Goal: Task Accomplishment & Management: Manage account settings

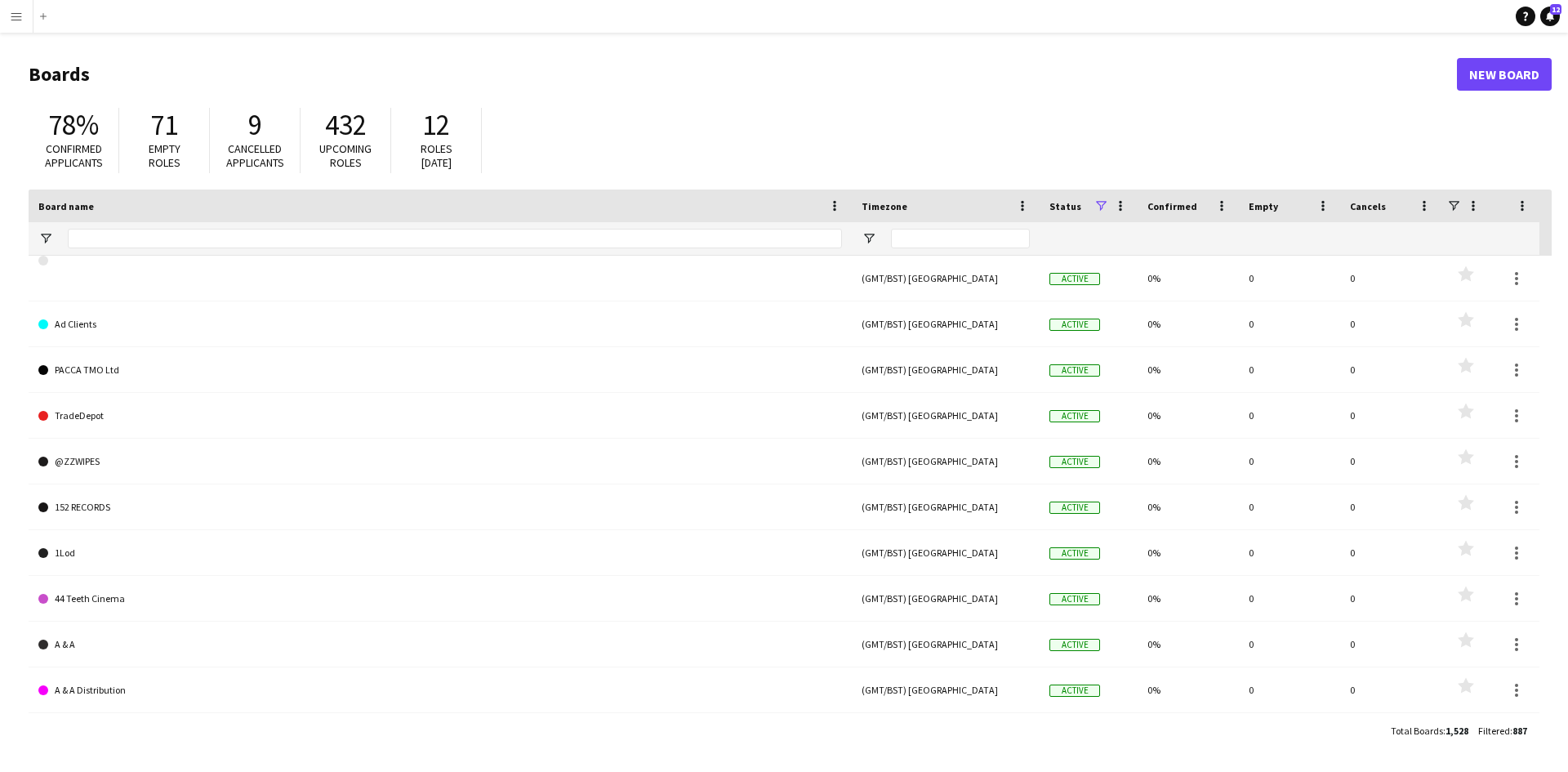
click at [8, 24] on button "Menu" at bounding box center [17, 17] width 33 height 33
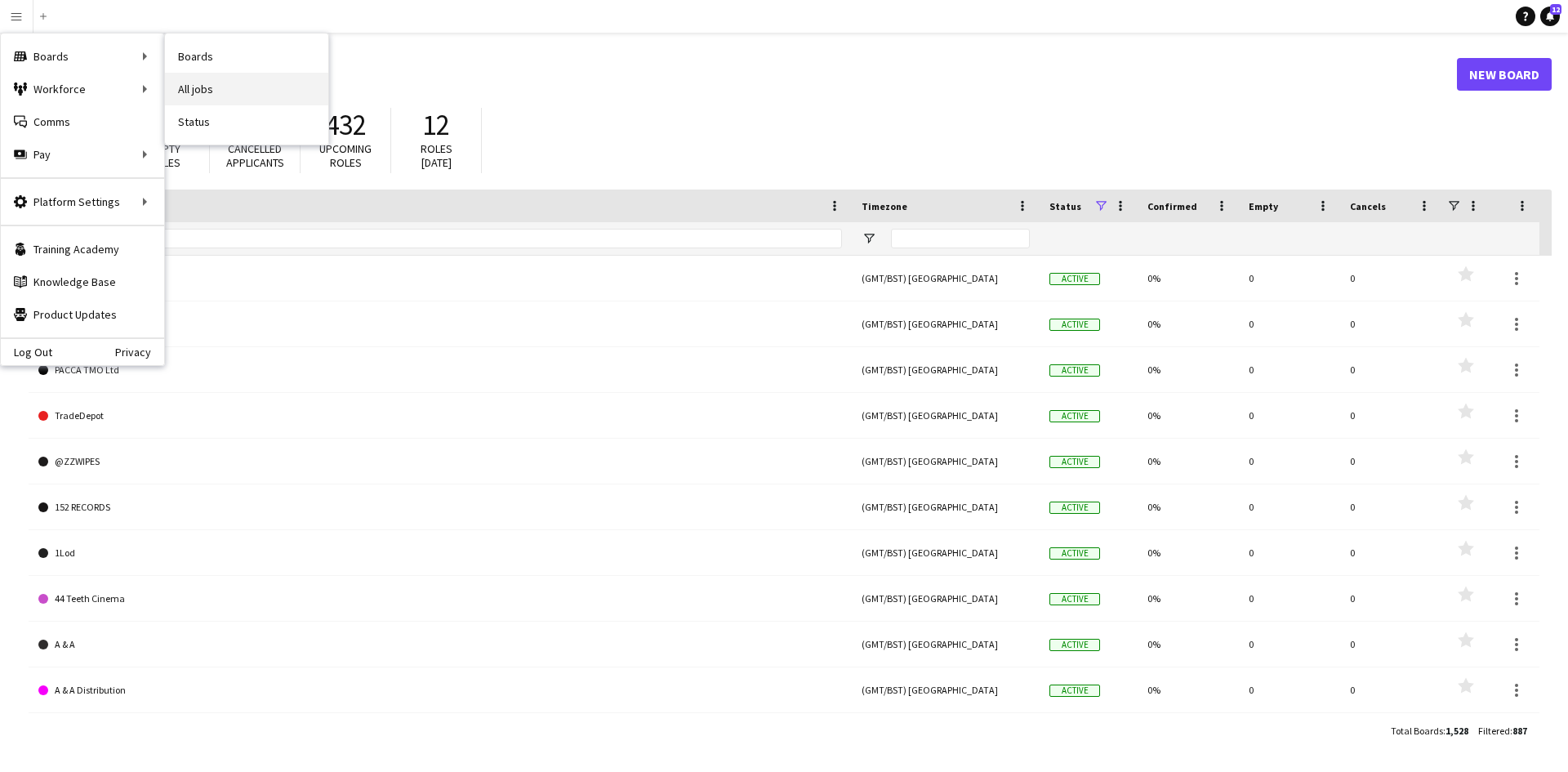
click at [207, 96] on link "All jobs" at bounding box center [247, 90] width 163 height 33
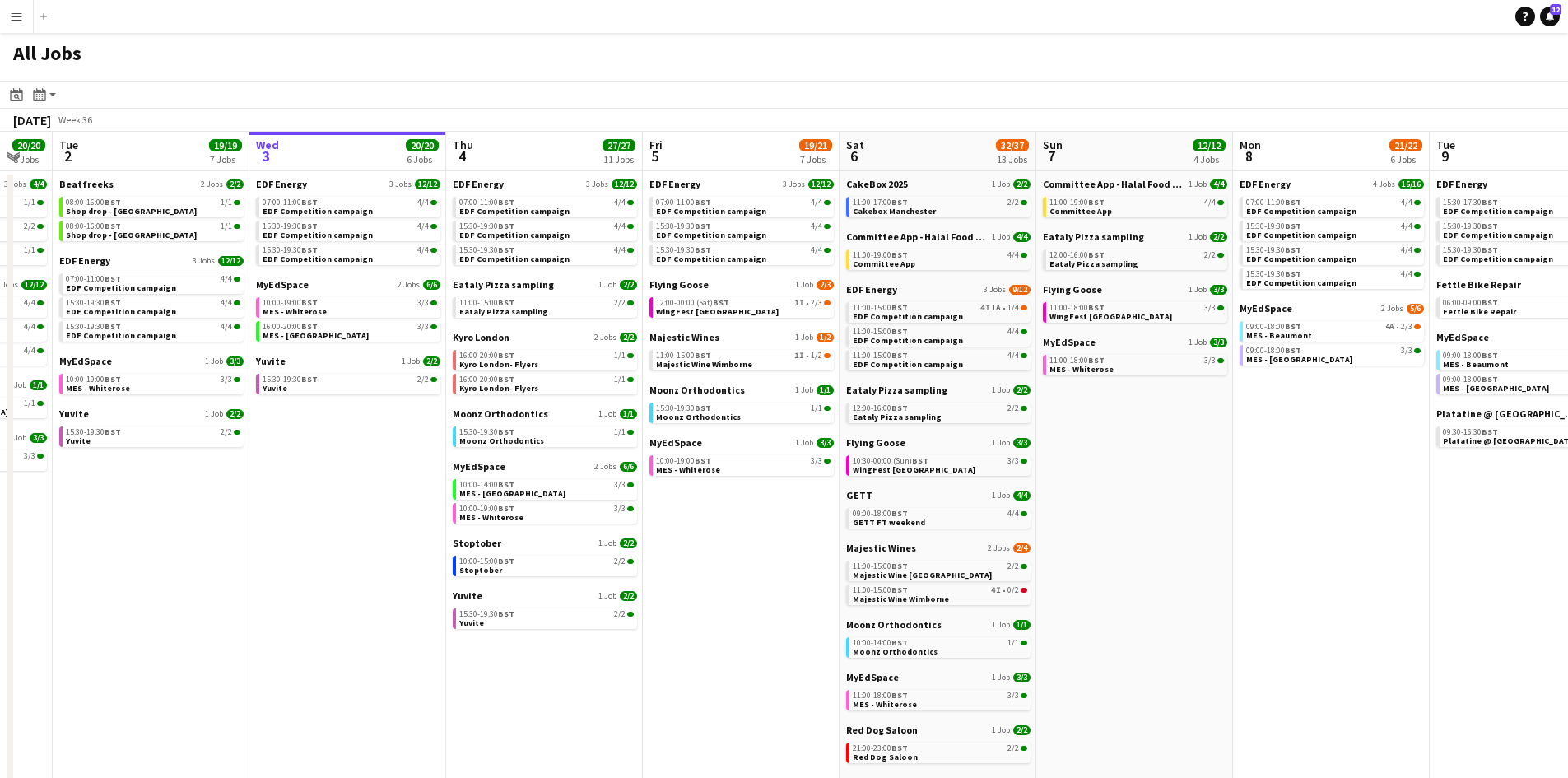
scroll to position [0, 498]
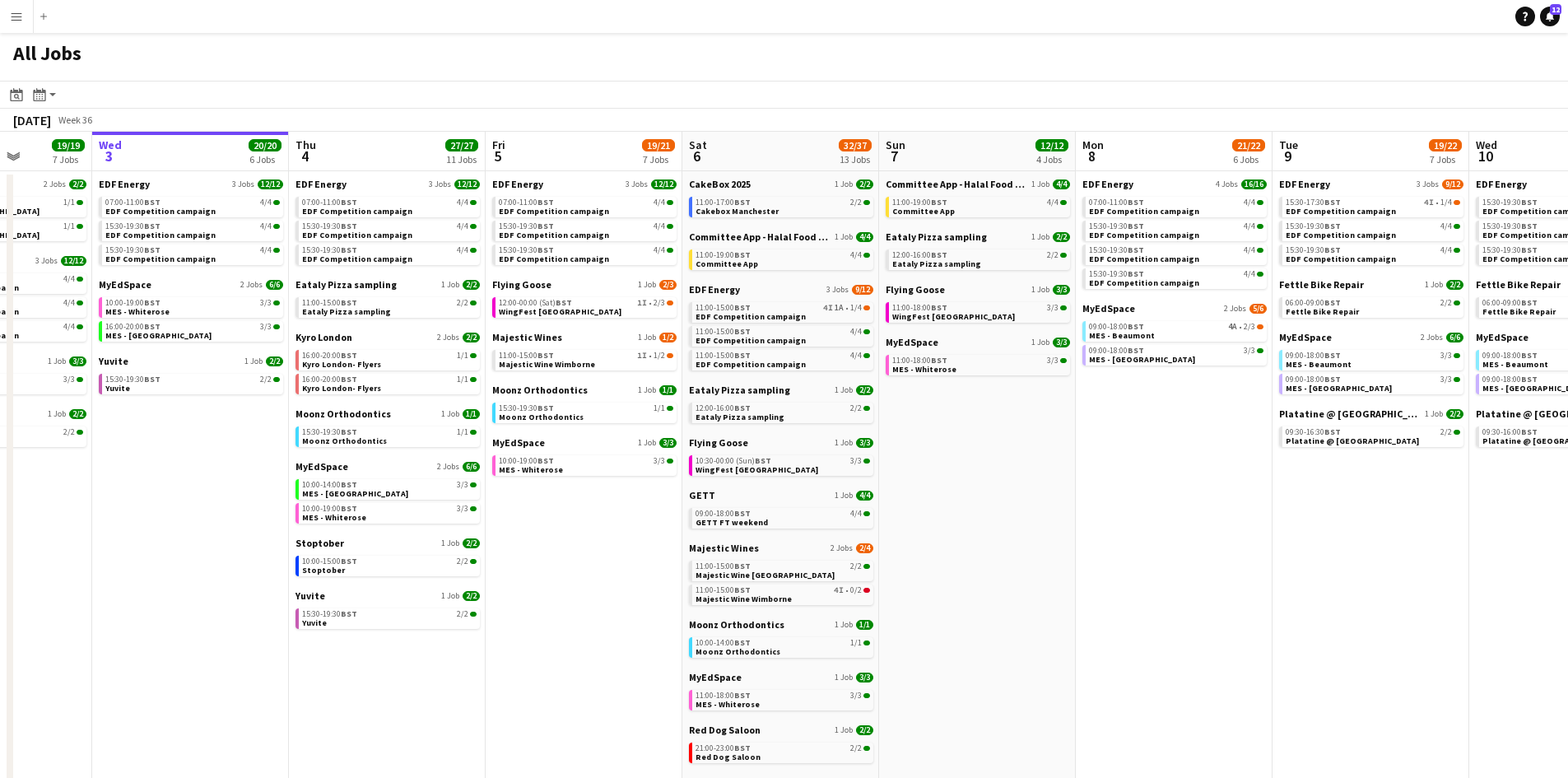
drag, startPoint x: 820, startPoint y: 611, endPoint x: 865, endPoint y: 610, distance: 45.0
click at [865, 610] on app-calendar-viewport "Sun 31 23/27 11 Jobs Mon 1 20/20 8 Jobs Tue 2 19/19 7 Jobs Wed 3 20/20 6 Jobs T…" at bounding box center [784, 697] width 1568 height 1132
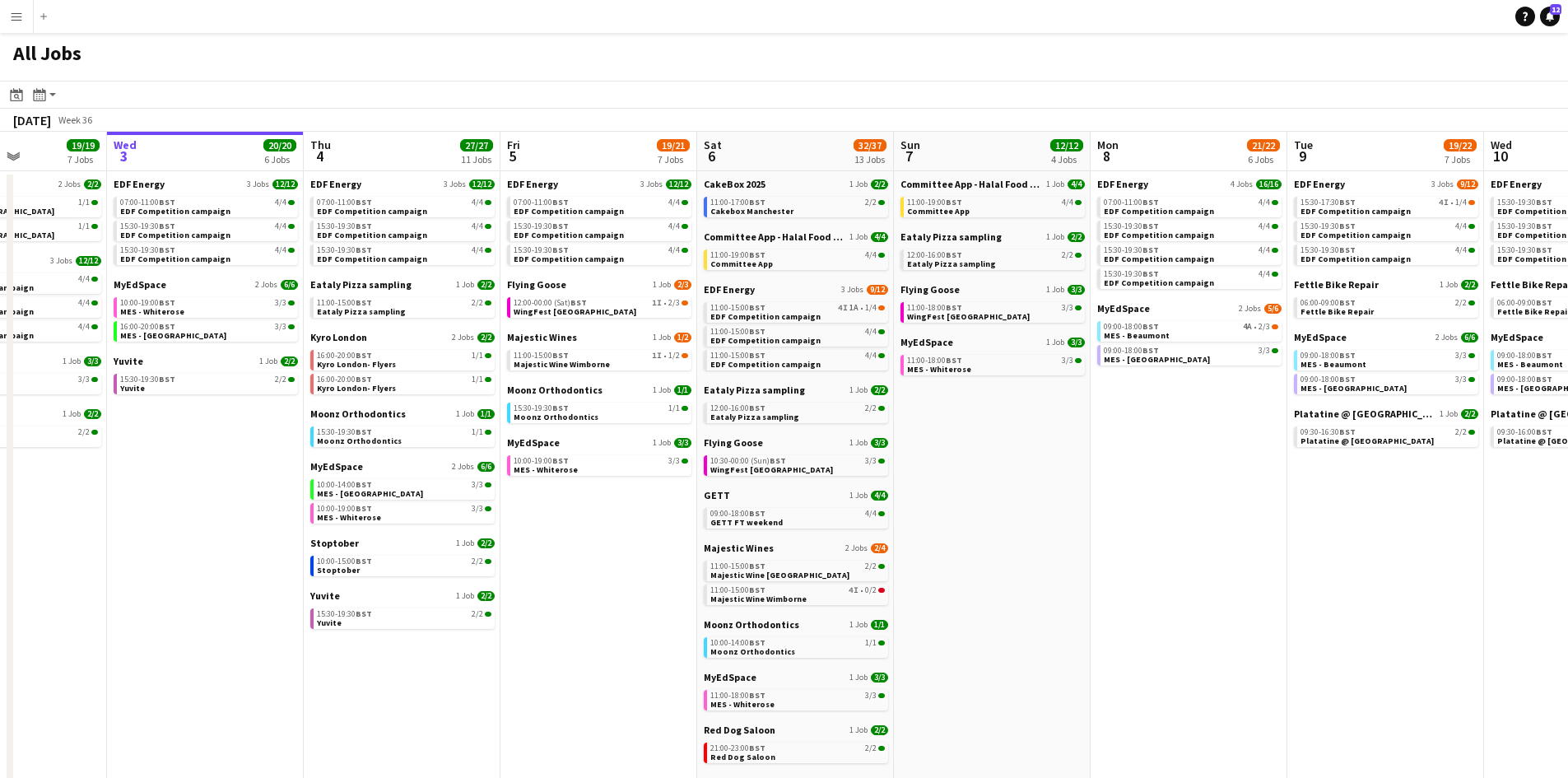
drag, startPoint x: 1071, startPoint y: 602, endPoint x: 793, endPoint y: 527, distance: 287.9
click at [793, 527] on app-calendar-viewport "Sat 30 42/44 28 Jobs Sun 31 23/27 11 Jobs Mon 1 20/20 8 Jobs Tue 2 19/19 7 Jobs…" at bounding box center [784, 697] width 1568 height 1132
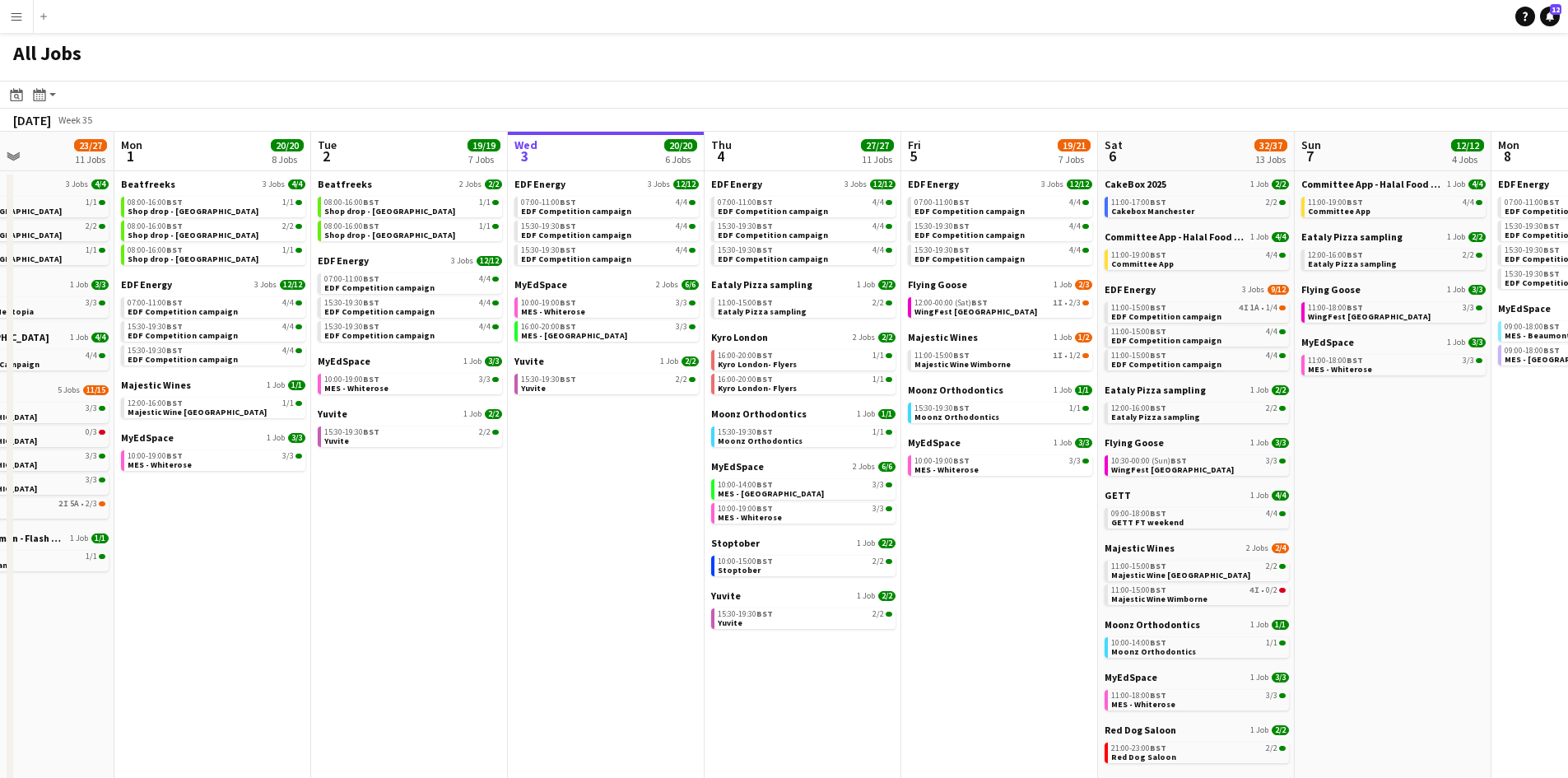
drag, startPoint x: 517, startPoint y: 565, endPoint x: 1086, endPoint y: 561, distance: 569.0
click at [1086, 561] on app-calendar-viewport "Fri 29 21/21 9 Jobs Sat 30 42/44 28 Jobs Sun 31 23/27 11 Jobs Mon 1 20/20 8 Job…" at bounding box center [784, 697] width 1568 height 1132
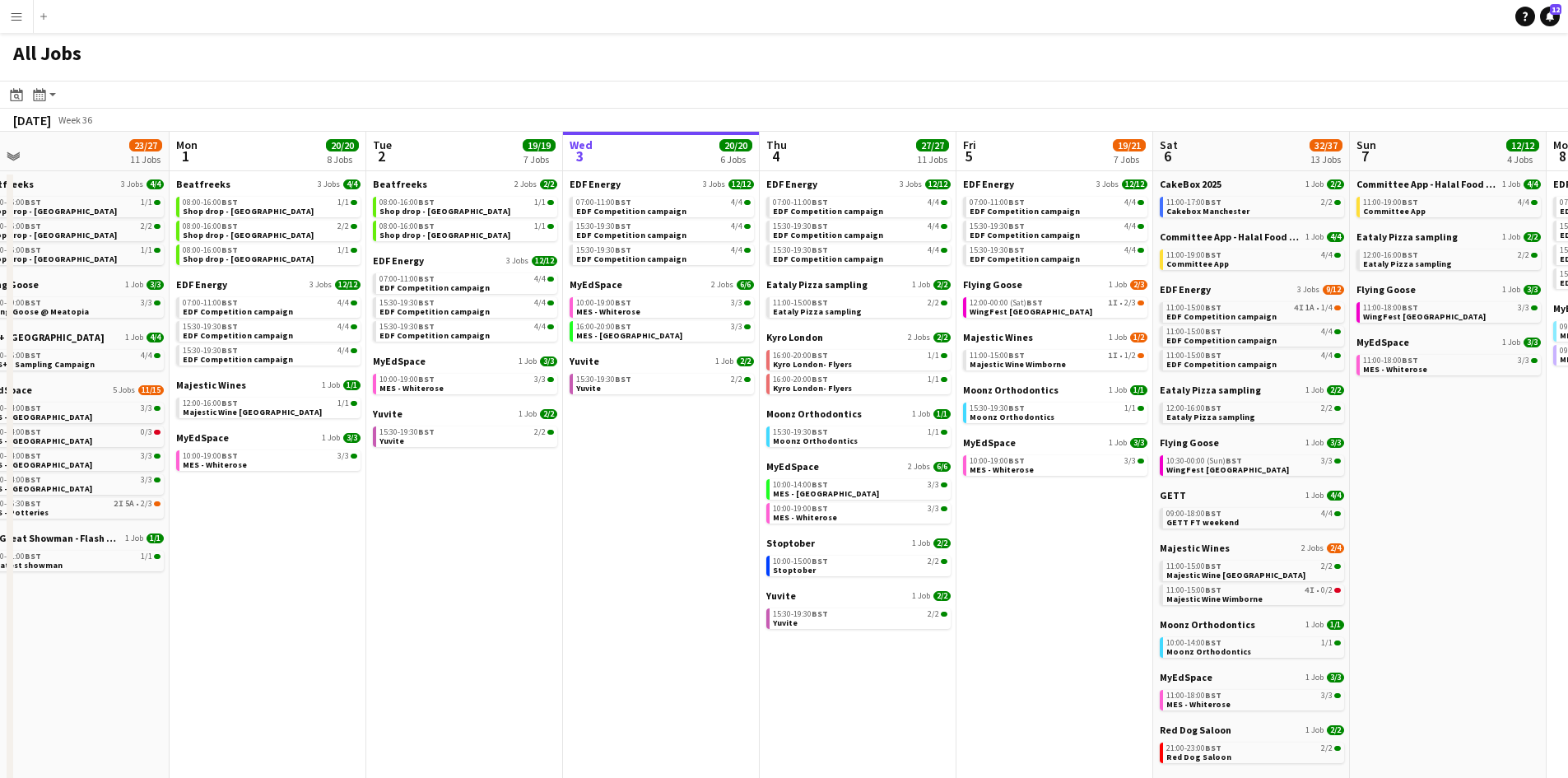
click at [1149, 493] on app-all-jobs "All Jobs Date picker SEP 2025 SEP 2025 Monday M Tuesday T Wednesday W Thursday …" at bounding box center [784, 648] width 1568 height 1231
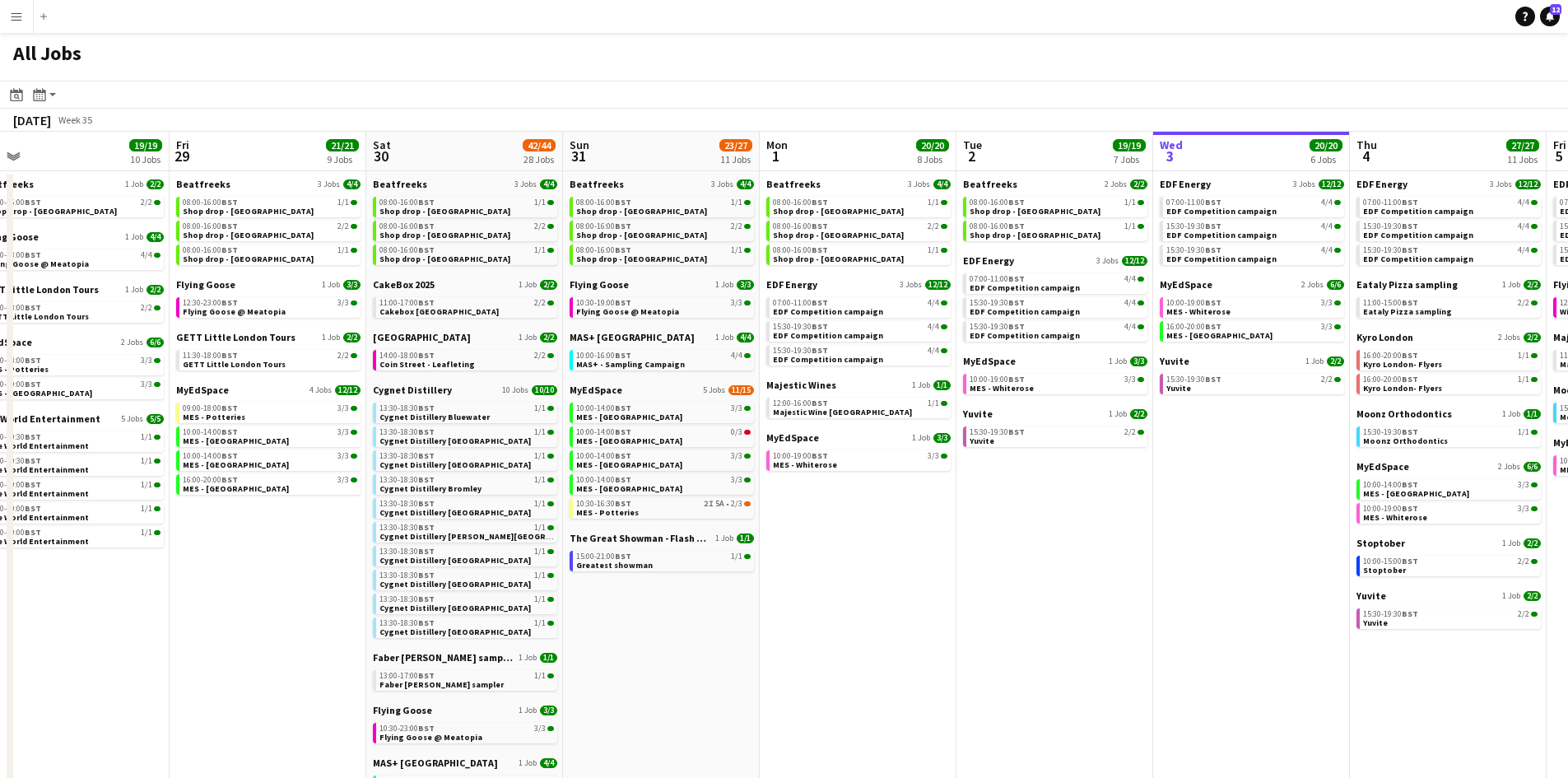
drag, startPoint x: 431, startPoint y: 507, endPoint x: 1158, endPoint y: 507, distance: 727.0
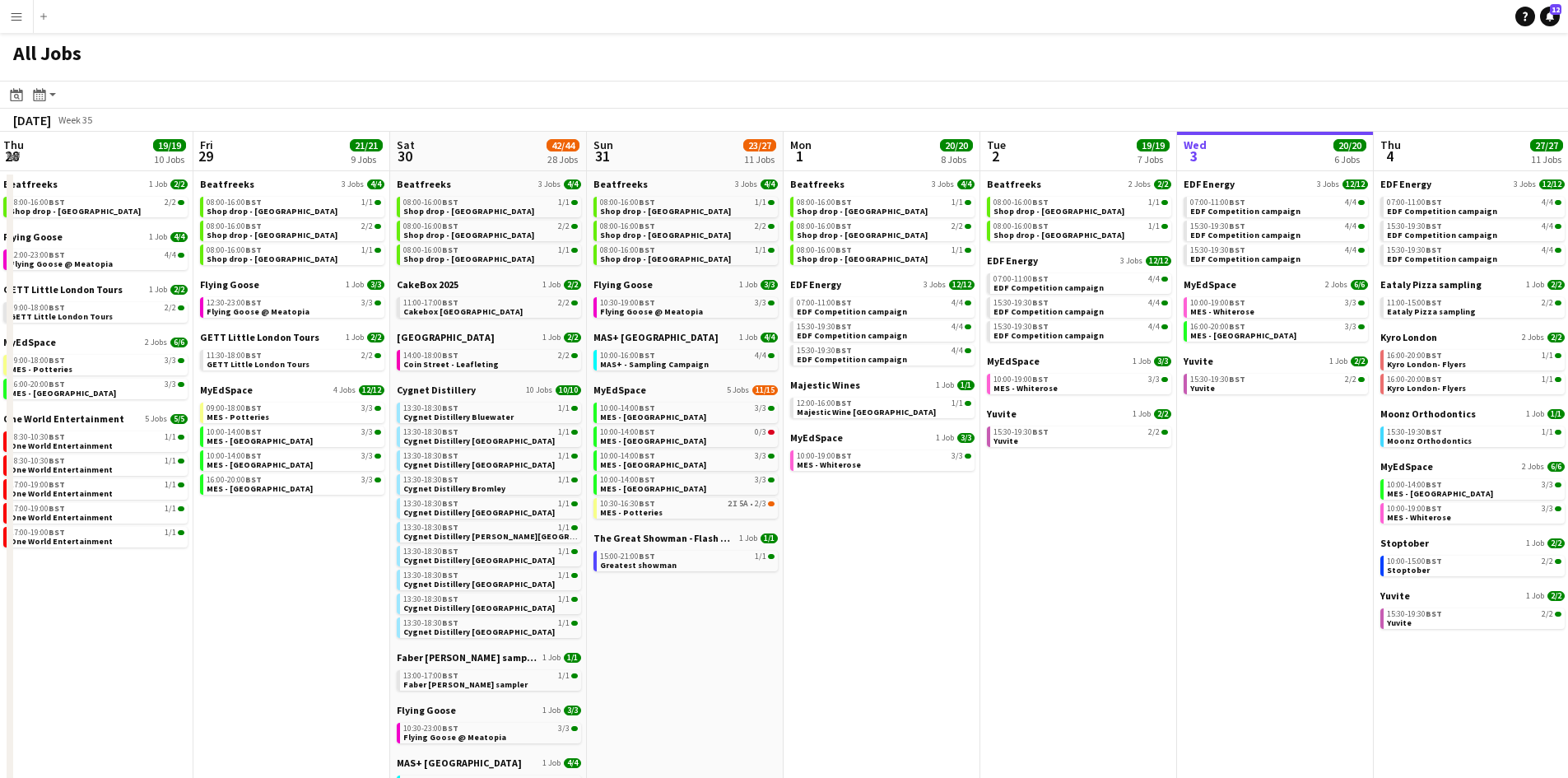
drag, startPoint x: 830, startPoint y: 473, endPoint x: 985, endPoint y: 469, distance: 155.1
click at [985, 469] on app-calendar-viewport "Tue 26 22/24 14 Jobs Wed 27 14/15 6 Jobs Thu 28 19/19 10 Jobs Fri 29 21/21 9 Jo…" at bounding box center [784, 697] width 1568 height 1132
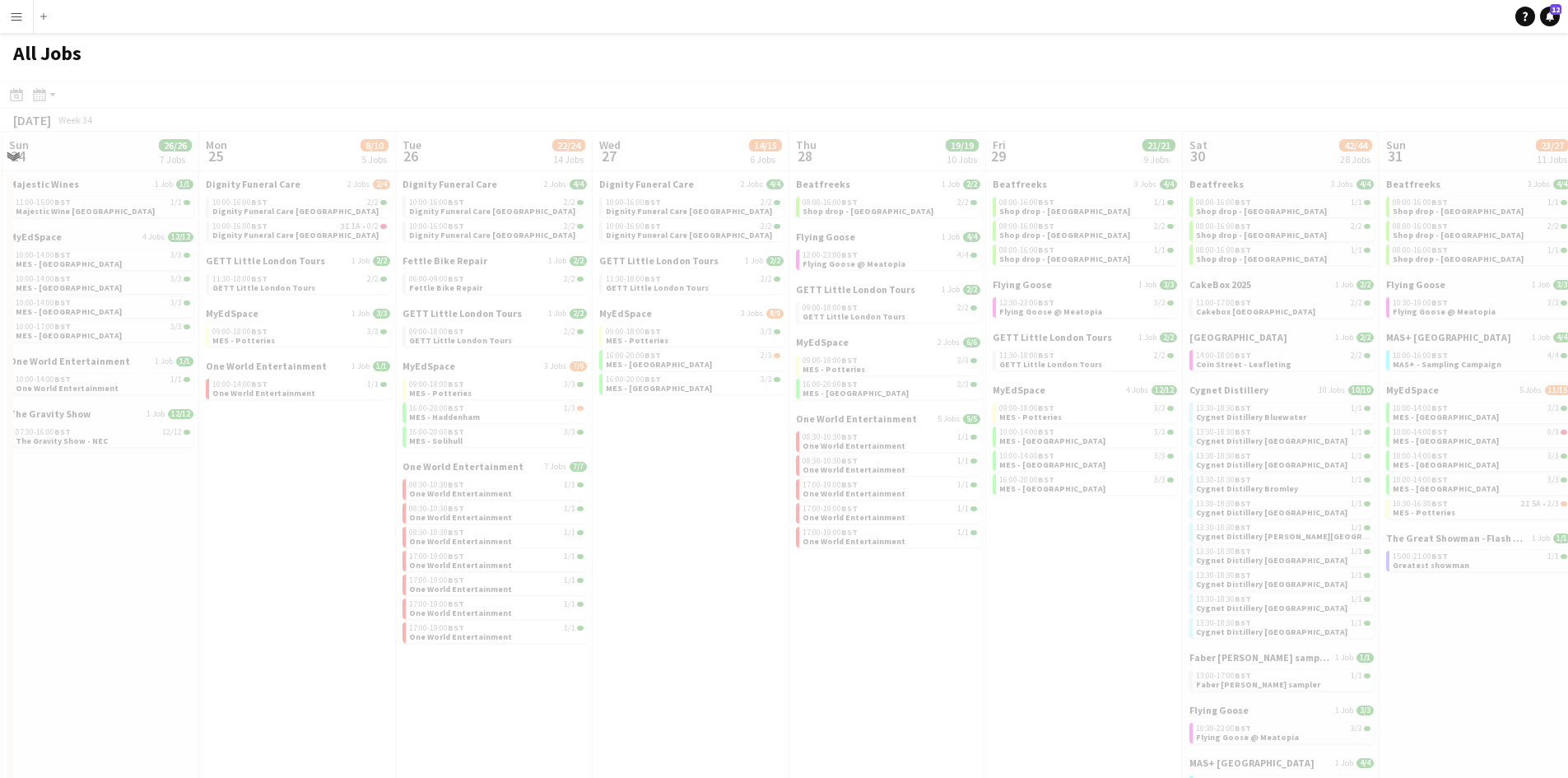
drag, startPoint x: 512, startPoint y: 180, endPoint x: 761, endPoint y: 193, distance: 249.3
click at [726, 184] on app-all-jobs "All Jobs Date picker SEP 2025 SEP 2025 Monday M Tuesday T Wednesday W Thursday …" at bounding box center [784, 648] width 1568 height 1231
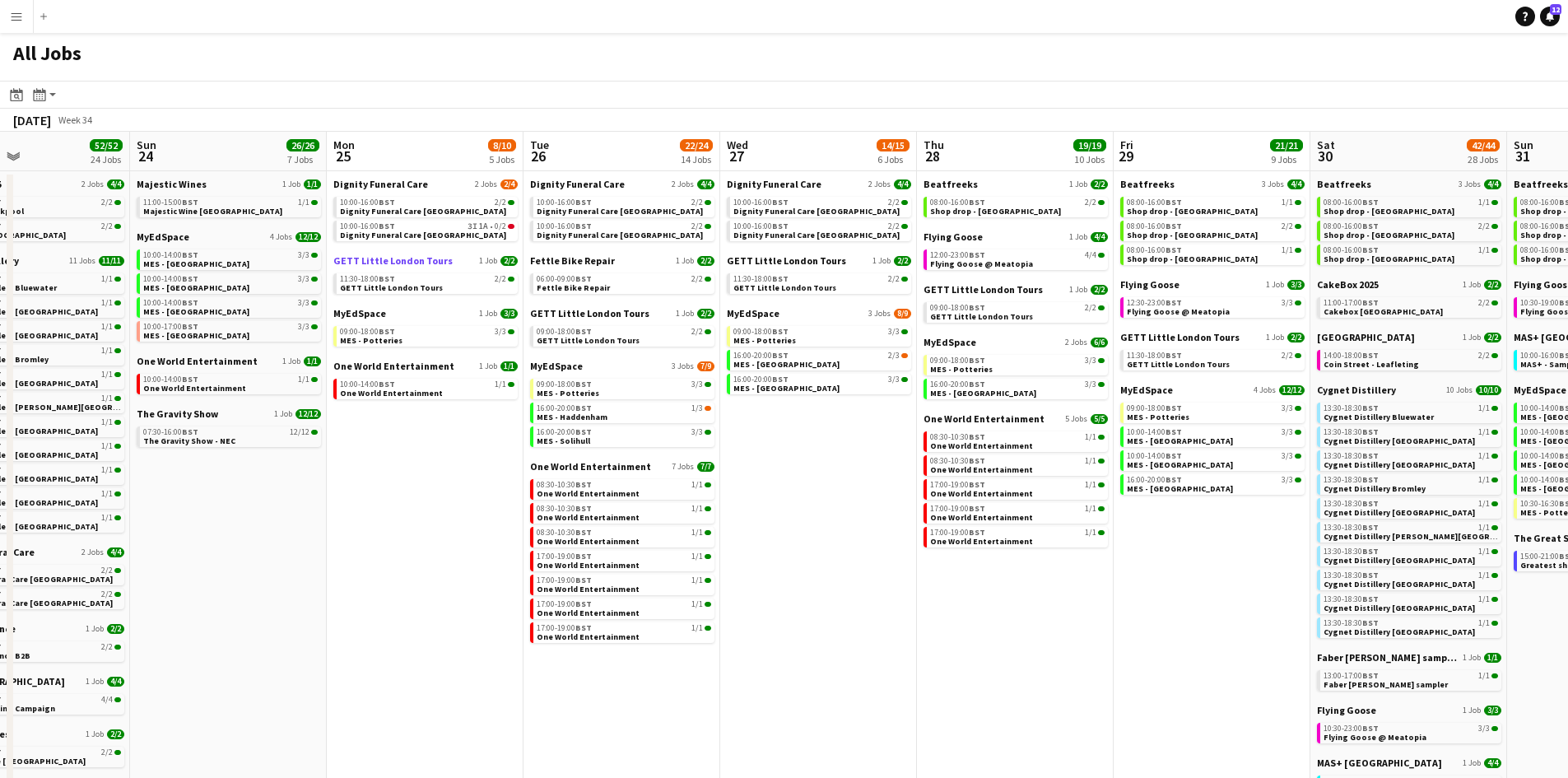
scroll to position [0, 366]
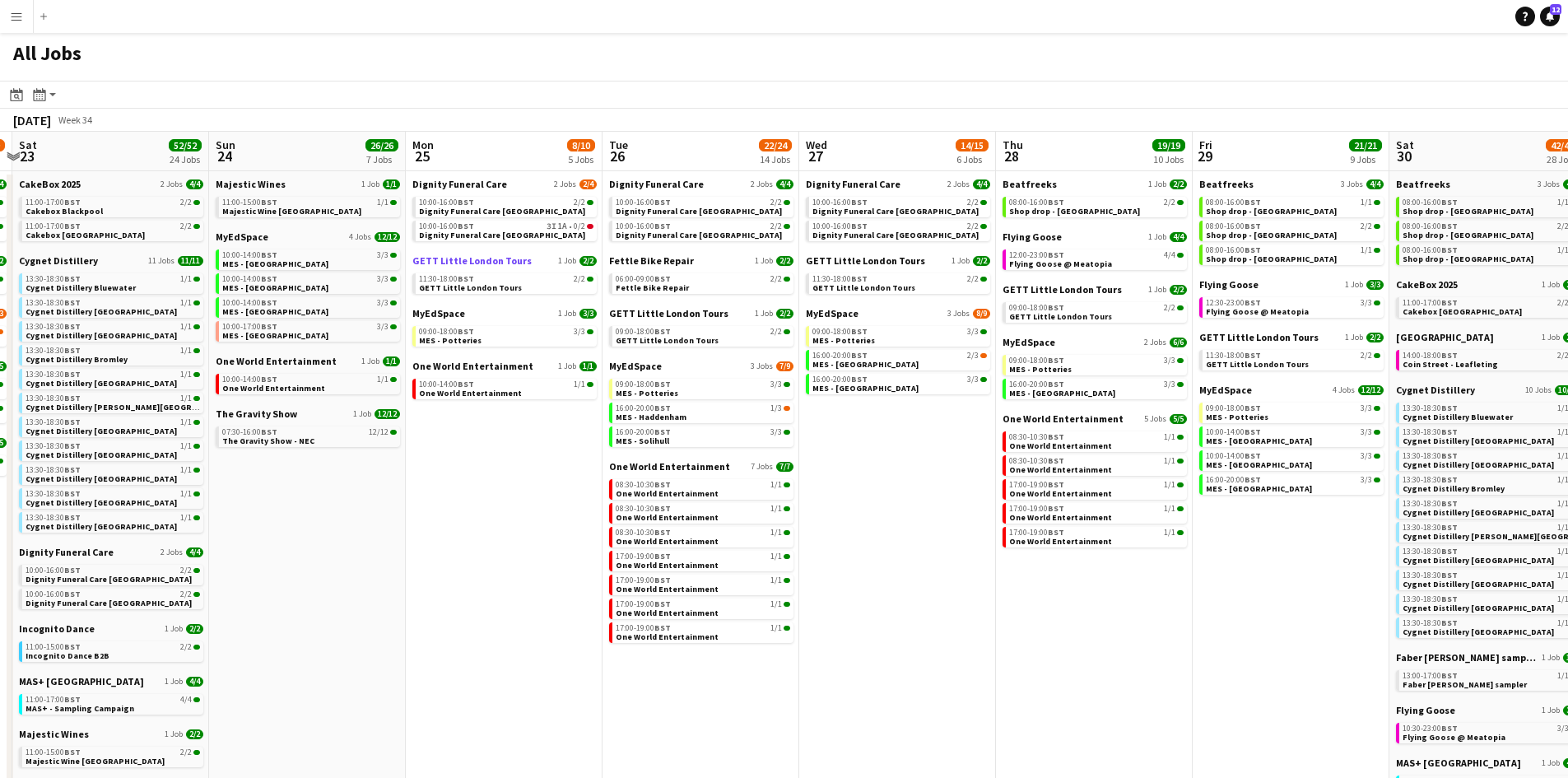
drag, startPoint x: 454, startPoint y: 265, endPoint x: 556, endPoint y: 265, distance: 102.0
click at [530, 265] on app-calendar-viewport "Thu 21 25/26 9 Jobs Fri 22 17/19 7 Jobs Sat 23 52/52 24 Jobs Sun 24 26/26 7 Job…" at bounding box center [784, 697] width 1568 height 1132
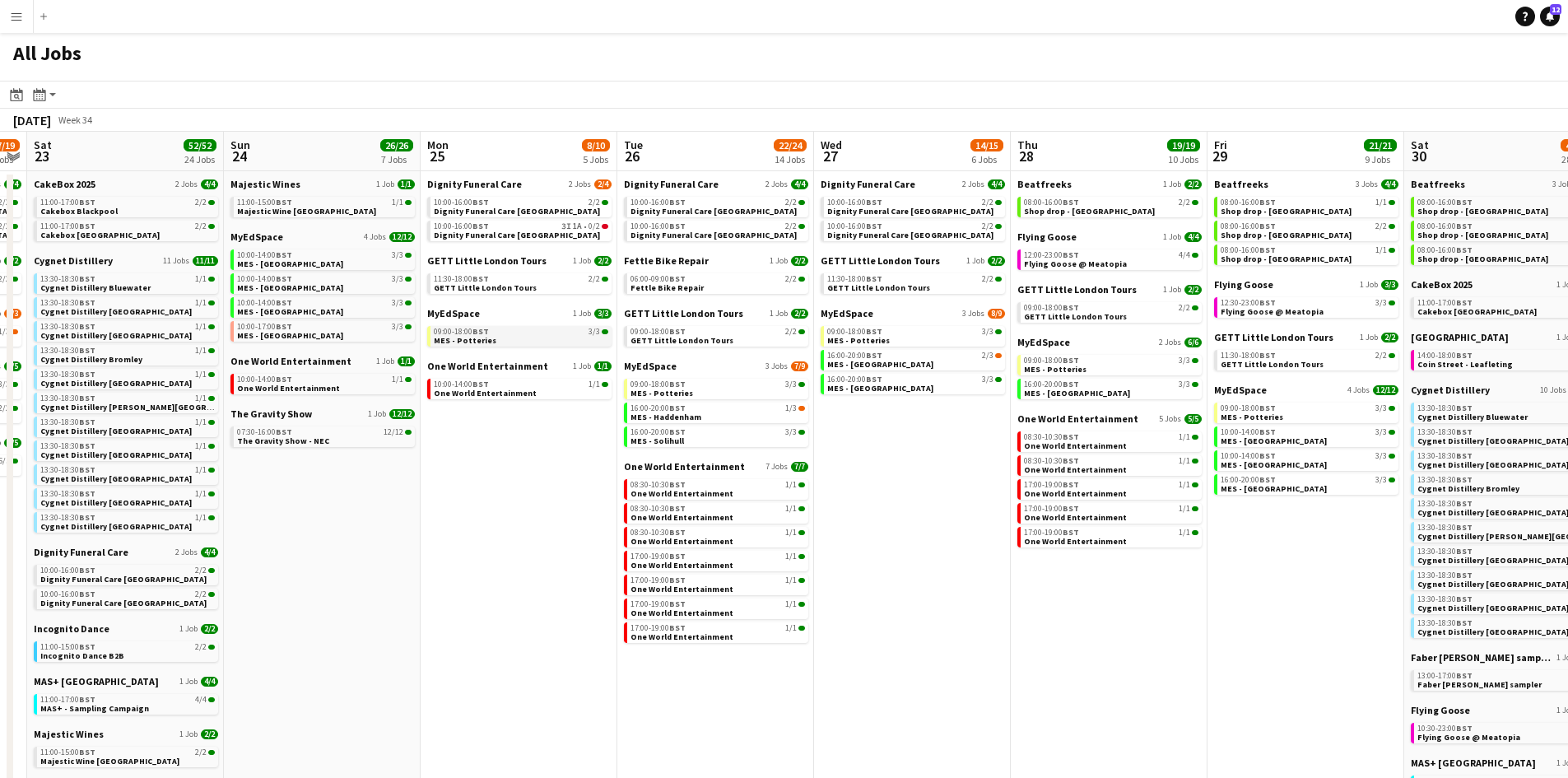
click at [525, 332] on div "09:00-18:00 BST 3/3" at bounding box center [520, 331] width 174 height 8
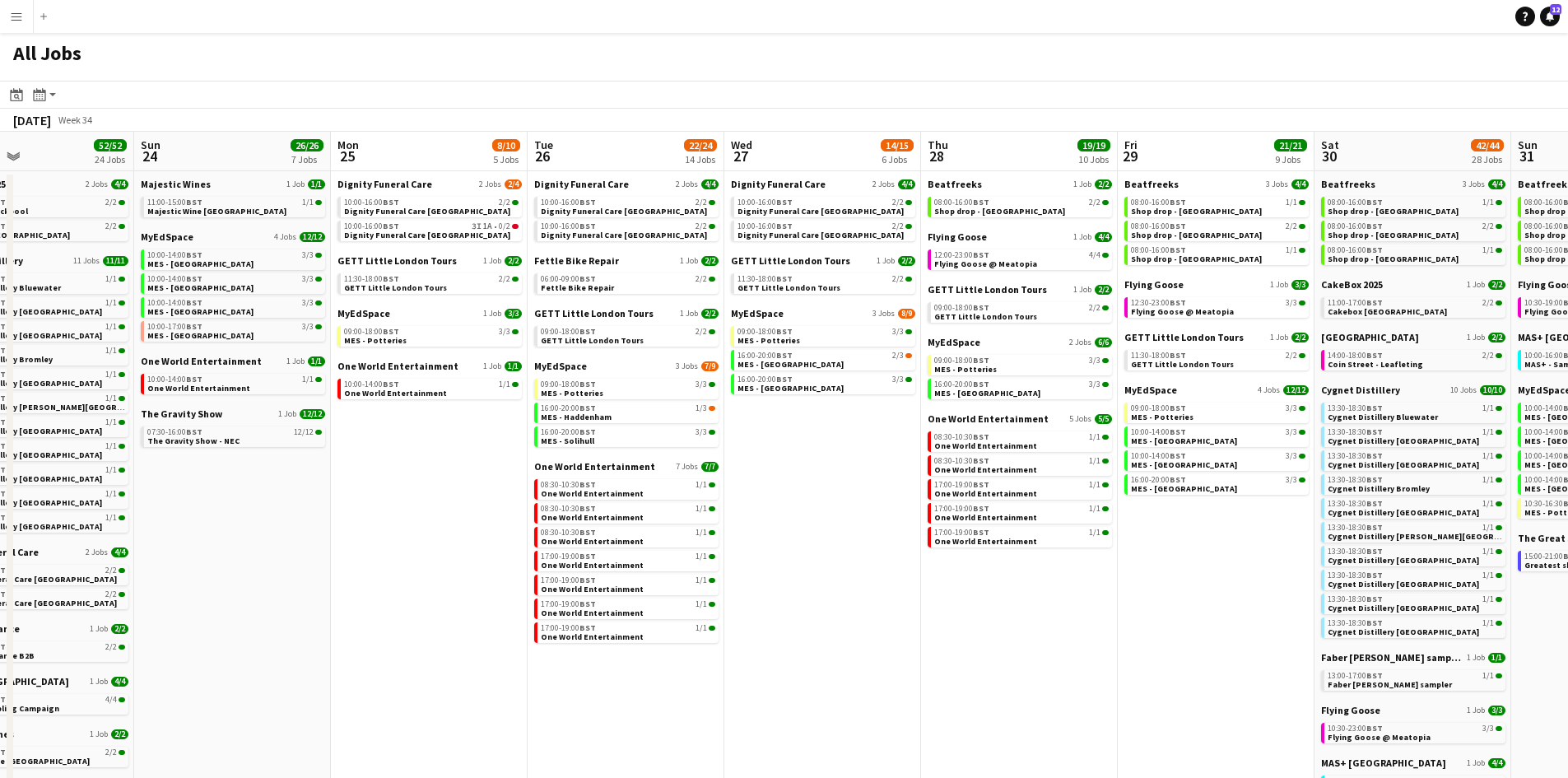
drag, startPoint x: 1049, startPoint y: 597, endPoint x: 1013, endPoint y: 592, distance: 36.3
click at [1013, 592] on app-calendar-viewport "Thu 21 25/26 9 Jobs Fri 22 17/19 7 Jobs Sat 23 52/52 24 Jobs Sun 24 26/26 7 Job…" at bounding box center [784, 697] width 1568 height 1132
drag, startPoint x: 1051, startPoint y: 528, endPoint x: 1085, endPoint y: 528, distance: 34.0
click at [1156, 528] on app-calendar-viewport "Thu 21 25/26 9 Jobs Fri 22 17/19 7 Jobs Sat 23 52/52 24 Jobs Sun 24 26/26 7 Job…" at bounding box center [784, 697] width 1568 height 1132
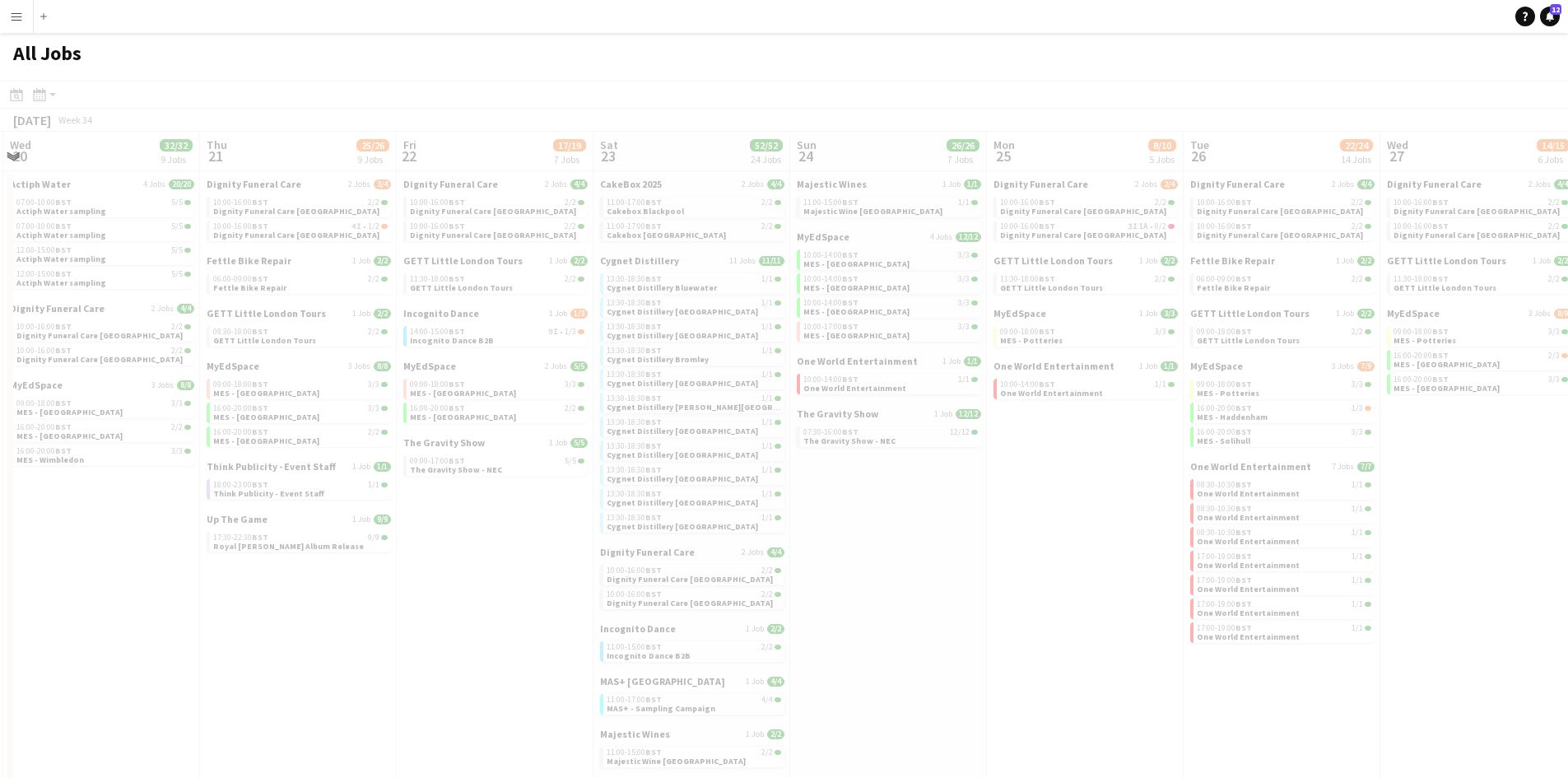
scroll to position [0, 408]
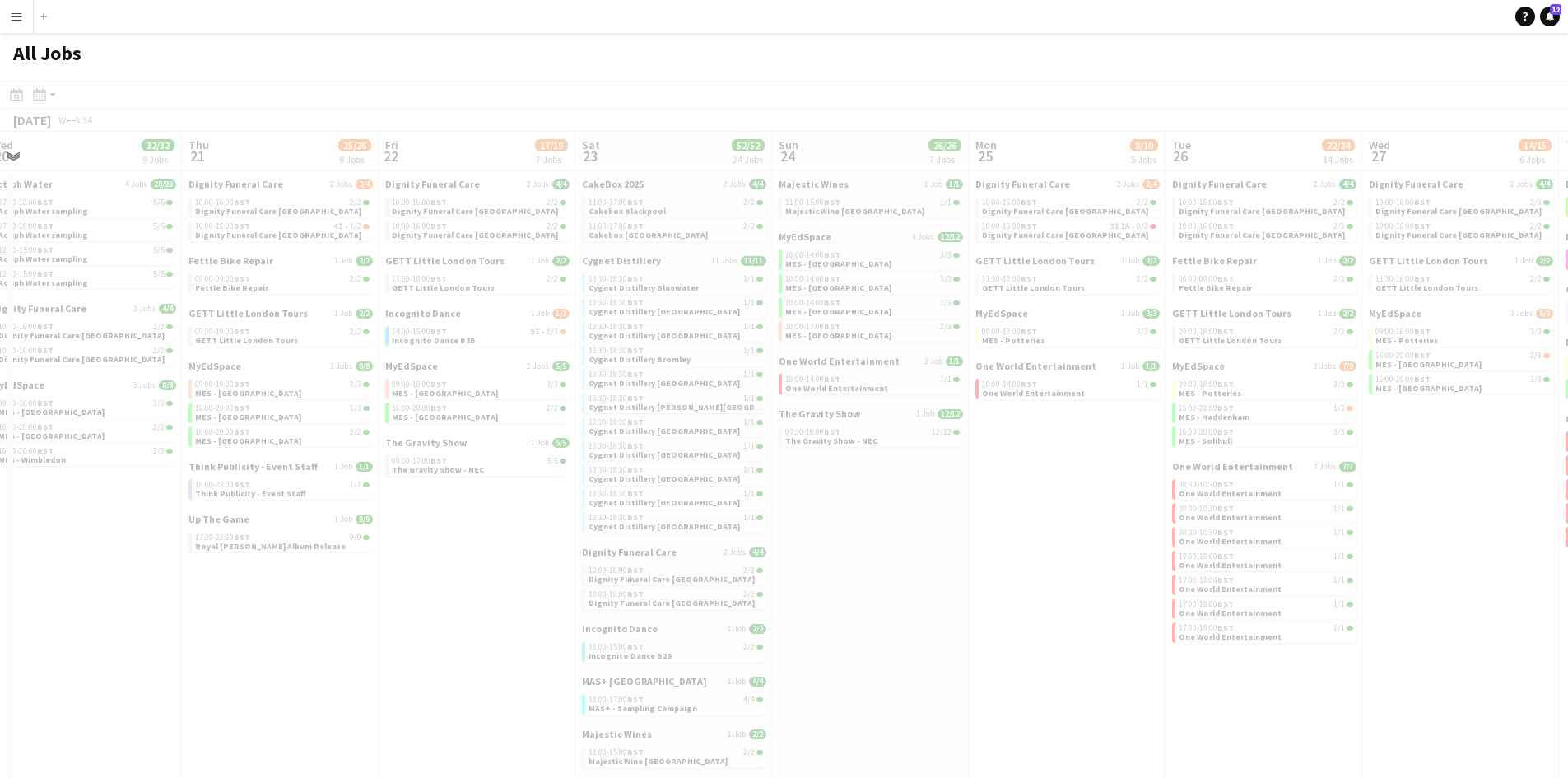
drag, startPoint x: 826, startPoint y: 588, endPoint x: 1021, endPoint y: 584, distance: 195.0
click at [1082, 588] on app-all-jobs "All Jobs Date picker SEP 2025 SEP 2025 Monday M Tuesday T Wednesday W Thursday …" at bounding box center [784, 648] width 1568 height 1231
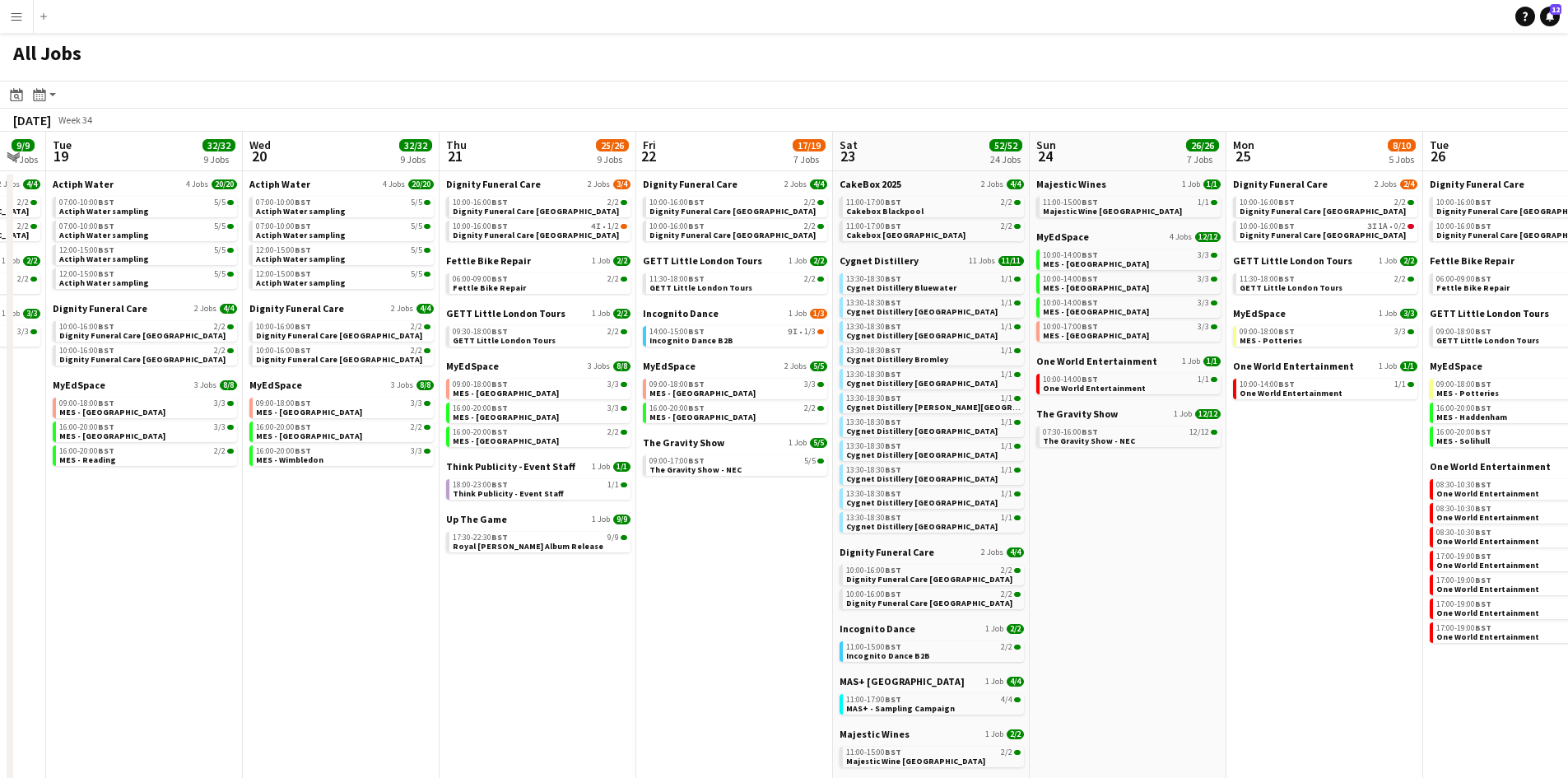
scroll to position [0, 480]
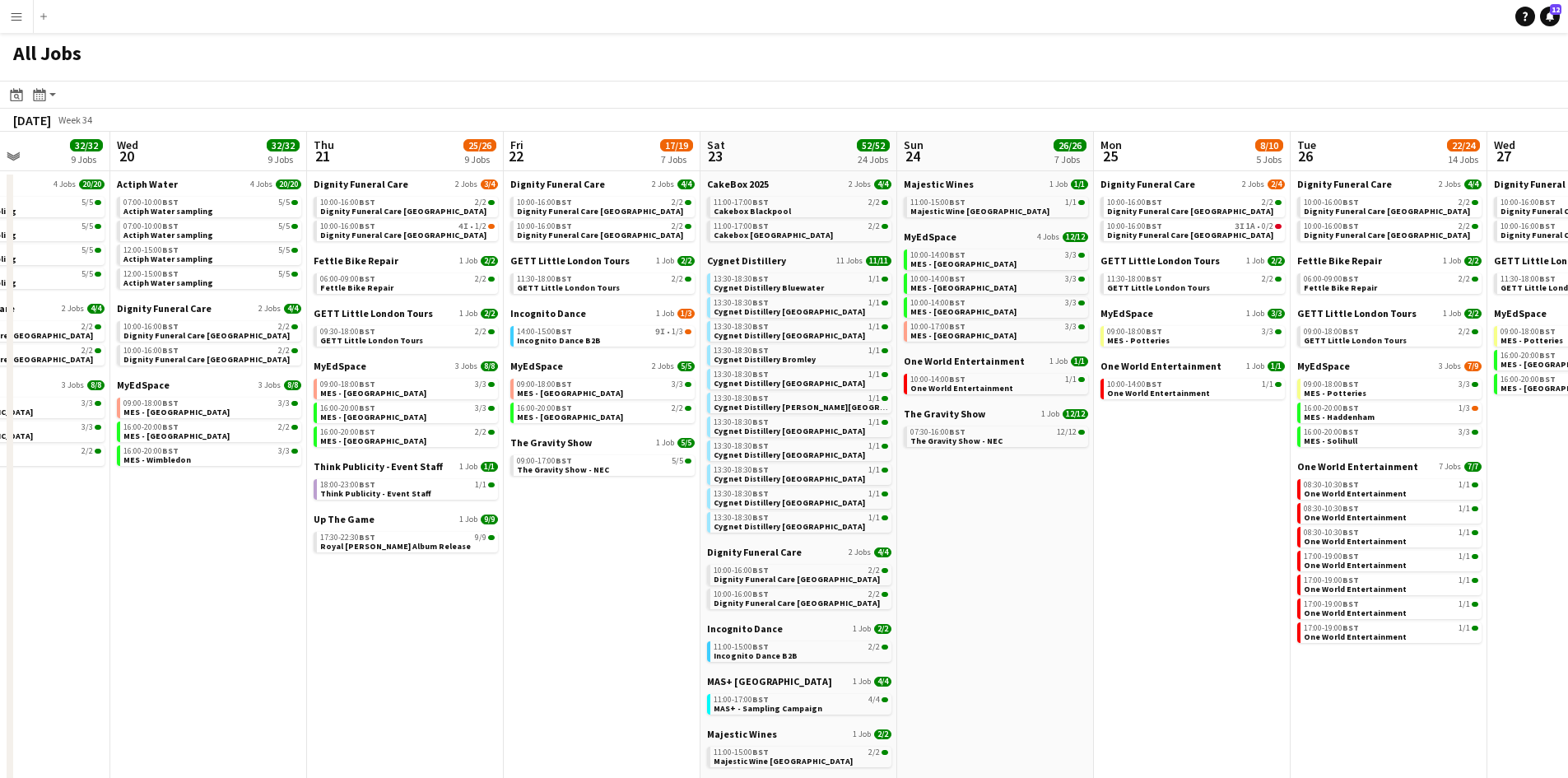
drag, startPoint x: 777, startPoint y: 668, endPoint x: 959, endPoint y: 671, distance: 182.0
click at [959, 671] on app-calendar-viewport "Sun 17 13/13 4 Jobs Mon 18 9/9 4 Jobs Tue 19 32/32 9 Jobs Wed 20 32/32 9 Jobs T…" at bounding box center [784, 697] width 1568 height 1132
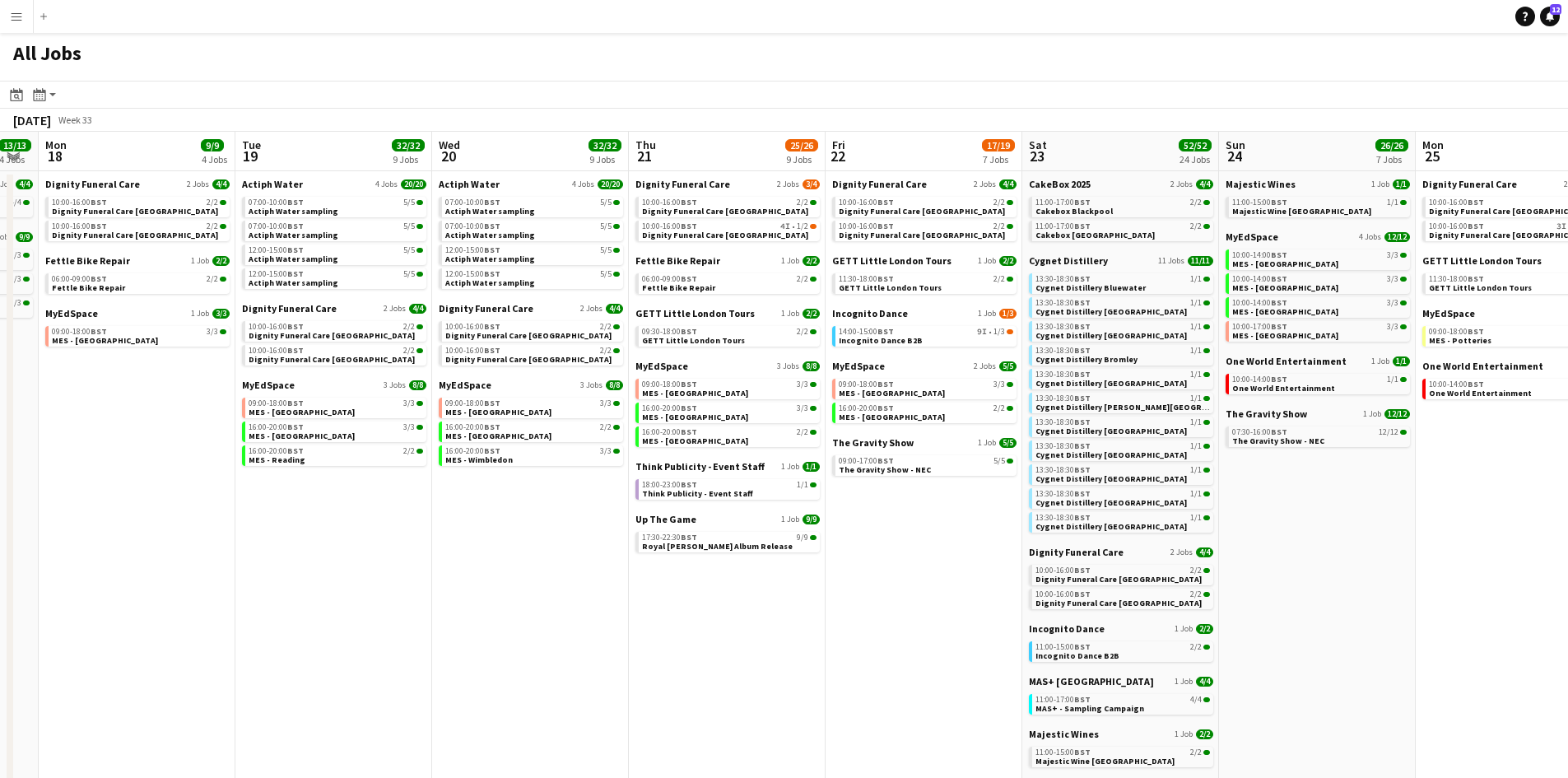
drag, startPoint x: 603, startPoint y: 593, endPoint x: 800, endPoint y: 602, distance: 197.2
click at [903, 607] on app-calendar-viewport "Sat 16 30/30 18 Jobs Sun 17 13/13 4 Jobs Mon 18 9/9 4 Jobs Tue 19 32/32 9 Jobs …" at bounding box center [784, 697] width 1568 height 1132
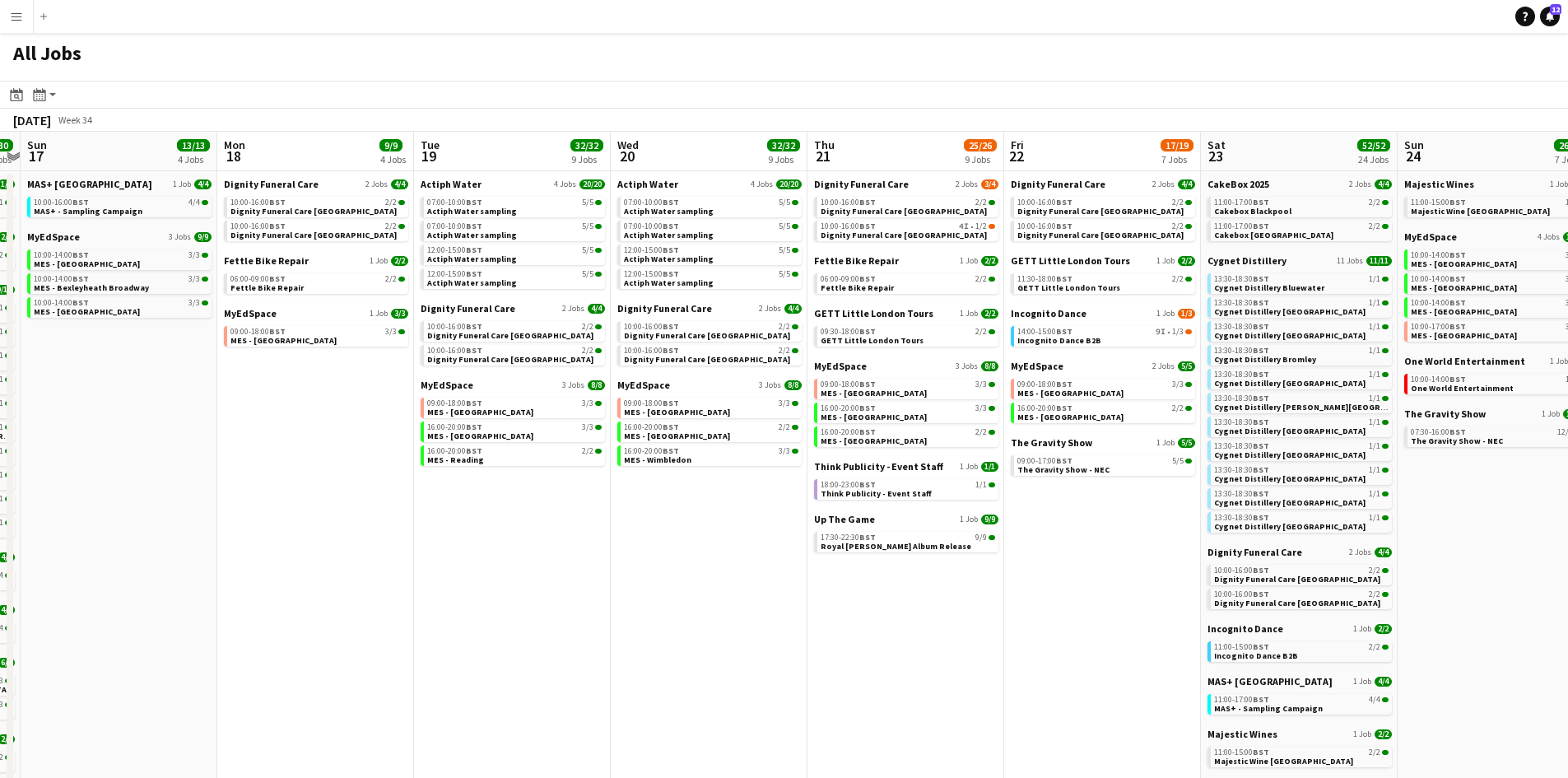
scroll to position [0, 449]
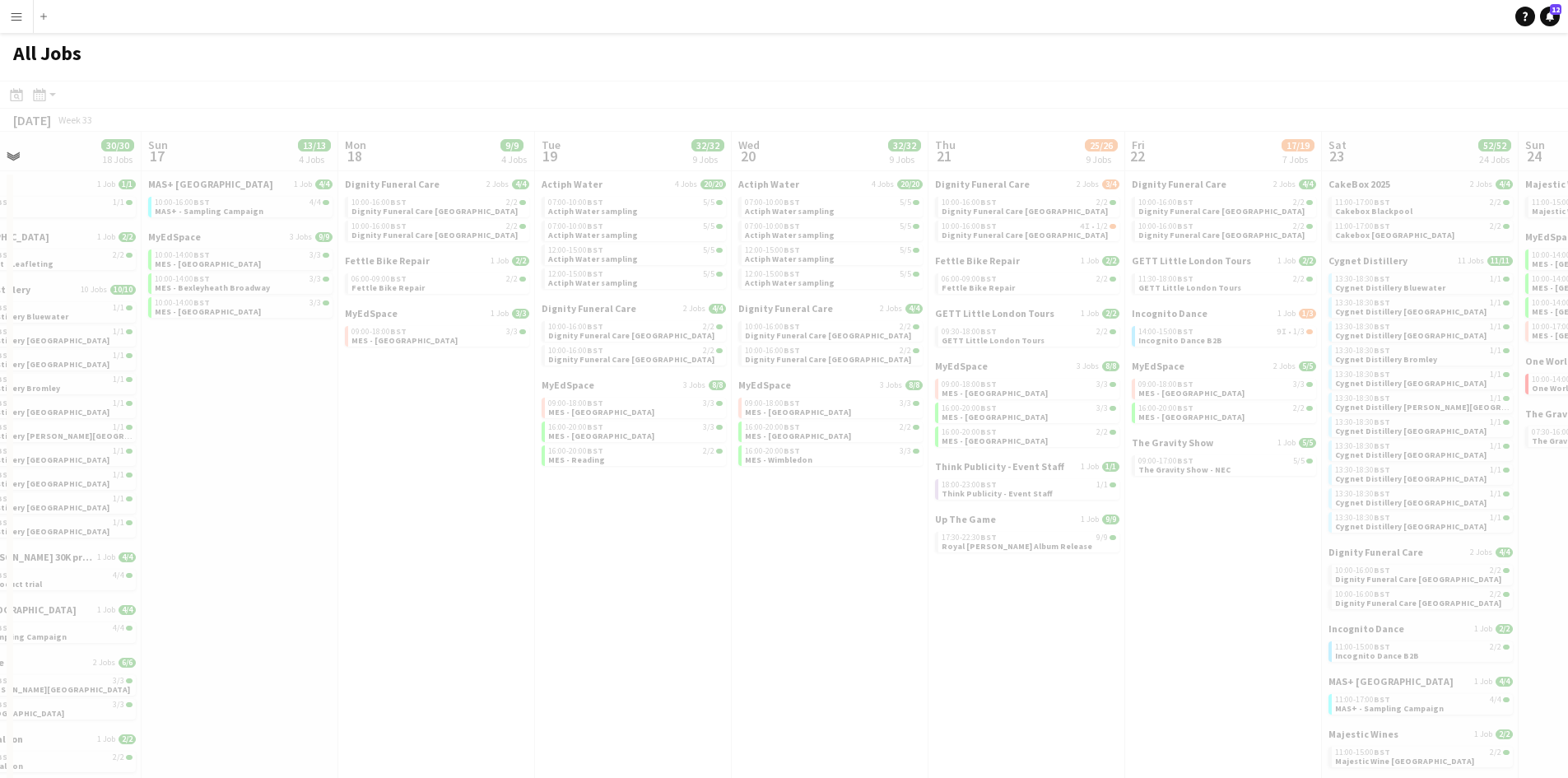
drag, startPoint x: 844, startPoint y: 600, endPoint x: 615, endPoint y: 559, distance: 232.6
click at [1049, 612] on app-all-jobs "All Jobs Date picker SEP 2025 SEP 2025 Monday M Tuesday T Wednesday W Thursday …" at bounding box center [784, 648] width 1568 height 1231
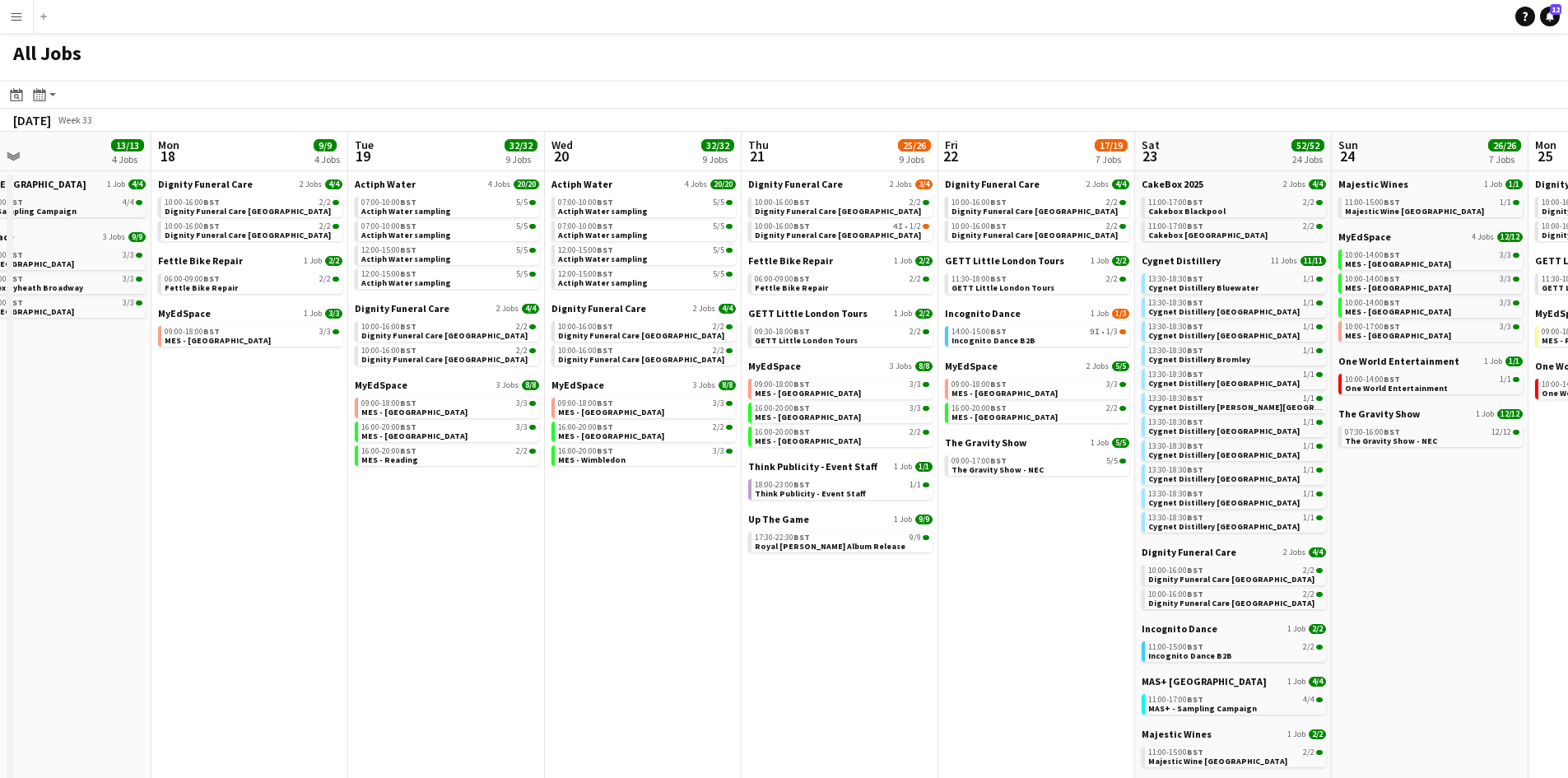
drag, startPoint x: 526, startPoint y: 468, endPoint x: 363, endPoint y: 406, distance: 174.4
click at [357, 405] on app-calendar-viewport "Wed 13 8/8 3 Jobs Thu 14 12/12 4 Jobs Fri 15 6/6 2 Jobs Sat 16 30/30 18 Jobs Su…" at bounding box center [784, 697] width 1568 height 1132
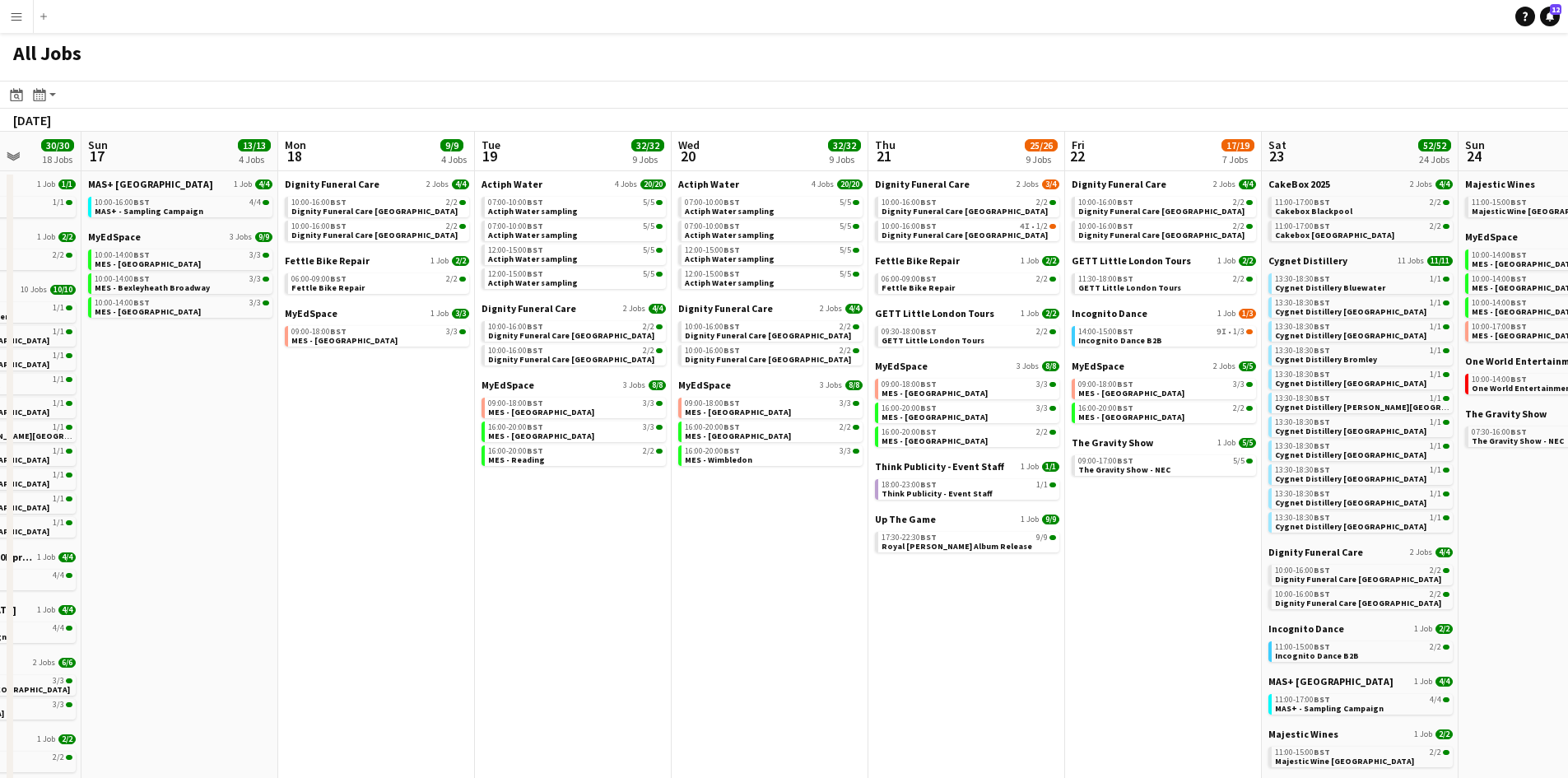
drag, startPoint x: 918, startPoint y: 540, endPoint x: 650, endPoint y: 503, distance: 270.5
click at [651, 503] on app-calendar-viewport "Wed 13 8/8 3 Jobs Thu 14 12/12 4 Jobs Fri 15 6/6 2 Jobs Sat 16 30/30 18 Jobs Su…" at bounding box center [784, 697] width 1568 height 1132
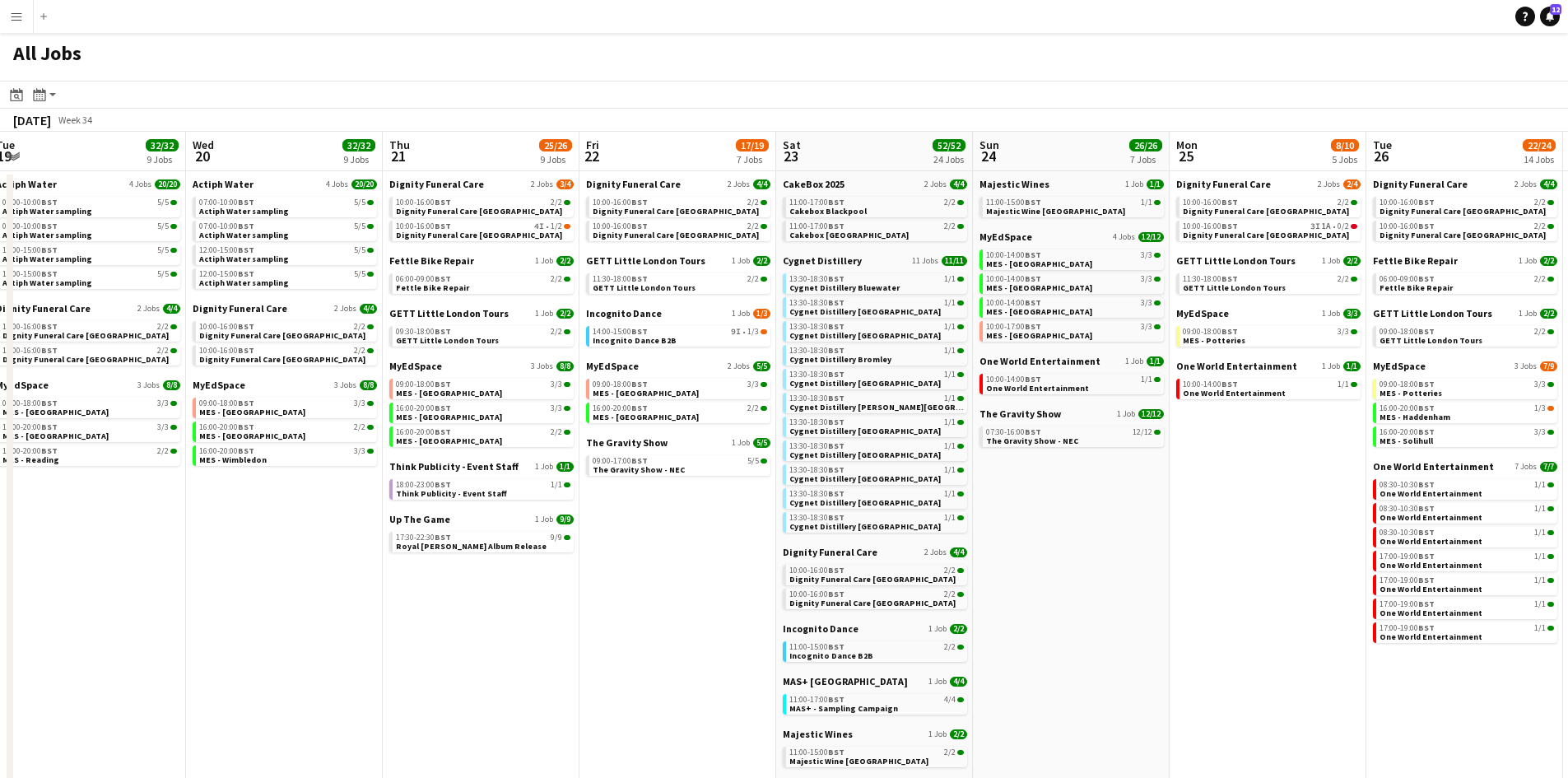
drag, startPoint x: 995, startPoint y: 548, endPoint x: 562, endPoint y: 472, distance: 439.6
click at [562, 472] on app-calendar-viewport "Fri 15 6/6 2 Jobs Sat 16 30/30 18 Jobs Sun 17 13/13 4 Jobs Mon 18 9/9 4 Jobs Tu…" at bounding box center [784, 697] width 1568 height 1132
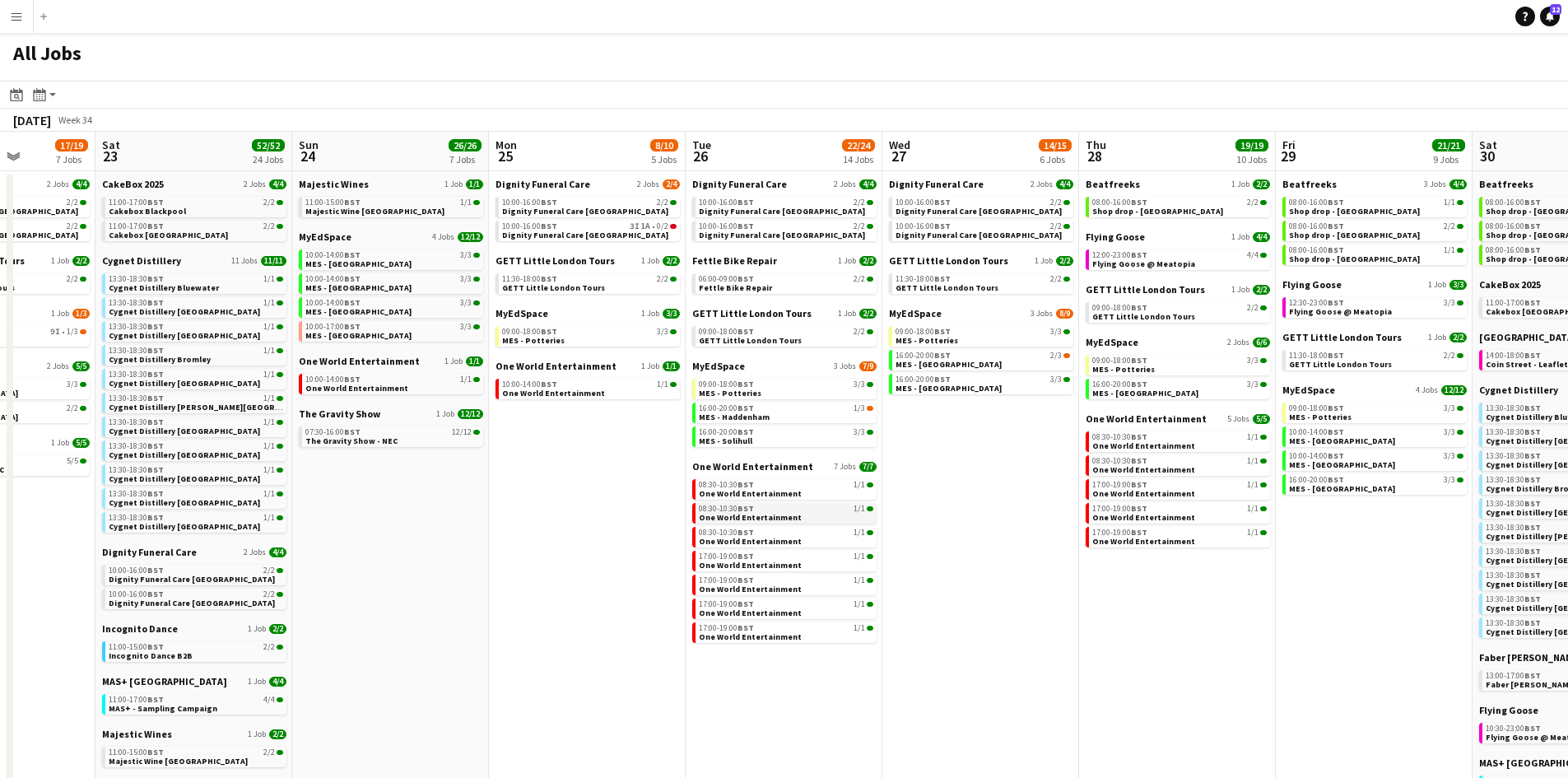
drag, startPoint x: 706, startPoint y: 525, endPoint x: 397, endPoint y: 507, distance: 309.5
click at [358, 510] on app-calendar-viewport "Tue 19 32/32 9 Jobs Wed 20 32/32 9 Jobs Thu 21 25/26 9 Jobs Fri 22 17/19 7 Jobs…" at bounding box center [784, 697] width 1568 height 1132
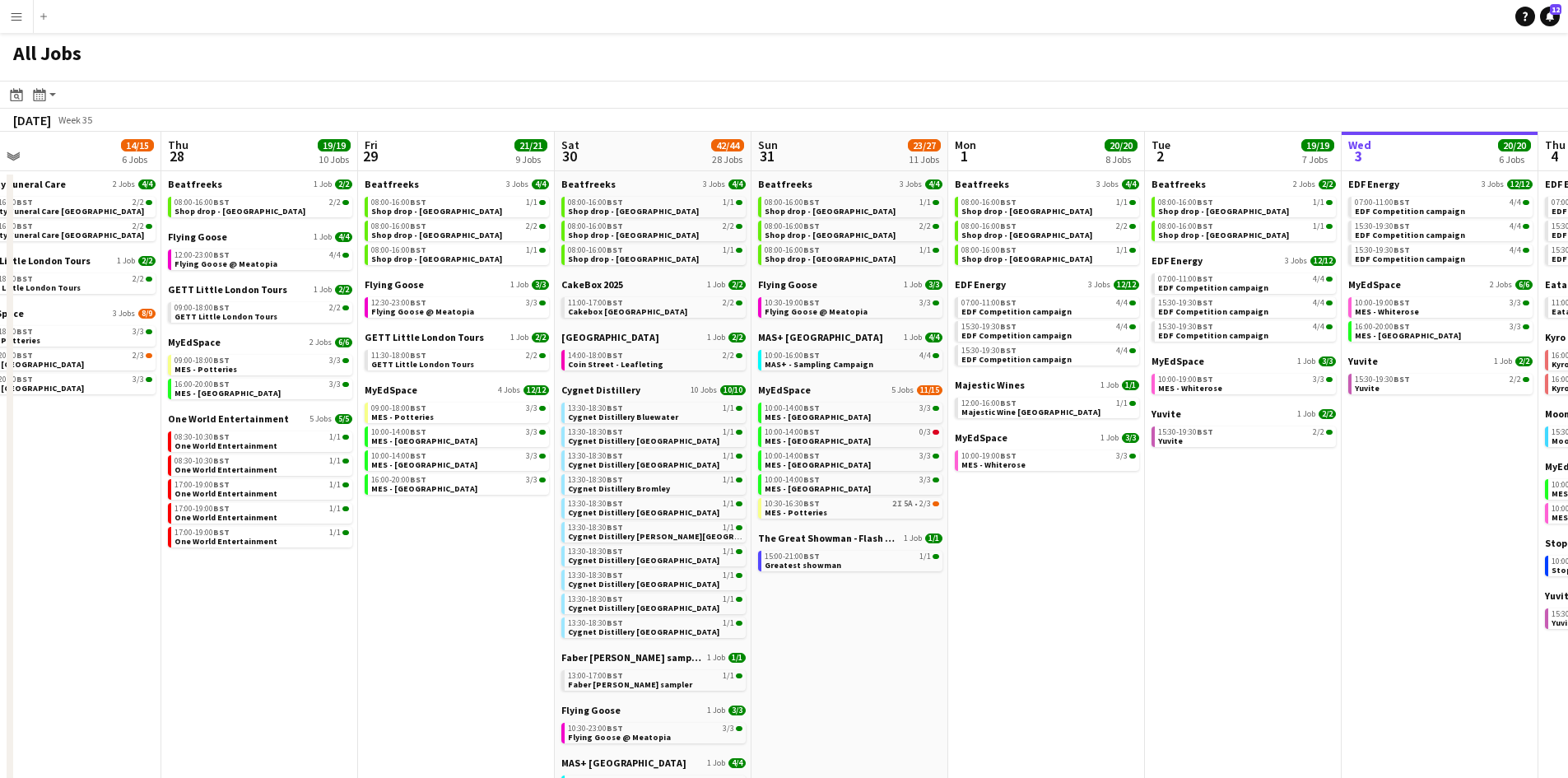
drag, startPoint x: 914, startPoint y: 561, endPoint x: 539, endPoint y: 538, distance: 375.7
click at [384, 524] on app-calendar-viewport "Sat 23 52/52 24 Jobs Sun 24 26/26 7 Jobs Mon 25 8/10 5 Jobs Tue 26 22/24 14 Job…" at bounding box center [784, 697] width 1568 height 1132
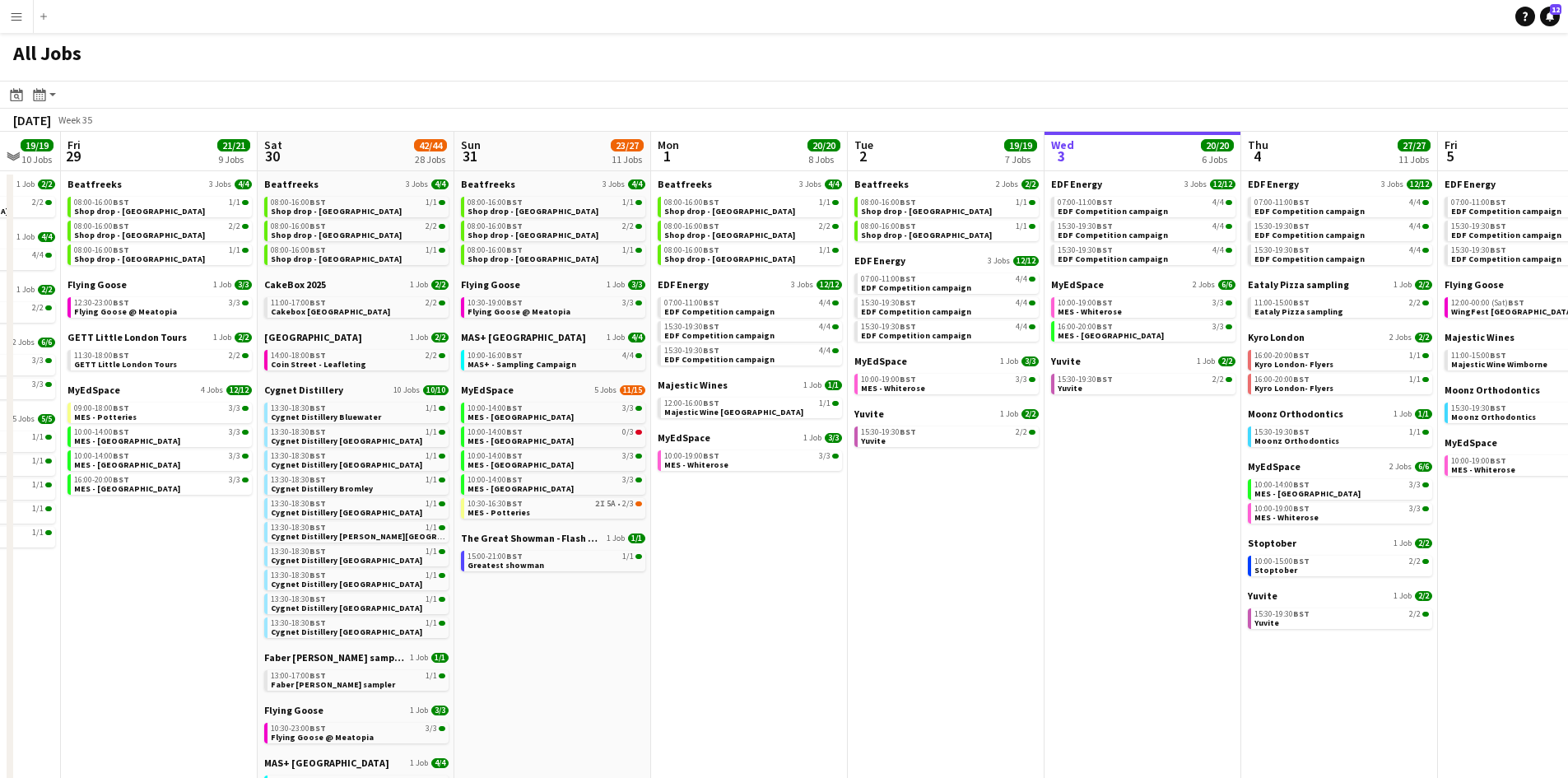
drag, startPoint x: 602, startPoint y: 501, endPoint x: 504, endPoint y: 499, distance: 98.0
click at [504, 499] on app-calendar-viewport "Mon 25 8/10 5 Jobs Tue 26 22/24 14 Jobs Wed 27 14/15 6 Jobs Thu 28 19/19 10 Job…" at bounding box center [784, 697] width 1568 height 1132
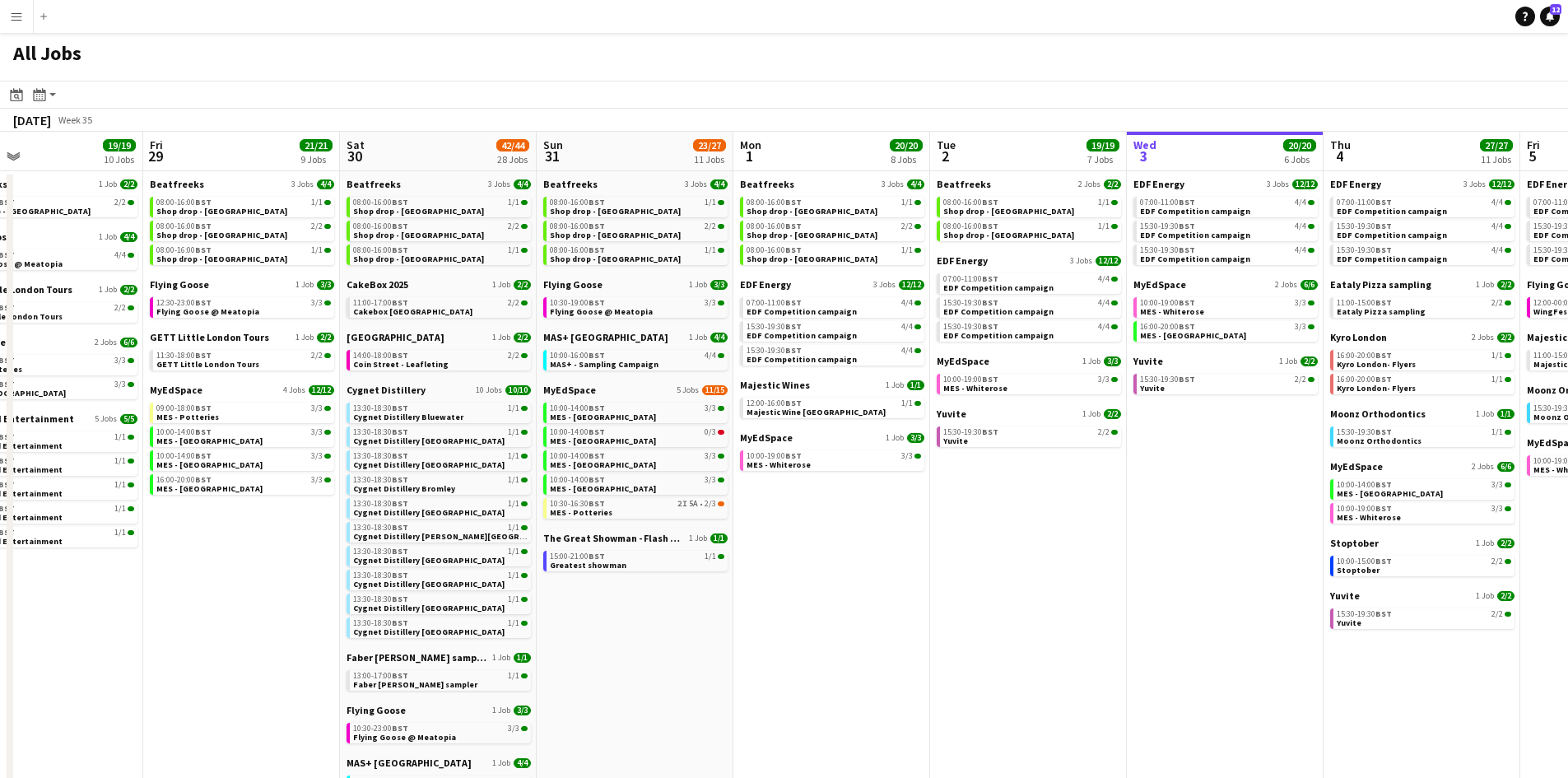
drag, startPoint x: 1123, startPoint y: 604, endPoint x: 855, endPoint y: 582, distance: 268.9
click at [848, 576] on app-calendar-viewport "Mon 25 8/10 5 Jobs Tue 26 22/24 14 Jobs Wed 27 14/15 6 Jobs Thu 28 19/19 10 Job…" at bounding box center [784, 697] width 1568 height 1132
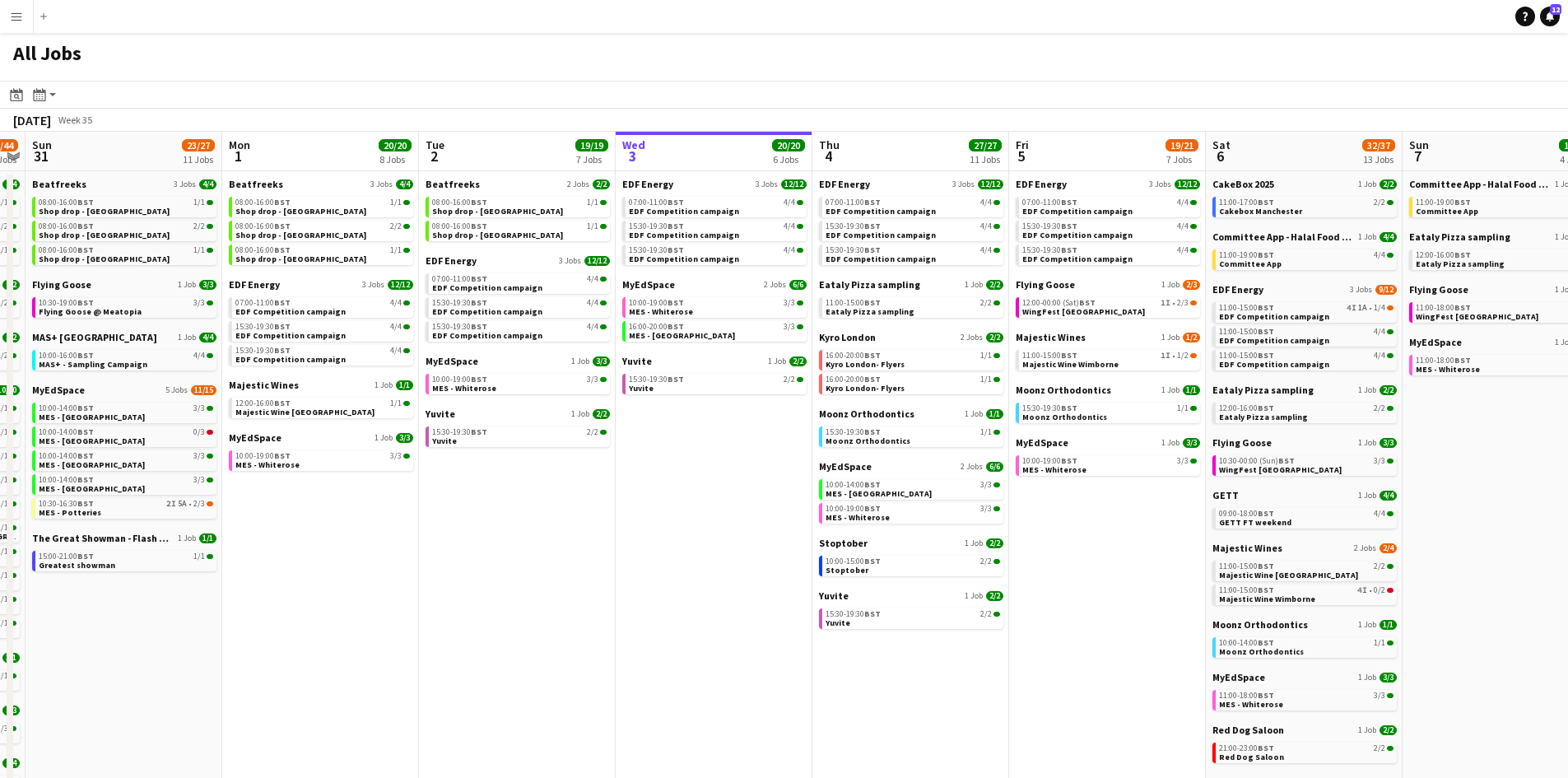
drag, startPoint x: 1311, startPoint y: 678, endPoint x: 1197, endPoint y: 663, distance: 115.0
click at [1168, 658] on app-calendar-viewport "Wed 27 14/15 6 Jobs Thu 28 19/19 10 Jobs Fri 29 21/21 9 Jobs Sat 30 42/44 28 Jo…" at bounding box center [784, 697] width 1568 height 1132
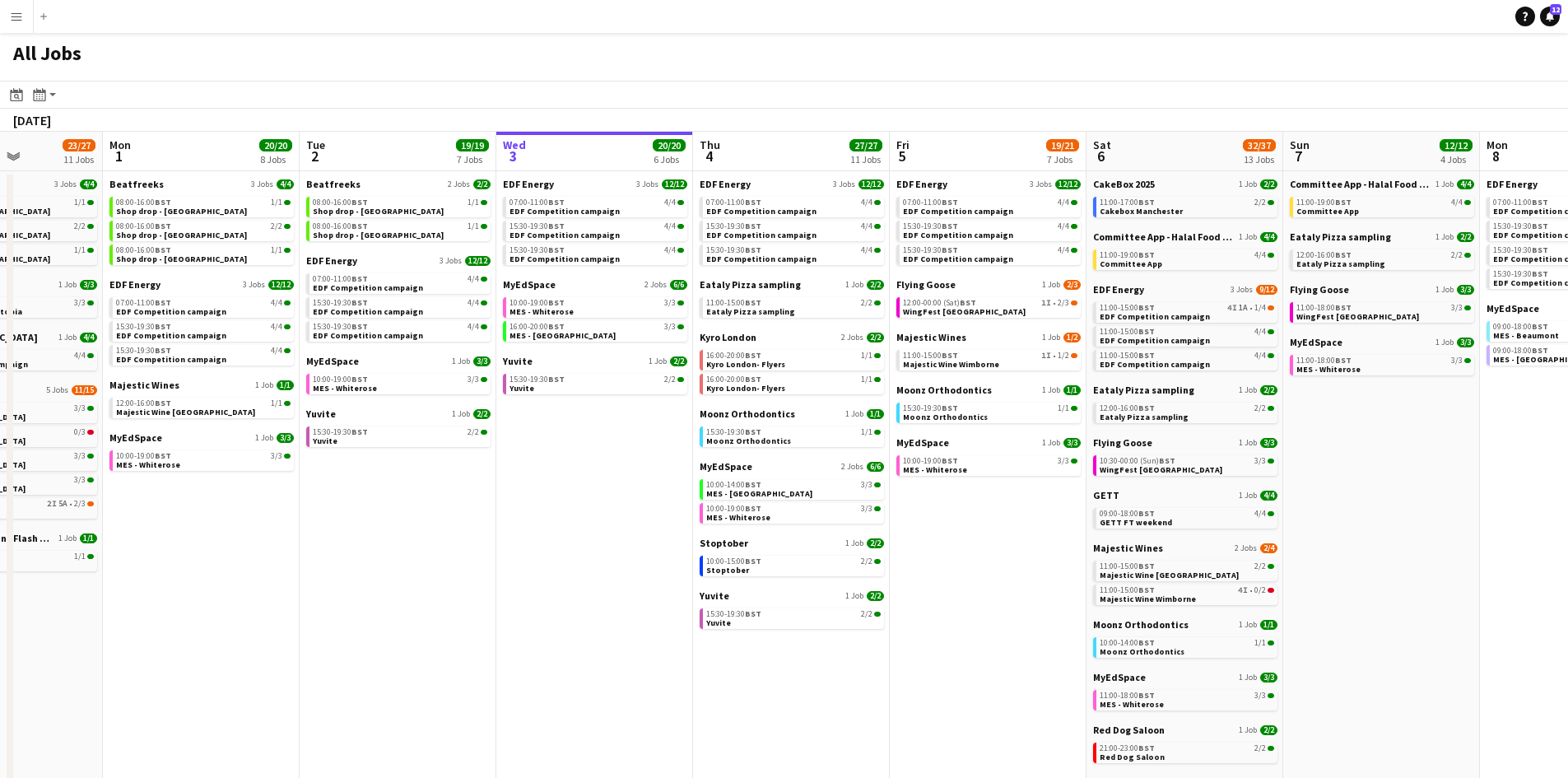
scroll to position [0, 684]
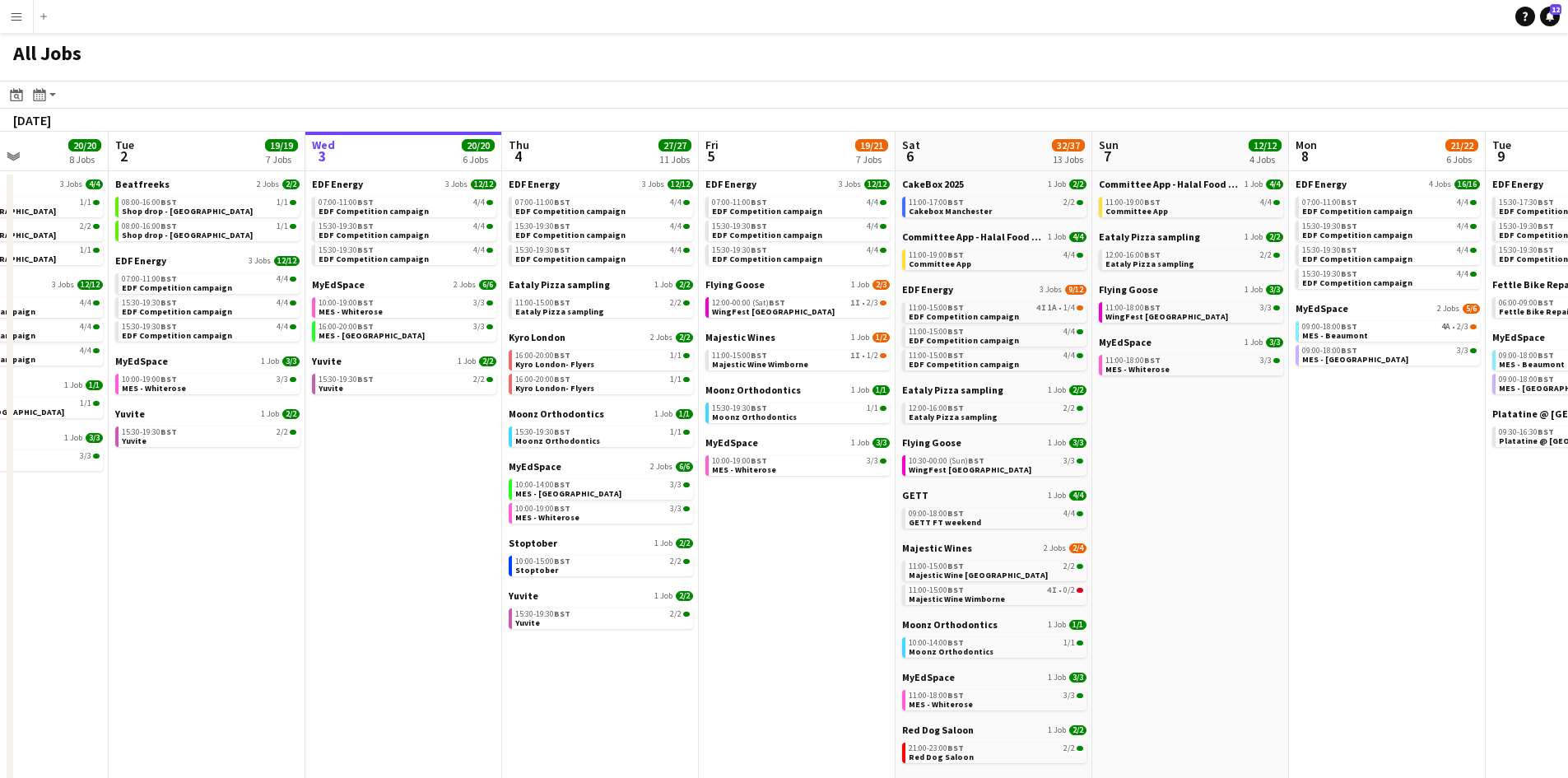
drag, startPoint x: 1254, startPoint y: 673, endPoint x: 1145, endPoint y: 664, distance: 109.4
click at [1145, 664] on app-calendar-viewport "Fri 29 21/21 9 Jobs Sat 30 42/44 28 Jobs Sun 31 23/27 11 Jobs Mon 1 20/20 8 Job…" at bounding box center [784, 697] width 1568 height 1132
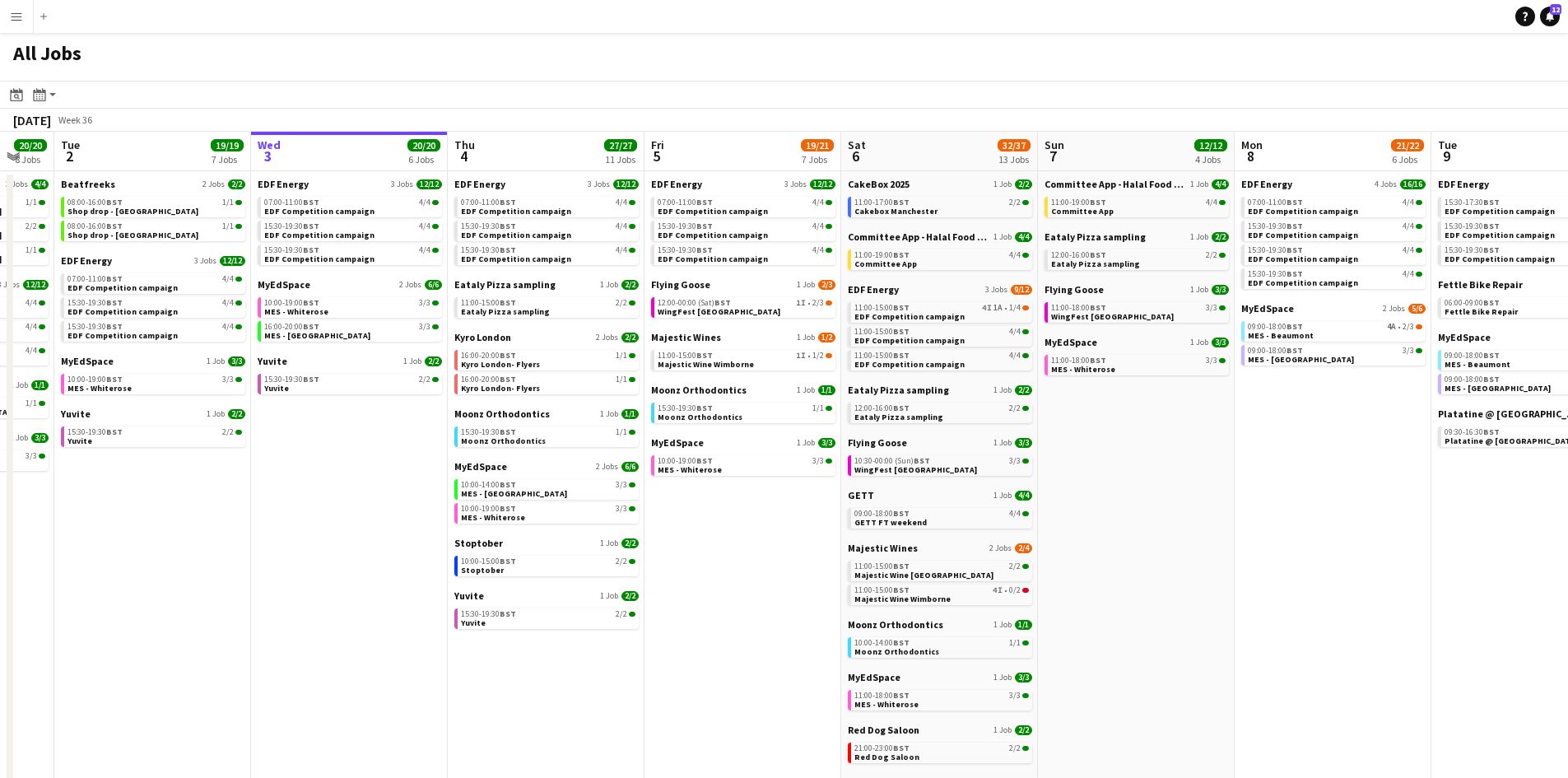
drag, startPoint x: 943, startPoint y: 550, endPoint x: 924, endPoint y: 545, distance: 19.6
click at [924, 545] on app-calendar-viewport "Fri 29 21/21 9 Jobs Sat 30 42/44 28 Jobs Sun 31 23/27 11 Jobs Mon 1 20/20 8 Job…" at bounding box center [784, 697] width 1568 height 1132
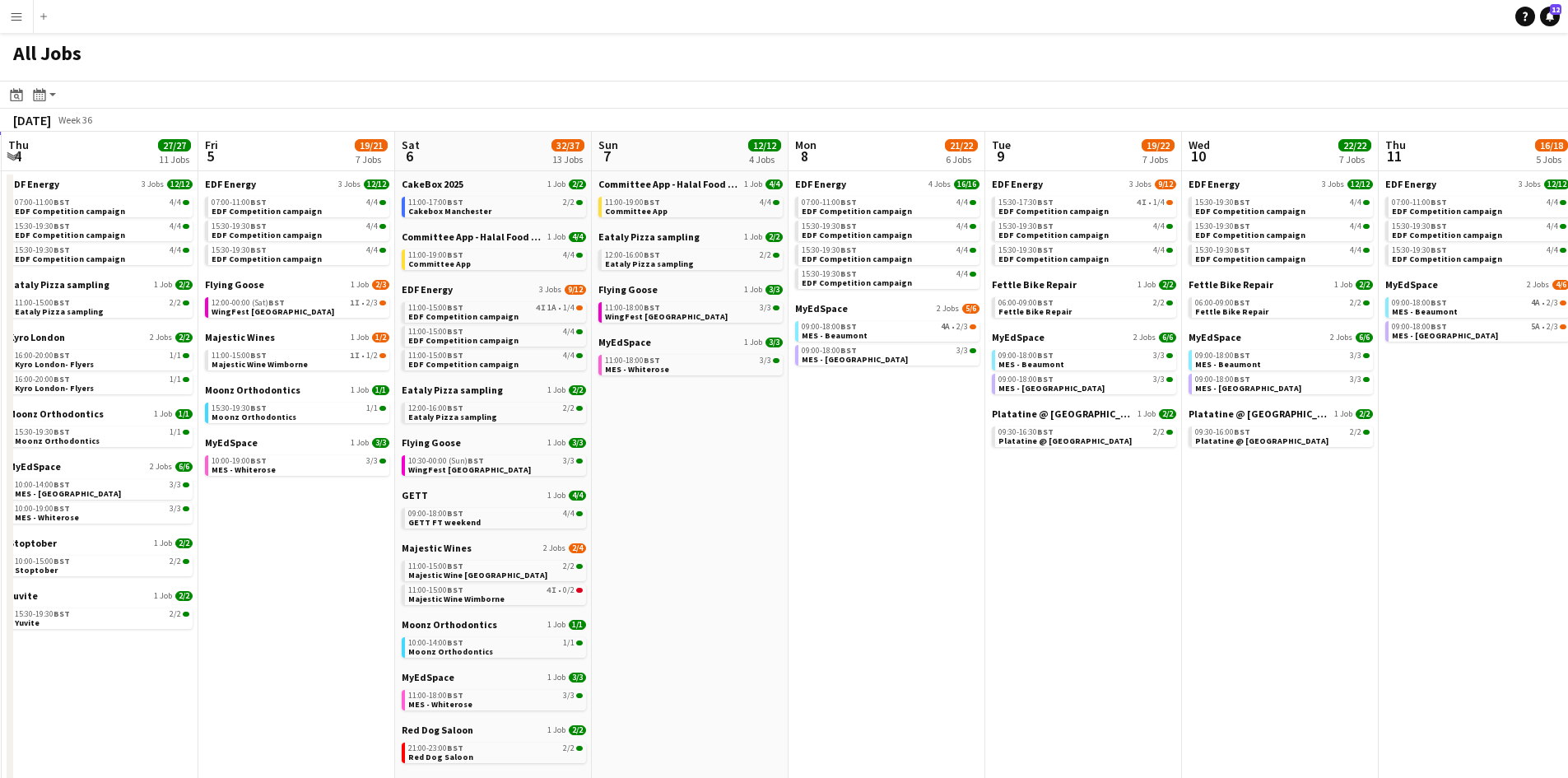
scroll to position [0, 789]
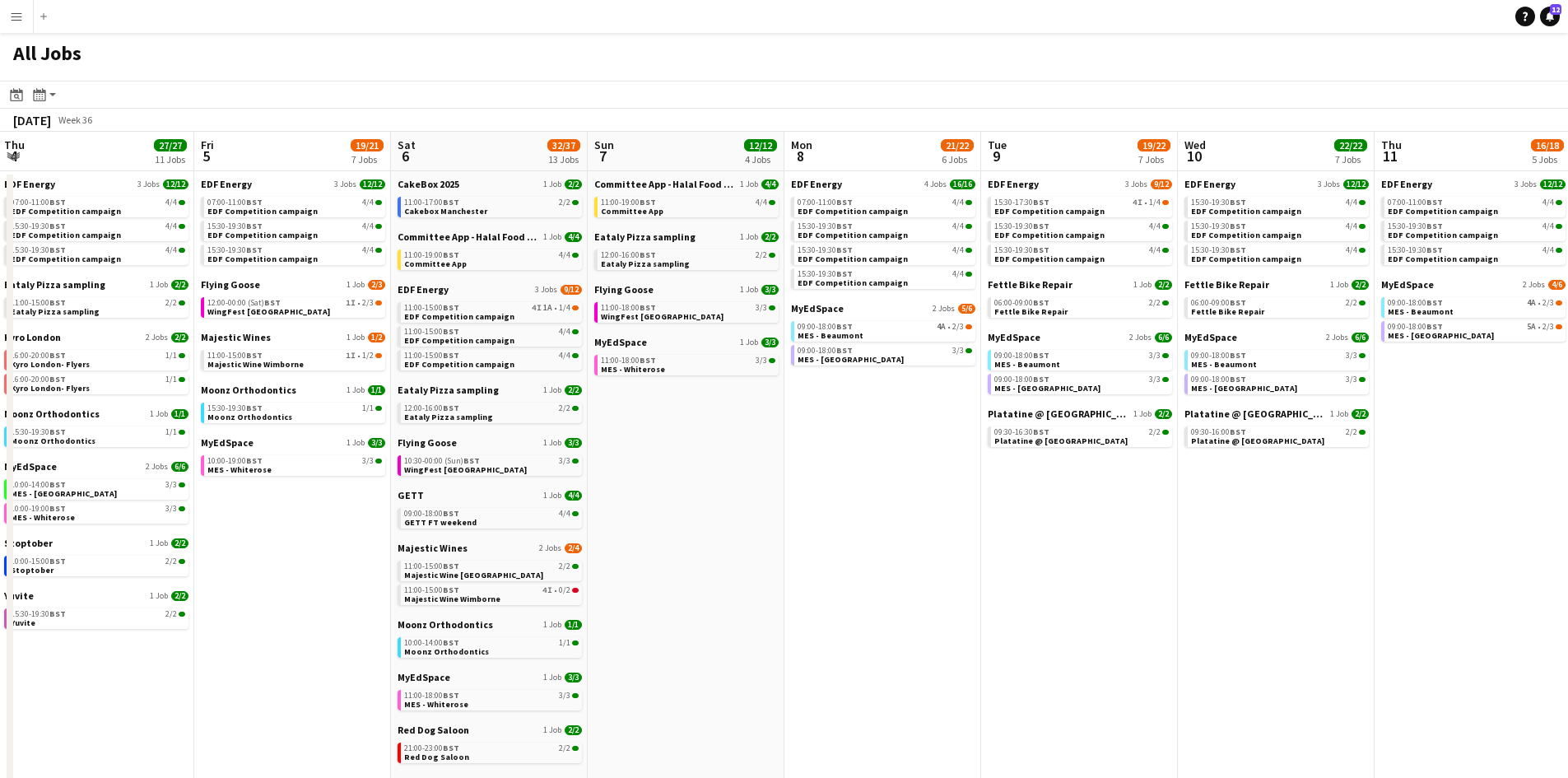
drag, startPoint x: 1014, startPoint y: 563, endPoint x: 962, endPoint y: 547, distance: 54.4
click at [962, 547] on app-calendar-viewport "Sun 31 23/27 11 Jobs Mon 1 20/20 8 Jobs Tue 2 19/19 7 Jobs Wed 3 20/20 6 Jobs T…" at bounding box center [784, 697] width 1568 height 1132
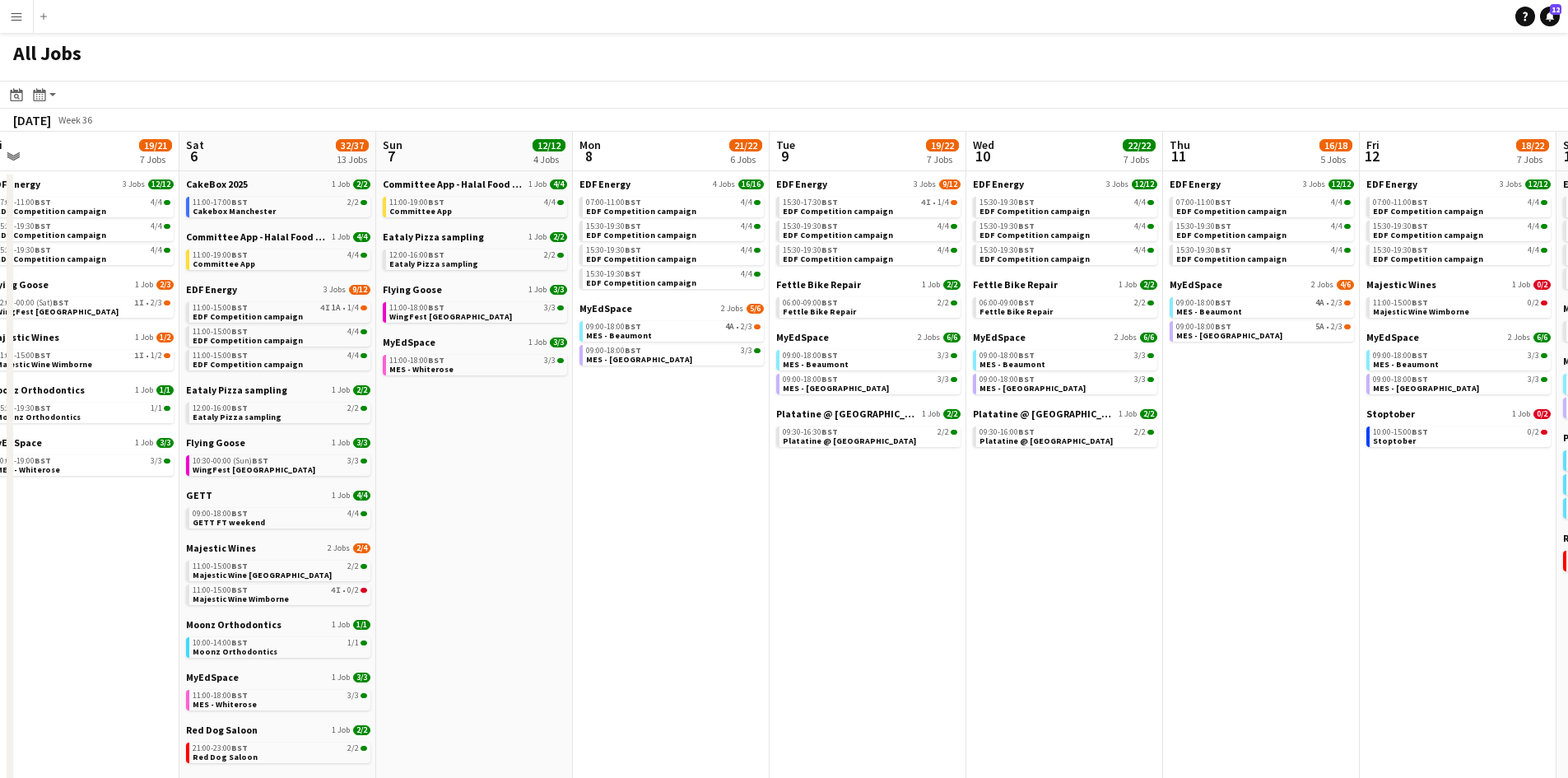
drag, startPoint x: 834, startPoint y: 624, endPoint x: 567, endPoint y: 591, distance: 269.0
click at [567, 591] on app-calendar-viewport "Tue 2 19/19 7 Jobs Wed 3 20/20 6 Jobs Thu 4 27/27 11 Jobs Fri 5 19/21 7 Jobs Sa…" at bounding box center [784, 697] width 1568 height 1132
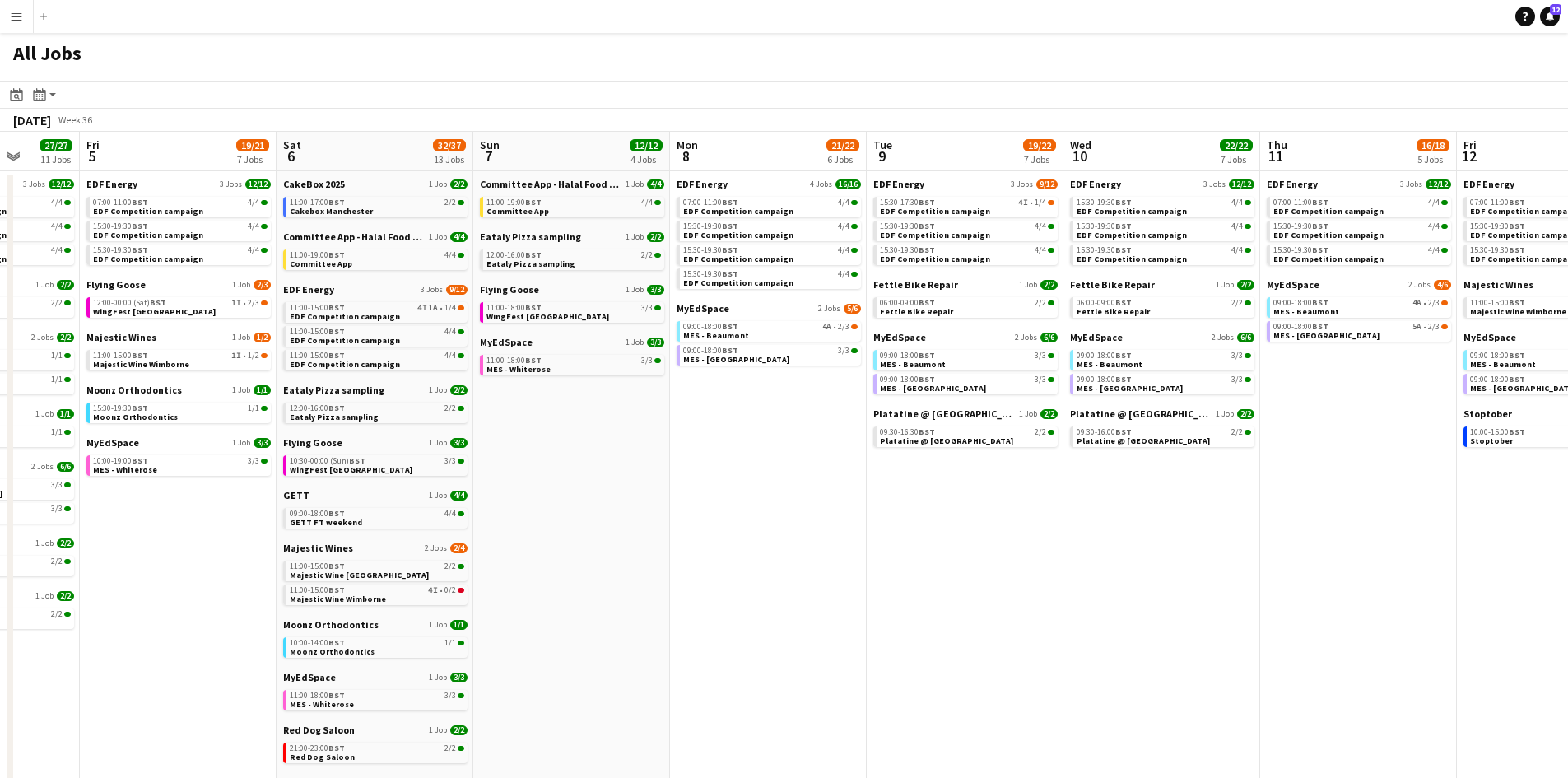
drag, startPoint x: 550, startPoint y: 551, endPoint x: 569, endPoint y: 541, distance: 21.5
click at [731, 545] on app-calendar-viewport "Tue 2 19/19 7 Jobs Wed 3 20/20 6 Jobs Thu 4 27/27 11 Jobs Fri 5 19/21 7 Jobs Sa…" at bounding box center [784, 697] width 1568 height 1132
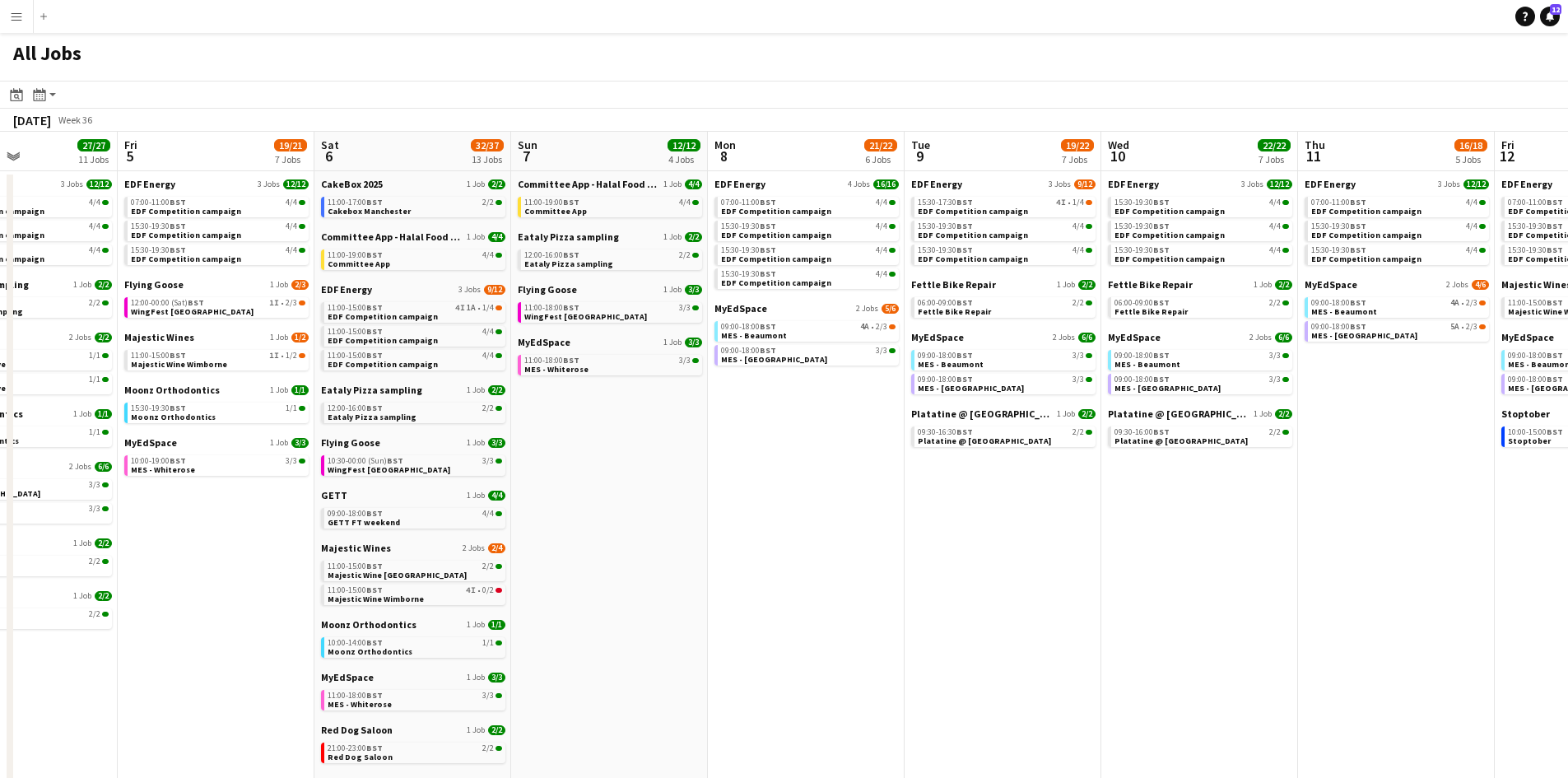
scroll to position [0, 717]
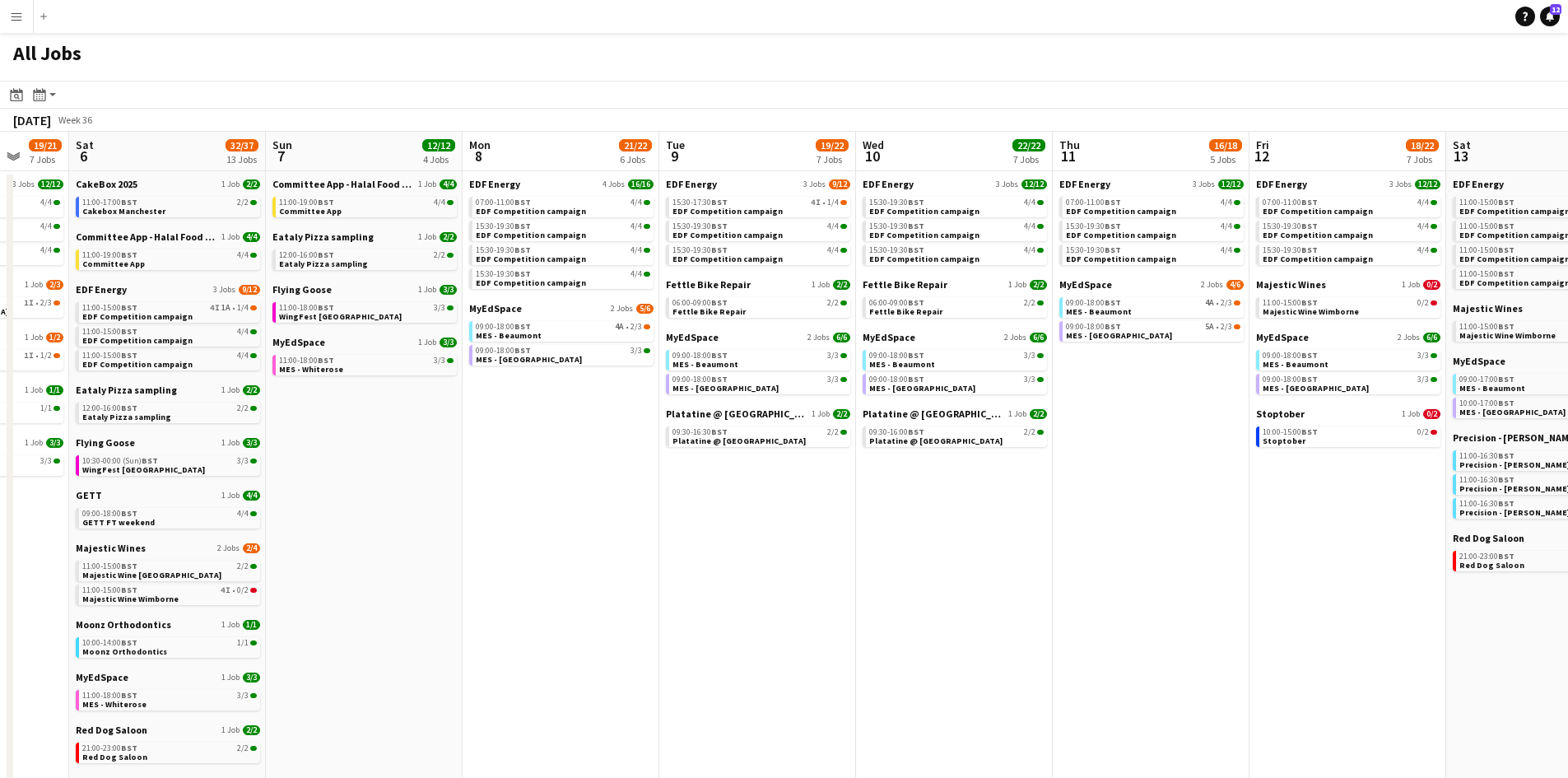
drag, startPoint x: 1105, startPoint y: 528, endPoint x: 894, endPoint y: 521, distance: 211.1
click at [894, 521] on app-calendar-viewport "Tue 2 19/19 7 Jobs Wed 3 20/20 6 Jobs Thu 4 27/27 11 Jobs Fri 5 19/21 7 Jobs Sa…" at bounding box center [784, 697] width 1568 height 1132
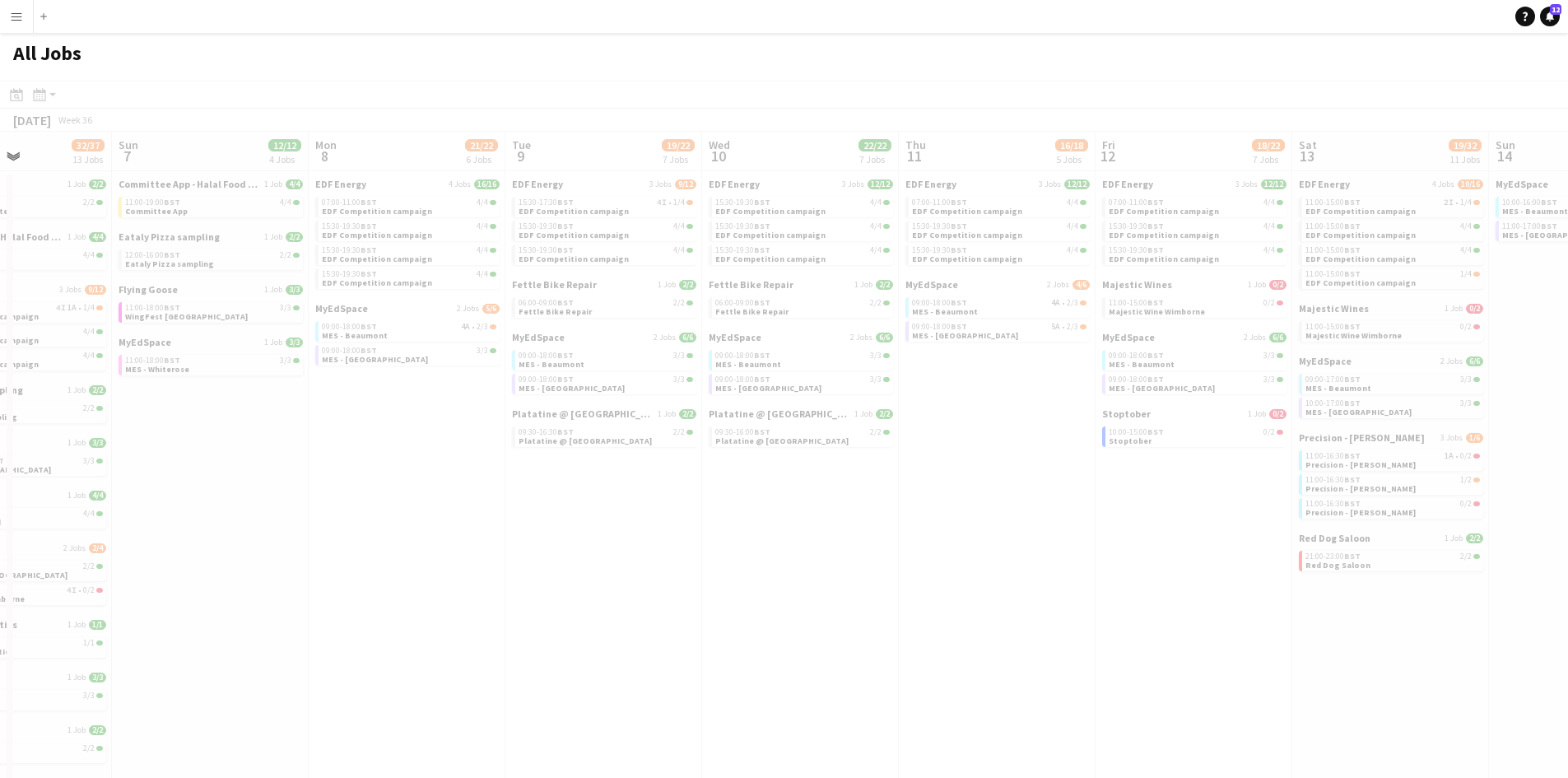
drag, startPoint x: 1437, startPoint y: 563, endPoint x: 1148, endPoint y: 560, distance: 289.0
click at [1109, 540] on app-all-jobs "All Jobs Date picker SEP 2025 SEP 2025 Monday M Tuesday T Wednesday W Thursday …" at bounding box center [784, 648] width 1568 height 1231
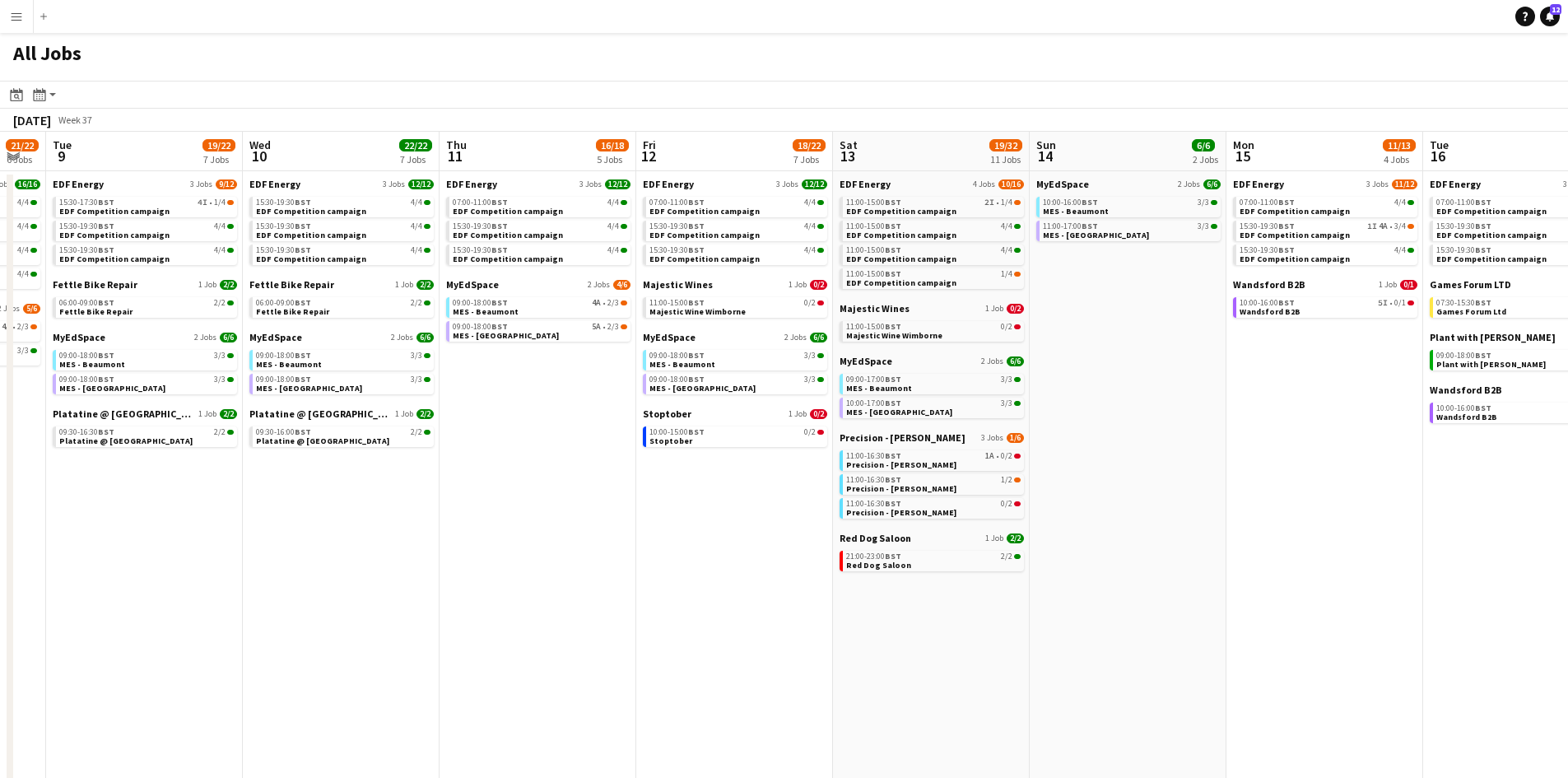
drag, startPoint x: 1357, startPoint y: 612, endPoint x: 901, endPoint y: 565, distance: 458.4
click at [901, 565] on app-calendar-viewport "Sat 6 32/37 13 Jobs Sun 7 12/12 4 Jobs Mon 8 21/22 6 Jobs Tue 9 19/22 7 Jobs We…" at bounding box center [784, 697] width 1568 height 1132
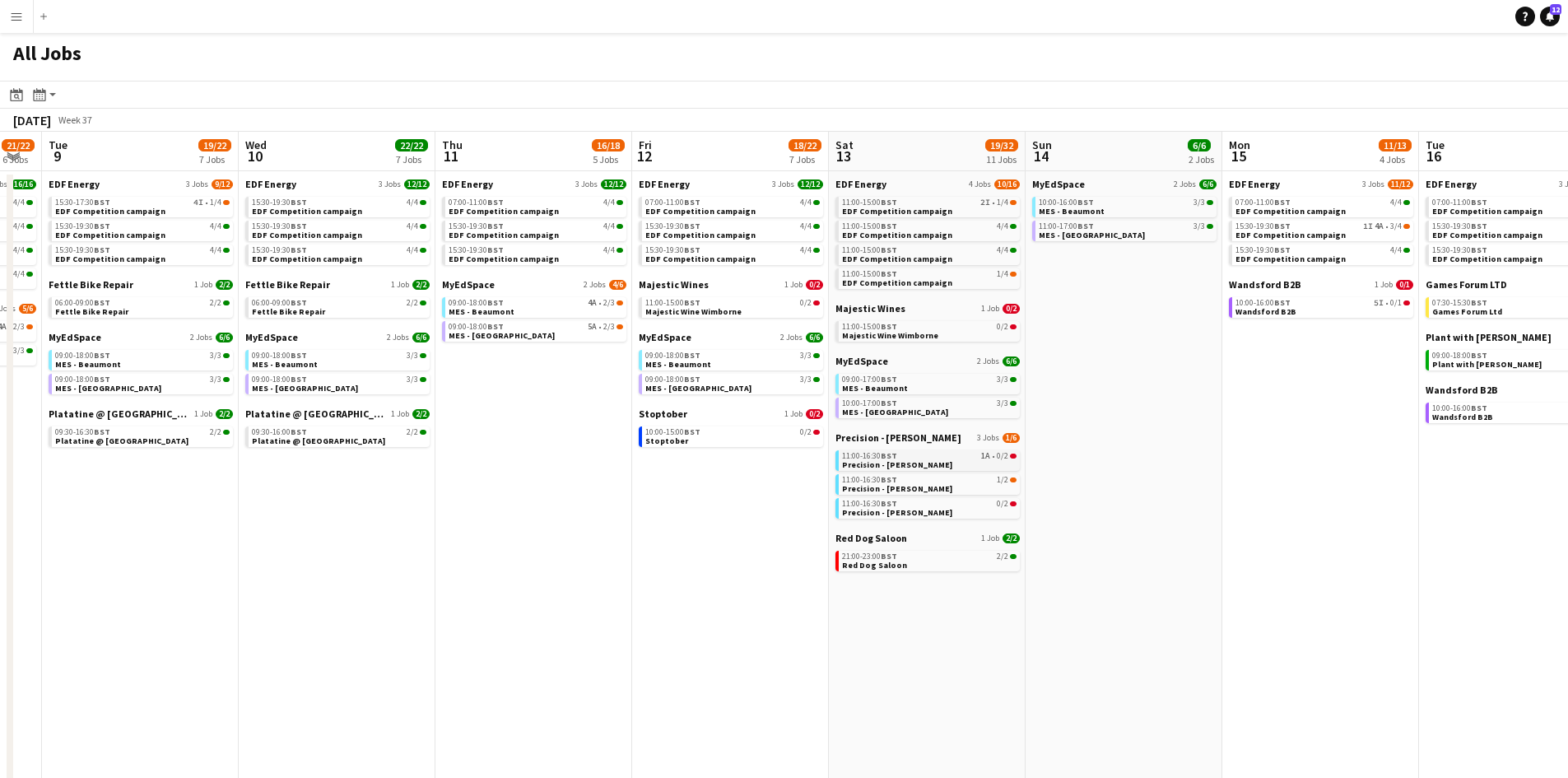
scroll to position [0, 550]
click at [994, 461] on link "11:00-16:30 BST 1A • 0/2 Precision - Taylor Wimpey" at bounding box center [927, 460] width 174 height 19
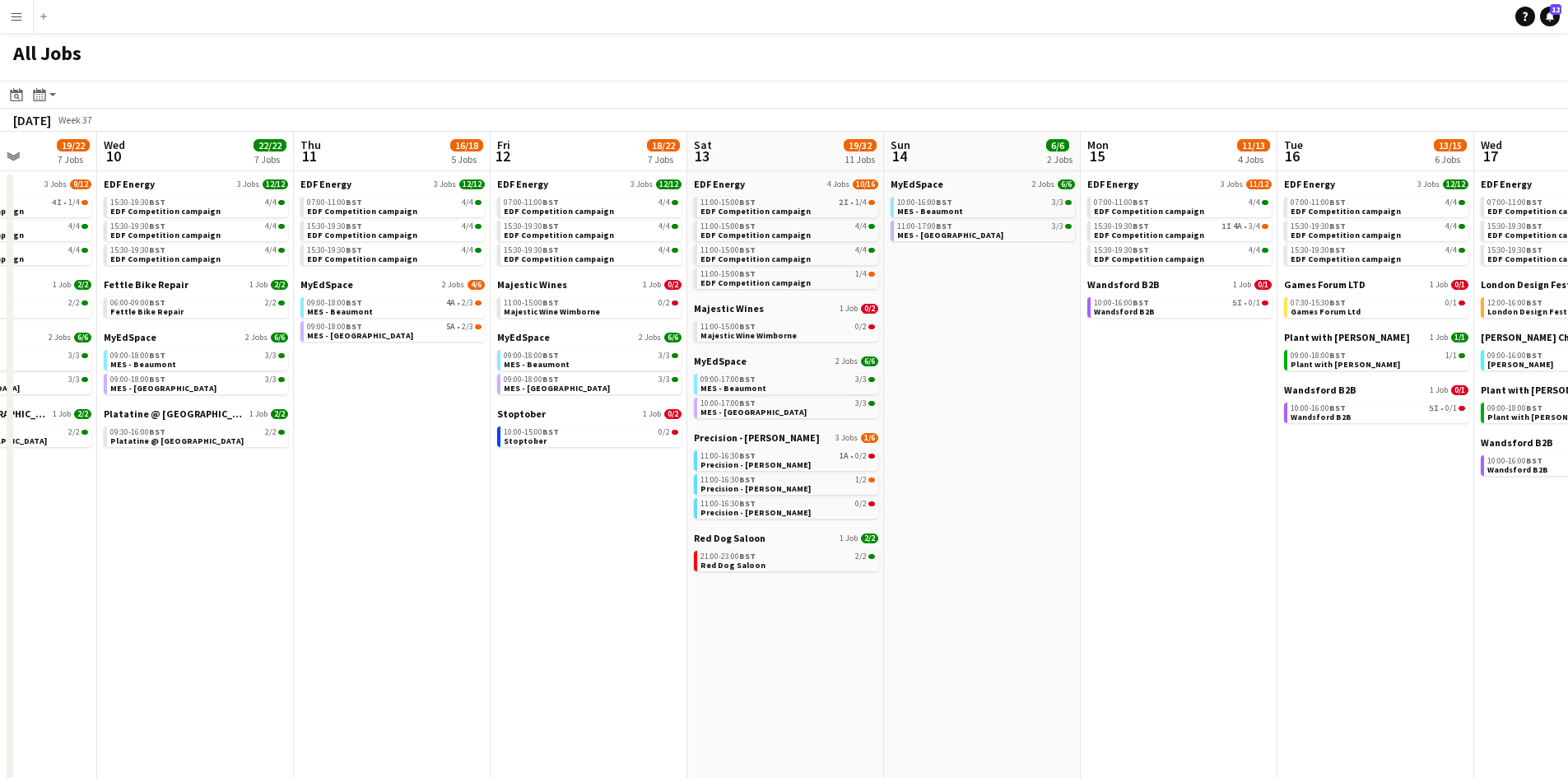
drag, startPoint x: 654, startPoint y: 535, endPoint x: 576, endPoint y: 537, distance: 78.0
click at [576, 537] on app-calendar-viewport "Sat 6 32/37 13 Jobs Sun 7 12/12 4 Jobs Mon 8 21/22 6 Jobs Tue 9 19/22 7 Jobs We…" at bounding box center [784, 697] width 1568 height 1132
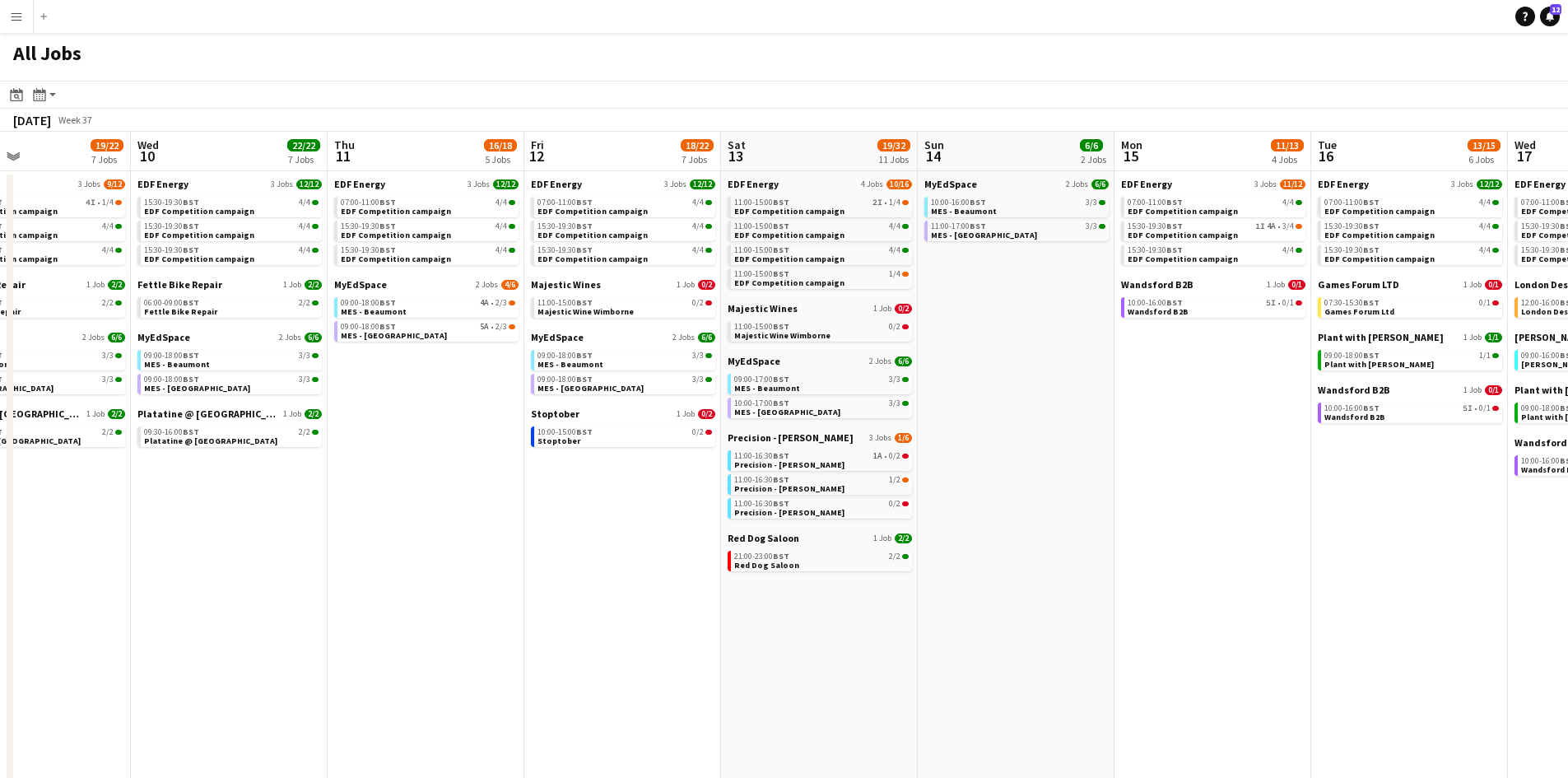
scroll to position [0, 562]
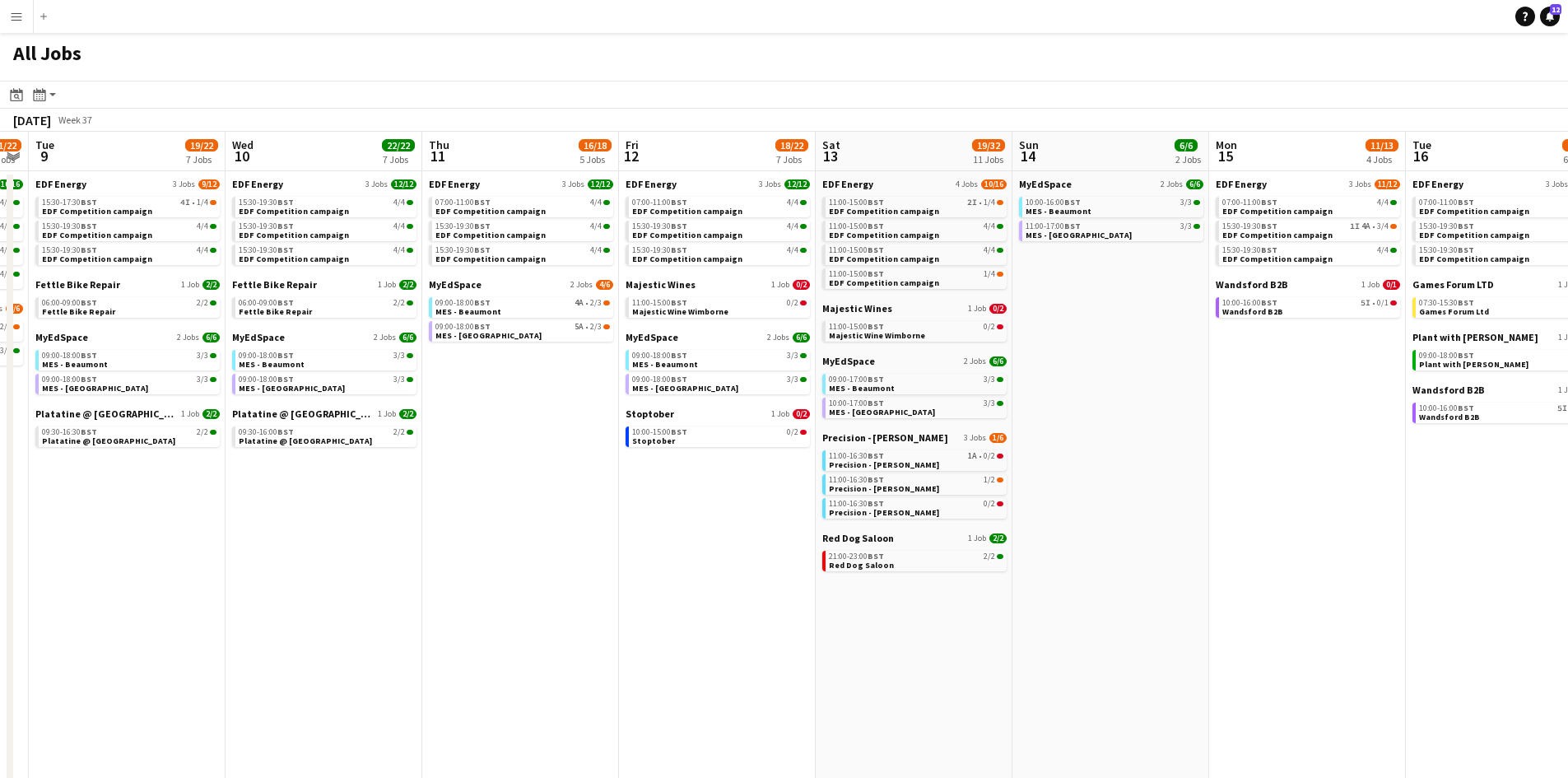
drag, startPoint x: 449, startPoint y: 525, endPoint x: 585, endPoint y: 525, distance: 136.0
click at [585, 525] on app-calendar-viewport "Sat 6 32/37 13 Jobs Sun 7 12/12 4 Jobs Mon 8 21/22 6 Jobs Tue 9 19/22 7 Jobs We…" at bounding box center [784, 697] width 1568 height 1132
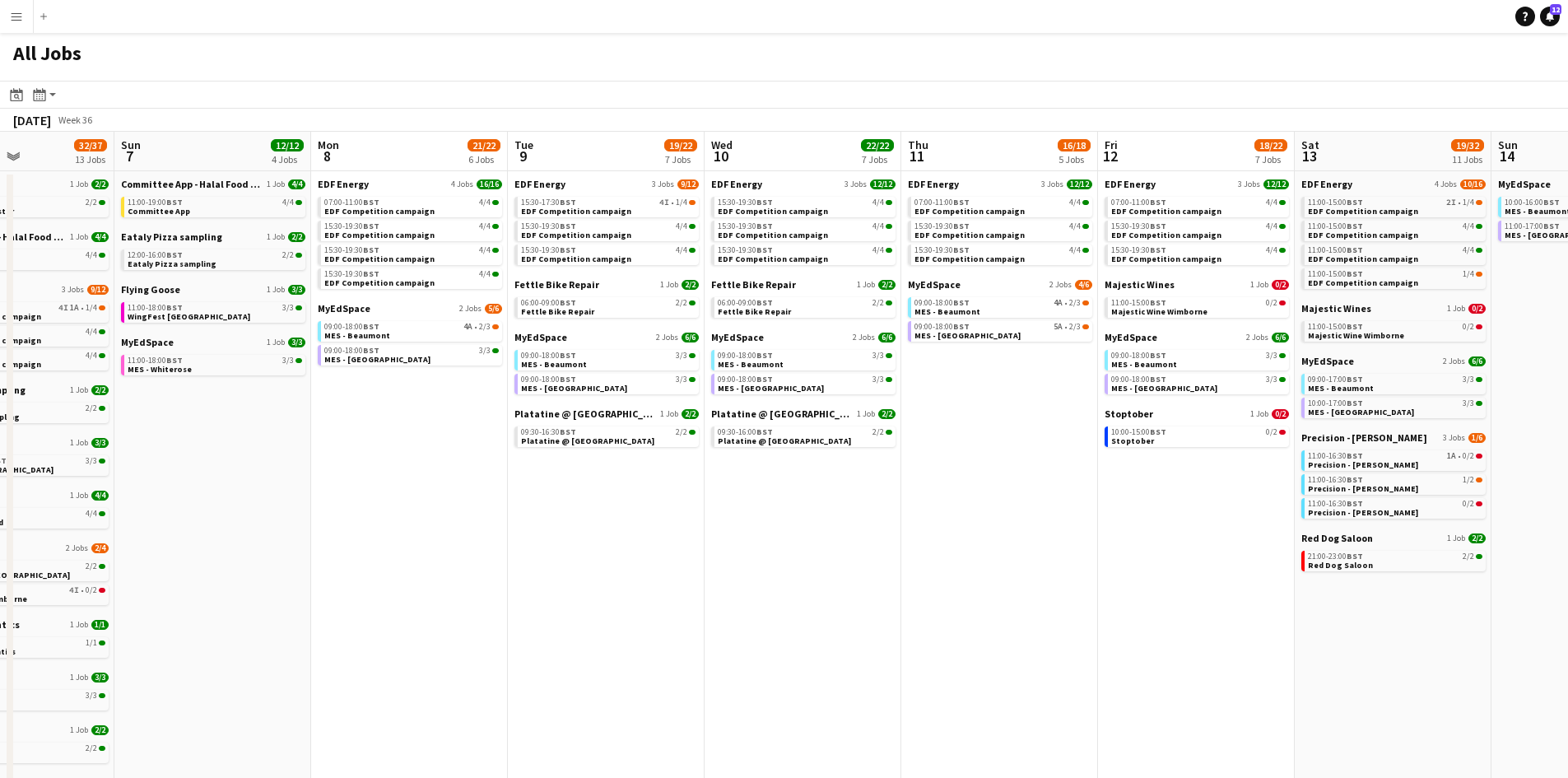
drag, startPoint x: 437, startPoint y: 571, endPoint x: 813, endPoint y: 565, distance: 376.0
click at [813, 565] on app-calendar-viewport "Fri 5 19/21 7 Jobs Sat 6 32/37 13 Jobs Sun 7 12/12 4 Jobs Mon 8 21/22 6 Jobs Tu…" at bounding box center [784, 697] width 1568 height 1132
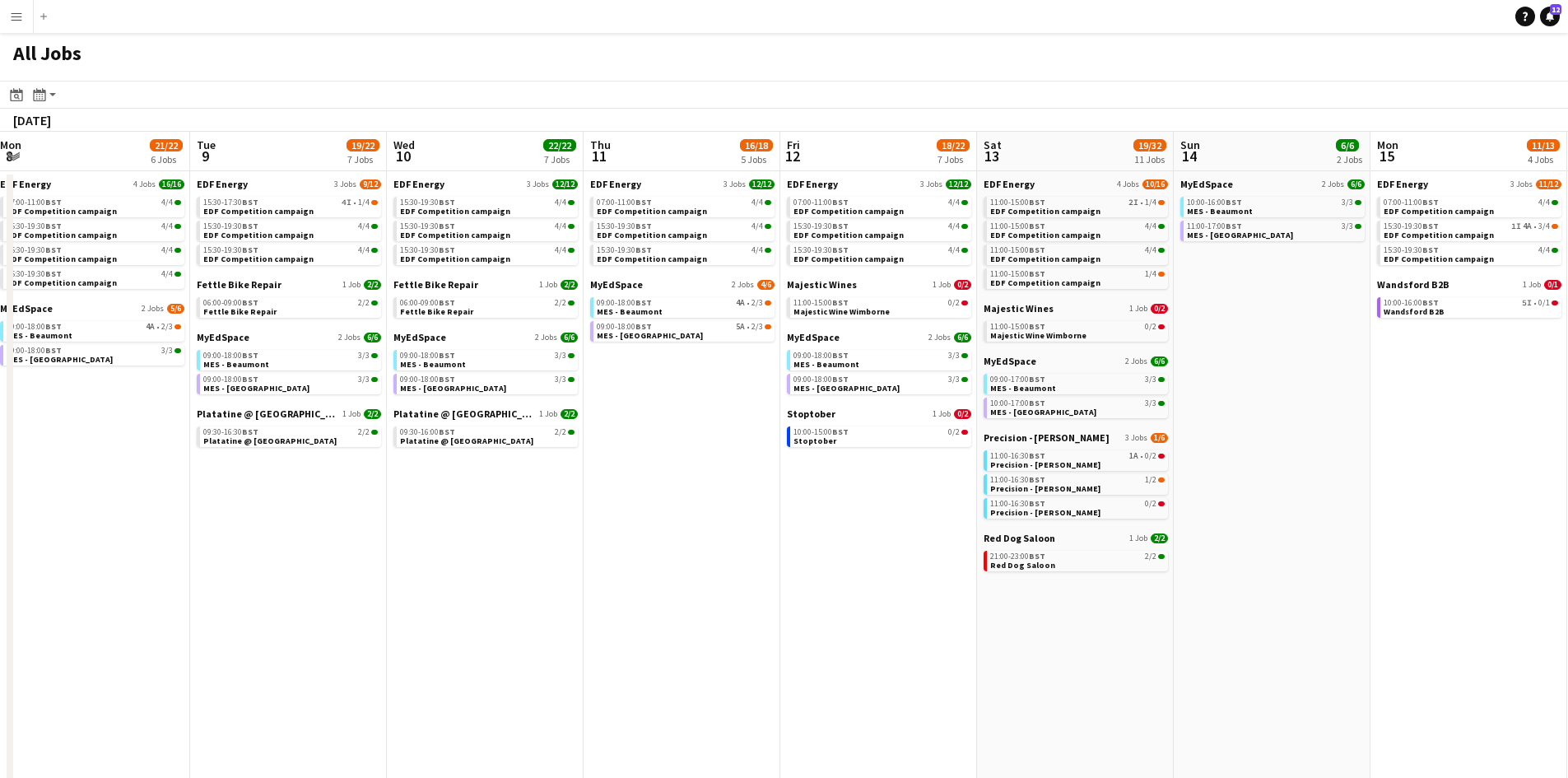
drag, startPoint x: 1289, startPoint y: 583, endPoint x: 922, endPoint y: 536, distance: 370.0
click at [922, 536] on app-calendar-viewport "Thu 4 27/27 11 Jobs Fri 5 19/21 7 Jobs Sat 6 32/37 13 Jobs Sun 7 12/12 4 Jobs M…" at bounding box center [784, 697] width 1568 height 1132
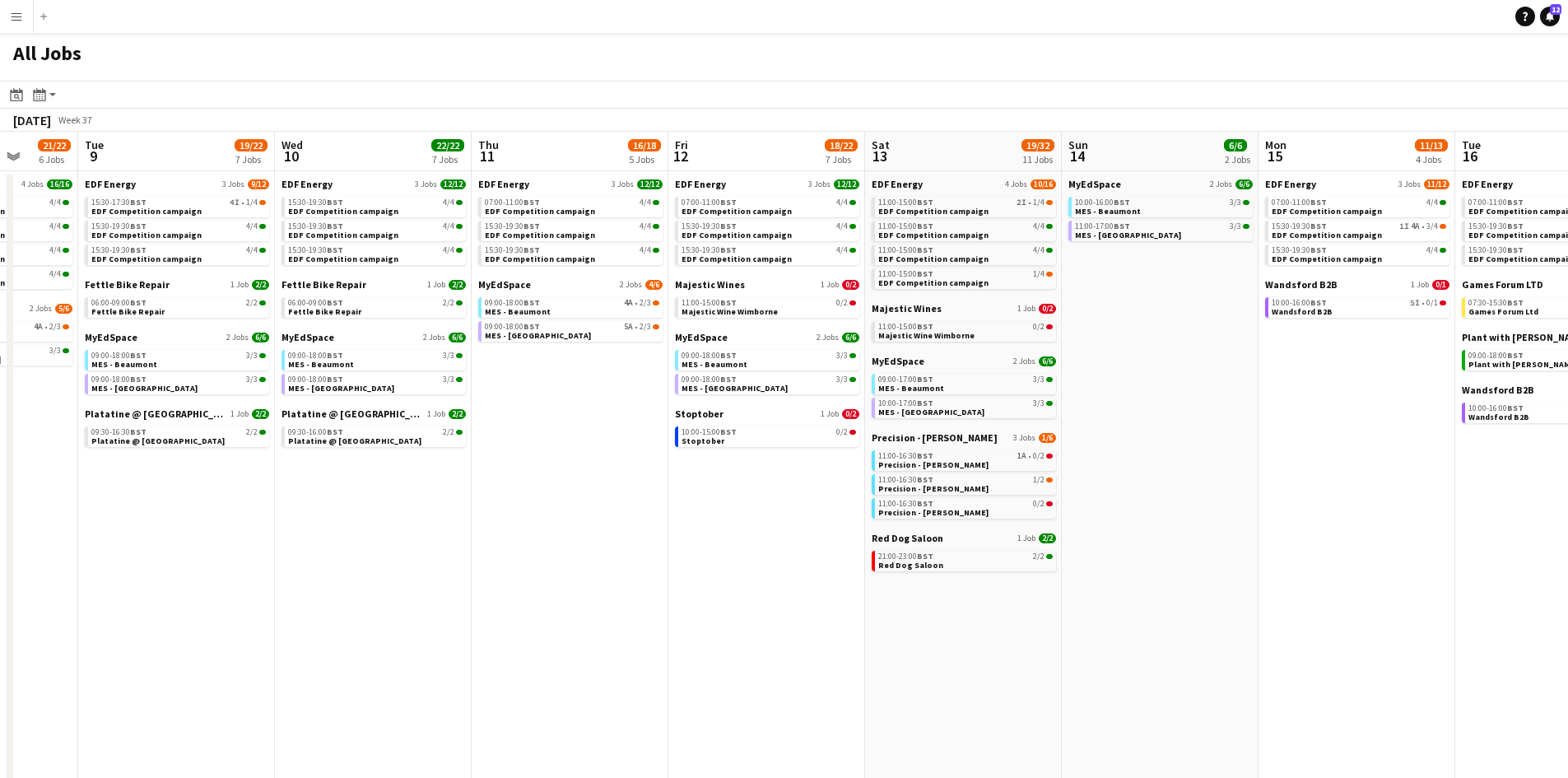
drag, startPoint x: 1254, startPoint y: 466, endPoint x: 1199, endPoint y: 466, distance: 55.0
click at [1201, 466] on app-calendar-viewport "Sat 6 32/37 13 Jobs Sun 7 12/12 4 Jobs Mon 8 21/22 6 Jobs Tue 9 19/22 7 Jobs We…" at bounding box center [784, 697] width 1568 height 1132
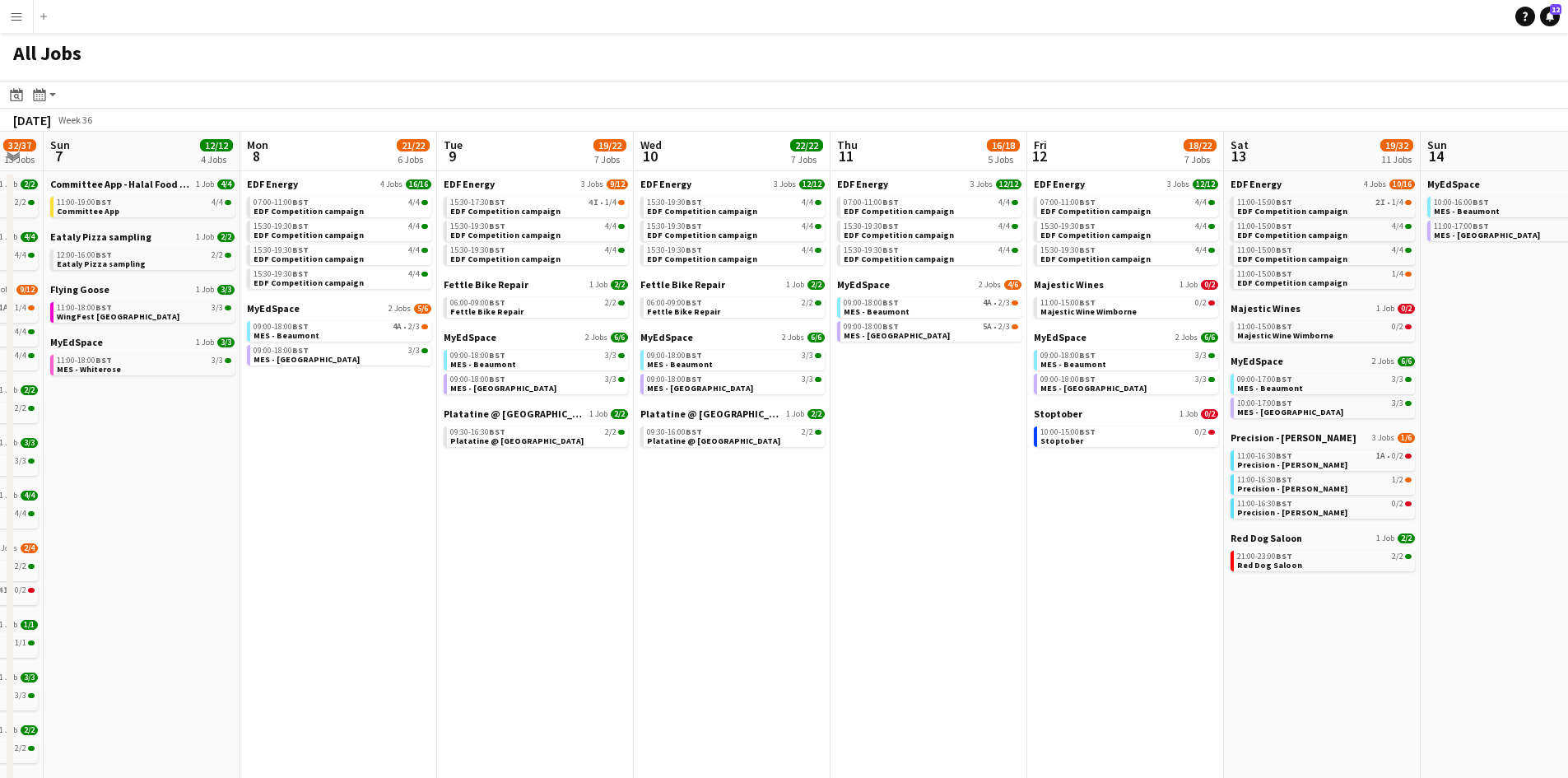
drag, startPoint x: 522, startPoint y: 565, endPoint x: 699, endPoint y: 548, distance: 177.8
click at [734, 541] on app-calendar-viewport "Fri 5 19/21 7 Jobs Sat 6 32/37 13 Jobs Sun 7 12/12 4 Jobs Mon 8 21/22 6 Jobs Tu…" at bounding box center [784, 697] width 1568 height 1132
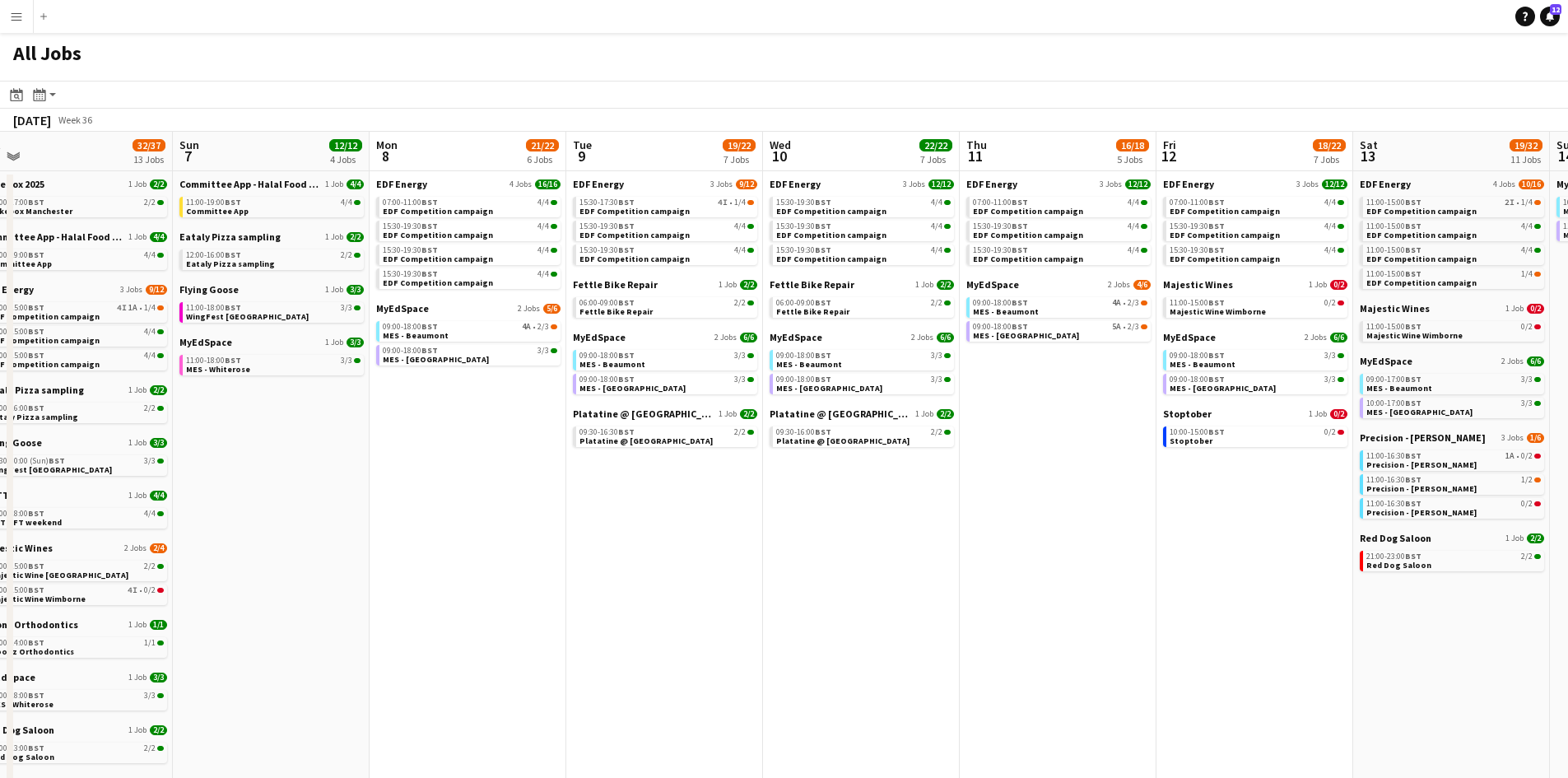
drag, startPoint x: 811, startPoint y: 588, endPoint x: 966, endPoint y: 589, distance: 155.0
click at [946, 592] on app-calendar-viewport "Thu 4 27/27 11 Jobs Fri 5 19/21 7 Jobs Sat 6 32/37 13 Jobs Sun 7 12/12 4 Jobs M…" at bounding box center [784, 697] width 1568 height 1132
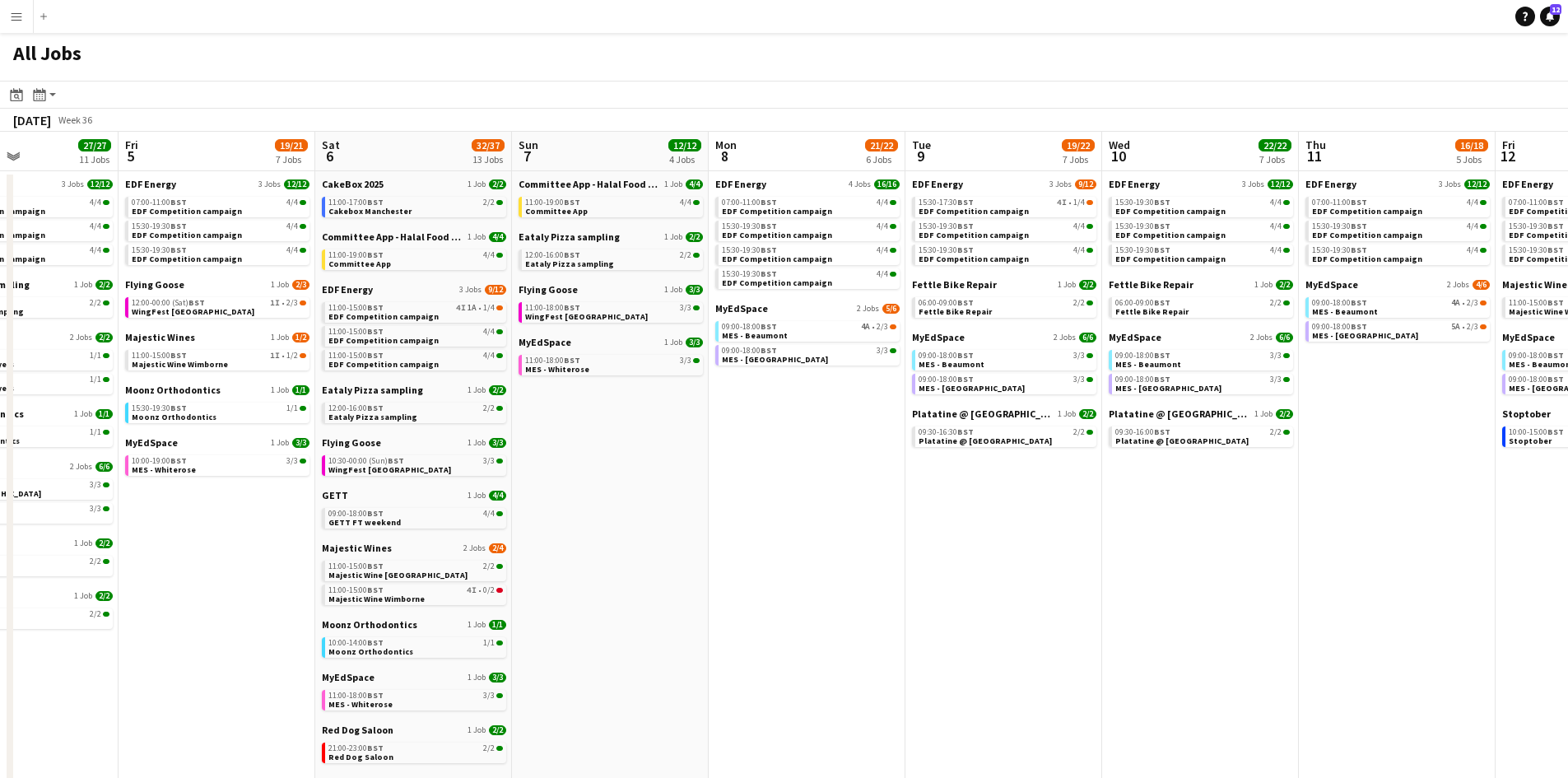
drag, startPoint x: 409, startPoint y: 506, endPoint x: 793, endPoint y: 503, distance: 384.0
click at [793, 503] on app-calendar-viewport "Tue 2 19/19 7 Jobs Wed 3 20/20 6 Jobs Thu 4 27/27 11 Jobs Fri 5 19/21 7 Jobs Sa…" at bounding box center [784, 697] width 1568 height 1132
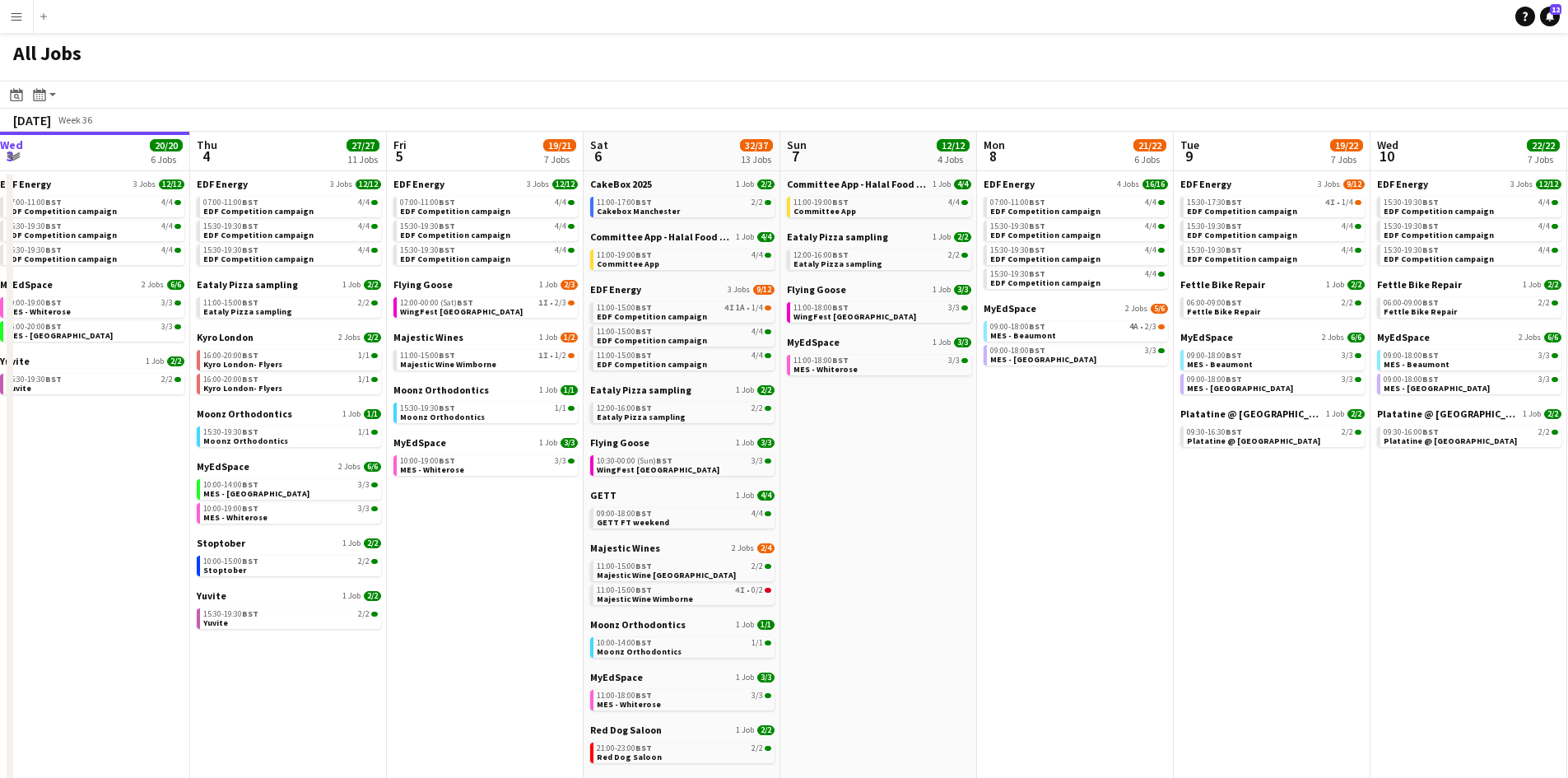
scroll to position [0, 519]
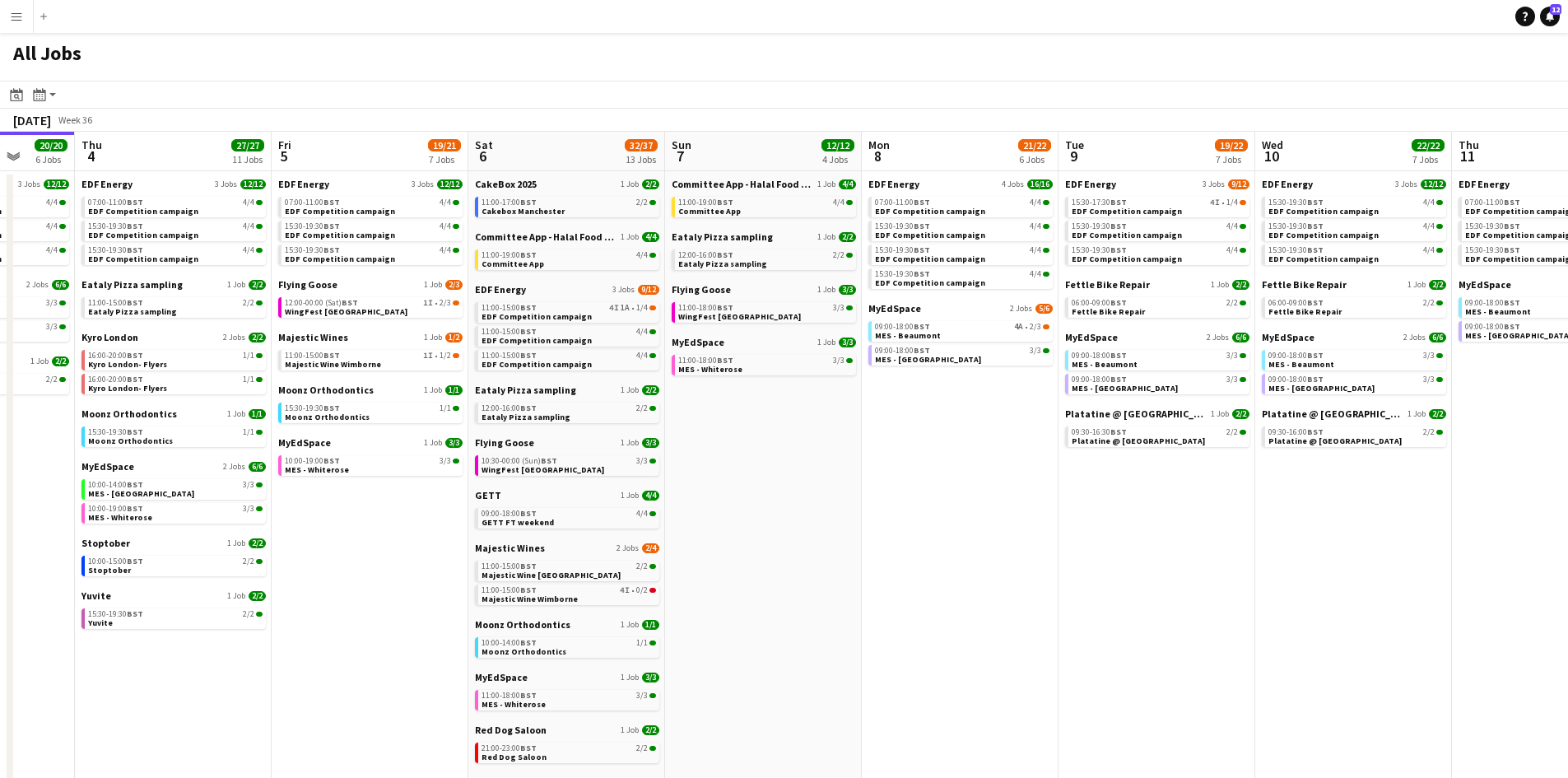
drag, startPoint x: 682, startPoint y: 519, endPoint x: 765, endPoint y: 478, distance: 92.6
click at [822, 521] on app-calendar-viewport "Mon 1 20/20 8 Jobs Tue 2 19/19 7 Jobs Wed 3 20/20 6 Jobs Thu 4 27/27 11 Jobs Fr…" at bounding box center [784, 697] width 1568 height 1132
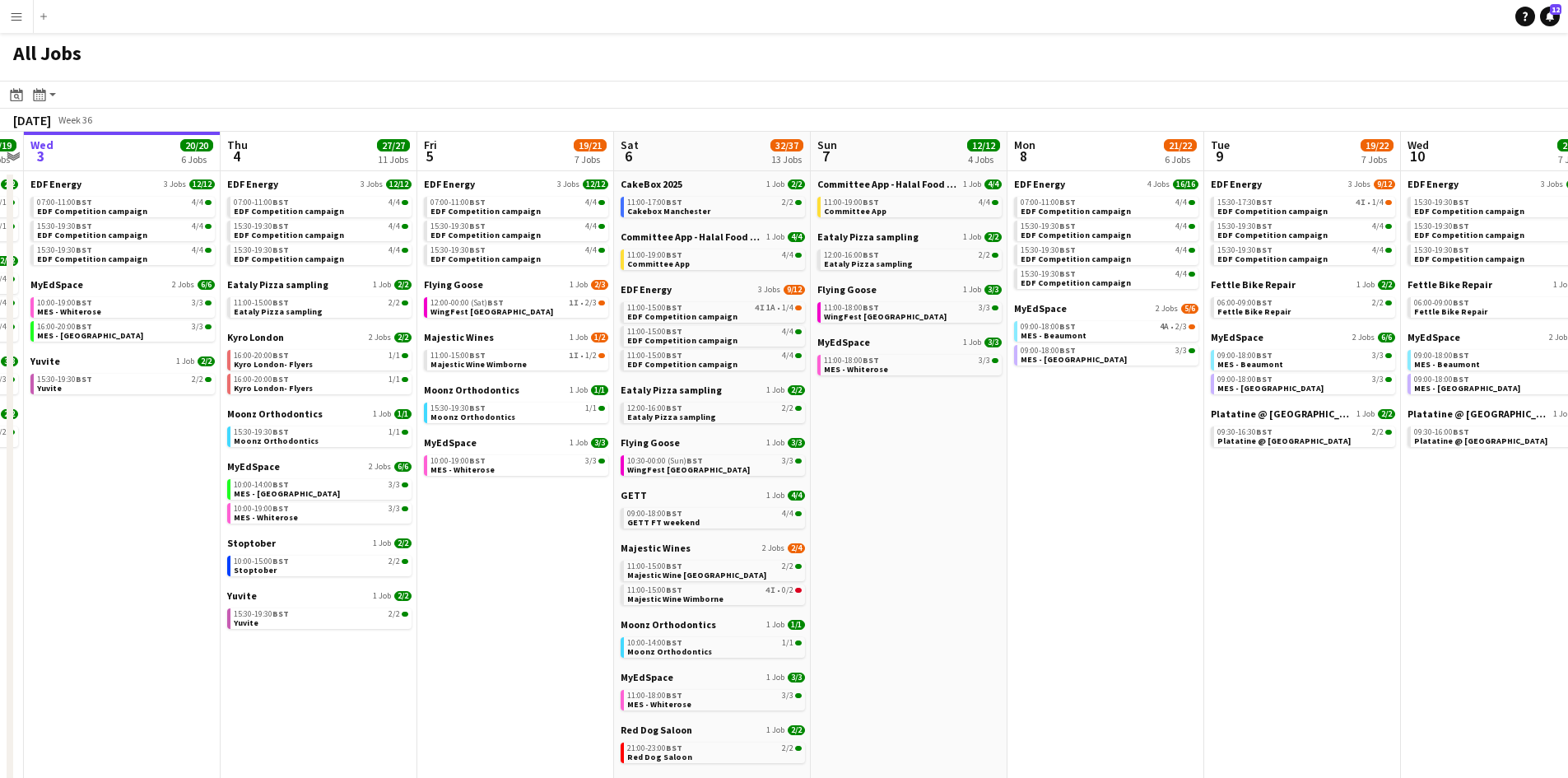
drag, startPoint x: 806, startPoint y: 607, endPoint x: 960, endPoint y: 597, distance: 154.3
click at [960, 597] on app-calendar-viewport "Mon 1 20/20 8 Jobs Tue 2 19/19 7 Jobs Wed 3 20/20 6 Jobs Thu 4 27/27 11 Jobs Fr…" at bounding box center [784, 697] width 1568 height 1132
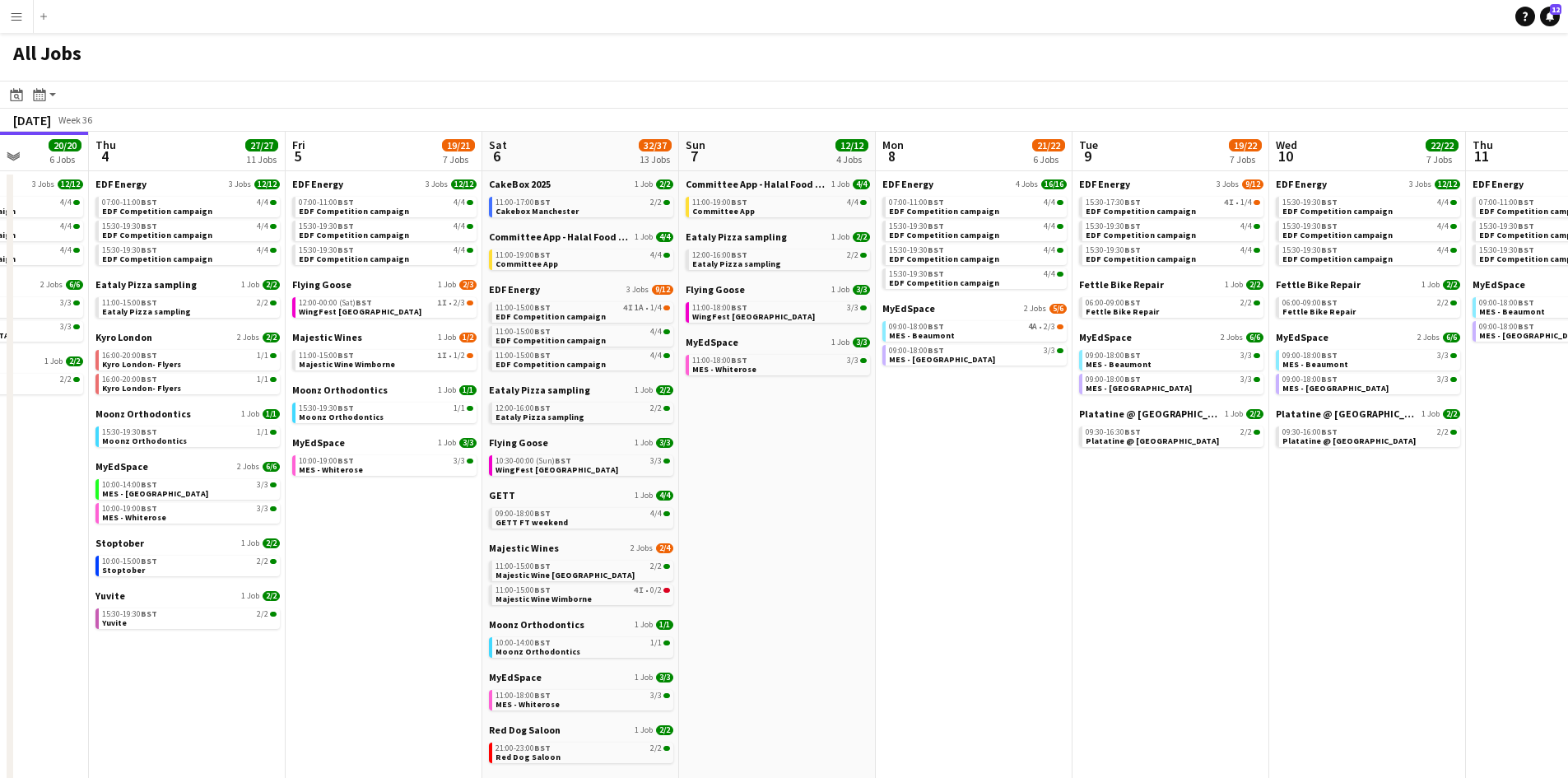
drag, startPoint x: 1049, startPoint y: 586, endPoint x: 1115, endPoint y: 587, distance: 66.0
click at [1117, 587] on app-calendar-viewport "Mon 1 20/20 8 Jobs Tue 2 19/19 7 Jobs Wed 3 20/20 6 Jobs Thu 4 27/27 11 Jobs Fr…" at bounding box center [784, 697] width 1568 height 1132
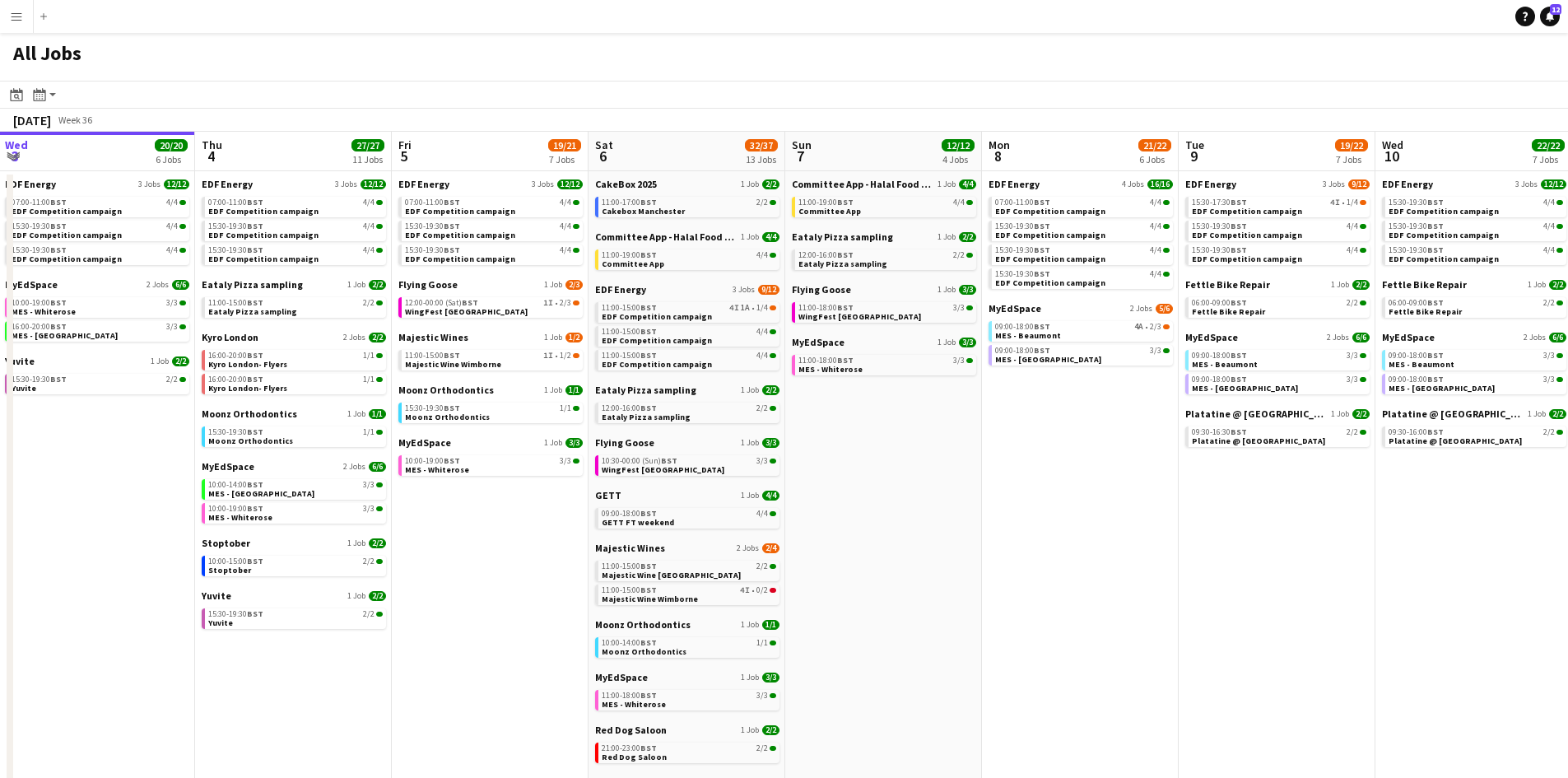
scroll to position [0, 707]
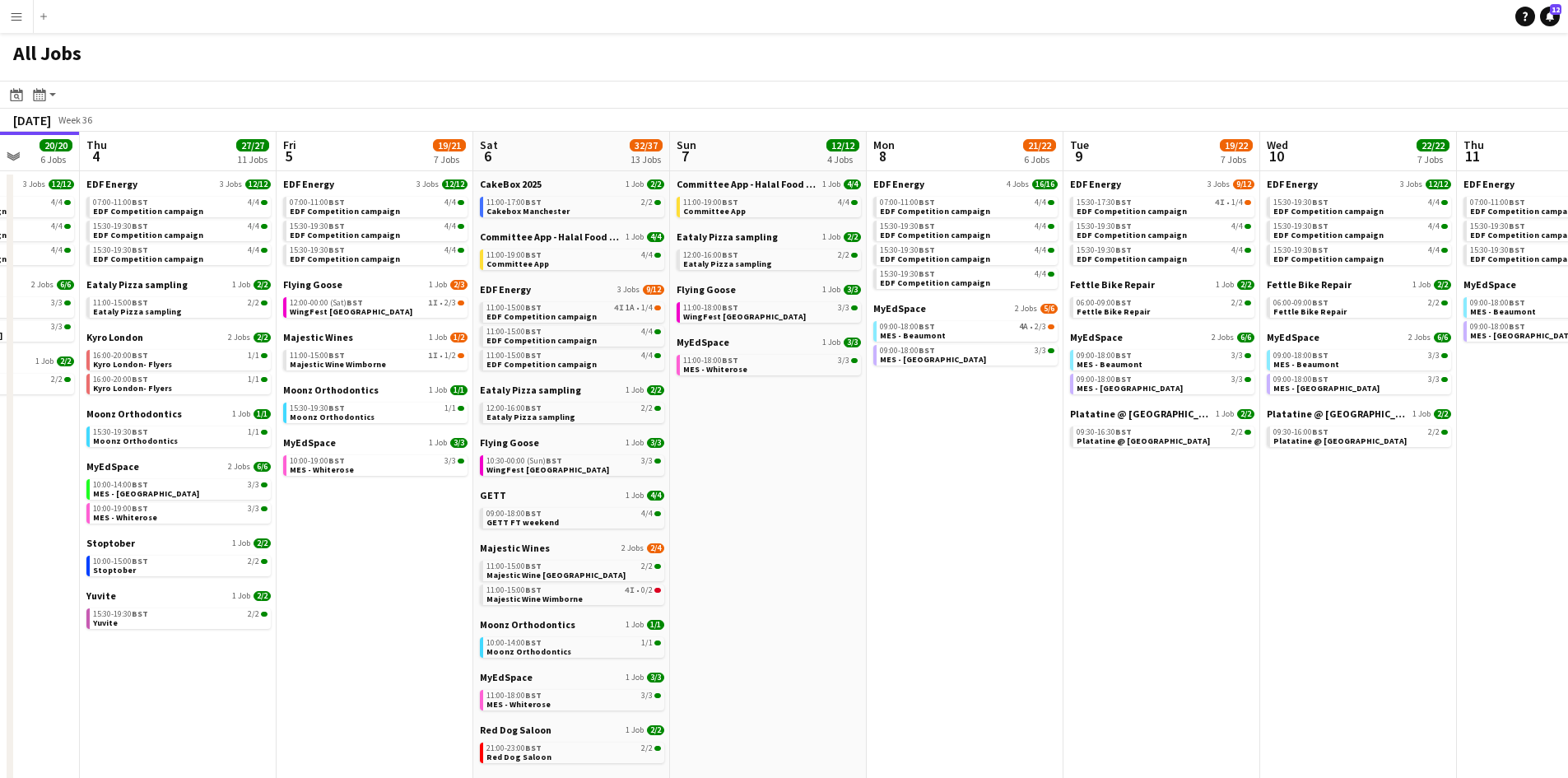
drag, startPoint x: 1275, startPoint y: 580, endPoint x: 1088, endPoint y: 549, distance: 189.6
click at [1088, 549] on app-calendar-viewport "Sun 31 23/27 11 Jobs Mon 1 20/20 8 Jobs Tue 2 19/19 7 Jobs Wed 3 20/20 6 Jobs T…" at bounding box center [784, 697] width 1568 height 1132
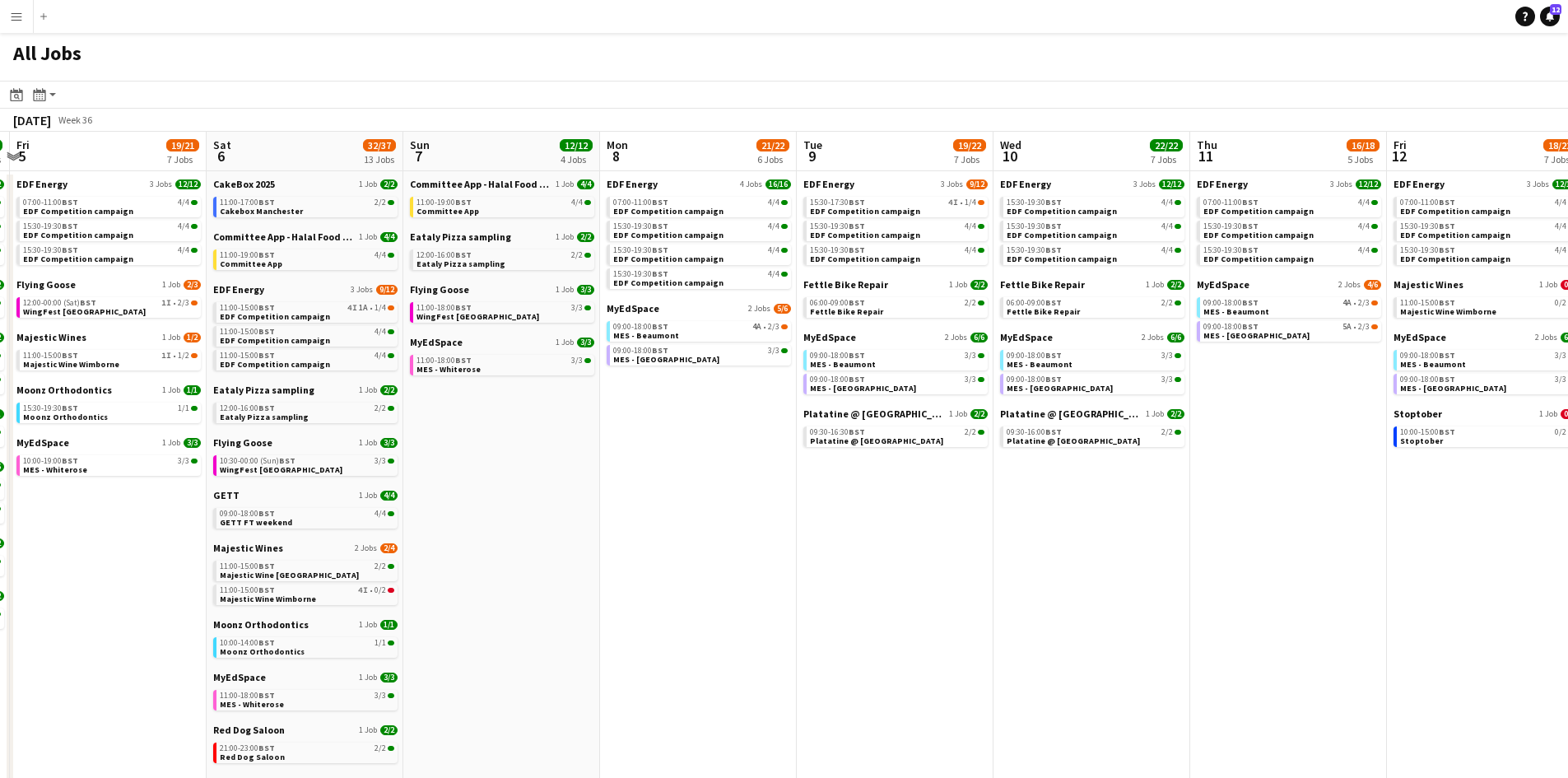
drag, startPoint x: 1164, startPoint y: 519, endPoint x: 1229, endPoint y: 530, distance: 65.9
click at [1127, 512] on app-calendar-viewport "Tue 2 19/19 7 Jobs Wed 3 20/20 6 Jobs Thu 4 27/27 11 Jobs Fri 5 19/21 7 Jobs Sa…" at bounding box center [784, 697] width 1568 height 1132
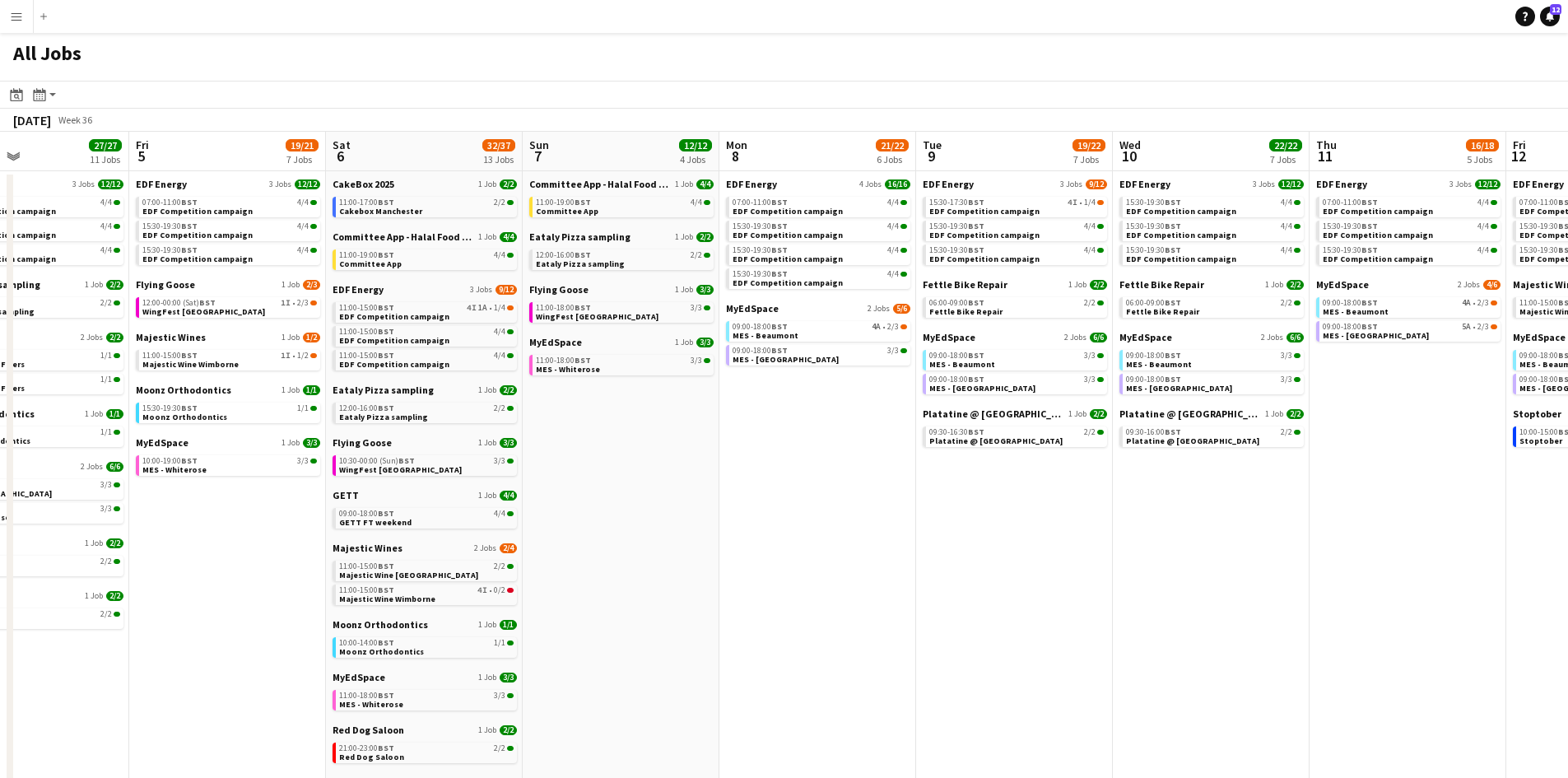
drag, startPoint x: 682, startPoint y: 527, endPoint x: 851, endPoint y: 520, distance: 169.1
click at [1076, 524] on app-calendar-viewport "Tue 2 19/19 7 Jobs Wed 3 20/20 6 Jobs Thu 4 27/27 11 Jobs Fri 5 19/21 7 Jobs Sa…" at bounding box center [784, 697] width 1568 height 1132
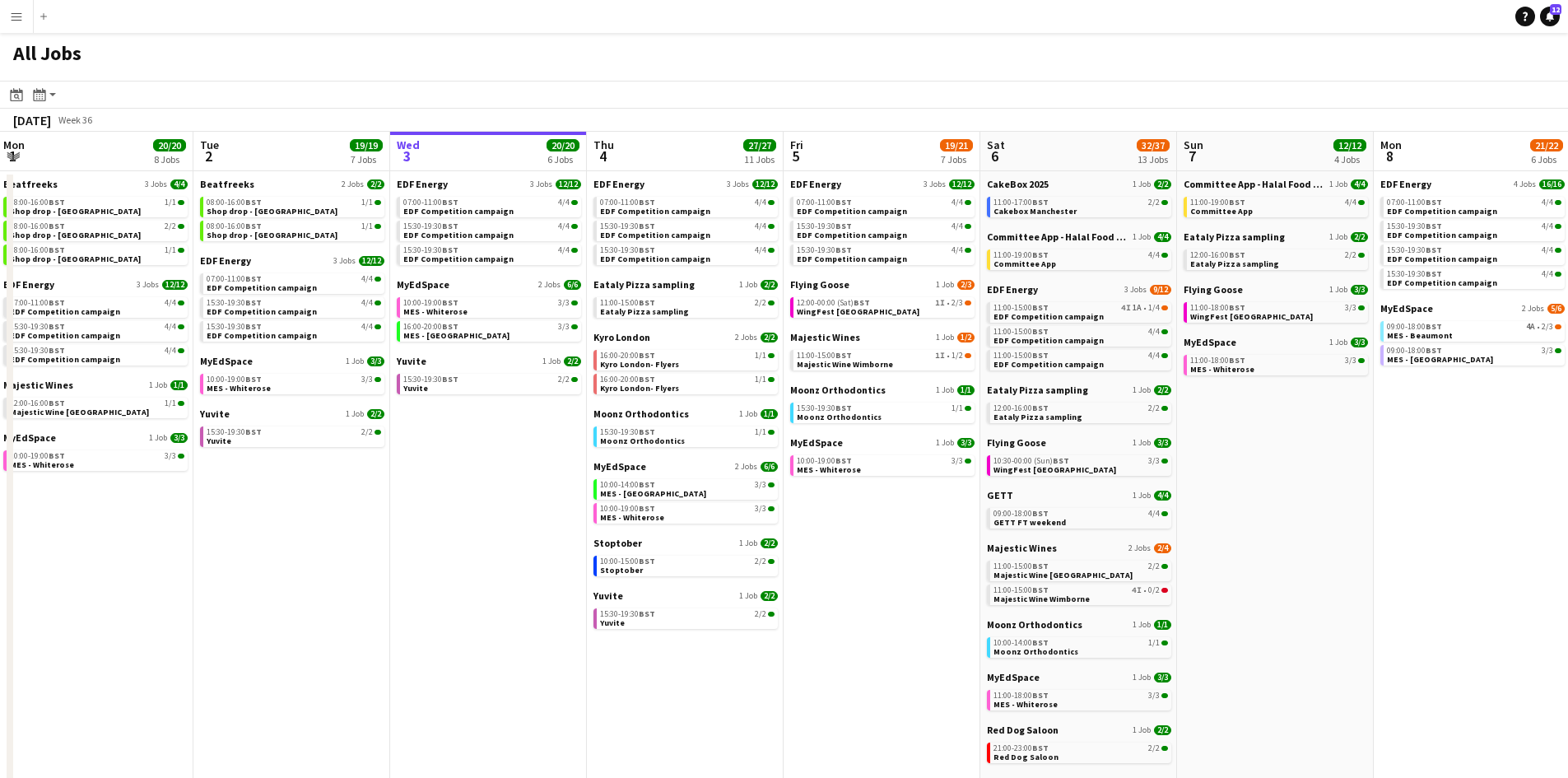
scroll to position [0, 470]
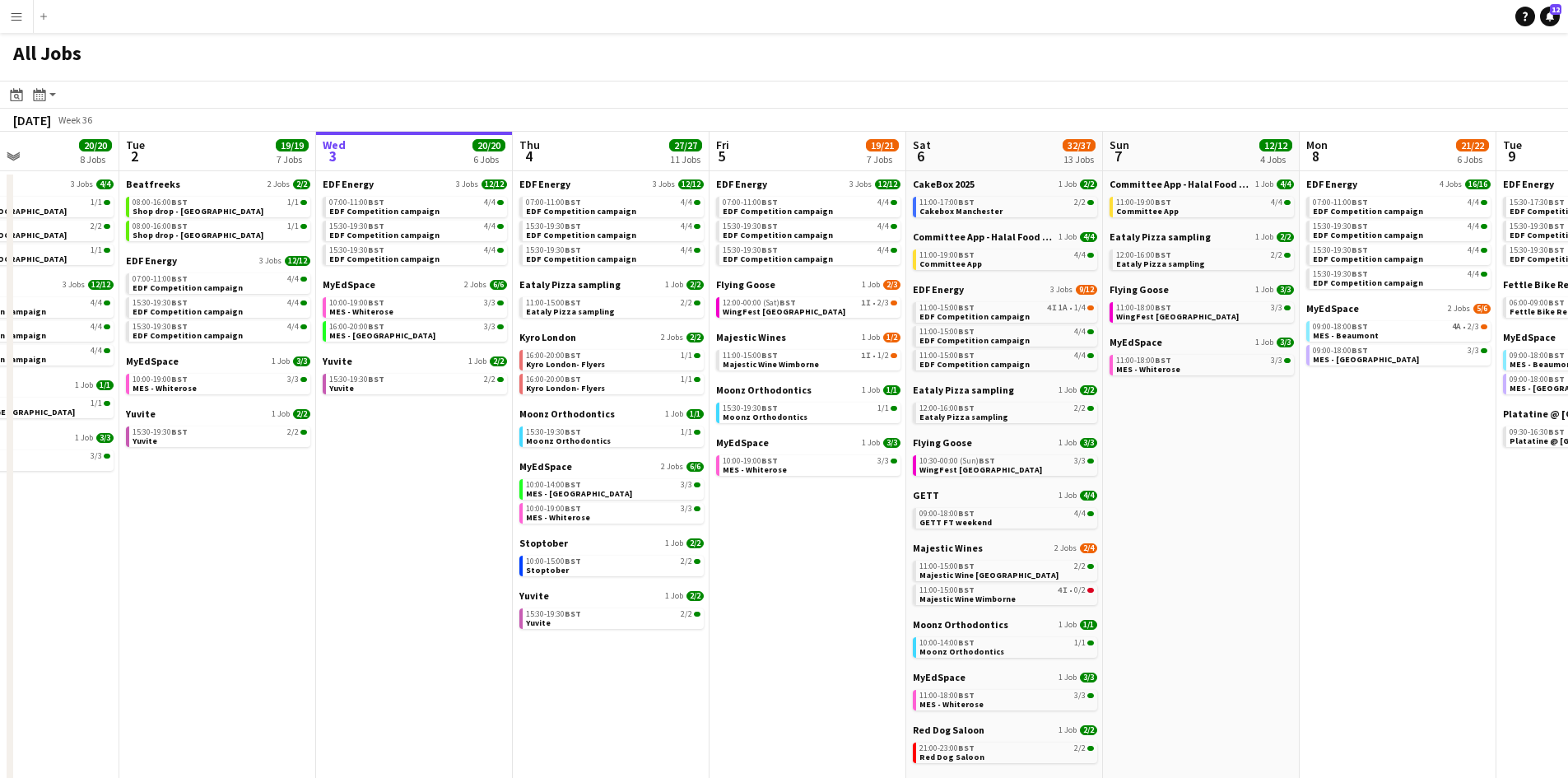
drag, startPoint x: 549, startPoint y: 527, endPoint x: 847, endPoint y: 533, distance: 298.1
click at [847, 533] on app-calendar-viewport "Sat 30 42/44 28 Jobs Sun 31 23/27 11 Jobs Mon 1 20/20 8 Jobs Tue 2 19/19 7 Jobs…" at bounding box center [784, 697] width 1568 height 1132
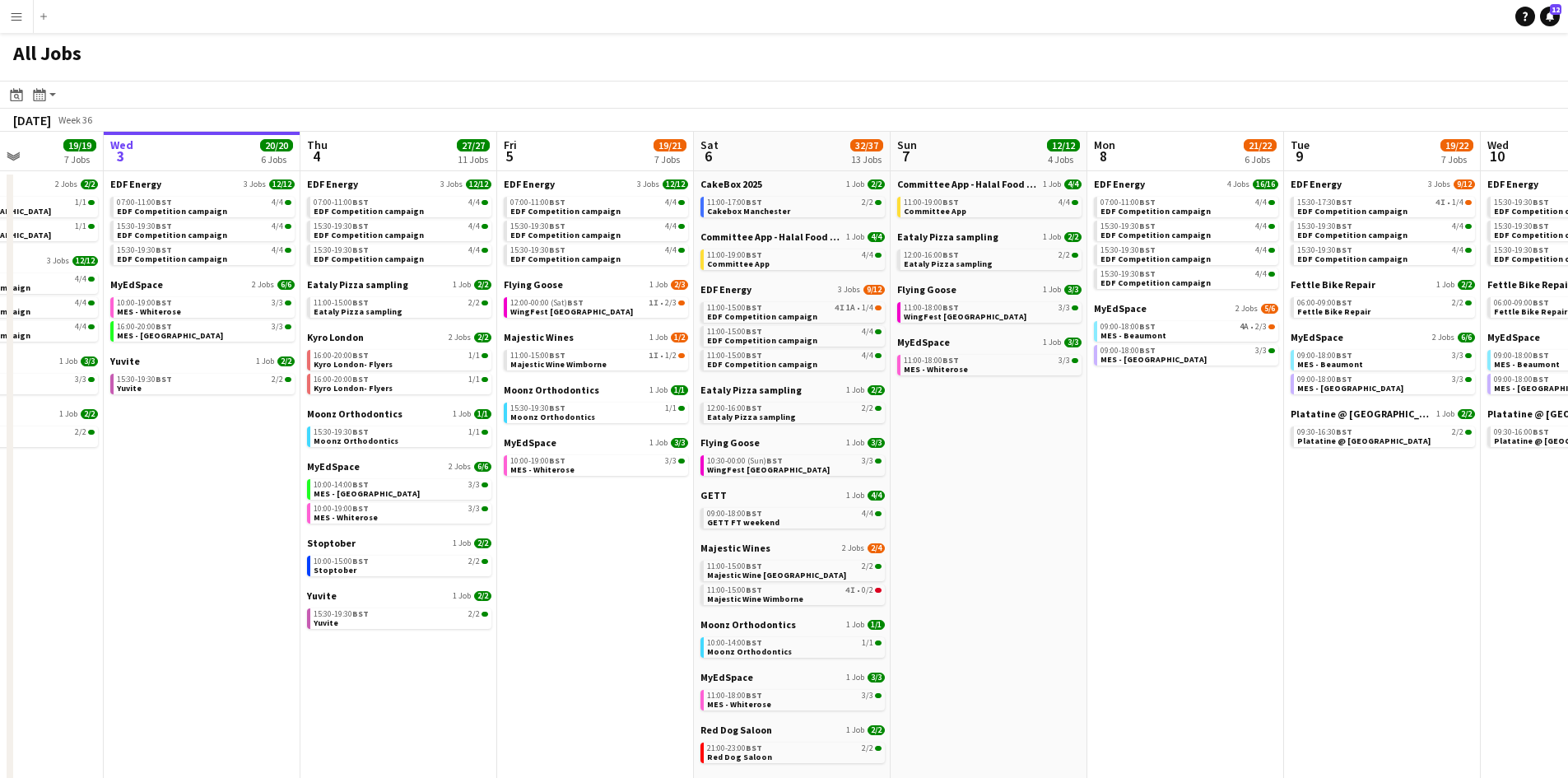
scroll to position [0, 781]
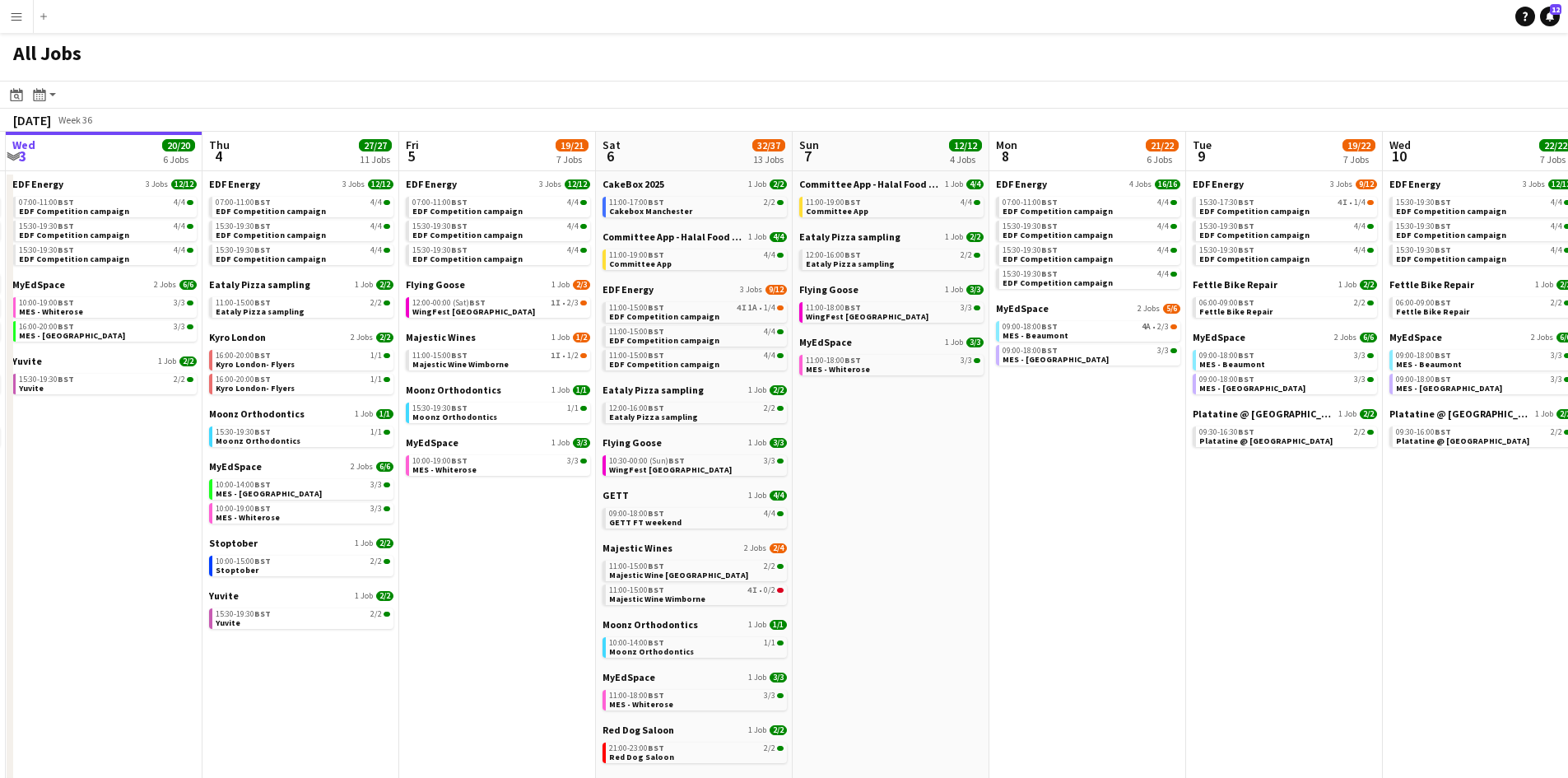
drag, startPoint x: 1298, startPoint y: 579, endPoint x: 987, endPoint y: 530, distance: 314.8
click at [987, 530] on app-calendar-viewport "Sat 30 42/44 28 Jobs Sun 31 23/27 11 Jobs Mon 1 20/20 8 Jobs Tue 2 19/19 7 Jobs…" at bounding box center [784, 697] width 1568 height 1132
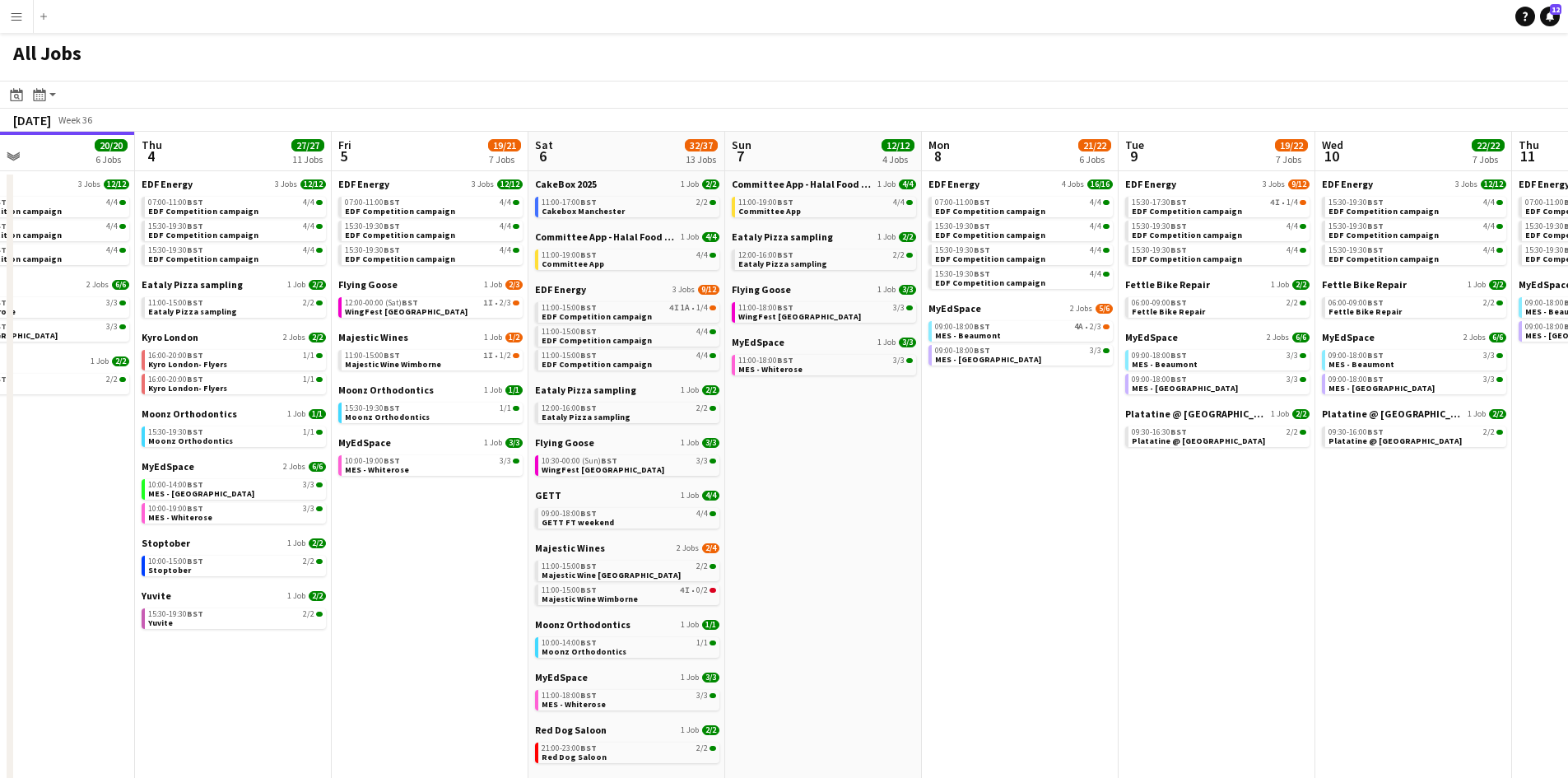
drag, startPoint x: 1106, startPoint y: 406, endPoint x: 1035, endPoint y: 409, distance: 71.1
click at [1035, 409] on app-calendar-viewport "Sat 30 42/44 28 Jobs Sun 31 23/27 11 Jobs Mon 1 20/20 8 Jobs Tue 2 19/19 7 Jobs…" at bounding box center [784, 697] width 1568 height 1132
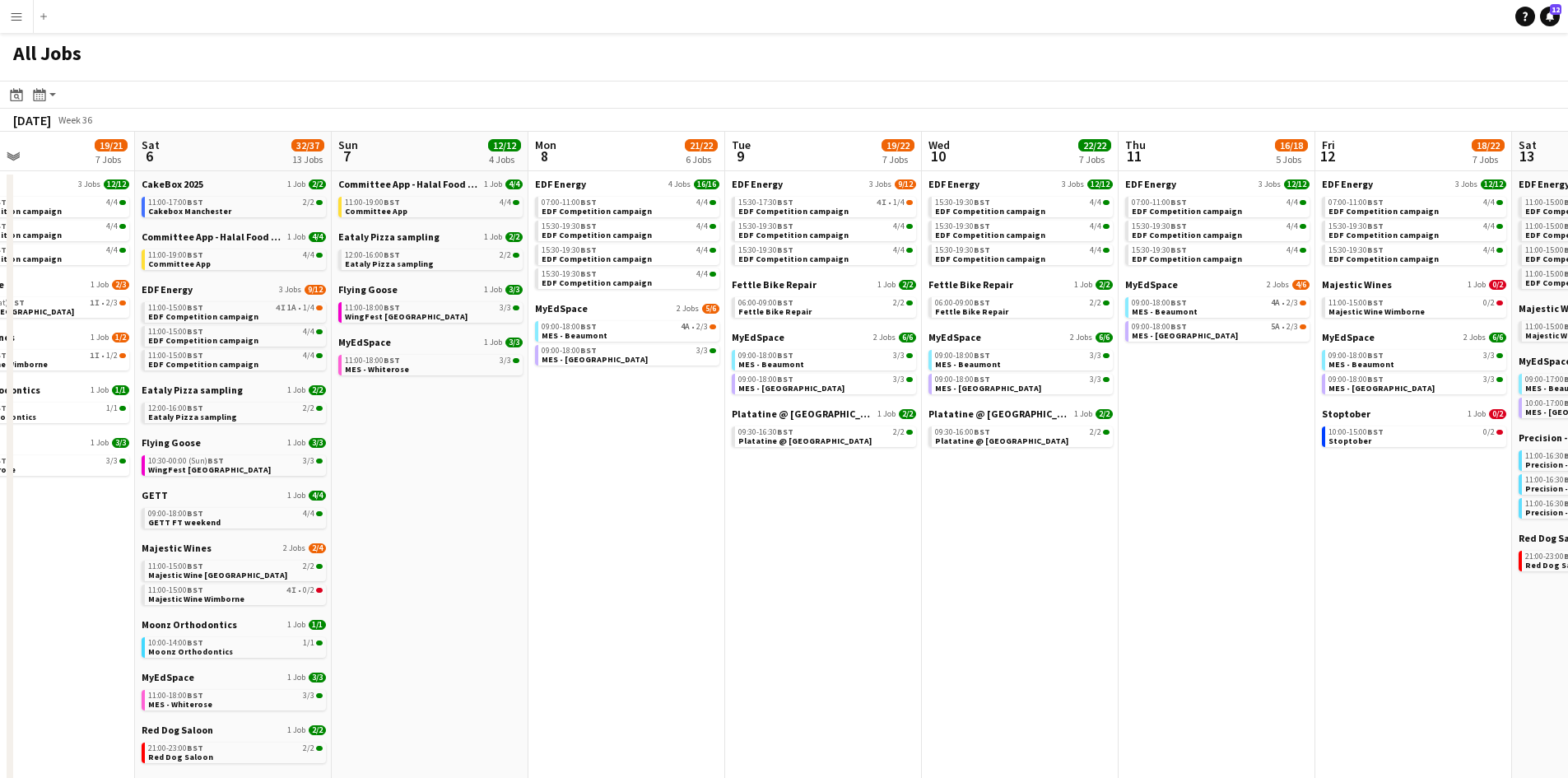
scroll to position [0, 459]
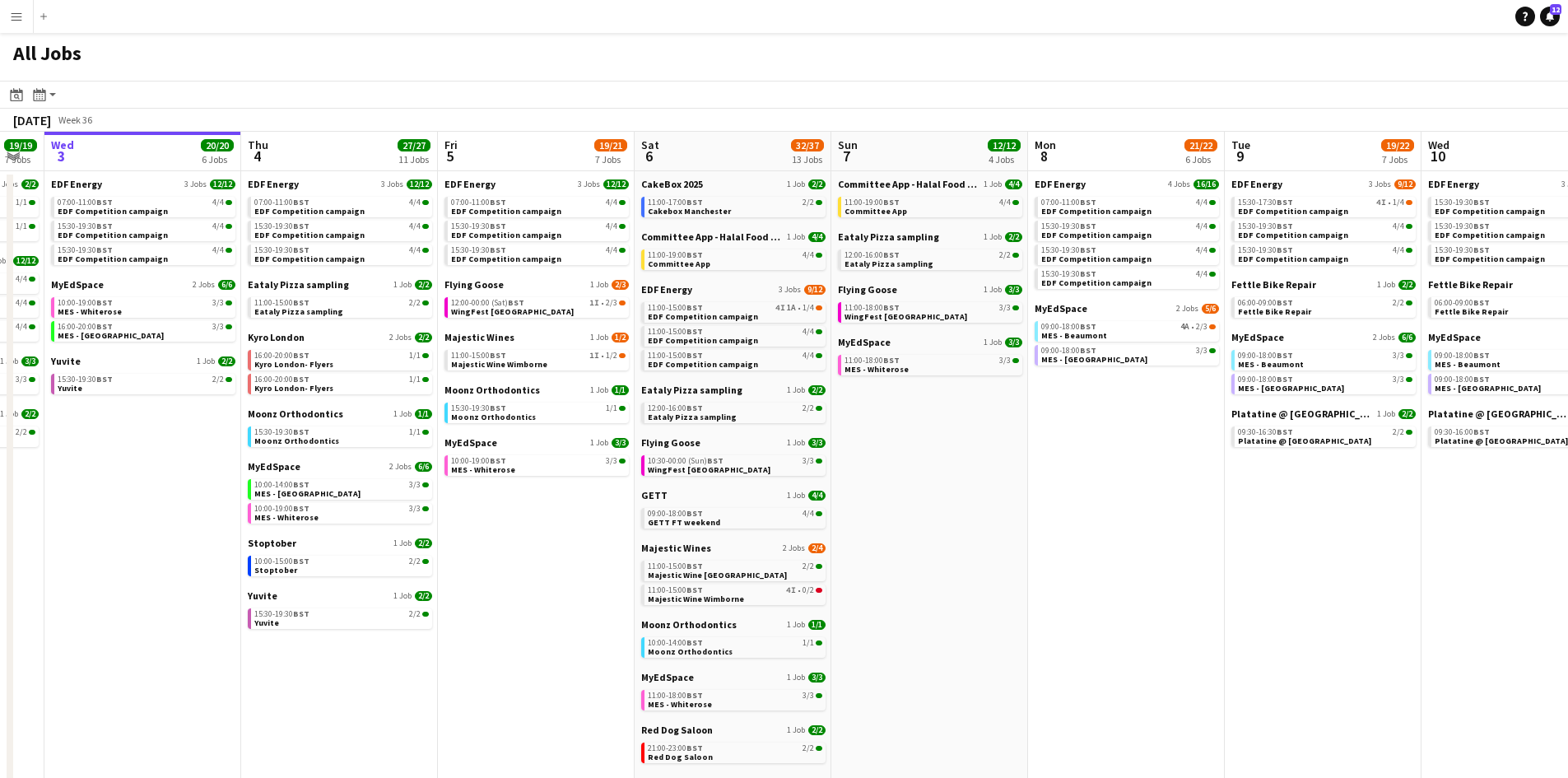
drag, startPoint x: 818, startPoint y: 418, endPoint x: 1093, endPoint y: 335, distance: 287.3
click at [1096, 335] on app-calendar-viewport "Mon 1 20/20 8 Jobs Tue 2 19/19 7 Jobs Wed 3 20/20 6 Jobs Thu 4 27/27 11 Jobs Fr…" at bounding box center [784, 697] width 1568 height 1132
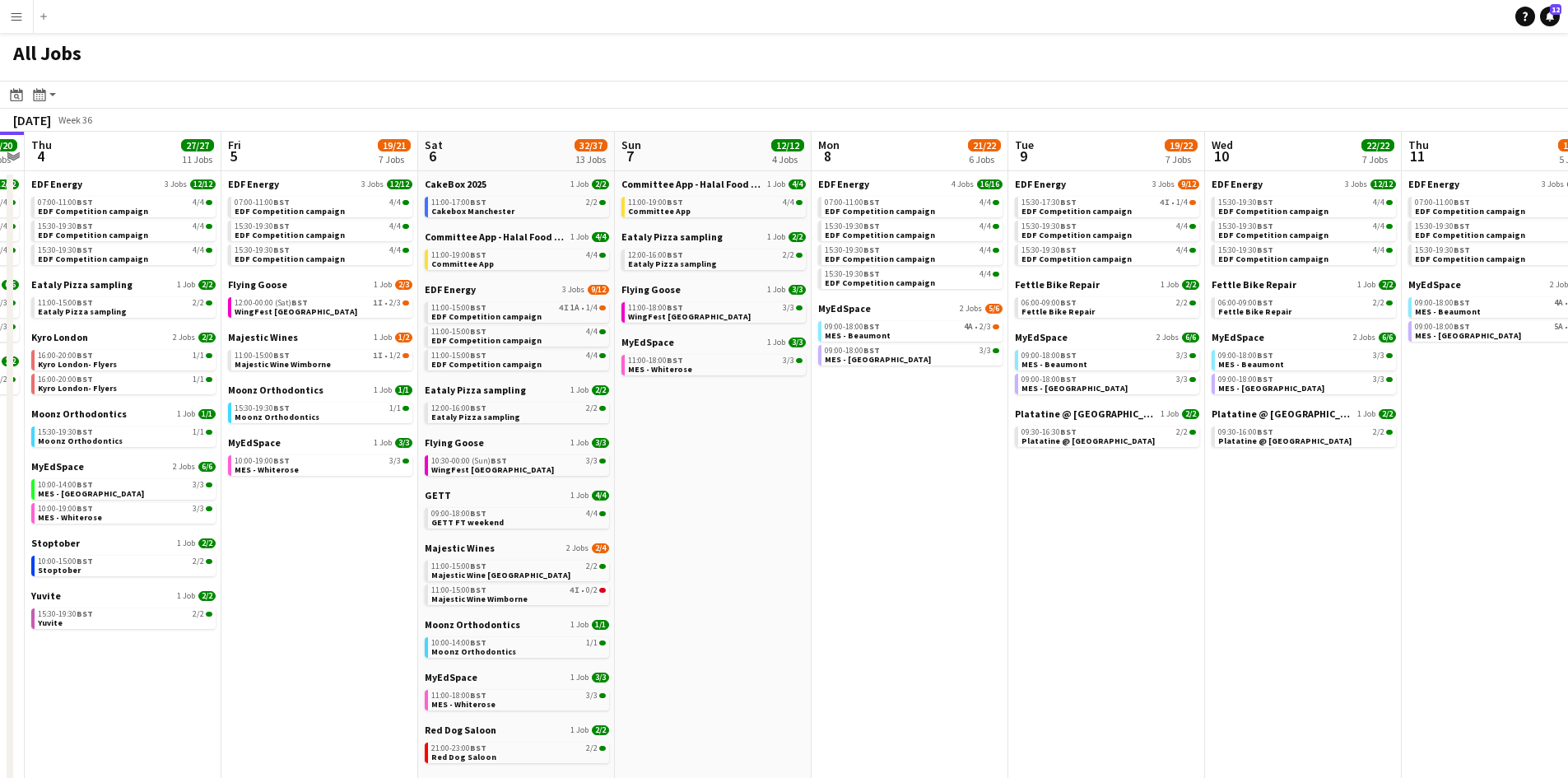
scroll to position [0, 773]
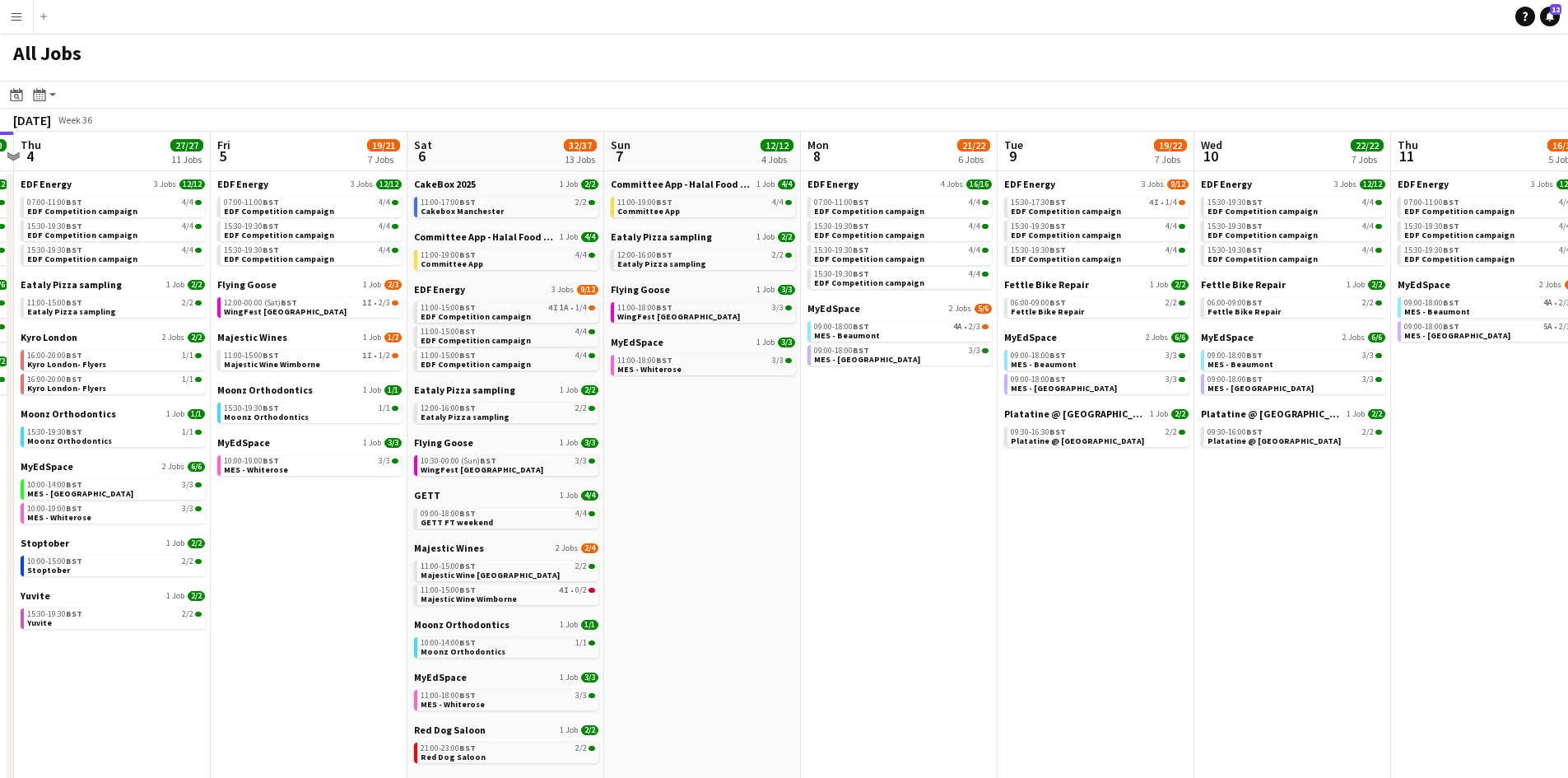
drag, startPoint x: 1010, startPoint y: 612, endPoint x: 999, endPoint y: 609, distance: 11.4
click at [999, 609] on app-calendar-viewport "Sun 31 23/27 11 Jobs Mon 1 20/20 8 Jobs Tue 2 19/19 7 Jobs Wed 3 20/20 6 Jobs T…" at bounding box center [784, 697] width 1568 height 1132
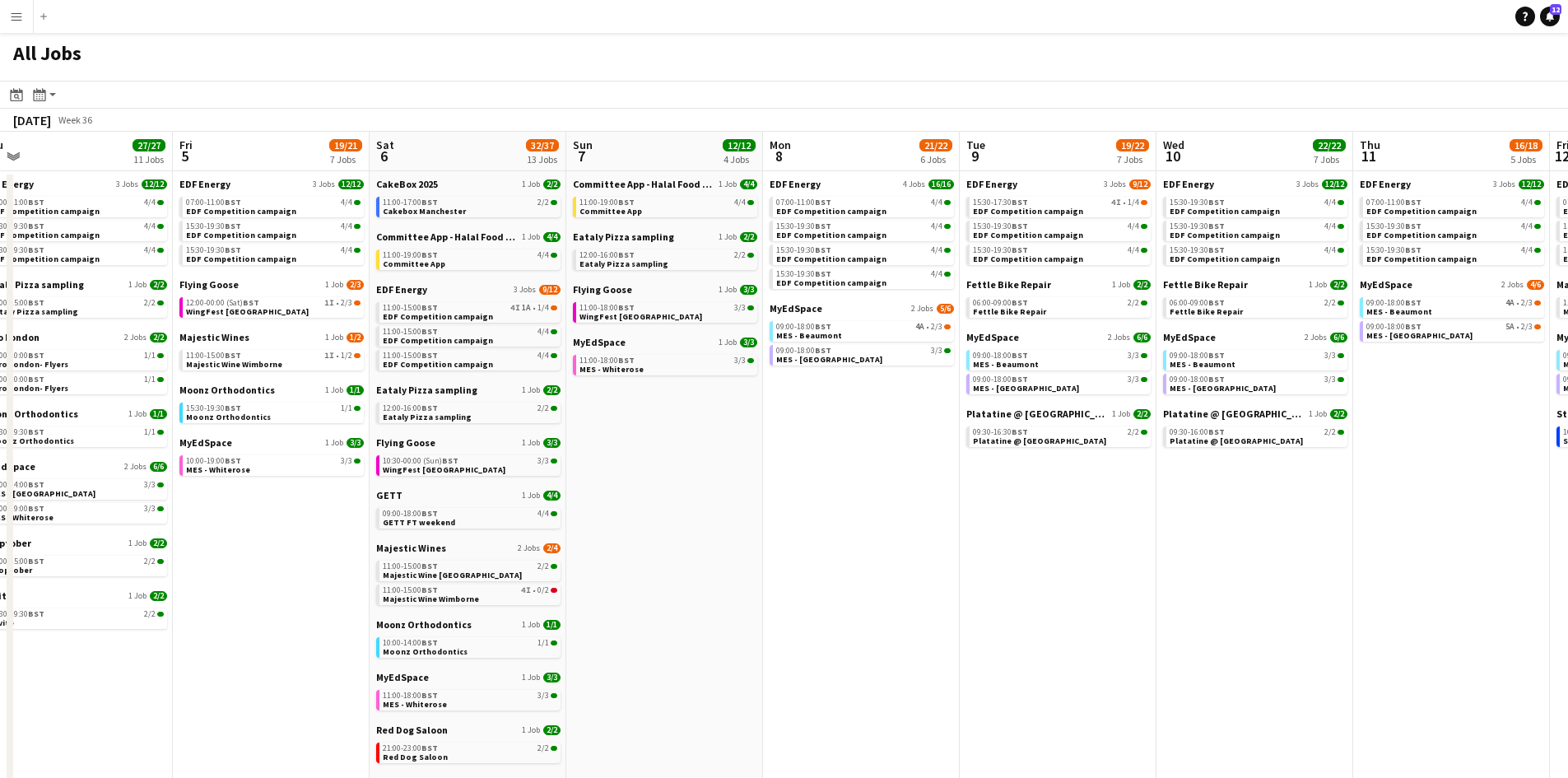
scroll to position [0, 482]
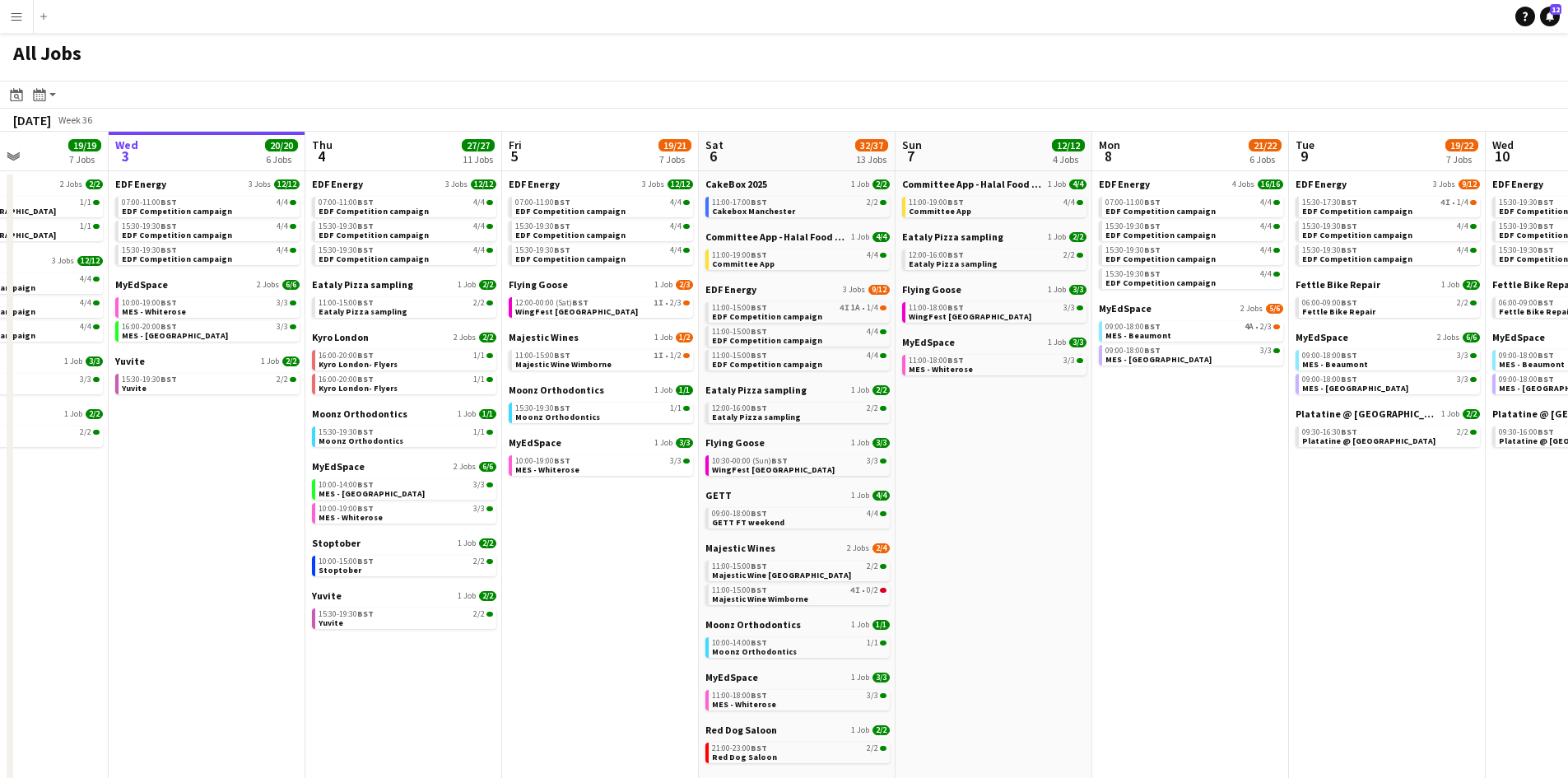
drag, startPoint x: 1261, startPoint y: 553, endPoint x: 1162, endPoint y: 553, distance: 99.0
click at [1162, 553] on app-calendar-viewport "Sun 31 23/27 11 Jobs Mon 1 20/20 8 Jobs Tue 2 19/19 7 Jobs Wed 3 20/20 6 Jobs T…" at bounding box center [784, 697] width 1568 height 1132
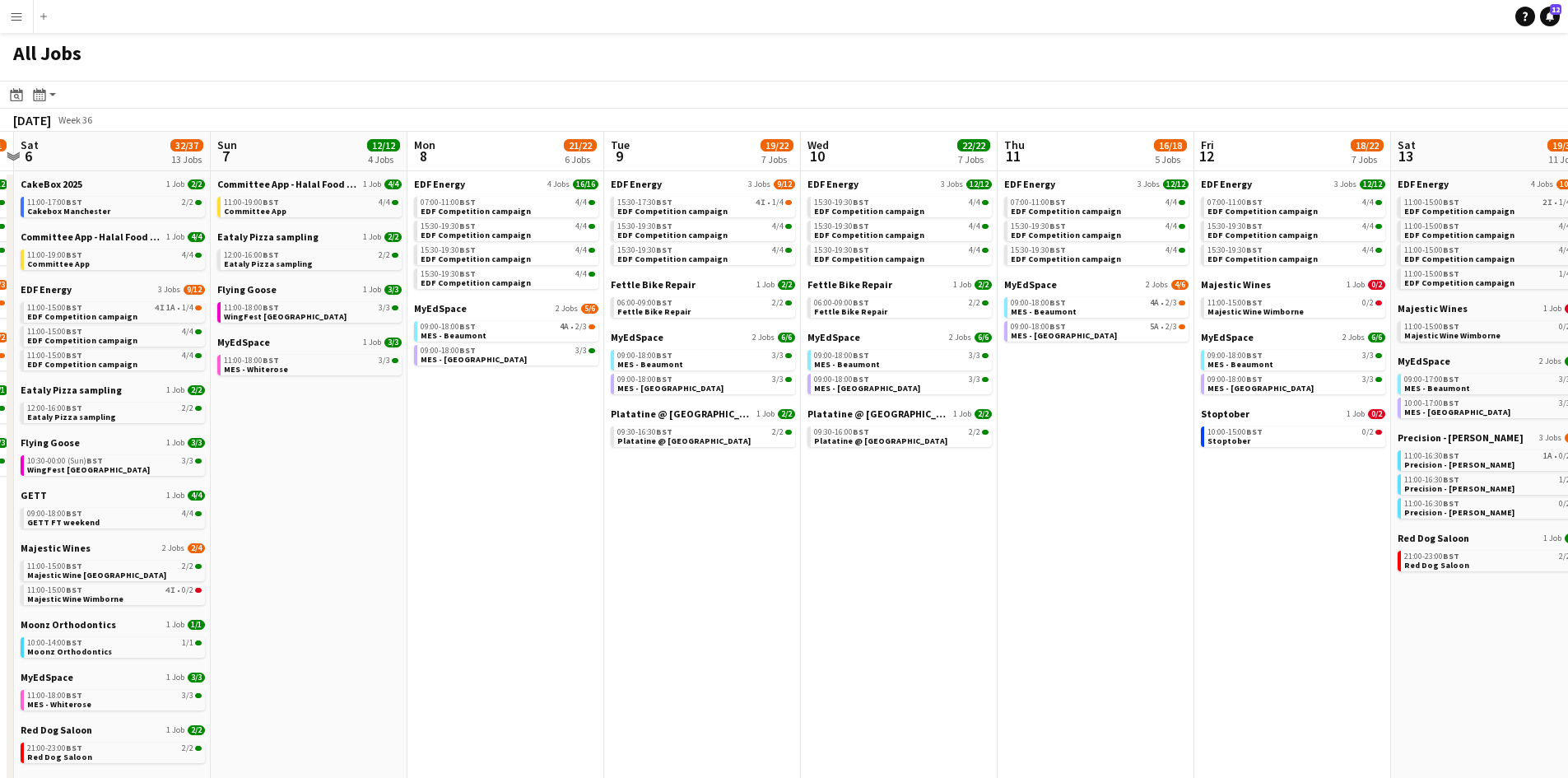
drag, startPoint x: 1400, startPoint y: 563, endPoint x: 1116, endPoint y: 520, distance: 287.2
click at [1116, 520] on app-calendar-viewport "Tue 2 19/19 7 Jobs Wed 3 20/20 6 Jobs Thu 4 27/27 11 Jobs Fri 5 19/21 7 Jobs Sa…" at bounding box center [784, 697] width 1568 height 1132
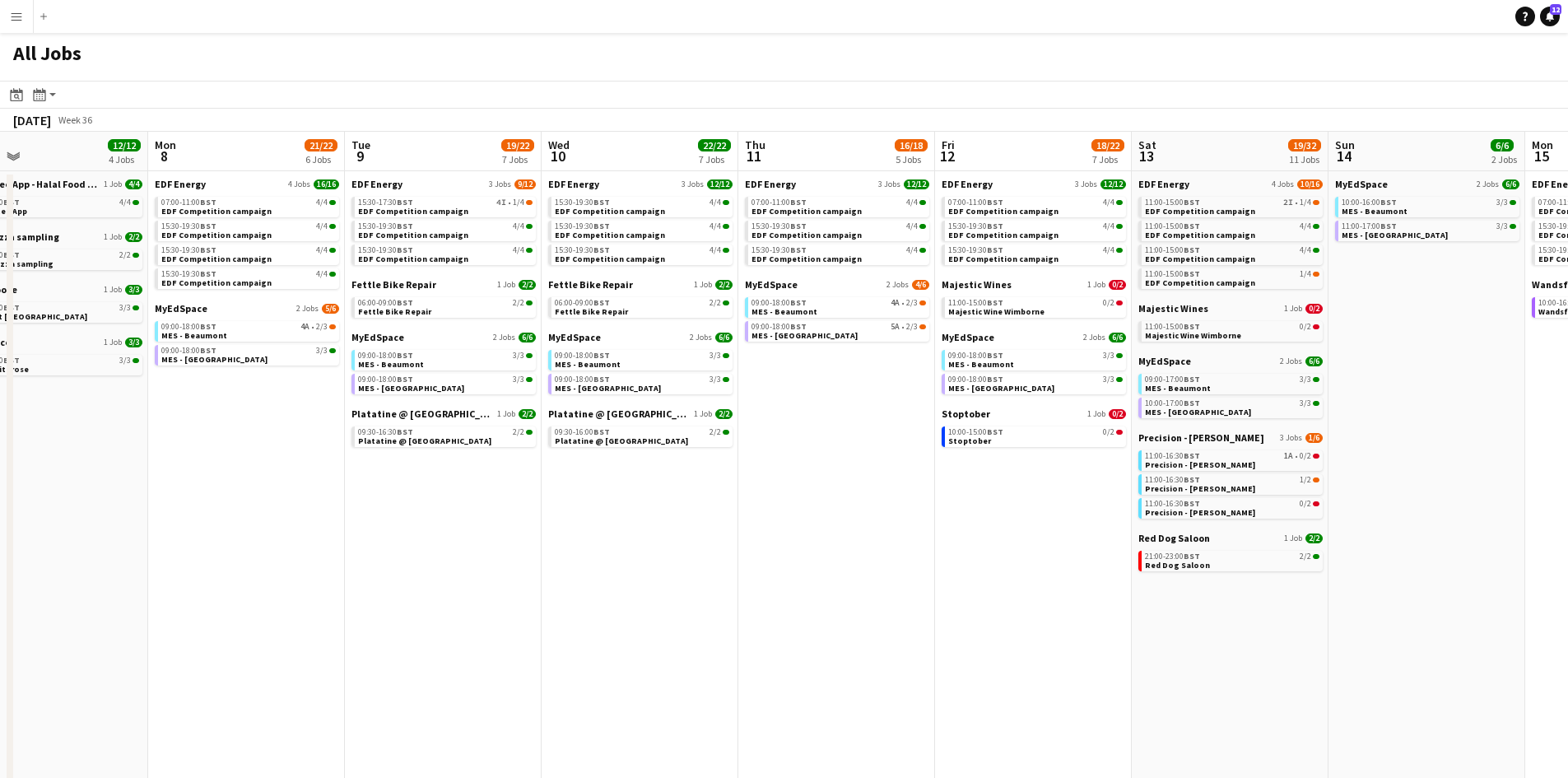
drag, startPoint x: 1329, startPoint y: 541, endPoint x: 1065, endPoint y: 488, distance: 269.3
click at [1065, 488] on app-calendar-viewport "Thu 4 27/27 11 Jobs Fri 5 19/21 7 Jobs Sat 6 32/37 13 Jobs Sun 7 12/12 4 Jobs M…" at bounding box center [784, 697] width 1568 height 1132
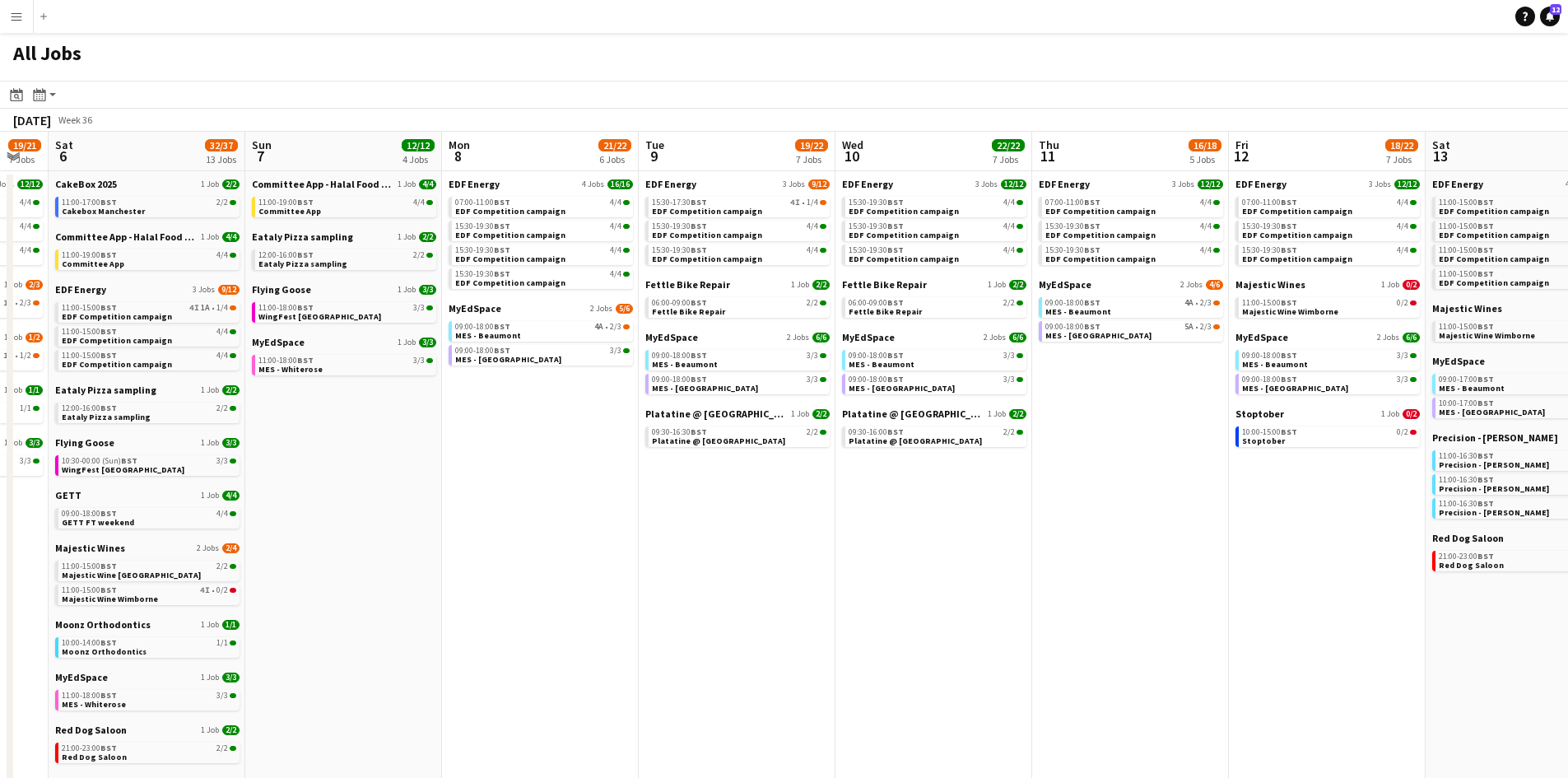
drag, startPoint x: 950, startPoint y: 572, endPoint x: 1290, endPoint y: 555, distance: 340.4
click at [1290, 555] on app-calendar-viewport "Thu 4 27/27 11 Jobs Fri 5 19/21 7 Jobs Sat 6 32/37 13 Jobs Sun 7 12/12 4 Jobs M…" at bounding box center [784, 697] width 1568 height 1132
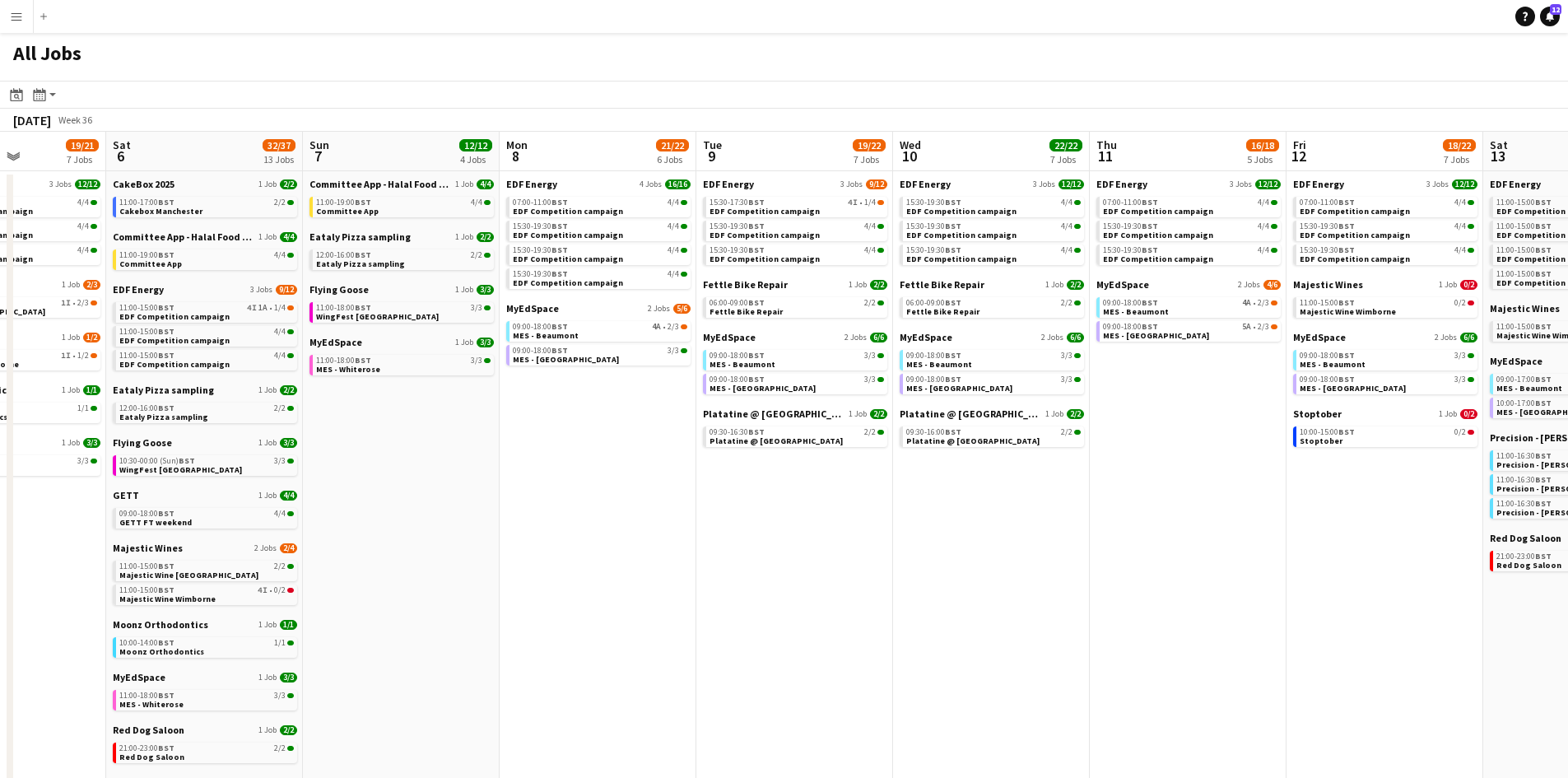
drag, startPoint x: 445, startPoint y: 591, endPoint x: 690, endPoint y: 564, distance: 246.5
click at [690, 566] on app-calendar-viewport "Wed 3 20/20 6 Jobs Thu 4 27/27 11 Jobs Fri 5 19/21 7 Jobs Sat 6 32/37 13 Jobs S…" at bounding box center [784, 697] width 1568 height 1132
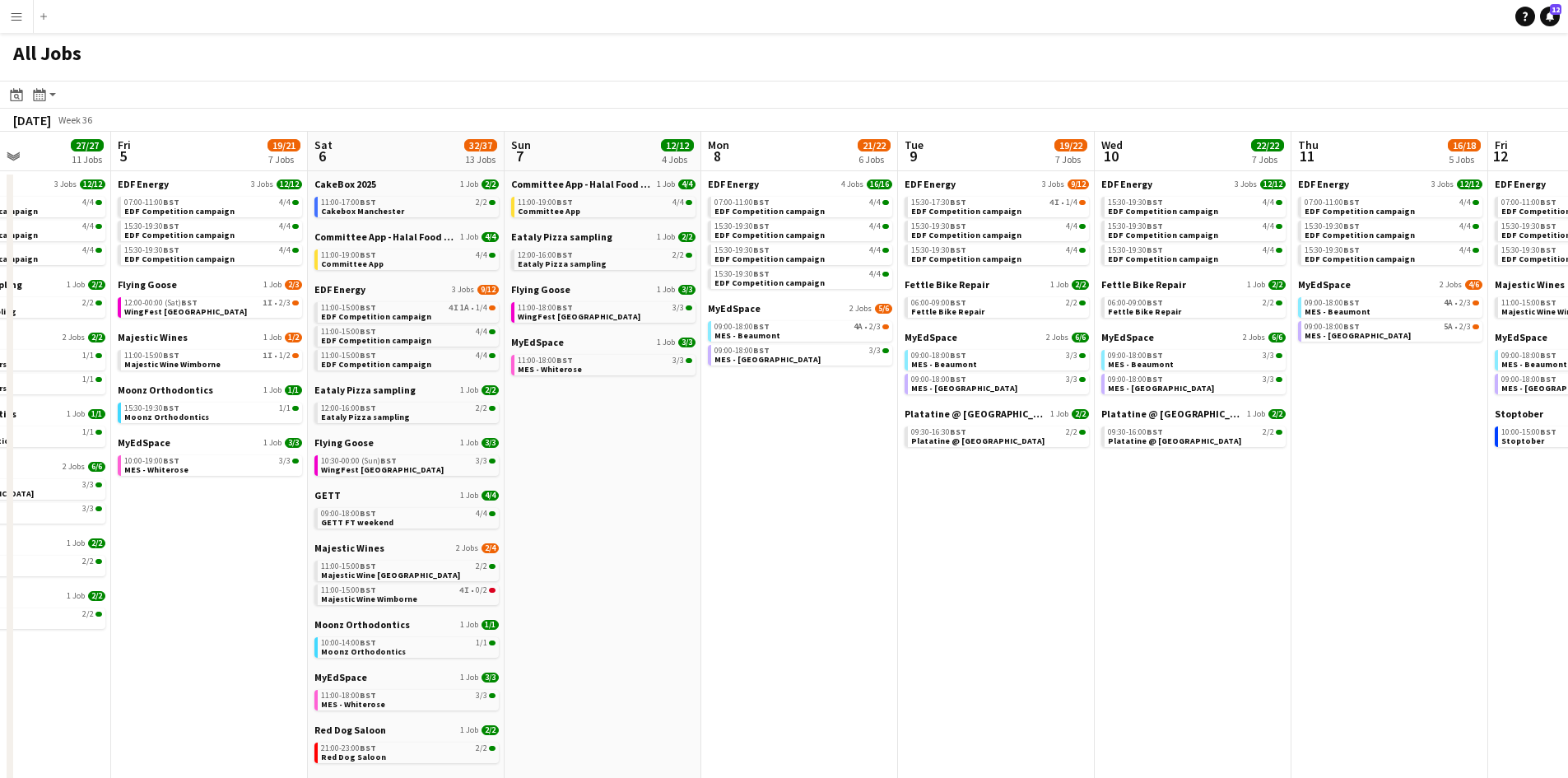
drag, startPoint x: 427, startPoint y: 559, endPoint x: 620, endPoint y: 552, distance: 193.1
click at [625, 553] on app-calendar-viewport "Tue 2 19/19 7 Jobs Wed 3 20/20 6 Jobs Thu 4 27/27 11 Jobs Fri 5 19/21 7 Jobs Sa…" at bounding box center [784, 697] width 1568 height 1132
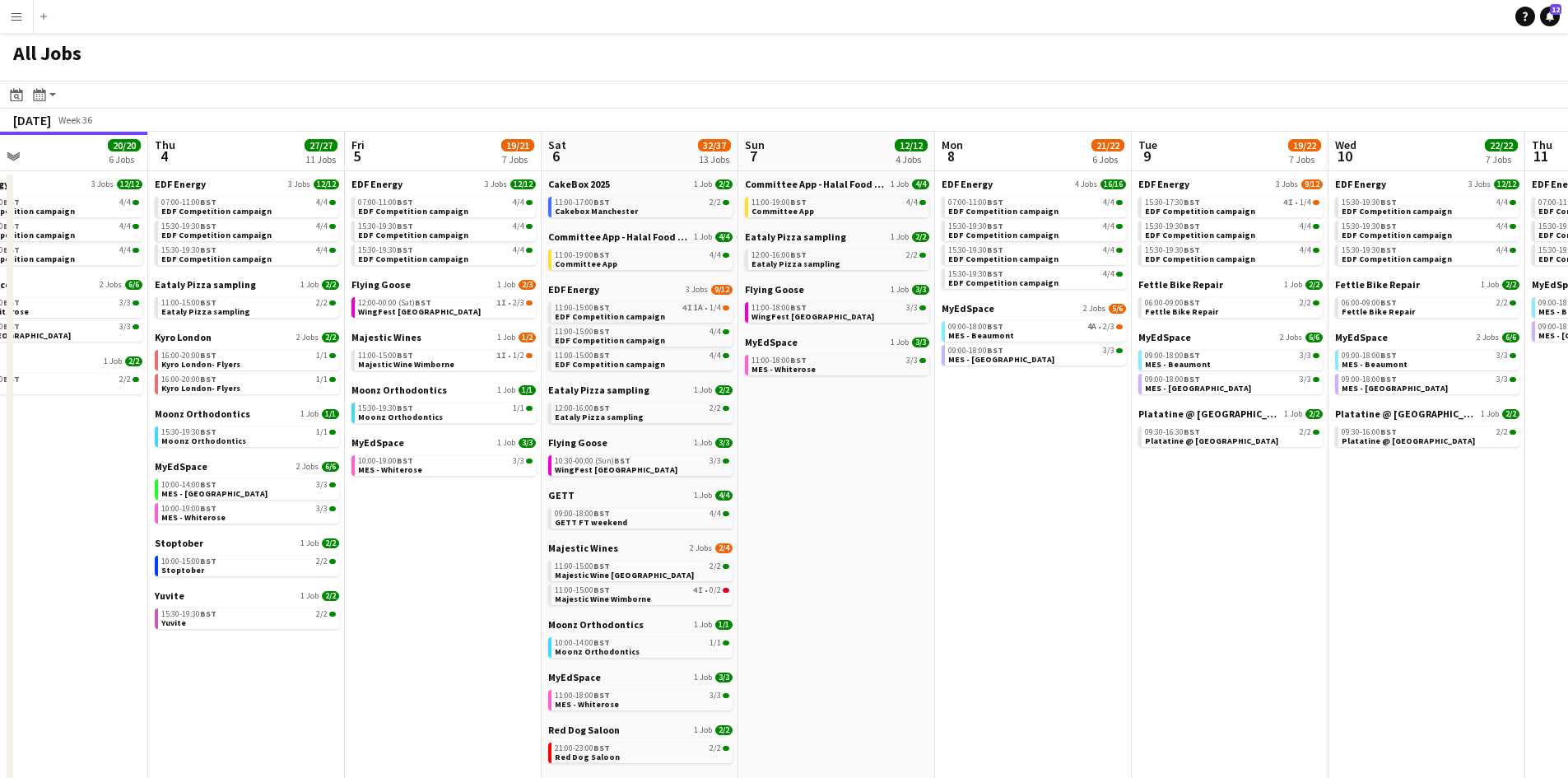
scroll to position [0, 361]
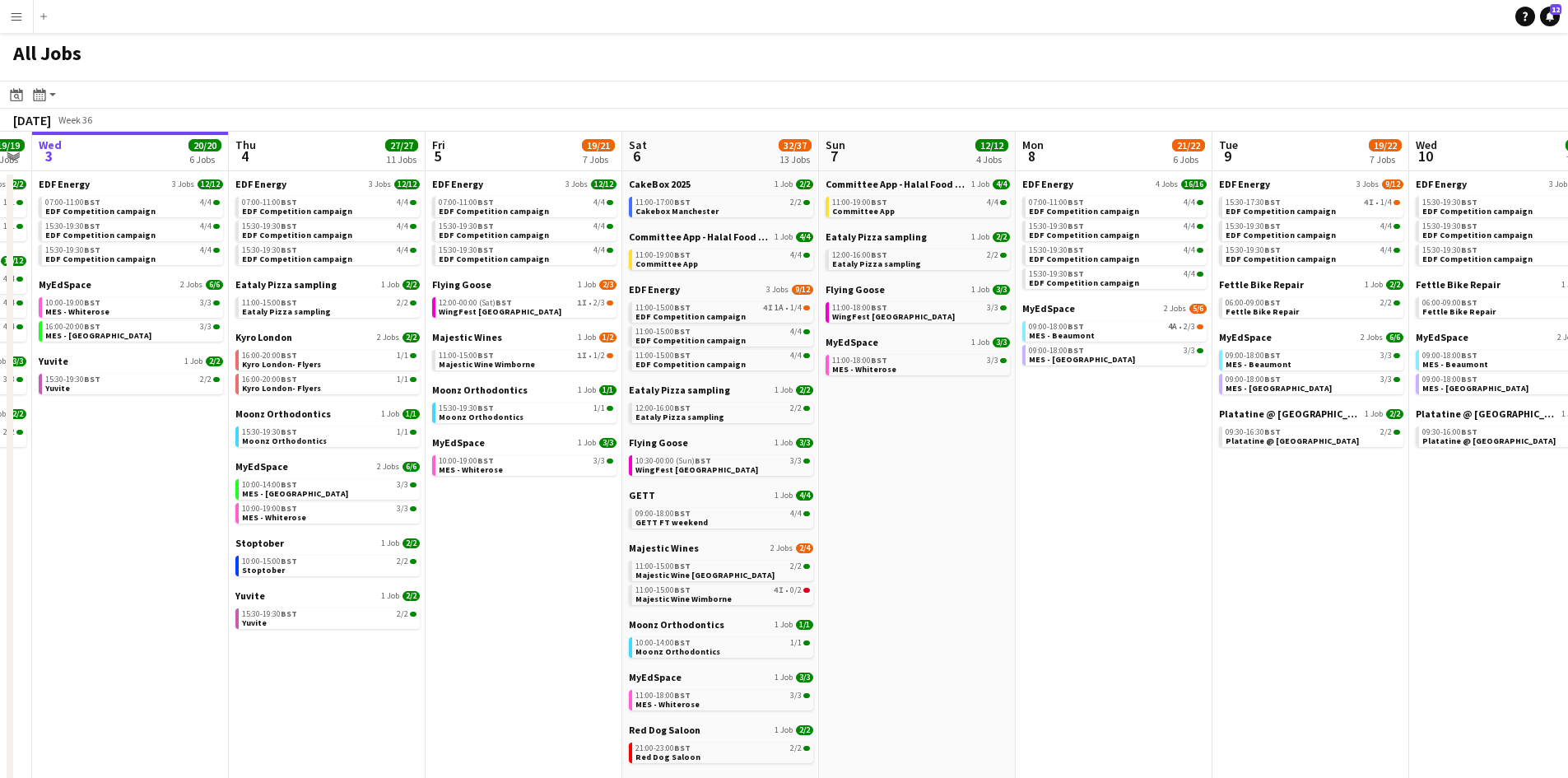
drag, startPoint x: 470, startPoint y: 534, endPoint x: 577, endPoint y: 527, distance: 107.2
click at [577, 527] on app-calendar-viewport "Mon 1 20/20 8 Jobs Tue 2 19/19 7 Jobs Wed 3 20/20 6 Jobs Thu 4 27/27 11 Jobs Fr…" at bounding box center [784, 697] width 1568 height 1132
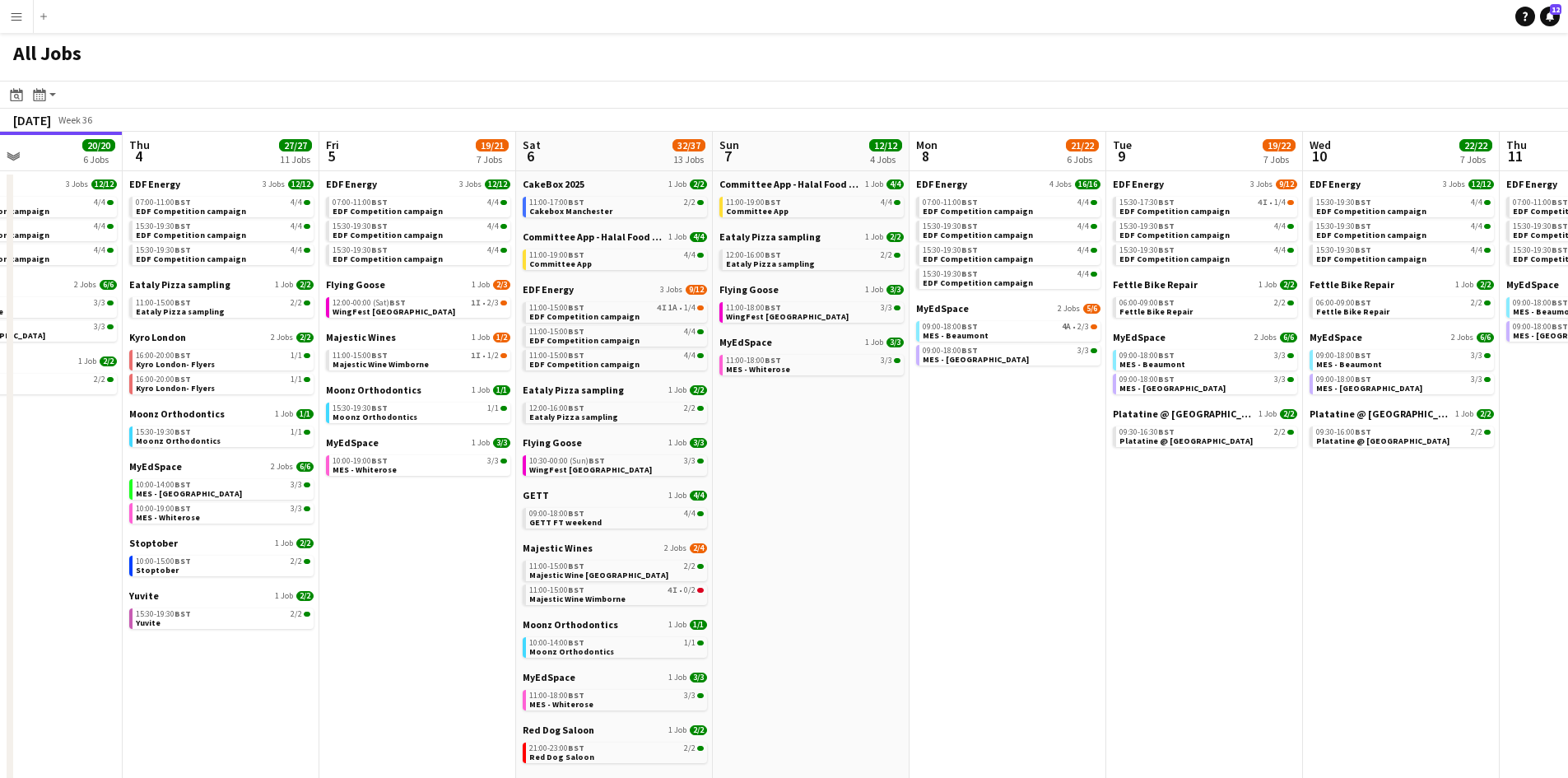
drag, startPoint x: 1127, startPoint y: 690, endPoint x: 1021, endPoint y: 656, distance: 111.3
click at [1021, 656] on app-calendar-viewport "Mon 1 20/20 8 Jobs Tue 2 19/19 7 Jobs Wed 3 20/20 6 Jobs Thu 4 27/27 11 Jobs Fr…" at bounding box center [784, 697] width 1568 height 1132
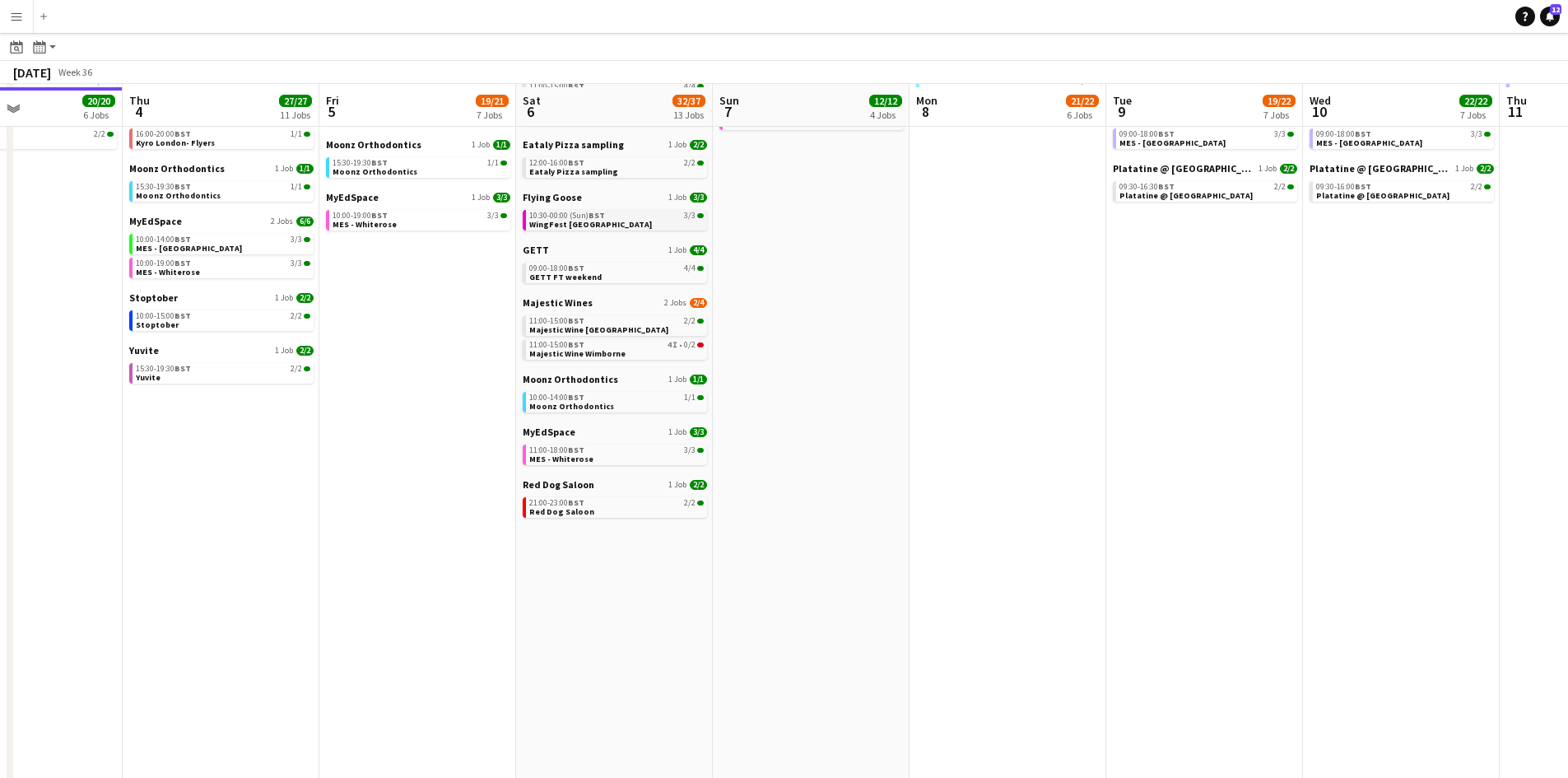
scroll to position [0, 0]
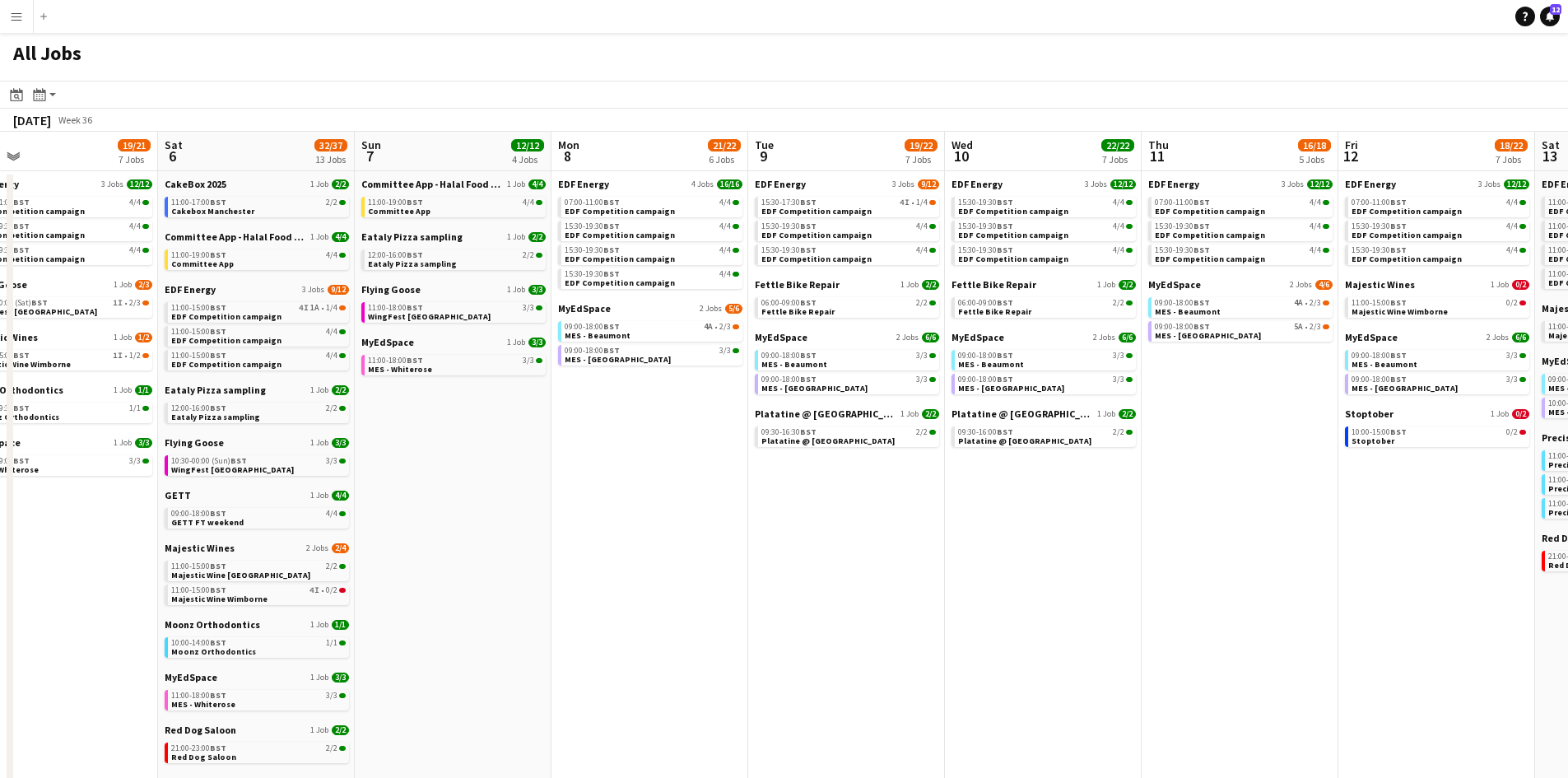
drag, startPoint x: 1112, startPoint y: 580, endPoint x: 748, endPoint y: 518, distance: 369.2
click at [748, 518] on app-calendar-viewport "Mon 1 20/20 8 Jobs Tue 2 19/19 7 Jobs Wed 3 20/20 6 Jobs Thu 4 27/27 11 Jobs Fr…" at bounding box center [784, 697] width 1568 height 1132
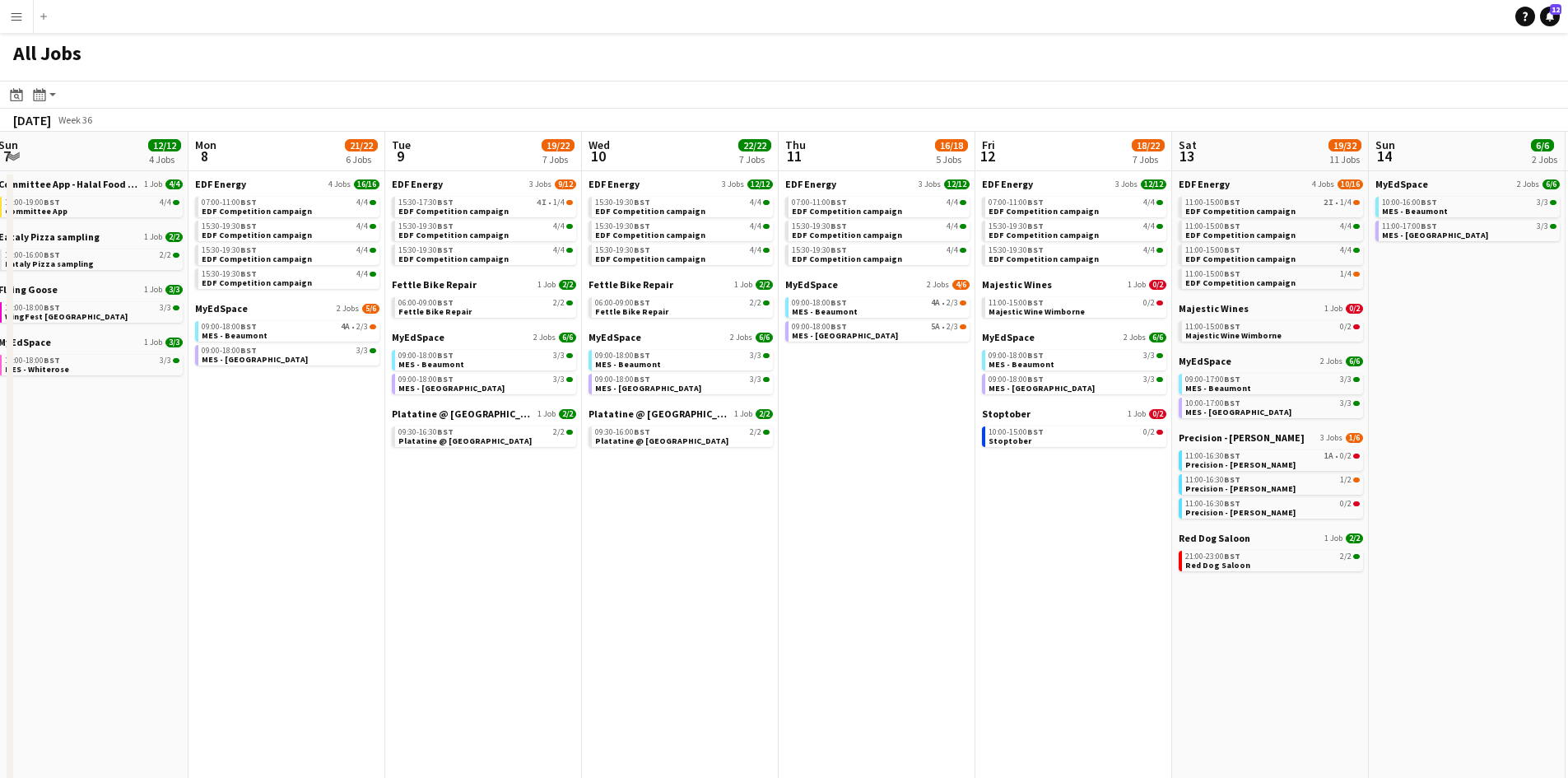
drag, startPoint x: 1009, startPoint y: 555, endPoint x: 617, endPoint y: 566, distance: 392.2
click at [617, 566] on app-calendar-viewport "Wed 3 20/20 6 Jobs Thu 4 27/27 11 Jobs Fri 5 19/21 7 Jobs Sat 6 32/37 13 Jobs S…" at bounding box center [784, 697] width 1568 height 1132
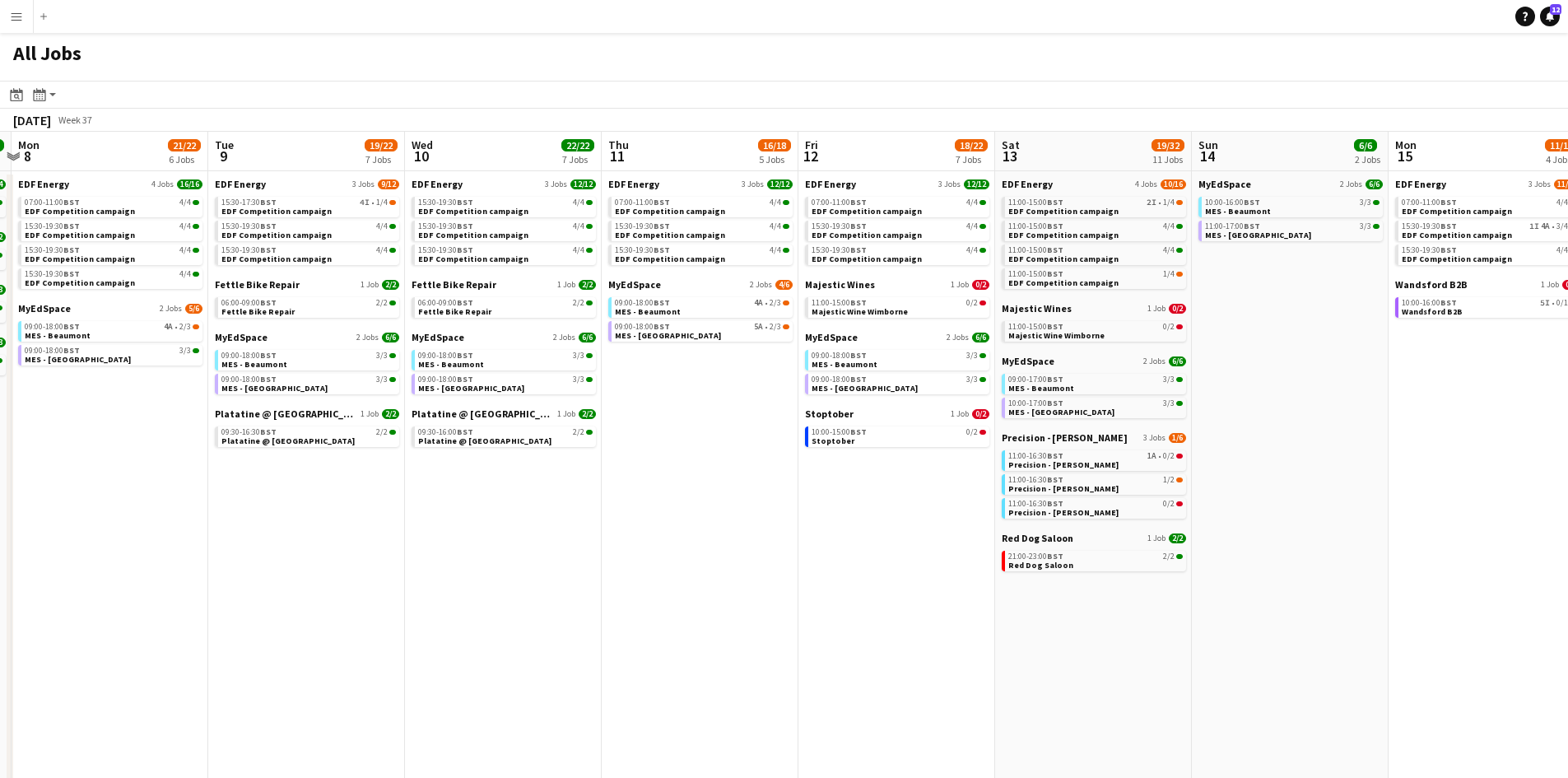
scroll to position [0, 617]
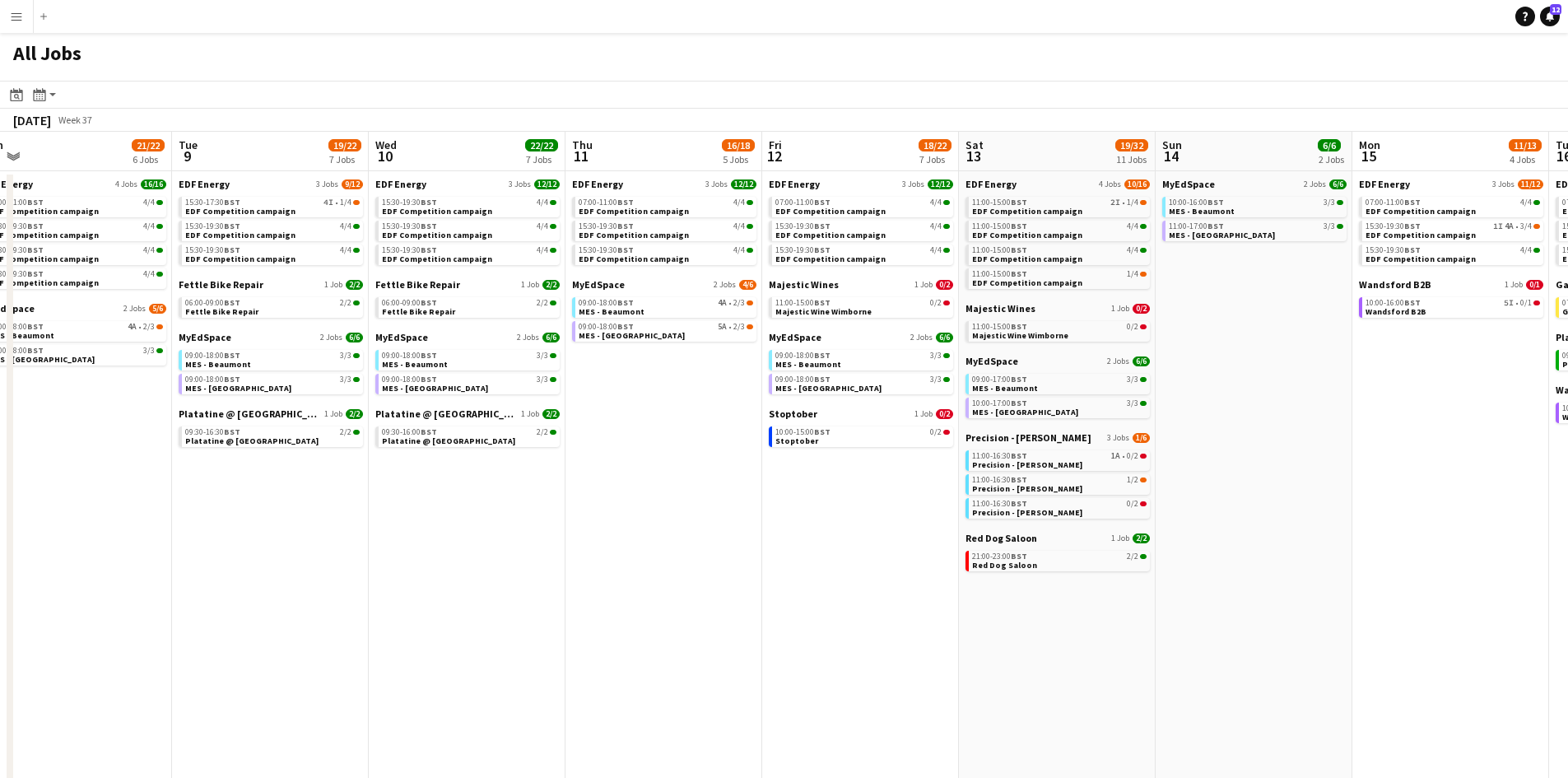
drag, startPoint x: 972, startPoint y: 525, endPoint x: 848, endPoint y: 502, distance: 126.1
click at [848, 502] on app-calendar-viewport "Fri 5 19/21 7 Jobs Sat 6 32/37 13 Jobs Sun 7 12/12 4 Jobs Mon 8 21/22 6 Jobs Tu…" at bounding box center [784, 697] width 1568 height 1132
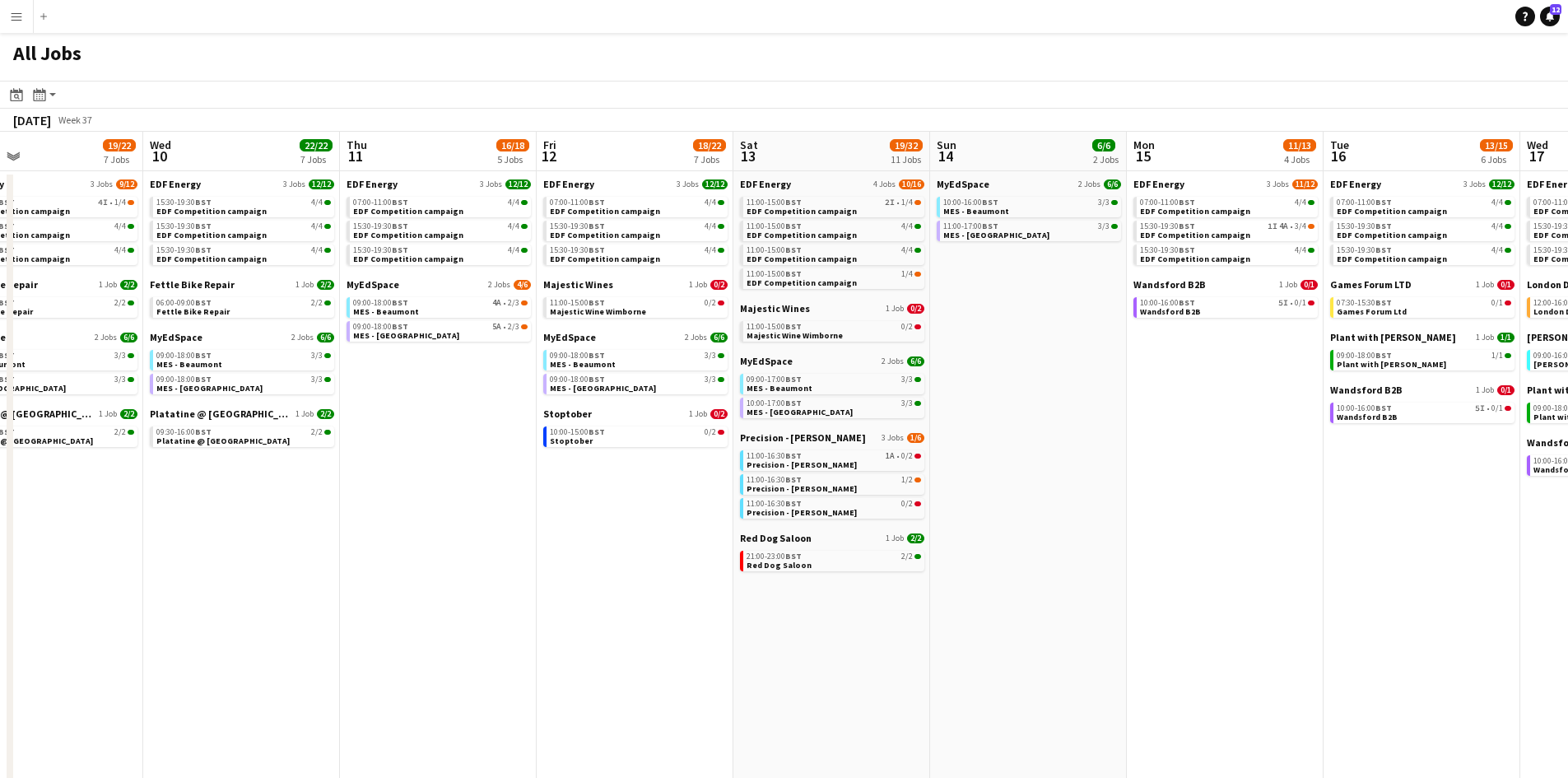
drag, startPoint x: 1104, startPoint y: 635, endPoint x: 987, endPoint y: 610, distance: 119.6
click at [987, 610] on app-calendar-viewport "Fri 5 19/21 7 Jobs Sat 6 32/37 13 Jobs Sun 7 12/12 4 Jobs Mon 8 21/22 6 Jobs Tu…" at bounding box center [784, 697] width 1568 height 1132
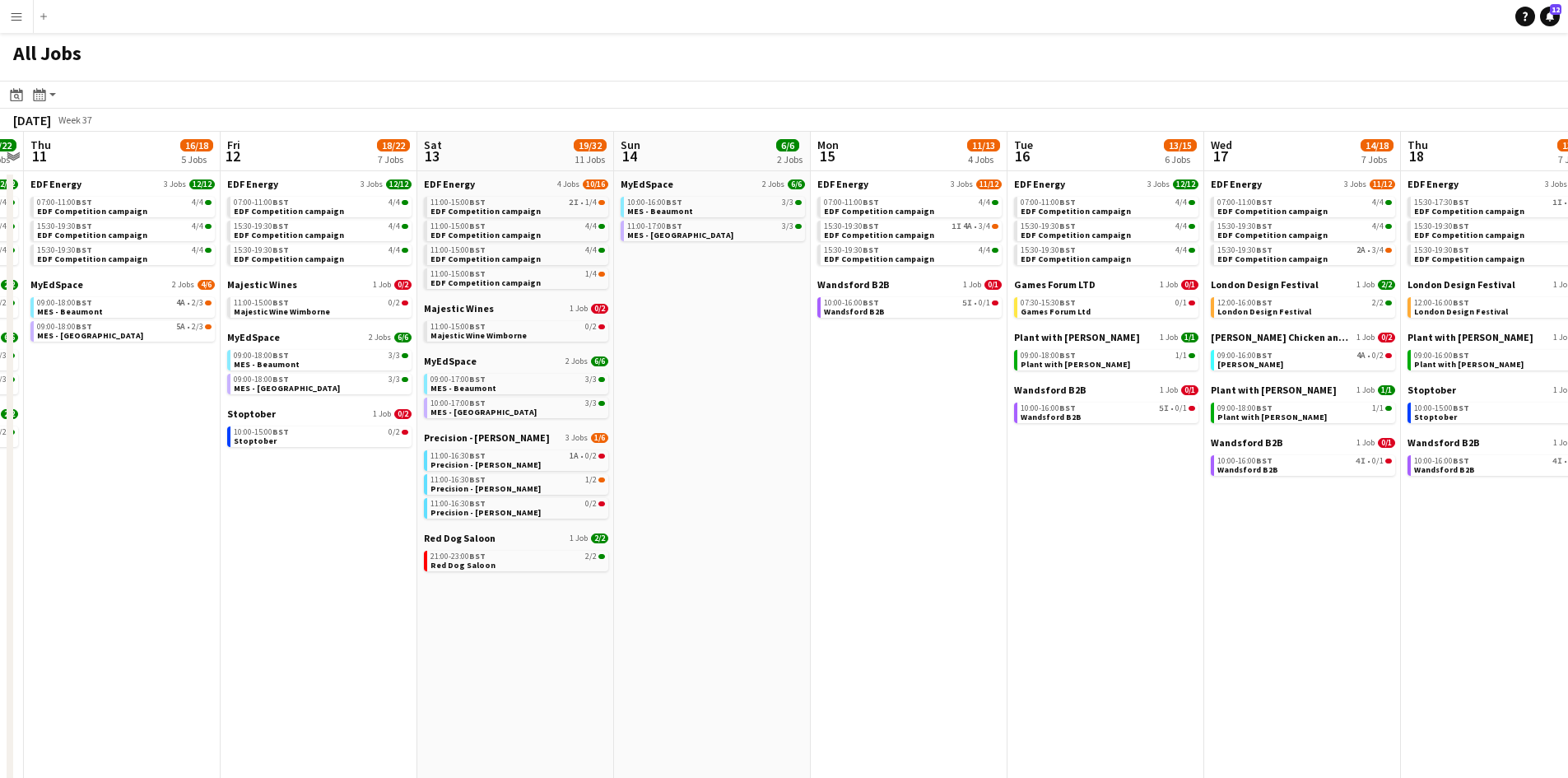
drag, startPoint x: 946, startPoint y: 642, endPoint x: 901, endPoint y: 623, distance: 48.8
click at [901, 624] on app-calendar-viewport "Sun 7 12/12 4 Jobs Mon 8 21/22 6 Jobs Tue 9 19/22 7 Jobs Wed 10 22/22 7 Jobs Th…" at bounding box center [784, 697] width 1568 height 1132
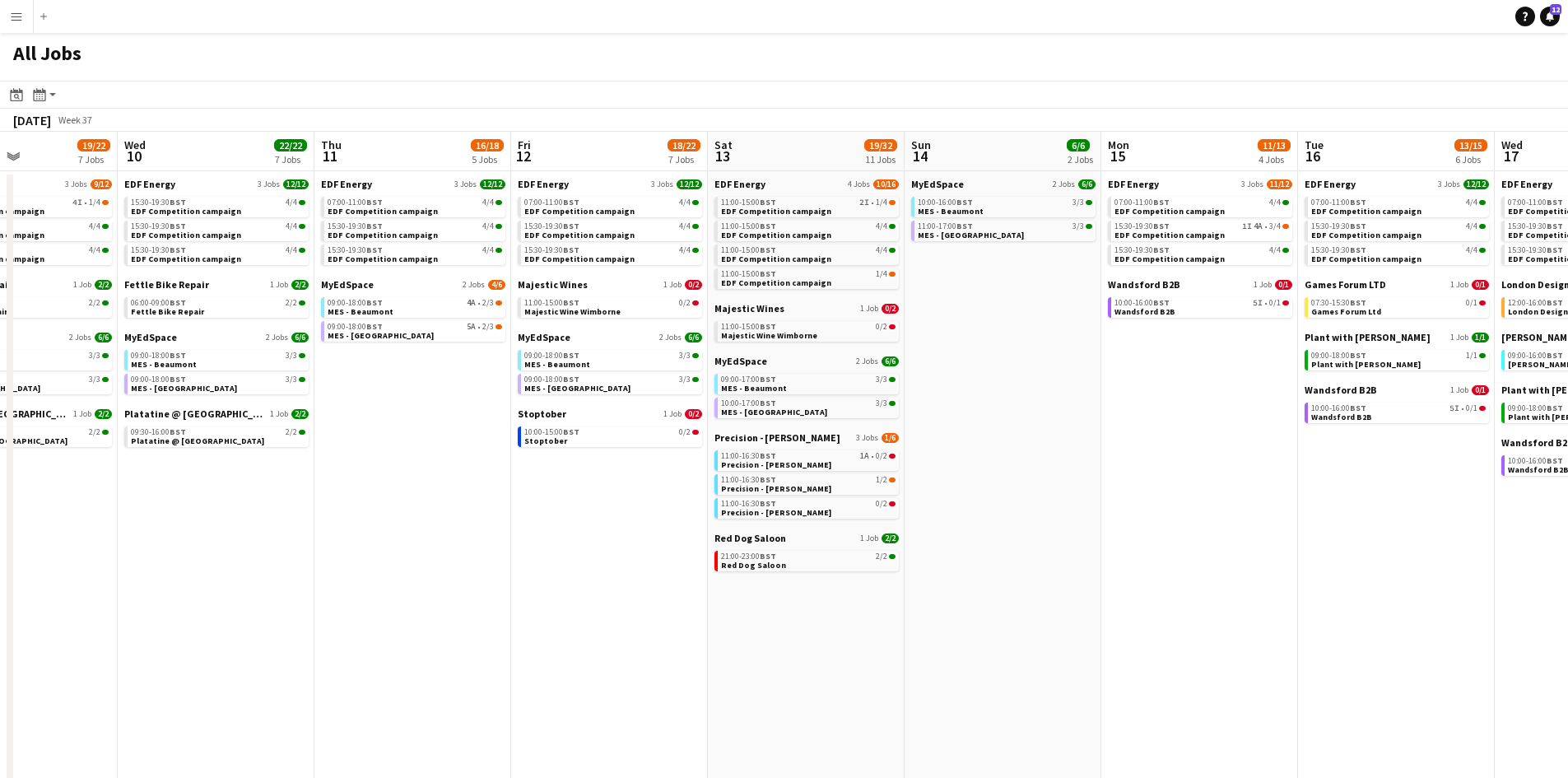
click at [938, 560] on app-all-jobs "All Jobs Date picker SEP 2025 SEP 2025 Monday M Tuesday T Wednesday W Thursday …" at bounding box center [784, 648] width 1568 height 1231
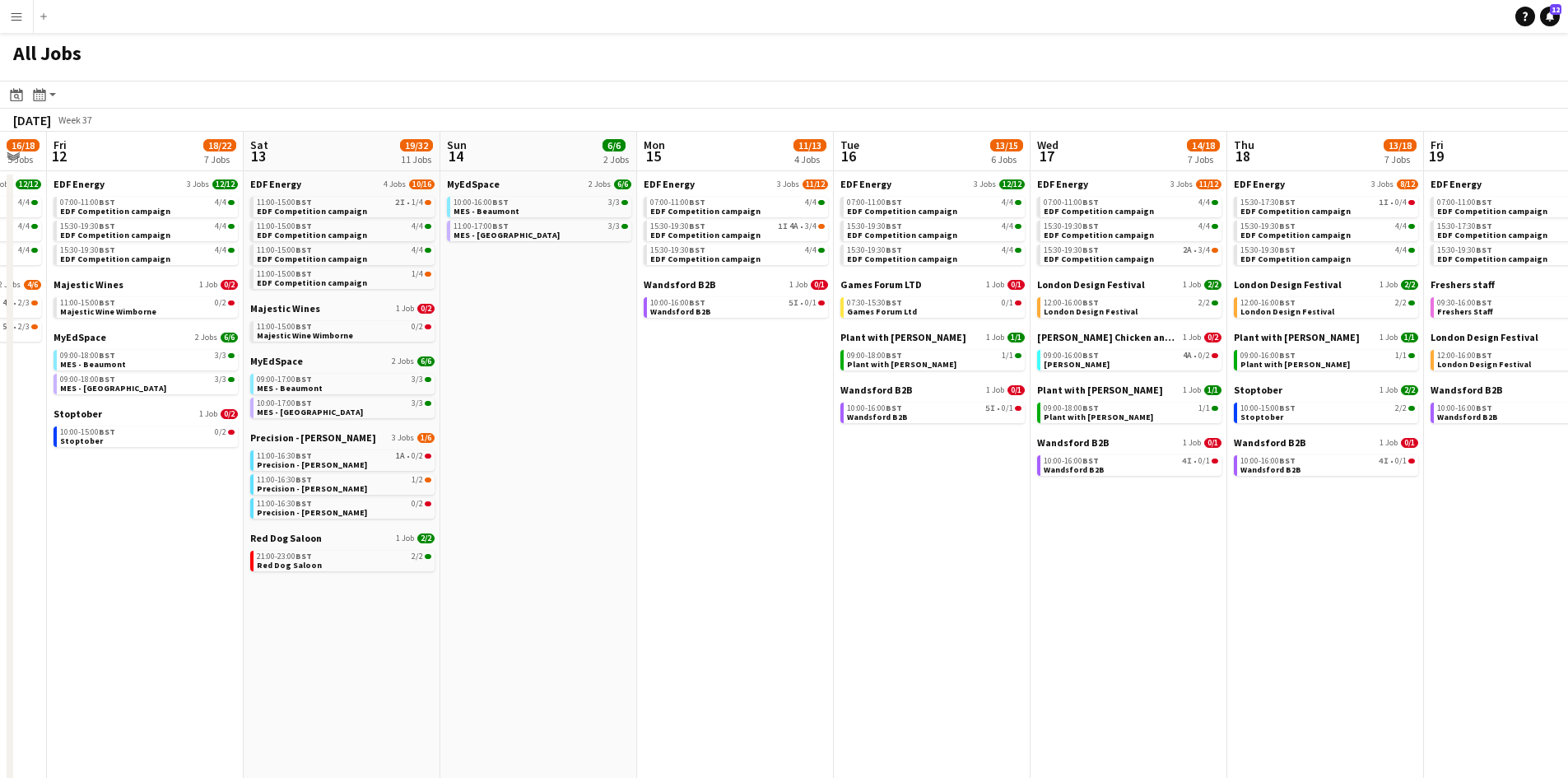
drag, startPoint x: 1051, startPoint y: 551, endPoint x: 965, endPoint y: 527, distance: 89.3
click at [965, 527] on app-calendar-viewport "Tue 9 19/22 7 Jobs Wed 10 22/22 7 Jobs Thu 11 16/18 5 Jobs Fri 12 18/22 7 Jobs …" at bounding box center [784, 697] width 1568 height 1132
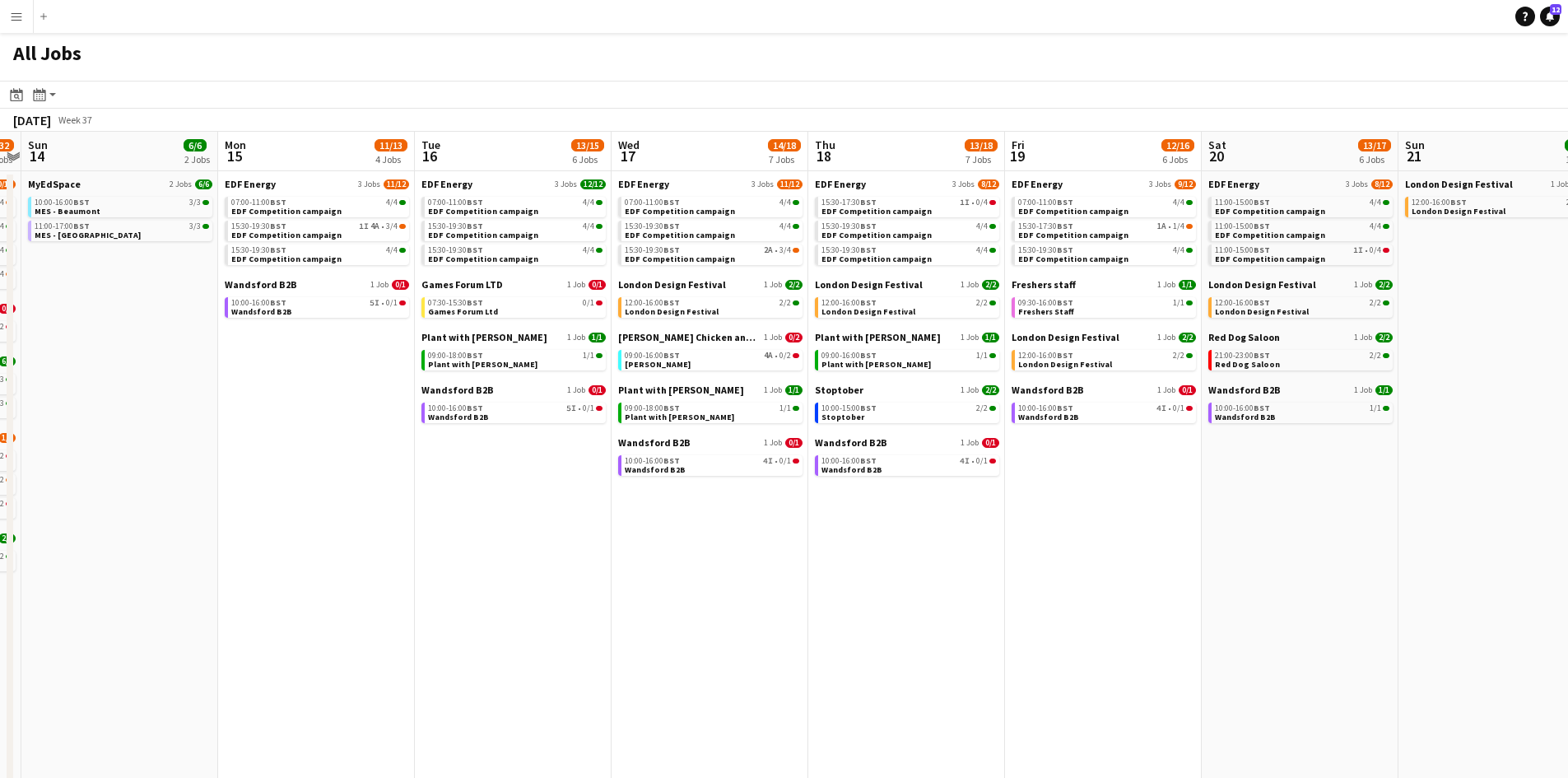
drag, startPoint x: 980, startPoint y: 608, endPoint x: 606, endPoint y: 568, distance: 376.1
click at [562, 555] on app-calendar-viewport "Thu 11 16/18 5 Jobs Fri 12 18/22 7 Jobs Sat 13 19/32 11 Jobs Sun 14 6/6 2 Jobs …" at bounding box center [784, 697] width 1568 height 1132
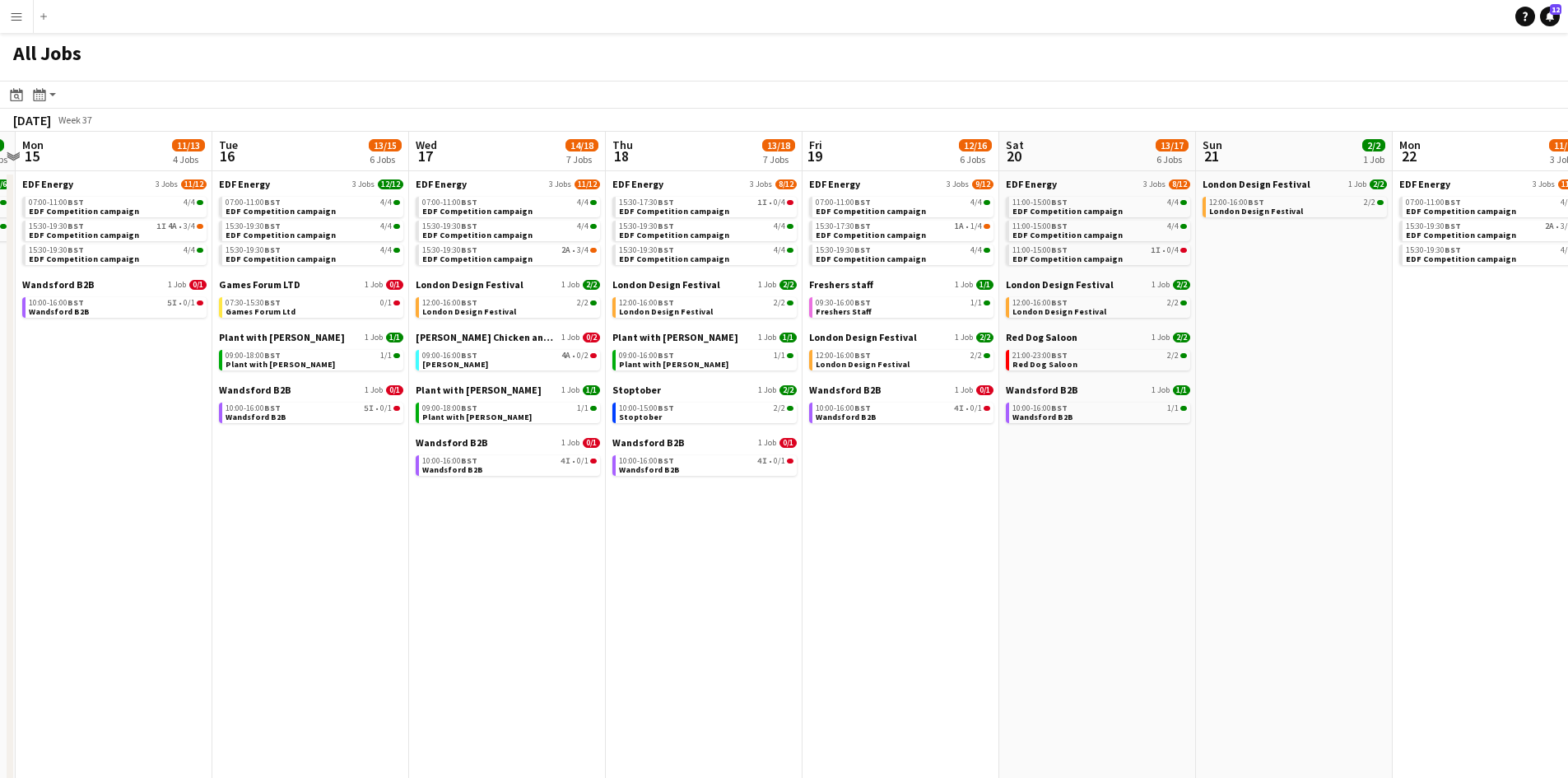
drag, startPoint x: 930, startPoint y: 591, endPoint x: 876, endPoint y: 576, distance: 56.0
click at [876, 576] on app-calendar-viewport "Thu 11 16/18 5 Jobs Fri 12 18/22 7 Jobs Sat 13 19/32 11 Jobs Sun 14 6/6 2 Jobs …" at bounding box center [784, 697] width 1568 height 1132
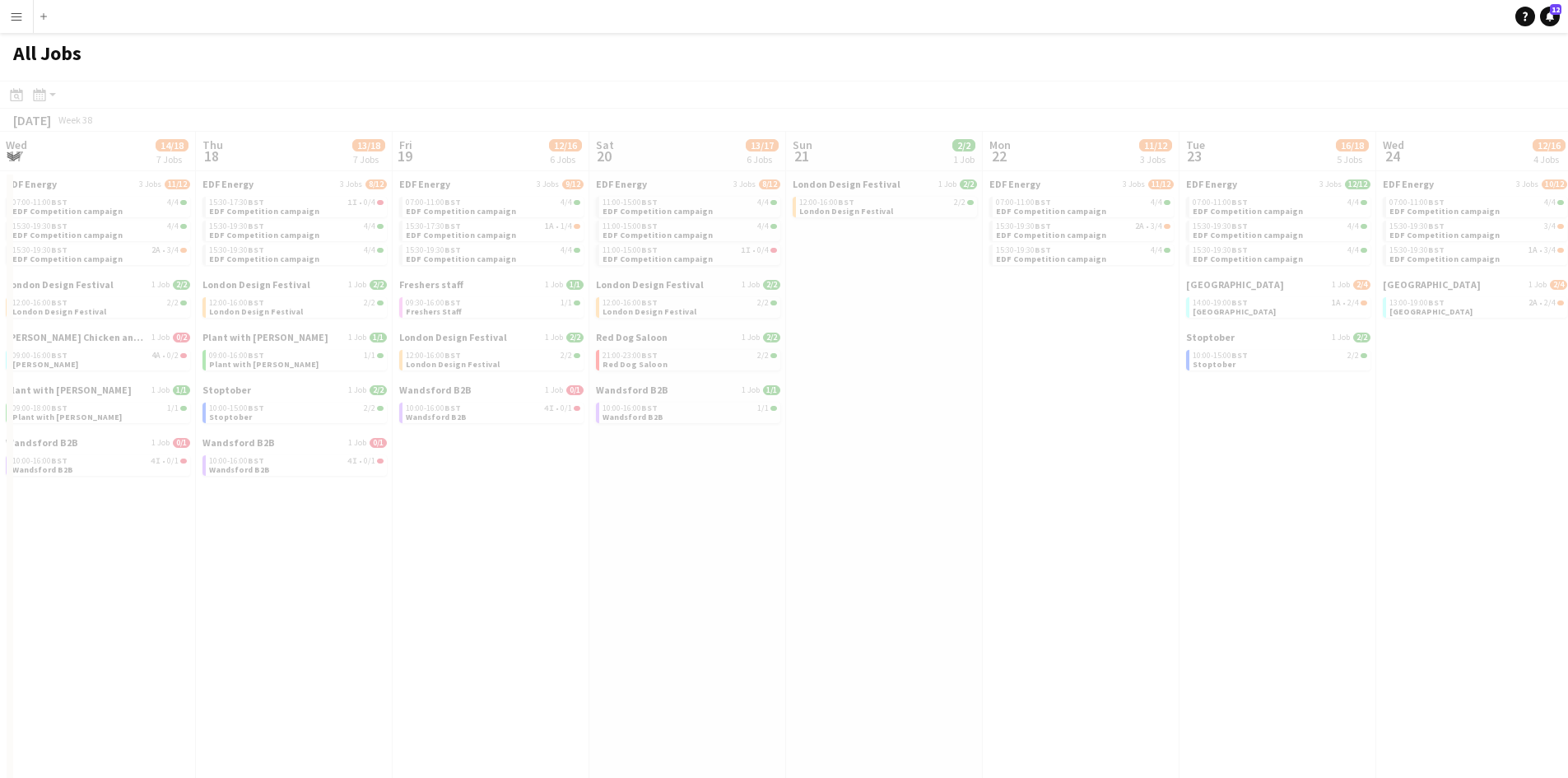
scroll to position [0, 553]
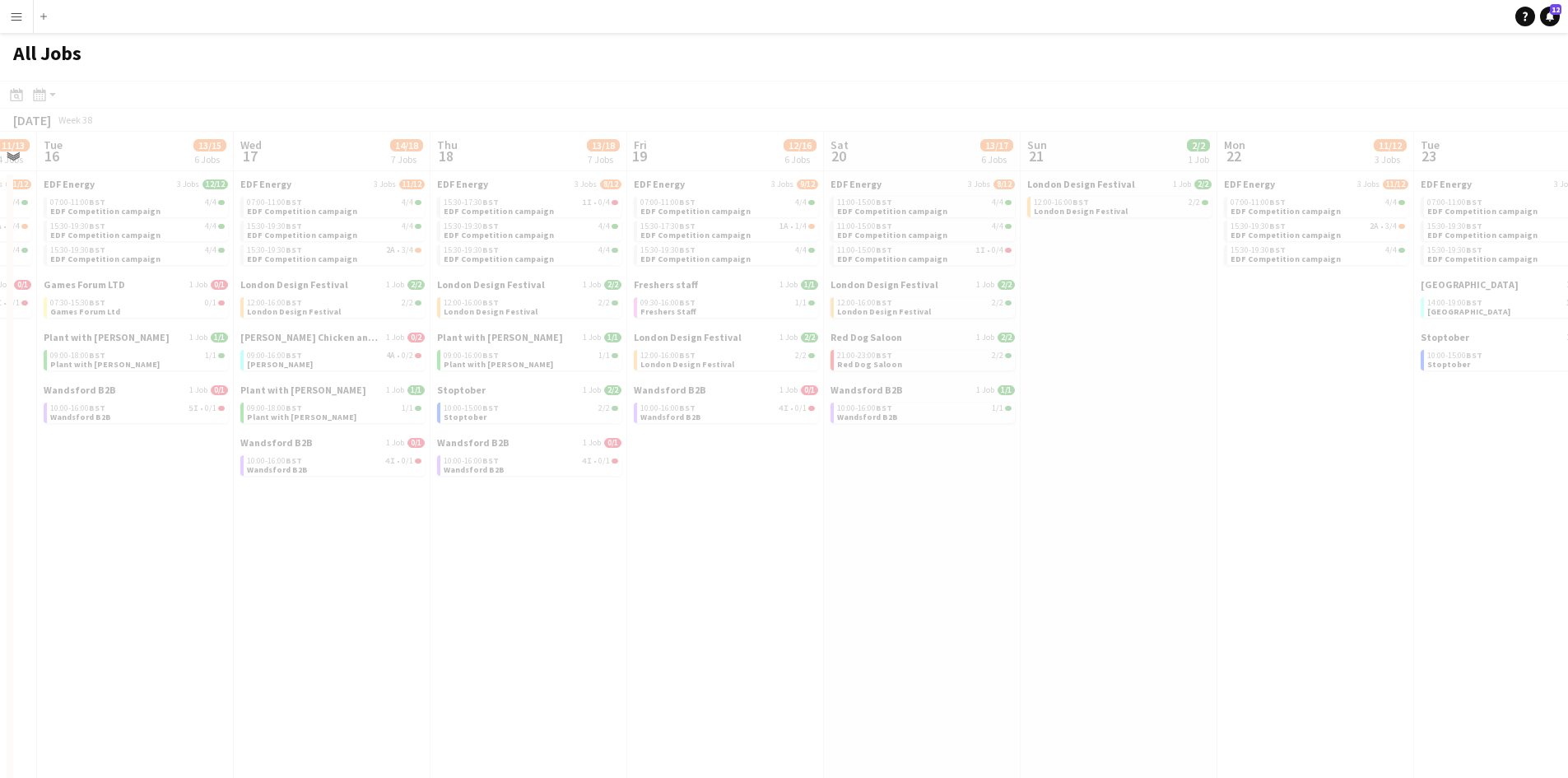
drag, startPoint x: 1137, startPoint y: 616, endPoint x: 737, endPoint y: 558, distance: 404.2
click at [737, 558] on app-all-jobs "All Jobs Date picker SEP 2025 SEP 2025 Monday M Tuesday T Wednesday W Thursday …" at bounding box center [784, 648] width 1568 height 1231
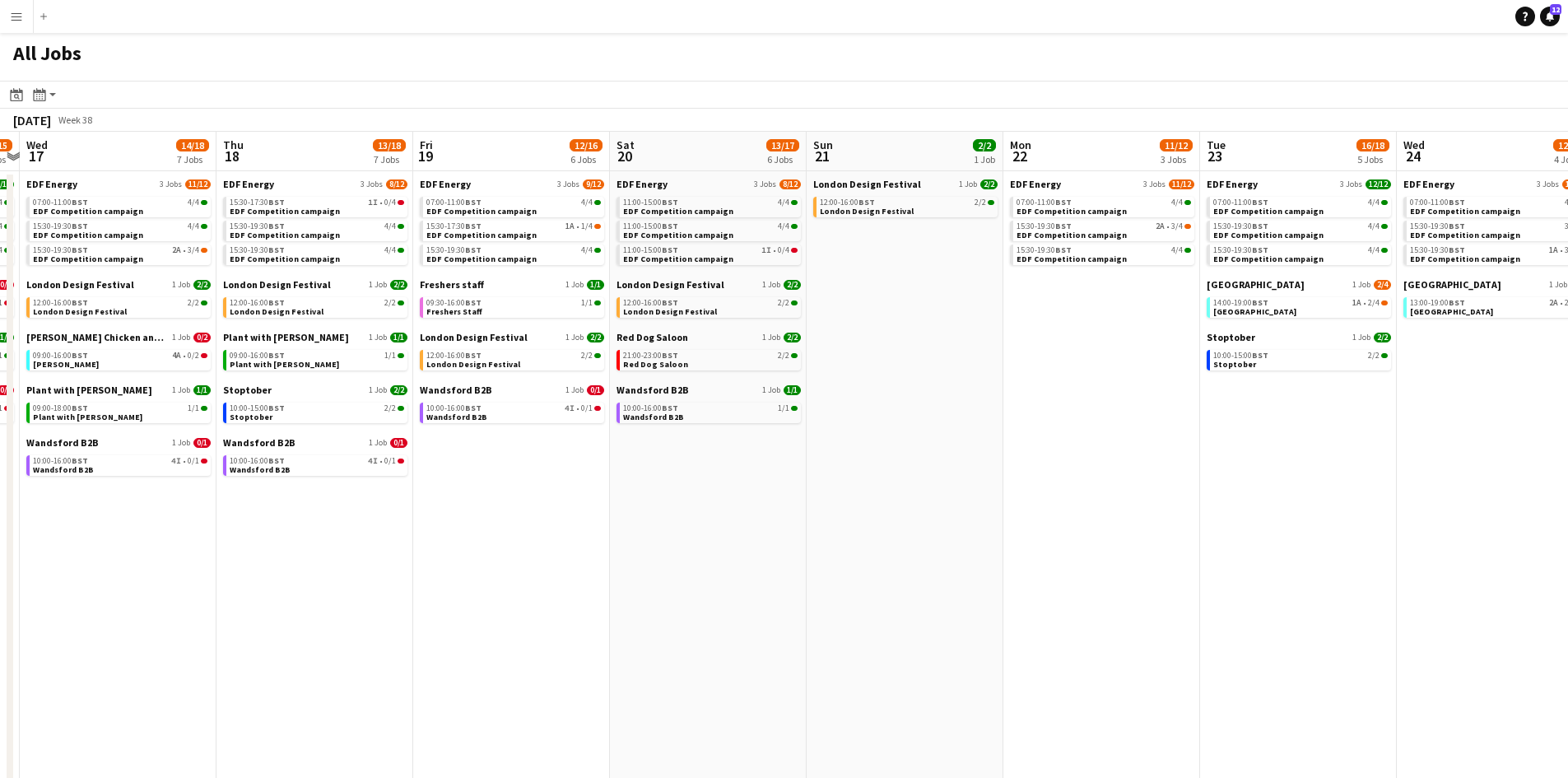
drag, startPoint x: 982, startPoint y: 583, endPoint x: 808, endPoint y: 555, distance: 176.2
click at [808, 555] on app-calendar-viewport "Sat 13 19/32 11 Jobs Sun 14 6/6 2 Jobs Mon 15 11/13 4 Jobs Tue 16 13/15 6 Jobs …" at bounding box center [784, 697] width 1568 height 1132
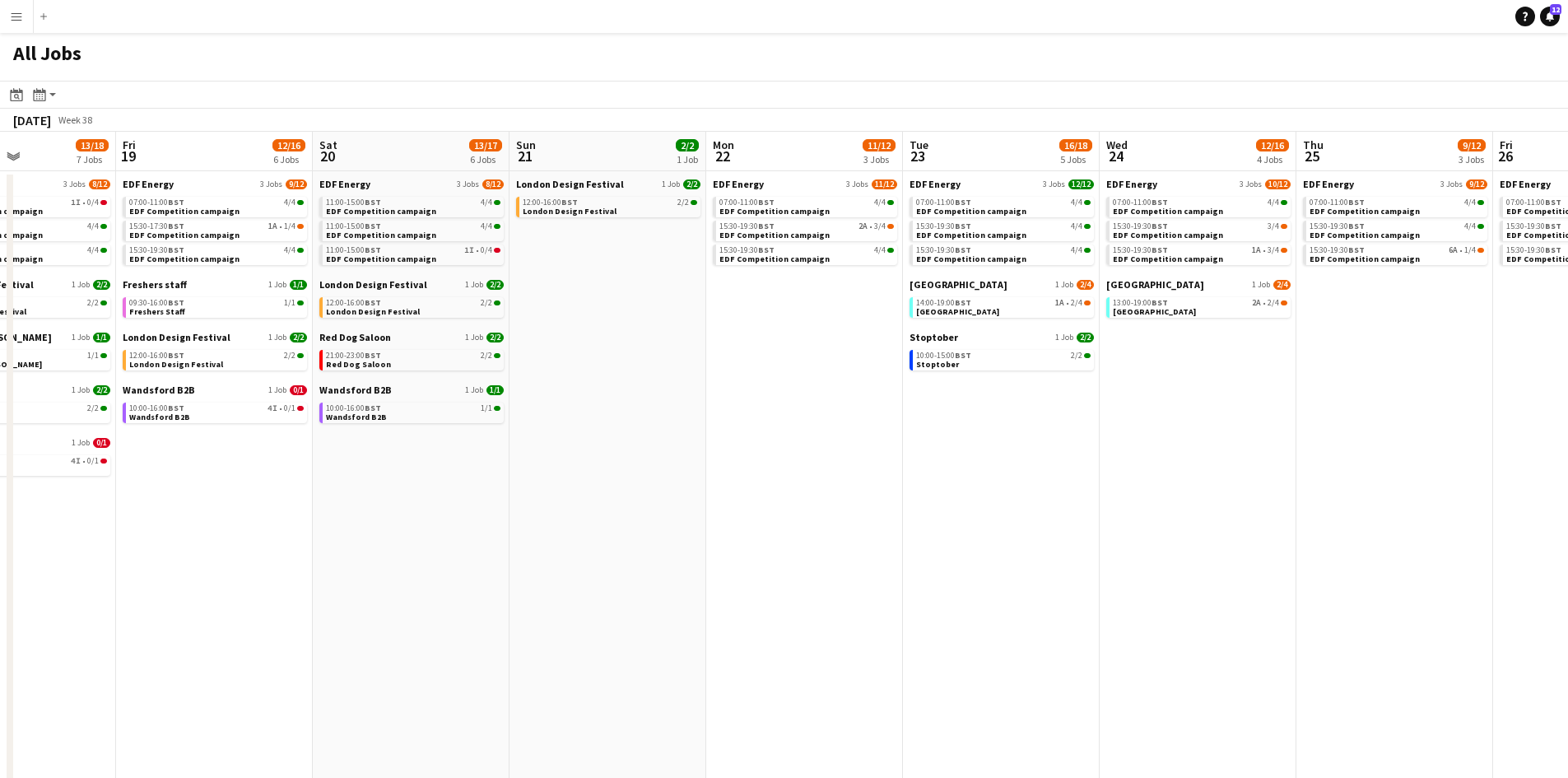
drag, startPoint x: 1096, startPoint y: 576, endPoint x: 936, endPoint y: 540, distance: 164.0
click at [936, 540] on app-calendar-viewport "Mon 15 11/13 4 Jobs Tue 16 13/15 6 Jobs Wed 17 14/18 7 Jobs Thu 18 13/18 7 Jobs…" at bounding box center [784, 697] width 1568 height 1132
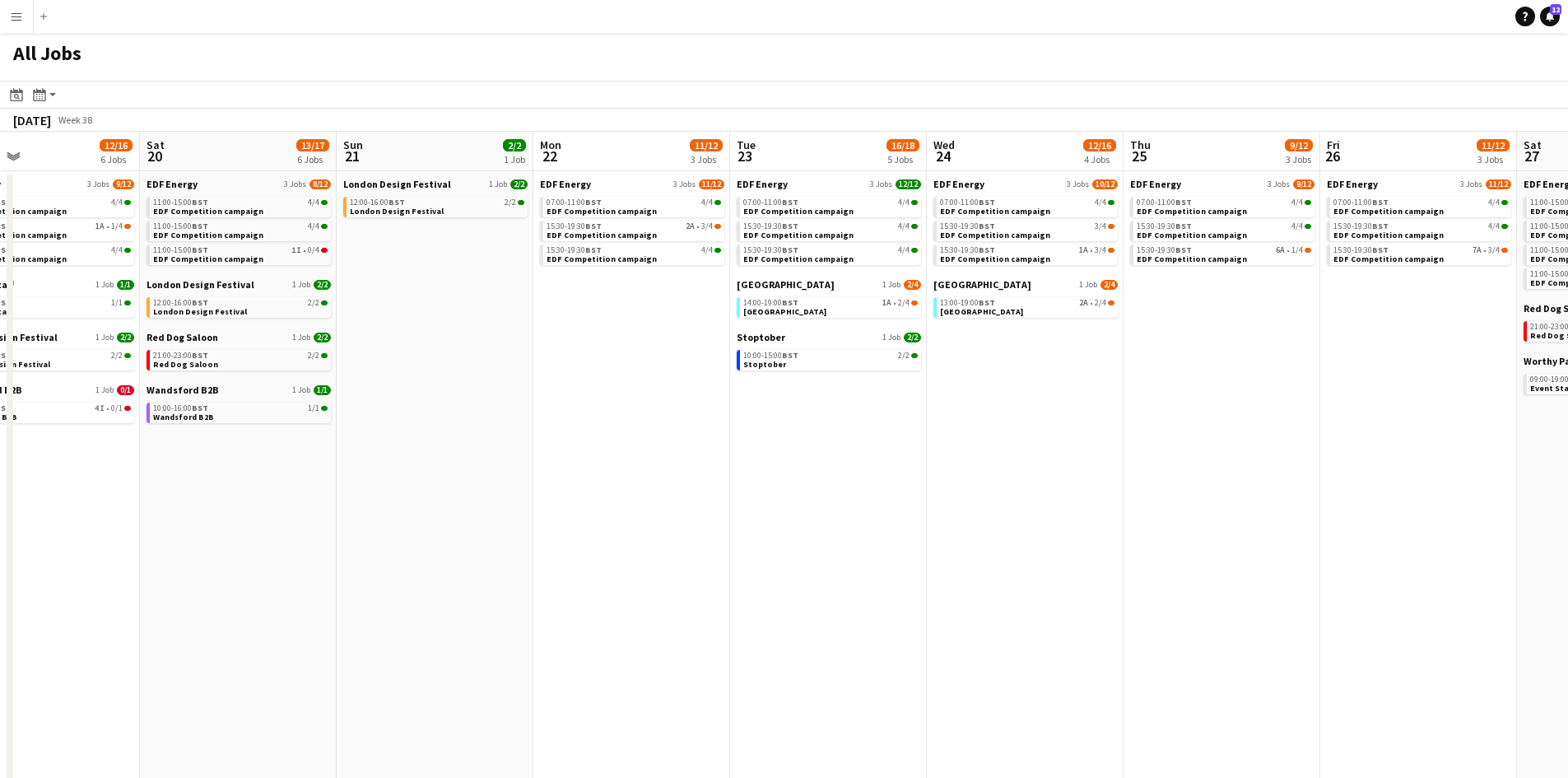
click at [1007, 410] on app-all-jobs "All Jobs Date picker SEP 2025 SEP 2025 Monday M Tuesday T Wednesday W Thursday …" at bounding box center [784, 648] width 1568 height 1231
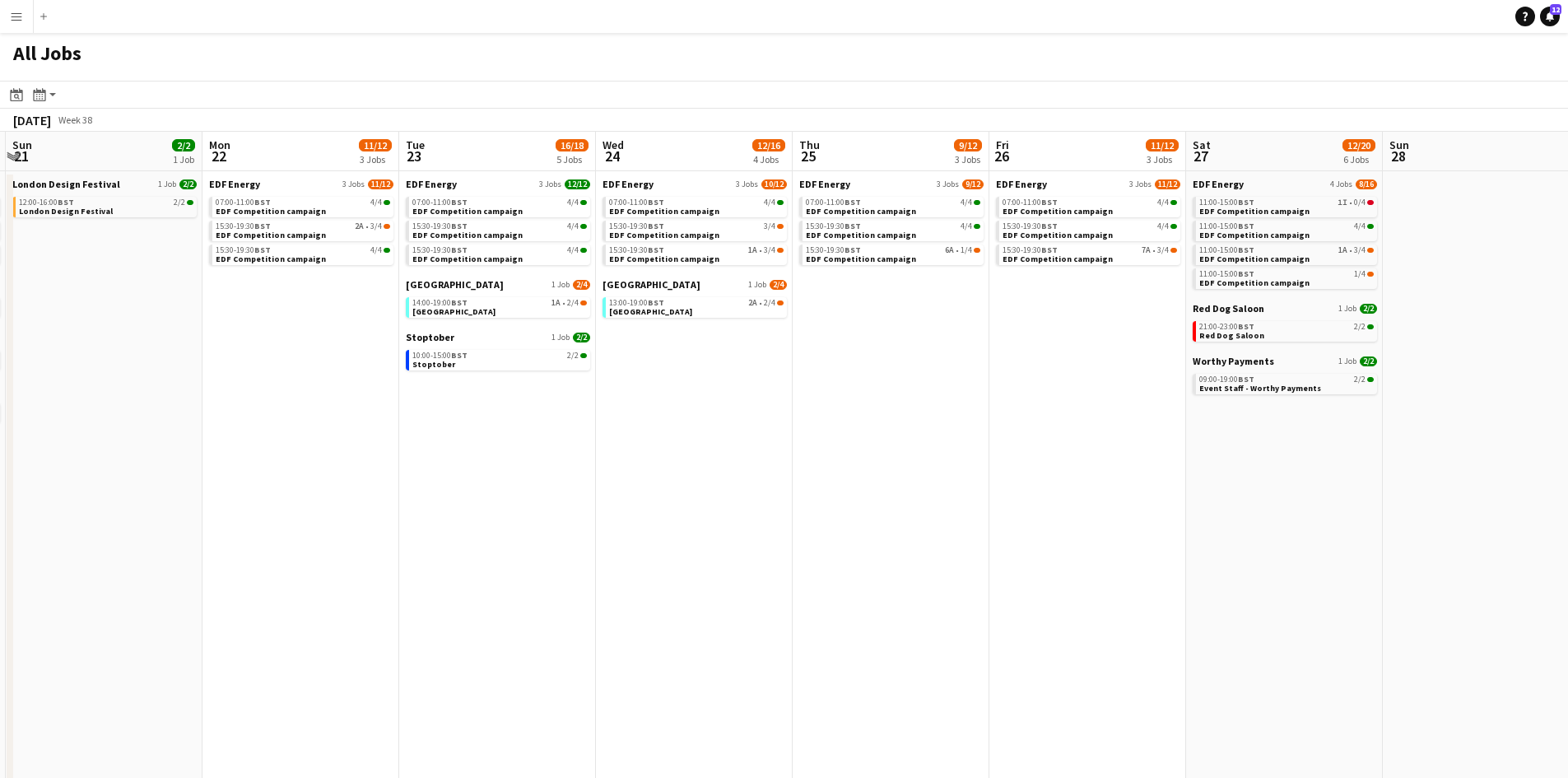
drag, startPoint x: 1268, startPoint y: 456, endPoint x: 1022, endPoint y: 416, distance: 249.2
click at [1022, 416] on app-calendar-viewport "Wed 17 14/18 7 Jobs Thu 18 13/18 7 Jobs Fri 19 12/16 6 Jobs Sat 20 13/17 6 Jobs…" at bounding box center [784, 697] width 1568 height 1132
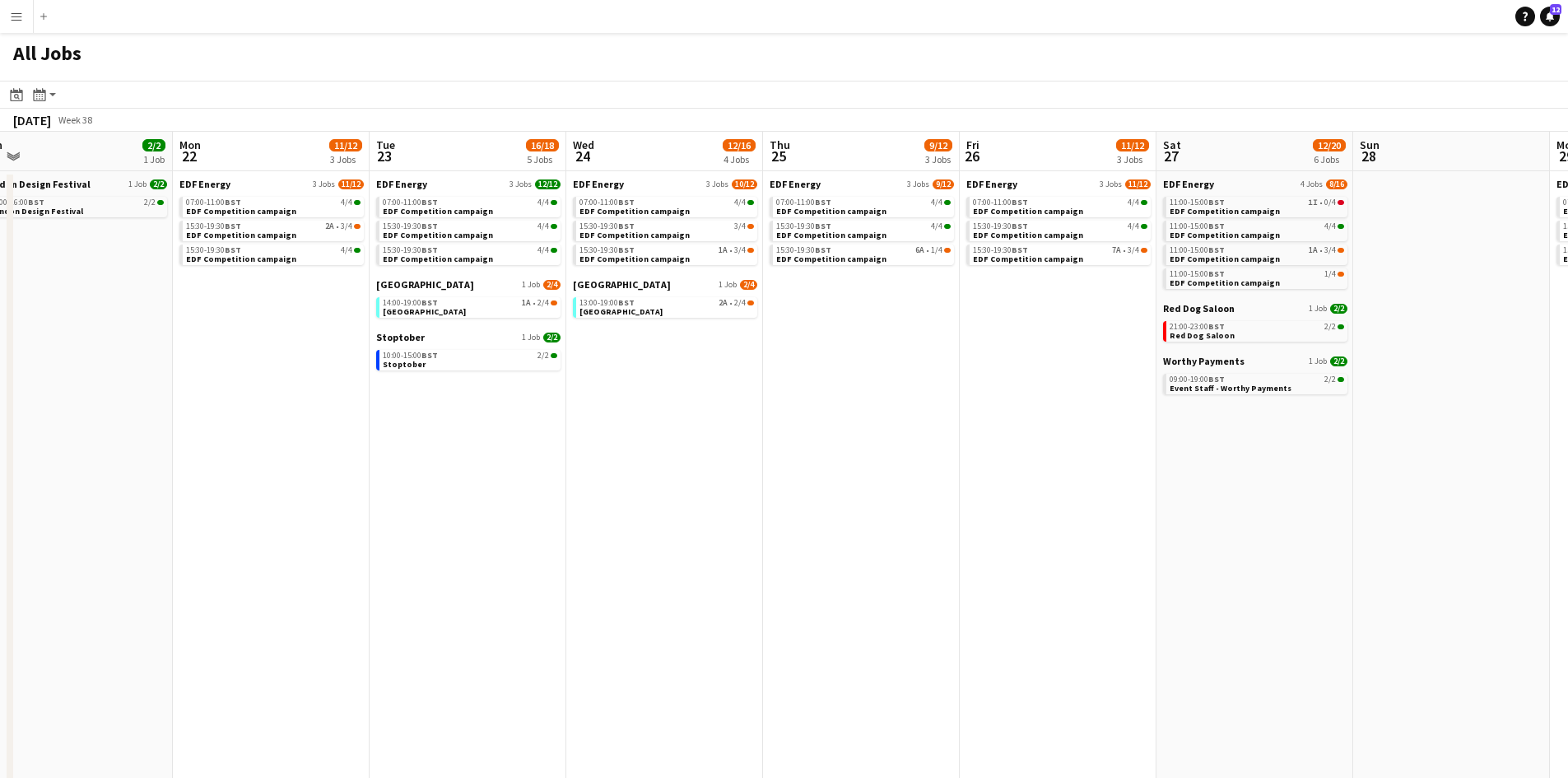
scroll to position [0, 815]
drag, startPoint x: 1366, startPoint y: 484, endPoint x: 1331, endPoint y: 479, distance: 35.4
click at [1331, 479] on app-calendar-viewport "Wed 17 14/18 7 Jobs Thu 18 13/18 7 Jobs Fri 19 12/16 6 Jobs Sat 20 13/17 6 Jobs…" at bounding box center [784, 697] width 1568 height 1132
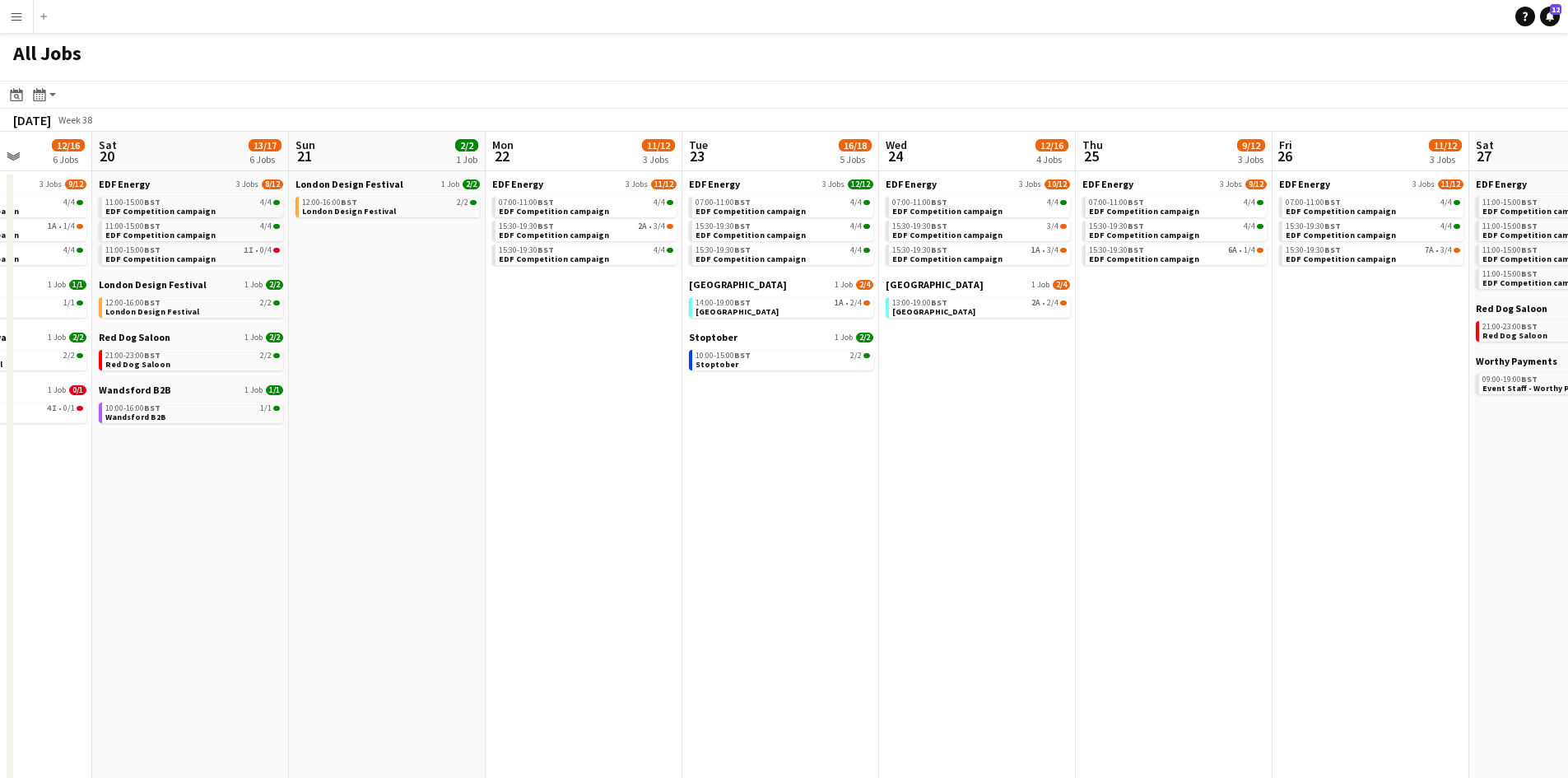
drag, startPoint x: 280, startPoint y: 415, endPoint x: 725, endPoint y: 414, distance: 445.0
click at [723, 414] on app-calendar-viewport "Wed 17 14/18 7 Jobs Thu 18 13/18 7 Jobs Fri 19 12/16 6 Jobs Sat 20 13/17 6 Jobs…" at bounding box center [784, 697] width 1568 height 1132
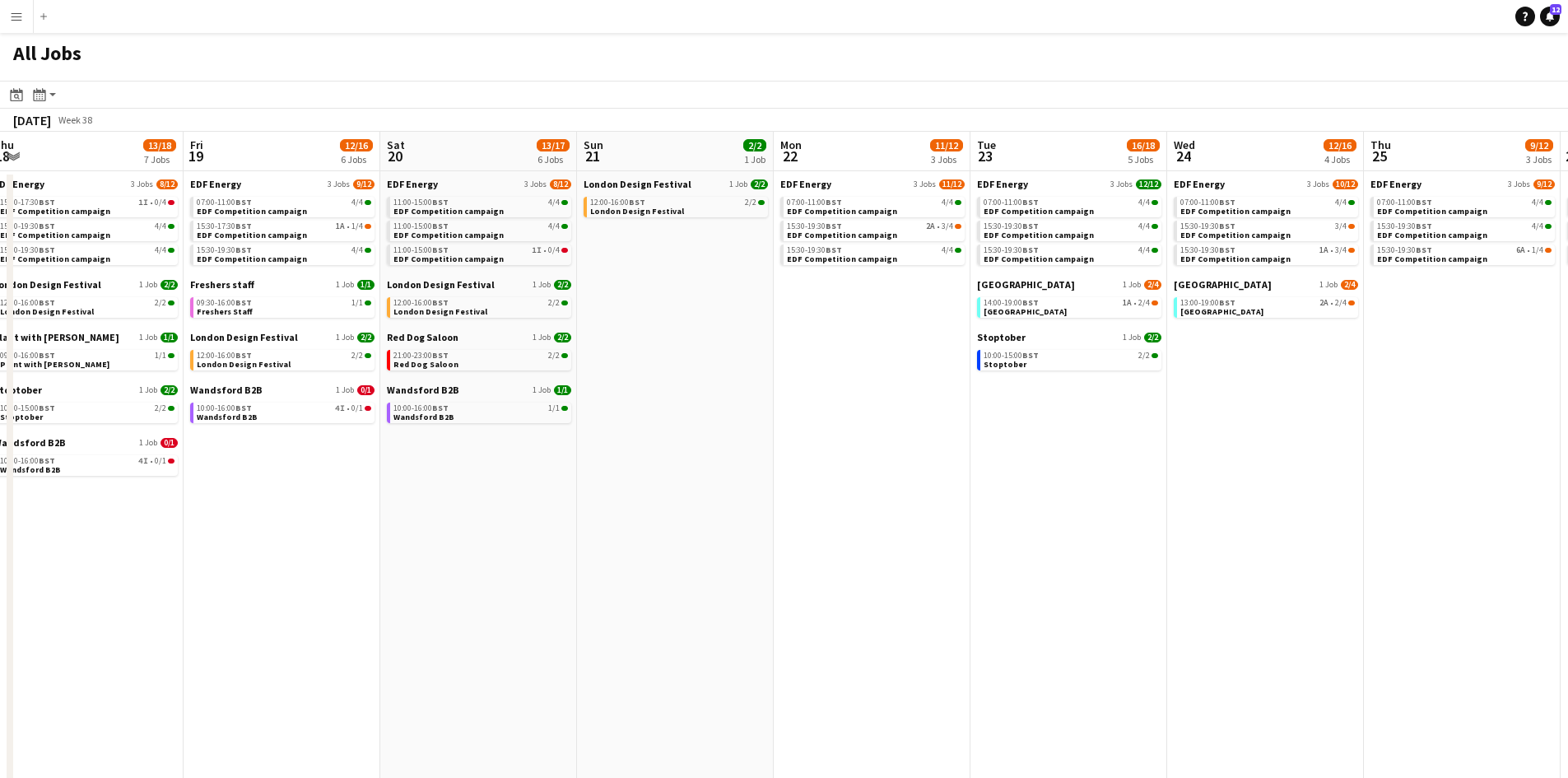
drag, startPoint x: 505, startPoint y: 516, endPoint x: 683, endPoint y: 517, distance: 178.0
click at [698, 513] on app-calendar-viewport "Tue 16 13/15 6 Jobs Wed 17 14/18 7 Jobs Thu 18 13/18 7 Jobs Fri 19 12/16 6 Jobs…" at bounding box center [784, 697] width 1568 height 1132
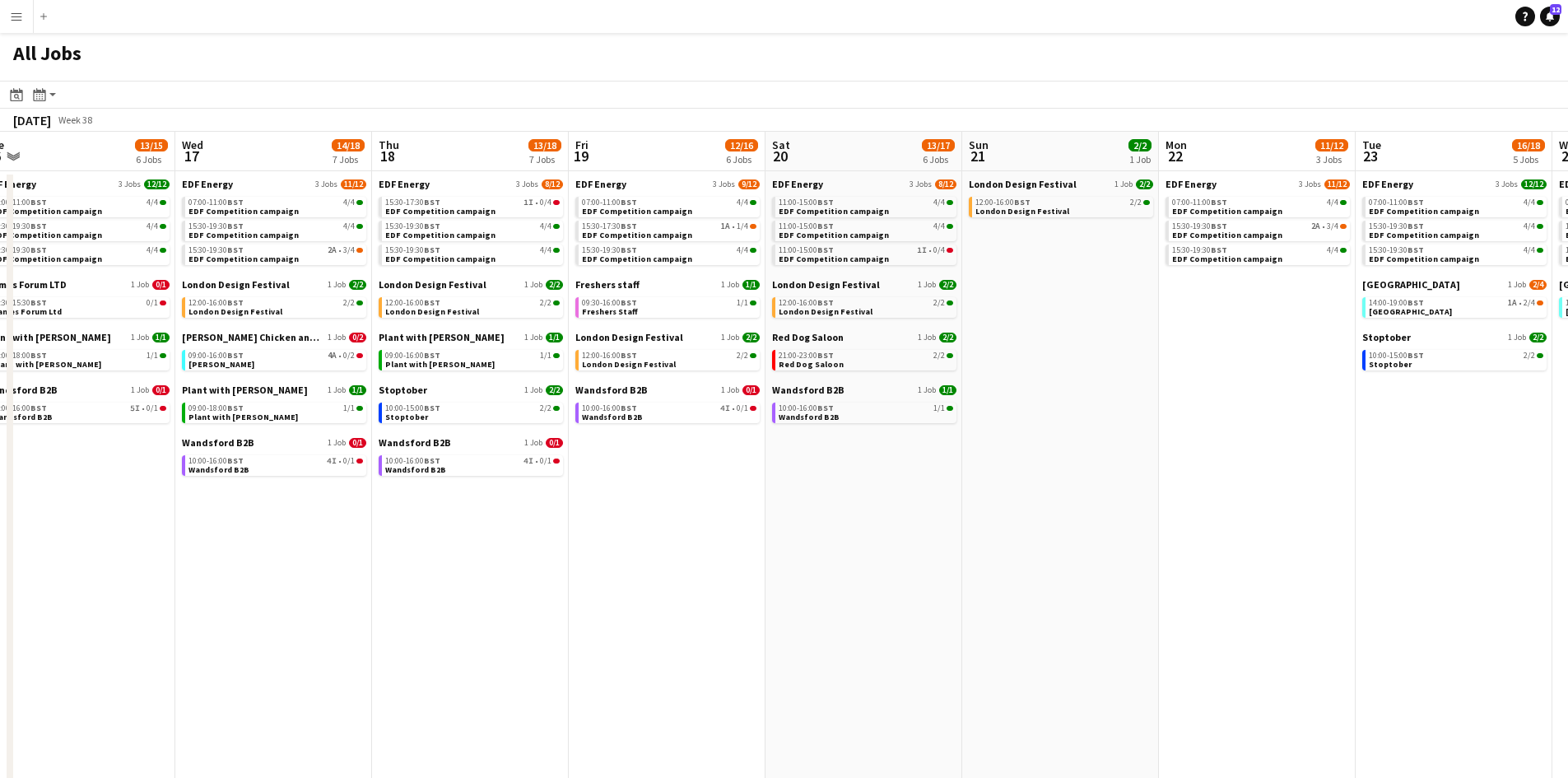
drag, startPoint x: 528, startPoint y: 476, endPoint x: 728, endPoint y: 484, distance: 200.2
click at [728, 484] on app-calendar-viewport "Sun 14 6/6 2 Jobs Mon 15 11/13 4 Jobs Tue 16 13/15 6 Jobs Wed 17 14/18 7 Jobs T…" at bounding box center [784, 697] width 1568 height 1132
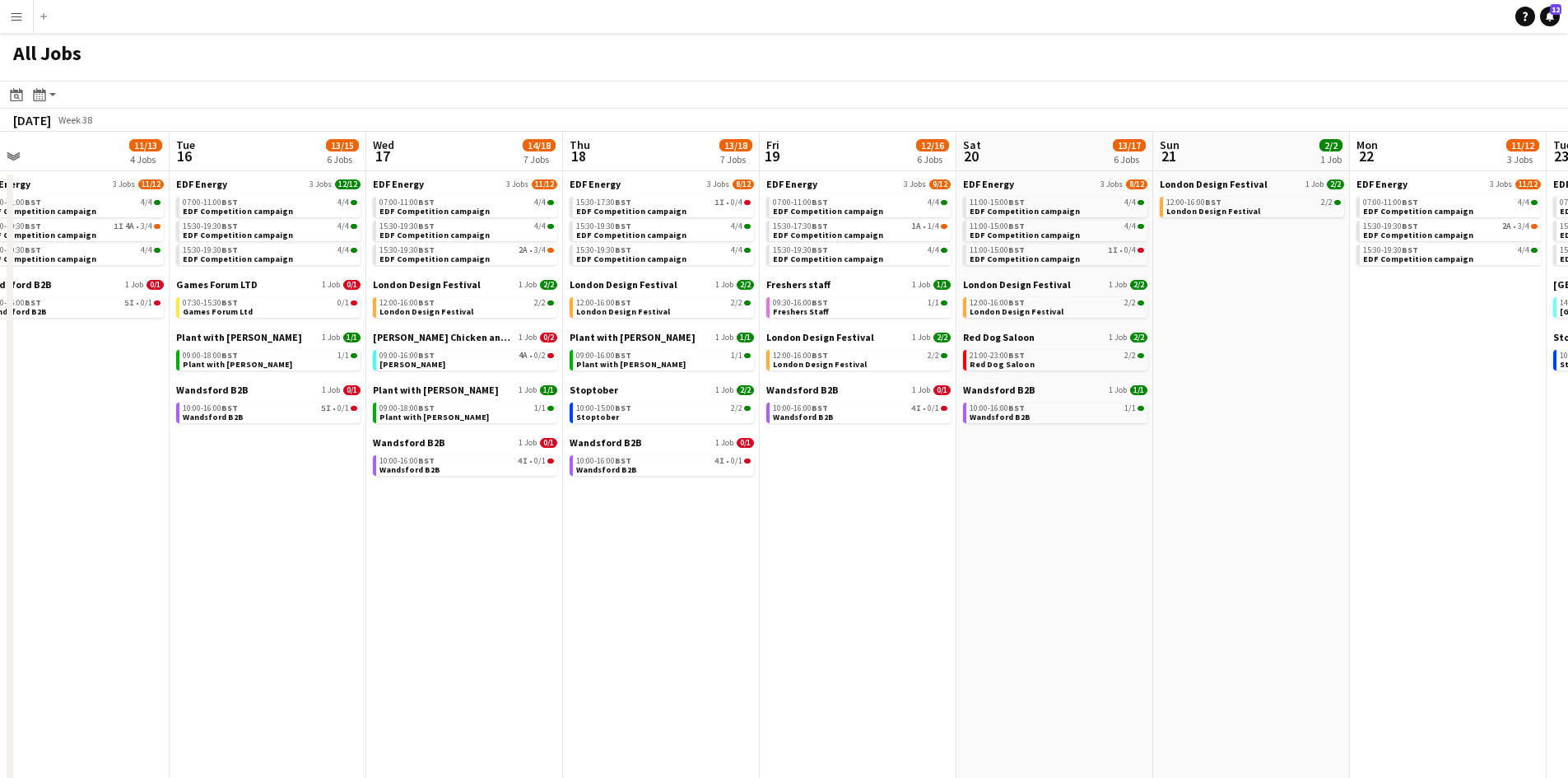
drag, startPoint x: 470, startPoint y: 599, endPoint x: 666, endPoint y: 594, distance: 196.1
click at [666, 595] on app-calendar-viewport "Sat 13 19/32 11 Jobs Sun 14 6/6 2 Jobs Mon 15 11/13 4 Jobs Tue 16 13/15 6 Jobs …" at bounding box center [784, 697] width 1568 height 1132
click at [514, 356] on div "09:00-16:00 BST 4A • 0/2" at bounding box center [467, 355] width 174 height 8
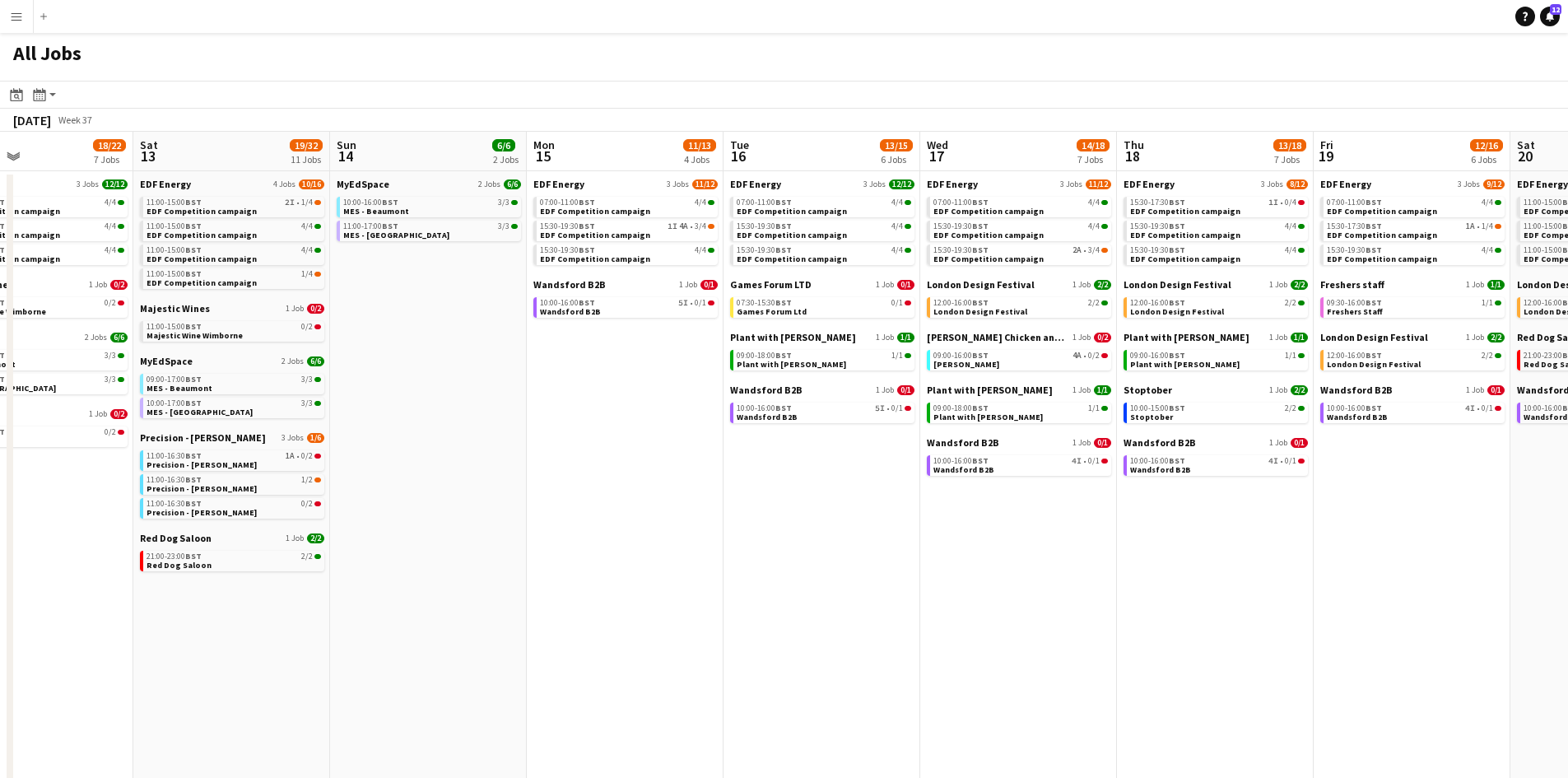
drag, startPoint x: 359, startPoint y: 333, endPoint x: 833, endPoint y: 356, distance: 474.6
click at [889, 345] on app-calendar-viewport "Wed 10 22/22 7 Jobs Thu 11 16/18 5 Jobs Fri 12 18/22 7 Jobs Sat 13 19/32 11 Job…" at bounding box center [784, 697] width 1568 height 1132
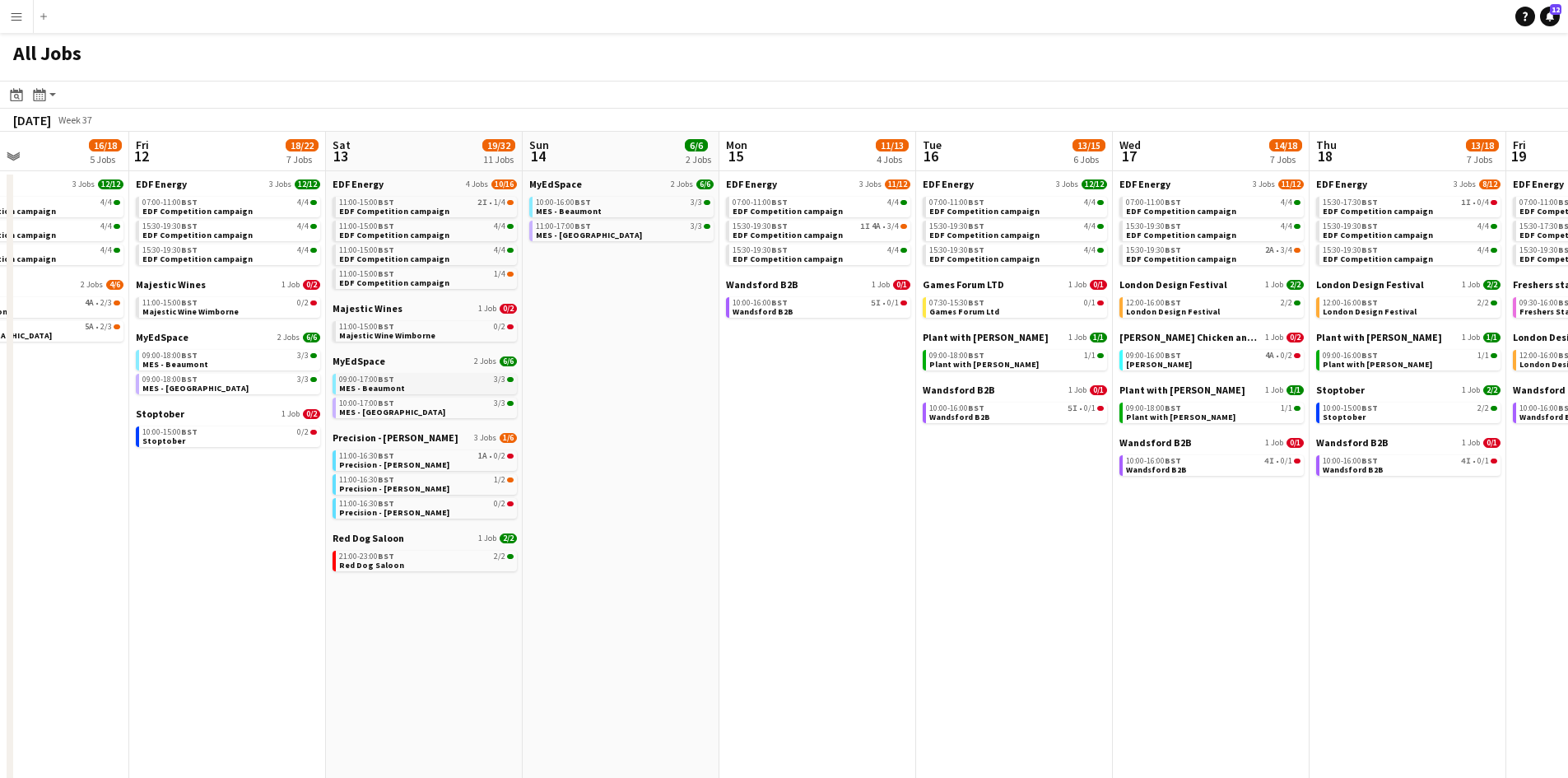
drag, startPoint x: 329, startPoint y: 362, endPoint x: 696, endPoint y: 388, distance: 367.9
click at [832, 383] on app-calendar-viewport "Tue 9 19/22 7 Jobs Wed 10 22/22 7 Jobs Thu 11 16/18 5 Jobs Fri 12 18/22 7 Jobs …" at bounding box center [784, 697] width 1568 height 1132
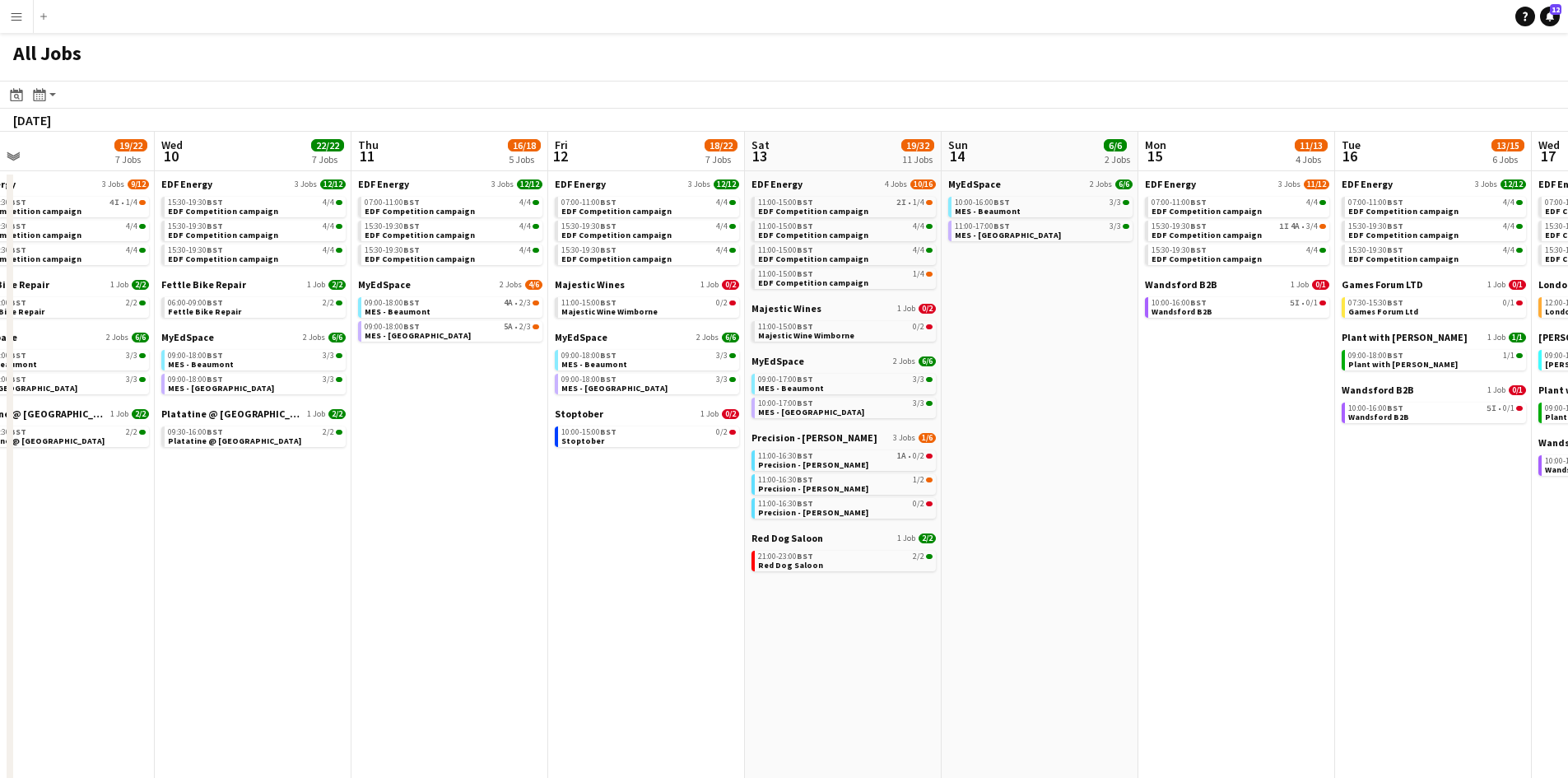
drag, startPoint x: 236, startPoint y: 347, endPoint x: 730, endPoint y: 400, distance: 496.8
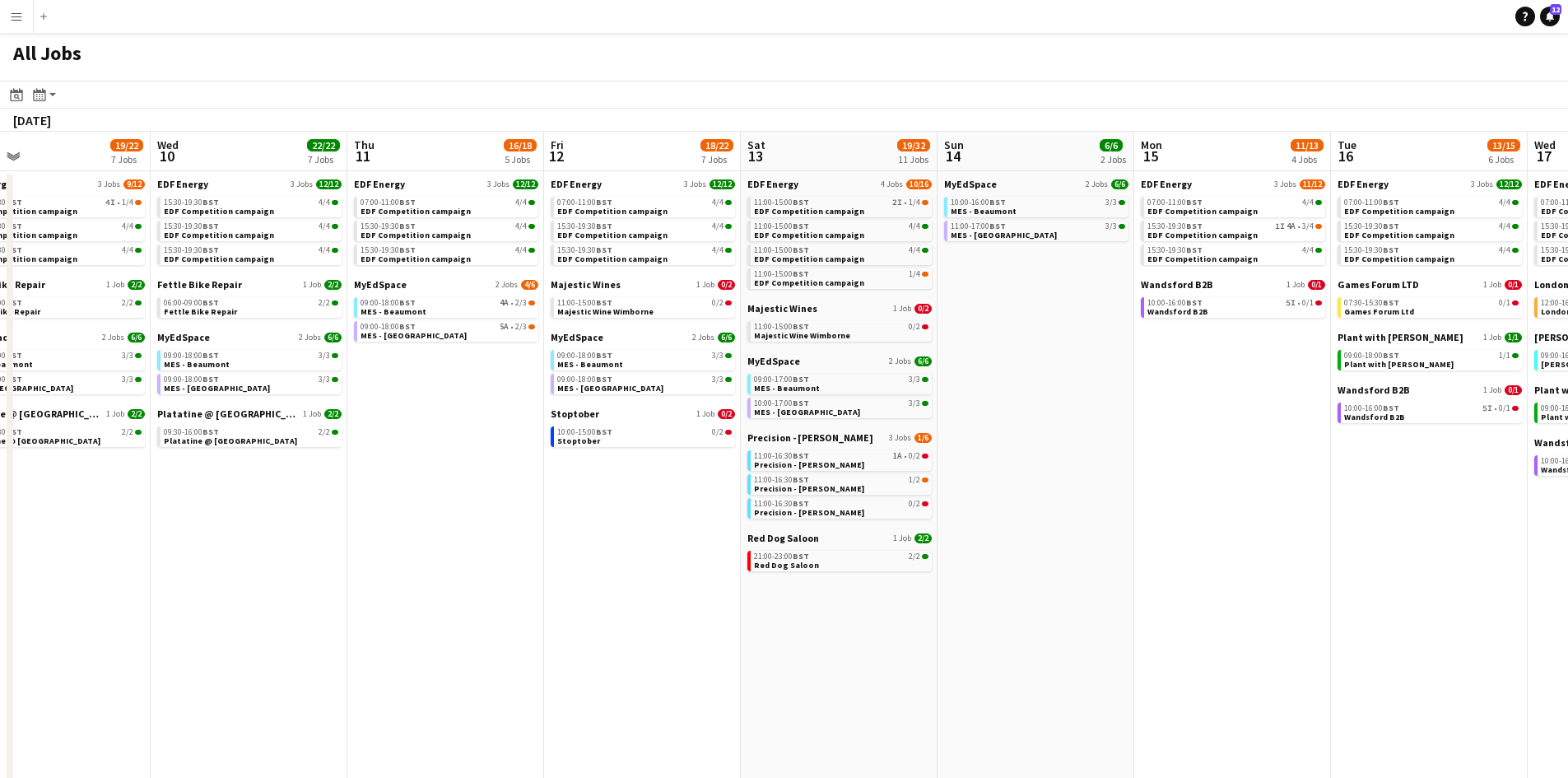
click at [865, 389] on app-calendar-viewport "Sun 7 12/12 4 Jobs Mon 8 21/22 6 Jobs Tue 9 19/22 7 Jobs Wed 10 22/22 7 Jobs Th…" at bounding box center [784, 697] width 1568 height 1132
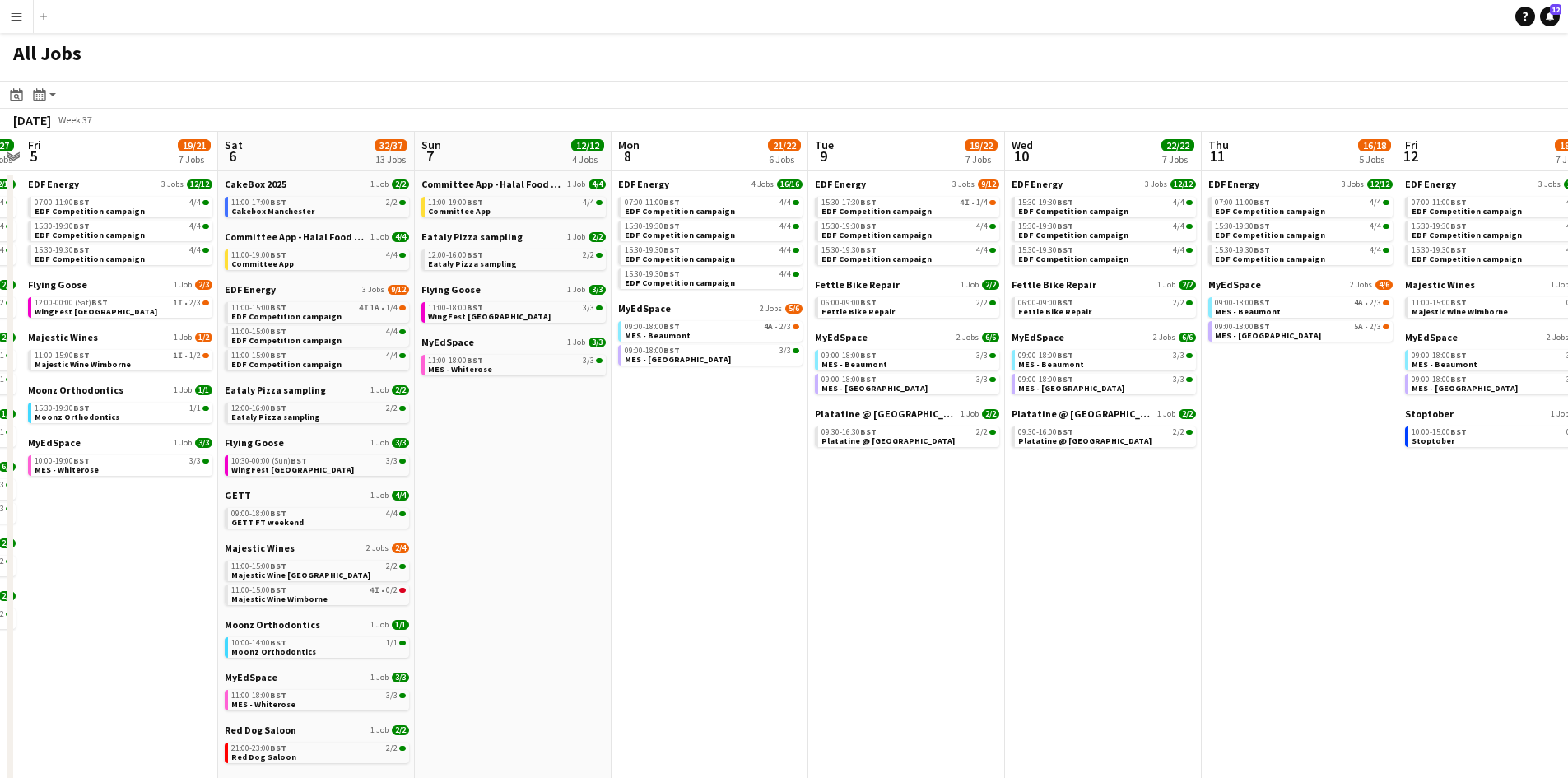
drag, startPoint x: 361, startPoint y: 377, endPoint x: 827, endPoint y: 415, distance: 467.5
click at [929, 413] on app-calendar-viewport "Wed 3 20/20 6 Jobs Thu 4 27/27 11 Jobs Fri 5 19/21 7 Jobs Sat 6 32/37 13 Jobs S…" at bounding box center [784, 697] width 1568 height 1132
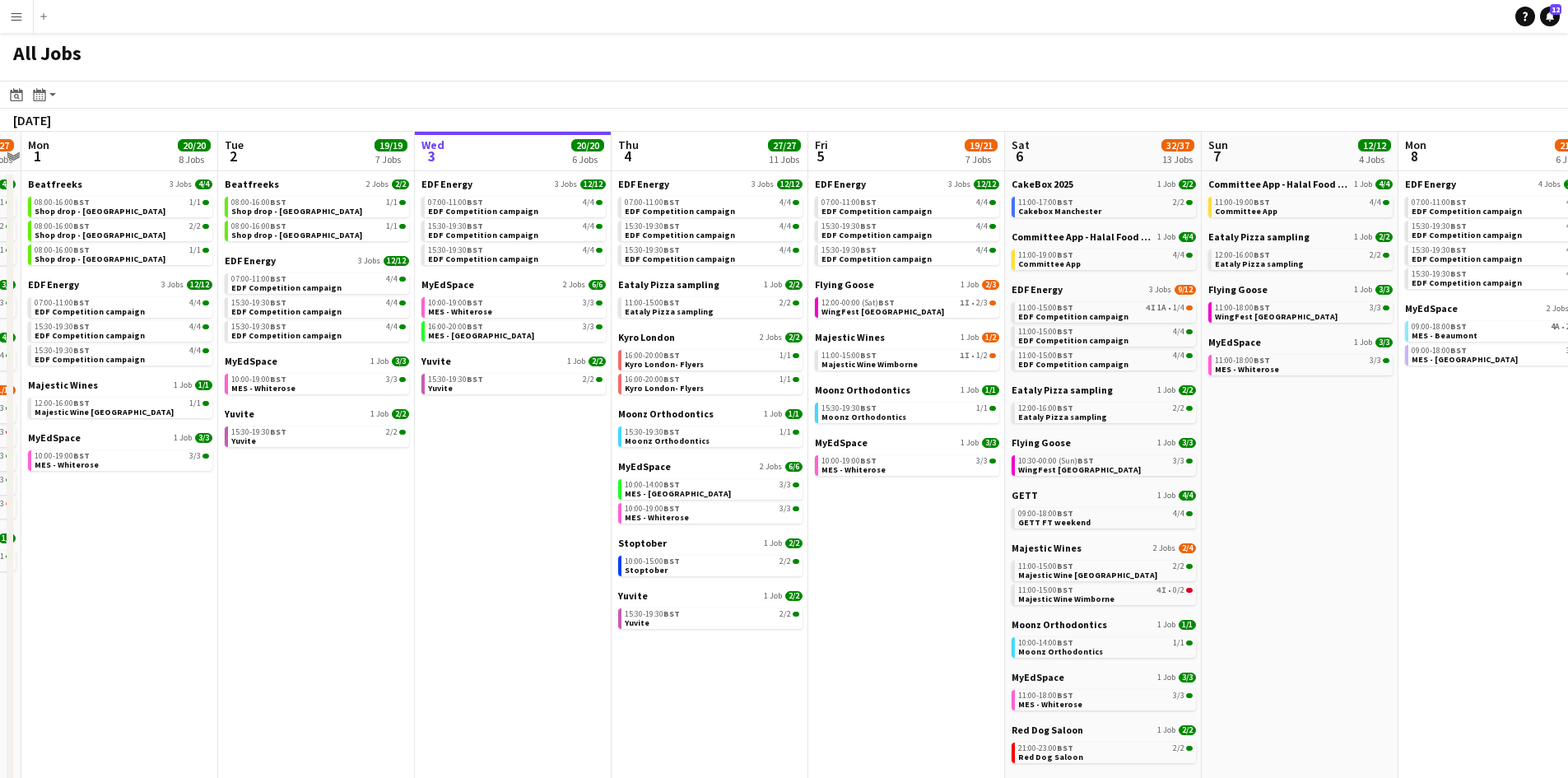
drag, startPoint x: 332, startPoint y: 366, endPoint x: 724, endPoint y: 366, distance: 392.0
click at [724, 366] on app-calendar-viewport "Sat 30 42/44 28 Jobs Sun 31 23/27 11 Jobs Mon 1 20/20 8 Jobs Tue 2 19/19 7 Jobs…" at bounding box center [784, 697] width 1568 height 1132
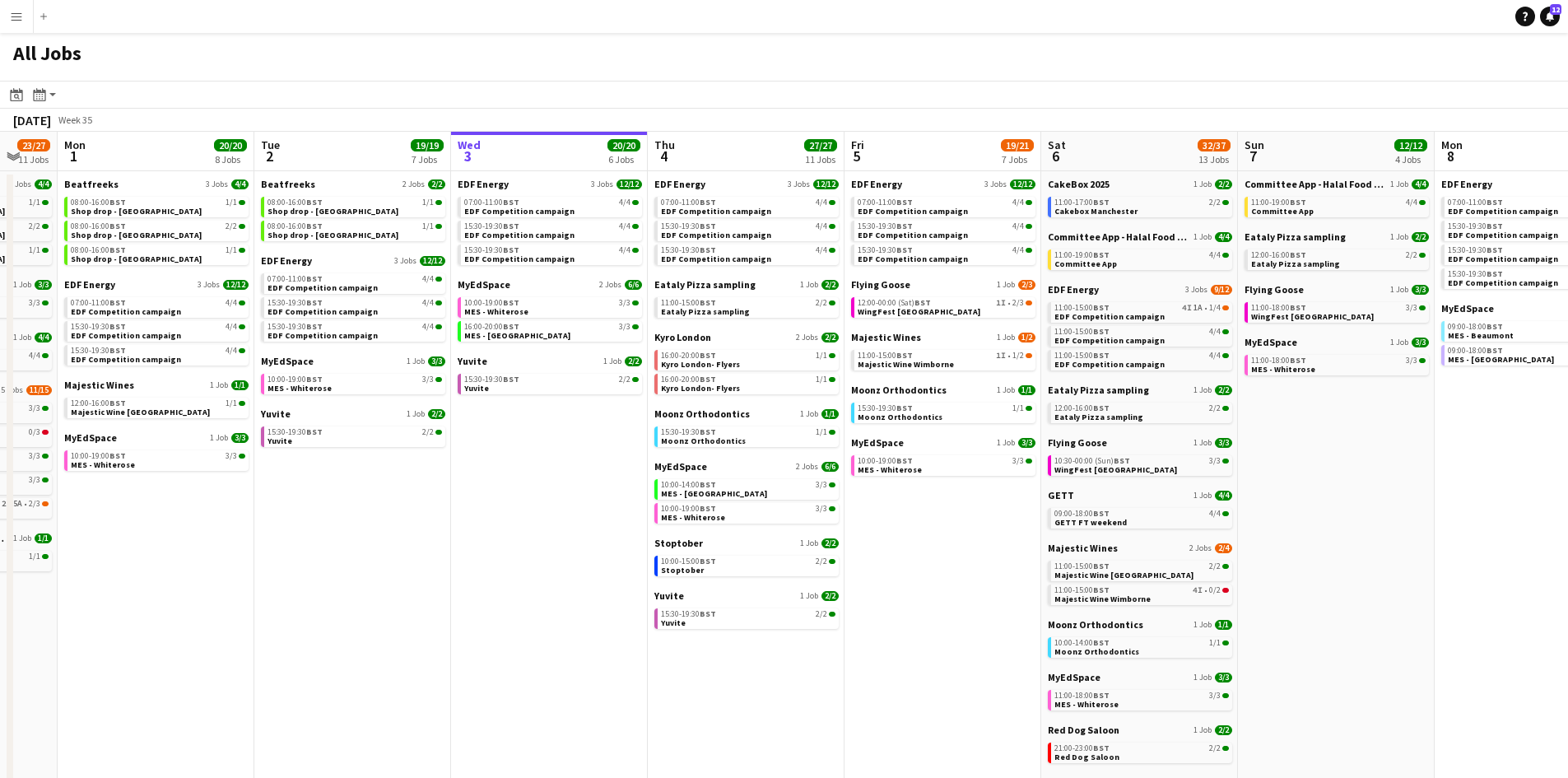
drag, startPoint x: 534, startPoint y: 329, endPoint x: 723, endPoint y: 324, distance: 189.1
click at [723, 324] on app-calendar-viewport "Fri 29 21/21 9 Jobs Sat 30 42/44 28 Jobs Sun 31 23/27 11 Jobs Mon 1 20/20 8 Job…" at bounding box center [784, 697] width 1568 height 1132
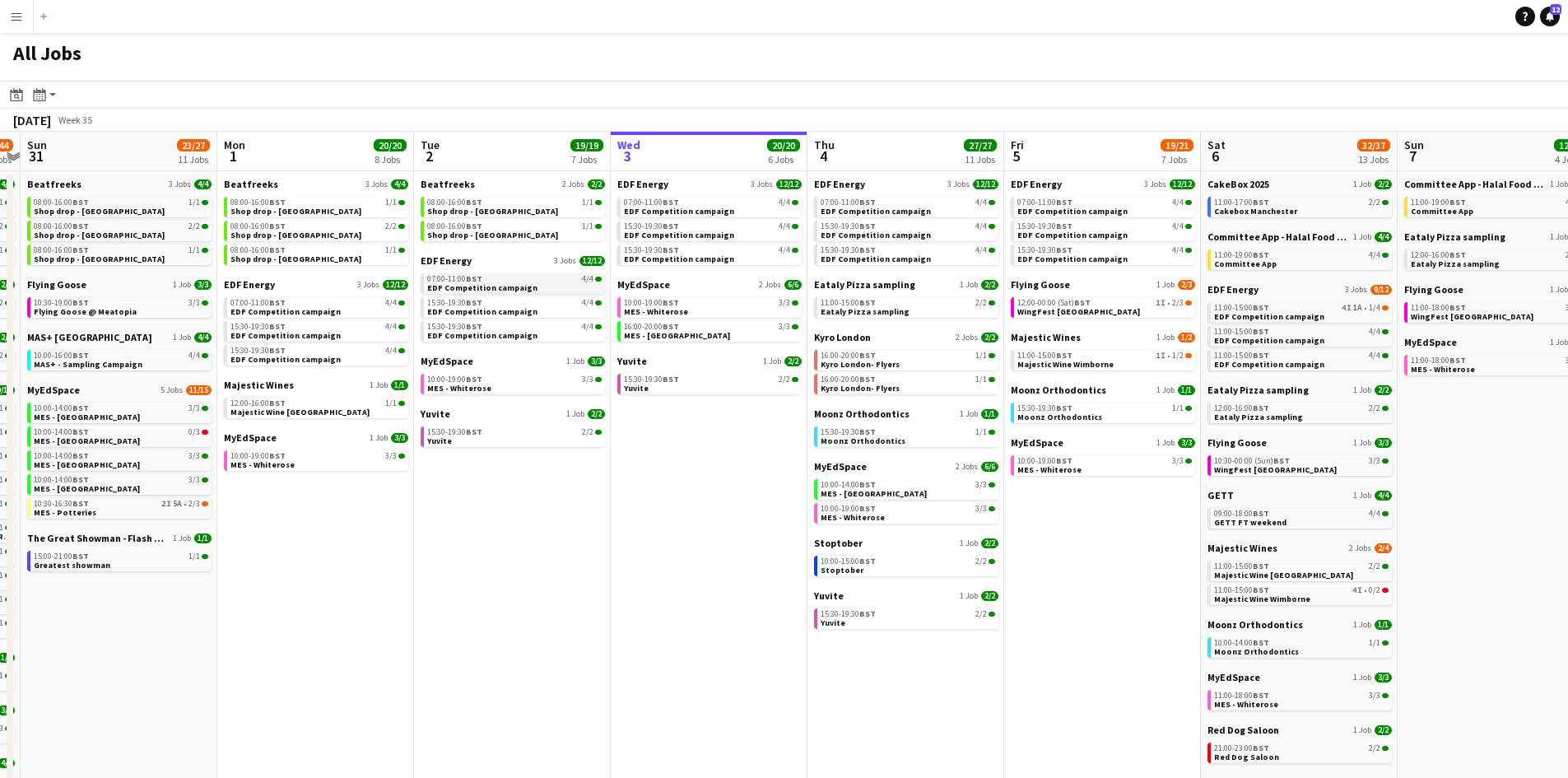
drag, startPoint x: 465, startPoint y: 294, endPoint x: 565, endPoint y: 279, distance: 101.1
click at [560, 279] on app-calendar-viewport "Fri 29 21/21 9 Jobs Sat 30 42/44 28 Jobs Sun 31 23/27 11 Jobs Mon 1 20/20 8 Job…" at bounding box center [784, 697] width 1568 height 1132
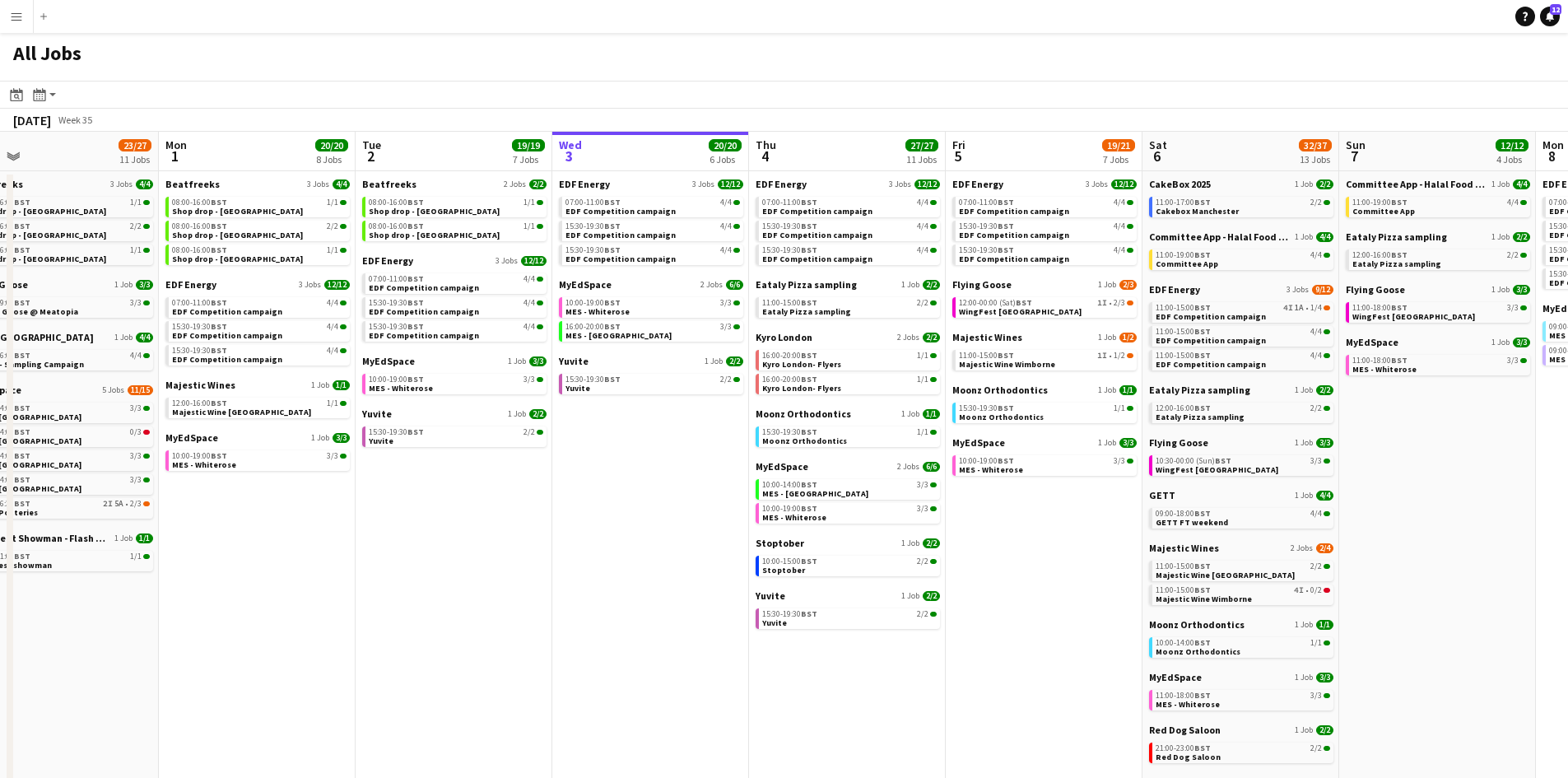
drag, startPoint x: 572, startPoint y: 279, endPoint x: 509, endPoint y: 278, distance: 63.0
click at [509, 278] on app-calendar-viewport "Fri 29 21/21 9 Jobs Sat 30 42/44 28 Jobs Sun 31 23/27 11 Jobs Mon 1 20/20 8 Job…" at bounding box center [784, 697] width 1568 height 1132
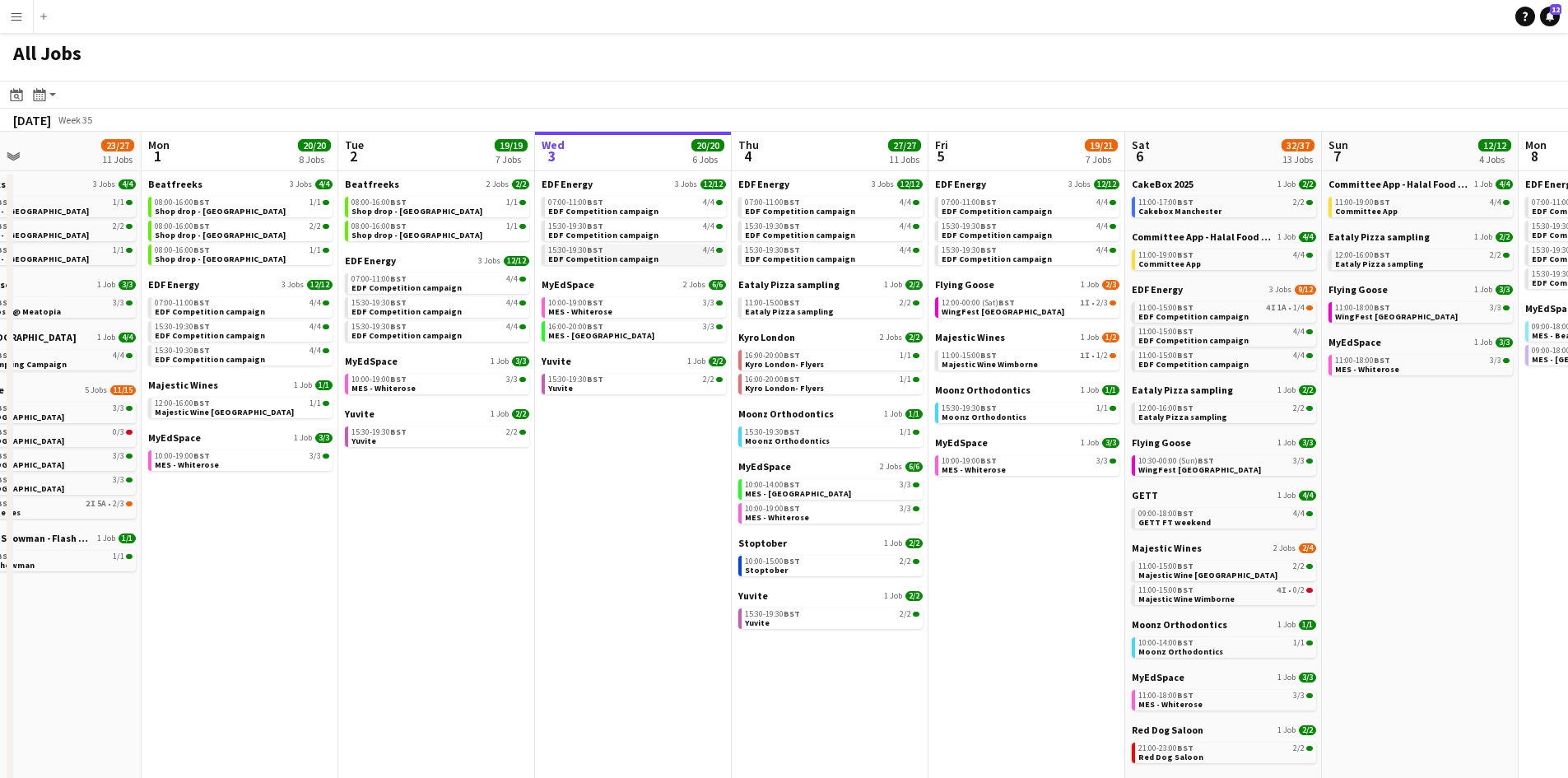
drag, startPoint x: 535, startPoint y: 233, endPoint x: 568, endPoint y: 252, distance: 38.1
click at [538, 230] on app-calendar-viewport "Fri 29 21/21 9 Jobs Sat 30 42/44 28 Jobs Sun 31 23/27 11 Jobs Mon 1 20/20 8 Job…" at bounding box center [784, 697] width 1568 height 1132
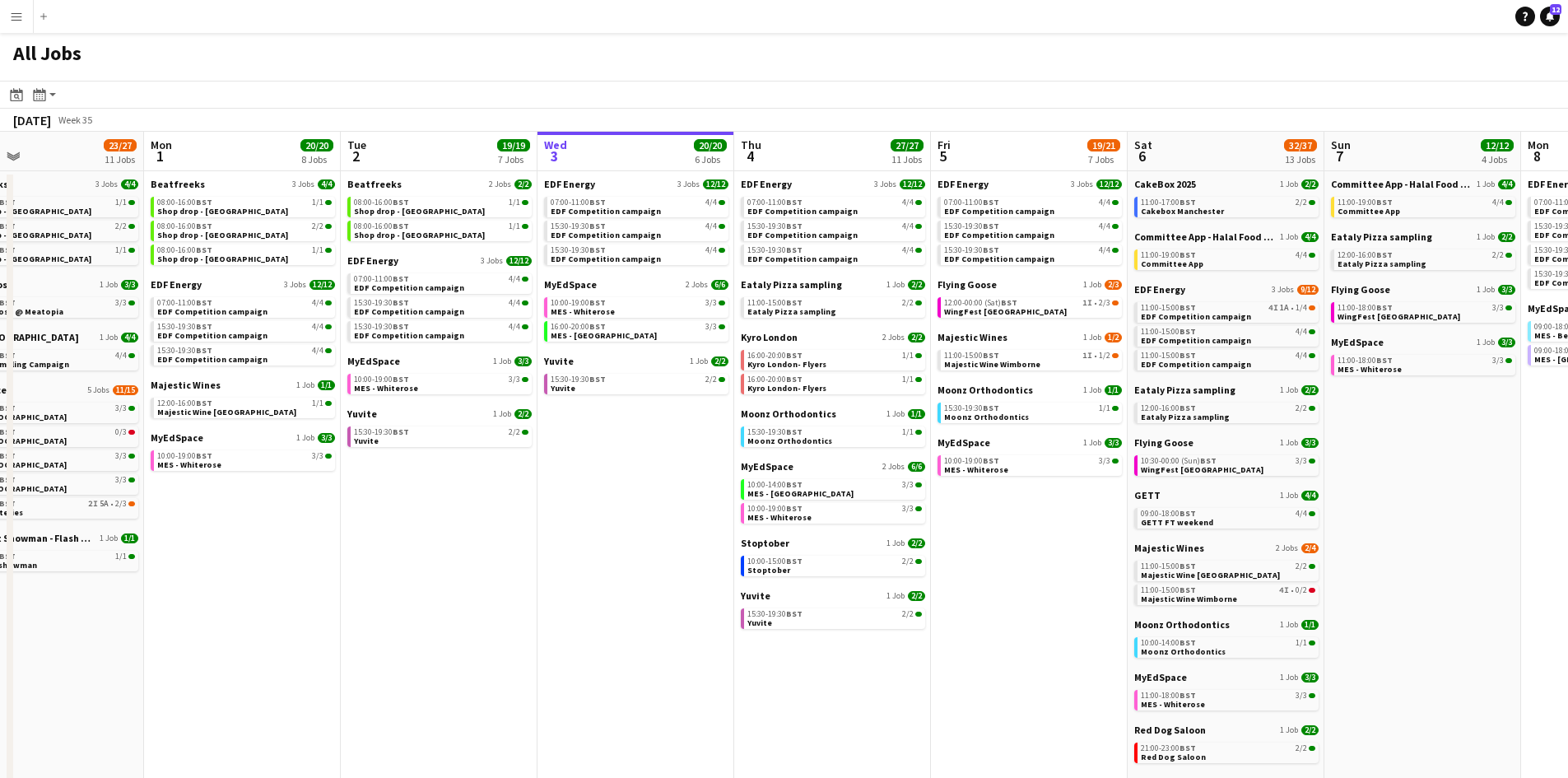
scroll to position [0, 484]
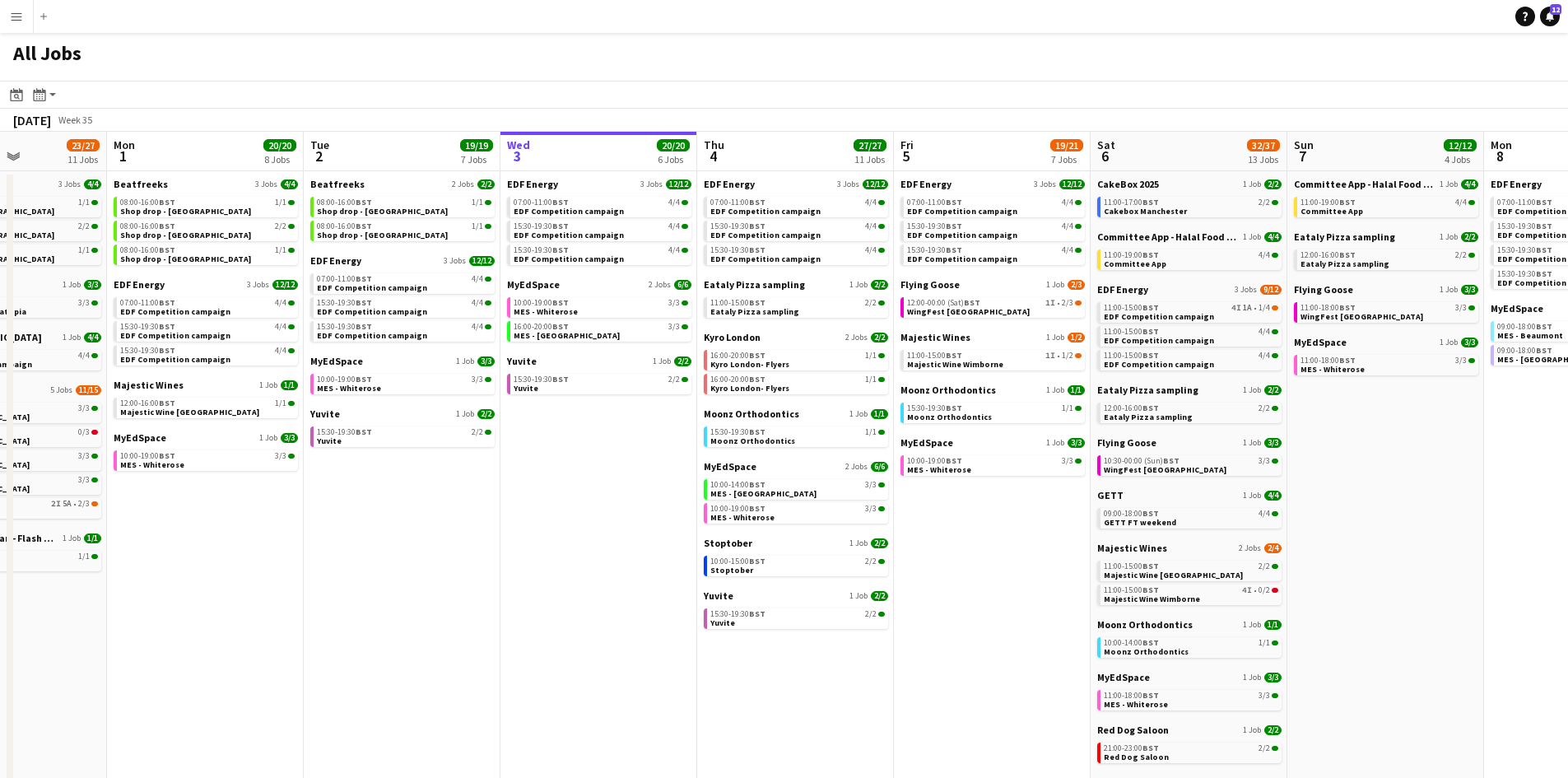
drag, startPoint x: 732, startPoint y: 237, endPoint x: 696, endPoint y: 237, distance: 36.0
click at [696, 237] on app-calendar-viewport "Fri 29 21/21 9 Jobs Sat 30 42/44 28 Jobs Sun 31 23/27 11 Jobs Mon 1 20/20 8 Job…" at bounding box center [784, 697] width 1568 height 1132
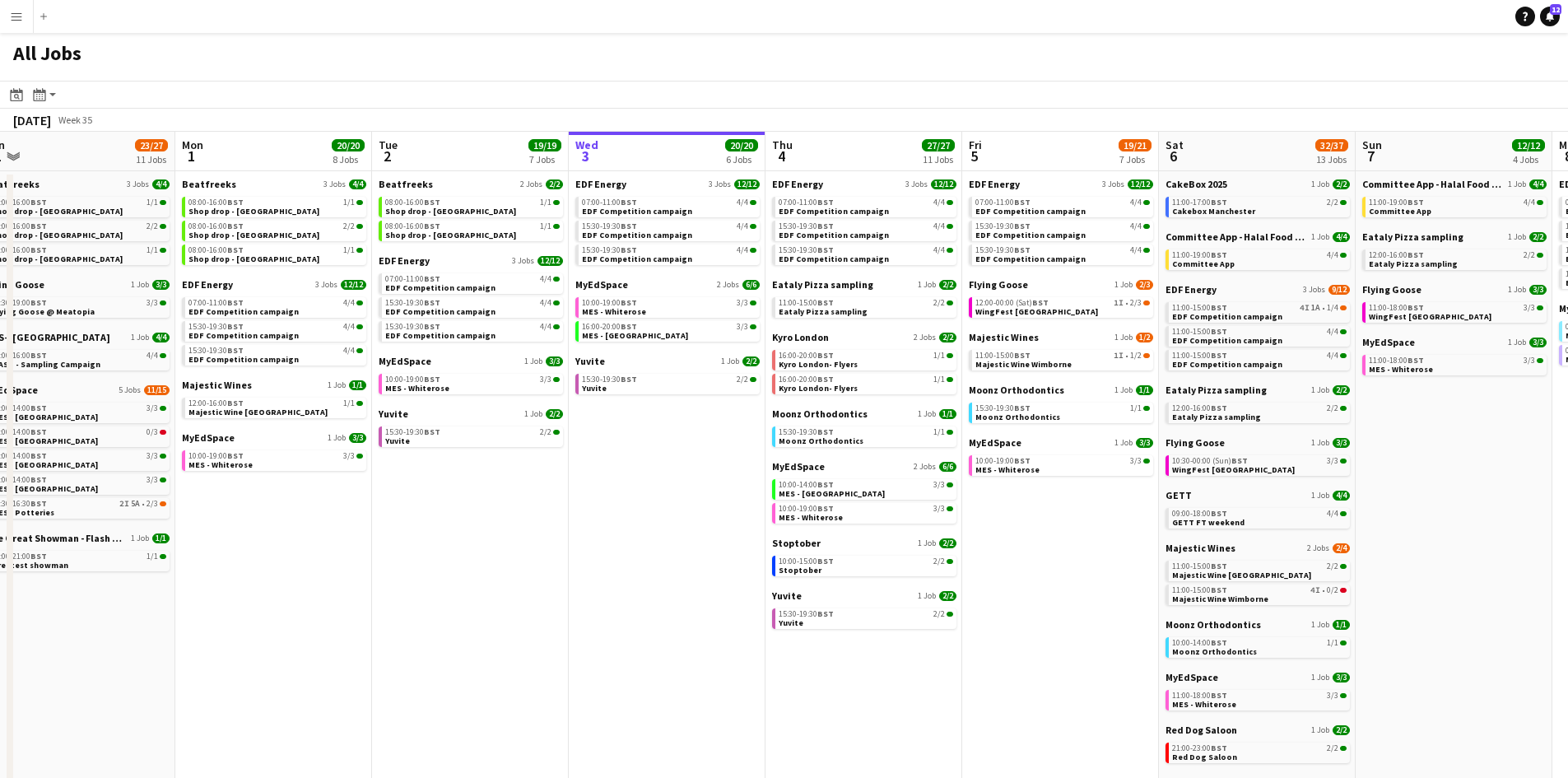
scroll to position [0, 402]
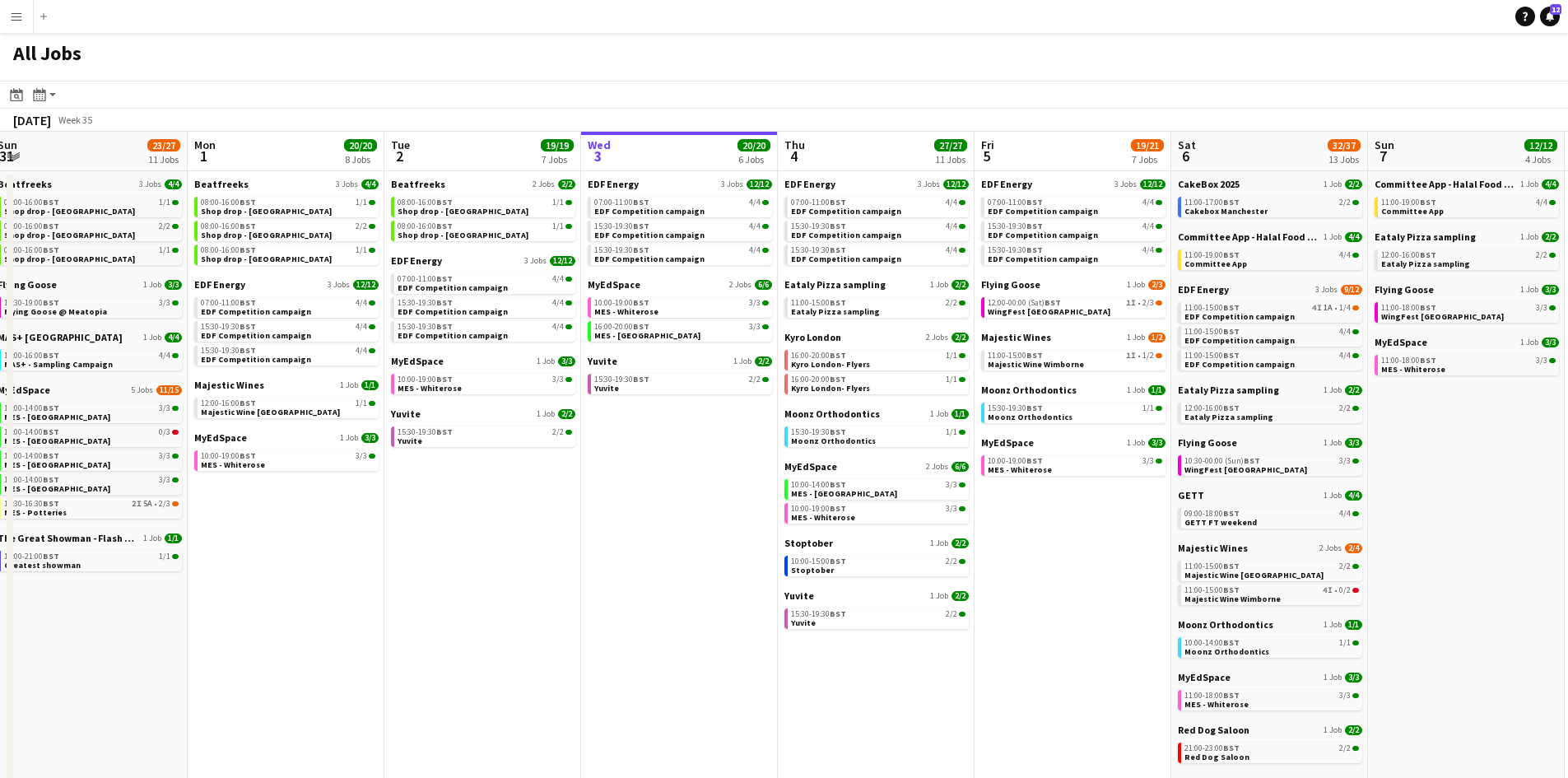
drag, startPoint x: 335, startPoint y: 442, endPoint x: 414, endPoint y: 444, distance: 79.0
click at [414, 444] on app-calendar-viewport "Fri 29 21/21 9 Jobs Sat 30 42/44 28 Jobs Sun 31 23/27 11 Jobs Mon 1 20/20 8 Job…" at bounding box center [784, 697] width 1568 height 1132
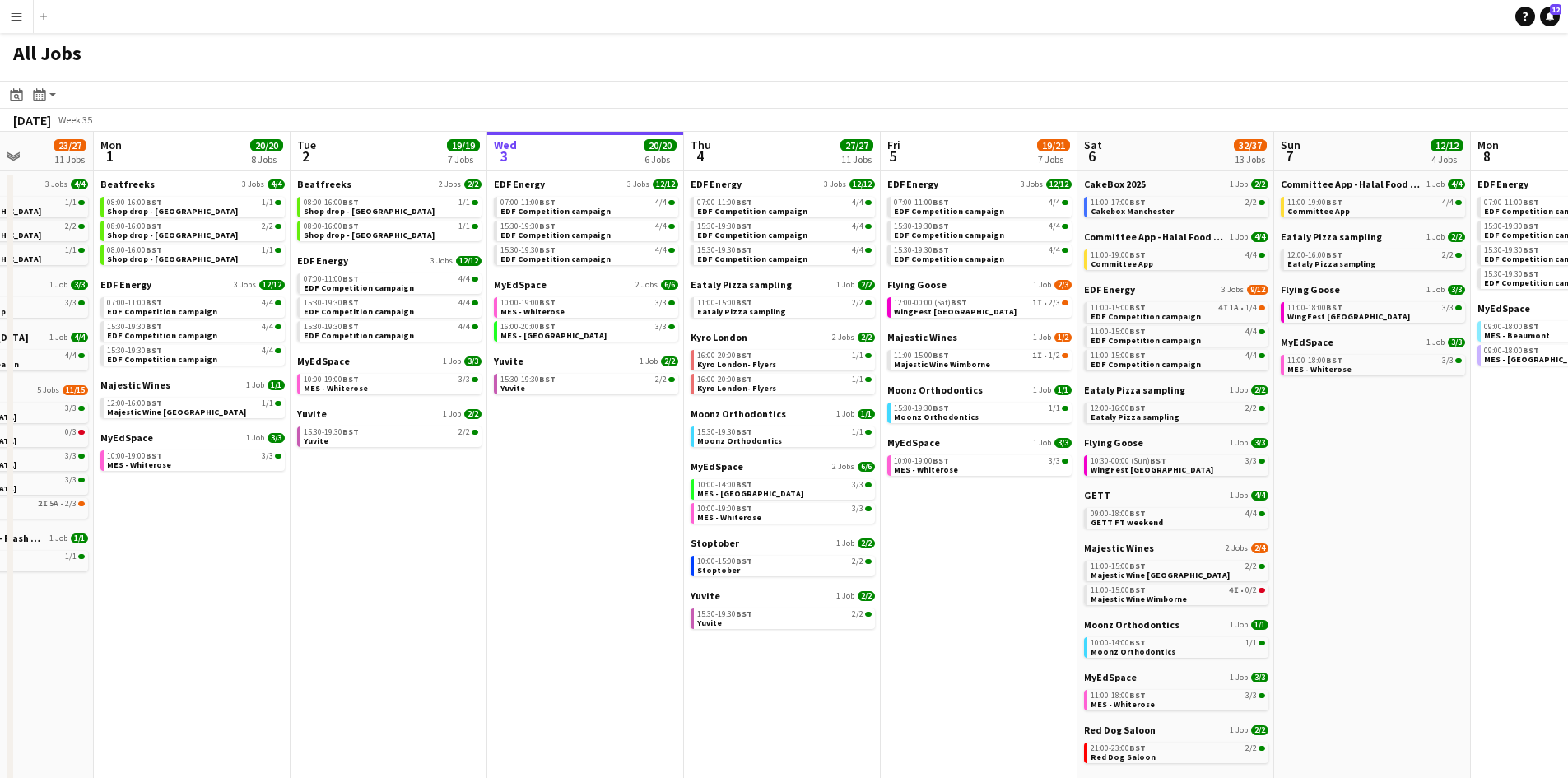
drag, startPoint x: 661, startPoint y: 586, endPoint x: 551, endPoint y: 570, distance: 111.2
click at [551, 570] on app-calendar-viewport "Fri 29 21/21 9 Jobs Sat 30 42/44 28 Jobs Sun 31 23/27 11 Jobs Mon 1 20/20 8 Job…" at bounding box center [784, 697] width 1568 height 1132
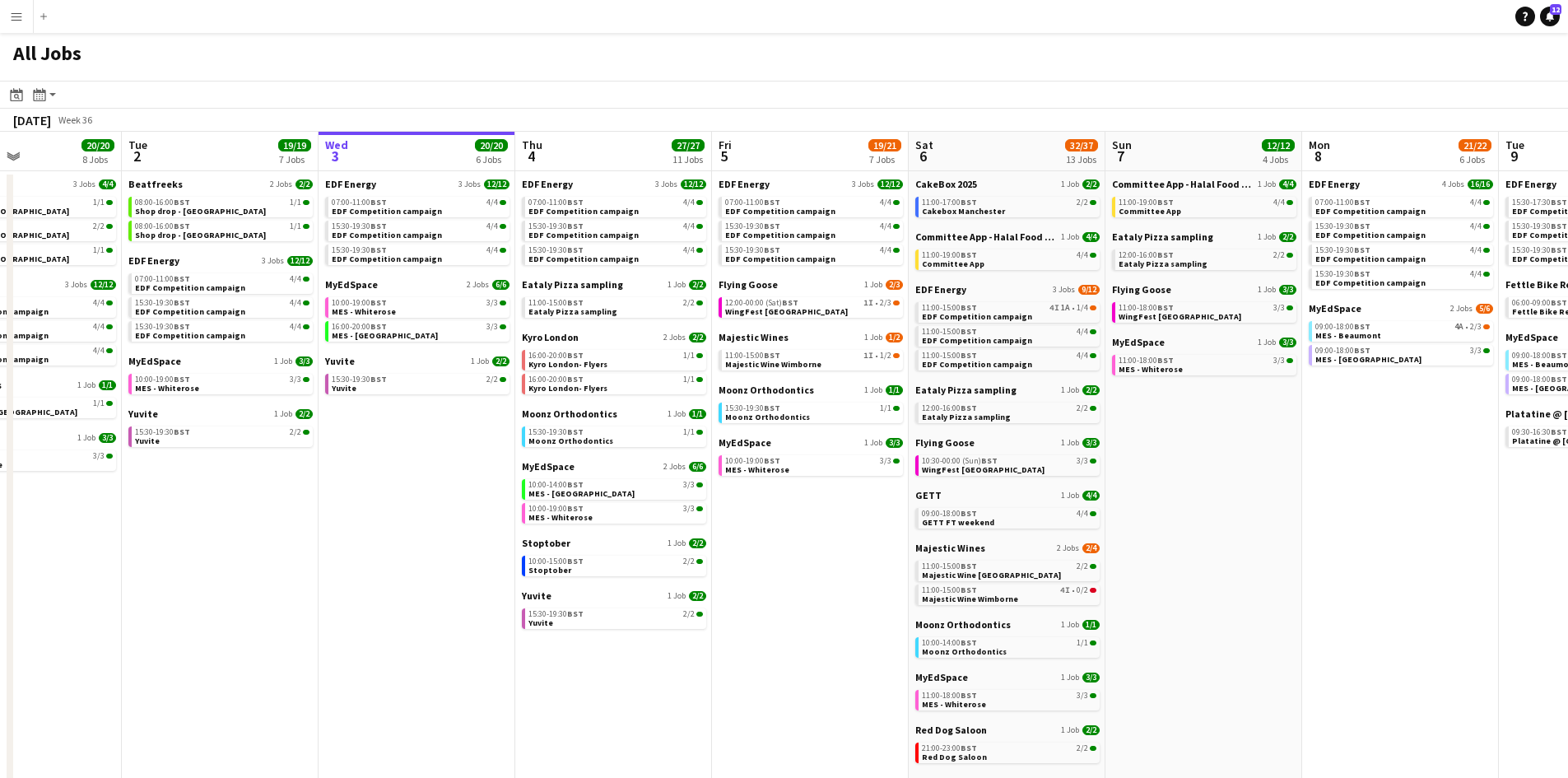
scroll to position [0, 715]
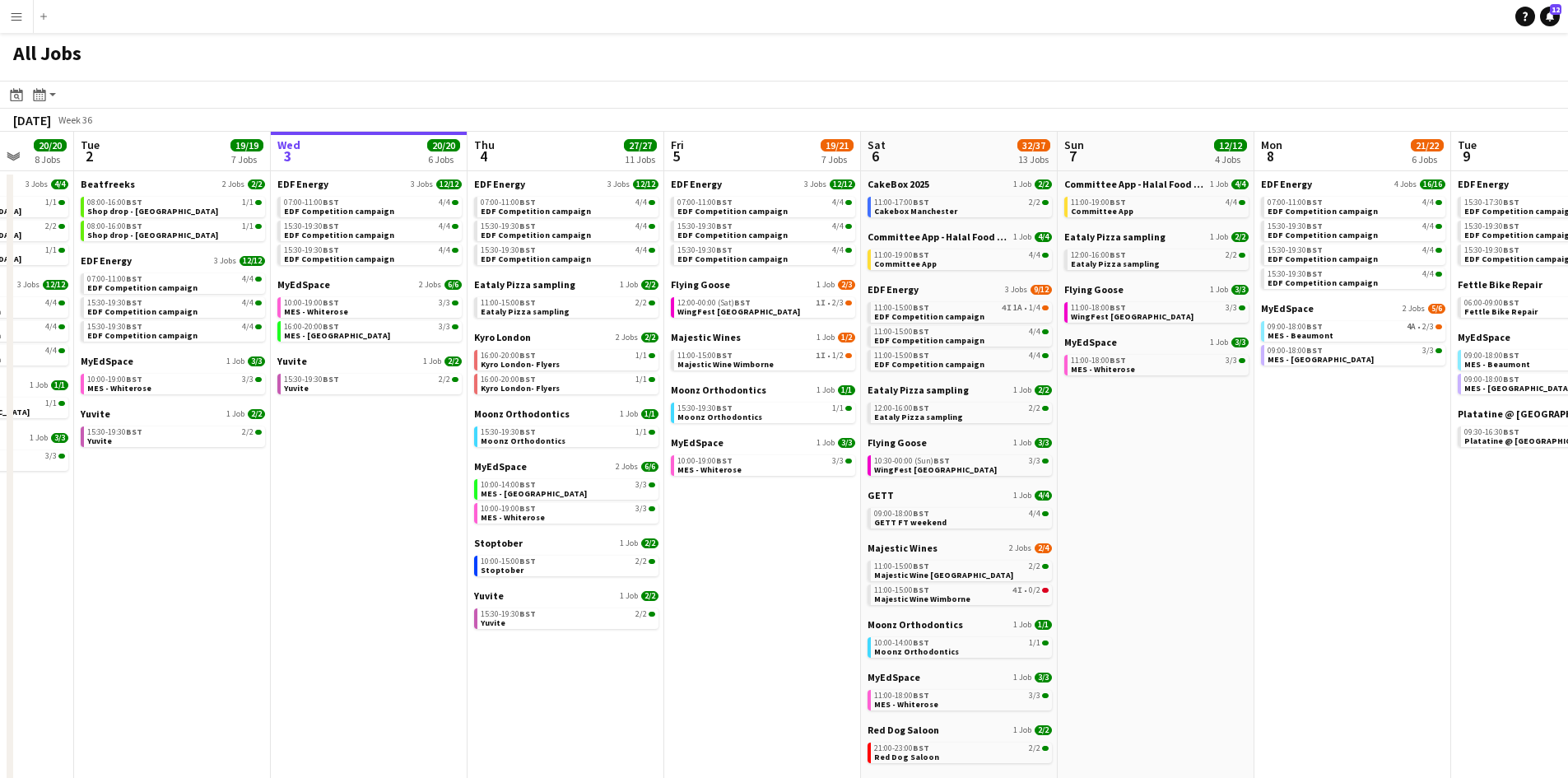
drag, startPoint x: 1052, startPoint y: 361, endPoint x: 852, endPoint y: 371, distance: 200.2
click at [853, 369] on app-calendar-viewport "Fri 29 21/21 9 Jobs Sat 30 42/44 28 Jobs Sun 31 23/27 11 Jobs Mon 1 20/20 8 Job…" at bounding box center [784, 697] width 1568 height 1132
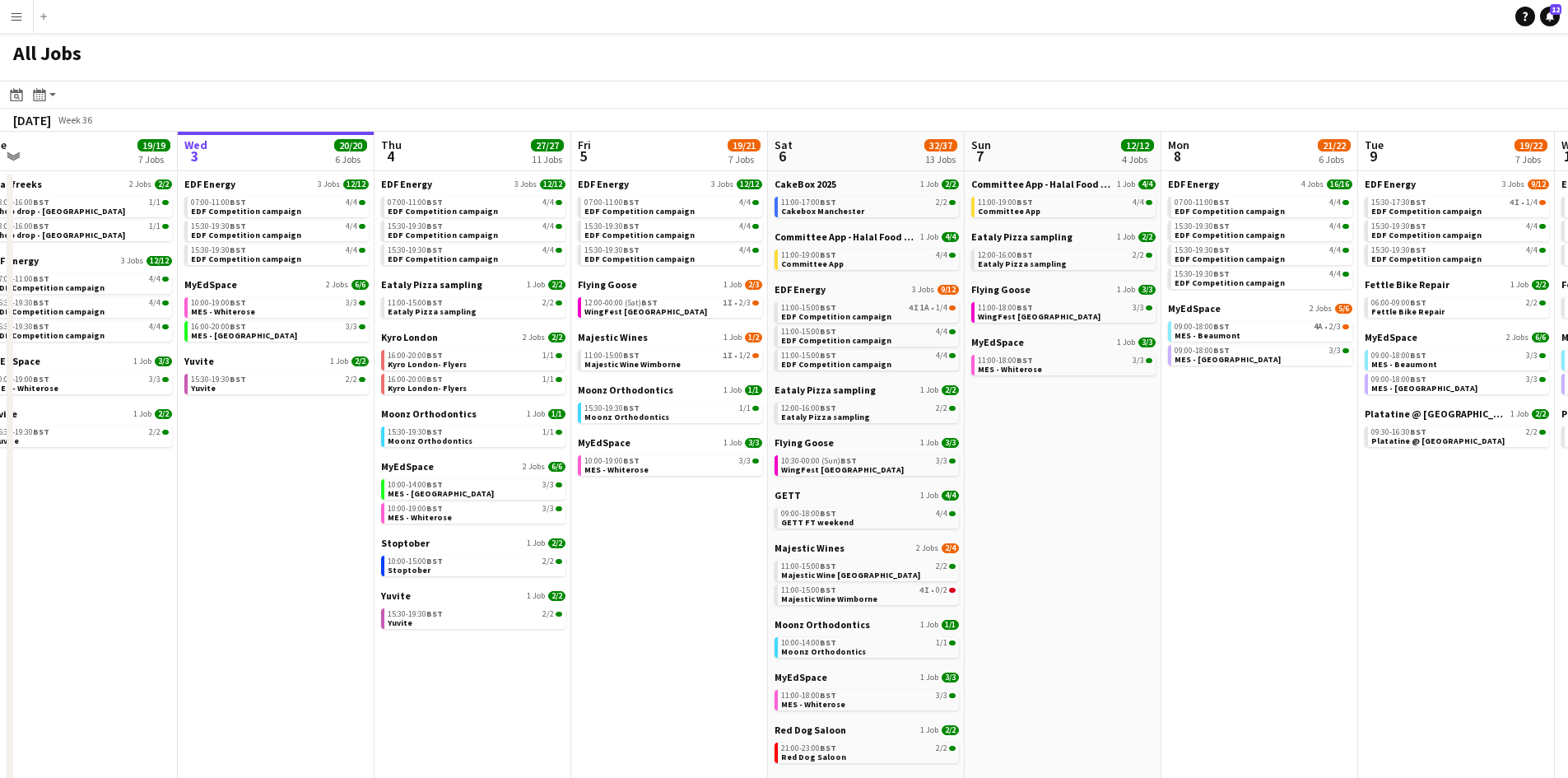
drag, startPoint x: 1204, startPoint y: 441, endPoint x: 1098, endPoint y: 429, distance: 106.7
click at [1117, 433] on app-calendar-viewport "Fri 29 21/21 9 Jobs Sat 30 42/44 28 Jobs Sun 31 23/27 11 Jobs Mon 1 20/20 8 Job…" at bounding box center [784, 697] width 1568 height 1132
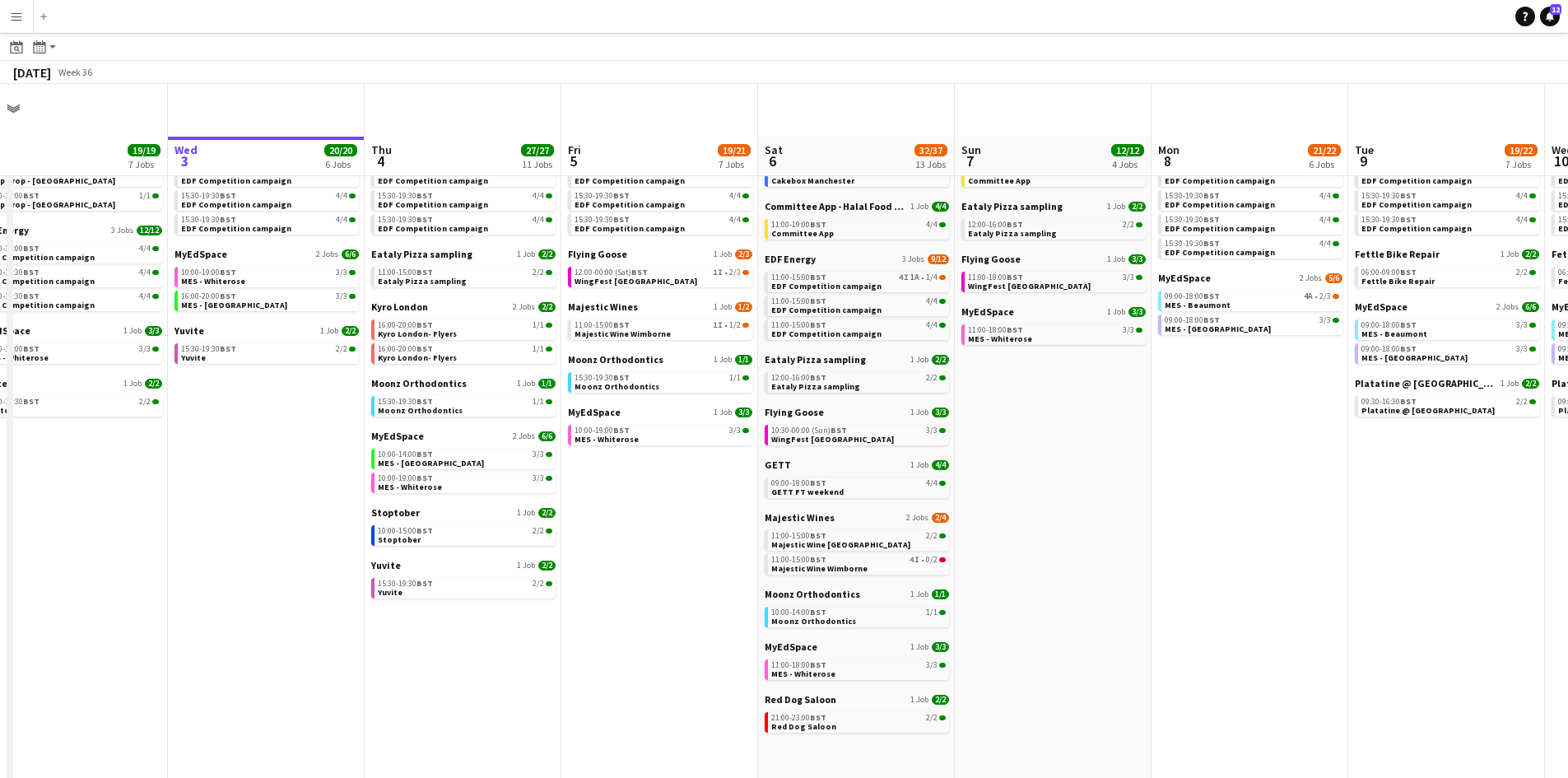
scroll to position [0, 0]
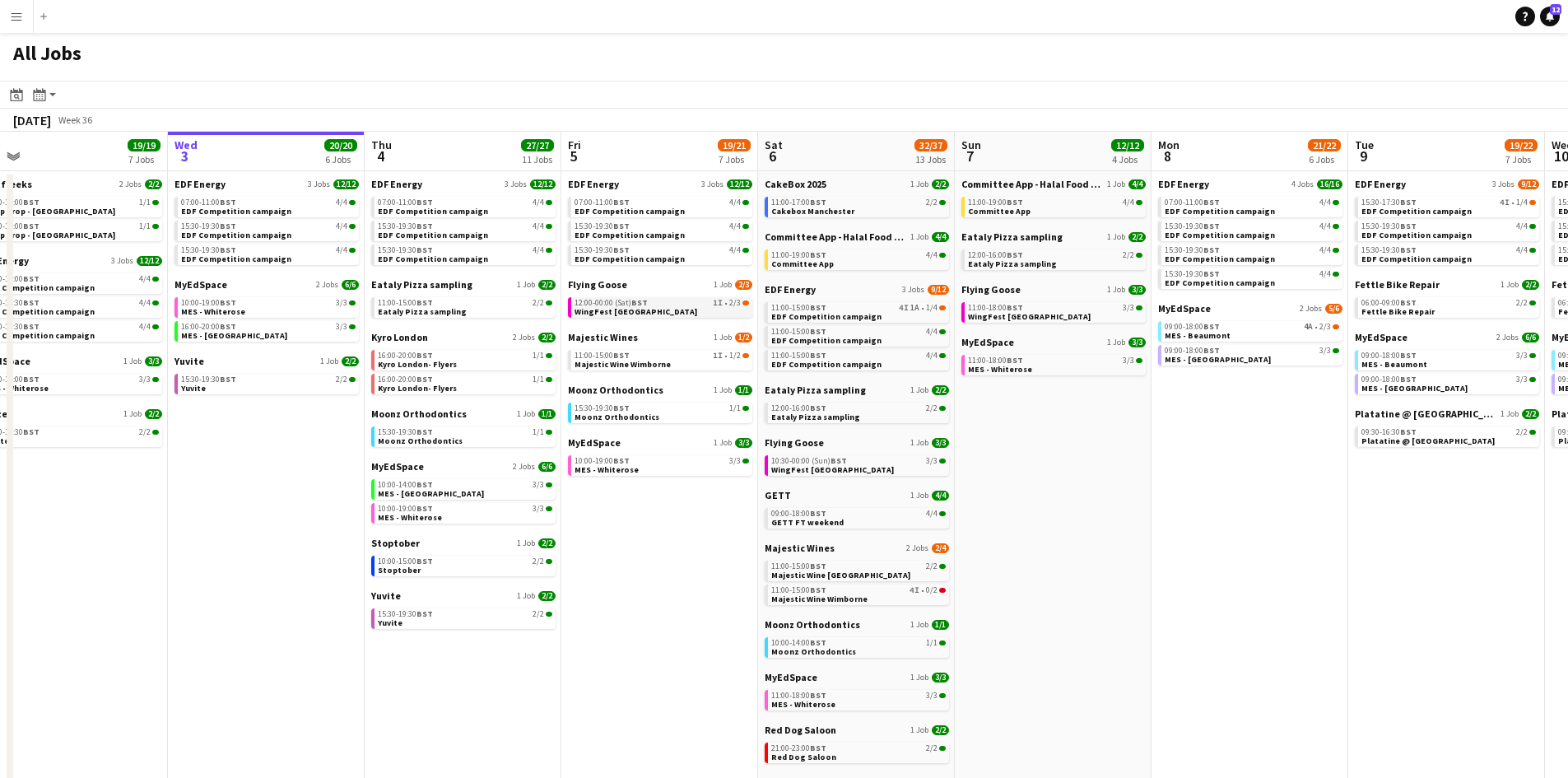
click at [718, 309] on link "12:00-00:00 (Sat) BST 1I • 2/3 WingFest Bristol" at bounding box center [661, 307] width 174 height 19
click at [700, 364] on link "11:00-15:00 BST 1I • 1/2 Majestic Wine Wimborne" at bounding box center [661, 359] width 174 height 19
click at [887, 312] on link "11:00-15:00 BST 4I 1A • 1/4 EDF Competition campaign" at bounding box center [858, 312] width 174 height 19
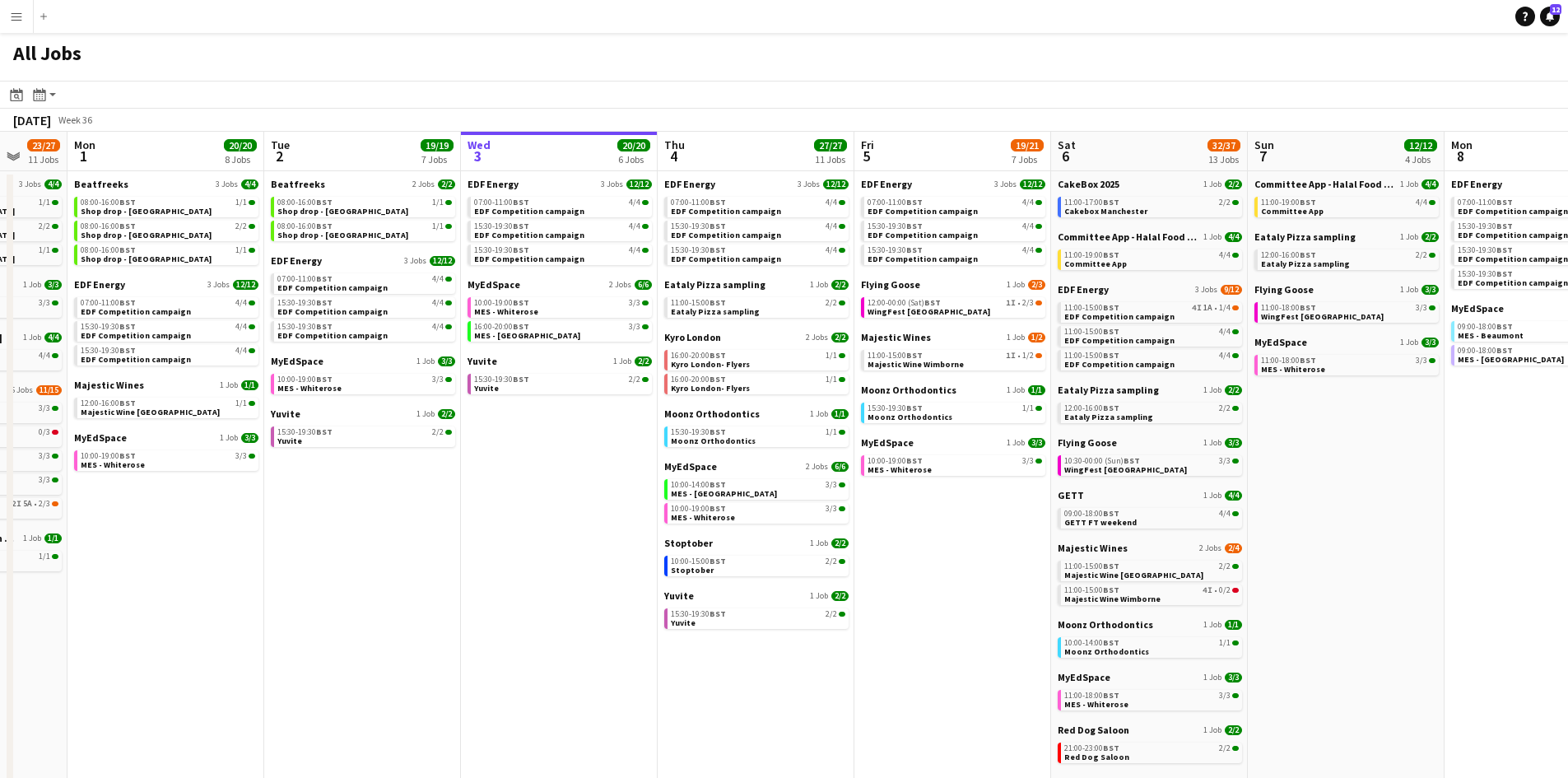
drag, startPoint x: 1038, startPoint y: 539, endPoint x: 931, endPoint y: 517, distance: 109.2
click at [933, 517] on app-calendar-viewport "Fri 29 21/21 9 Jobs Sat 30 42/44 28 Jobs Sun 31 23/27 11 Jobs Mon 1 20/20 8 Job…" at bounding box center [784, 697] width 1568 height 1132
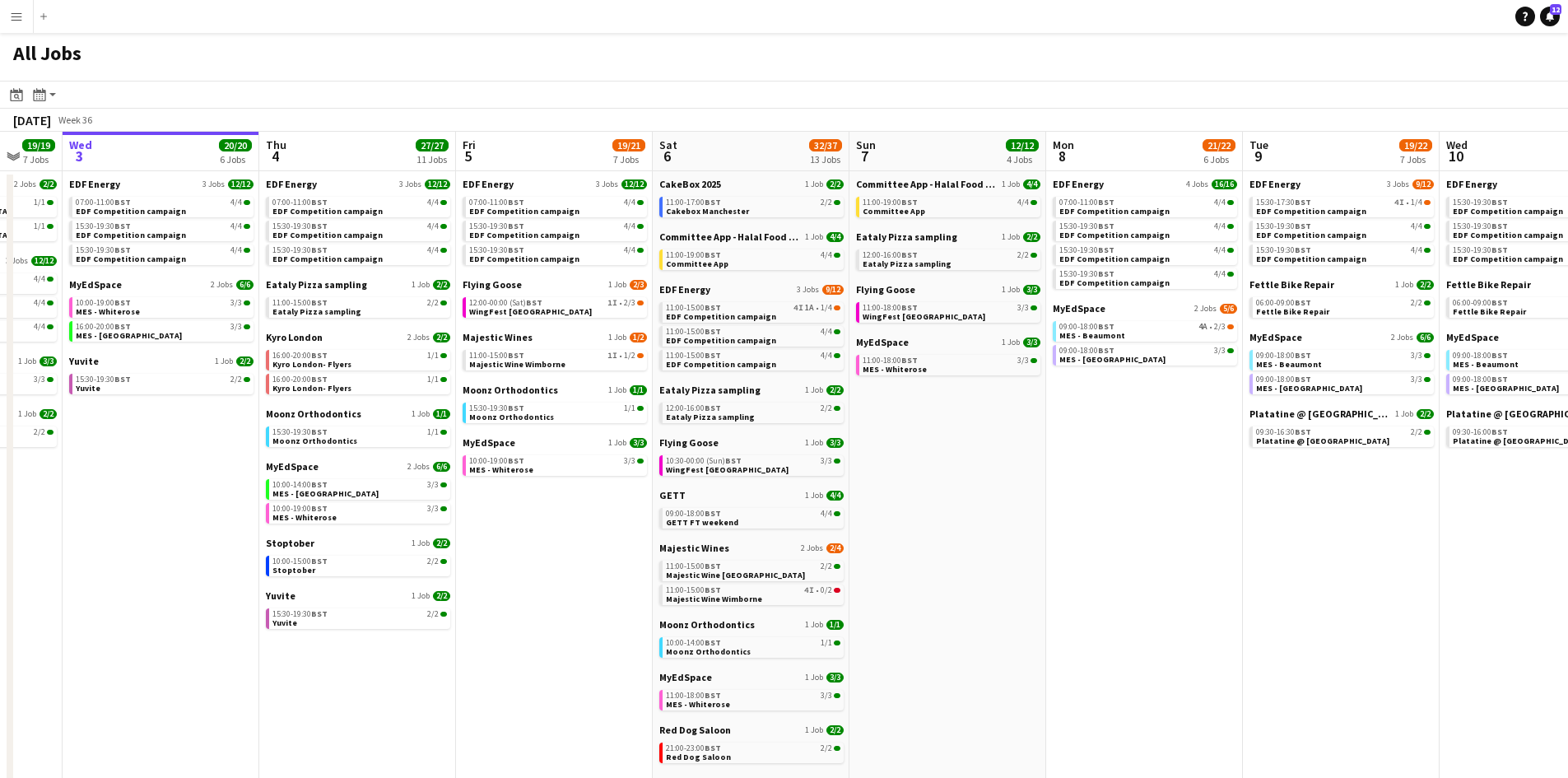
drag, startPoint x: 1119, startPoint y: 536, endPoint x: 930, endPoint y: 521, distance: 189.6
click at [943, 531] on app-calendar-viewport "Sun 31 23/27 11 Jobs Mon 1 20/20 8 Jobs Tue 2 19/19 7 Jobs Wed 3 20/20 6 Jobs T…" at bounding box center [784, 697] width 1568 height 1132
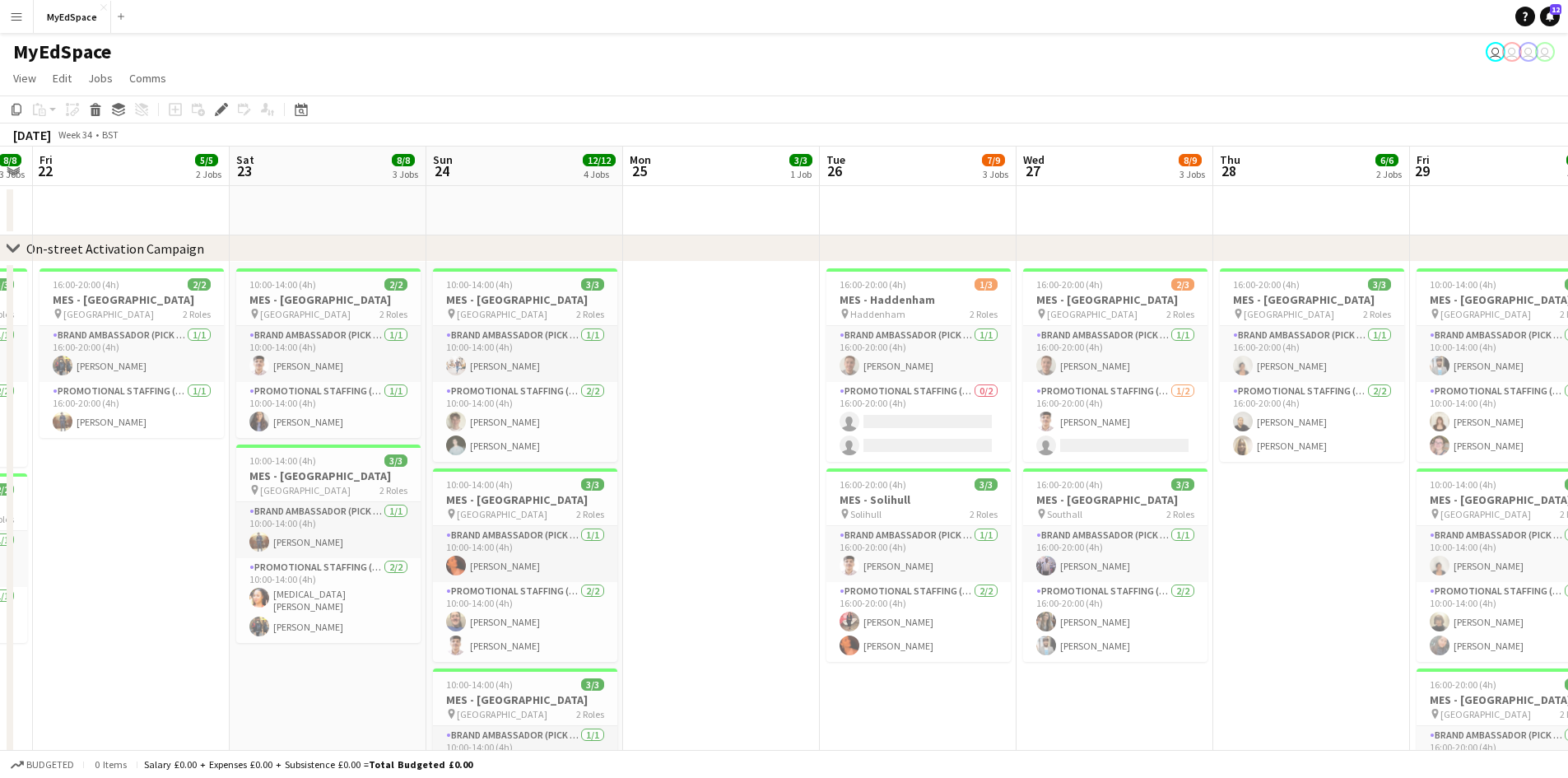
drag, startPoint x: 968, startPoint y: 528, endPoint x: 678, endPoint y: 511, distance: 290.5
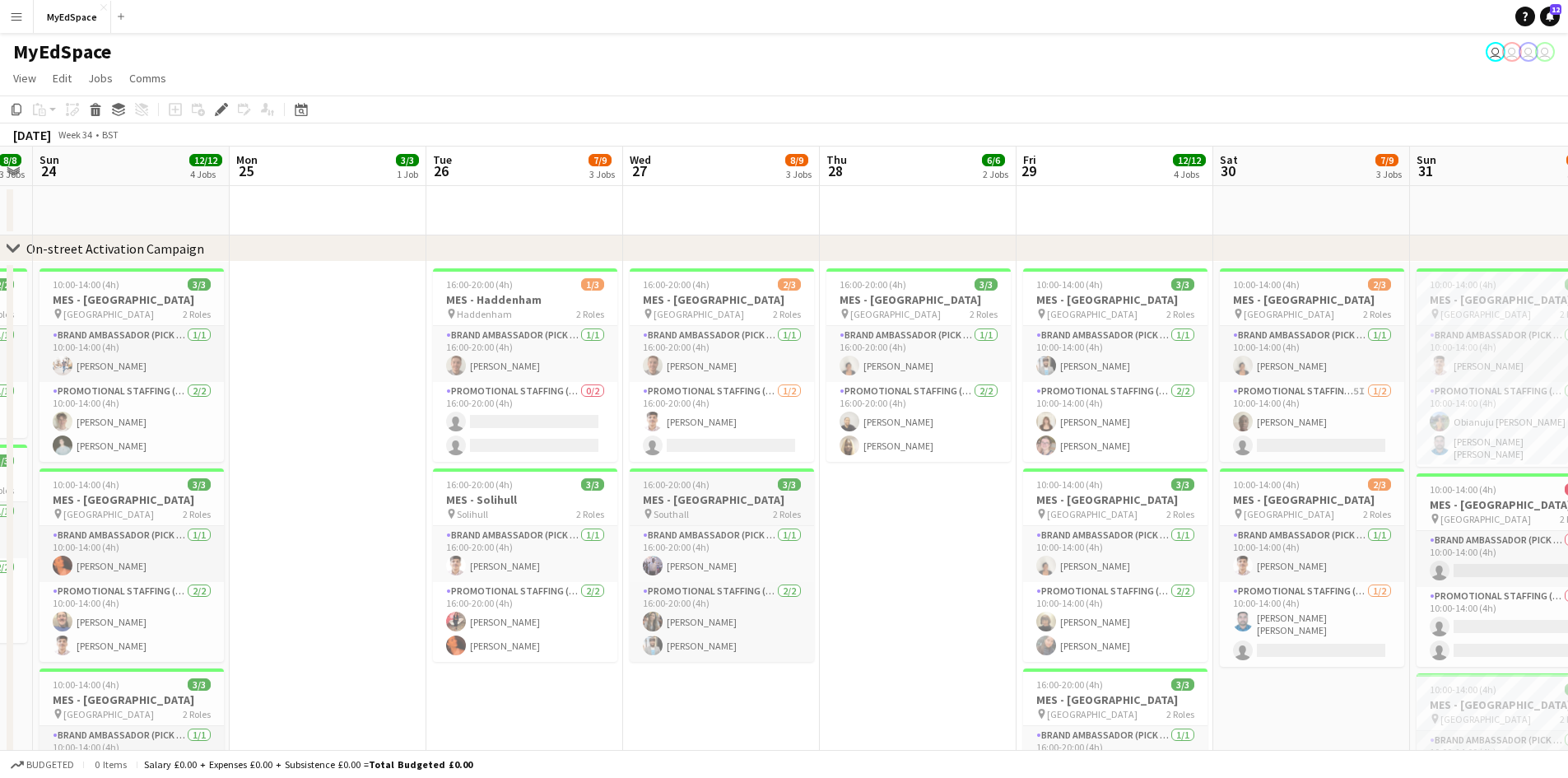
scroll to position [0, 579]
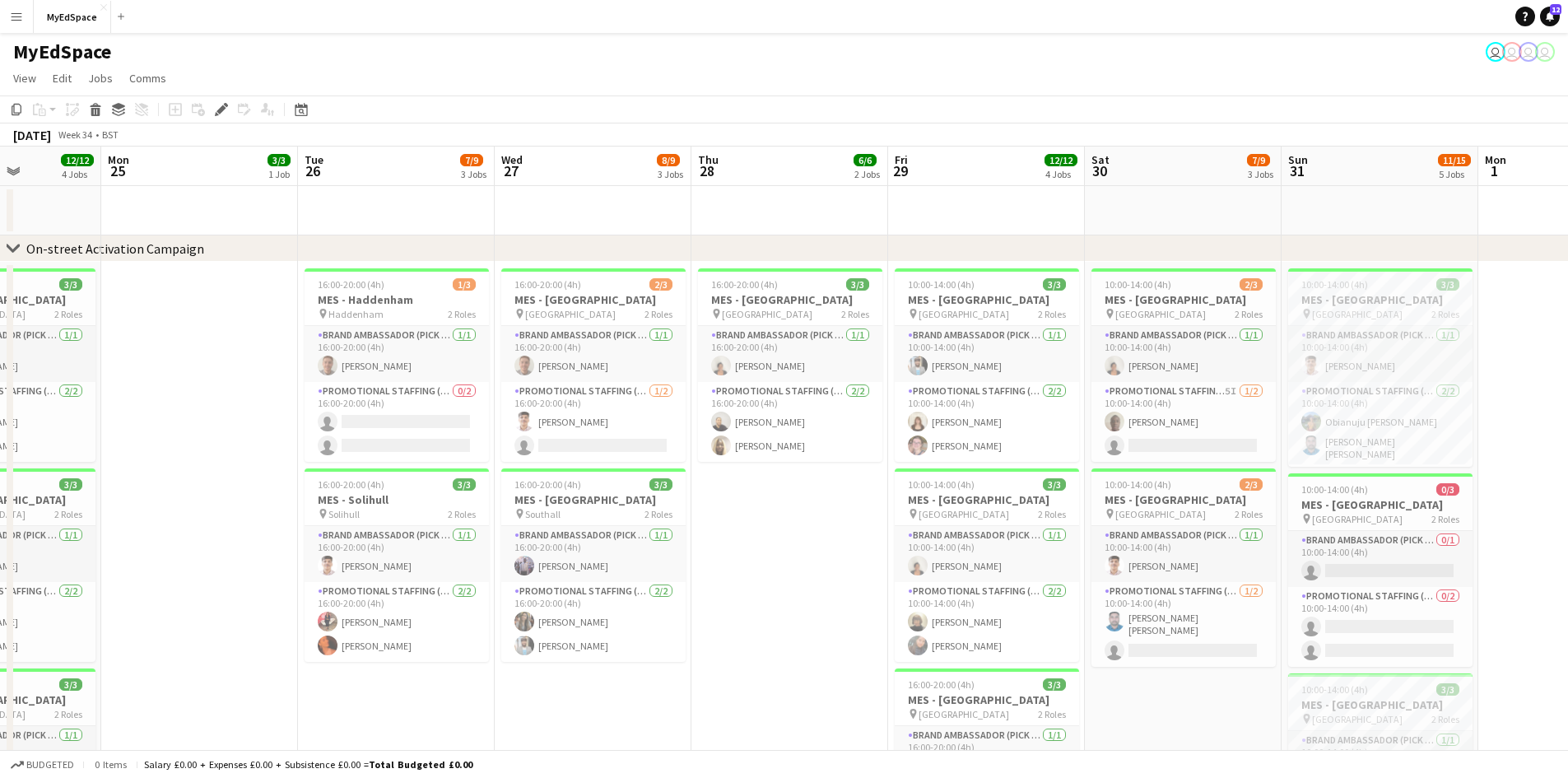
drag, startPoint x: 861, startPoint y: 534, endPoint x: 822, endPoint y: 534, distance: 39.0
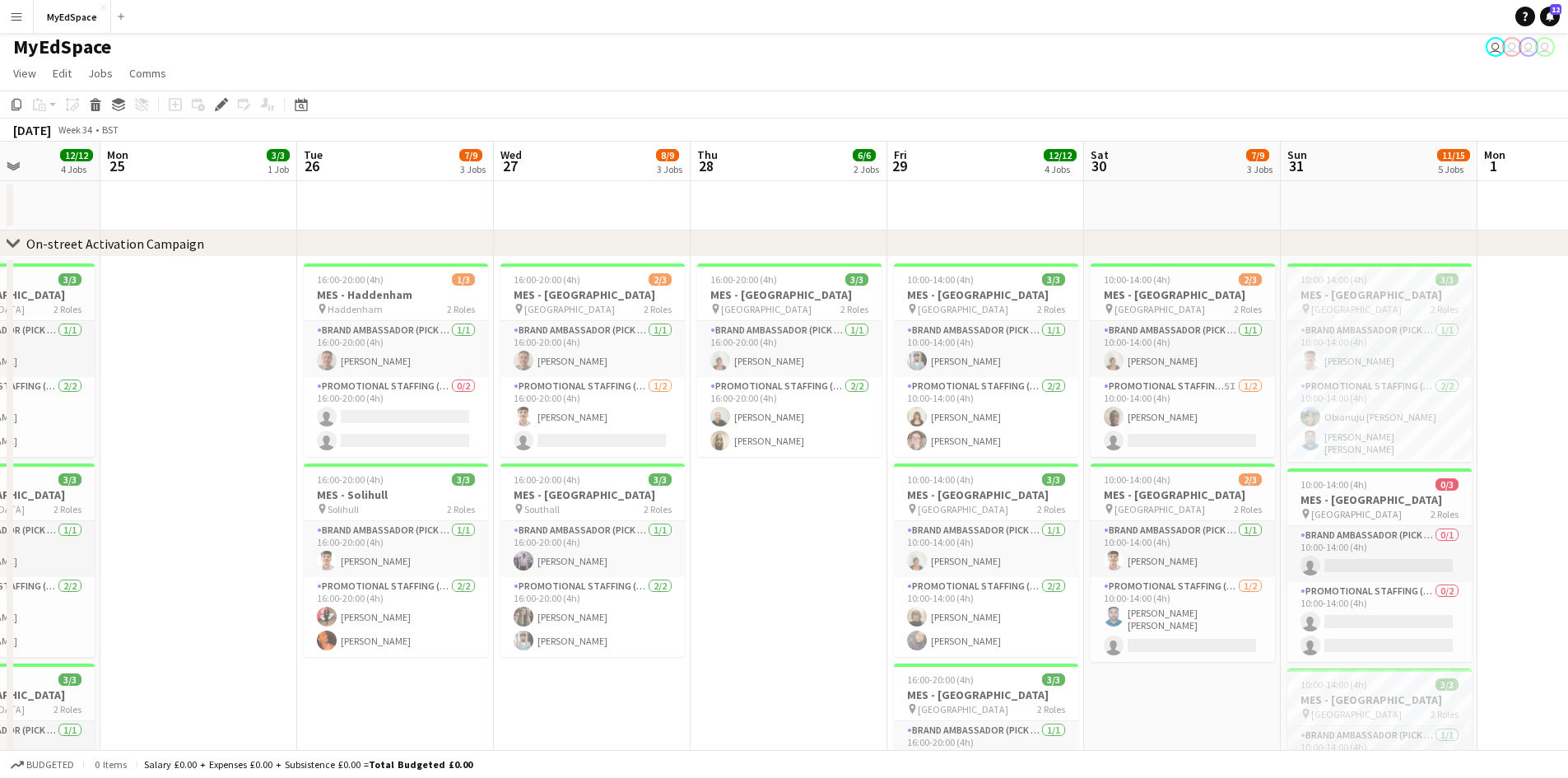
scroll to position [0, 0]
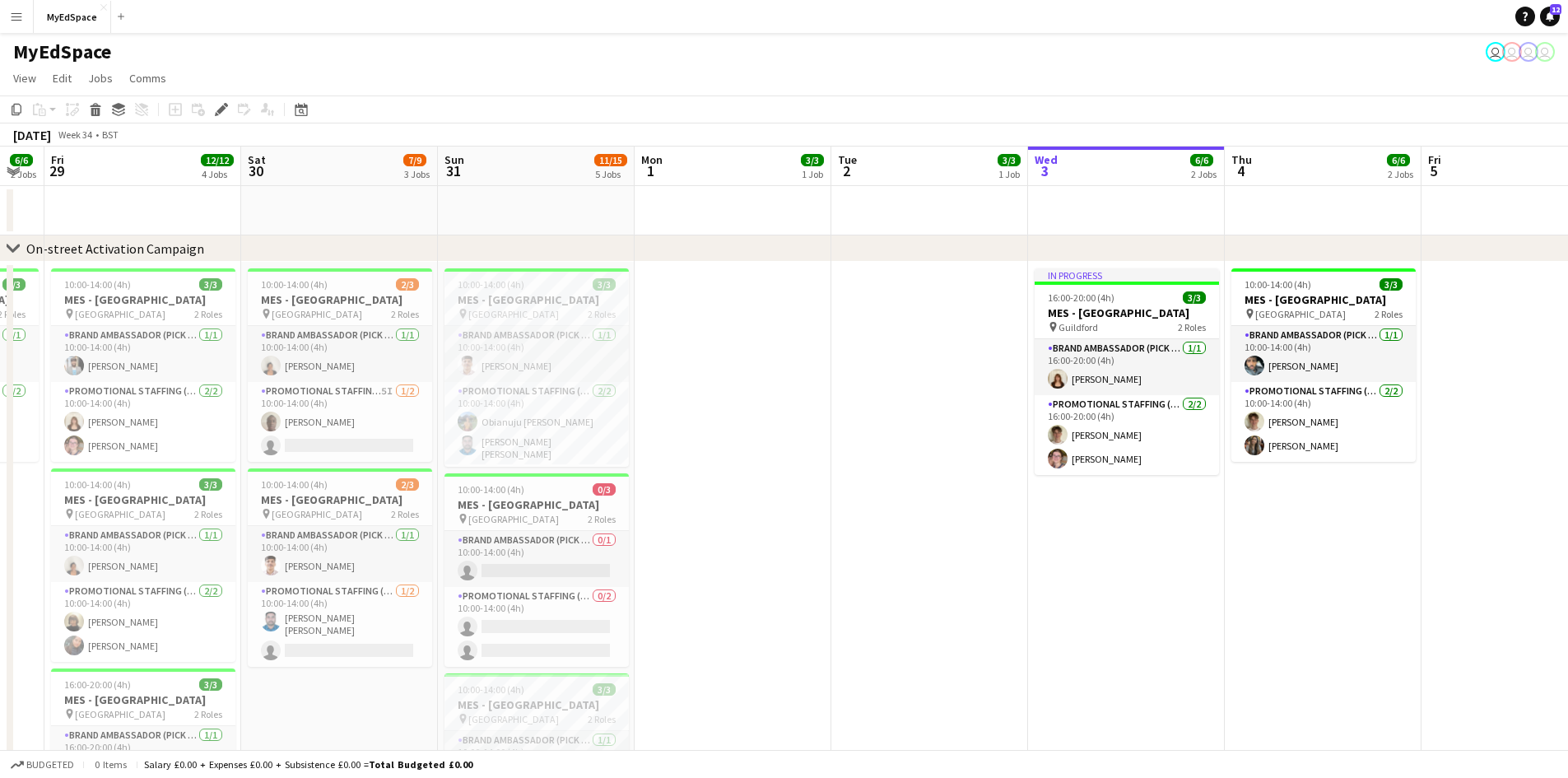
drag, startPoint x: 1405, startPoint y: 576, endPoint x: 678, endPoint y: 531, distance: 728.4
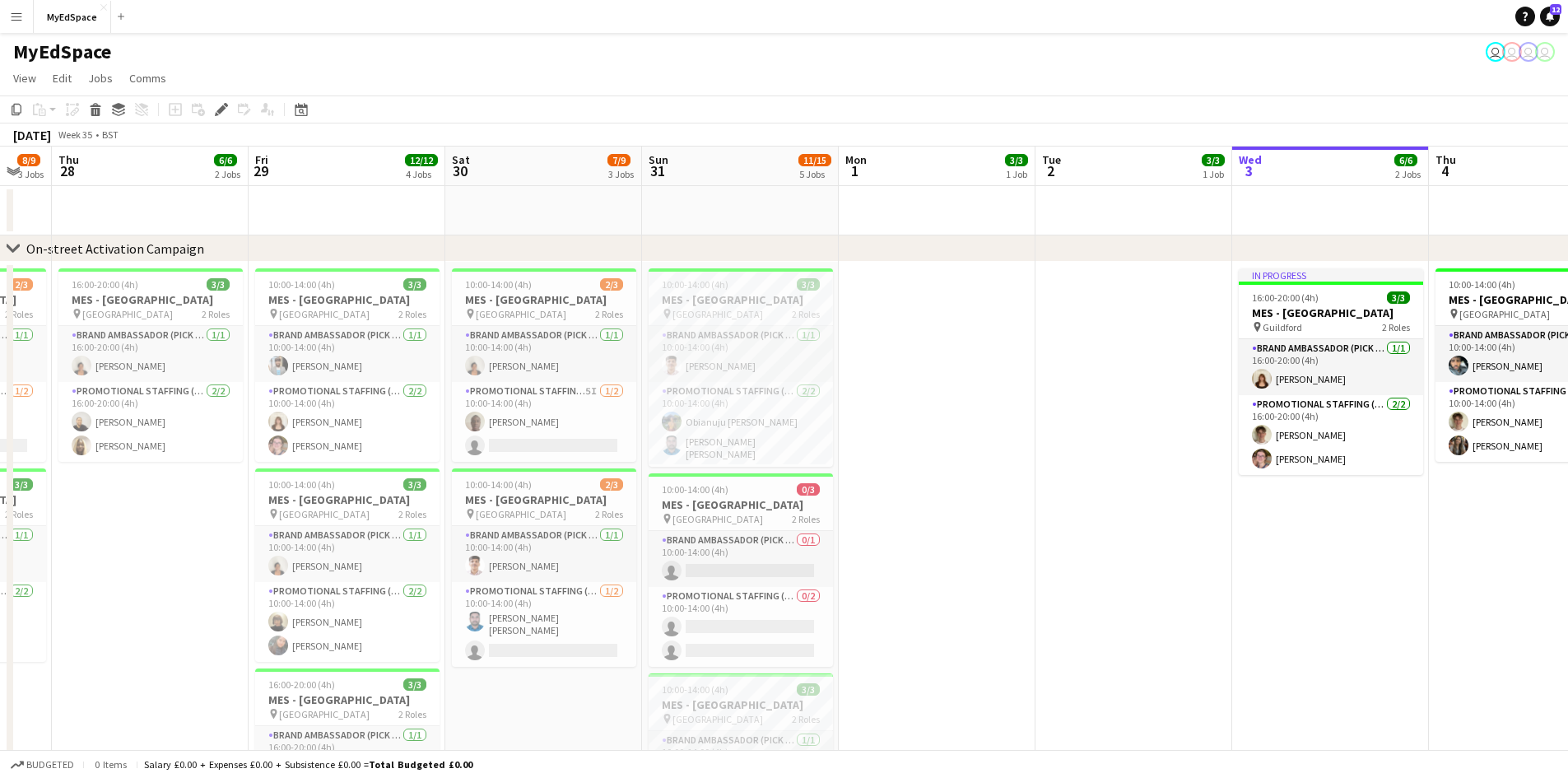
scroll to position [0, 582]
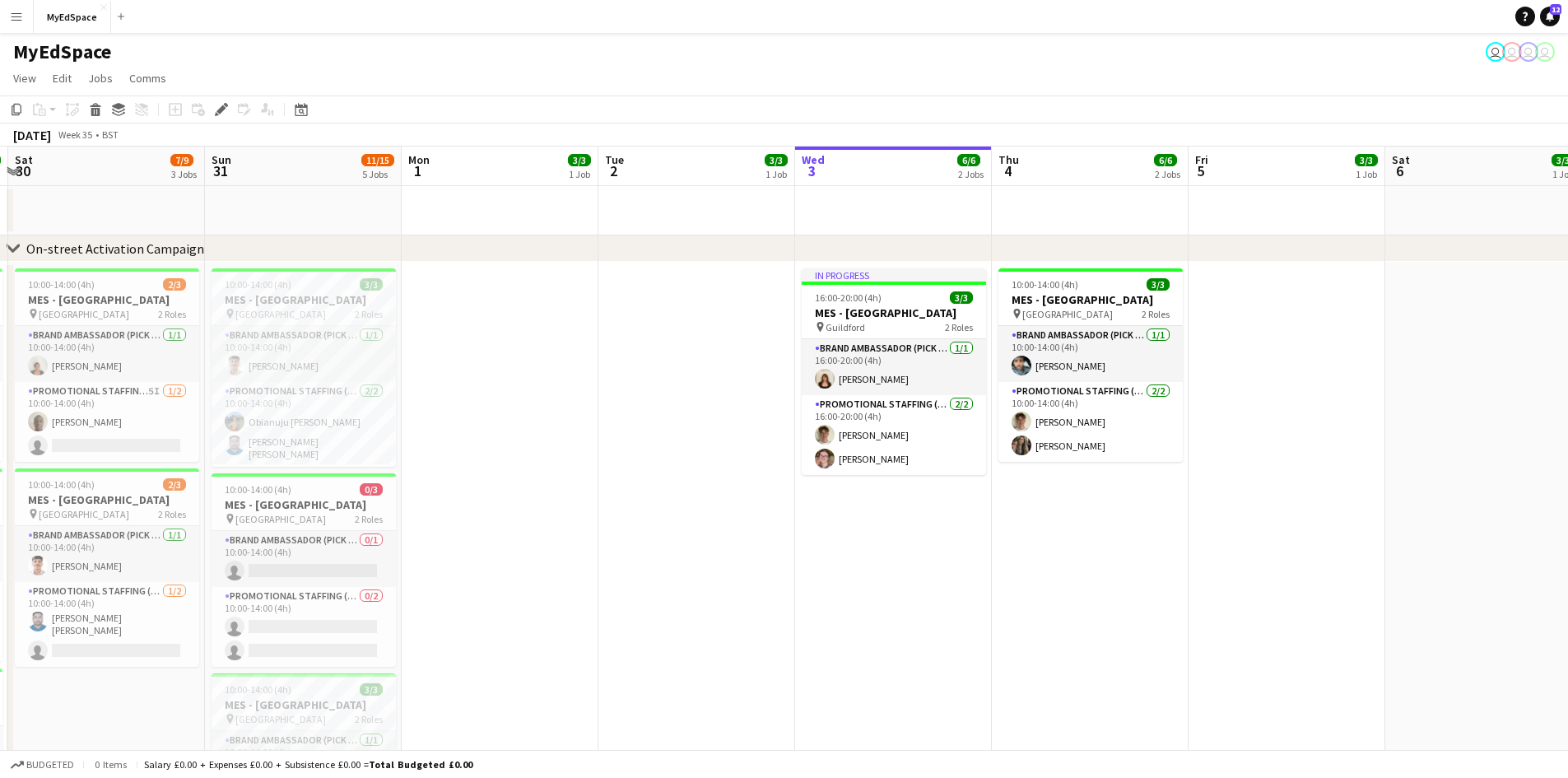
drag, startPoint x: 1222, startPoint y: 587, endPoint x: 1019, endPoint y: 565, distance: 204.2
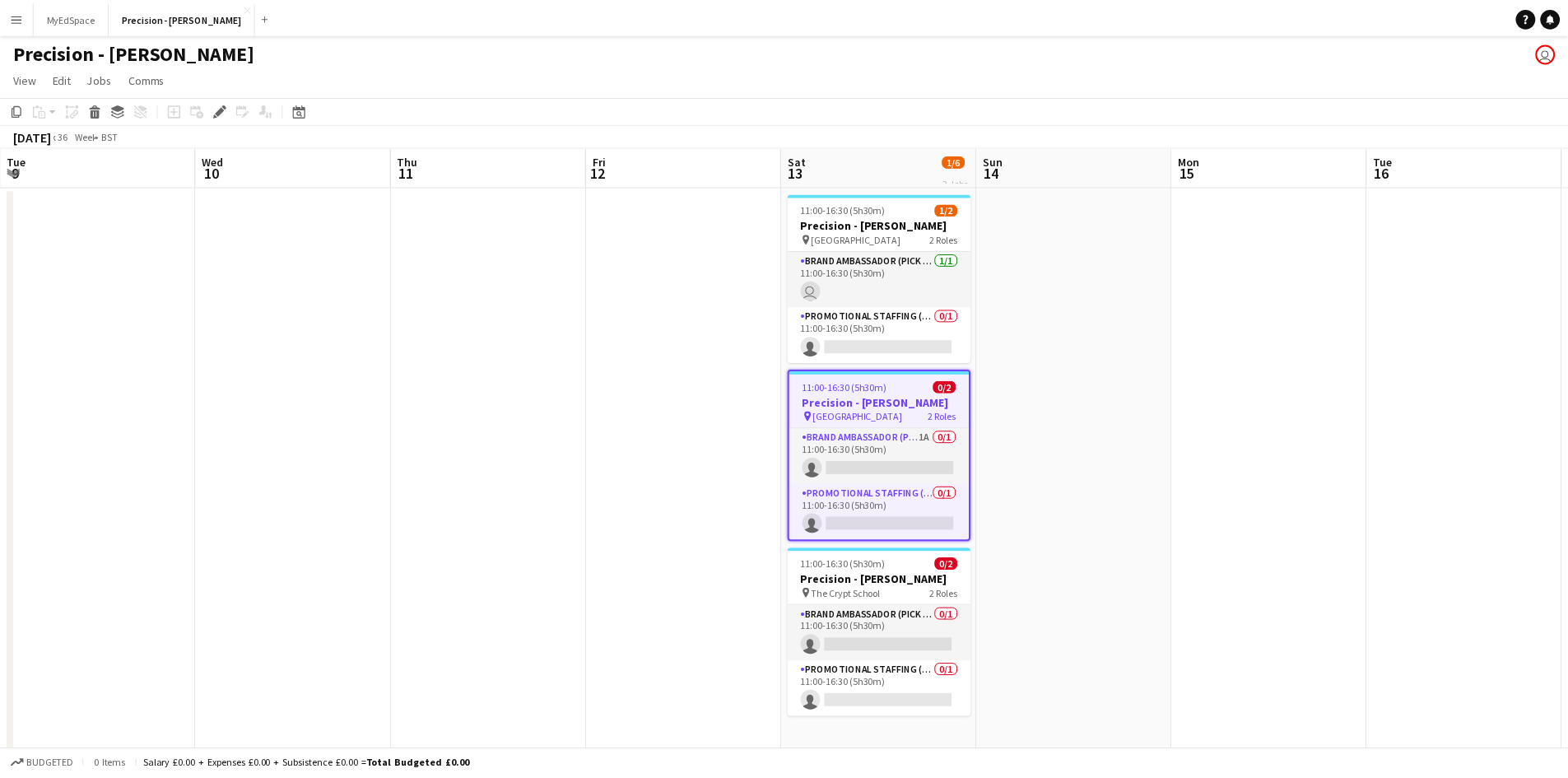
scroll to position [0, 566]
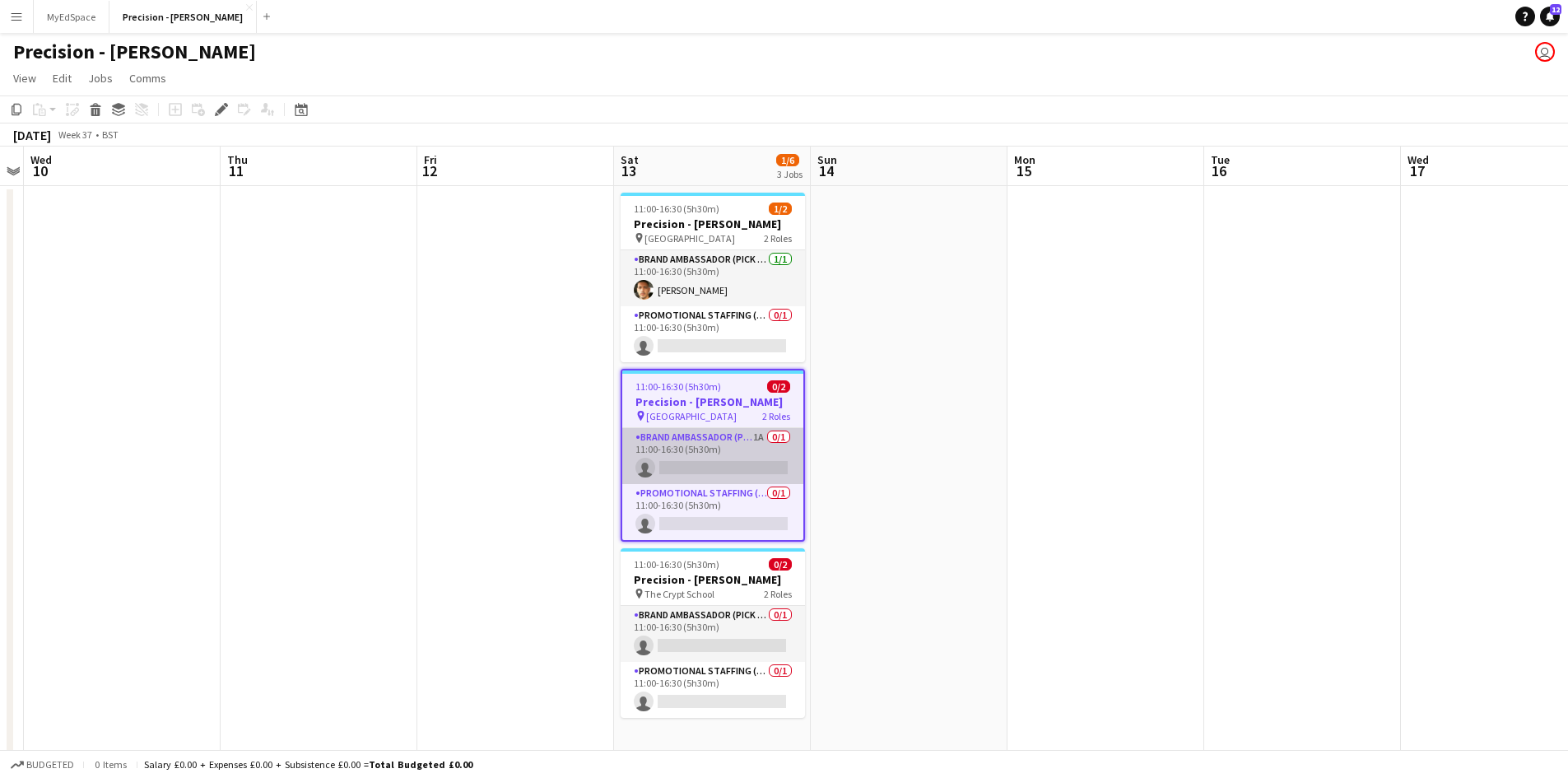
click at [752, 437] on app-card-role "Brand Ambassador (Pick up) 1A 0/1 11:00-16:30 (5h30m) single-neutral-actions" at bounding box center [712, 456] width 181 height 56
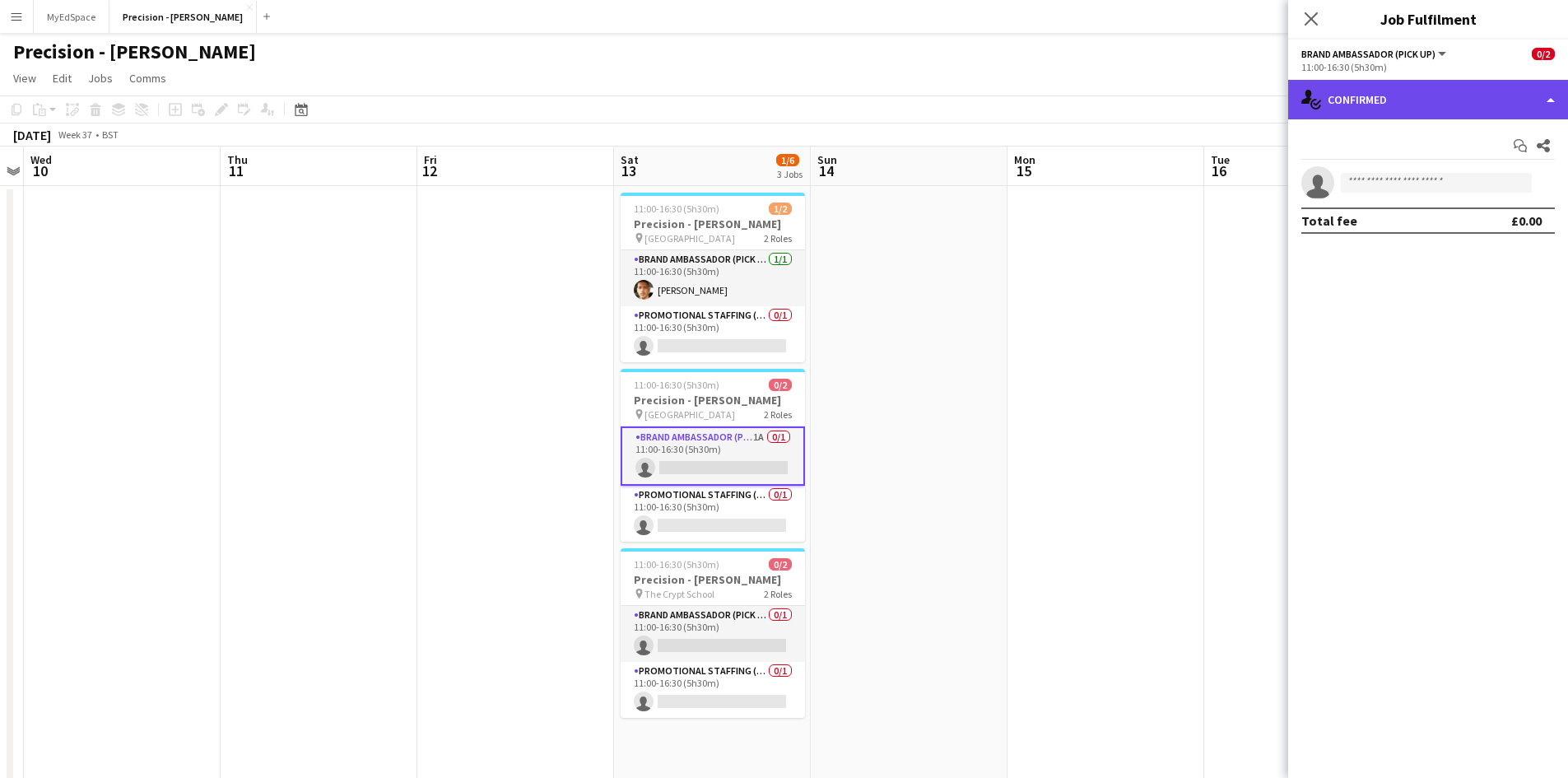
drag, startPoint x: 1458, startPoint y: 97, endPoint x: 1456, endPoint y: 110, distance: 13.2
click at [1458, 99] on div "single-neutral-actions-check-2 Confirmed" at bounding box center [1427, 99] width 279 height 39
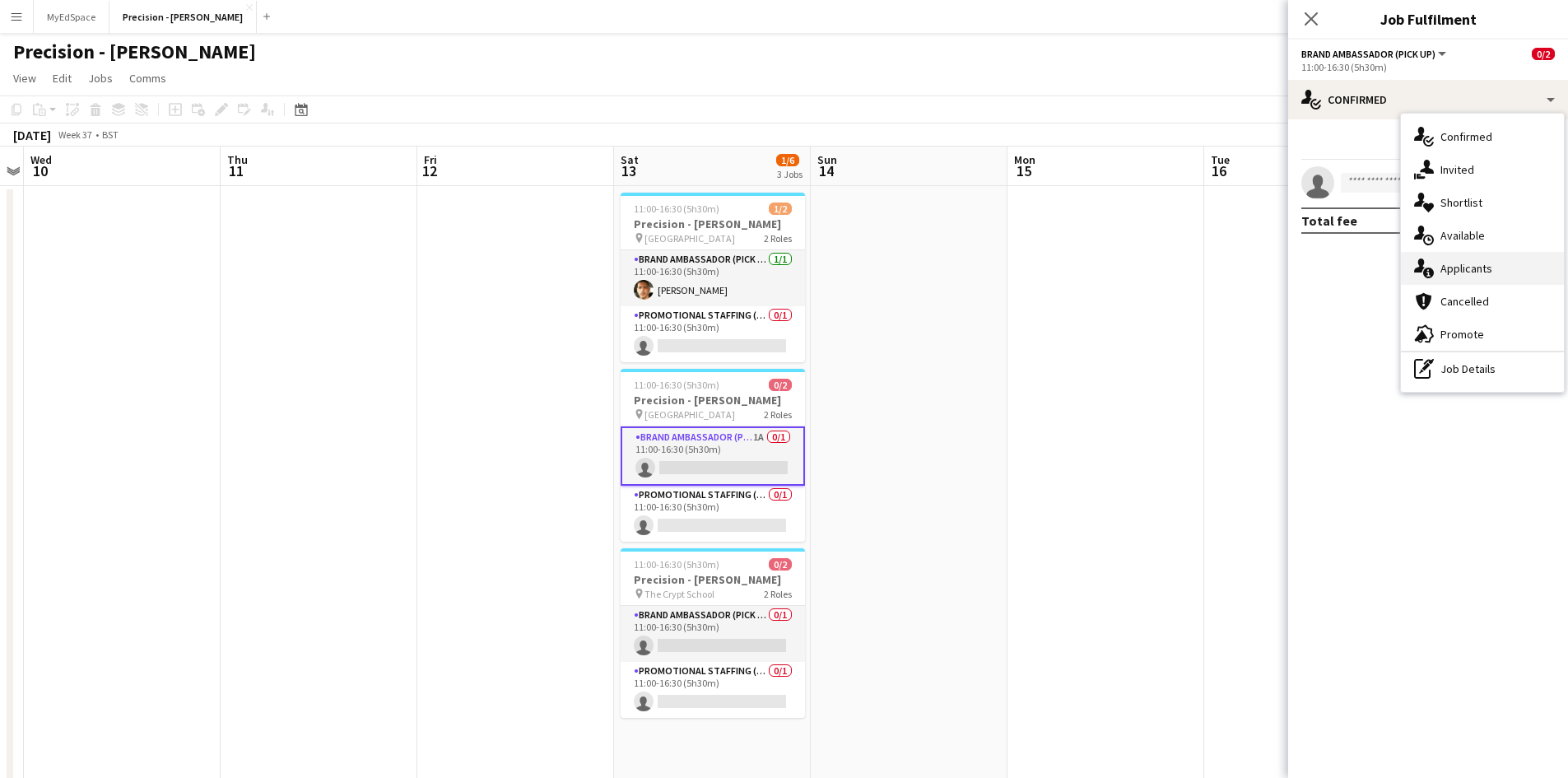
click at [1497, 265] on div "single-neutral-actions-information Applicants" at bounding box center [1482, 269] width 163 height 33
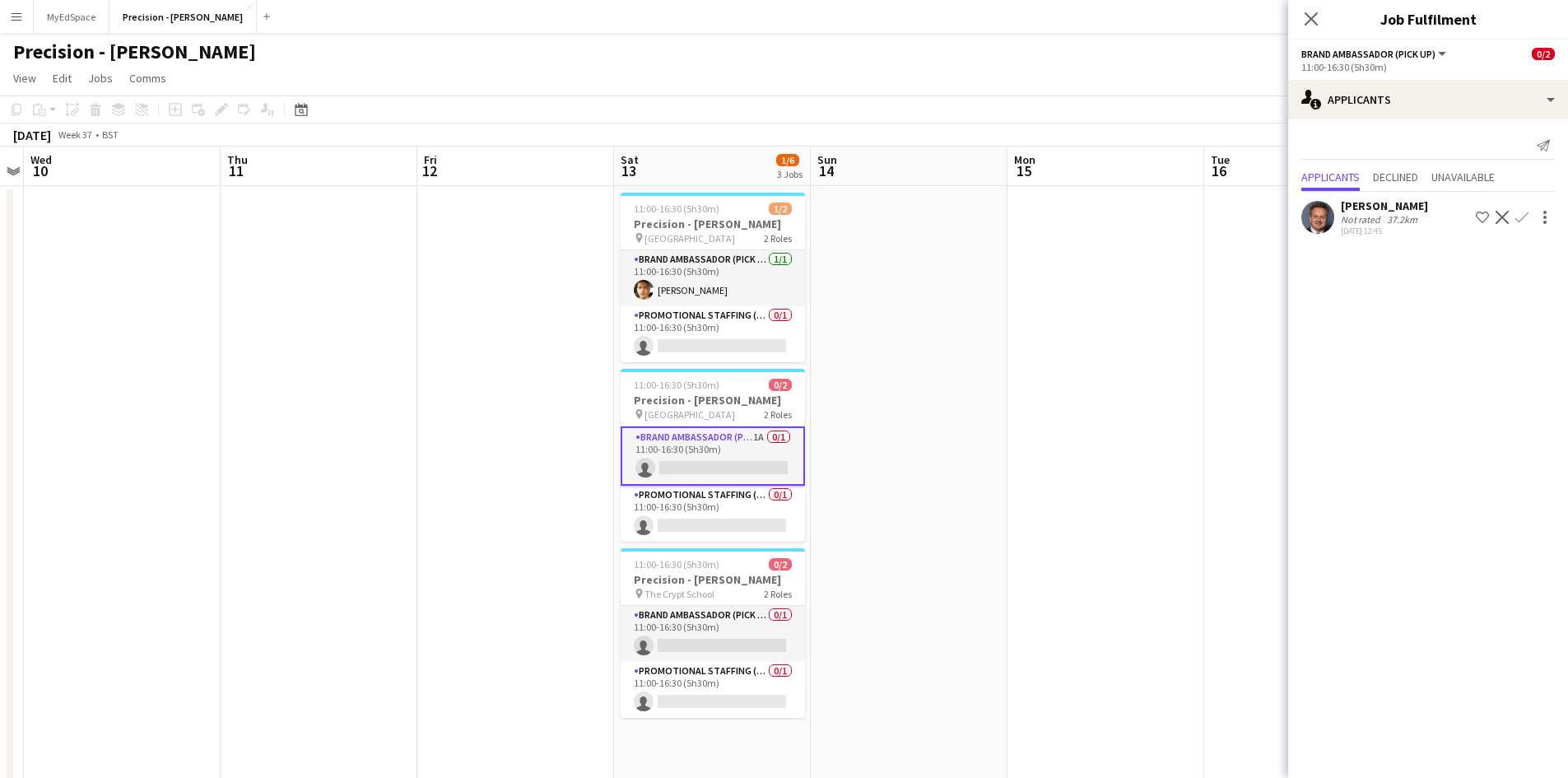
click at [1360, 220] on div "Not rated" at bounding box center [1362, 219] width 43 height 12
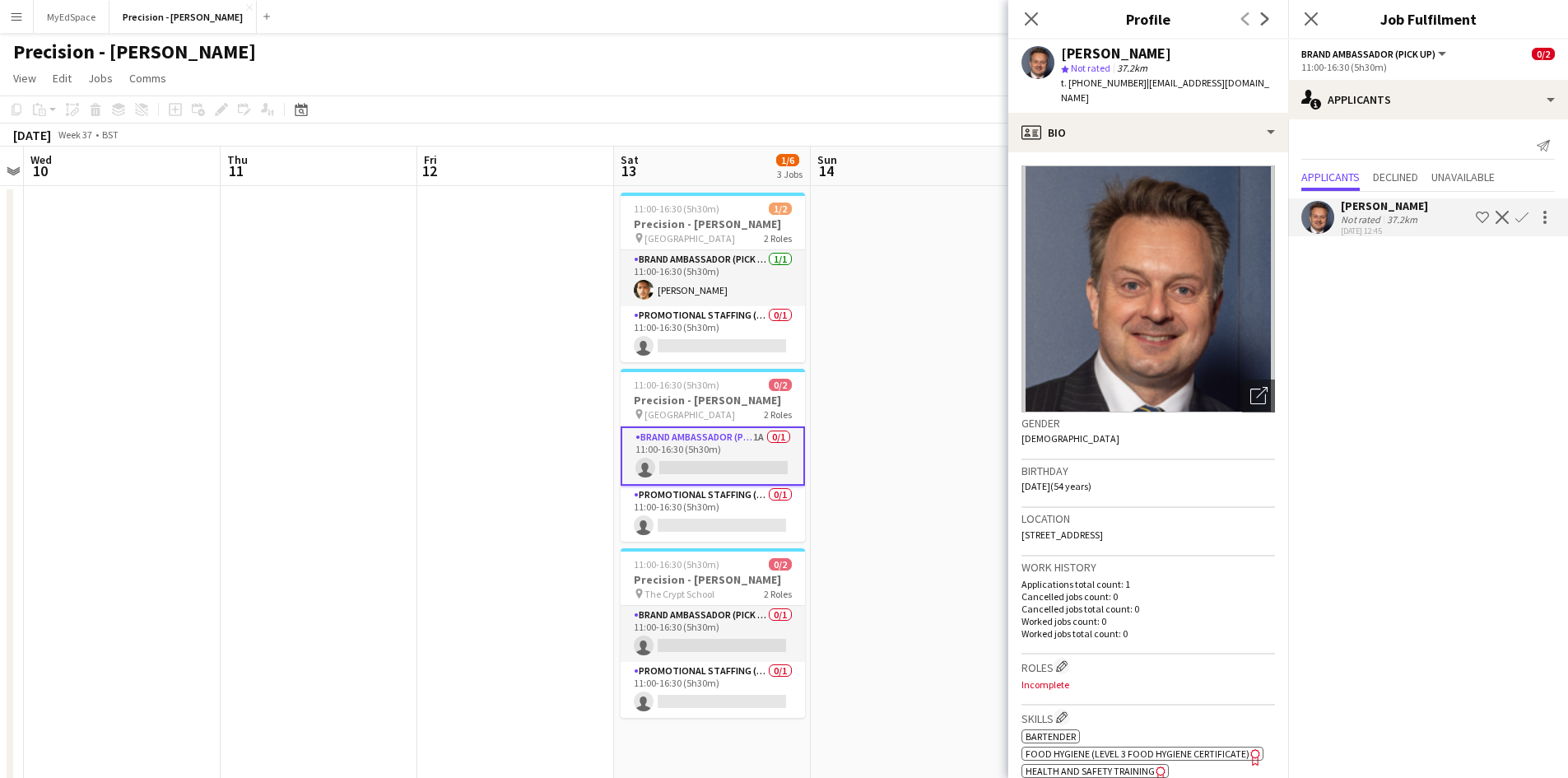
click at [1529, 218] on button "Confirm" at bounding box center [1522, 217] width 20 height 20
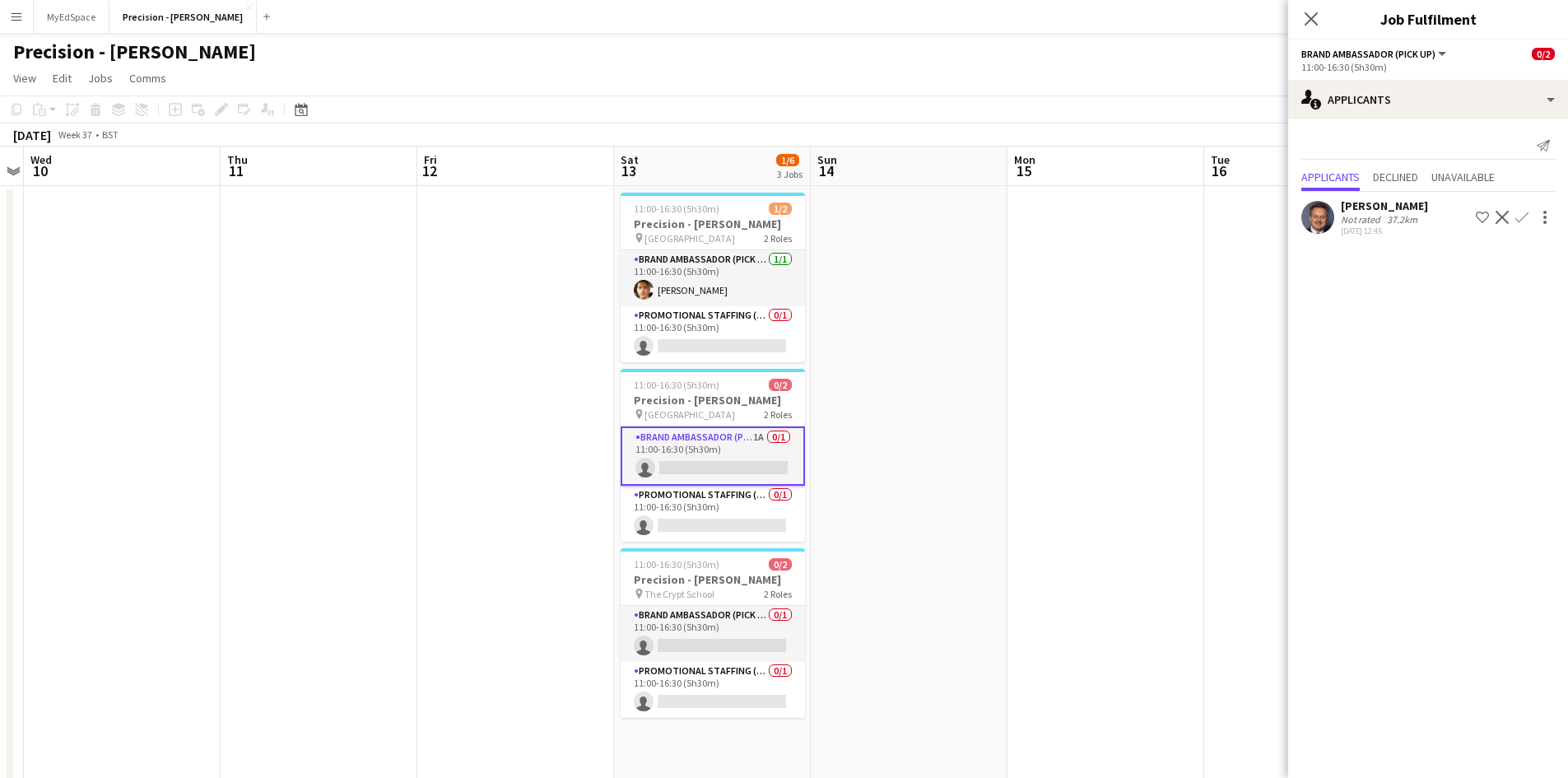
click at [1525, 224] on app-icon "Confirm" at bounding box center [1522, 217] width 13 height 13
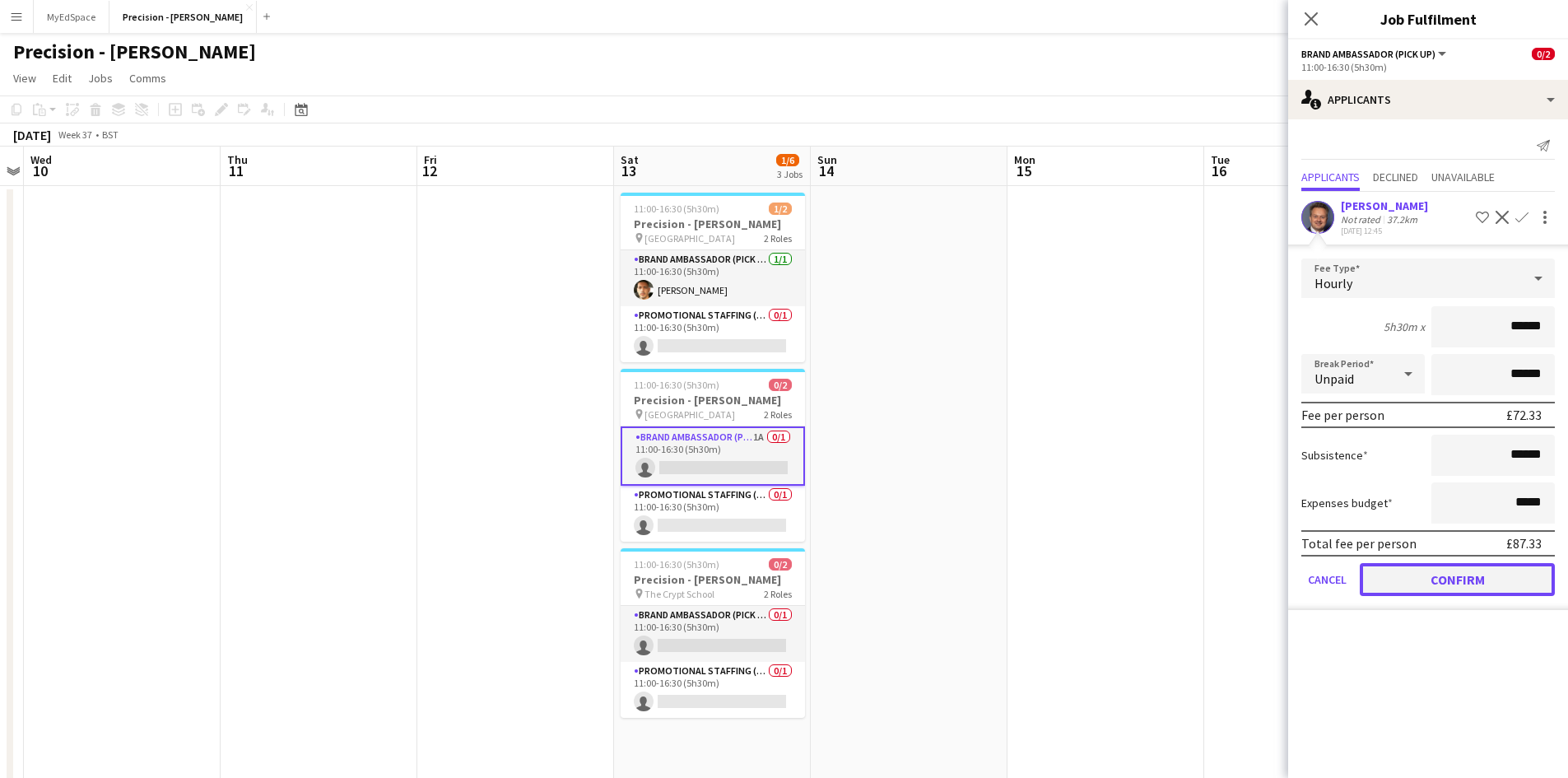
click at [1437, 584] on button "Confirm" at bounding box center [1457, 580] width 195 height 33
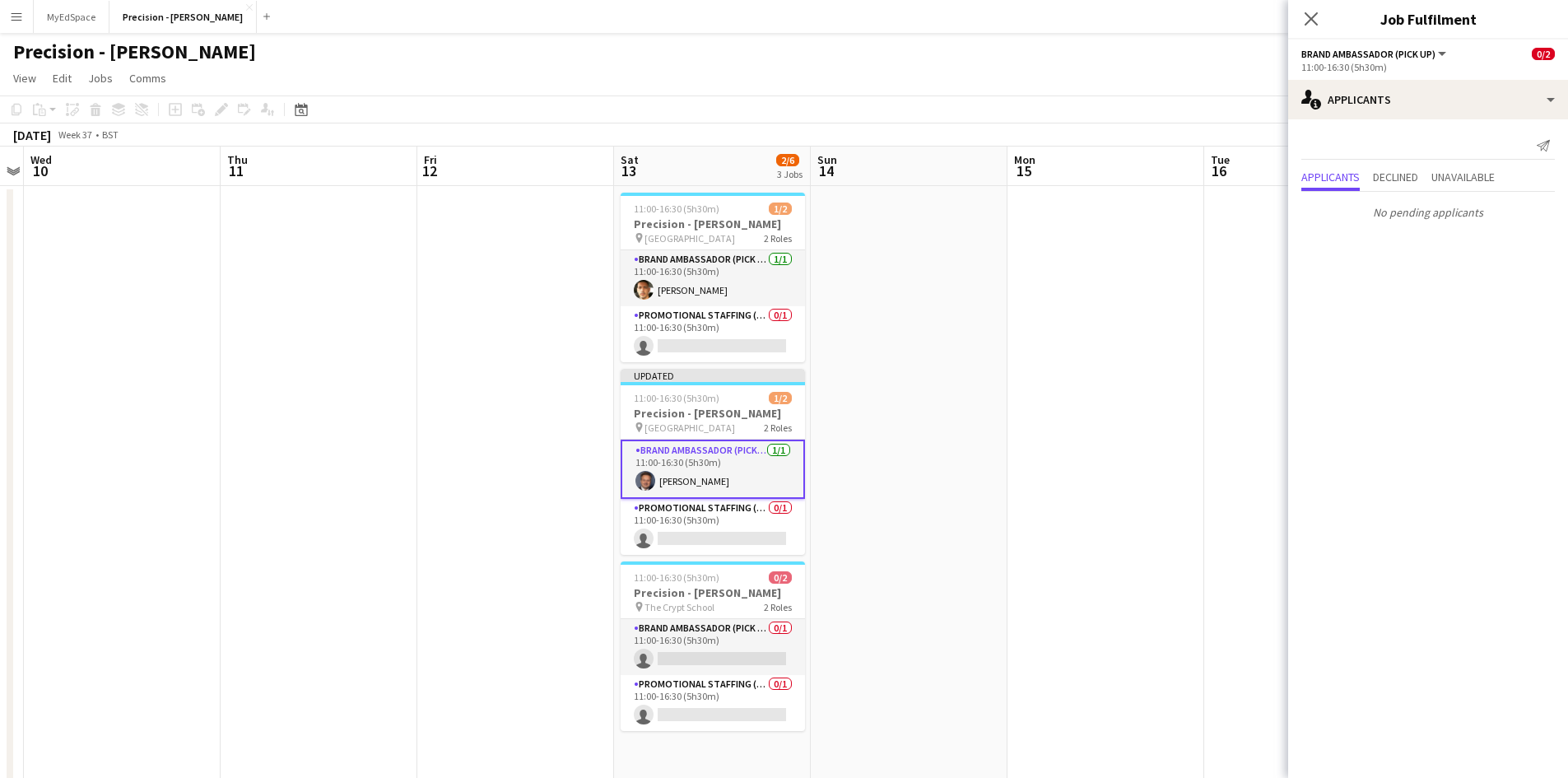
click at [1053, 426] on app-date-cell at bounding box center [1105, 491] width 197 height 610
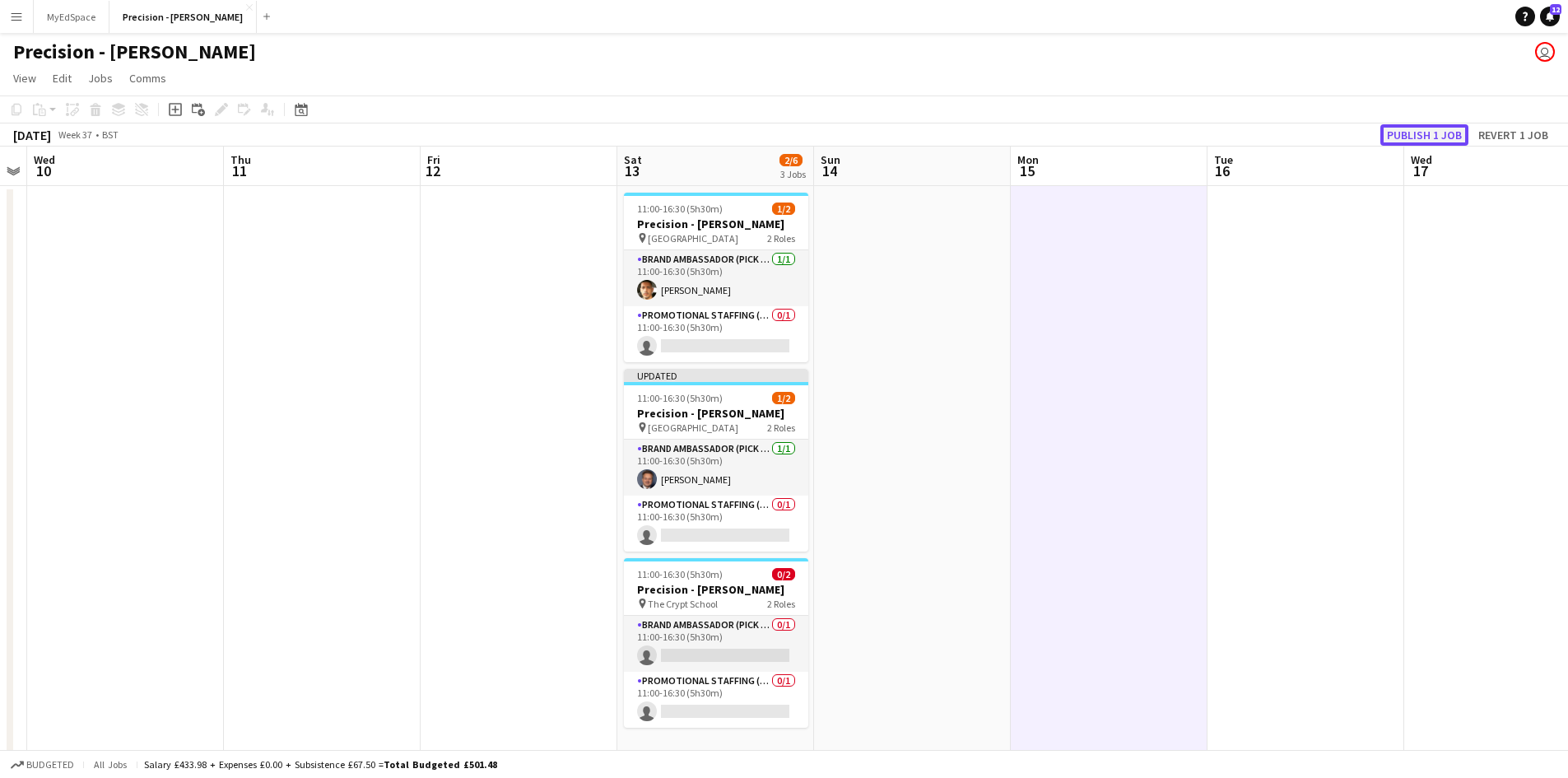
click at [1455, 135] on button "Publish 1 job" at bounding box center [1424, 135] width 88 height 21
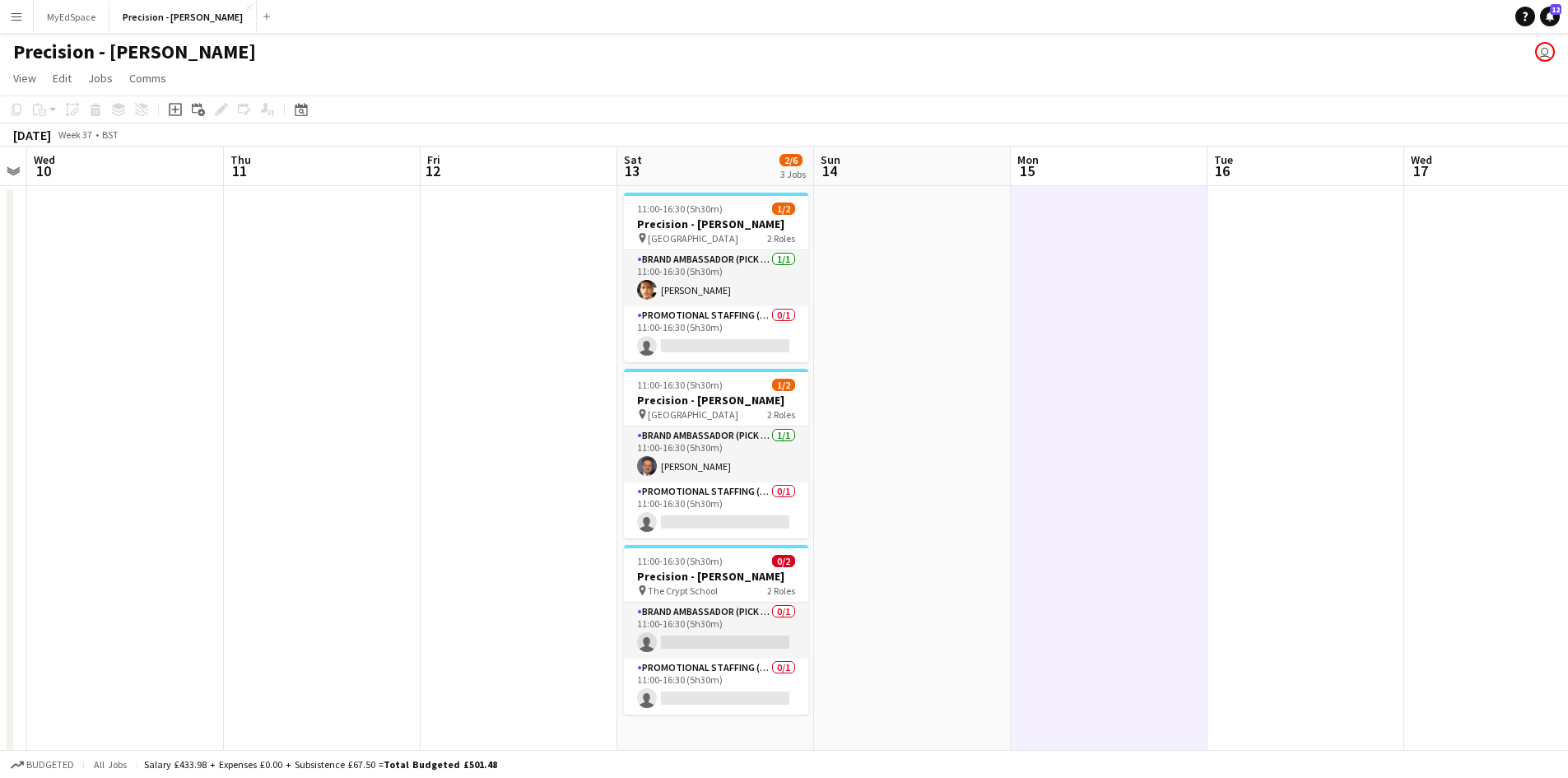
drag, startPoint x: 471, startPoint y: 358, endPoint x: 392, endPoint y: 278, distance: 112.4
click at [541, 341] on app-calendar-viewport "Sun 7 Mon 8 Tue 9 Wed 10 Thu 11 Fri 12 Sat 13 2/6 3 Jobs Sun 14 Mon 15 Tue 16 W…" at bounding box center [784, 477] width 1568 height 662
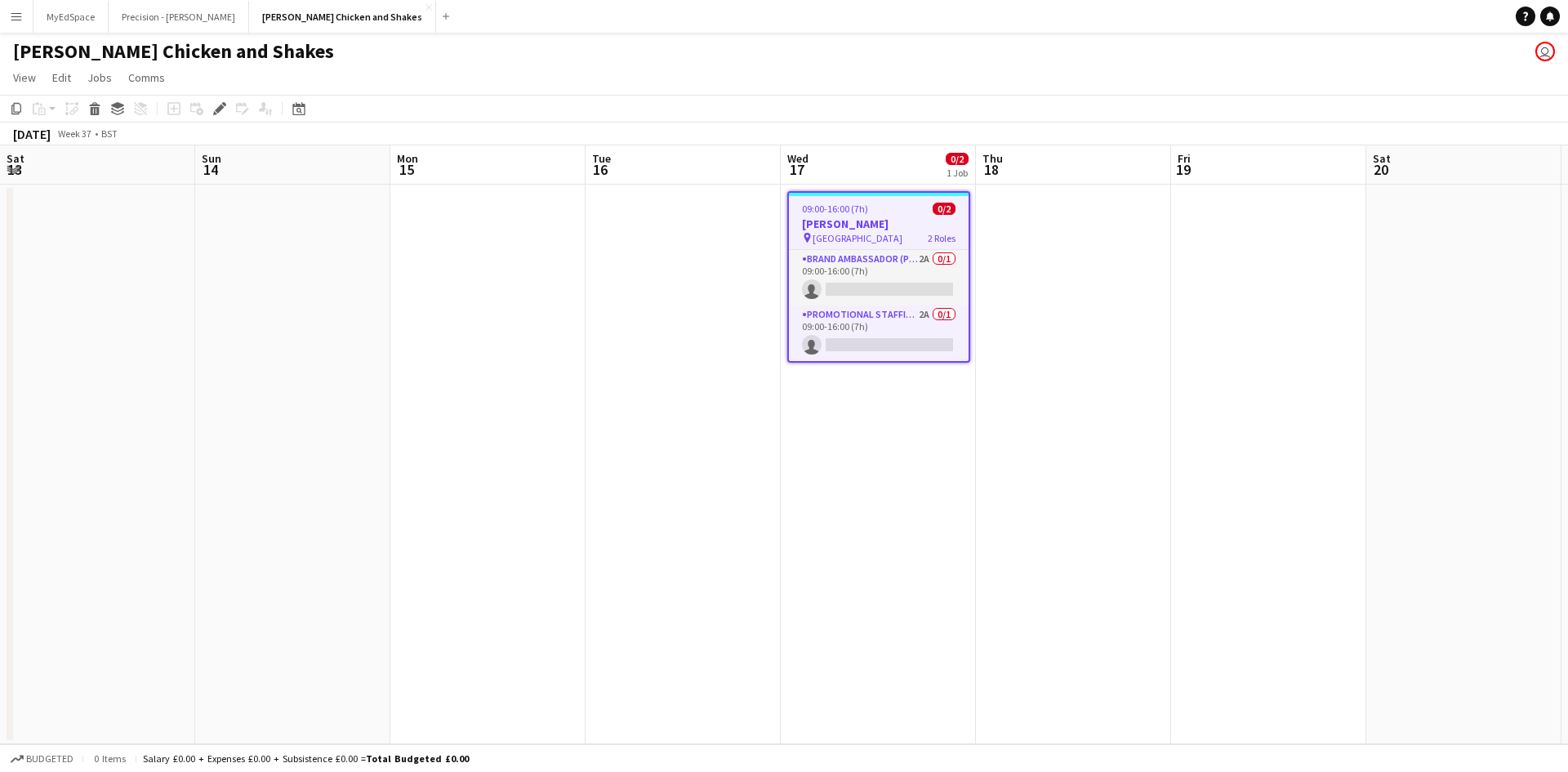
scroll to position [0, 561]
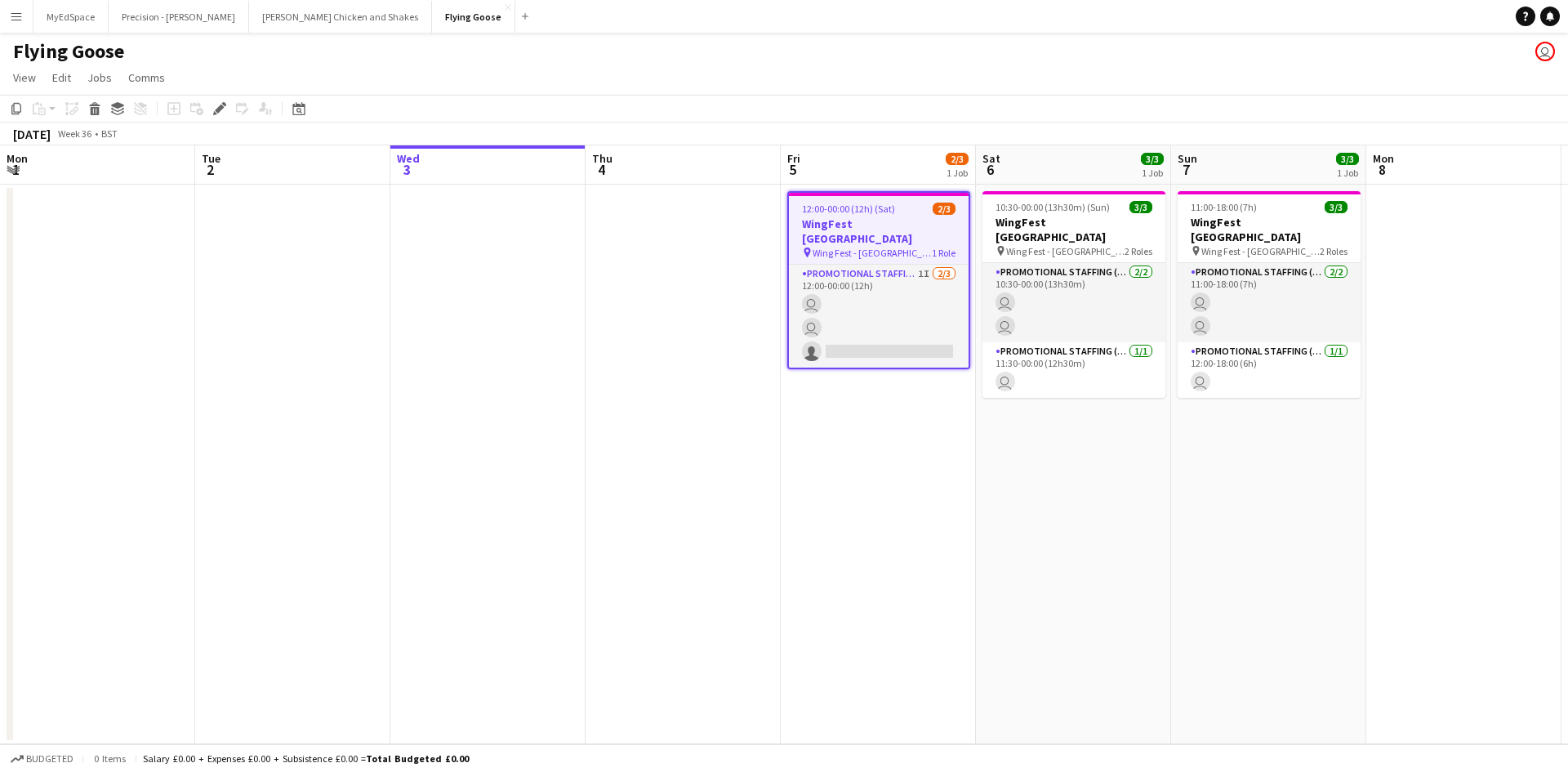
scroll to position [0, 561]
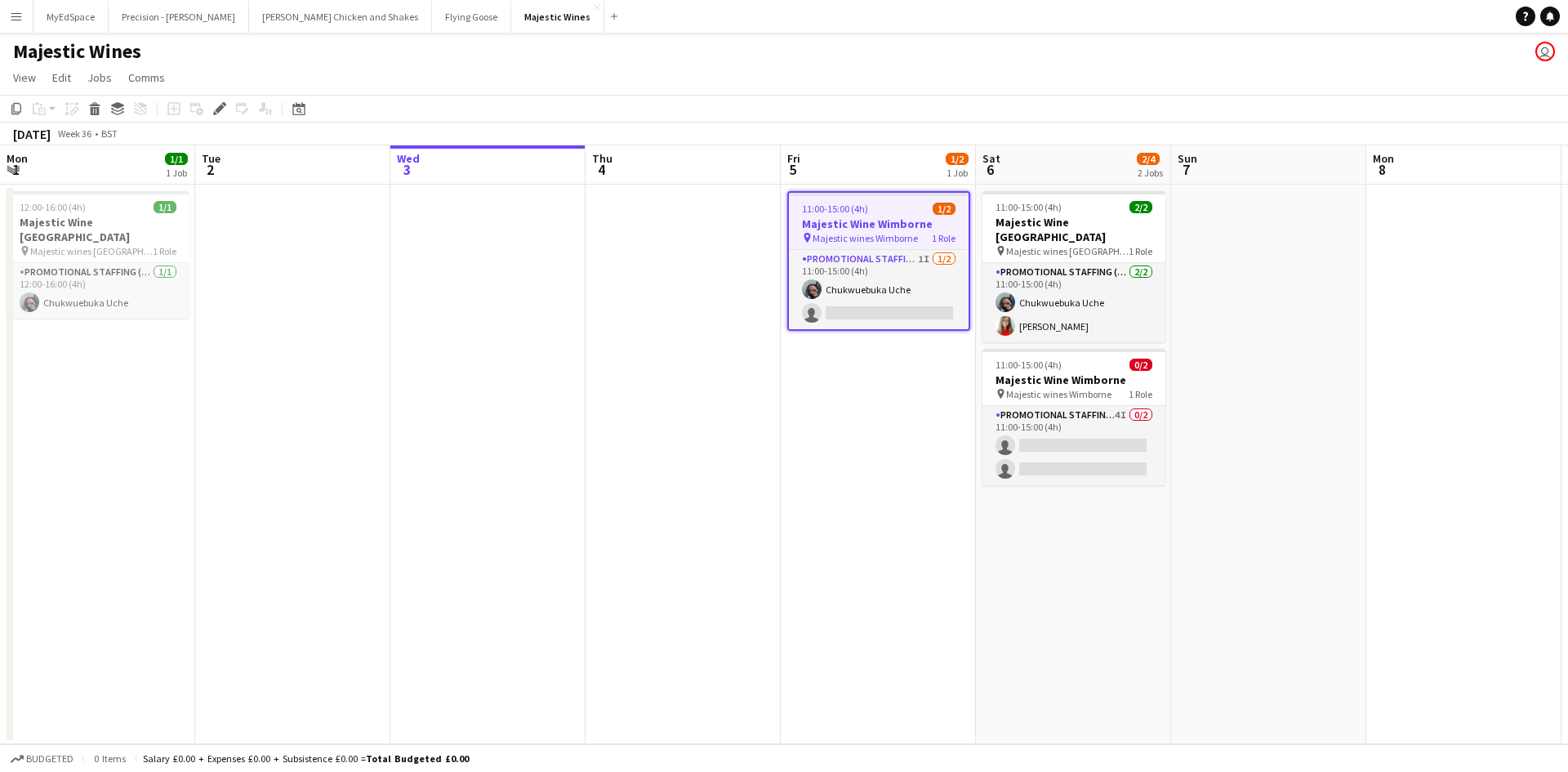
scroll to position [0, 561]
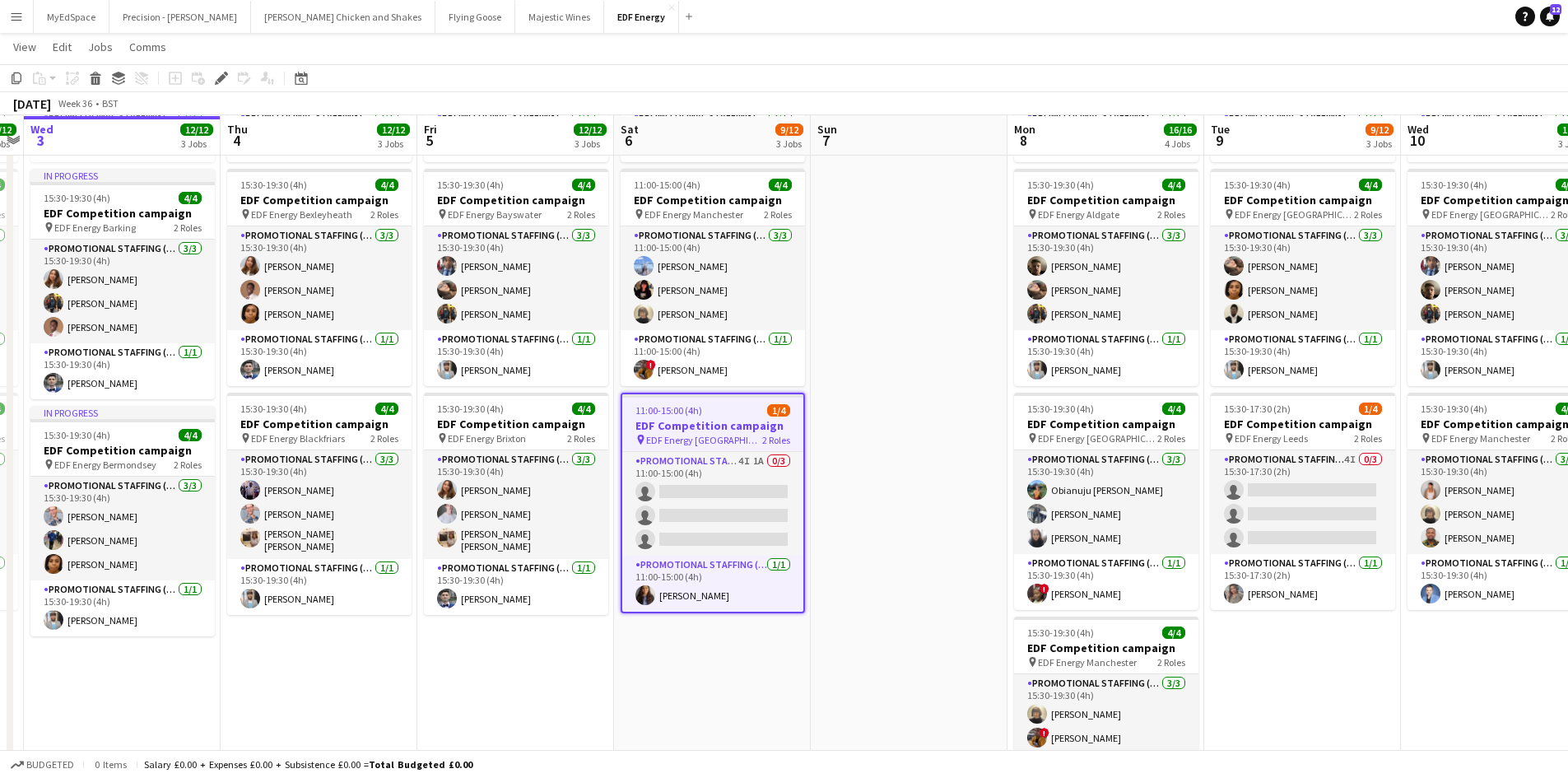
scroll to position [247, 0]
click at [582, 427] on app-calendar-viewport "Sun 31 Mon 1 12/12 3 Jobs Tue 2 12/12 3 Jobs Wed 3 12/12 3 Jobs Thu 4 12/12 3 J…" at bounding box center [784, 373] width 1568 height 1113
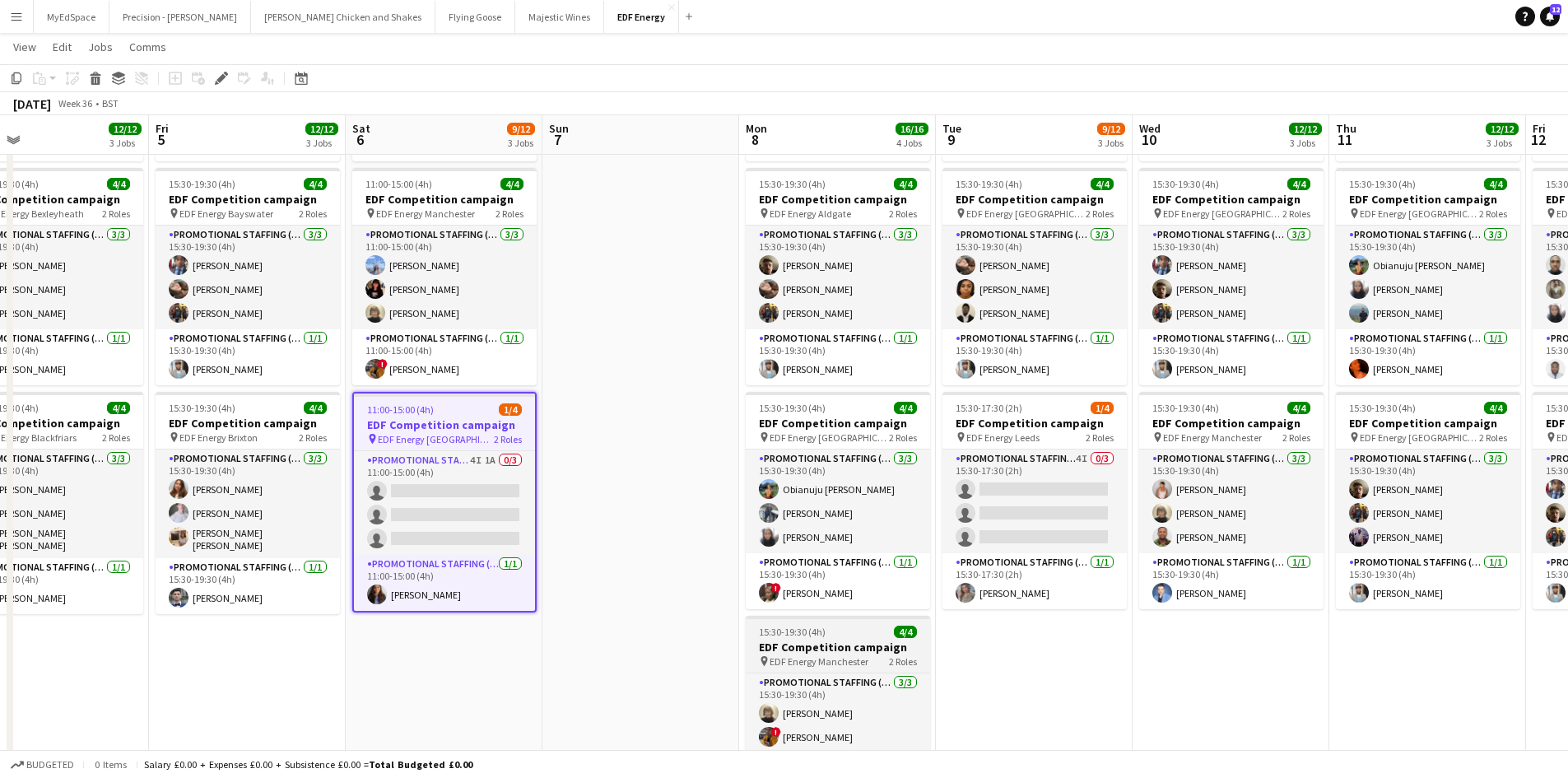
drag, startPoint x: 1121, startPoint y: 687, endPoint x: 858, endPoint y: 673, distance: 263.4
click at [1102, 687] on app-calendar-viewport "Sun 31 Mon 1 12/12 3 Jobs Tue 2 12/12 3 Jobs Wed 3 12/12 3 Jobs Thu 4 12/12 3 J…" at bounding box center [784, 373] width 1568 height 1113
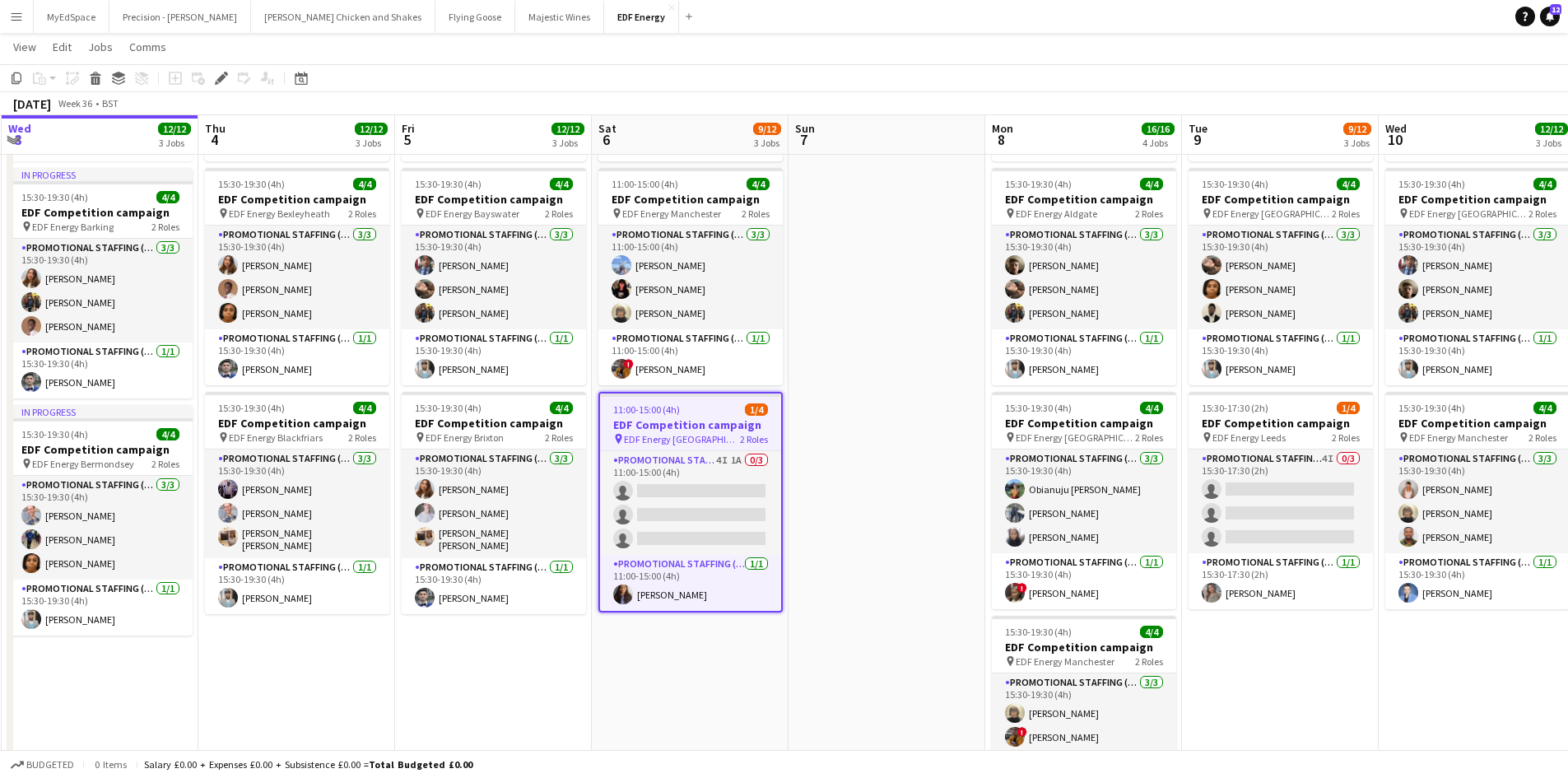
scroll to position [0, 371]
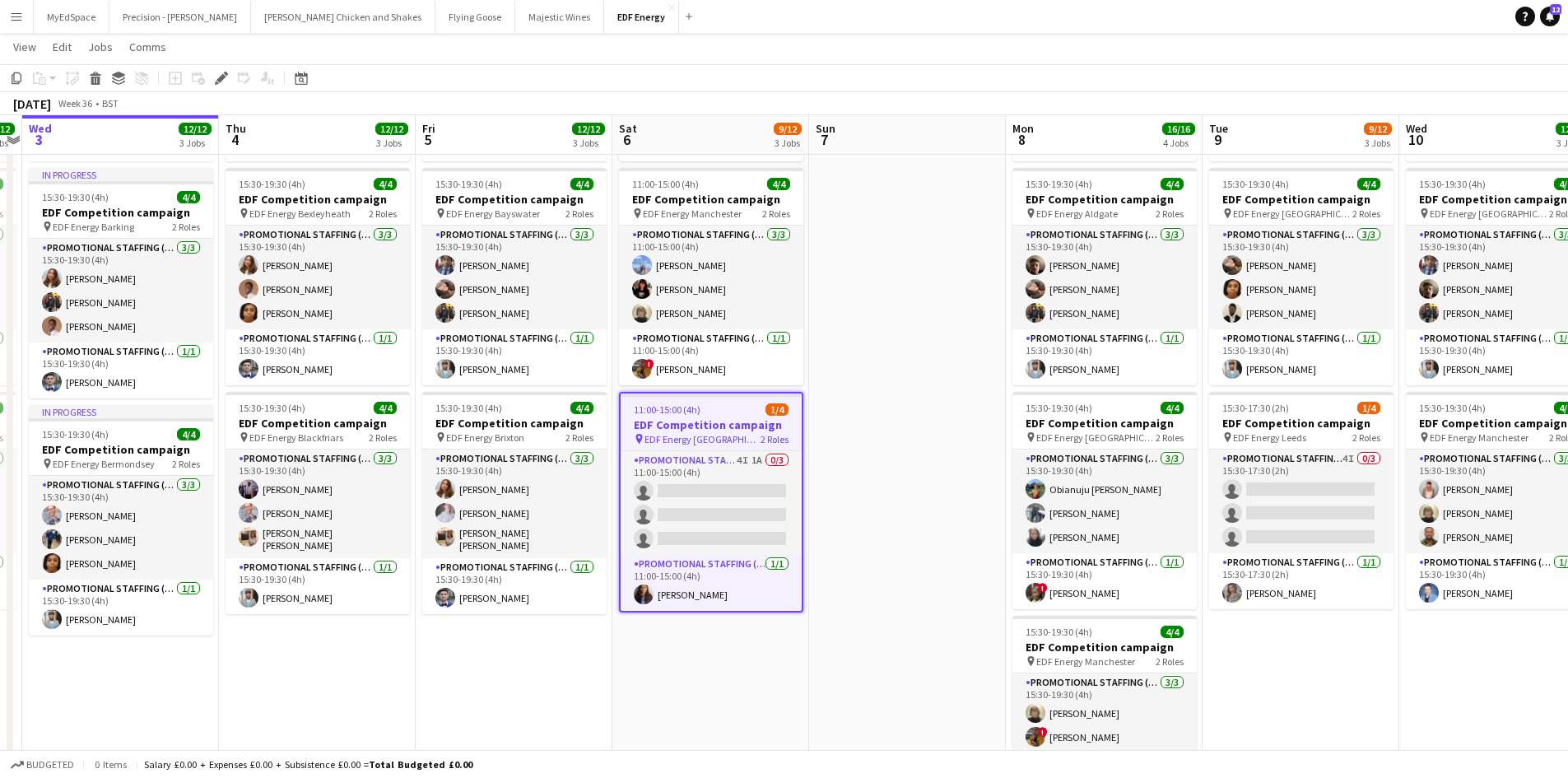
drag, startPoint x: 652, startPoint y: 669, endPoint x: 938, endPoint y: 648, distance: 286.8
click at [938, 648] on app-calendar-viewport "Mon 1 12/12 3 Jobs Tue 2 12/12 3 Jobs Wed 3 12/12 3 Jobs Thu 4 12/12 3 Jobs Fri…" at bounding box center [784, 373] width 1568 height 1113
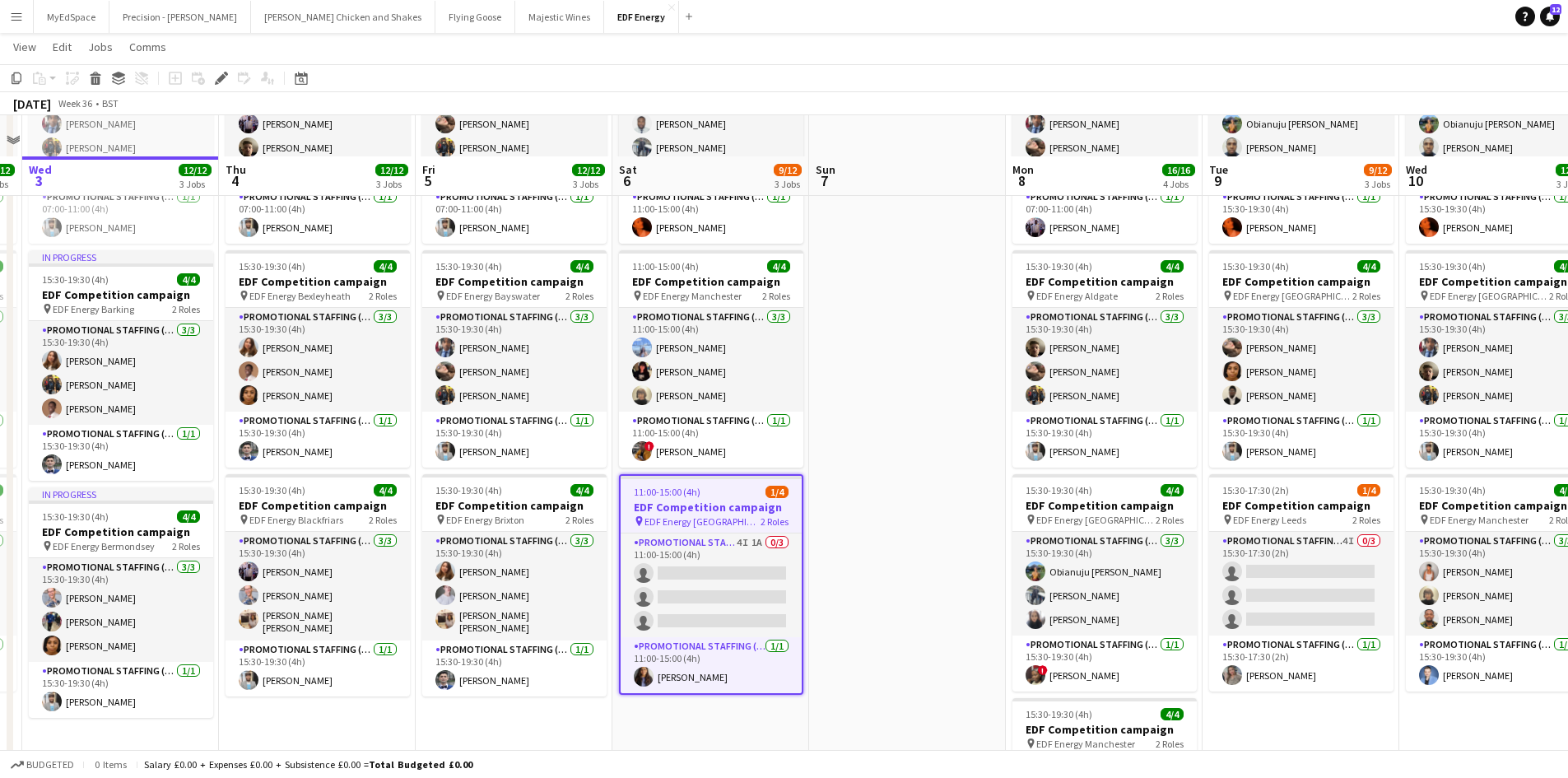
scroll to position [247, 0]
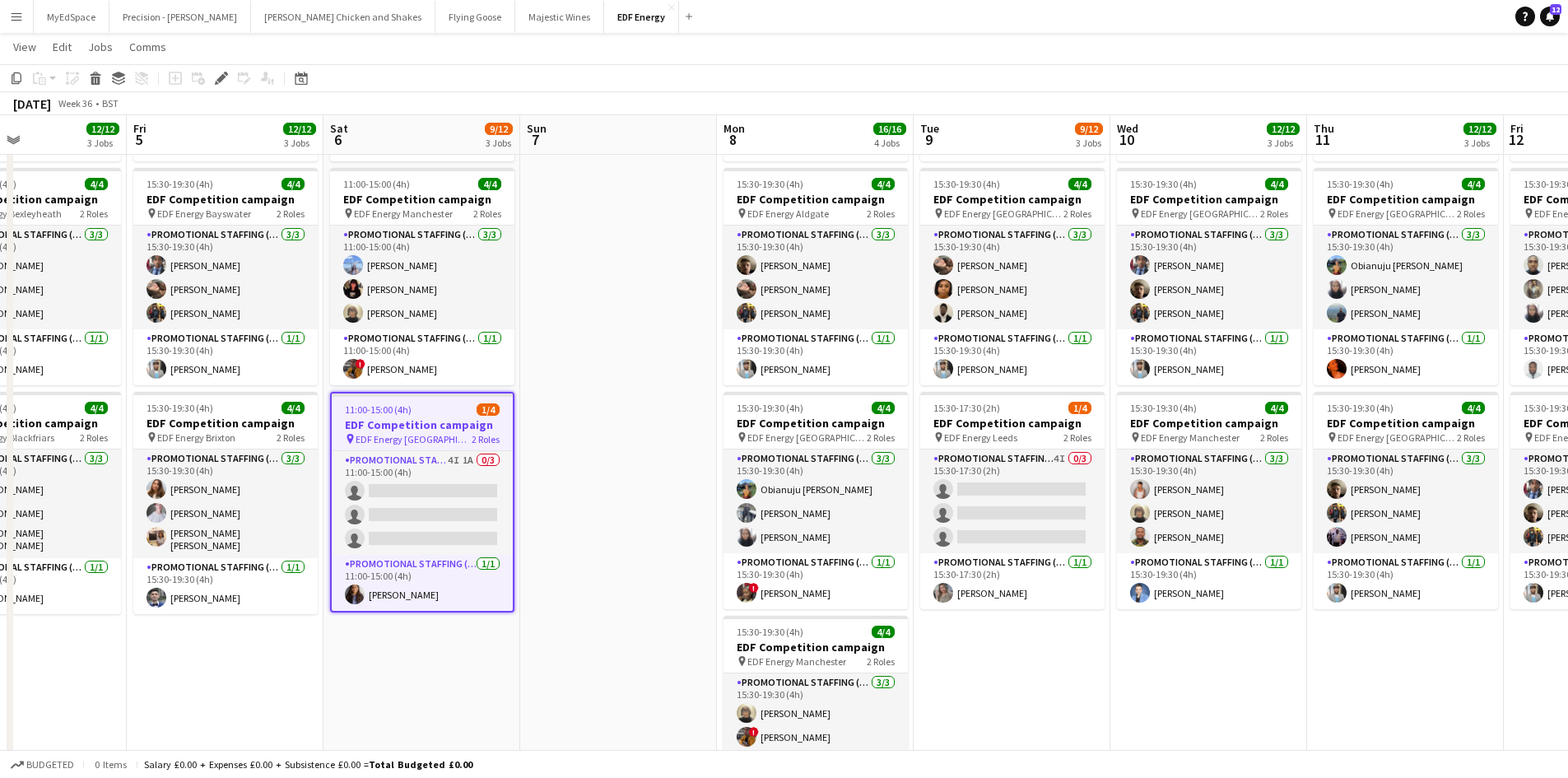
drag, startPoint x: 1340, startPoint y: 571, endPoint x: 1026, endPoint y: 524, distance: 317.5
click at [1026, 524] on app-calendar-viewport "Mon 1 12/12 3 Jobs Tue 2 12/12 3 Jobs Wed 3 12/12 3 Jobs Thu 4 12/12 3 Jobs Fri…" at bounding box center [784, 373] width 1568 height 1113
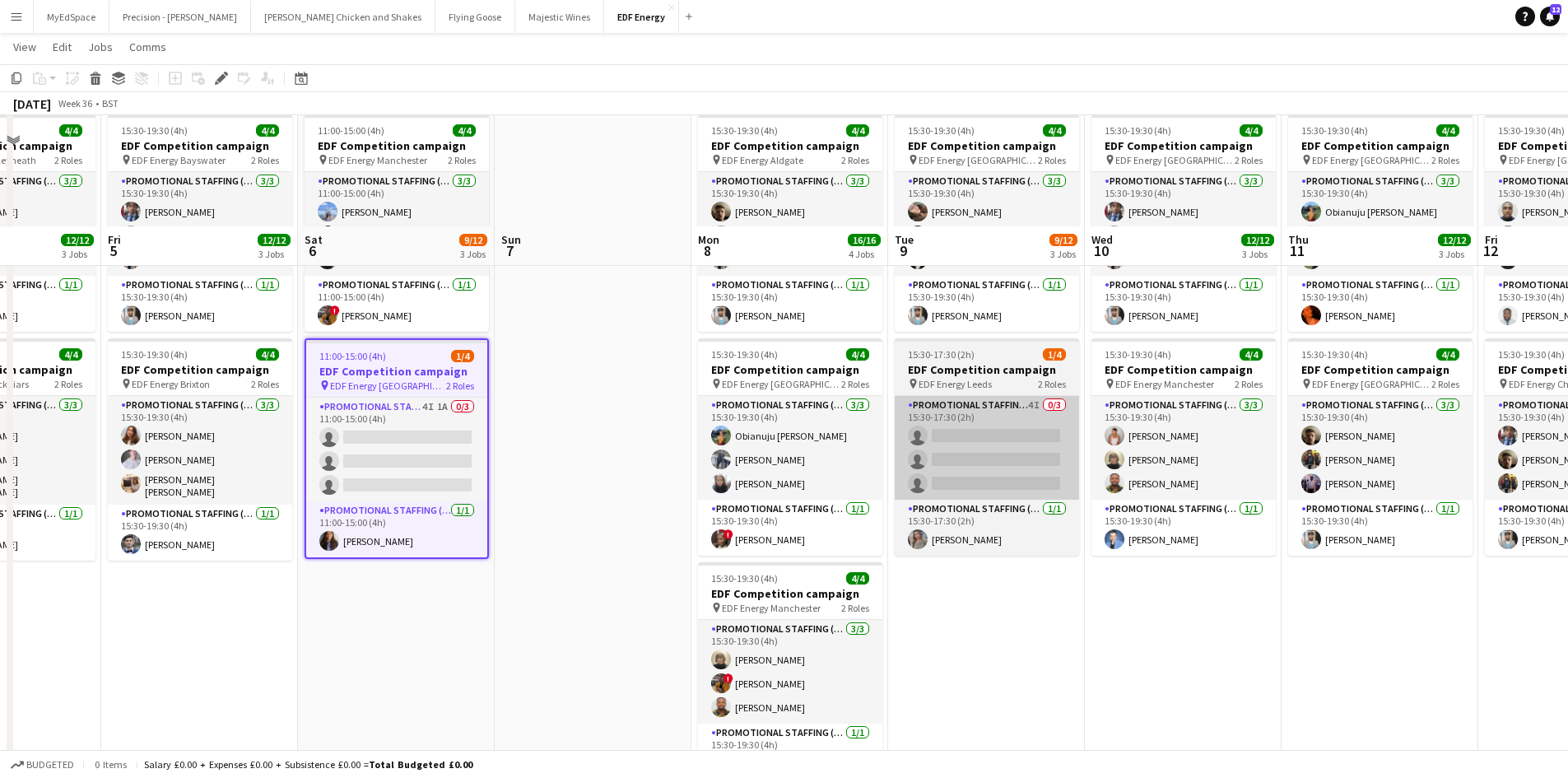
scroll to position [82, 0]
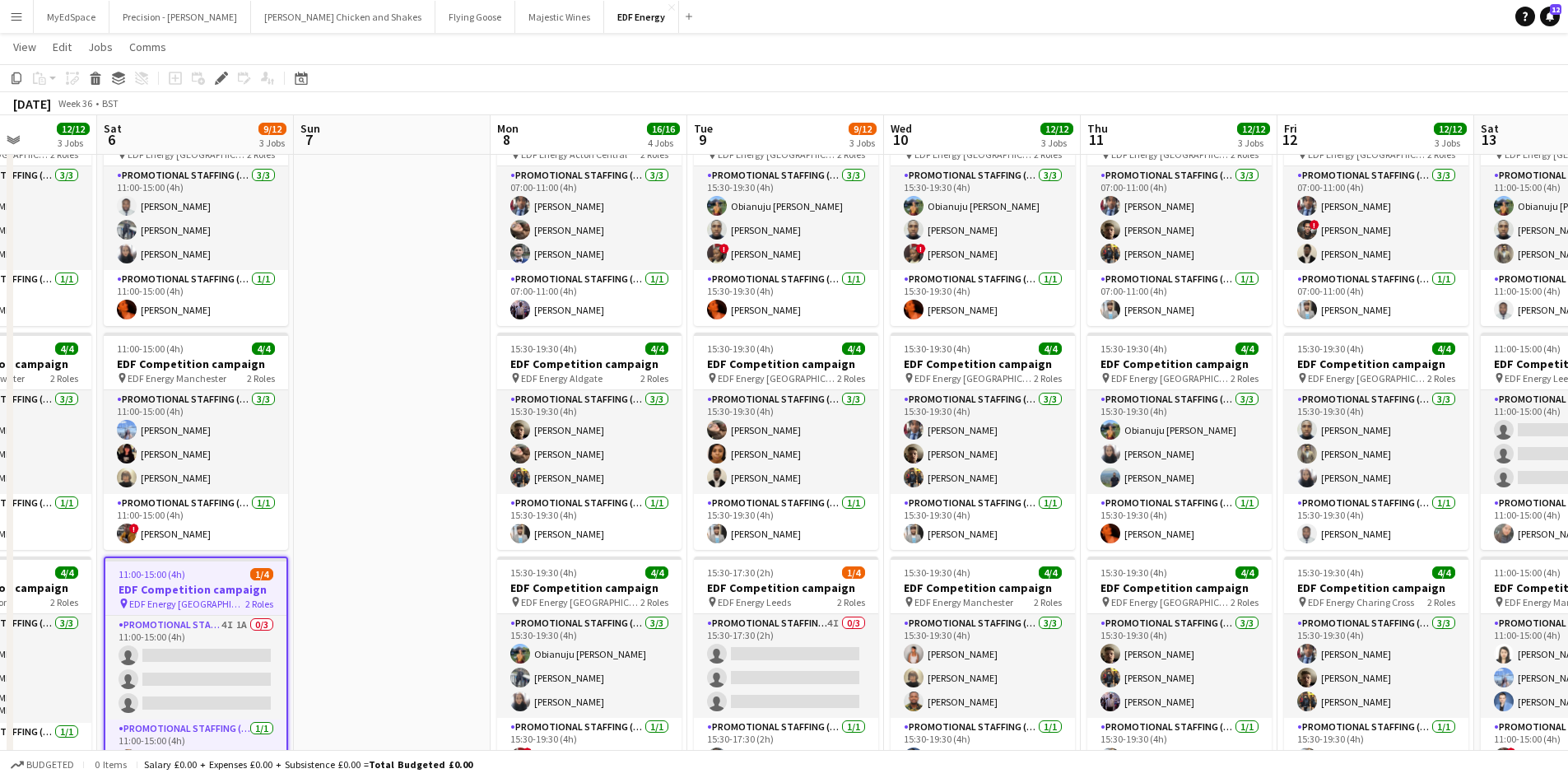
drag, startPoint x: 1190, startPoint y: 622, endPoint x: 955, endPoint y: 595, distance: 236.5
click at [957, 595] on app-calendar-viewport "Wed 3 12/12 3 Jobs Thu 4 12/12 3 Jobs Fri 5 12/12 3 Jobs Sat 6 9/12 3 Jobs Sun …" at bounding box center [784, 538] width 1568 height 1113
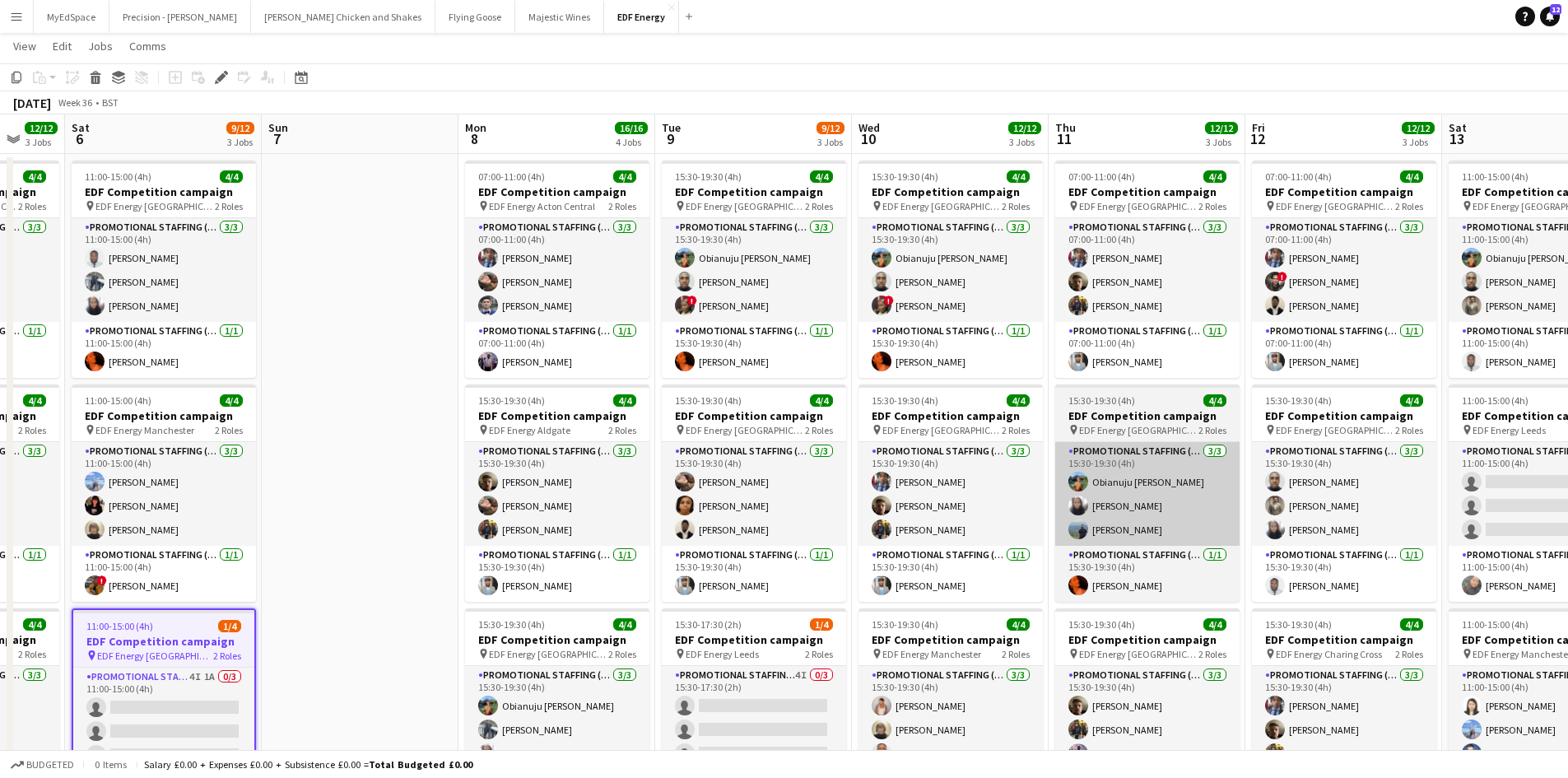
scroll to position [0, 0]
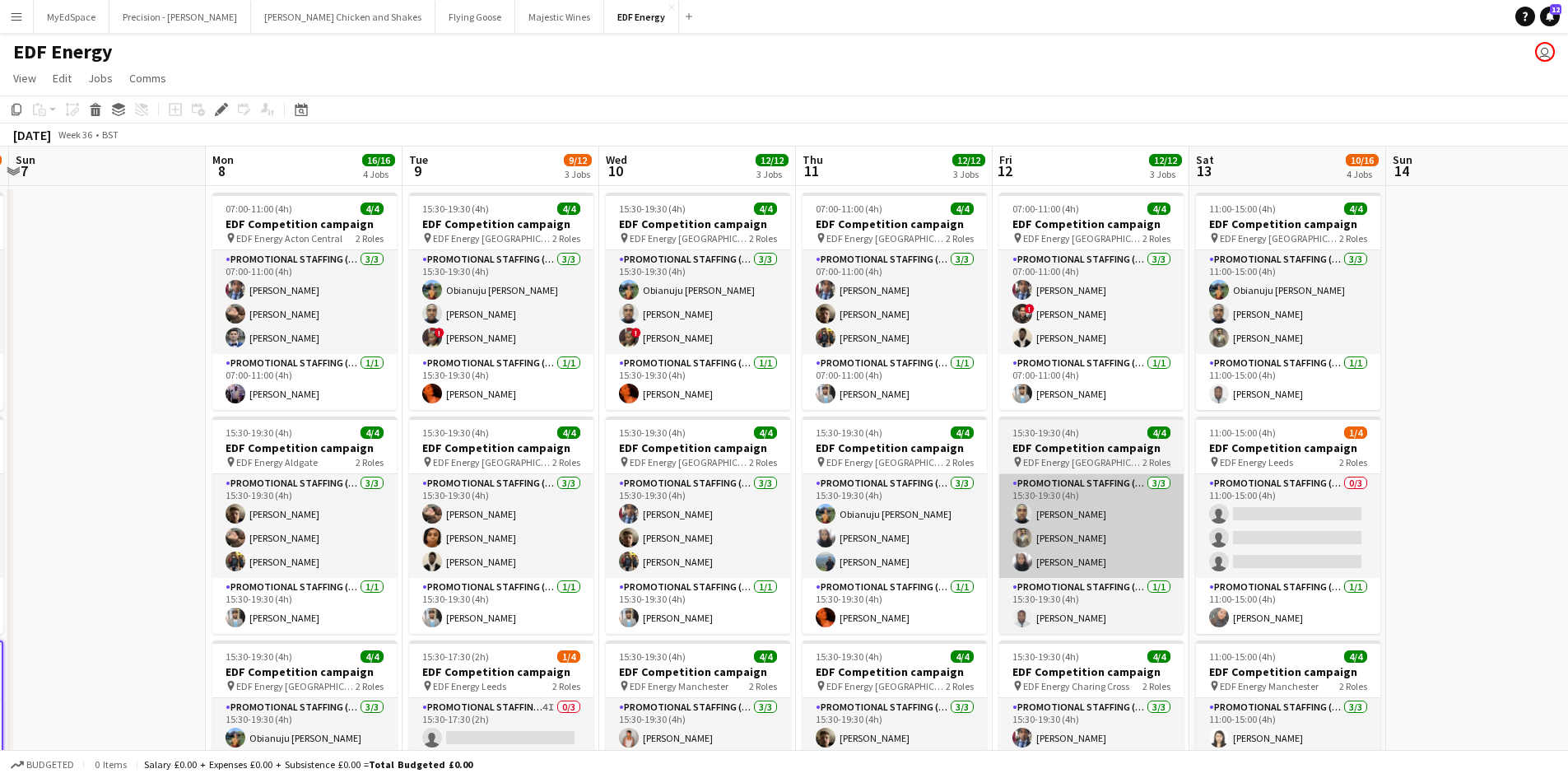
drag, startPoint x: 1158, startPoint y: 566, endPoint x: 1007, endPoint y: 545, distance: 152.5
click at [1007, 545] on app-calendar-viewport "Wed 3 12/12 3 Jobs Thu 4 12/12 3 Jobs Fri 5 12/12 3 Jobs Sat 6 9/12 3 Jobs Sun …" at bounding box center [784, 662] width 1568 height 1032
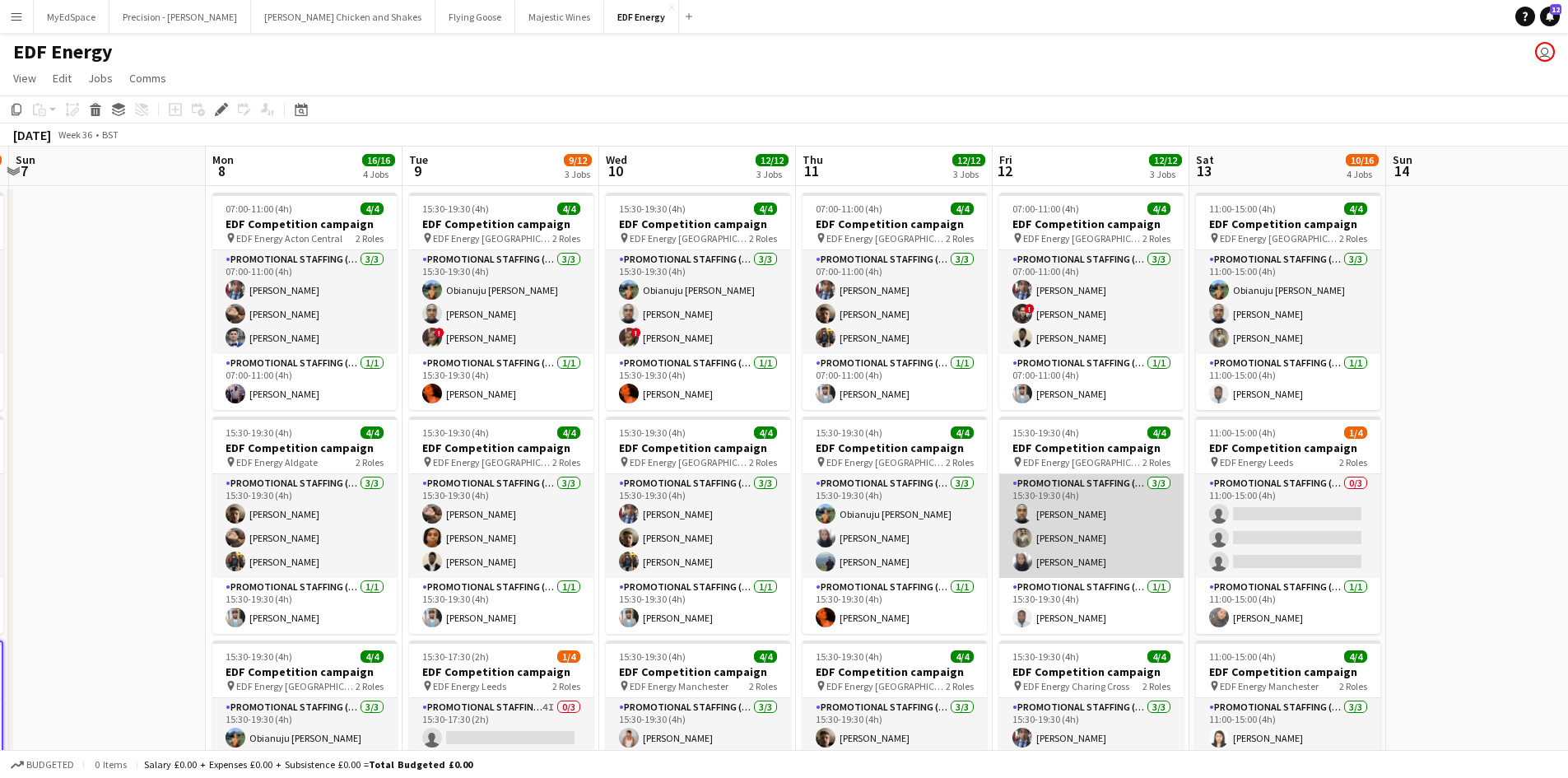
scroll to position [0, 784]
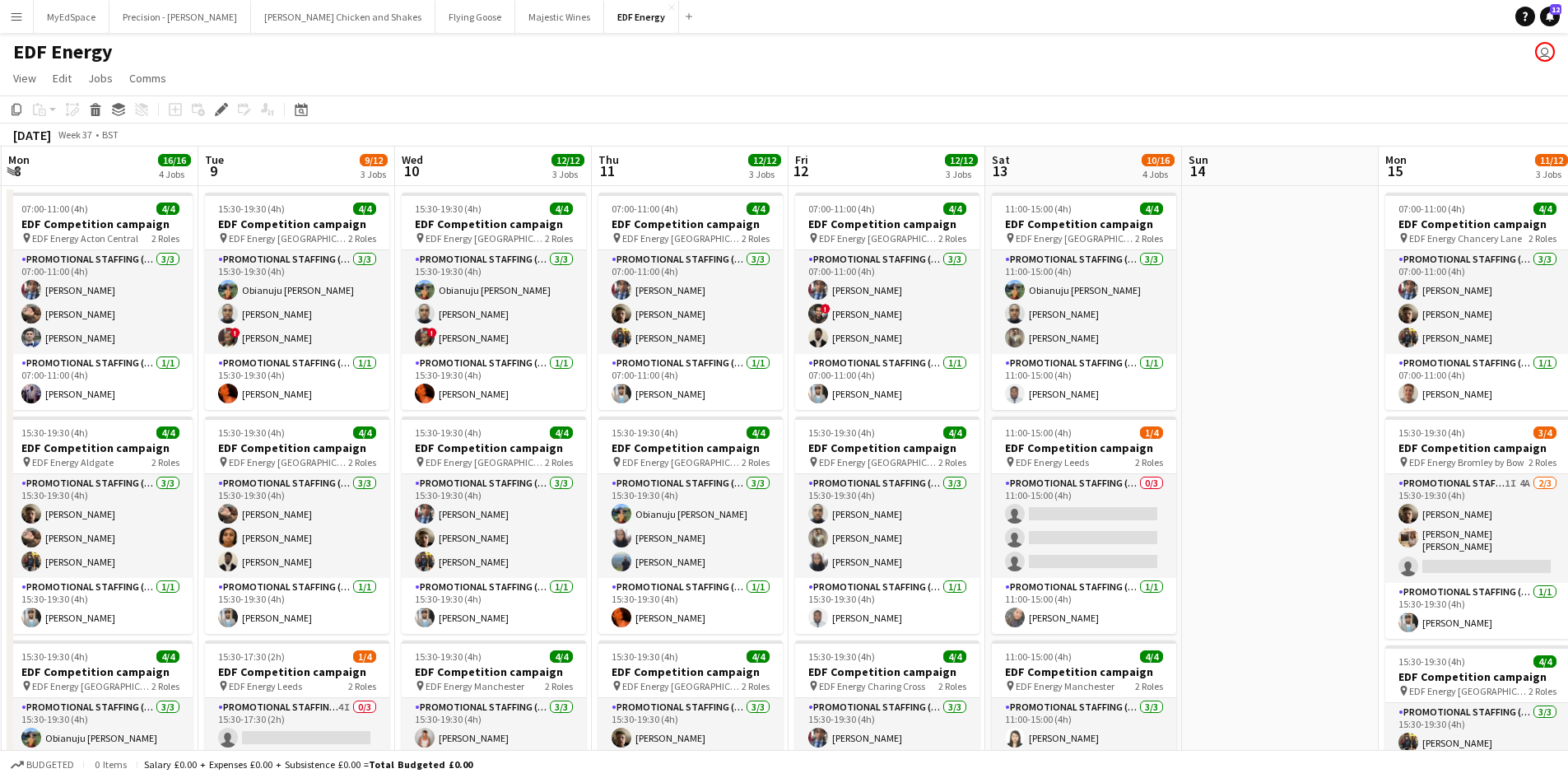
drag, startPoint x: 1131, startPoint y: 398, endPoint x: 1063, endPoint y: 415, distance: 70.1
click at [901, 374] on app-calendar-viewport "Fri 5 12/12 3 Jobs Sat 6 9/12 3 Jobs Sun 7 Mon 8 16/16 4 Jobs Tue 9 9/12 3 Jobs…" at bounding box center [784, 662] width 1568 height 1032
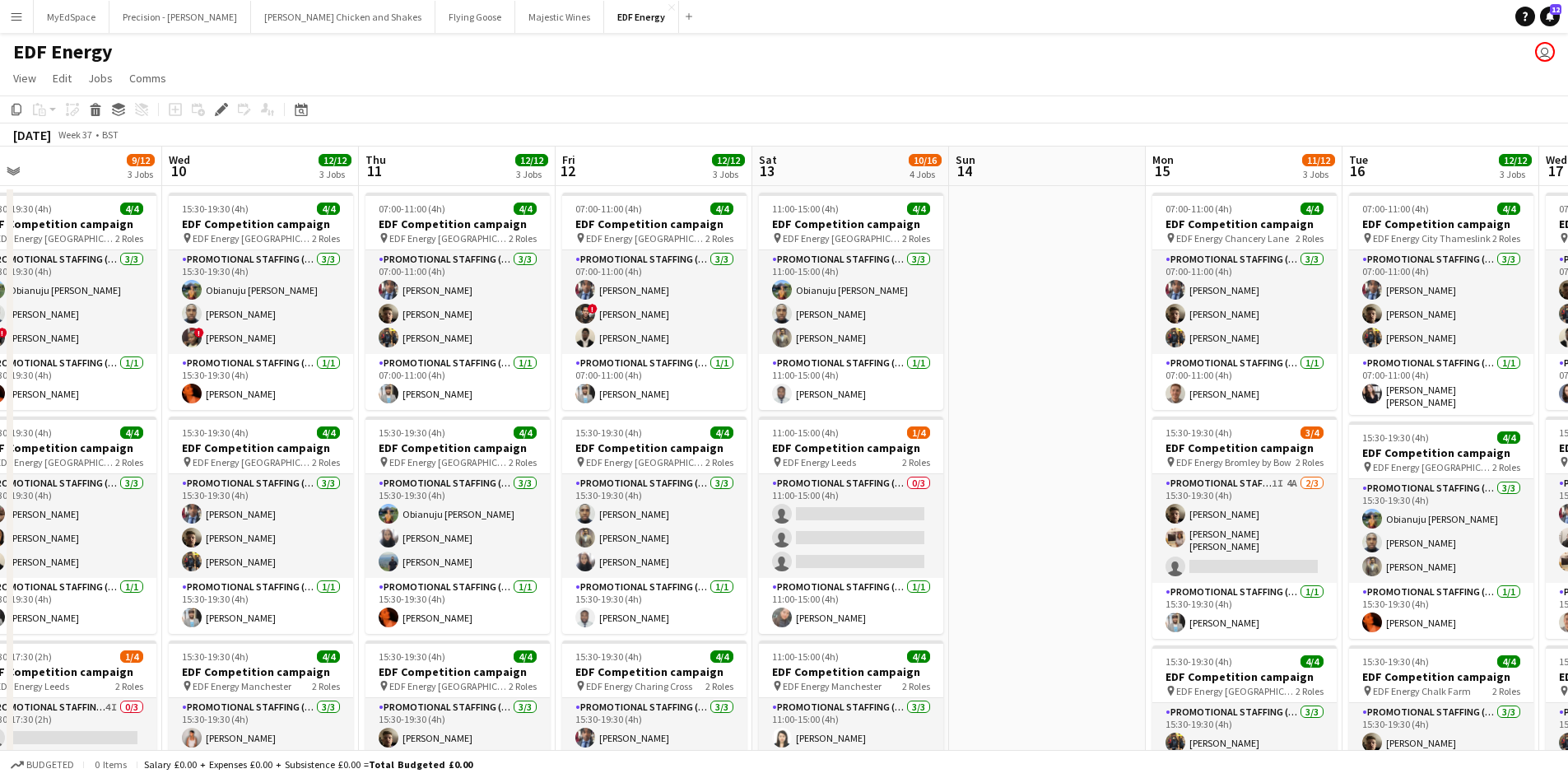
drag, startPoint x: 1172, startPoint y: 405, endPoint x: 972, endPoint y: 406, distance: 200.0
click at [973, 406] on app-calendar-viewport "Fri 5 12/12 3 Jobs Sat 6 9/12 3 Jobs Sun 7 Mon 8 16/16 4 Jobs Tue 9 9/12 3 Jobs…" at bounding box center [784, 662] width 1568 height 1032
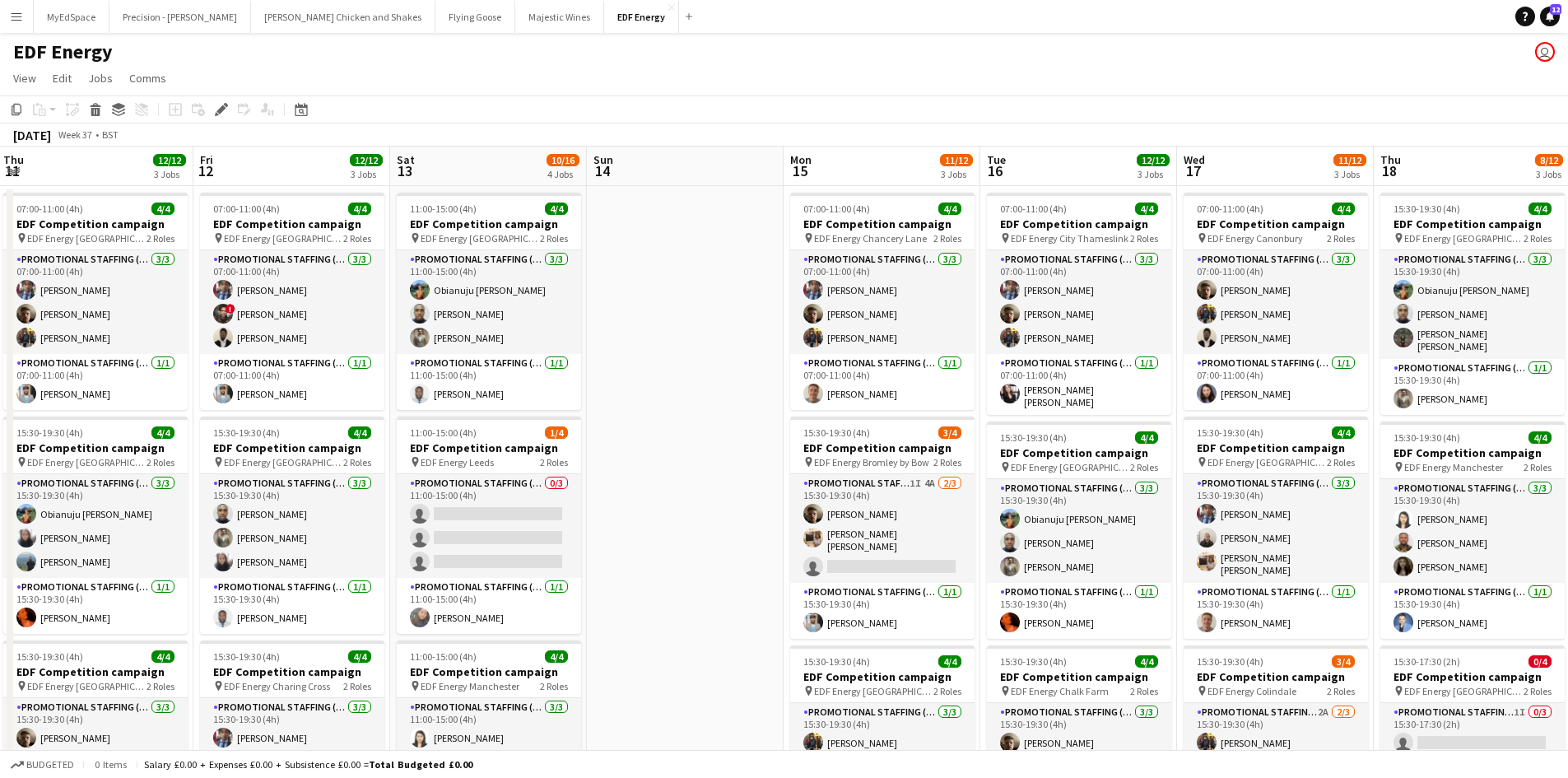
drag, startPoint x: 1367, startPoint y: 473, endPoint x: 1013, endPoint y: 423, distance: 357.5
click at [1013, 423] on app-calendar-viewport "Sun 7 Mon 8 16/16 4 Jobs Tue 9 9/12 3 Jobs Wed 10 12/12 3 Jobs Thu 11 12/12 3 J…" at bounding box center [784, 662] width 1568 height 1032
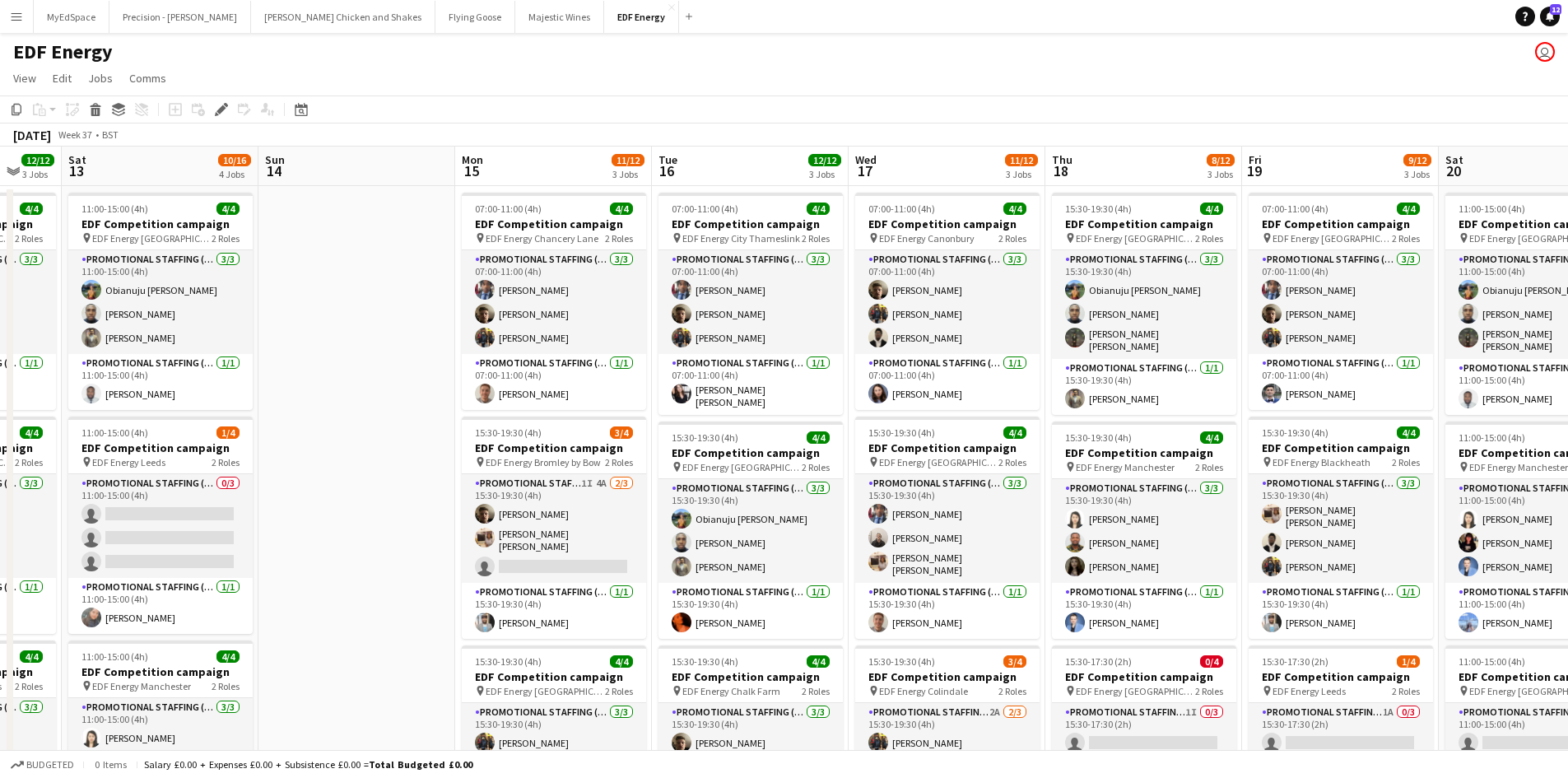
drag, startPoint x: 1006, startPoint y: 522, endPoint x: 702, endPoint y: 507, distance: 304.4
click at [702, 507] on app-calendar-viewport "Tue 9 9/12 3 Jobs Wed 10 12/12 3 Jobs Thu 11 12/12 3 Jobs Fri 12 12/12 3 Jobs S…" at bounding box center [784, 662] width 1568 height 1032
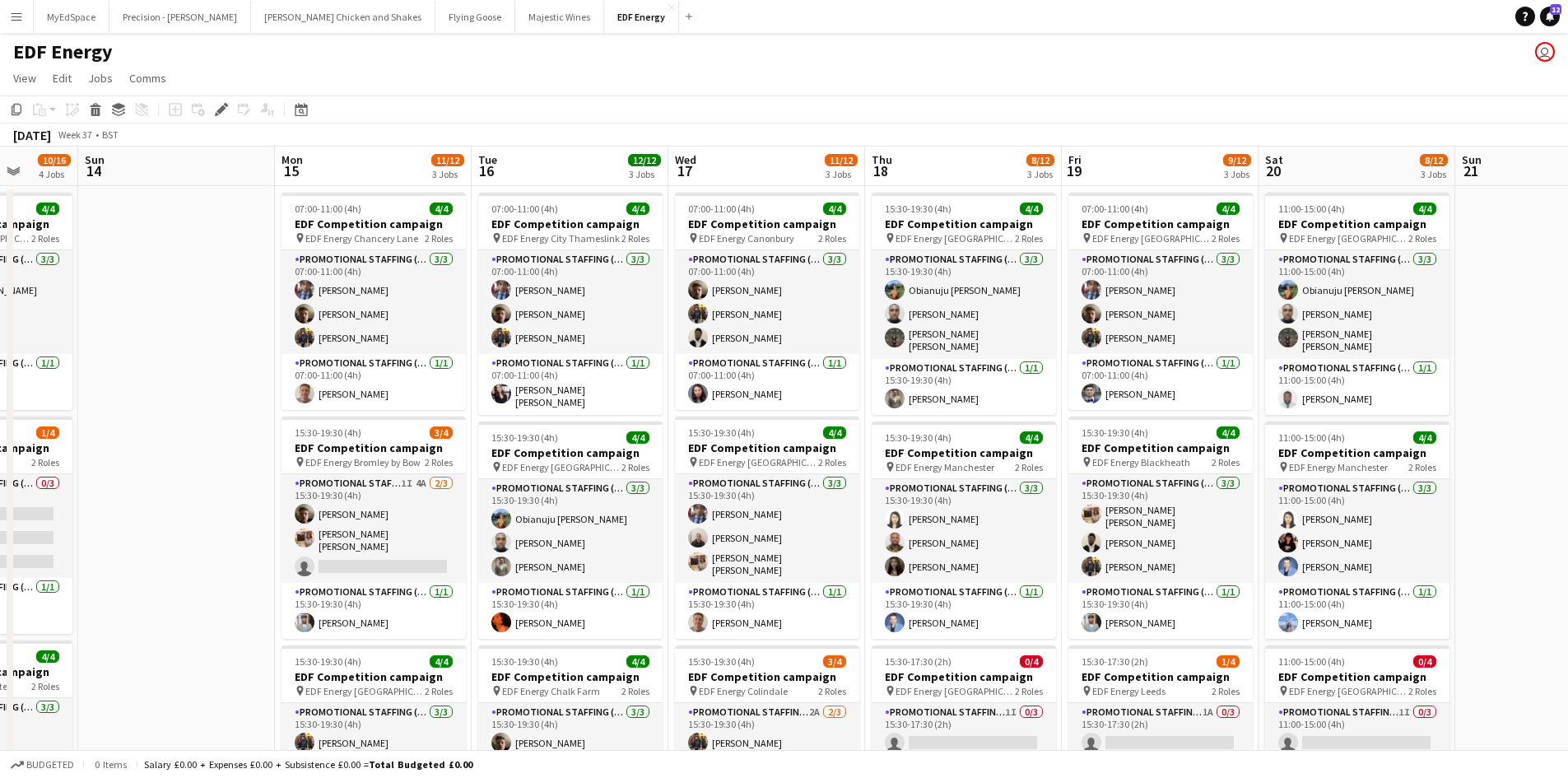
drag, startPoint x: 891, startPoint y: 527, endPoint x: 865, endPoint y: 519, distance: 27.2
click at [864, 519] on app-calendar-viewport "Thu 11 12/12 3 Jobs Fri 12 12/12 3 Jobs Sat 13 10/16 4 Jobs Sun 14 Mon 15 11/12…" at bounding box center [784, 662] width 1568 height 1032
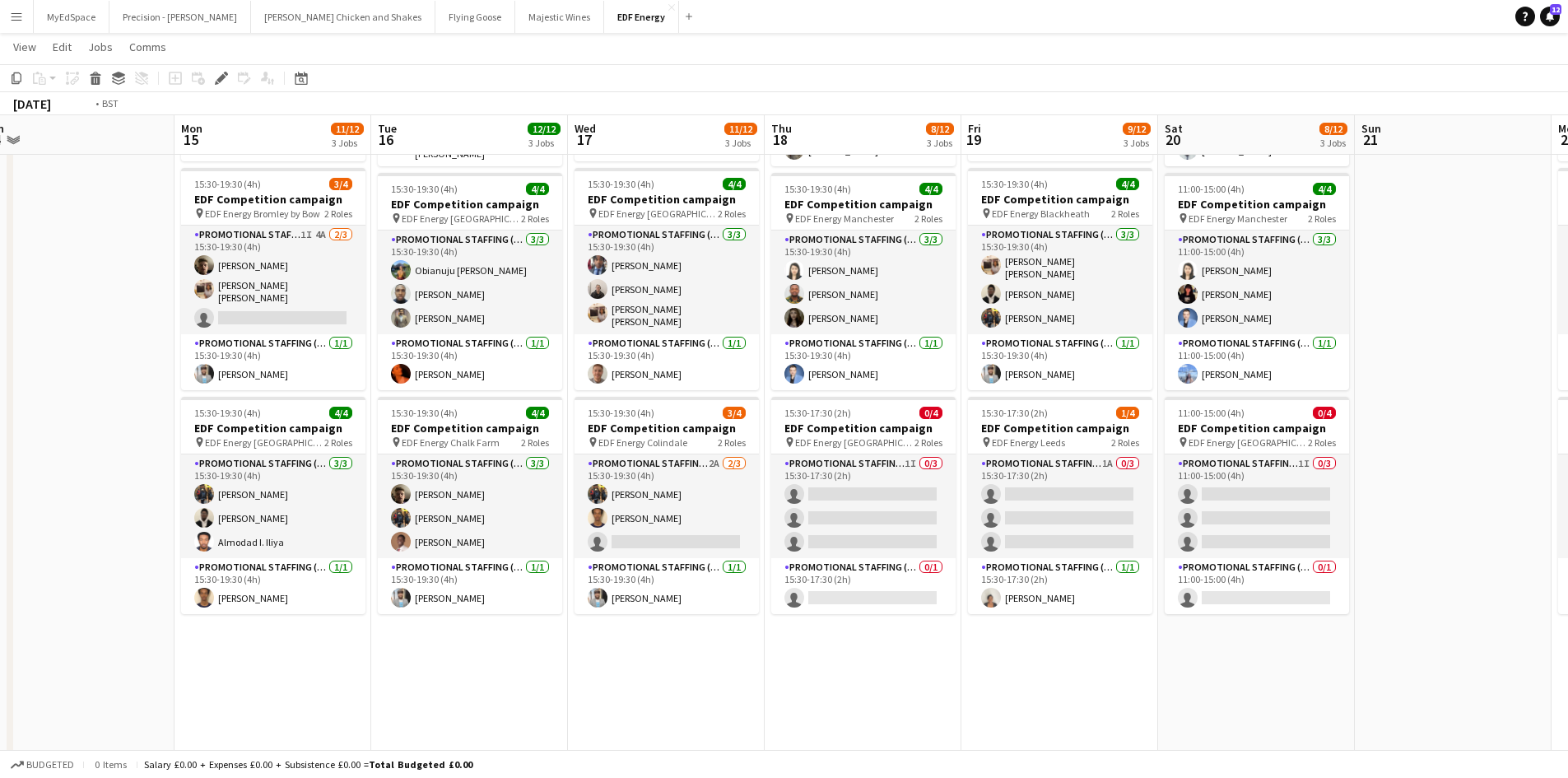
scroll to position [0, 505]
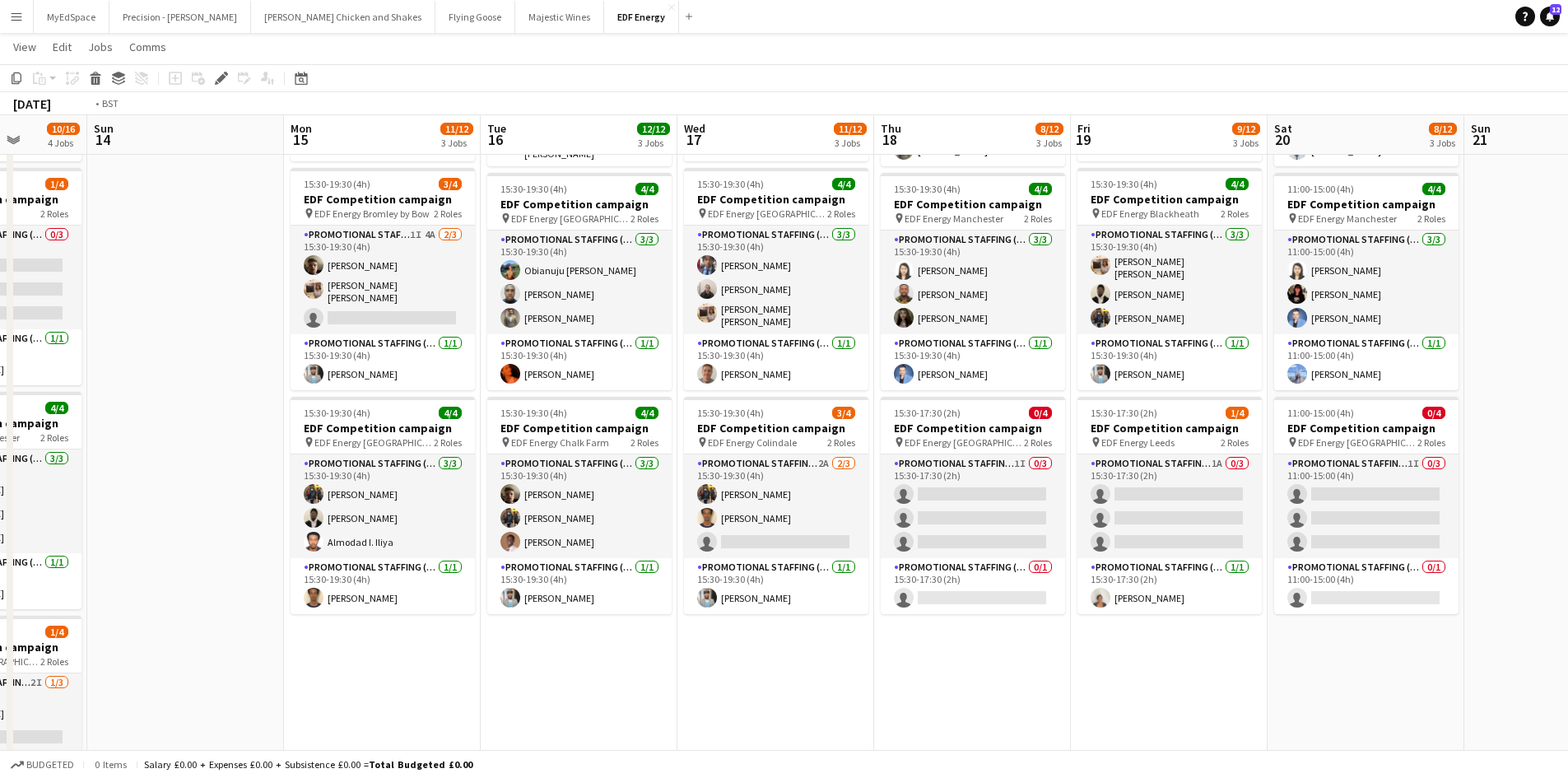
drag, startPoint x: 1188, startPoint y: 484, endPoint x: 823, endPoint y: 505, distance: 365.6
click at [823, 504] on app-calendar-viewport "Thu 11 12/12 3 Jobs Fri 12 12/12 3 Jobs Sat 13 10/16 4 Jobs Sun 14 Mon 15 11/12…" at bounding box center [784, 373] width 1568 height 1113
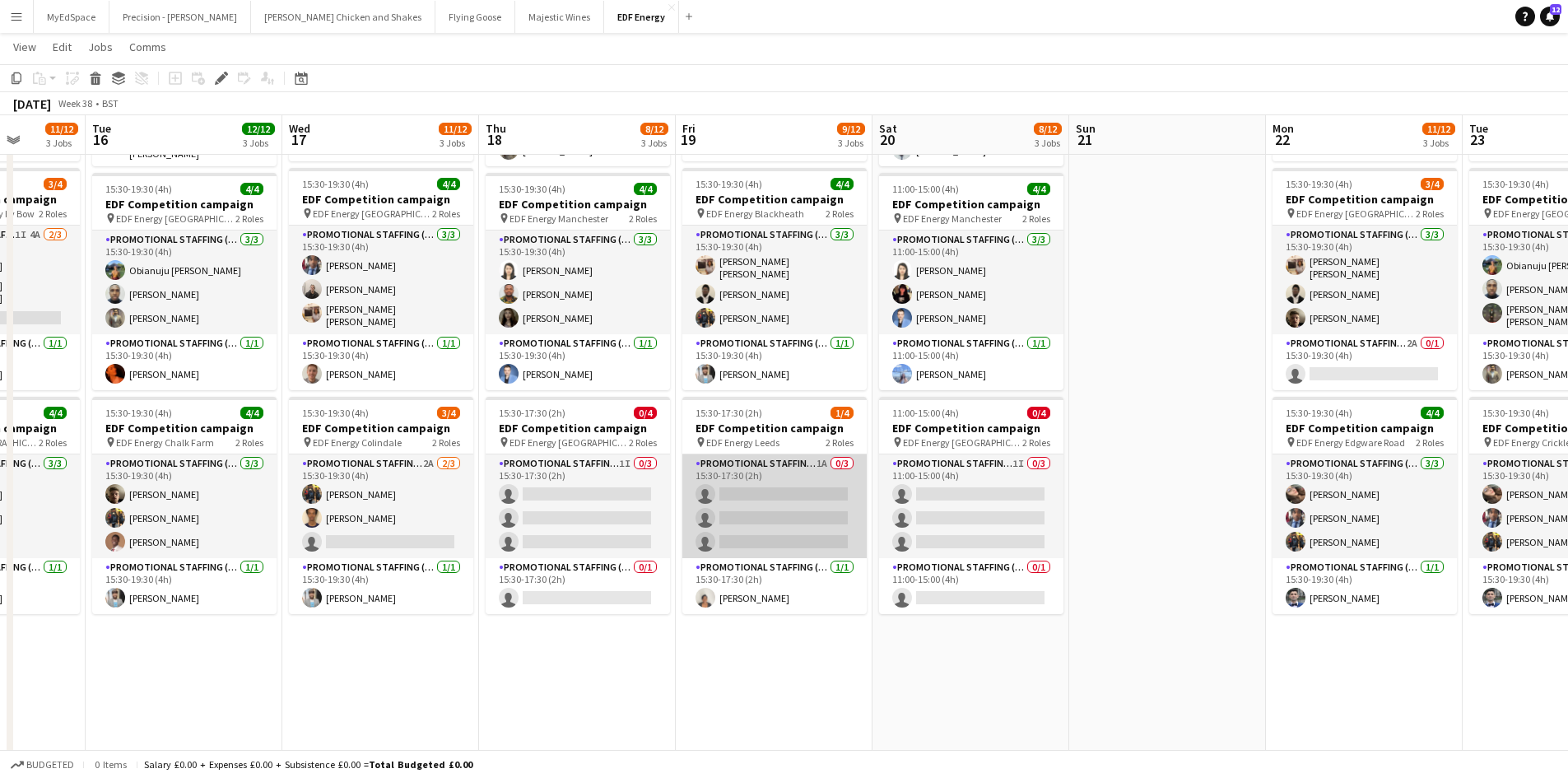
click at [823, 456] on app-card-role "Promotional Staffing (Flyering Staff) 1A 0/3 15:30-17:30 (2h) single-neutral-ac…" at bounding box center [774, 506] width 184 height 103
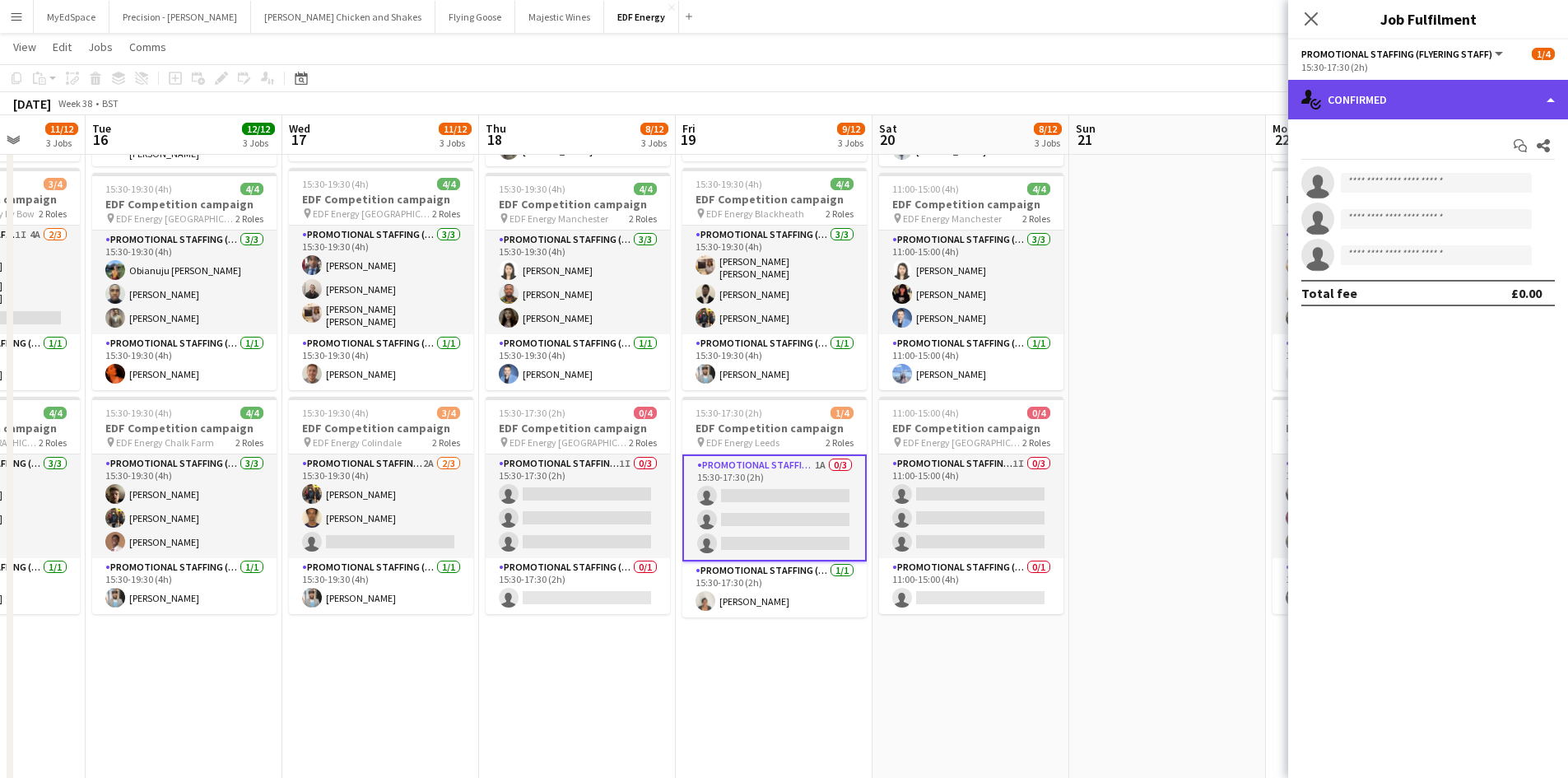
click at [1409, 105] on div "single-neutral-actions-check-2 Confirmed" at bounding box center [1427, 99] width 279 height 39
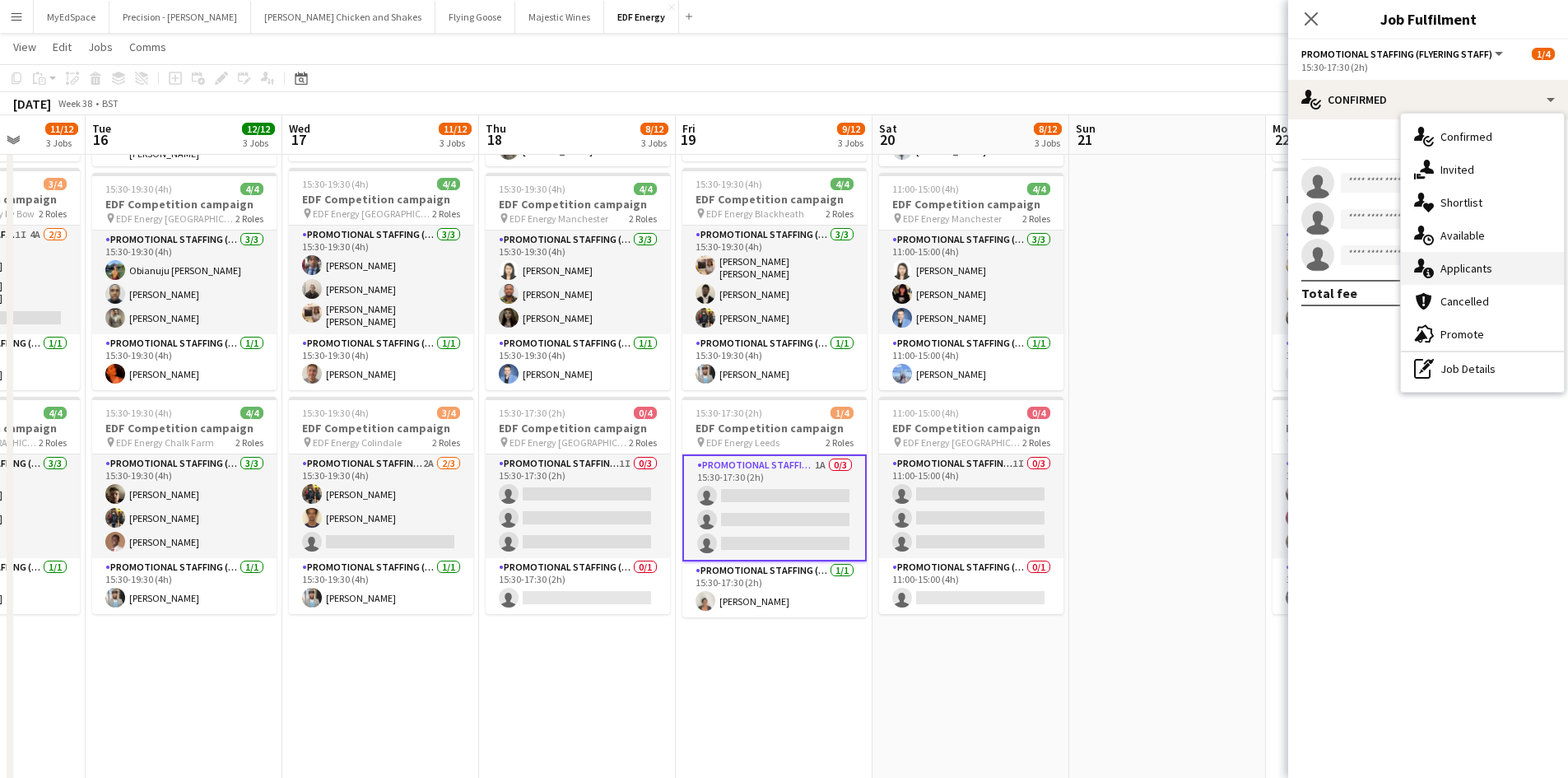
click at [1467, 268] on span "Applicants" at bounding box center [1466, 268] width 52 height 15
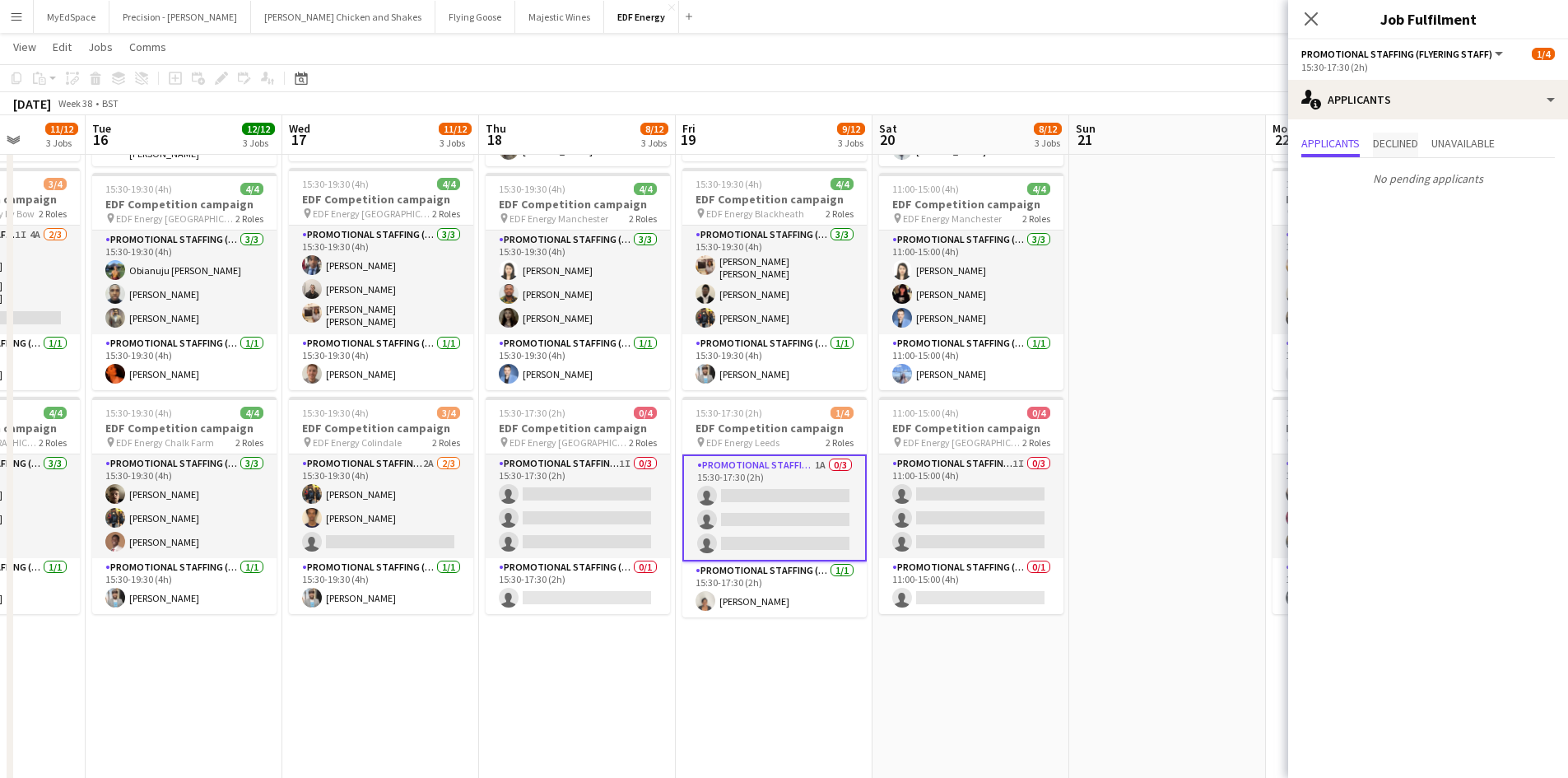
click at [1406, 145] on span "Declined" at bounding box center [1395, 143] width 46 height 11
click at [1444, 130] on div "Applicants Declined Unavailable No pending applicants No declined applicants" at bounding box center [1427, 162] width 279 height 87
click at [1457, 135] on span "Unavailable" at bounding box center [1463, 145] width 63 height 25
click at [1162, 405] on app-date-cell at bounding box center [1167, 434] width 197 height 993
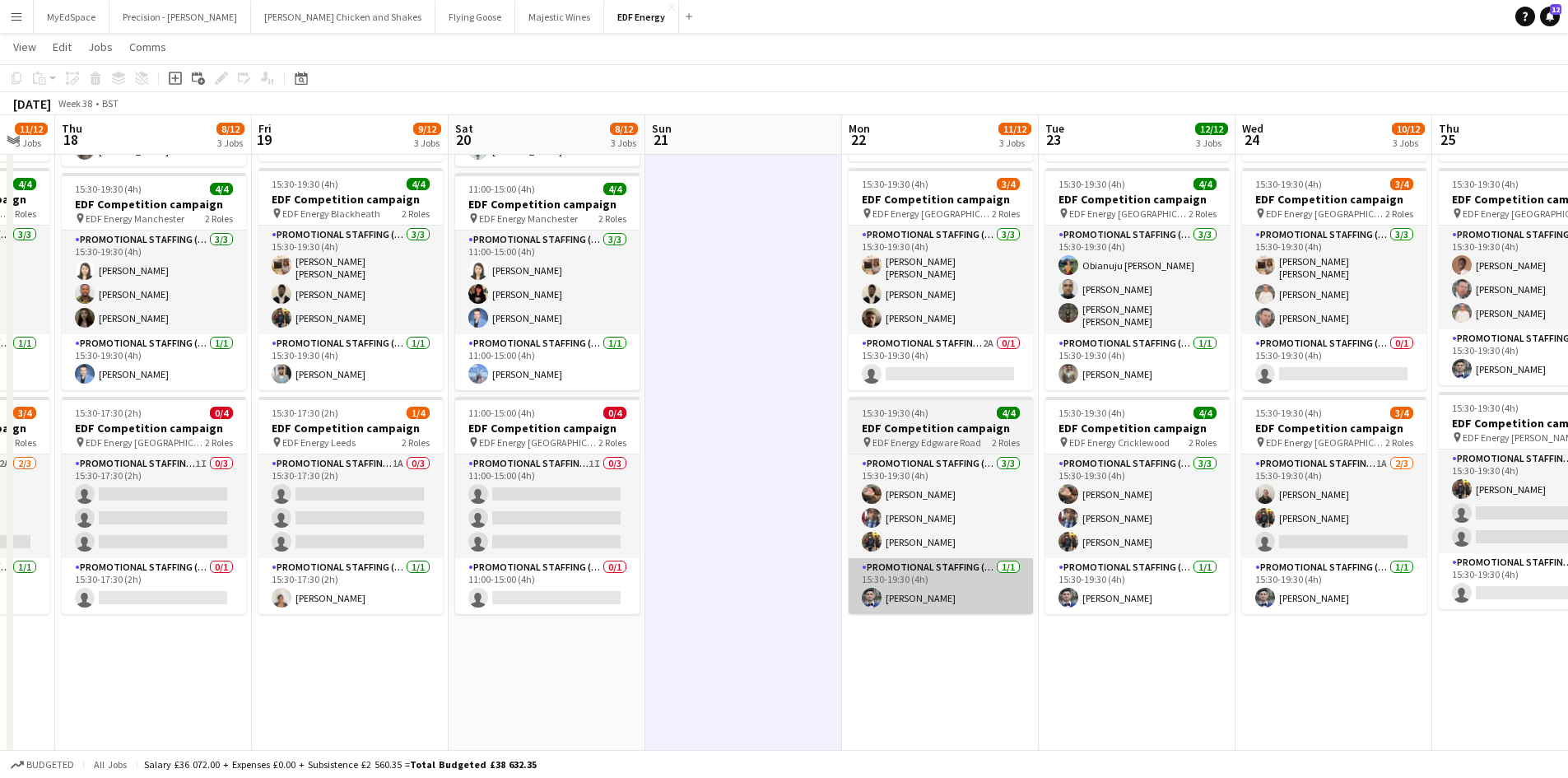
scroll to position [0, 574]
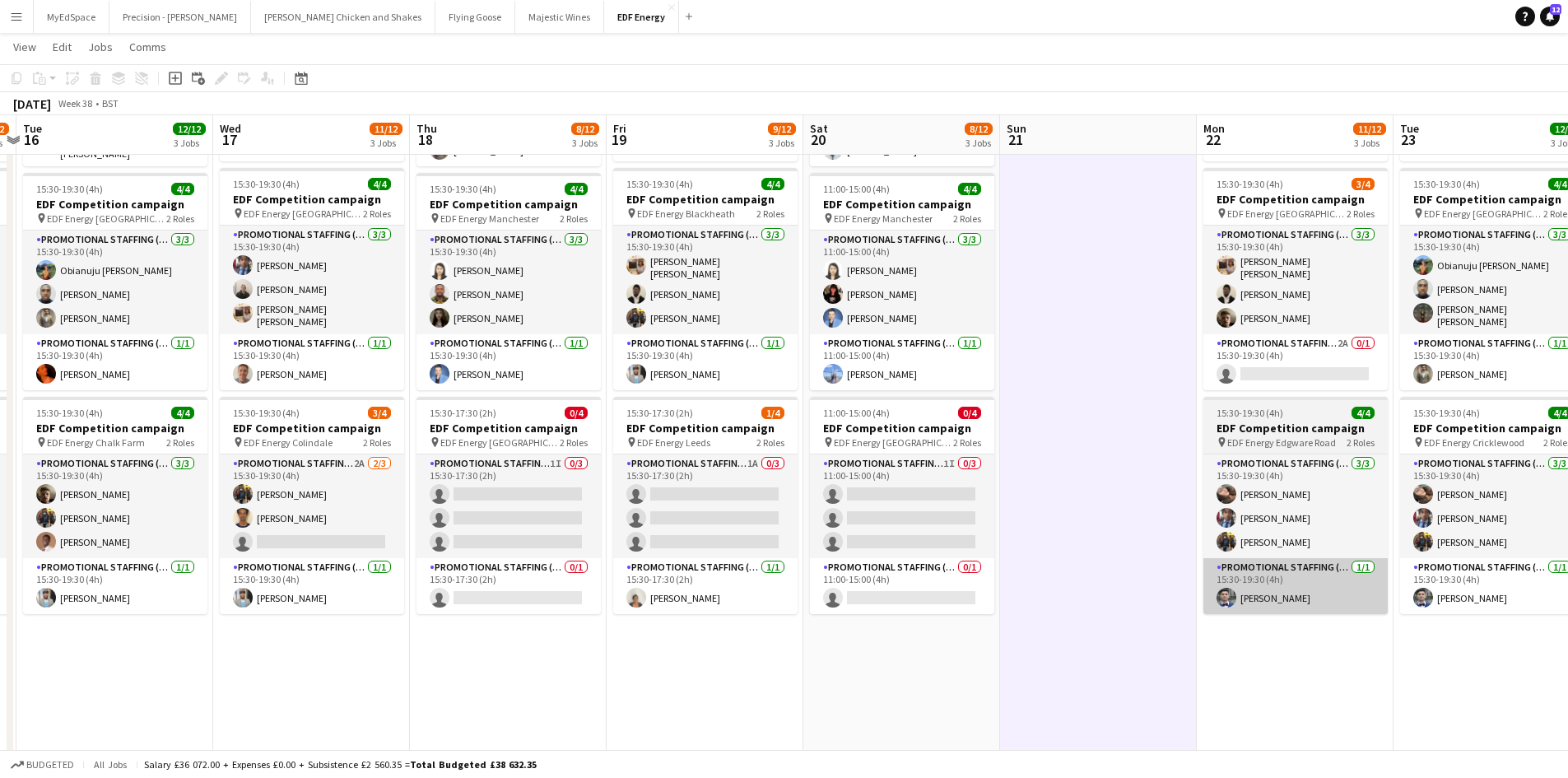
drag, startPoint x: 1003, startPoint y: 587, endPoint x: 705, endPoint y: 600, distance: 298.3
click at [475, 578] on app-calendar-viewport "Sat 13 10/16 4 Jobs Sun 14 Mon 15 11/12 3 Jobs Tue 16 12/12 3 Jobs Wed 17 11/12…" at bounding box center [784, 373] width 1568 height 1113
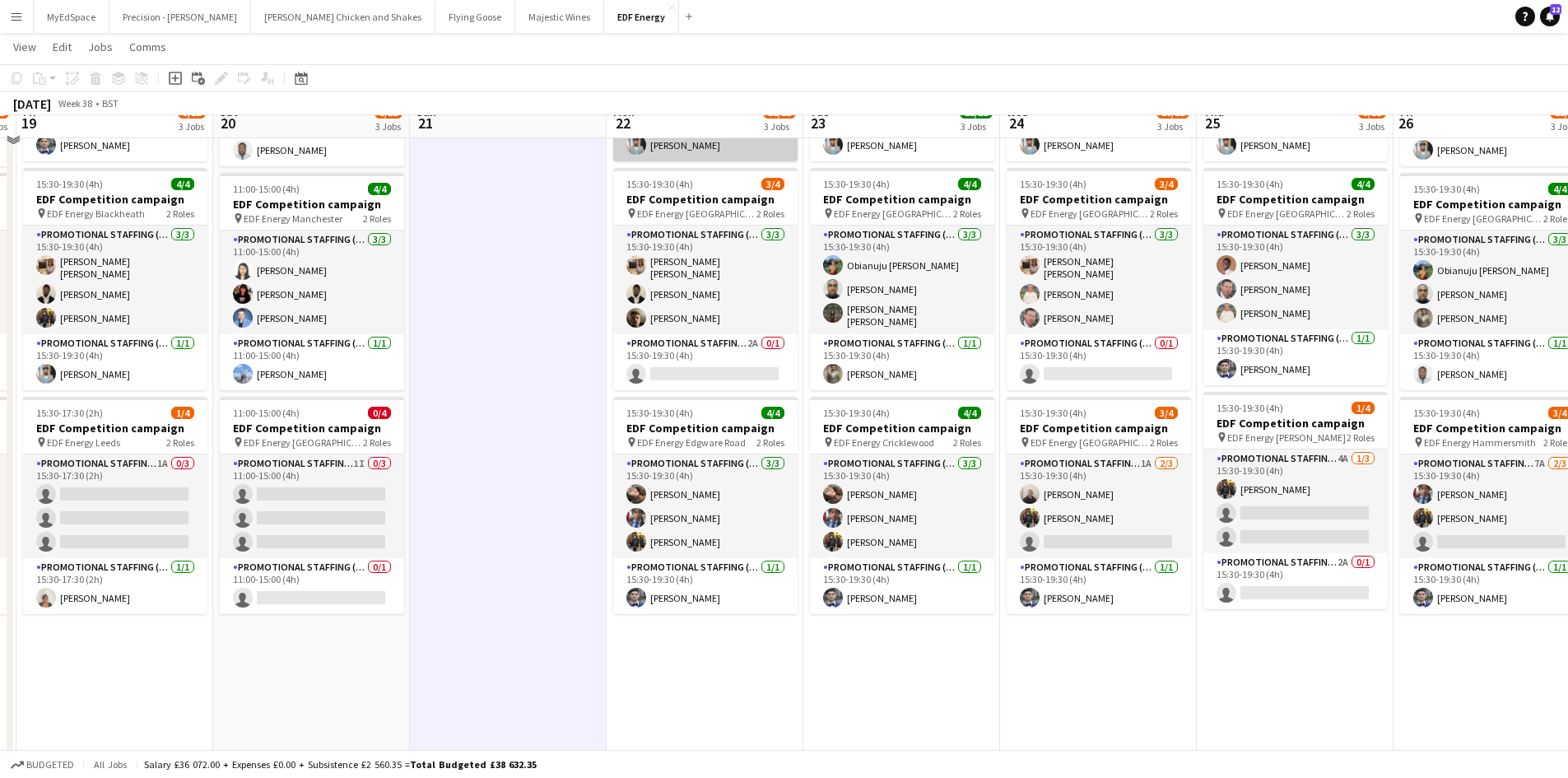
scroll to position [0, 0]
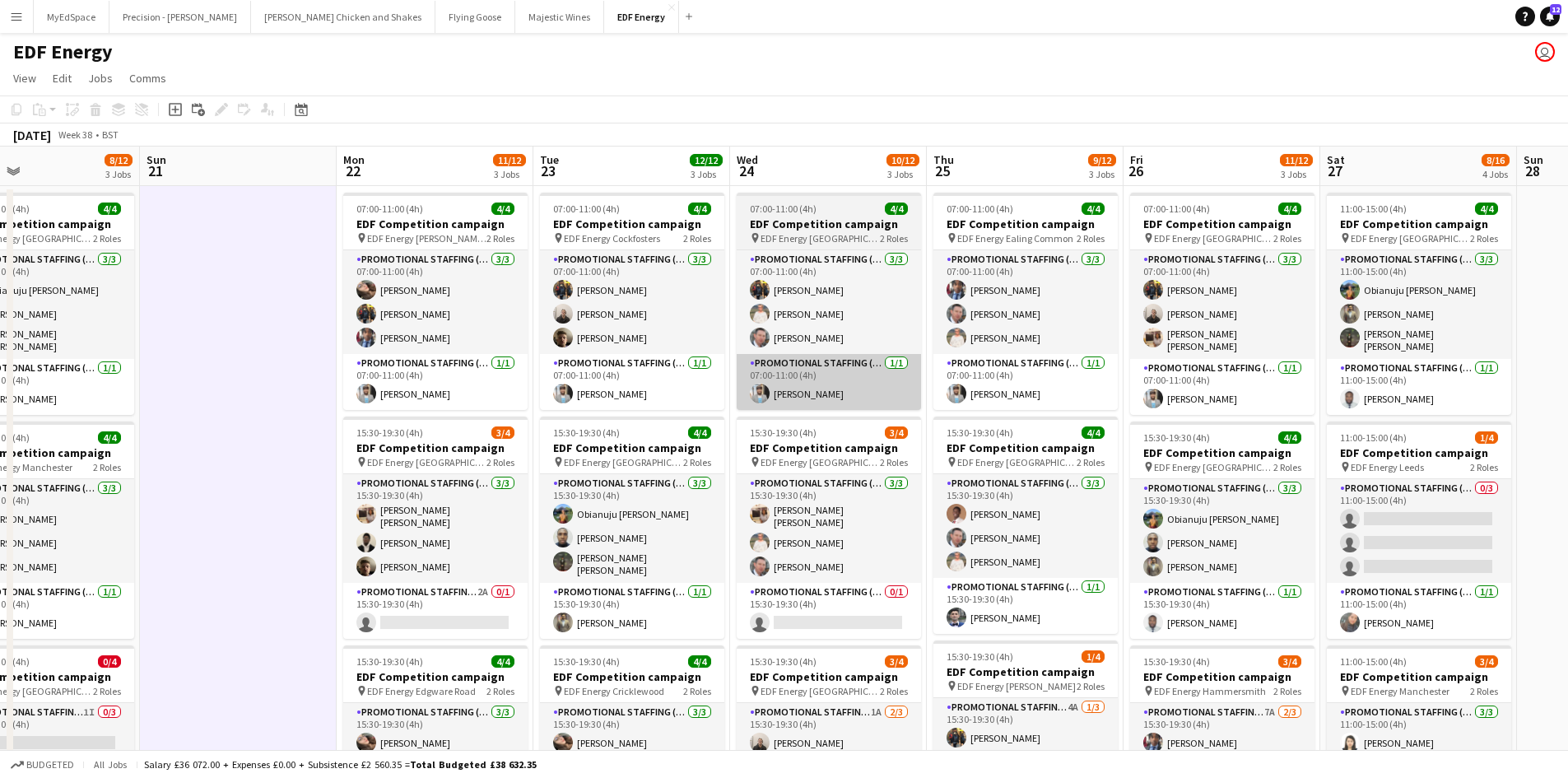
drag, startPoint x: 1143, startPoint y: 400, endPoint x: 813, endPoint y: 364, distance: 332.0
click at [860, 383] on app-calendar-viewport "Tue 16 12/12 3 Jobs Wed 17 11/12 3 Jobs Thu 18 8/12 3 Jobs Fri 19 9/12 3 Jobs S…" at bounding box center [784, 662] width 1568 height 1032
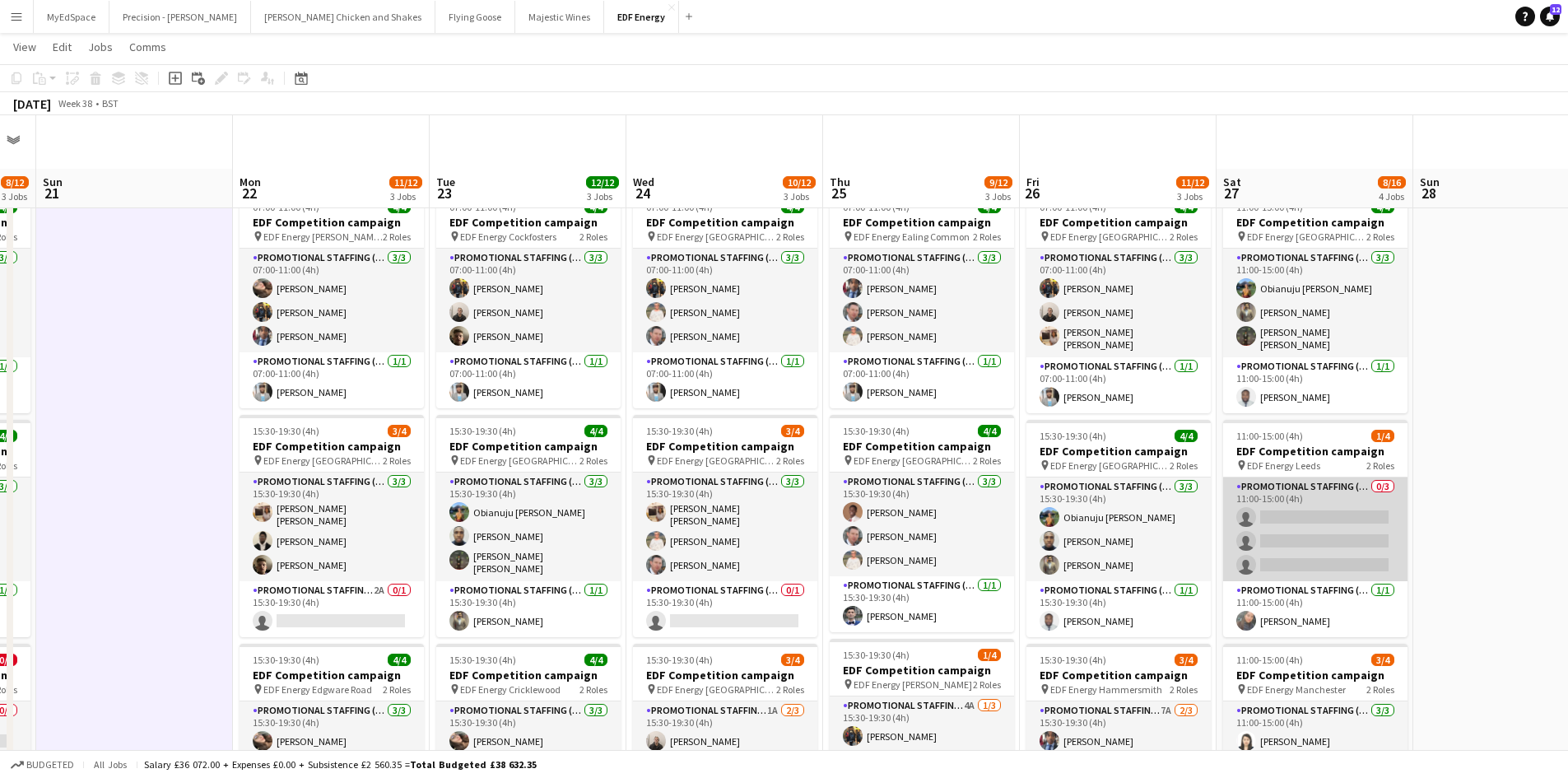
scroll to position [165, 0]
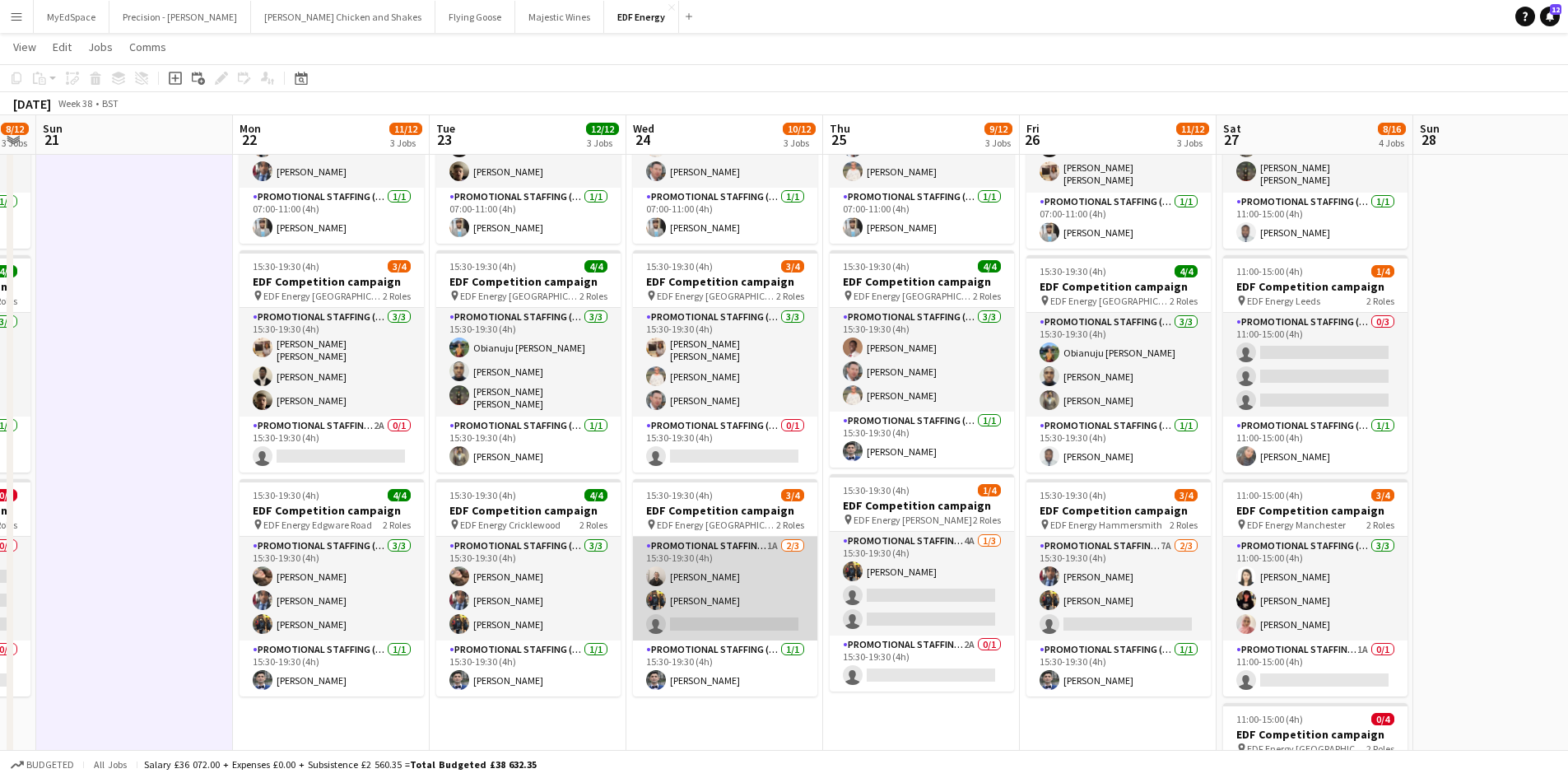
click at [773, 547] on app-card-role "Promotional Staffing (Flyering Staff) 1A 2/3 15:30-19:30 (4h) Gavin Rowe Martin…" at bounding box center [725, 589] width 184 height 103
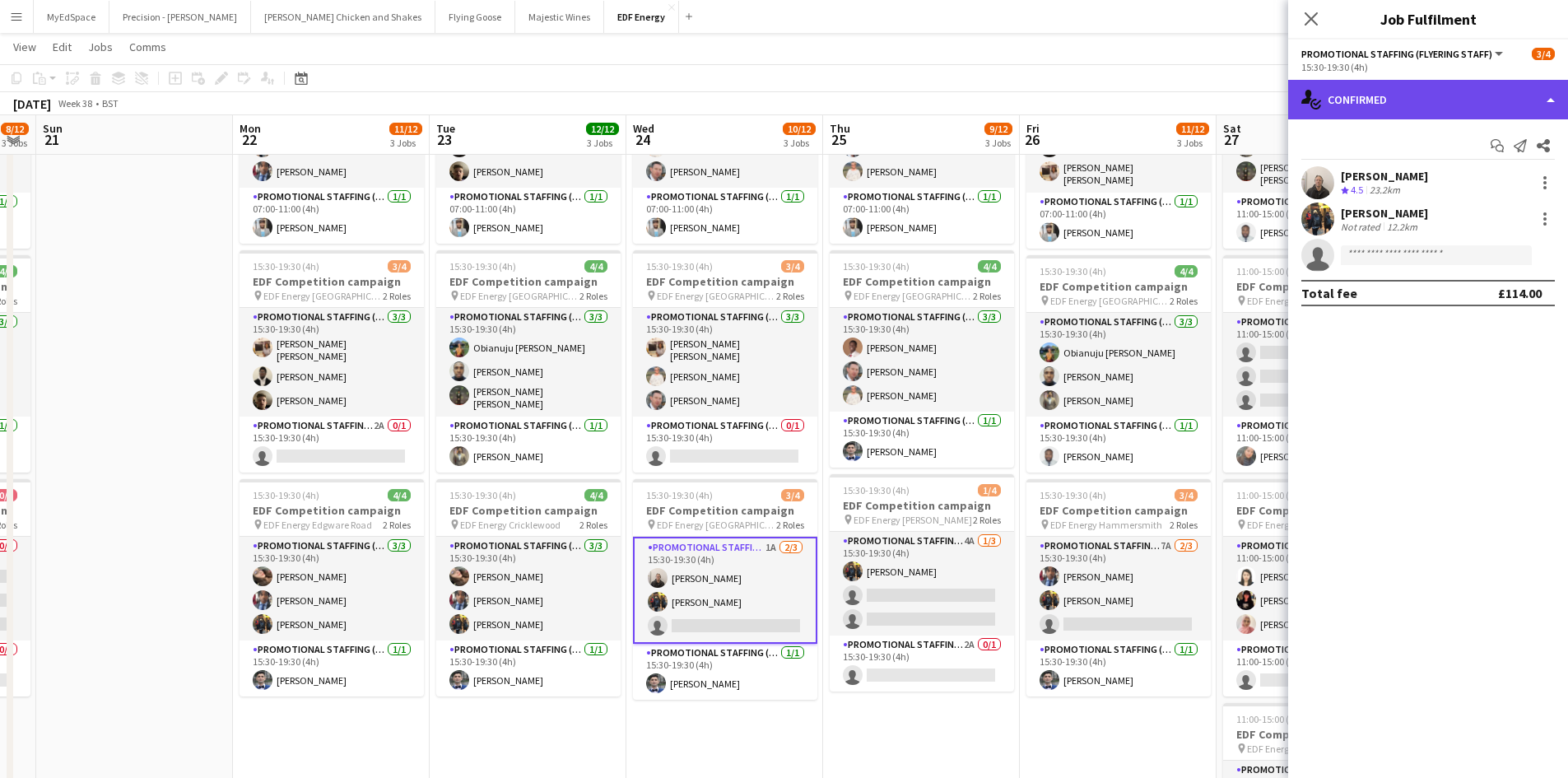
click at [1472, 91] on div "single-neutral-actions-check-2 Confirmed" at bounding box center [1427, 99] width 279 height 39
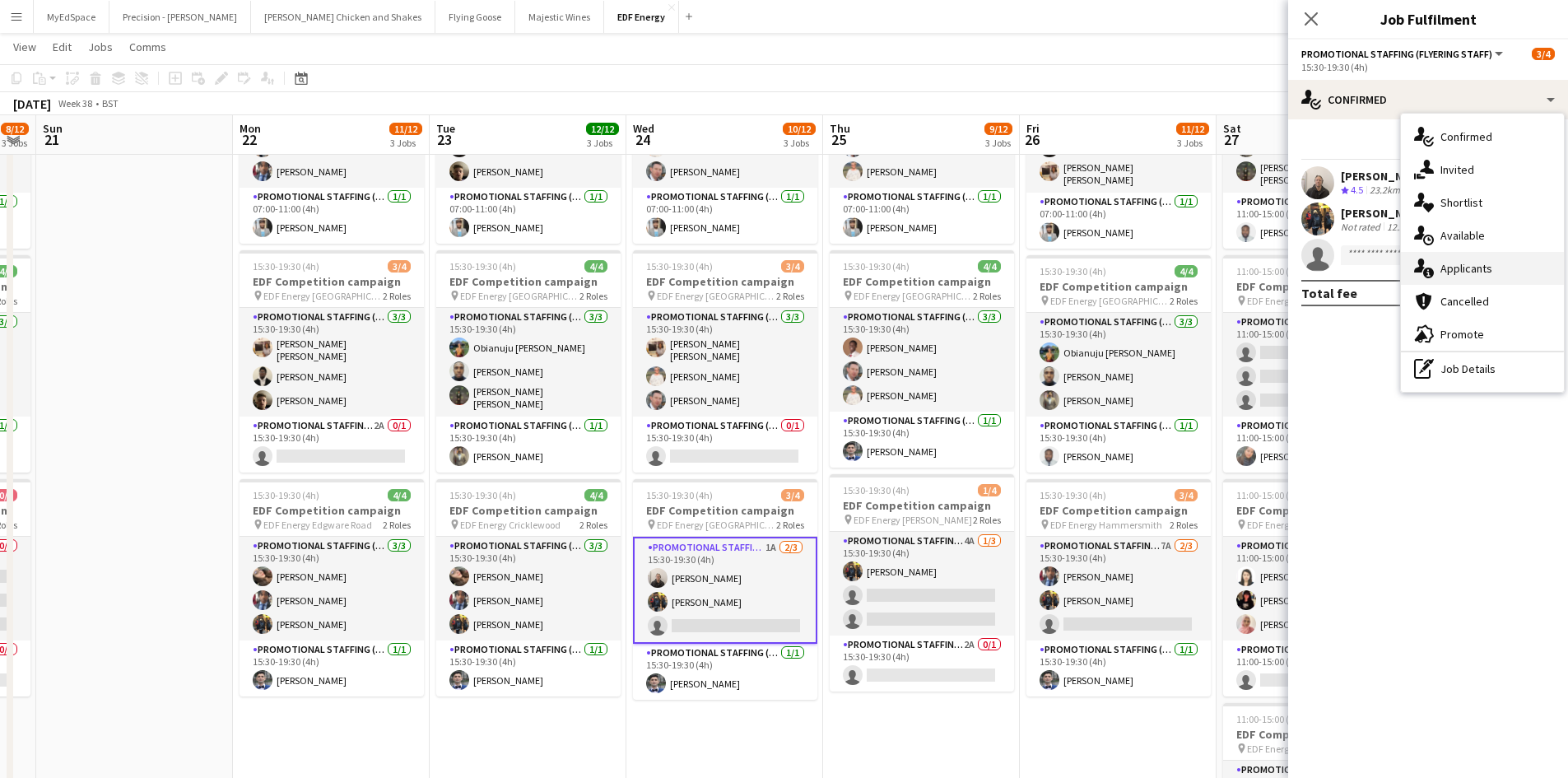
click at [1486, 266] on span "Applicants" at bounding box center [1466, 268] width 52 height 15
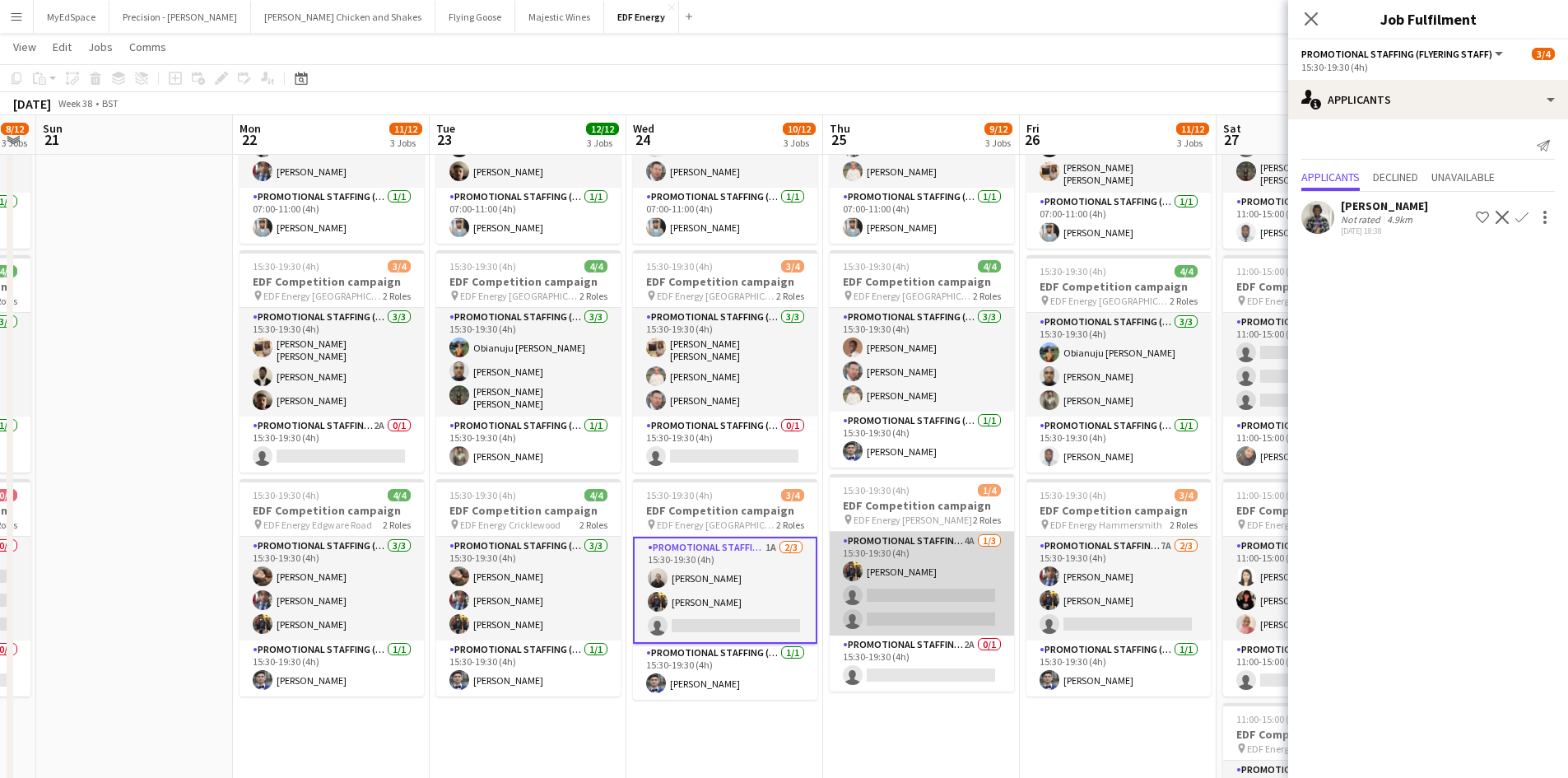
click at [960, 541] on app-card-role "Promotional Staffing (Flyering Staff) 4A 1/3 15:30-19:30 (4h) Martin Brady sing…" at bounding box center [922, 584] width 184 height 103
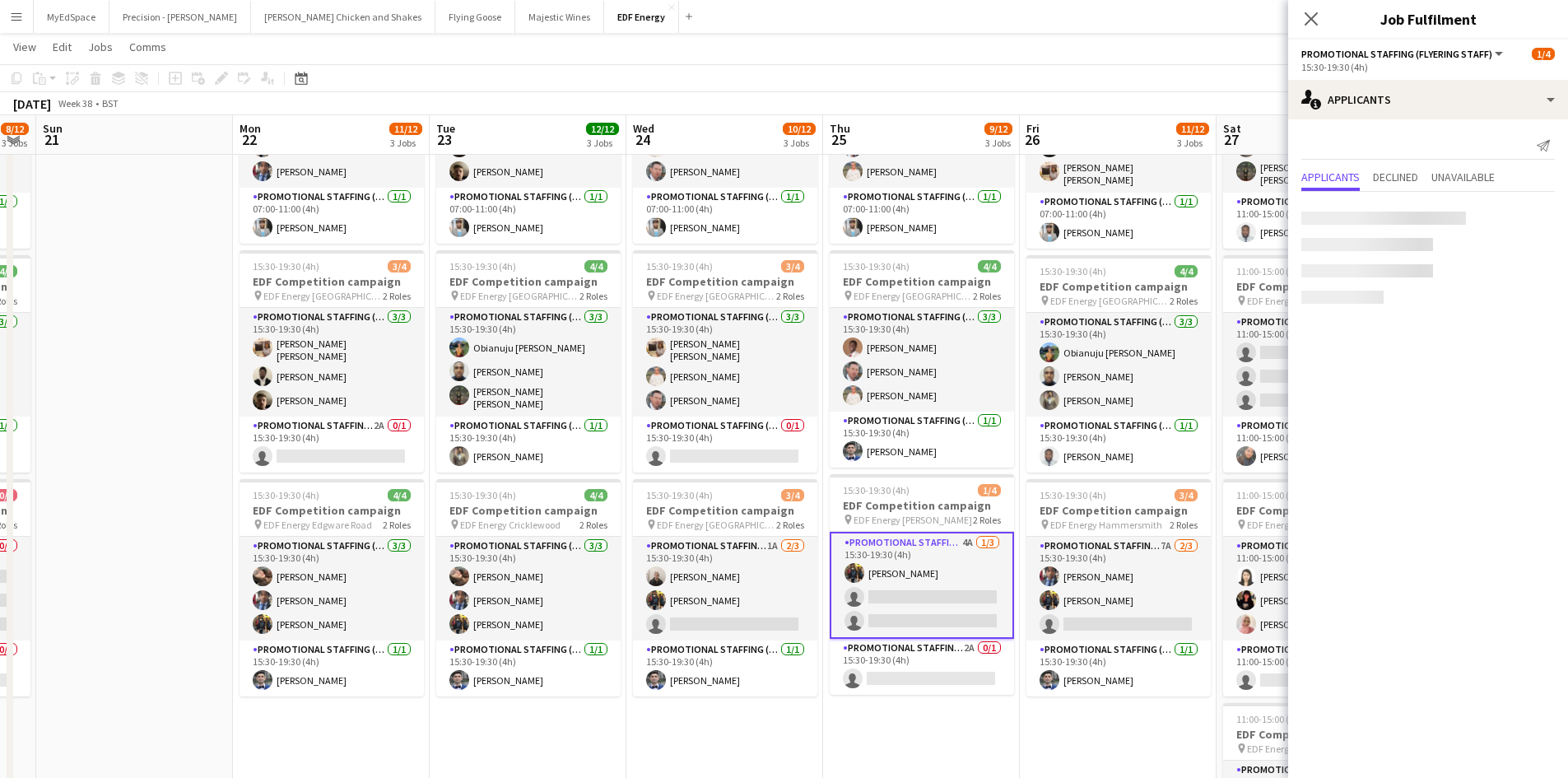
scroll to position [0, 553]
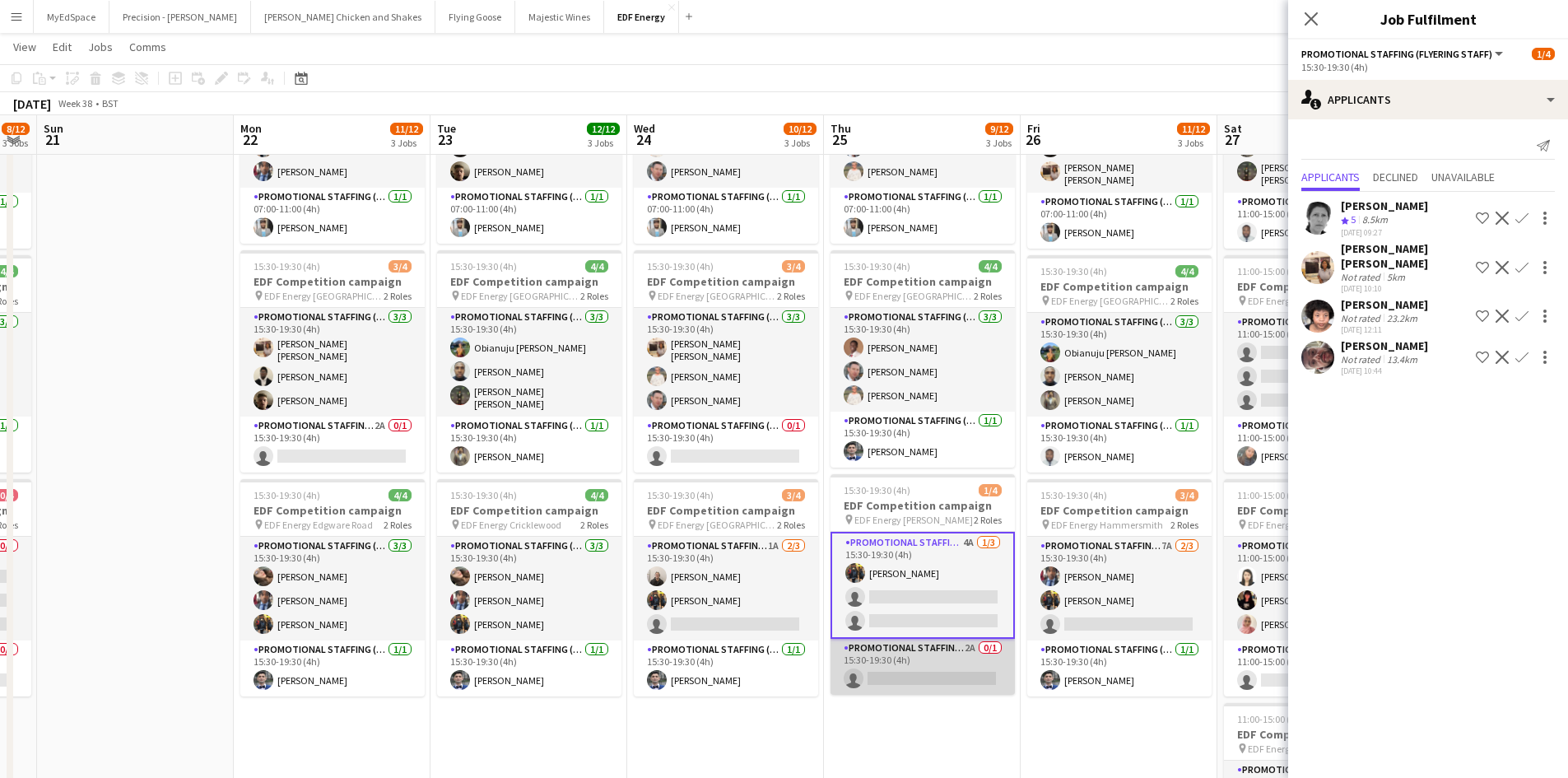
click at [964, 643] on app-card-role "Promotional Staffing (Team Leader) 2A 0/1 15:30-19:30 (4h) single-neutral-actio…" at bounding box center [922, 667] width 184 height 56
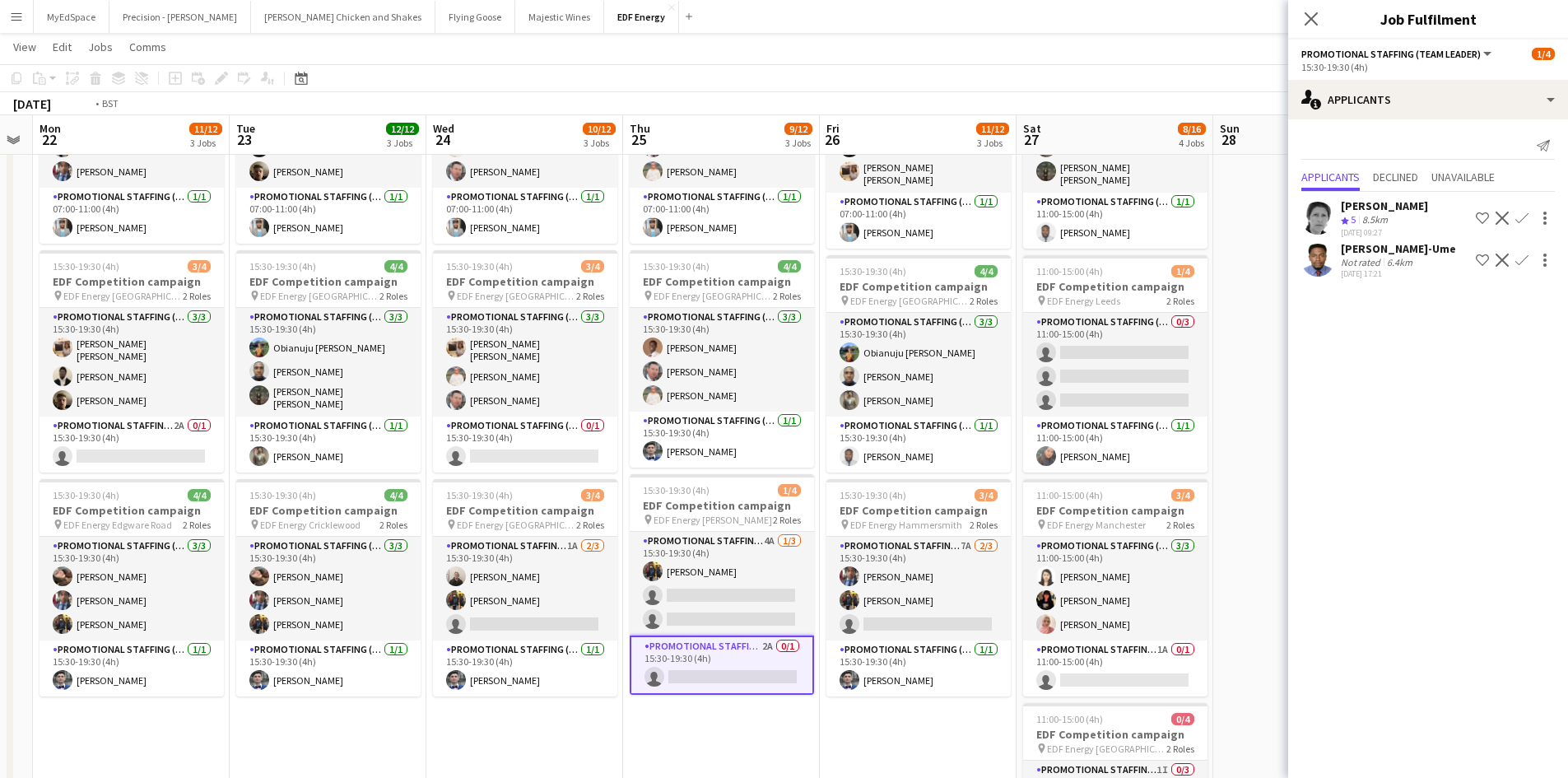
drag, startPoint x: 1119, startPoint y: 666, endPoint x: 697, endPoint y: 621, distance: 424.4
click at [701, 621] on app-calendar-viewport "Thu 18 8/12 3 Jobs Fri 19 9/12 3 Jobs Sat 20 8/12 3 Jobs Sun 21 Mon 22 11/12 3 …" at bounding box center [784, 456] width 1568 height 1113
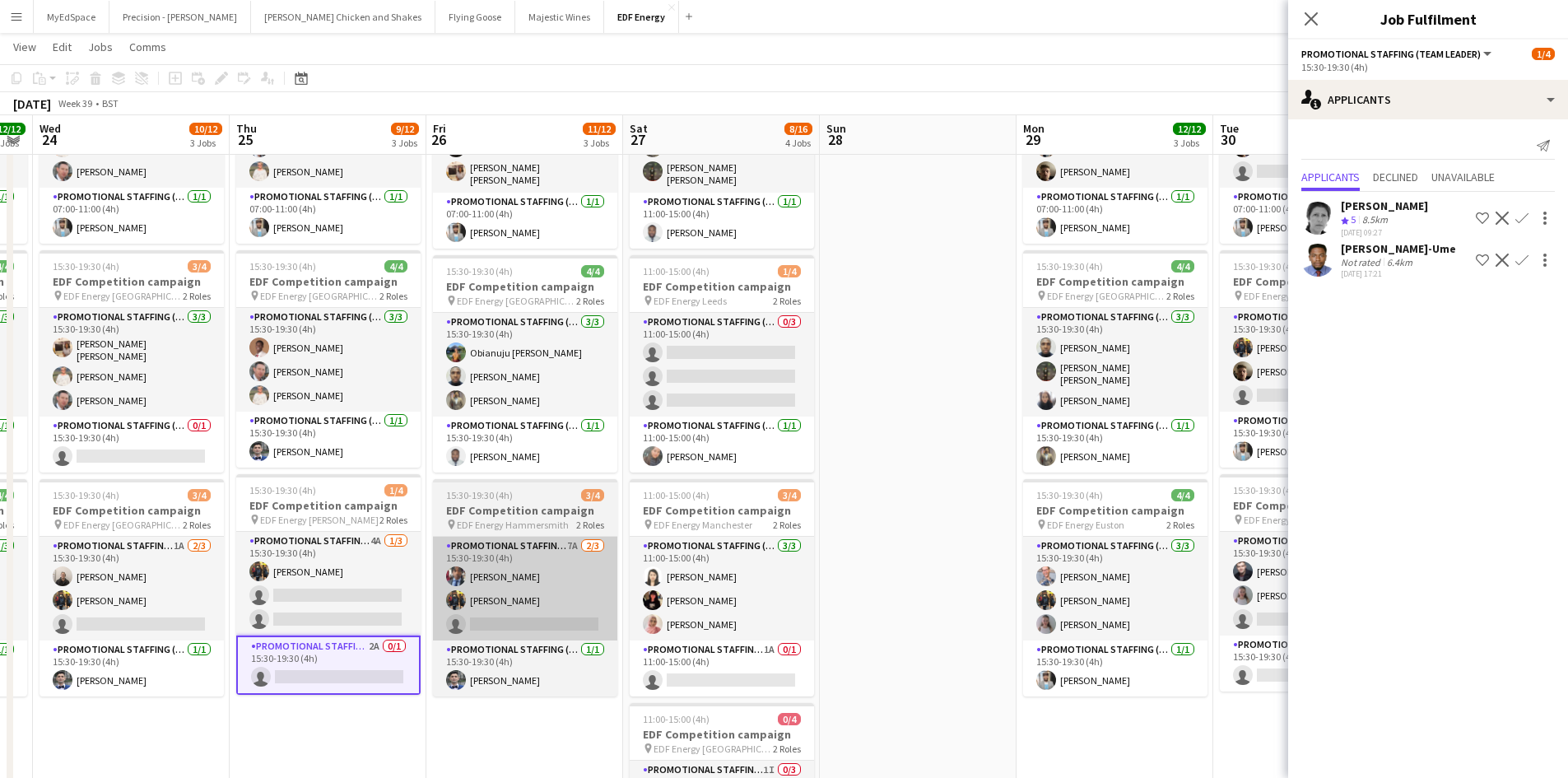
scroll to position [0, 578]
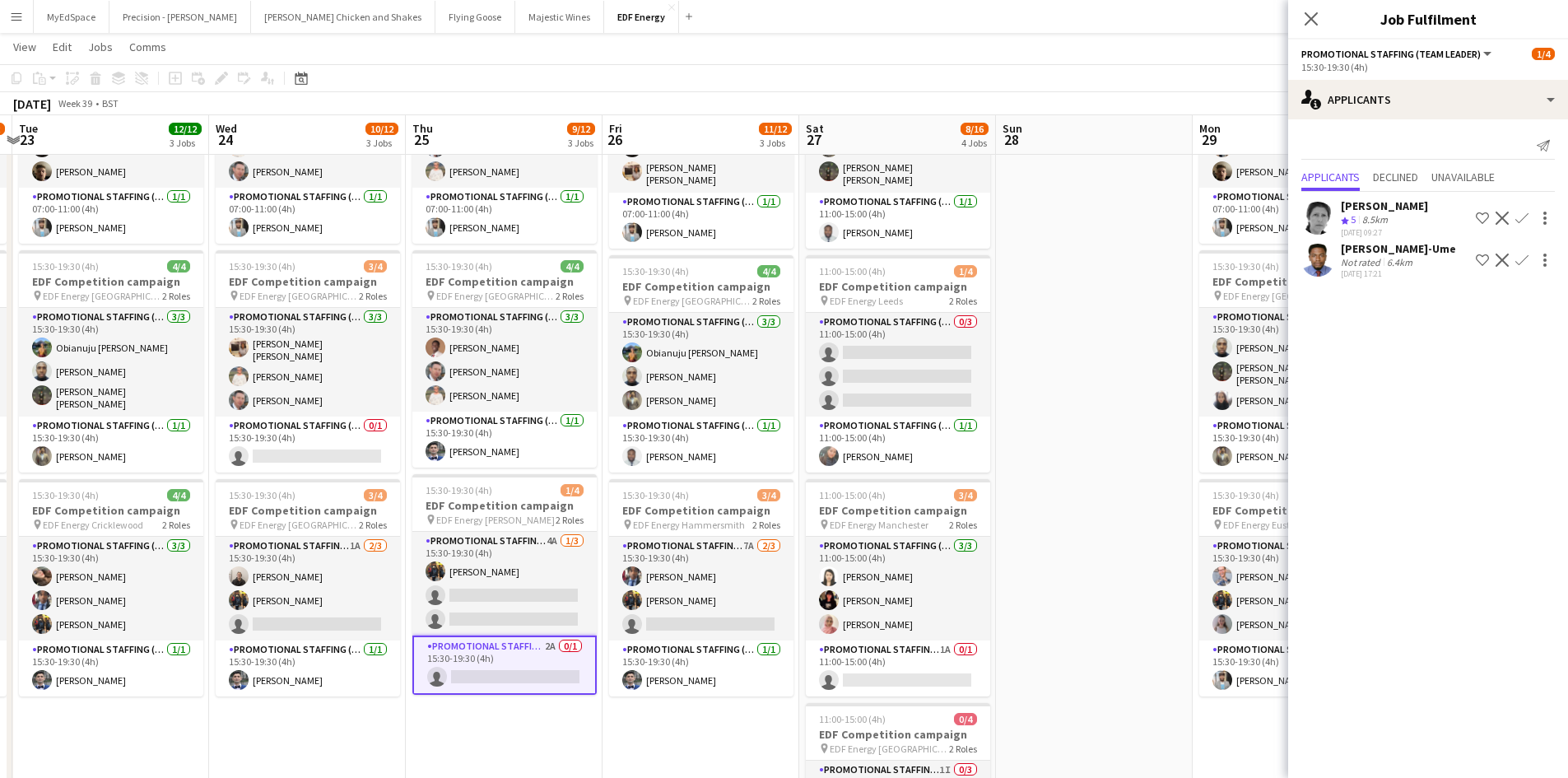
click at [1142, 424] on app-calendar-viewport "Sat 20 8/12 3 Jobs Sun 21 Mon 22 11/12 3 Jobs Tue 23 12/12 3 Jobs Wed 24 10/12 …" at bounding box center [784, 456] width 1568 height 1113
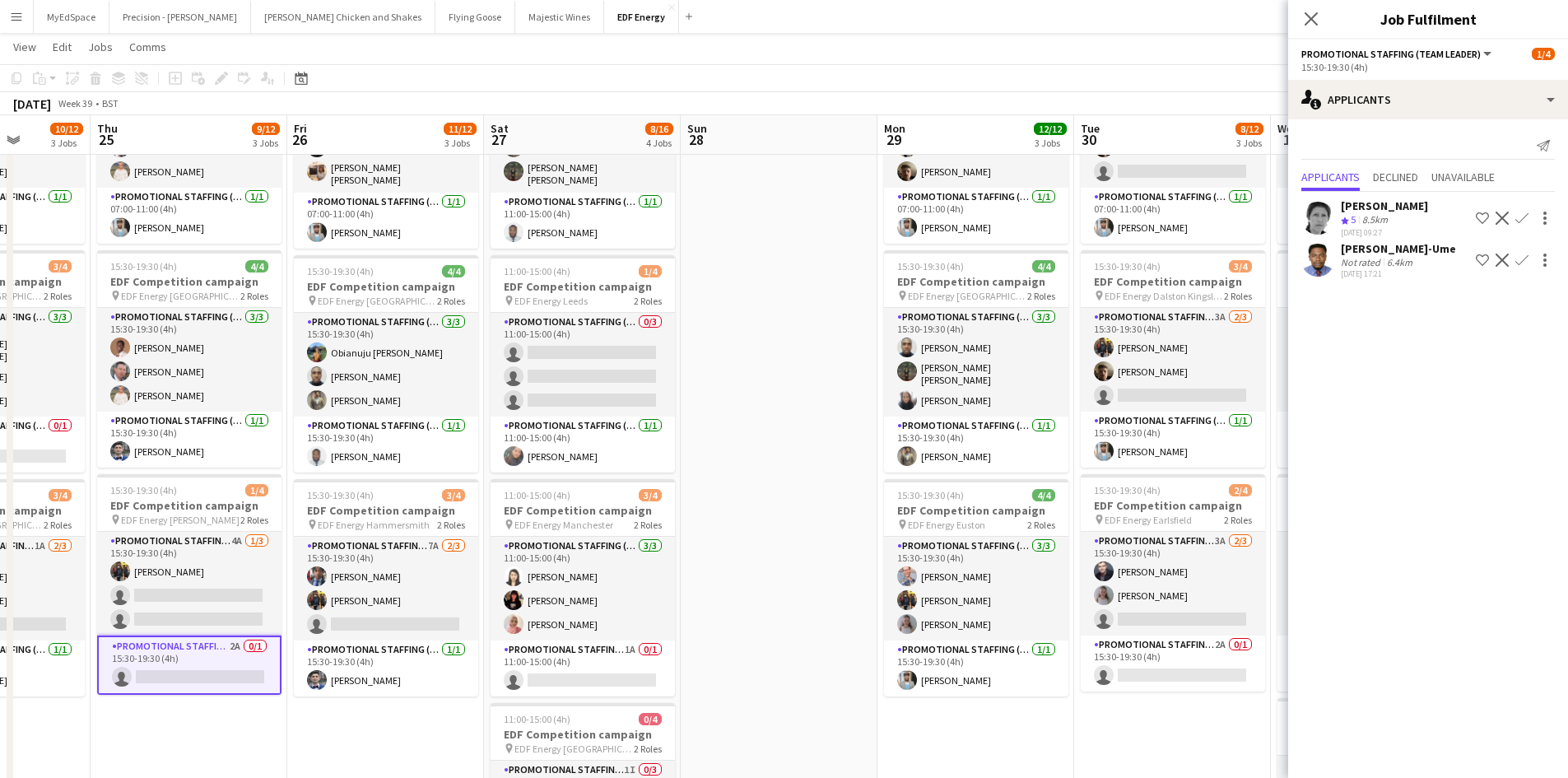
drag, startPoint x: 1076, startPoint y: 479, endPoint x: 1014, endPoint y: 450, distance: 68.4
click at [577, 428] on app-calendar-viewport "Sat 20 8/12 3 Jobs Sun 21 Mon 22 11/12 3 Jobs Tue 23 12/12 3 Jobs Wed 24 10/12 …" at bounding box center [784, 456] width 1568 height 1113
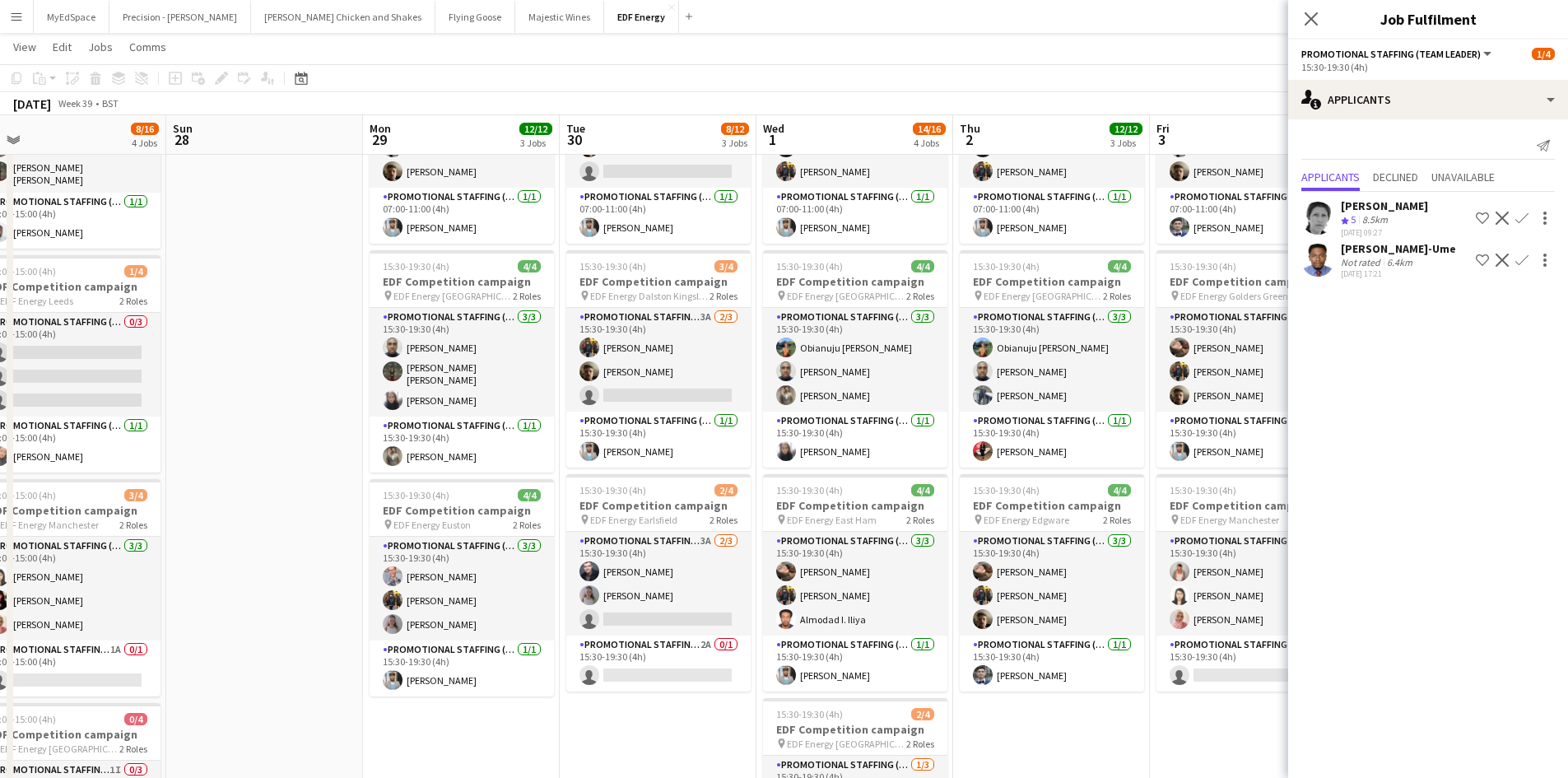
drag, startPoint x: 890, startPoint y: 462, endPoint x: 839, endPoint y: 463, distance: 51.0
click at [839, 463] on app-calendar-viewport "Tue 23 12/12 3 Jobs Wed 24 10/12 3 Jobs Thu 25 9/12 3 Jobs Fri 26 11/12 3 Jobs …" at bounding box center [784, 456] width 1568 height 1113
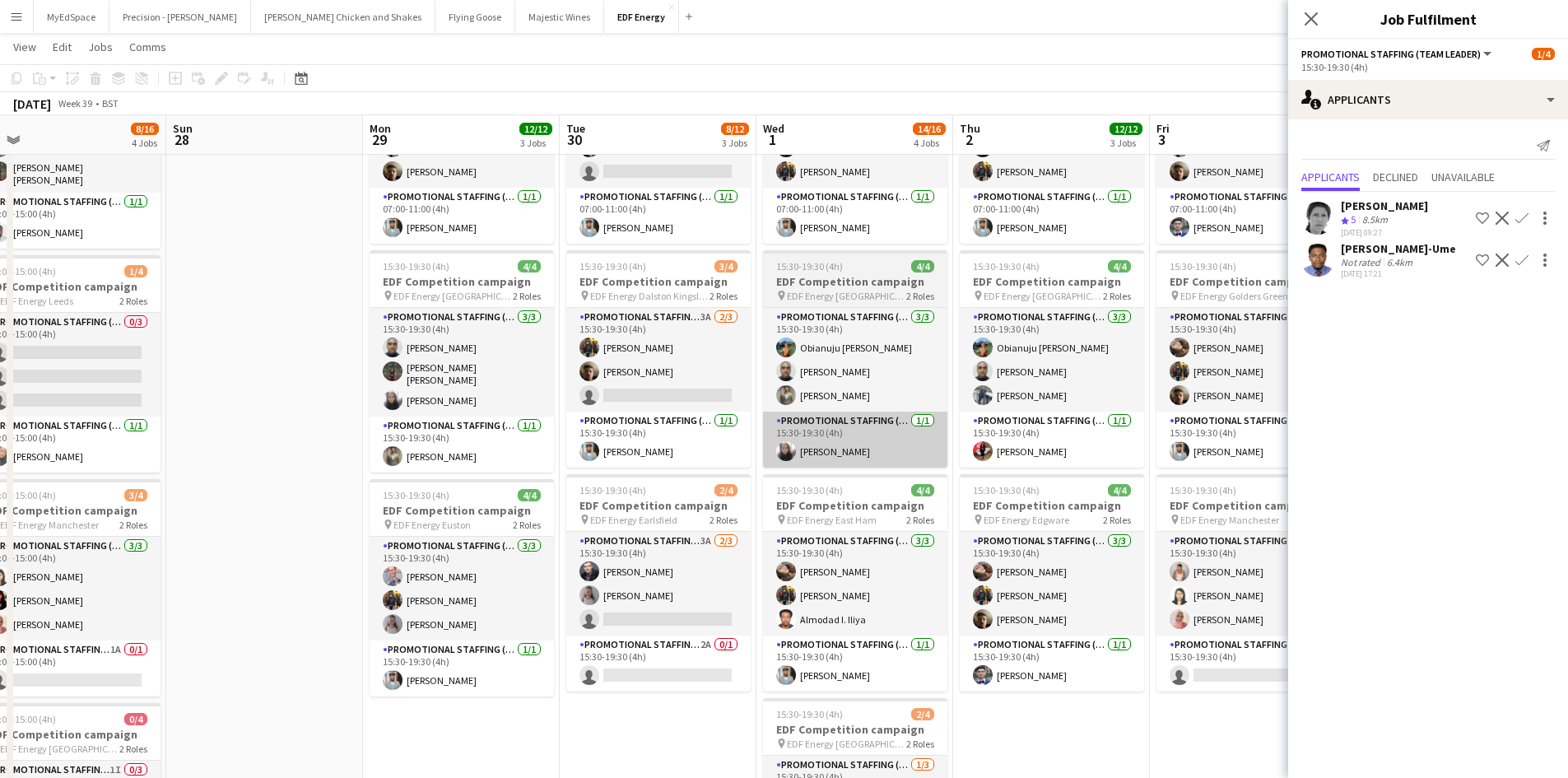
scroll to position [0, 820]
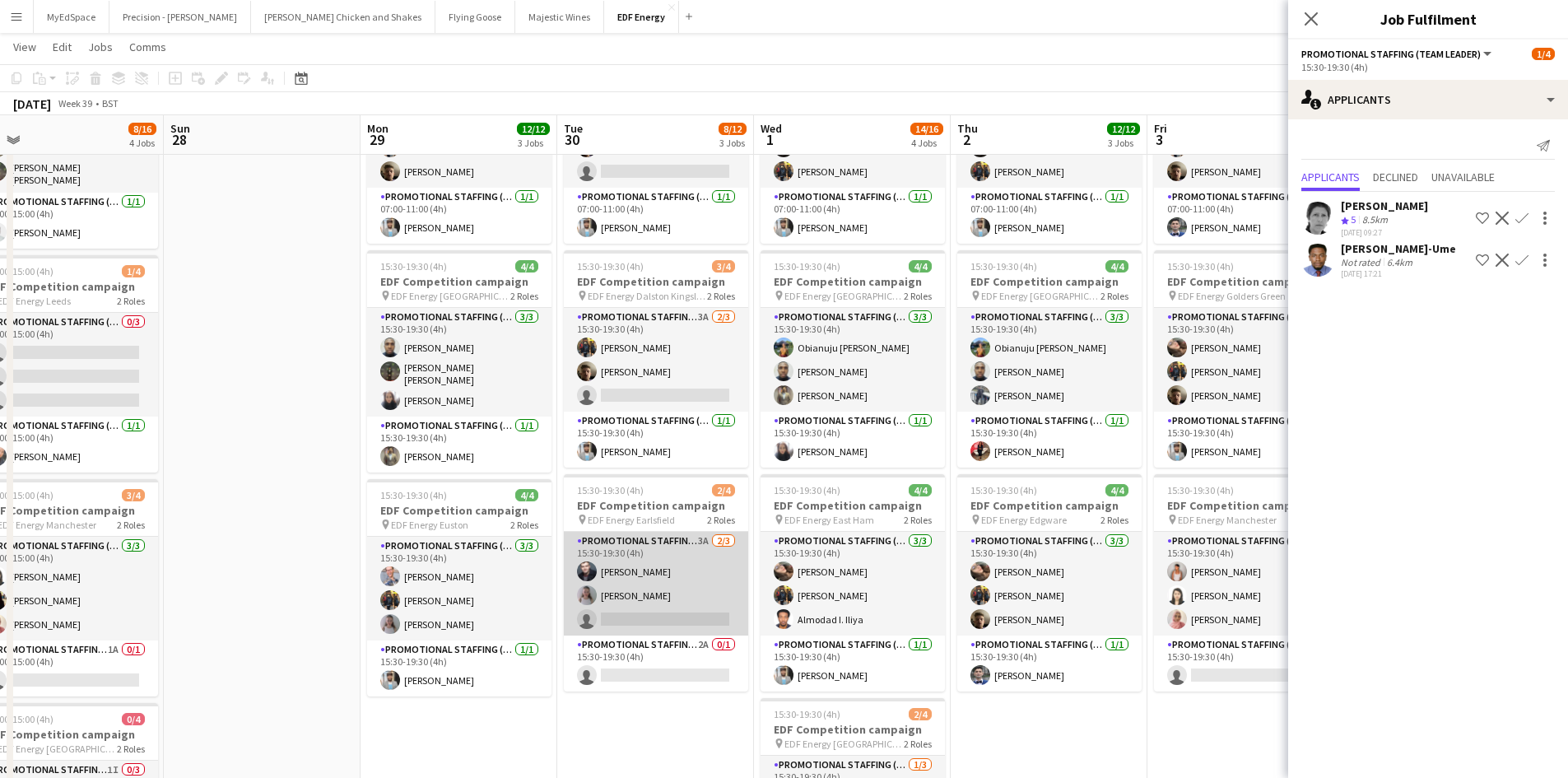
click at [696, 538] on app-card-role "Promotional Staffing (Flyering Staff) 3A 2/3 15:30-19:30 (4h) Adam Stickler Rub…" at bounding box center [656, 584] width 184 height 103
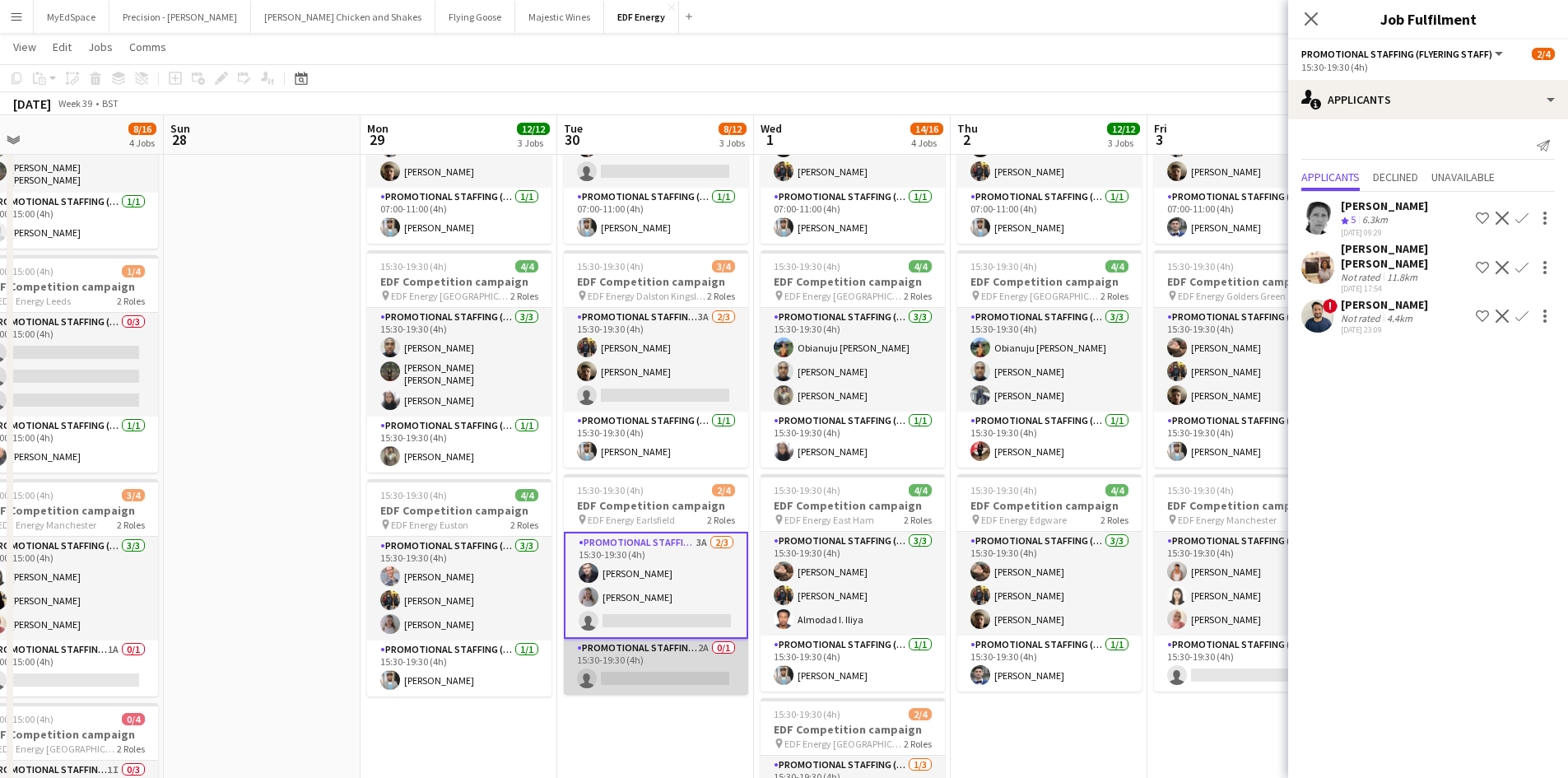
click at [710, 646] on app-card-role "Promotional Staffing (Team Leader) 2A 0/1 15:30-19:30 (4h) single-neutral-actio…" at bounding box center [656, 667] width 184 height 56
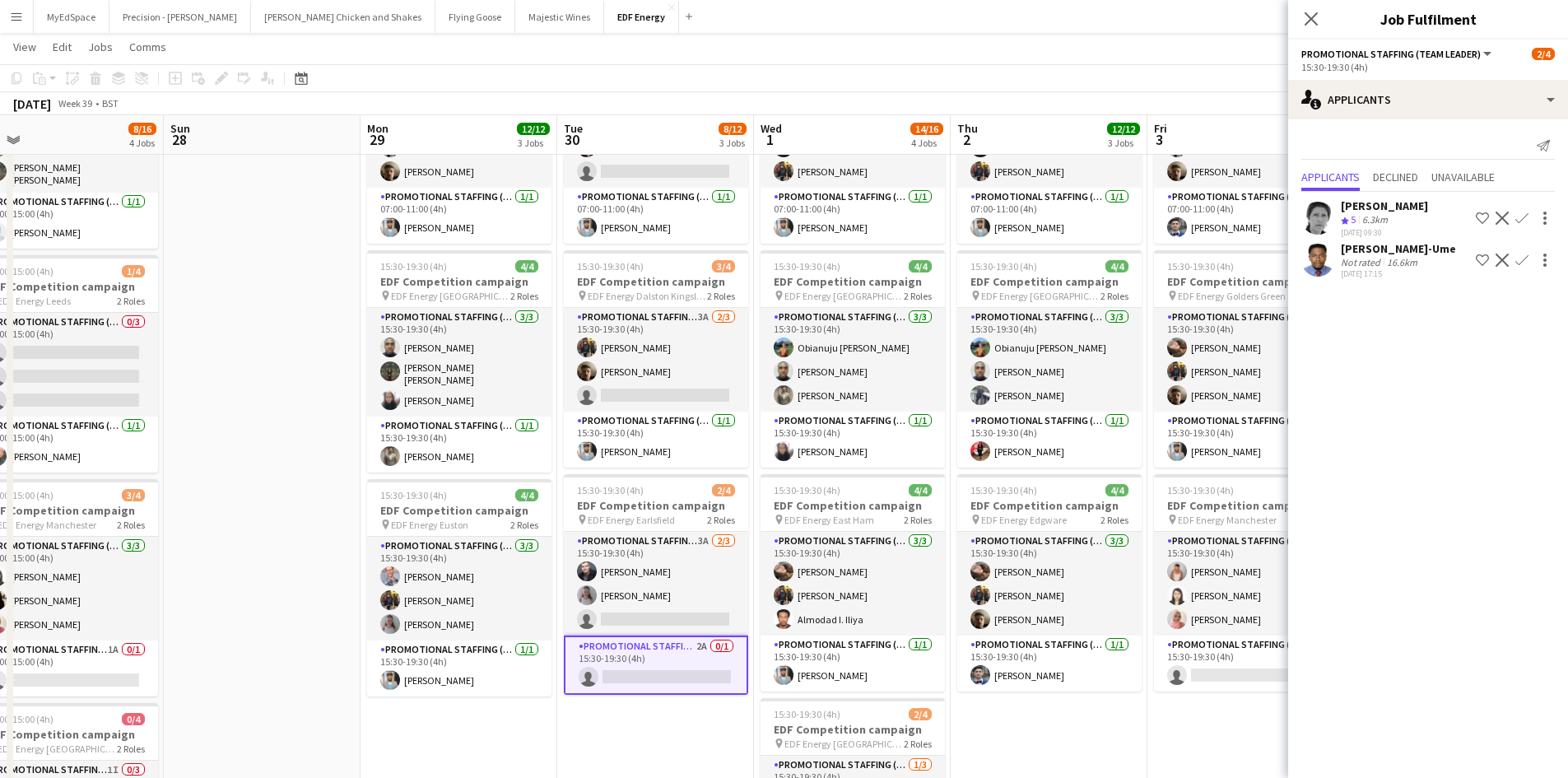
click at [301, 421] on app-date-cell at bounding box center [262, 516] width 197 height 993
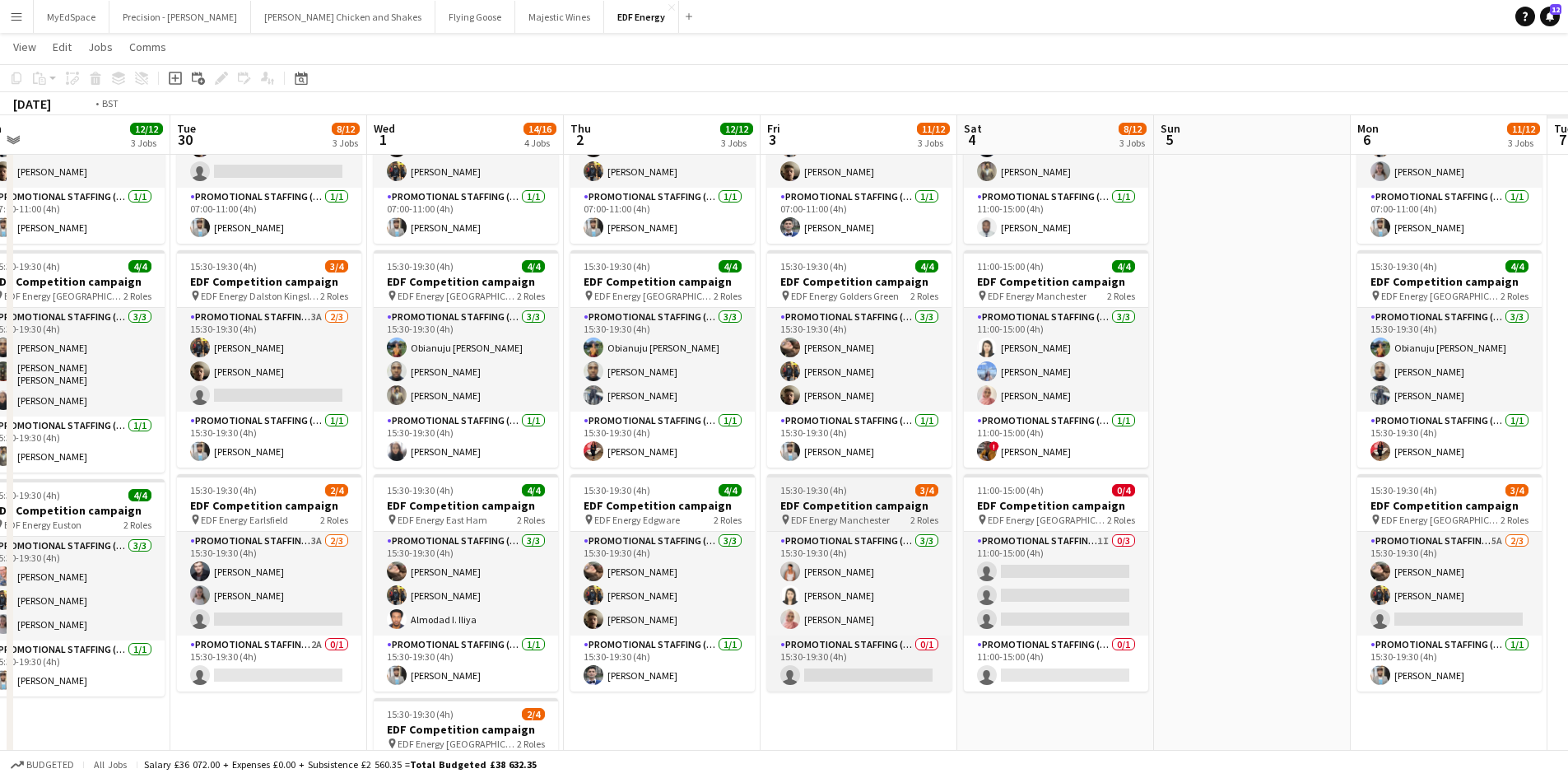
drag, startPoint x: 1132, startPoint y: 541, endPoint x: 937, endPoint y: 520, distance: 196.1
click at [924, 515] on app-calendar-viewport "Thu 25 9/12 3 Jobs Fri 26 11/12 3 Jobs Sat 27 8/16 4 Jobs Sun 28 Mon 29 12/12 3…" at bounding box center [784, 456] width 1568 height 1113
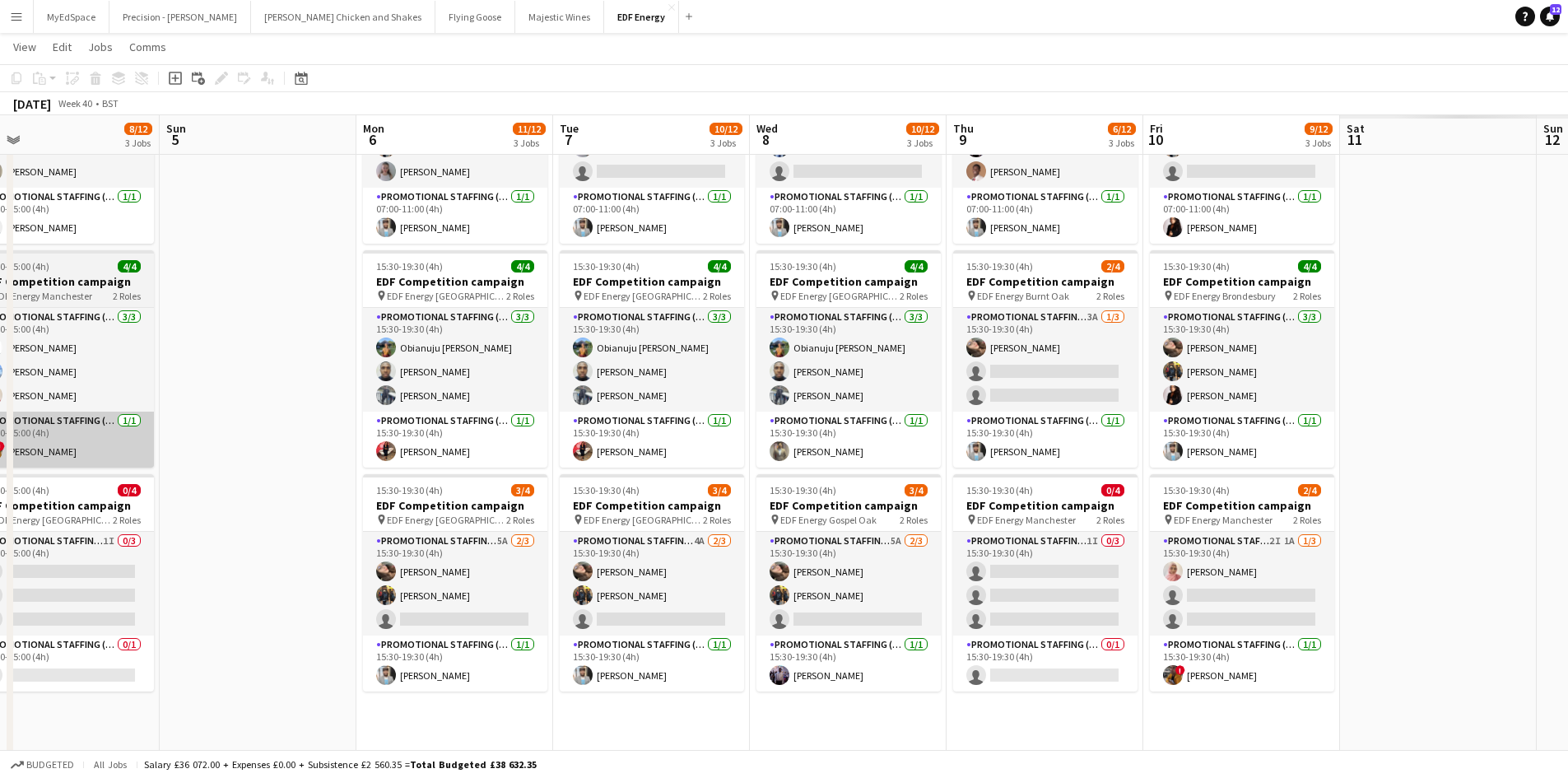
drag, startPoint x: 519, startPoint y: 434, endPoint x: 513, endPoint y: 442, distance: 10.0
click at [493, 438] on app-calendar-viewport "Tue 30 8/12 3 Jobs Wed 1 14/16 4 Jobs Thu 2 12/12 3 Jobs Fri 3 11/12 3 Jobs Sat…" at bounding box center [784, 456] width 1568 height 1113
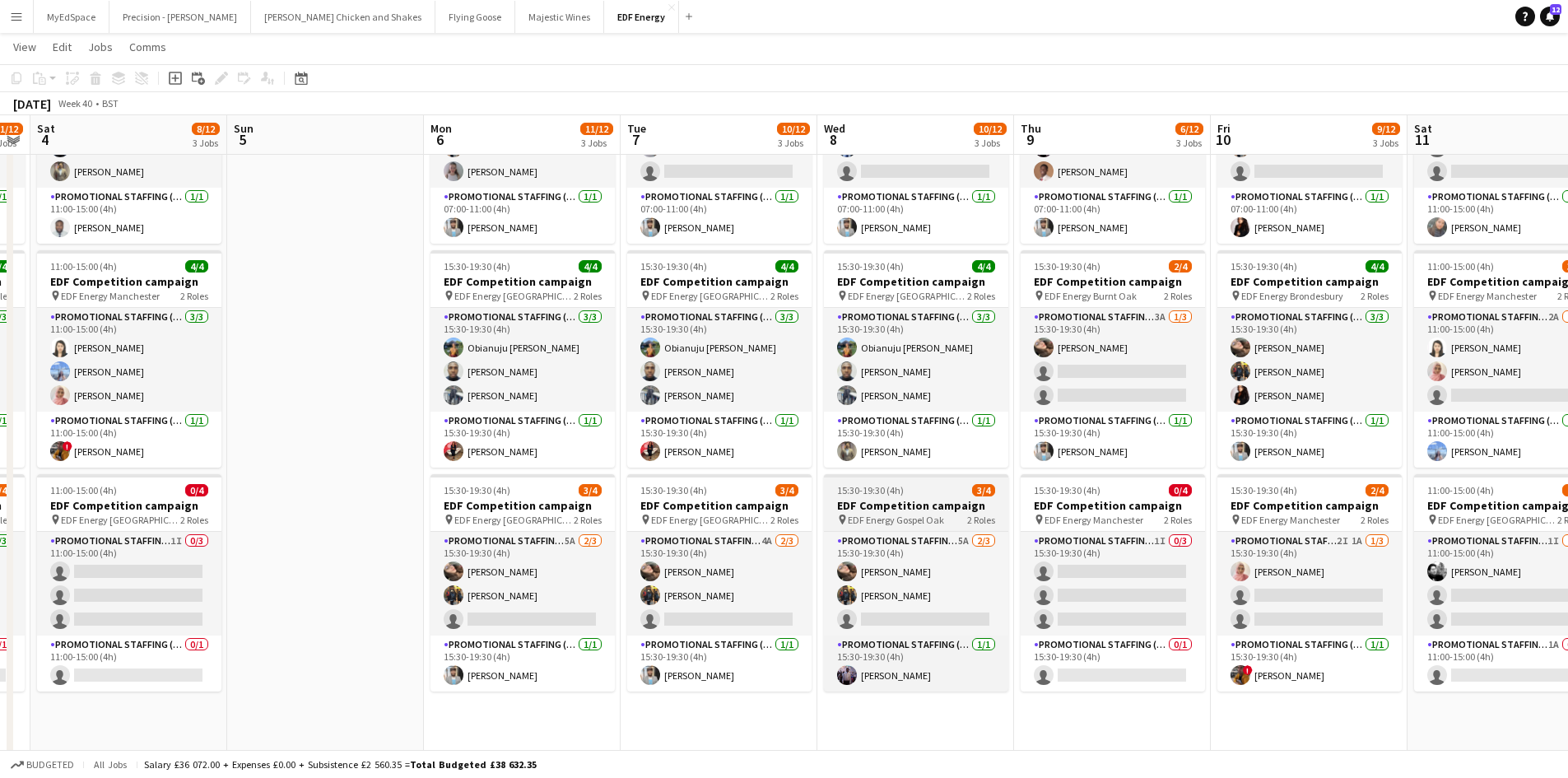
drag, startPoint x: 1160, startPoint y: 530, endPoint x: 810, endPoint y: 496, distance: 351.6
click at [753, 489] on app-calendar-viewport "Tue 30 8/12 3 Jobs Wed 1 14/16 4 Jobs Thu 2 12/12 3 Jobs Fri 3 11/12 3 Jobs Sat…" at bounding box center [784, 456] width 1568 height 1113
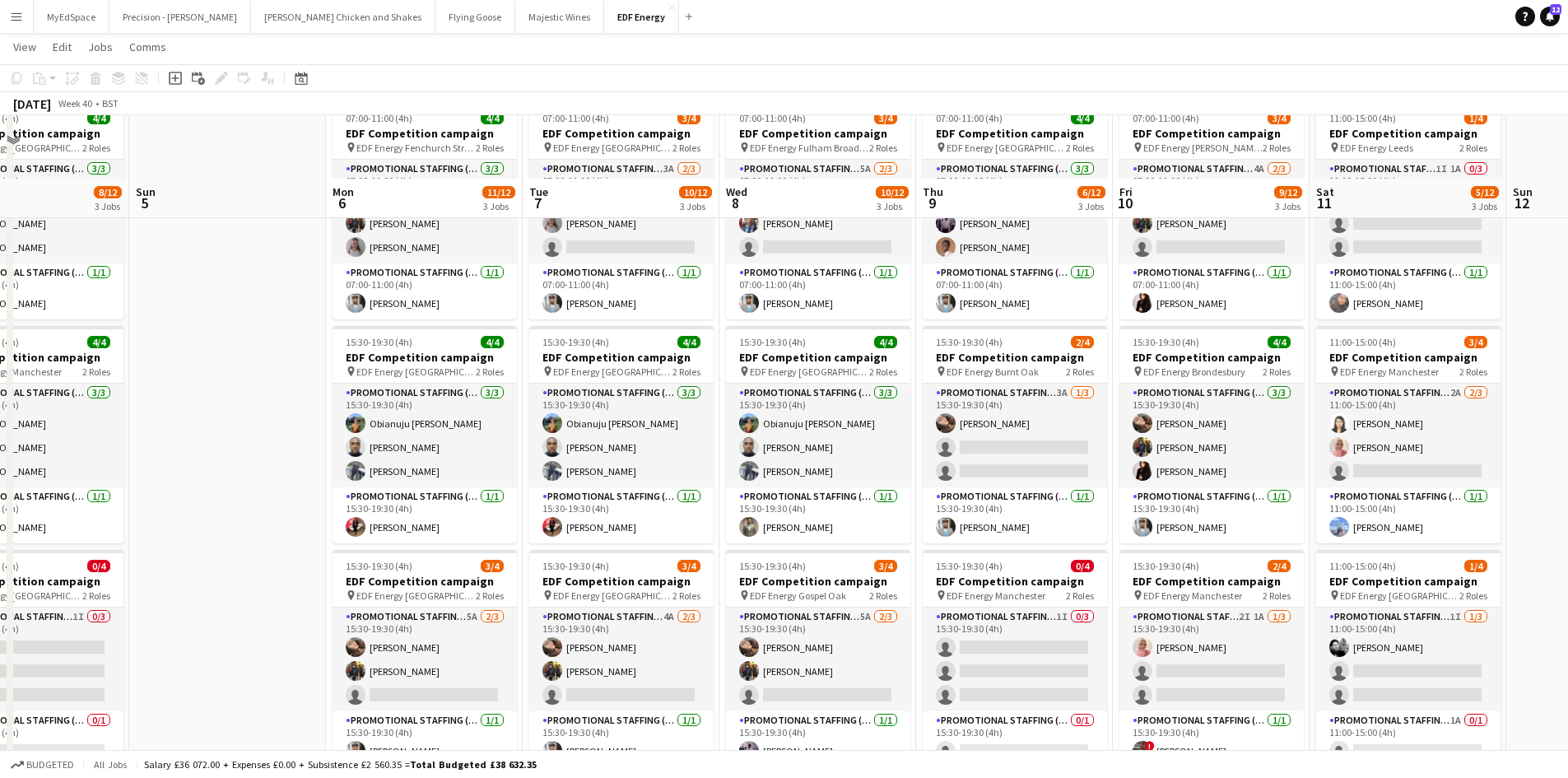
scroll to position [0, 0]
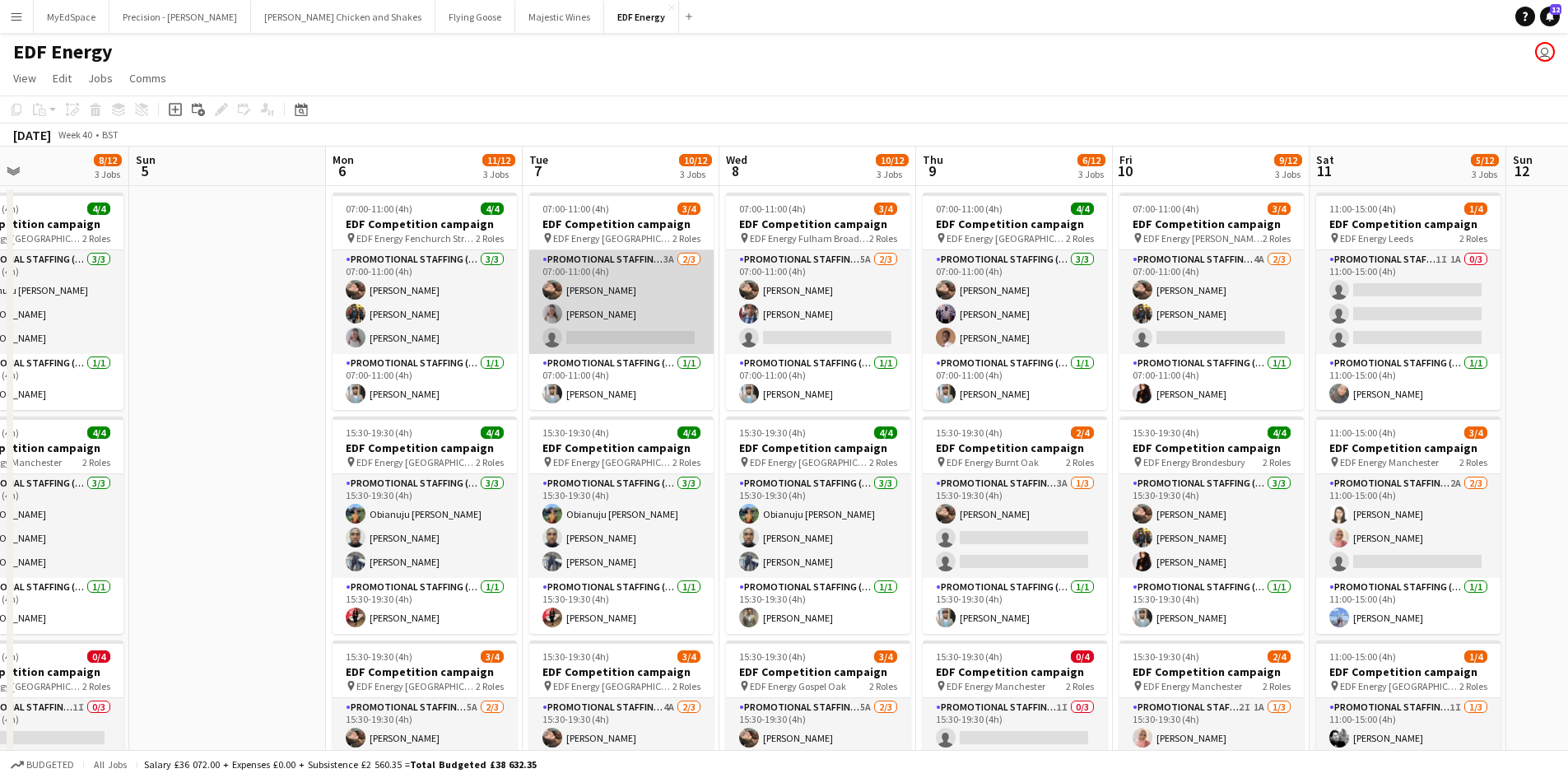
click at [669, 259] on app-card-role "Promotional Staffing (Flyering Staff) 3A 2/3 07:00-11:00 (4h) Anastasiia Melesh…" at bounding box center [621, 302] width 184 height 103
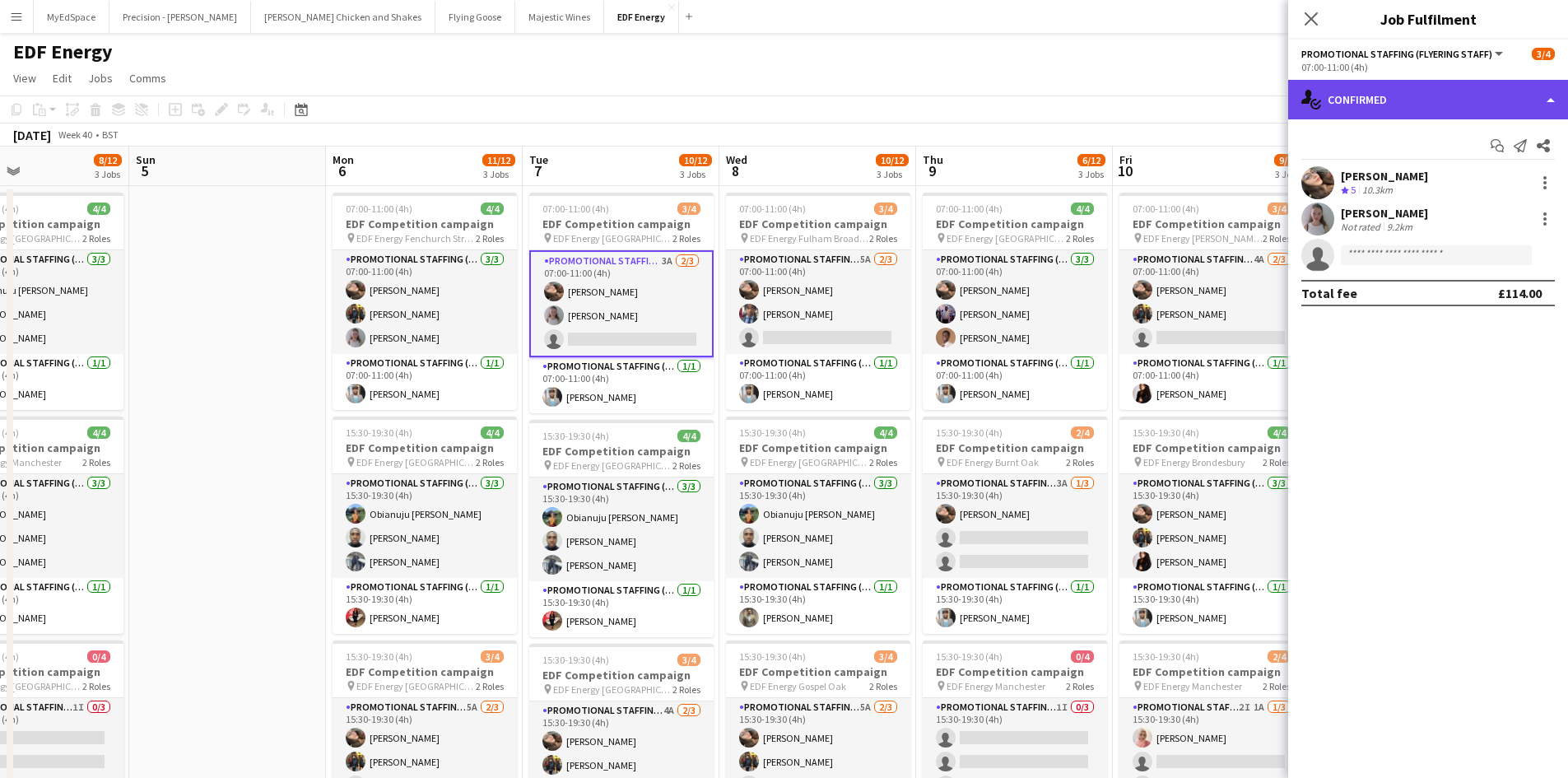
click at [1466, 114] on div "single-neutral-actions-check-2 Confirmed" at bounding box center [1427, 99] width 279 height 39
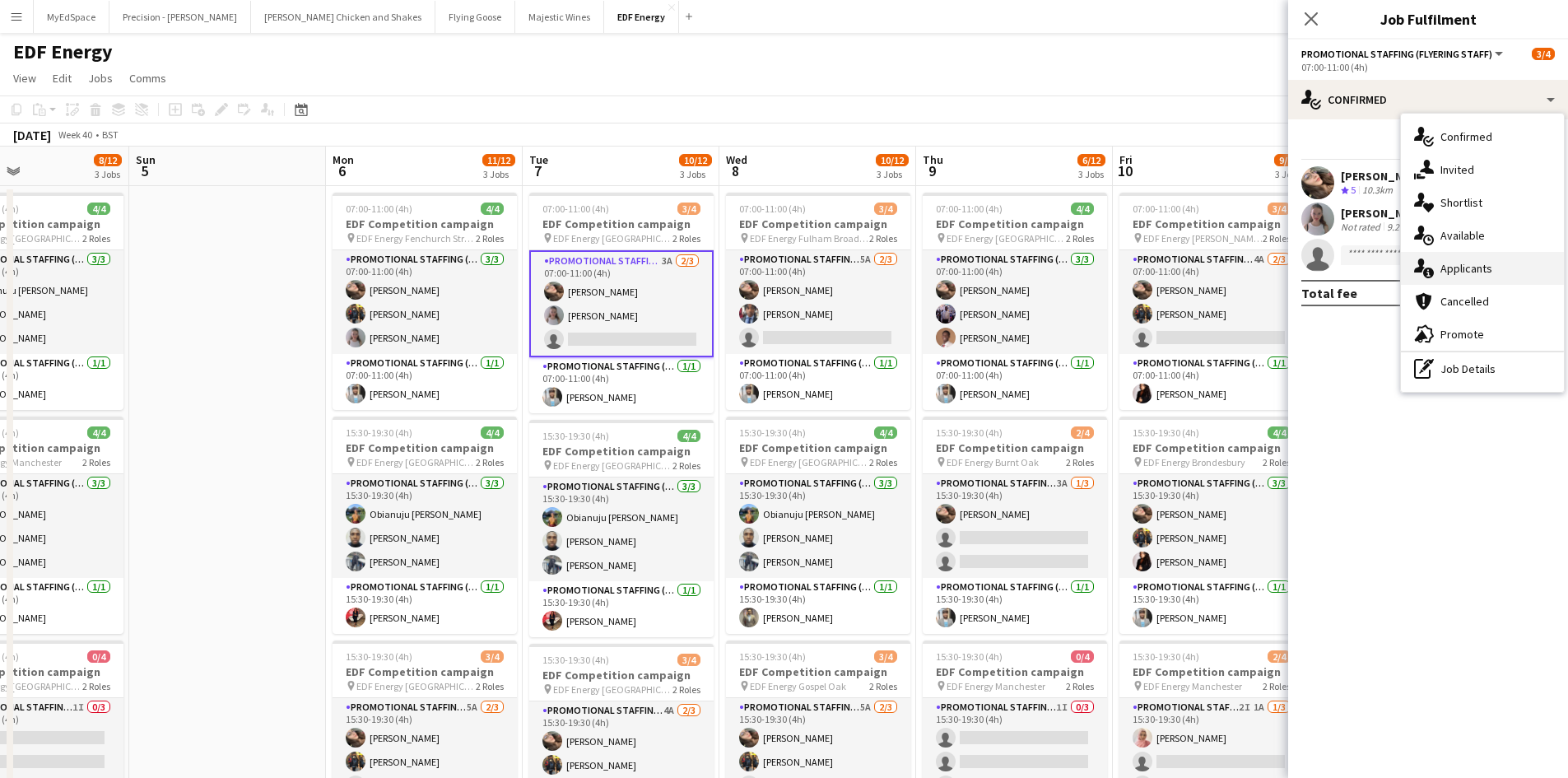
click at [1500, 278] on div "single-neutral-actions-information Applicants" at bounding box center [1482, 269] width 163 height 33
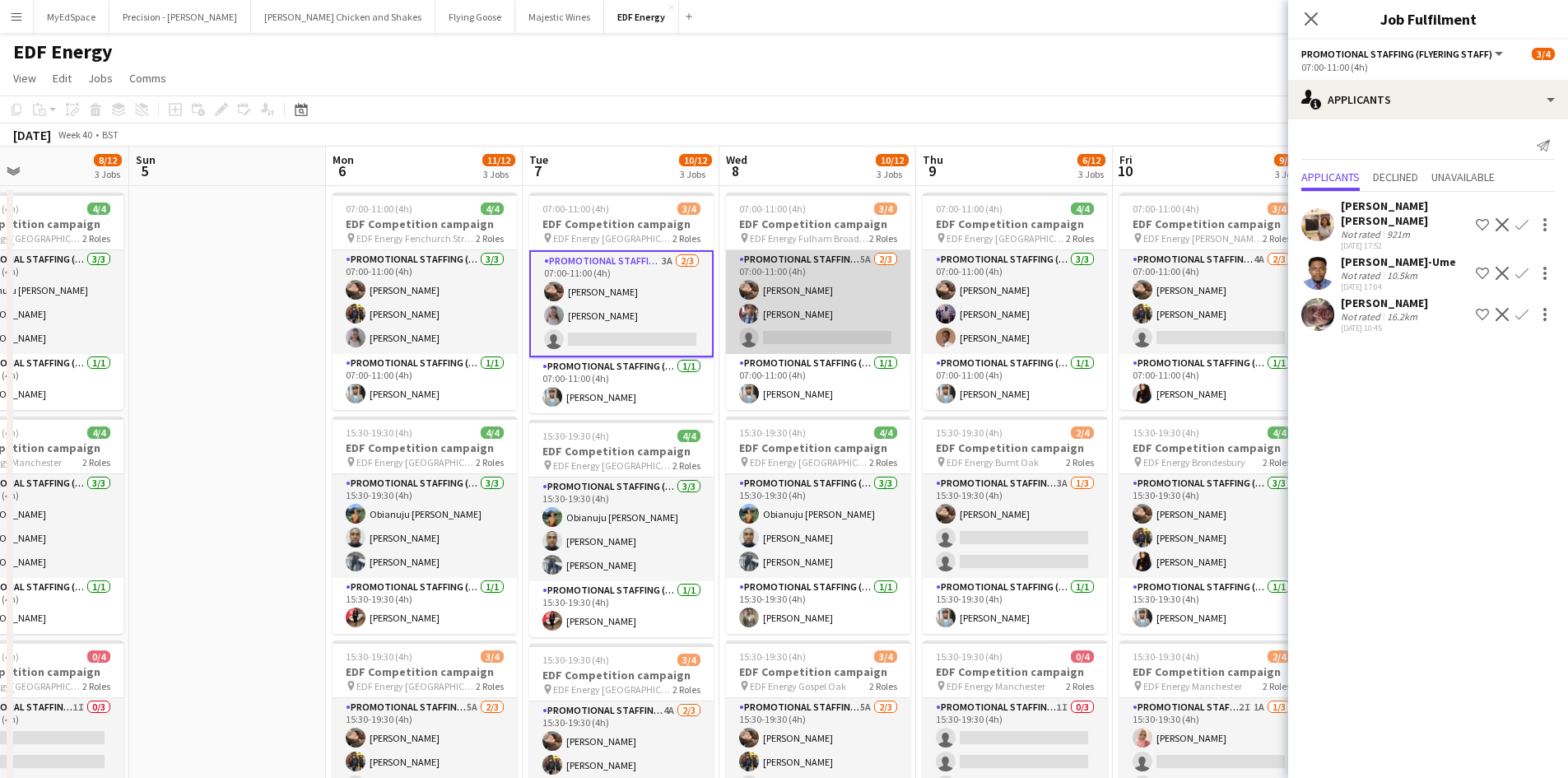
click at [874, 259] on app-card-role "Promotional Staffing (Flyering Staff) 5A 2/3 07:00-11:00 (4h) Anastasiia Melesh…" at bounding box center [818, 302] width 184 height 103
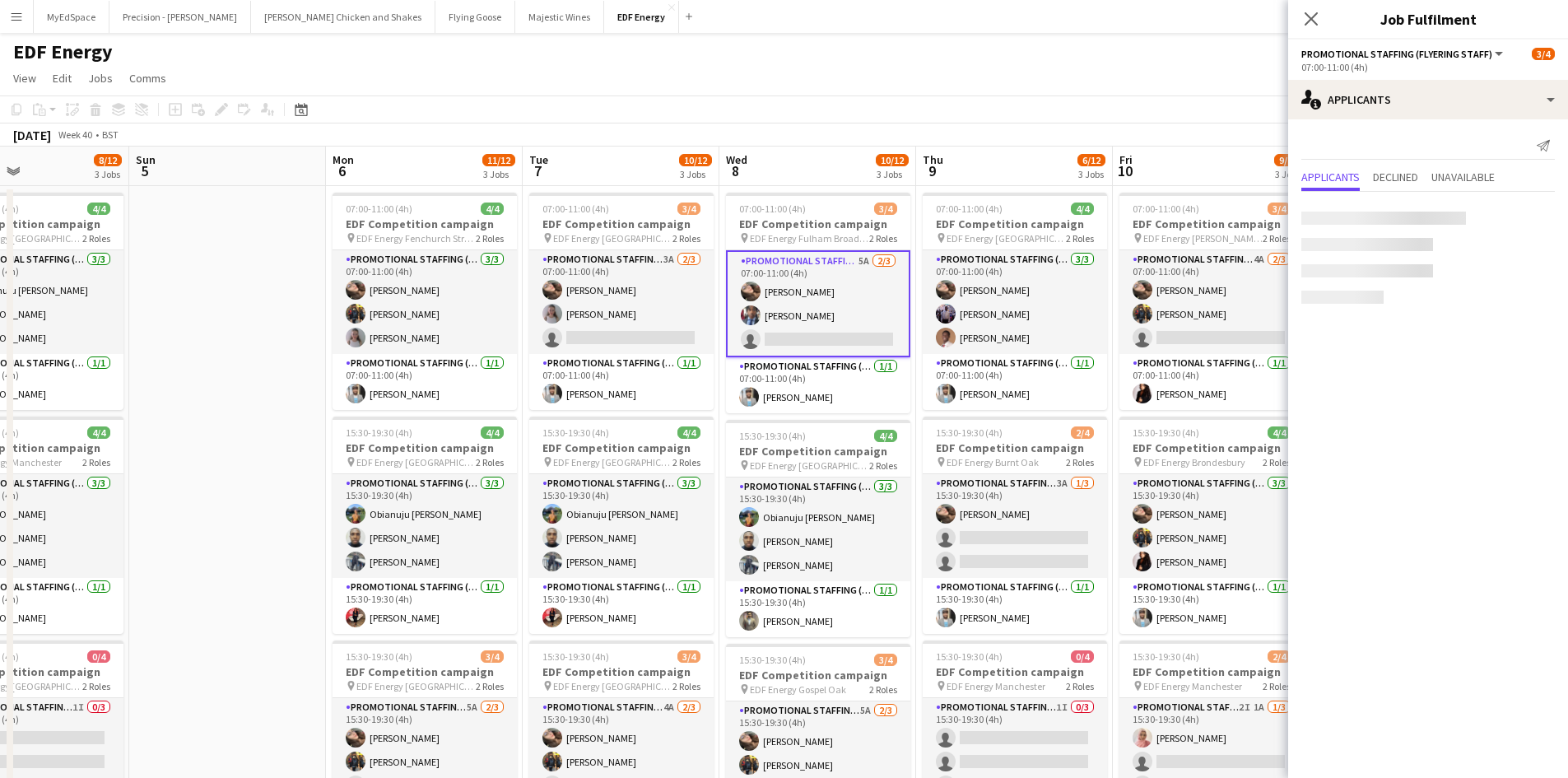
scroll to position [0, 463]
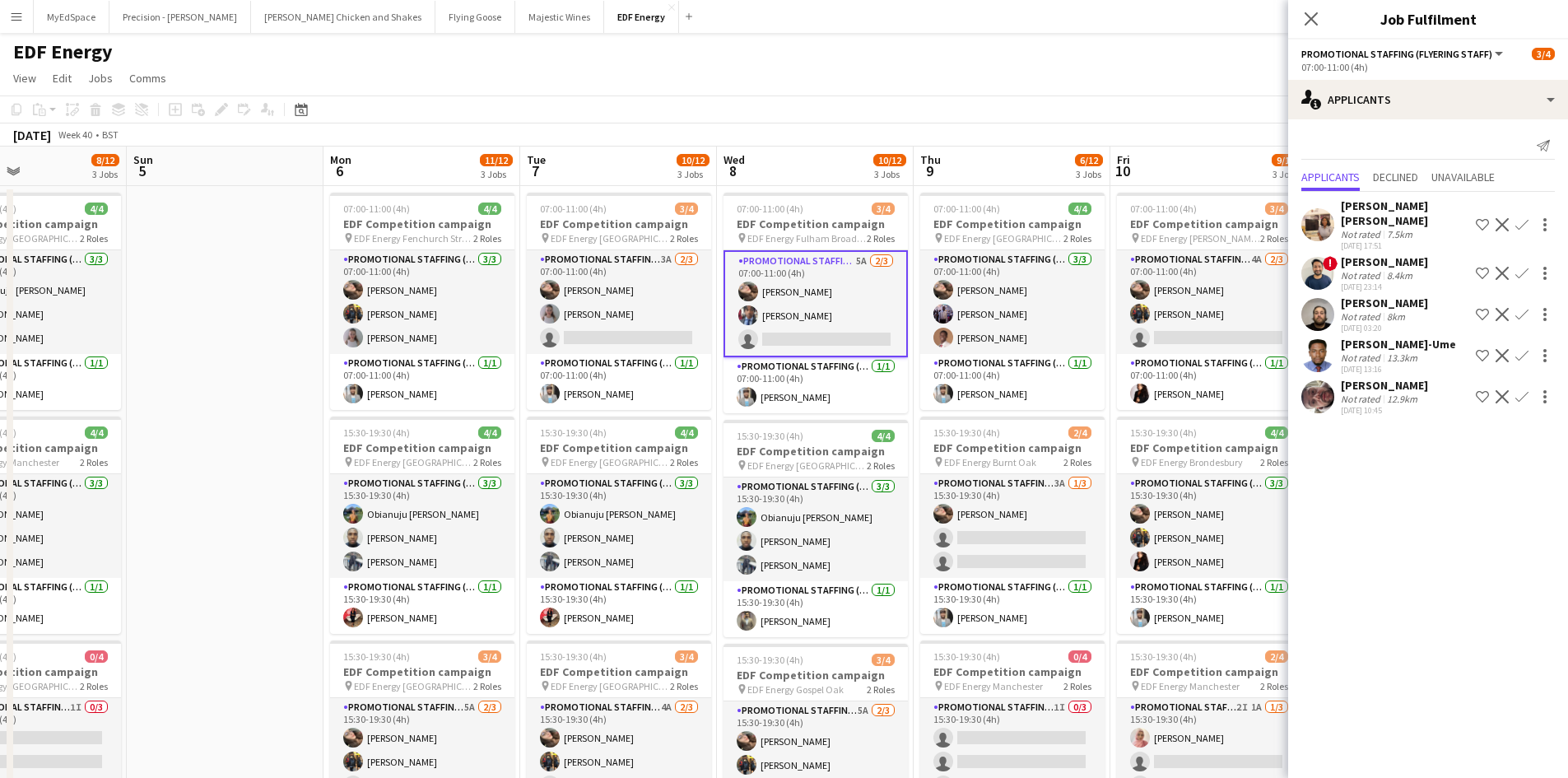
click at [561, 69] on app-page-menu "View Day view expanded Day view collapsed Month view Date picker Jump to today …" at bounding box center [784, 80] width 1568 height 32
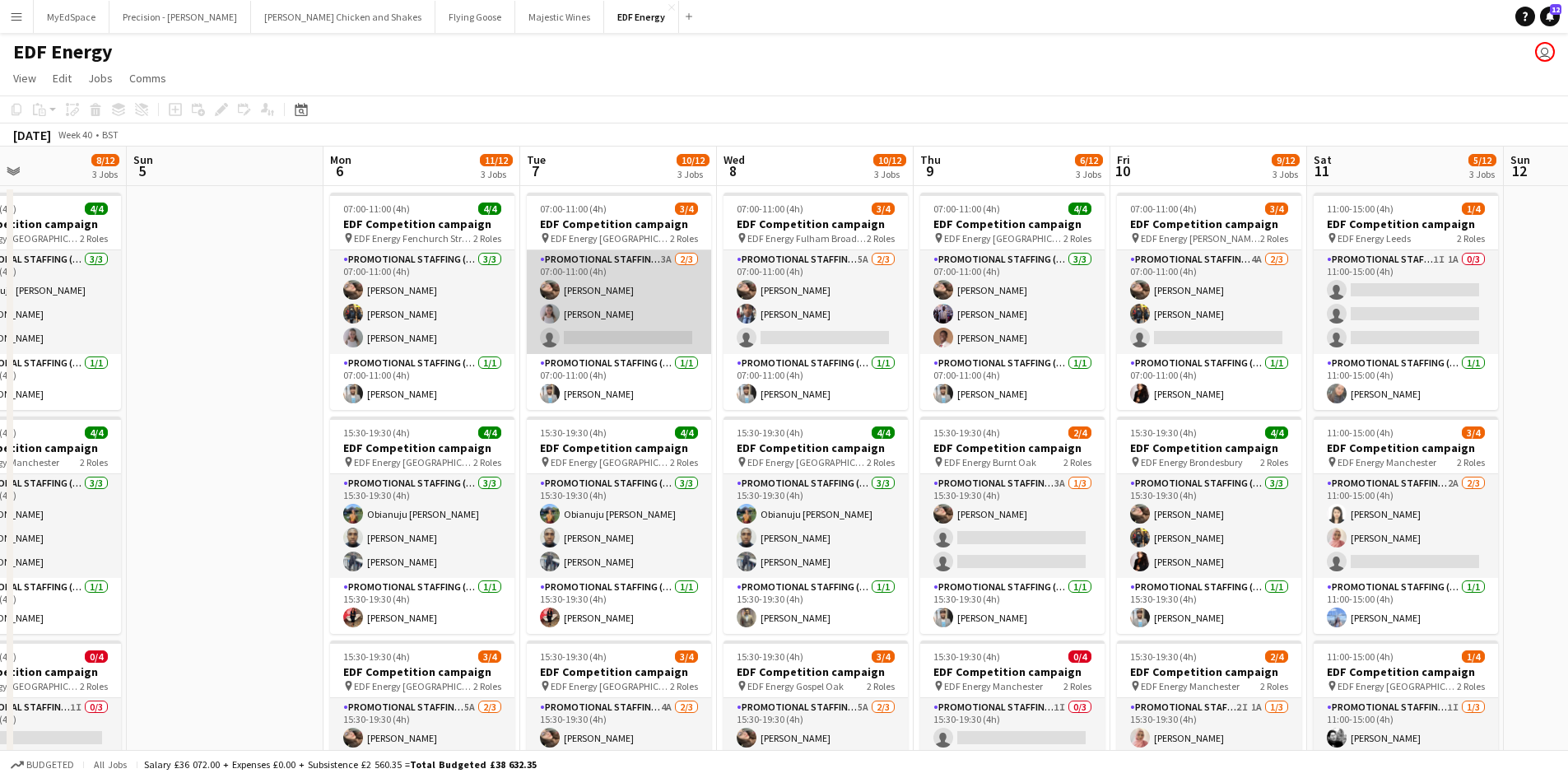
click at [664, 259] on app-card-role "Promotional Staffing (Flyering Staff) 3A 2/3 07:00-11:00 (4h) Anastasiia Melesh…" at bounding box center [618, 302] width 184 height 103
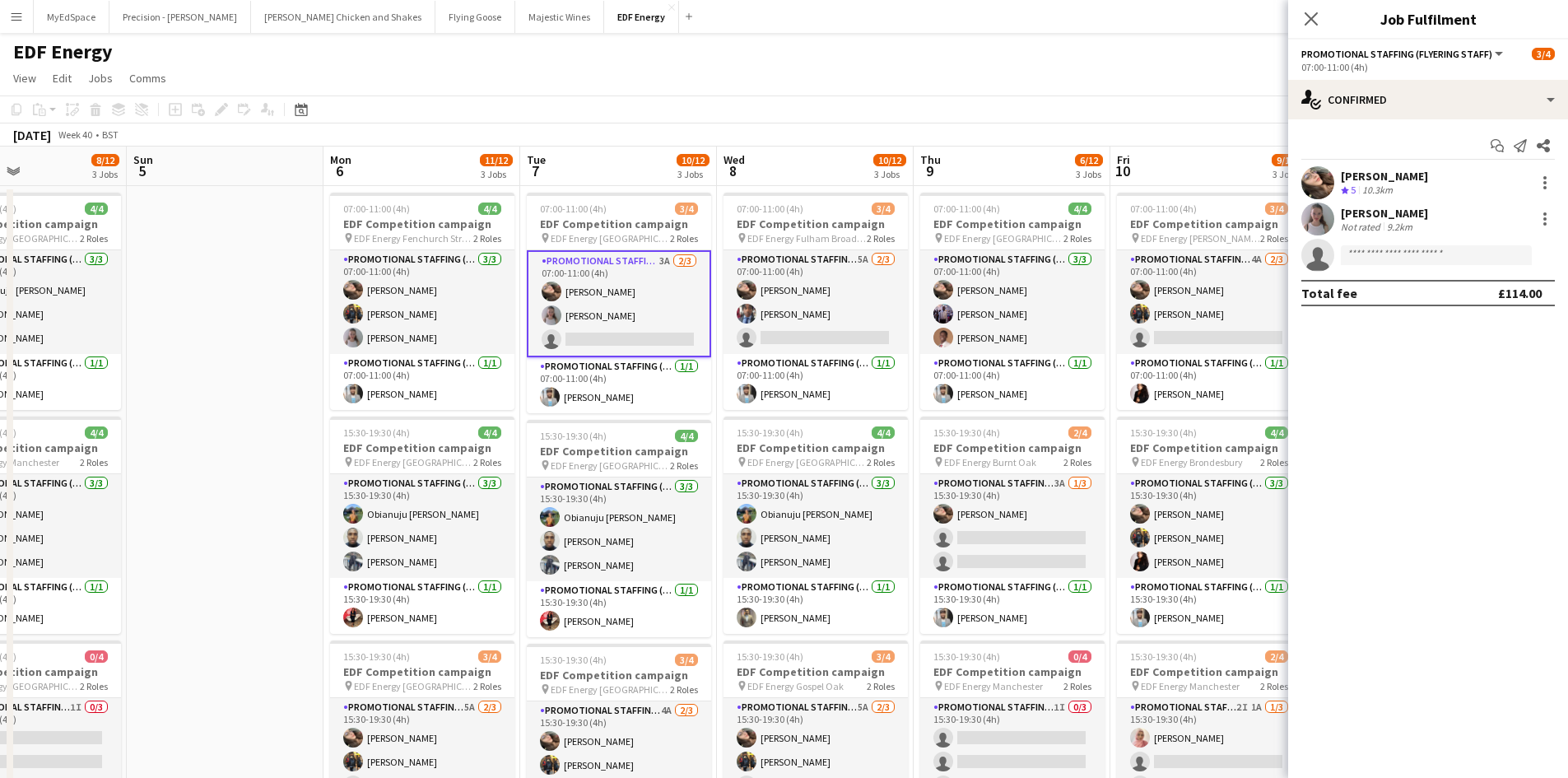
click at [235, 295] on app-calendar-viewport "Thu 2 12/12 3 Jobs Fri 3 11/12 3 Jobs Sat 4 8/12 3 Jobs Sun 5 Mon 6 11/12 3 Job…" at bounding box center [784, 662] width 1568 height 1032
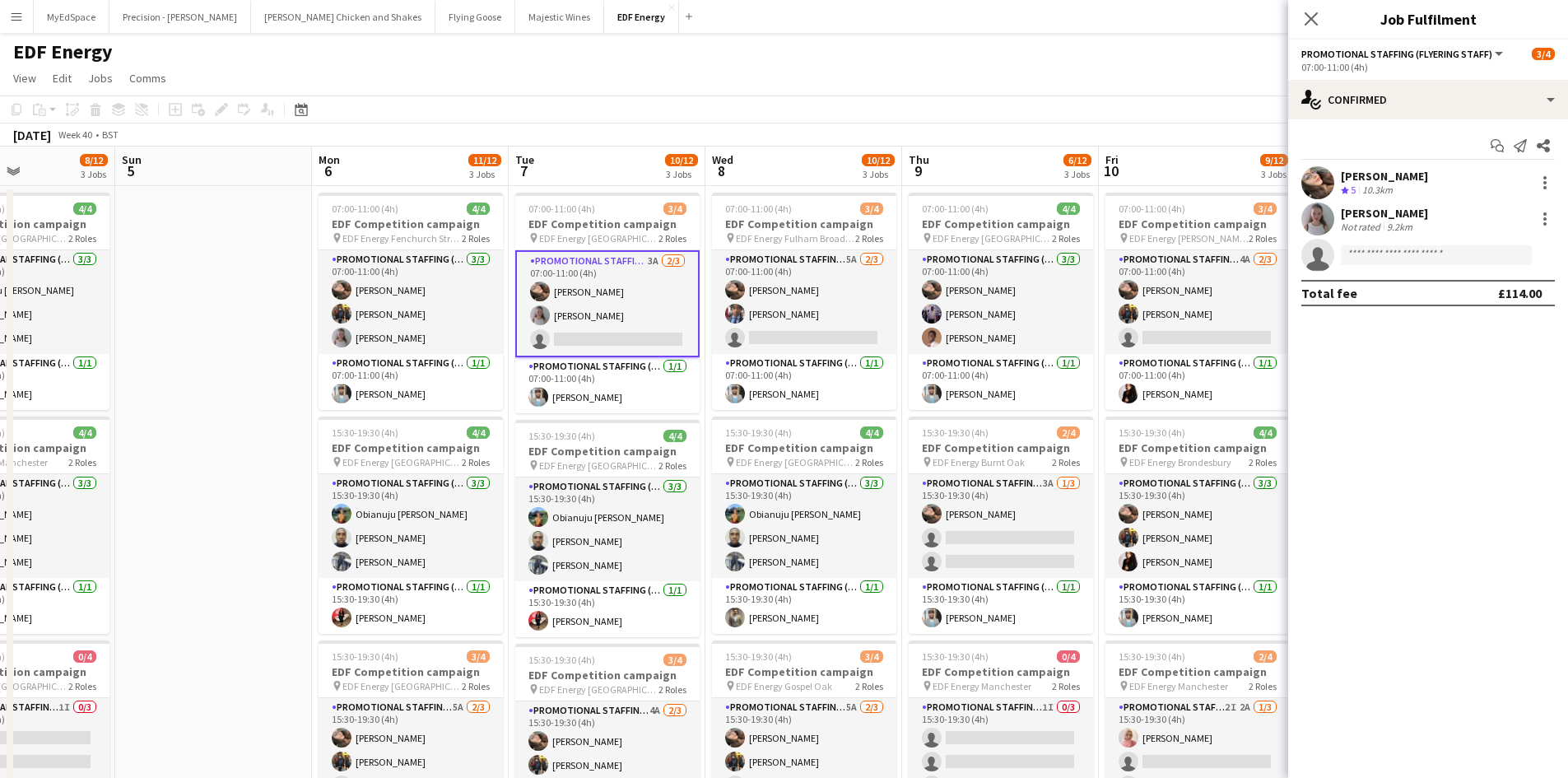
click at [287, 412] on app-date-cell at bounding box center [214, 682] width 197 height 993
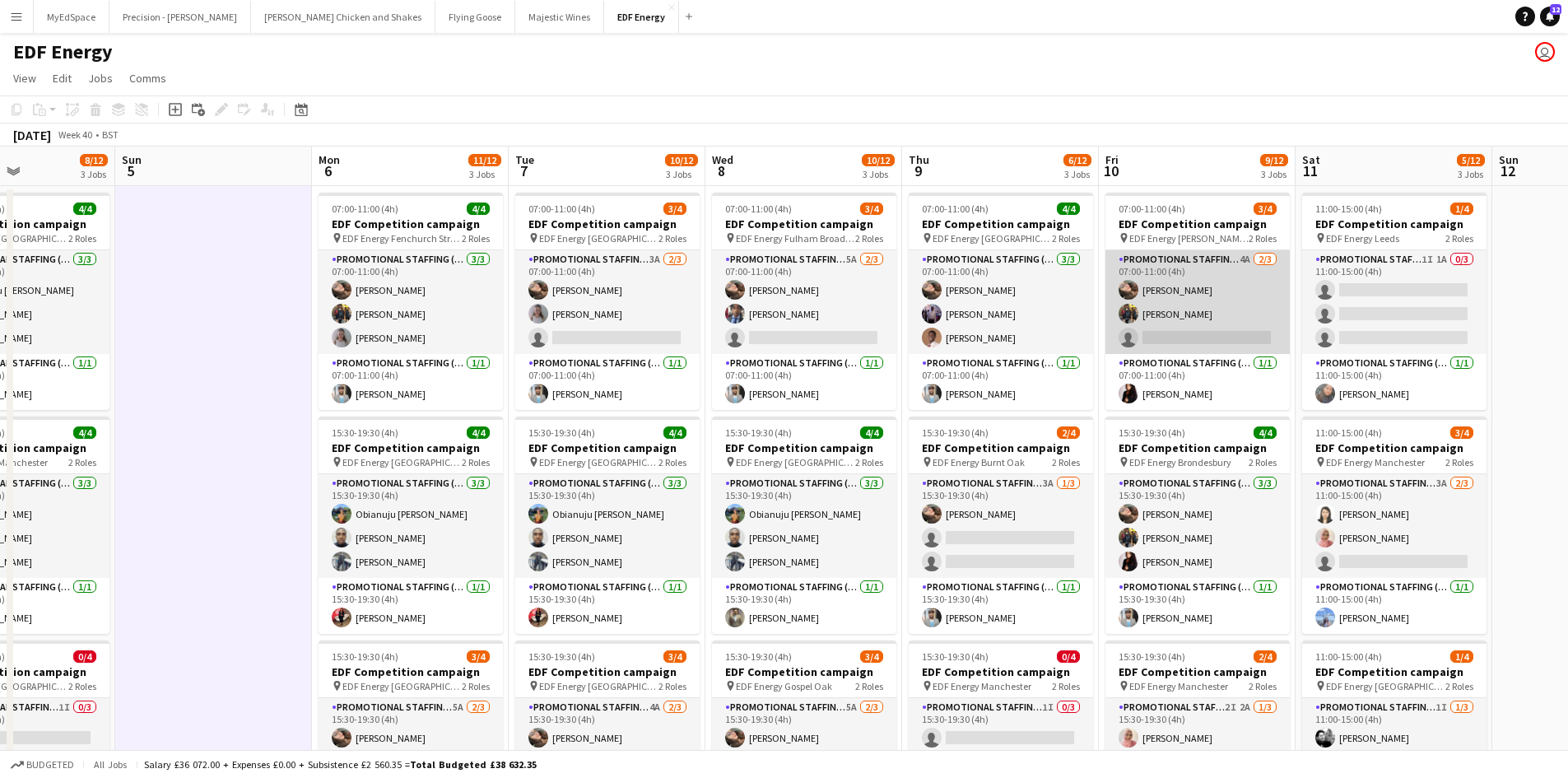
click at [1248, 262] on app-card-role "Promotional Staffing (Flyering Staff) 4A 2/3 07:00-11:00 (4h) Anastasiia Melesh…" at bounding box center [1197, 302] width 184 height 103
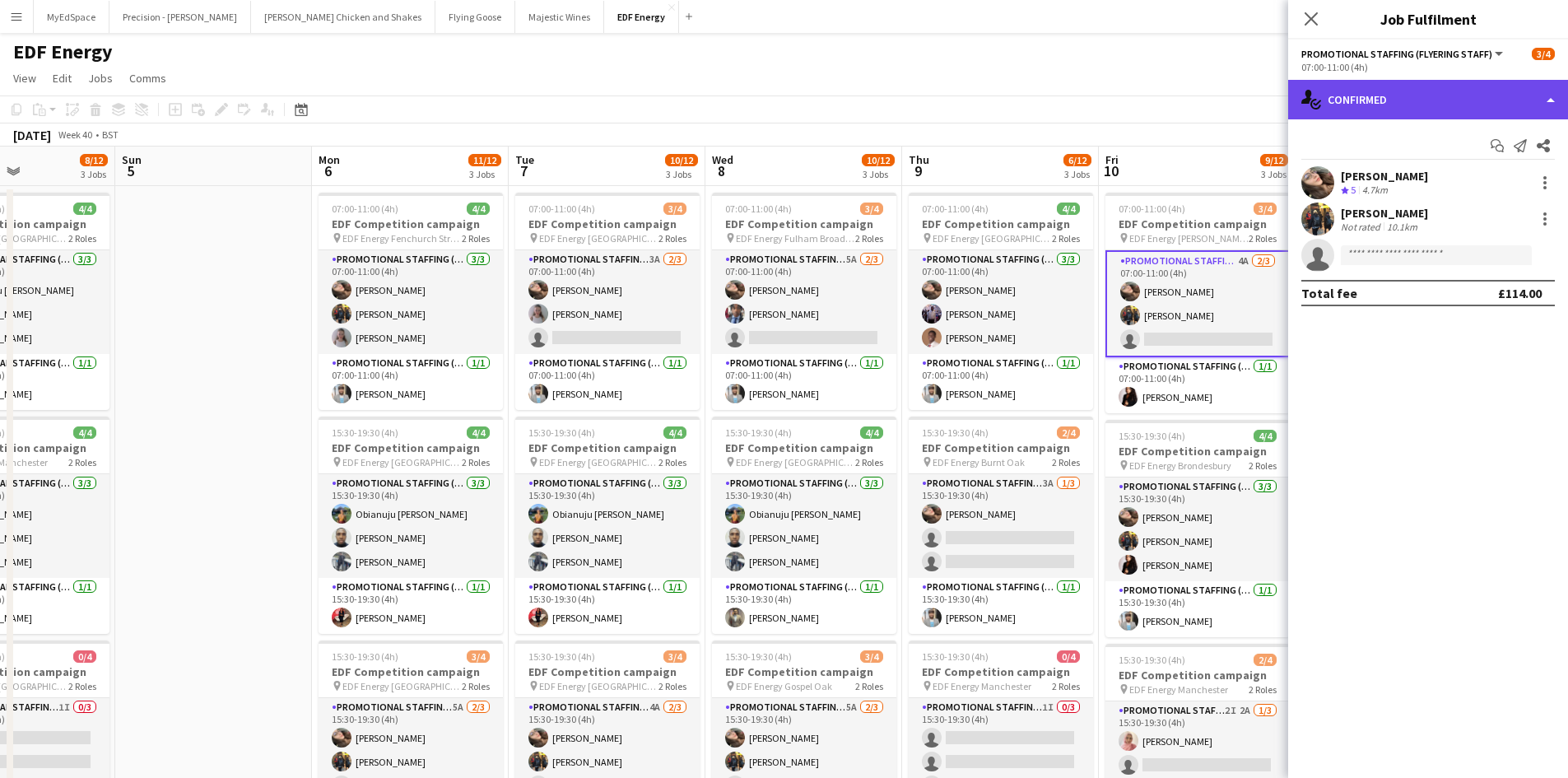
click at [1386, 100] on div "single-neutral-actions-check-2 Confirmed" at bounding box center [1427, 99] width 279 height 39
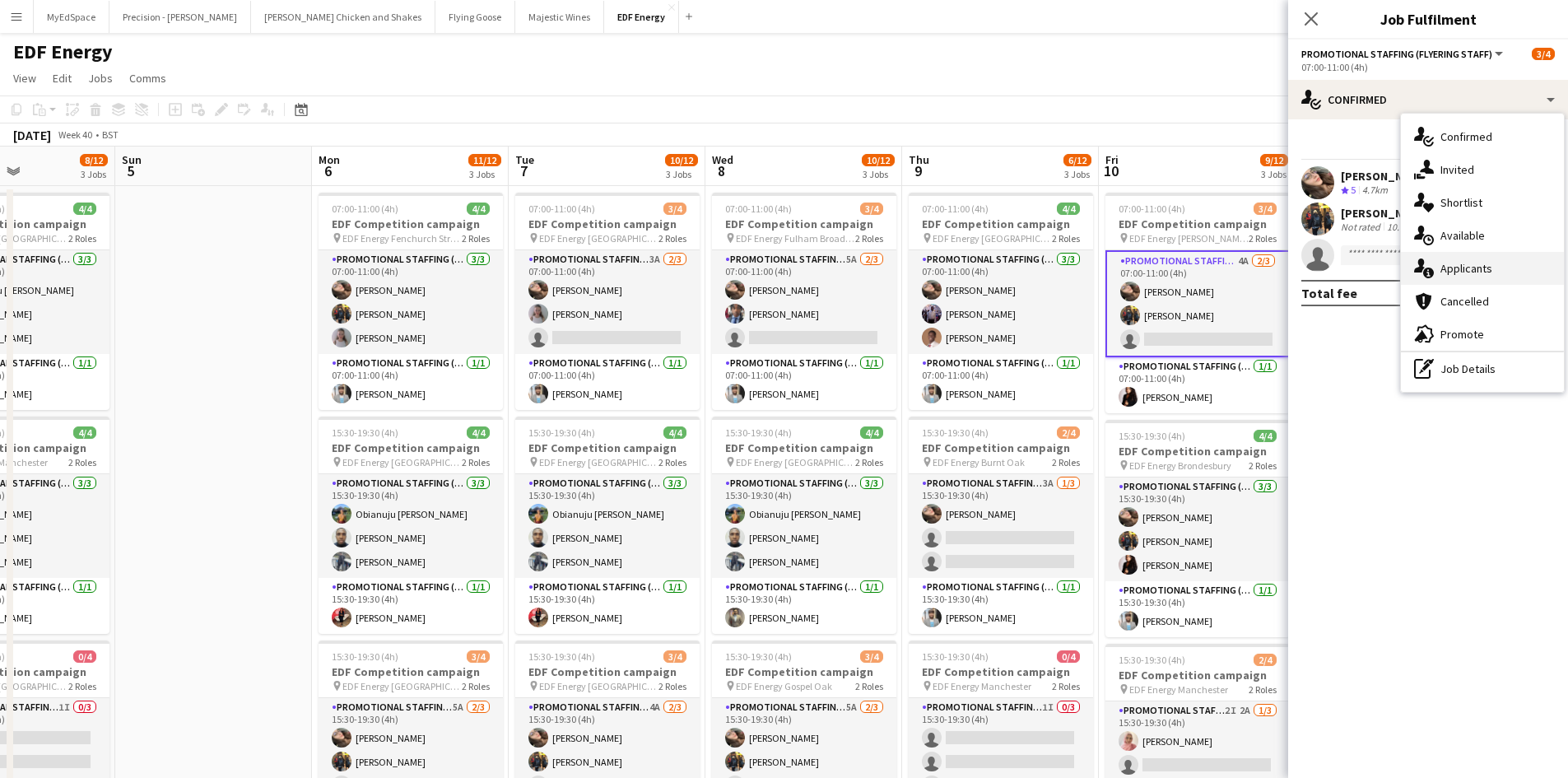
click at [1462, 264] on span "Applicants" at bounding box center [1466, 268] width 52 height 15
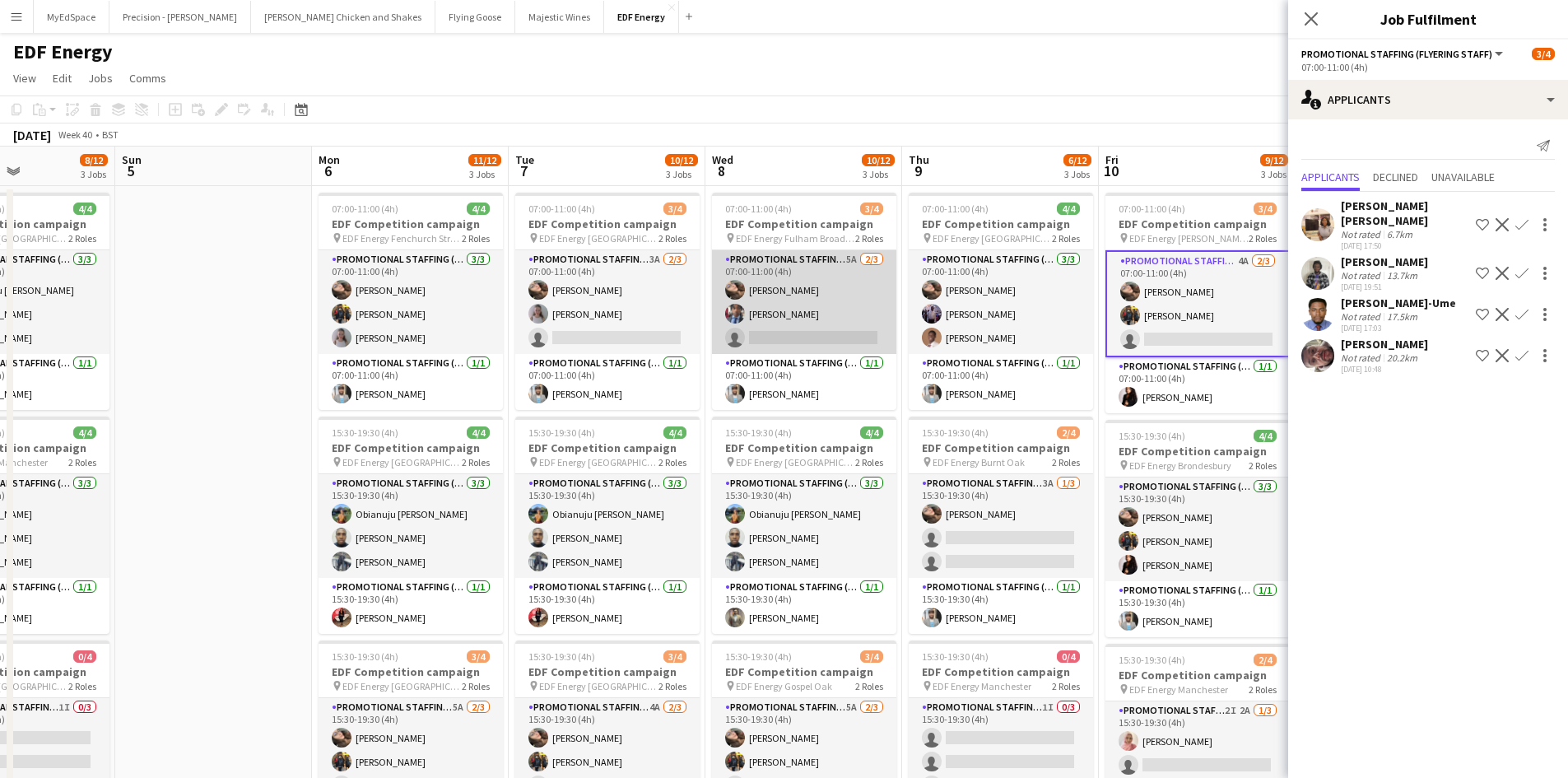
click at [856, 252] on app-card-role "Promotional Staffing (Flyering Staff) 5A 2/3 07:00-11:00 (4h) Anastasiia Melesh…" at bounding box center [804, 302] width 184 height 103
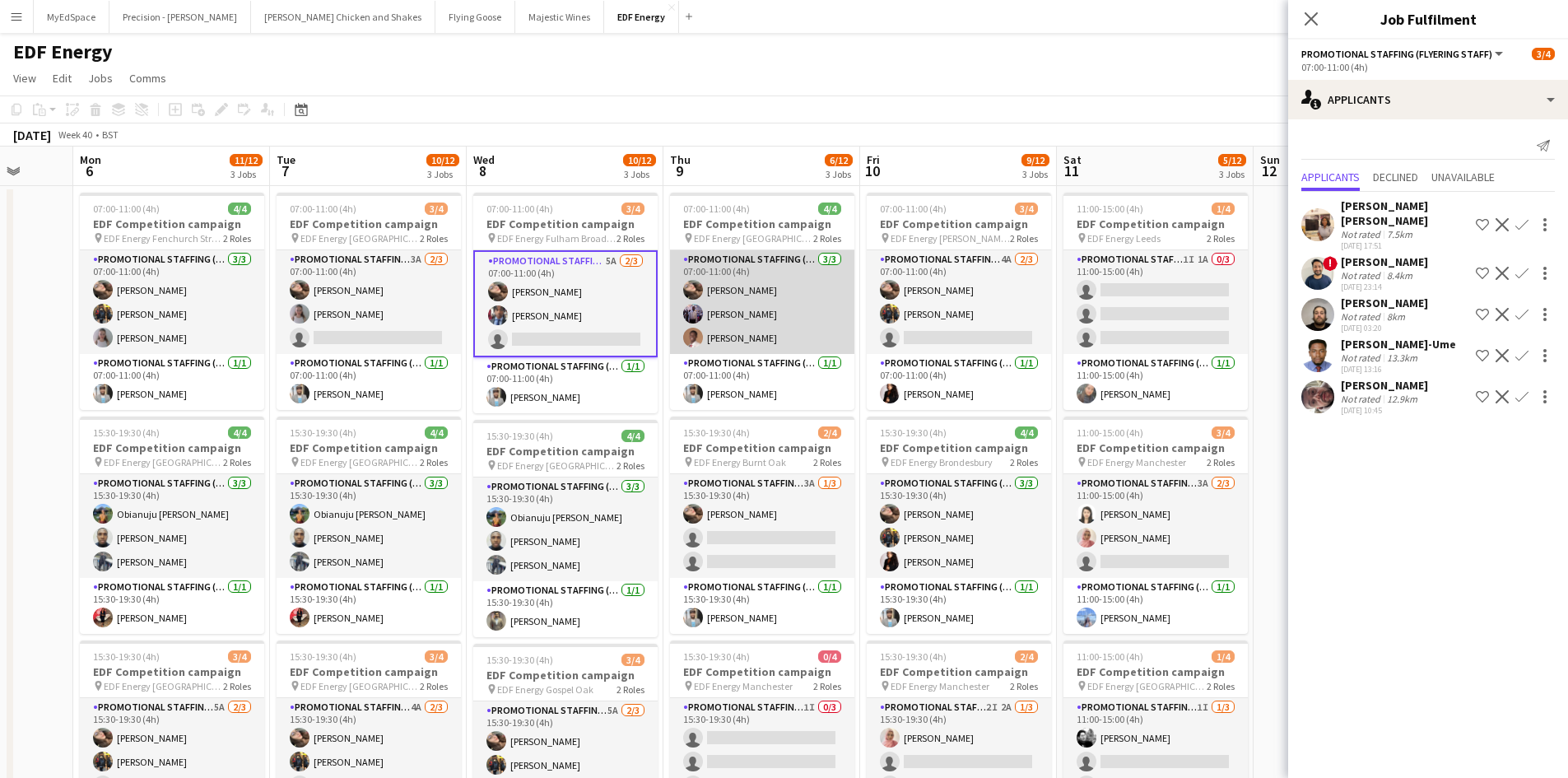
drag, startPoint x: 1073, startPoint y: 338, endPoint x: 737, endPoint y: 316, distance: 336.7
click at [746, 315] on app-calendar-viewport "Thu 2 12/12 3 Jobs Fri 3 11/12 3 Jobs Sat 4 8/12 3 Jobs Sun 5 Mon 6 11/12 3 Job…" at bounding box center [784, 662] width 1568 height 1032
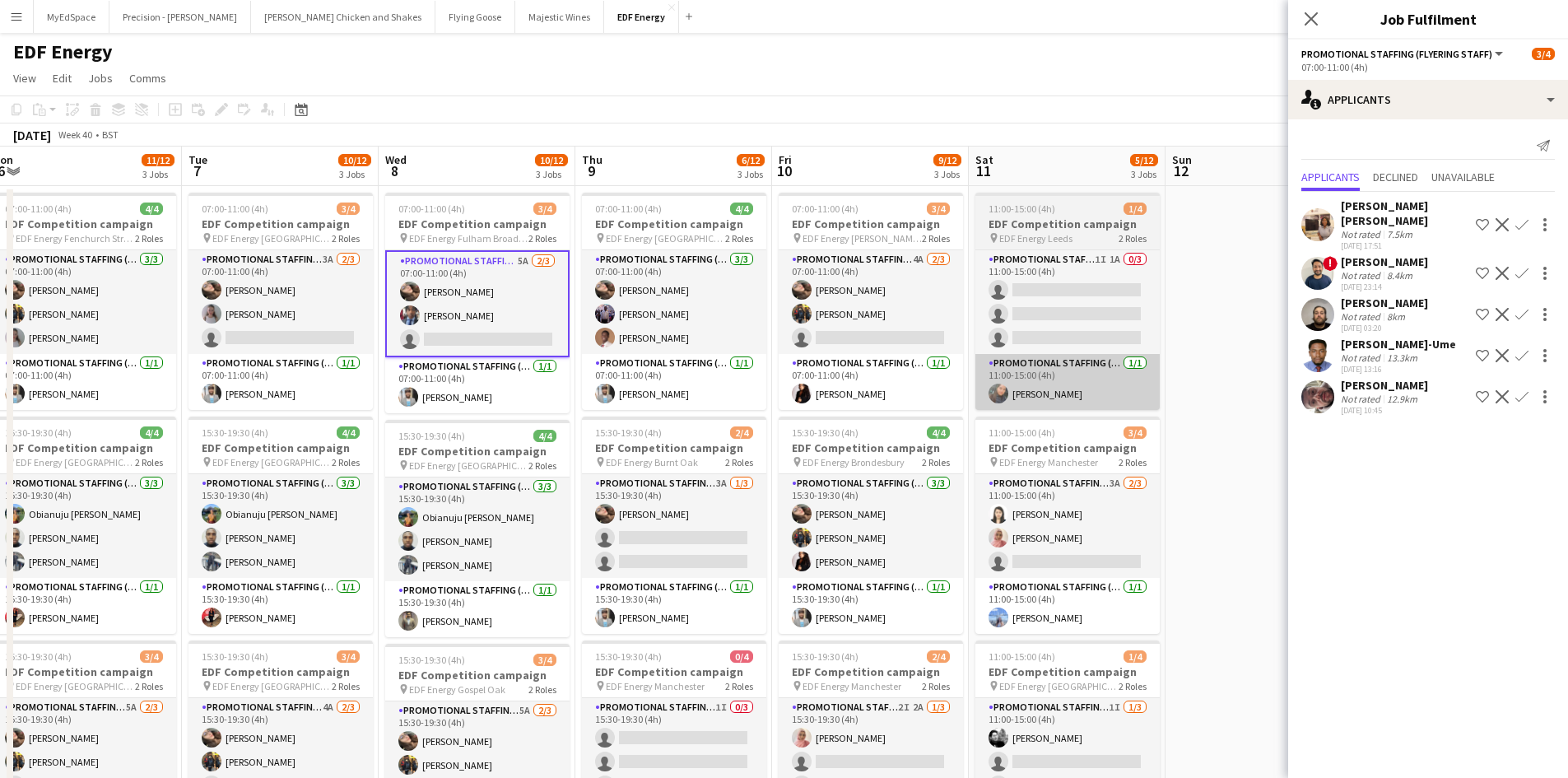
drag, startPoint x: 897, startPoint y: 390, endPoint x: 823, endPoint y: 381, distance: 74.5
click at [736, 368] on app-calendar-viewport "Thu 2 12/12 3 Jobs Fri 3 11/12 3 Jobs Sat 4 8/12 3 Jobs Sun 5 Mon 6 11/12 3 Job…" at bounding box center [784, 662] width 1568 height 1032
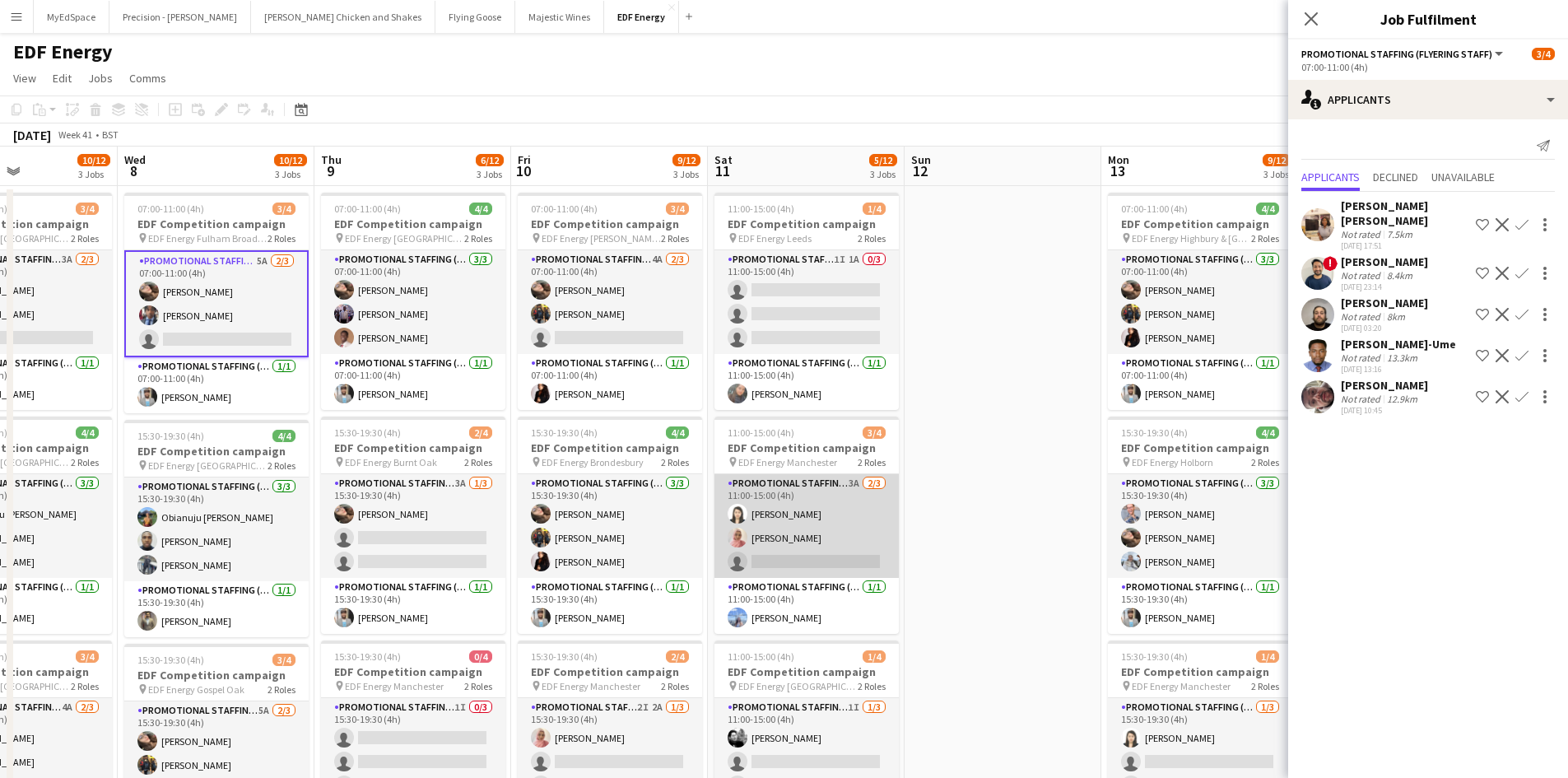
drag, startPoint x: 846, startPoint y: 480, endPoint x: 866, endPoint y: 488, distance: 21.5
click at [846, 482] on app-card-role "Promotional Staffing (Flyering Staff) 3A 2/3 11:00-15:00 (4h) Winnie Wong Shabn…" at bounding box center [807, 526] width 184 height 103
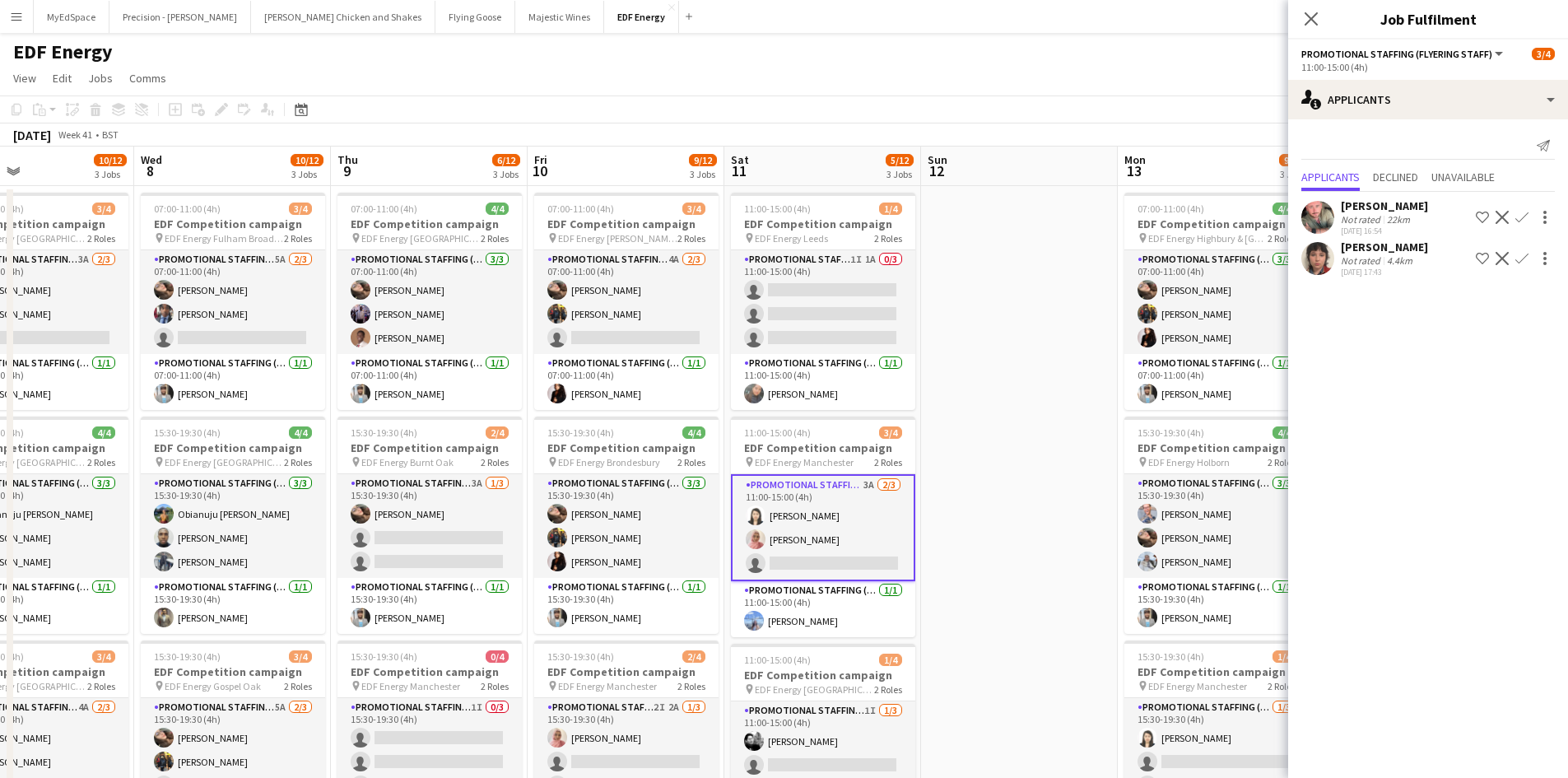
drag, startPoint x: 896, startPoint y: 493, endPoint x: 568, endPoint y: 448, distance: 331.1
click at [568, 448] on app-calendar-viewport "Sat 4 8/12 3 Jobs Sun 5 Mon 6 11/12 3 Jobs Tue 7 10/12 3 Jobs Wed 8 10/12 3 Job…" at bounding box center [784, 662] width 1568 height 1032
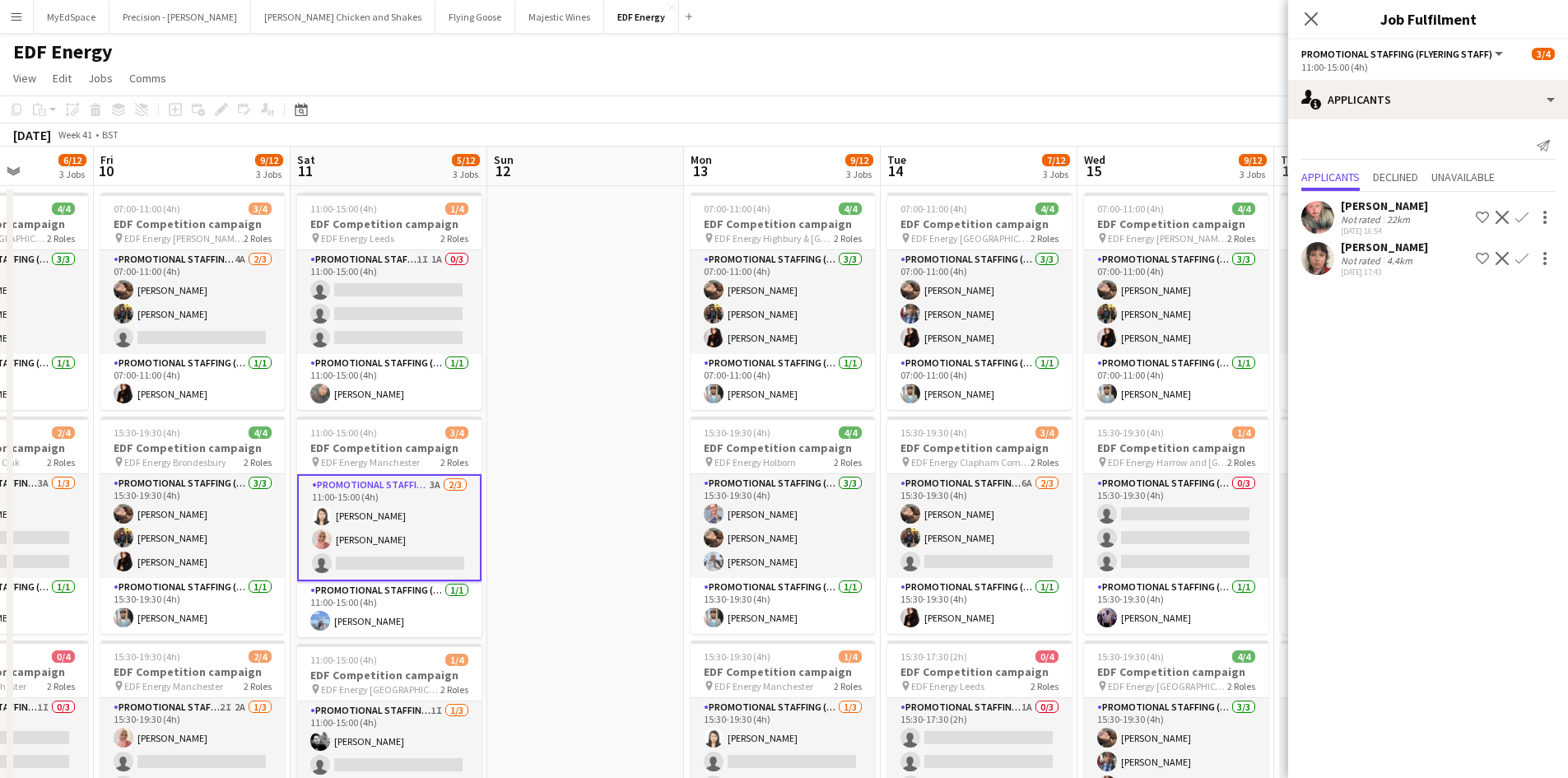
click at [1391, 241] on div "Ruby Stephens" at bounding box center [1385, 246] width 88 height 15
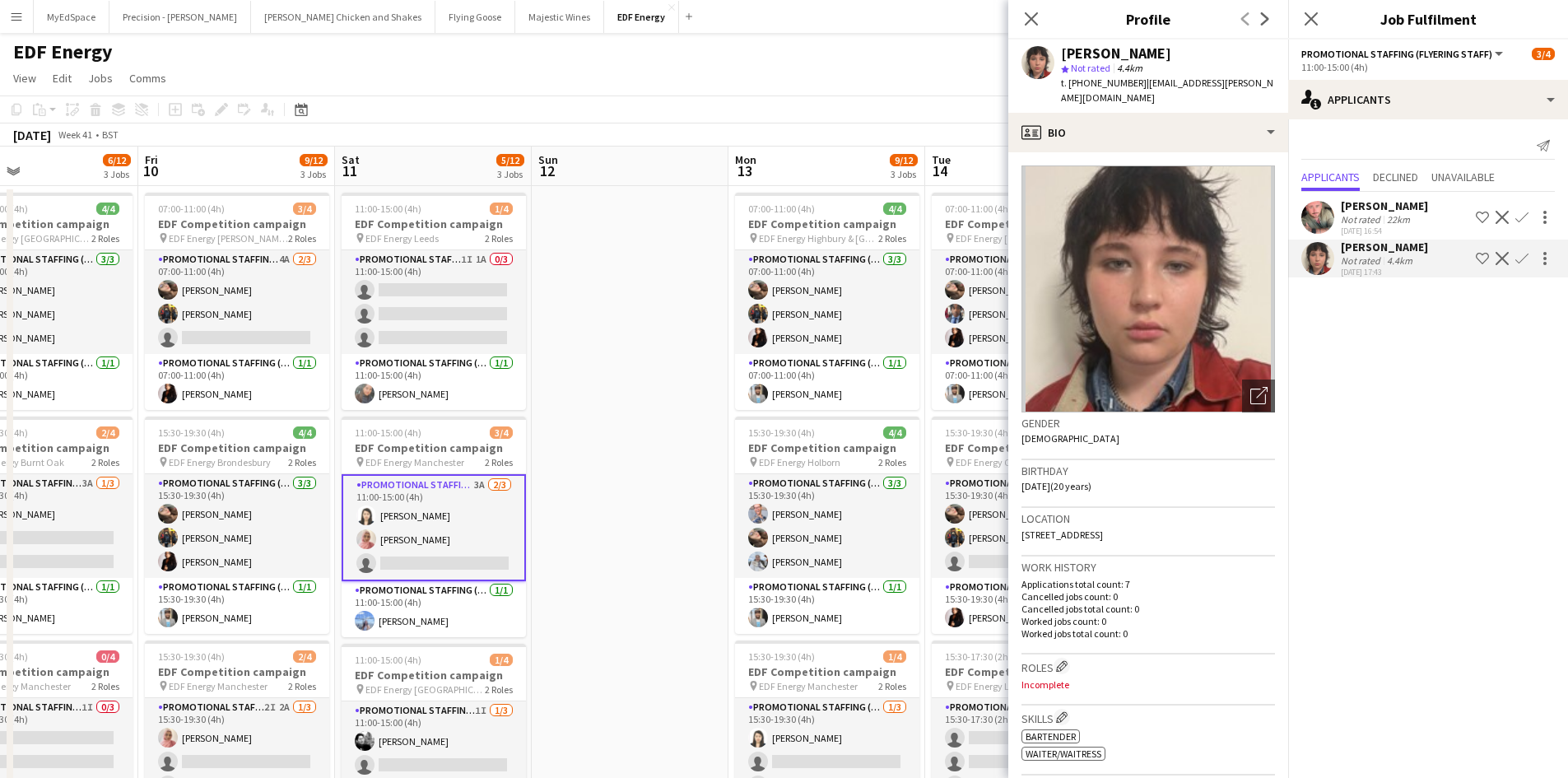
drag, startPoint x: 569, startPoint y: 371, endPoint x: 606, endPoint y: 382, distance: 38.6
click at [589, 370] on app-calendar-viewport "Mon 6 11/12 3 Jobs Tue 7 10/12 3 Jobs Wed 8 10/12 3 Jobs Thu 9 6/12 3 Jobs Fri …" at bounding box center [784, 662] width 1568 height 1032
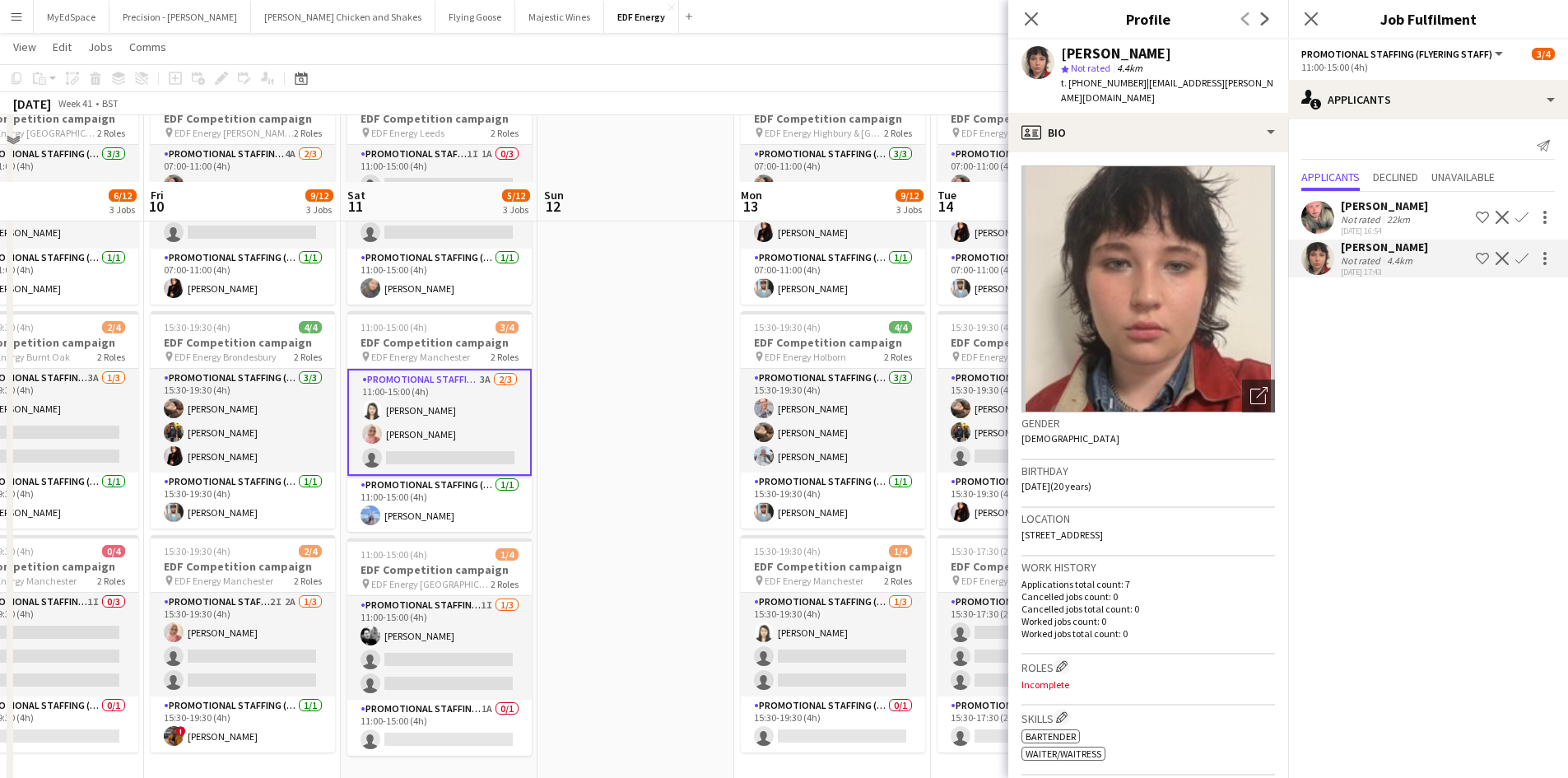
scroll to position [247, 0]
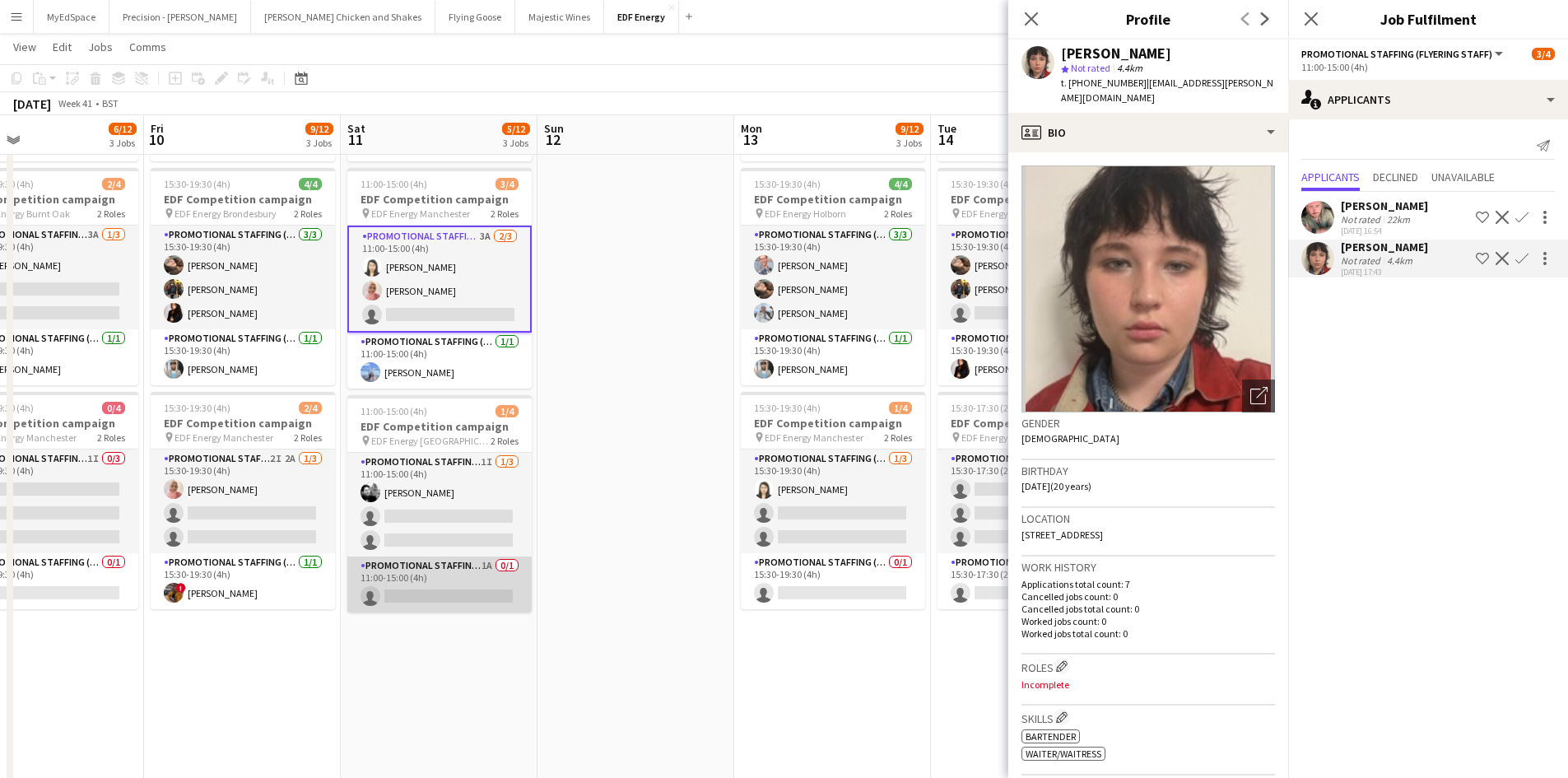
click at [477, 565] on app-card-role "Promotional Staffing (Team Leader) 1A 0/1 11:00-15:00 (4h) single-neutral-actio…" at bounding box center [439, 584] width 184 height 56
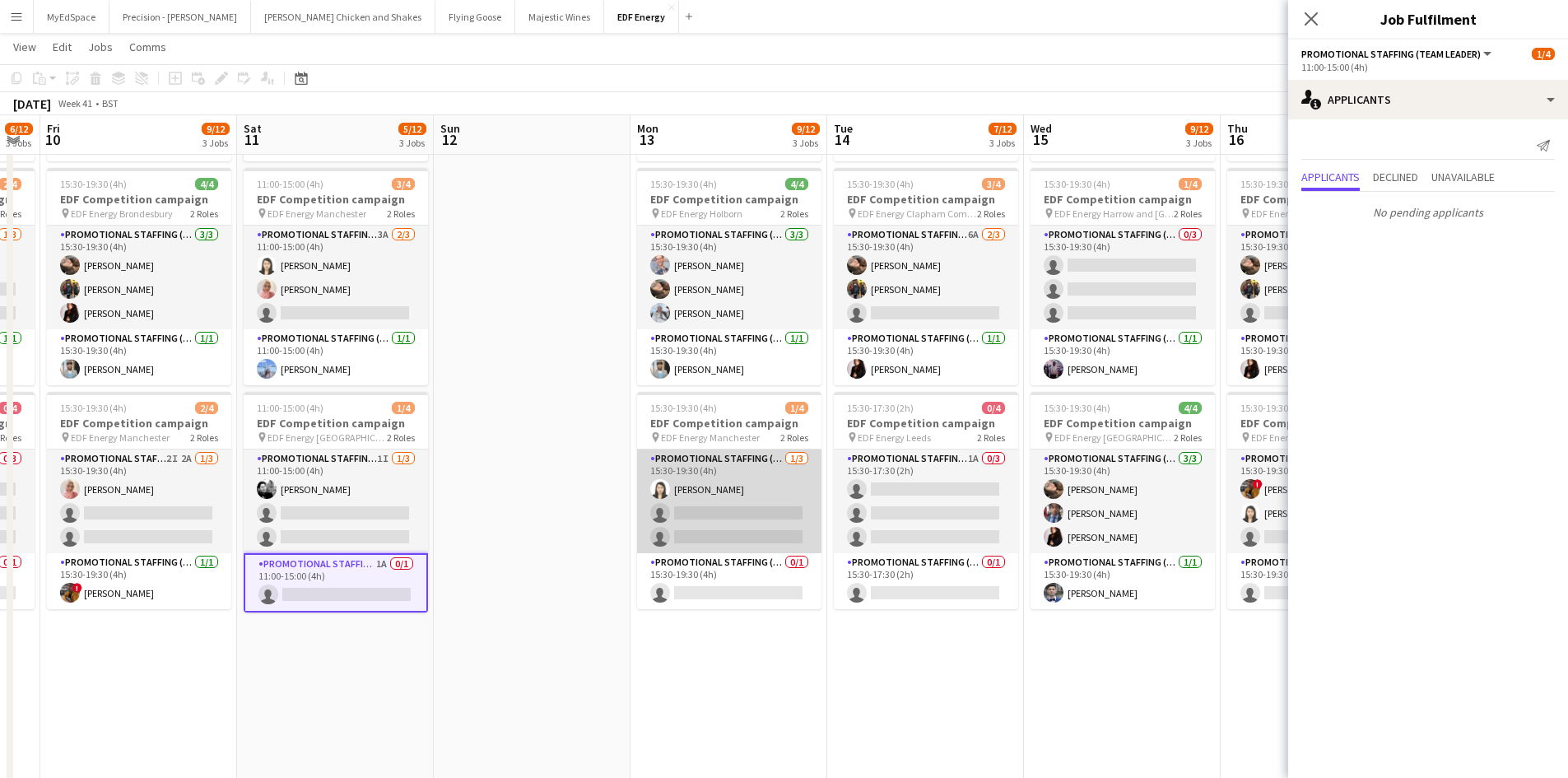
drag, startPoint x: 756, startPoint y: 577, endPoint x: 503, endPoint y: 536, distance: 256.3
click at [462, 541] on app-calendar-viewport "Mon 6 11/12 3 Jobs Tue 7 10/12 3 Jobs Wed 8 10/12 3 Jobs Thu 9 6/12 3 Jobs Fri …" at bounding box center [784, 373] width 1568 height 1113
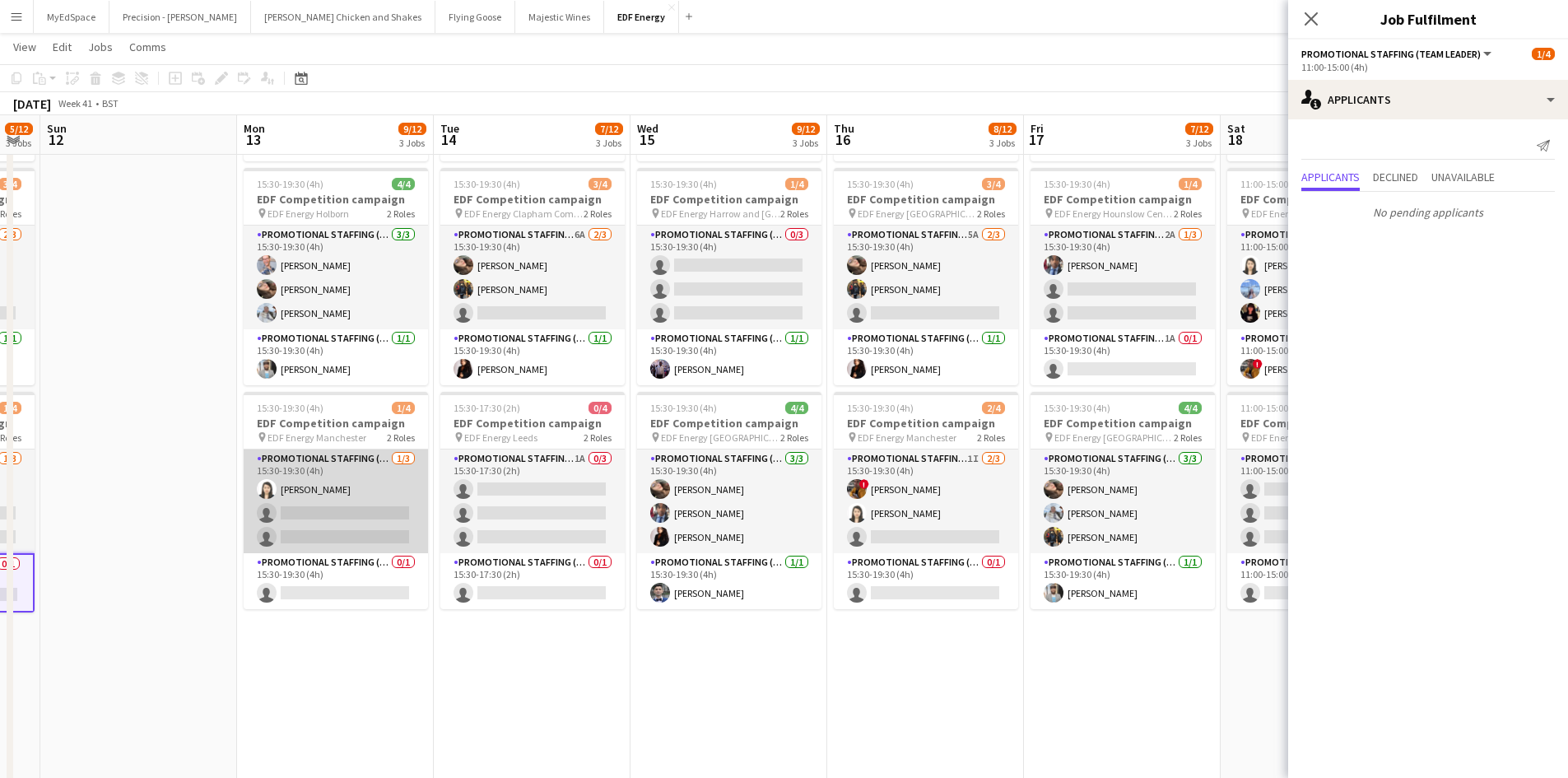
scroll to position [0, 548]
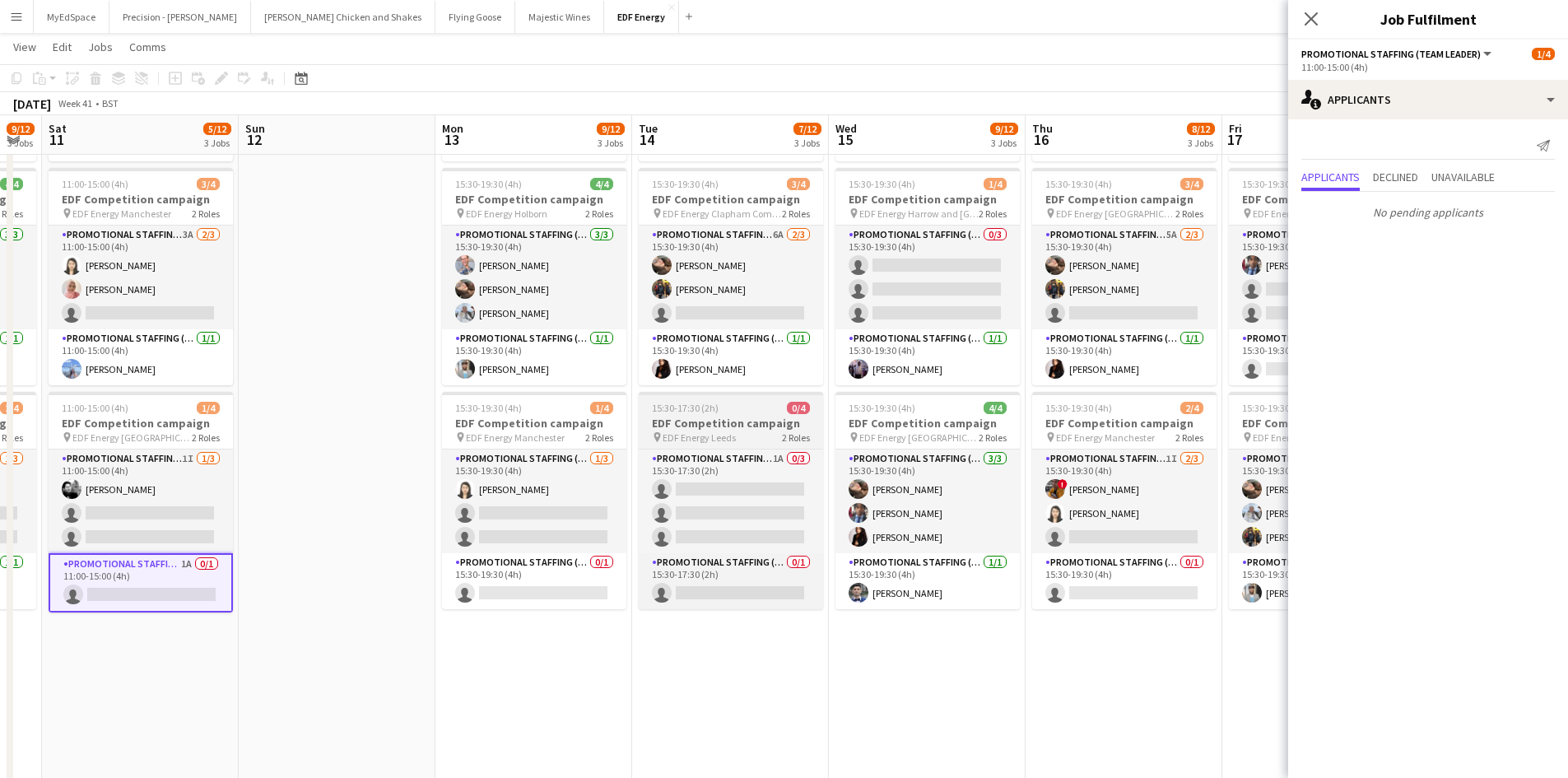
click at [779, 448] on app-job-card "15:30-17:30 (2h) 0/4 EDF Competition campaign pin EDF Energy Leeds 2 Roles Prom…" at bounding box center [731, 500] width 184 height 217
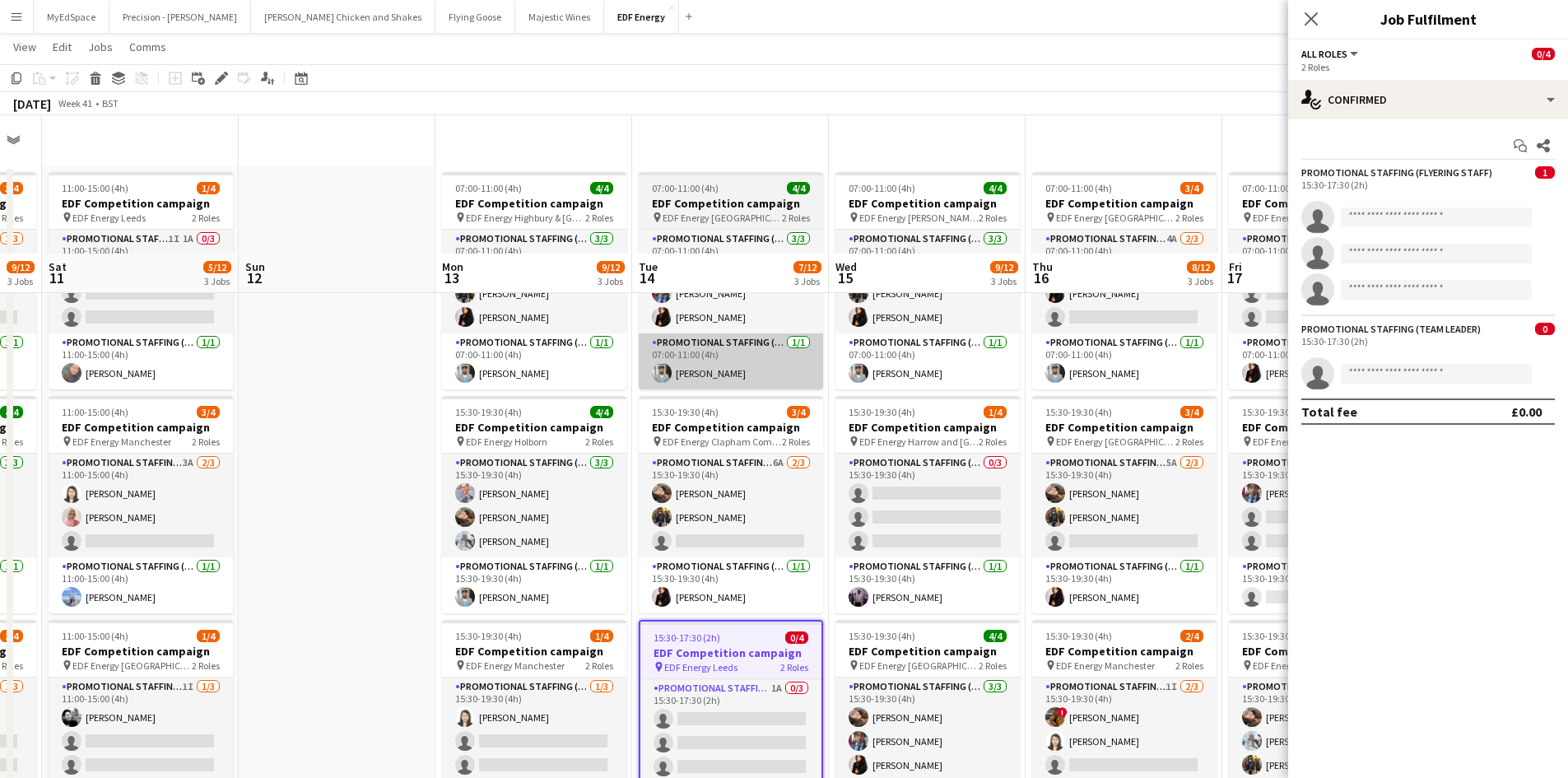
scroll to position [0, 0]
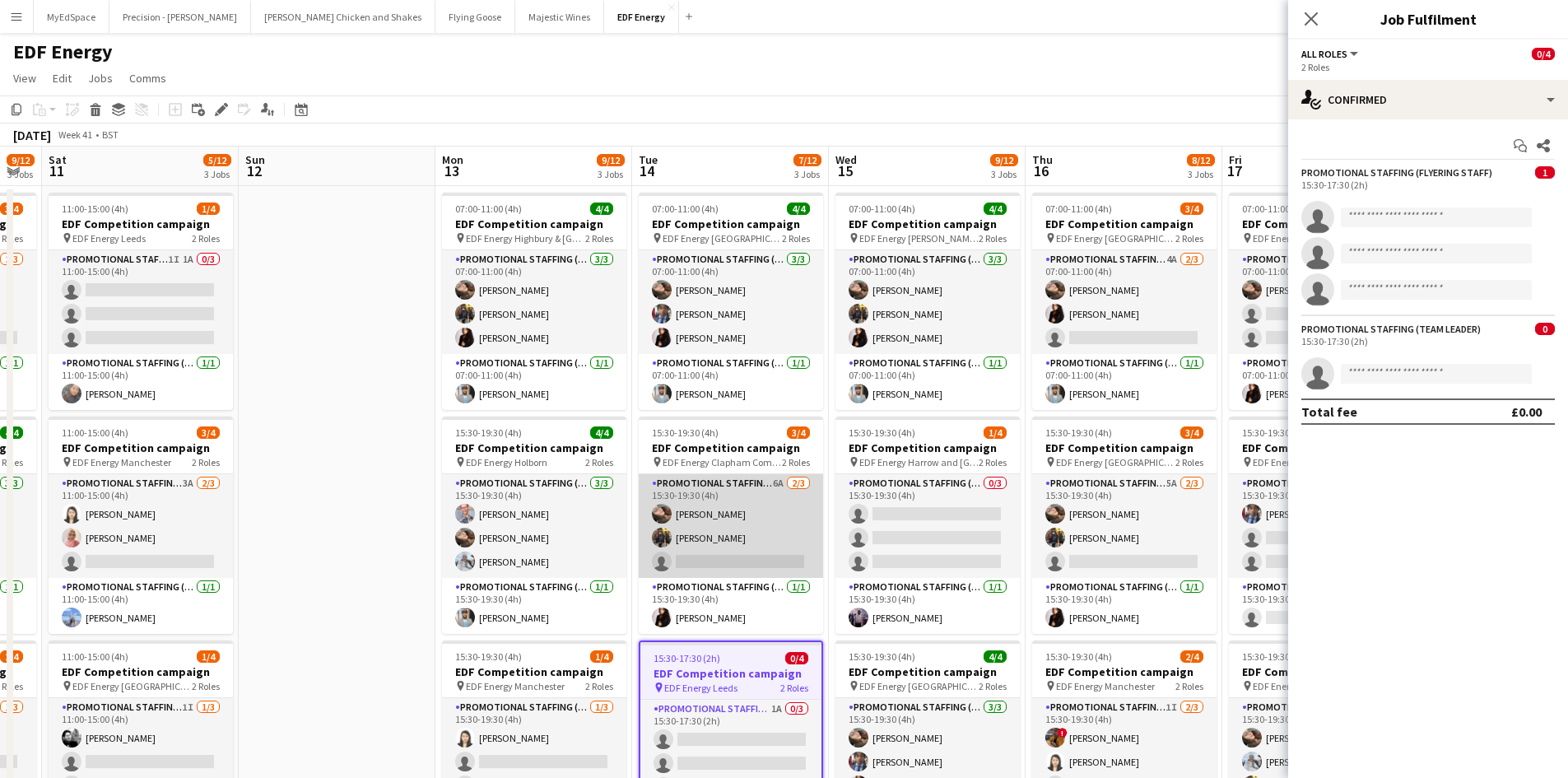
drag, startPoint x: 773, startPoint y: 477, endPoint x: 771, endPoint y: 493, distance: 16.1
click at [773, 477] on app-card-role "Promotional Staffing (Flyering Staff) 6A 2/3 15:30-19:30 (4h) Anastasiia Melesh…" at bounding box center [731, 526] width 184 height 103
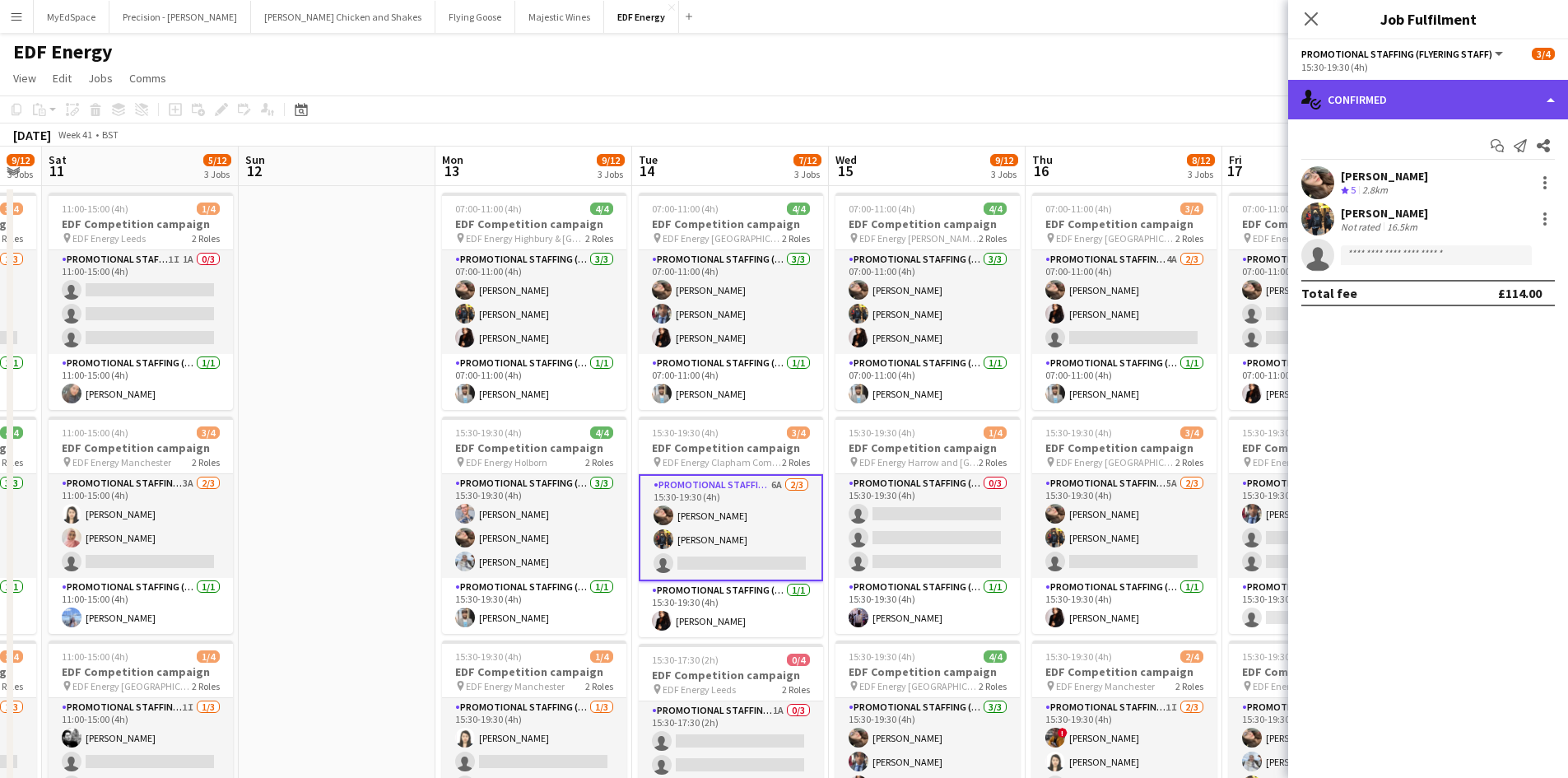
click at [1423, 107] on div "single-neutral-actions-check-2 Confirmed" at bounding box center [1427, 99] width 279 height 39
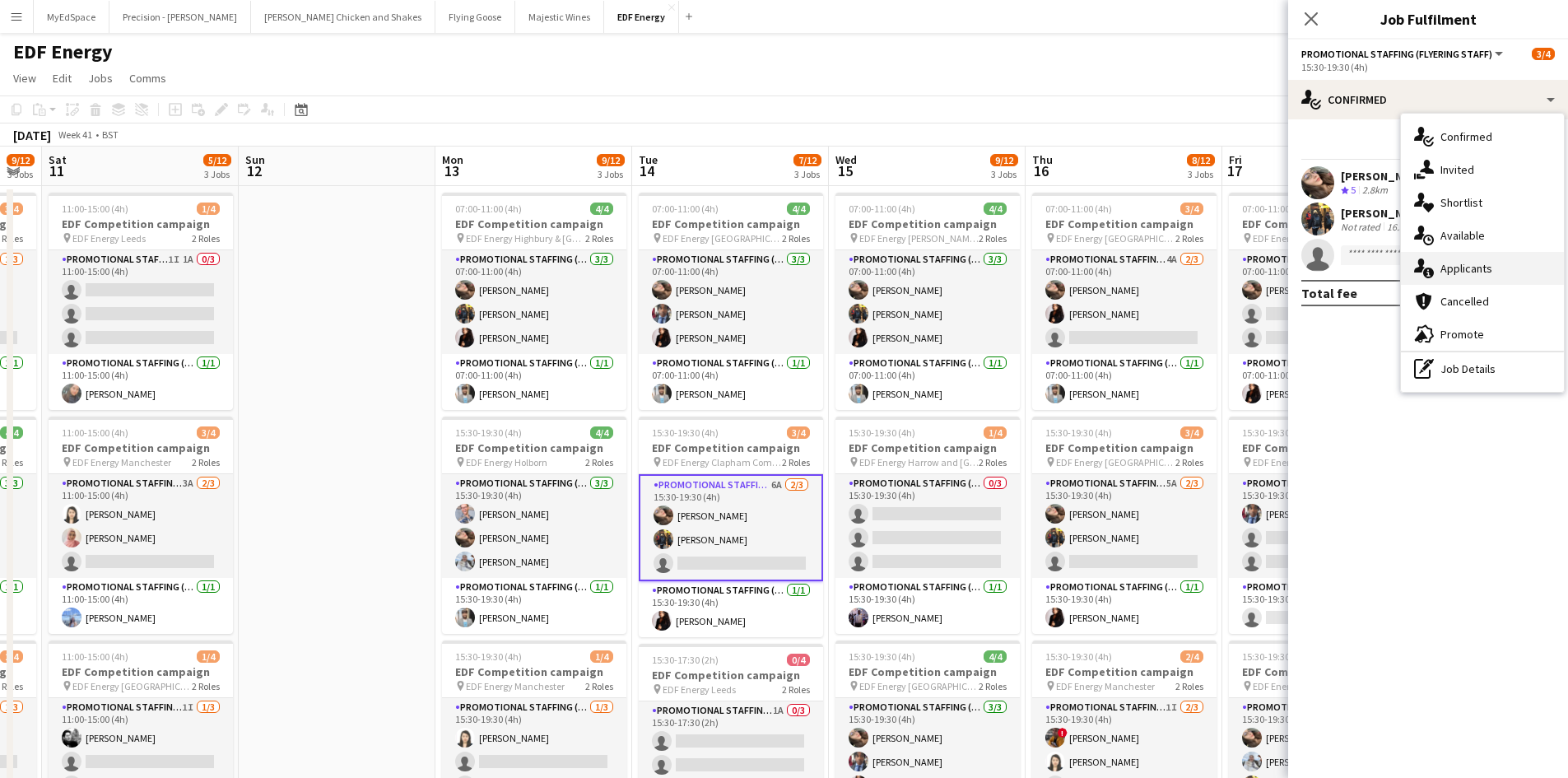
click at [1466, 260] on div "single-neutral-actions-information Applicants" at bounding box center [1482, 269] width 163 height 33
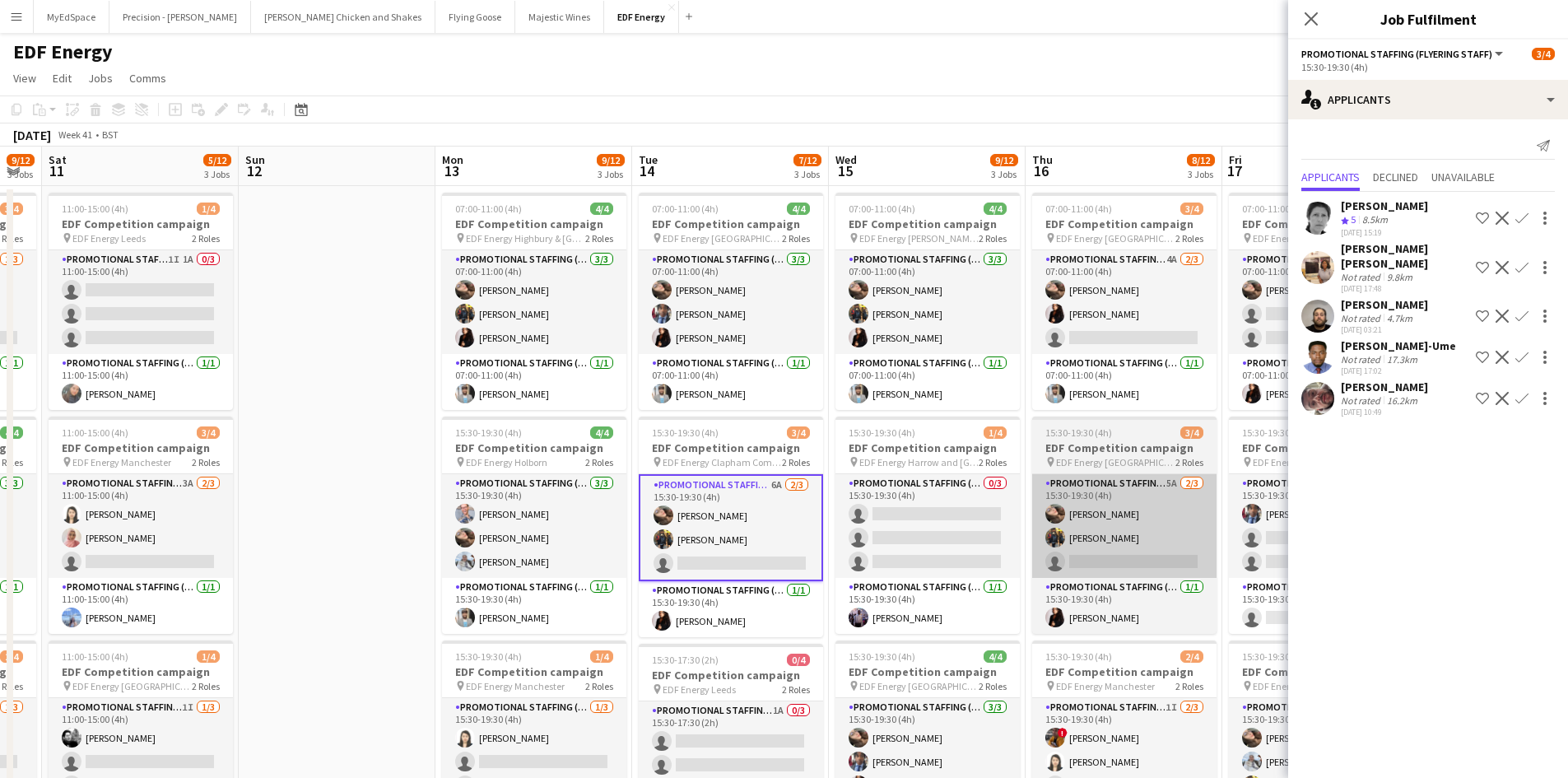
scroll to position [0, 606]
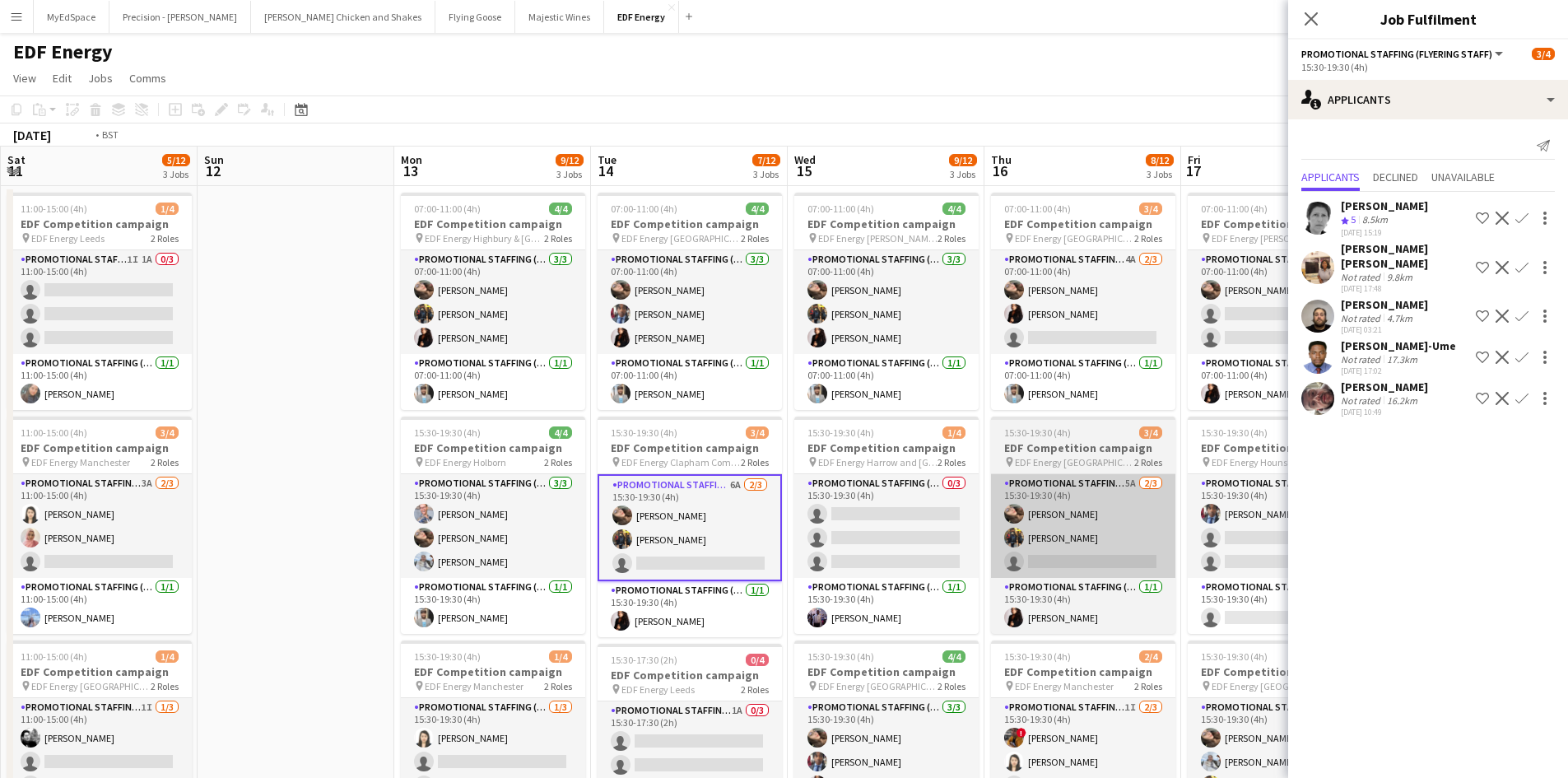
drag, startPoint x: 906, startPoint y: 487, endPoint x: 754, endPoint y: 477, distance: 152.3
click at [592, 445] on app-calendar-viewport "Wed 8 10/12 3 Jobs Thu 9 6/12 3 Jobs Fri 10 9/12 3 Jobs Sat 11 5/12 3 Jobs Sun …" at bounding box center [784, 662] width 1568 height 1032
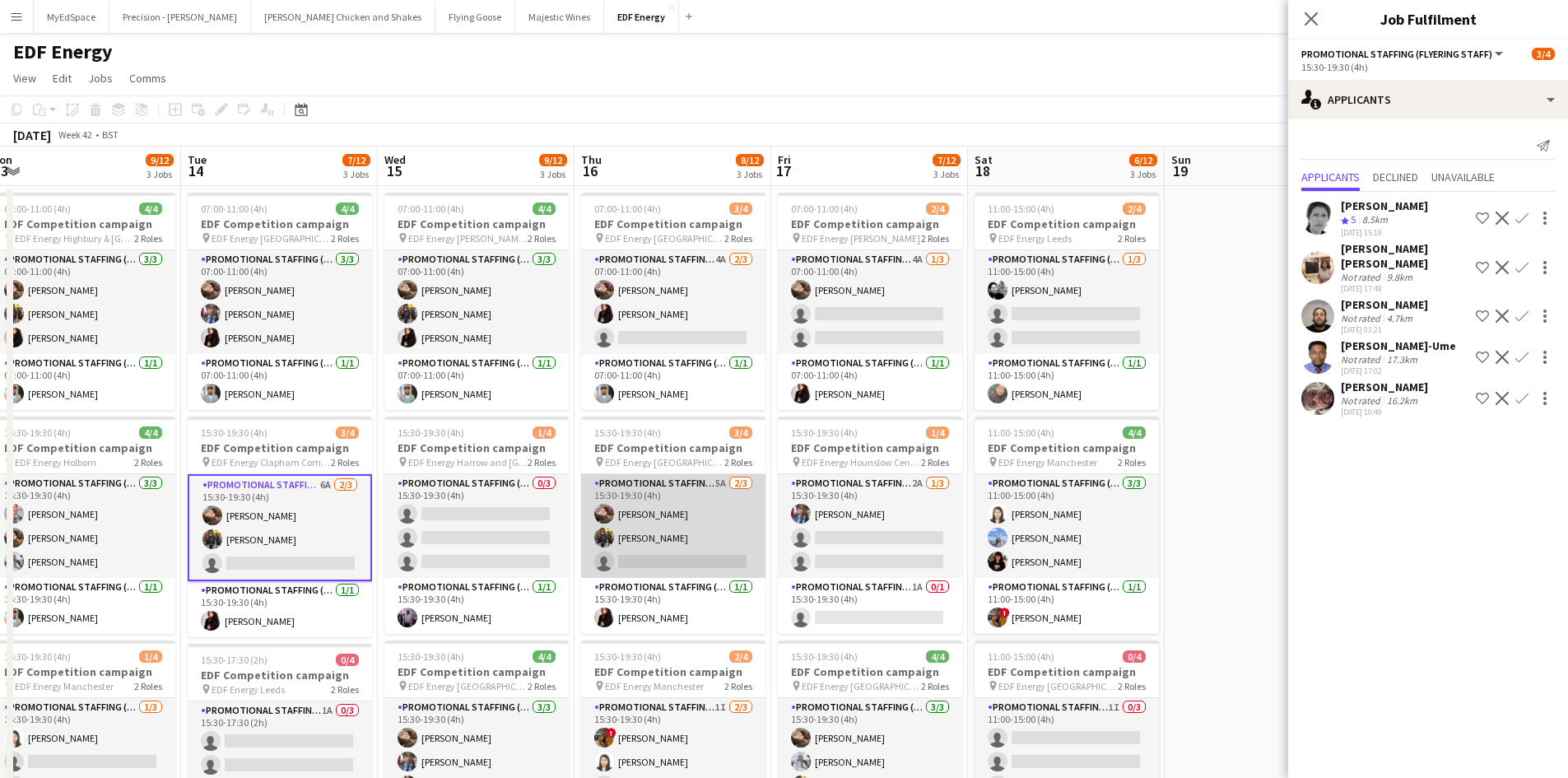
click at [724, 480] on app-card-role "Promotional Staffing (Flyering Staff) 5A 2/3 15:30-19:30 (4h) Anastasiia Melesh…" at bounding box center [673, 526] width 184 height 103
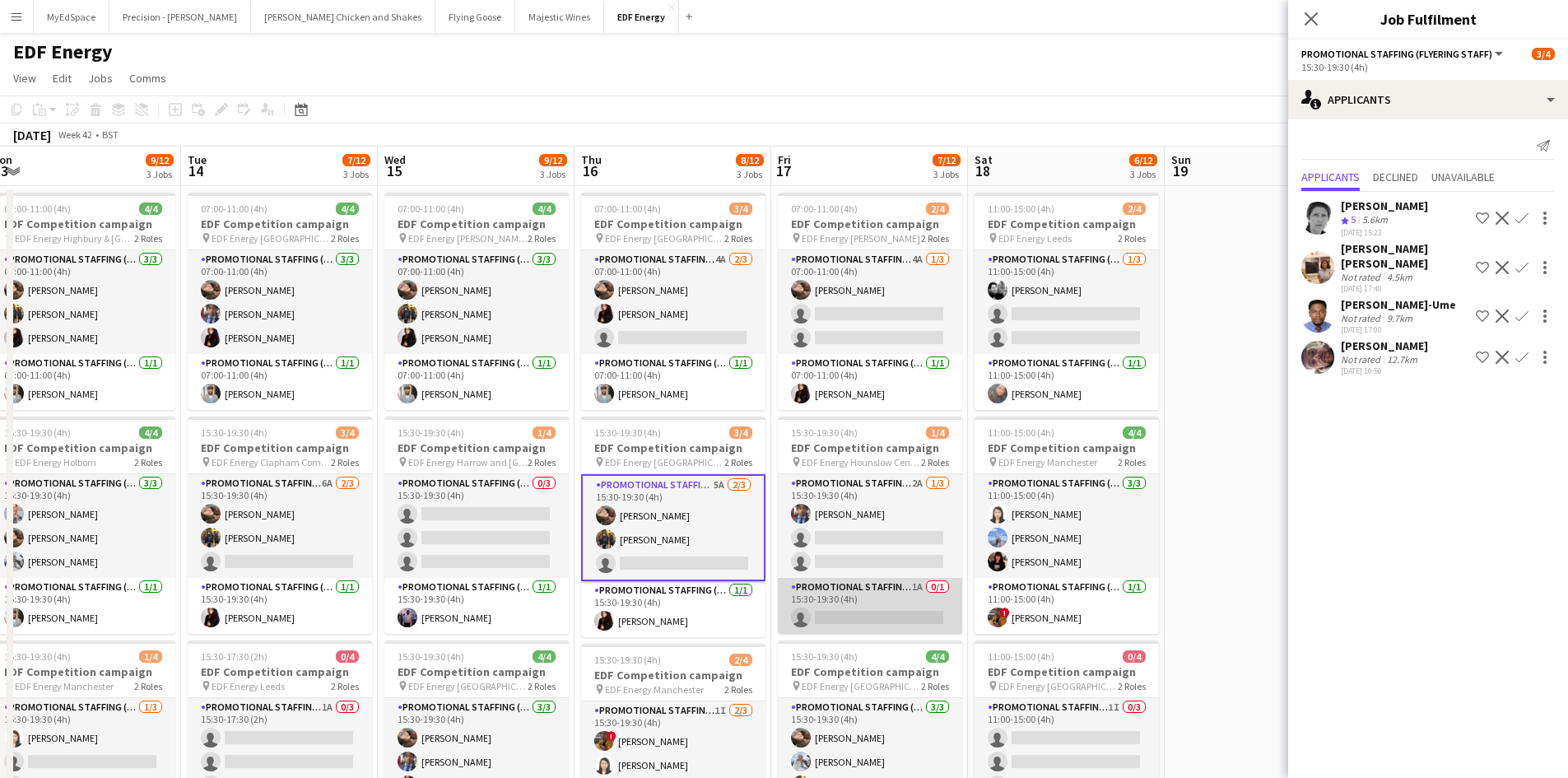
click at [915, 584] on app-card-role "Promotional Staffing (Team Leader) 1A 0/1 15:30-19:30 (4h) single-neutral-actio…" at bounding box center [870, 606] width 184 height 56
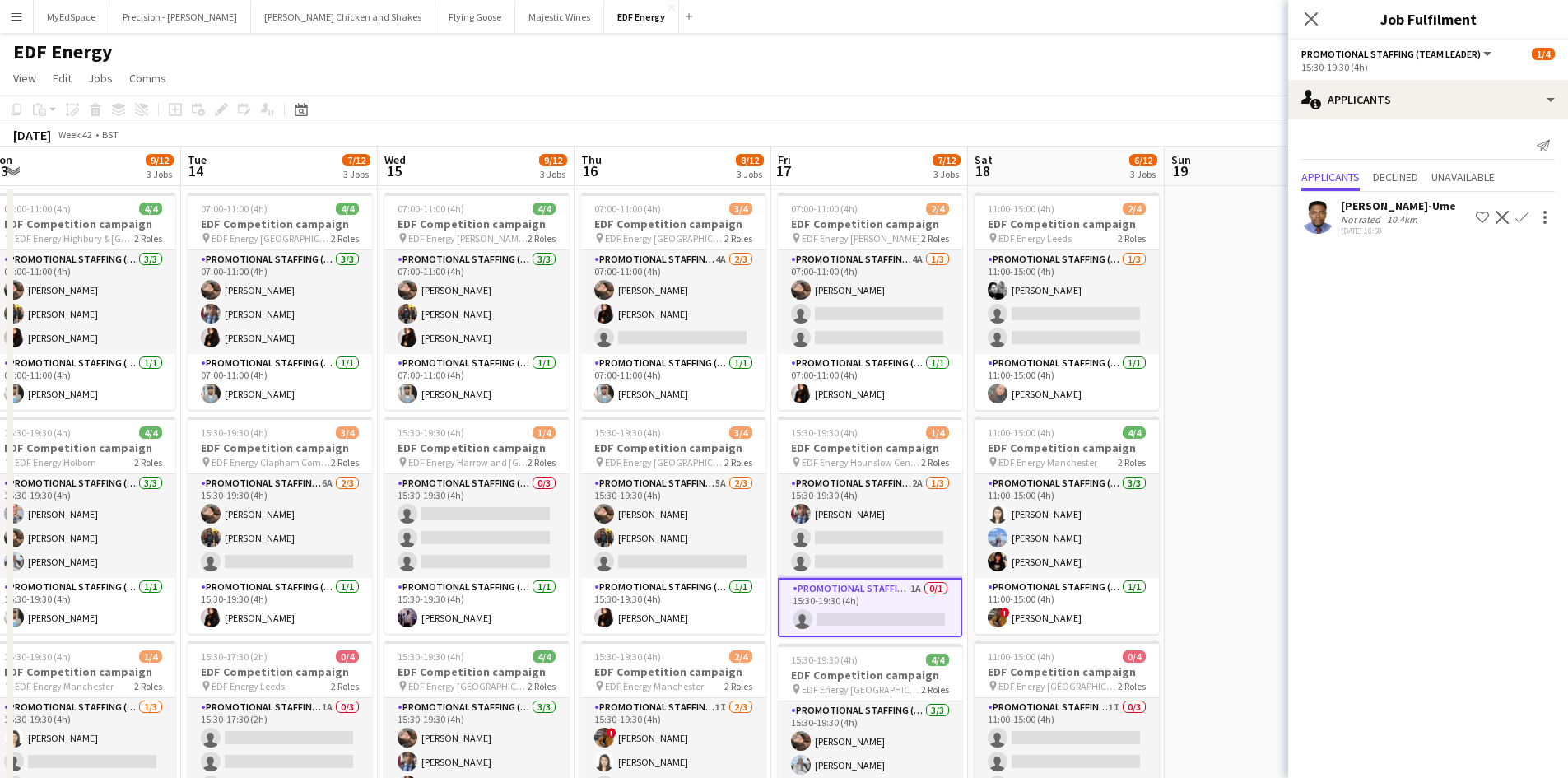
click at [1375, 209] on div "Fidelis Ejike-Ume" at bounding box center [1399, 205] width 116 height 15
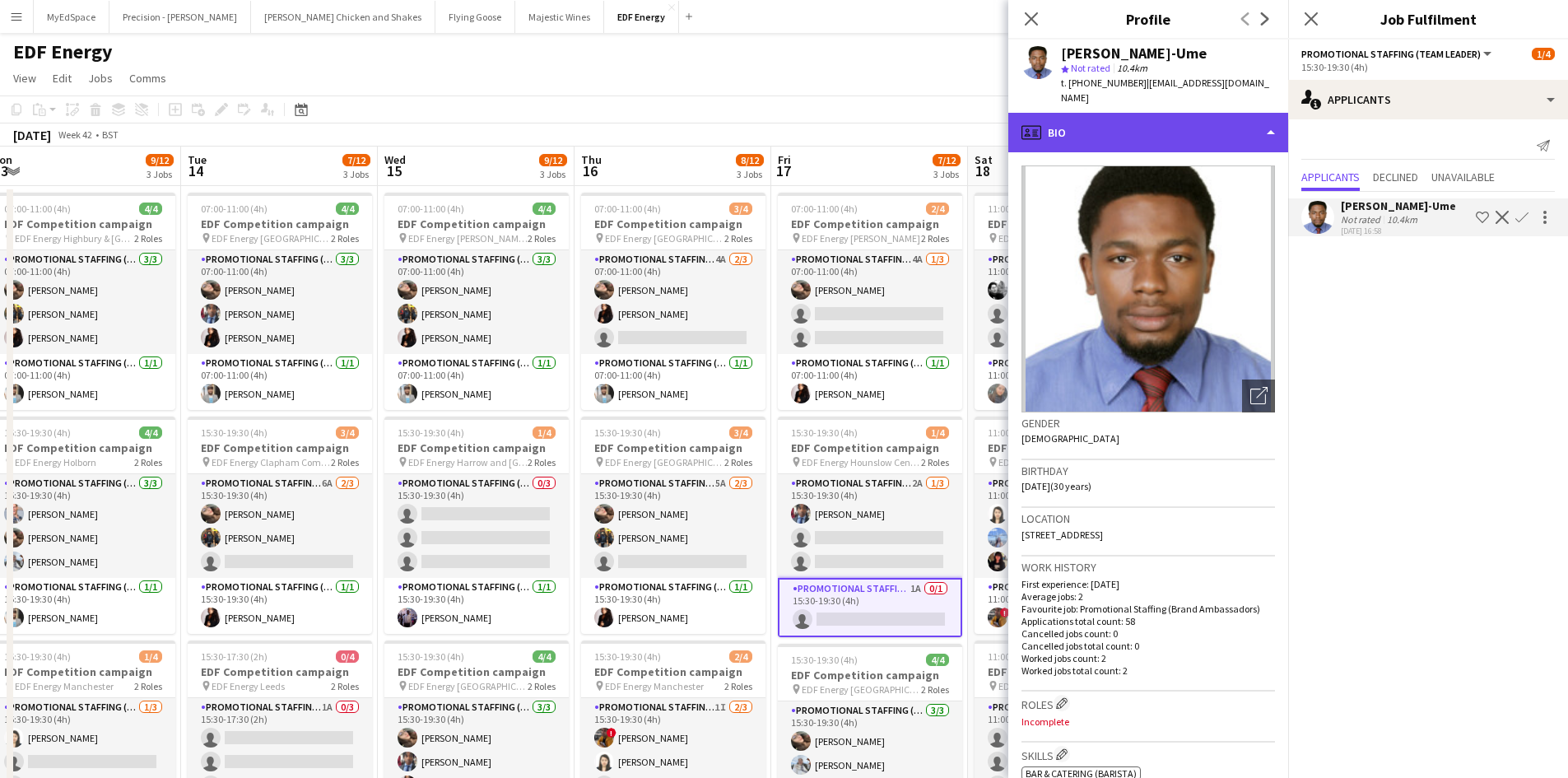
click at [1154, 113] on div "profile Bio" at bounding box center [1148, 132] width 279 height 39
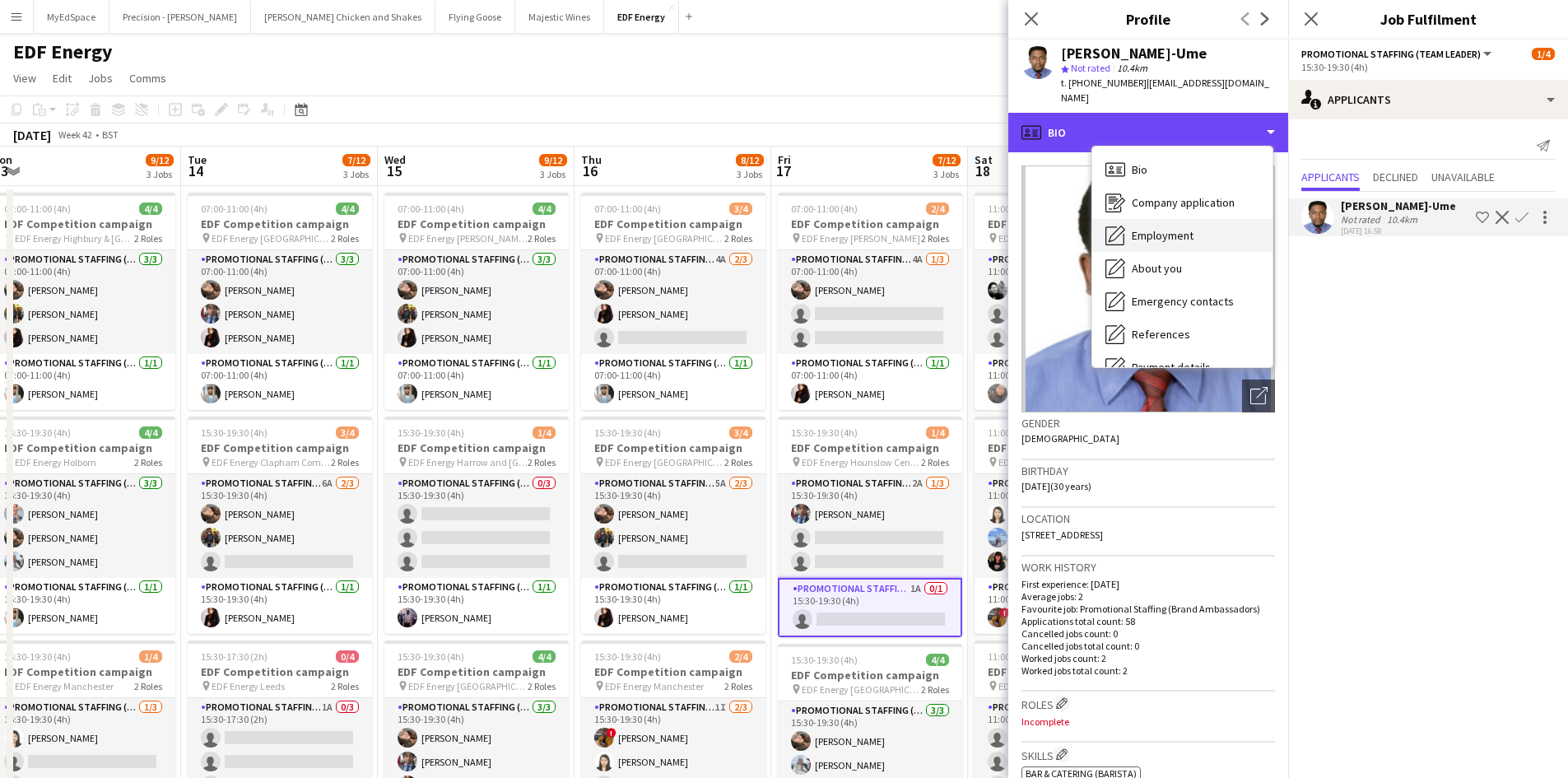
scroll to position [221, 0]
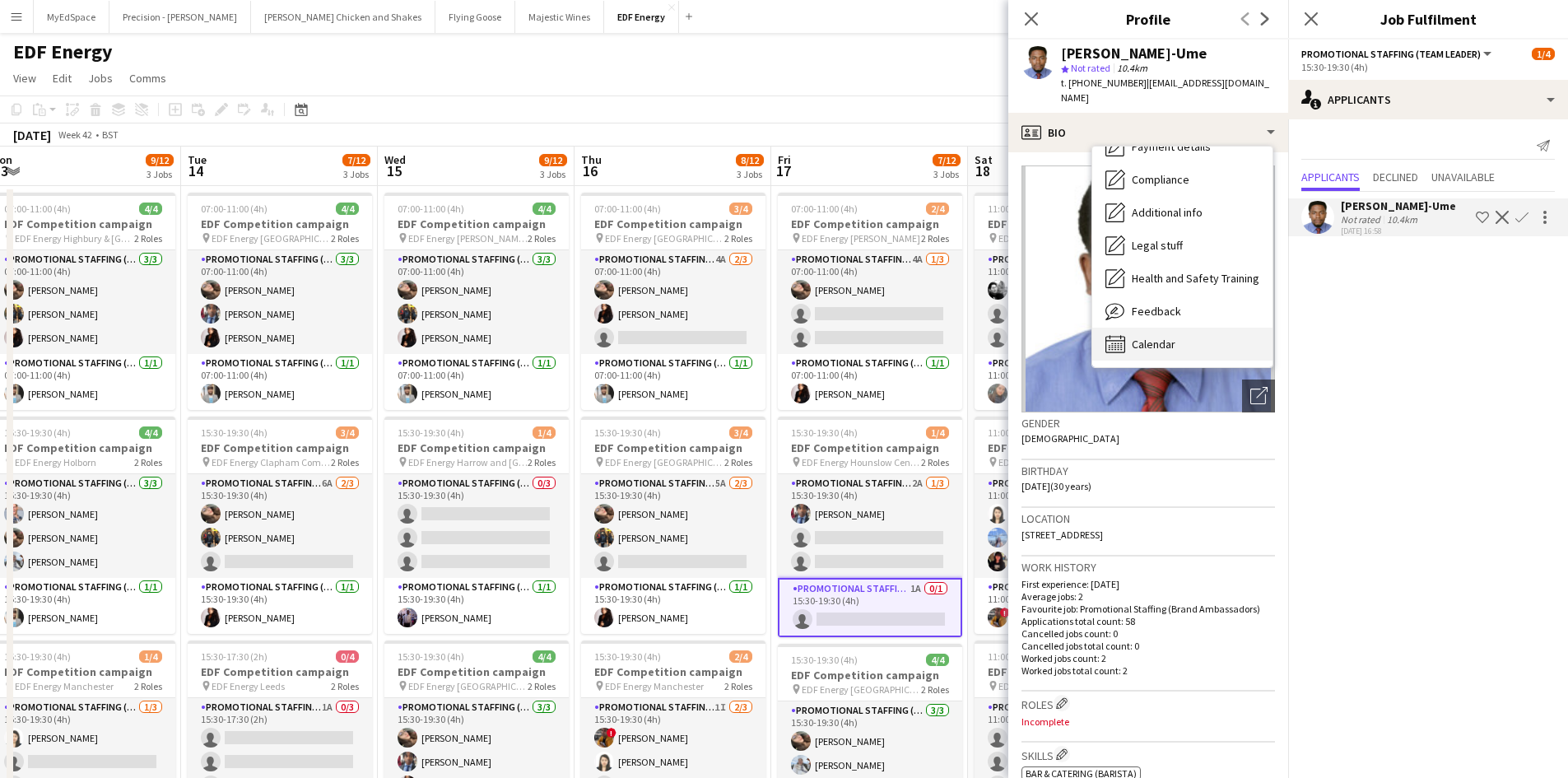
click at [1183, 328] on div "Calendar Calendar" at bounding box center [1183, 344] width 180 height 33
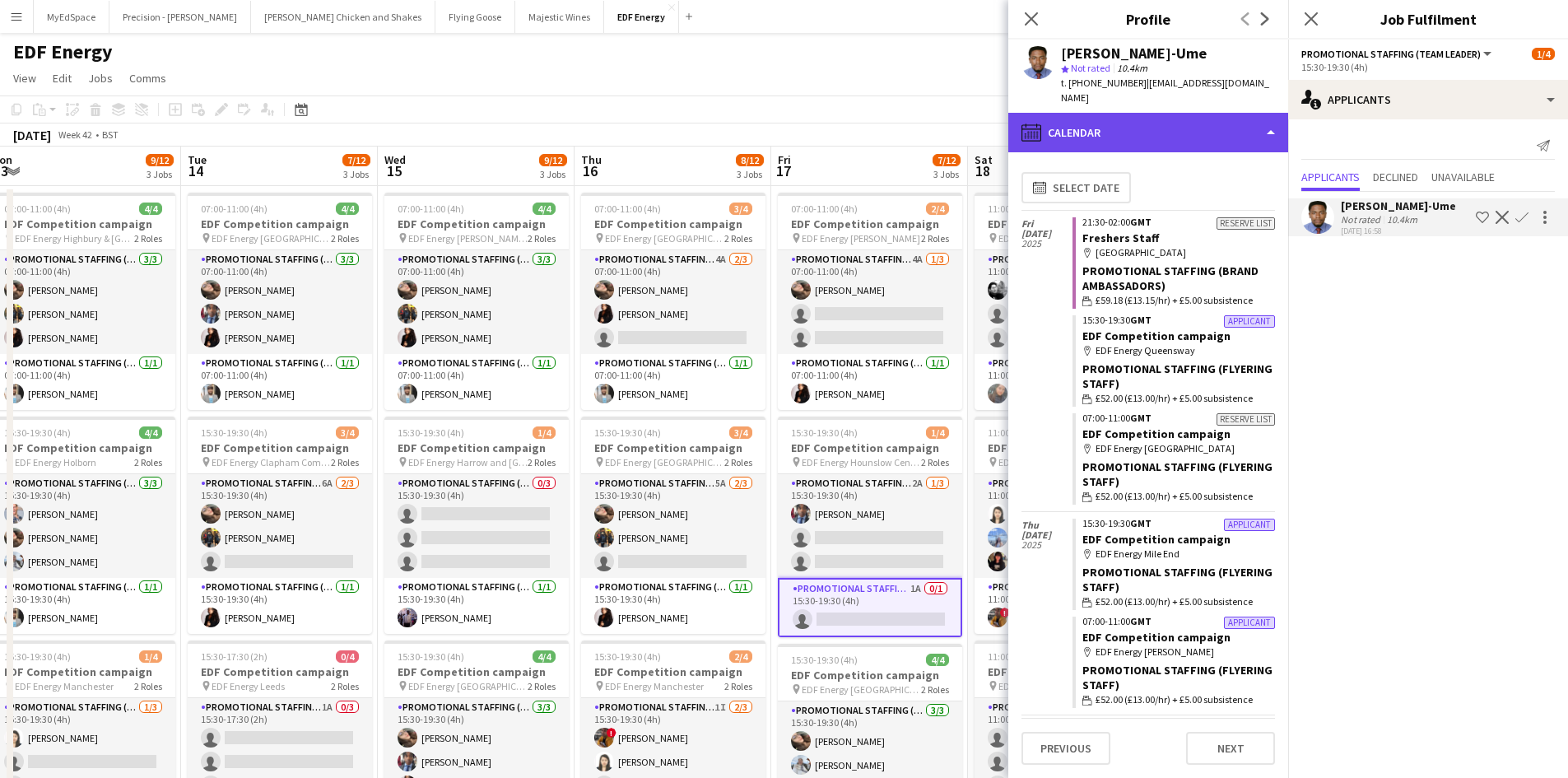
click at [1104, 118] on div "calendar-full Calendar" at bounding box center [1148, 132] width 279 height 39
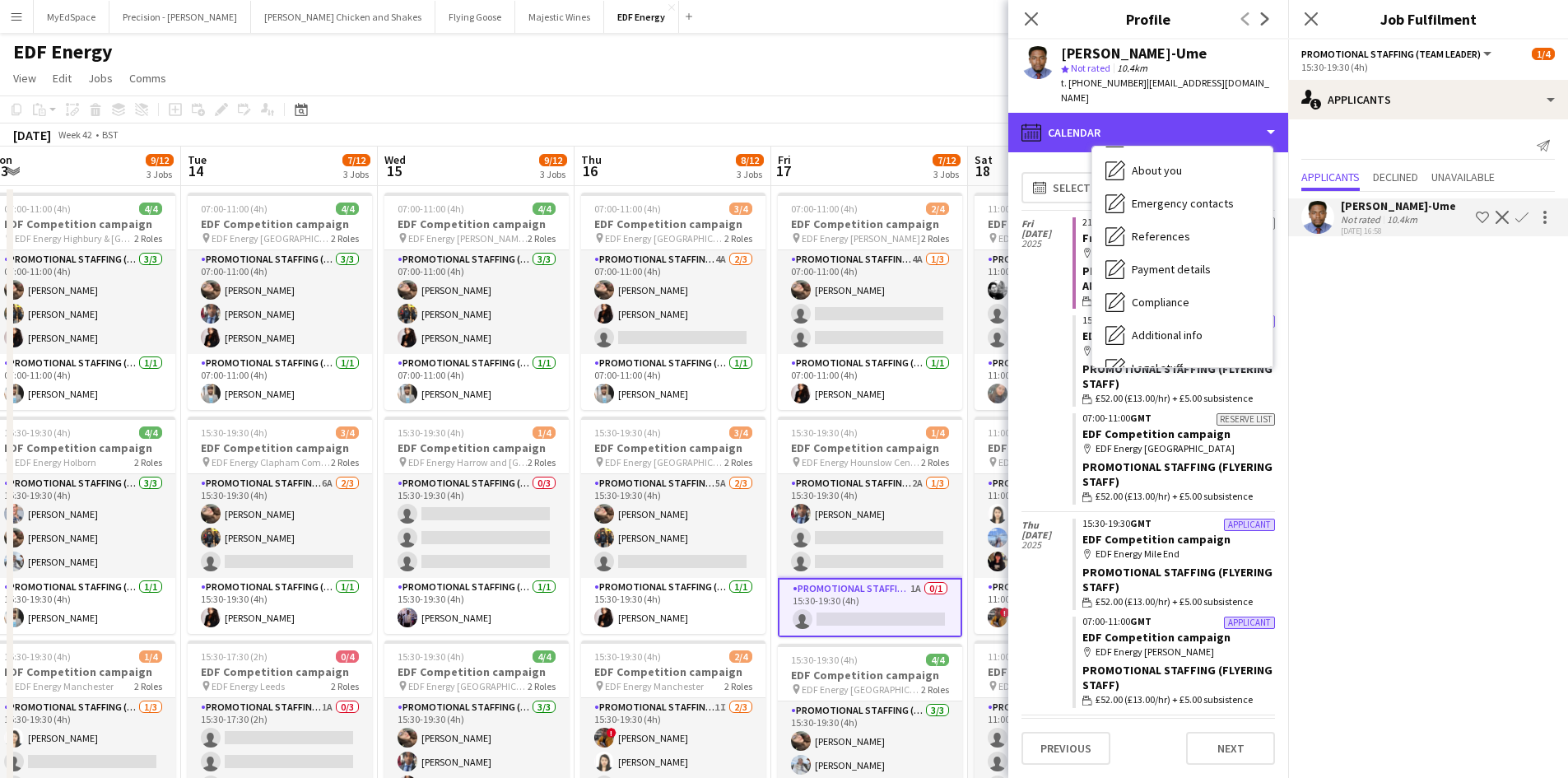
scroll to position [0, 0]
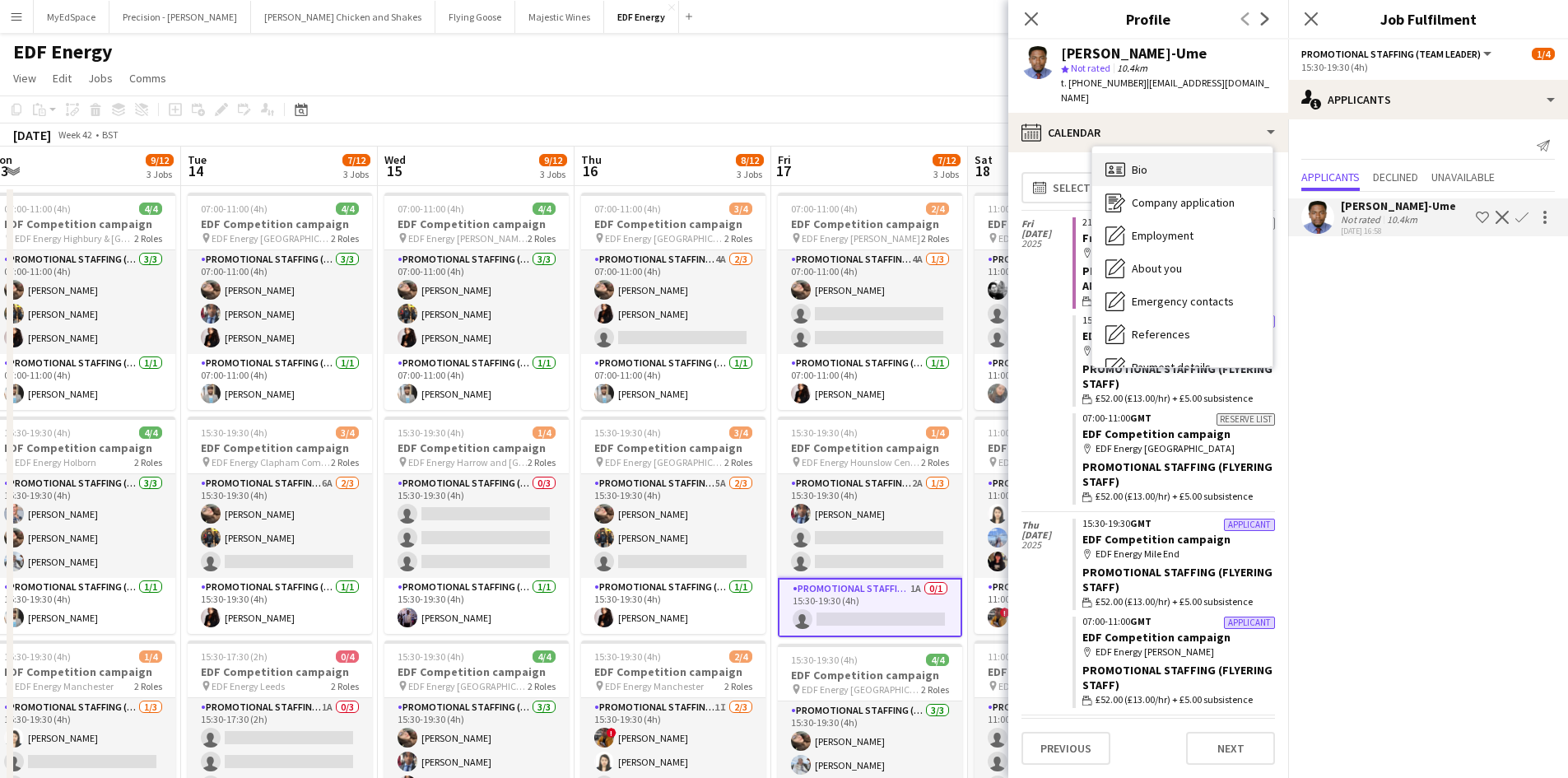
click at [1166, 153] on div "Bio Bio" at bounding box center [1183, 170] width 180 height 33
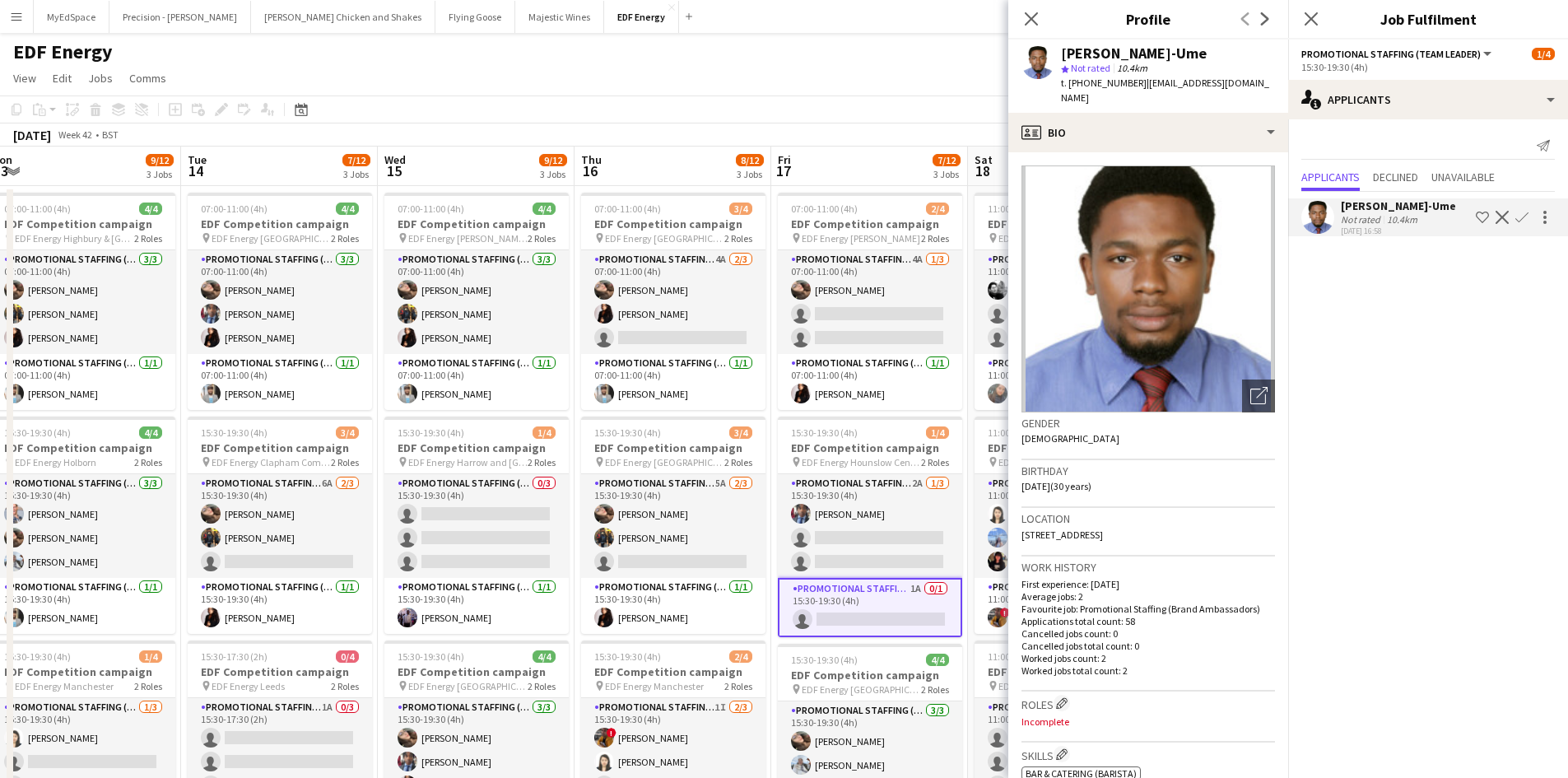
click at [943, 70] on app-page-menu "View Day view expanded Day view collapsed Month view Date picker Jump to today …" at bounding box center [784, 80] width 1568 height 32
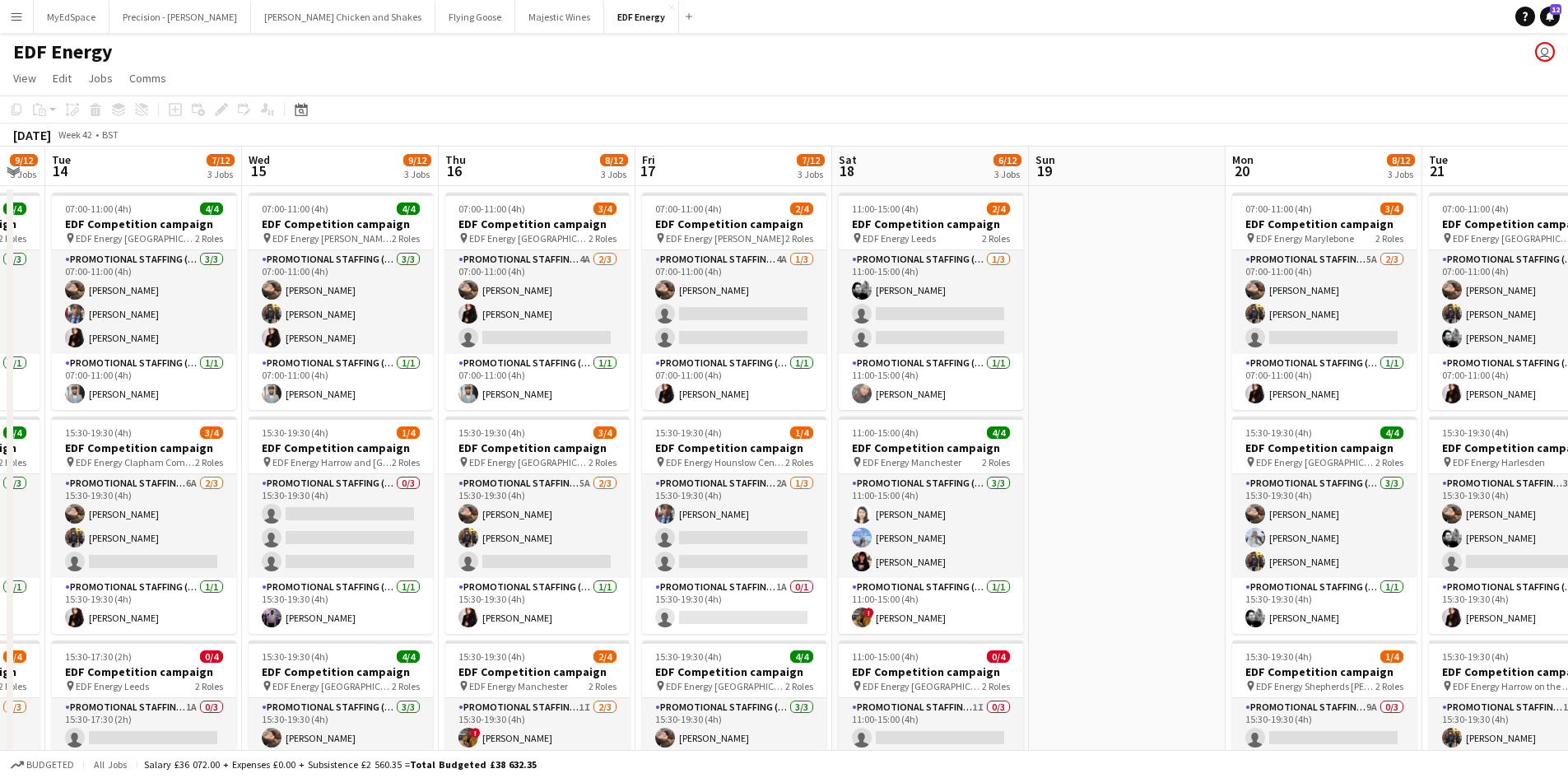
drag, startPoint x: 985, startPoint y: 327, endPoint x: 816, endPoint y: 308, distance: 170.1
click at [816, 308] on app-calendar-viewport "Fri 10 9/12 3 Jobs Sat 11 5/12 3 Jobs Sun 12 Mon 13 9/12 3 Jobs Tue 14 7/12 3 J…" at bounding box center [784, 662] width 1568 height 1032
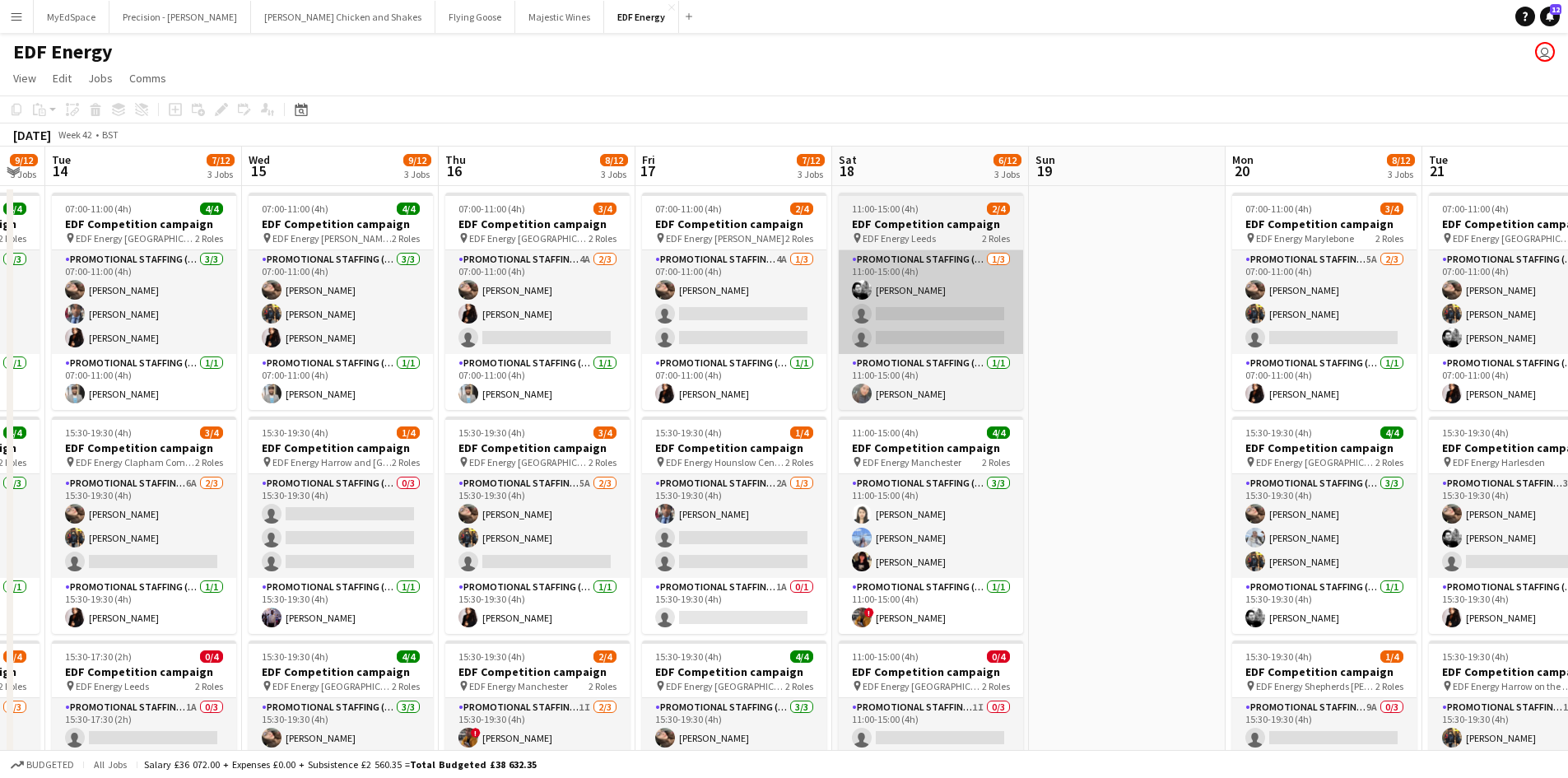
scroll to position [0, 774]
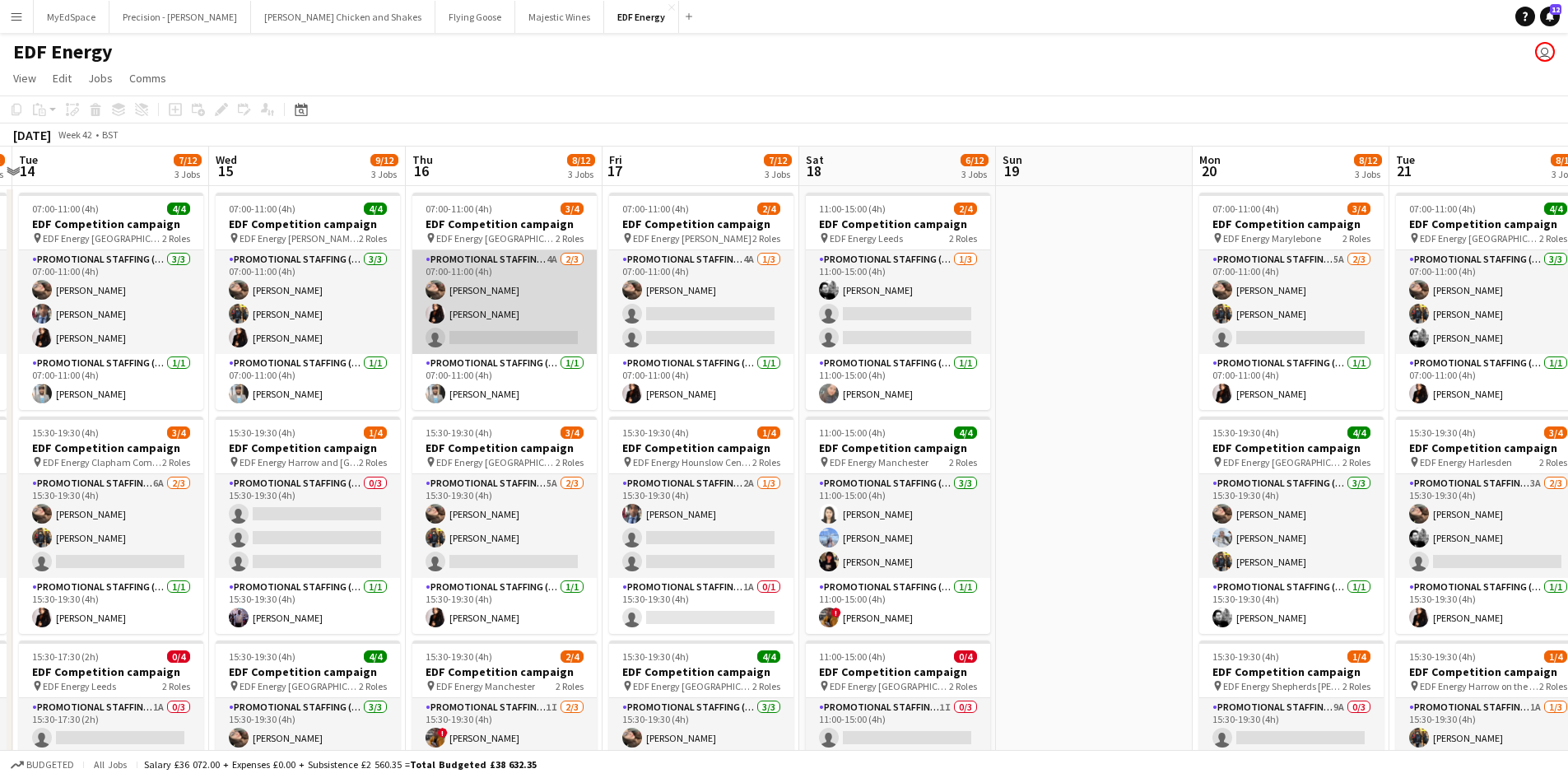
click at [551, 258] on app-card-role "Promotional Staffing (Flyering Staff) 4A 2/3 07:00-11:00 (4h) Anastasiia Melesh…" at bounding box center [505, 302] width 184 height 103
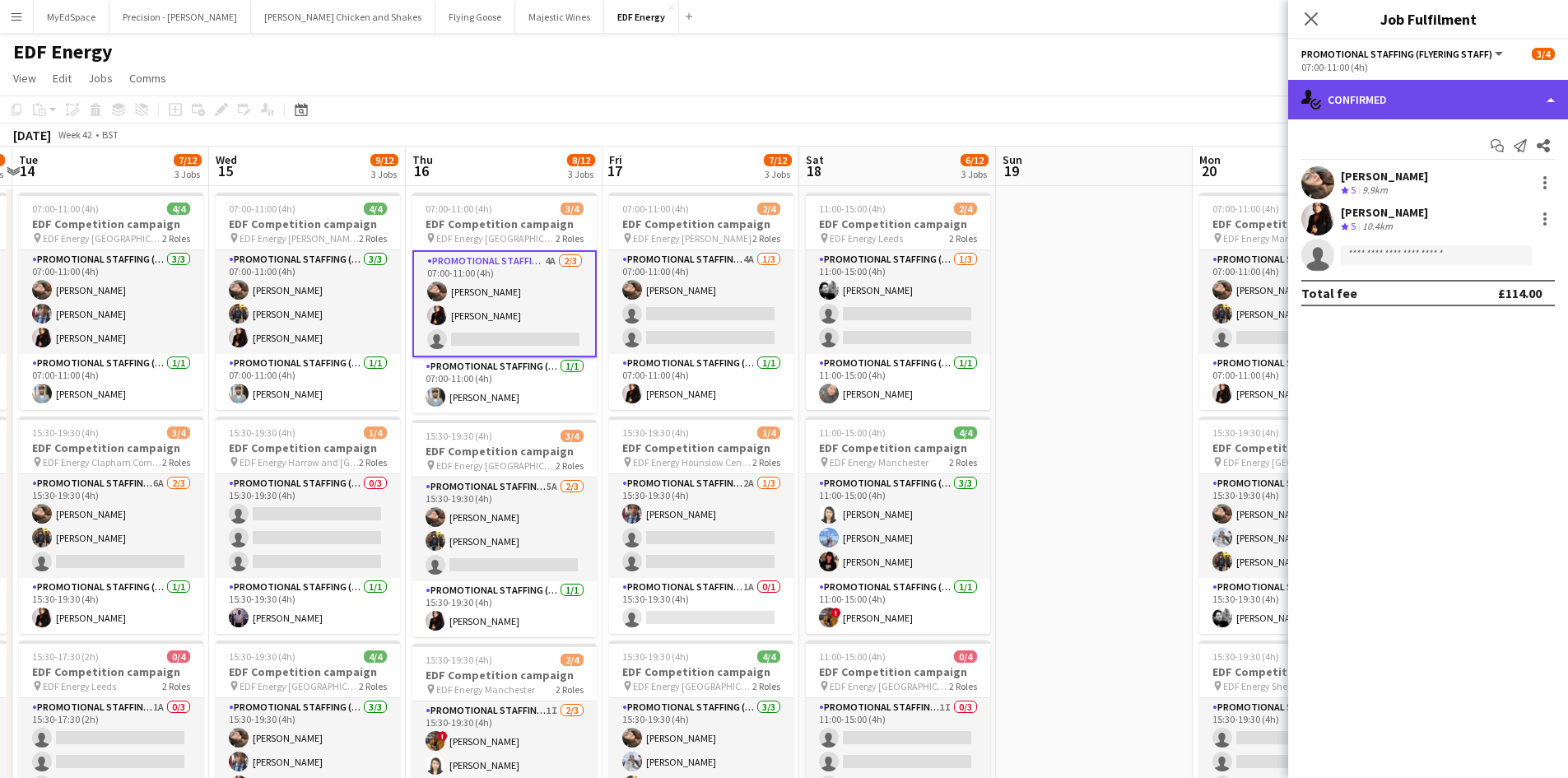
click at [1447, 98] on div "single-neutral-actions-check-2 Confirmed" at bounding box center [1427, 99] width 279 height 39
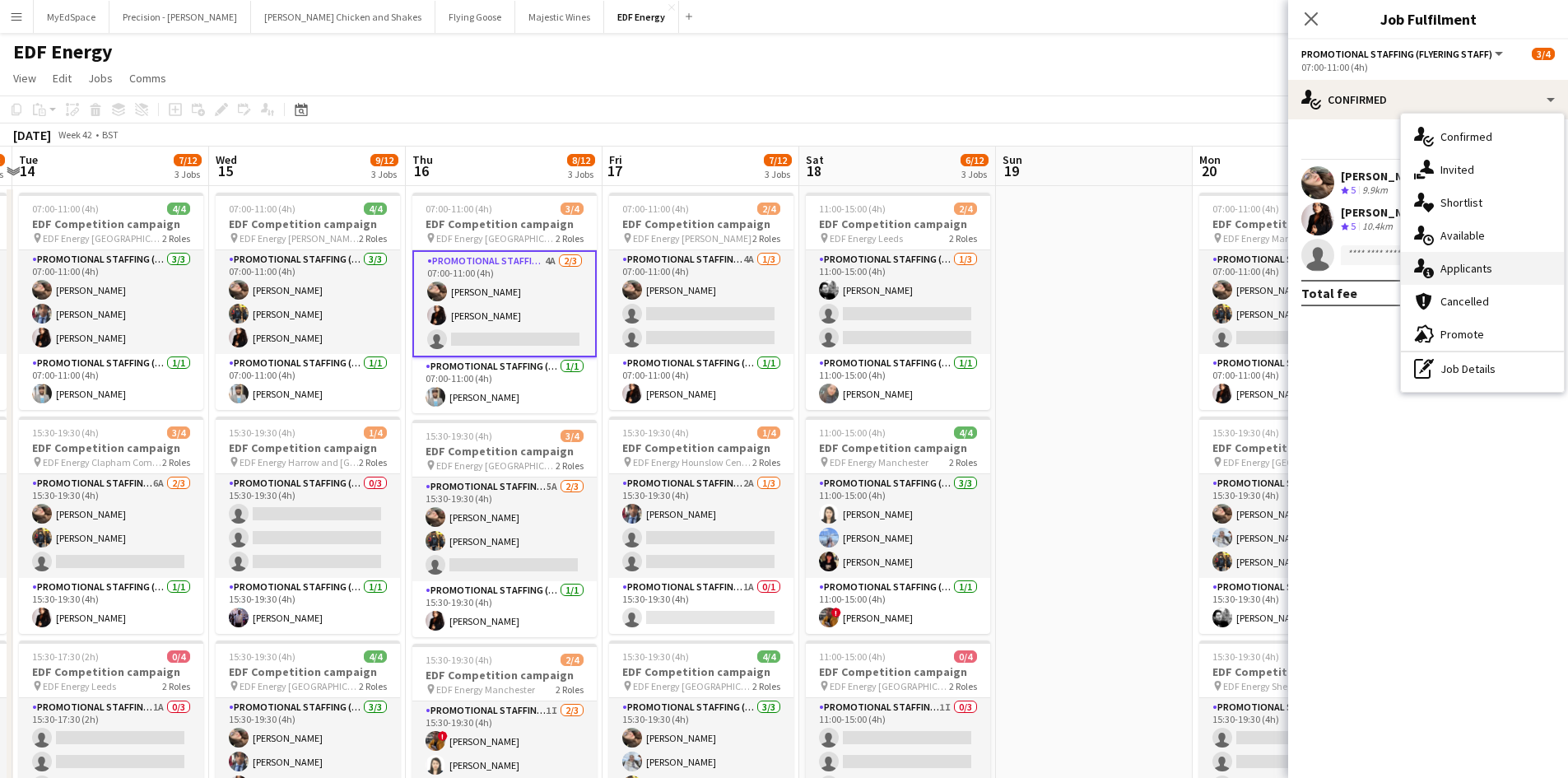
click at [1511, 262] on div "single-neutral-actions-information Applicants" at bounding box center [1482, 269] width 163 height 33
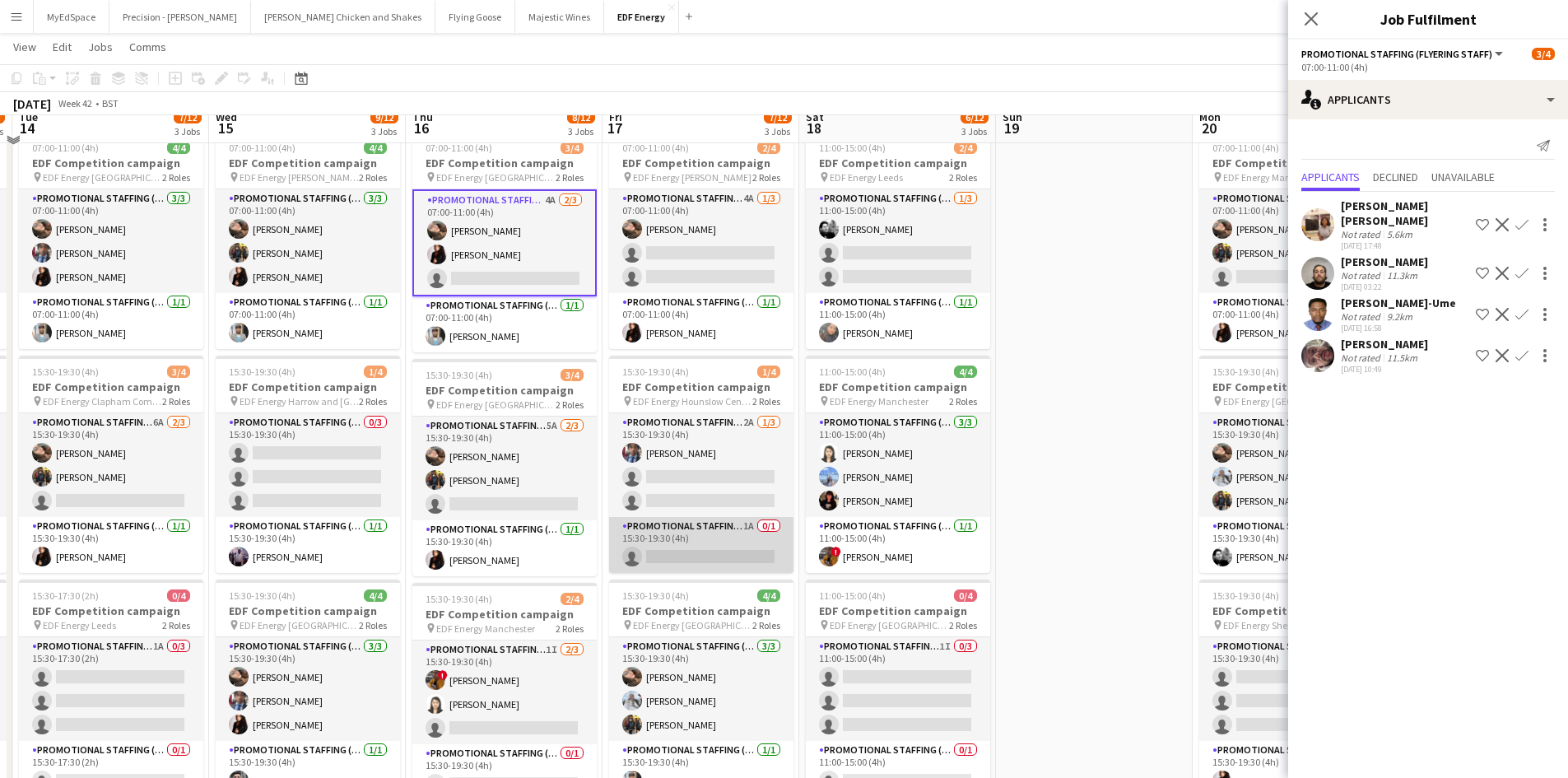
scroll to position [82, 0]
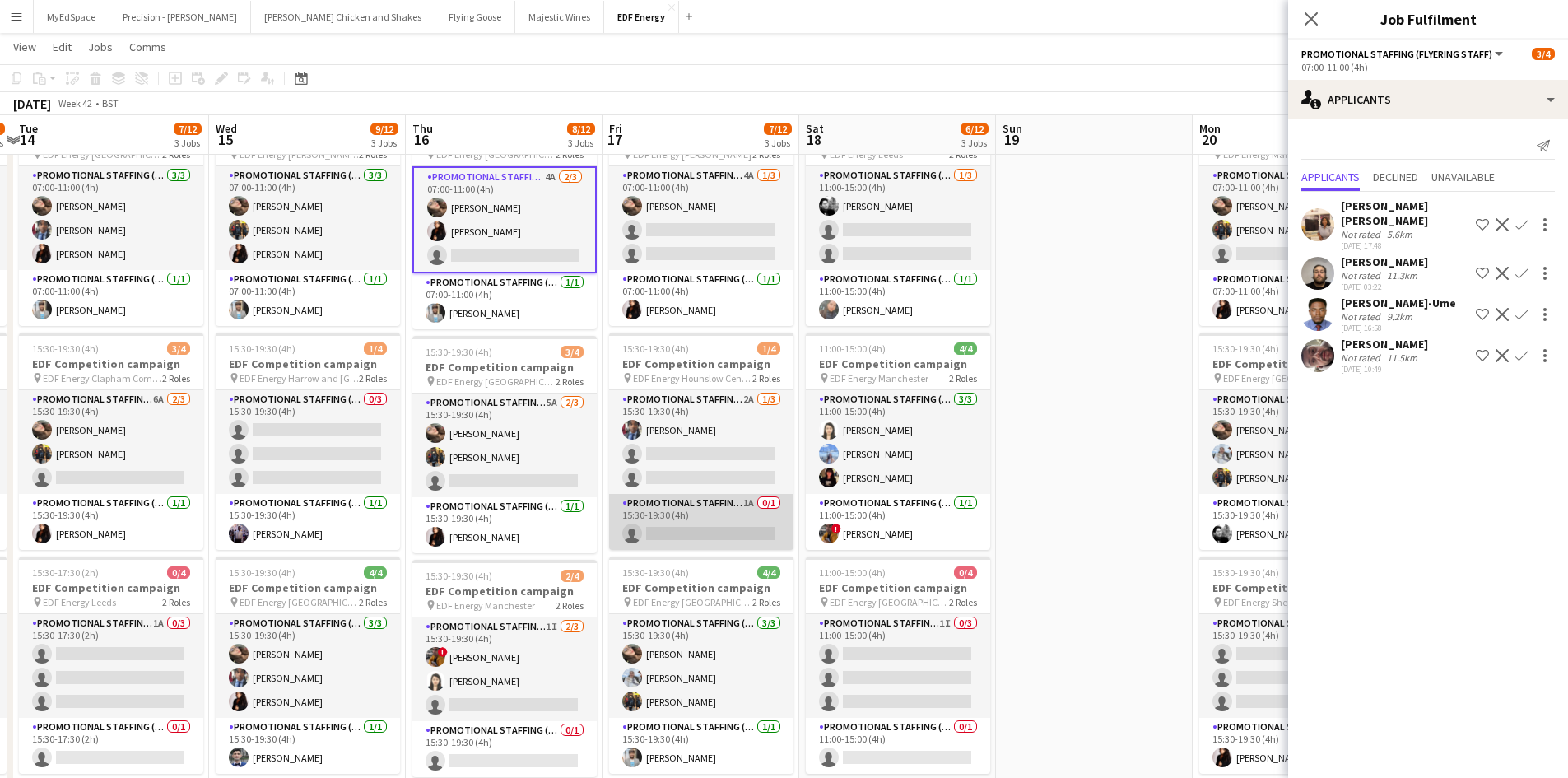
click at [748, 502] on app-card-role "Promotional Staffing (Team Leader) 1A 0/1 15:30-19:30 (4h) single-neutral-actio…" at bounding box center [701, 522] width 184 height 56
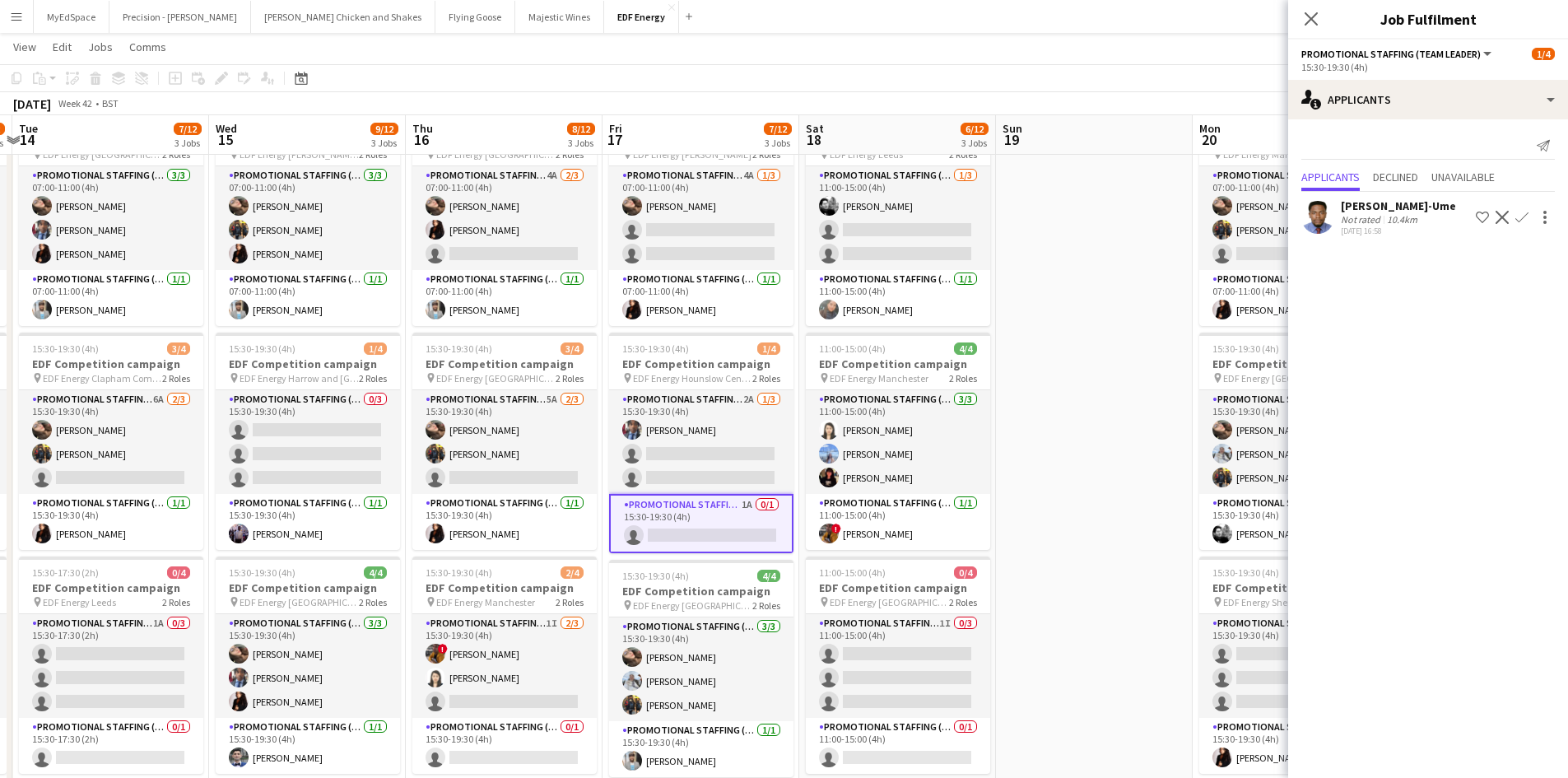
click at [1529, 214] on button "Confirm" at bounding box center [1522, 217] width 20 height 20
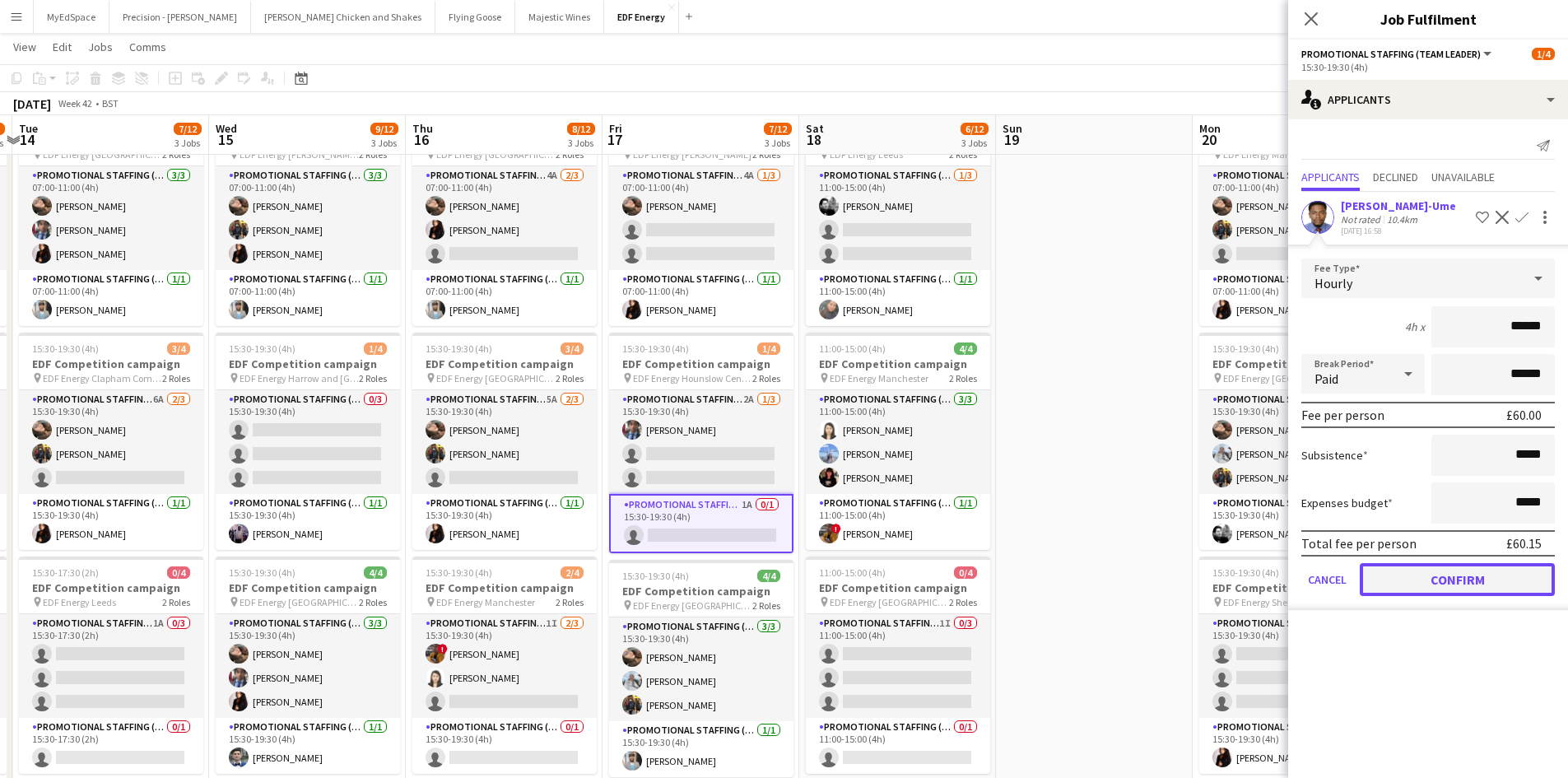
click at [1423, 580] on button "Confirm" at bounding box center [1457, 580] width 195 height 33
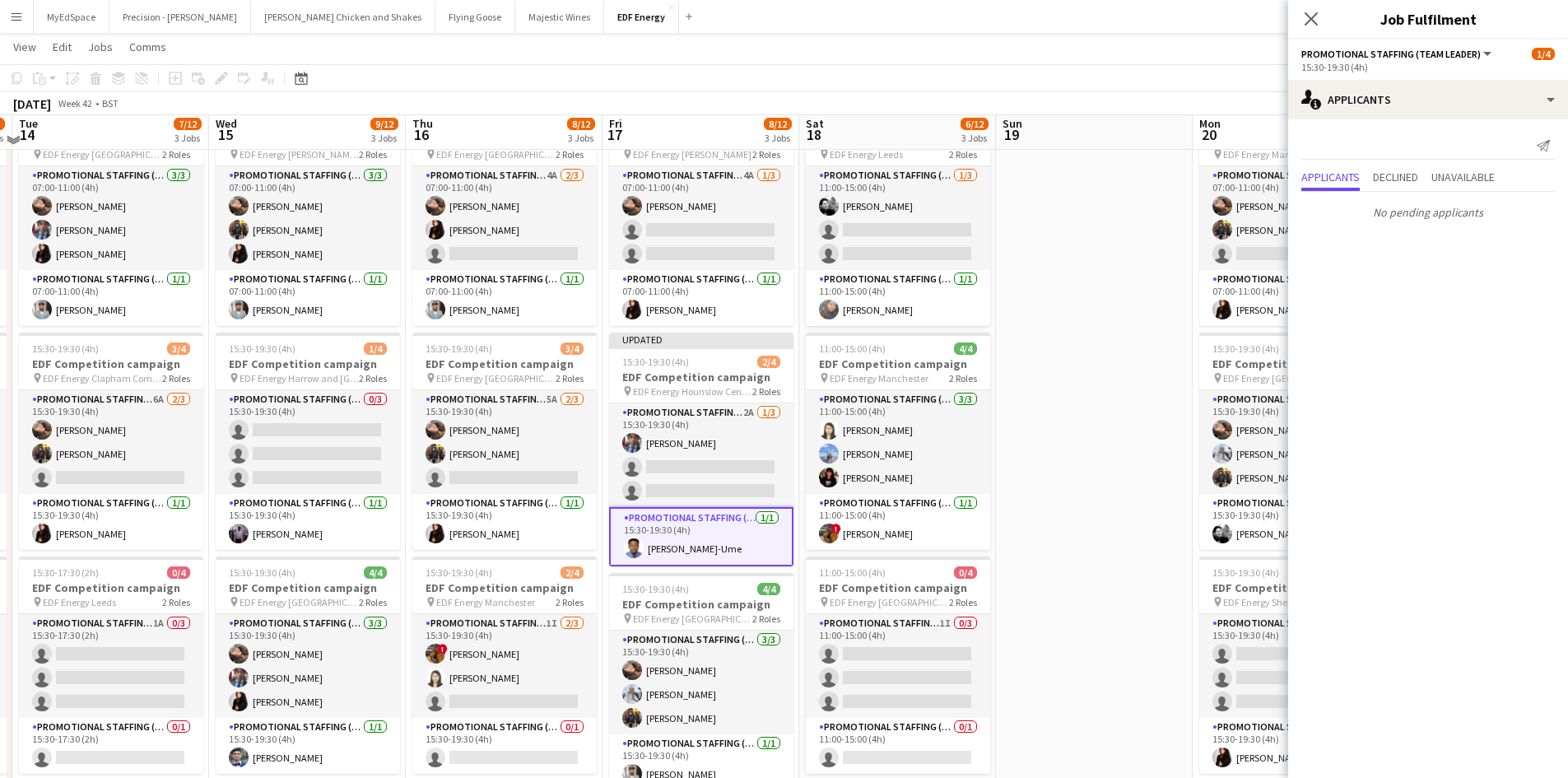
scroll to position [0, 0]
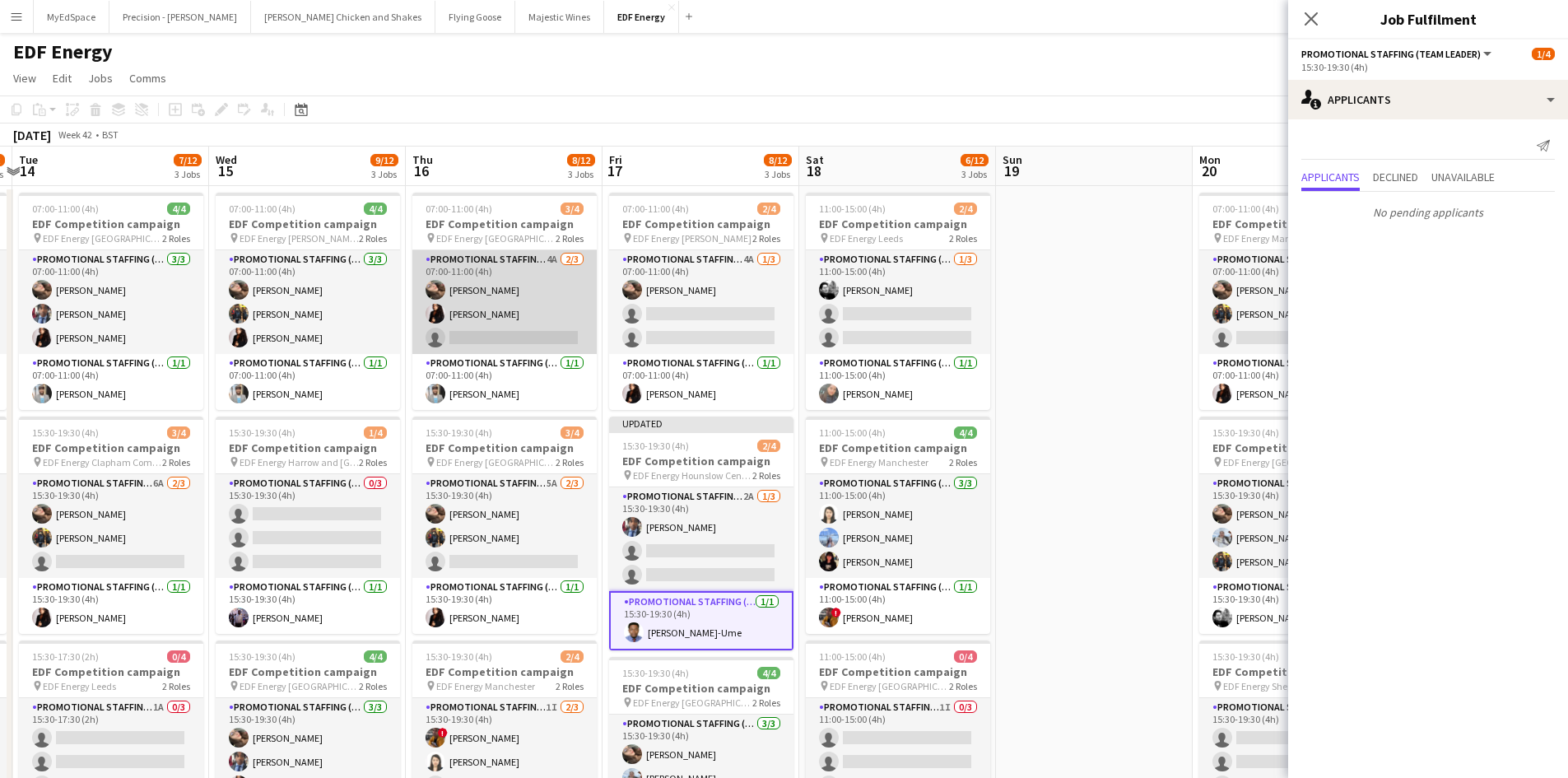
click at [554, 251] on app-card-role "Promotional Staffing (Flyering Staff) 4A 2/3 07:00-11:00 (4h) Anastasiia Melesh…" at bounding box center [505, 302] width 184 height 103
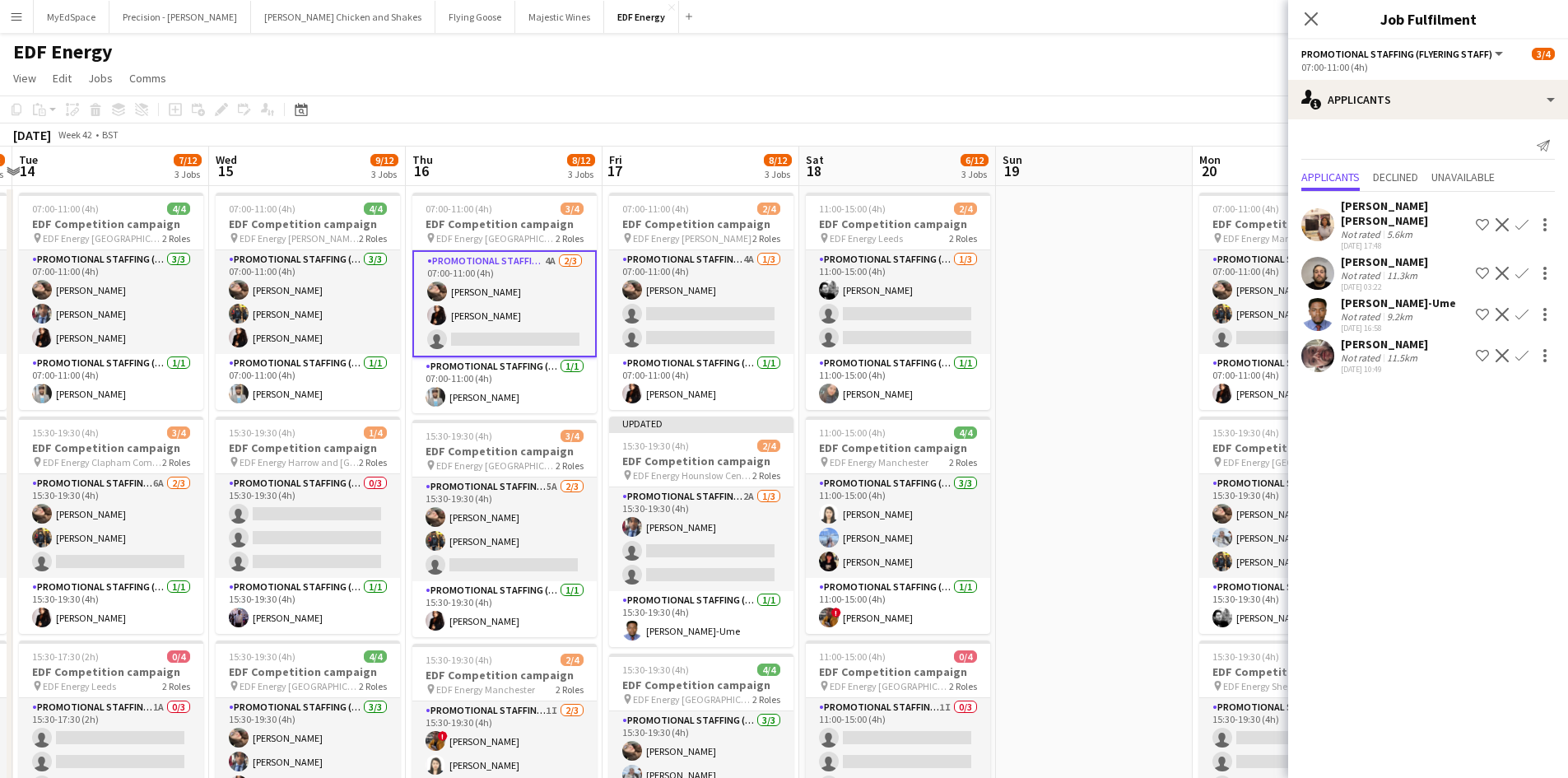
click at [1518, 308] on app-icon "Confirm" at bounding box center [1522, 314] width 13 height 13
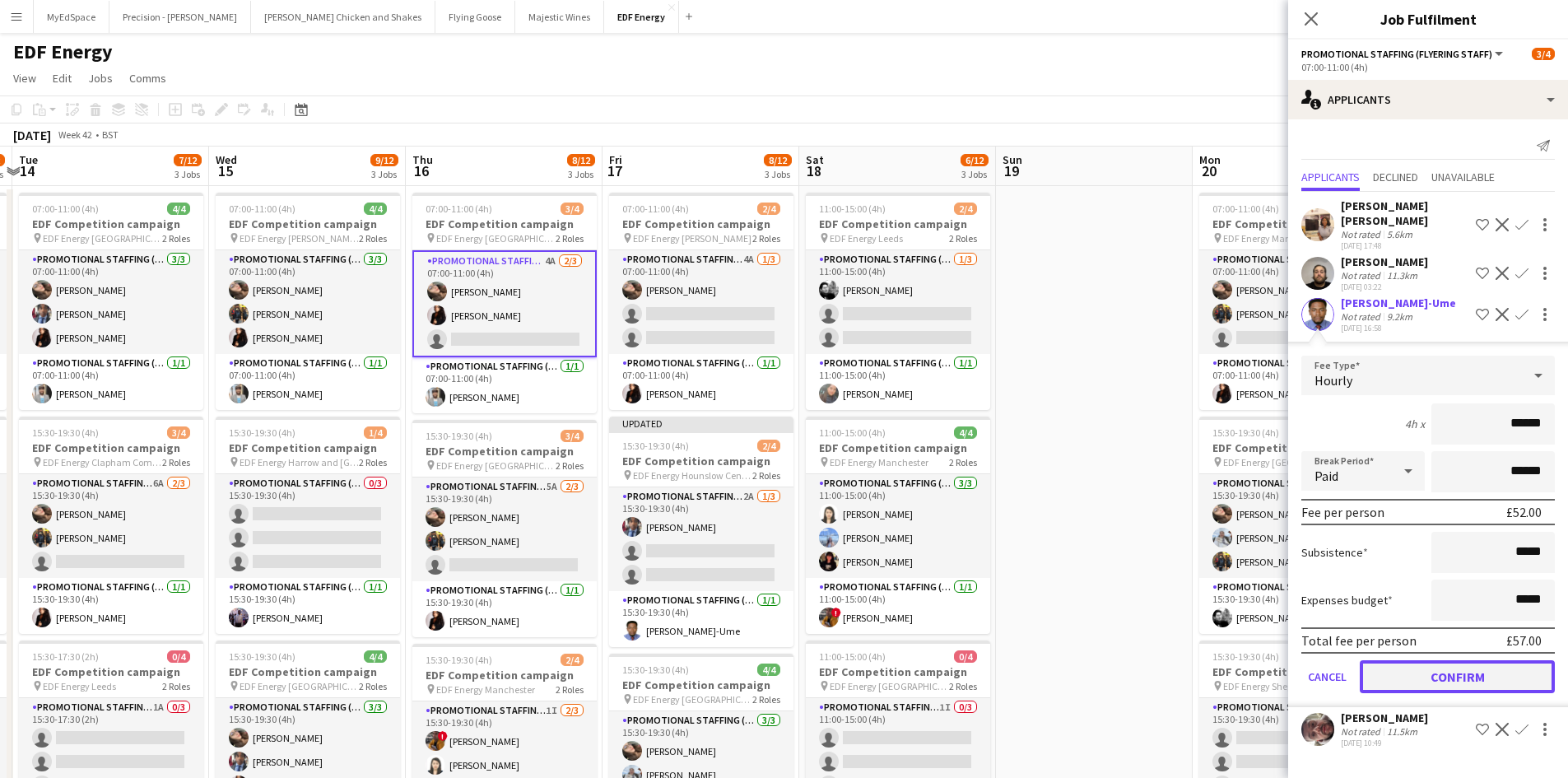
click at [1412, 661] on button "Confirm" at bounding box center [1457, 677] width 195 height 33
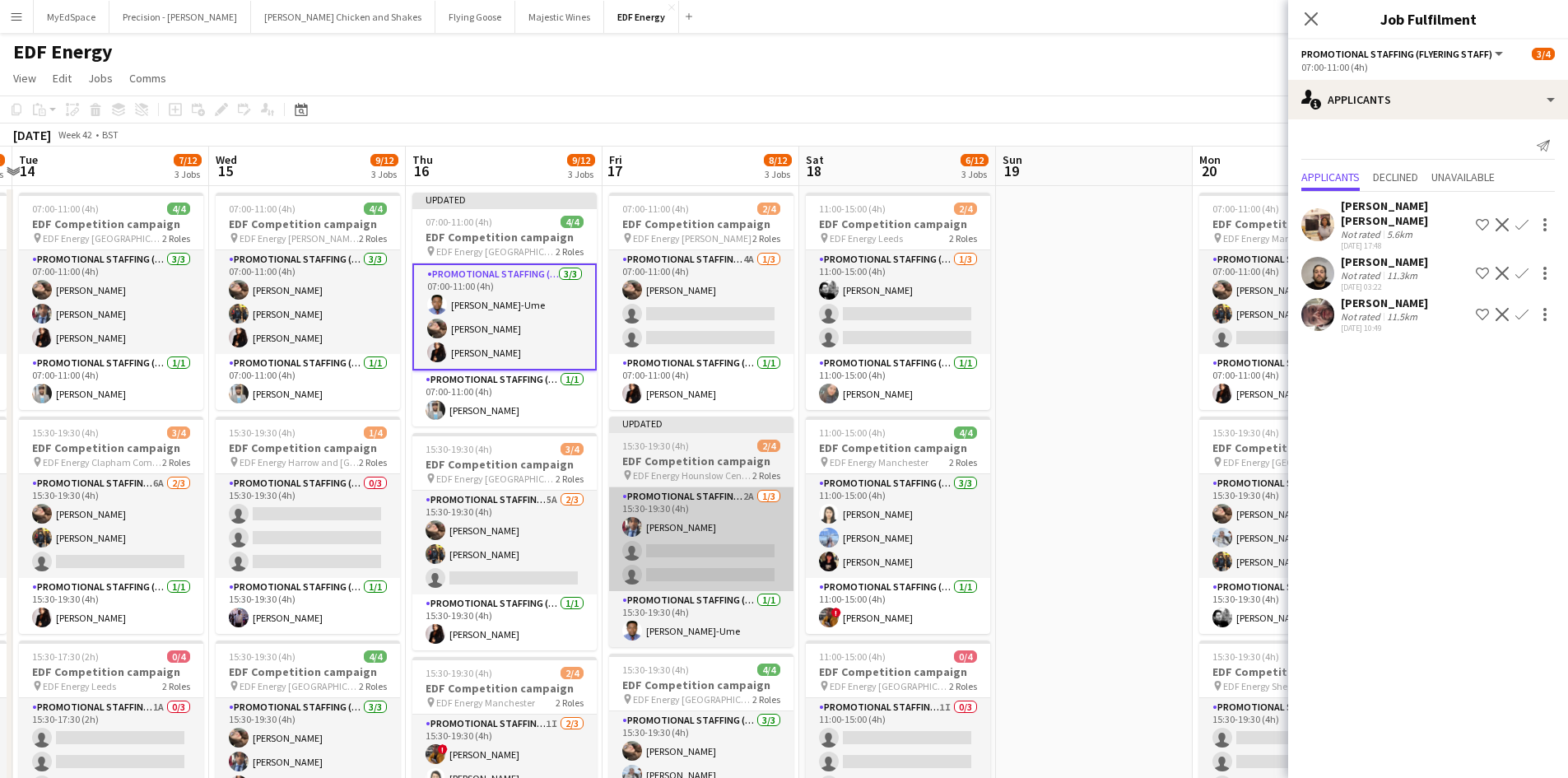
scroll to position [165, 0]
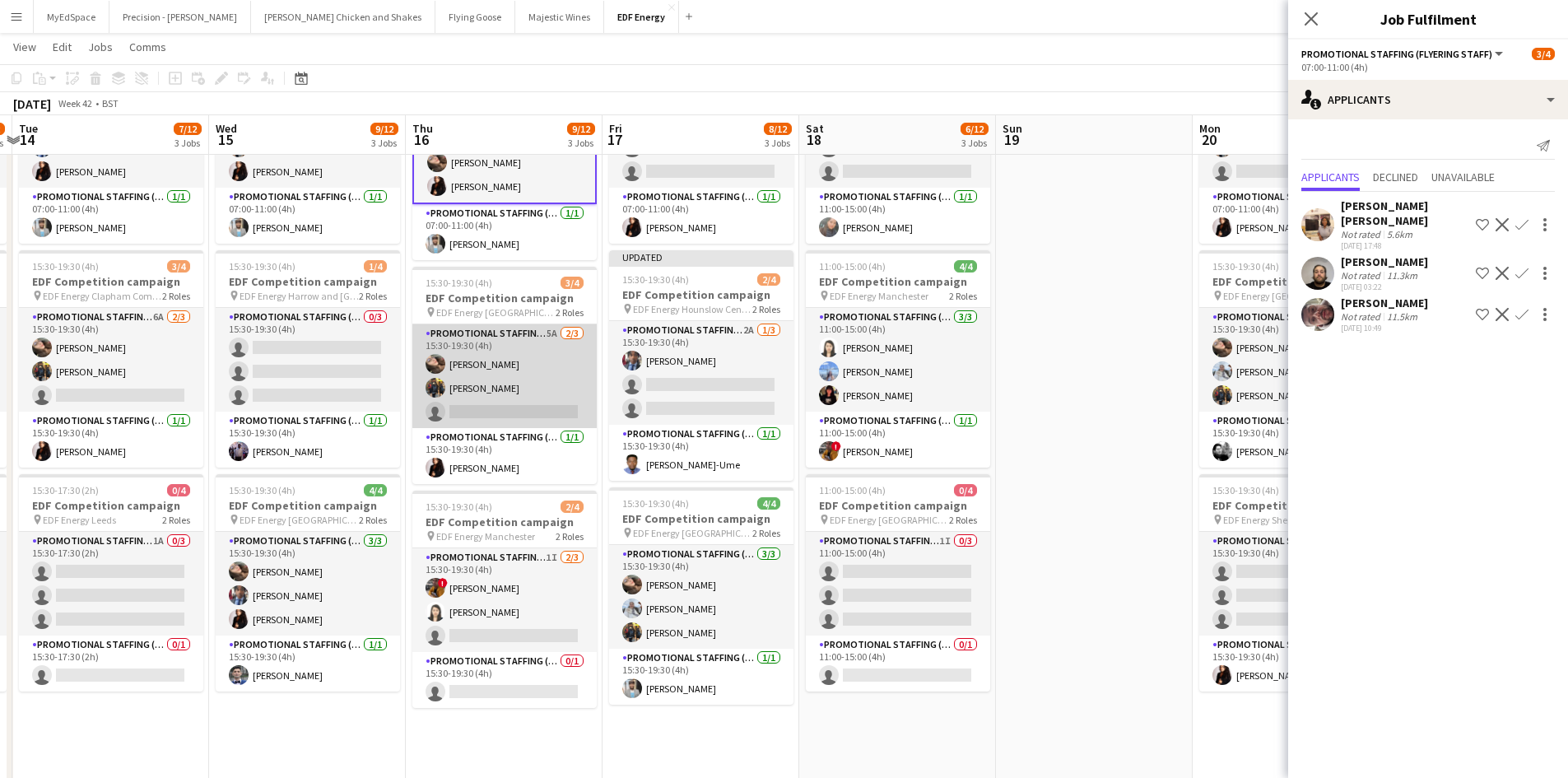
click at [546, 335] on app-card-role "Promotional Staffing (Flyering Staff) 5A 2/3 15:30-19:30 (4h) Anastasiia Melesh…" at bounding box center [505, 376] width 184 height 103
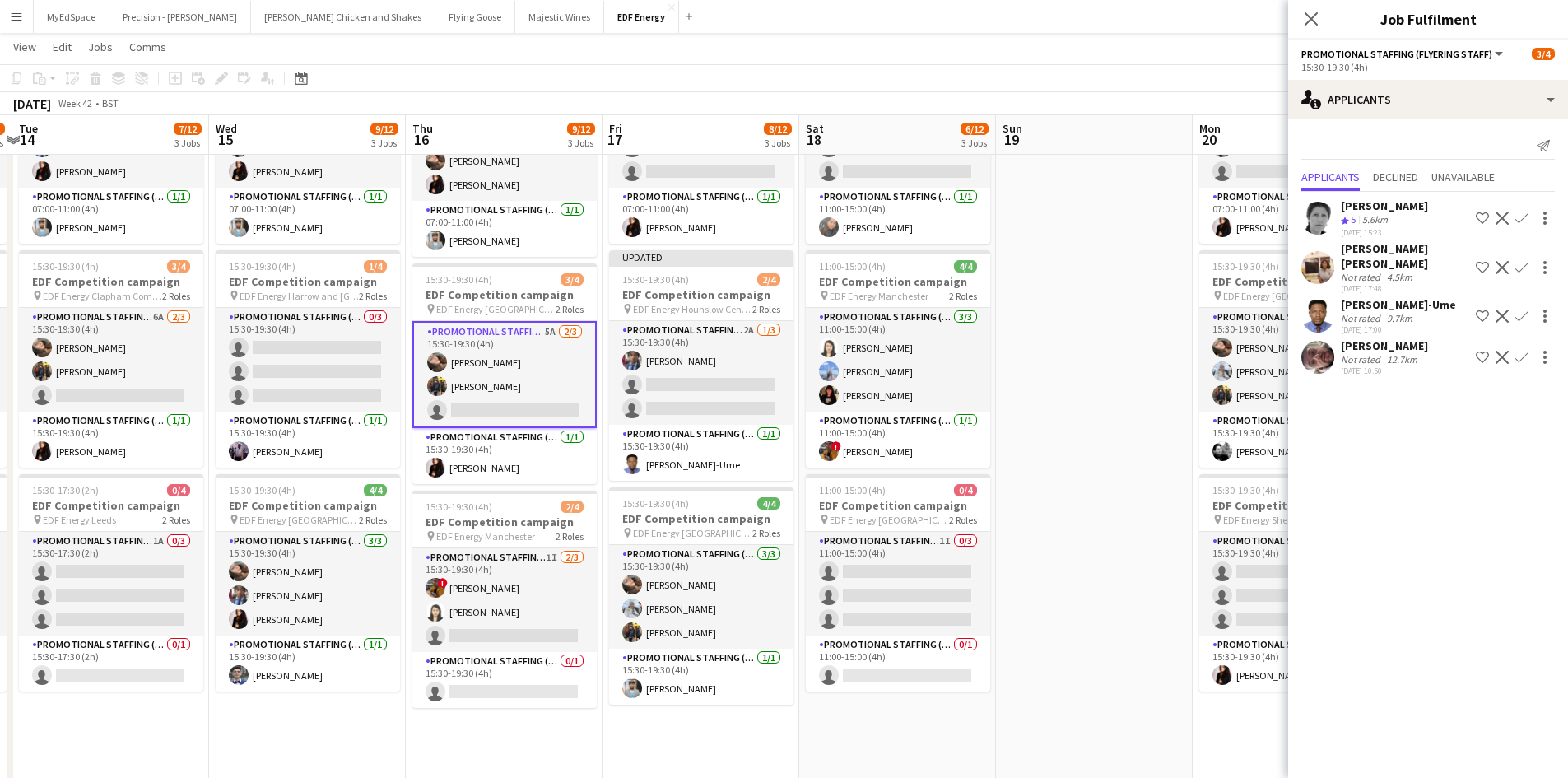
click at [1527, 309] on app-icon "Confirm" at bounding box center [1522, 315] width 13 height 13
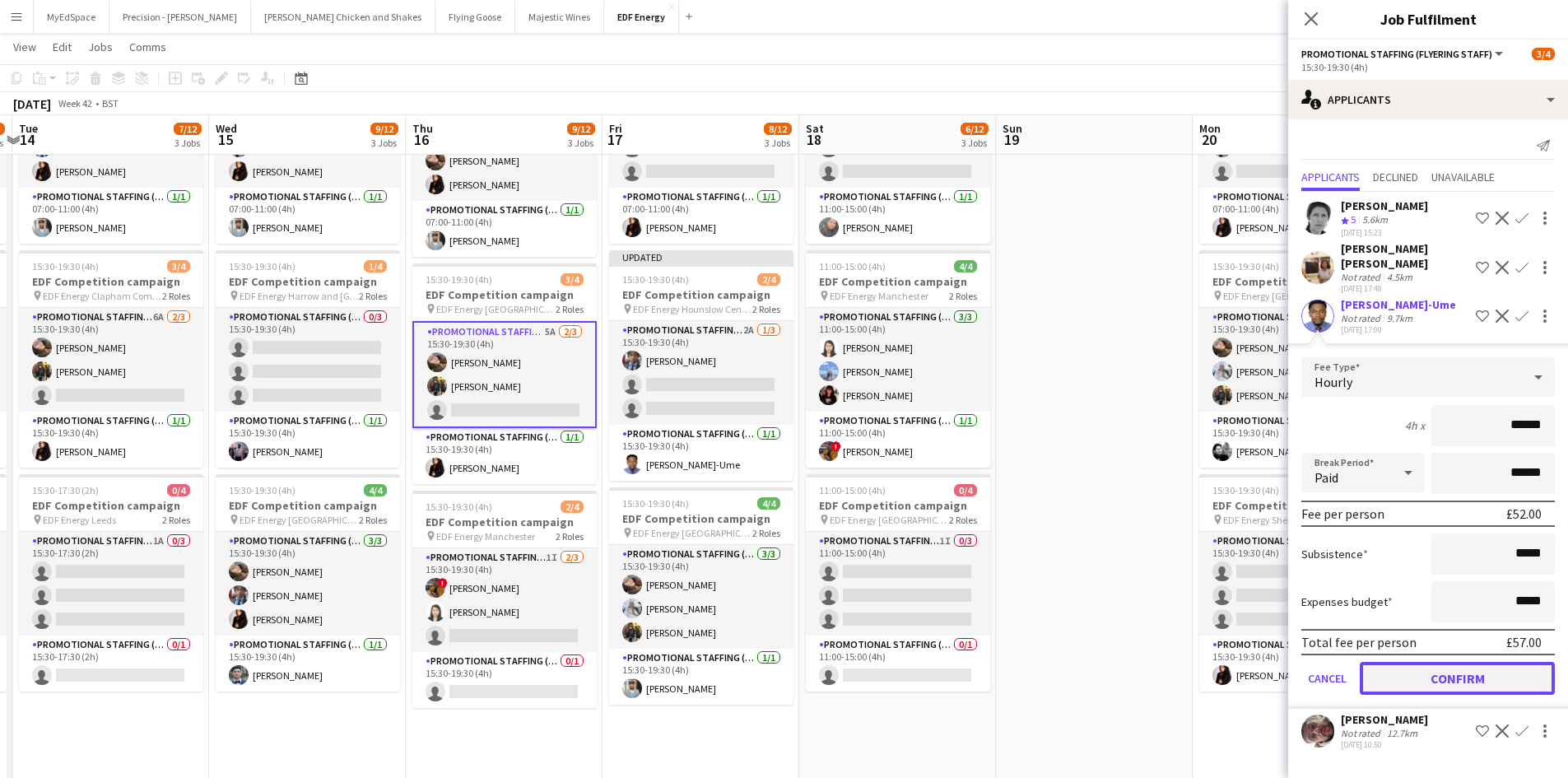
click at [1473, 665] on button "Confirm" at bounding box center [1457, 678] width 195 height 33
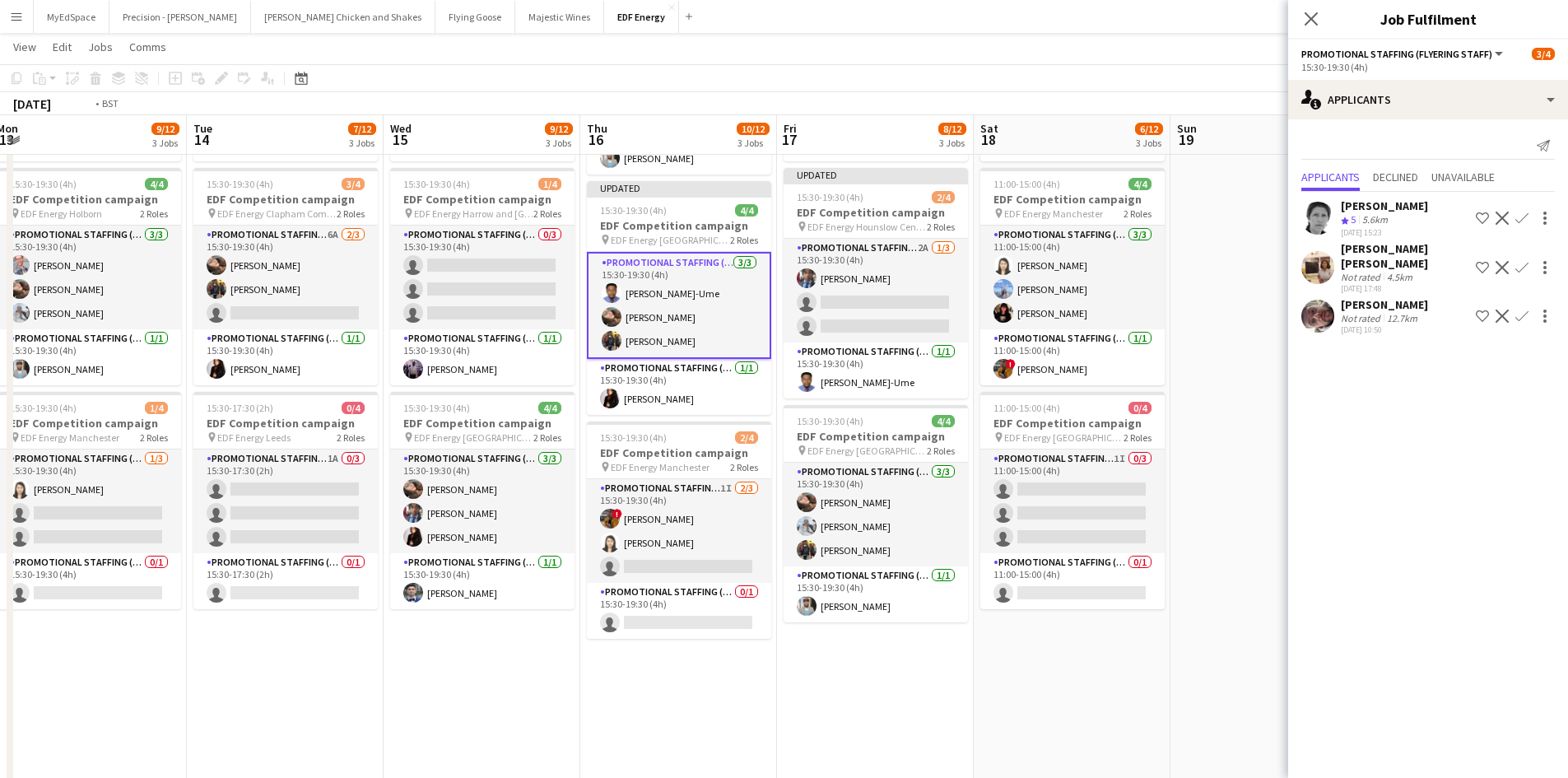
scroll to position [0, 498]
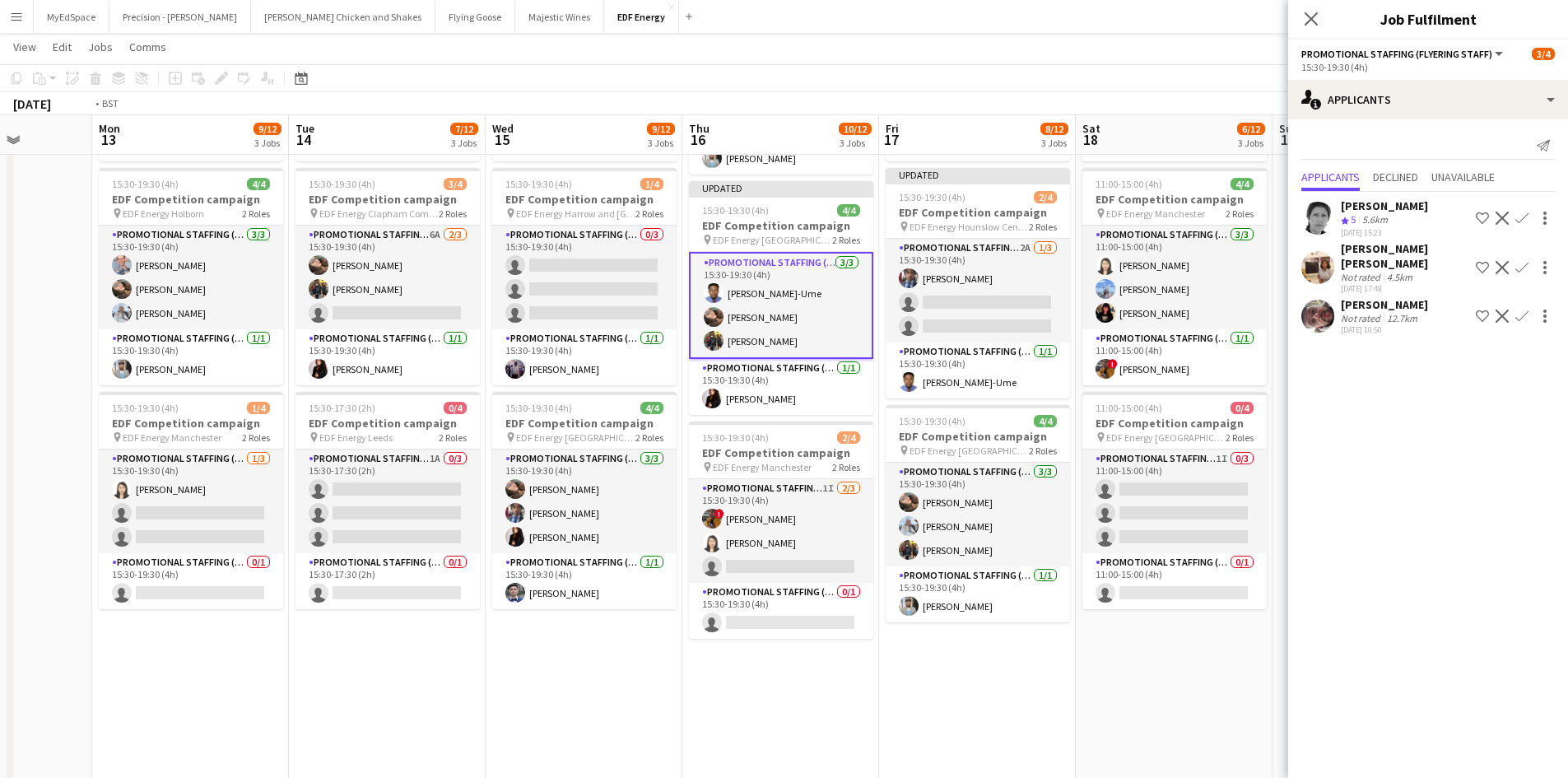
drag, startPoint x: 166, startPoint y: 498, endPoint x: 396, endPoint y: 503, distance: 230.1
click at [396, 502] on app-calendar-viewport "Fri 10 9/12 3 Jobs Sat 11 5/12 3 Jobs Sun 12 Mon 13 9/12 3 Jobs Tue 14 7/12 3 J…" at bounding box center [784, 373] width 1568 height 1113
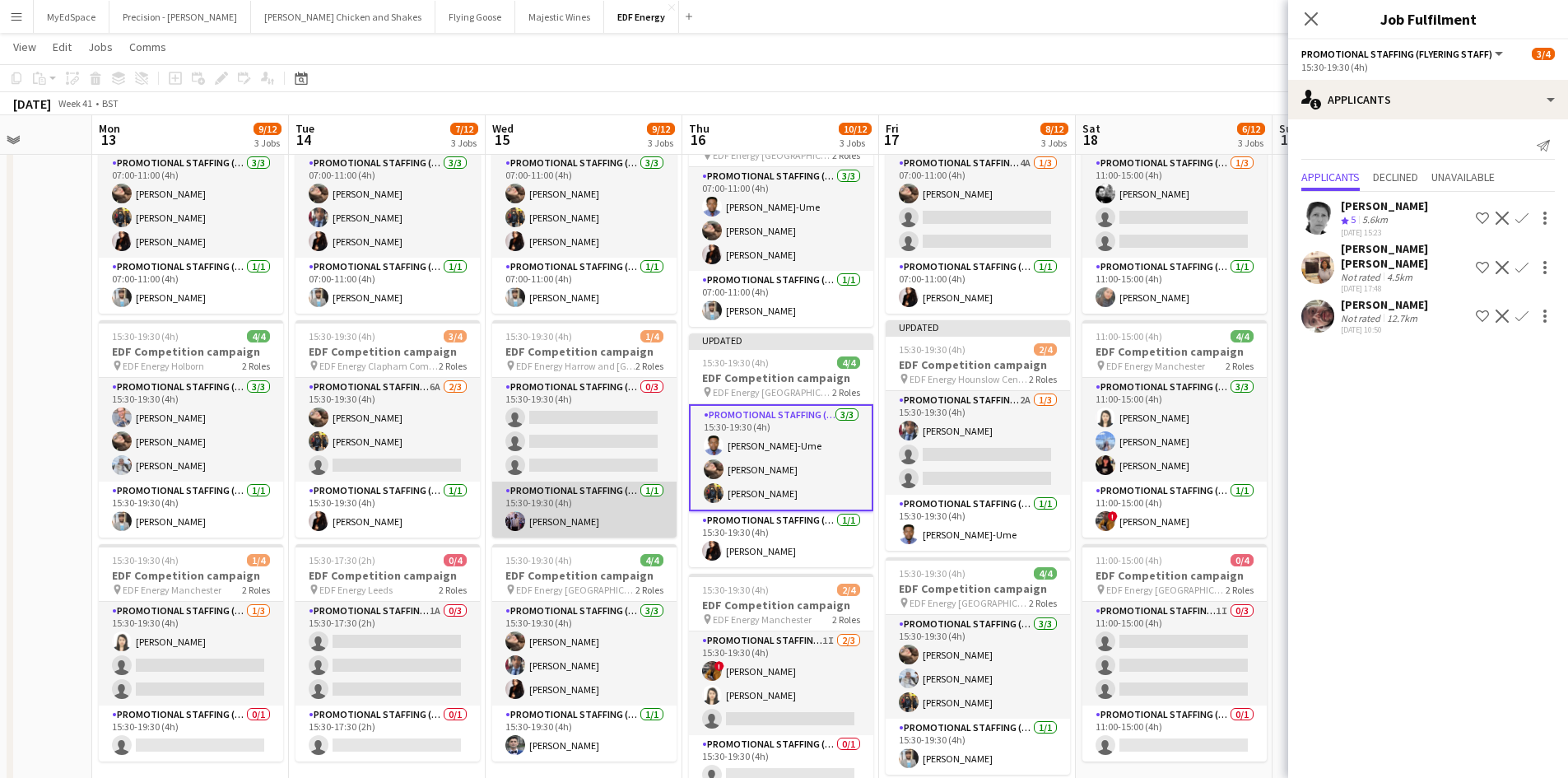
scroll to position [82, 0]
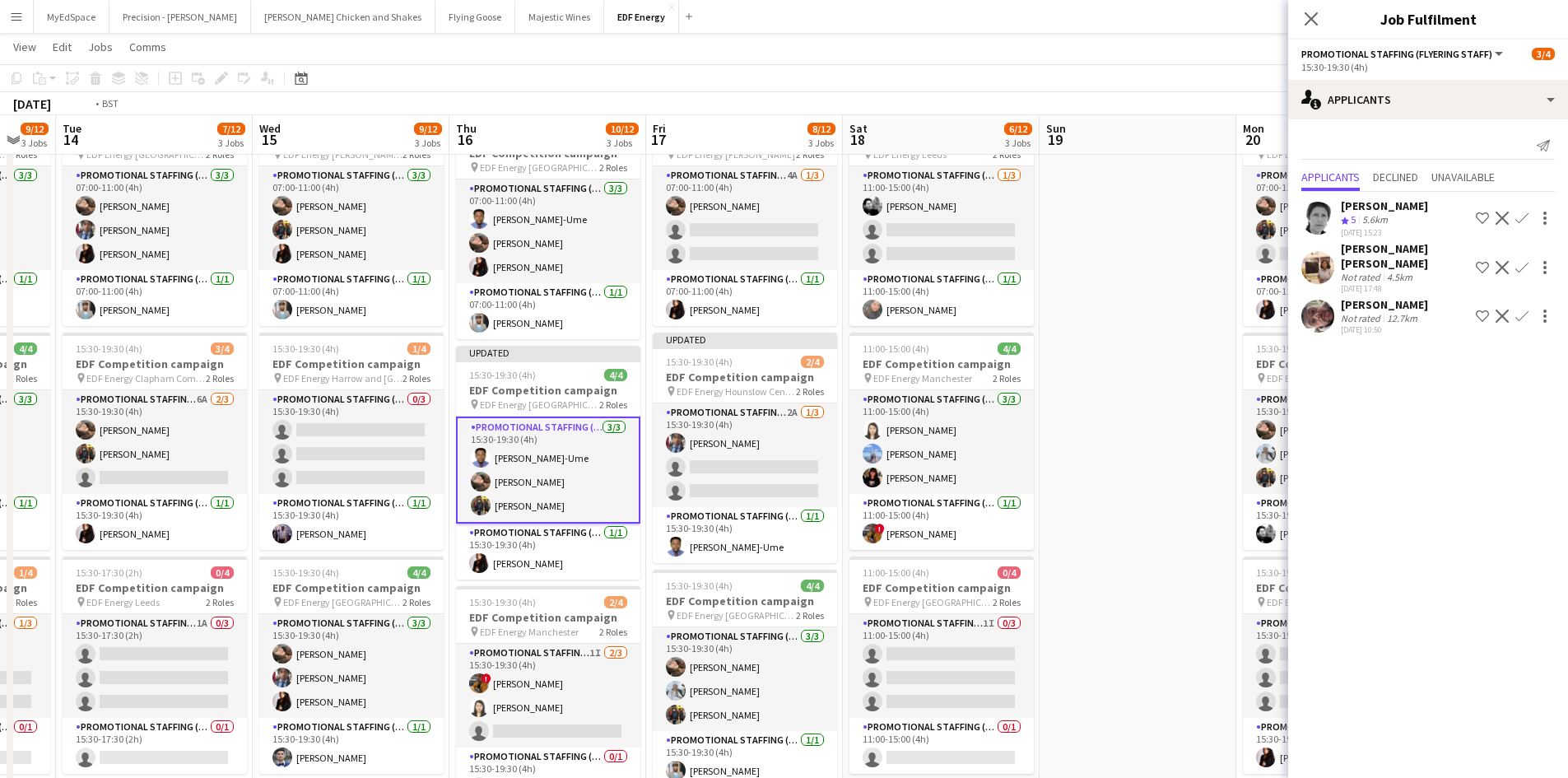
drag, startPoint x: 653, startPoint y: 523, endPoint x: 420, endPoint y: 491, distance: 235.2
click at [417, 489] on app-calendar-viewport "Fri 10 9/12 3 Jobs Sat 11 5/12 3 Jobs Sun 12 Mon 13 9/12 3 Jobs Tue 14 7/12 3 J…" at bounding box center [784, 538] width 1568 height 1113
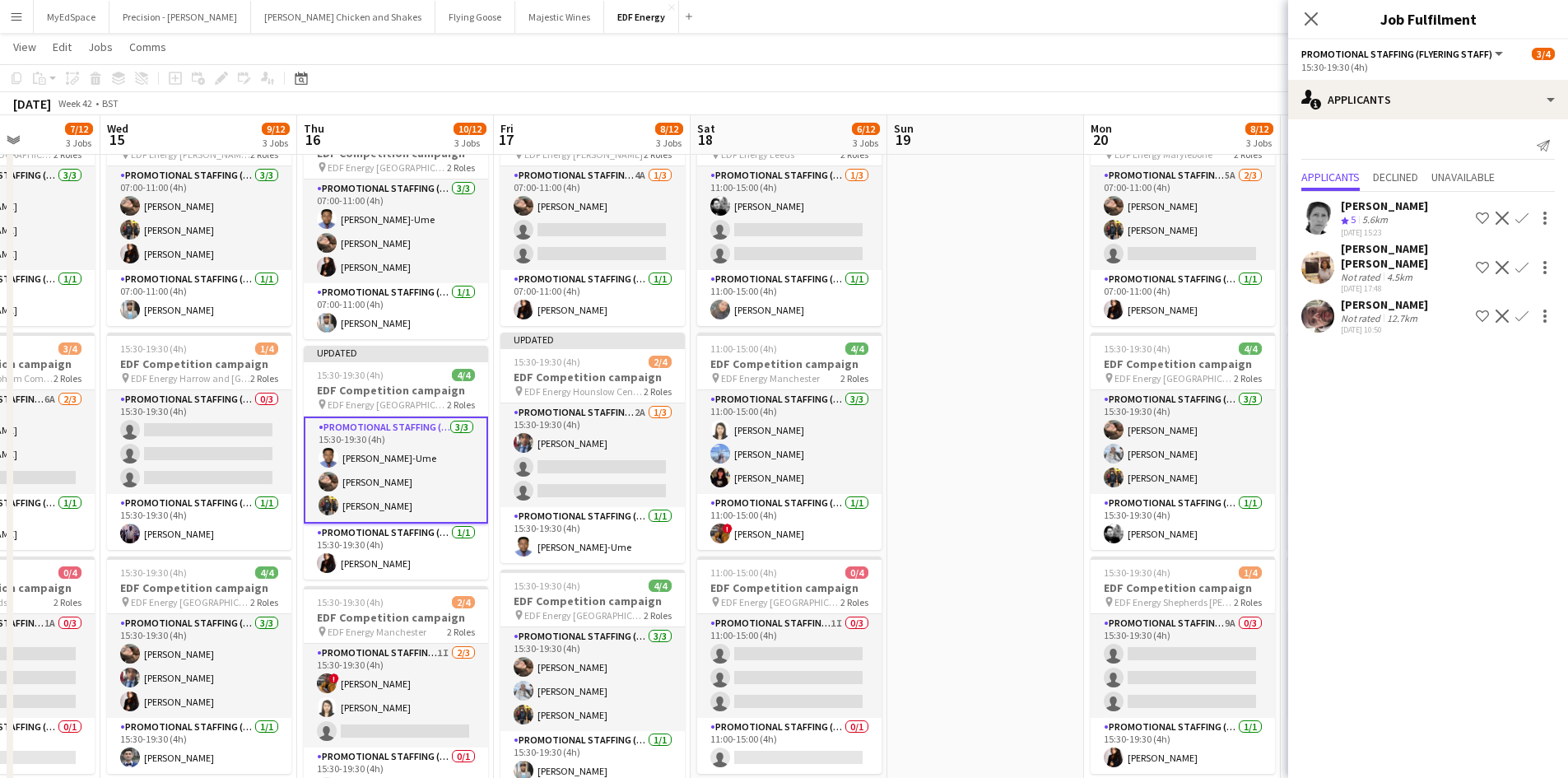
drag, startPoint x: 1202, startPoint y: 500, endPoint x: 582, endPoint y: 499, distance: 620.0
click at [589, 499] on app-calendar-viewport "Fri 10 9/12 3 Jobs Sat 11 5/12 3 Jobs Sun 12 Mon 13 9/12 3 Jobs Tue 14 7/12 3 J…" at bounding box center [784, 538] width 1568 height 1113
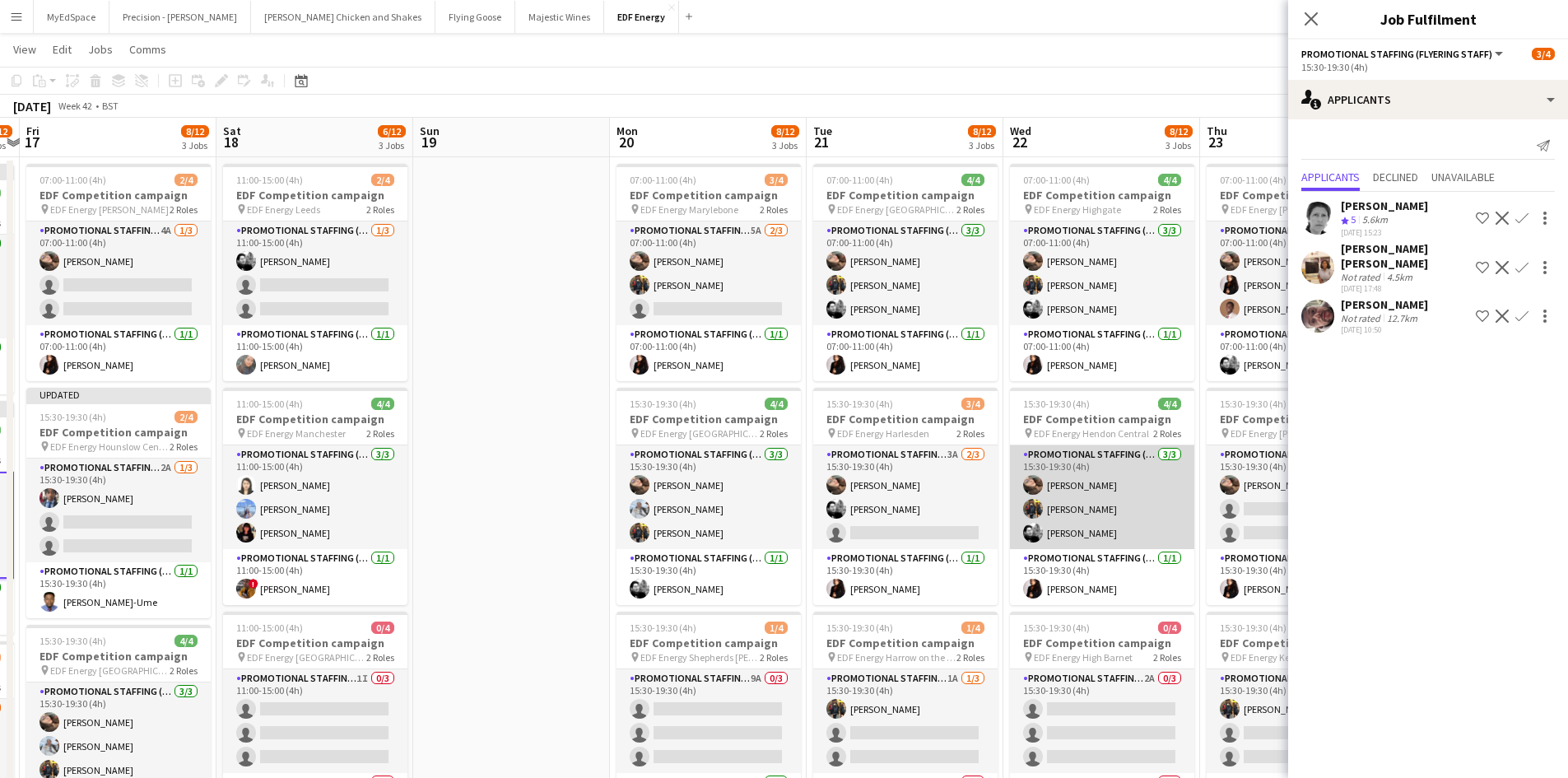
scroll to position [0, 0]
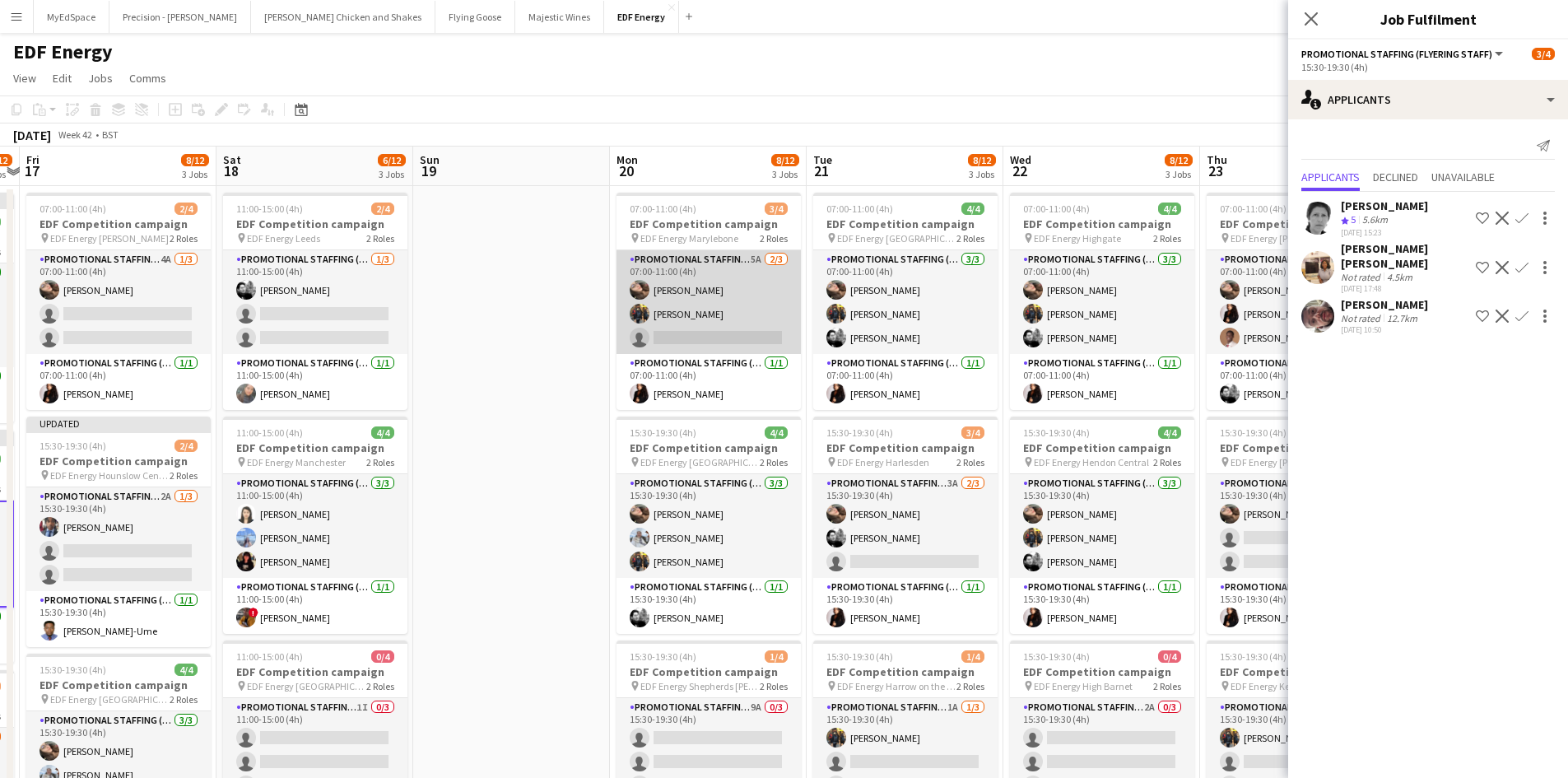
click at [750, 257] on app-card-role "Promotional Staffing (Flyering Staff) 5A 2/3 07:00-11:00 (4h) Anastasiia Melesh…" at bounding box center [709, 302] width 184 height 103
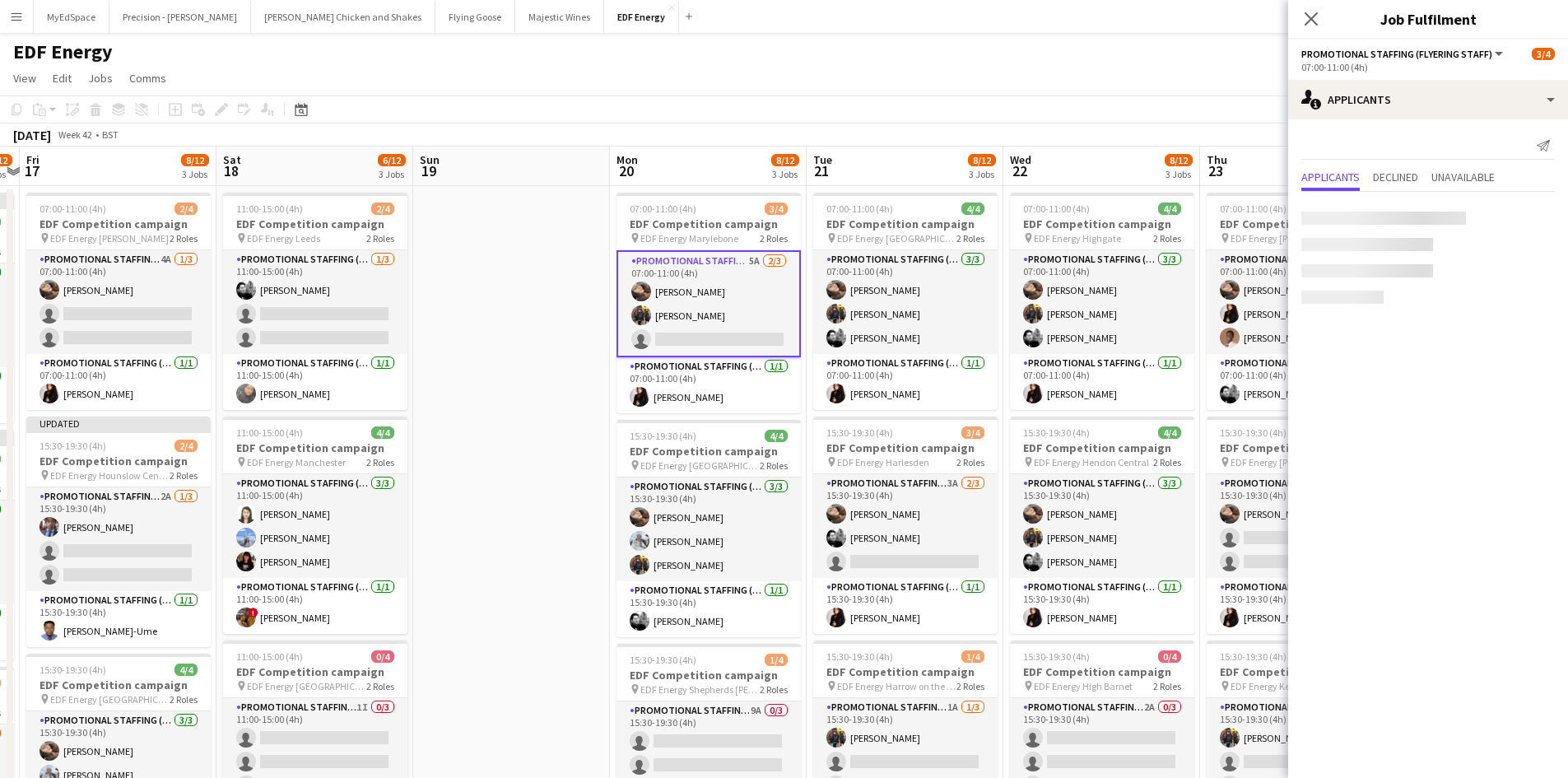
scroll to position [0, 569]
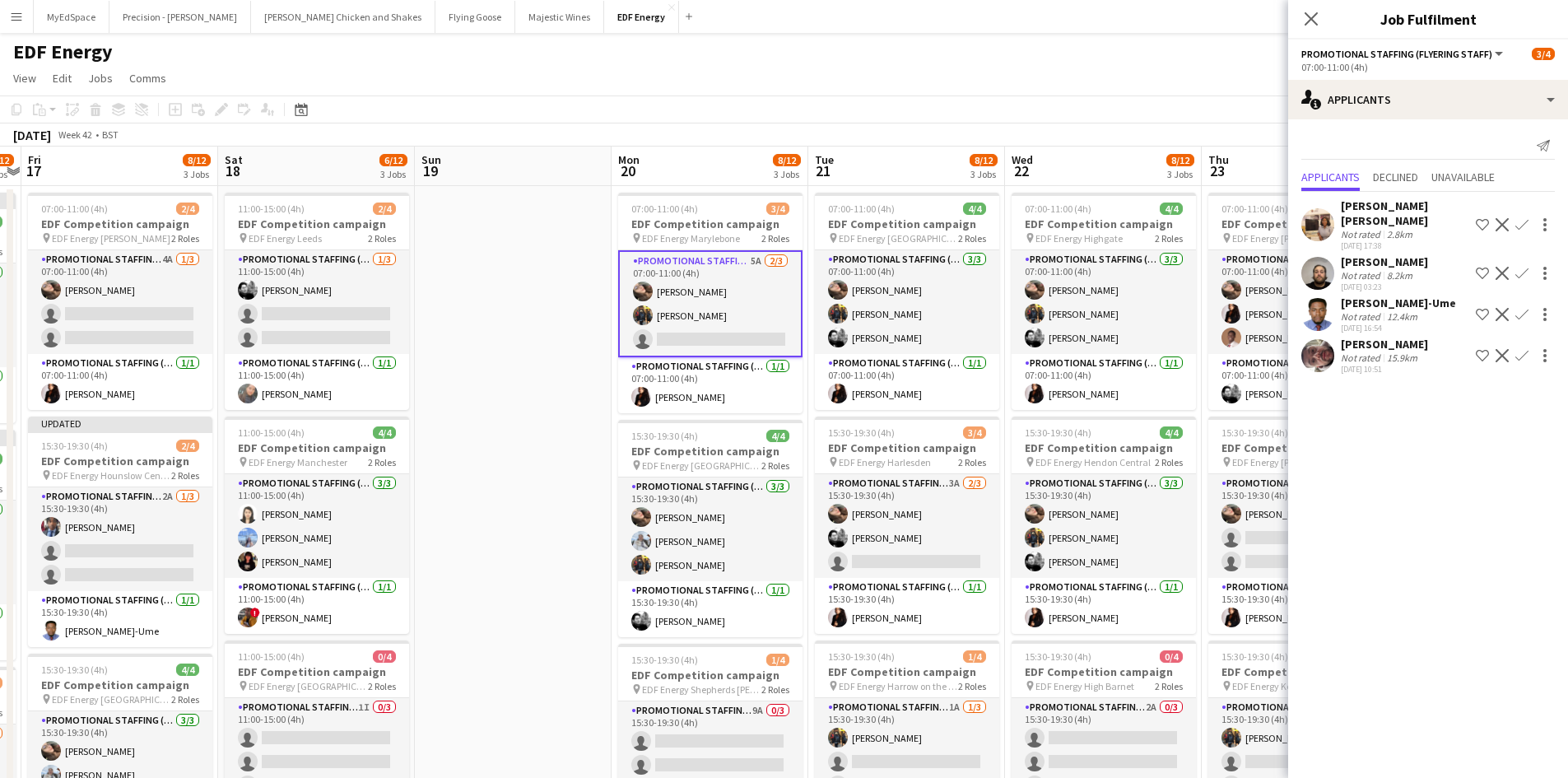
click at [1529, 305] on button "Confirm" at bounding box center [1522, 315] width 20 height 20
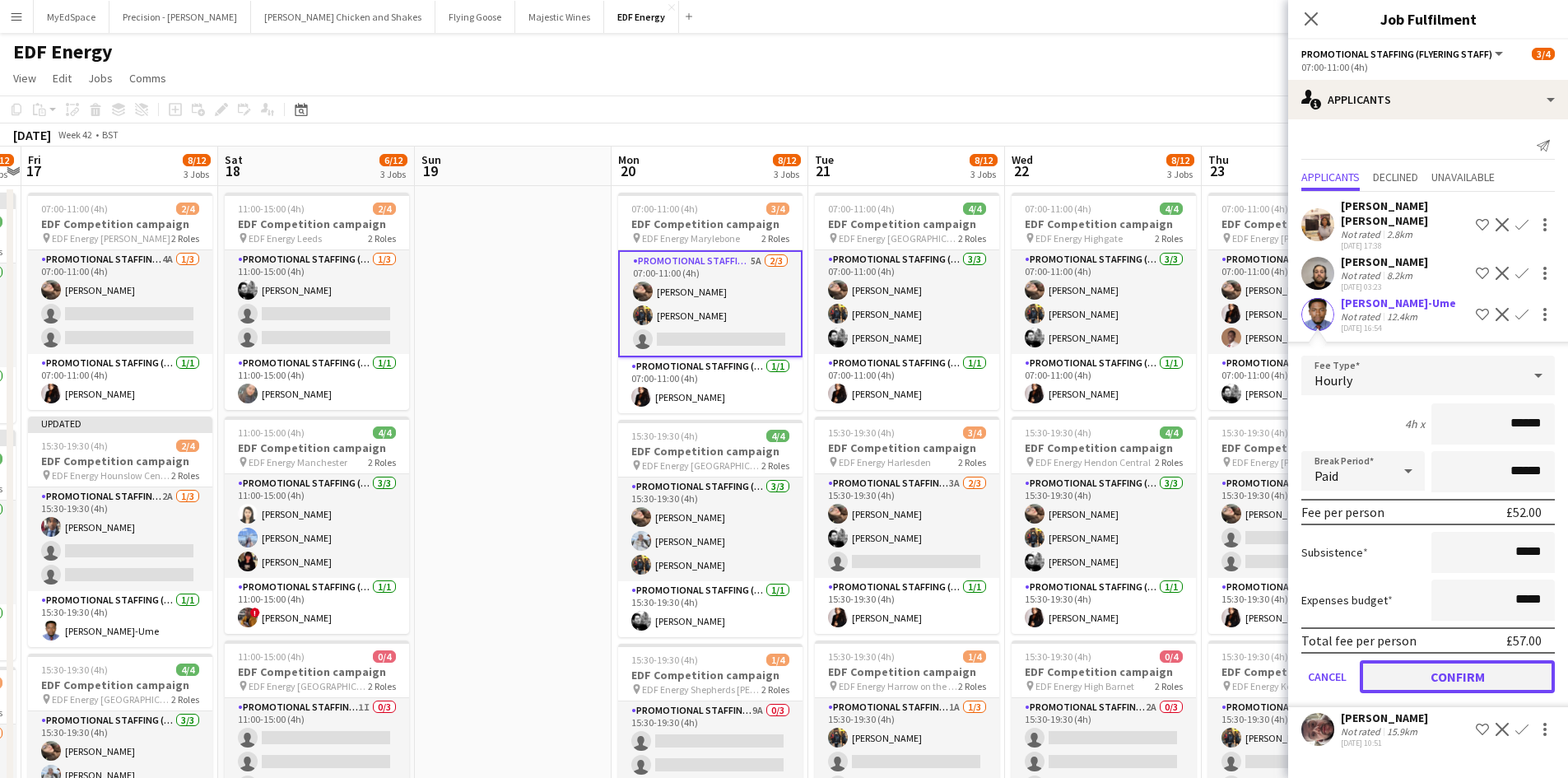
click at [1437, 661] on button "Confirm" at bounding box center [1457, 677] width 195 height 33
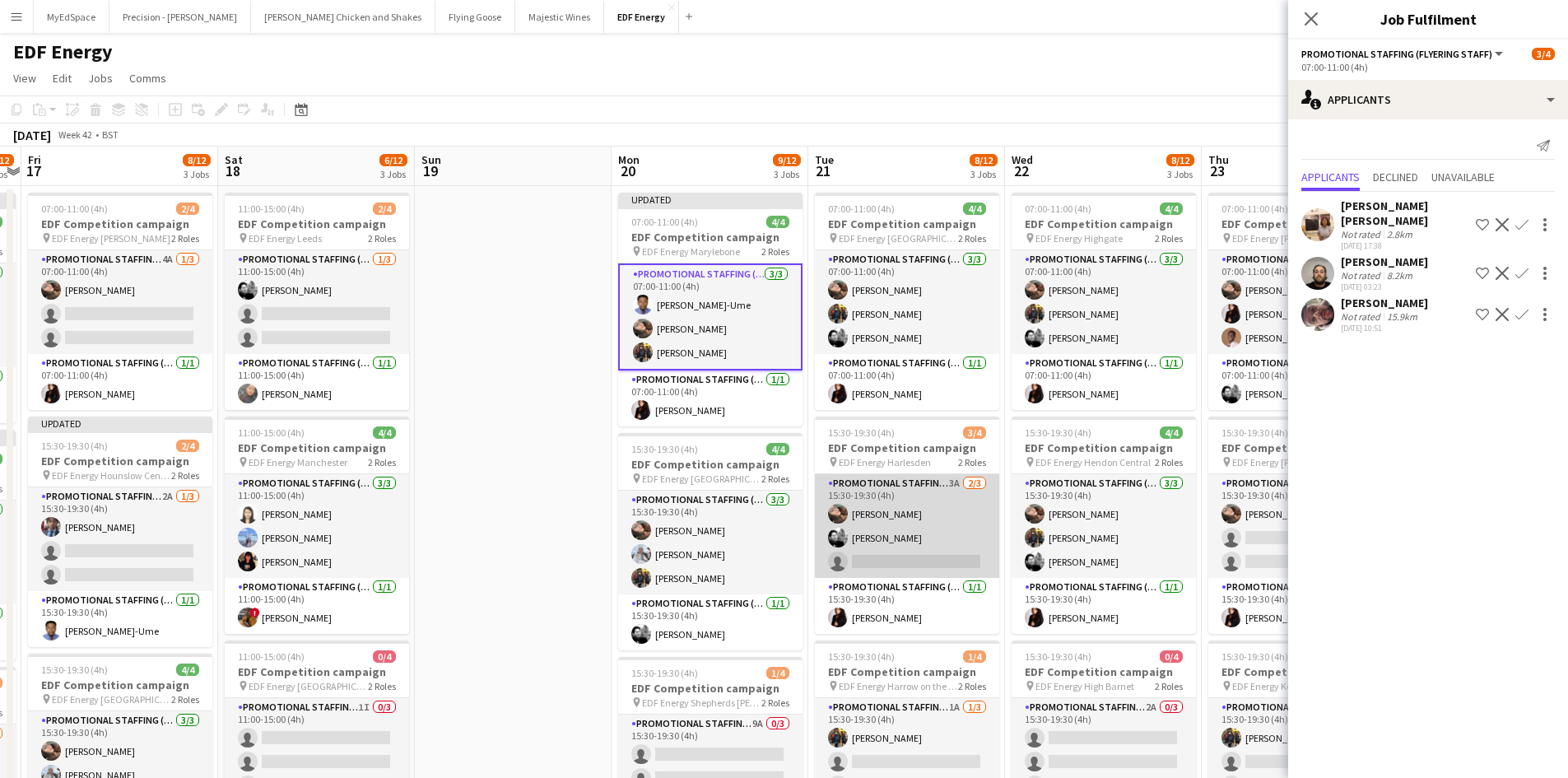
click at [942, 481] on app-card-role "Promotional Staffing (Flyering Staff) 3A 2/3 15:30-19:30 (4h) Anastasiia Melesh…" at bounding box center [907, 526] width 184 height 103
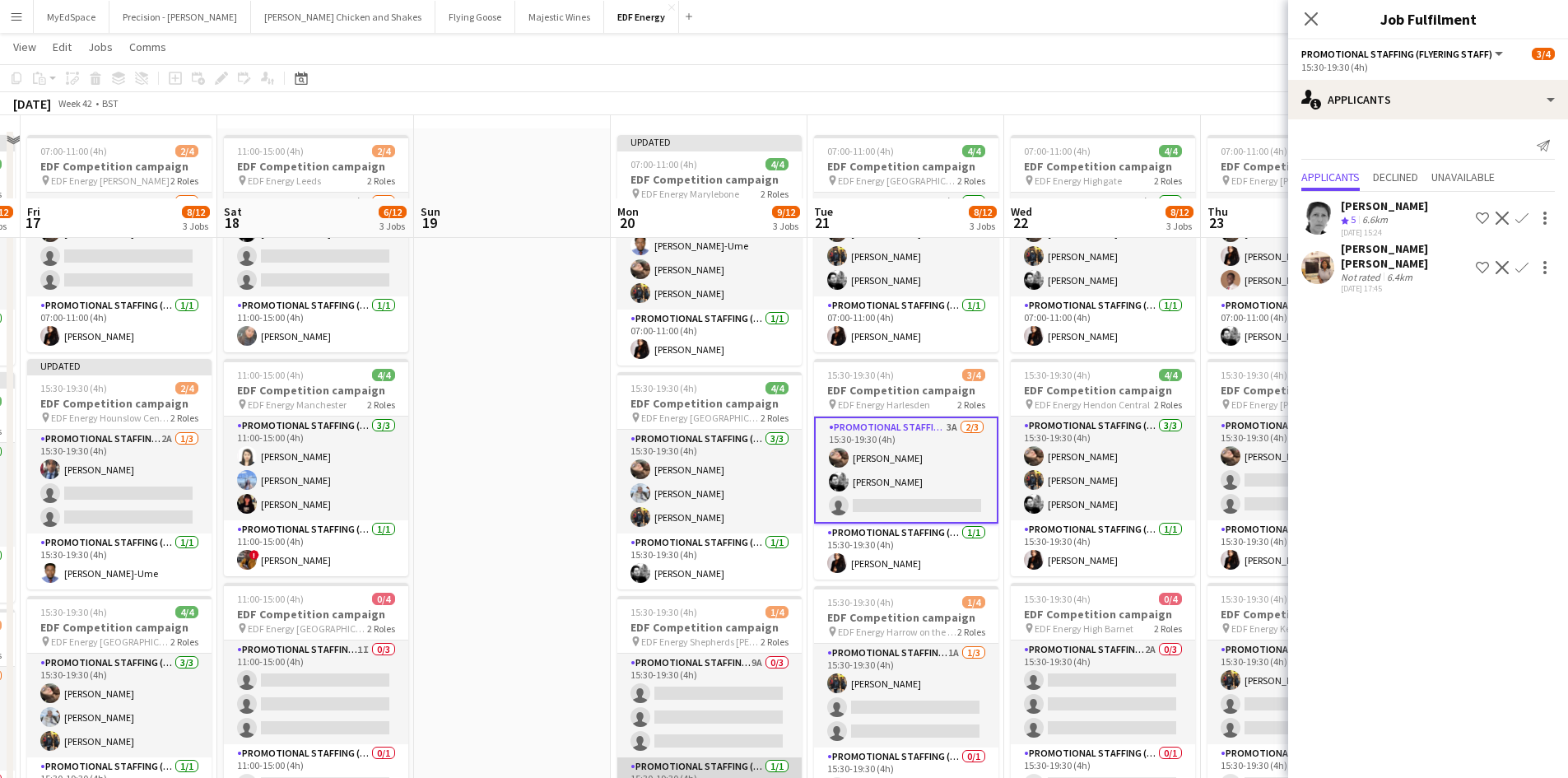
scroll to position [165, 0]
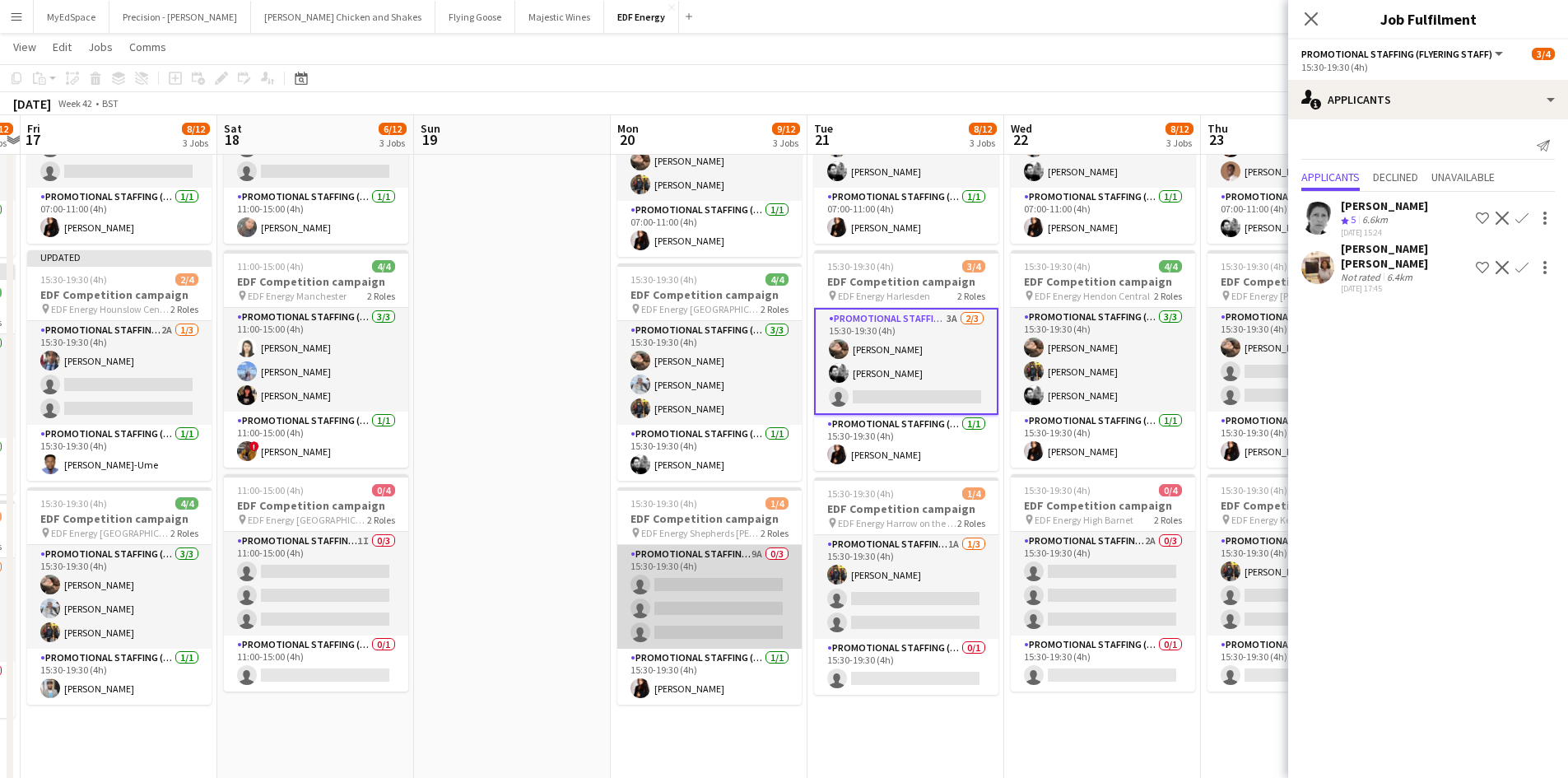
click at [749, 550] on app-card-role "Promotional Staffing (Flyering Staff) 9A 0/3 15:30-19:30 (4h) single-neutral-ac…" at bounding box center [710, 597] width 184 height 103
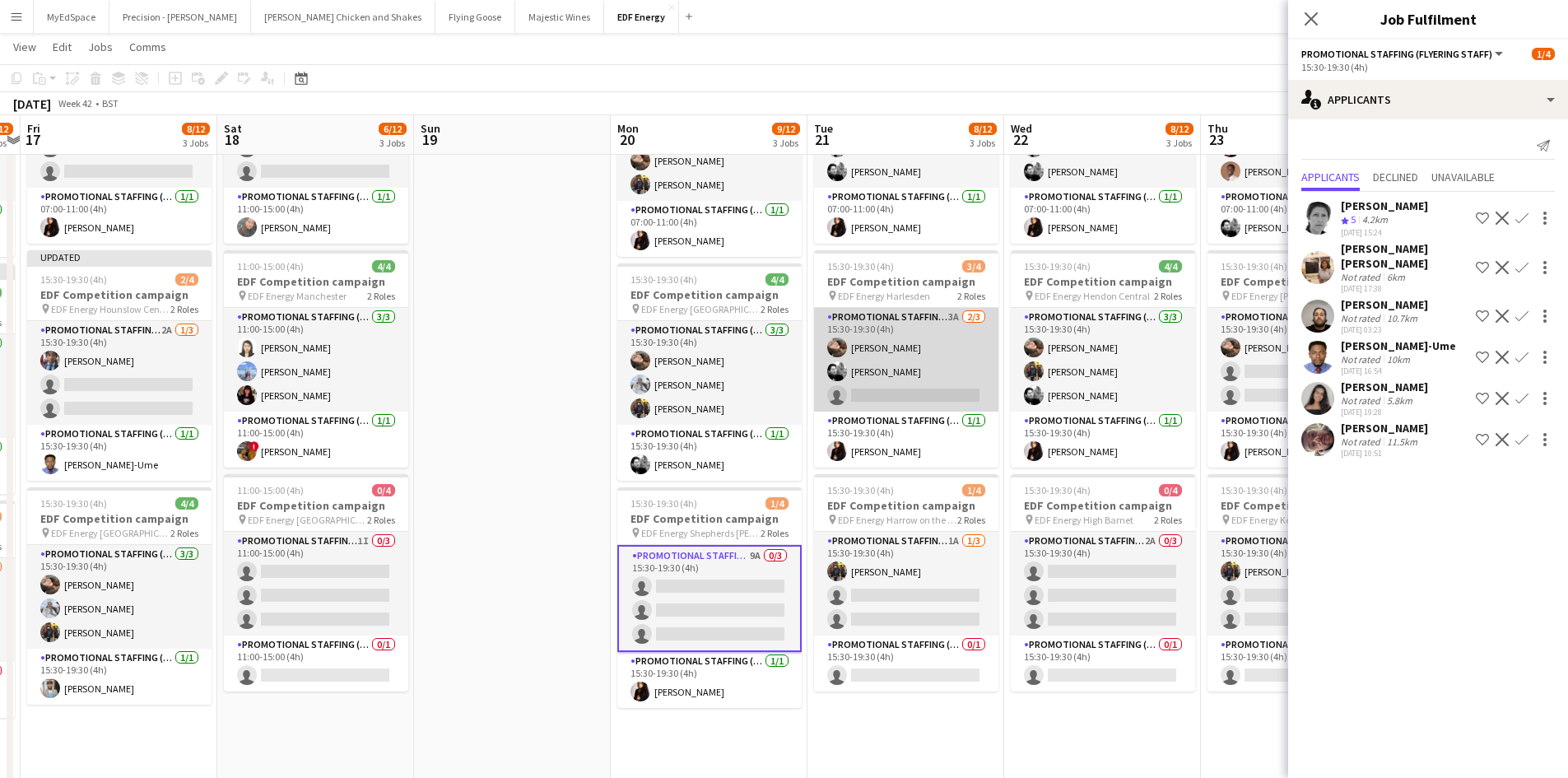
click at [963, 318] on app-card-role "Promotional Staffing (Flyering Staff) 3A 2/3 15:30-19:30 (4h) Anastasiia Melesh…" at bounding box center [906, 359] width 184 height 103
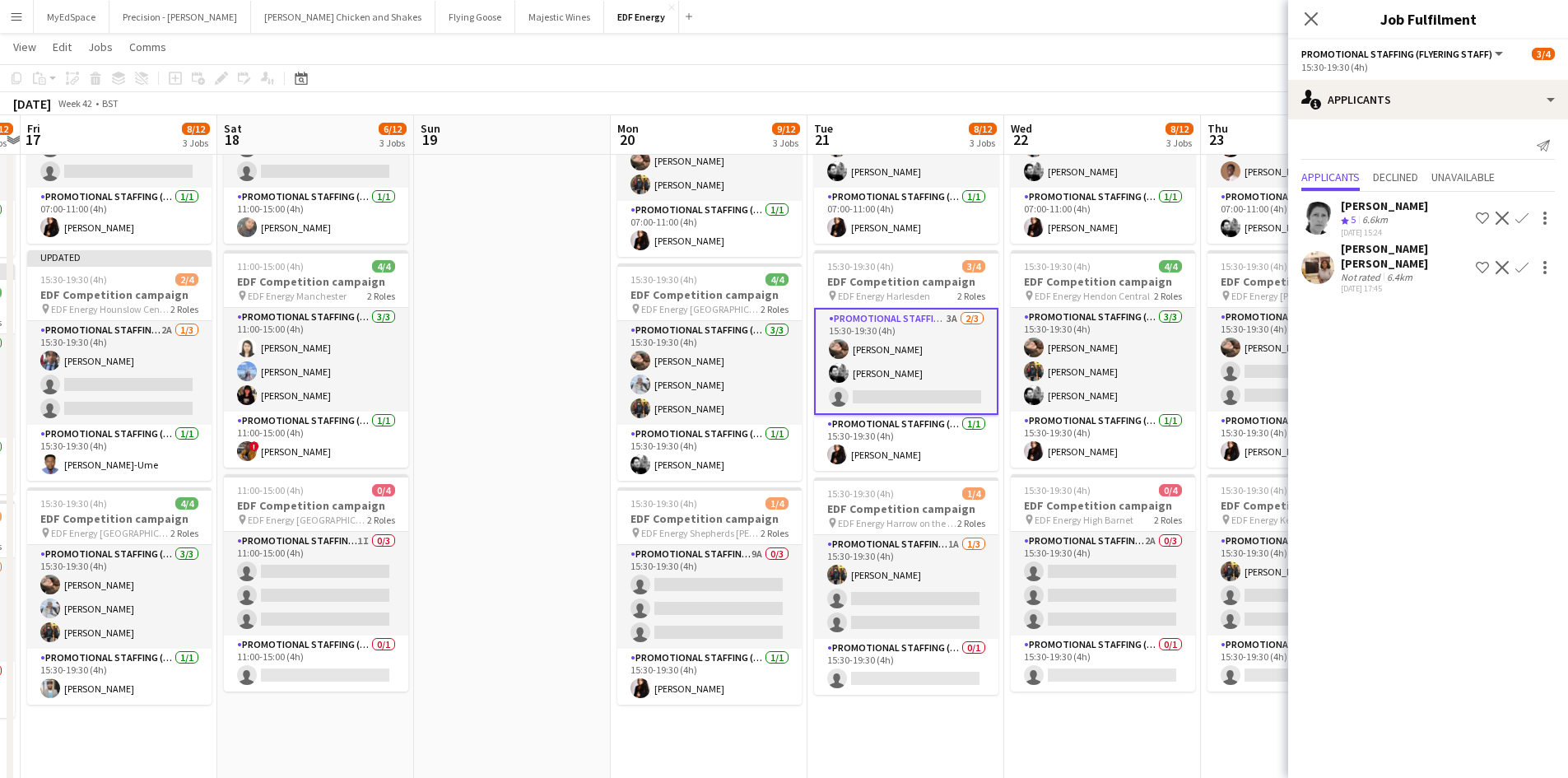
drag, startPoint x: 385, startPoint y: 211, endPoint x: 601, endPoint y: 244, distance: 218.5
click at [385, 211] on app-card-role "Promotional Staffing (Team Leader) 1/1 11:00-15:00 (4h) Li-Quan Hoang" at bounding box center [316, 216] width 184 height 56
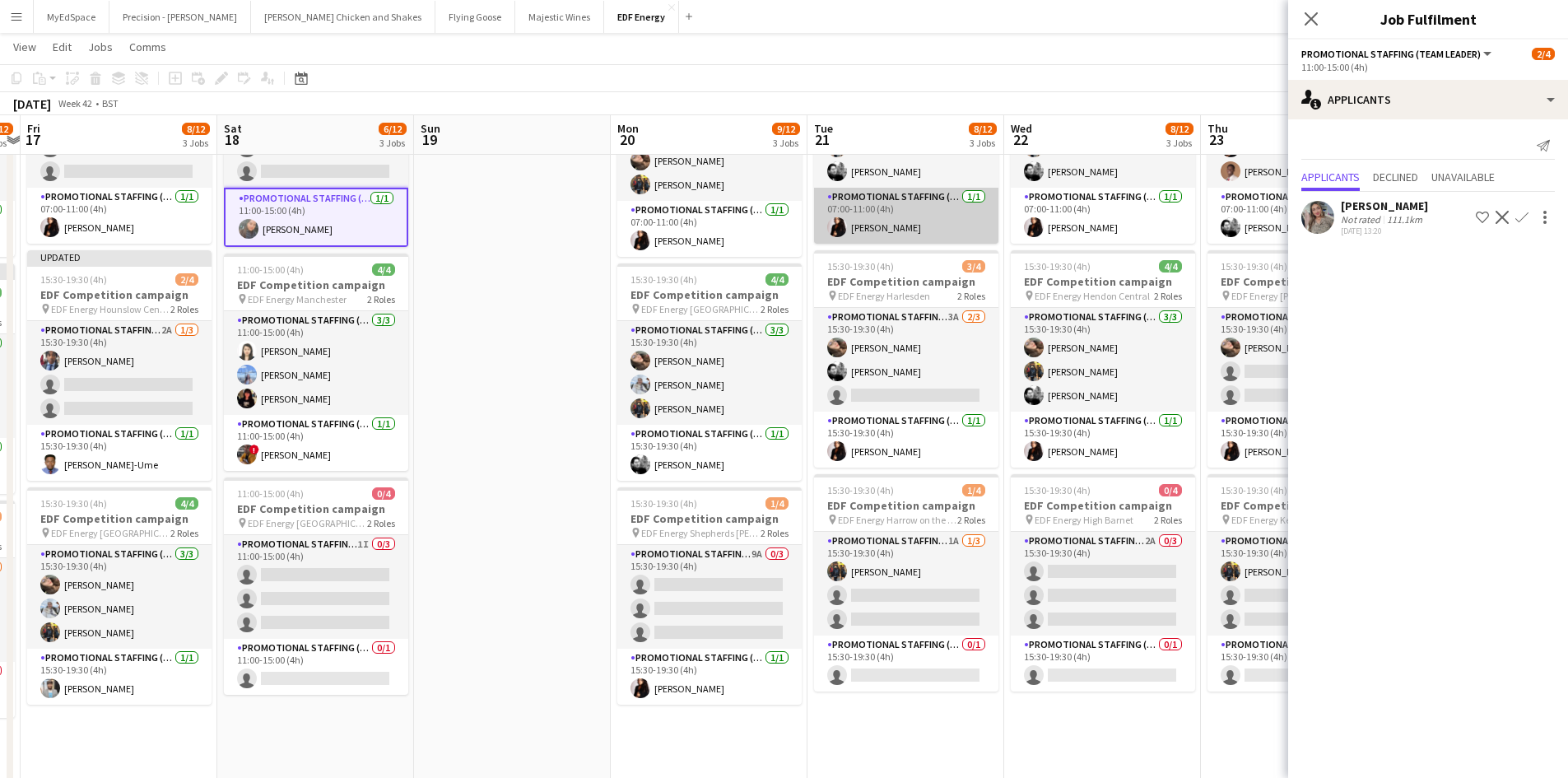
drag, startPoint x: 450, startPoint y: 278, endPoint x: 851, endPoint y: 218, distance: 405.5
click at [455, 276] on app-date-cell at bounding box center [512, 516] width 197 height 993
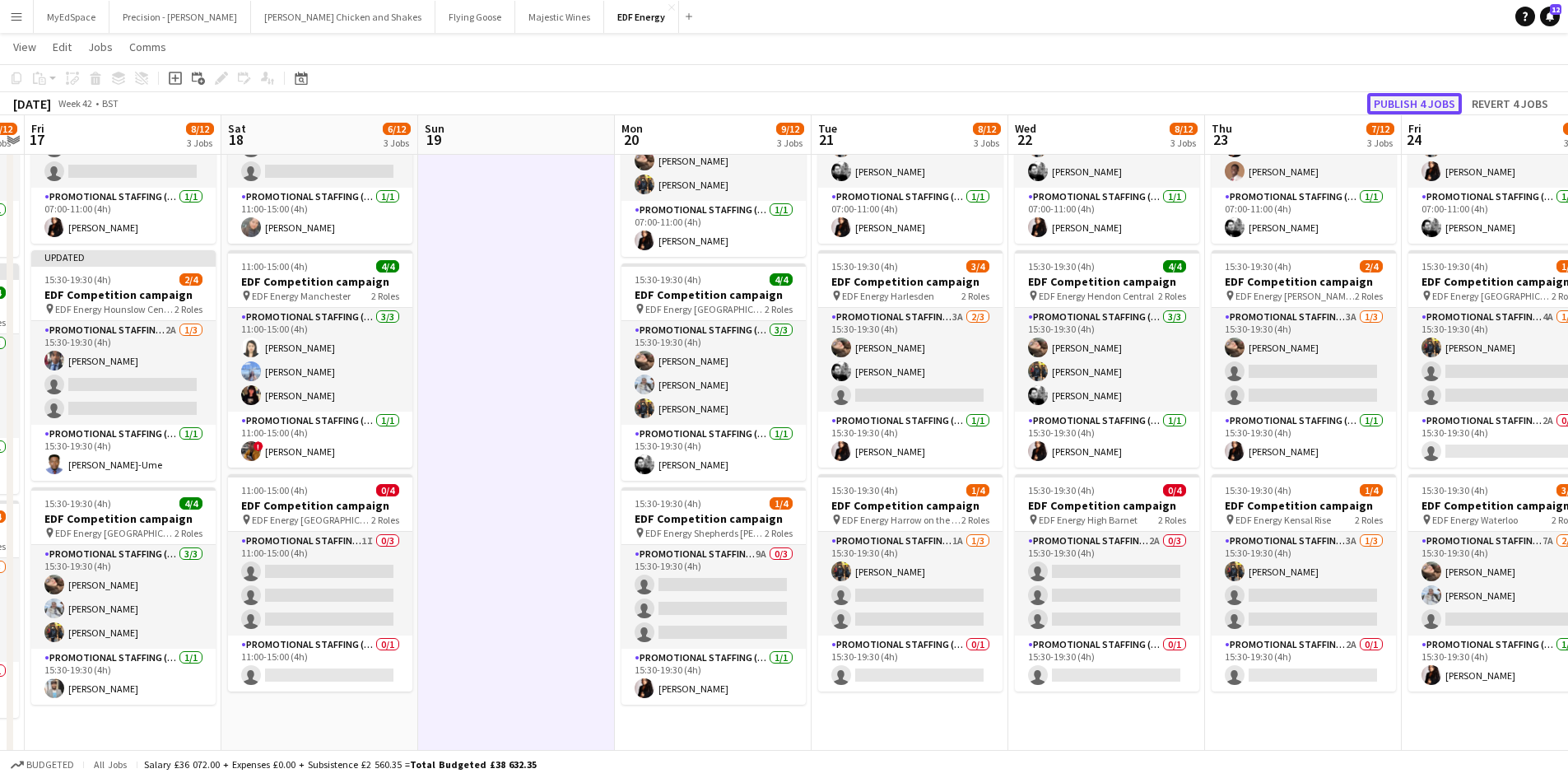
click at [1407, 99] on button "Publish 4 jobs" at bounding box center [1415, 103] width 95 height 21
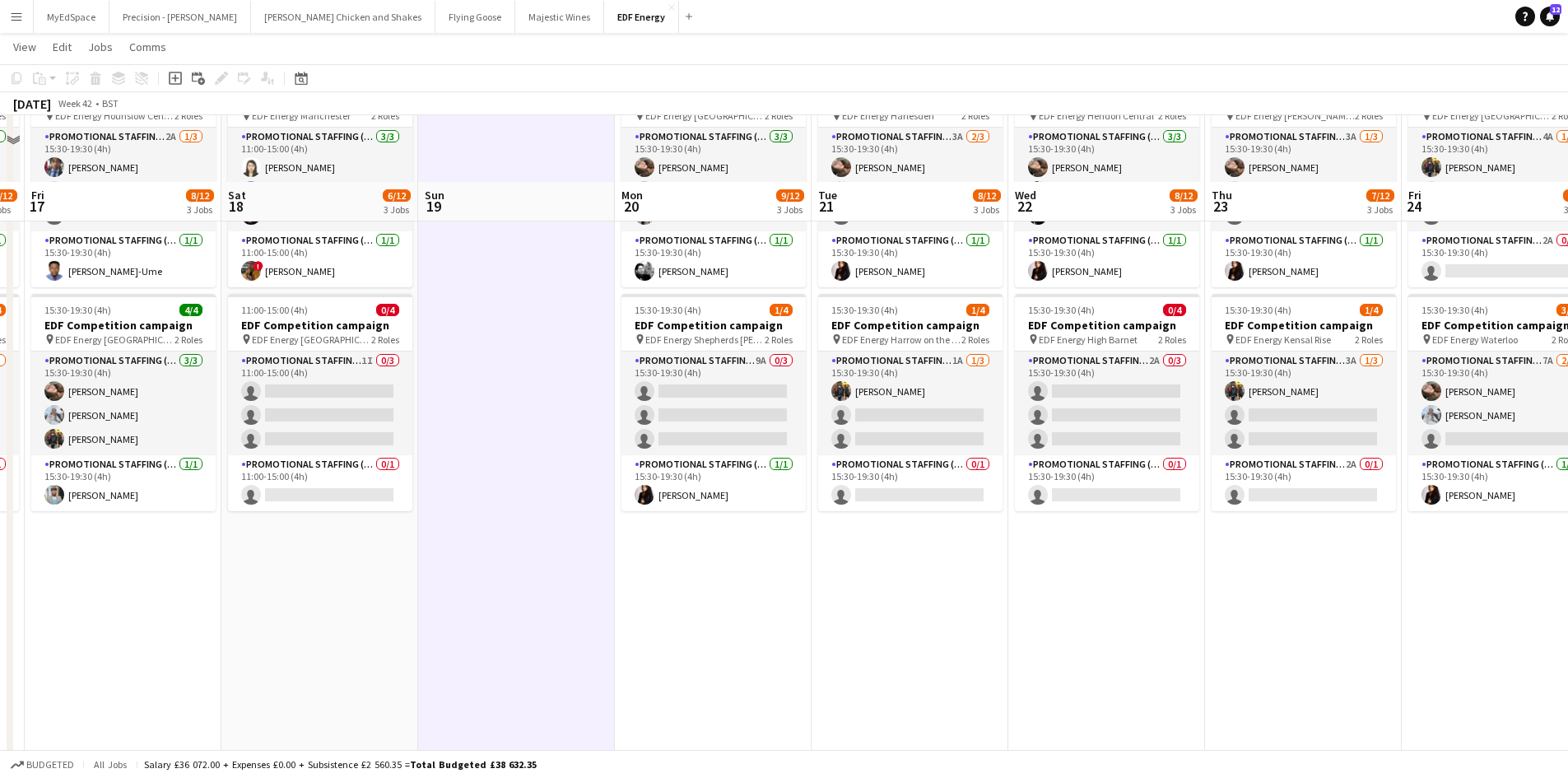
scroll to position [412, 0]
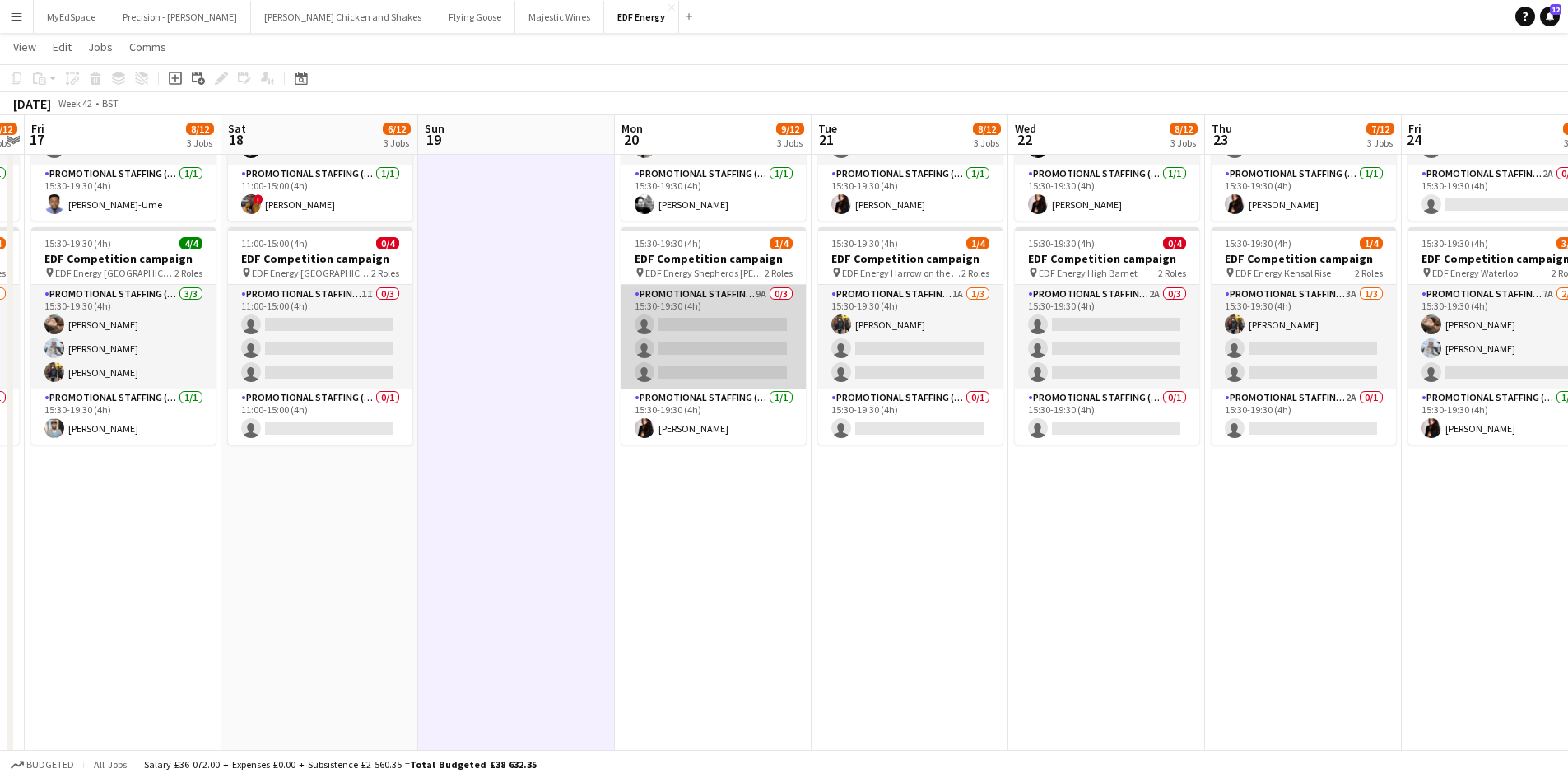
click at [760, 290] on app-card-role "Promotional Staffing (Flyering Staff) 9A 0/3 15:30-19:30 (4h) single-neutral-ac…" at bounding box center [713, 336] width 184 height 103
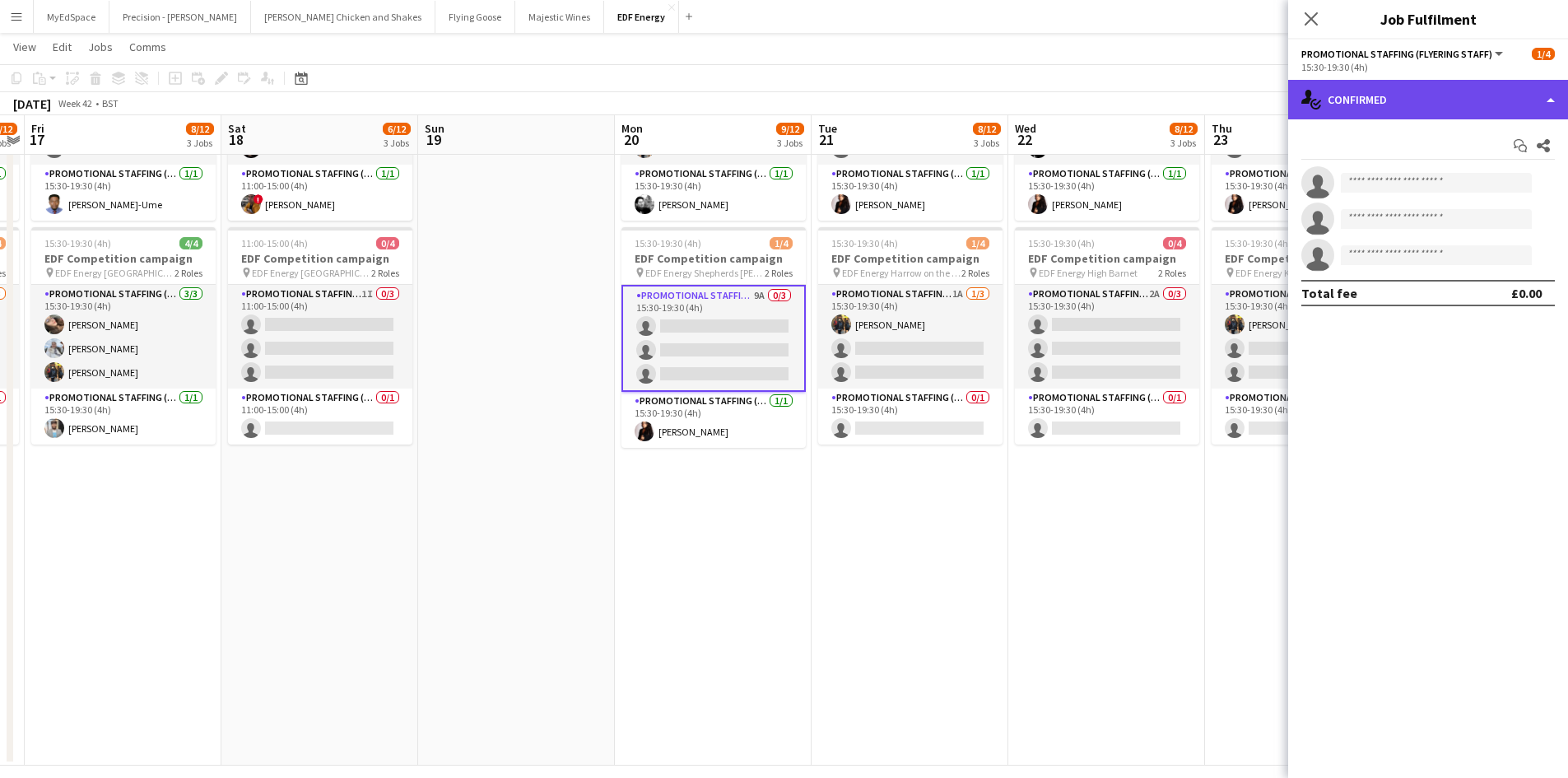
drag, startPoint x: 1452, startPoint y: 80, endPoint x: 1450, endPoint y: 95, distance: 15.1
click at [1451, 88] on div "single-neutral-actions-check-2 Confirmed" at bounding box center [1427, 99] width 279 height 39
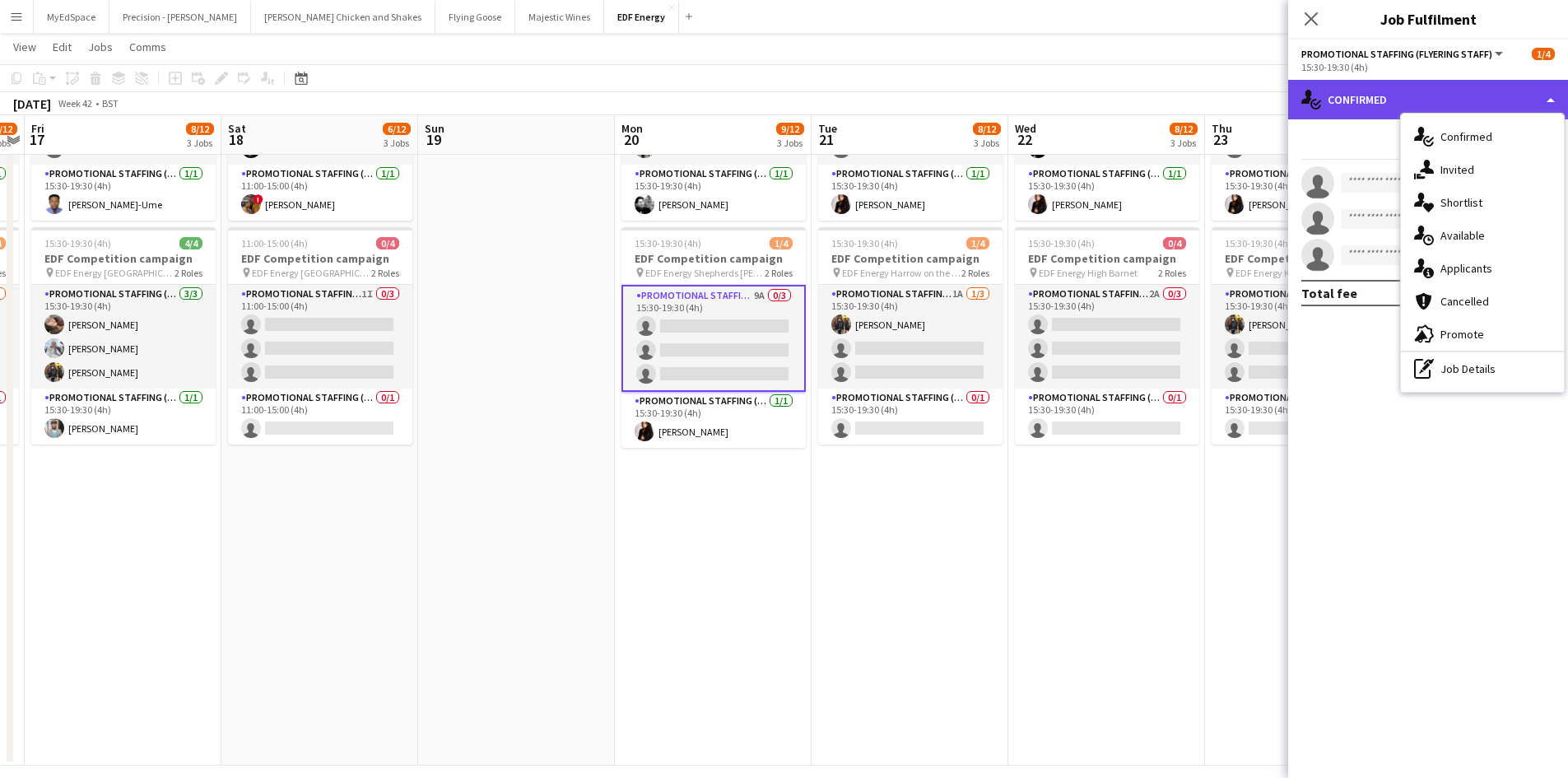
drag, startPoint x: 1450, startPoint y: 95, endPoint x: 1488, endPoint y: 325, distance: 233.1
click at [1450, 96] on div "single-neutral-actions-check-2 Confirmed" at bounding box center [1427, 99] width 279 height 39
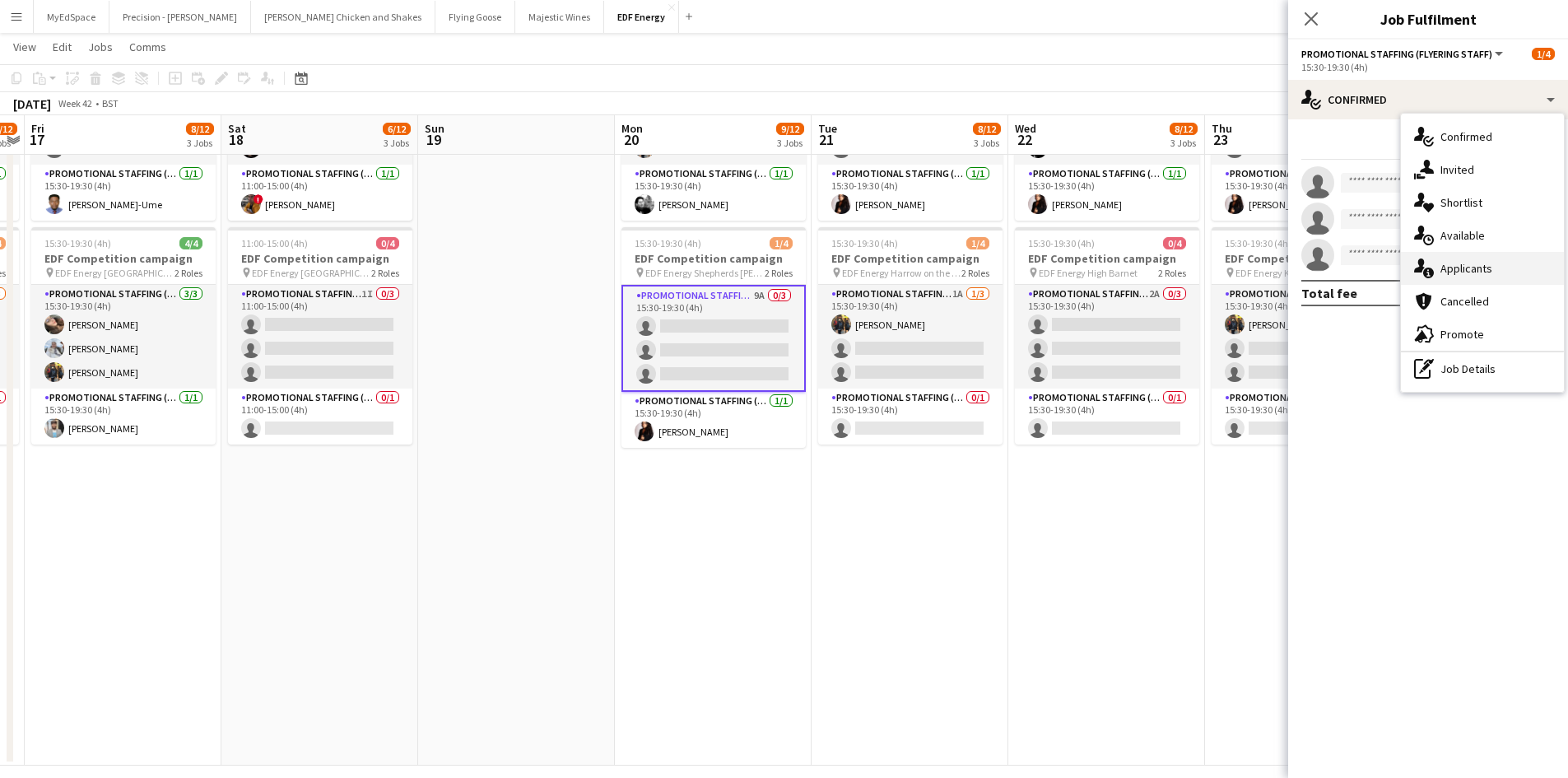
click at [1468, 260] on div "single-neutral-actions-information Applicants" at bounding box center [1482, 269] width 163 height 33
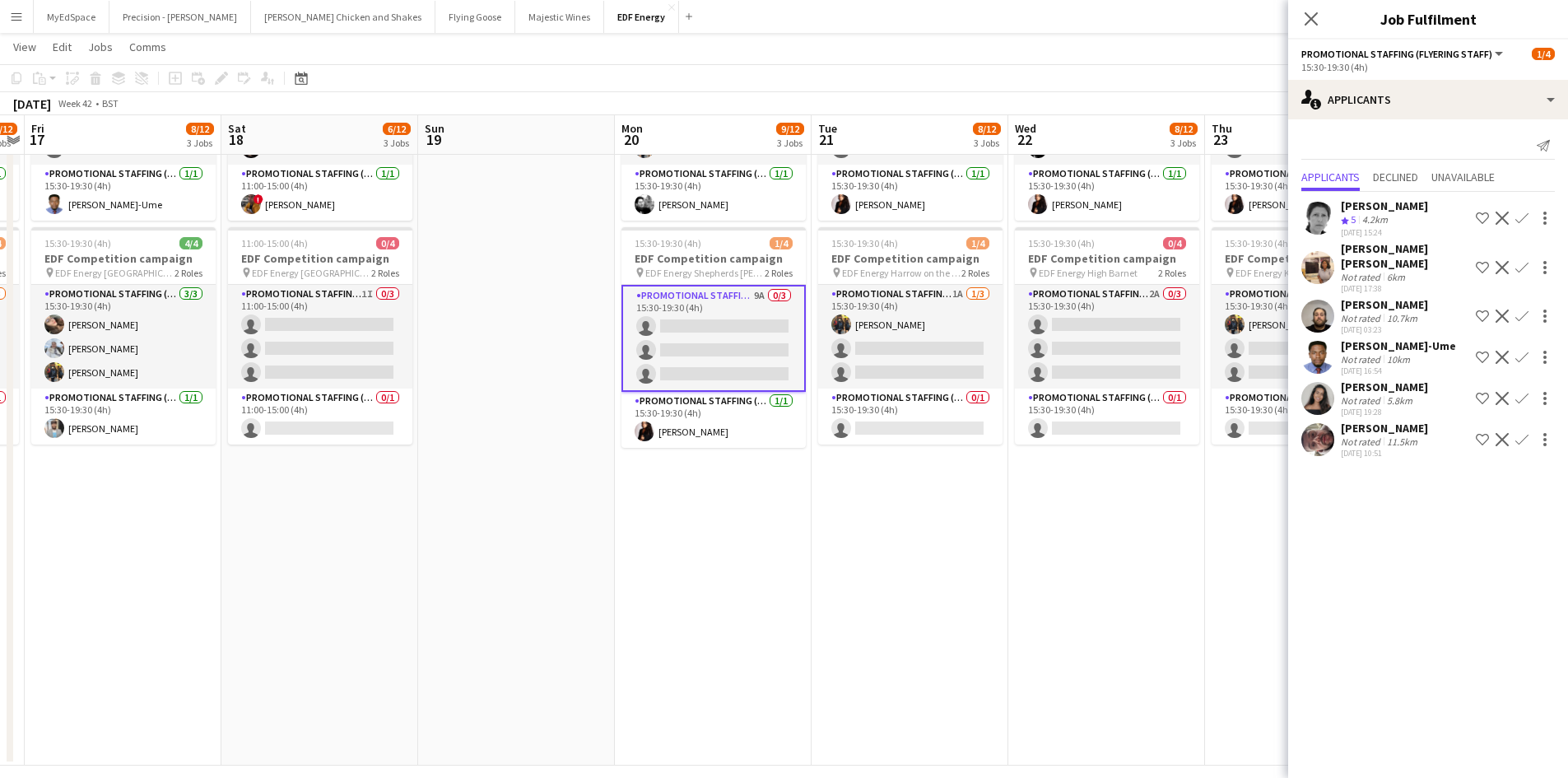
click at [938, 543] on app-calendar-viewport "Tue 14 7/12 3 Jobs Wed 15 9/12 3 Jobs Thu 16 10/12 3 Jobs Fri 17 8/12 3 Jobs Sa…" at bounding box center [784, 209] width 1568 height 1113
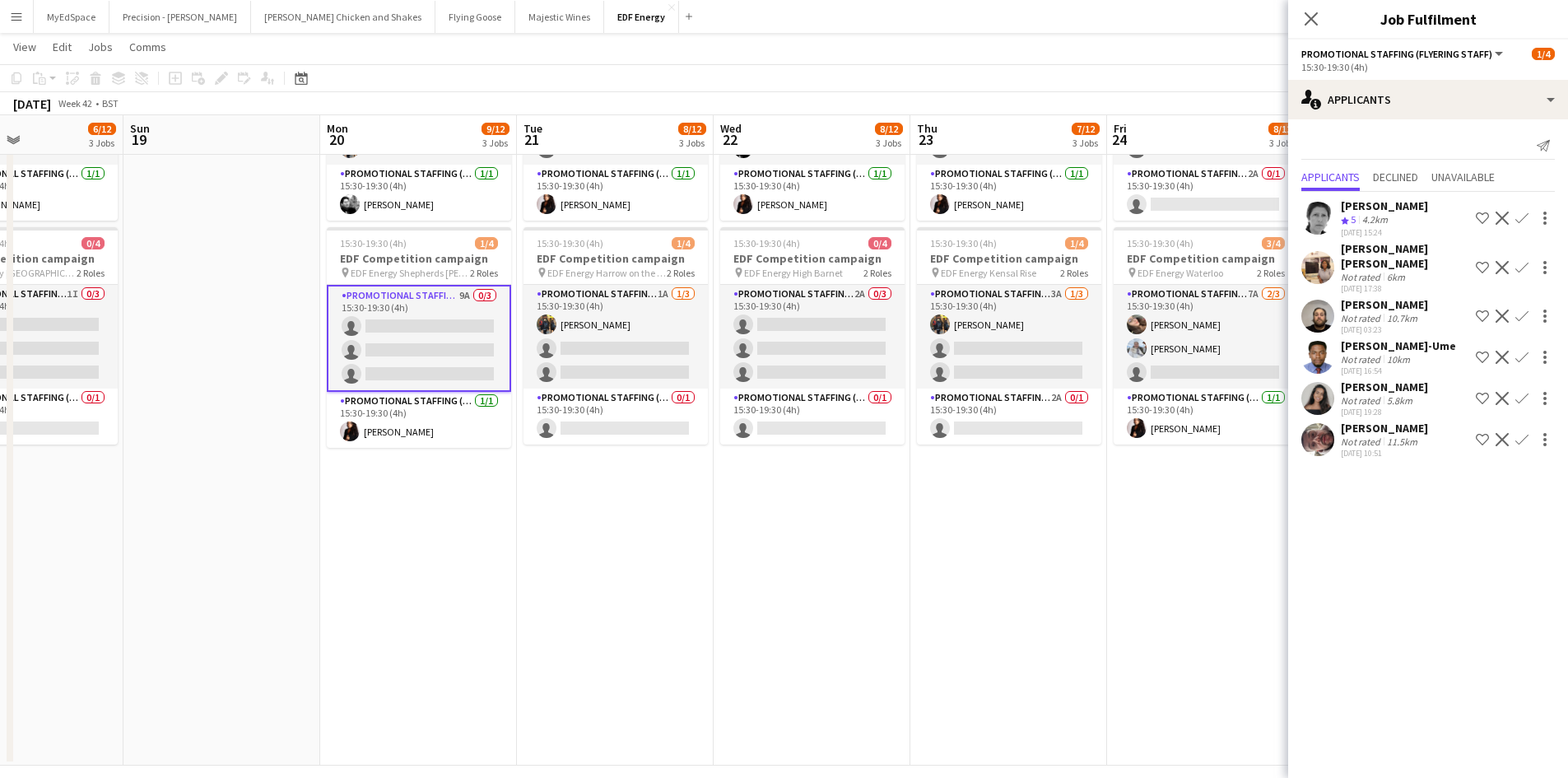
drag, startPoint x: 888, startPoint y: 699, endPoint x: 611, endPoint y: 512, distance: 334.2
click at [611, 624] on app-calendar-viewport "Thu 16 10/12 3 Jobs Fri 17 8/12 3 Jobs Sat 18 6/12 3 Jobs Sun 19 Mon 20 9/12 3 …" at bounding box center [784, 209] width 1568 height 1113
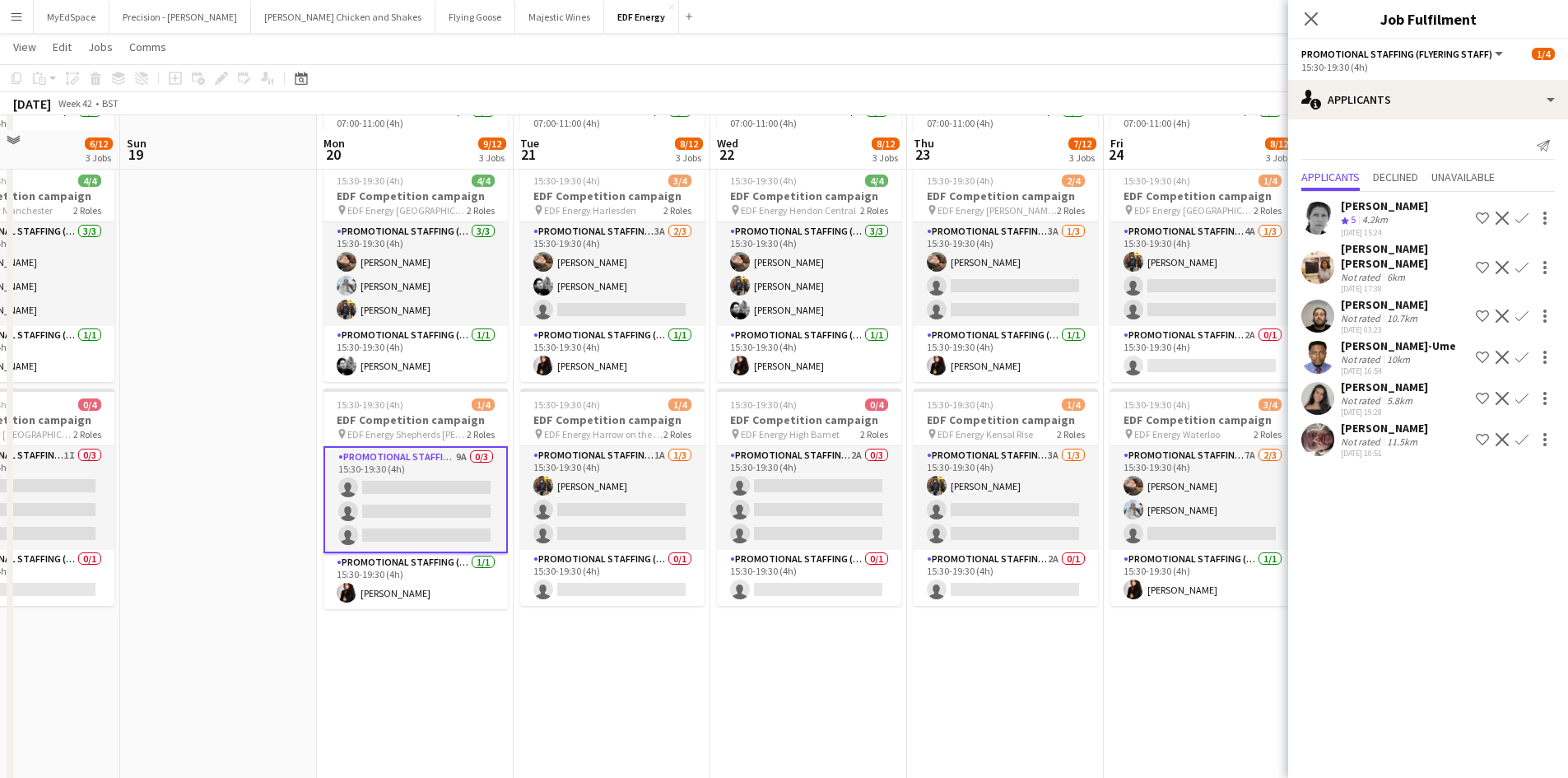
scroll to position [247, 0]
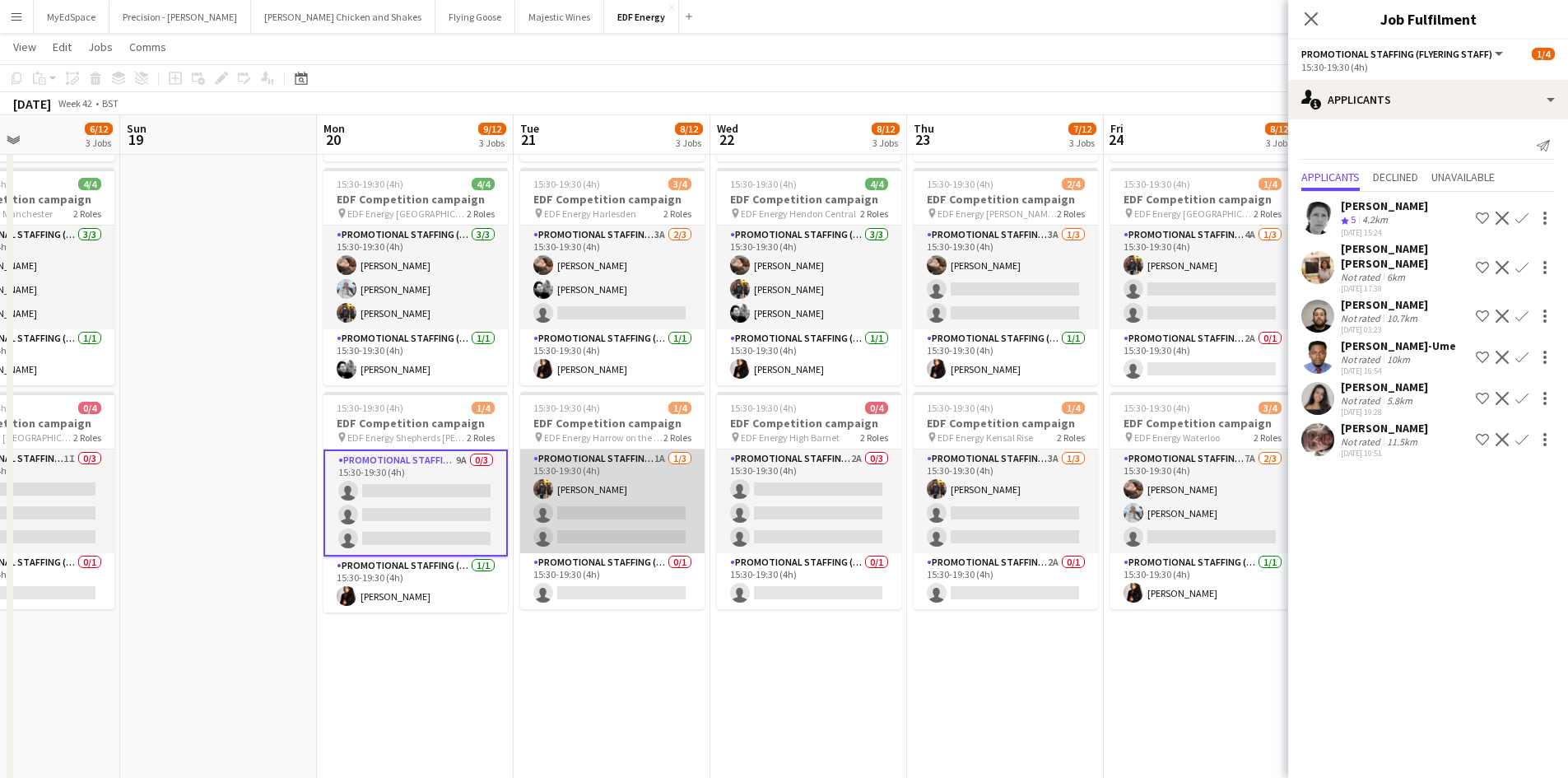
click at [662, 460] on app-card-role "Promotional Staffing (Flyering Staff) 1A 1/3 15:30-19:30 (4h) Martin Brady sing…" at bounding box center [612, 501] width 184 height 103
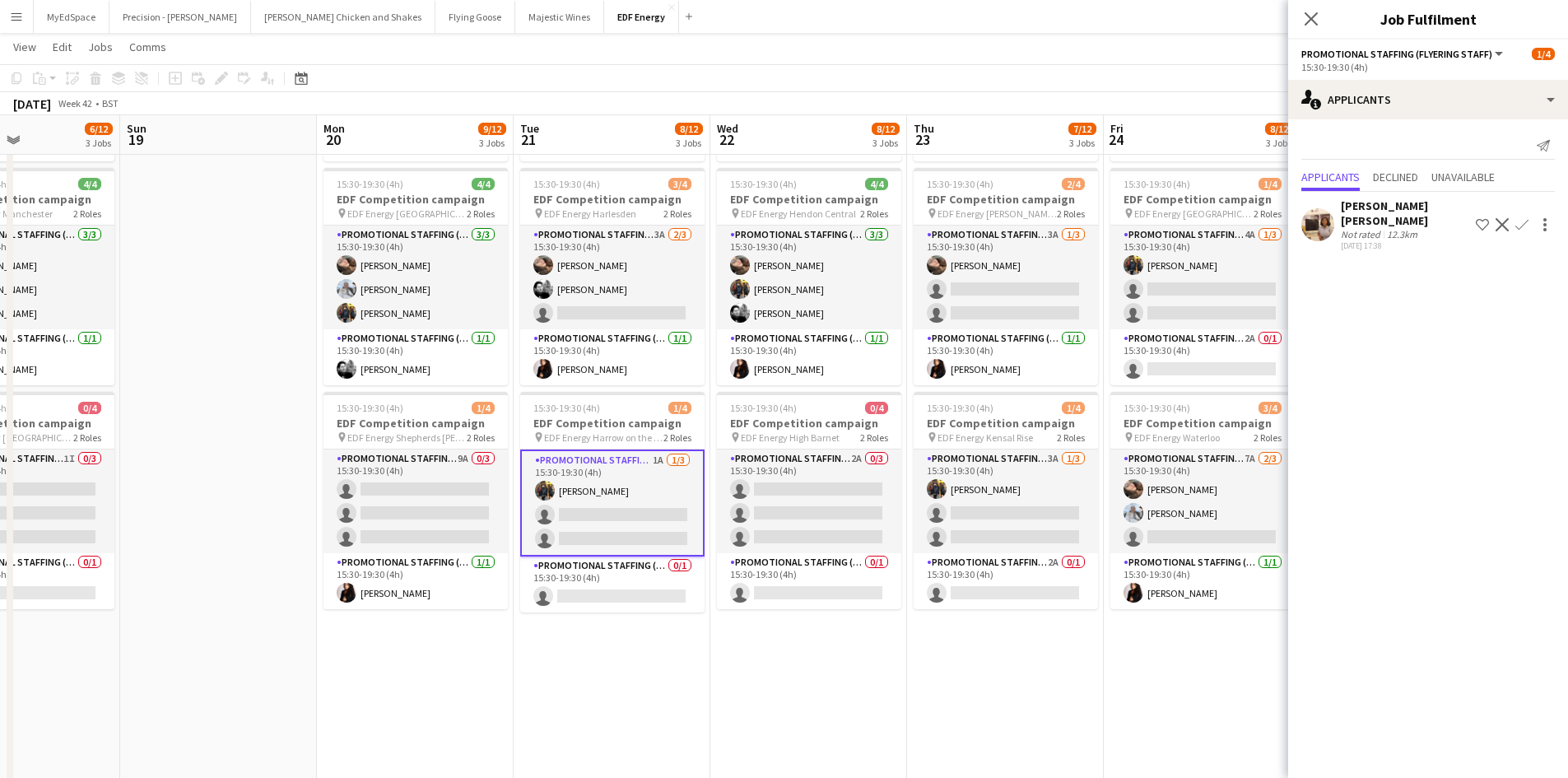
click at [946, 716] on app-date-cell "07:00-11:00 (4h) 4/4 EDF Competition campaign pin EDF Energy Kilburn Park 2 Rol…" at bounding box center [1005, 434] width 197 height 993
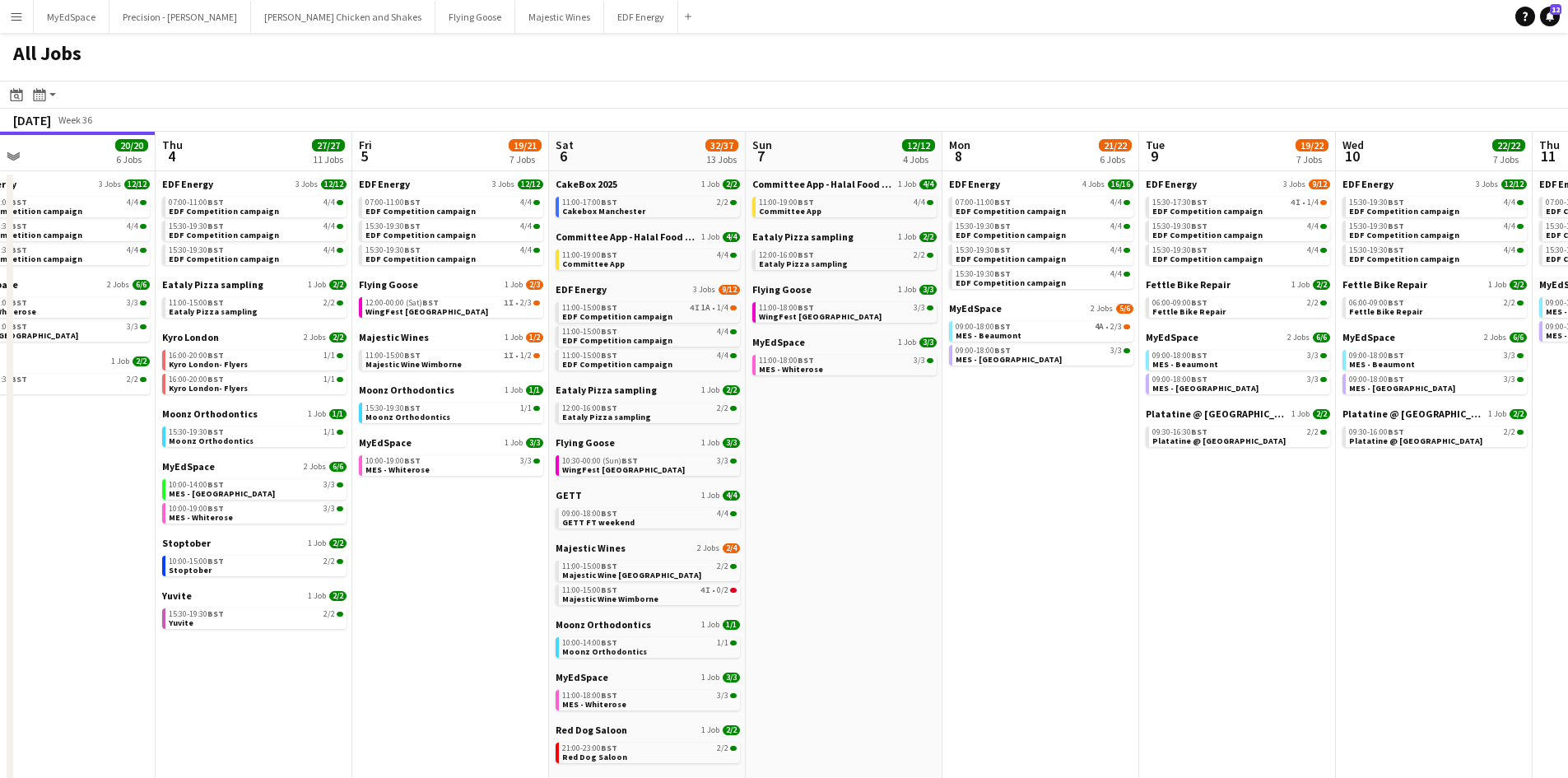
drag, startPoint x: 796, startPoint y: 365, endPoint x: 686, endPoint y: 346, distance: 111.6
click at [687, 346] on app-calendar-viewport "Sun 31 23/27 11 Jobs Mon 1 20/20 8 Jobs Tue 2 19/19 7 Jobs Wed 3 20/20 6 Jobs T…" at bounding box center [784, 697] width 1568 height 1132
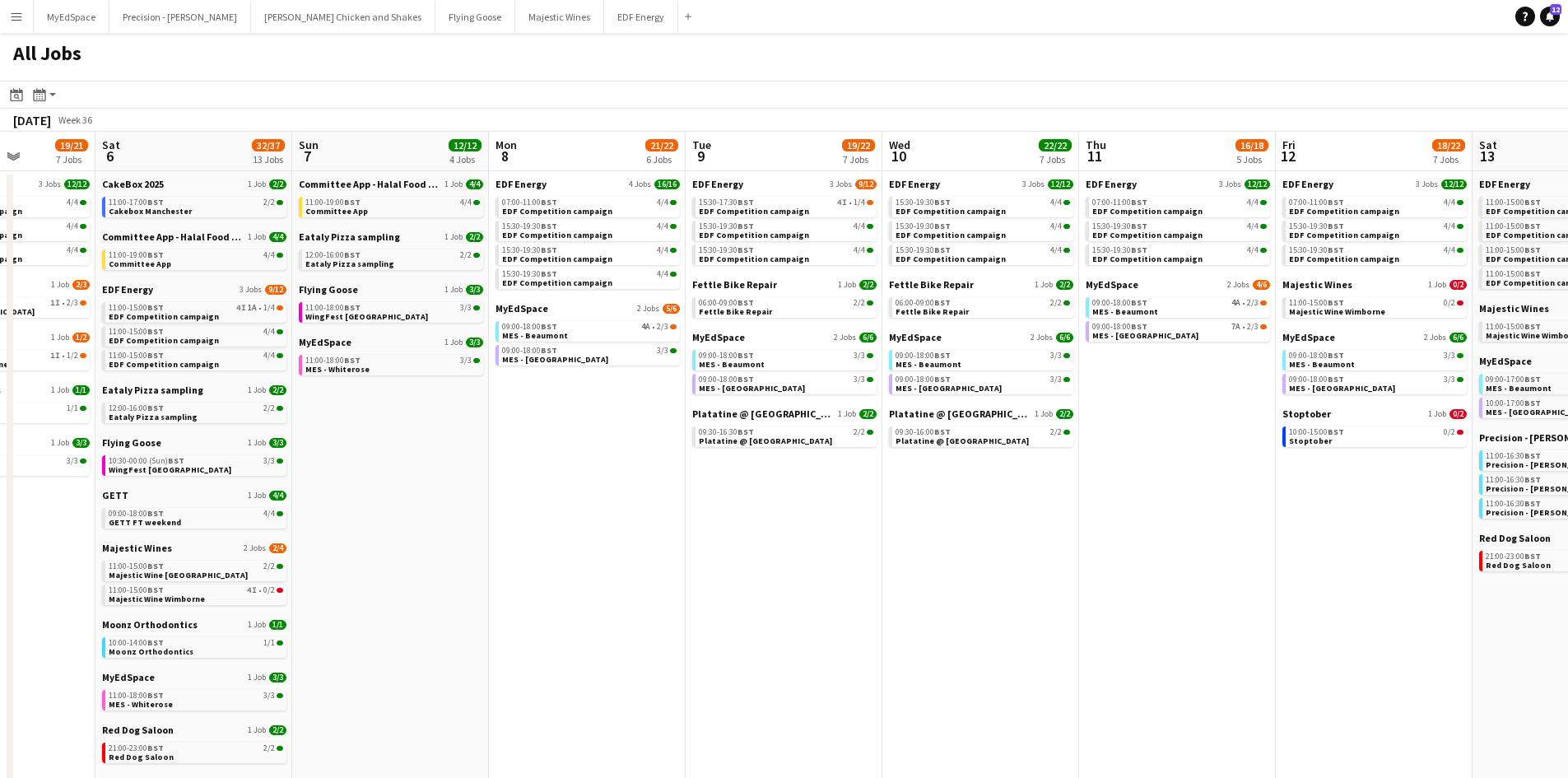
drag, startPoint x: 1136, startPoint y: 558, endPoint x: 1010, endPoint y: 633, distance: 146.6
click at [704, 558] on app-calendar-viewport "Tue 2 19/19 7 Jobs Wed 3 20/20 6 Jobs Thu 4 27/27 11 Jobs Fri 5 19/21 7 Jobs Sa…" at bounding box center [784, 697] width 1568 height 1132
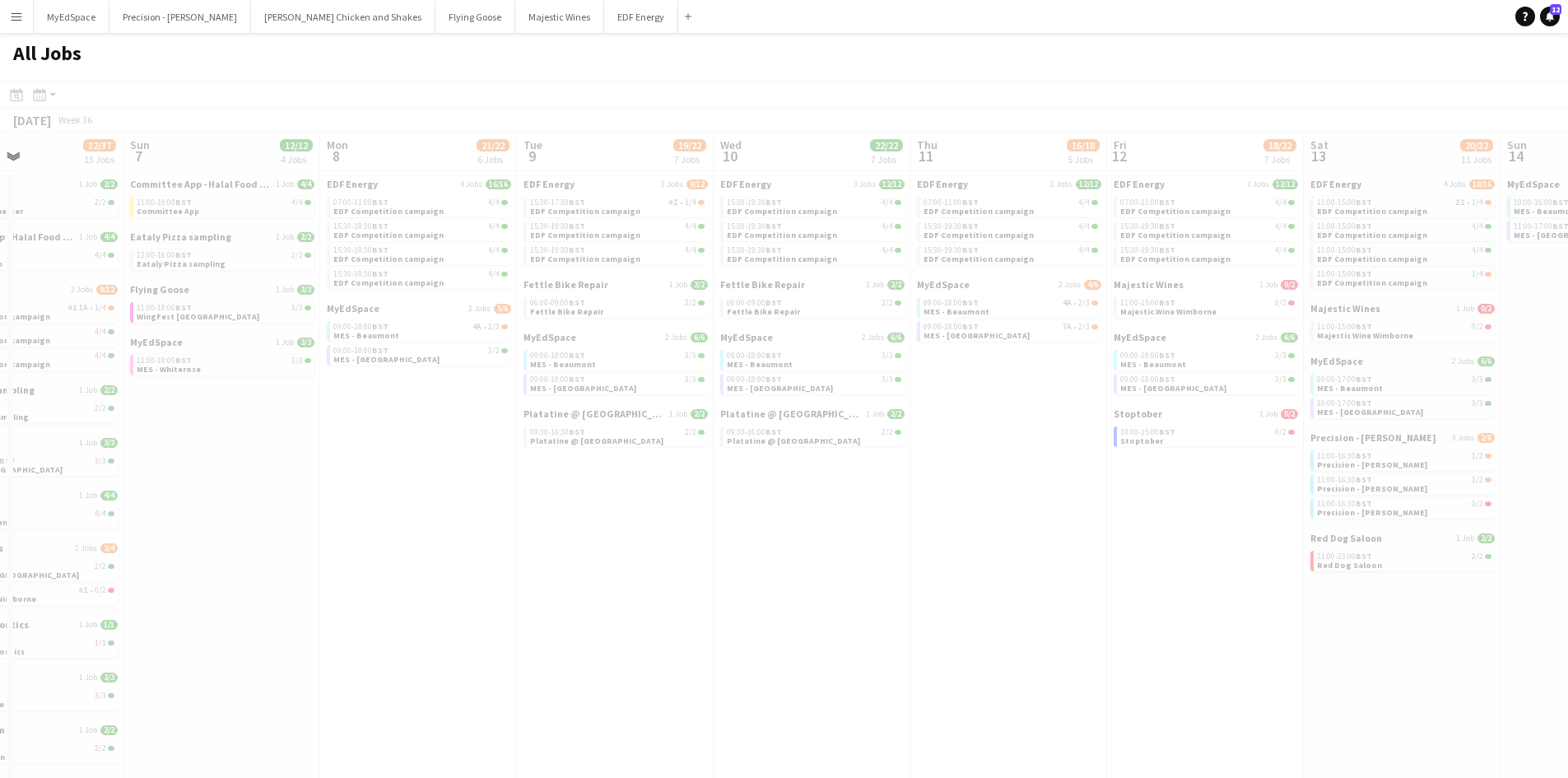
drag, startPoint x: 1218, startPoint y: 688, endPoint x: 959, endPoint y: 604, distance: 272.3
click at [795, 619] on app-all-jobs "All Jobs Date picker SEP 2025 SEP 2025 Monday M Tuesday T Wednesday W Thursday …" at bounding box center [784, 648] width 1568 height 1231
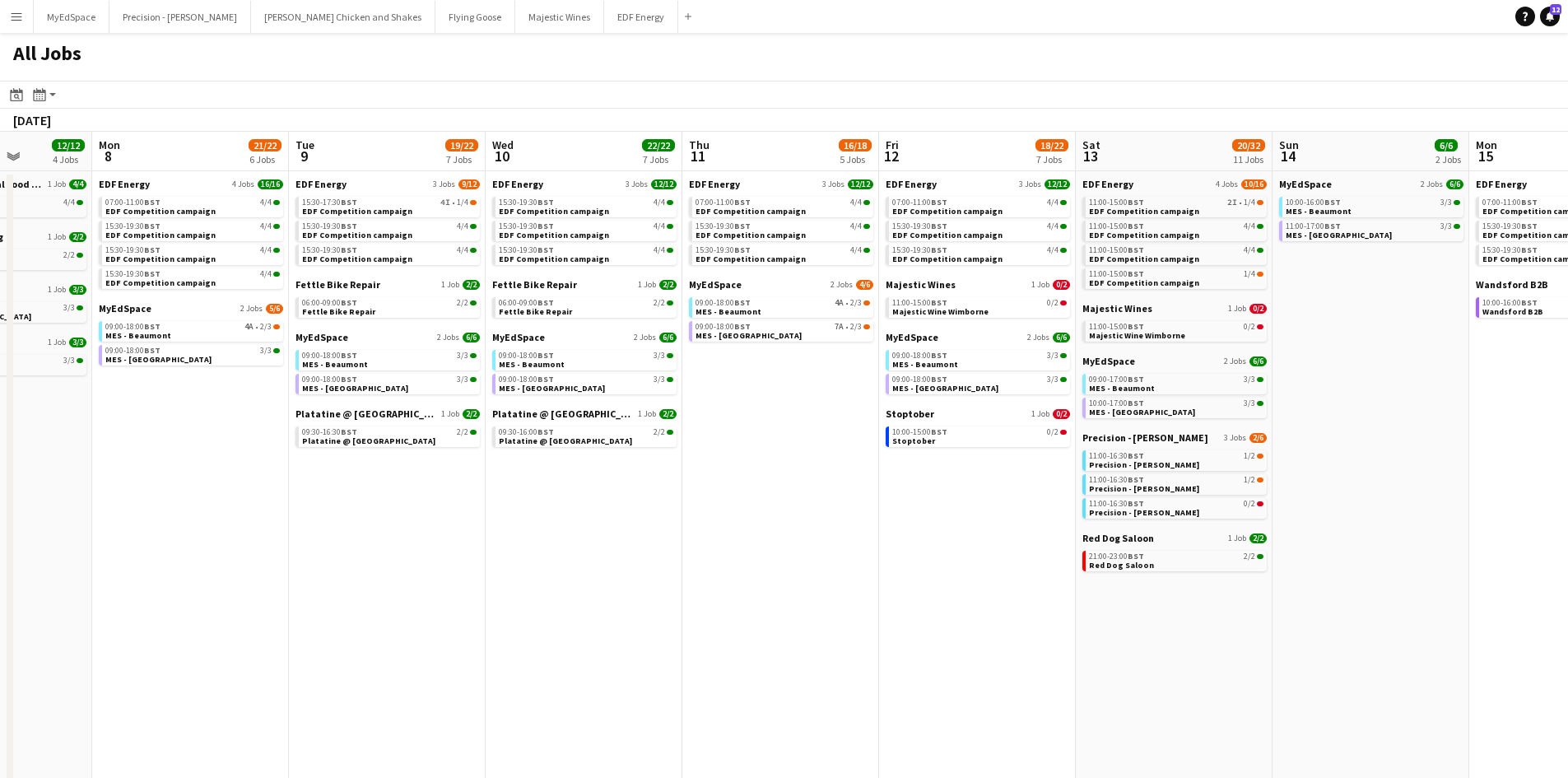
drag, startPoint x: 983, startPoint y: 538, endPoint x: 438, endPoint y: 508, distance: 545.8
click at [438, 508] on app-calendar-viewport "Thu 4 27/27 11 Jobs Fri 5 19/21 7 Jobs Sat 6 32/37 13 Jobs Sun 7 12/12 4 Jobs M…" at bounding box center [784, 697] width 1568 height 1132
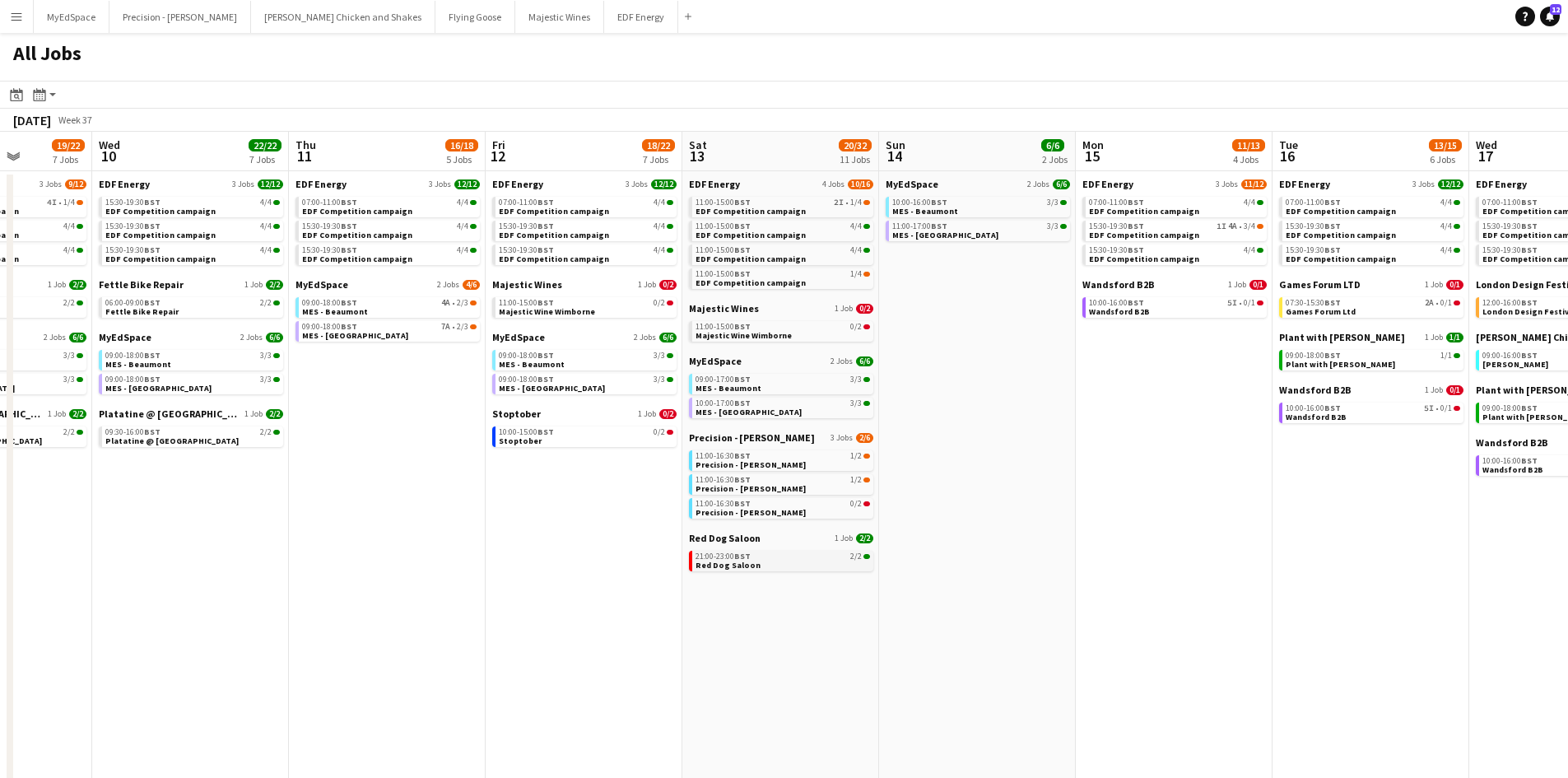
scroll to position [0, 703]
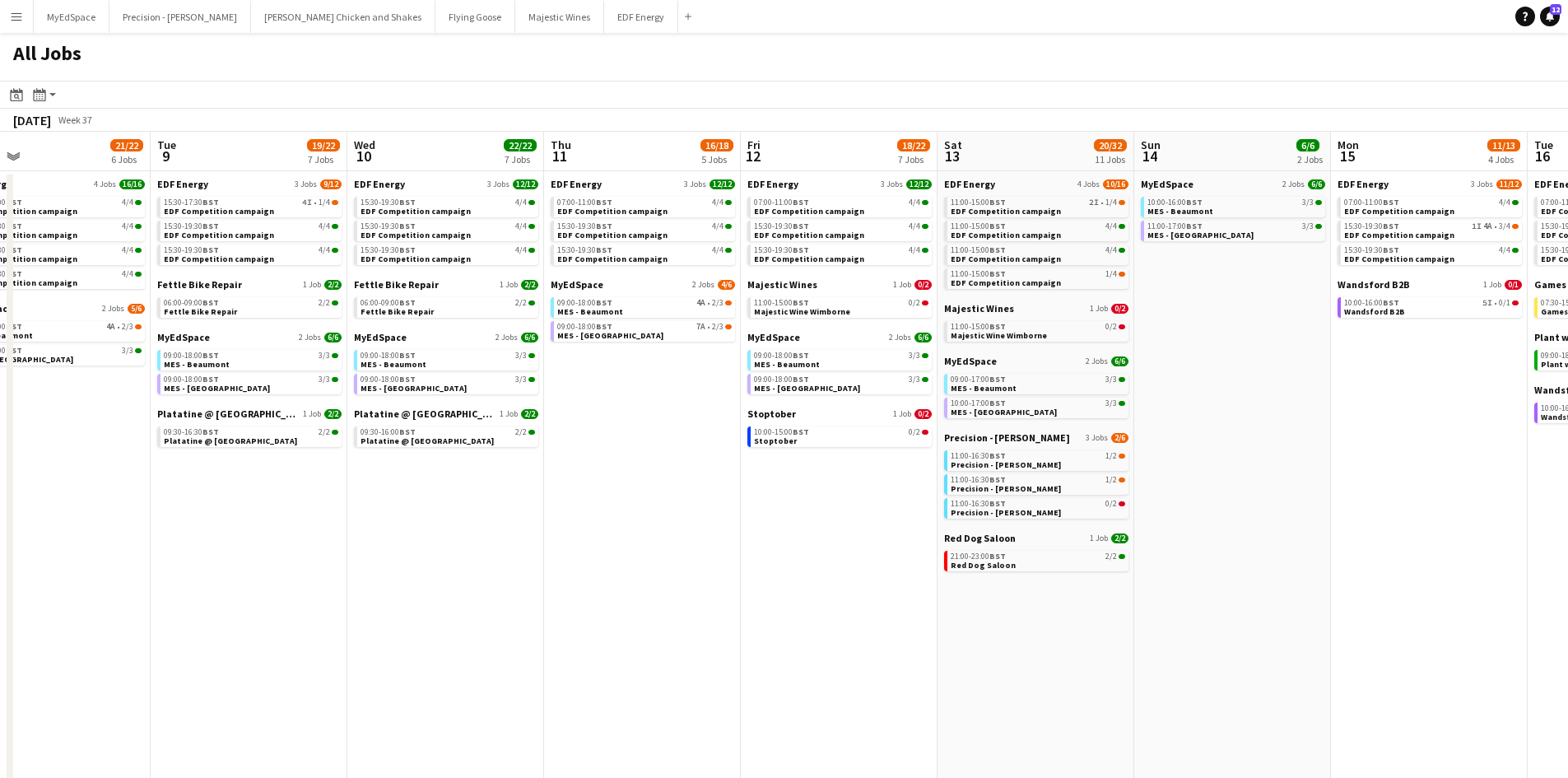
click at [618, 476] on app-all-jobs "All Jobs Date picker SEP 2025 SEP 2025 Monday M Tuesday T Wednesday W Thursday …" at bounding box center [784, 648] width 1568 height 1231
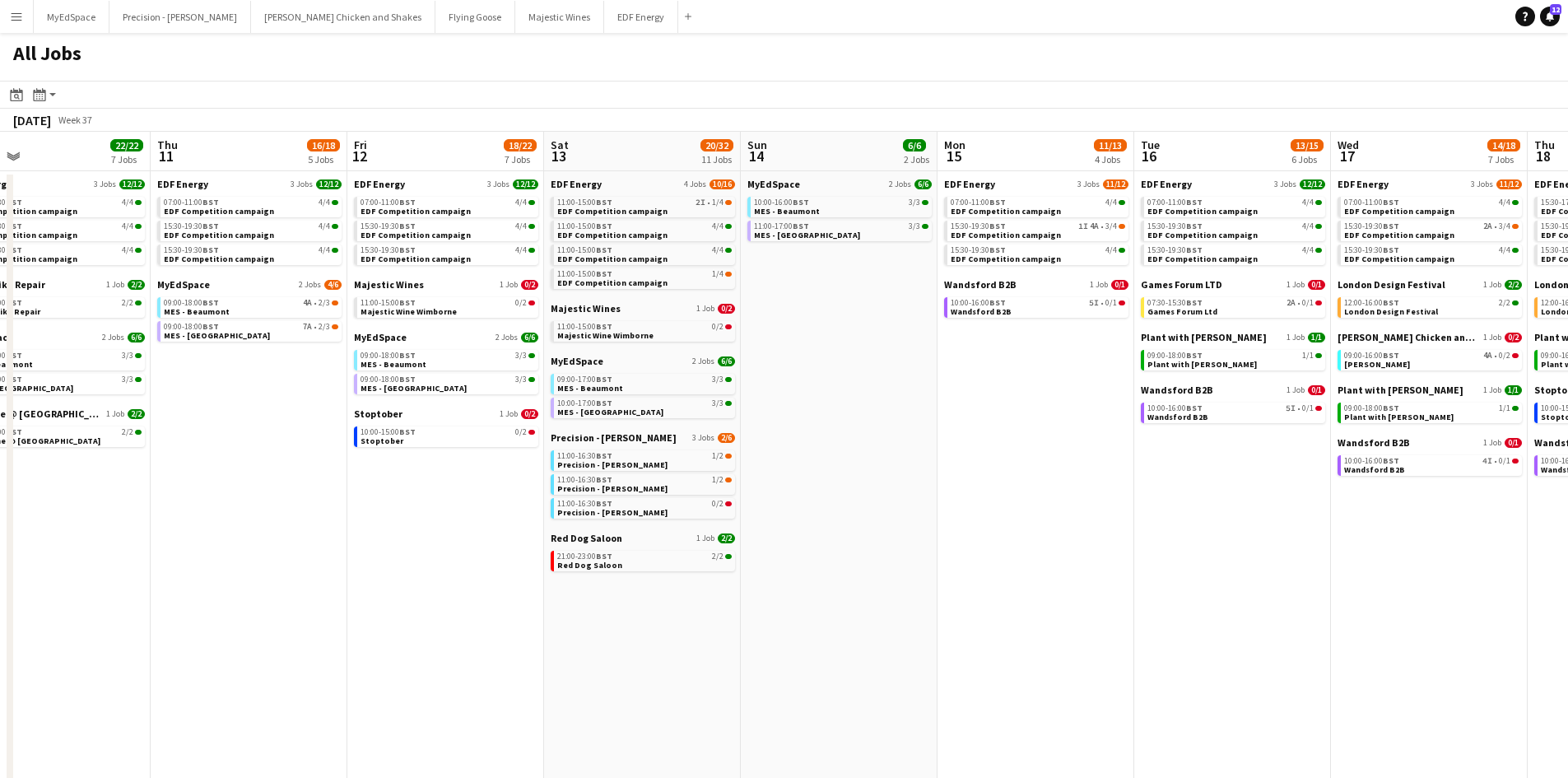
drag, startPoint x: 904, startPoint y: 461, endPoint x: 1011, endPoint y: 472, distance: 107.6
click at [1011, 472] on app-calendar-viewport "Mon 8 21/22 6 Jobs Tue 9 19/22 7 Jobs Wed 10 22/22 7 Jobs Thu 11 16/18 5 Jobs F…" at bounding box center [784, 697] width 1568 height 1132
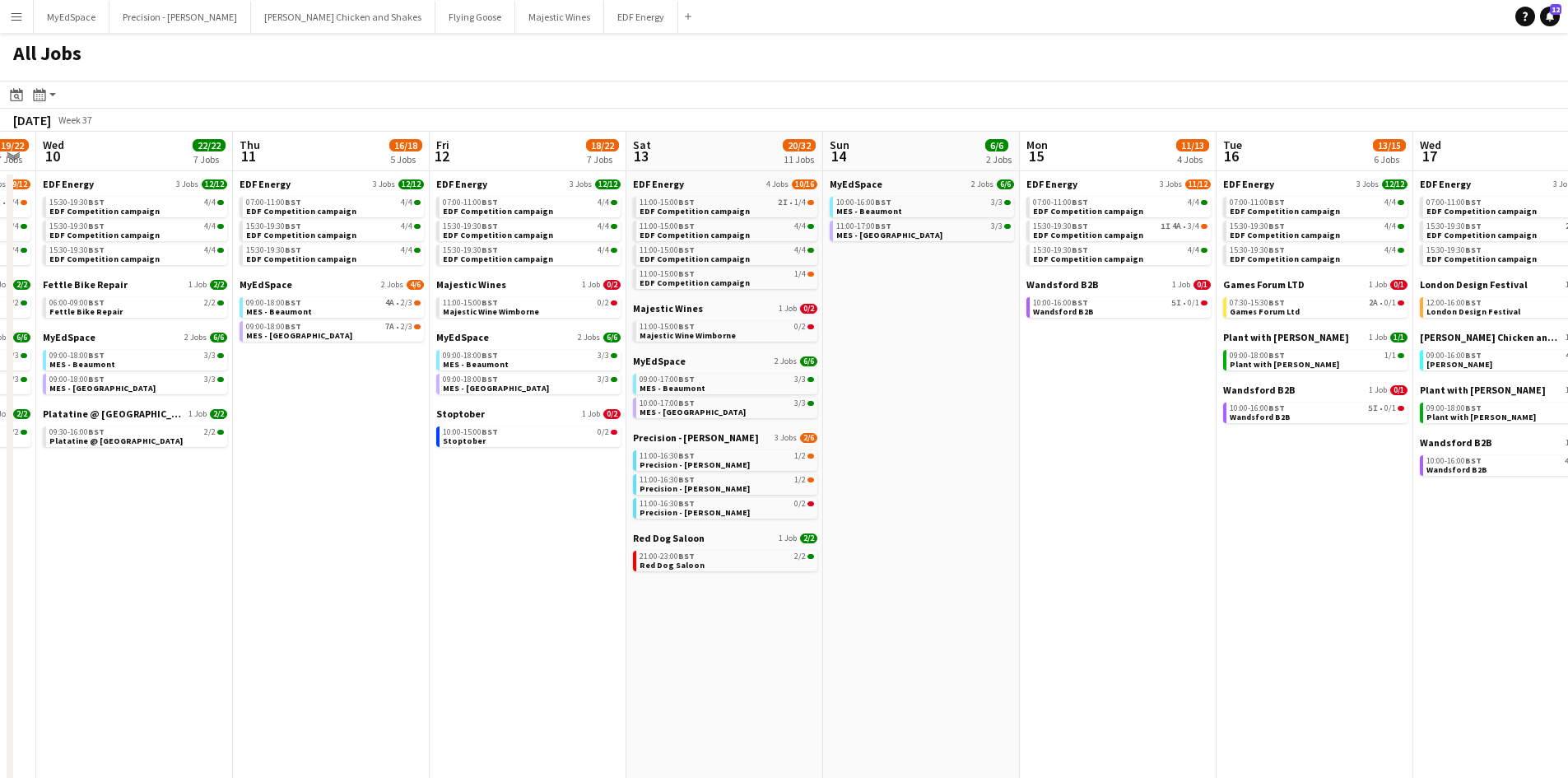
click at [1150, 412] on app-calendar-viewport "Sun 7 12/12 4 Jobs Mon 8 21/22 6 Jobs Tue 9 19/22 7 Jobs Wed 10 22/22 7 Jobs Th…" at bounding box center [784, 697] width 1568 height 1132
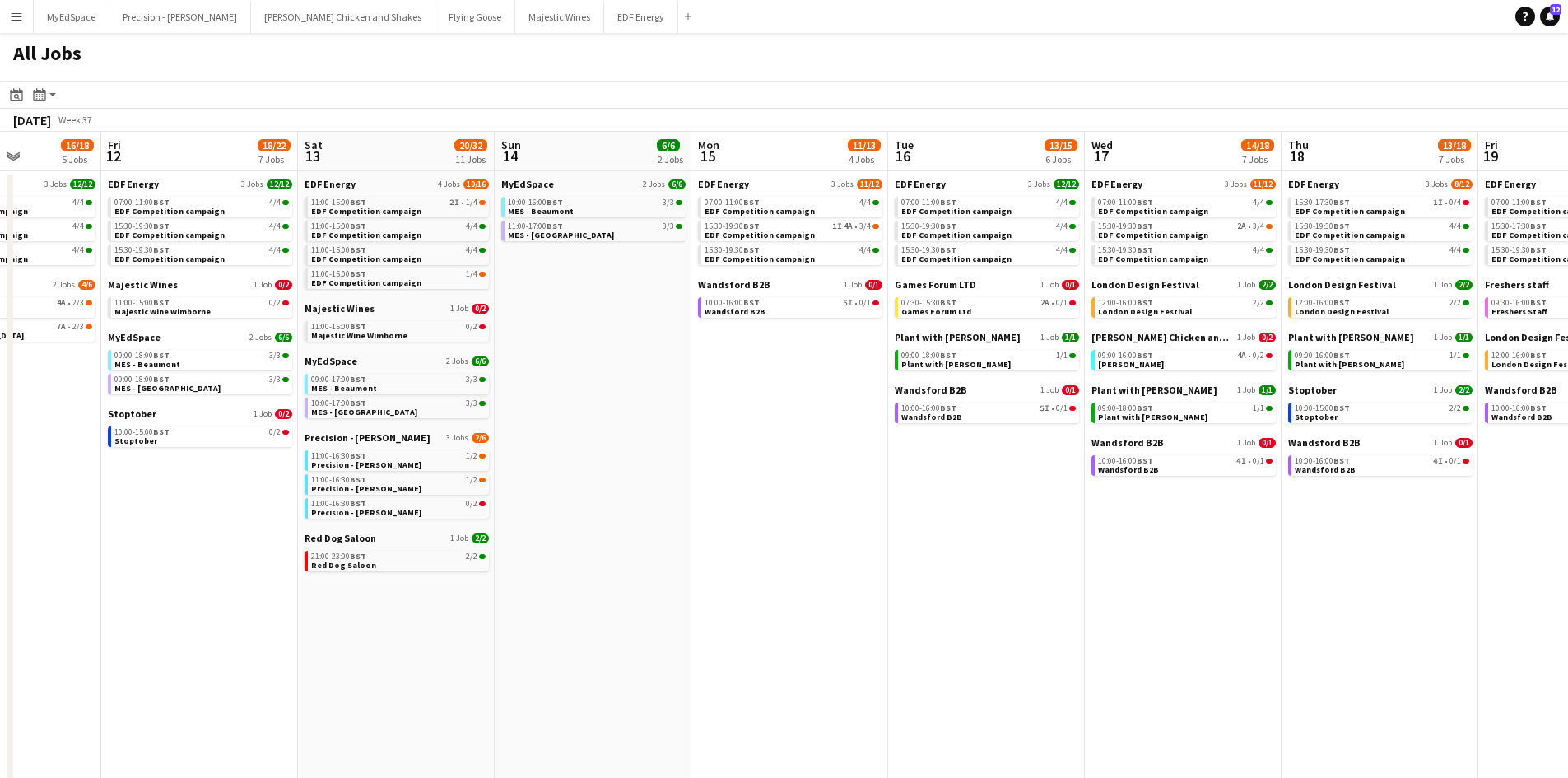
drag, startPoint x: 1322, startPoint y: 539, endPoint x: 987, endPoint y: 500, distance: 337.3
click at [990, 498] on app-calendar-viewport "Sun 7 12/12 4 Jobs Mon 8 21/22 6 Jobs Tue 9 19/22 7 Jobs Wed 10 22/22 7 Jobs Th…" at bounding box center [784, 697] width 1568 height 1132
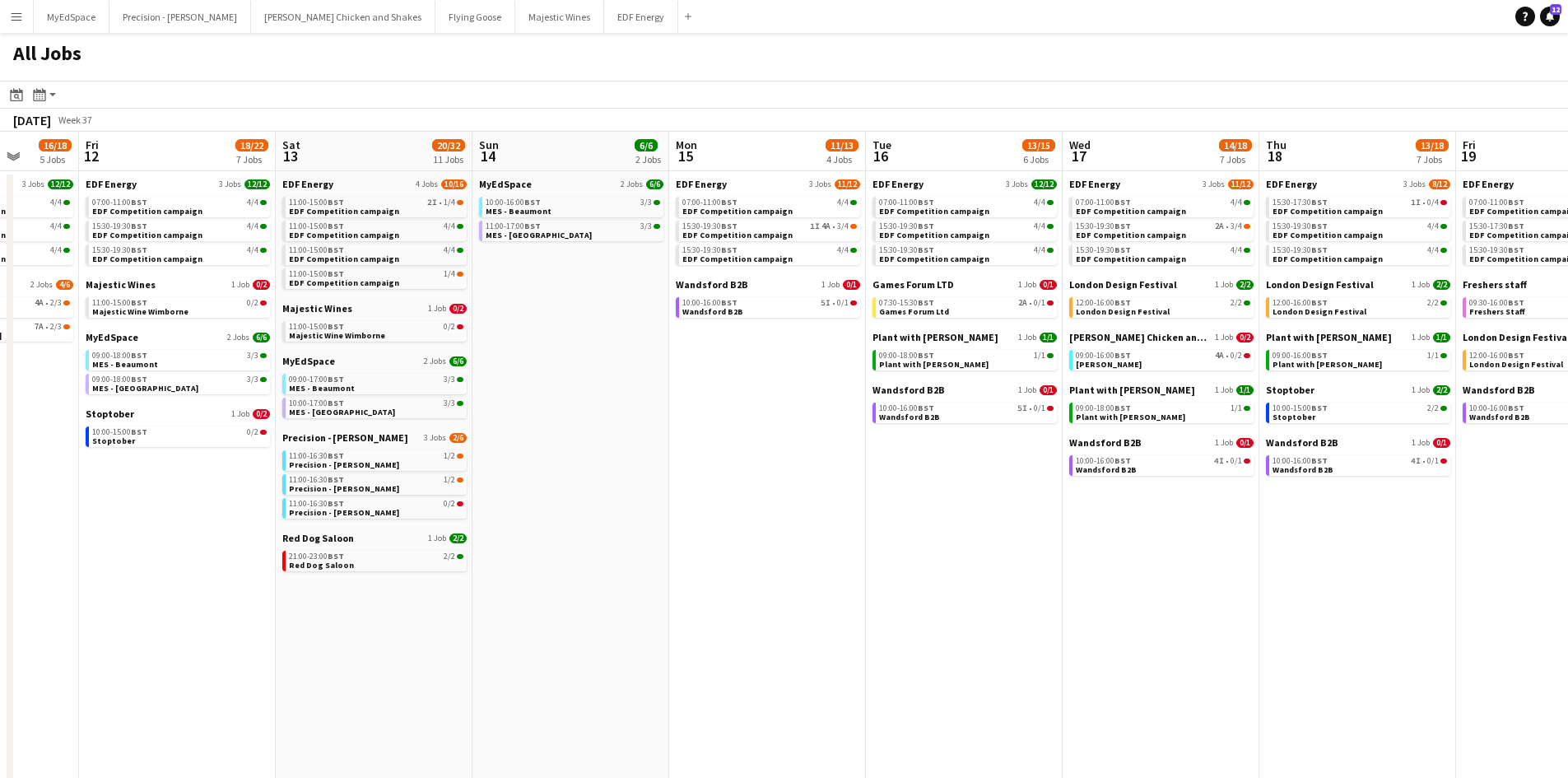
drag, startPoint x: 537, startPoint y: 352, endPoint x: 433, endPoint y: 340, distance: 104.7
click at [433, 340] on app-calendar-viewport "Tue 9 19/22 7 Jobs Wed 10 22/22 7 Jobs Thu 11 16/18 5 Jobs Fri 12 18/22 7 Jobs …" at bounding box center [784, 697] width 1568 height 1132
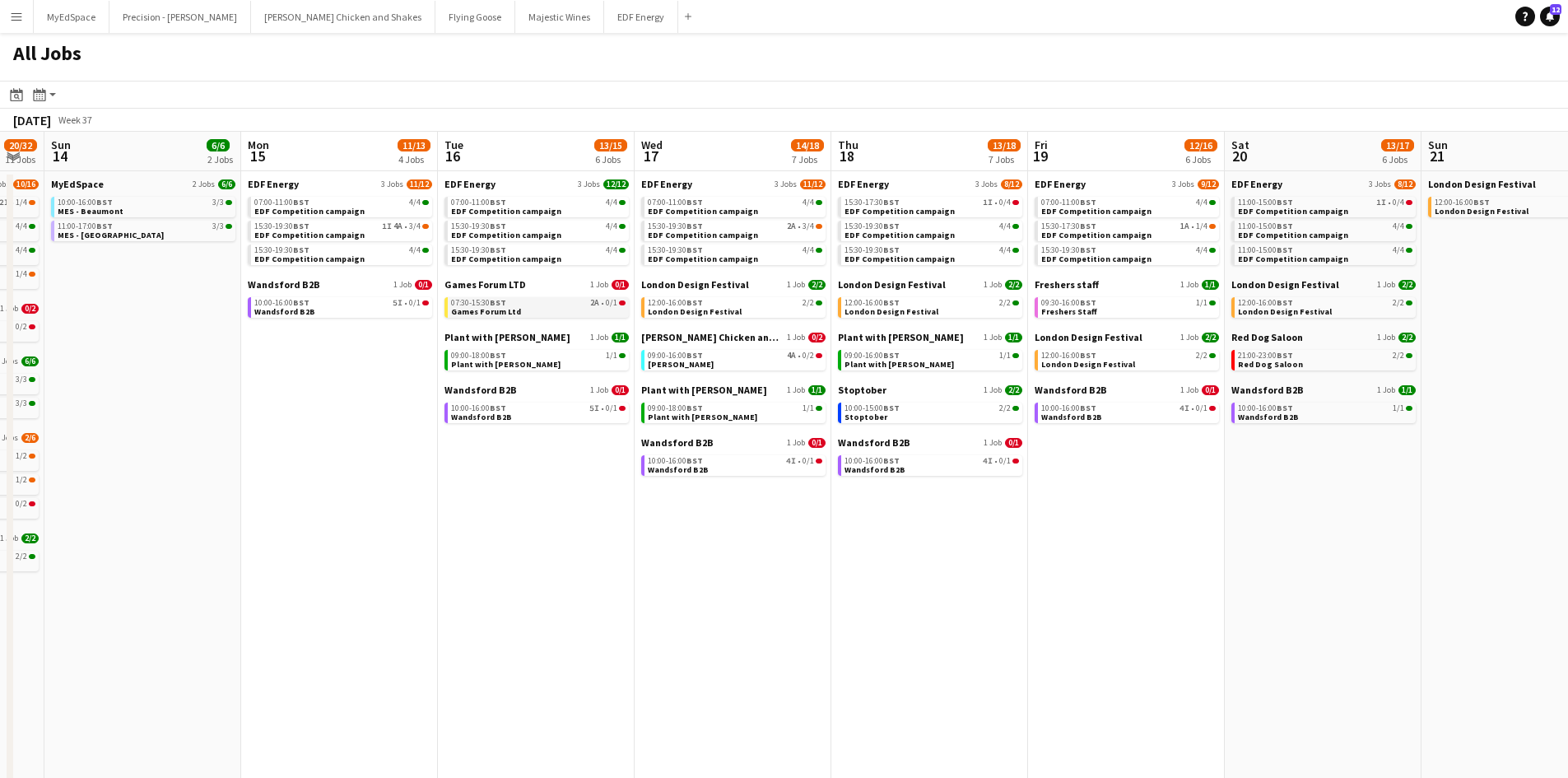
click at [599, 310] on link "07:30-15:30 BST 2A • 0/1 Games Forum Ltd" at bounding box center [538, 307] width 174 height 19
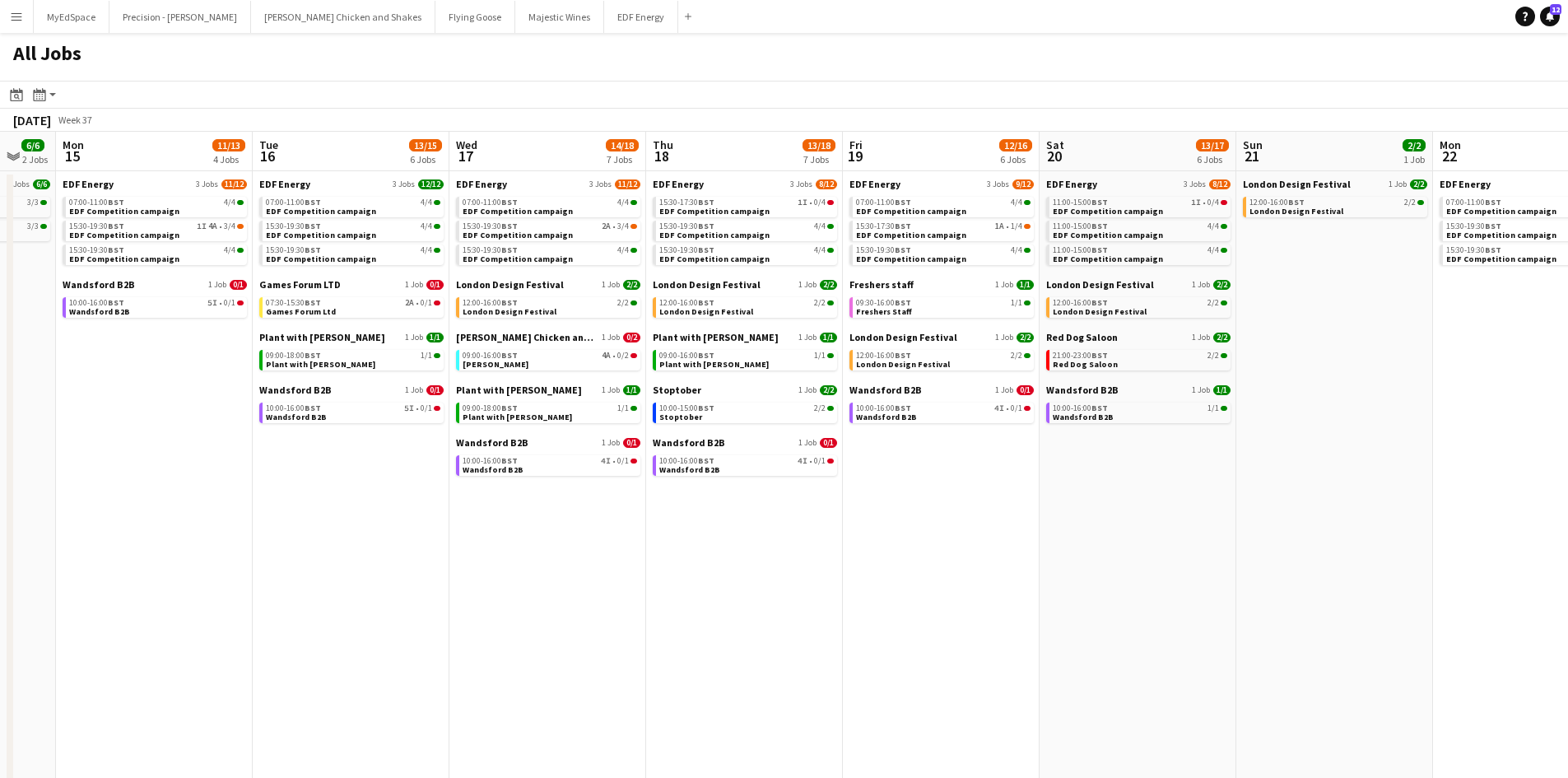
drag, startPoint x: 1028, startPoint y: 438, endPoint x: 1014, endPoint y: 435, distance: 14.3
click at [1014, 435] on app-calendar-viewport "Thu 11 16/18 5 Jobs Fri 12 18/22 7 Jobs Sat 13 20/32 11 Jobs Sun 14 6/6 2 Jobs …" at bounding box center [784, 697] width 1568 height 1132
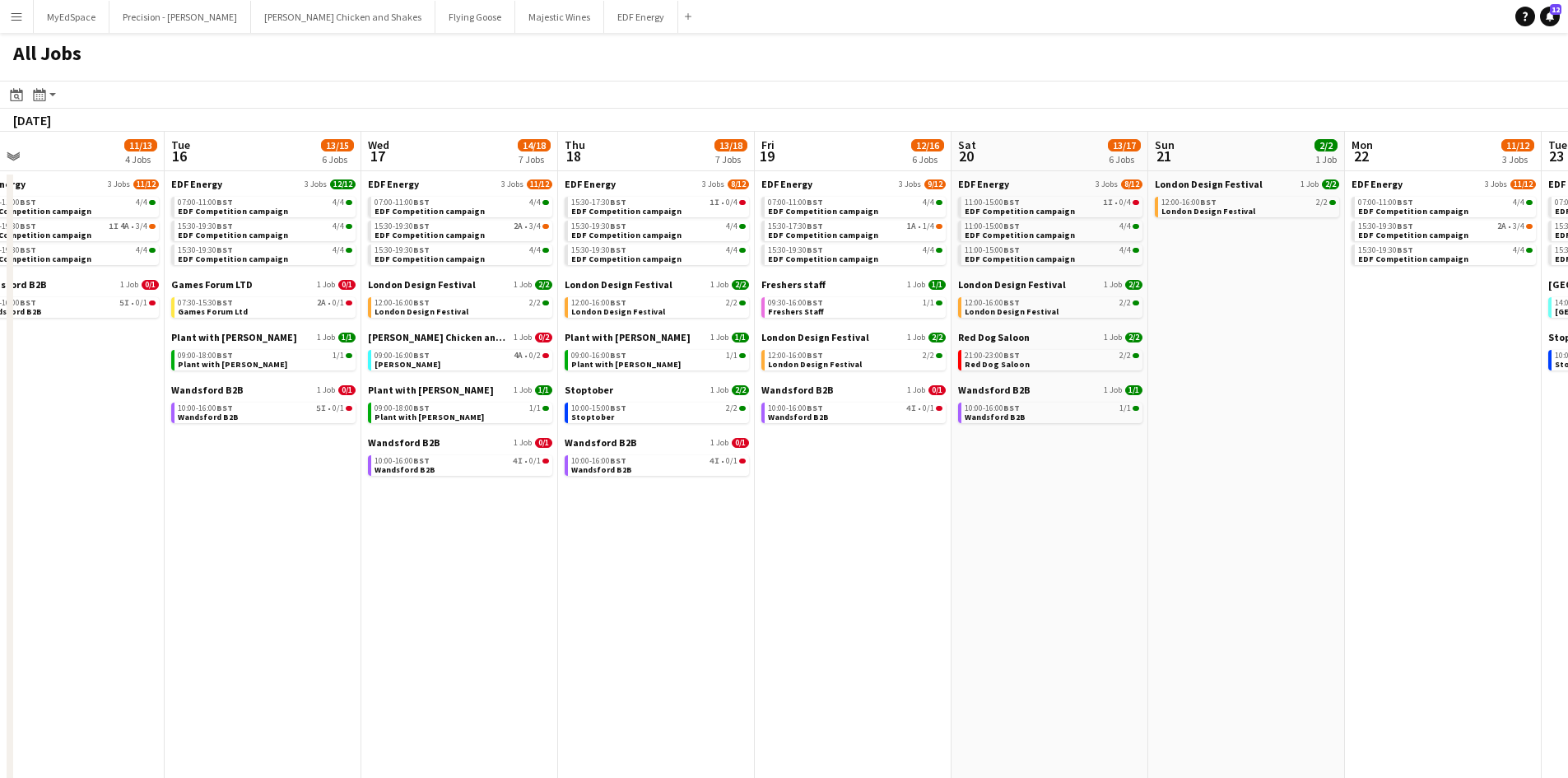
click at [1066, 486] on app-all-jobs "All Jobs Date picker SEP 2025 SEP 2025 Monday M Tuesday T Wednesday W Thursday …" at bounding box center [784, 648] width 1568 height 1231
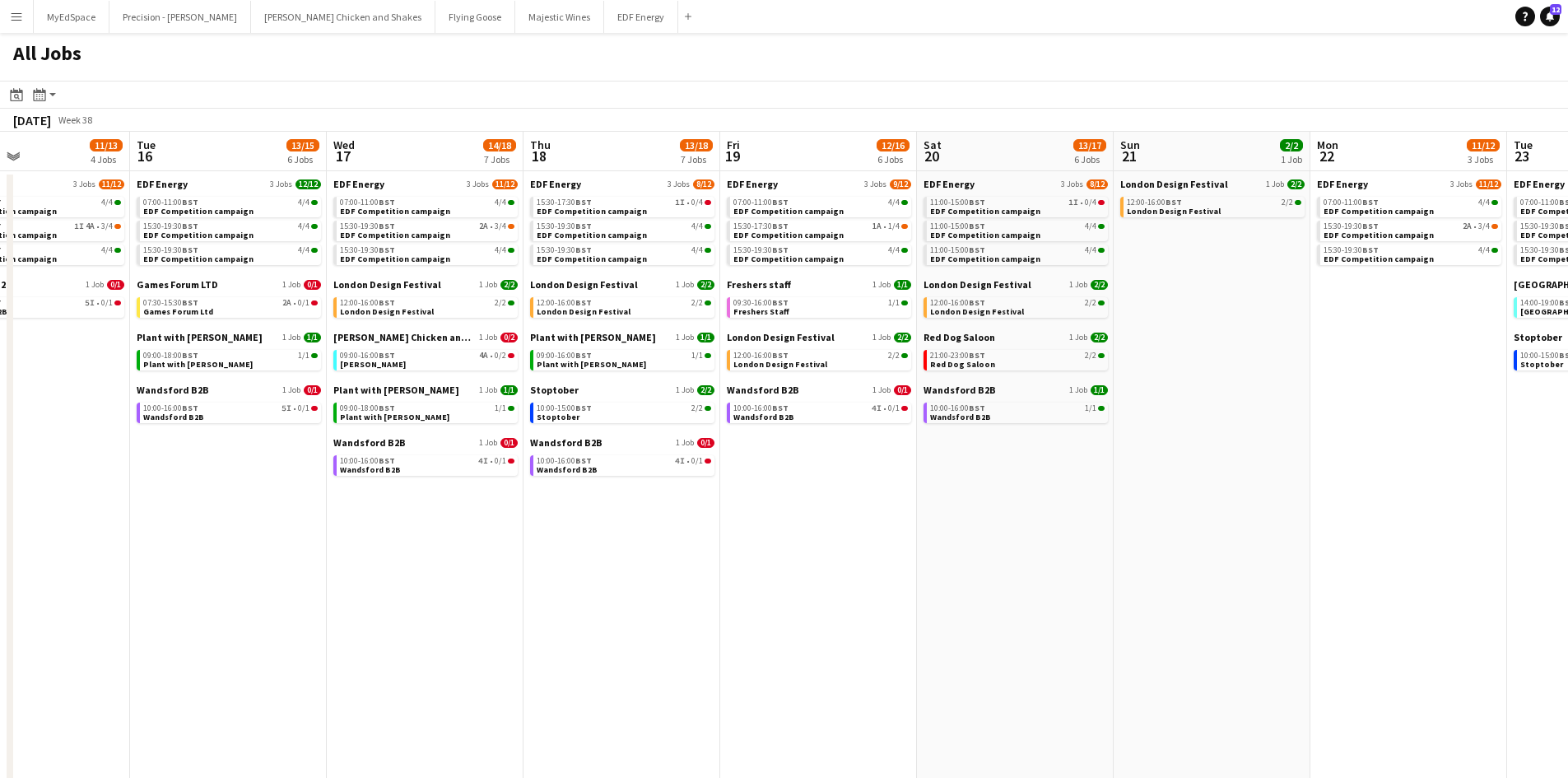
drag, startPoint x: 1268, startPoint y: 438, endPoint x: 1026, endPoint y: 421, distance: 242.6
click at [1044, 426] on app-calendar-viewport "Sat 13 20/32 11 Jobs Sun 14 6/6 2 Jobs Mon 15 11/13 4 Jobs Tue 16 13/15 6 Jobs …" at bounding box center [784, 697] width 1568 height 1132
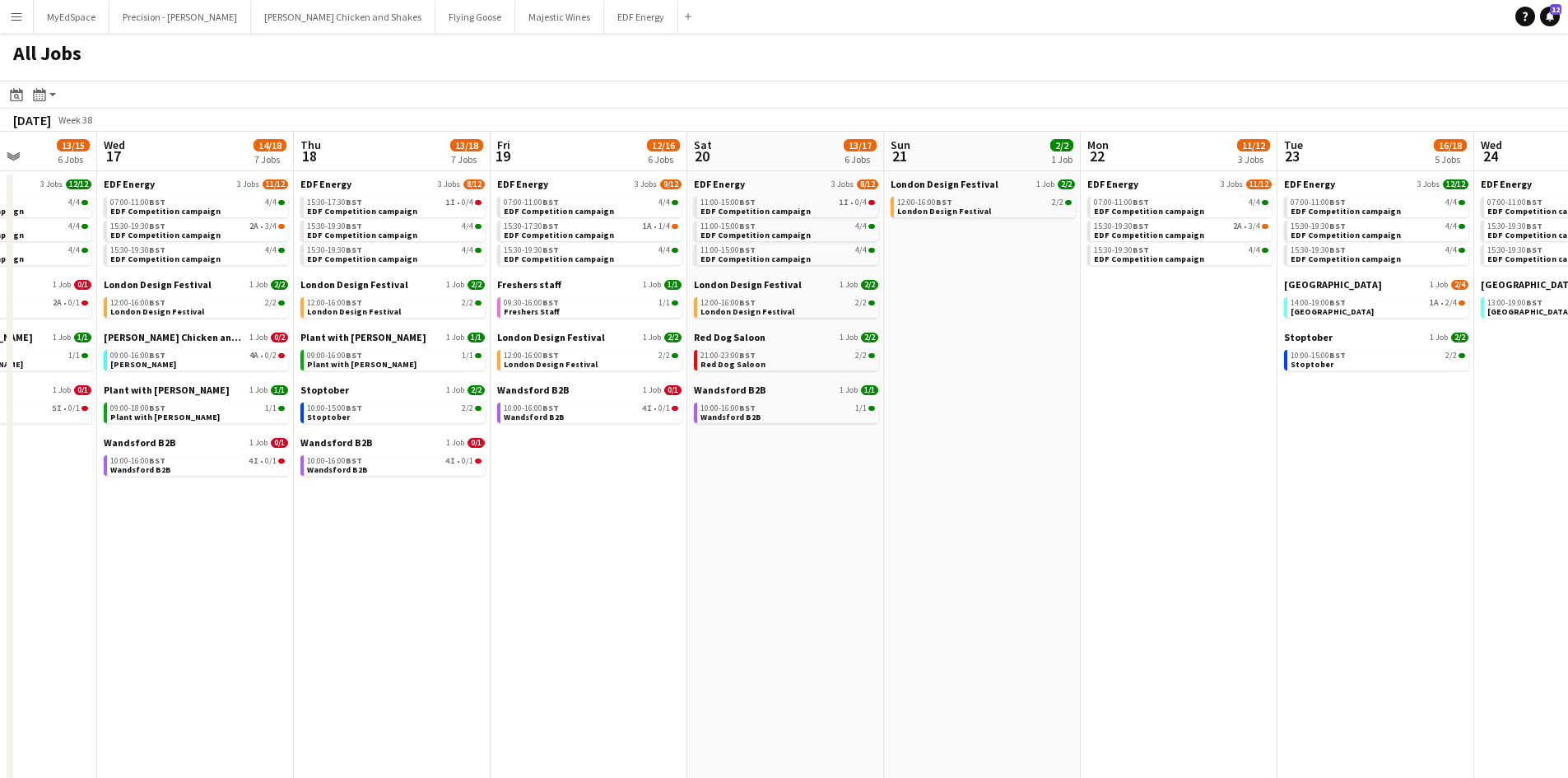
drag, startPoint x: 1261, startPoint y: 440, endPoint x: 872, endPoint y: 393, distance: 391.8
click at [859, 388] on app-calendar-viewport "Sat 13 20/32 11 Jobs Sun 14 6/6 2 Jobs Mon 15 11/13 4 Jobs Tue 16 13/15 6 Jobs …" at bounding box center [784, 697] width 1568 height 1132
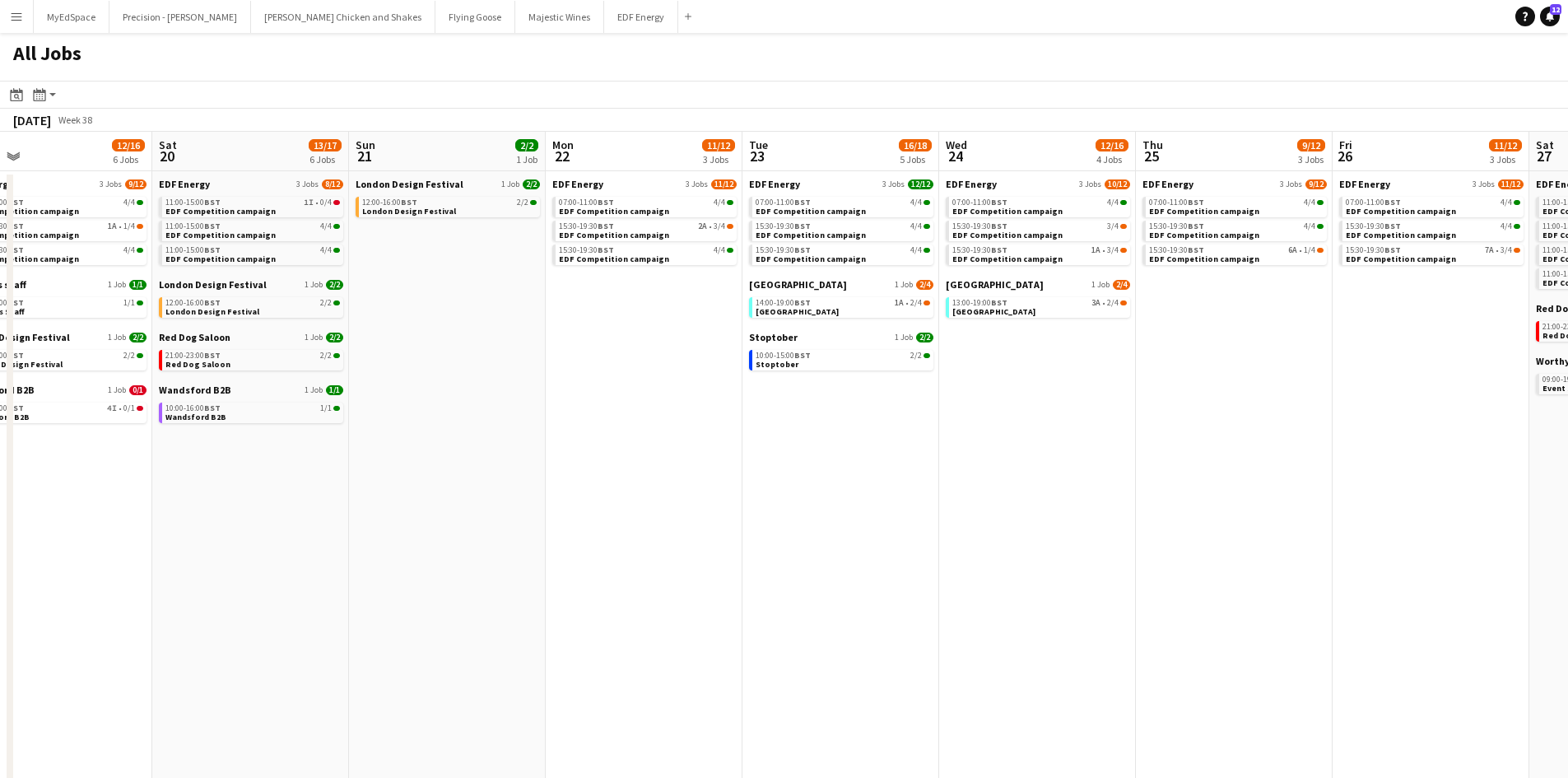
click at [1046, 420] on app-all-jobs "All Jobs Date picker SEP 2025 SEP 2025 Monday M Tuesday T Wednesday W Thursday …" at bounding box center [784, 648] width 1568 height 1231
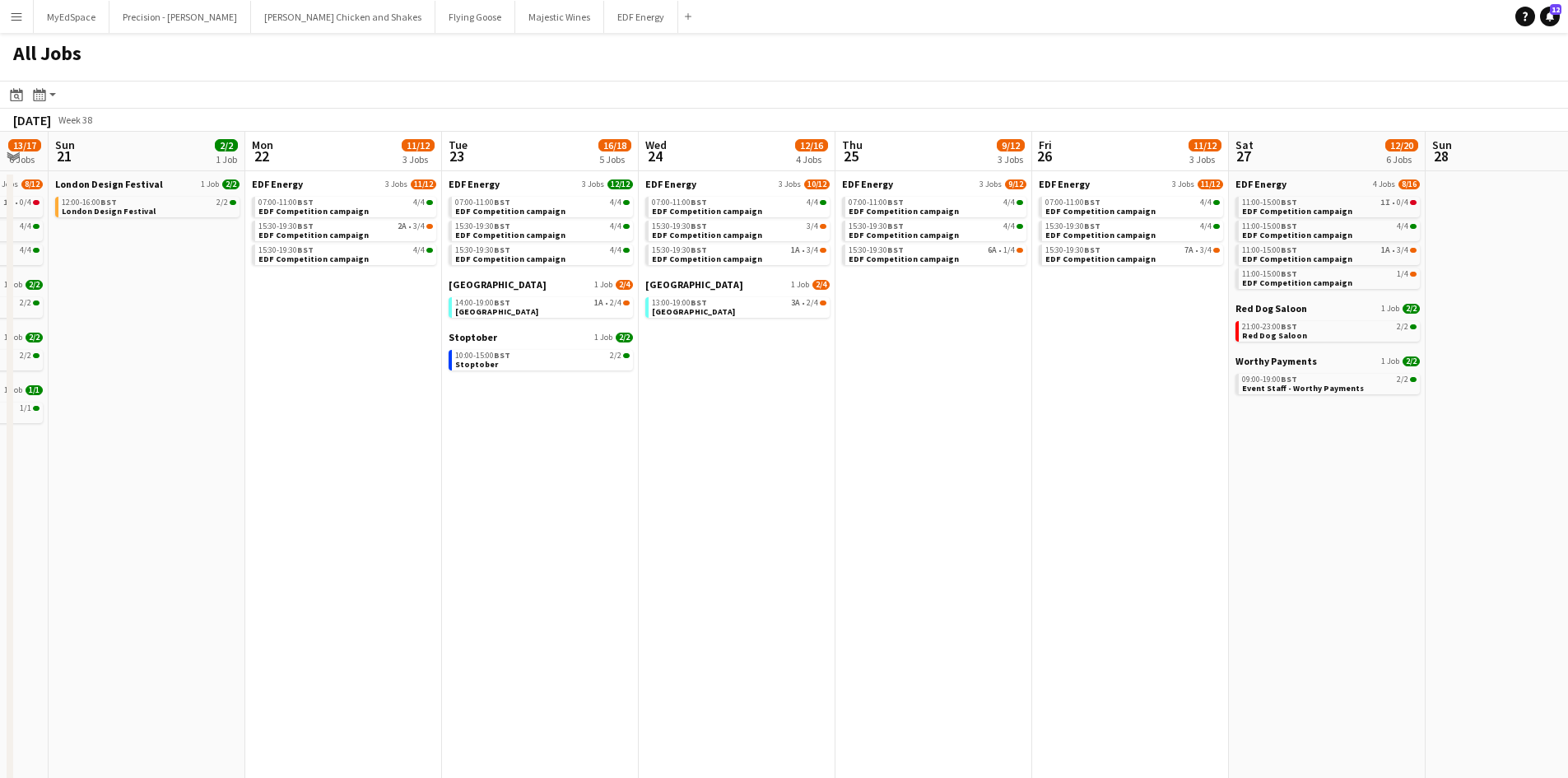
drag, startPoint x: 1309, startPoint y: 414, endPoint x: 1136, endPoint y: 389, distance: 174.8
click at [1136, 389] on app-calendar-viewport "Wed 17 14/18 7 Jobs Thu 18 13/18 7 Jobs Fri 19 12/16 6 Jobs Sat 20 13/17 6 Jobs…" at bounding box center [784, 697] width 1568 height 1132
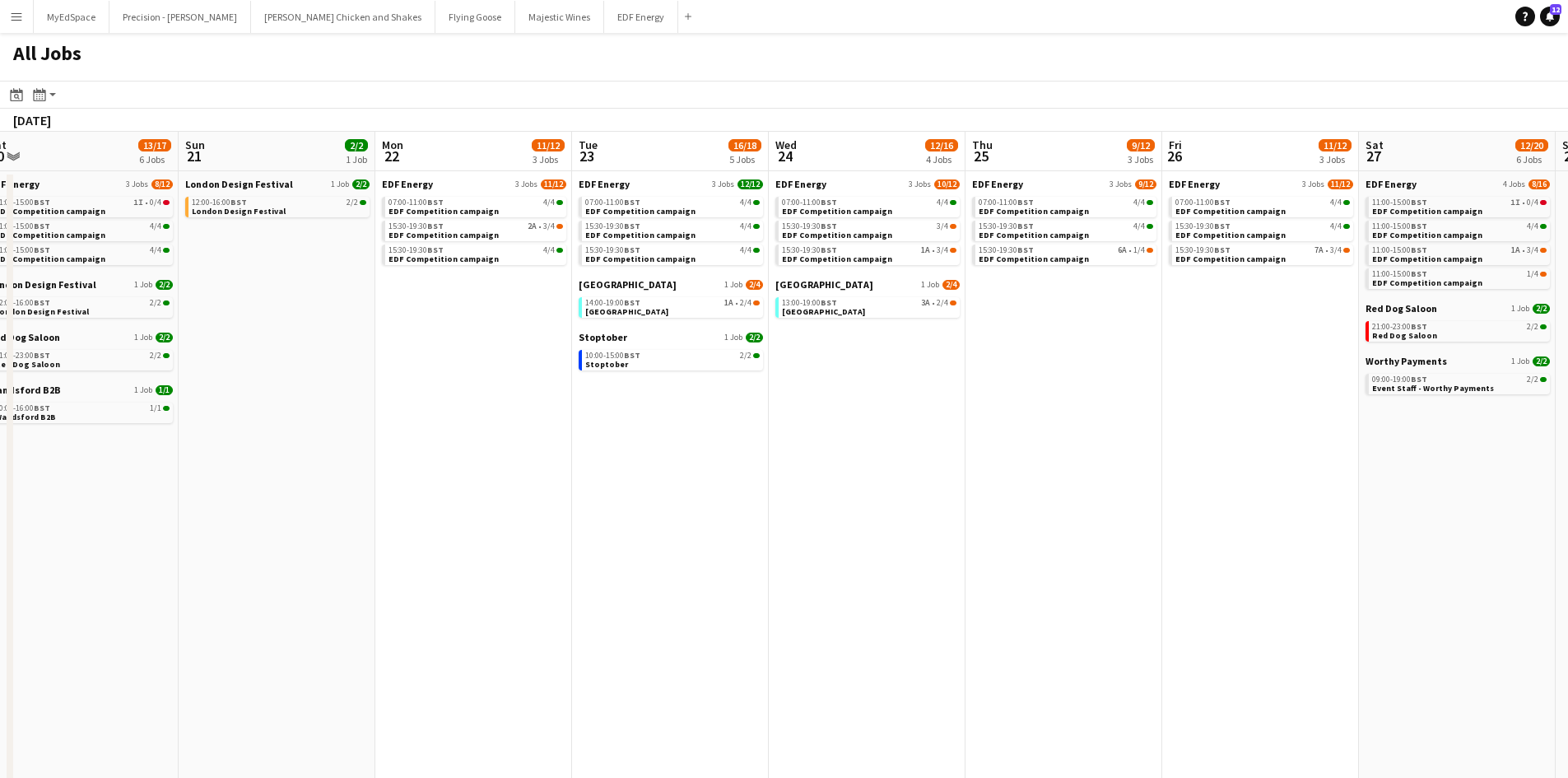
drag, startPoint x: 1046, startPoint y: 389, endPoint x: 832, endPoint y: 374, distance: 214.5
click at [828, 376] on app-calendar-viewport "Wed 17 14/18 7 Jobs Thu 18 13/18 7 Jobs Fri 19 12/16 6 Jobs Sat 20 13/17 6 Jobs…" at bounding box center [784, 697] width 1568 height 1132
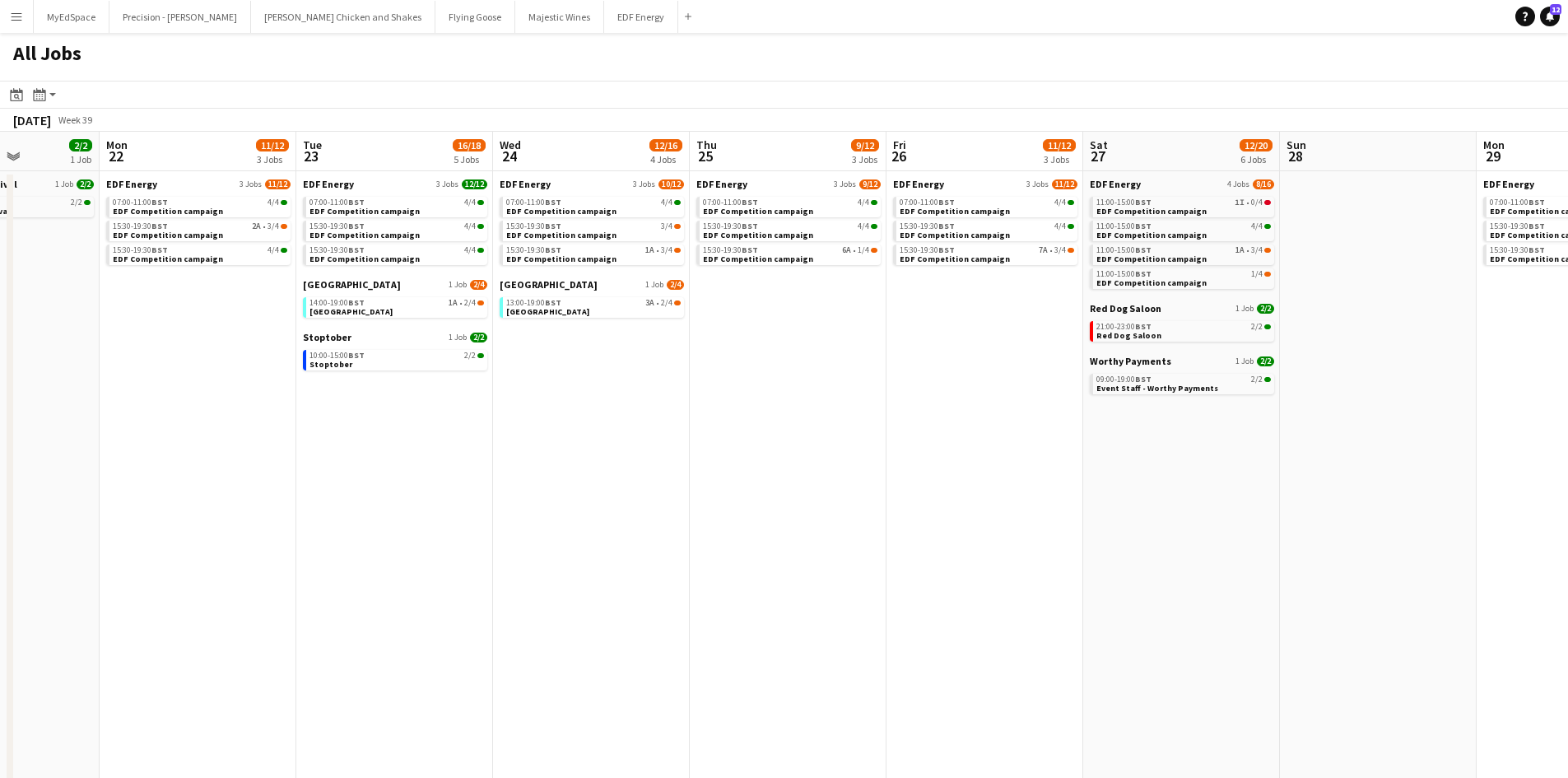
click at [894, 374] on app-all-jobs "All Jobs Date picker SEP 2025 SEP 2025 Monday M Tuesday T Wednesday W Thursday …" at bounding box center [784, 648] width 1568 height 1231
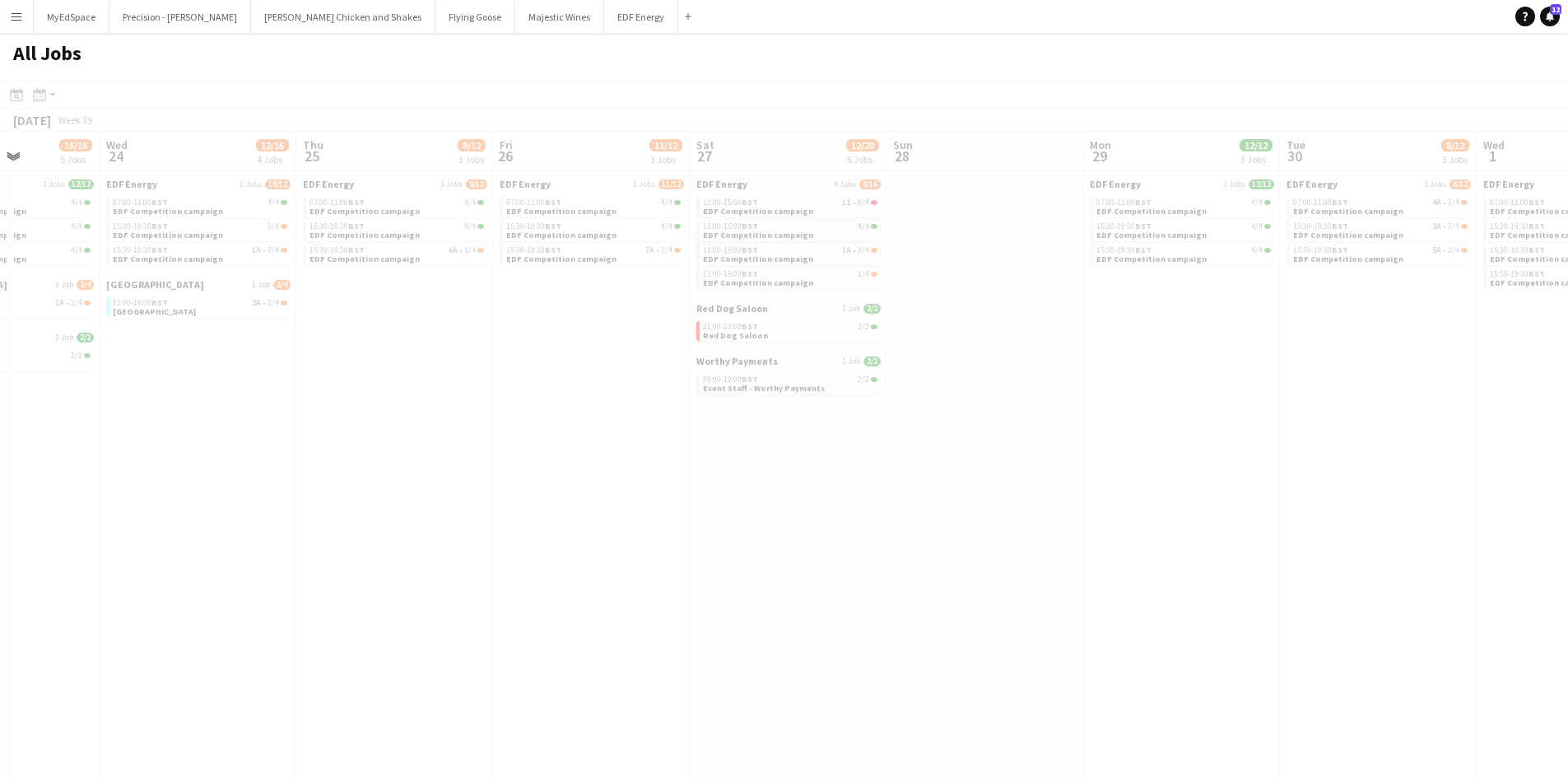
drag, startPoint x: 1351, startPoint y: 441, endPoint x: 731, endPoint y: 364, distance: 624.8
click at [757, 368] on app-calendar-viewport "Sun 21 2/2 1 Job Mon 22 11/12 3 Jobs Tue 23 16/18 5 Jobs Wed 24 12/16 4 Jobs Th…" at bounding box center [784, 697] width 1568 height 1132
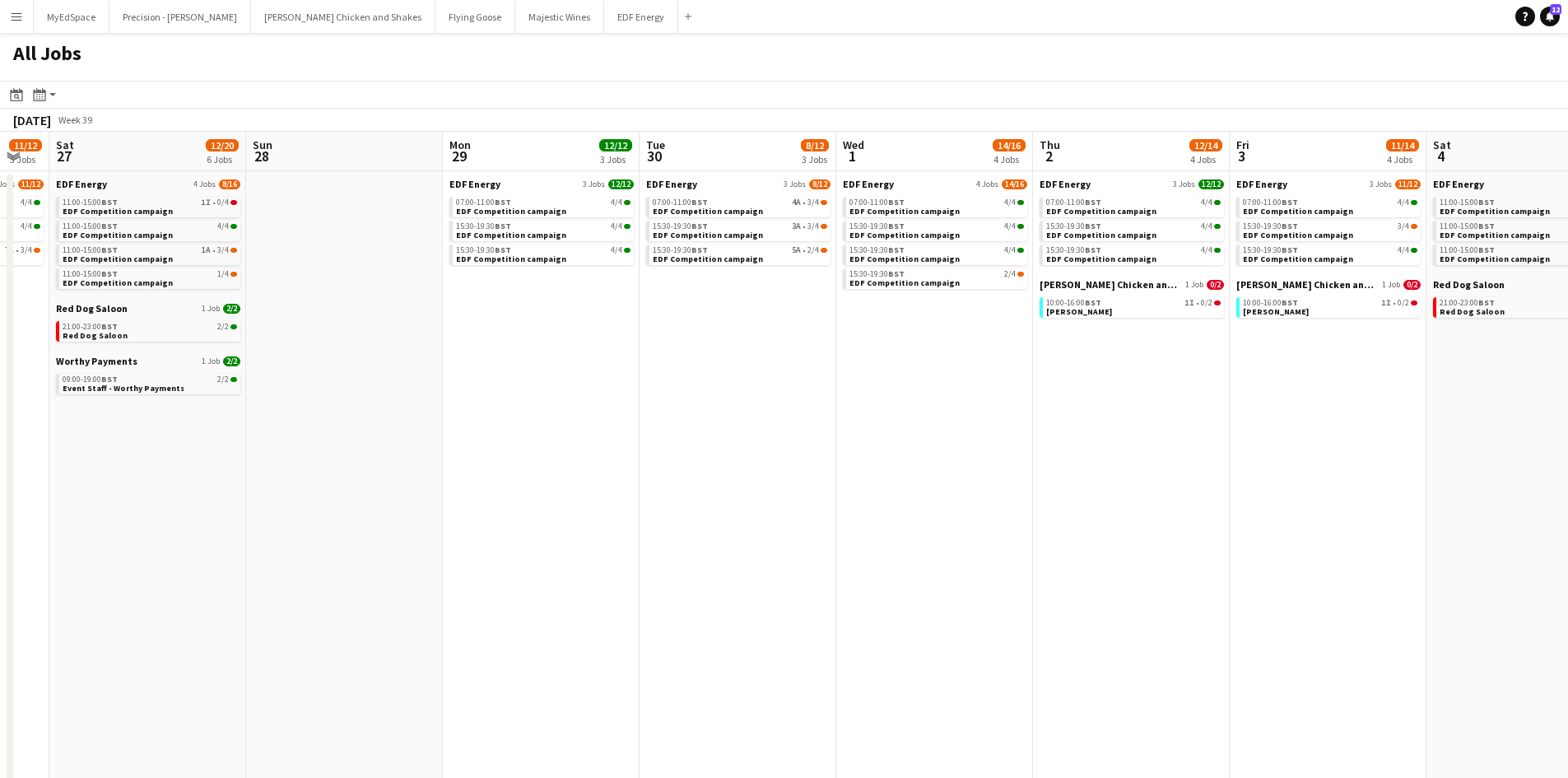
scroll to position [0, 576]
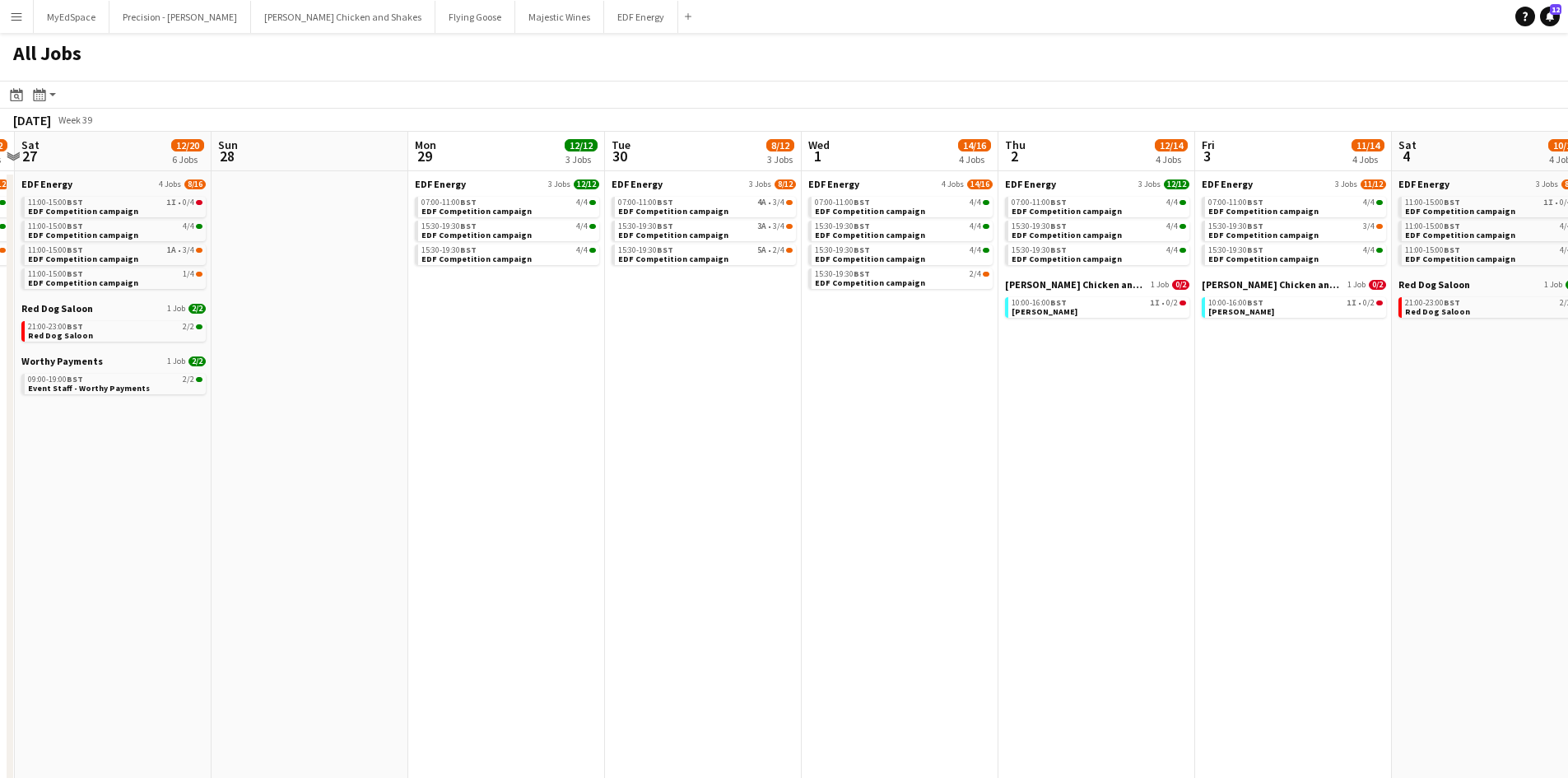
click at [715, 334] on app-all-jobs "All Jobs Date picker SEP 2025 SEP 2025 Monday M Tuesday T Wednesday W Thursday …" at bounding box center [784, 648] width 1568 height 1231
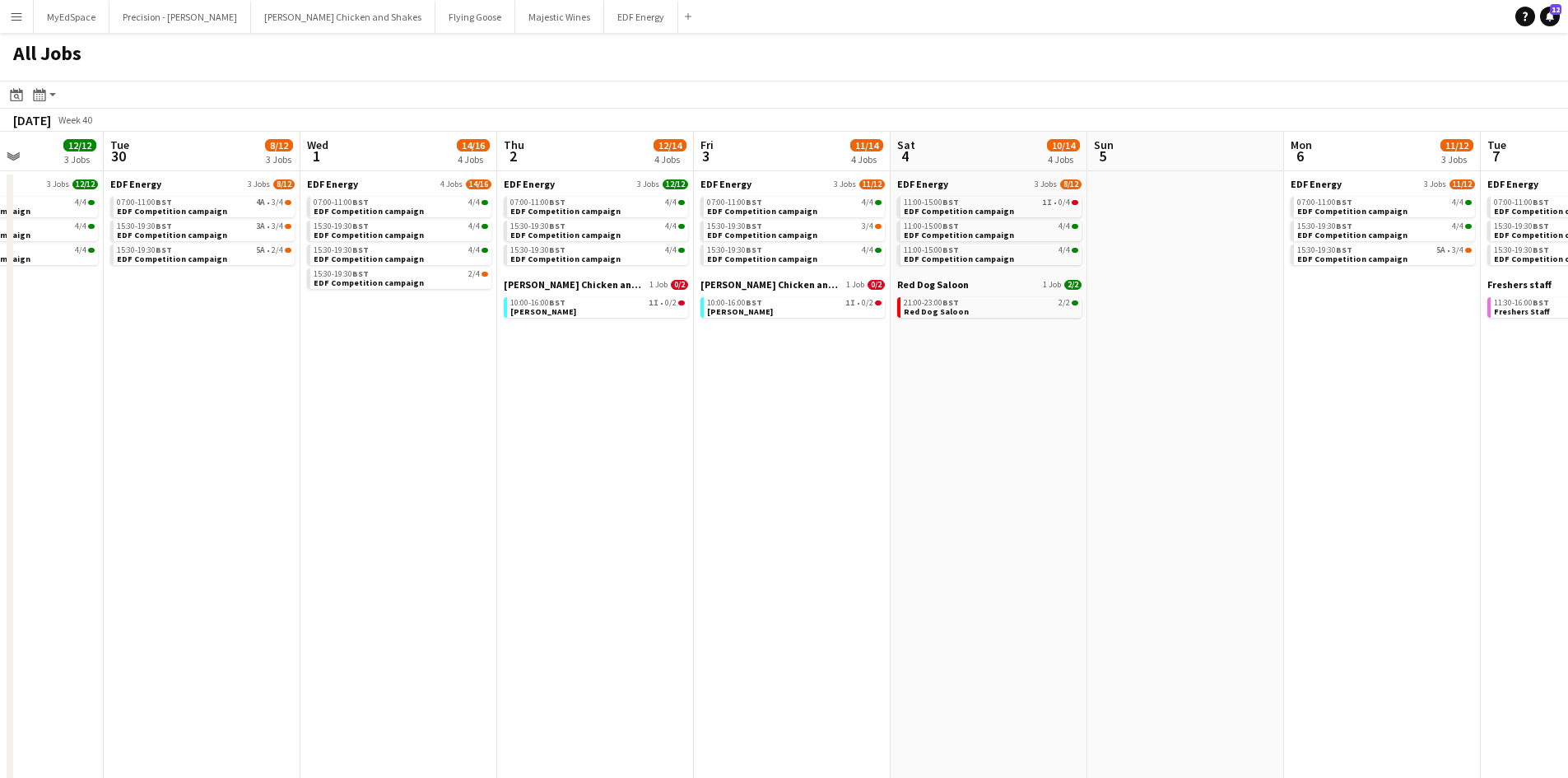
drag, startPoint x: 1162, startPoint y: 383, endPoint x: 1073, endPoint y: 383, distance: 89.0
click at [1074, 383] on app-calendar-viewport "Fri 26 11/12 3 Jobs Sat 27 12/20 6 Jobs Sun 28 Mon 29 12/12 3 Jobs Tue 30 8/12 …" at bounding box center [784, 697] width 1568 height 1132
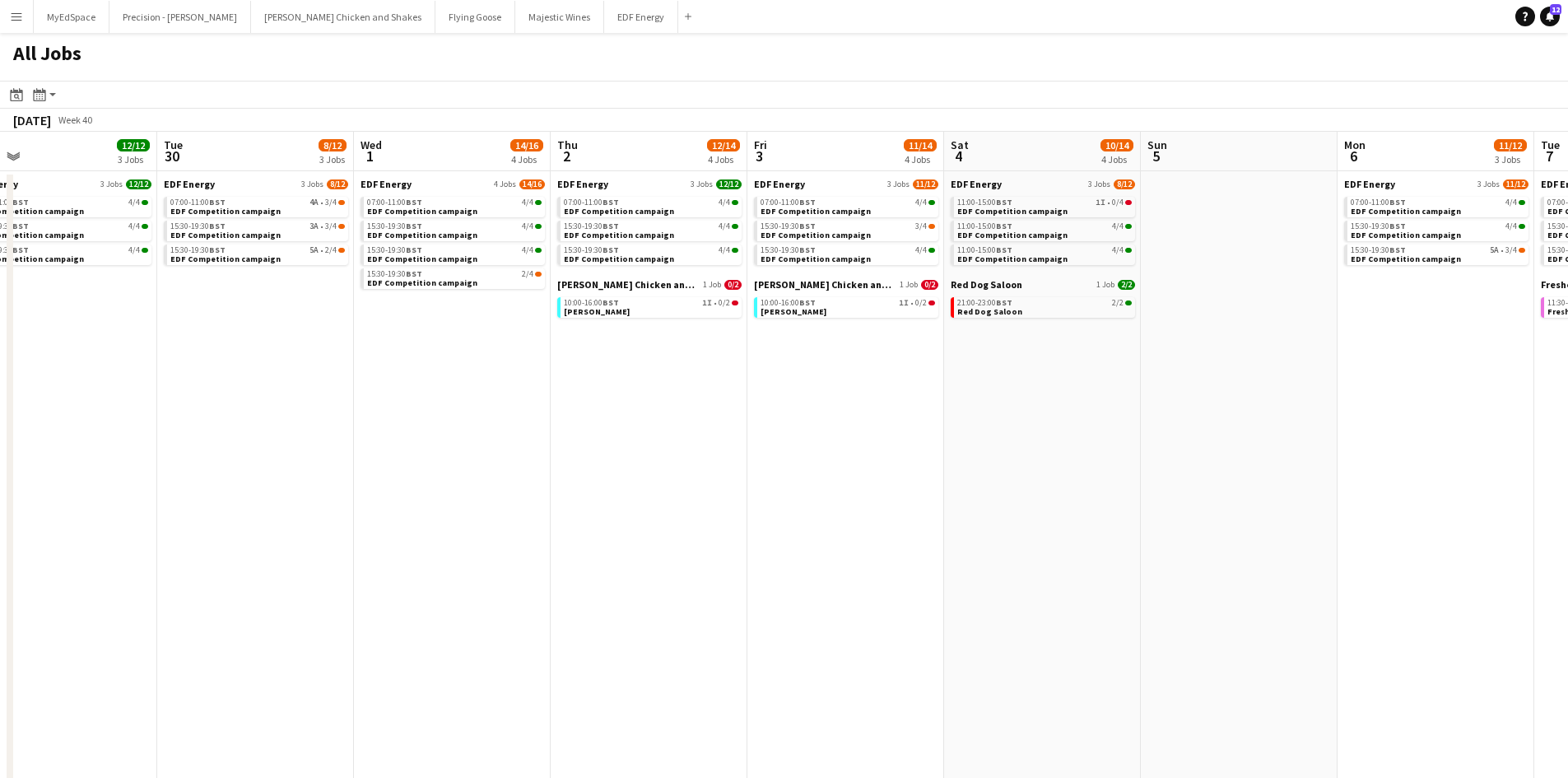
drag, startPoint x: 1316, startPoint y: 315, endPoint x: 984, endPoint y: 311, distance: 332.0
click at [974, 311] on app-calendar-viewport "Fri 26 11/12 3 Jobs Sat 27 12/20 6 Jobs Sun 28 Mon 29 12/12 3 Jobs Tue 30 8/12 …" at bounding box center [784, 697] width 1568 height 1132
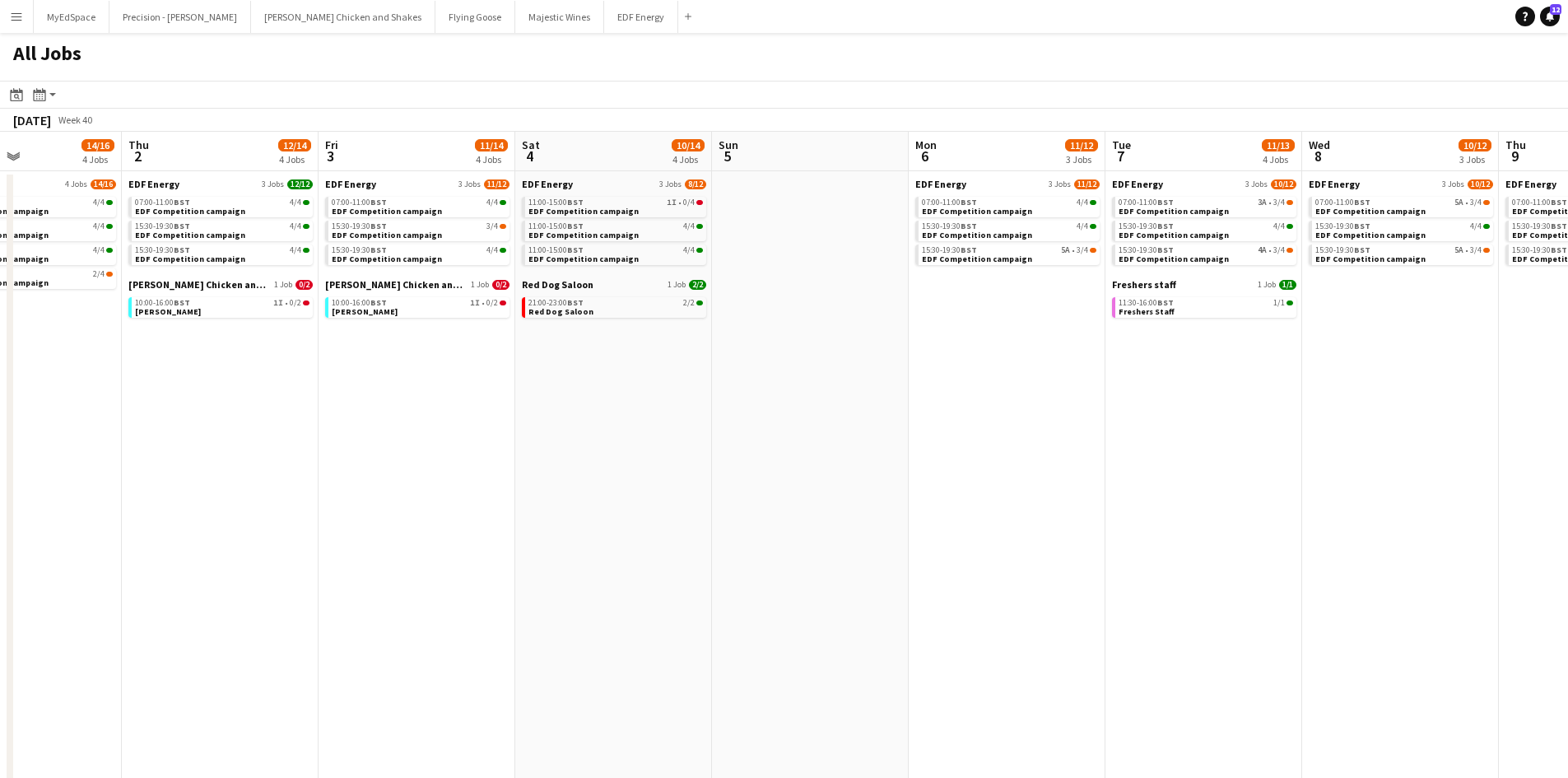
scroll to position [0, 480]
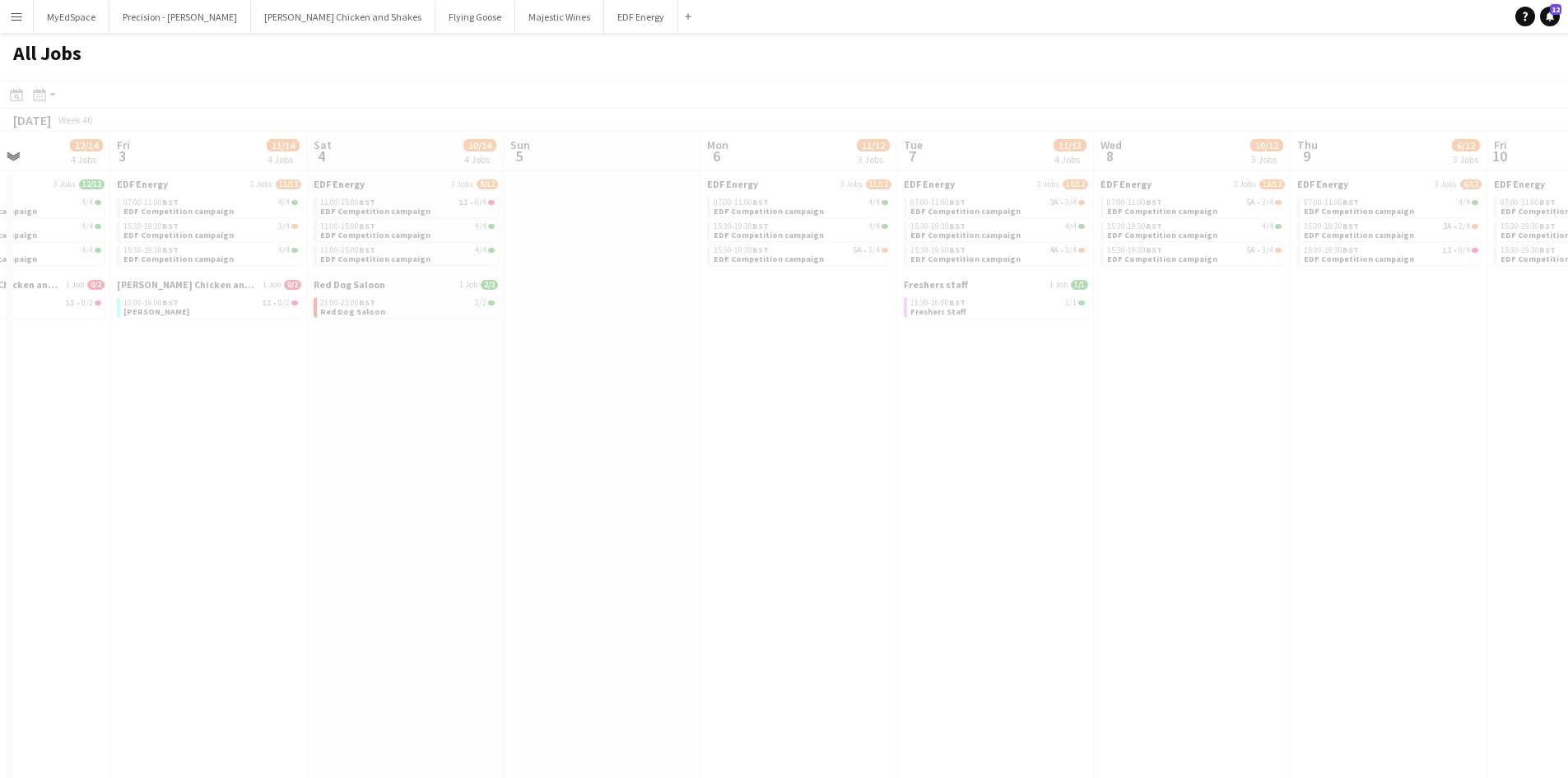
drag, startPoint x: 1397, startPoint y: 470, endPoint x: 1027, endPoint y: 421, distance: 373.2
click at [862, 399] on app-all-jobs "All Jobs Date picker SEP 2025 SEP 2025 Monday M Tuesday T Wednesday W Thursday …" at bounding box center [784, 648] width 1568 height 1231
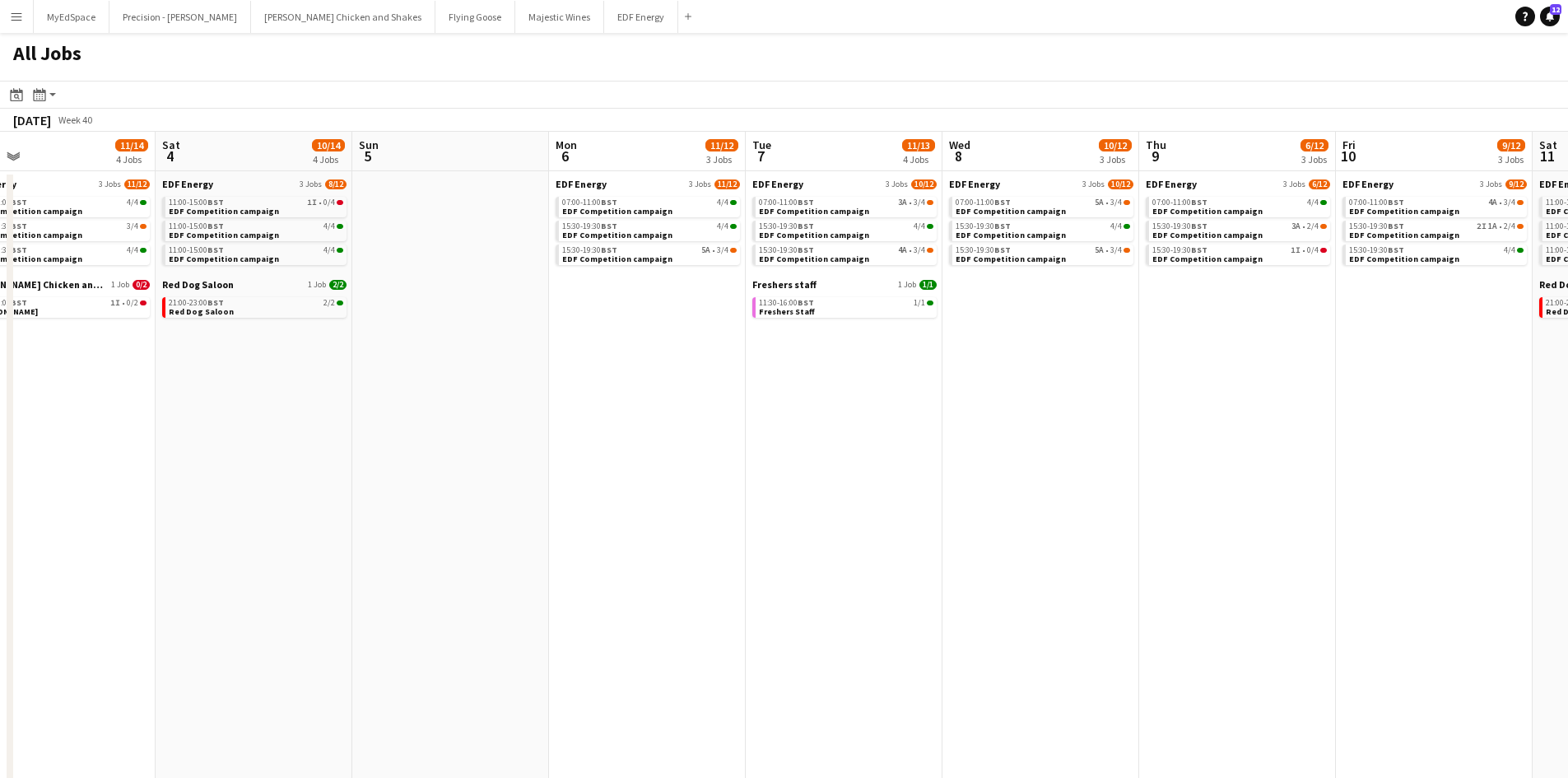
drag, startPoint x: 1482, startPoint y: 476, endPoint x: 1069, endPoint y: 415, distance: 417.5
click at [1070, 416] on app-calendar-viewport "Tue 30 8/12 3 Jobs Wed 1 14/16 4 Jobs Thu 2 12/14 4 Jobs Fri 3 11/14 4 Jobs Sat…" at bounding box center [784, 697] width 1568 height 1132
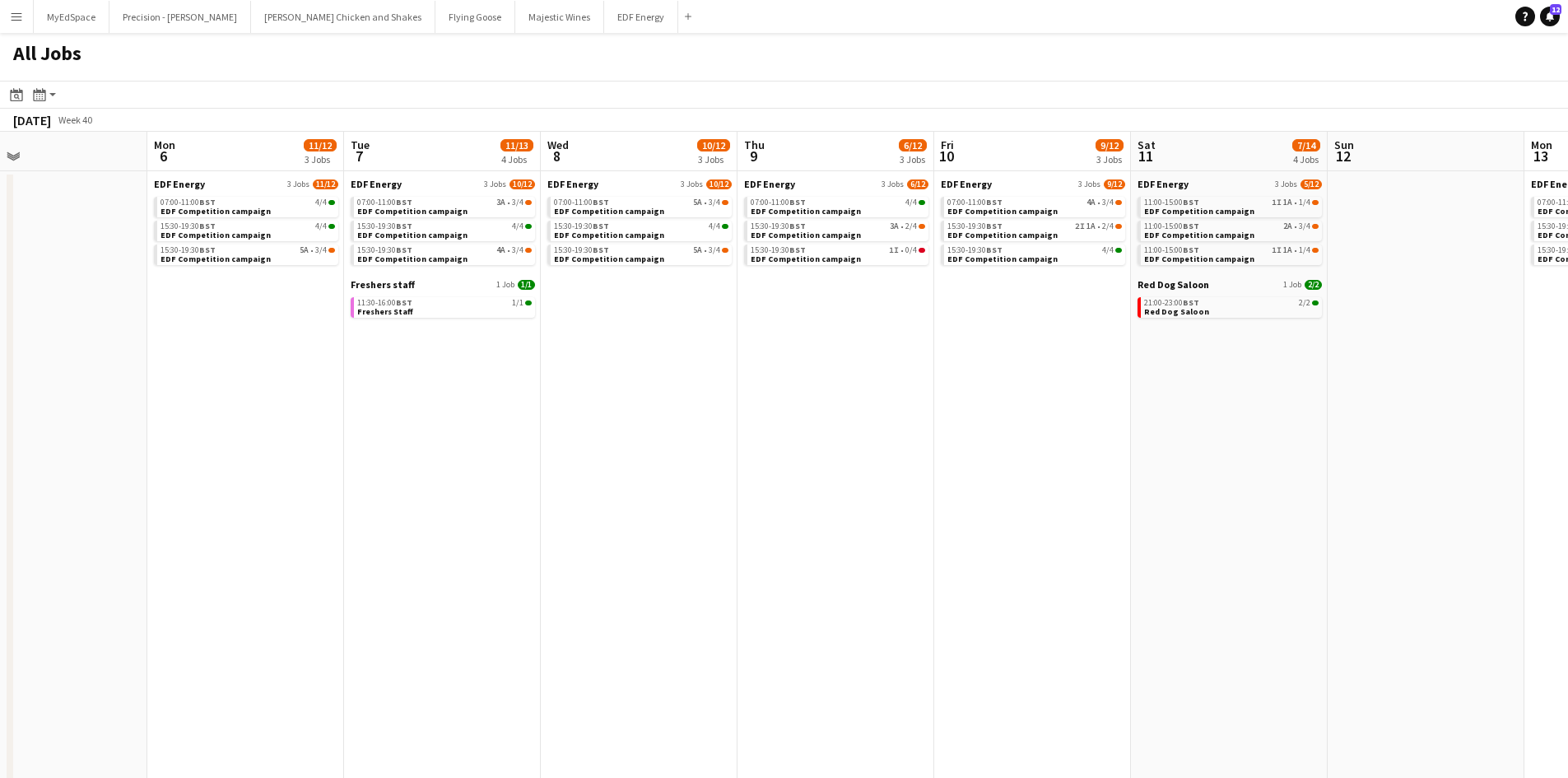
drag, startPoint x: 1309, startPoint y: 401, endPoint x: 1149, endPoint y: 373, distance: 162.4
click at [1191, 379] on app-calendar-viewport "Thu 2 12/14 4 Jobs Fri 3 11/14 4 Jobs Sat 4 10/14 4 Jobs Sun 5 Mon 6 11/12 3 Jo…" at bounding box center [784, 697] width 1568 height 1132
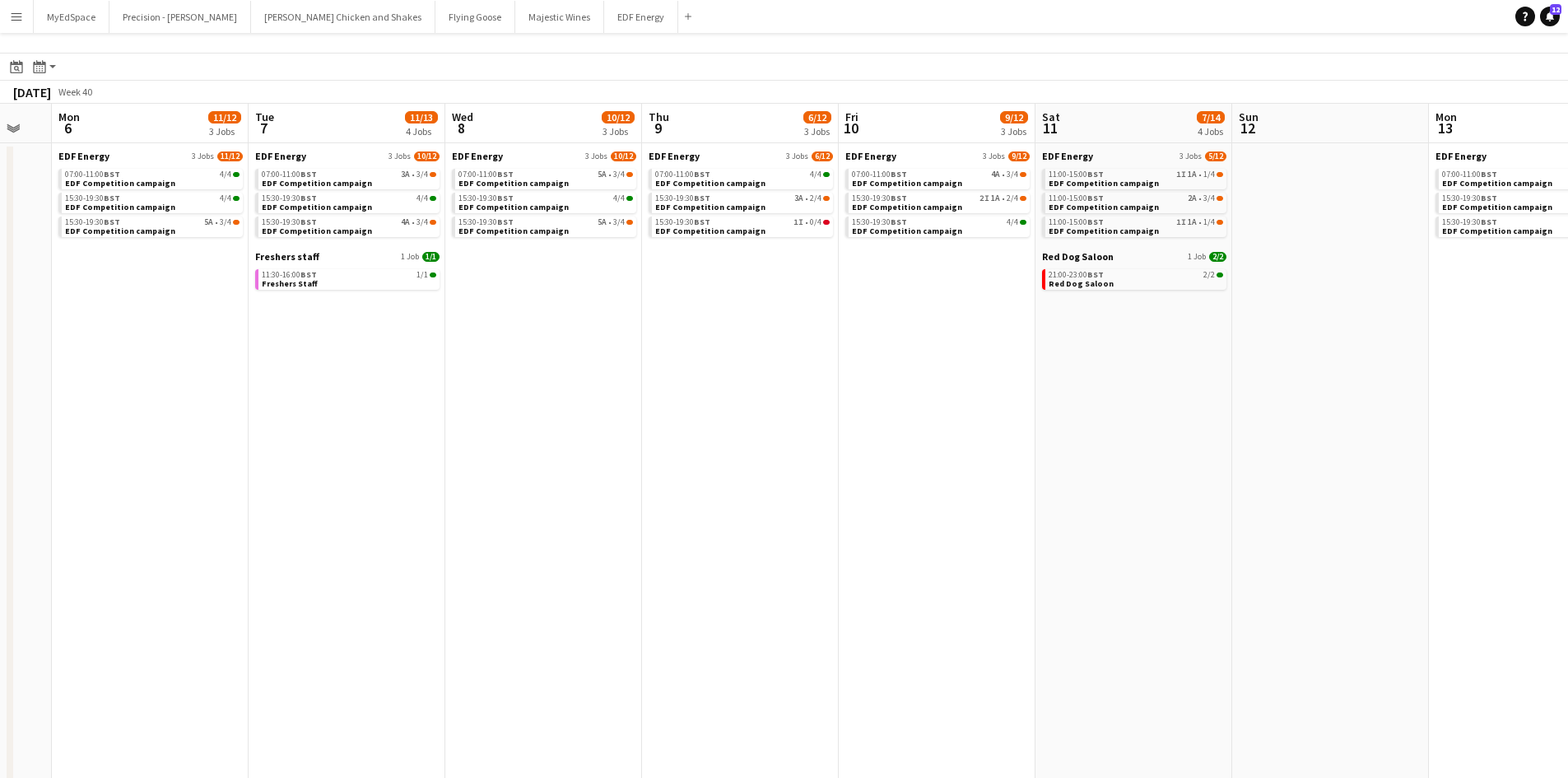
scroll to position [0, 0]
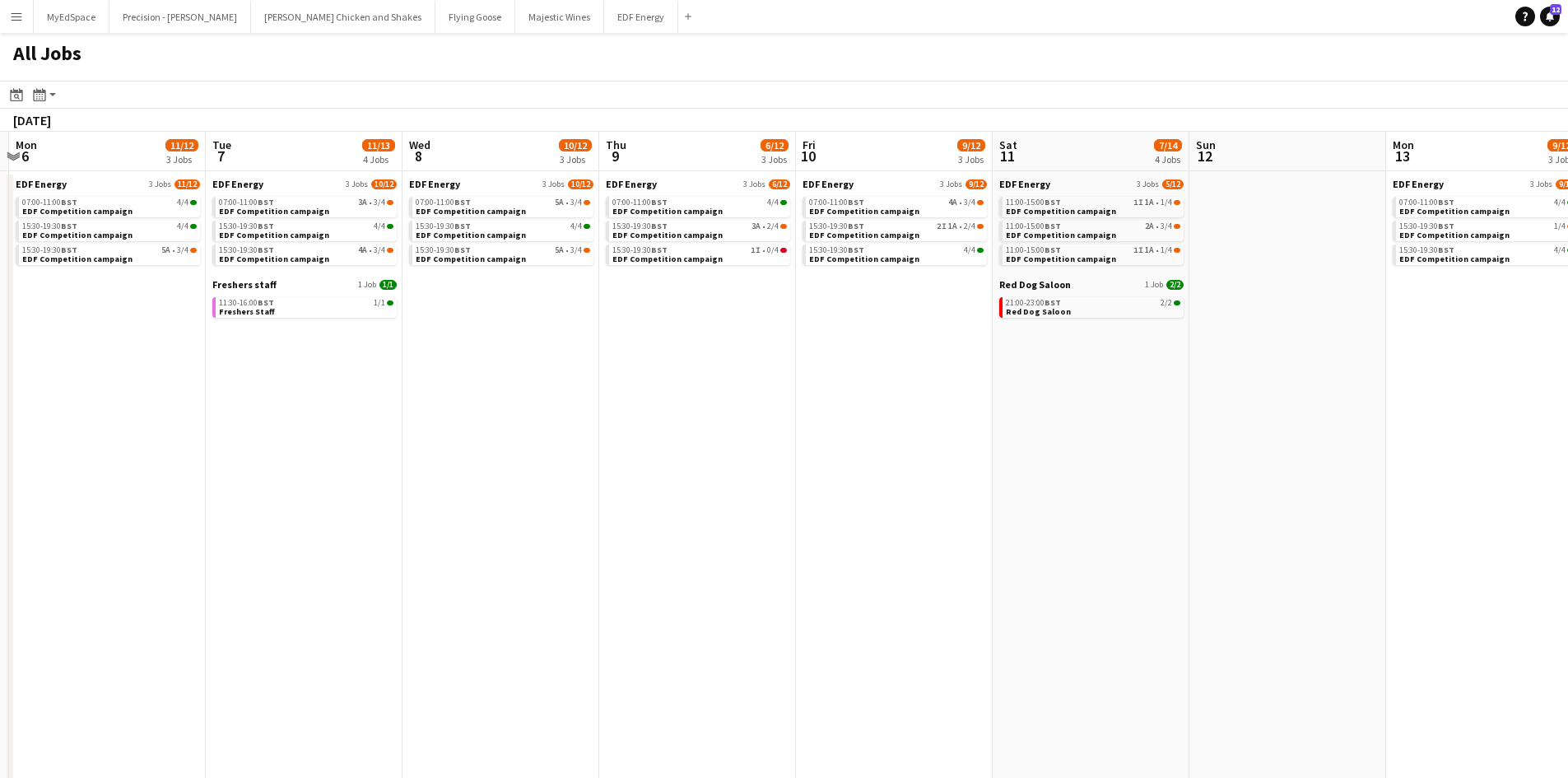
drag, startPoint x: 1261, startPoint y: 293, endPoint x: 1246, endPoint y: 297, distance: 15.5
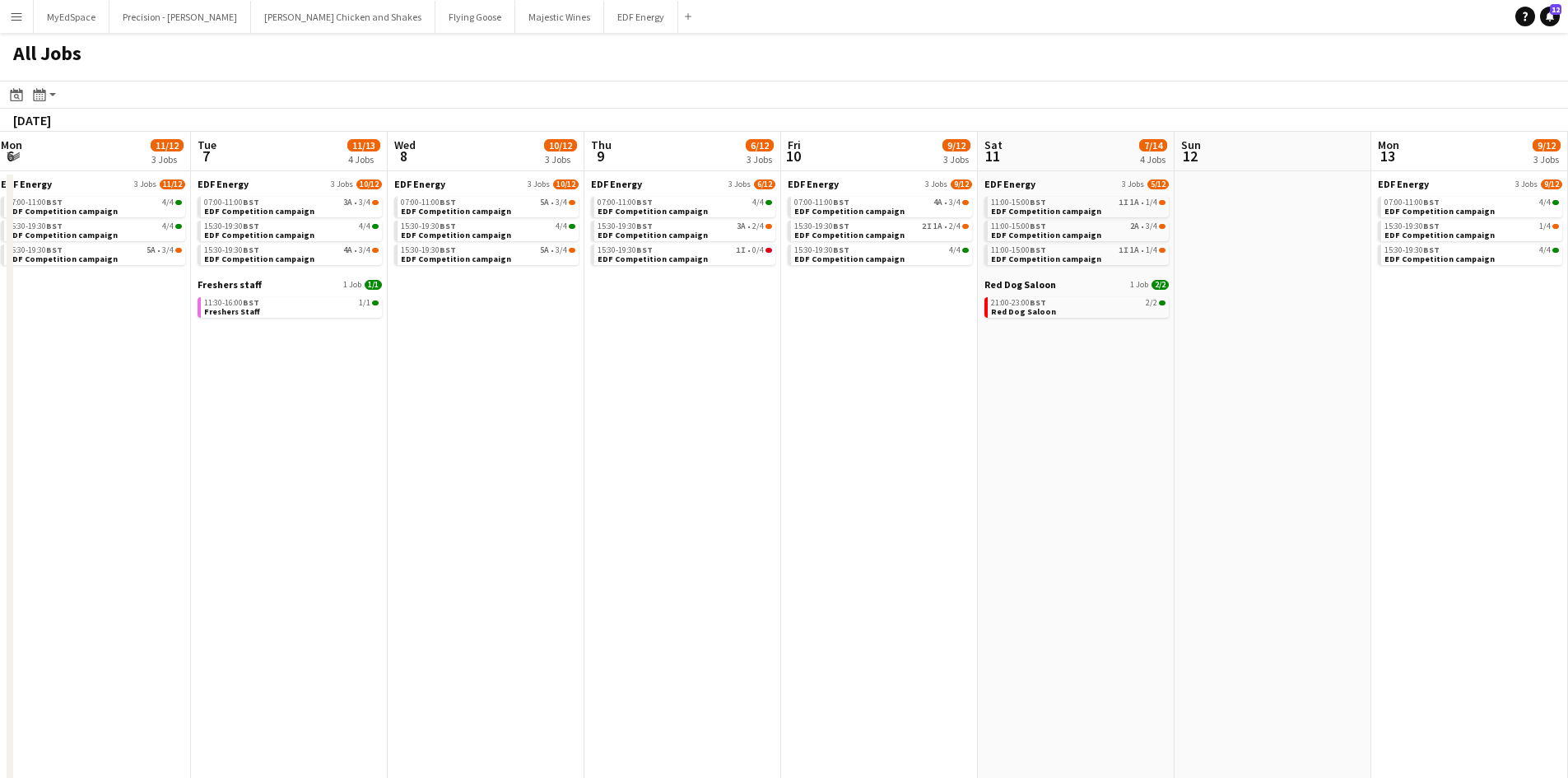
drag, startPoint x: 1246, startPoint y: 297, endPoint x: 1108, endPoint y: 377, distance: 159.5
click at [1106, 374] on app-calendar-viewport "Thu 2 12/14 4 Jobs Fri 3 11/14 4 Jobs Sat 4 10/14 4 Jobs Sun 5 Mon 6 11/12 3 Jo…" at bounding box center [784, 697] width 1568 height 1132
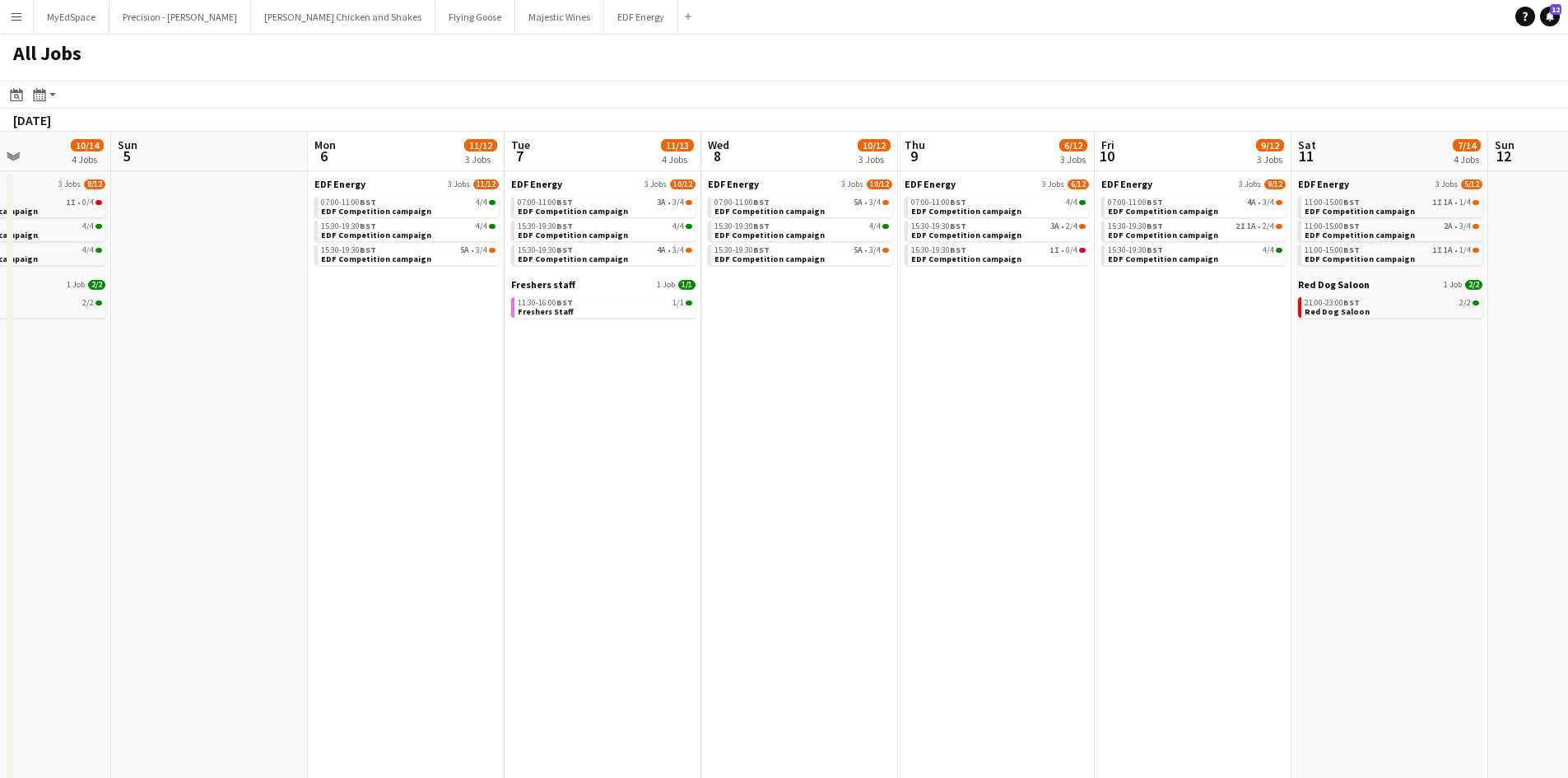
click at [667, 421] on app-all-jobs "All Jobs Date picker SEP 2025 SEP 2025 Monday M Tuesday T Wednesday W Thursday …" at bounding box center [784, 648] width 1568 height 1231
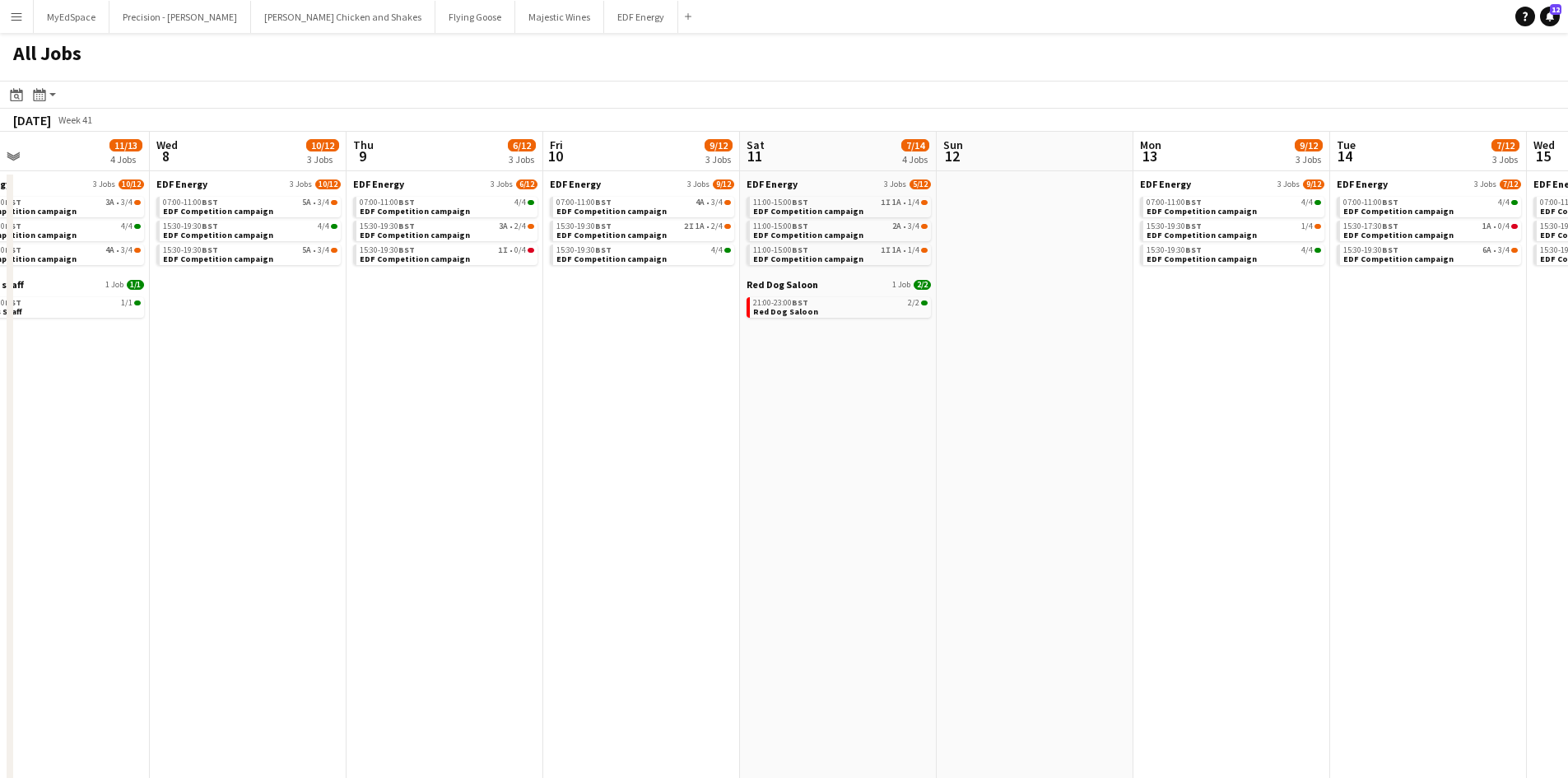
drag, startPoint x: 1225, startPoint y: 457, endPoint x: 947, endPoint y: 409, distance: 282.1
click at [757, 409] on app-calendar-viewport "Sat 4 10/14 4 Jobs Sun 5 Mon 6 11/12 3 Jobs Tue 7 11/13 4 Jobs Wed 8 10/12 3 Jo…" at bounding box center [784, 697] width 1568 height 1132
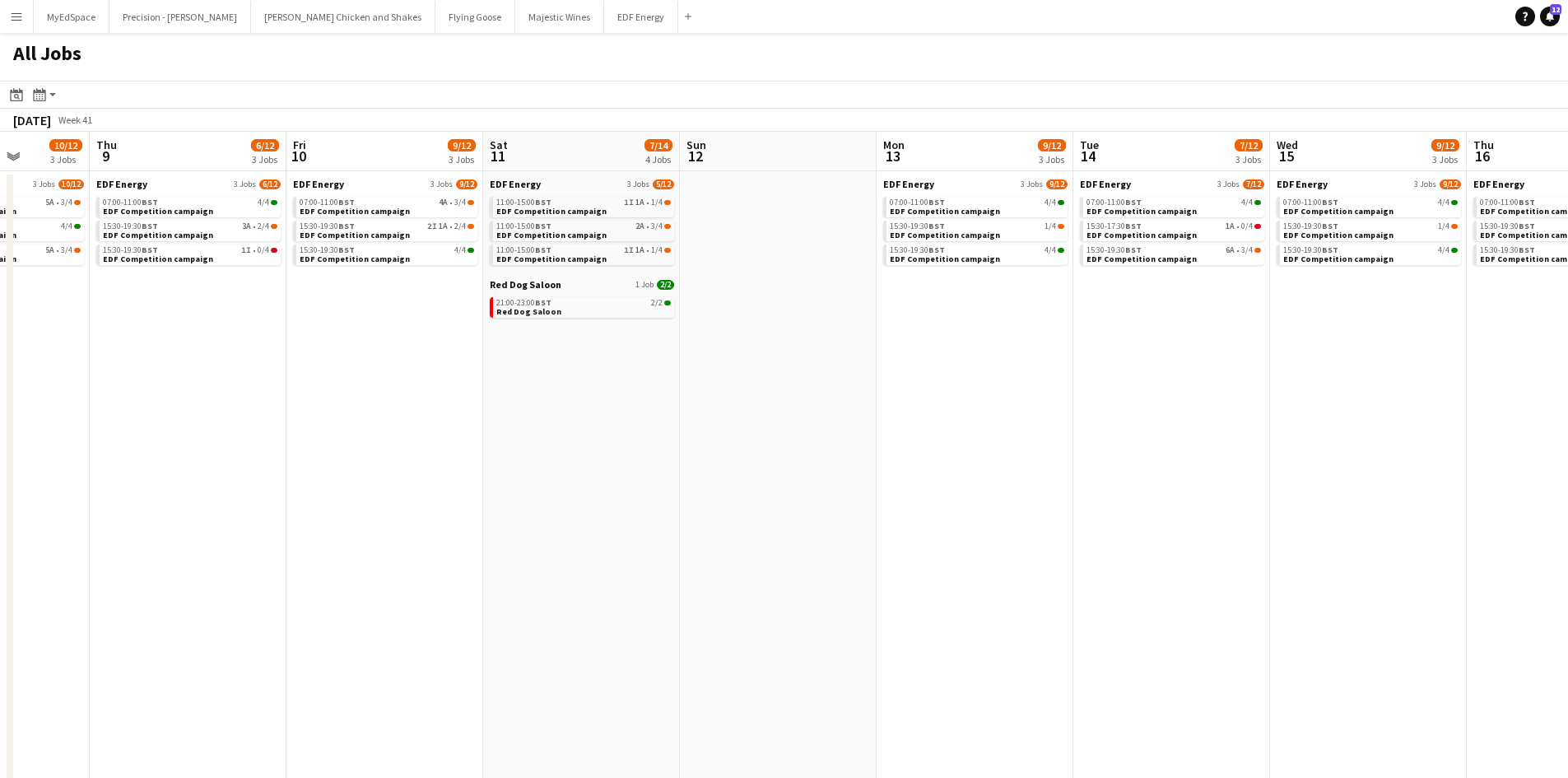
click at [924, 375] on app-all-jobs "All Jobs Date picker SEP 2025 SEP 2025 Monday M Tuesday T Wednesday W Thursday …" at bounding box center [784, 648] width 1568 height 1231
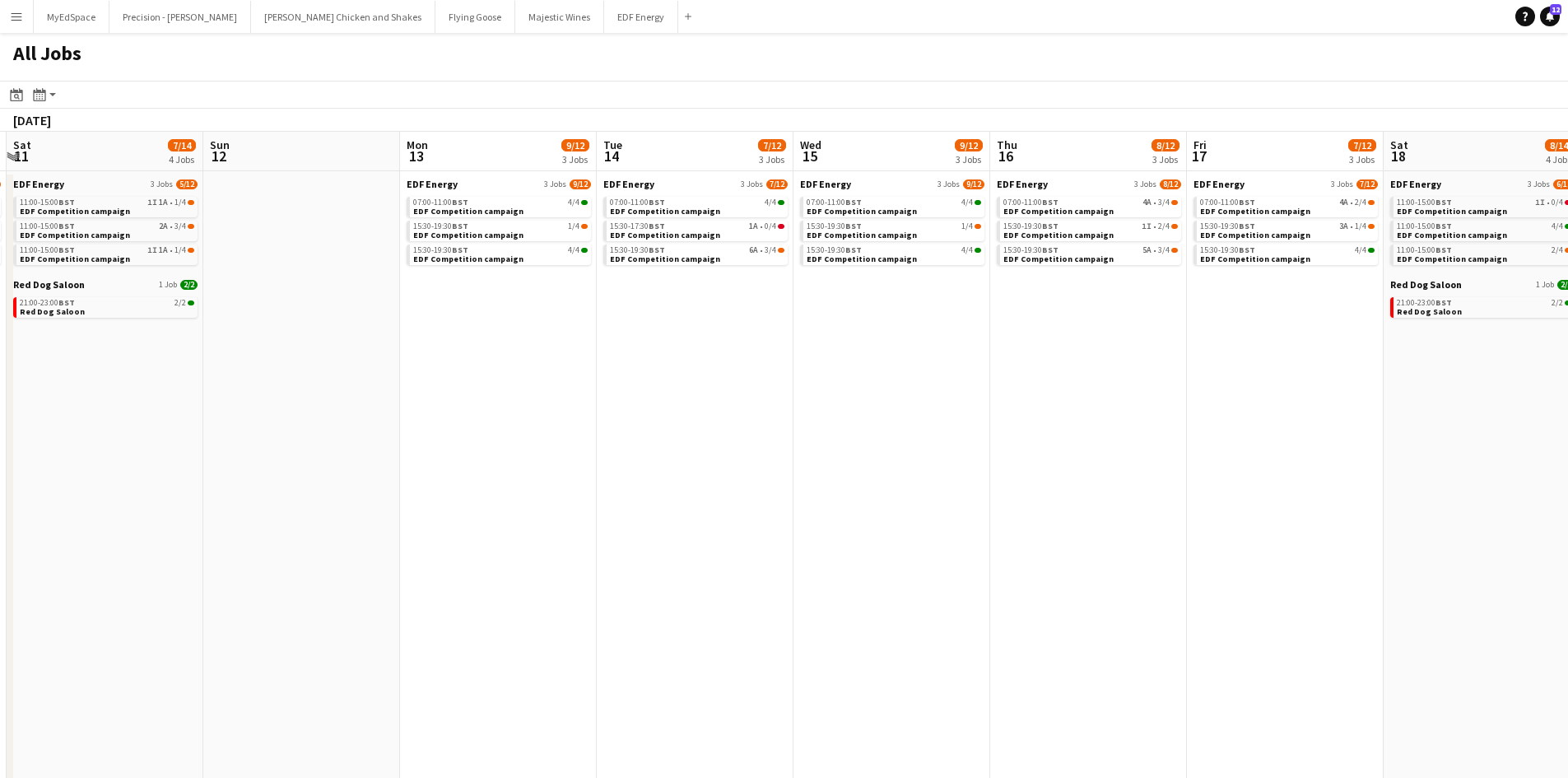
drag, startPoint x: 1448, startPoint y: 442, endPoint x: 979, endPoint y: 446, distance: 469.0
click at [979, 446] on app-calendar-viewport "Wed 8 10/12 3 Jobs Thu 9 6/12 3 Jobs Fri 10 9/12 3 Jobs Sat 11 7/14 4 Jobs Sun …" at bounding box center [784, 697] width 1568 height 1132
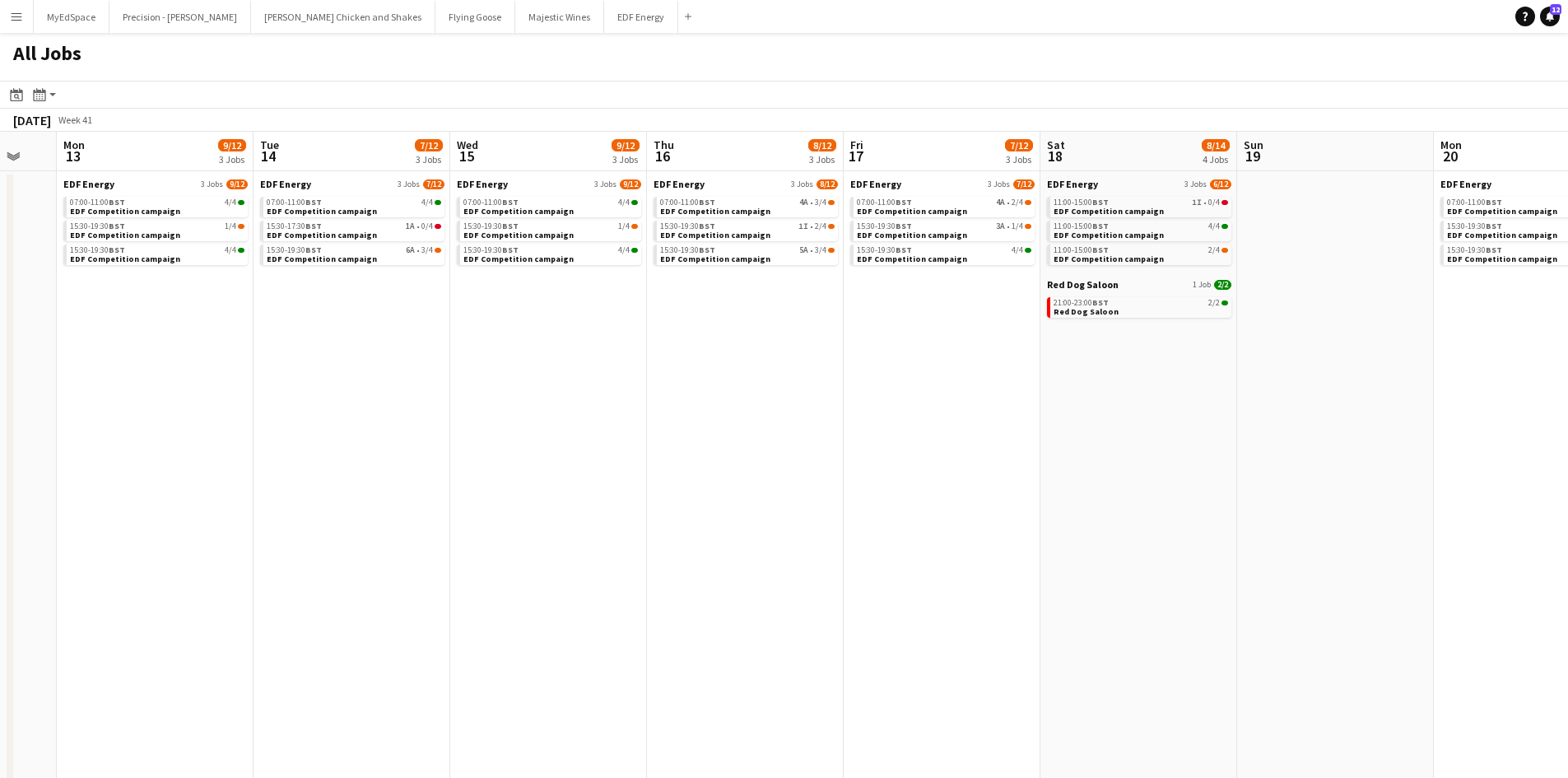
click at [1018, 475] on app-all-jobs "All Jobs Date picker SEP 2025 SEP 2025 Monday M Tuesday T Wednesday W Thursday …" at bounding box center [784, 648] width 1568 height 1231
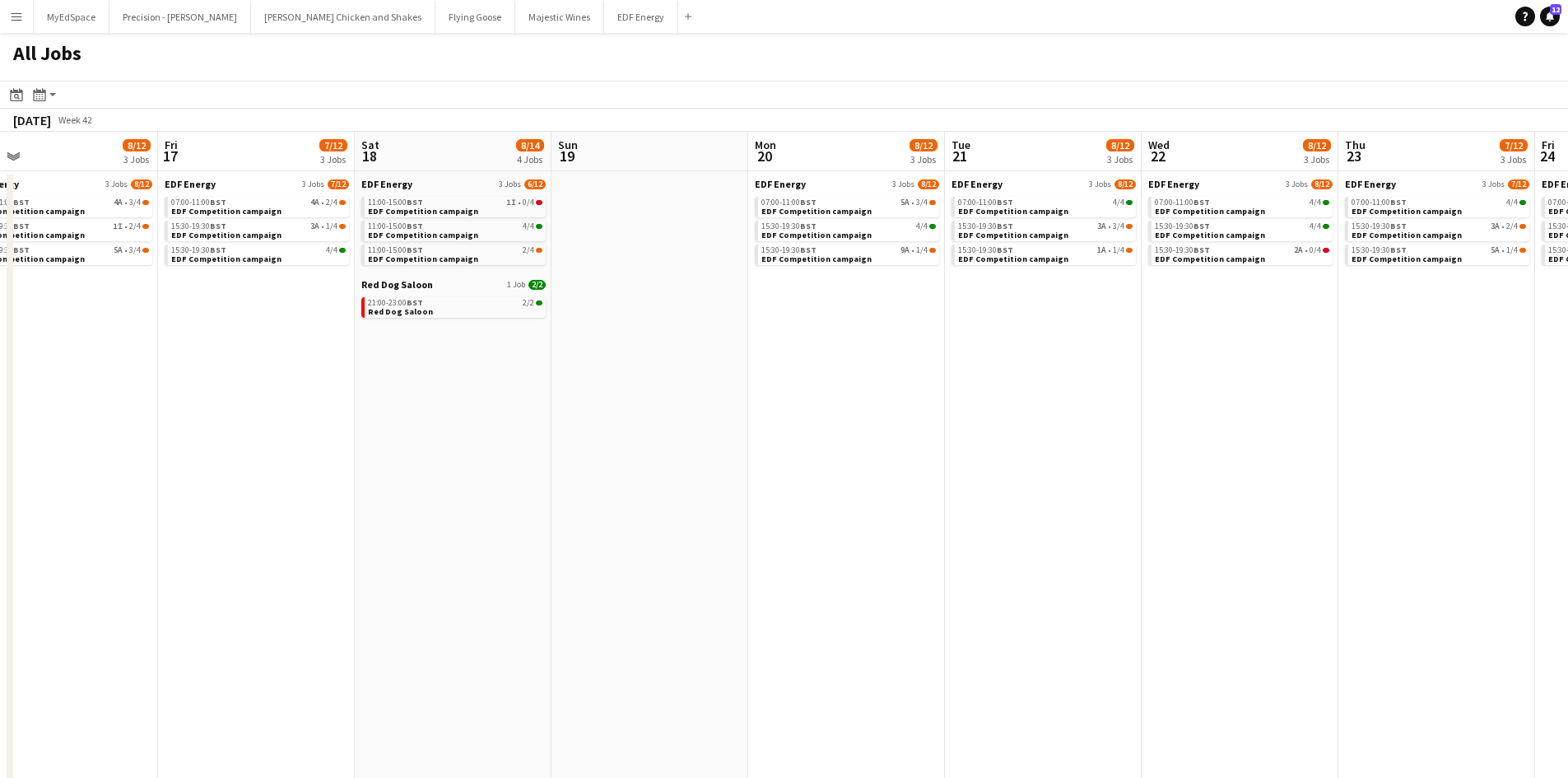
drag, startPoint x: 1128, startPoint y: 373, endPoint x: 674, endPoint y: 357, distance: 454.3
click at [665, 357] on app-calendar-viewport "Sun 12 Mon 13 9/12 3 Jobs Tue 14 7/12 3 Jobs Wed 15 9/12 3 Jobs Thu 16 8/12 3 J…" at bounding box center [784, 697] width 1568 height 1132
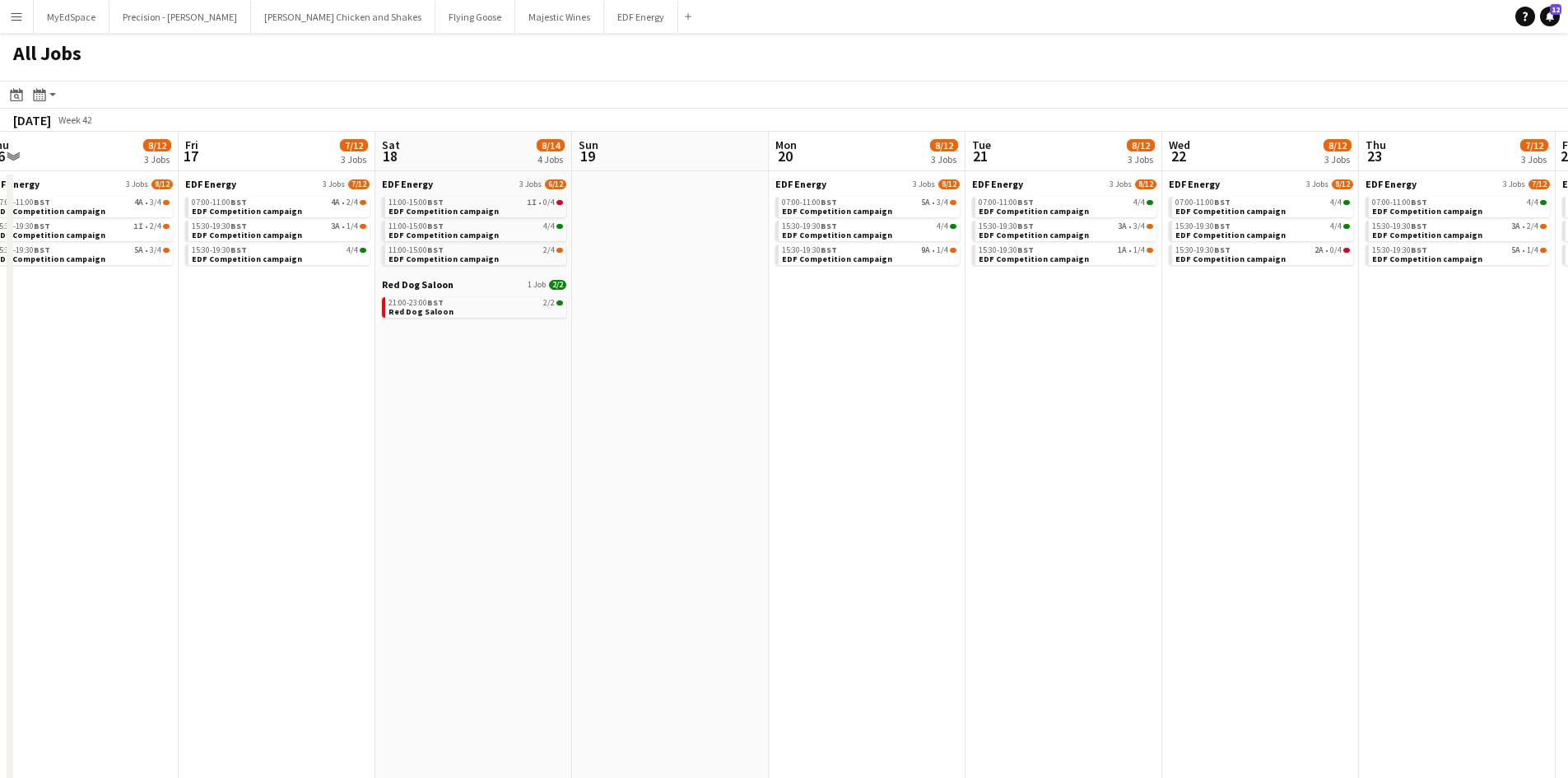
drag, startPoint x: 474, startPoint y: 337, endPoint x: 618, endPoint y: 337, distance: 144.0
click at [618, 337] on app-calendar-viewport "Tue 14 7/12 3 Jobs Wed 15 9/12 3 Jobs Thu 16 8/12 3 Jobs Fri 17 7/12 3 Jobs Sat…" at bounding box center [784, 697] width 1568 height 1132
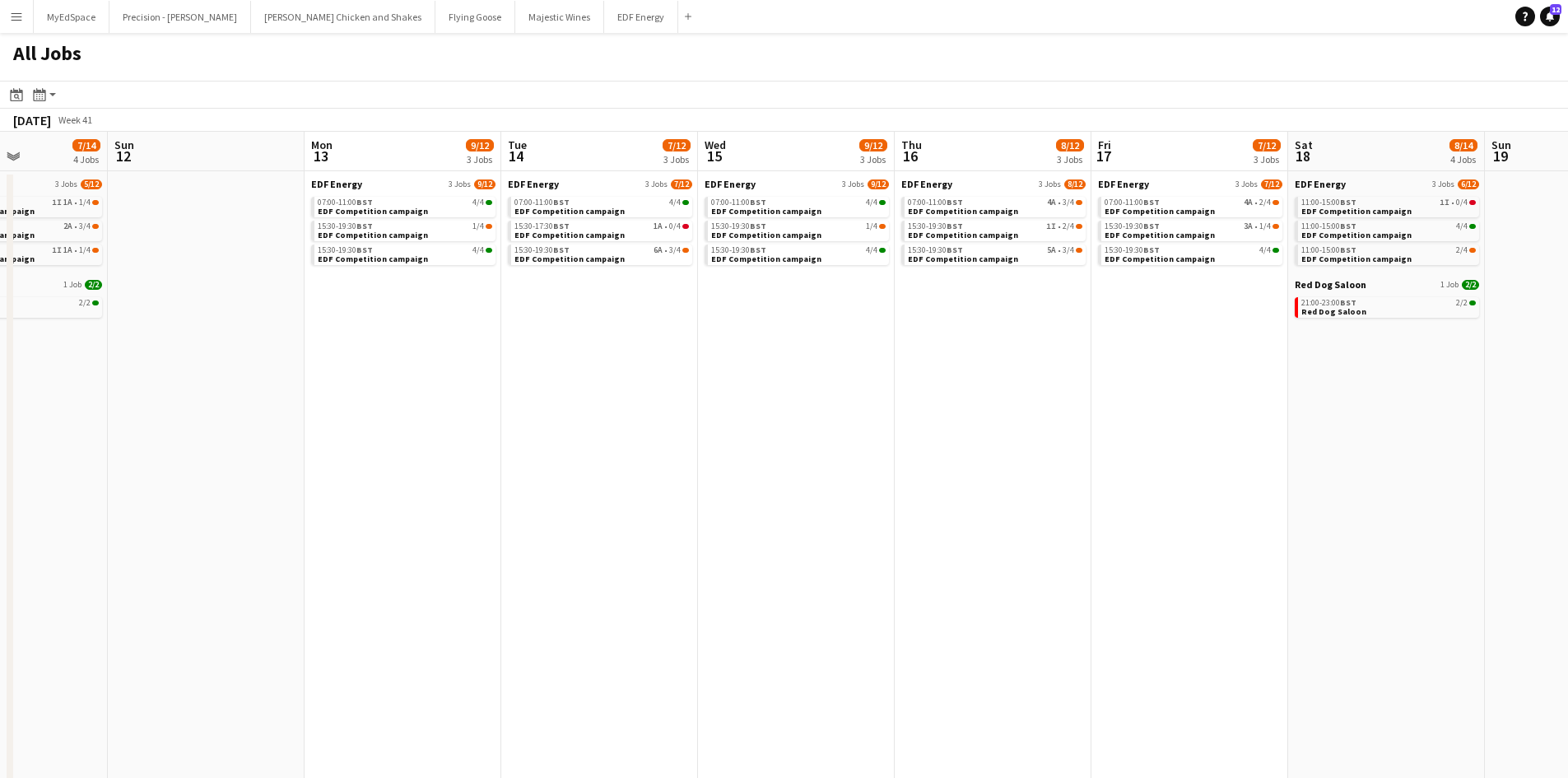
drag, startPoint x: 924, startPoint y: 469, endPoint x: 936, endPoint y: 456, distance: 17.7
click at [1266, 507] on app-calendar-viewport "Thu 9 6/12 3 Jobs Fri 10 9/12 3 Jobs Sat 11 7/14 4 Jobs Sun 12 Mon 13 9/12 3 Jo…" at bounding box center [784, 697] width 1568 height 1132
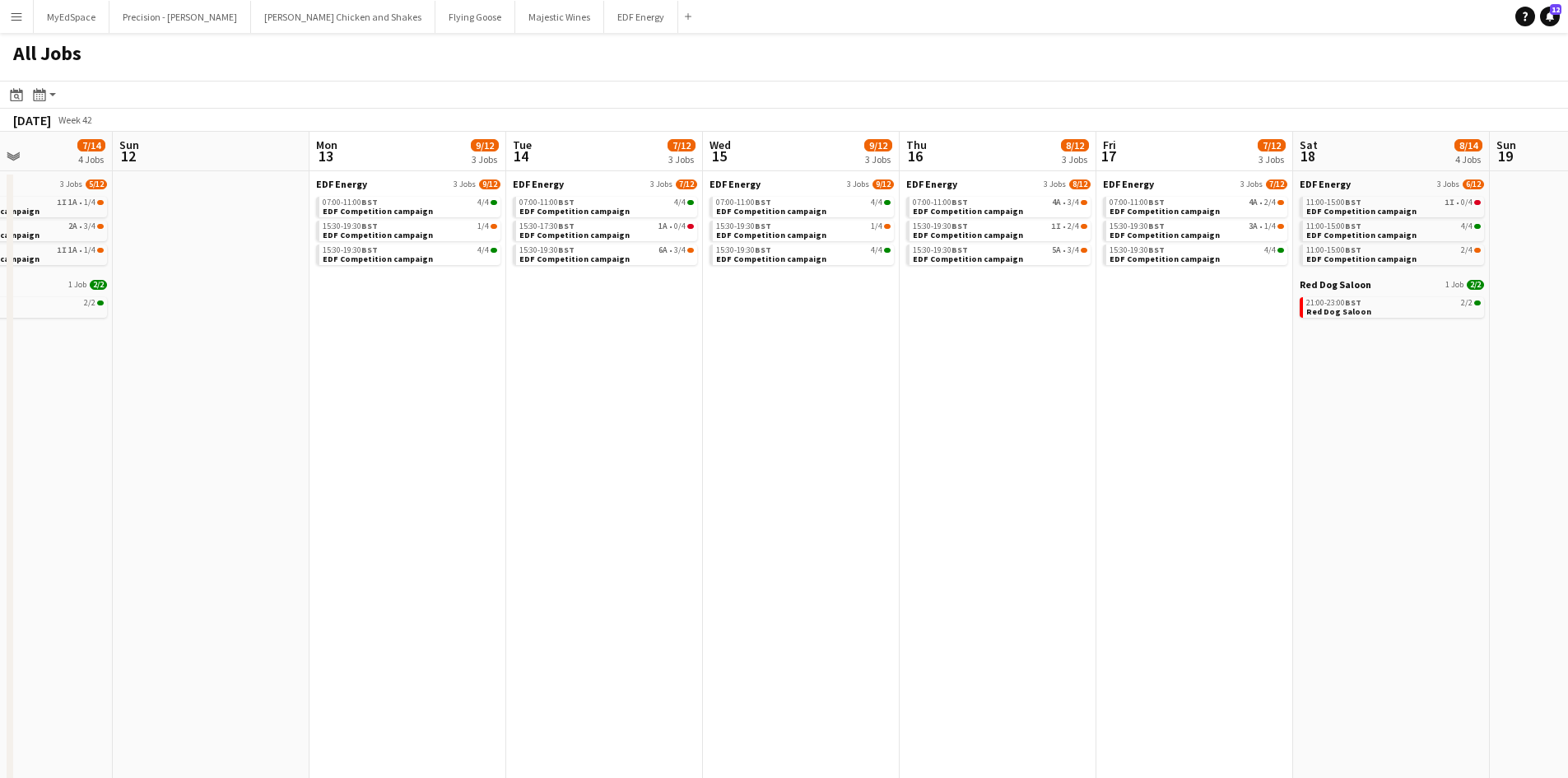
drag, startPoint x: 412, startPoint y: 400, endPoint x: 1044, endPoint y: 429, distance: 632.7
click at [1052, 429] on app-calendar-viewport "Thu 9 6/12 3 Jobs Fri 10 9/12 3 Jobs Sat 11 7/14 4 Jobs Sun 12 Mon 13 9/12 3 Jo…" at bounding box center [784, 697] width 1568 height 1132
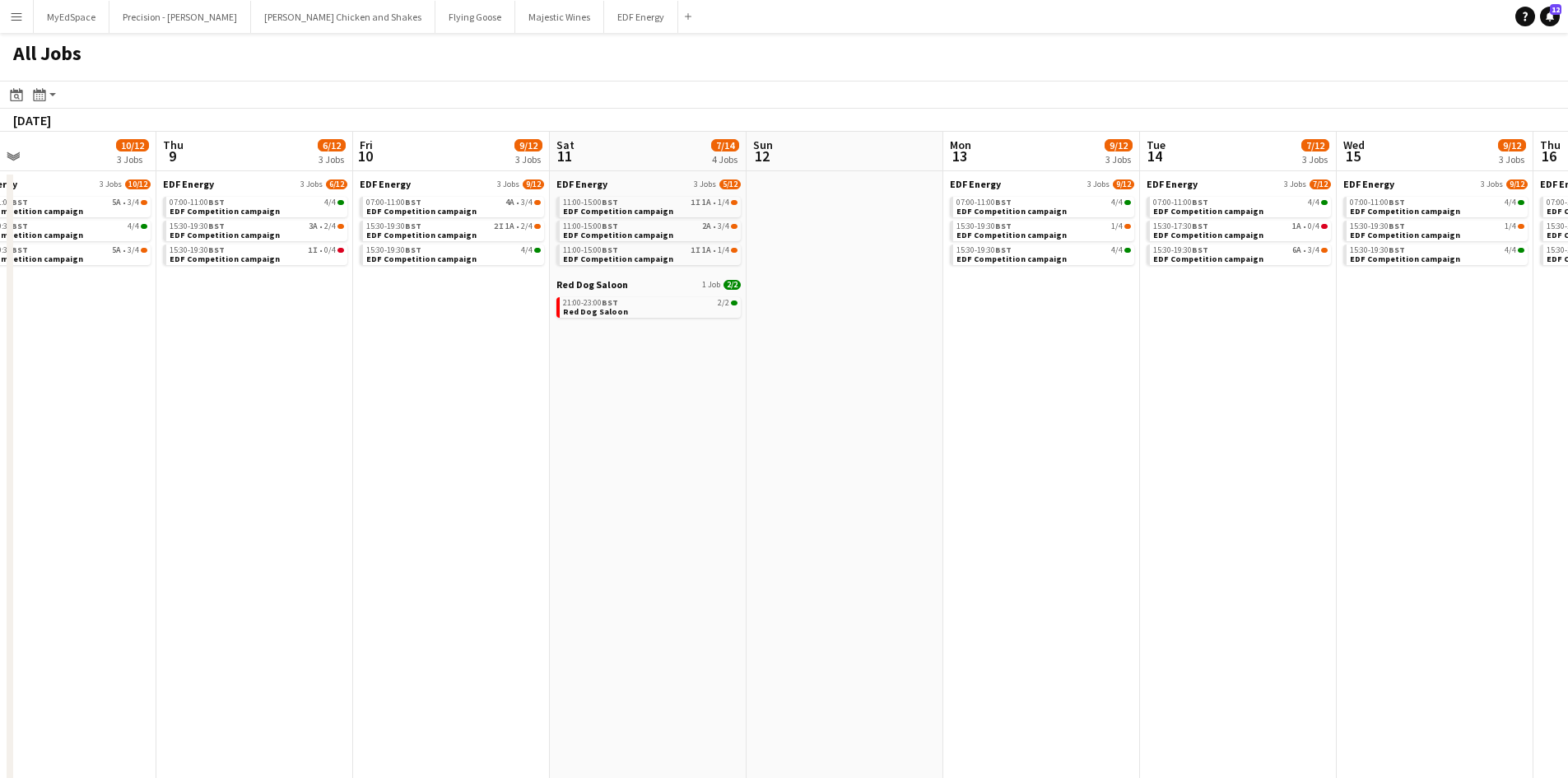
drag, startPoint x: 482, startPoint y: 400, endPoint x: 1417, endPoint y: 387, distance: 935.1
click at [1409, 387] on app-calendar-viewport "Mon 6 11/12 3 Jobs Tue 7 11/13 4 Jobs Wed 8 10/12 3 Jobs Thu 9 6/12 3 Jobs Fri …" at bounding box center [784, 697] width 1568 height 1132
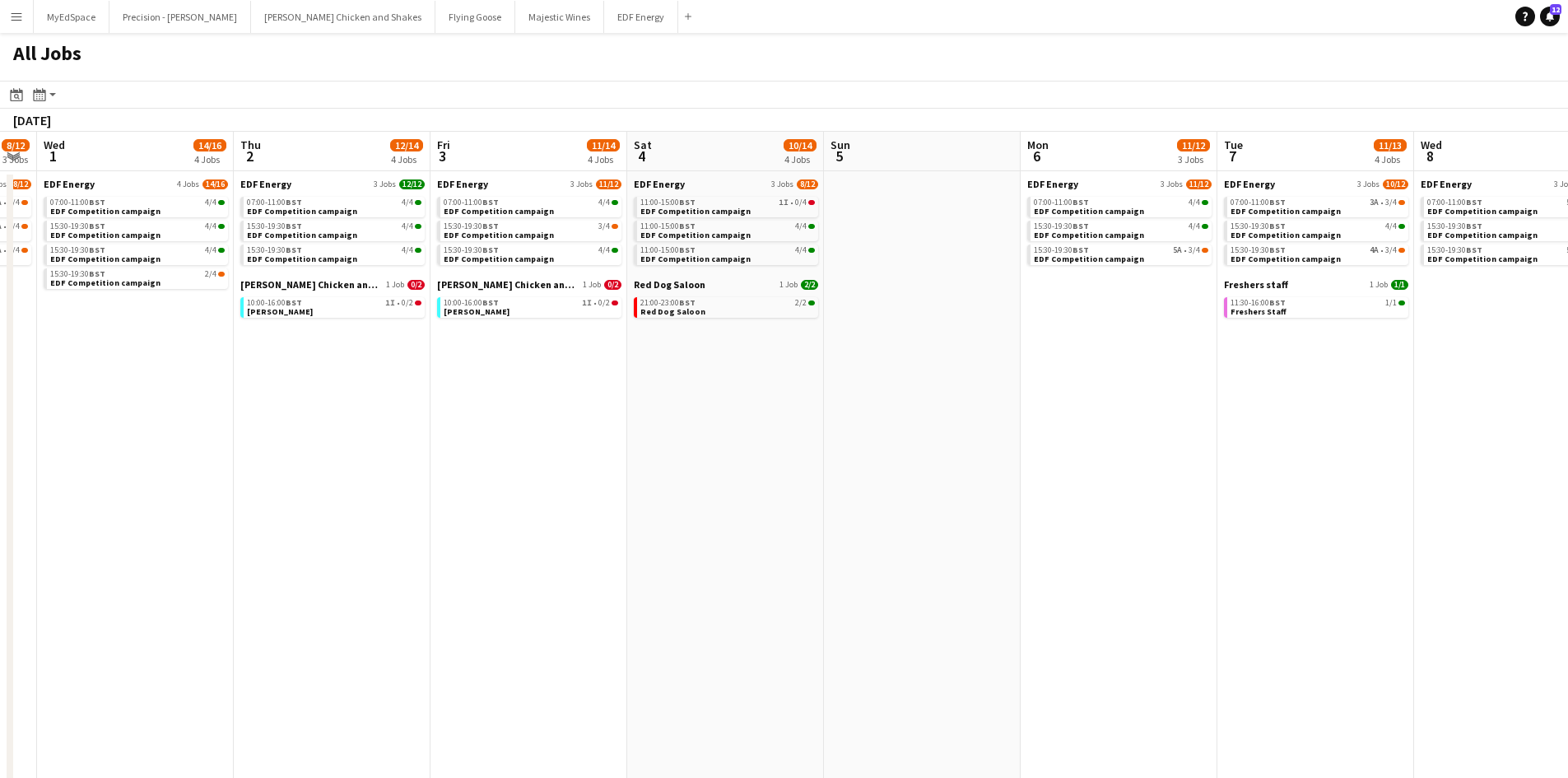
drag, startPoint x: 910, startPoint y: 379, endPoint x: 1245, endPoint y: 382, distance: 335.0
click at [1243, 381] on app-calendar-viewport "Mon 29 12/12 3 Jobs Tue 30 8/12 3 Jobs Wed 1 14/16 4 Jobs Thu 2 12/14 4 Jobs Fr…" at bounding box center [784, 697] width 1568 height 1132
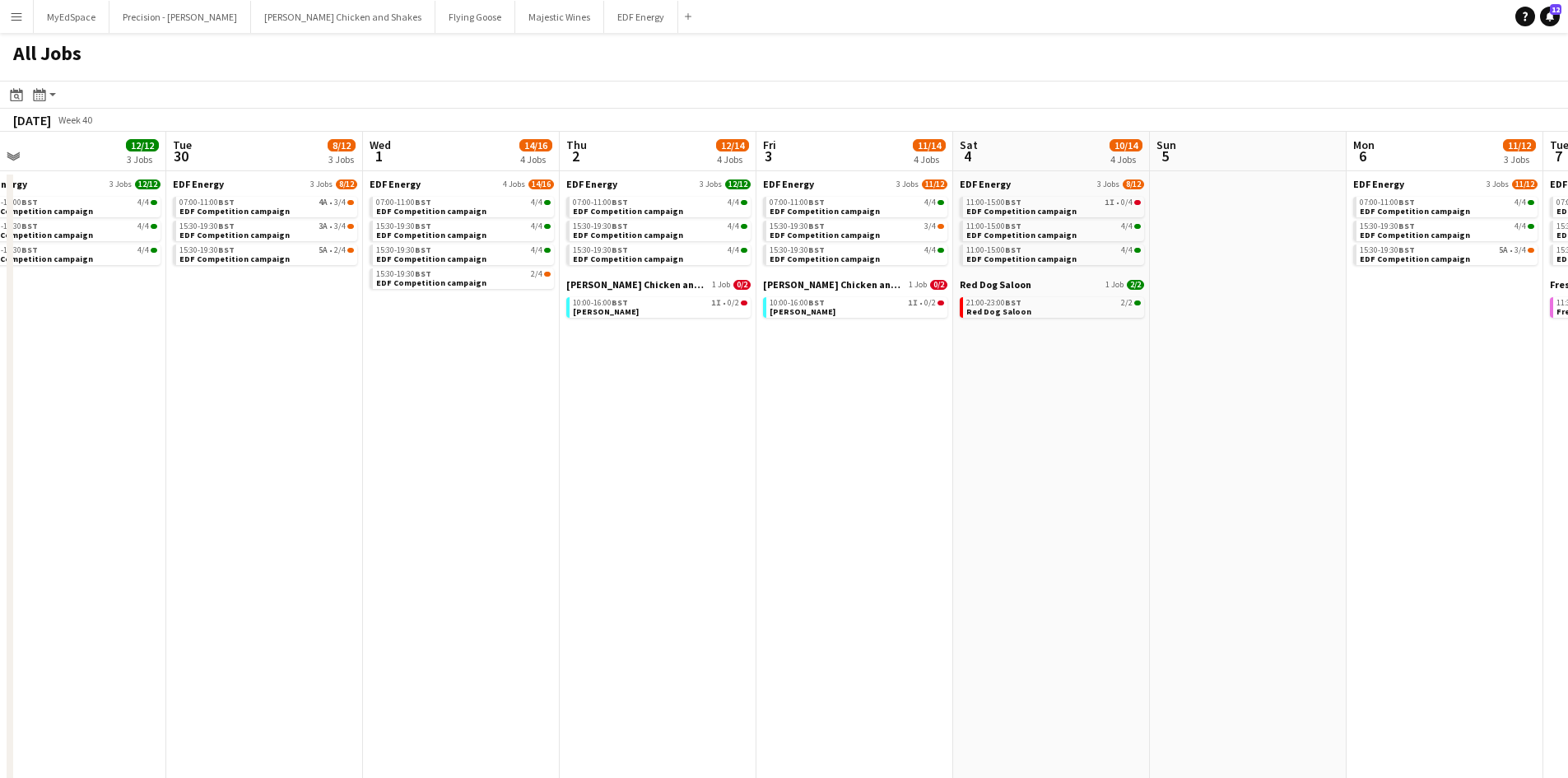
drag, startPoint x: 1346, startPoint y: 379, endPoint x: 1361, endPoint y: 377, distance: 15.1
click at [1373, 379] on app-calendar-viewport "Sat 27 12/20 6 Jobs Sun 28 Mon 29 12/12 3 Jobs Tue 30 8/12 3 Jobs Wed 1 14/16 4…" at bounding box center [784, 697] width 1568 height 1132
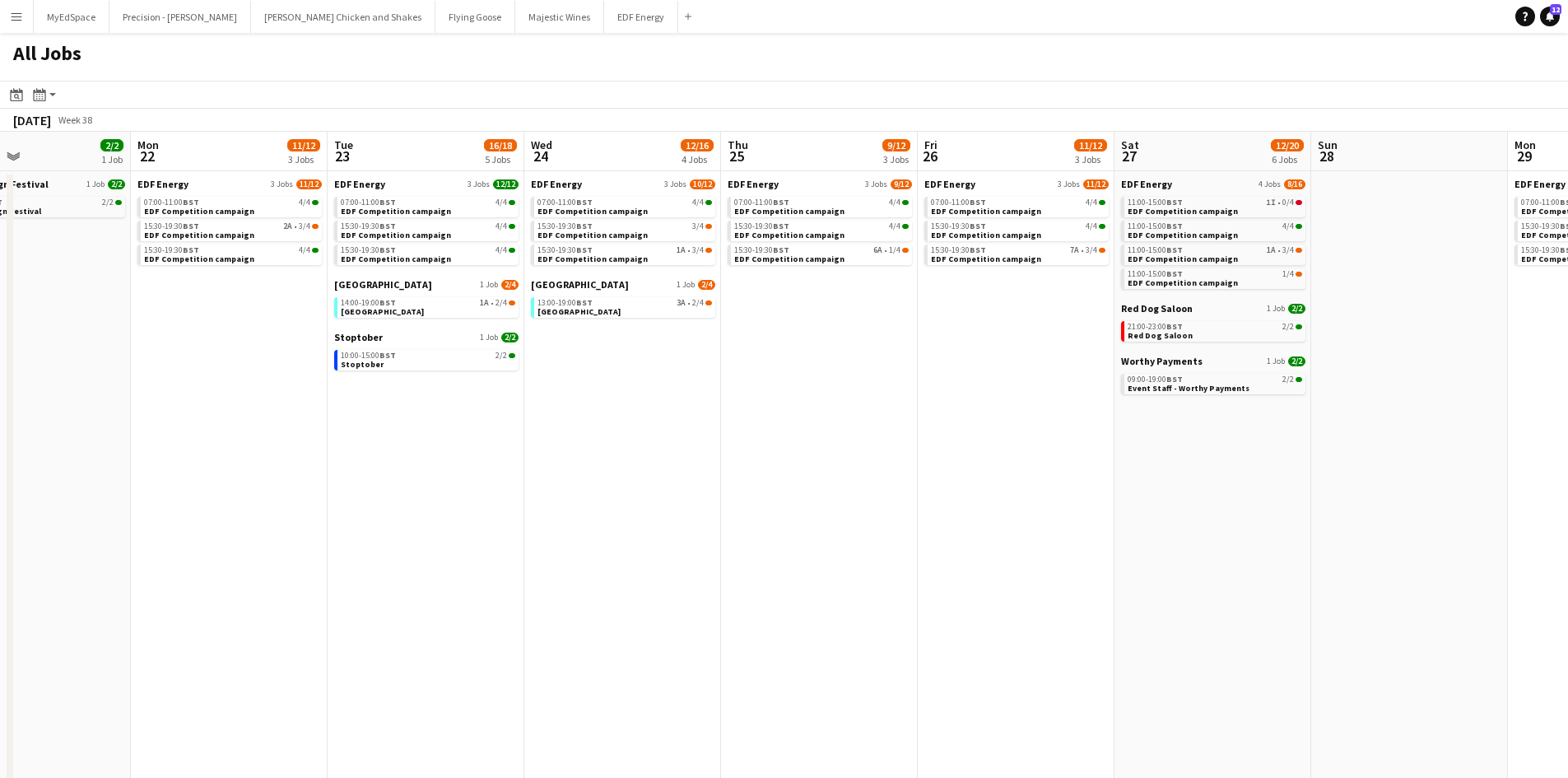
drag, startPoint x: 950, startPoint y: 385, endPoint x: 842, endPoint y: 385, distance: 108.0
click at [1035, 385] on app-calendar-viewport "Fri 19 12/16 6 Jobs Sat 20 13/17 6 Jobs Sun 21 2/2 1 Job Mon 22 11/12 3 Jobs Tu…" at bounding box center [784, 697] width 1568 height 1132
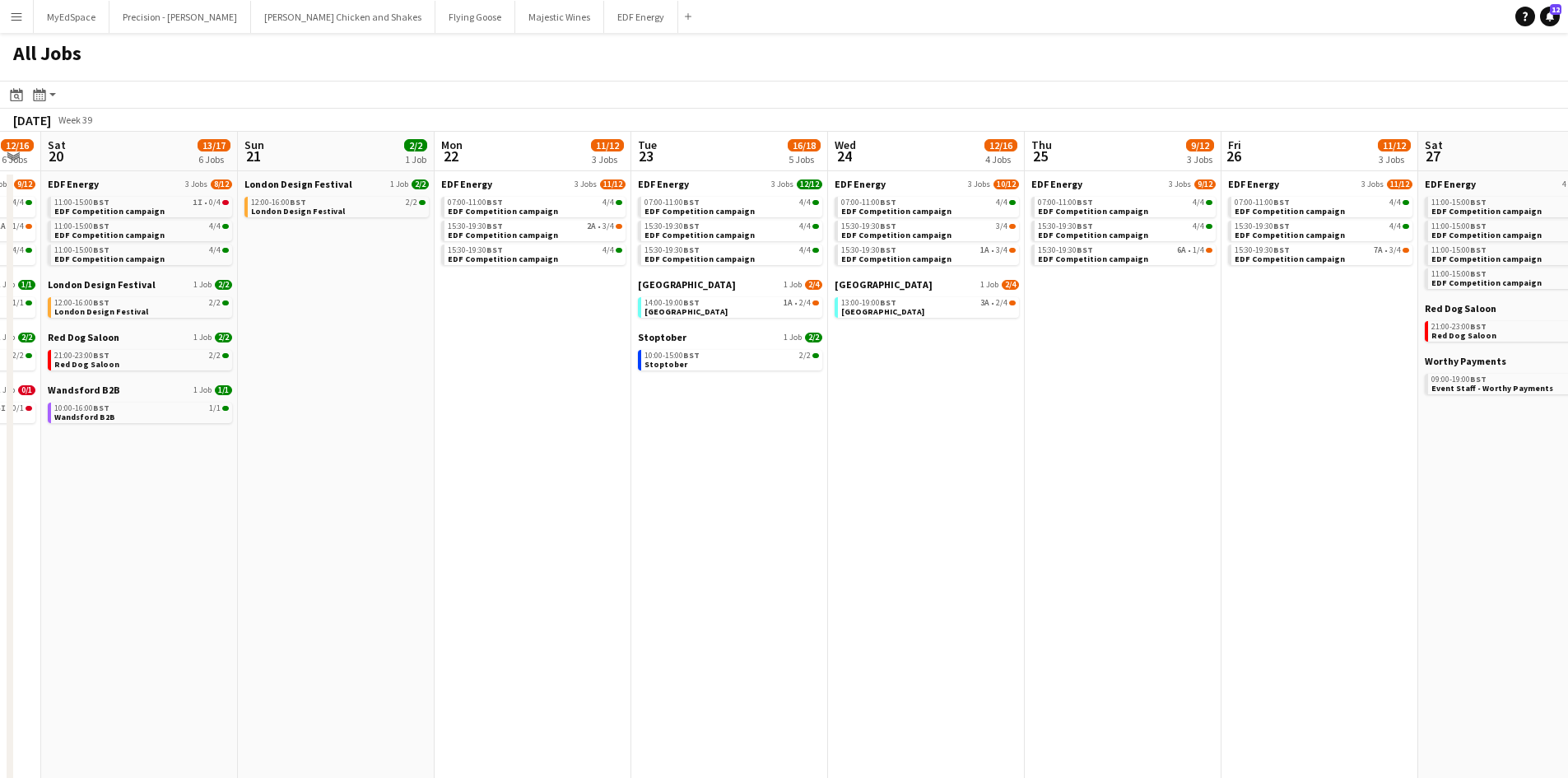
drag, startPoint x: 467, startPoint y: 368, endPoint x: 1146, endPoint y: 437, distance: 682.5
click at [1155, 442] on app-calendar-viewport "Thu 18 13/18 7 Jobs Fri 19 12/16 6 Jobs Sat 20 13/17 6 Jobs Sun 21 2/2 1 Job Mo…" at bounding box center [784, 697] width 1568 height 1132
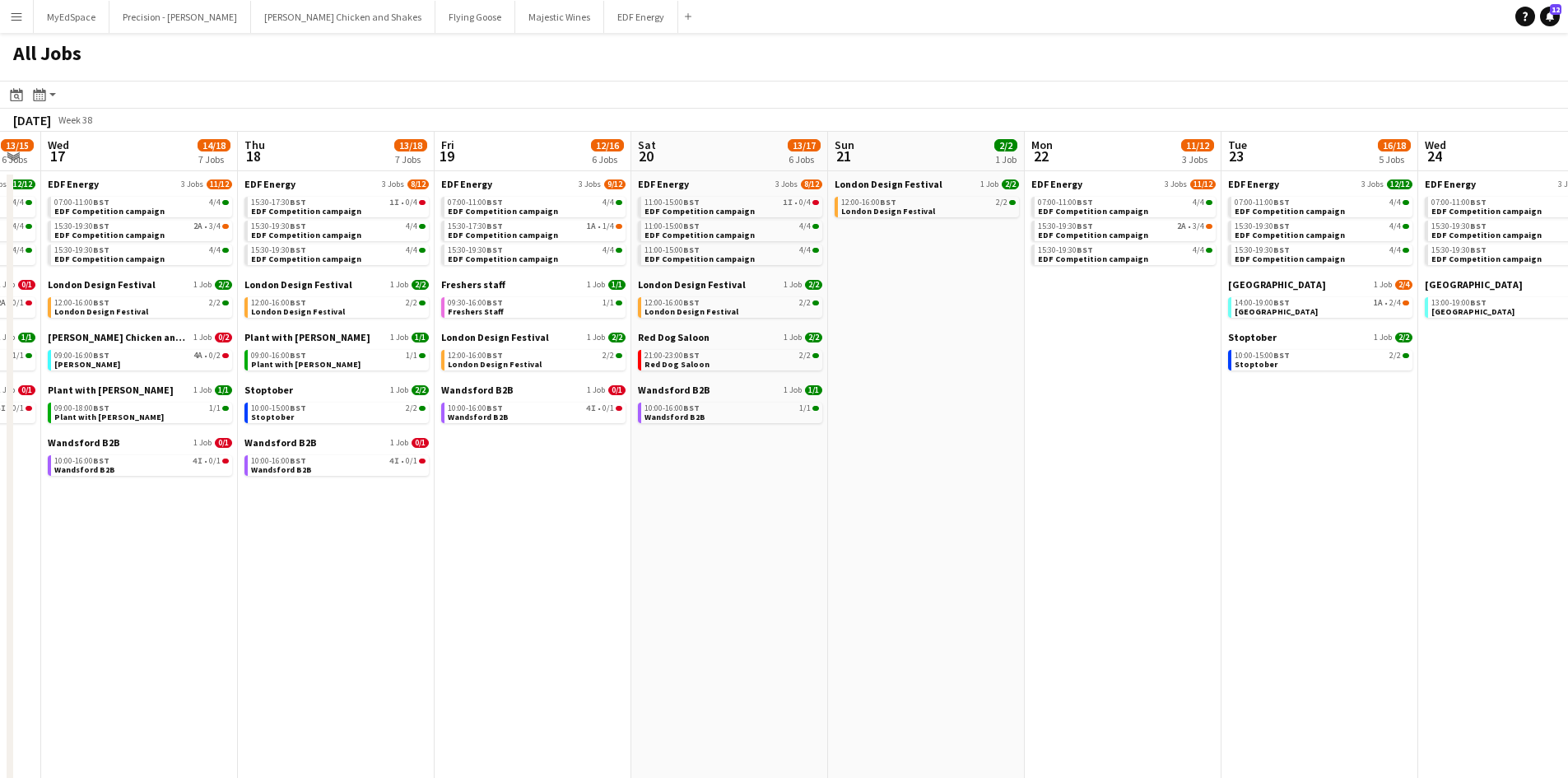
scroll to position [0, 349]
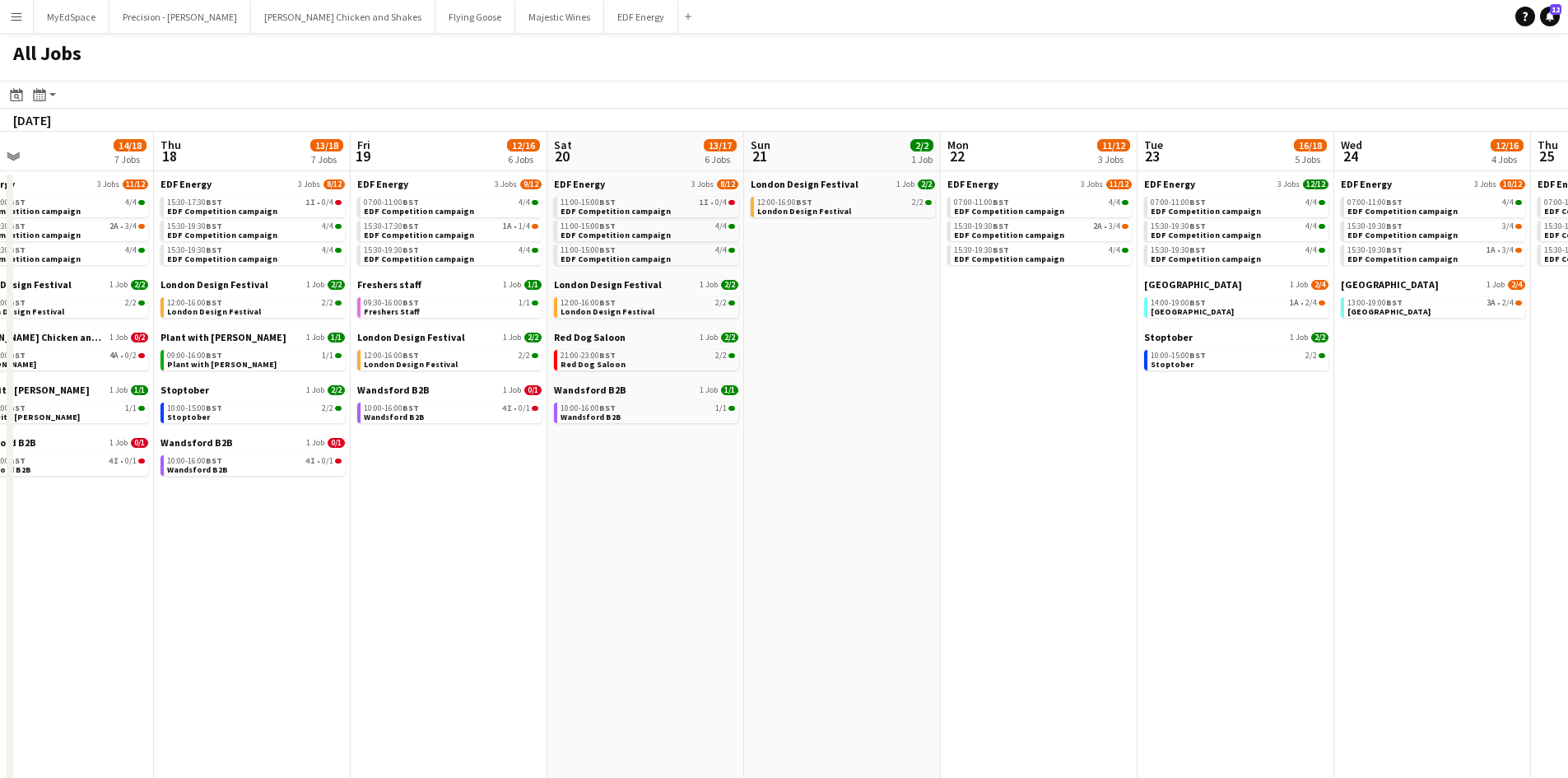
drag, startPoint x: 777, startPoint y: 401, endPoint x: 1280, endPoint y: 484, distance: 509.8
click at [1280, 484] on app-calendar-viewport "Mon 15 11/13 4 Jobs Tue 16 13/15 6 Jobs Wed 17 14/18 7 Jobs Thu 18 13/18 7 Jobs…" at bounding box center [784, 697] width 1568 height 1132
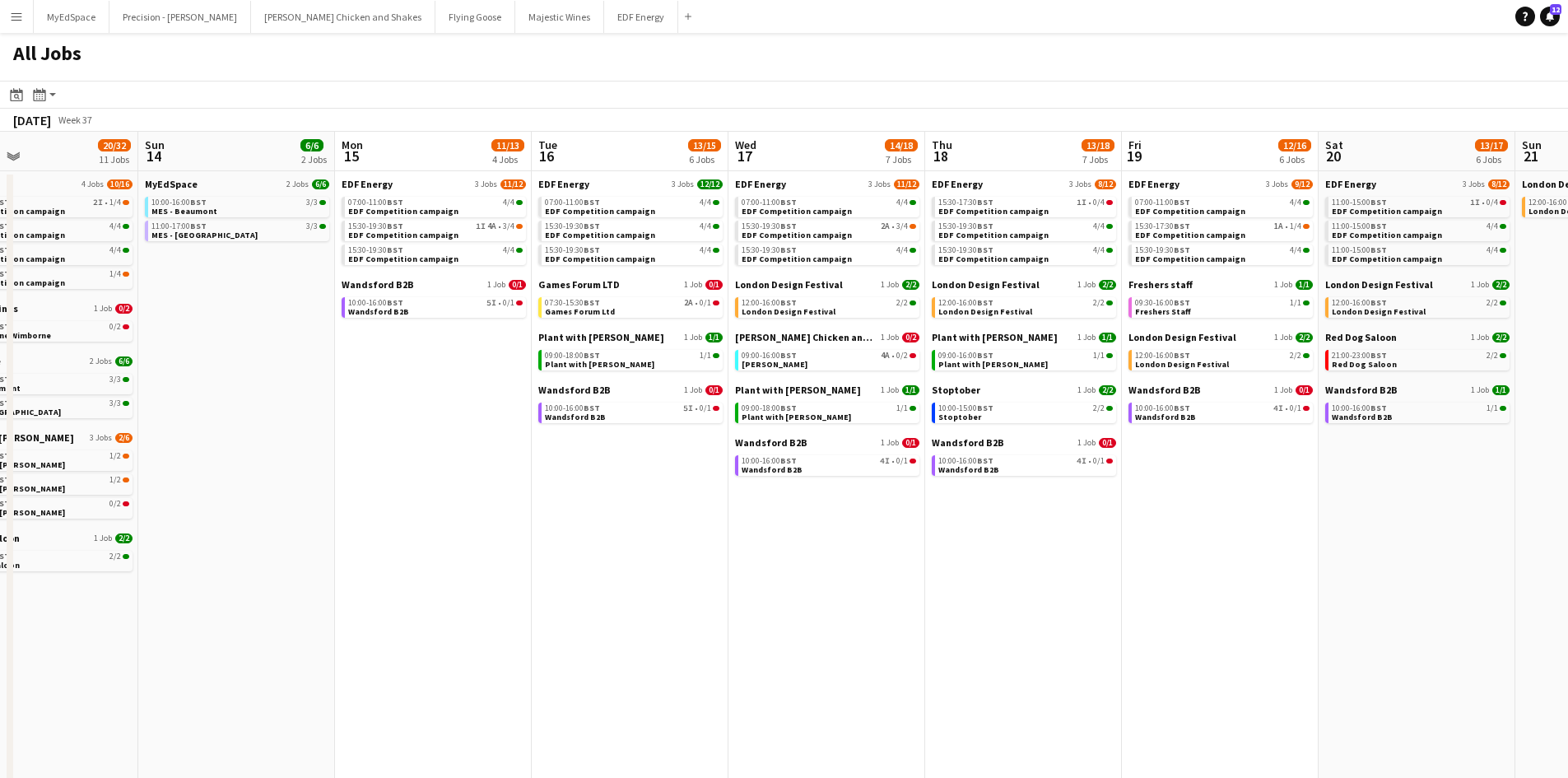
drag, startPoint x: 117, startPoint y: 453, endPoint x: 667, endPoint y: 477, distance: 550.5
click at [667, 480] on app-calendar-viewport "Thu 11 16/18 5 Jobs Fri 12 18/22 7 Jobs Sat 13 20/32 11 Jobs Sun 14 6/6 2 Jobs …" at bounding box center [784, 697] width 1568 height 1132
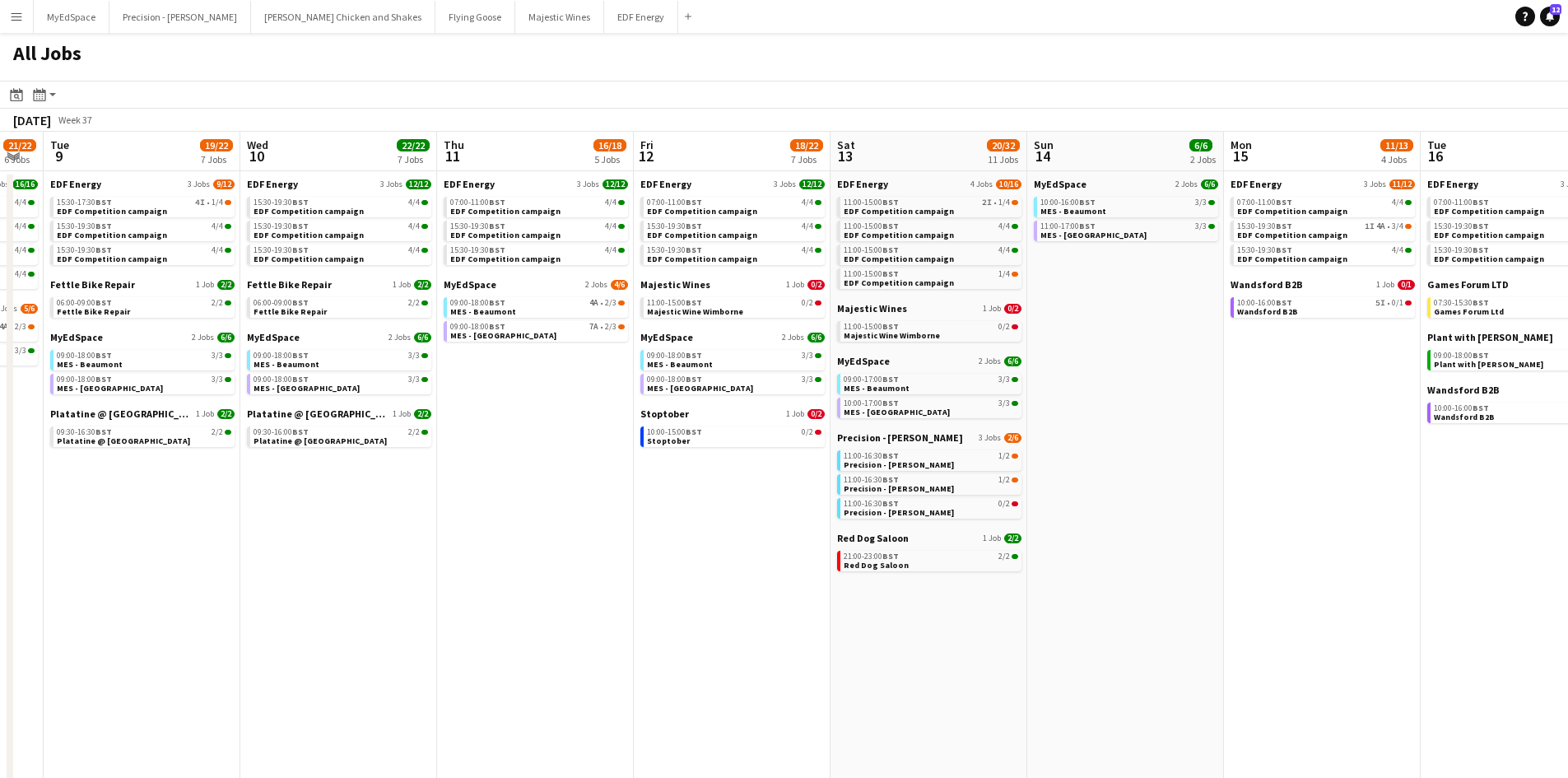
drag, startPoint x: 497, startPoint y: 423, endPoint x: 650, endPoint y: 423, distance: 153.0
click at [665, 423] on app-calendar-viewport "Sun 7 12/12 4 Jobs Mon 8 21/22 6 Jobs Tue 9 19/22 7 Jobs Wed 10 22/22 7 Jobs Th…" at bounding box center [784, 697] width 1568 height 1132
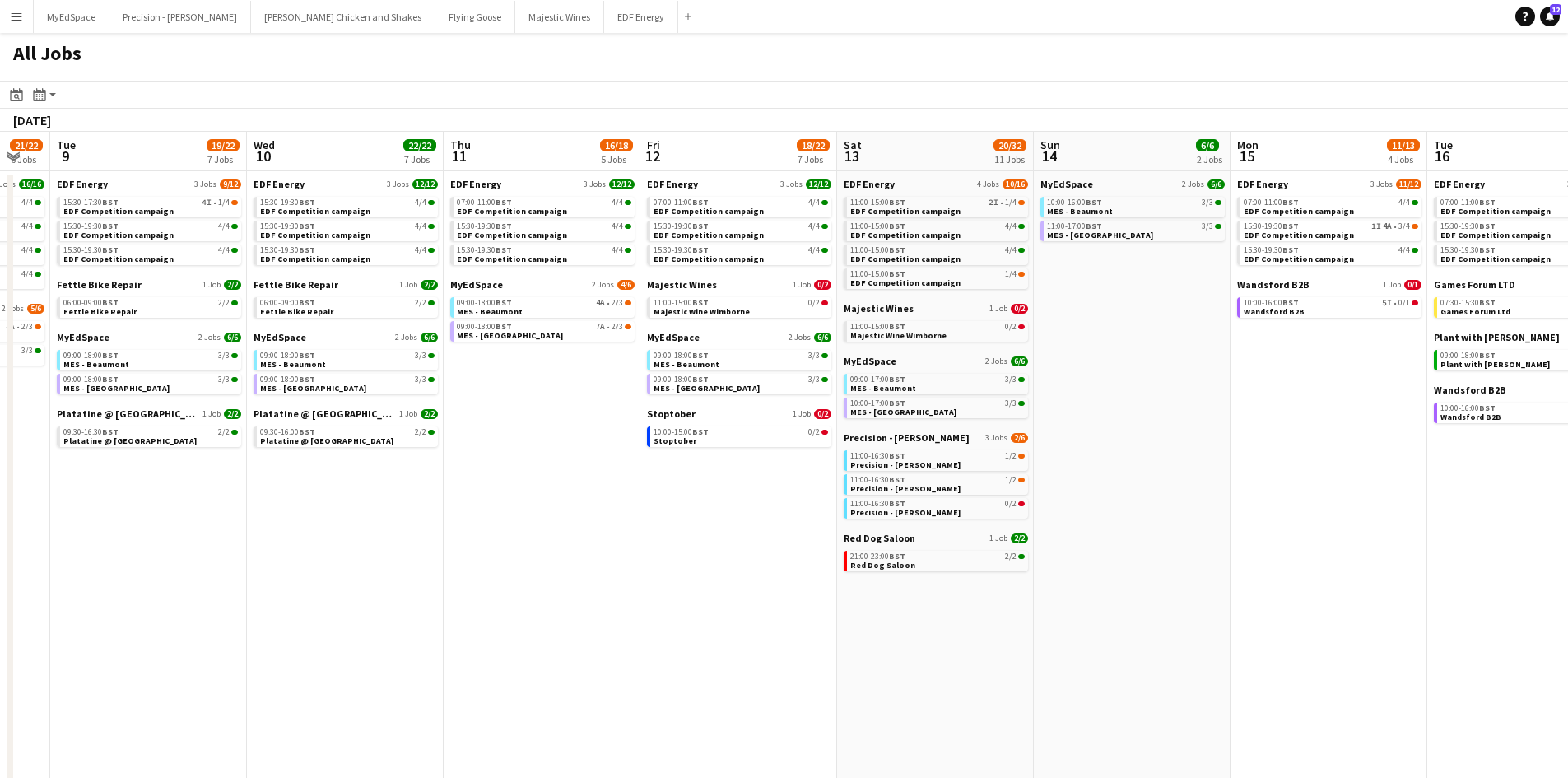
drag, startPoint x: 323, startPoint y: 422, endPoint x: 823, endPoint y: 468, distance: 502.1
click at [823, 468] on app-calendar-viewport "Sun 7 12/12 4 Jobs Mon 8 21/22 6 Jobs Tue 9 19/22 7 Jobs Wed 10 22/22 7 Jobs Th…" at bounding box center [784, 697] width 1568 height 1132
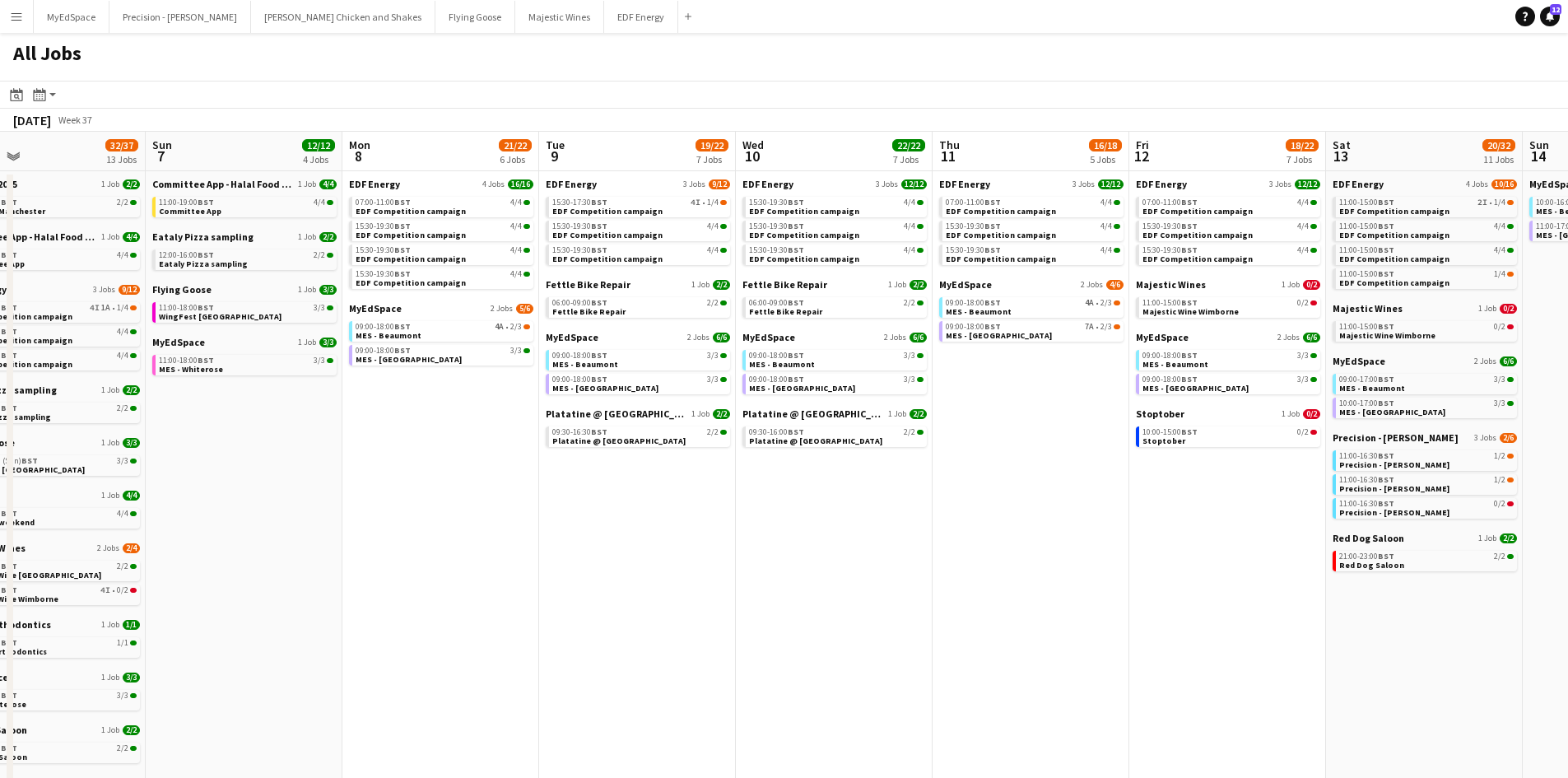
click at [477, 450] on app-calendar-viewport "Thu 4 27/27 11 Jobs Fri 5 19/21 7 Jobs Sat 6 32/37 13 Jobs Sun 7 12/12 4 Jobs M…" at bounding box center [784, 697] width 1568 height 1132
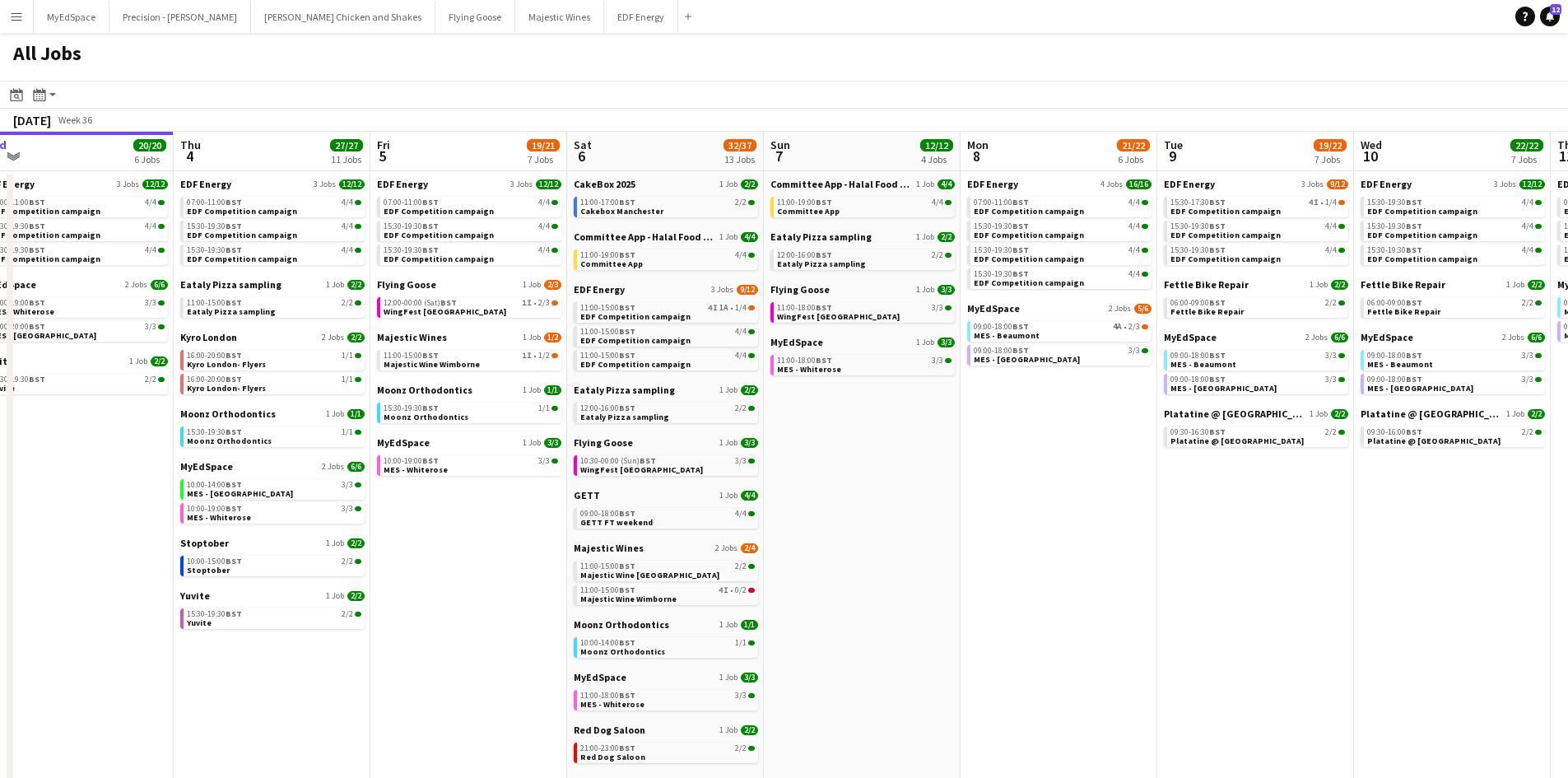
drag, startPoint x: 515, startPoint y: 559, endPoint x: 675, endPoint y: 586, distance: 162.3
click at [689, 590] on app-calendar-viewport "Mon 1 20/20 8 Jobs Tue 2 19/19 7 Jobs Wed 3 20/20 6 Jobs Thu 4 27/27 11 Jobs Fr…" at bounding box center [784, 697] width 1568 height 1132
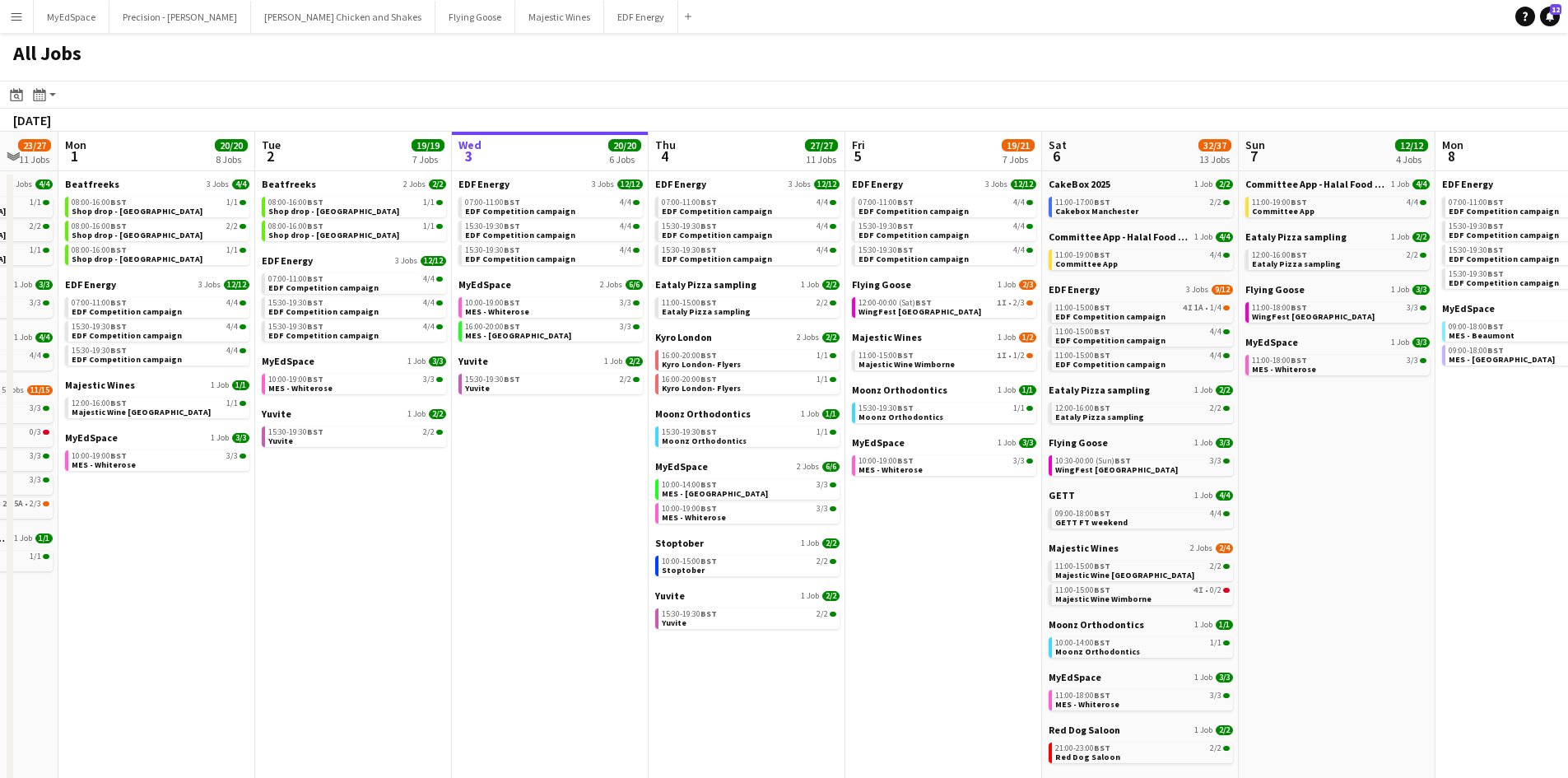
drag, startPoint x: 309, startPoint y: 529, endPoint x: 594, endPoint y: 548, distance: 285.6
click at [592, 548] on app-calendar-viewport "Sat 30 42/44 28 Jobs Sun 31 23/27 11 Jobs Mon 1 20/20 8 Jobs Tue 2 19/19 7 Jobs…" at bounding box center [784, 697] width 1568 height 1132
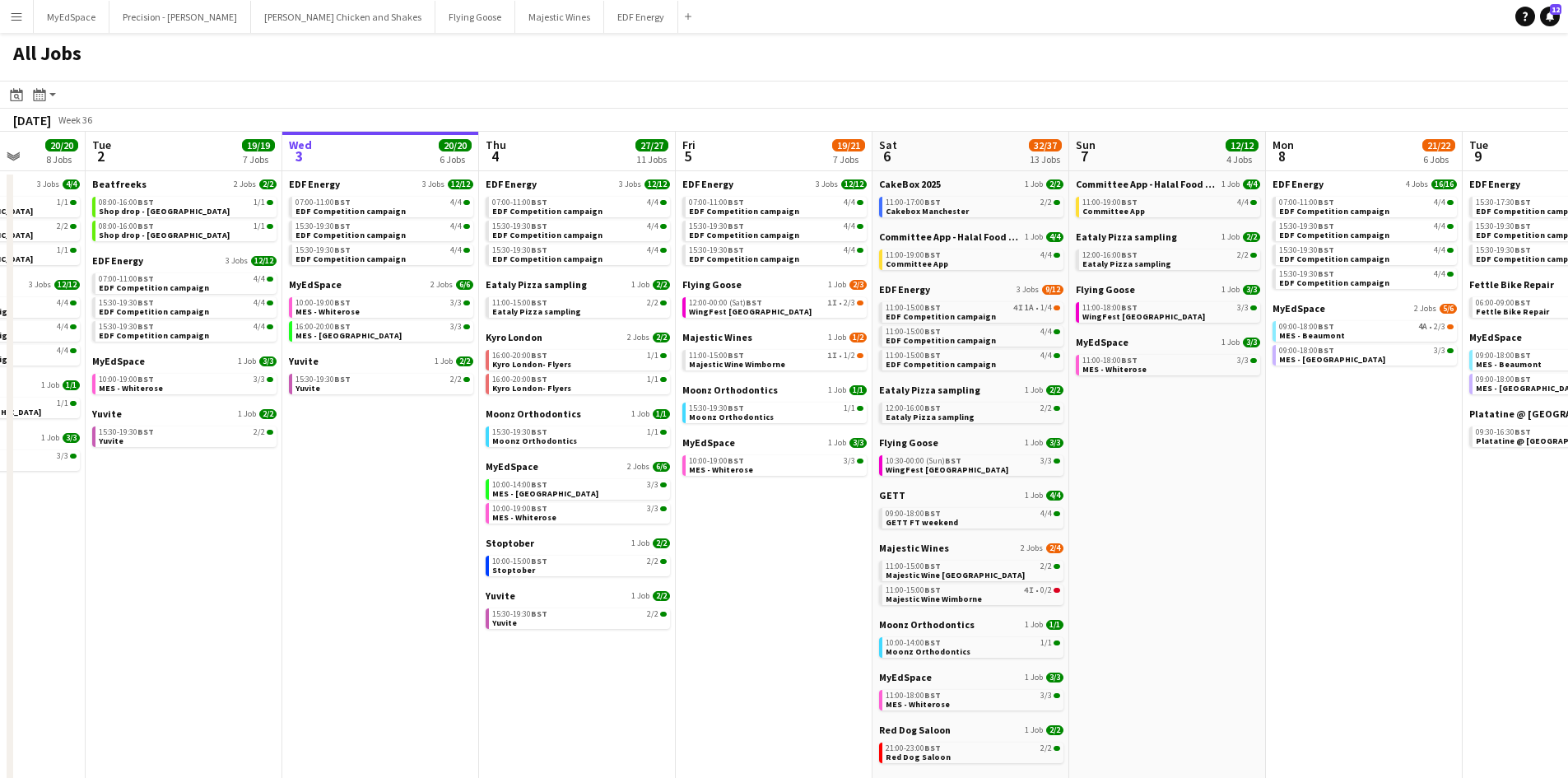
drag, startPoint x: 210, startPoint y: 467, endPoint x: -117, endPoint y: 445, distance: 327.7
click at [0, 445] on html "Menu Boards Boards Boards All jobs Status Workforce Workforce My Workforce Recr…" at bounding box center [784, 632] width 1568 height 1263
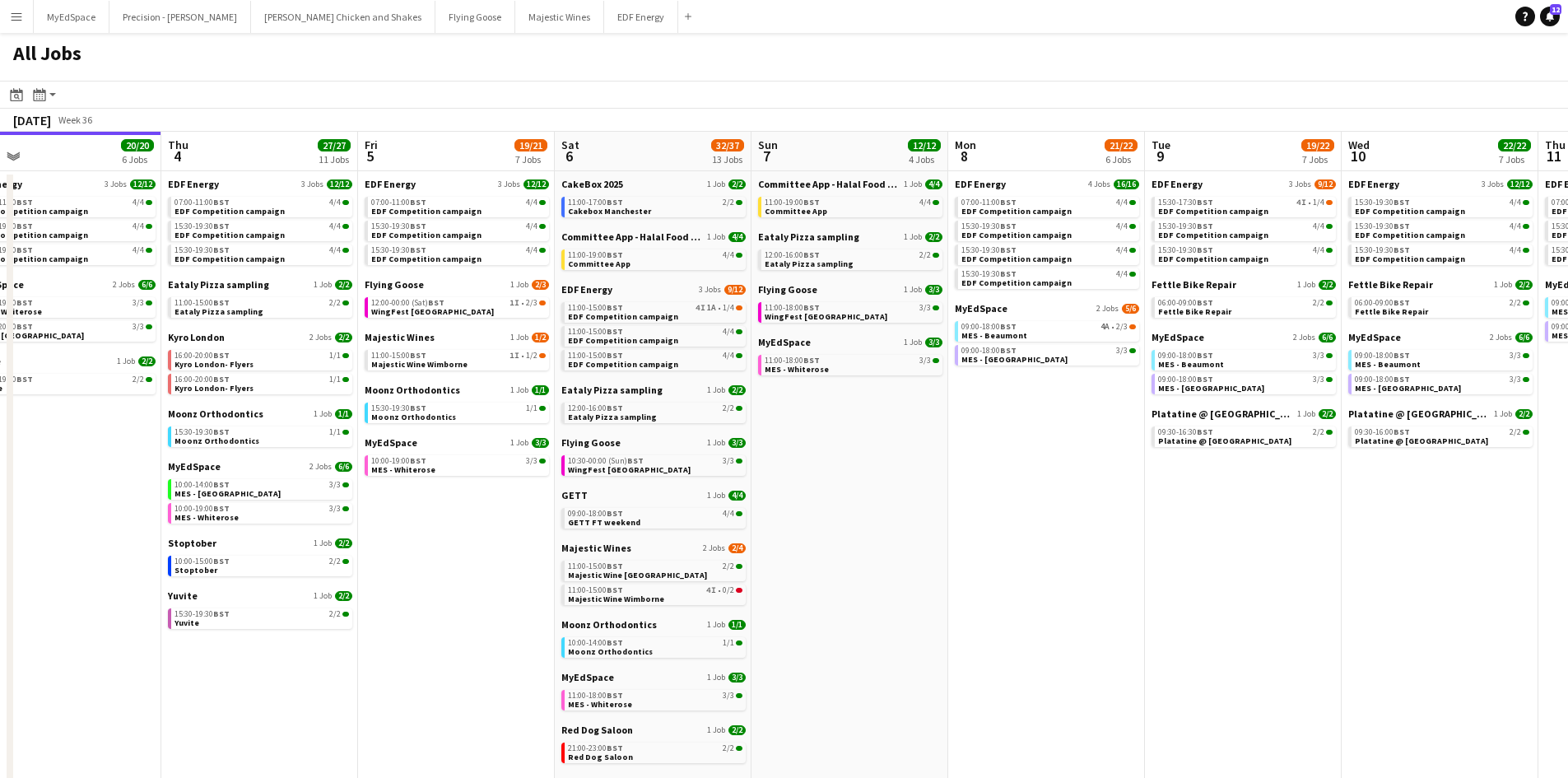
drag, startPoint x: 301, startPoint y: 459, endPoint x: 286, endPoint y: 454, distance: 15.8
click at [155, 419] on app-calendar-viewport "Sun 31 23/27 11 Jobs Mon 1 20/20 8 Jobs Tue 2 19/19 7 Jobs Wed 3 20/20 6 Jobs T…" at bounding box center [784, 697] width 1568 height 1132
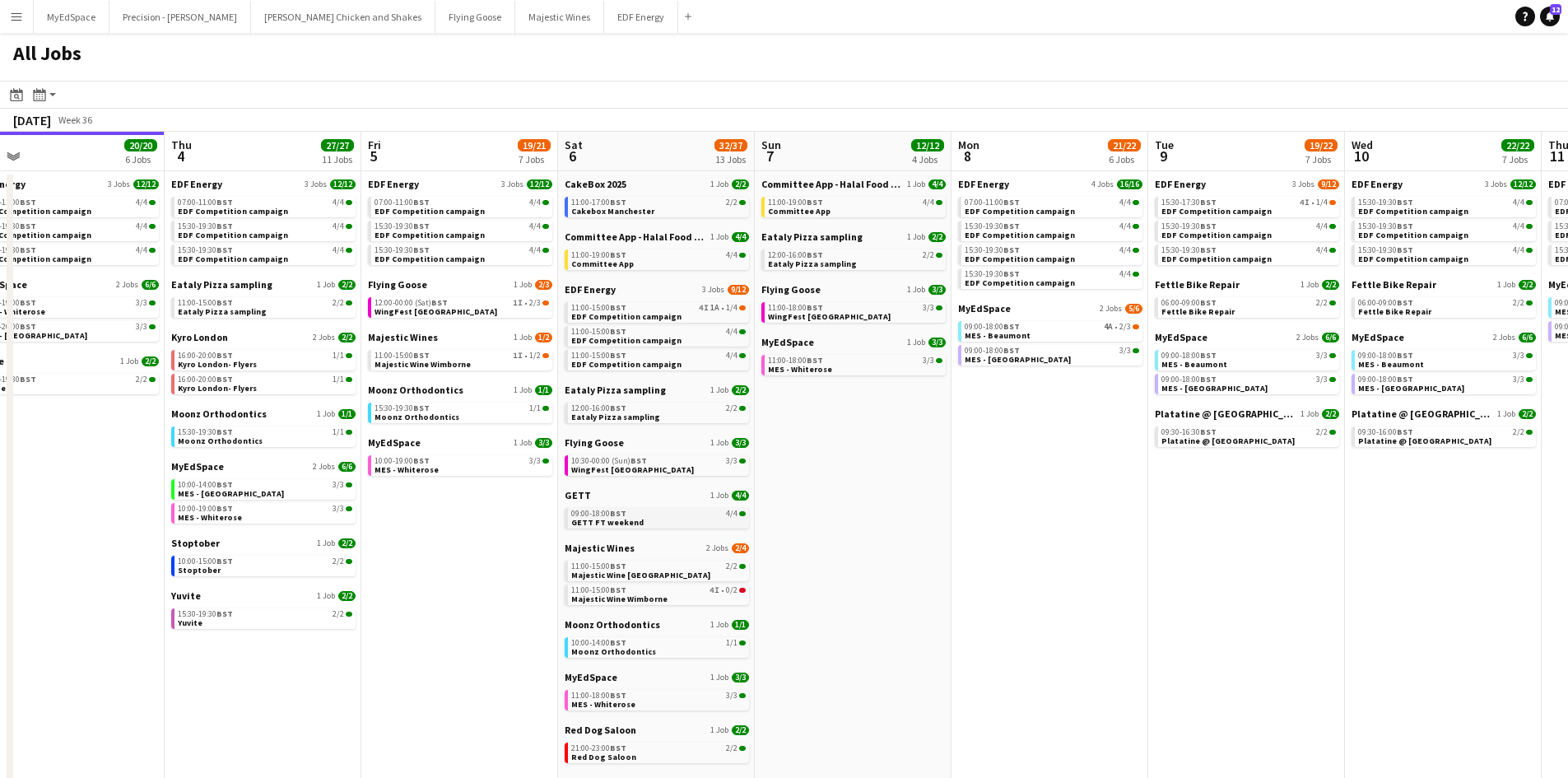
scroll to position [0, 620]
click at [584, 511] on span "09:00-18:00 BST" at bounding box center [600, 513] width 55 height 8
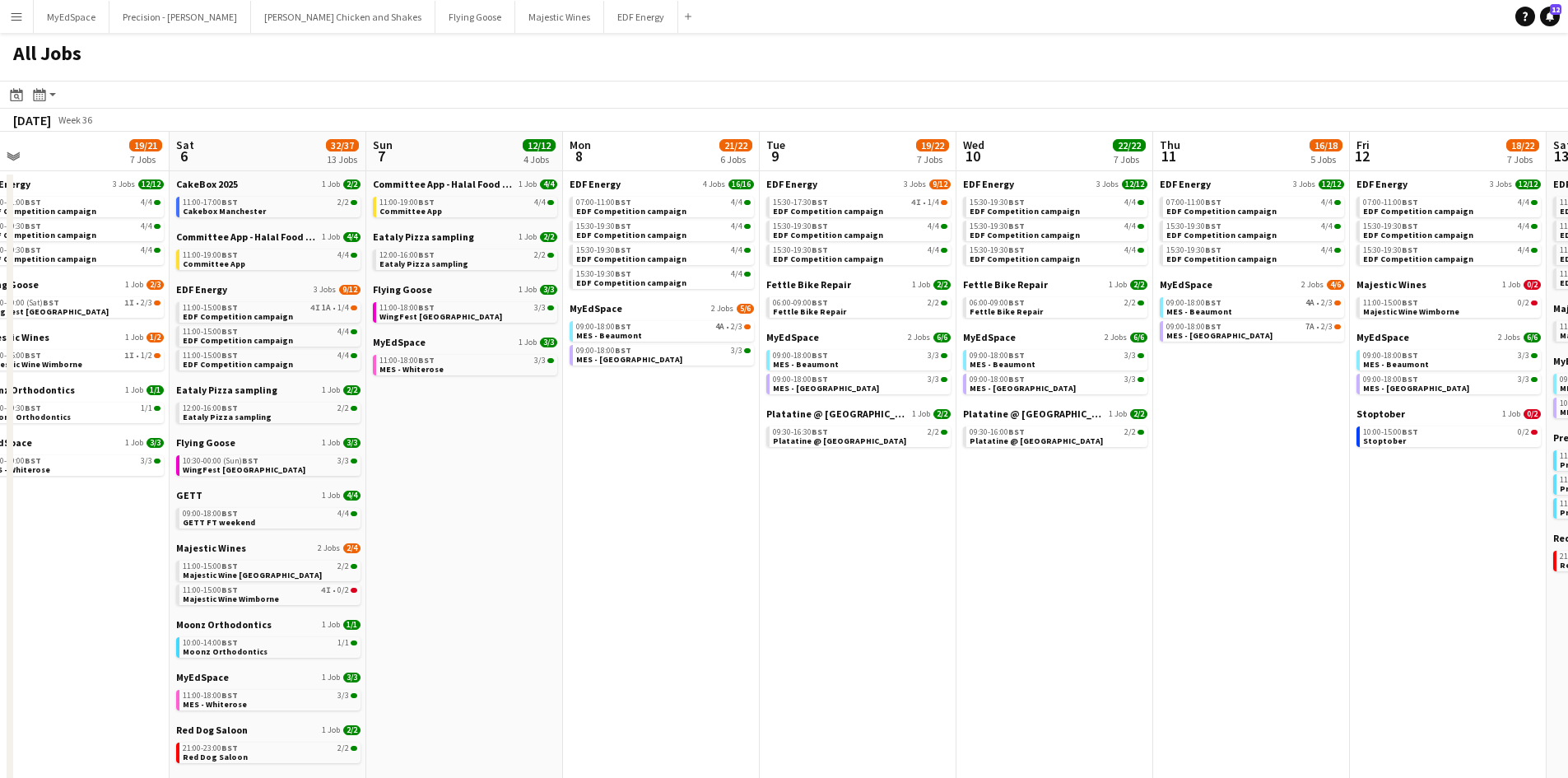
drag, startPoint x: 934, startPoint y: 622, endPoint x: 664, endPoint y: 546, distance: 280.5
click at [522, 547] on app-calendar-viewport "Tue 2 19/19 7 Jobs Wed 3 20/20 6 Jobs Thu 4 27/27 11 Jobs Fri 5 19/21 7 Jobs Sa…" at bounding box center [784, 697] width 1568 height 1132
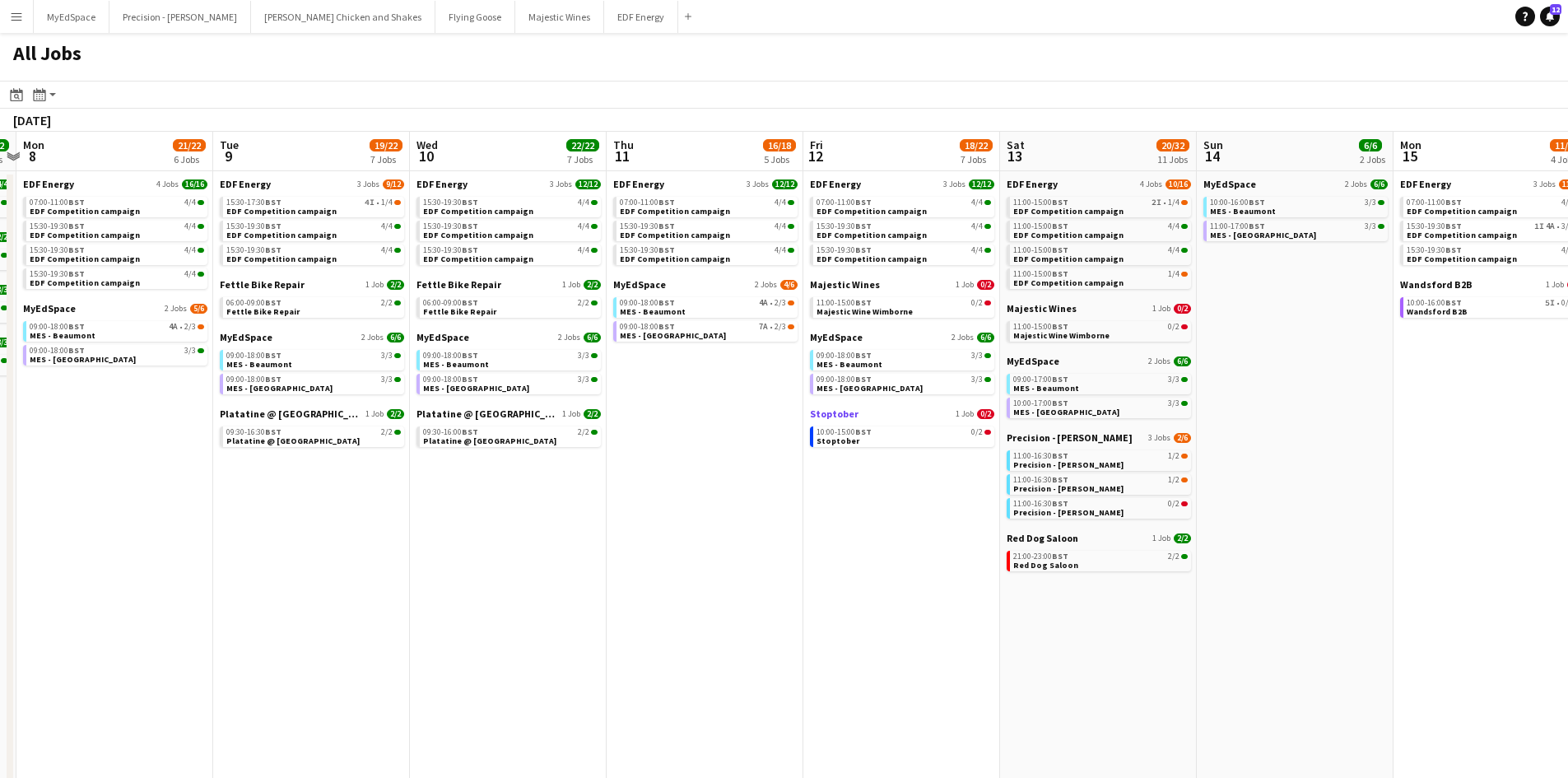
drag, startPoint x: 1413, startPoint y: 491, endPoint x: 896, endPoint y: 409, distance: 523.5
click at [872, 407] on app-calendar-viewport "Thu 4 27/27 11 Jobs Fri 5 19/21 7 Jobs Sat 6 32/37 13 Jobs Sun 7 12/12 4 Jobs M…" at bounding box center [784, 697] width 1568 height 1132
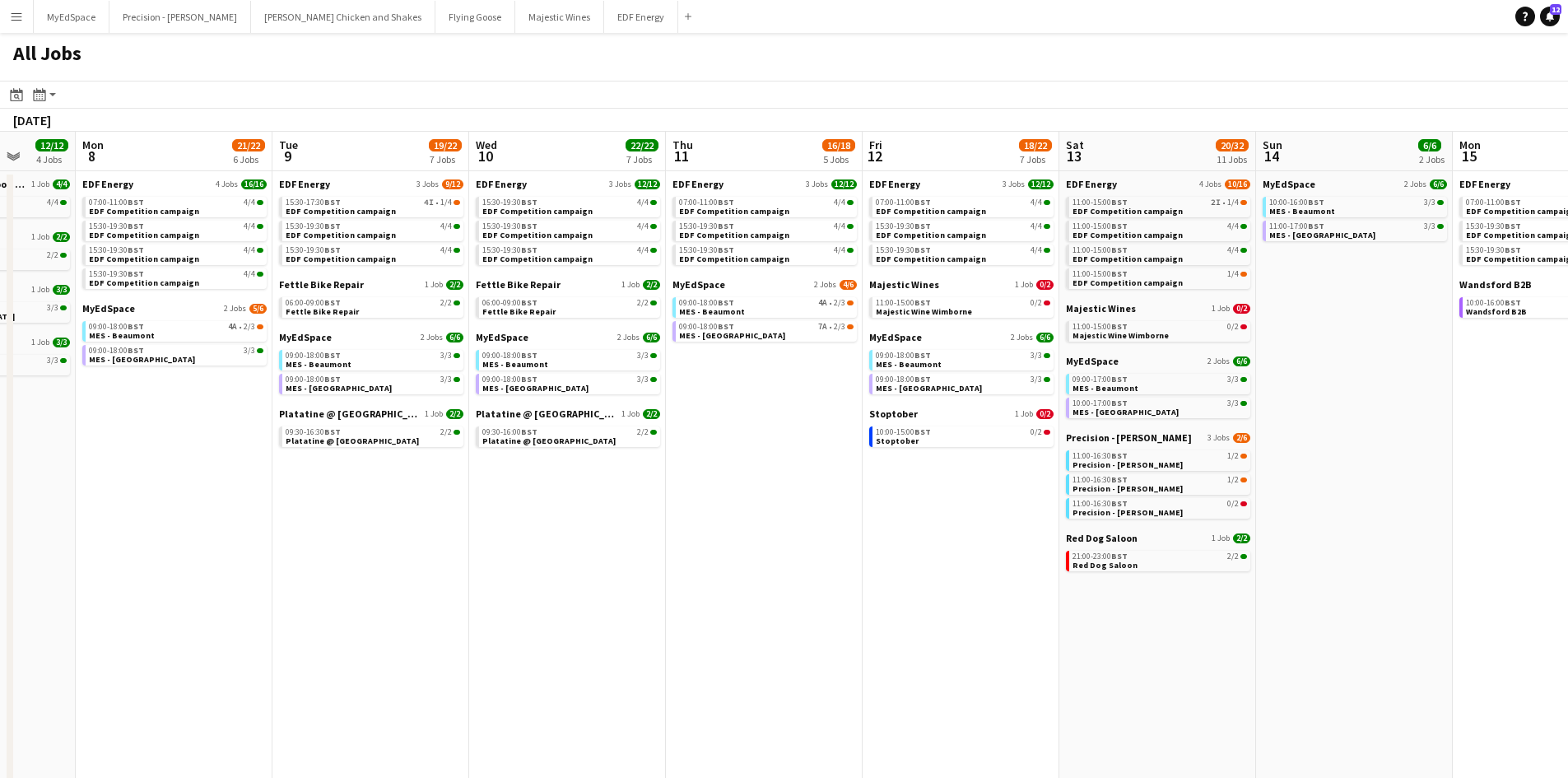
drag, startPoint x: 714, startPoint y: 512, endPoint x: 806, endPoint y: 466, distance: 102.9
click at [810, 467] on app-calendar-viewport "Thu 4 27/27 11 Jobs Fri 5 19/21 7 Jobs Sat 6 32/37 13 Jobs Sun 7 12/12 4 Jobs M…" at bounding box center [784, 697] width 1568 height 1132
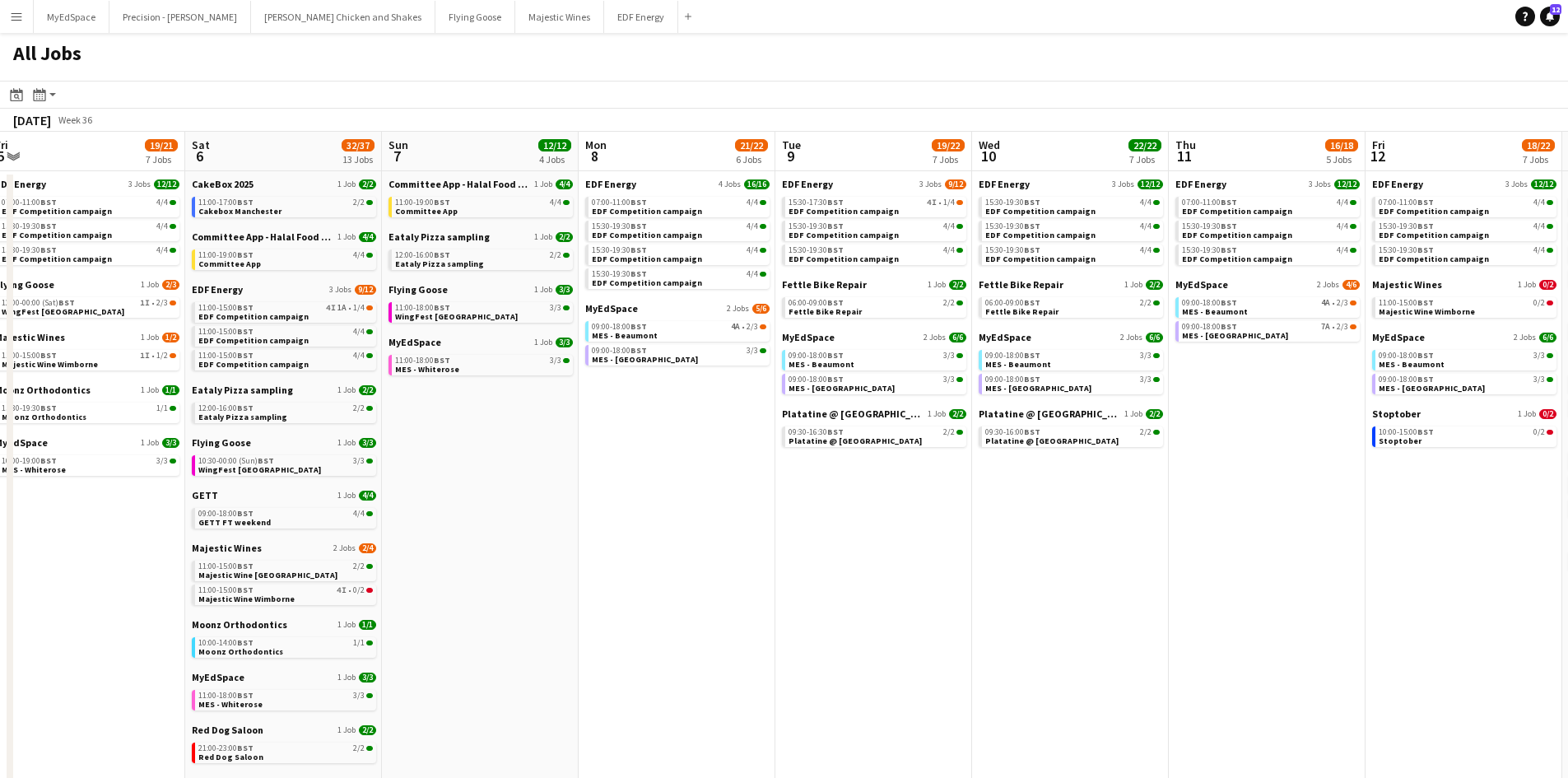
drag, startPoint x: 523, startPoint y: 434, endPoint x: 607, endPoint y: 429, distance: 84.1
click at [610, 432] on app-calendar-viewport "Wed 3 20/20 6 Jobs Thu 4 27/27 11 Jobs Fri 5 19/21 7 Jobs Sat 6 32/37 13 Jobs S…" at bounding box center [784, 697] width 1568 height 1132
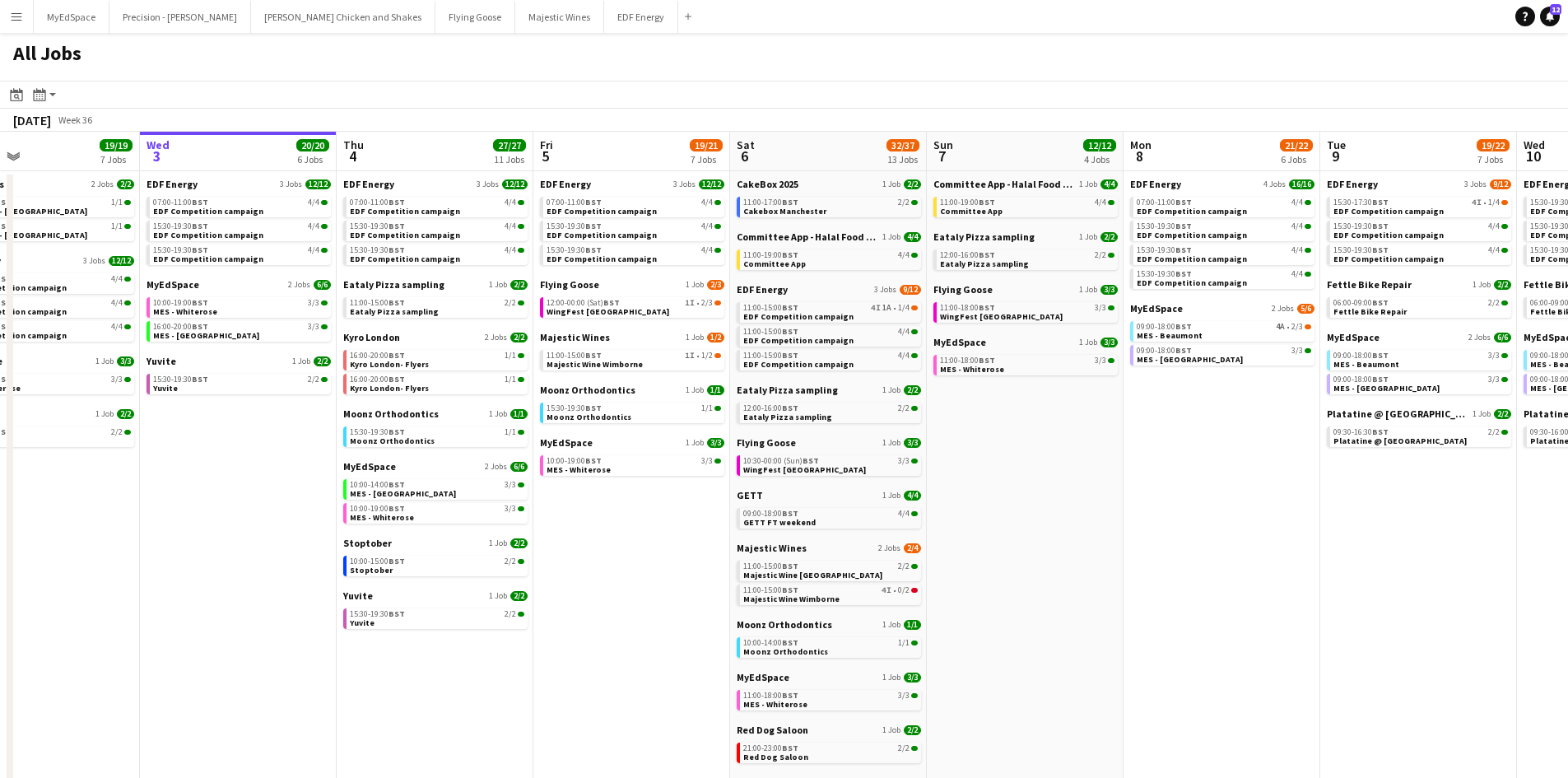
drag, startPoint x: 427, startPoint y: 460, endPoint x: 619, endPoint y: 461, distance: 192.0
click at [621, 465] on app-calendar-viewport "Sun 31 23/27 11 Jobs Mon 1 20/20 8 Jobs Tue 2 19/19 7 Jobs Wed 3 20/20 6 Jobs T…" at bounding box center [784, 697] width 1568 height 1132
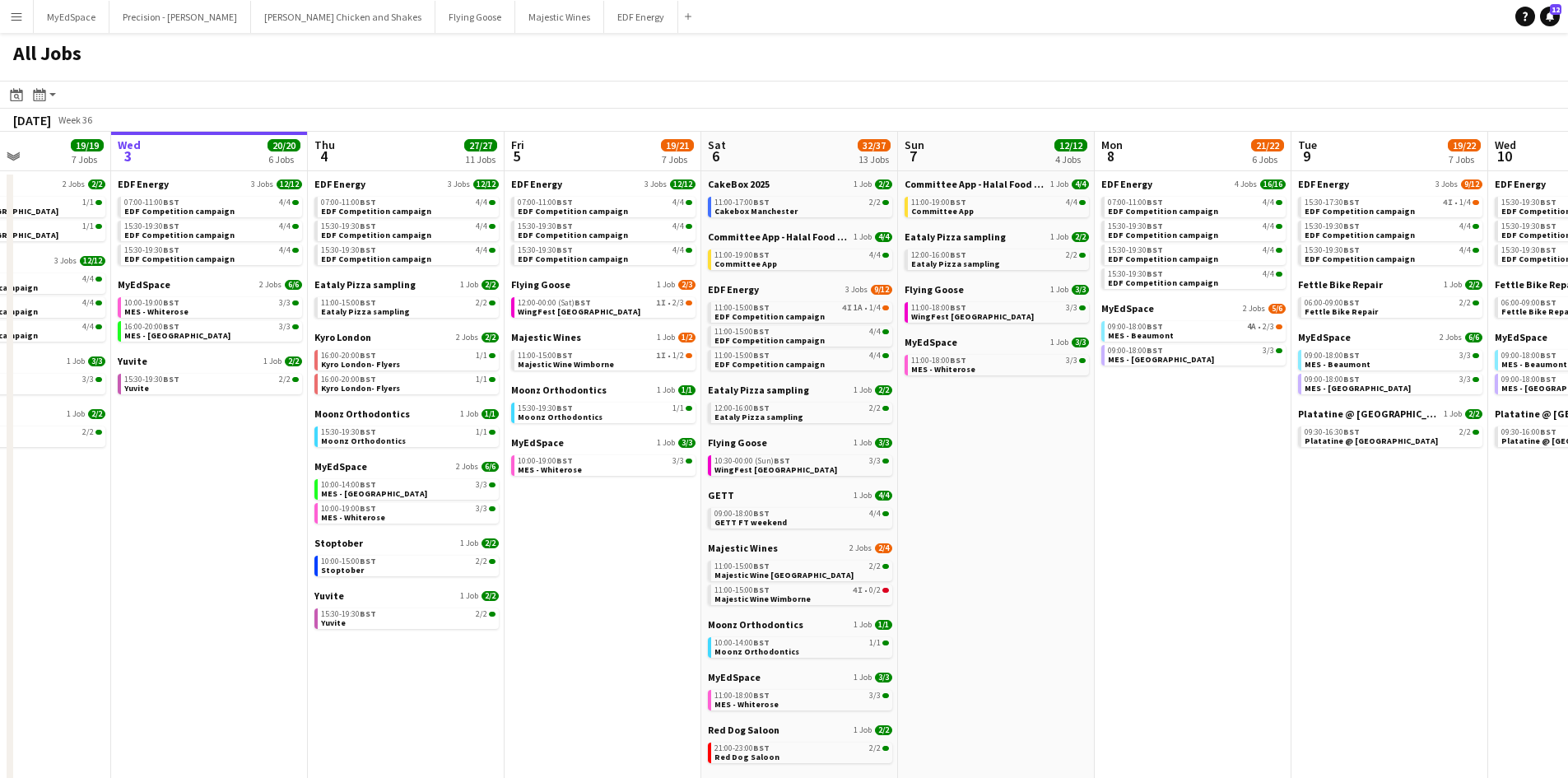
drag, startPoint x: 444, startPoint y: 518, endPoint x: 484, endPoint y: 476, distance: 58.0
click at [501, 517] on app-calendar-viewport "Sun 31 23/27 11 Jobs Mon 1 20/20 8 Jobs Tue 2 19/19 7 Jobs Wed 3 20/20 6 Jobs T…" at bounding box center [784, 697] width 1568 height 1132
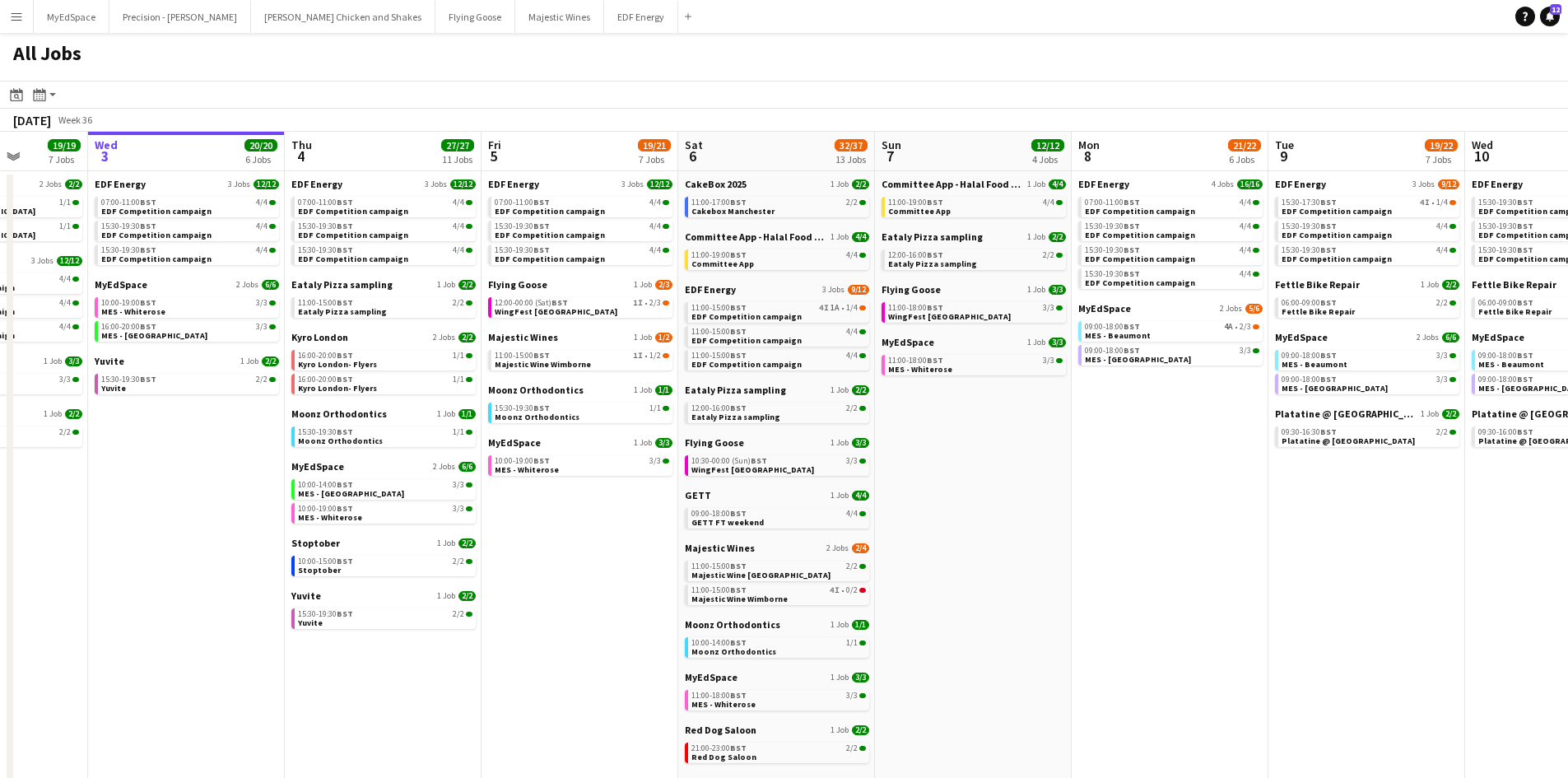
scroll to position [0, 517]
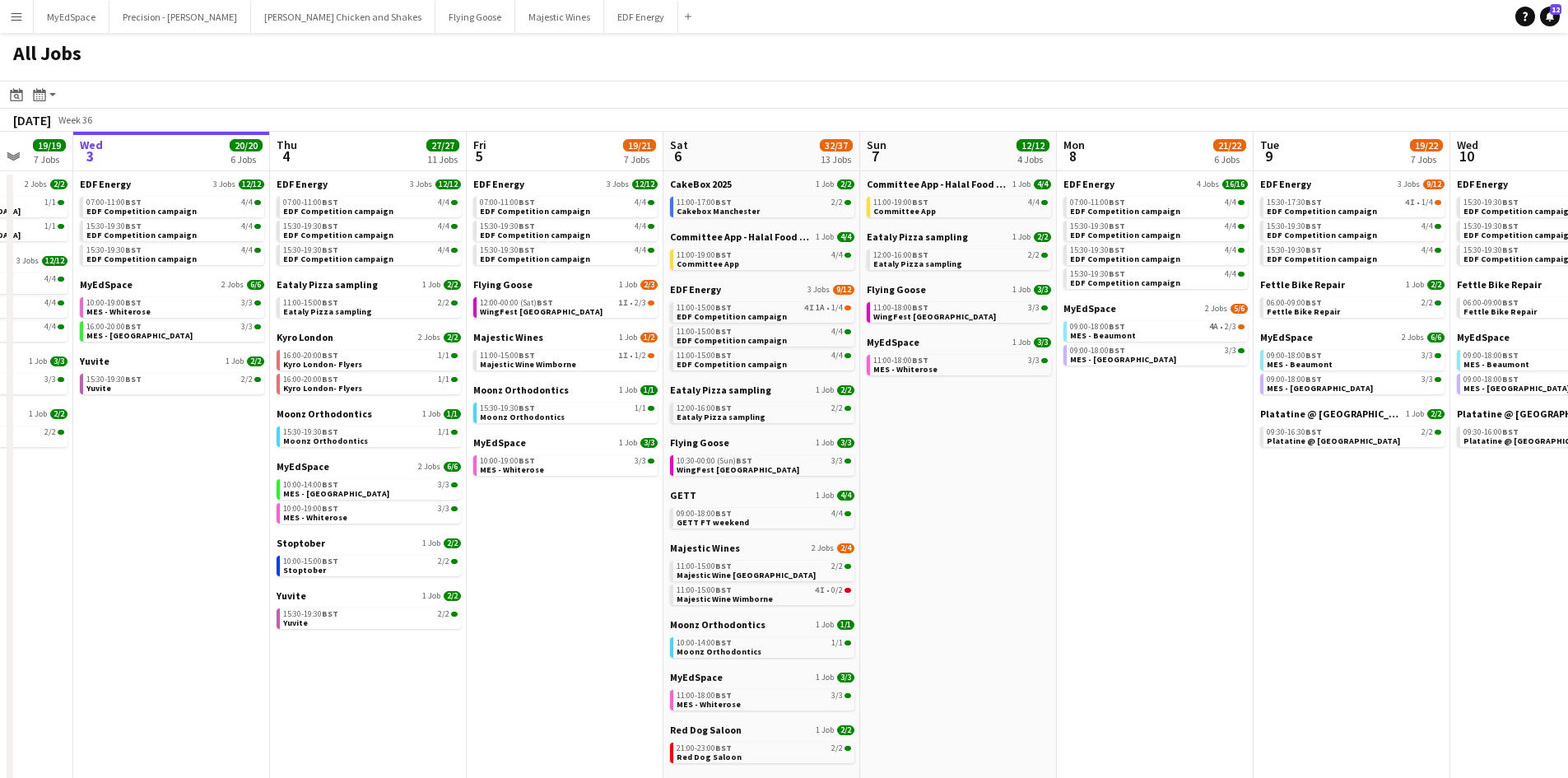
drag, startPoint x: 745, startPoint y: 499, endPoint x: 581, endPoint y: 461, distance: 168.3
click at [581, 461] on app-calendar-viewport "Sun 31 23/27 11 Jobs Mon 1 20/20 8 Jobs Tue 2 19/19 7 Jobs Wed 3 20/20 6 Jobs T…" at bounding box center [784, 697] width 1568 height 1132
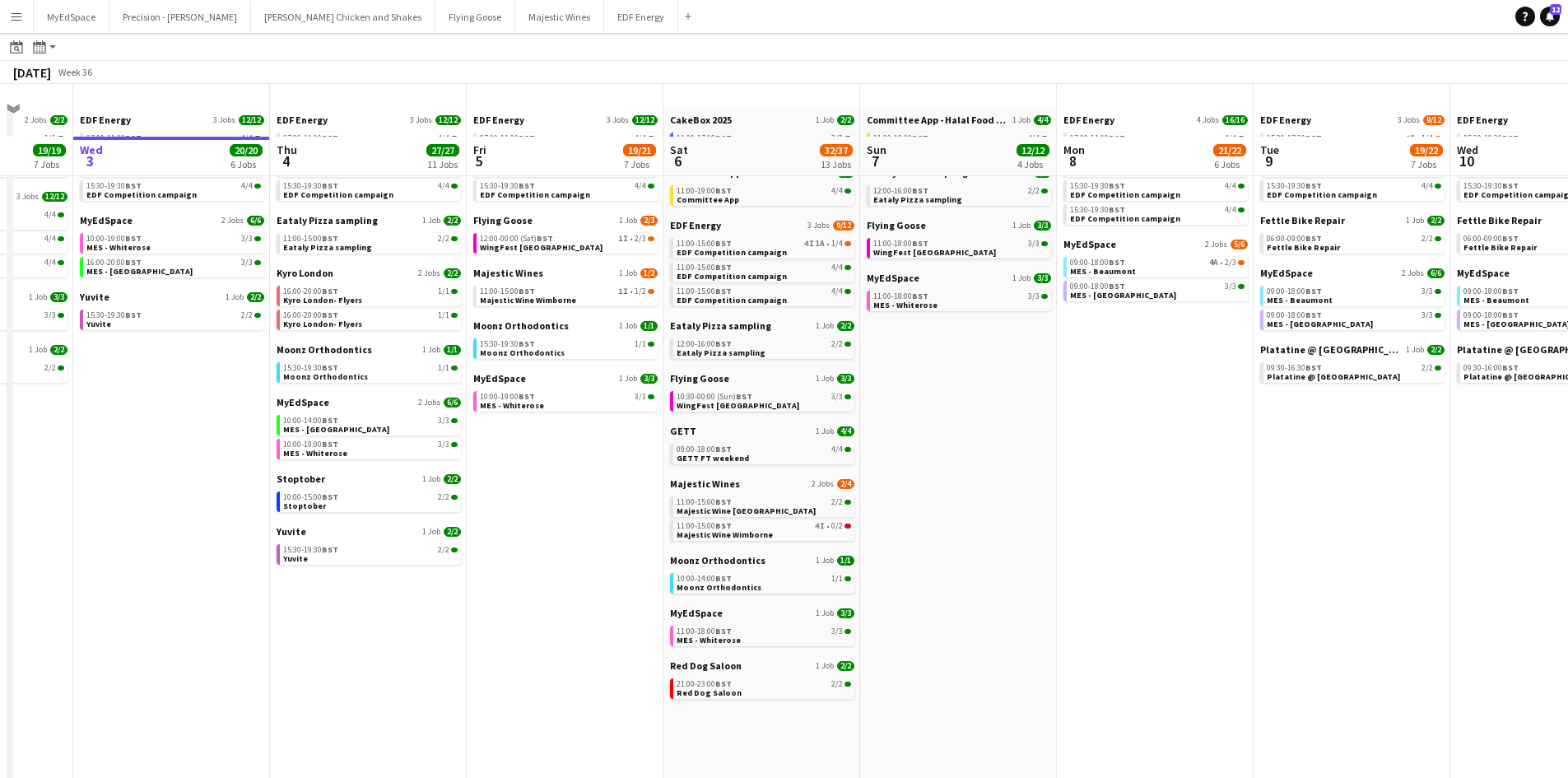
scroll to position [0, 0]
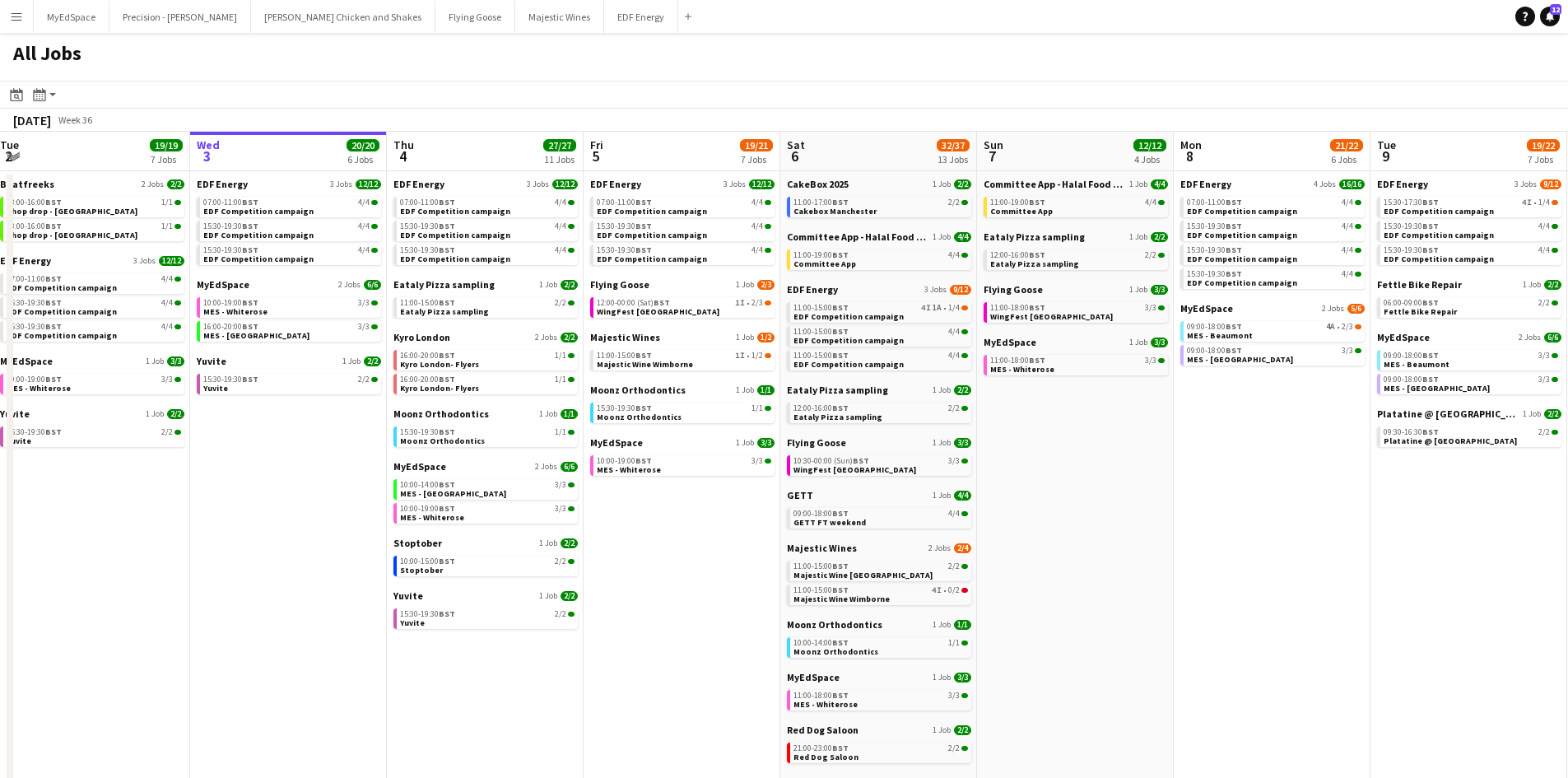
drag, startPoint x: 523, startPoint y: 594, endPoint x: 665, endPoint y: 606, distance: 142.5
click at [665, 606] on app-calendar-viewport "Sun 31 23/27 11 Jobs Mon 1 20/20 8 Jobs Tue 2 19/19 7 Jobs Wed 3 20/20 6 Jobs T…" at bounding box center [784, 697] width 1568 height 1132
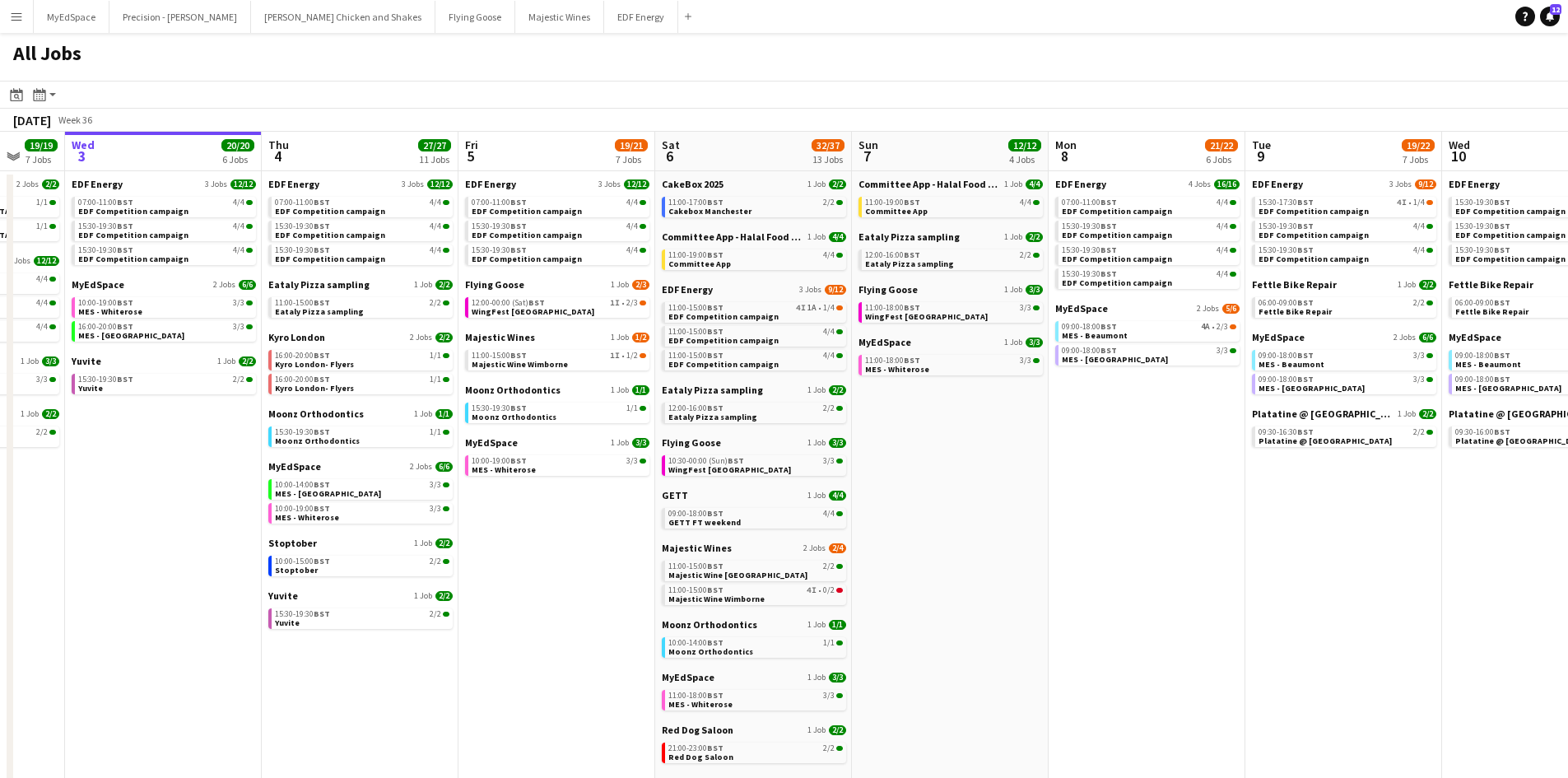
drag, startPoint x: 1085, startPoint y: 522, endPoint x: 932, endPoint y: 510, distance: 153.5
click at [932, 510] on app-calendar-viewport "Sun 31 23/27 11 Jobs Mon 1 20/20 8 Jobs Tue 2 19/19 7 Jobs Wed 3 20/20 6 Jobs T…" at bounding box center [784, 697] width 1568 height 1132
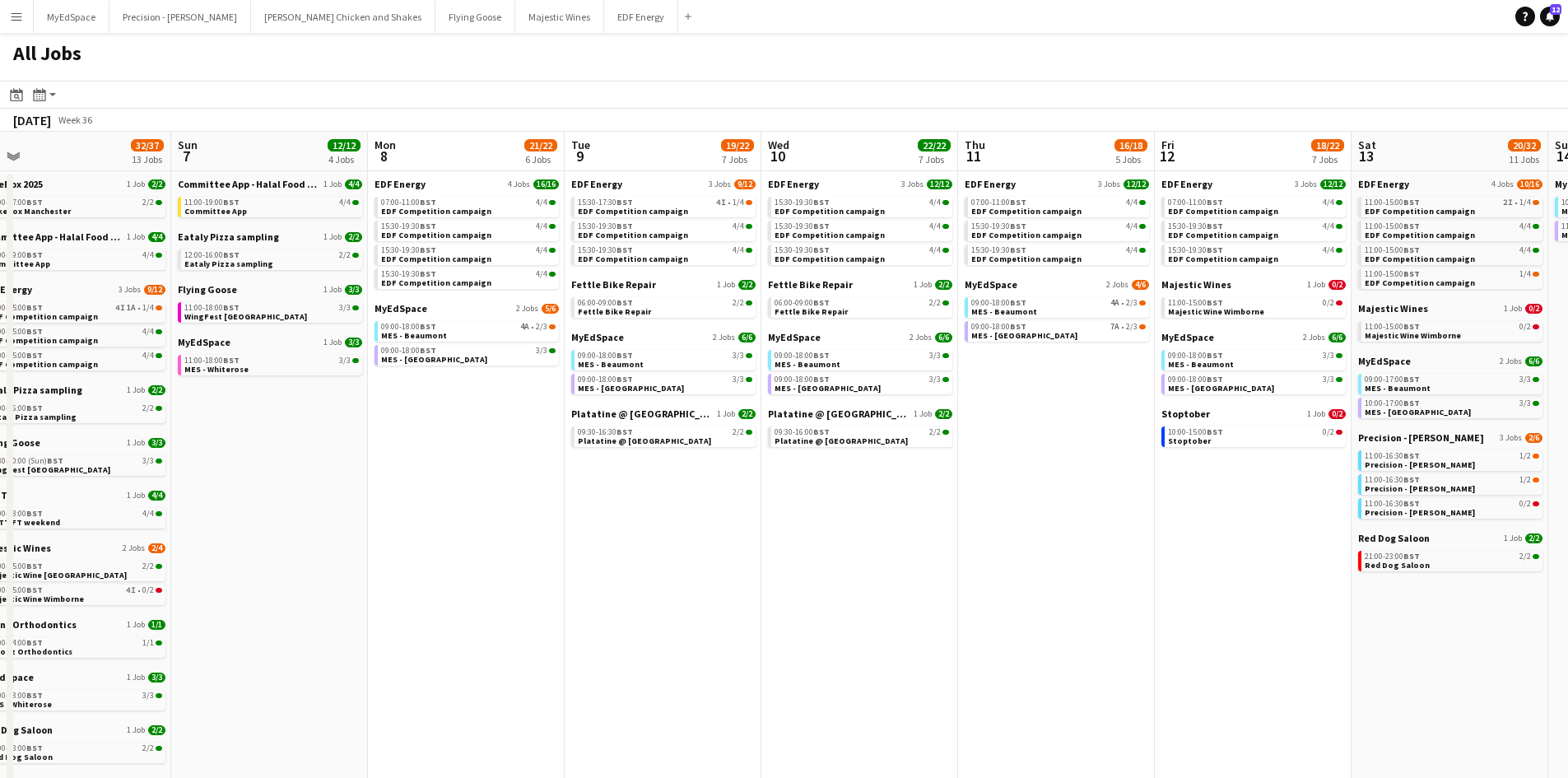
drag, startPoint x: 1116, startPoint y: 522, endPoint x: 792, endPoint y: 488, distance: 325.8
click at [792, 488] on app-calendar-viewport "Tue 2 19/19 7 Jobs Wed 3 20/20 6 Jobs Thu 4 27/27 11 Jobs Fri 5 19/21 7 Jobs Sa…" at bounding box center [784, 697] width 1568 height 1132
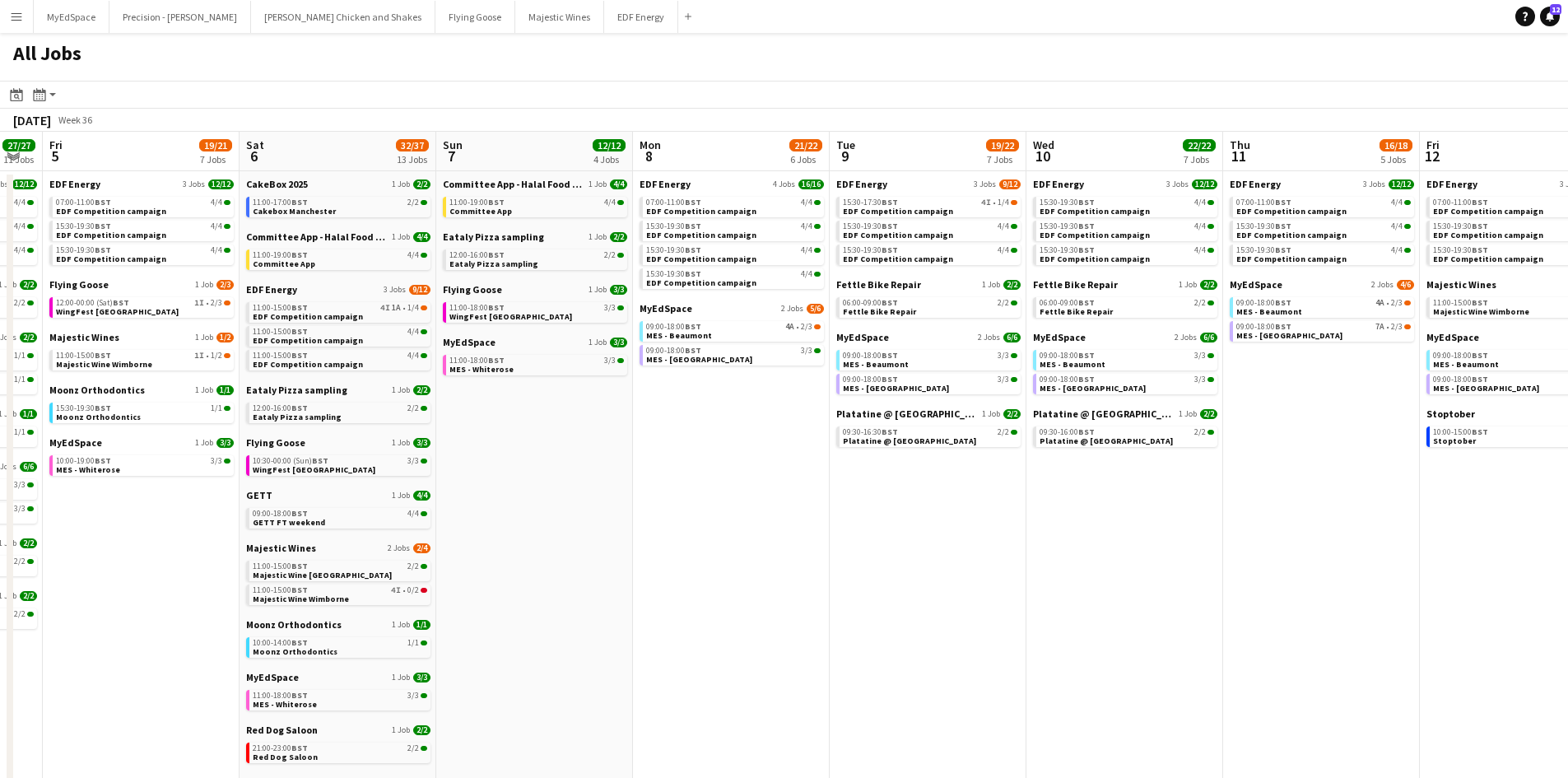
scroll to position [0, 548]
drag, startPoint x: 933, startPoint y: 507, endPoint x: 920, endPoint y: 505, distance: 13.2
click at [920, 505] on app-calendar-viewport "Tue 2 19/19 7 Jobs Wed 3 20/20 6 Jobs Thu 4 27/27 11 Jobs Fri 5 19/21 7 Jobs Sa…" at bounding box center [784, 697] width 1568 height 1132
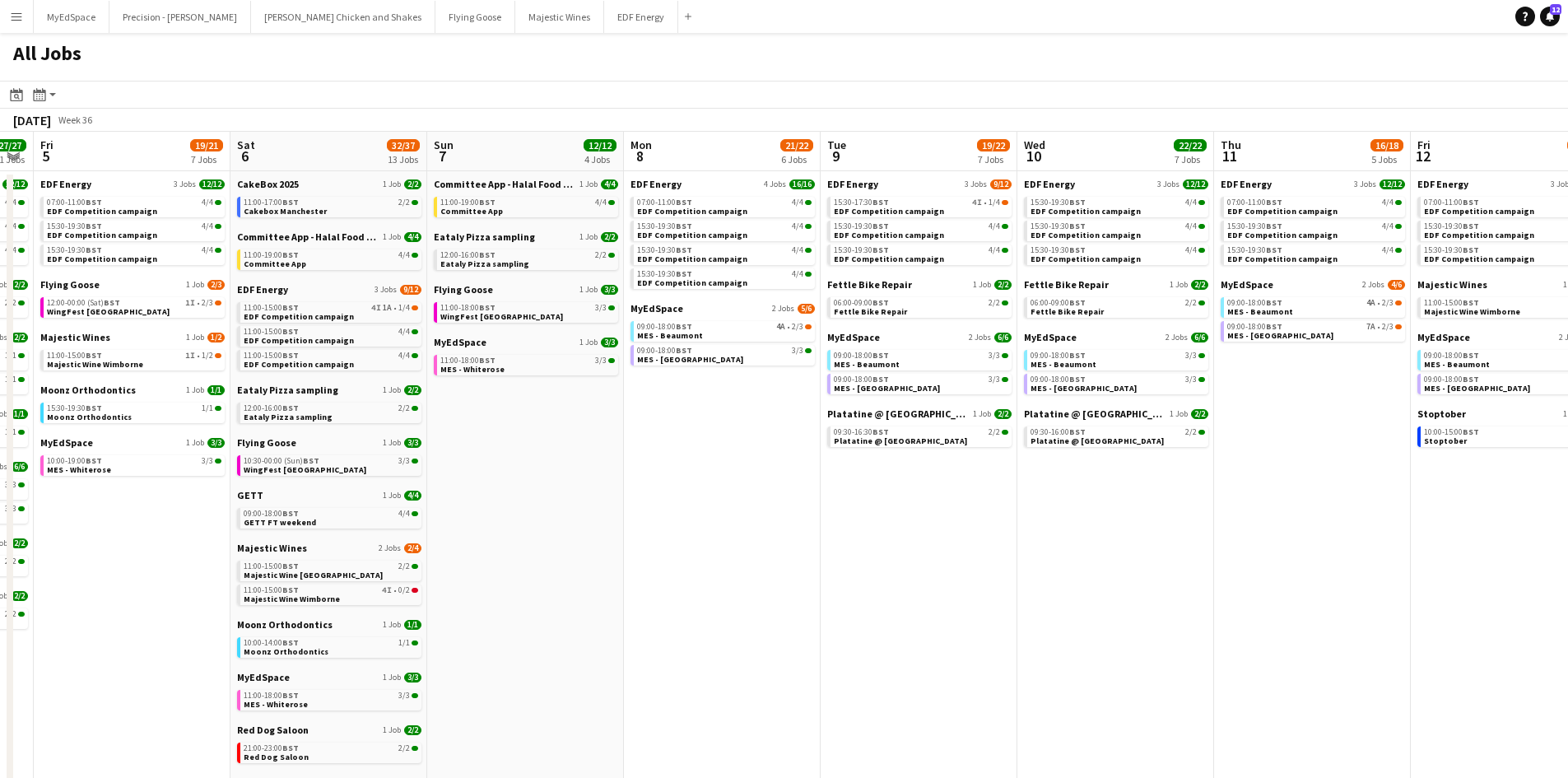
drag, startPoint x: 1225, startPoint y: 643, endPoint x: 851, endPoint y: 584, distance: 378.6
click at [851, 584] on app-calendar-viewport "Tue 2 19/19 7 Jobs Wed 3 20/20 6 Jobs Thu 4 27/27 11 Jobs Fri 5 19/21 7 Jobs Sa…" at bounding box center [784, 697] width 1568 height 1132
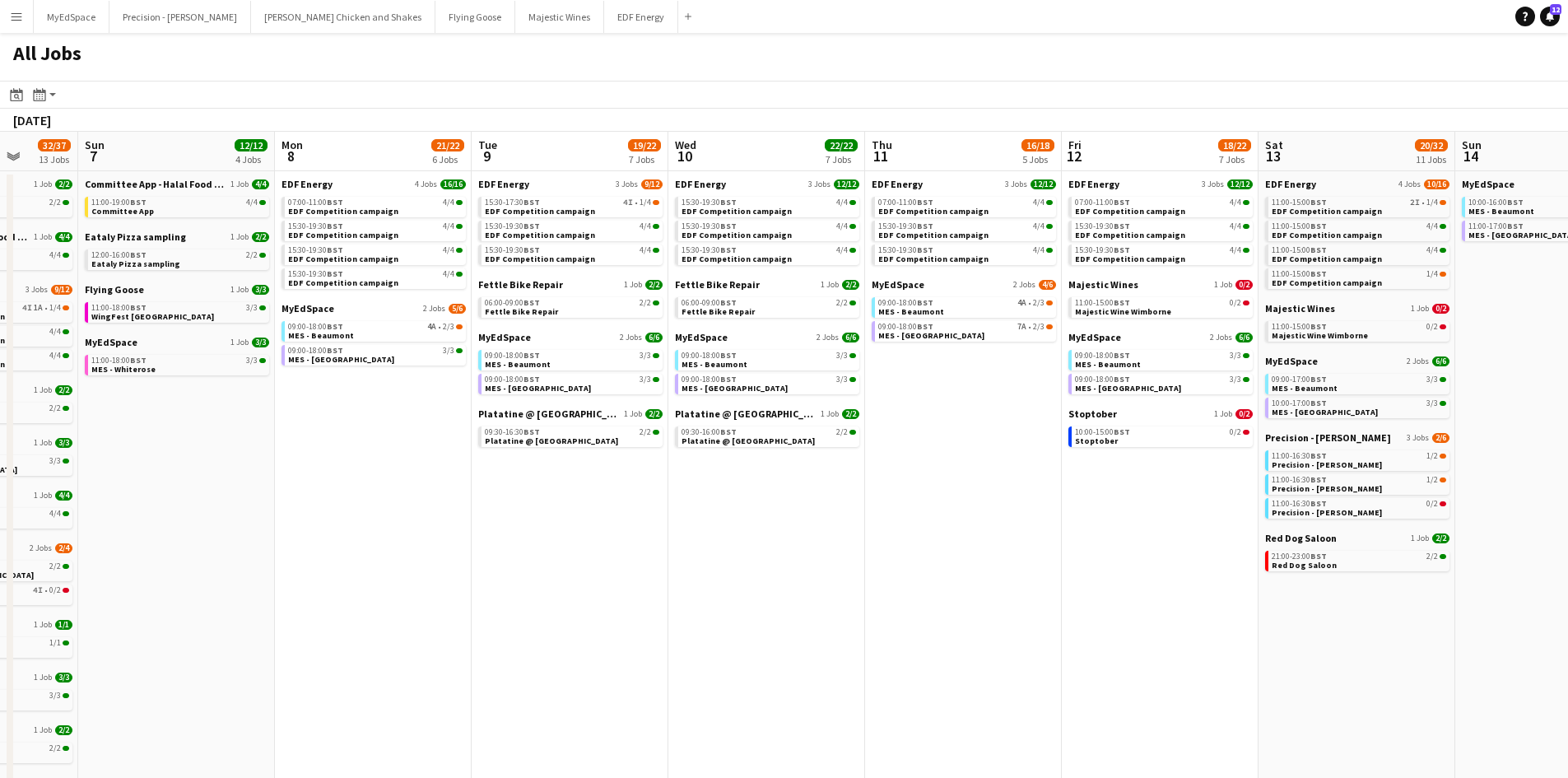
drag, startPoint x: 1097, startPoint y: 619, endPoint x: 760, endPoint y: 552, distance: 343.6
click at [758, 552] on app-calendar-viewport "Thu 4 27/27 11 Jobs Fri 5 19/21 7 Jobs Sat 6 32/37 13 Jobs Sun 7 12/12 4 Jobs M…" at bounding box center [784, 697] width 1568 height 1132
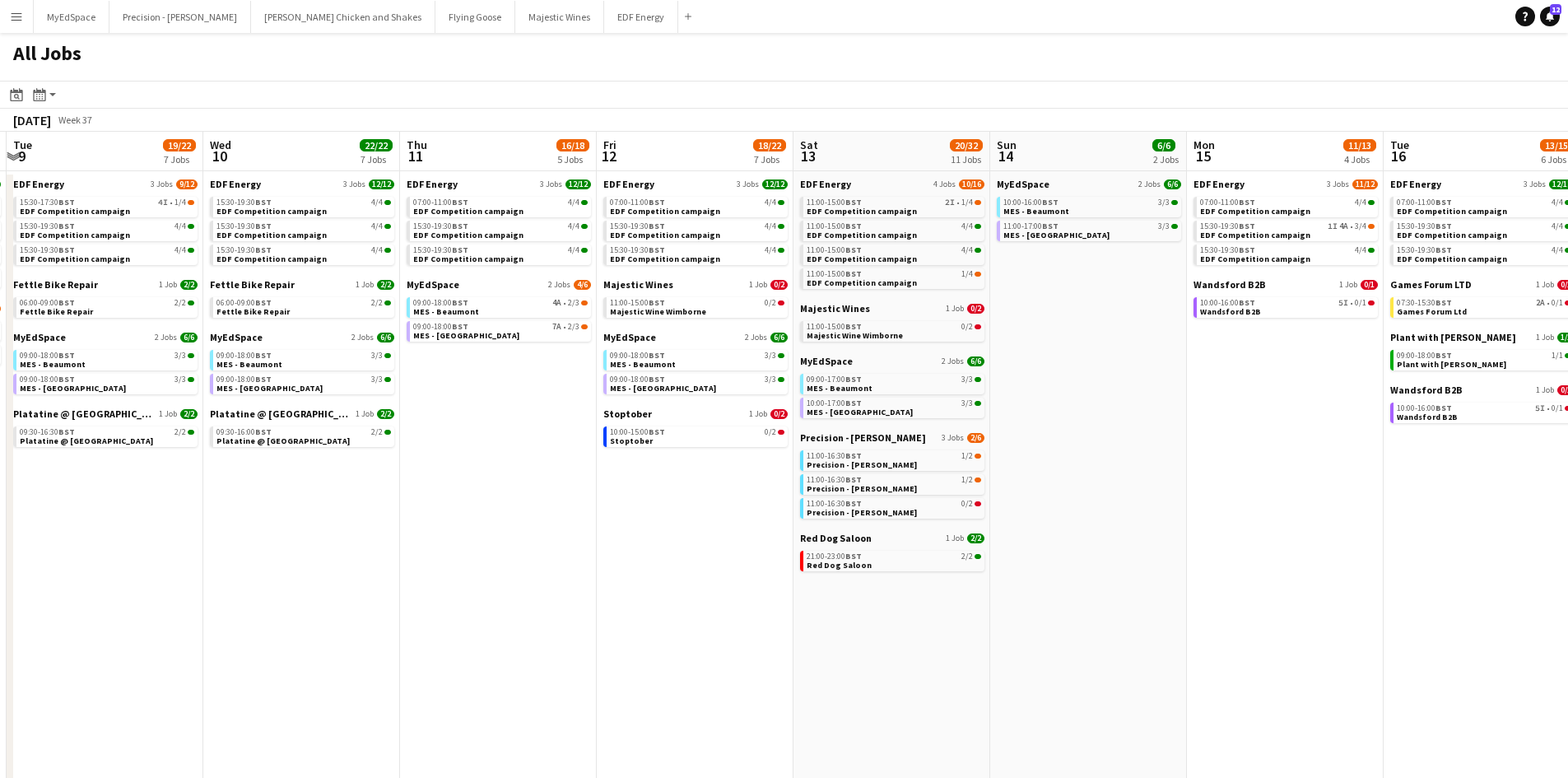
drag, startPoint x: 1105, startPoint y: 591, endPoint x: 1057, endPoint y: 602, distance: 49.2
click at [1057, 602] on app-calendar-viewport "Sat 6 32/37 13 Jobs Sun 7 12/12 4 Jobs Mon 8 21/22 6 Jobs Tue 9 19/22 7 Jobs We…" at bounding box center [784, 697] width 1568 height 1132
click at [724, 308] on link "11:00-15:00 BST 0/2 Majestic Wine Wimborne" at bounding box center [696, 307] width 174 height 19
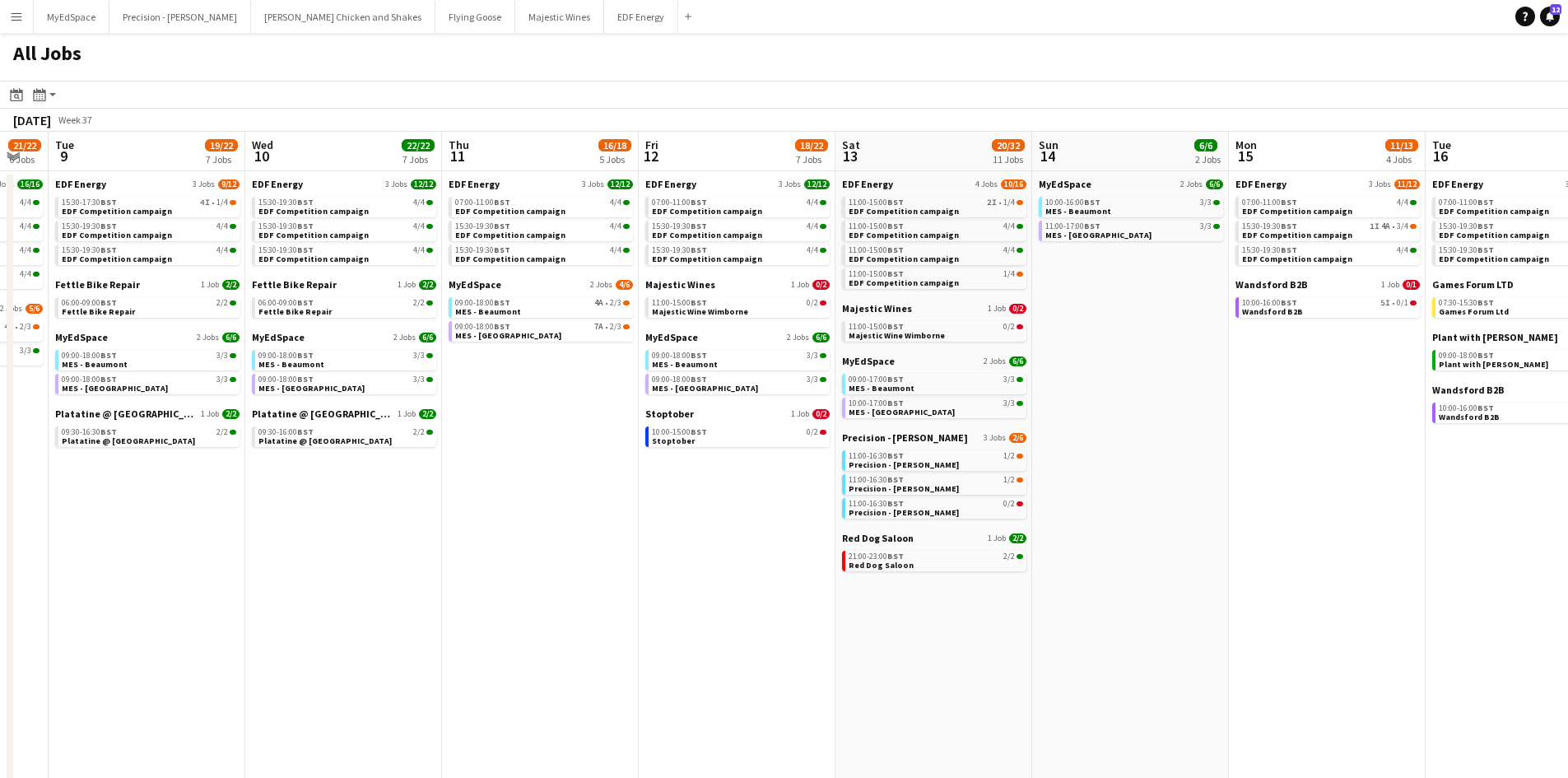
drag, startPoint x: 534, startPoint y: 482, endPoint x: 659, endPoint y: 477, distance: 125.1
click at [667, 482] on app-calendar-viewport "Sat 6 32/37 13 Jobs Sun 7 12/12 4 Jobs Mon 8 21/22 6 Jobs Tue 9 19/22 7 Jobs We…" at bounding box center [784, 697] width 1568 height 1132
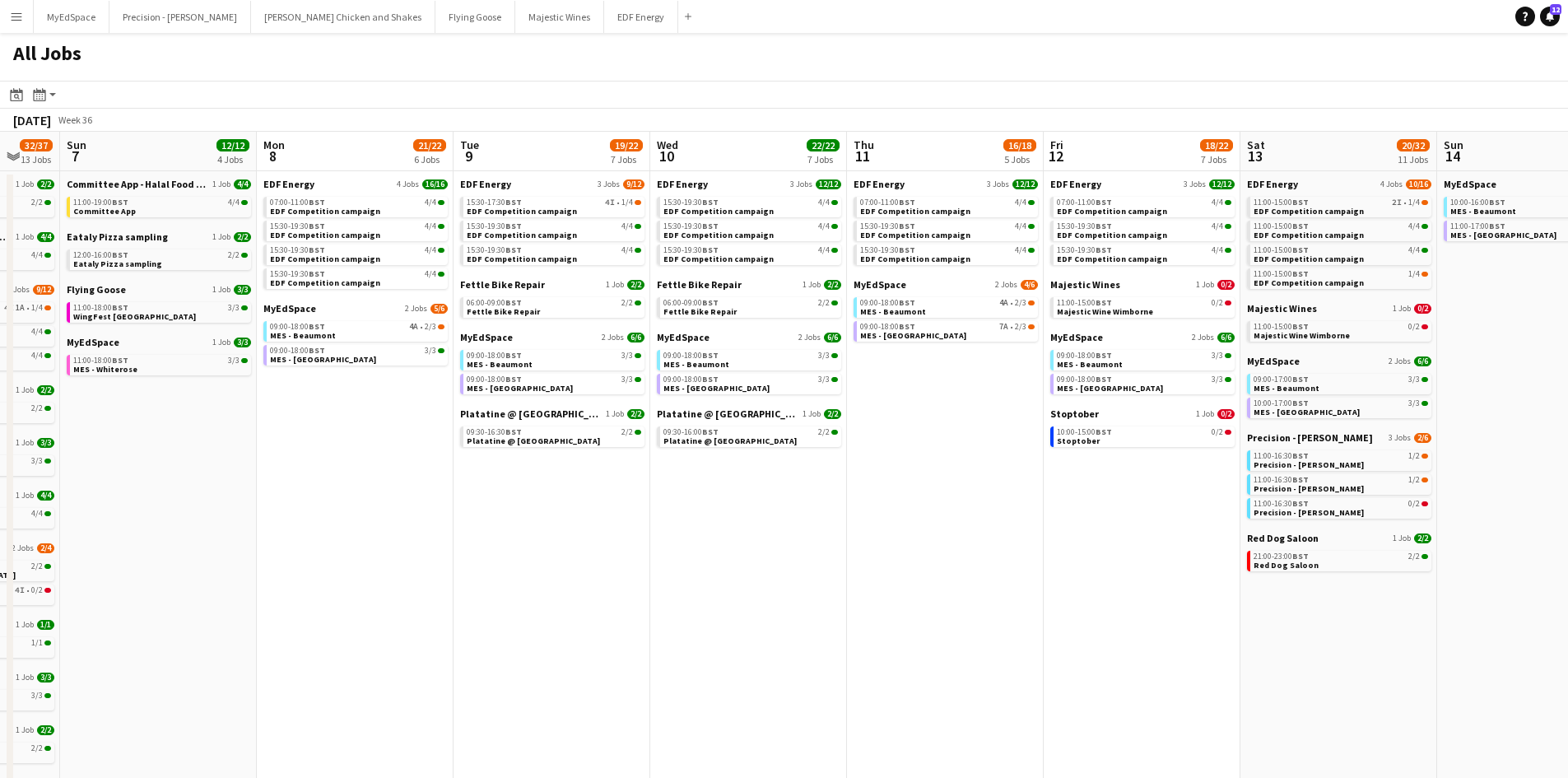
drag, startPoint x: 724, startPoint y: 505, endPoint x: 628, endPoint y: 491, distance: 97.0
click at [745, 504] on app-calendar-viewport "Fri 5 19/21 7 Jobs Sat 6 32/37 13 Jobs Sun 7 12/12 4 Jobs Mon 8 21/22 6 Jobs Tu…" at bounding box center [784, 697] width 1568 height 1132
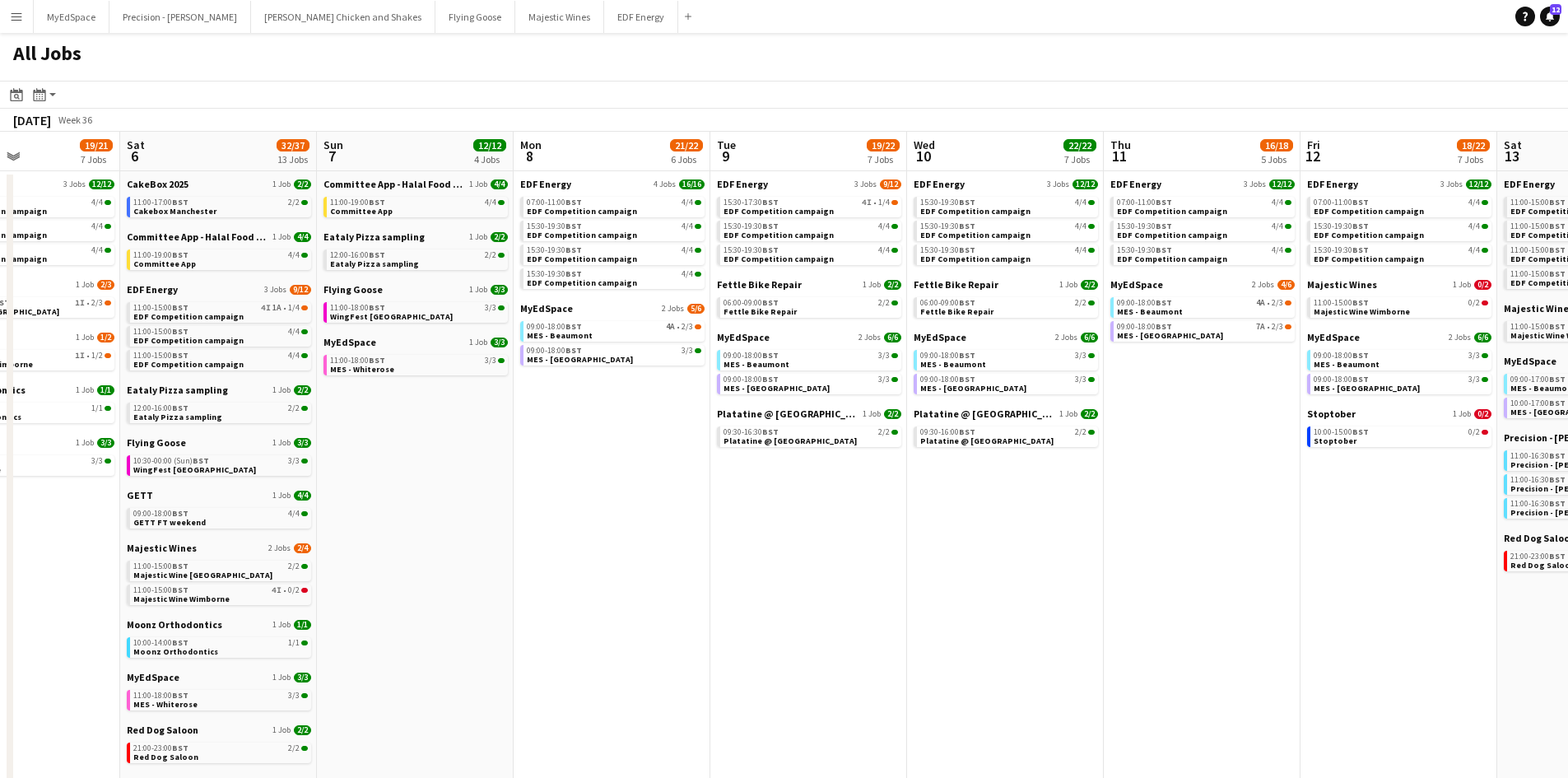
drag, startPoint x: 717, startPoint y: 534, endPoint x: 639, endPoint y: 500, distance: 85.1
click at [660, 504] on app-calendar-viewport "Wed 3 20/20 6 Jobs Thu 4 27/27 11 Jobs Fri 5 19/21 7 Jobs Sat 6 32/37 13 Jobs S…" at bounding box center [784, 697] width 1568 height 1132
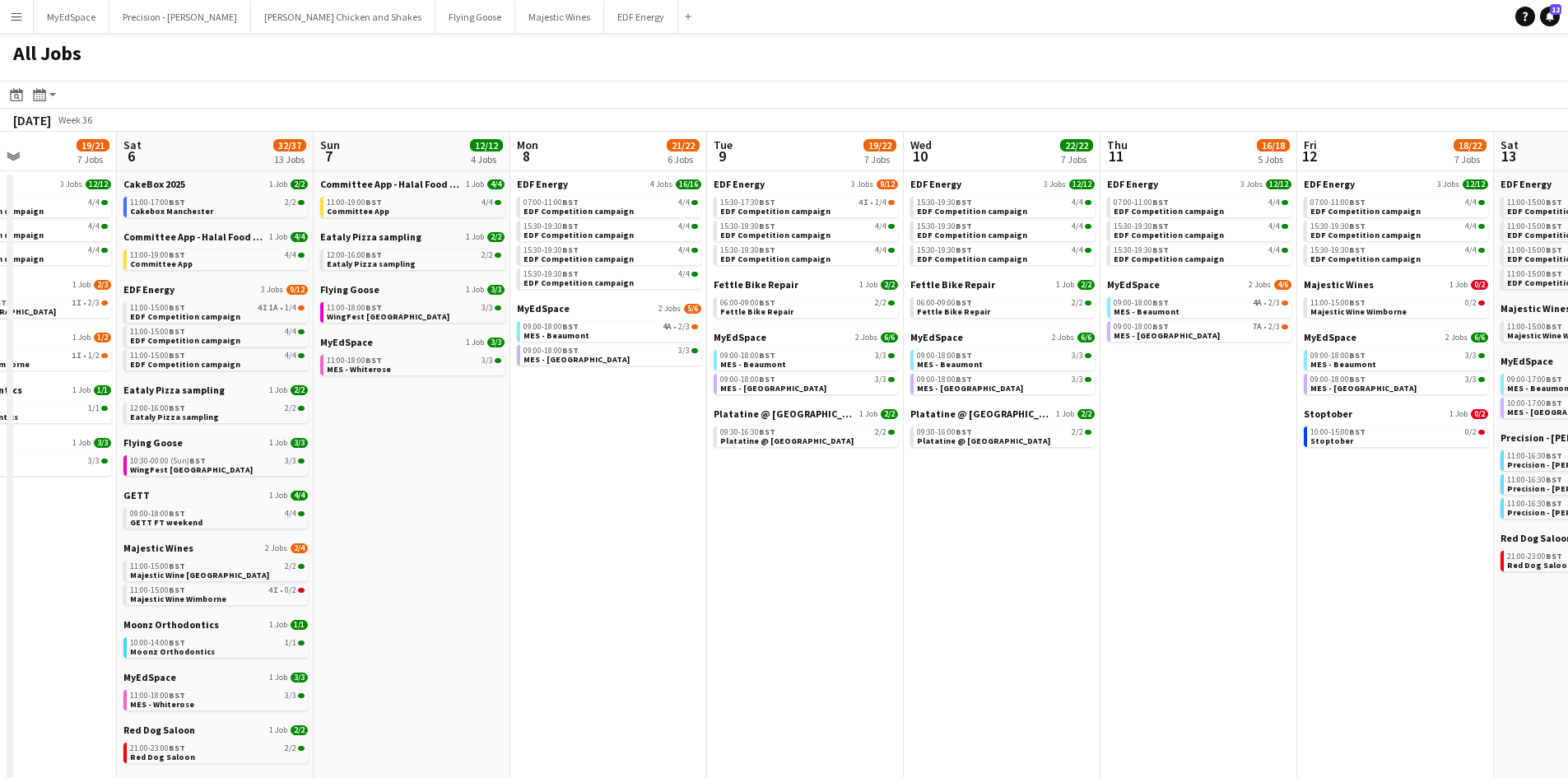
drag, startPoint x: 573, startPoint y: 493, endPoint x: 928, endPoint y: 523, distance: 356.3
click at [929, 524] on app-calendar-viewport "Wed 3 20/20 6 Jobs Thu 4 27/27 11 Jobs Fri 5 19/21 7 Jobs Sat 6 32/37 13 Jobs S…" at bounding box center [784, 697] width 1568 height 1132
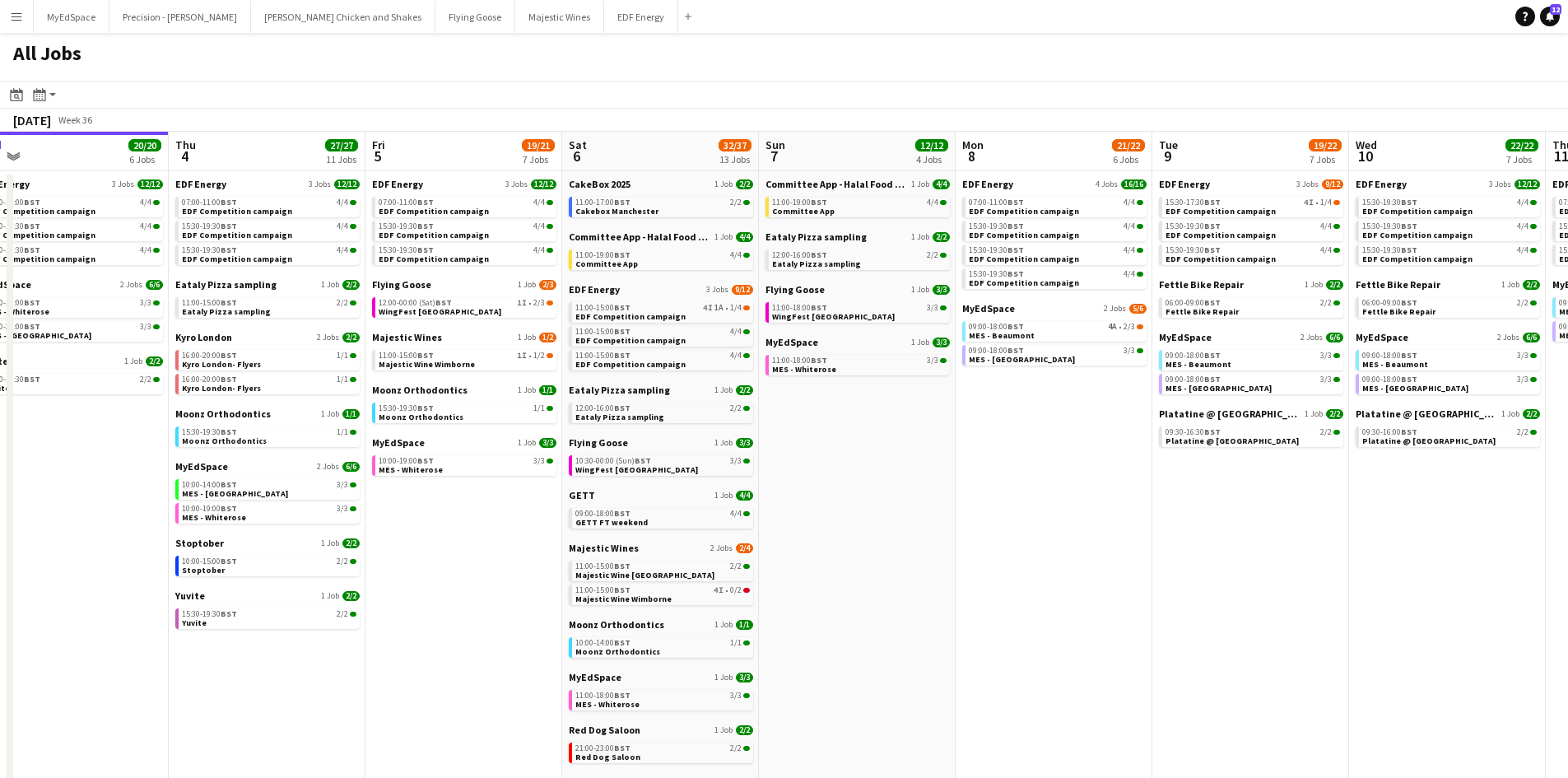
drag, startPoint x: 569, startPoint y: 499, endPoint x: 798, endPoint y: 499, distance: 229.0
click at [798, 499] on app-calendar-viewport "Mon 1 20/20 8 Jobs Tue 2 19/19 7 Jobs Wed 3 20/20 6 Jobs Thu 4 27/27 11 Jobs Fr…" at bounding box center [784, 697] width 1568 height 1132
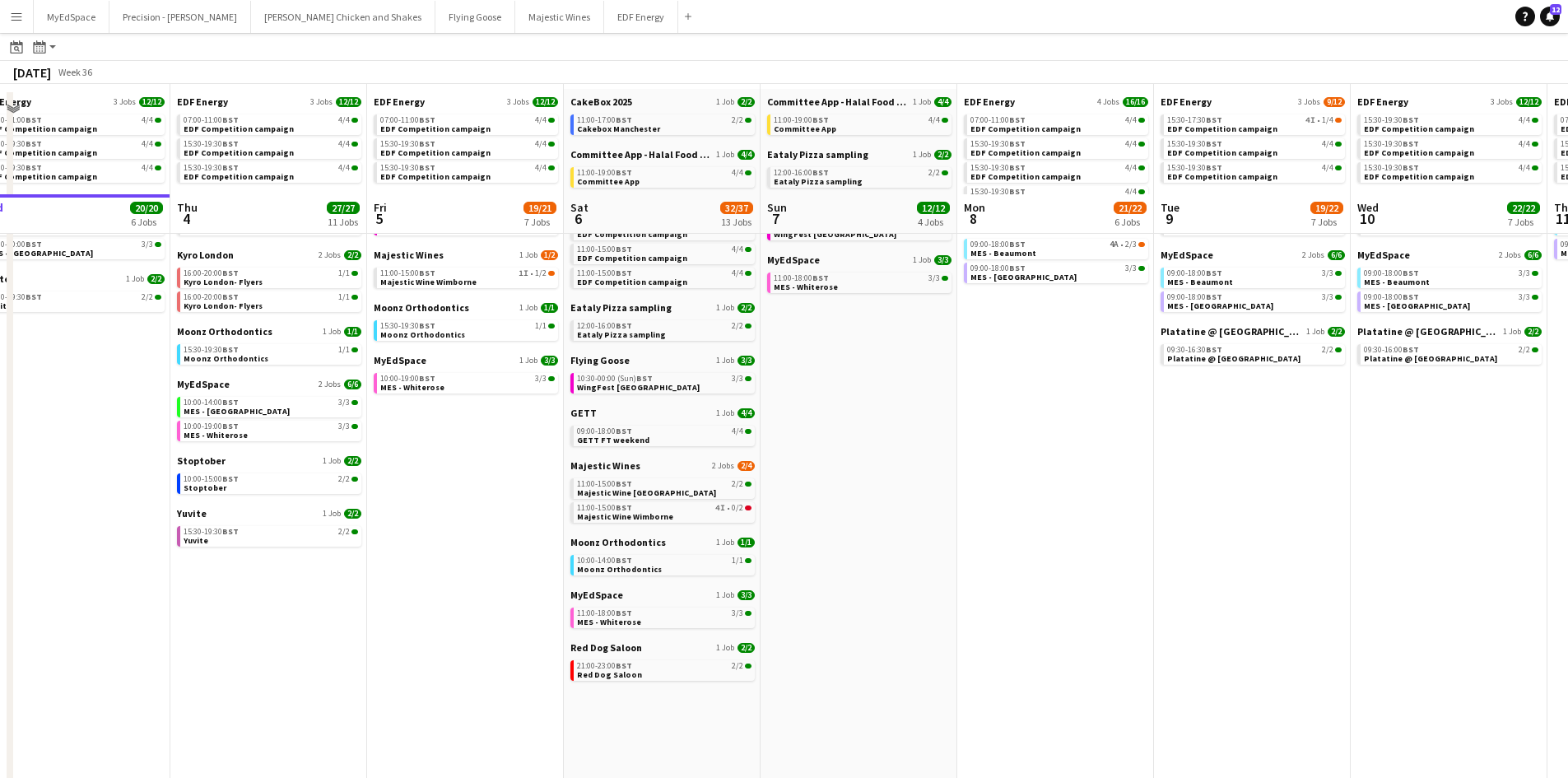
scroll to position [0, 0]
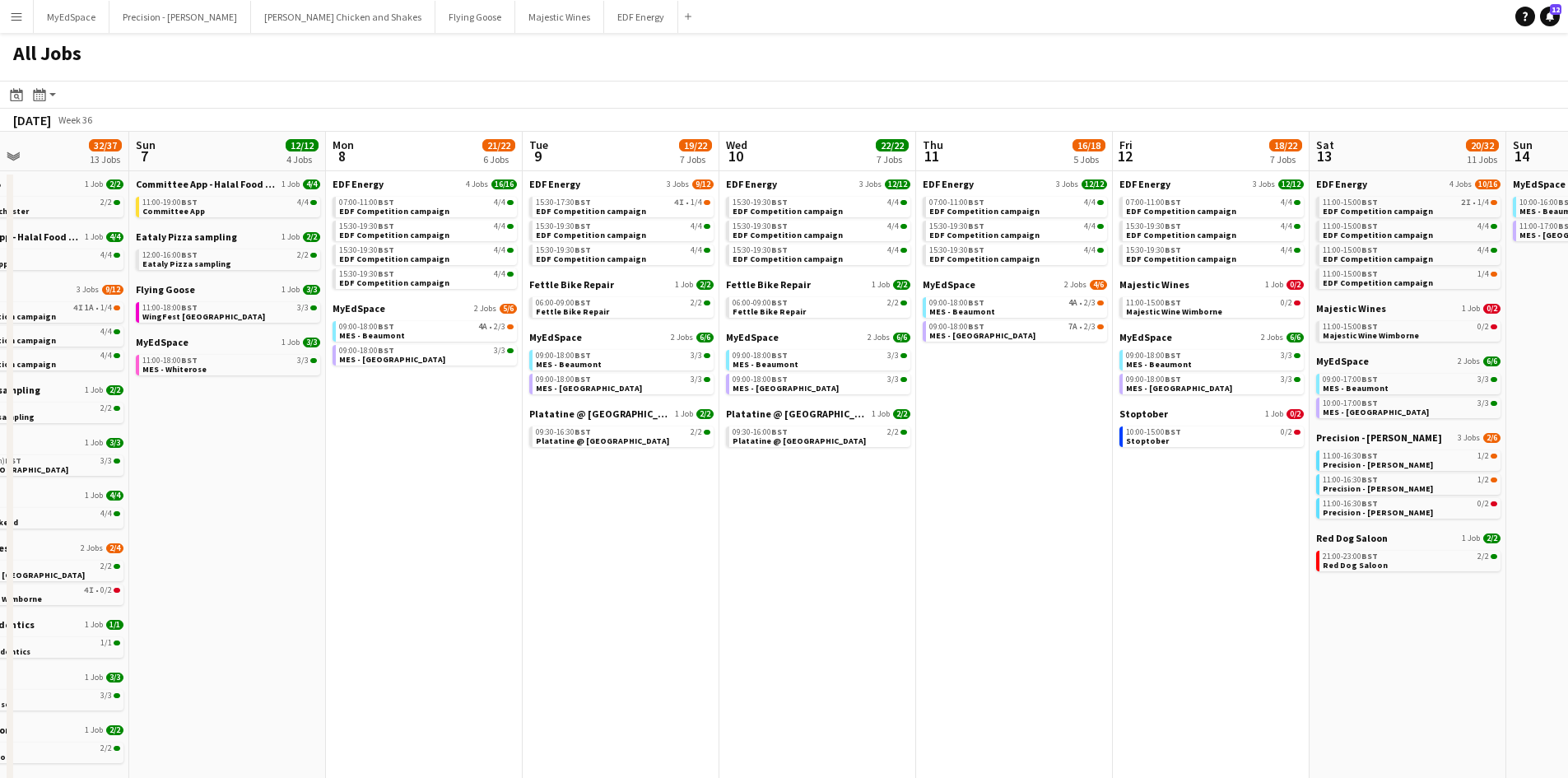
drag, startPoint x: 1075, startPoint y: 542, endPoint x: 785, endPoint y: 493, distance: 294.1
click at [785, 493] on app-calendar-viewport "Wed 3 20/20 6 Jobs Thu 4 27/27 11 Jobs Fri 5 19/21 7 Jobs Sat 6 32/37 13 Jobs S…" at bounding box center [784, 697] width 1568 height 1132
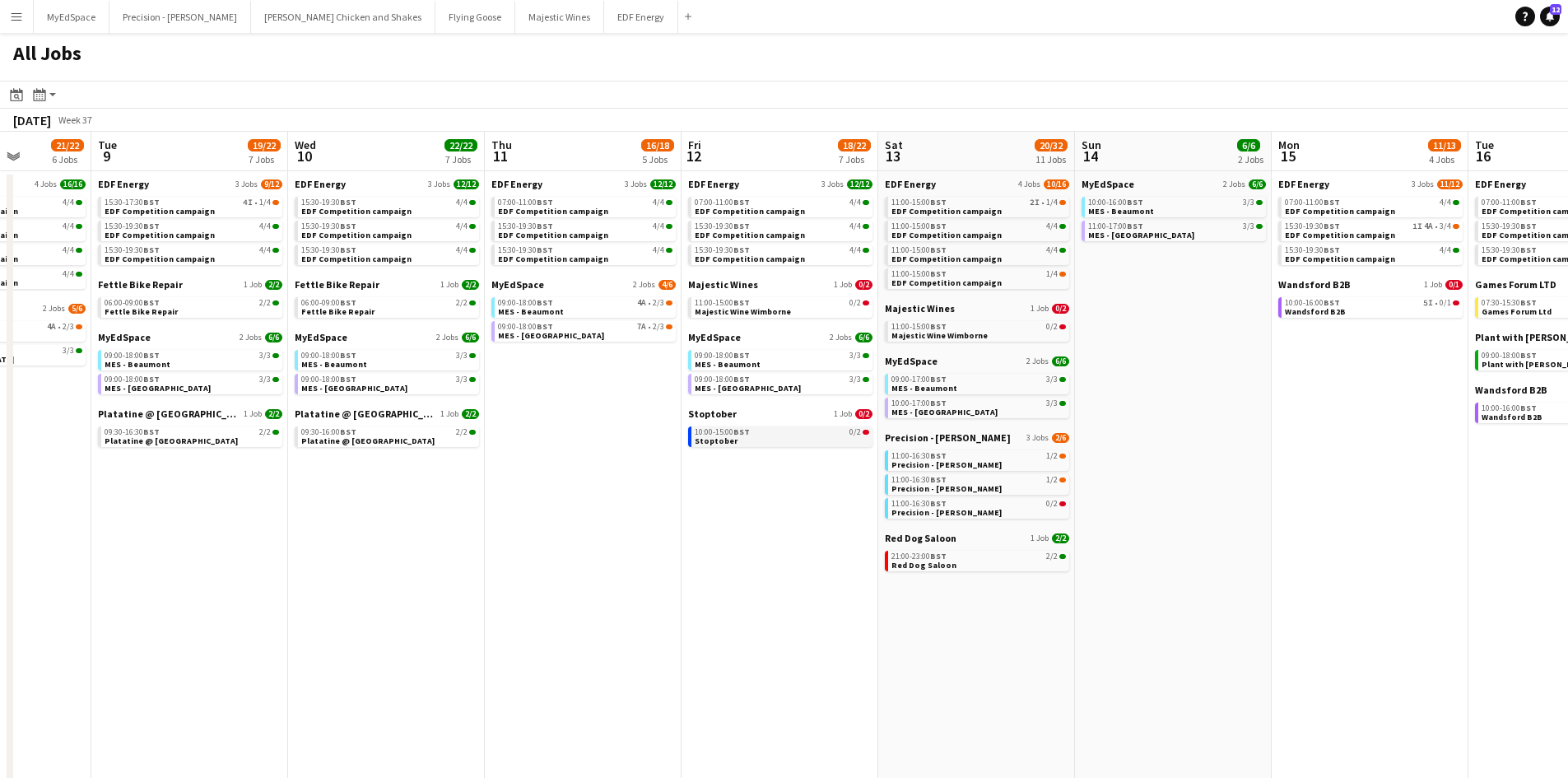
drag, startPoint x: 908, startPoint y: 470, endPoint x: 759, endPoint y: 439, distance: 152.2
click at [766, 439] on app-calendar-viewport "Fri 5 19/21 7 Jobs Sat 6 32/37 13 Jobs Sun 7 12/12 4 Jobs Mon 8 21/22 6 Jobs Tu…" at bounding box center [784, 697] width 1568 height 1132
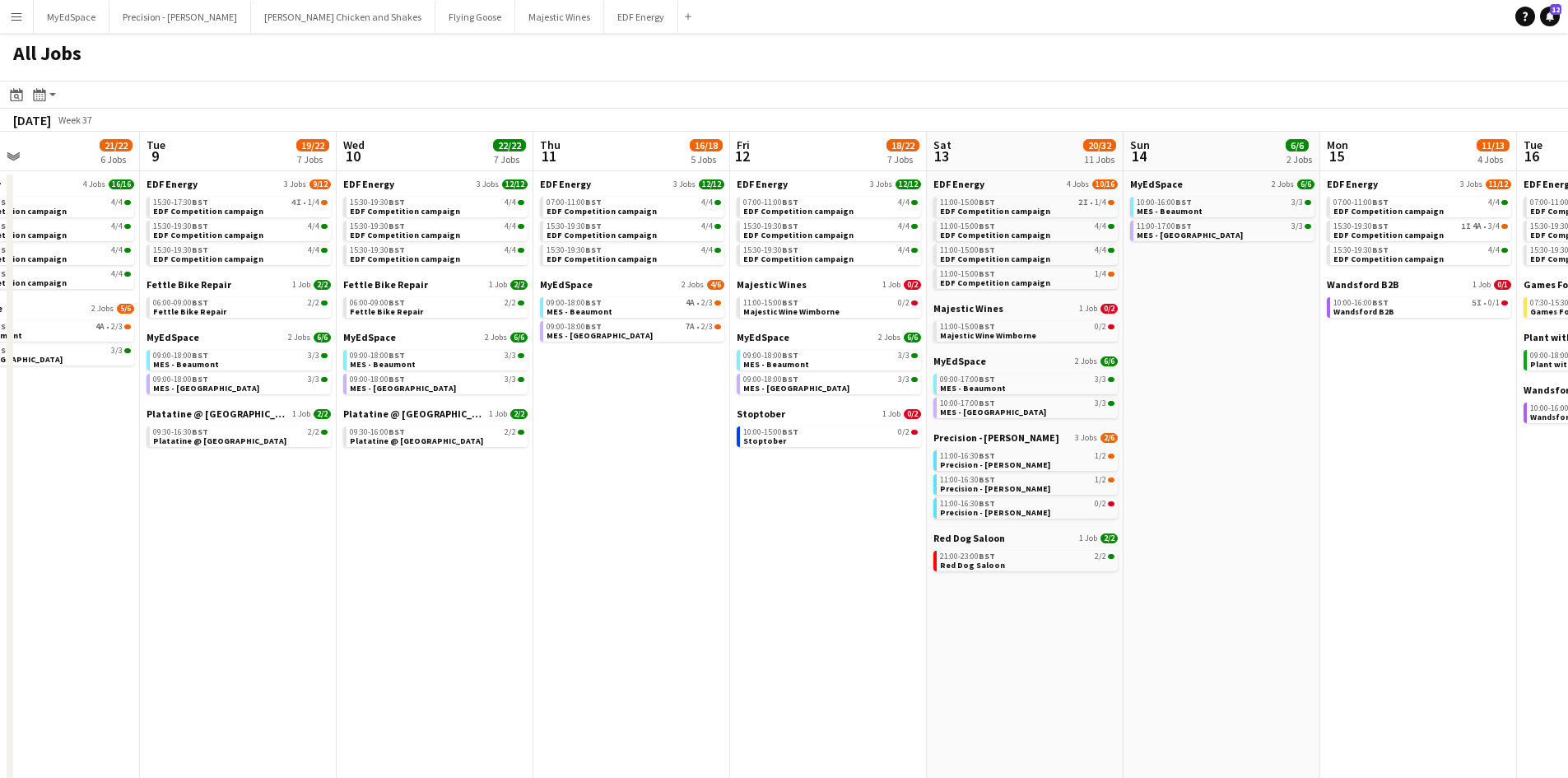
drag, startPoint x: 1323, startPoint y: 565, endPoint x: 1017, endPoint y: 527, distance: 308.4
click at [1018, 527] on app-calendar-viewport "Fri 5 19/21 7 Jobs Sat 6 32/37 13 Jobs Sun 7 12/12 4 Jobs Mon 8 21/22 6 Jobs Tu…" at bounding box center [784, 697] width 1568 height 1132
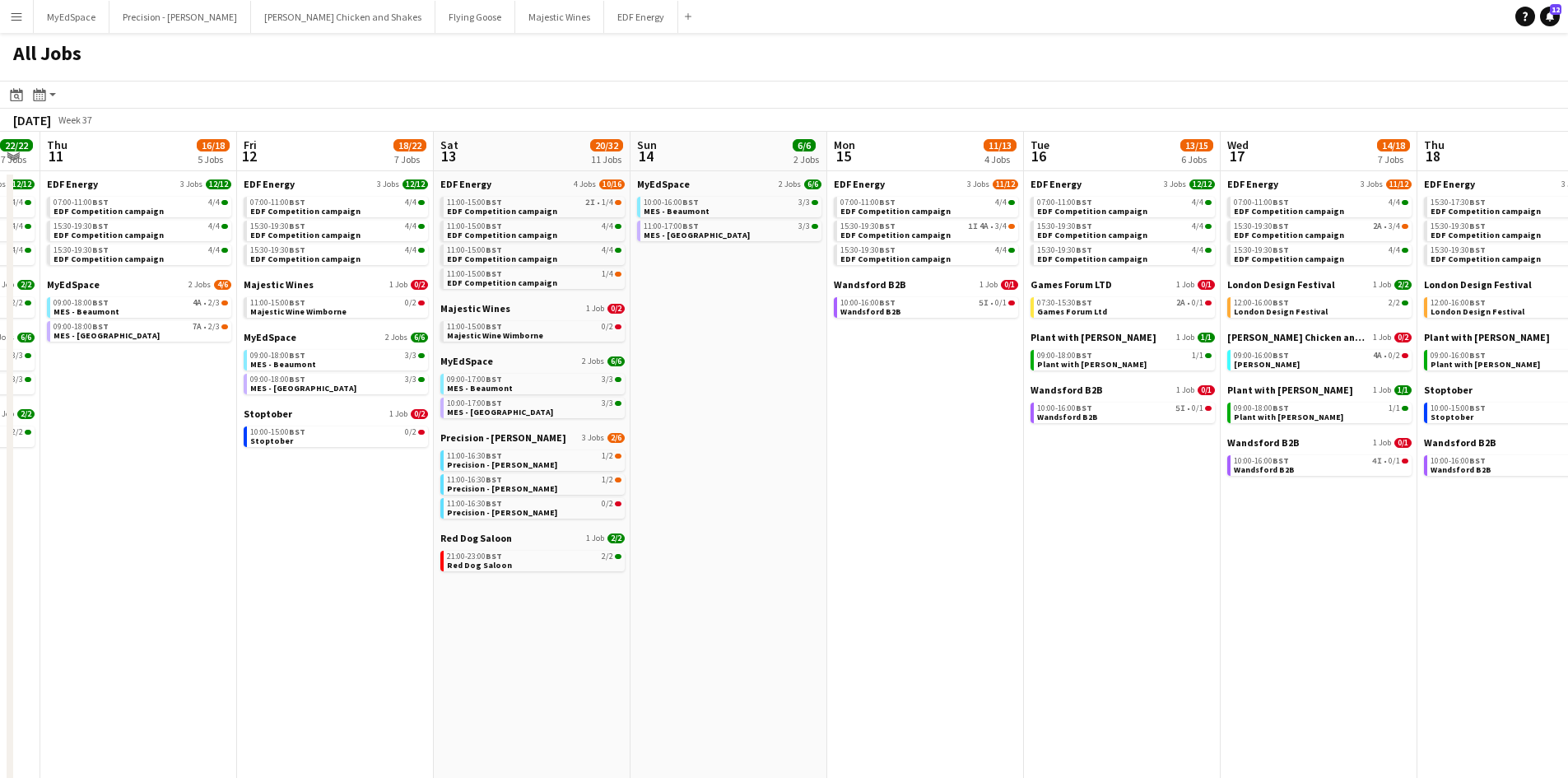
drag, startPoint x: 1112, startPoint y: 619, endPoint x: 612, endPoint y: 513, distance: 511.1
click at [612, 513] on app-calendar-viewport "Sun 7 12/12 4 Jobs Mon 8 21/22 6 Jobs Tue 9 19/22 7 Jobs Wed 10 22/22 7 Jobs Th…" at bounding box center [784, 697] width 1568 height 1132
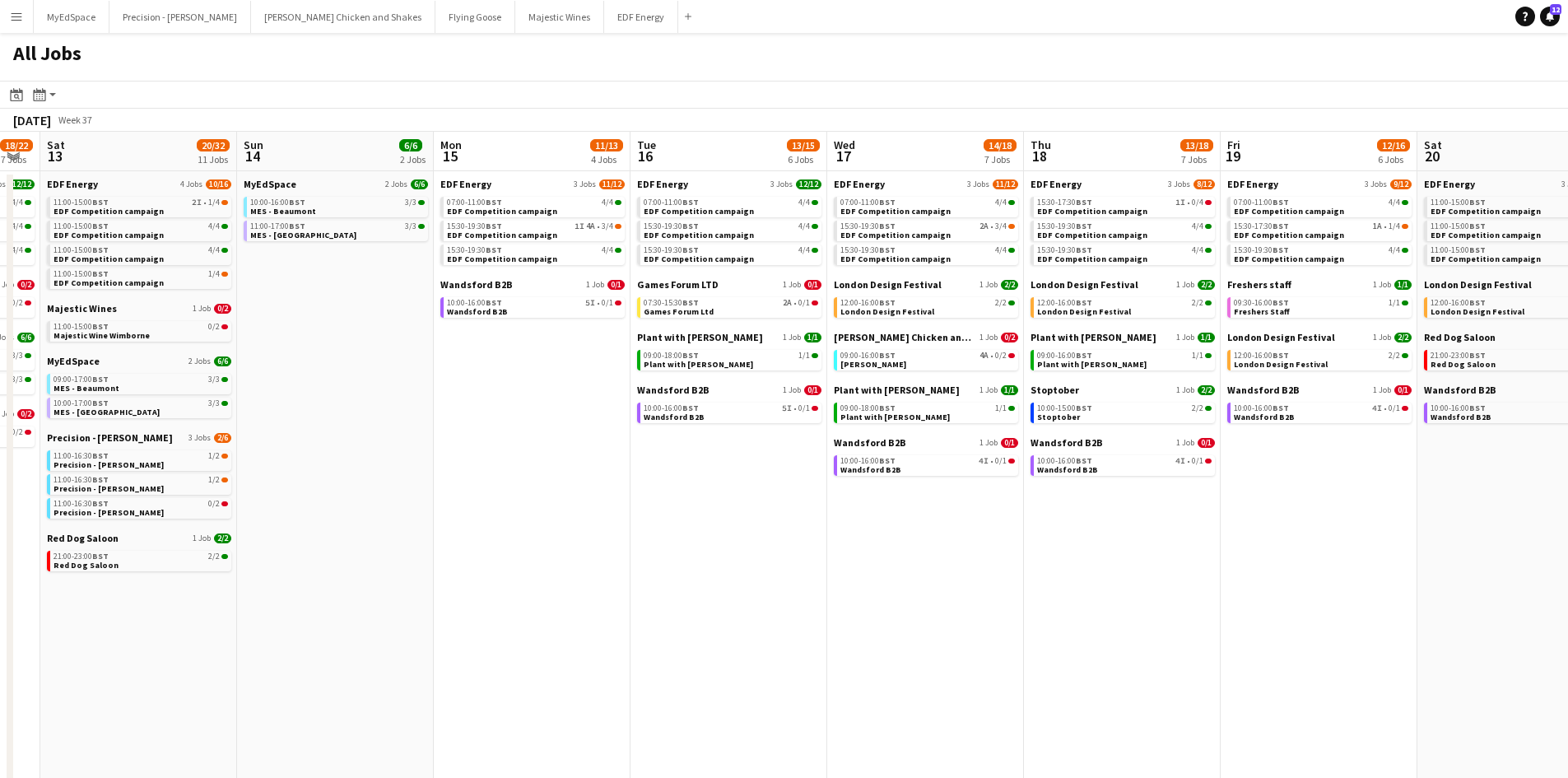
scroll to position [0, 777]
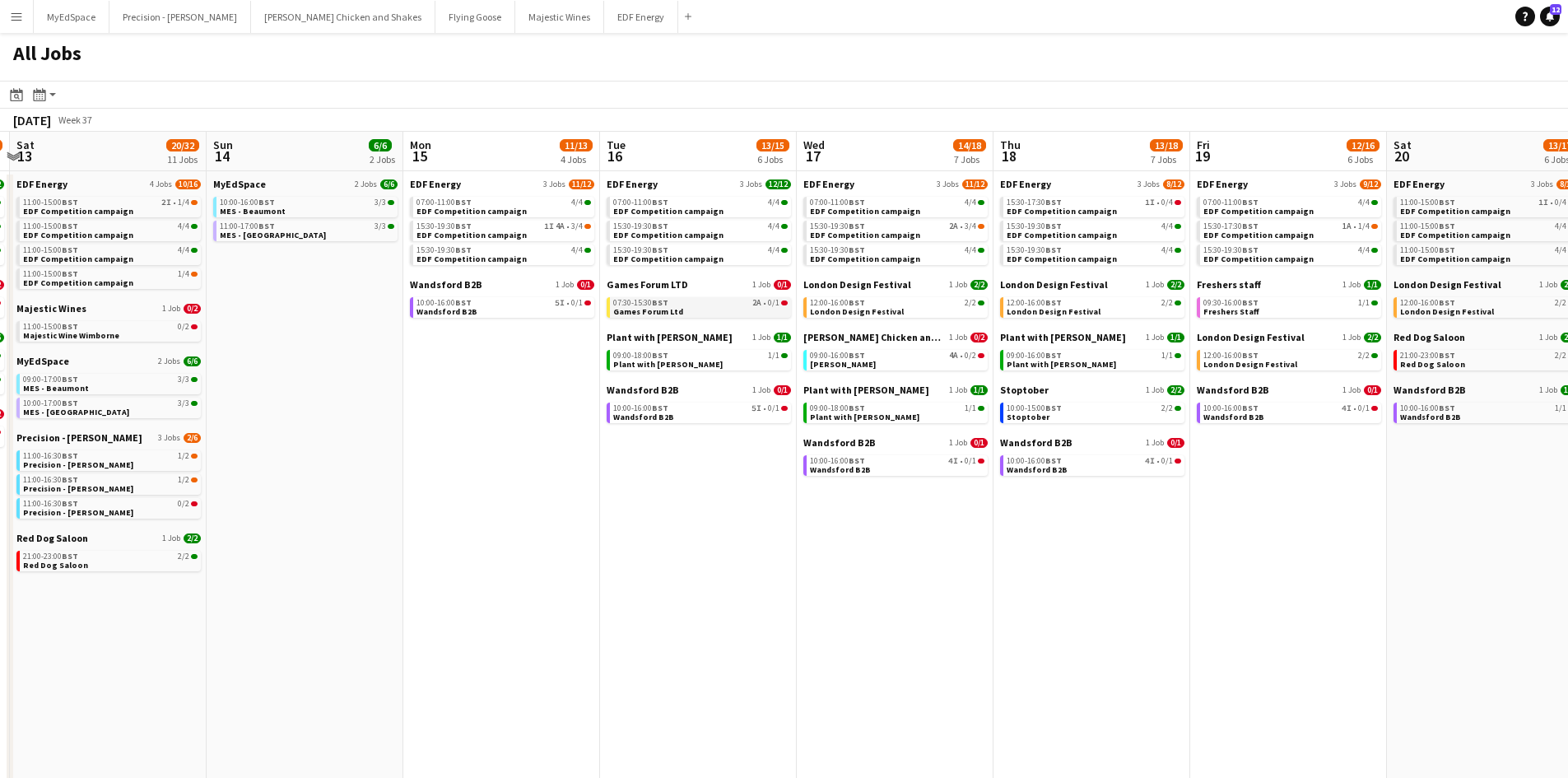
click at [732, 301] on div "07:30-15:30 BST 2A • 0/1" at bounding box center [700, 302] width 174 height 8
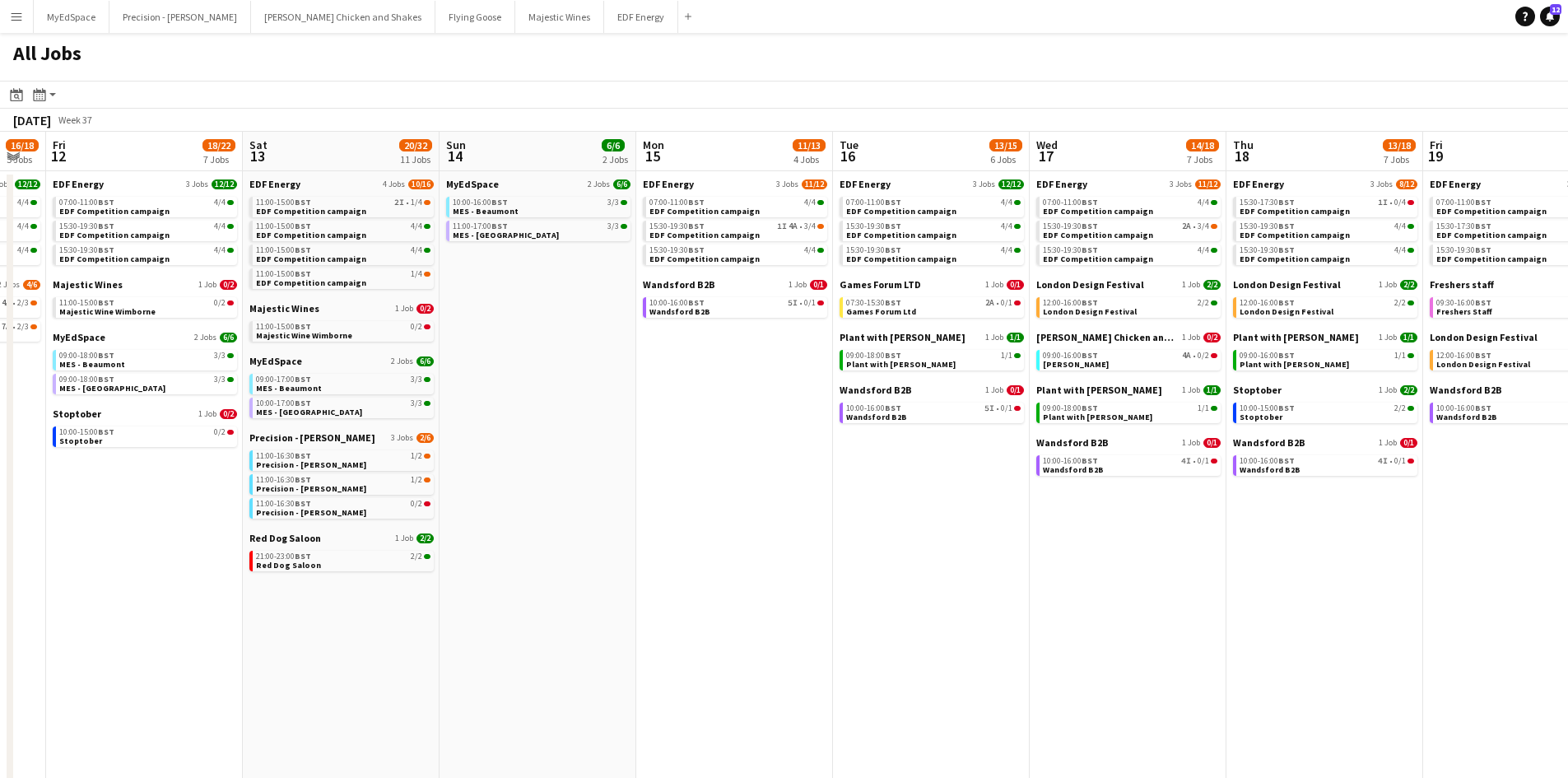
drag, startPoint x: 703, startPoint y: 652, endPoint x: 896, endPoint y: 643, distance: 193.2
click at [895, 643] on app-calendar-viewport "Tue 9 19/22 7 Jobs Wed 10 22/22 7 Jobs Thu 11 16/18 5 Jobs Fri 12 18/22 7 Jobs …" at bounding box center [784, 697] width 1568 height 1132
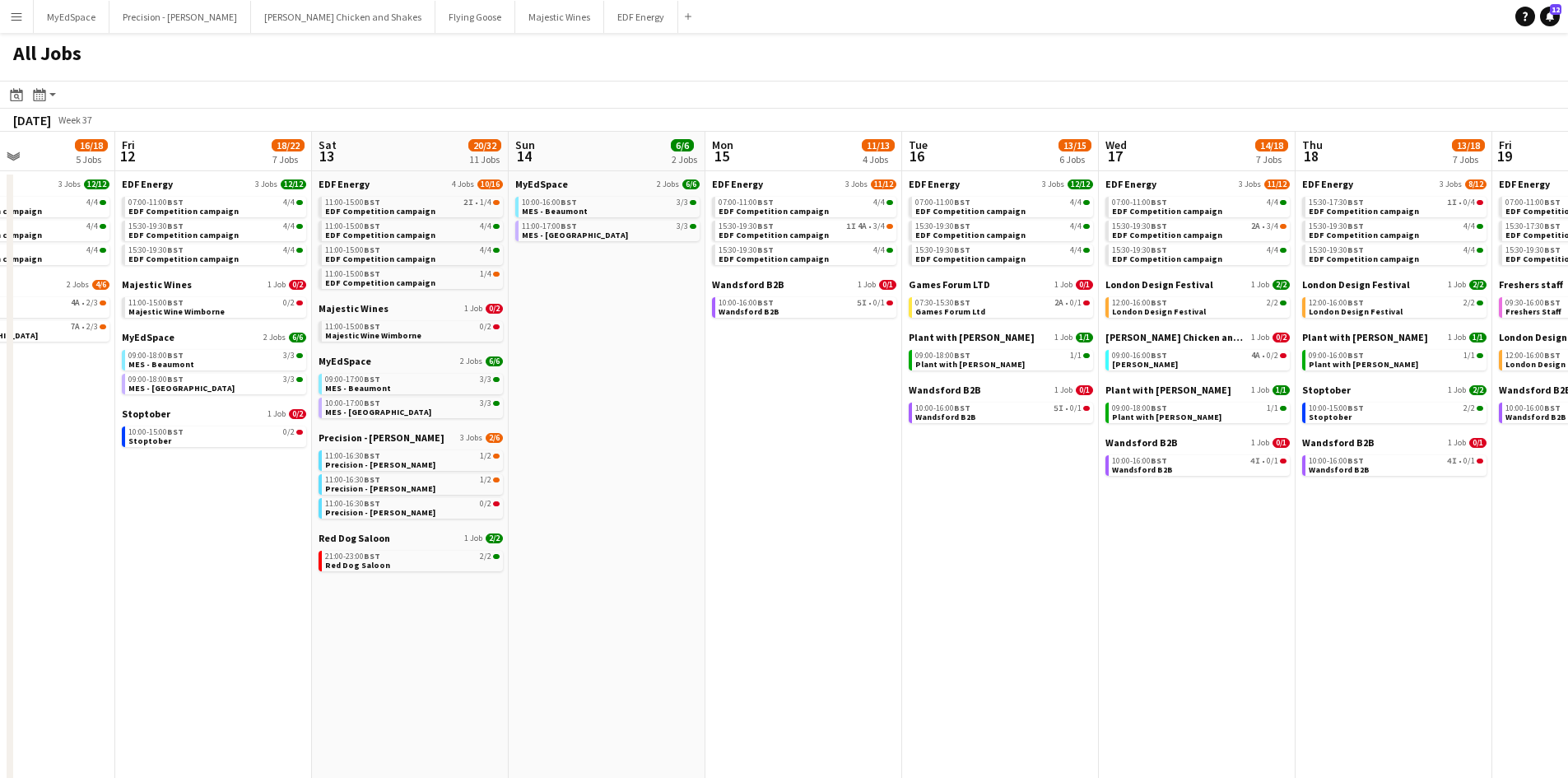
drag, startPoint x: 863, startPoint y: 562, endPoint x: 886, endPoint y: 562, distance: 23.0
click at [883, 562] on app-calendar-viewport "Tue 9 19/22 7 Jobs Wed 10 22/22 7 Jobs Thu 11 16/18 5 Jobs Fri 12 18/22 7 Jobs …" at bounding box center [784, 697] width 1568 height 1132
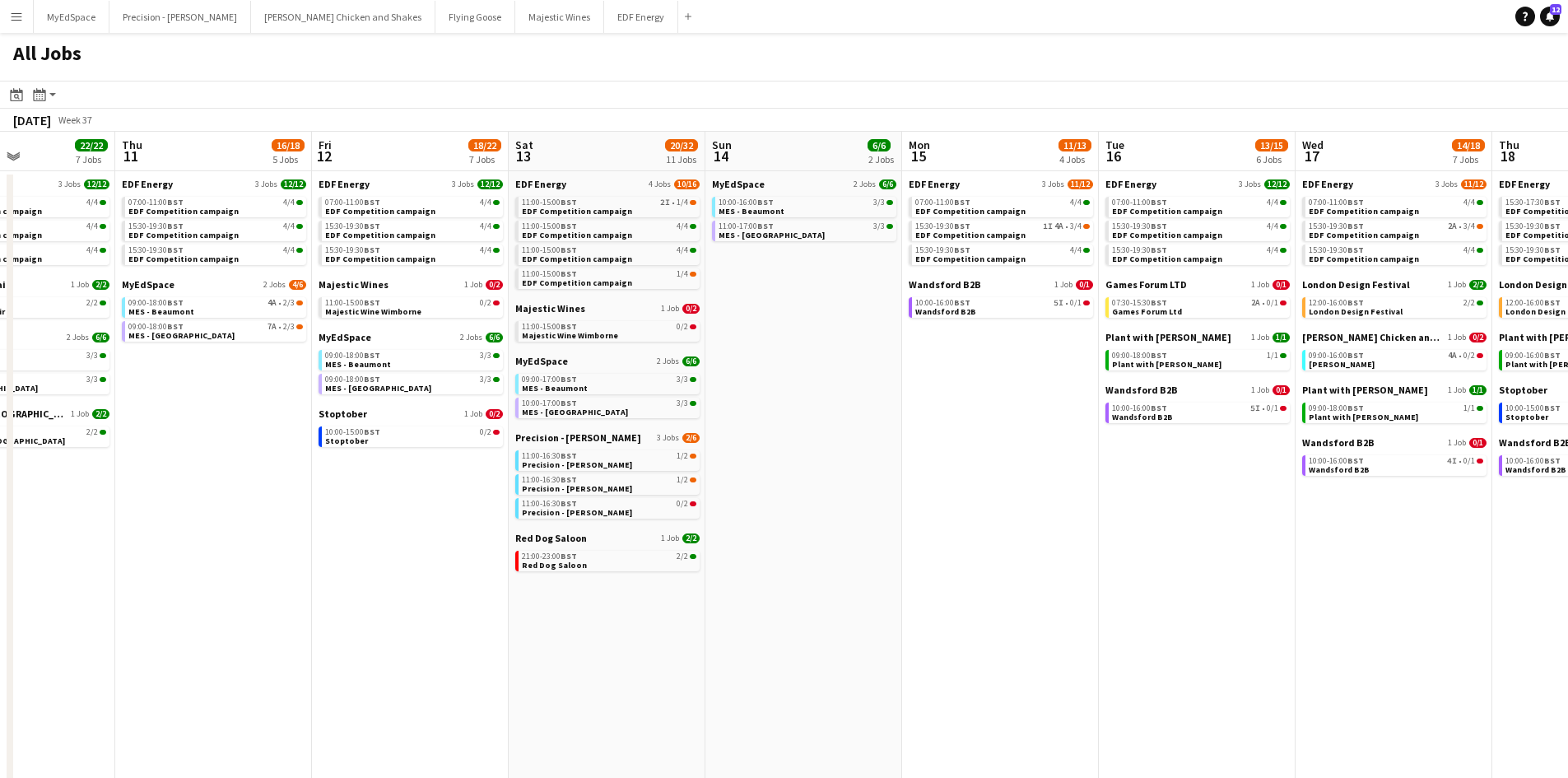
scroll to position [0, 455]
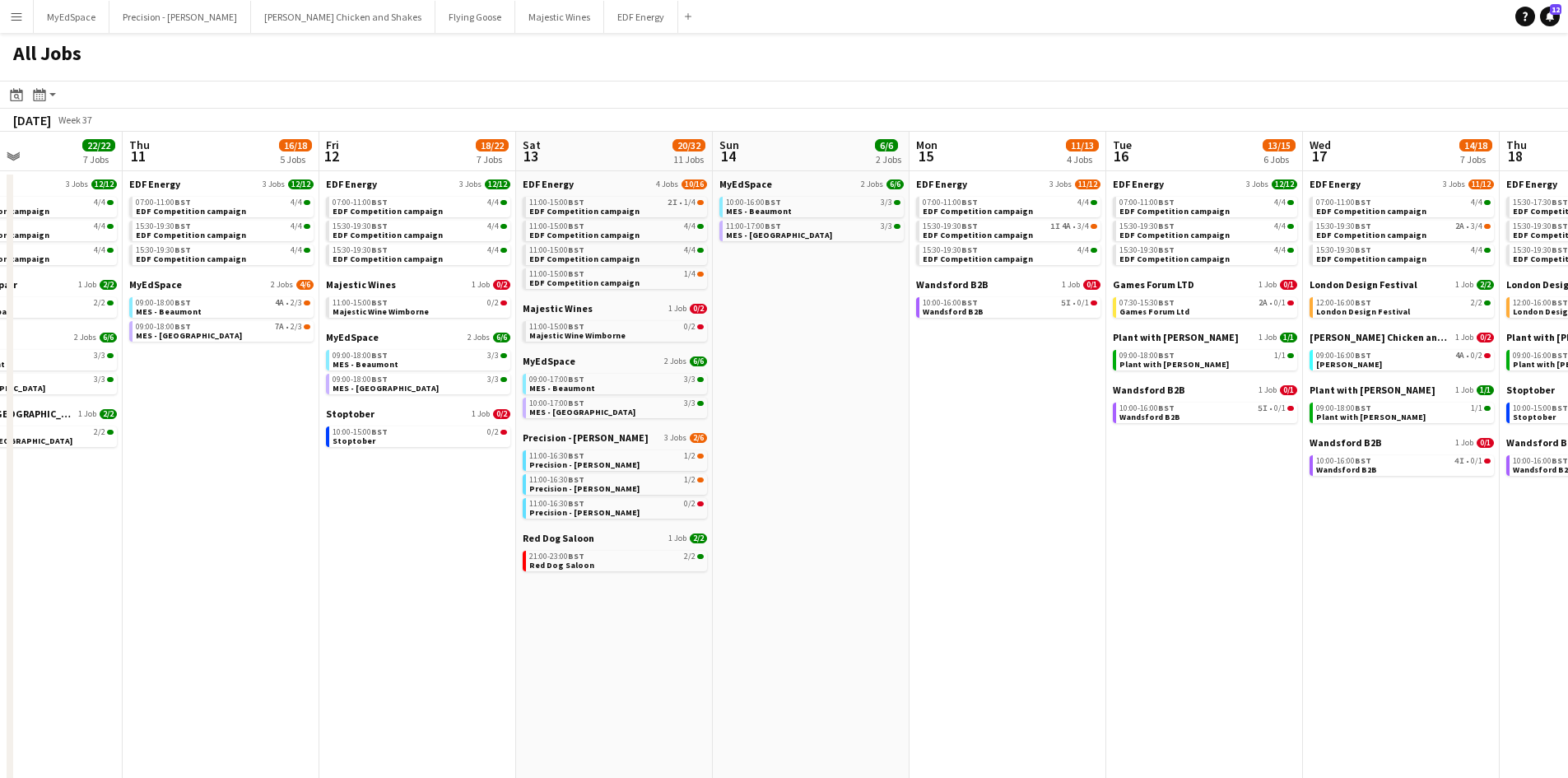
drag, startPoint x: 779, startPoint y: 592, endPoint x: 942, endPoint y: 598, distance: 163.1
click at [945, 598] on app-calendar-viewport "Mon 8 21/22 6 Jobs Tue 9 19/22 7 Jobs Wed 10 22/22 7 Jobs Thu 11 16/18 5 Jobs F…" at bounding box center [784, 697] width 1568 height 1132
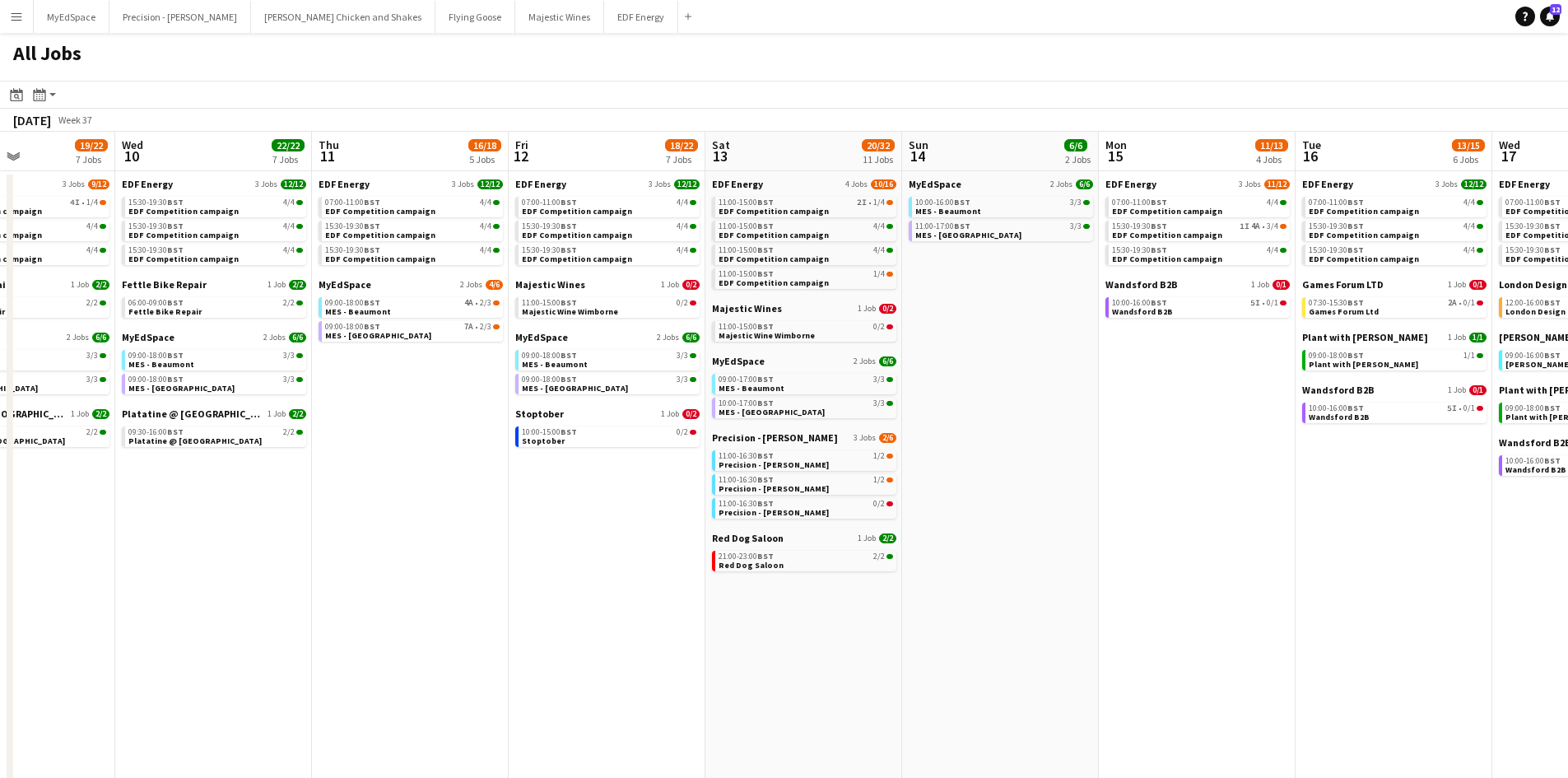
drag, startPoint x: 656, startPoint y: 591, endPoint x: 846, endPoint y: 589, distance: 190.0
click at [846, 589] on app-calendar-viewport "Sun 7 12/12 4 Jobs Mon 8 21/22 6 Jobs Tue 9 19/22 7 Jobs Wed 10 22/22 7 Jobs Th…" at bounding box center [784, 697] width 1568 height 1132
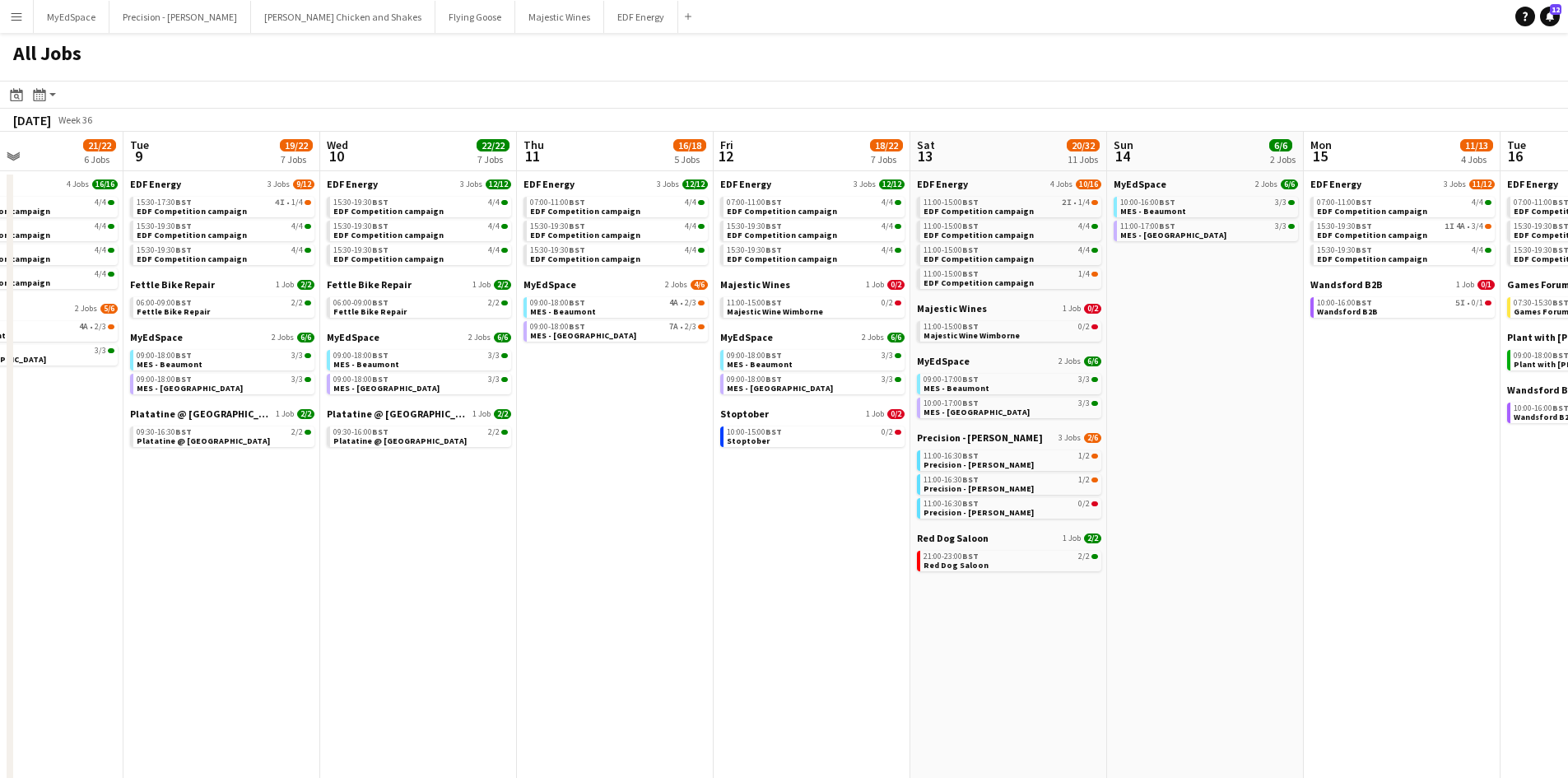
drag, startPoint x: 769, startPoint y: 571, endPoint x: 978, endPoint y: 570, distance: 209.0
click at [1033, 570] on app-calendar-viewport "Sat 6 32/37 13 Jobs Sun 7 12/12 4 Jobs Mon 8 21/22 6 Jobs Tue 9 19/22 7 Jobs We…" at bounding box center [784, 697] width 1568 height 1132
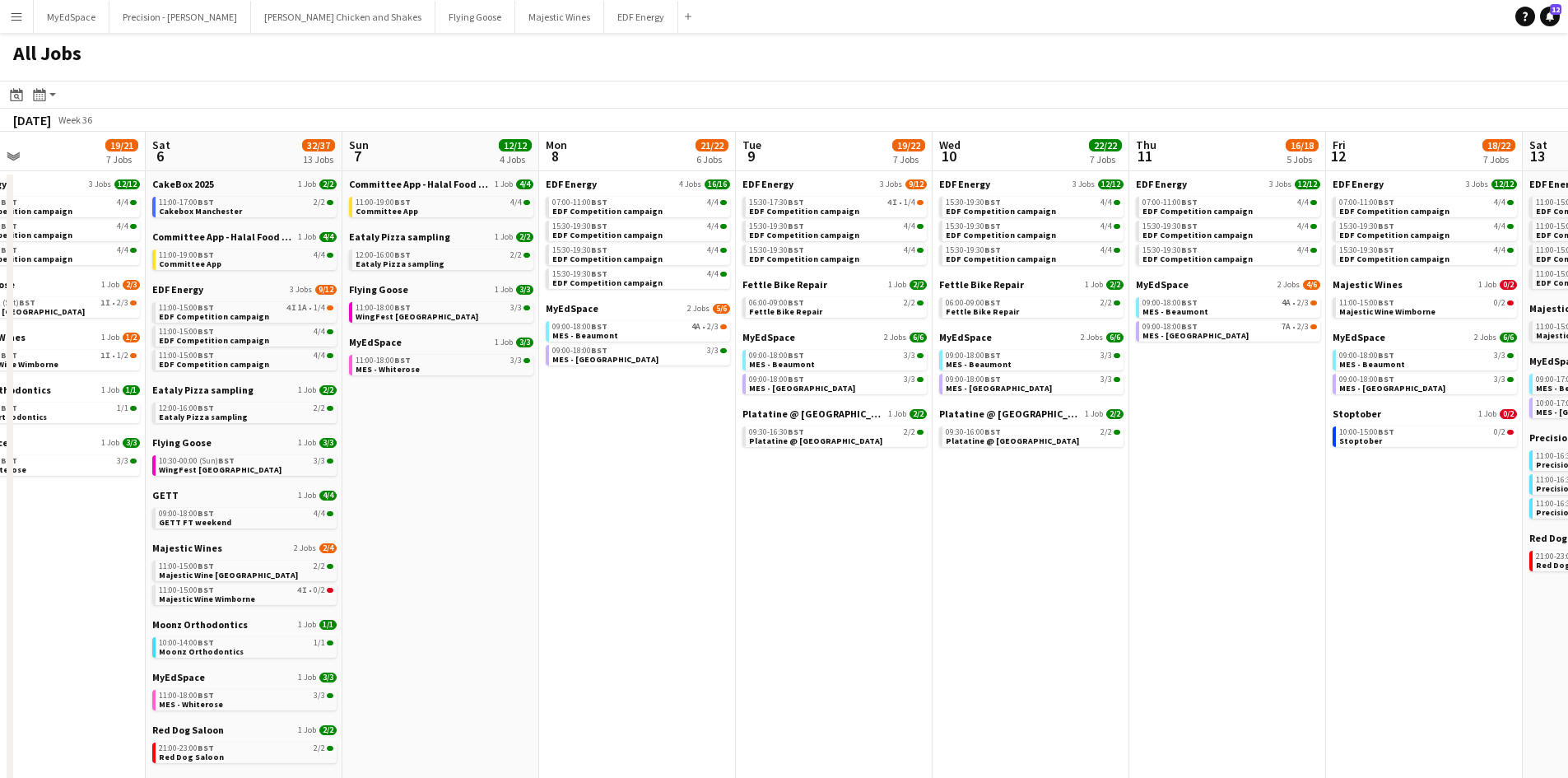
drag, startPoint x: 1004, startPoint y: 572, endPoint x: 1096, endPoint y: 579, distance: 92.3
click at [1097, 579] on app-calendar-viewport "Wed 3 20/20 6 Jobs Thu 4 27/27 11 Jobs Fri 5 19/21 7 Jobs Sat 6 32/37 13 Jobs S…" at bounding box center [784, 697] width 1568 height 1132
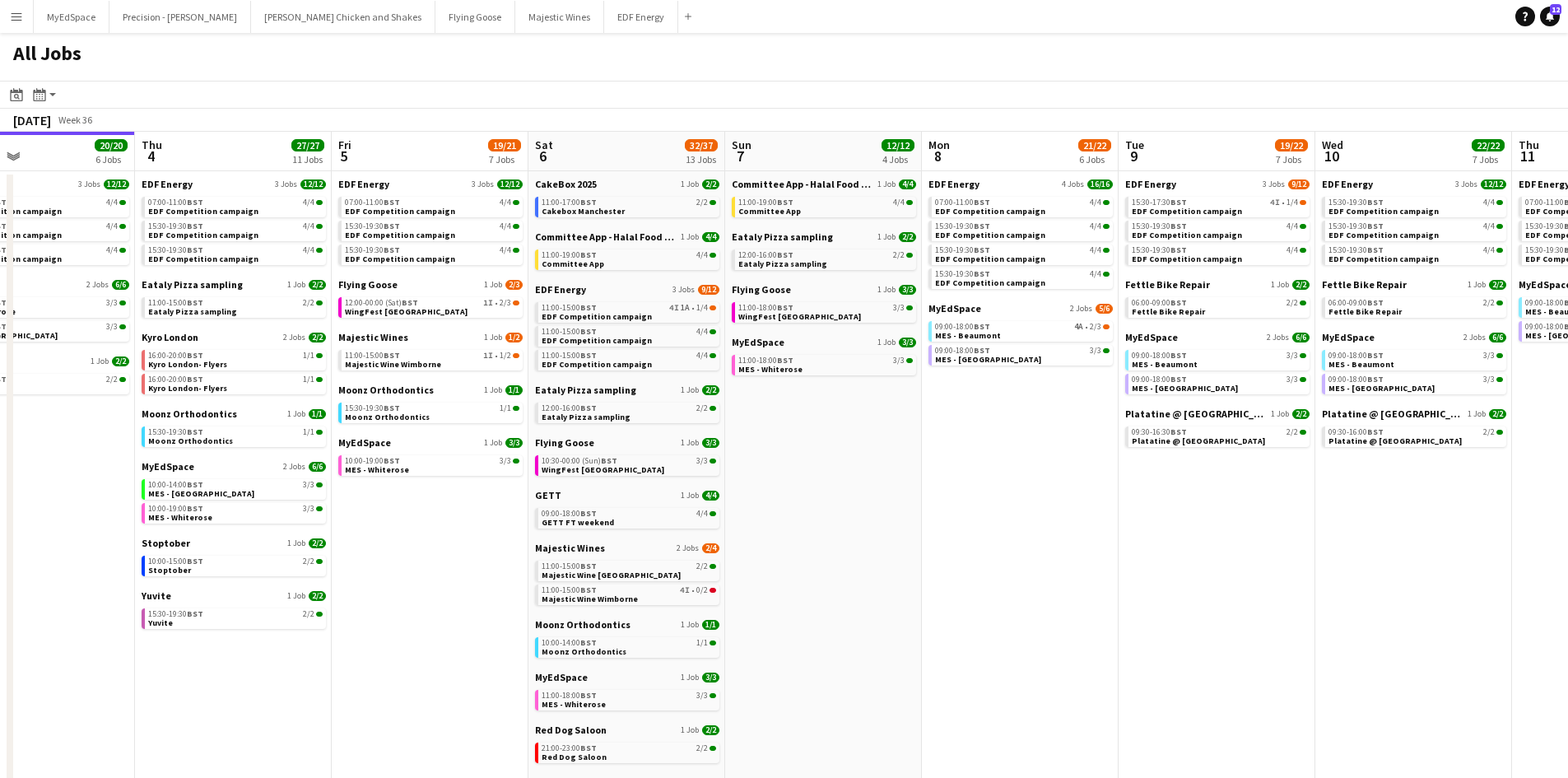
scroll to position [0, 390]
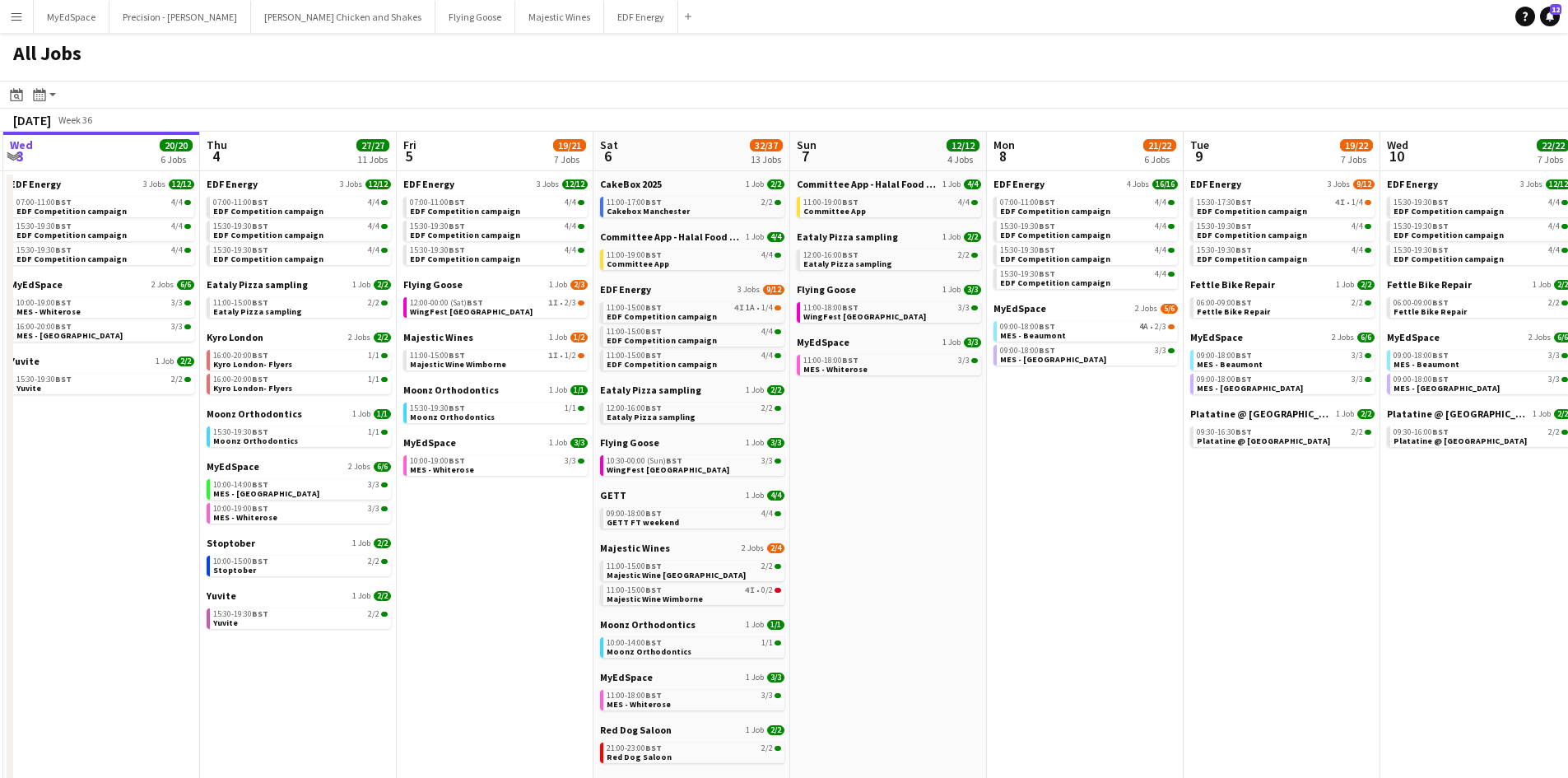
drag, startPoint x: 817, startPoint y: 568, endPoint x: 1033, endPoint y: 595, distance: 217.7
click at [1037, 593] on app-calendar-viewport "Mon 1 20/20 8 Jobs Tue 2 19/19 7 Jobs Wed 3 20/20 6 Jobs Thu 4 27/27 11 Jobs Fr…" at bounding box center [784, 697] width 1568 height 1132
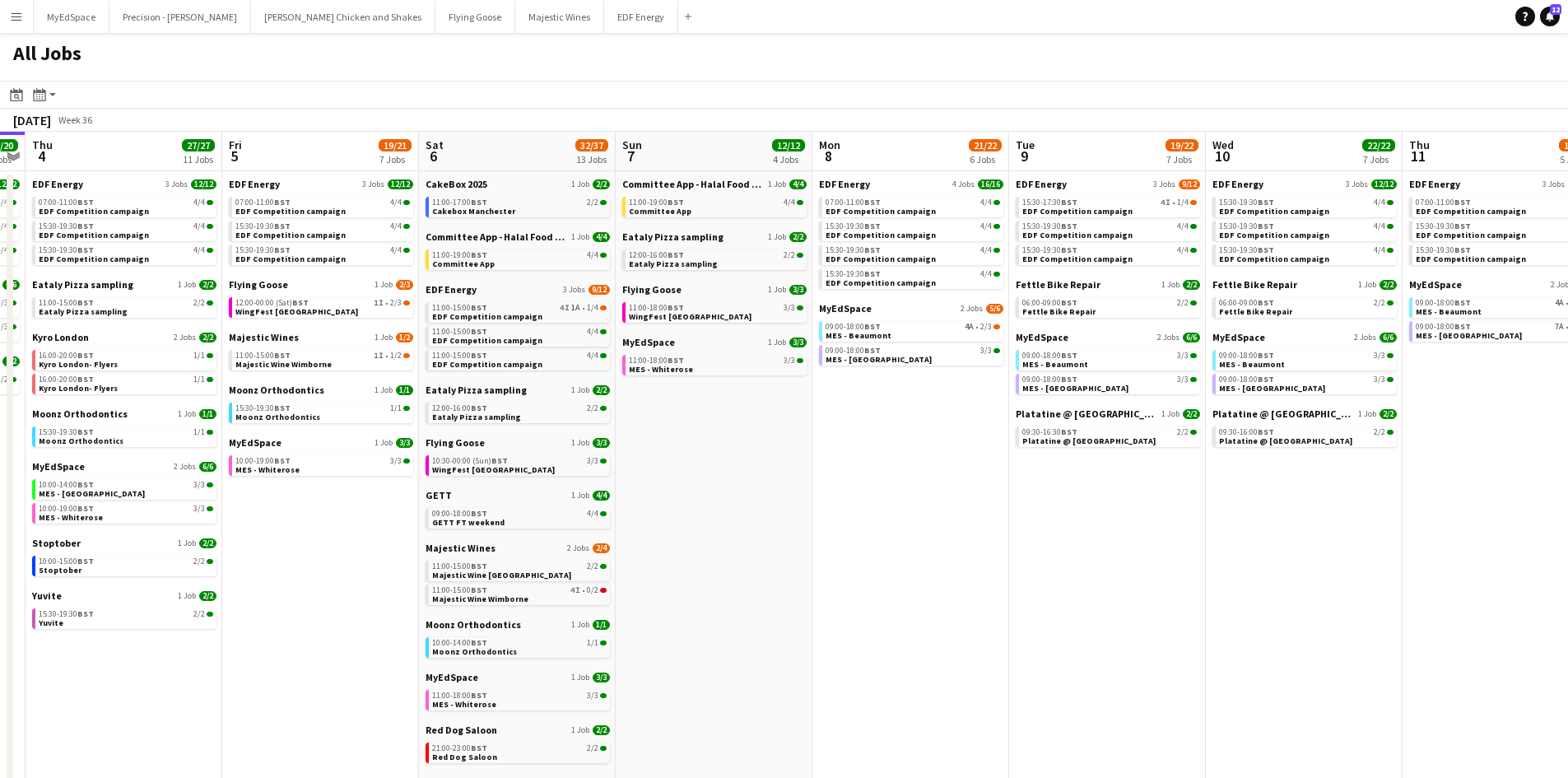
drag, startPoint x: 1164, startPoint y: 626, endPoint x: 729, endPoint y: 532, distance: 445.0
click at [677, 520] on app-calendar-viewport "Mon 1 20/20 8 Jobs Tue 2 19/19 7 Jobs Wed 3 20/20 6 Jobs Thu 4 27/27 11 Jobs Fr…" at bounding box center [784, 697] width 1568 height 1132
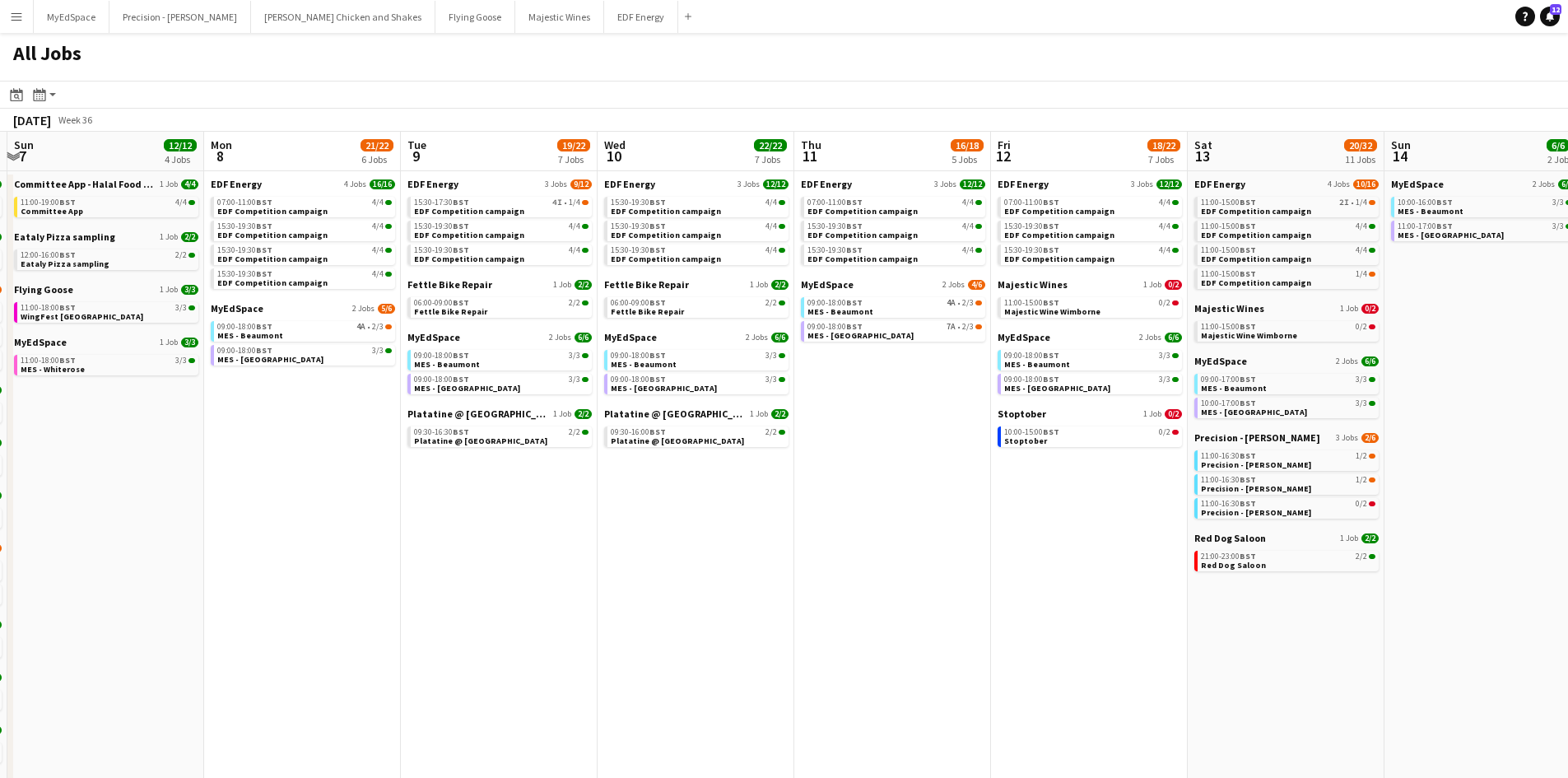
drag, startPoint x: 886, startPoint y: 580, endPoint x: 753, endPoint y: 575, distance: 133.1
click at [753, 575] on app-calendar-viewport "Wed 3 20/20 6 Jobs Thu 4 27/27 11 Jobs Fri 5 19/21 7 Jobs Sat 6 32/37 13 Jobs S…" at bounding box center [784, 697] width 1568 height 1132
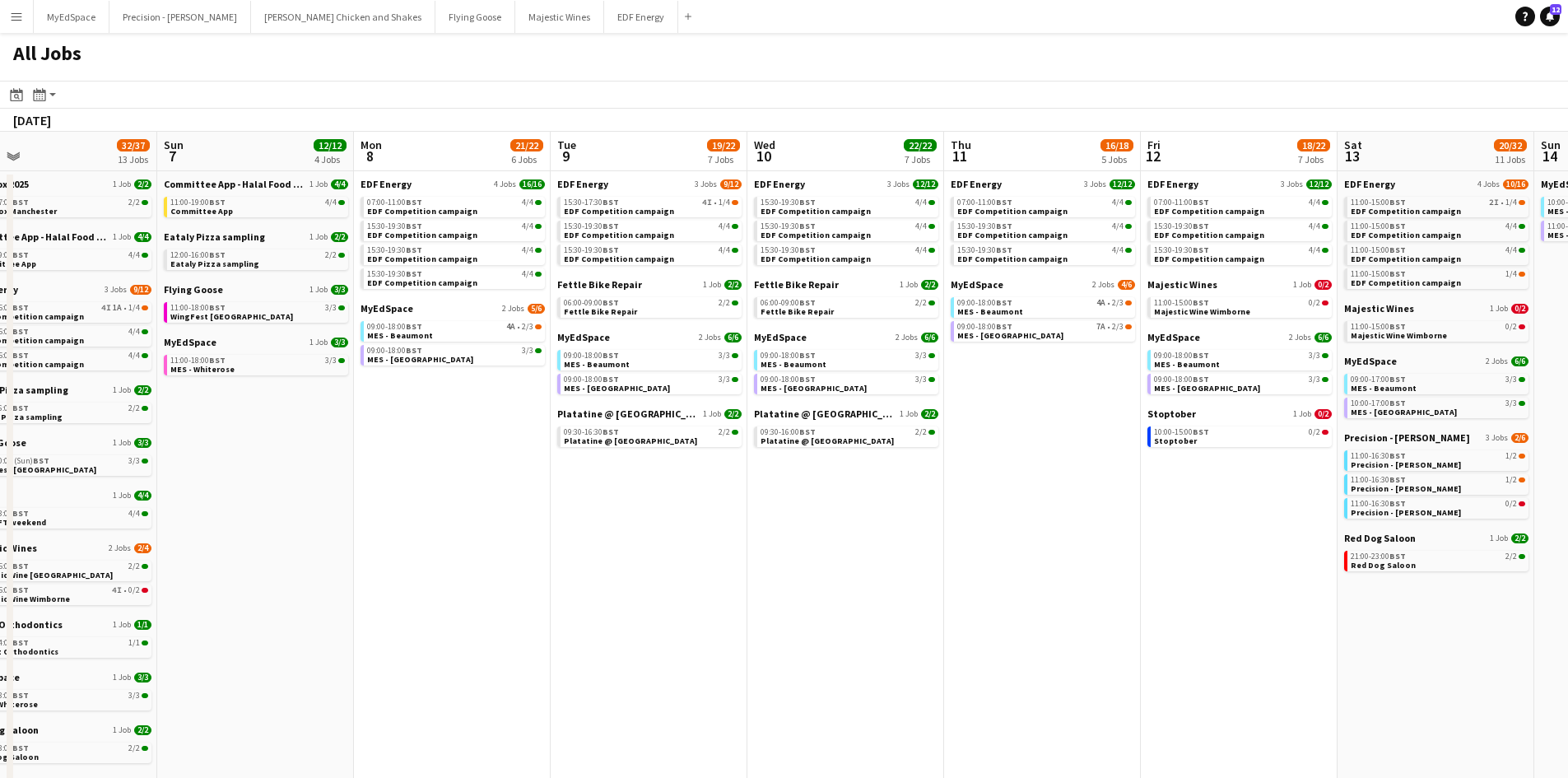
drag, startPoint x: 901, startPoint y: 543, endPoint x: 675, endPoint y: 529, distance: 226.4
click at [675, 529] on app-calendar-viewport "Wed 3 20/20 6 Jobs Thu 4 27/27 11 Jobs Fri 5 19/21 7 Jobs Sat 6 32/37 13 Jobs S…" at bounding box center [784, 697] width 1568 height 1132
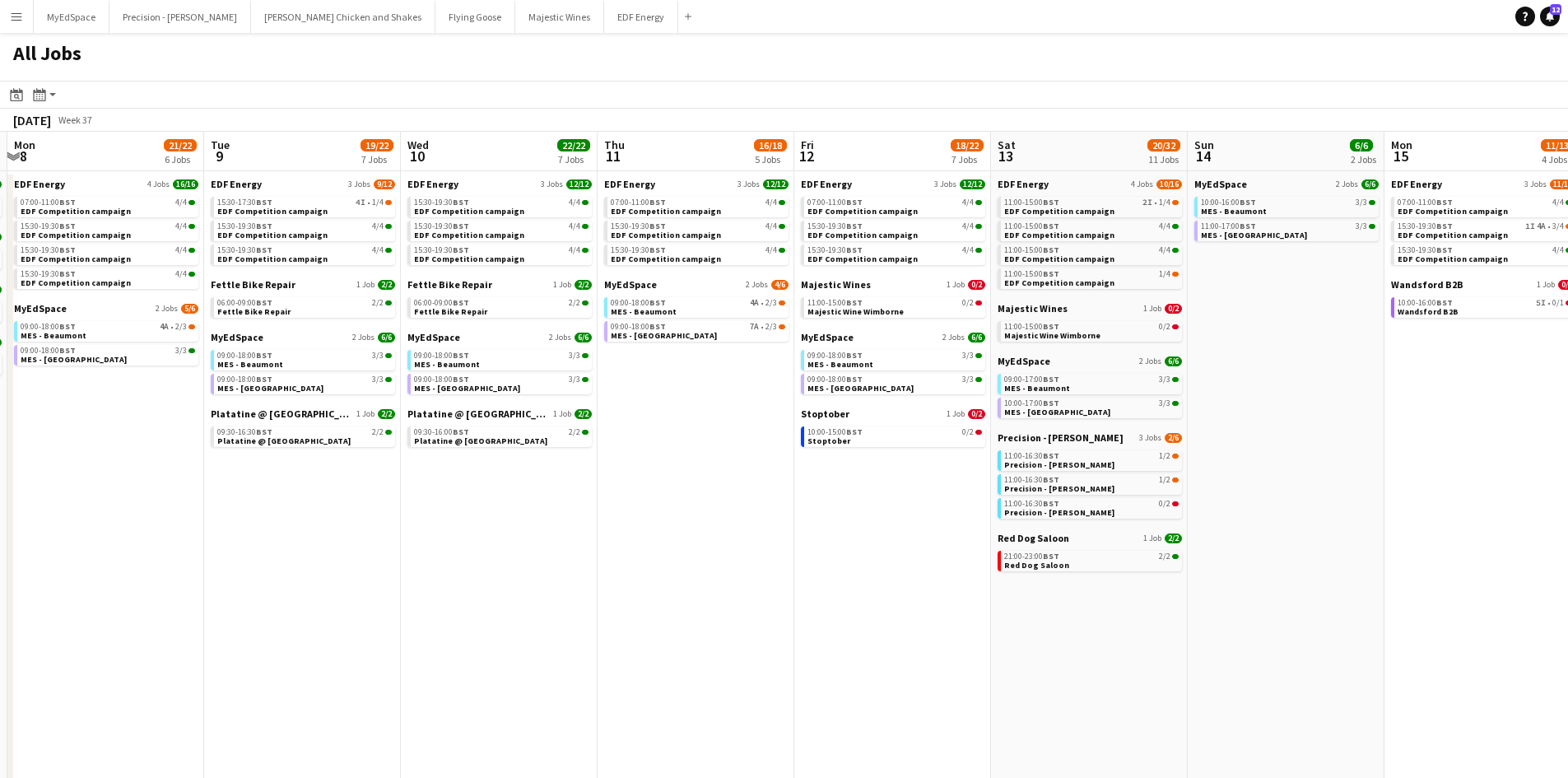
drag, startPoint x: 837, startPoint y: 569, endPoint x: 552, endPoint y: 527, distance: 288.1
click at [552, 527] on app-calendar-viewport "Fri 5 19/21 7 Jobs Sat 6 32/37 13 Jobs Sun 7 12/12 4 Jobs Mon 8 21/22 6 Jobs Tu…" at bounding box center [784, 697] width 1568 height 1132
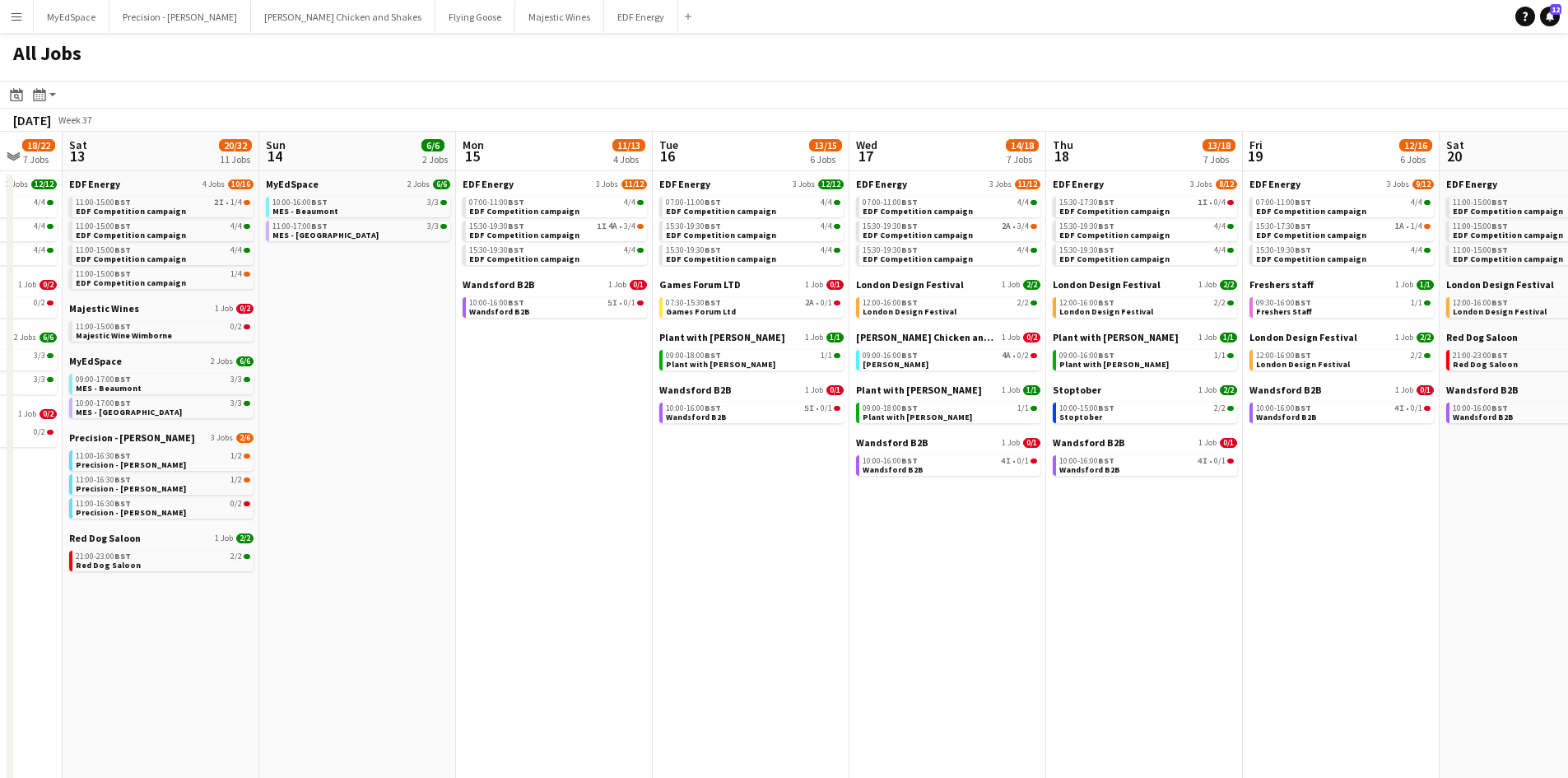
drag, startPoint x: 1073, startPoint y: 584, endPoint x: 576, endPoint y: 536, distance: 499.3
click at [508, 528] on app-calendar-viewport "Tue 9 19/22 7 Jobs Wed 10 22/22 7 Jobs Thu 11 16/18 5 Jobs Fri 12 18/22 7 Jobs …" at bounding box center [784, 697] width 1568 height 1132
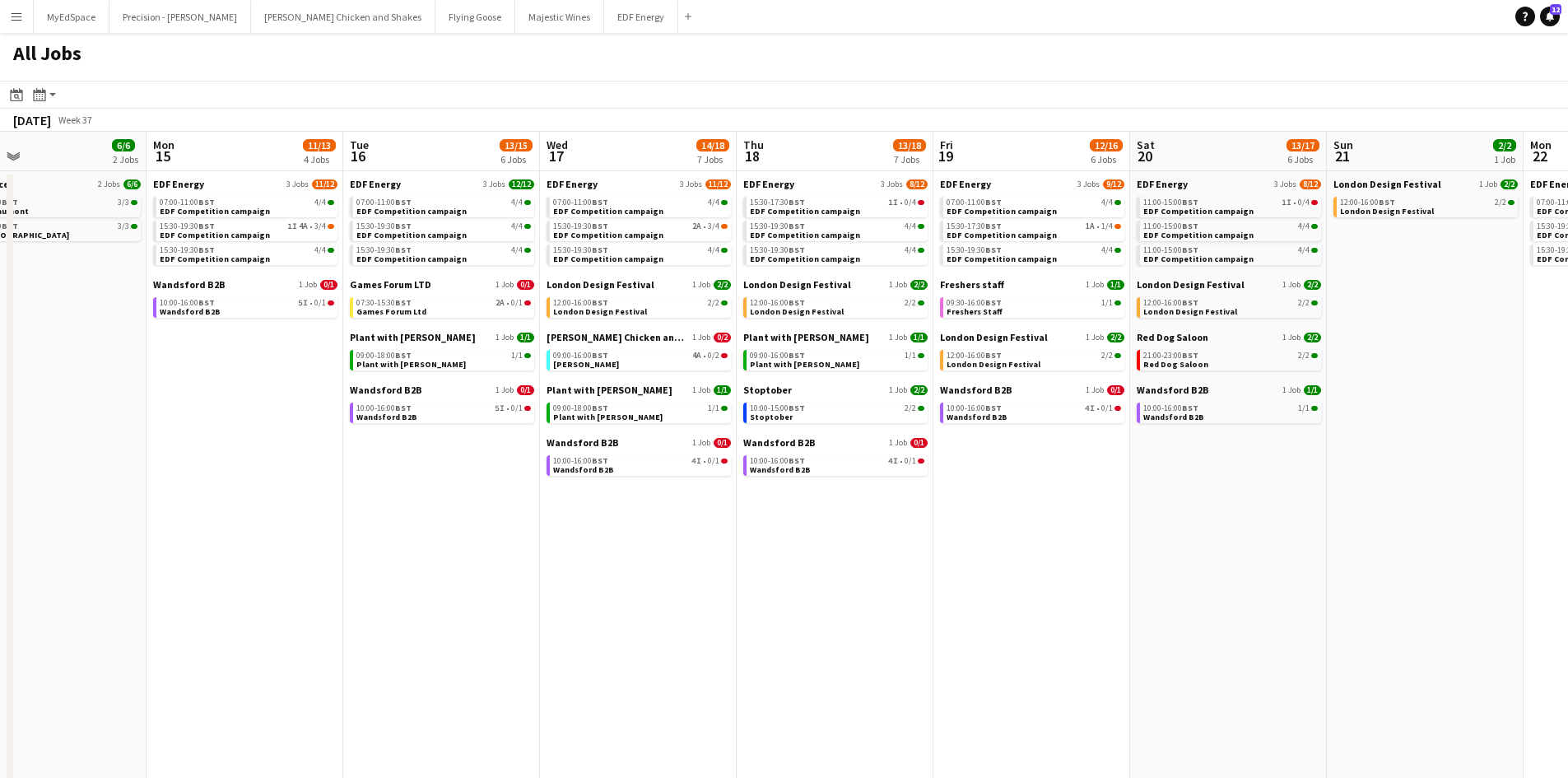
drag, startPoint x: 997, startPoint y: 576, endPoint x: 724, endPoint y: 593, distance: 273.5
click at [724, 593] on app-calendar-viewport "Thu 11 16/18 5 Jobs Fri 12 18/22 7 Jobs Sat 13 20/32 11 Jobs Sun 14 6/6 2 Jobs …" at bounding box center [784, 697] width 1568 height 1132
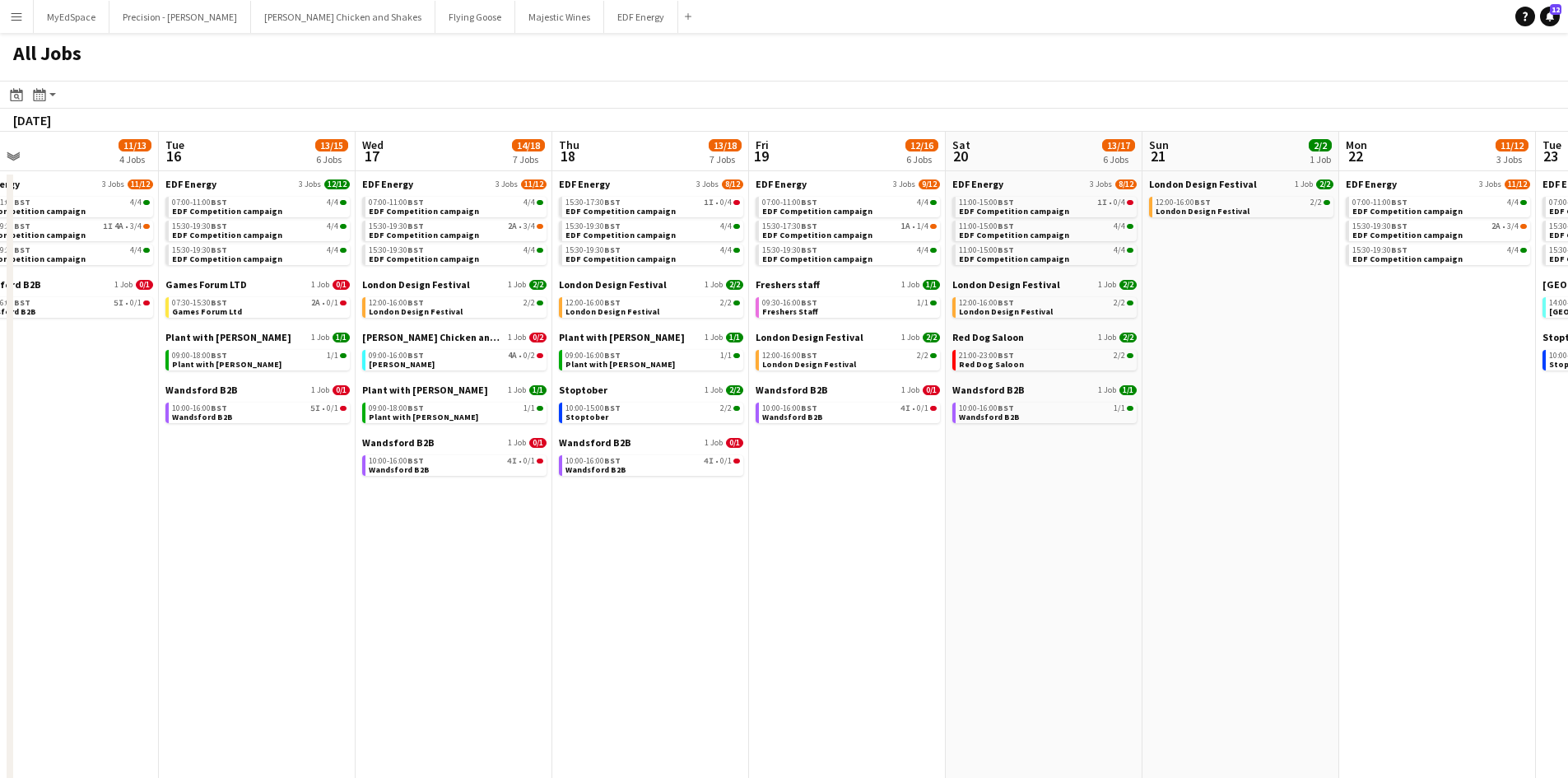
drag, startPoint x: 1086, startPoint y: 625, endPoint x: 939, endPoint y: 608, distance: 148.0
click at [939, 608] on app-calendar-viewport "Thu 11 16/18 5 Jobs Fri 12 18/22 7 Jobs Sat 13 20/32 11 Jobs Sun 14 6/6 2 Jobs …" at bounding box center [784, 697] width 1568 height 1132
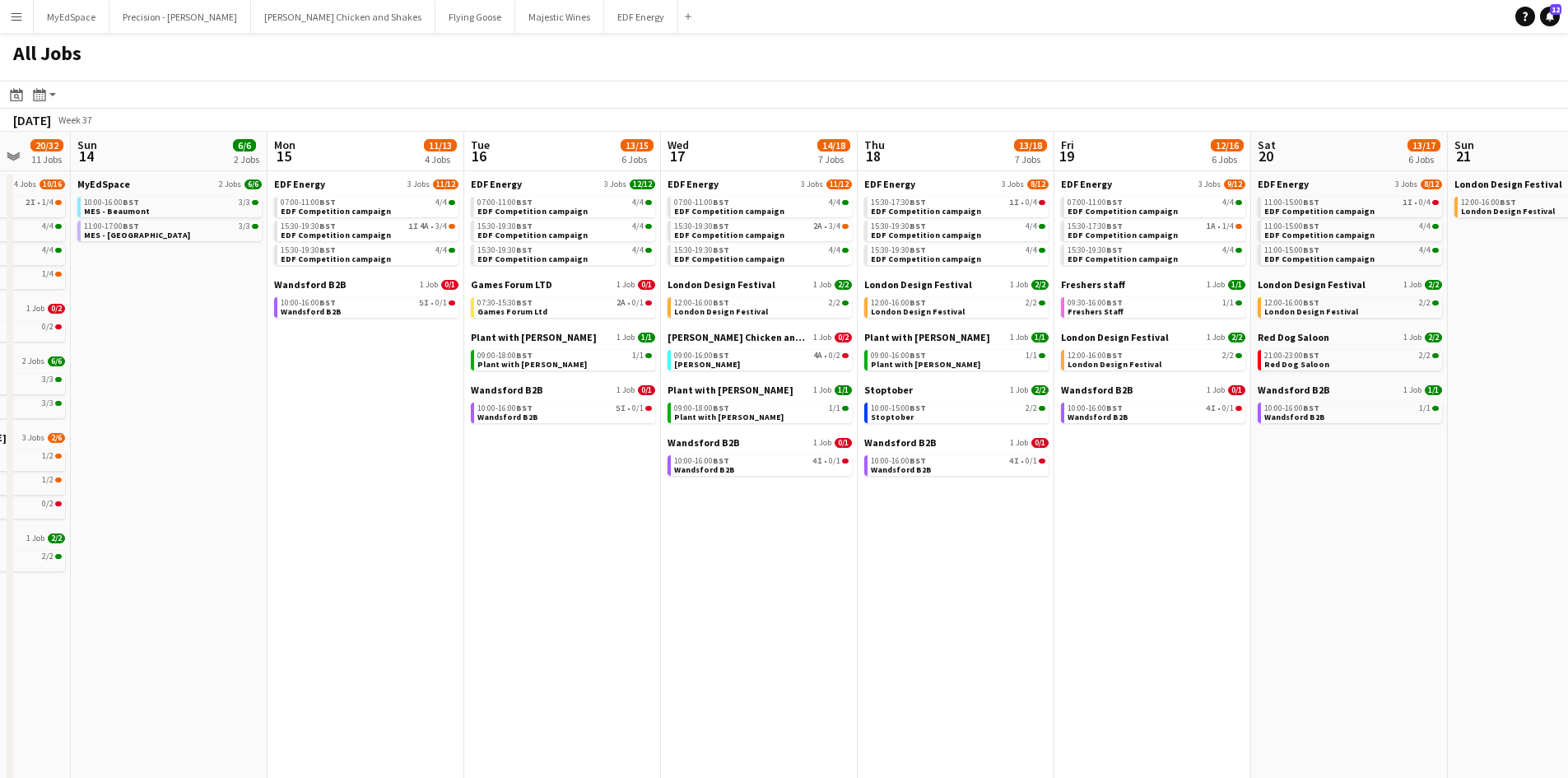
drag, startPoint x: 451, startPoint y: 492, endPoint x: 661, endPoint y: 516, distance: 211.4
click at [661, 516] on app-calendar-viewport "Thu 11 16/18 5 Jobs Fri 12 18/22 7 Jobs Sat 13 20/32 11 Jobs Sun 14 6/6 2 Jobs …" at bounding box center [784, 697] width 1568 height 1132
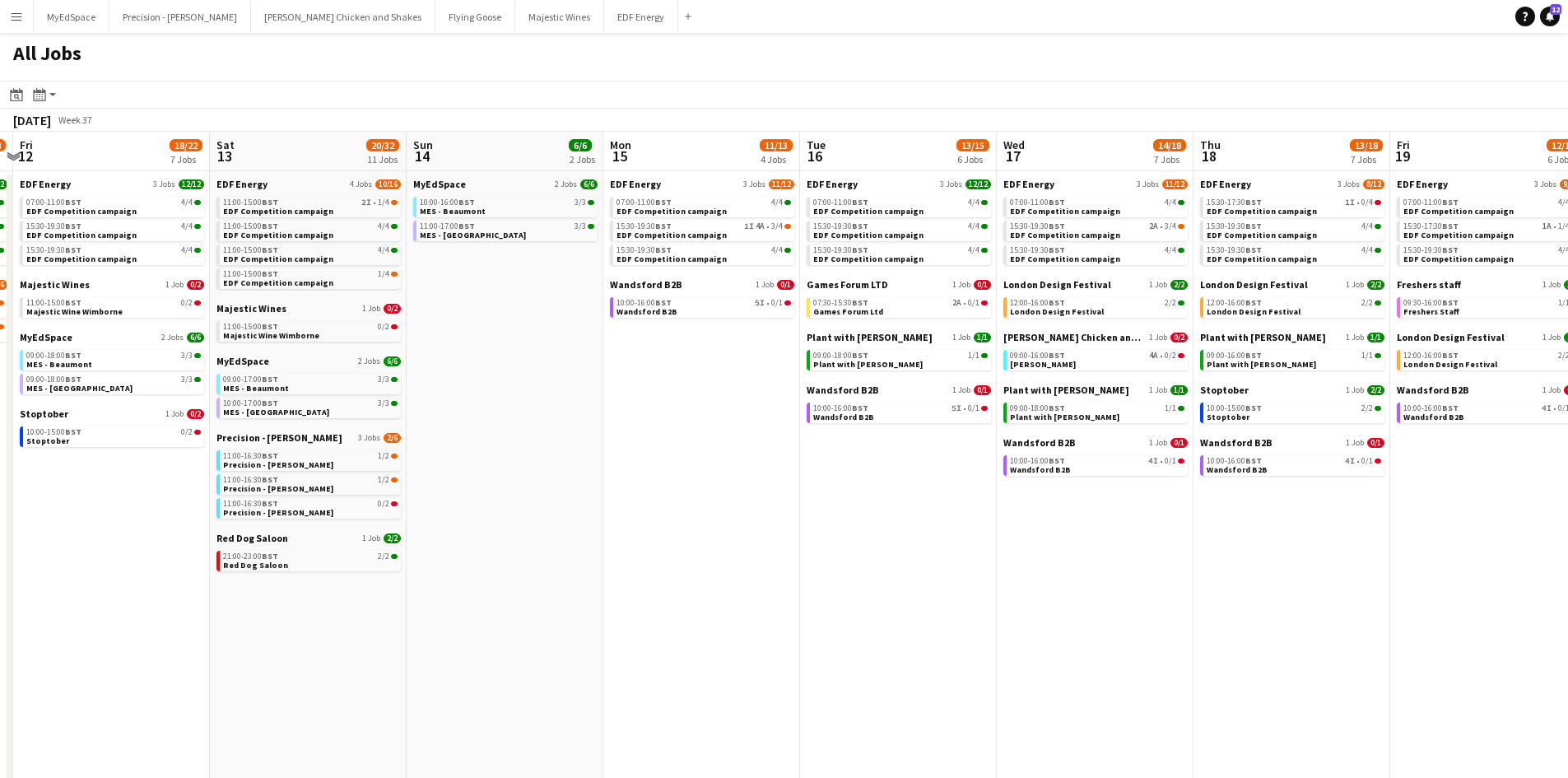
drag, startPoint x: 546, startPoint y: 509, endPoint x: 626, endPoint y: 552, distance: 90.8
click at [982, 503] on app-calendar-viewport "Wed 10 22/22 7 Jobs Thu 11 16/18 5 Jobs Fri 12 18/22 7 Jobs Sat 13 20/32 11 Job…" at bounding box center [784, 697] width 1568 height 1132
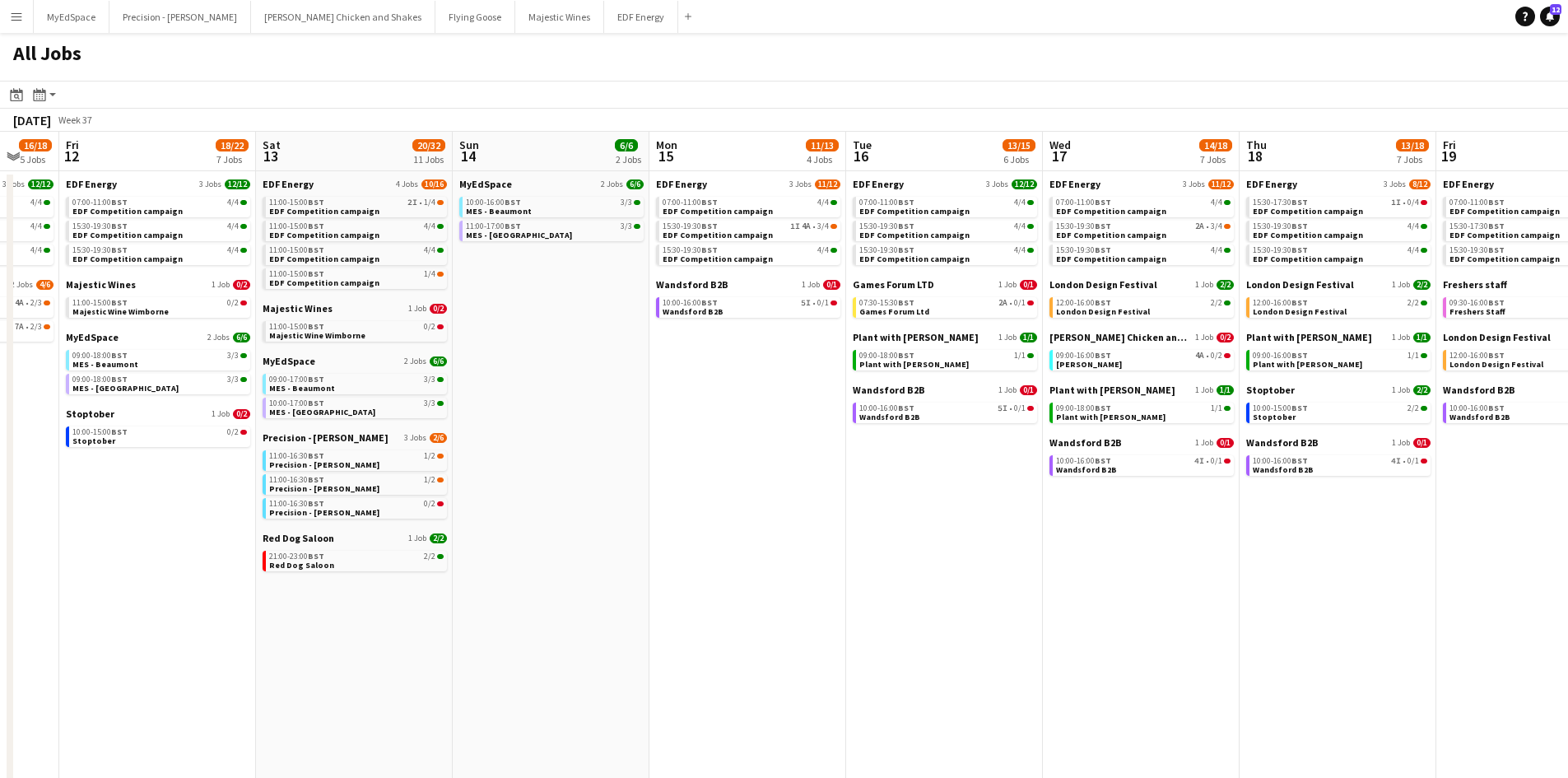
drag, startPoint x: 736, startPoint y: 526, endPoint x: 837, endPoint y: 520, distance: 101.2
click at [857, 518] on app-calendar-viewport "Wed 10 22/22 7 Jobs Thu 11 16/18 5 Jobs Fri 12 18/22 7 Jobs Sat 13 20/32 11 Job…" at bounding box center [784, 697] width 1568 height 1132
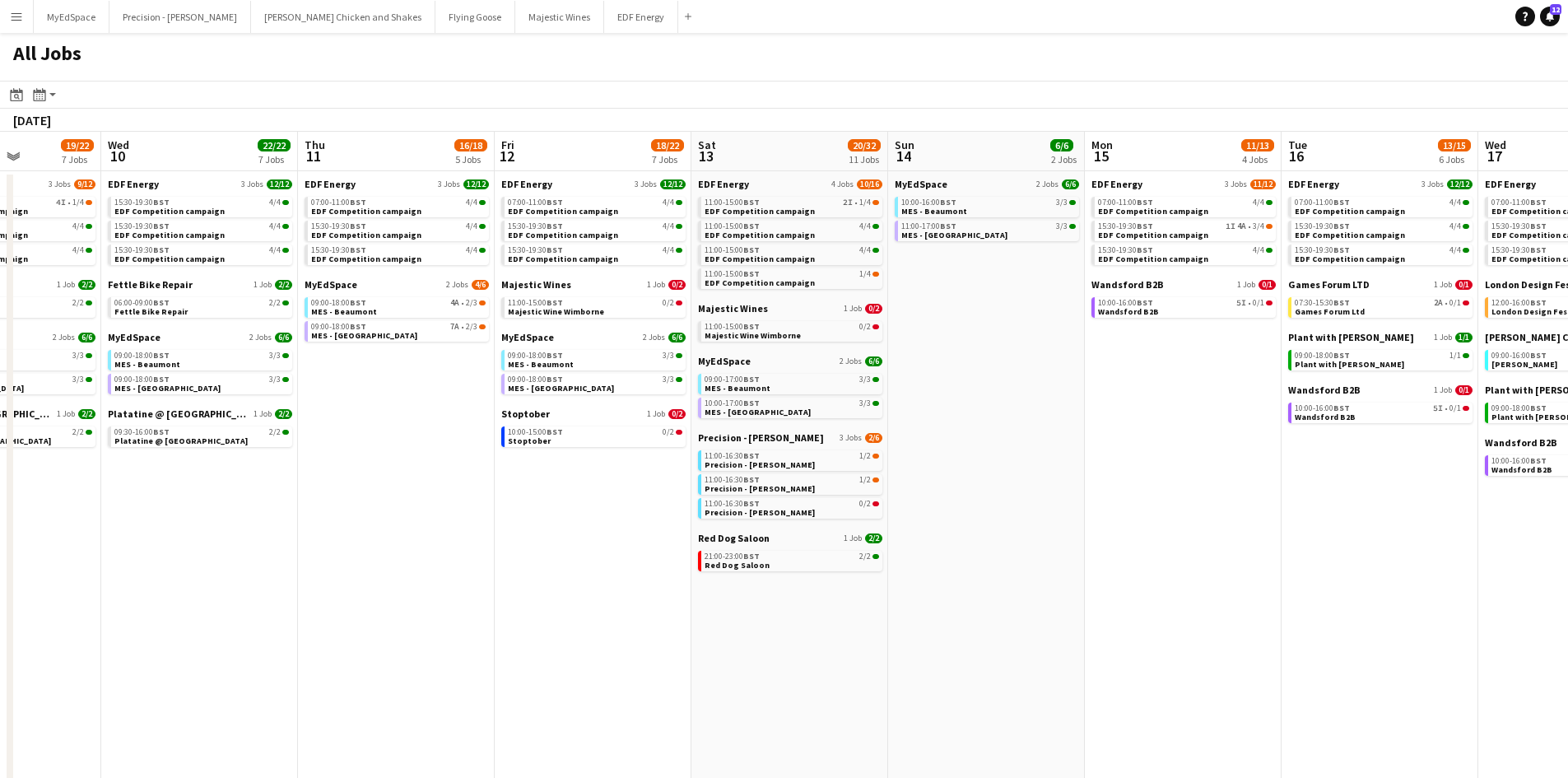
drag, startPoint x: 354, startPoint y: 553, endPoint x: 768, endPoint y: 511, distance: 416.1
click at [768, 511] on app-calendar-viewport "Sun 7 12/12 4 Jobs Mon 8 21/22 6 Jobs Tue 9 19/22 7 Jobs Wed 10 22/22 7 Jobs Th…" at bounding box center [784, 697] width 1568 height 1132
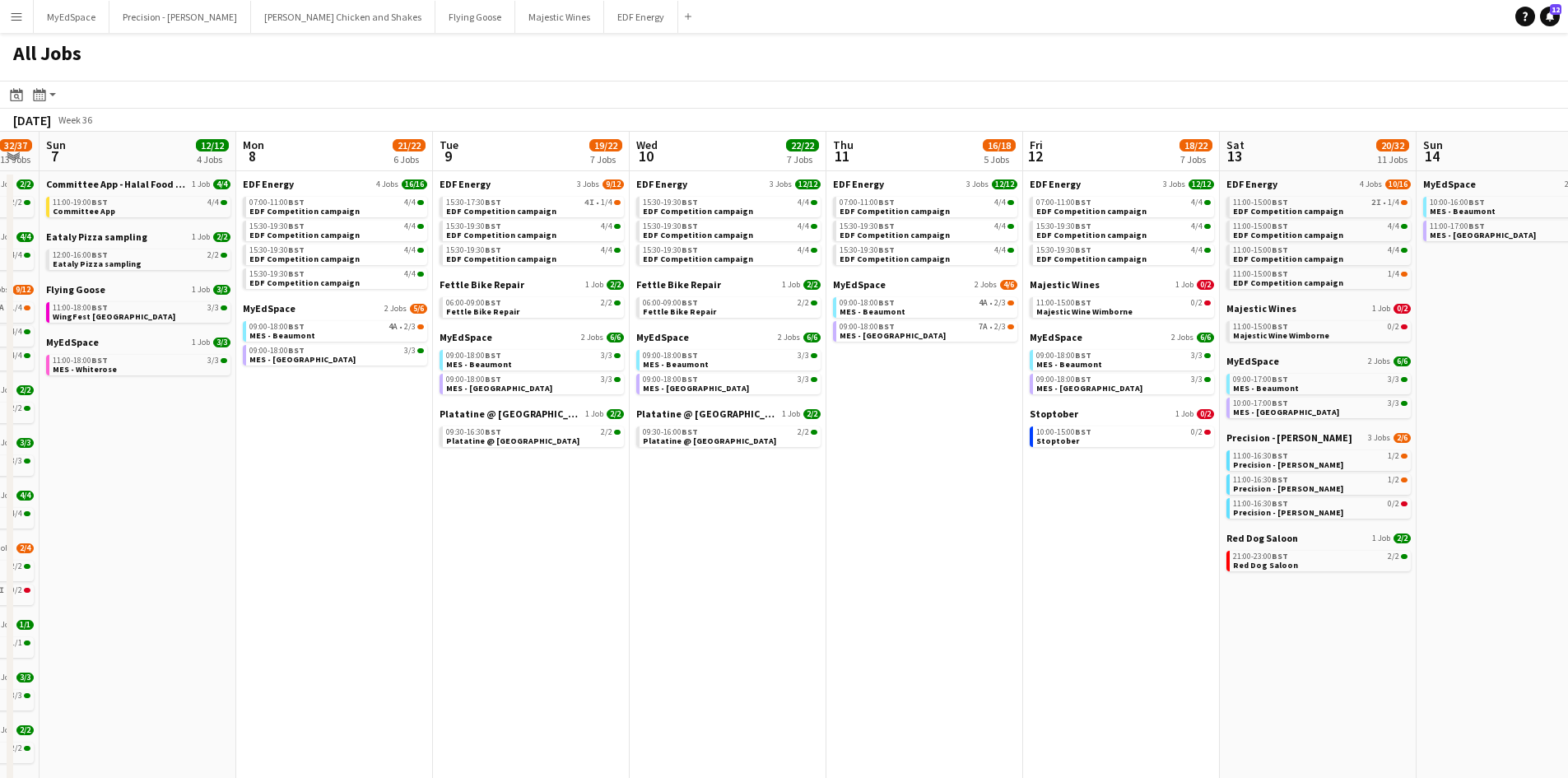
drag, startPoint x: 435, startPoint y: 588, endPoint x: 933, endPoint y: 585, distance: 498.0
click at [933, 585] on app-calendar-viewport "Fri 5 19/21 7 Jobs Sat 6 32/37 13 Jobs Sun 7 12/12 4 Jobs Mon 8 21/22 6 Jobs Tu…" at bounding box center [784, 697] width 1568 height 1132
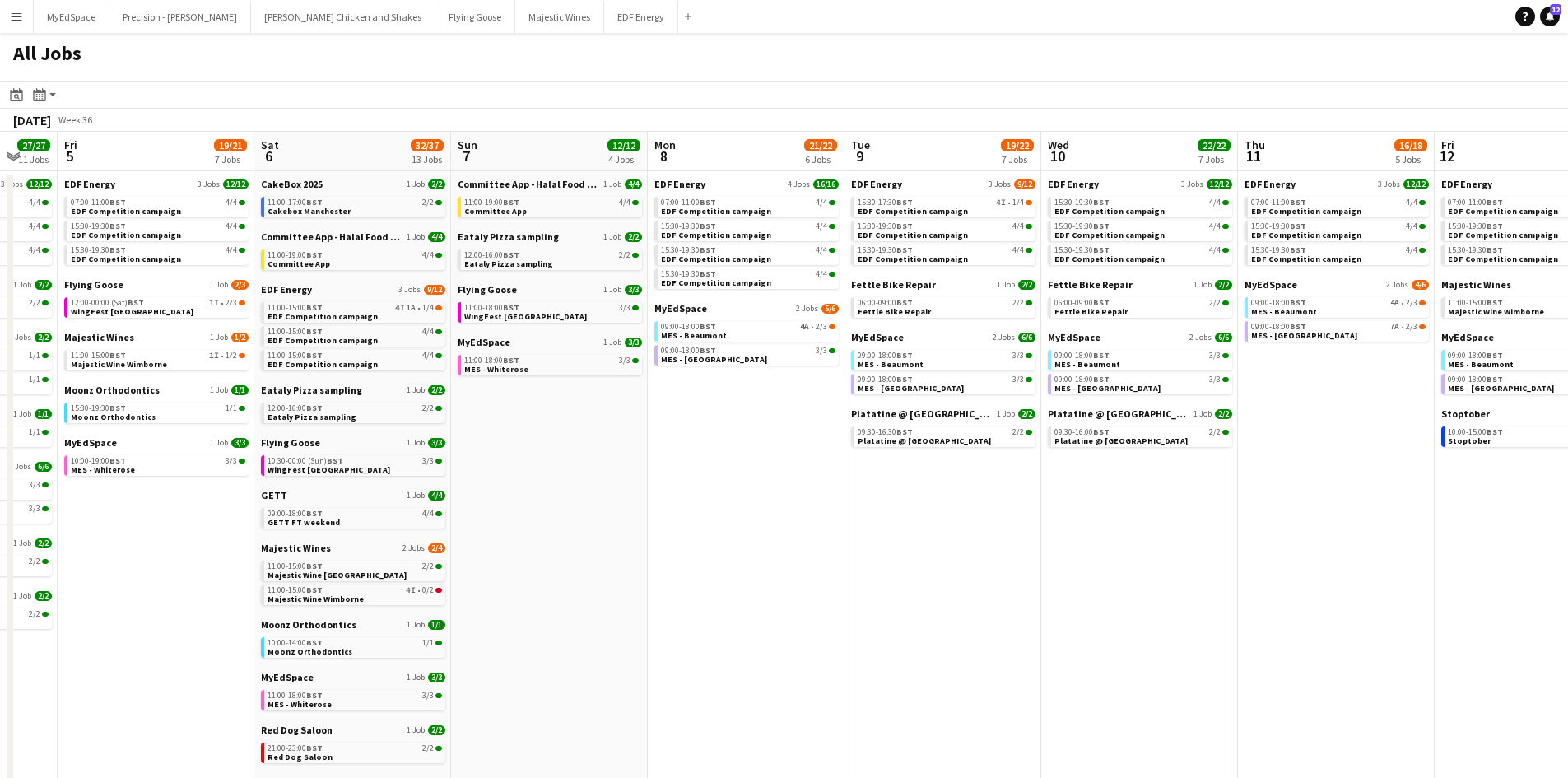
drag, startPoint x: 744, startPoint y: 541, endPoint x: 755, endPoint y: 537, distance: 11.7
click at [752, 538] on app-calendar-viewport "Wed 3 20/20 6 Jobs Thu 4 27/27 11 Jobs Fri 5 19/21 7 Jobs Sat 6 32/37 13 Jobs S…" at bounding box center [784, 697] width 1568 height 1132
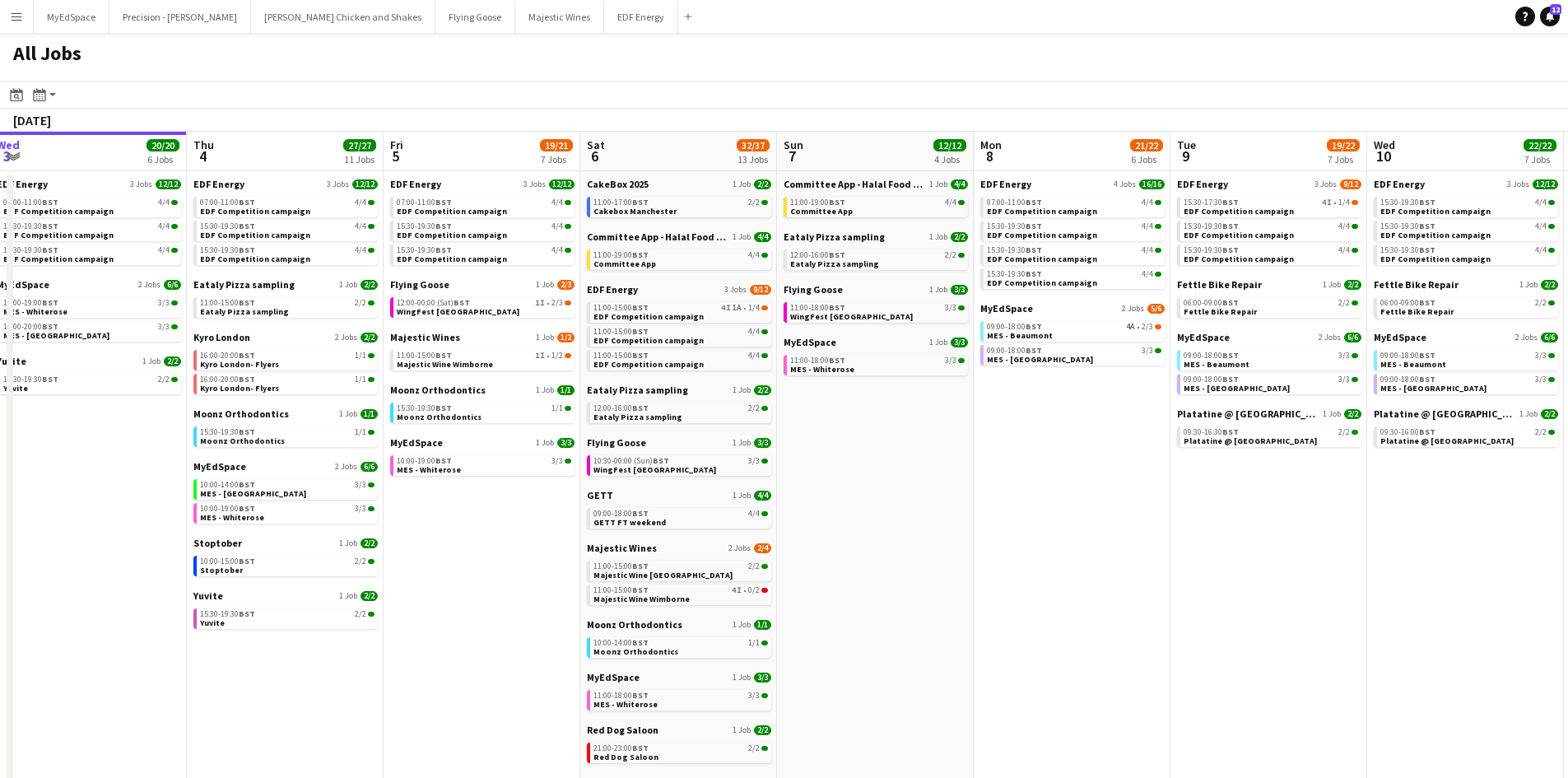
drag, startPoint x: 378, startPoint y: 484, endPoint x: 922, endPoint y: 533, distance: 546.2
click at [931, 533] on app-calendar-viewport "Mon 1 20/20 8 Jobs Tue 2 19/19 7 Jobs Wed 3 20/20 6 Jobs Thu 4 27/27 11 Jobs Fr…" at bounding box center [784, 697] width 1568 height 1132
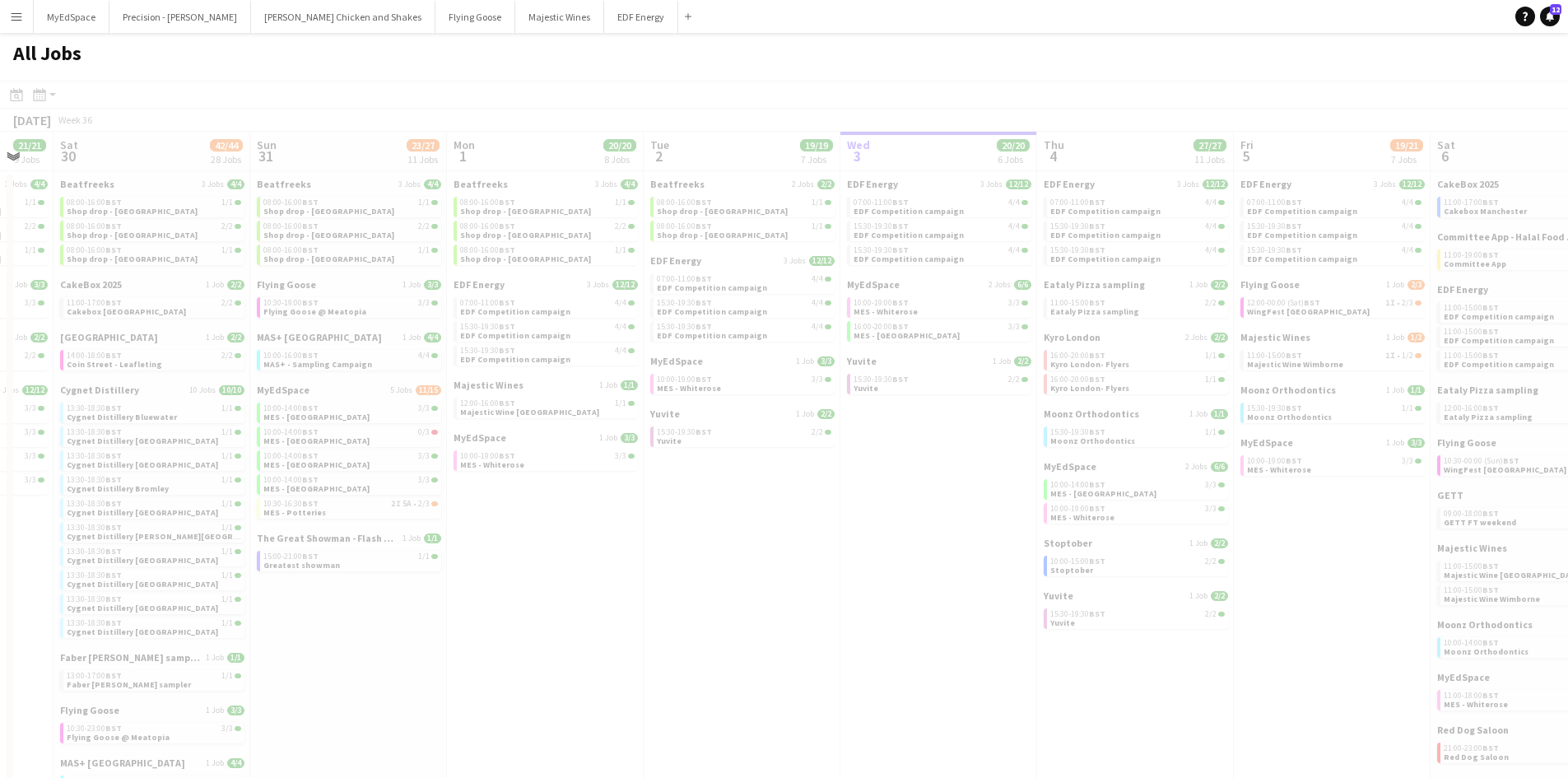
drag, startPoint x: 378, startPoint y: 535, endPoint x: 492, endPoint y: 488, distance: 123.3
click at [917, 521] on app-all-jobs "All Jobs Date picker SEP 2025 SEP 2025 Monday M Tuesday T Wednesday W Thursday …" at bounding box center [784, 648] width 1568 height 1231
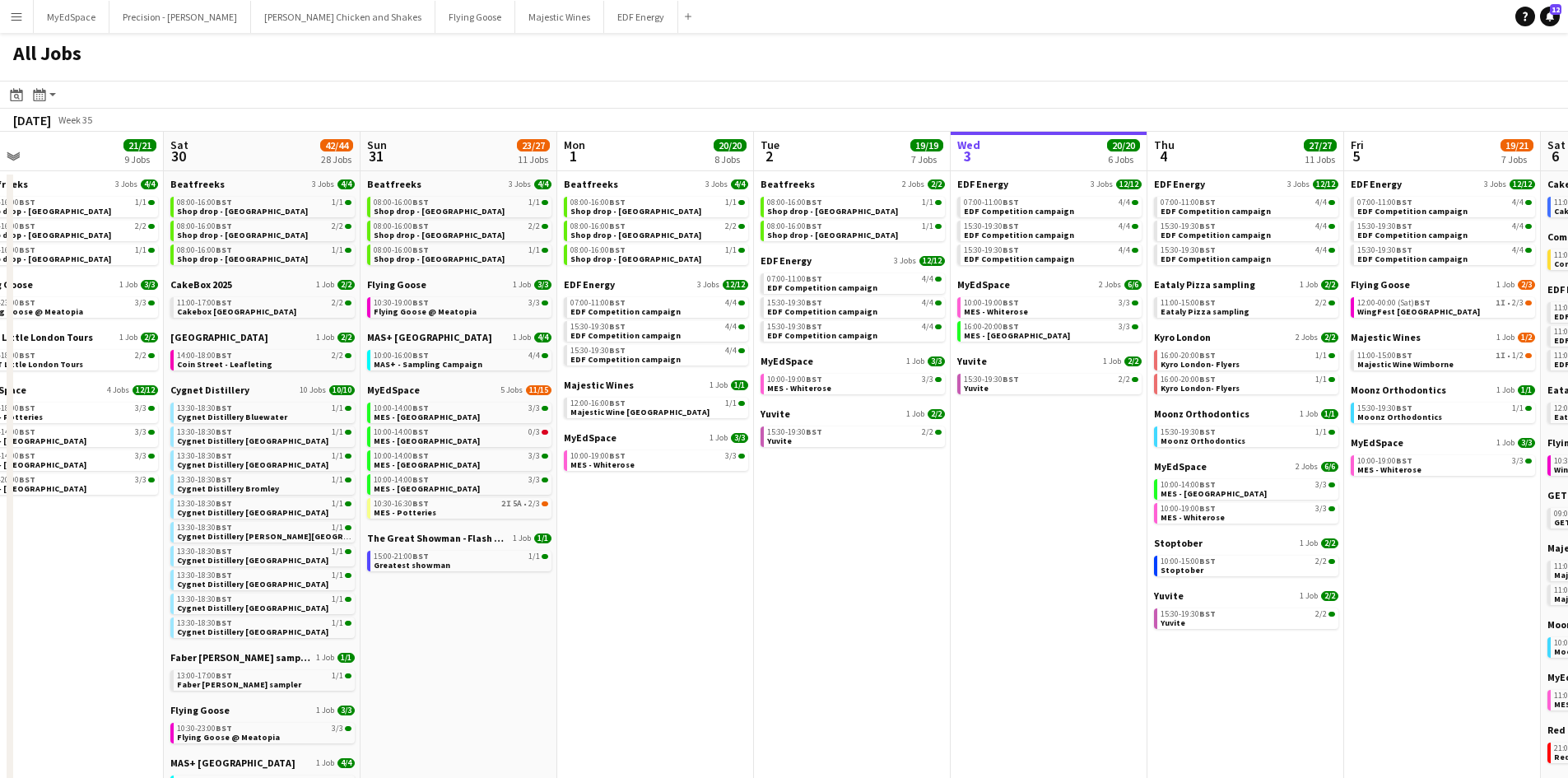
drag, startPoint x: 717, startPoint y: 564, endPoint x: 698, endPoint y: 563, distance: 19.0
click at [737, 563] on app-calendar-viewport "Wed 27 14/15 6 Jobs Thu 28 19/19 10 Jobs Fri 29 21/21 9 Jobs Sat 30 42/44 28 Jo…" at bounding box center [784, 697] width 1568 height 1132
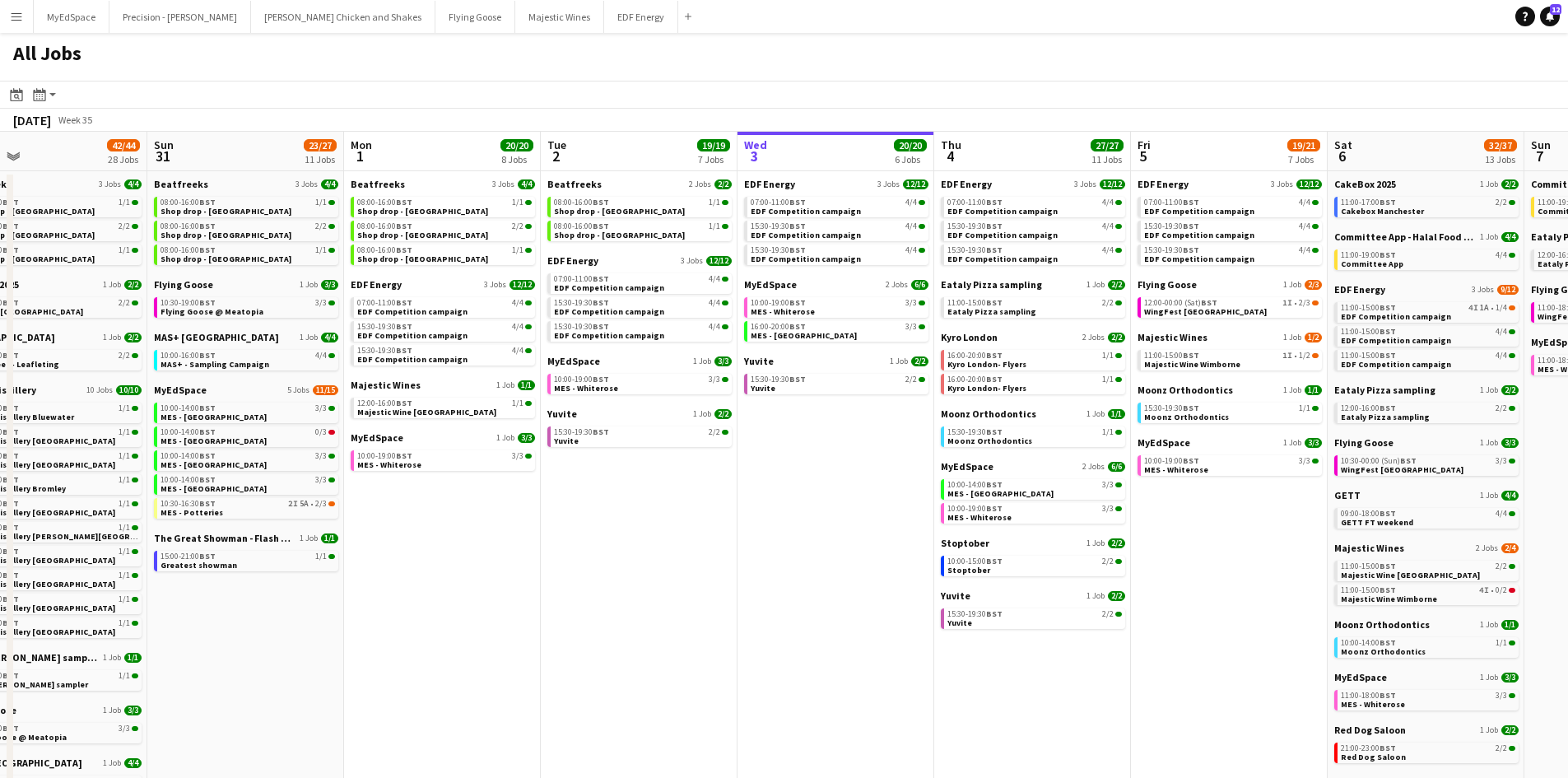
drag, startPoint x: 823, startPoint y: 585, endPoint x: 664, endPoint y: 590, distance: 159.1
click at [664, 590] on app-calendar-viewport "Wed 27 14/15 6 Jobs Thu 28 19/19 10 Jobs Fri 29 21/21 9 Jobs Sat 30 42/44 28 Jo…" at bounding box center [784, 697] width 1568 height 1132
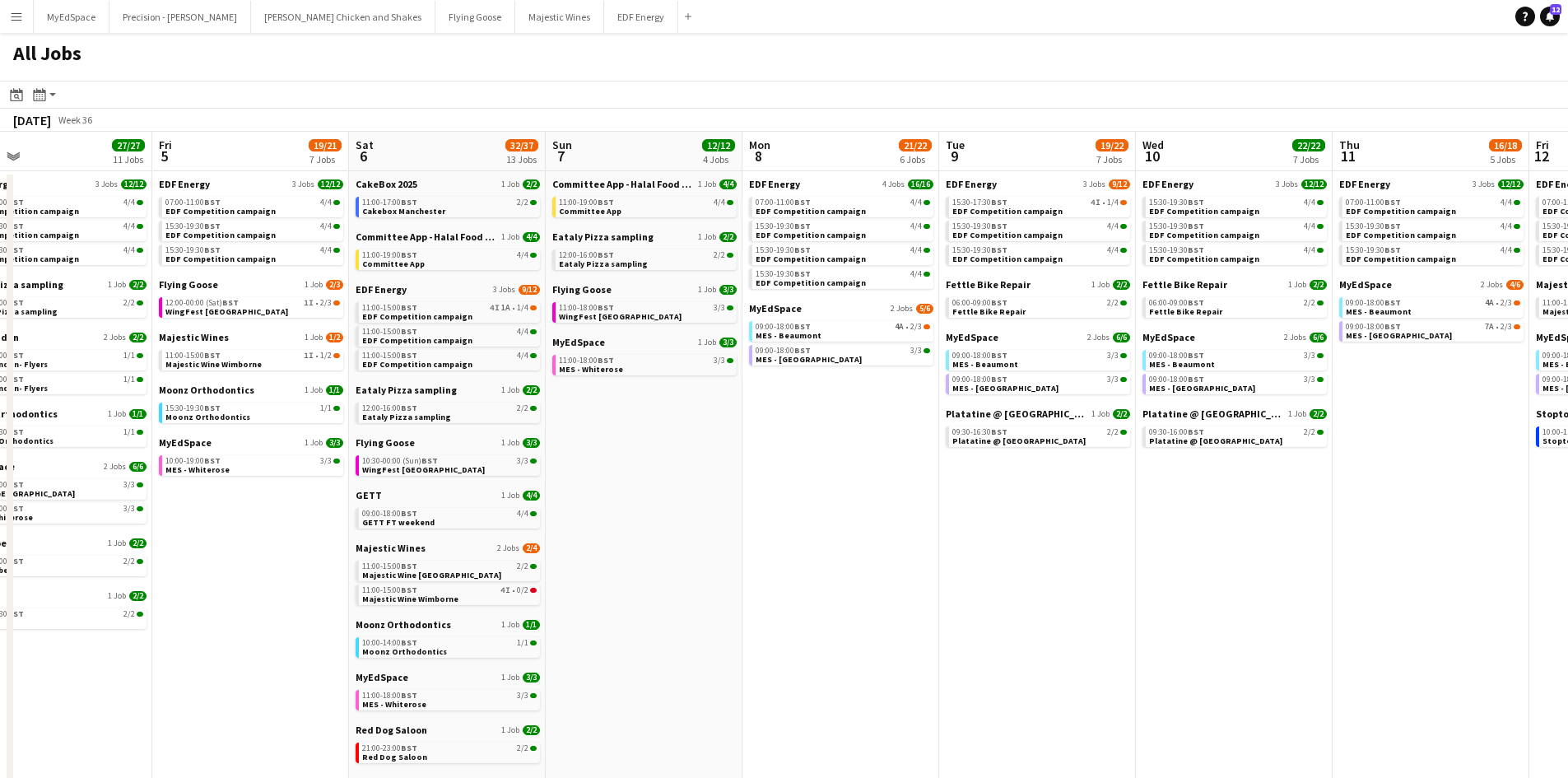
drag, startPoint x: 553, startPoint y: 628, endPoint x: 672, endPoint y: 623, distance: 119.1
click at [553, 629] on app-calendar-viewport "Sun 31 23/27 11 Jobs Mon 1 20/20 8 Jobs Tue 2 19/19 7 Jobs Wed 3 20/20 6 Jobs T…" at bounding box center [784, 697] width 1568 height 1132
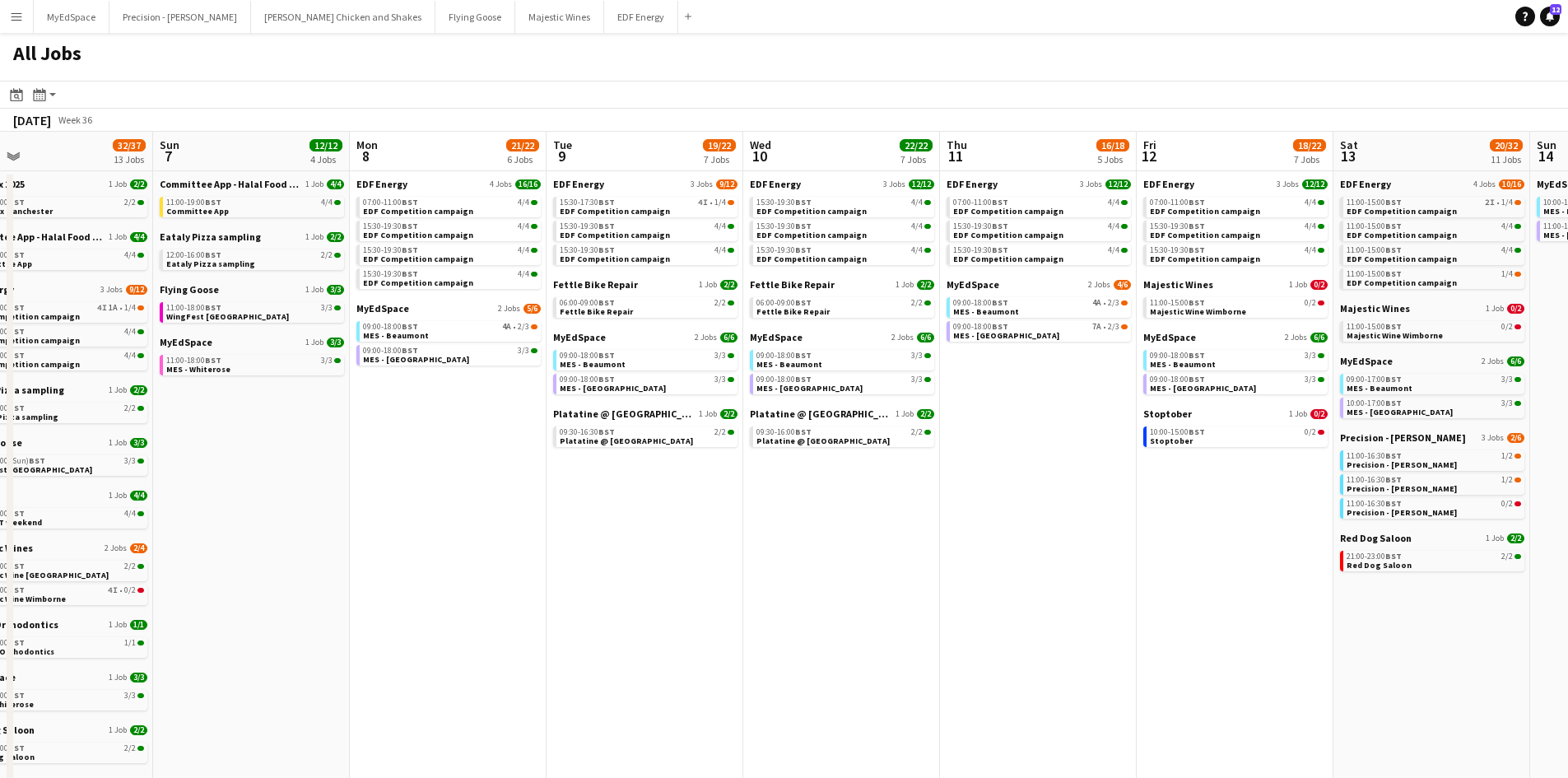
scroll to position [0, 722]
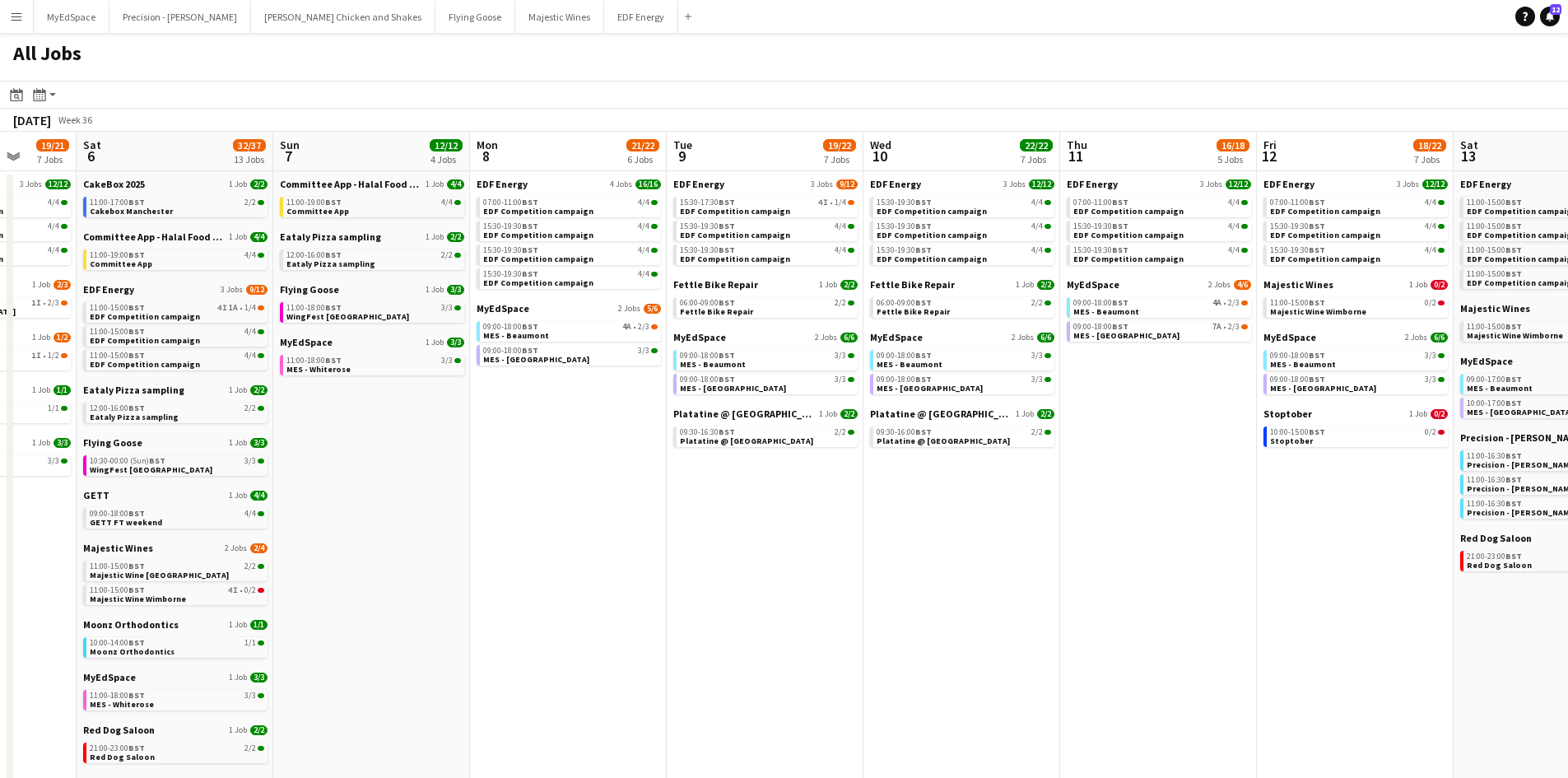
drag, startPoint x: 1228, startPoint y: 645, endPoint x: 1100, endPoint y: 626, distance: 129.4
click at [1100, 626] on app-calendar-viewport "Tue 2 19/19 7 Jobs Wed 3 20/20 6 Jobs Thu 4 27/27 11 Jobs Fri 5 19/21 7 Jobs Sa…" at bounding box center [784, 697] width 1568 height 1132
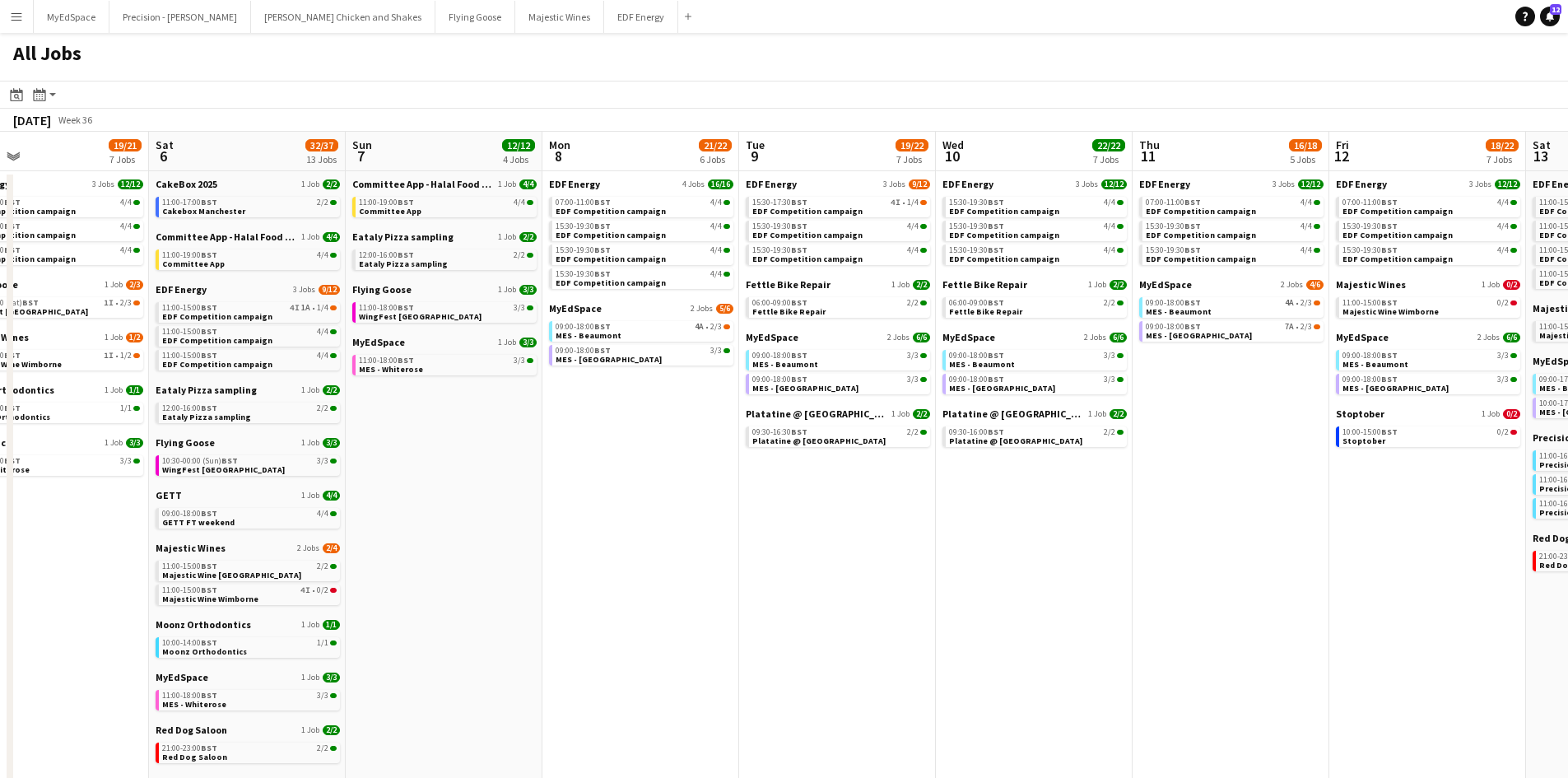
scroll to position [0, 612]
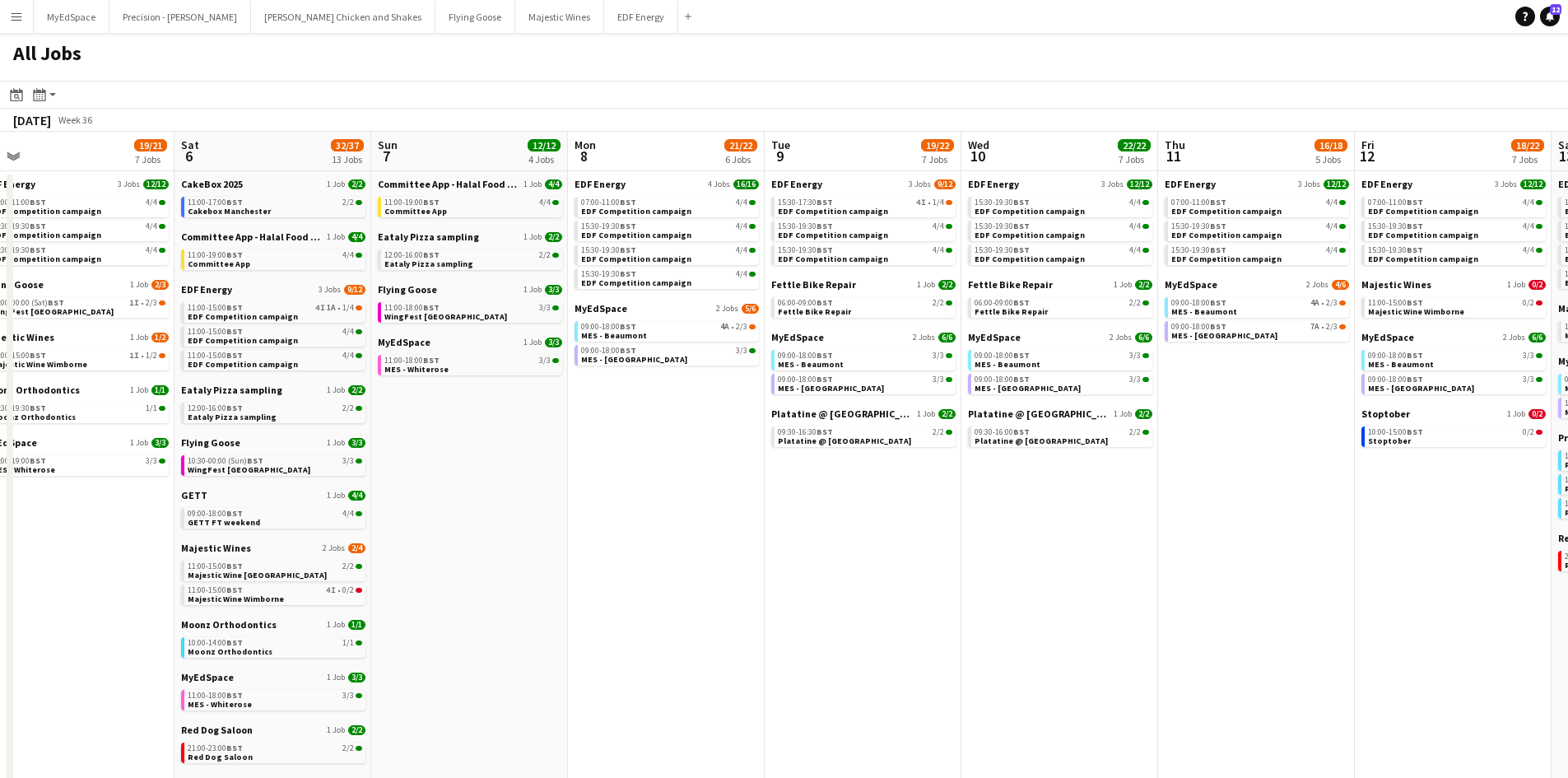
drag, startPoint x: 431, startPoint y: 612, endPoint x: 533, endPoint y: 620, distance: 102.3
click at [533, 620] on app-calendar-viewport "Tue 2 19/19 7 Jobs Wed 3 20/20 6 Jobs Thu 4 27/27 11 Jobs Fri 5 19/21 7 Jobs Sa…" at bounding box center [784, 697] width 1568 height 1132
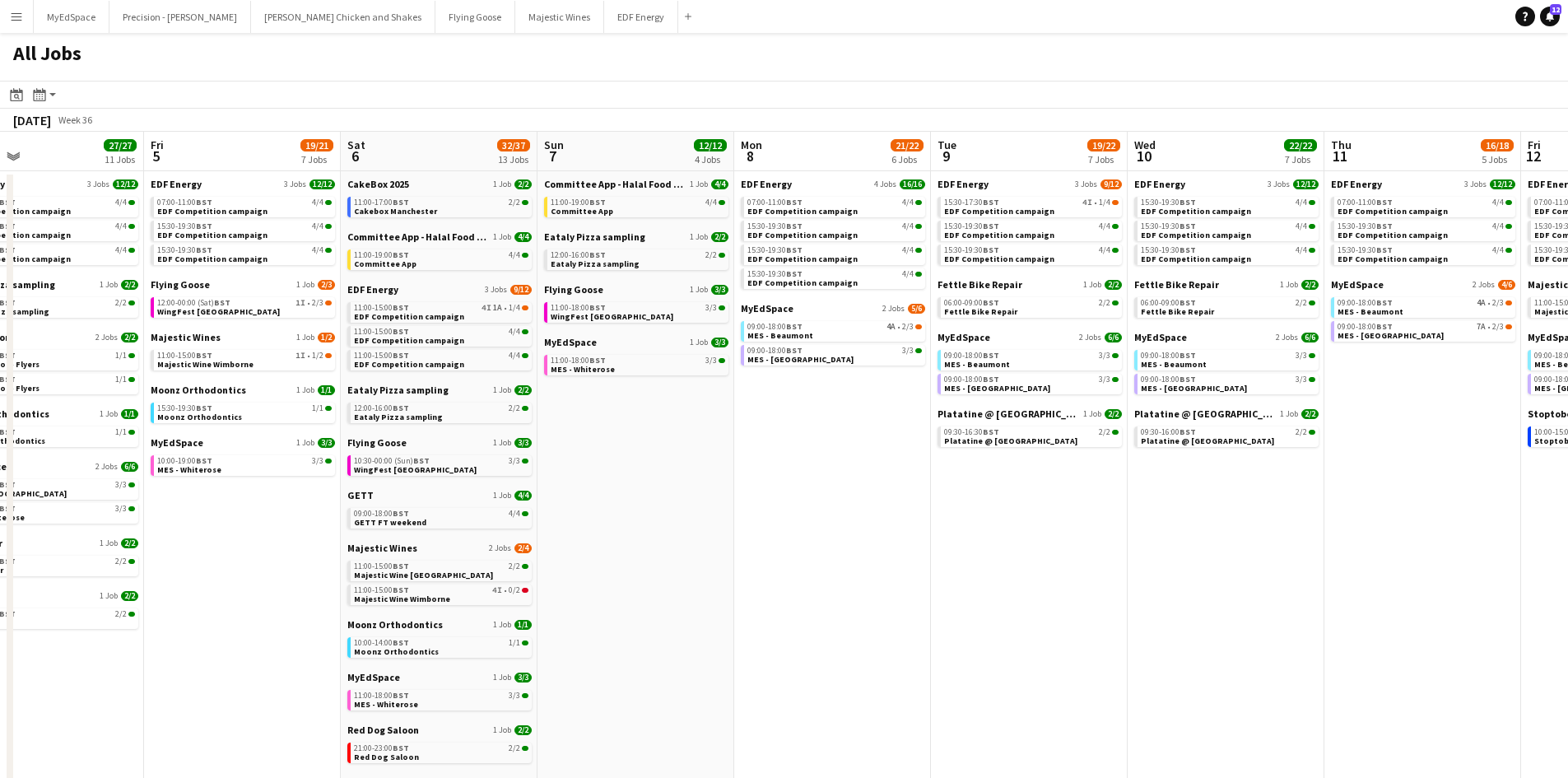
drag, startPoint x: 561, startPoint y: 512, endPoint x: 794, endPoint y: 494, distance: 233.7
click at [794, 494] on app-calendar-viewport "Tue 2 19/19 7 Jobs Wed 3 20/20 6 Jobs Thu 4 27/27 11 Jobs Fri 5 19/21 7 Jobs Sa…" at bounding box center [784, 697] width 1568 height 1132
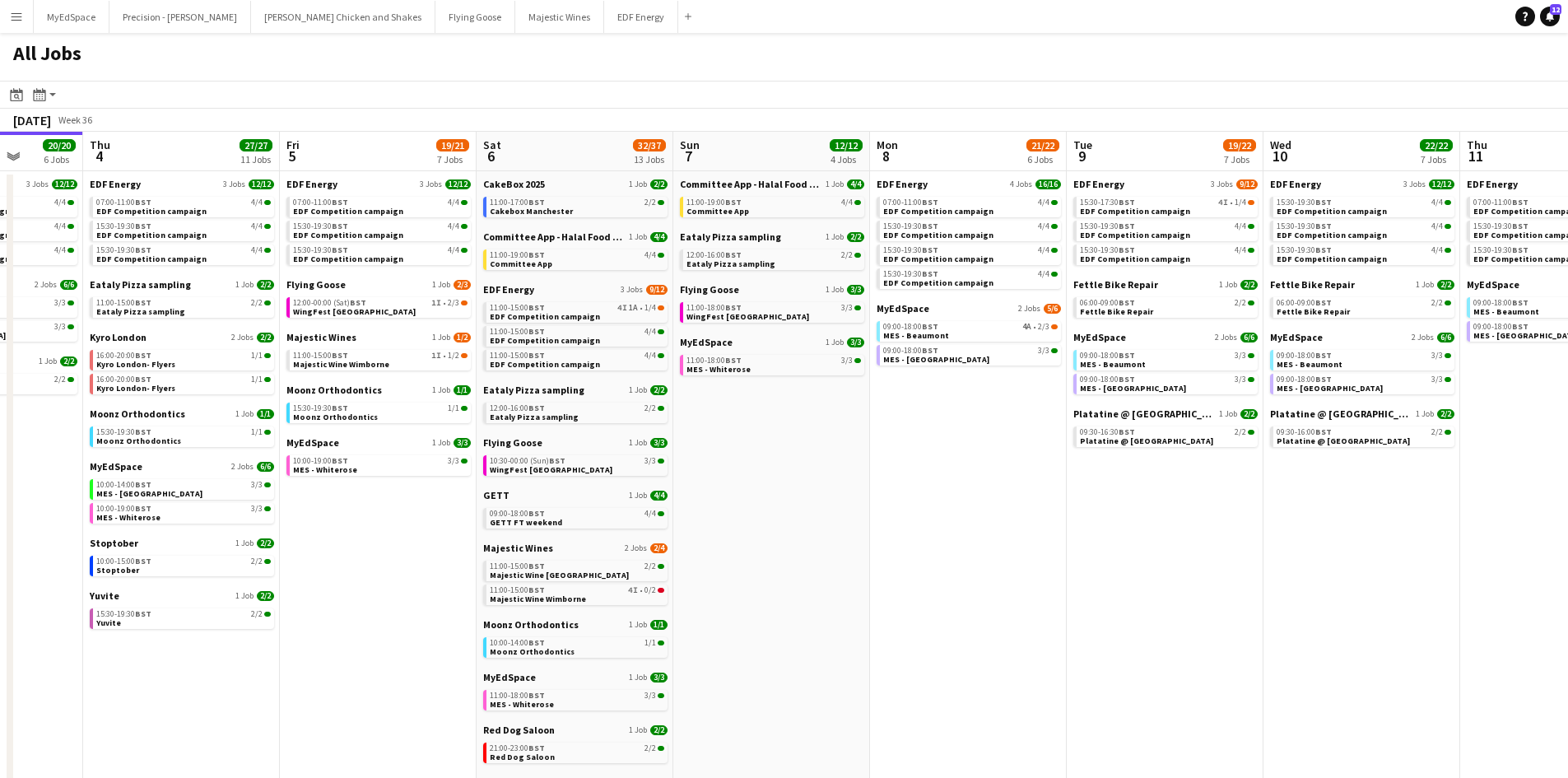
drag, startPoint x: 739, startPoint y: 499, endPoint x: 978, endPoint y: 500, distance: 239.0
click at [978, 500] on app-calendar-viewport "Tue 2 19/19 7 Jobs Wed 3 20/20 6 Jobs Thu 4 27/27 11 Jobs Fri 5 19/21 7 Jobs Sa…" at bounding box center [784, 697] width 1568 height 1132
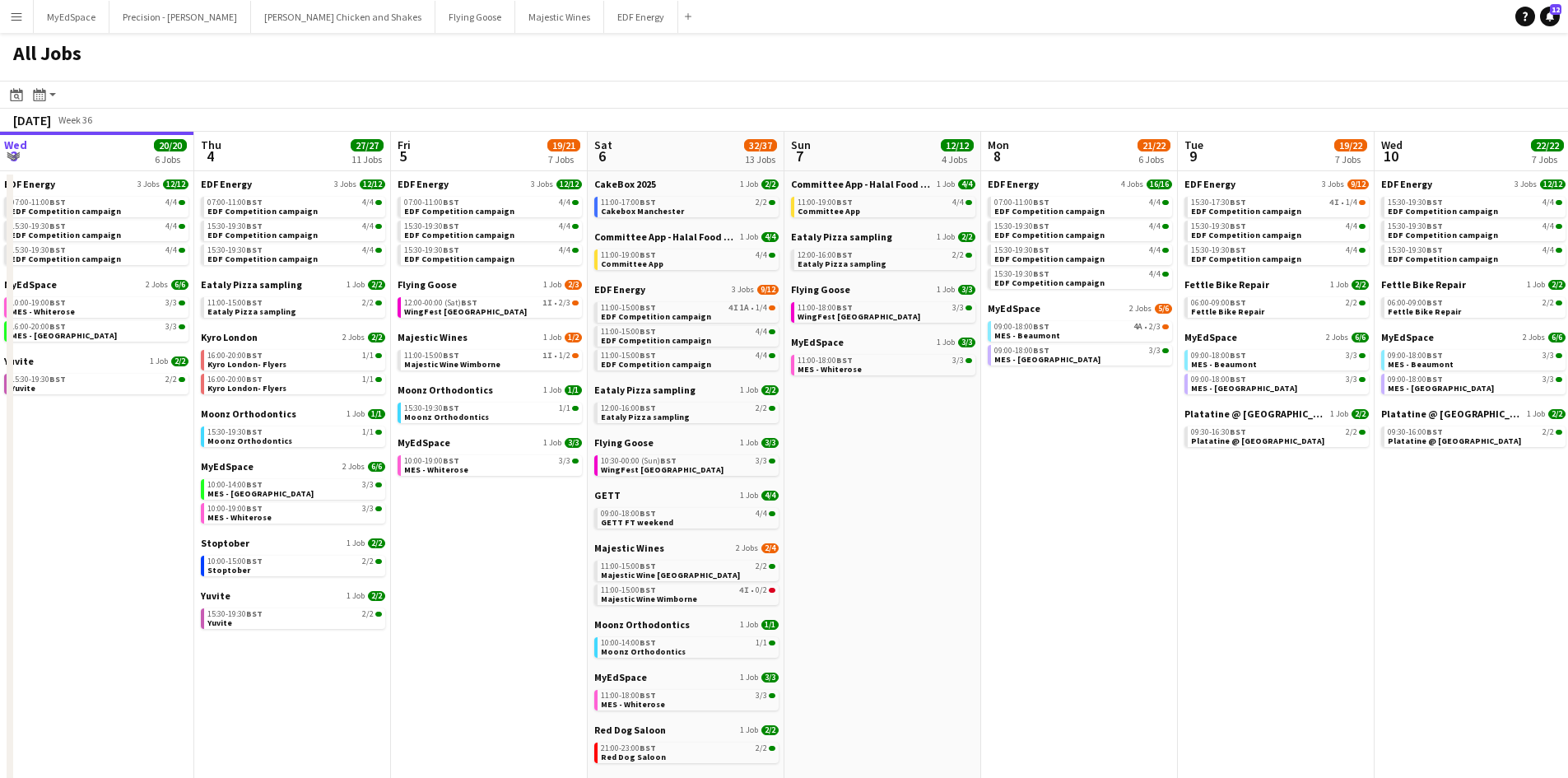
drag, startPoint x: 972, startPoint y: 542, endPoint x: 640, endPoint y: 520, distance: 332.7
click at [640, 520] on app-calendar-viewport "Sat 30 42/44 28 Jobs Sun 31 23/27 11 Jobs Mon 1 20/20 8 Jobs Tue 2 19/19 7 Jobs…" at bounding box center [784, 697] width 1568 height 1132
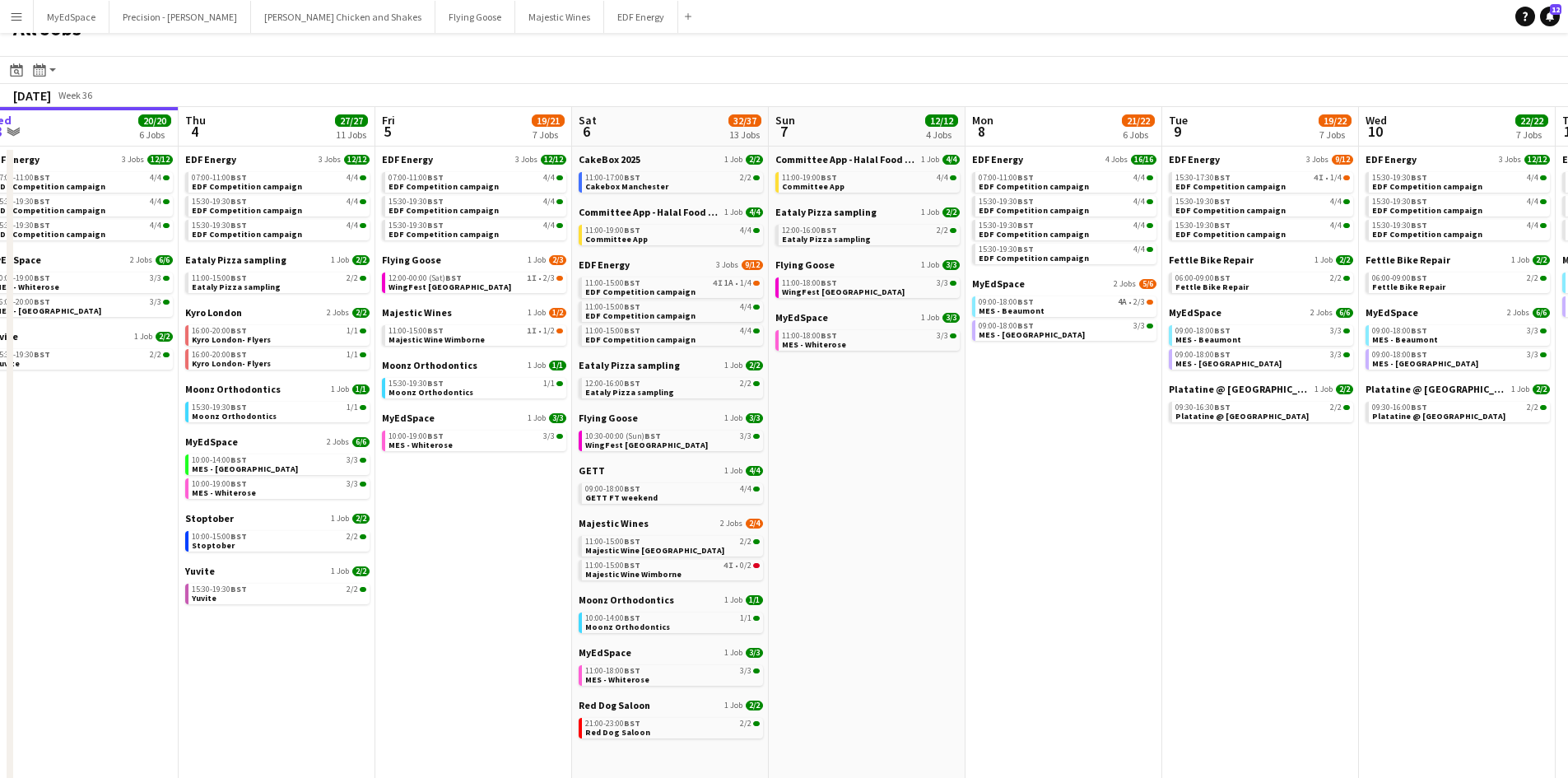
scroll to position [0, 0]
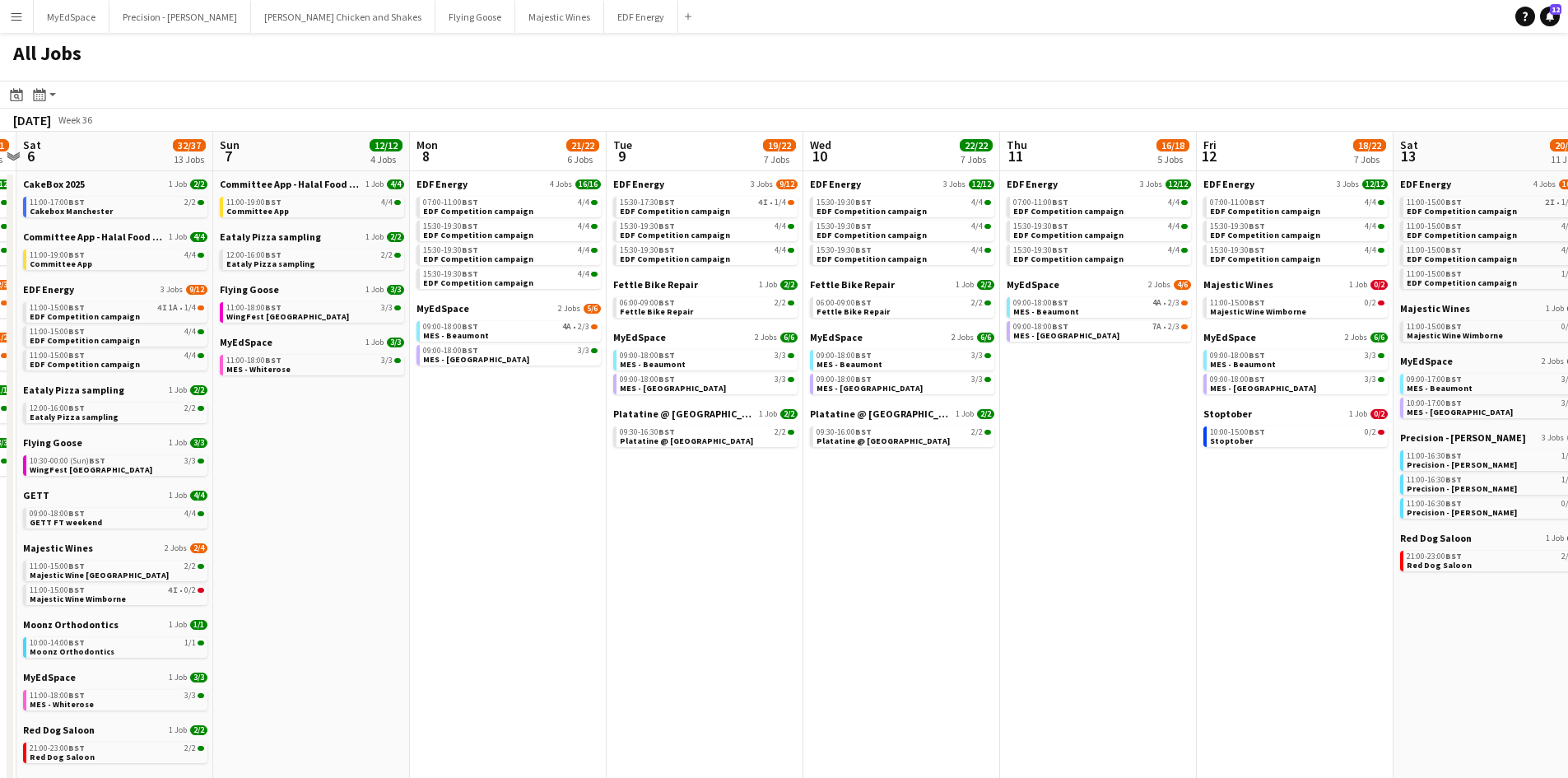
drag, startPoint x: 1171, startPoint y: 496, endPoint x: 497, endPoint y: 435, distance: 676.8
click at [497, 435] on app-calendar-viewport "Wed 3 20/20 6 Jobs Thu 4 27/27 11 Jobs Fri 5 19/21 7 Jobs Sat 6 32/37 13 Jobs S…" at bounding box center [784, 697] width 1568 height 1132
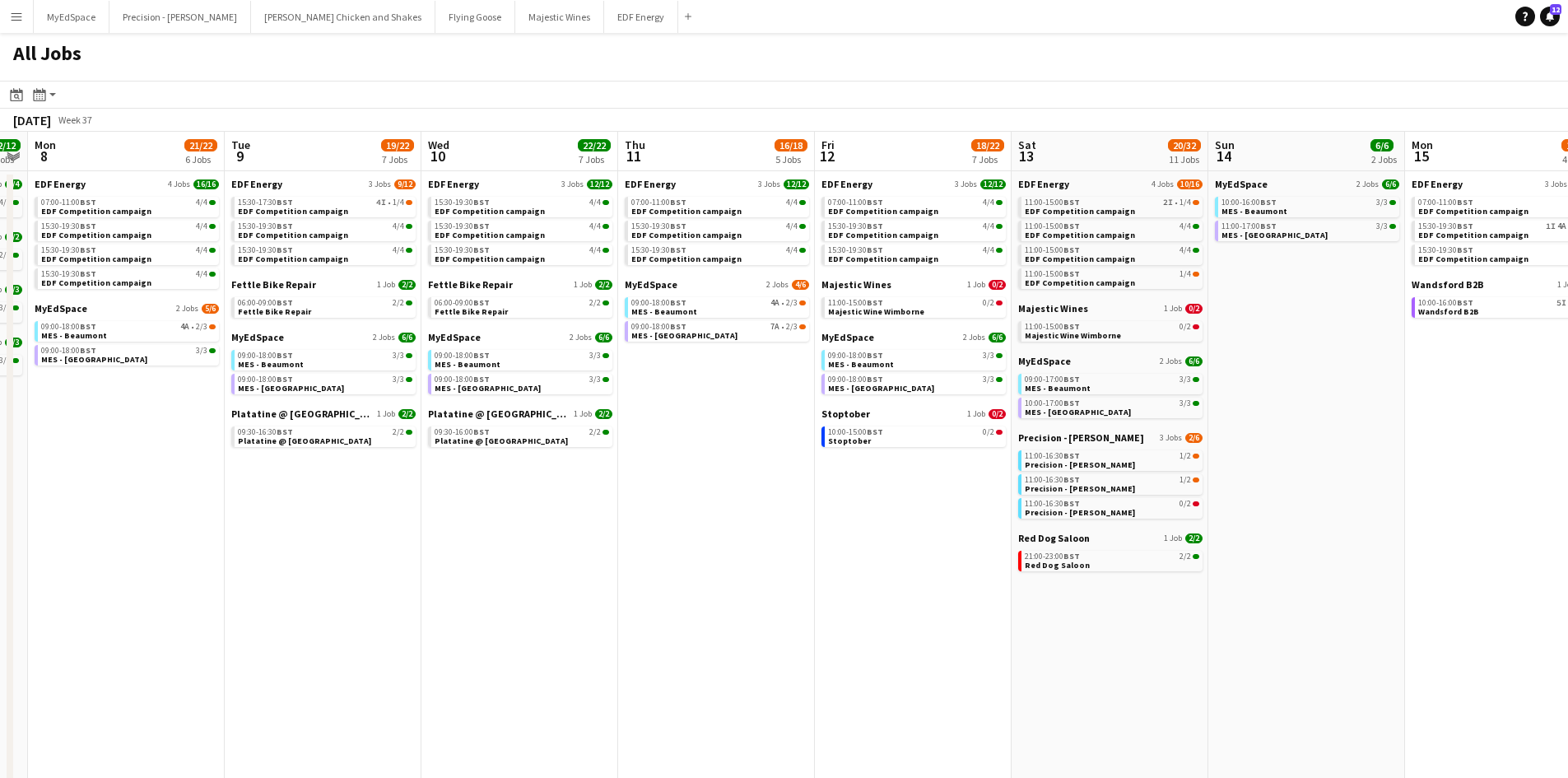
drag, startPoint x: 1195, startPoint y: 537, endPoint x: 797, endPoint y: 421, distance: 414.6
click at [787, 417] on app-calendar-viewport "Fri 5 19/21 7 Jobs Sat 6 32/37 13 Jobs Sun 7 12/12 4 Jobs Mon 8 21/22 6 Jobs Tu…" at bounding box center [784, 697] width 1568 height 1132
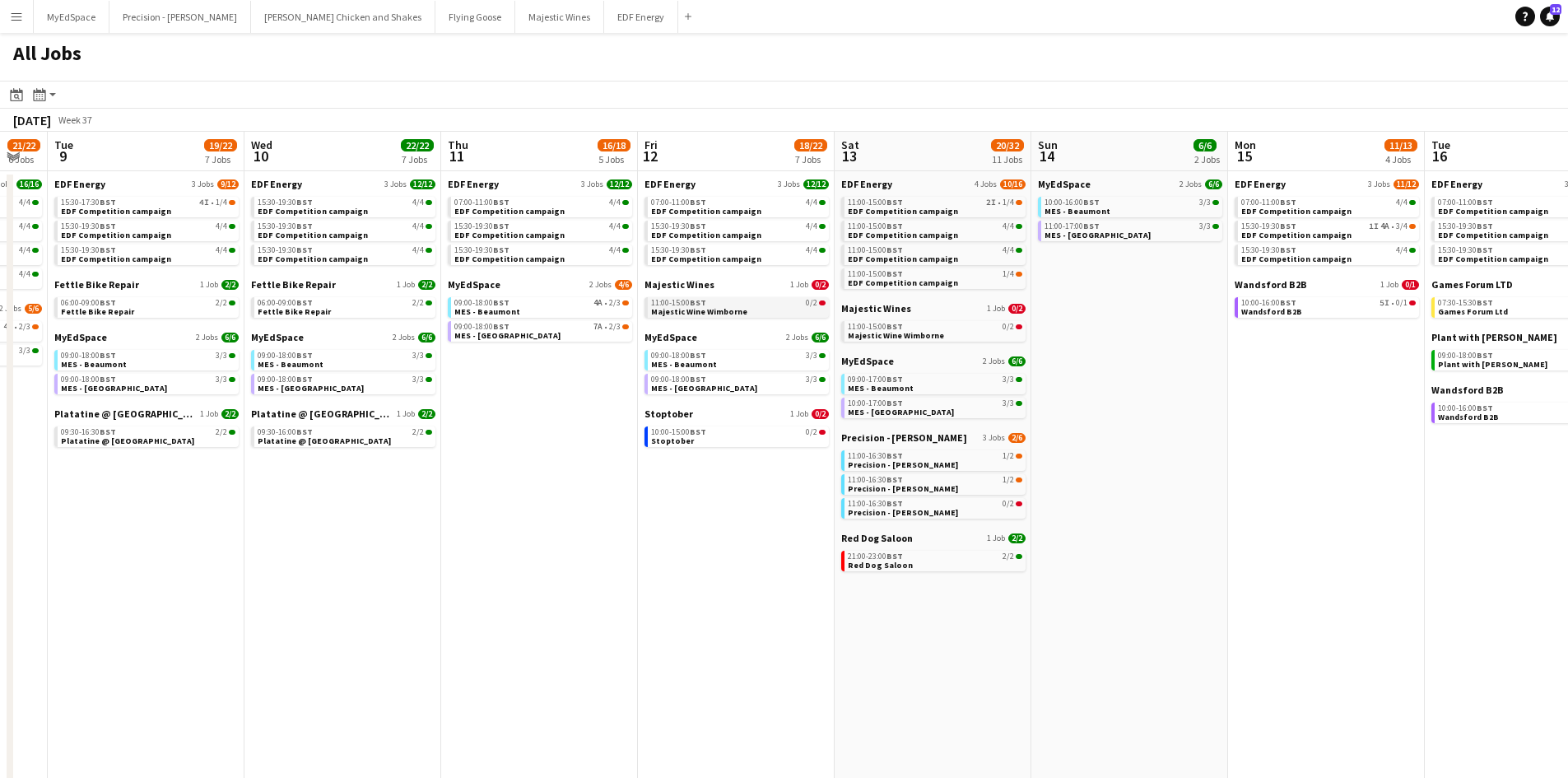
click at [762, 304] on div "11:00-15:00 BST 0/2" at bounding box center [738, 302] width 174 height 8
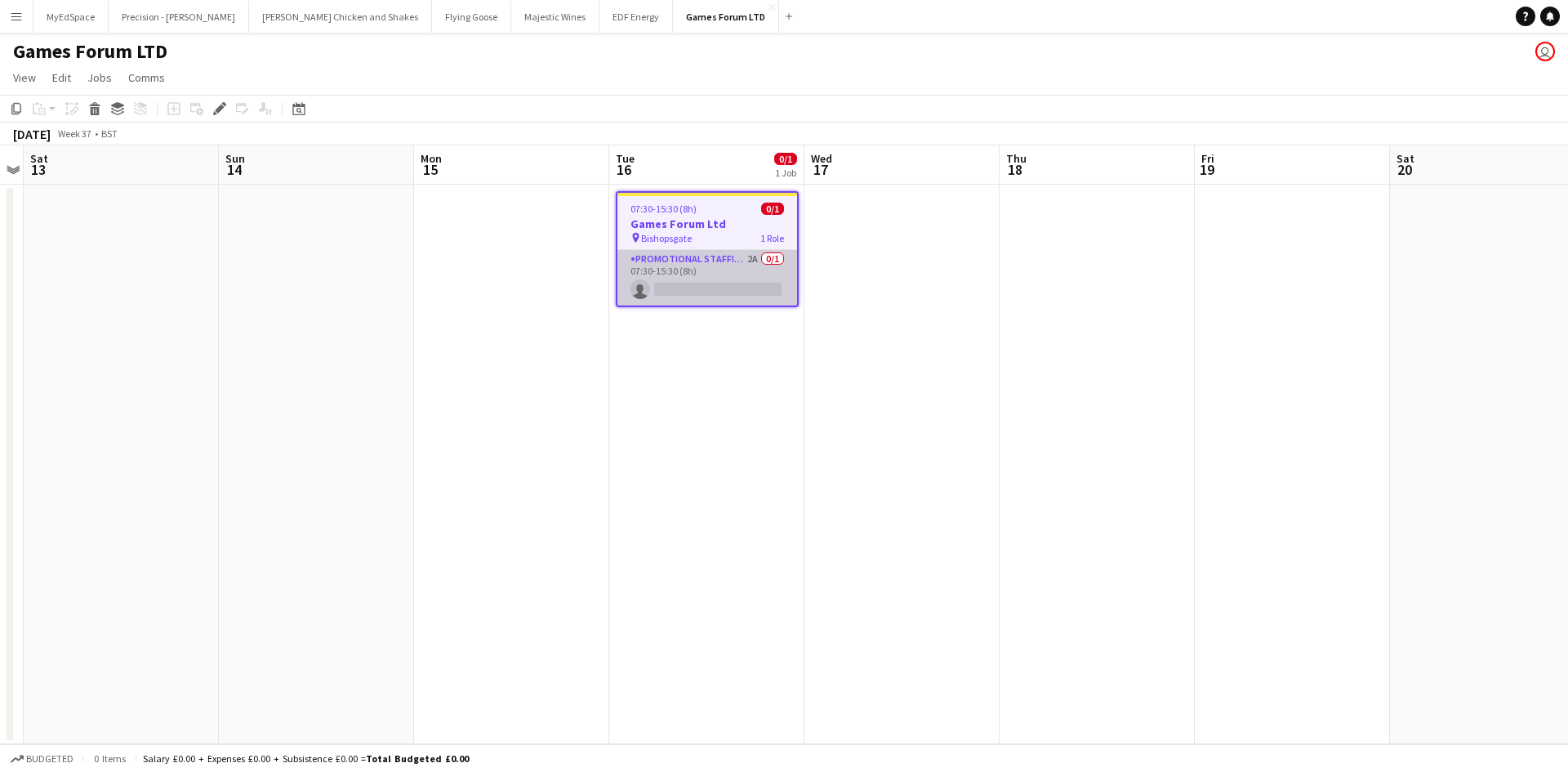
click at [754, 260] on app-card-role "Promotional Staffing (Brand Ambassadors) 2A 0/1 07:30-15:30 (8h) single-neutral…" at bounding box center [707, 278] width 180 height 56
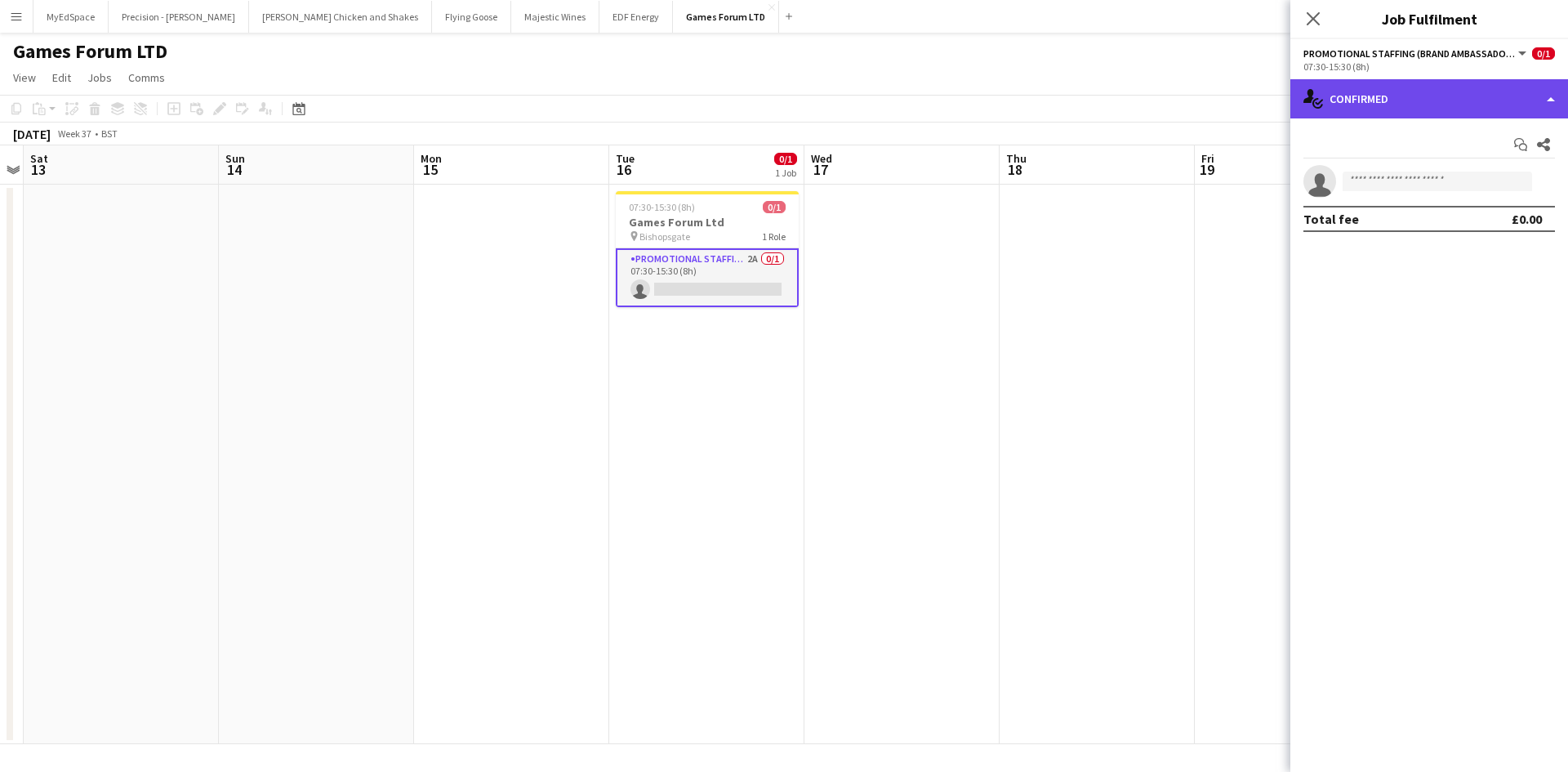
click at [1420, 103] on div "single-neutral-actions-check-2 Confirmed" at bounding box center [1428, 98] width 277 height 39
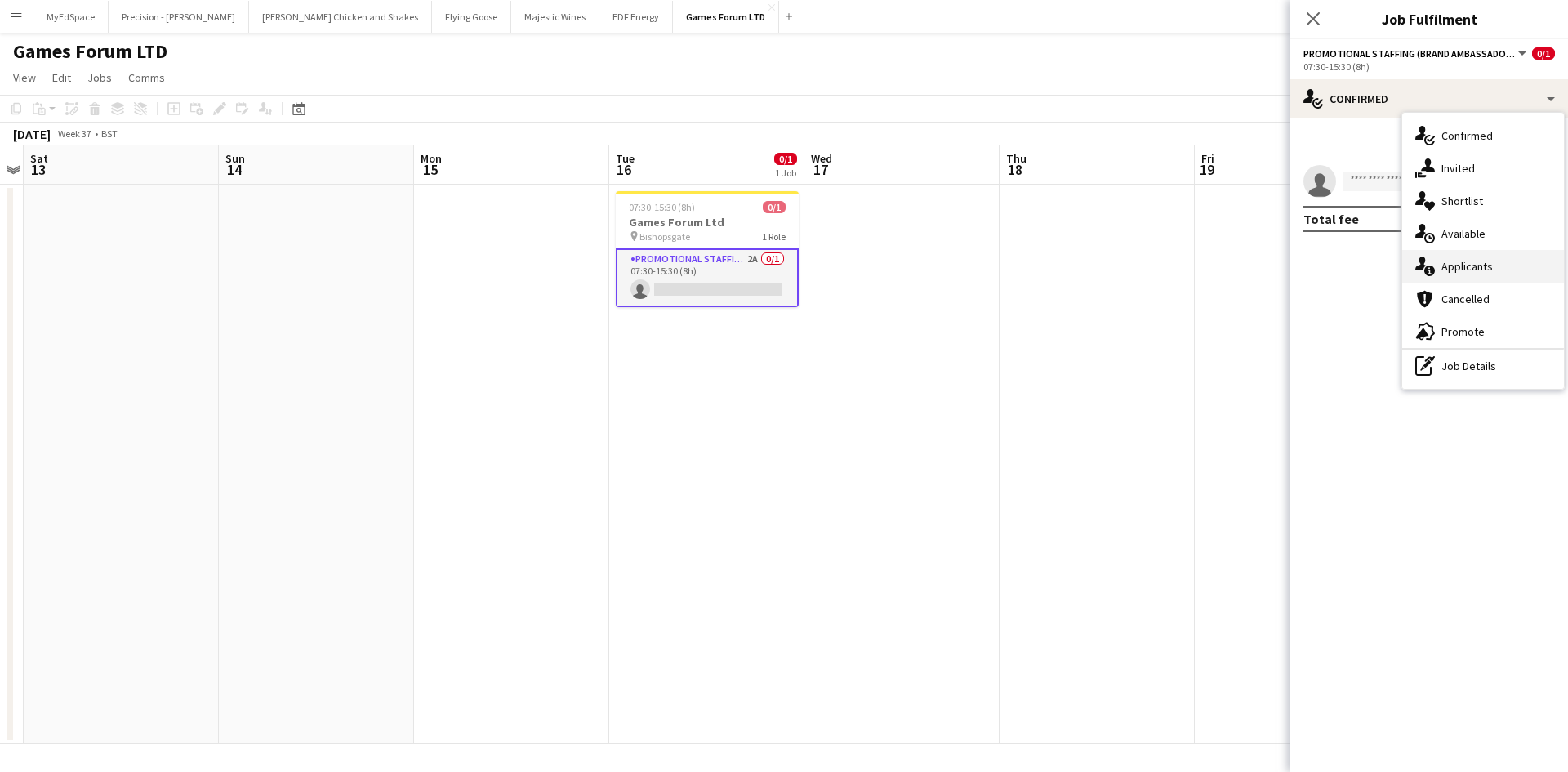
click at [1497, 276] on div "single-neutral-actions-information Applicants" at bounding box center [1483, 267] width 162 height 33
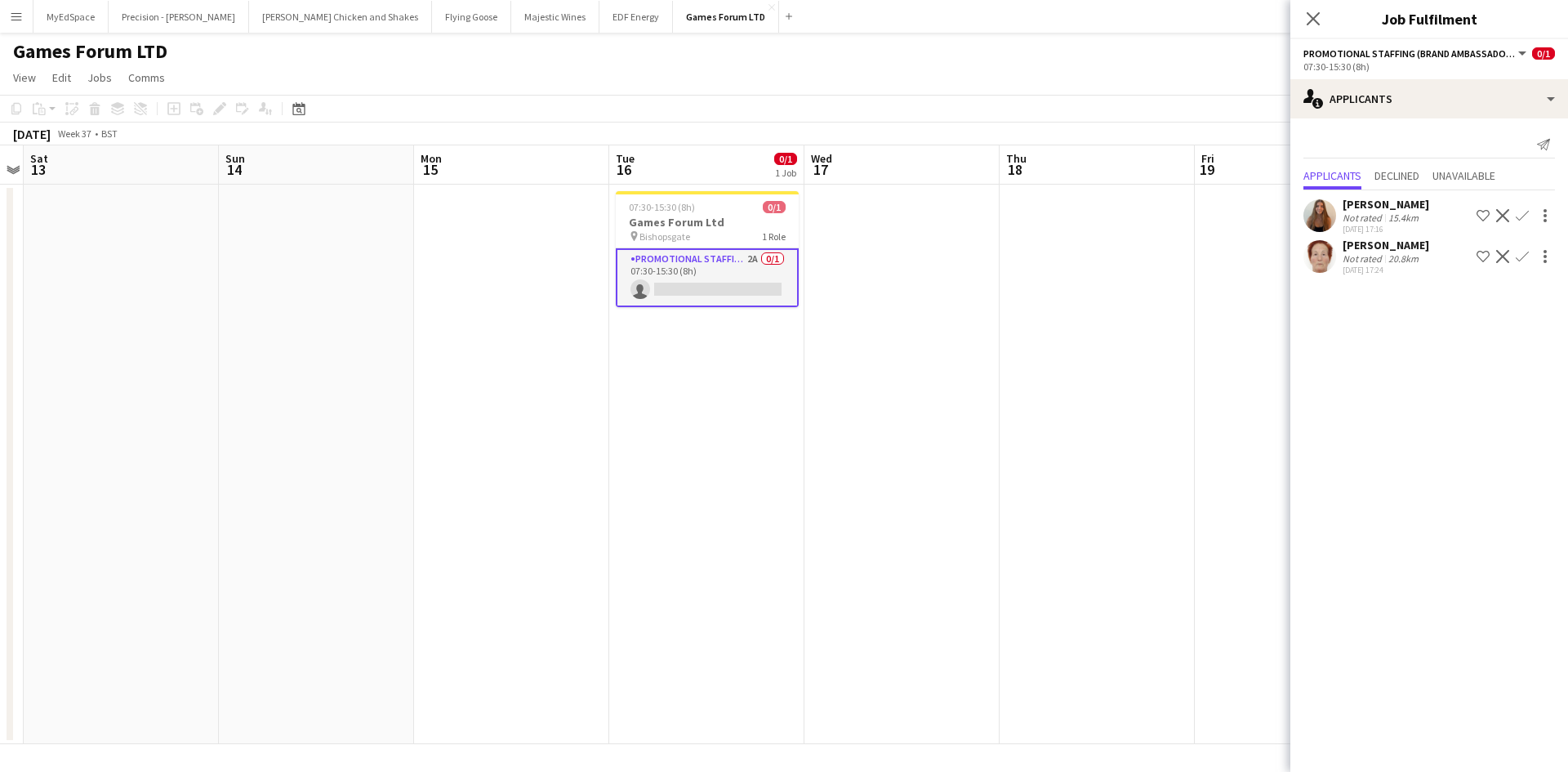
click at [1355, 221] on div "Not rated" at bounding box center [1364, 217] width 43 height 12
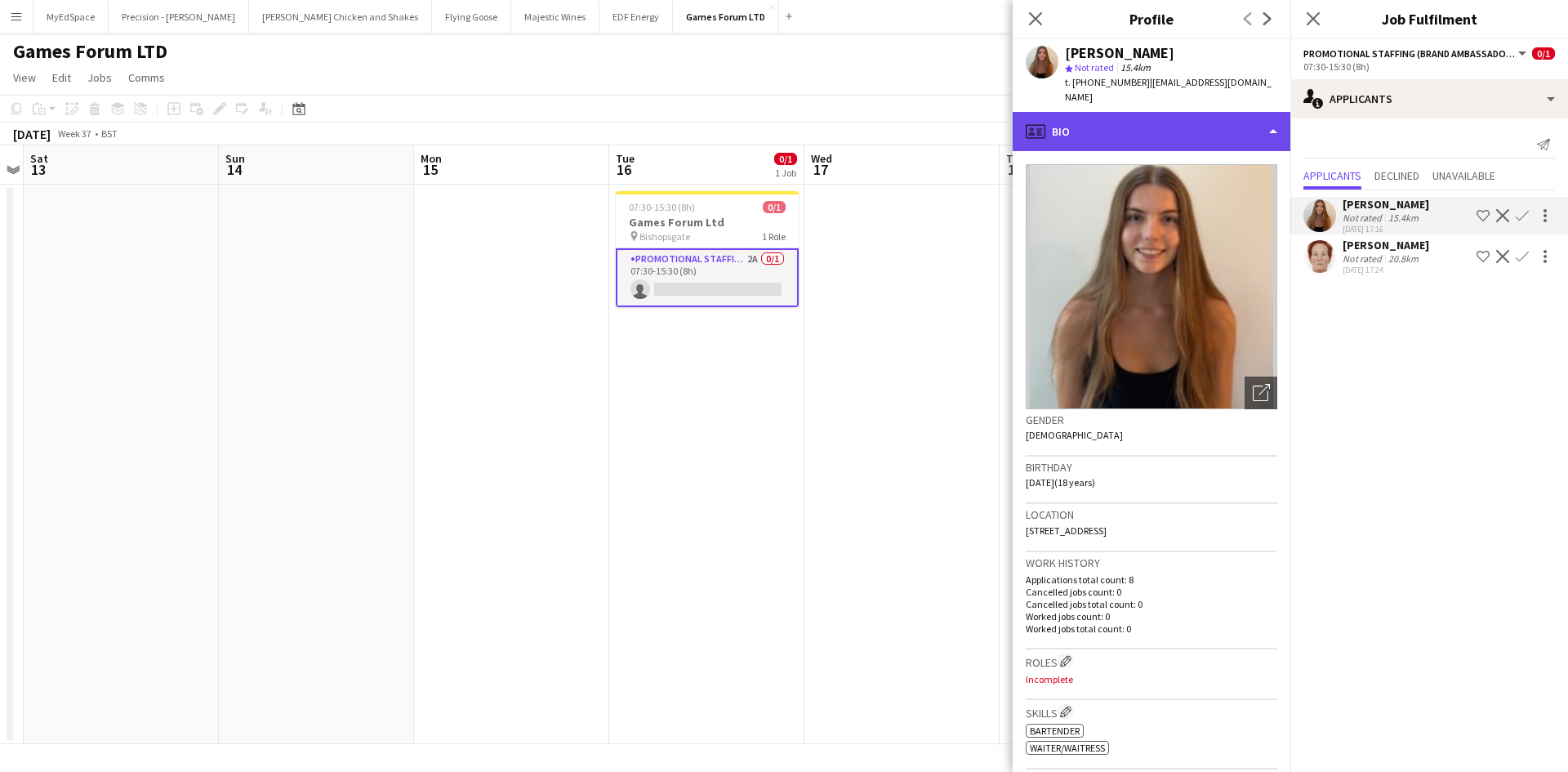
click at [1112, 112] on div "profile Bio" at bounding box center [1151, 131] width 277 height 39
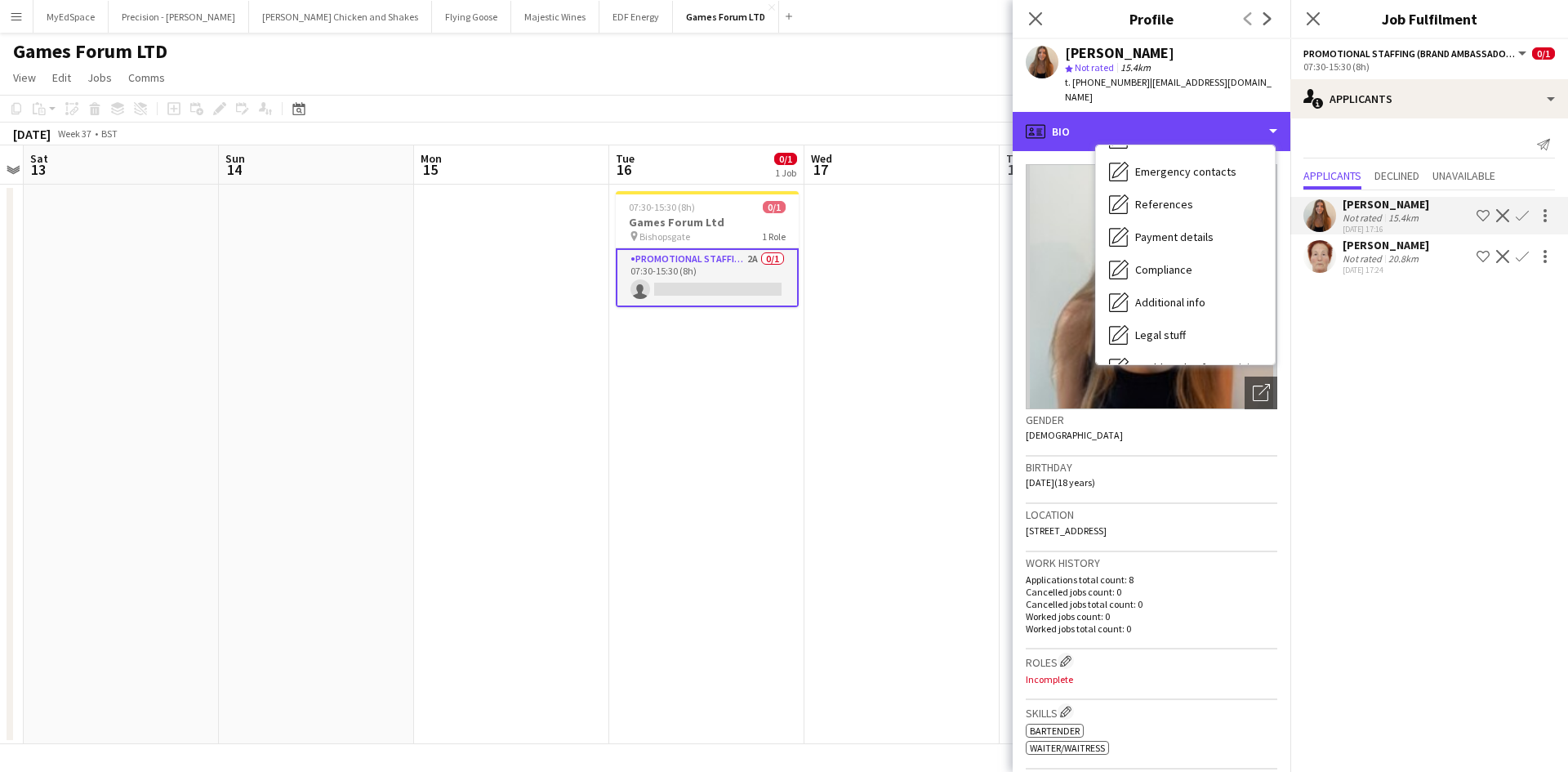
scroll to position [219, 0]
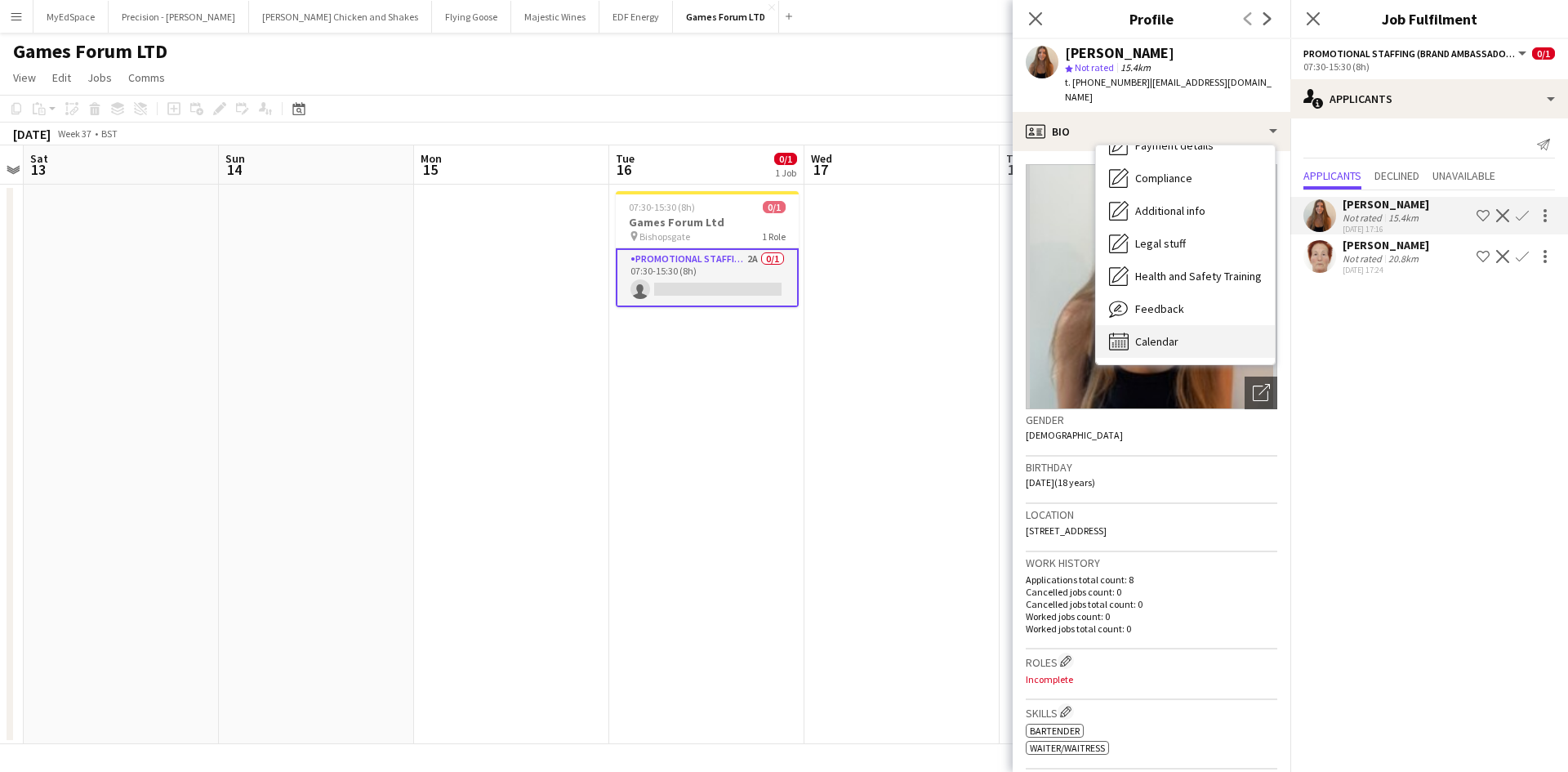
click at [1176, 334] on span "Calendar" at bounding box center [1157, 341] width 43 height 15
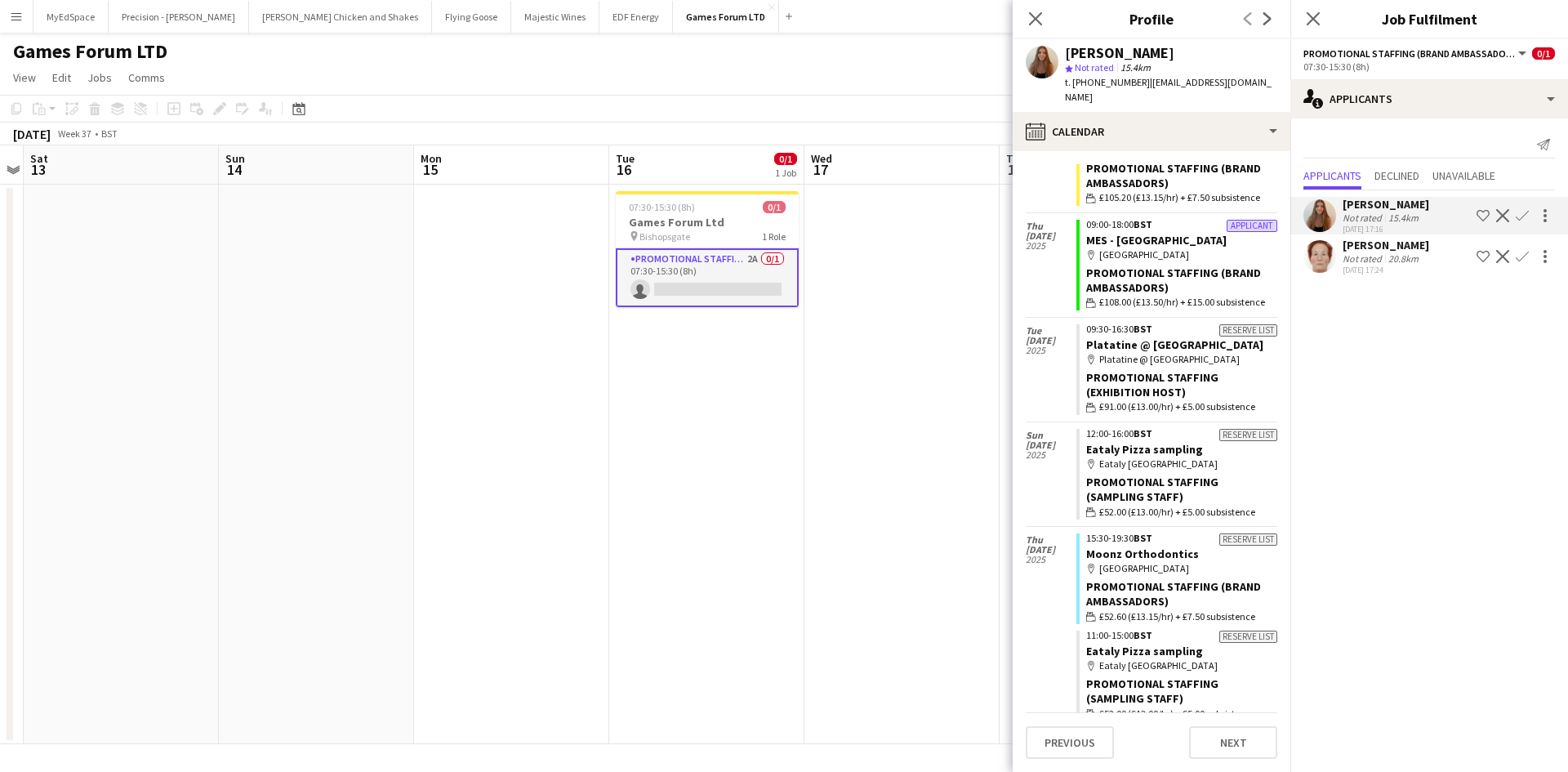
scroll to position [0, 0]
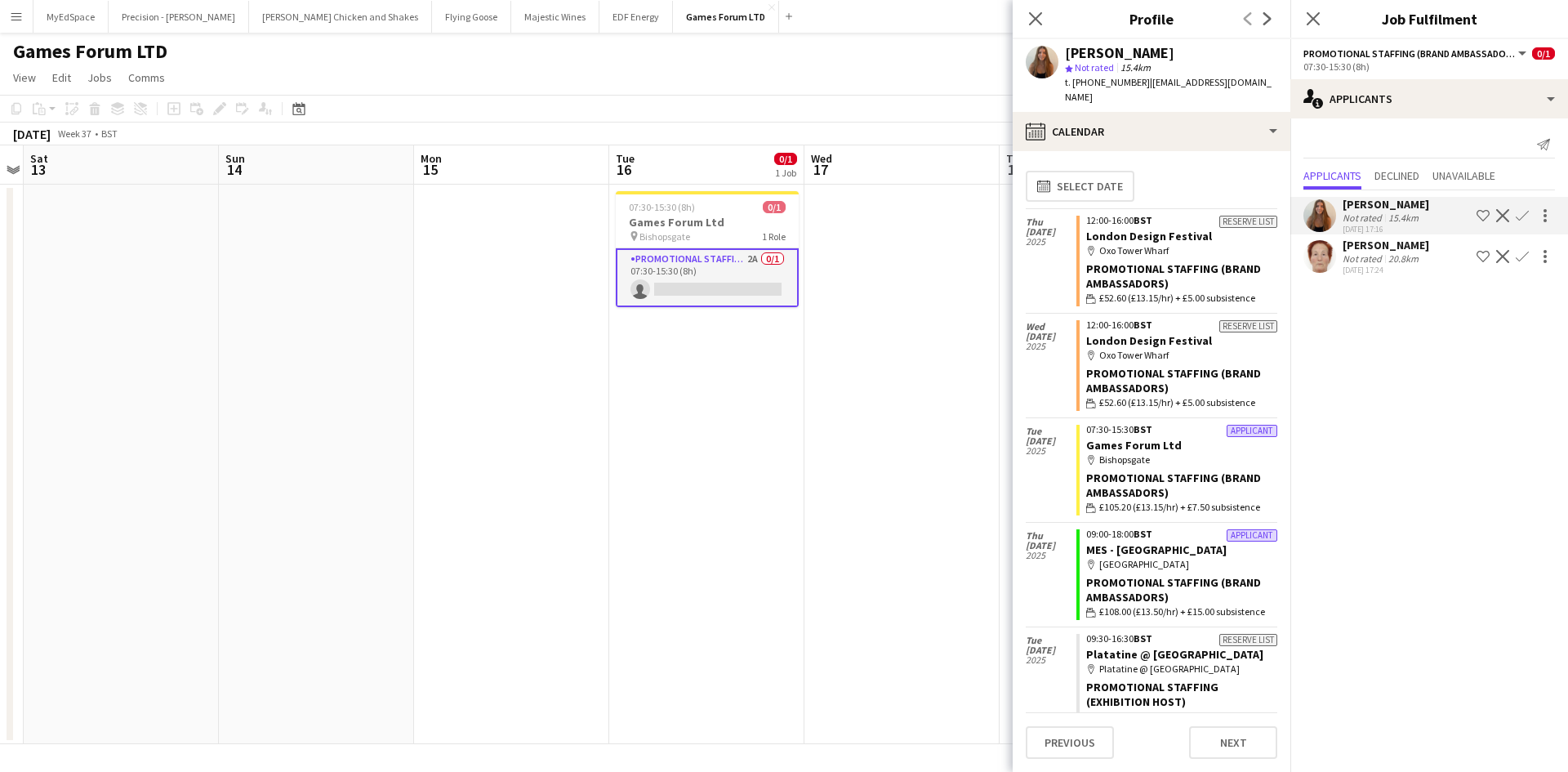
click at [1366, 247] on div "[PERSON_NAME]" at bounding box center [1386, 244] width 87 height 15
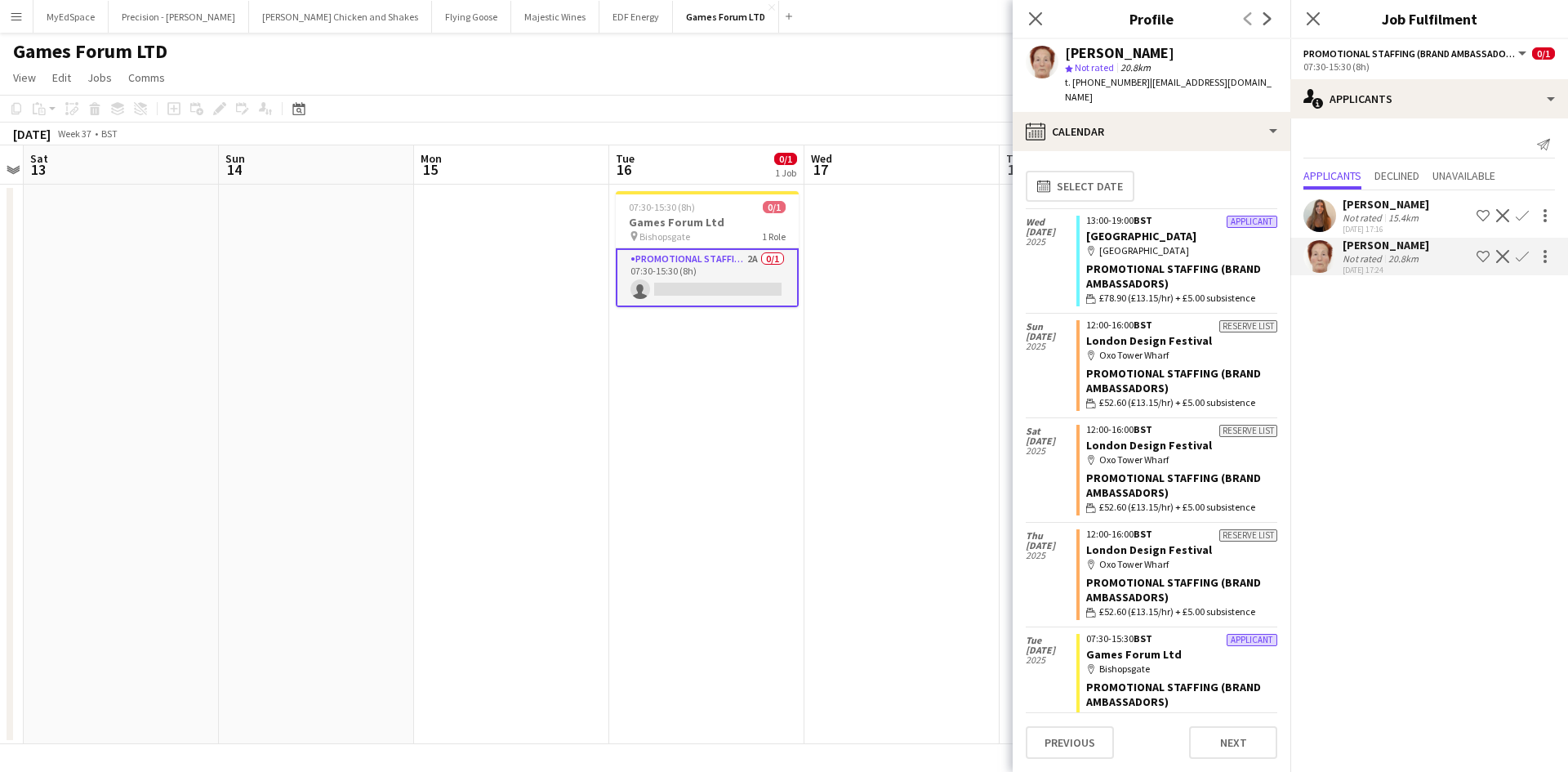
click at [1046, 55] on app-user-avatar at bounding box center [1042, 63] width 33 height 33
click at [1411, 238] on div "[PERSON_NAME]" at bounding box center [1386, 244] width 87 height 15
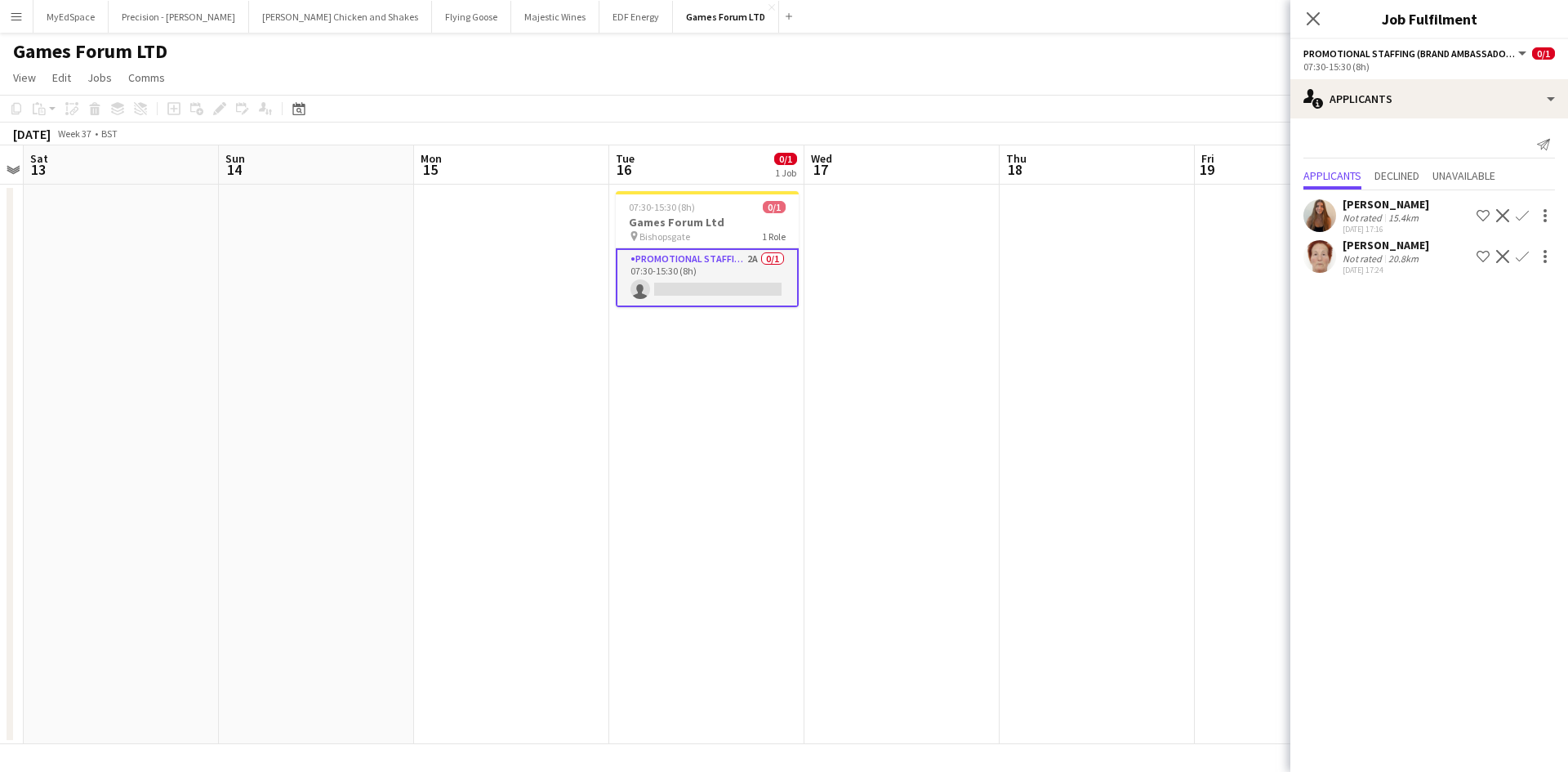
click at [1312, 252] on app-user-avatar at bounding box center [1320, 256] width 33 height 33
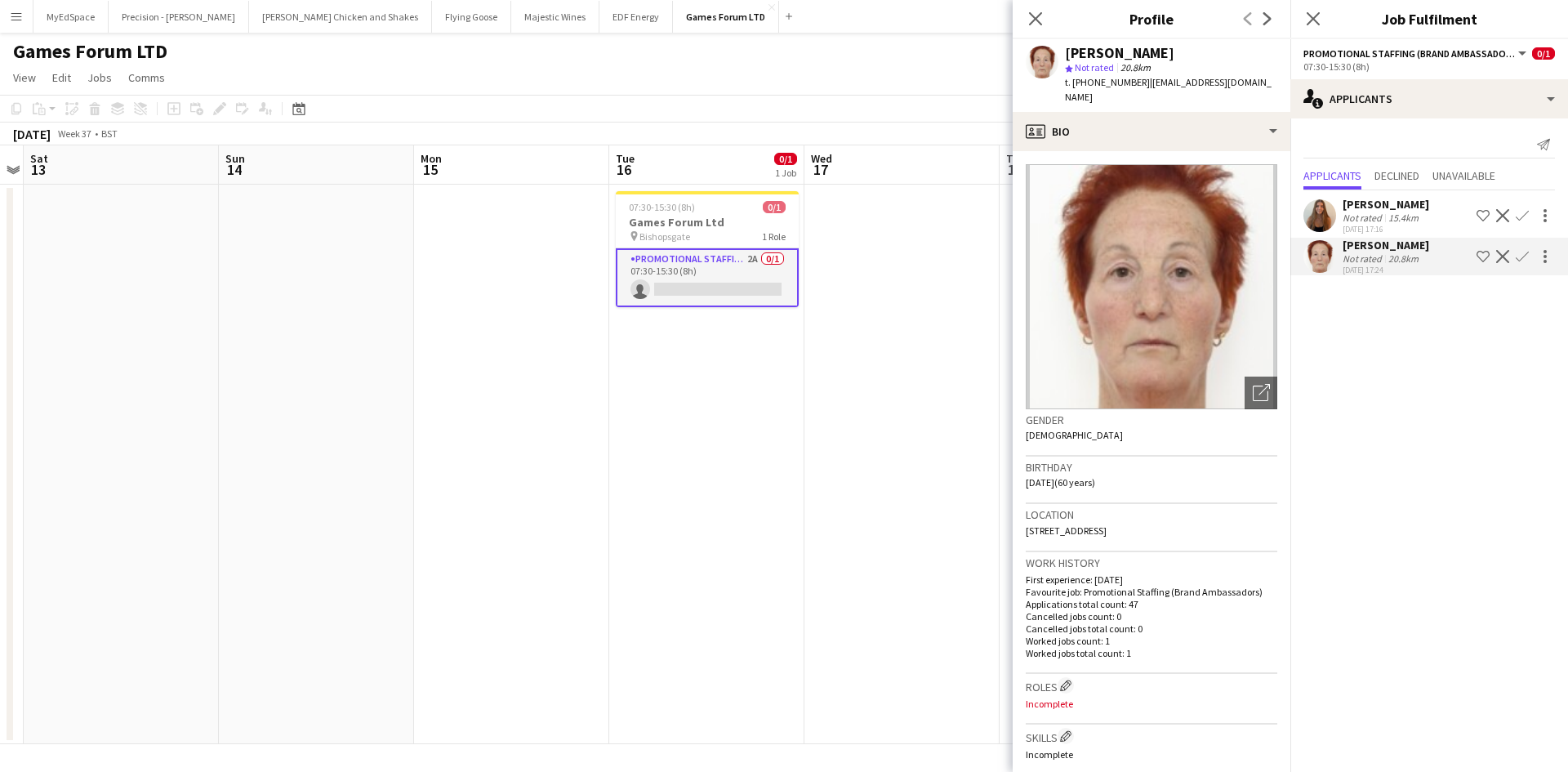
click at [1370, 218] on div "Not rated" at bounding box center [1364, 217] width 43 height 12
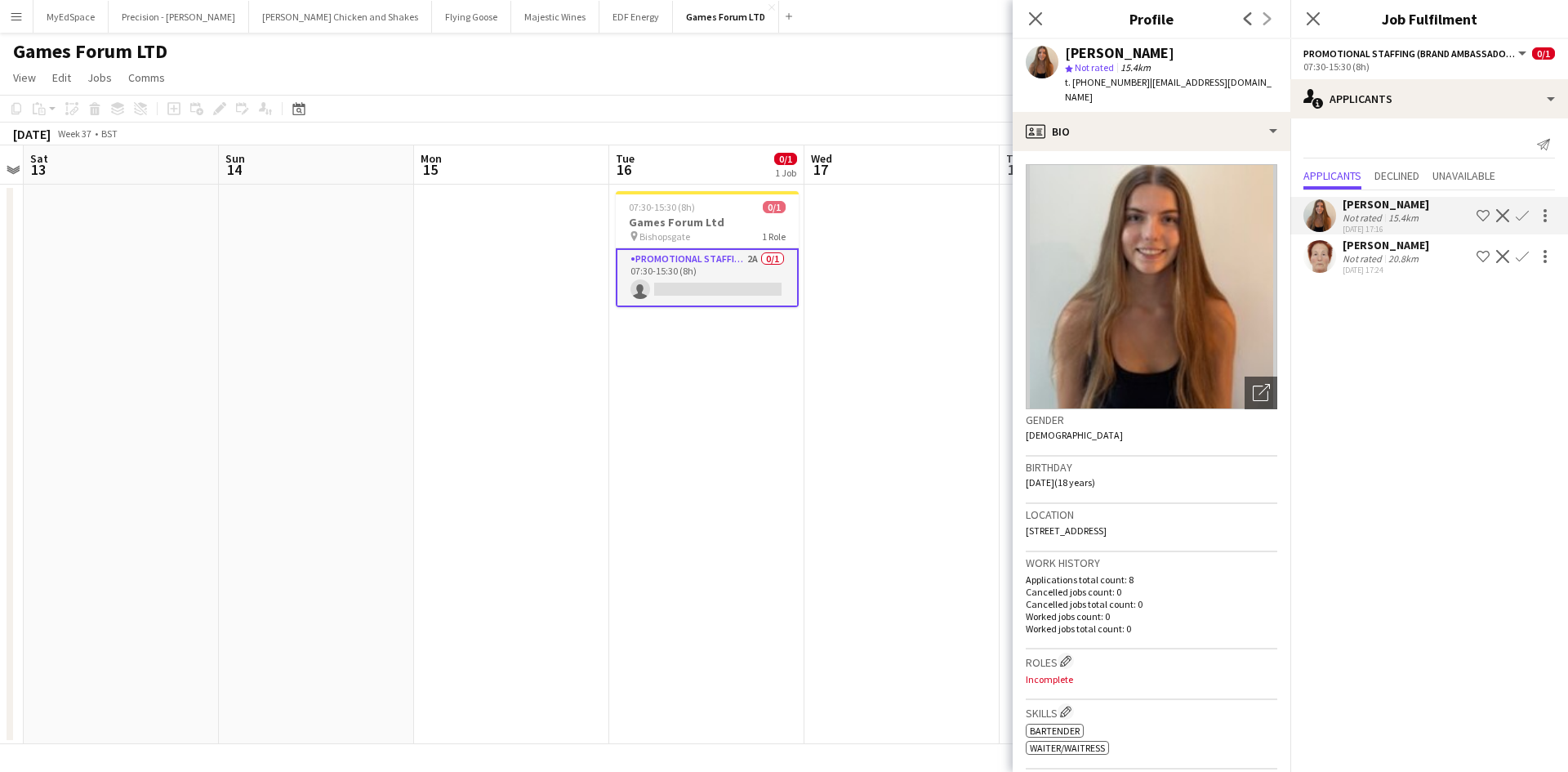
click at [956, 396] on app-date-cell at bounding box center [901, 464] width 196 height 560
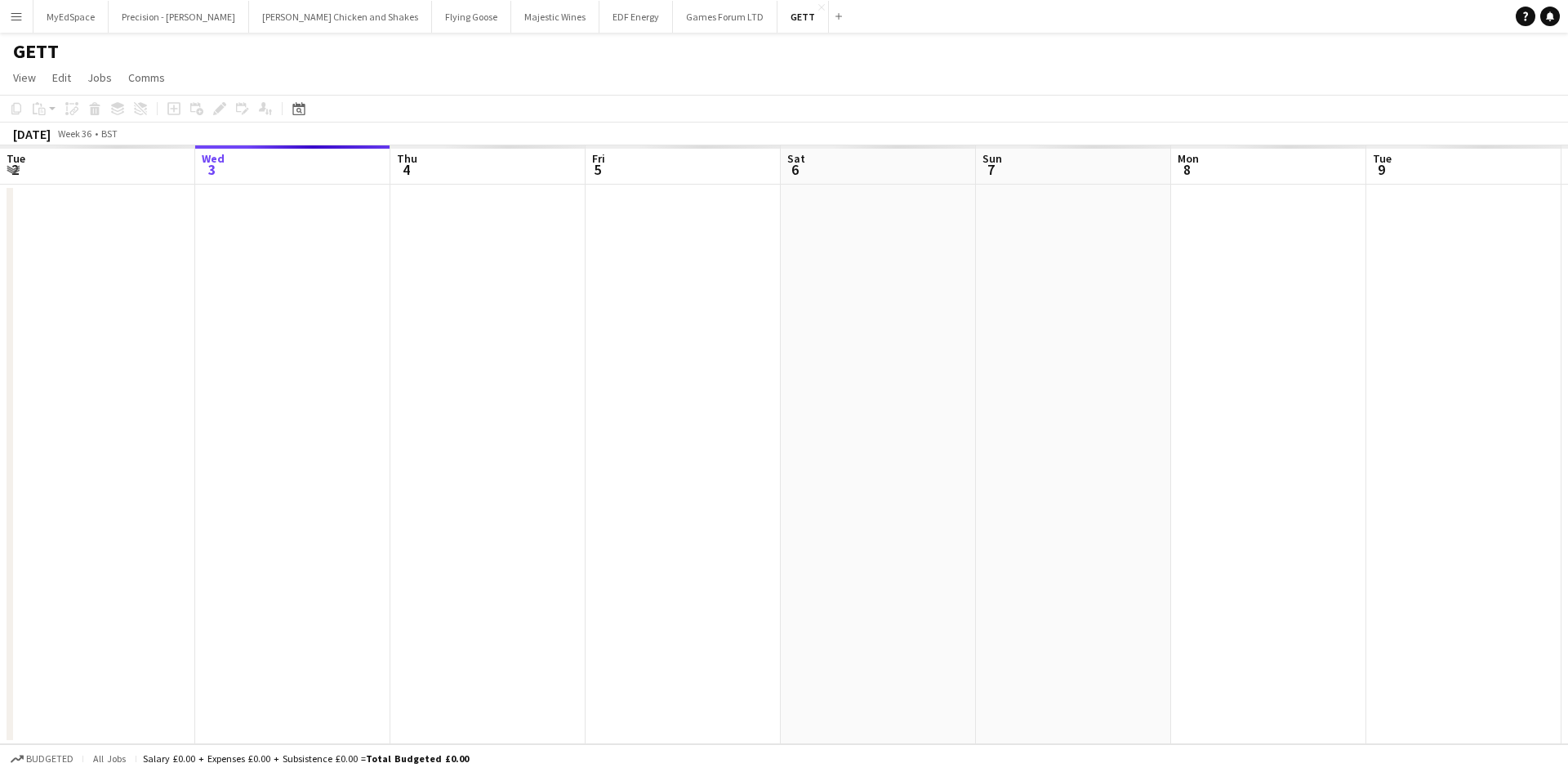
scroll to position [0, 561]
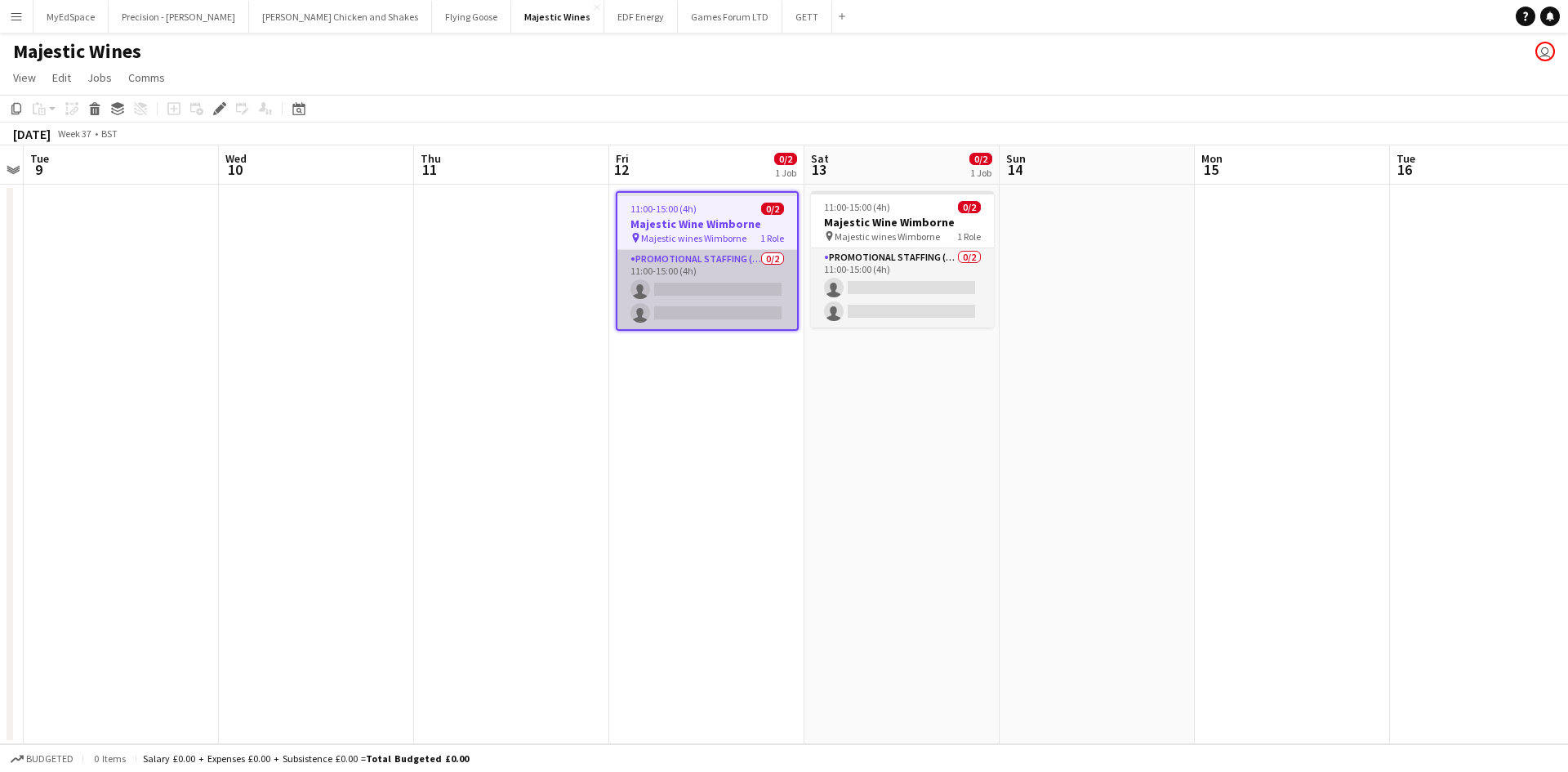
click at [740, 263] on app-card-role "Promotional Staffing (Flyering Staff) 0/2 11:00-15:00 (4h) single-neutral-actio…" at bounding box center [707, 290] width 180 height 79
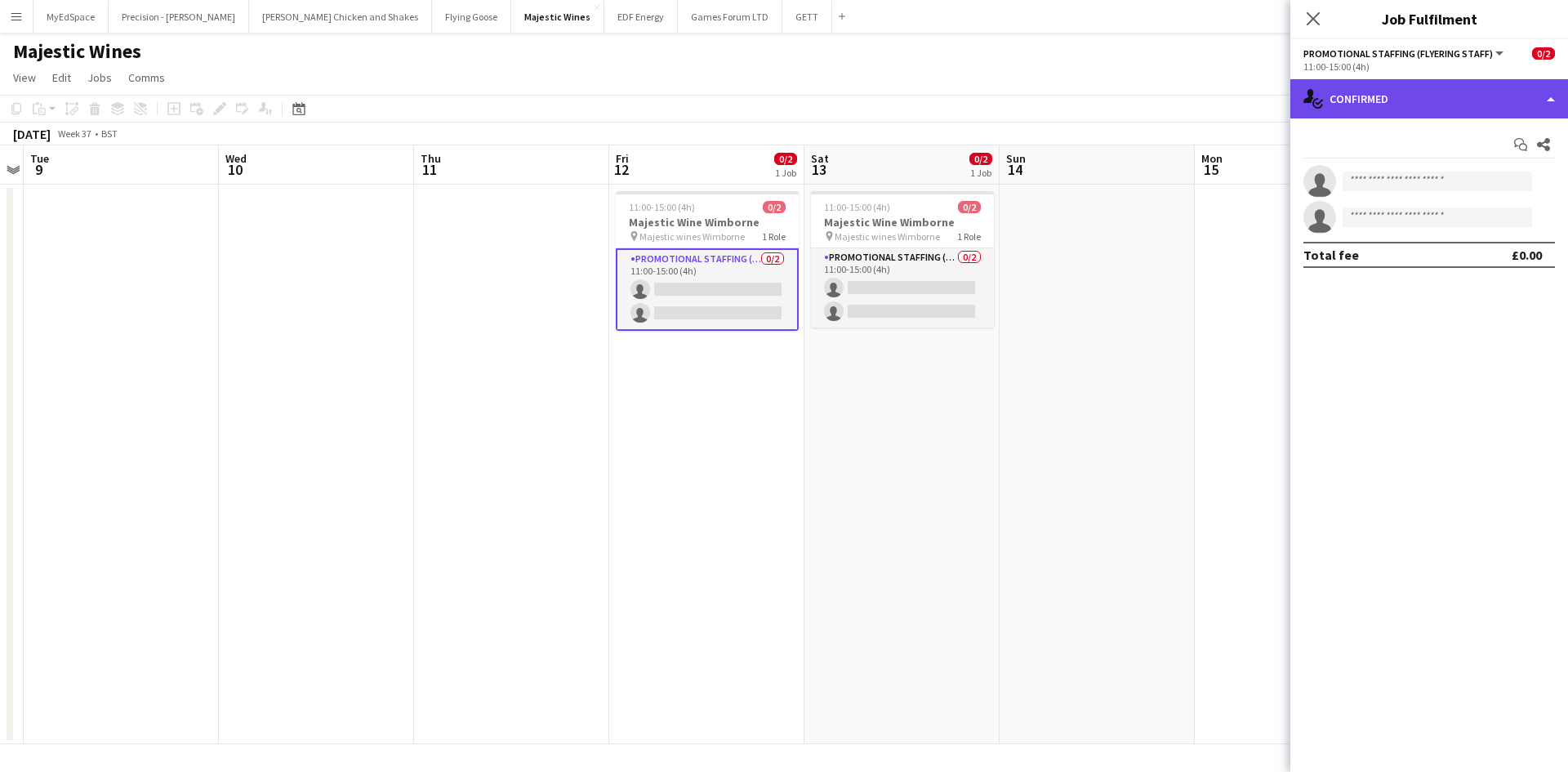
click at [1425, 104] on div "single-neutral-actions-check-2 Confirmed" at bounding box center [1428, 98] width 277 height 39
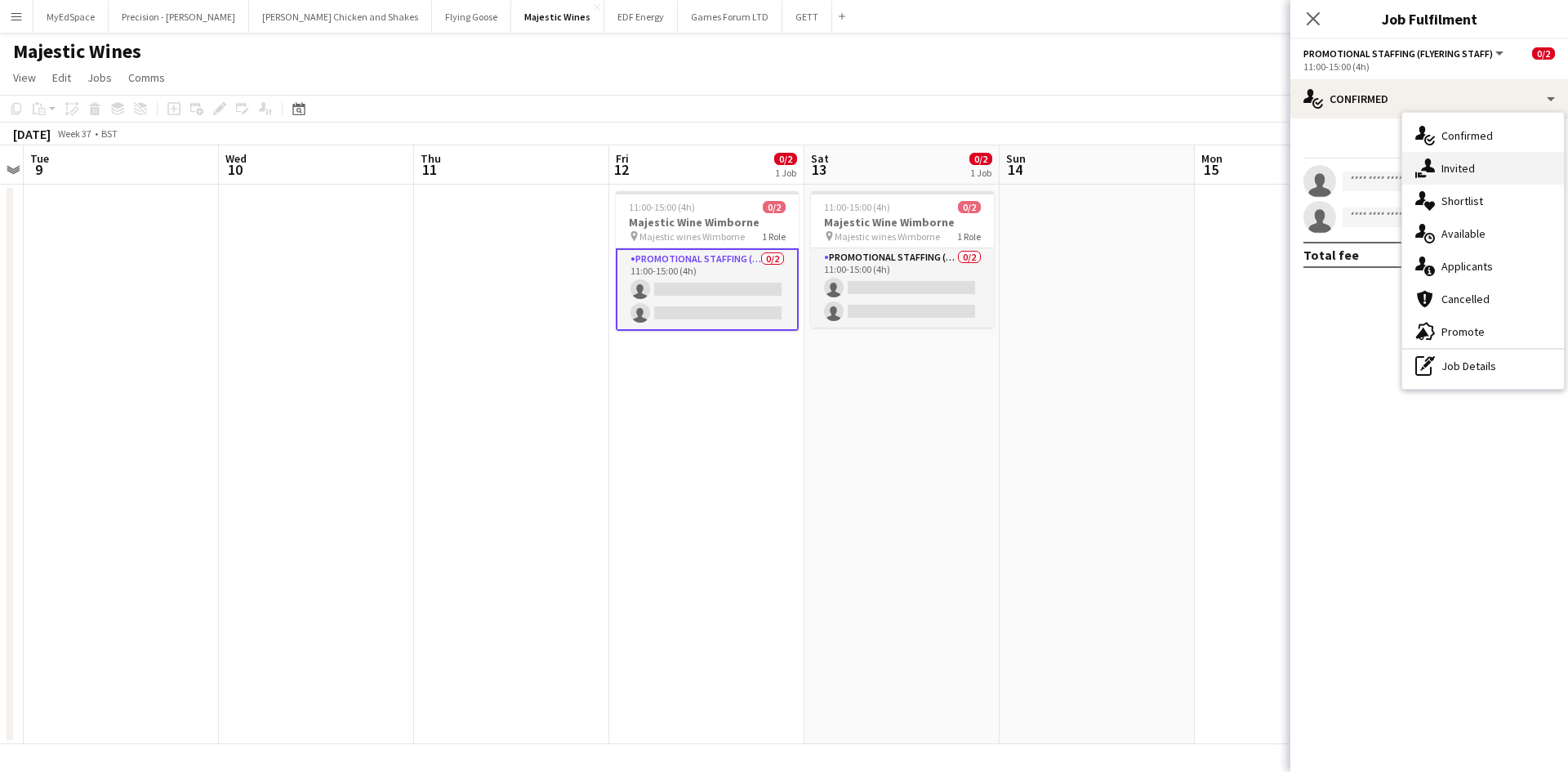
click at [1465, 171] on span "Invited" at bounding box center [1458, 168] width 34 height 15
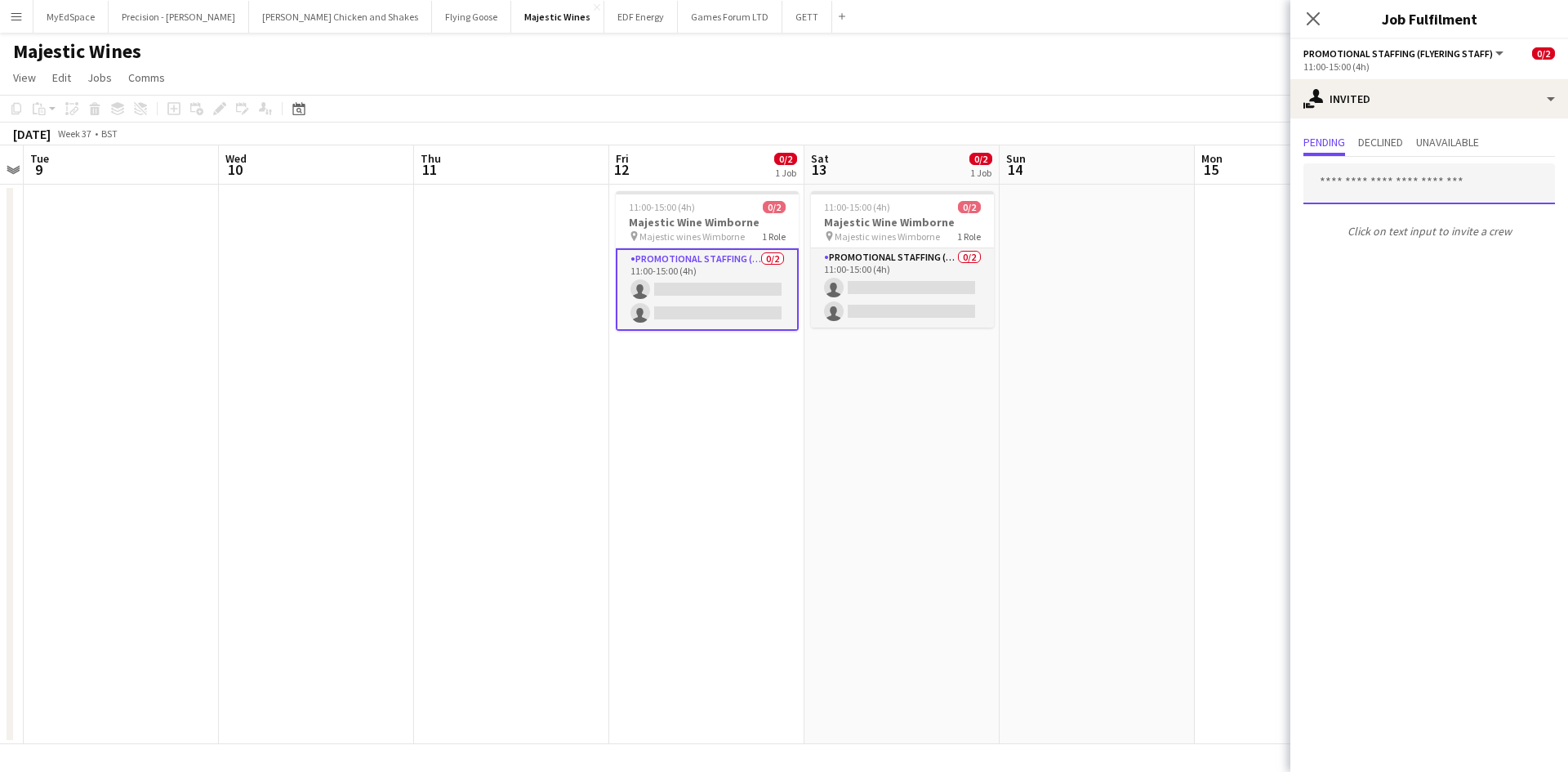
click at [1392, 196] on input "text" at bounding box center [1429, 183] width 251 height 41
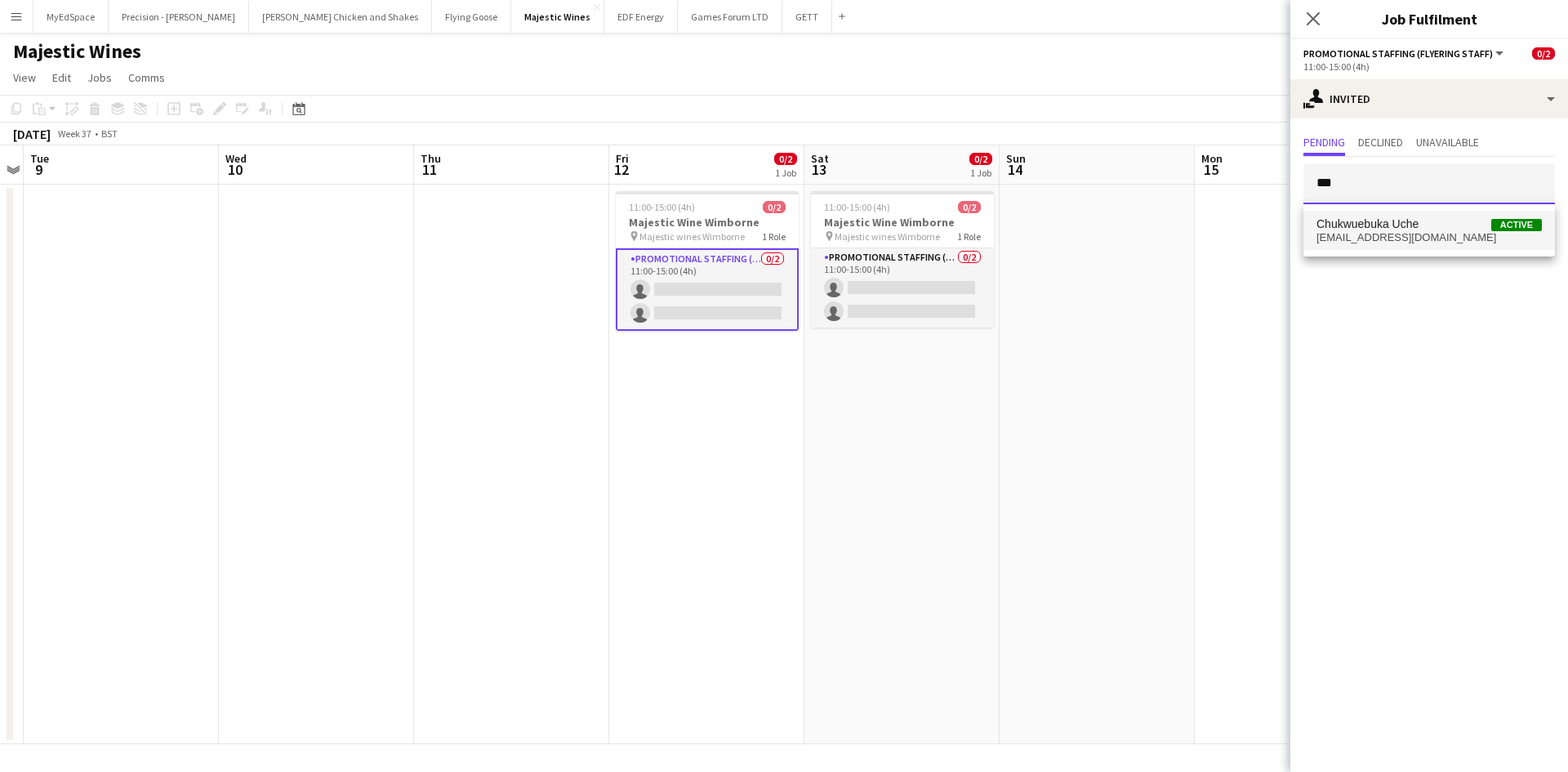
type input "***"
click at [1417, 229] on span "Chukwuebuka Uche" at bounding box center [1367, 224] width 102 height 14
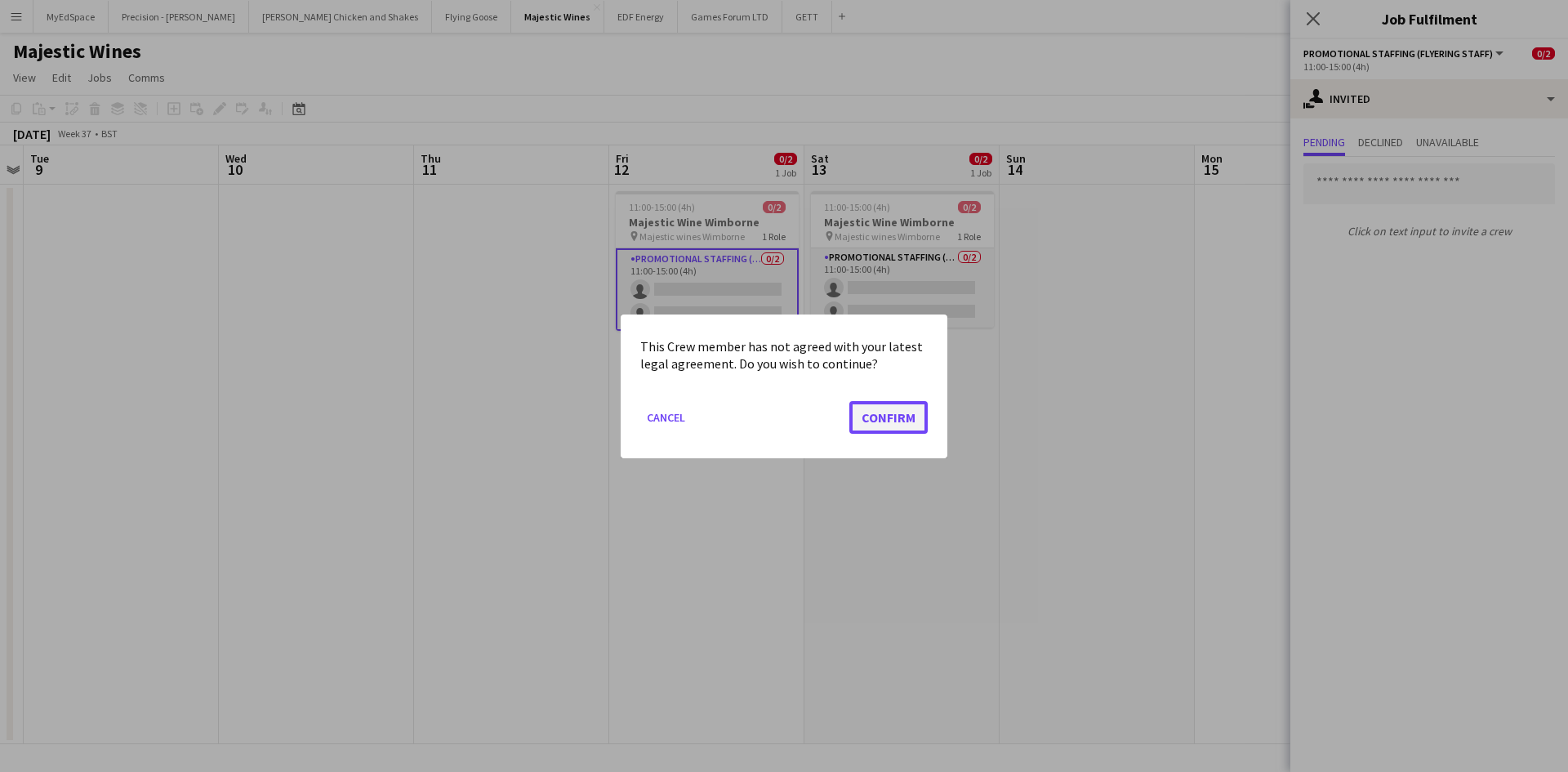
drag, startPoint x: 888, startPoint y: 416, endPoint x: 990, endPoint y: 424, distance: 102.3
click at [888, 415] on button "Confirm" at bounding box center [888, 416] width 78 height 33
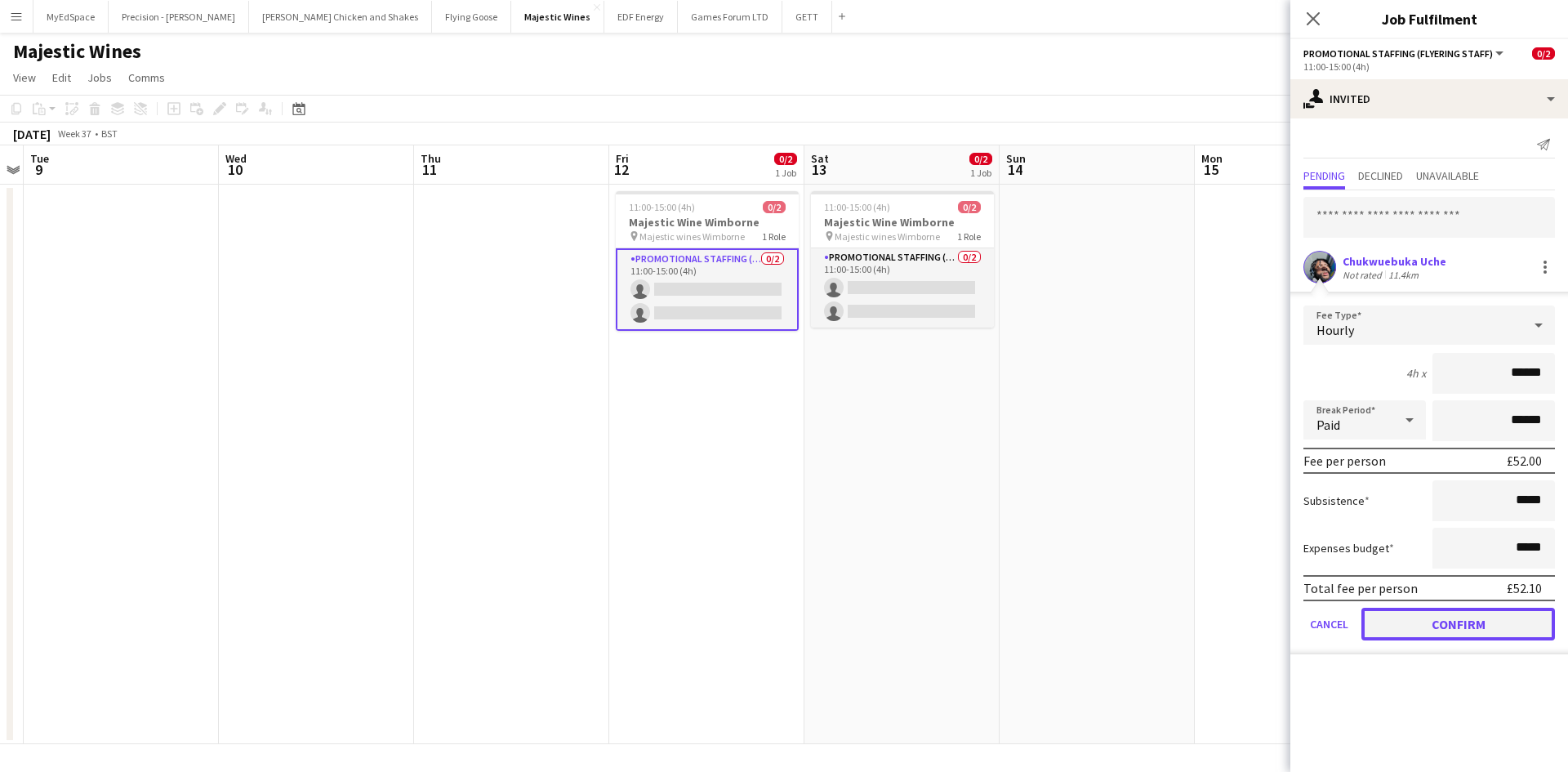
click at [1452, 629] on button "Confirm" at bounding box center [1458, 624] width 194 height 33
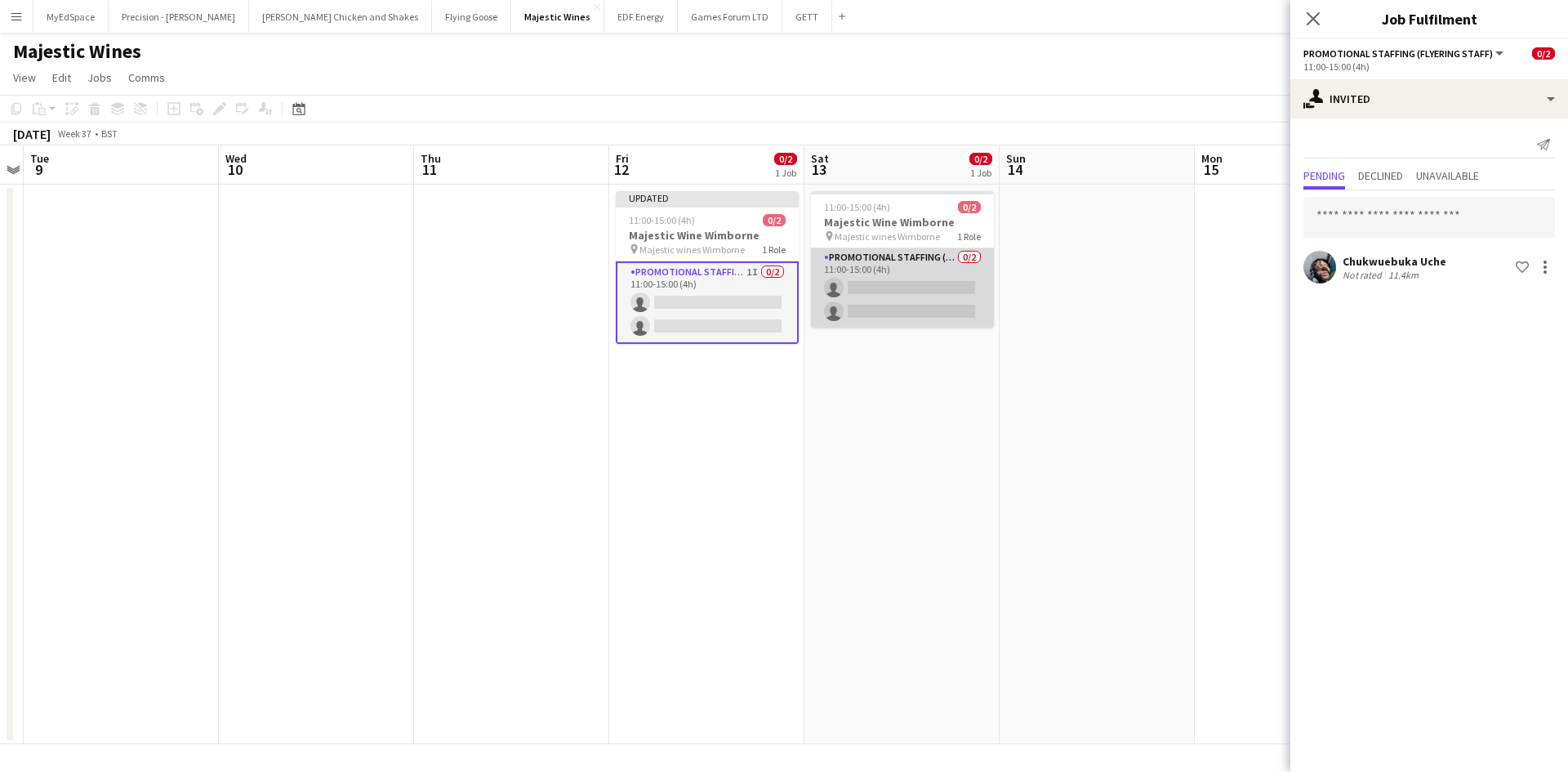
click at [932, 259] on app-card-role "Promotional Staffing (Flyering Staff) 0/2 11:00-15:00 (4h) single-neutral-actio…" at bounding box center [902, 288] width 183 height 79
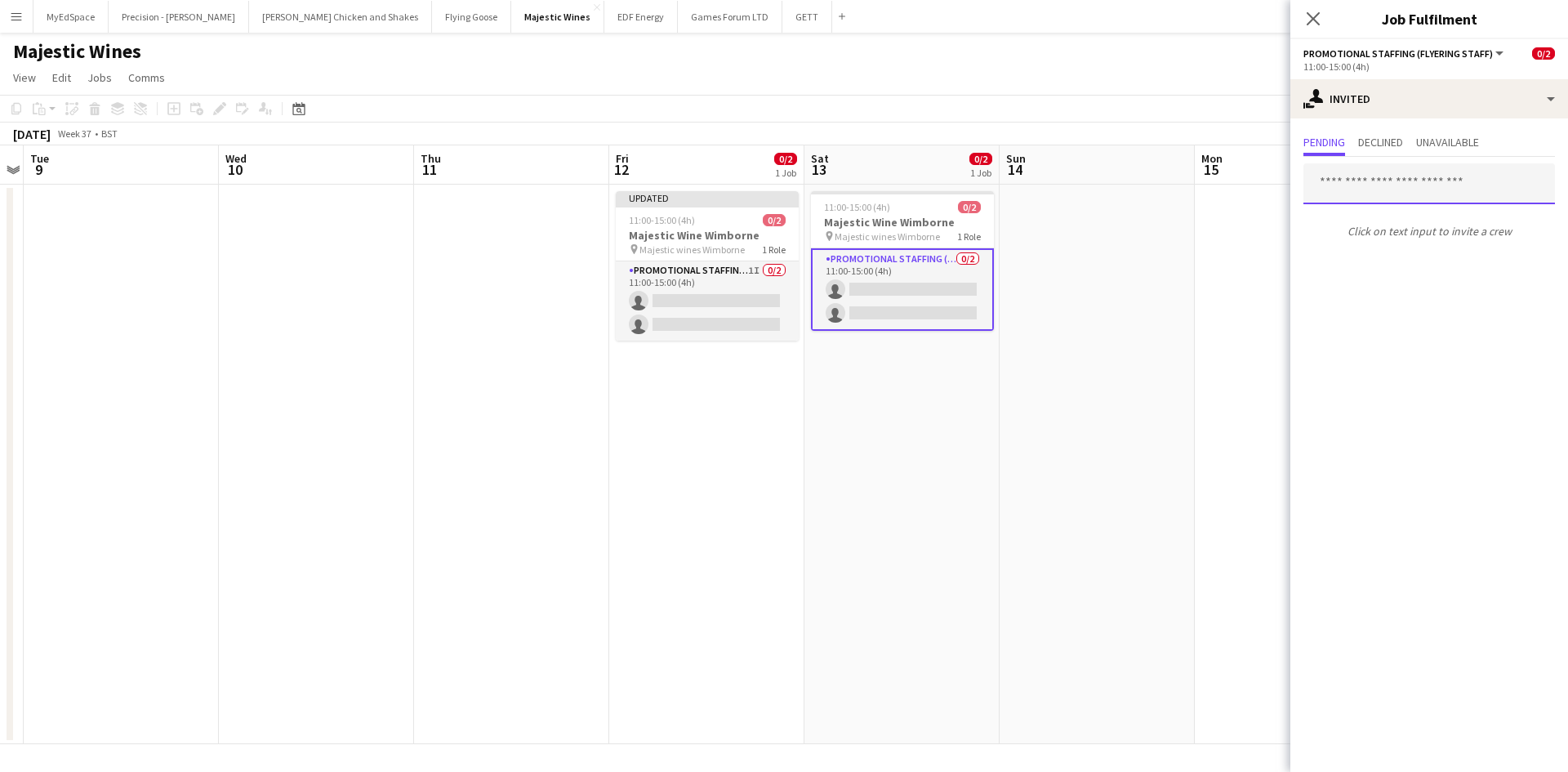
click at [1432, 183] on input "text" at bounding box center [1429, 183] width 251 height 41
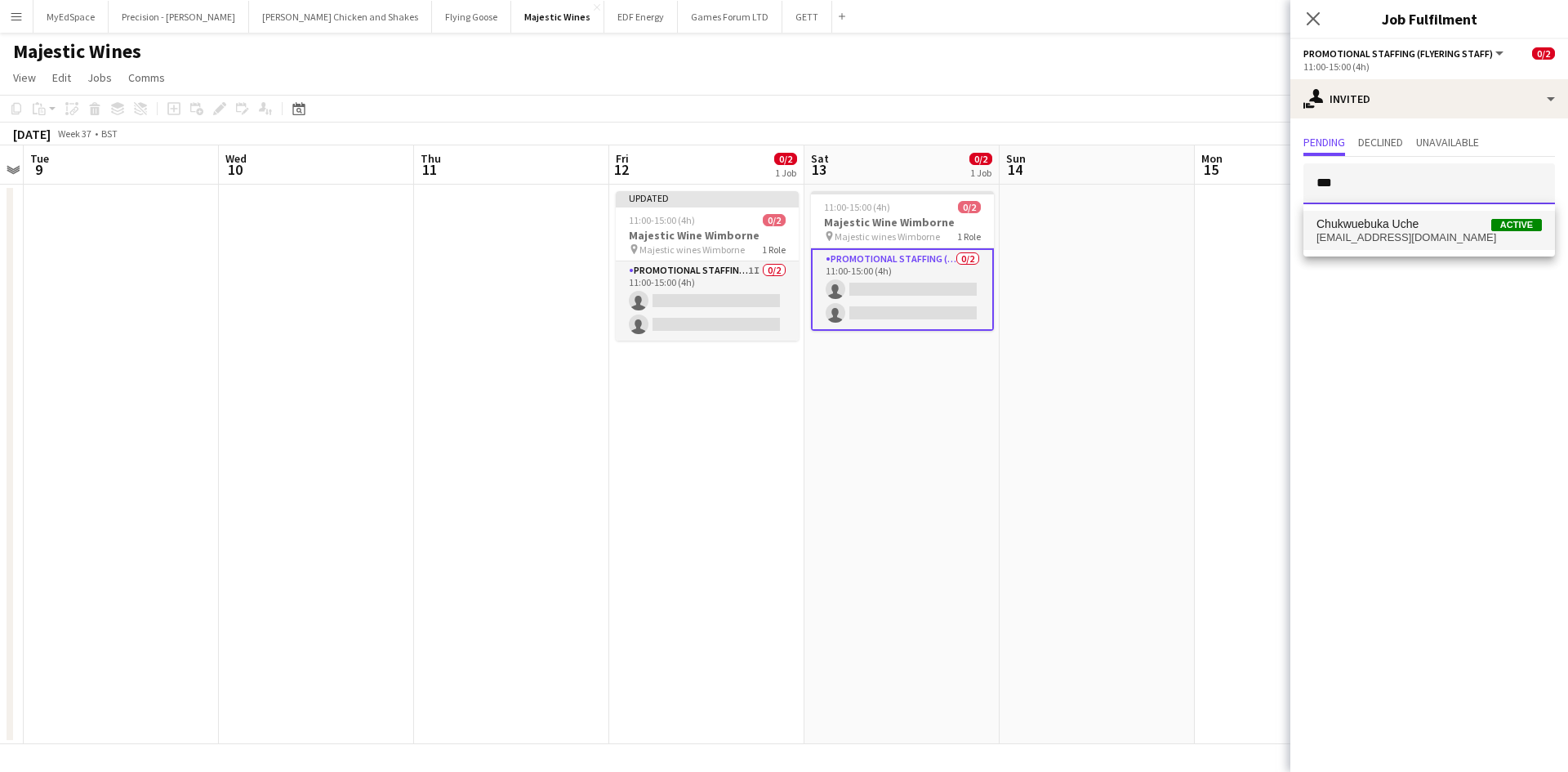
type input "***"
click at [1364, 231] on span "[EMAIL_ADDRESS][DOMAIN_NAME]" at bounding box center [1429, 237] width 225 height 13
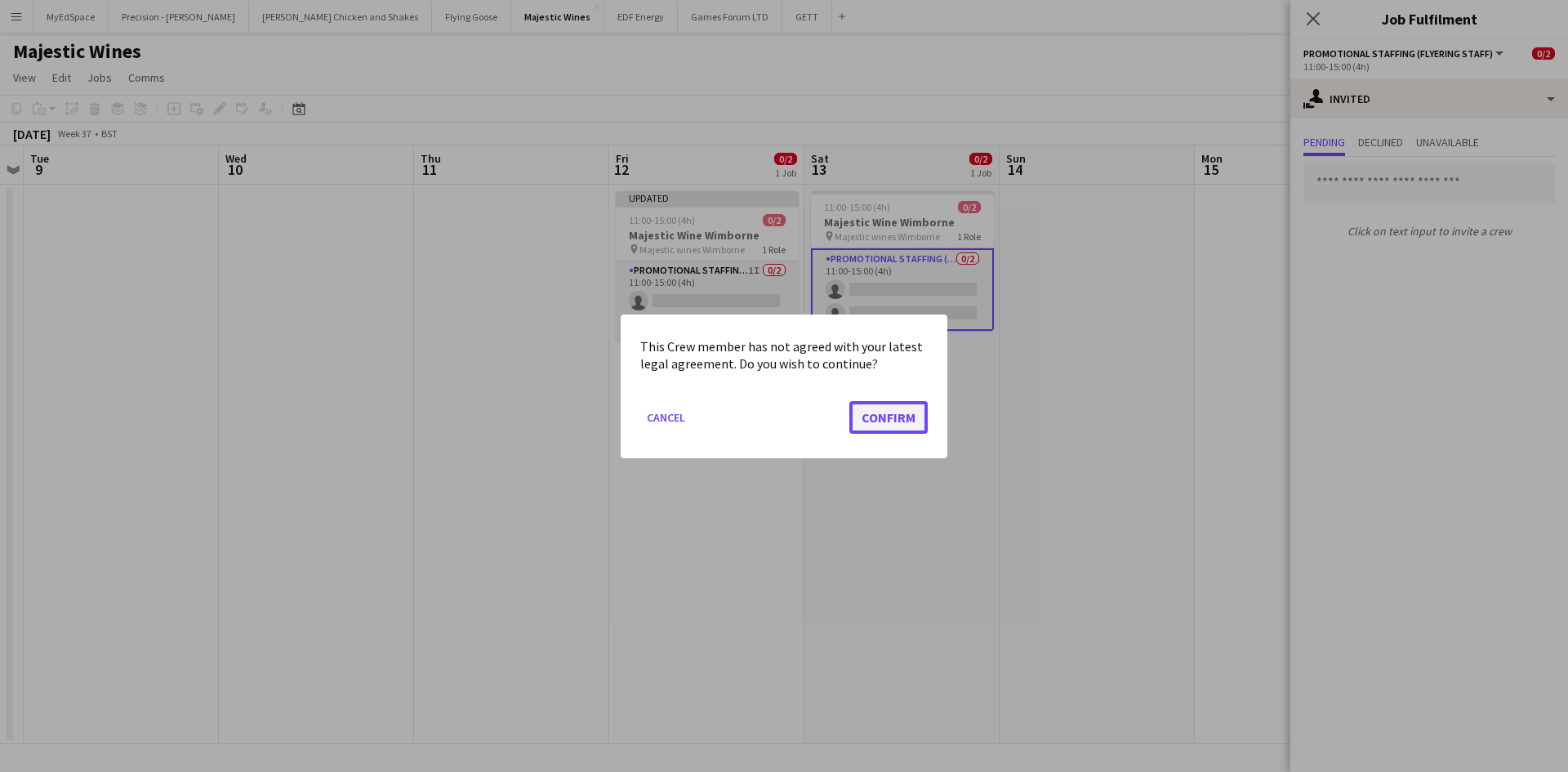
click at [877, 420] on button "Confirm" at bounding box center [888, 416] width 78 height 33
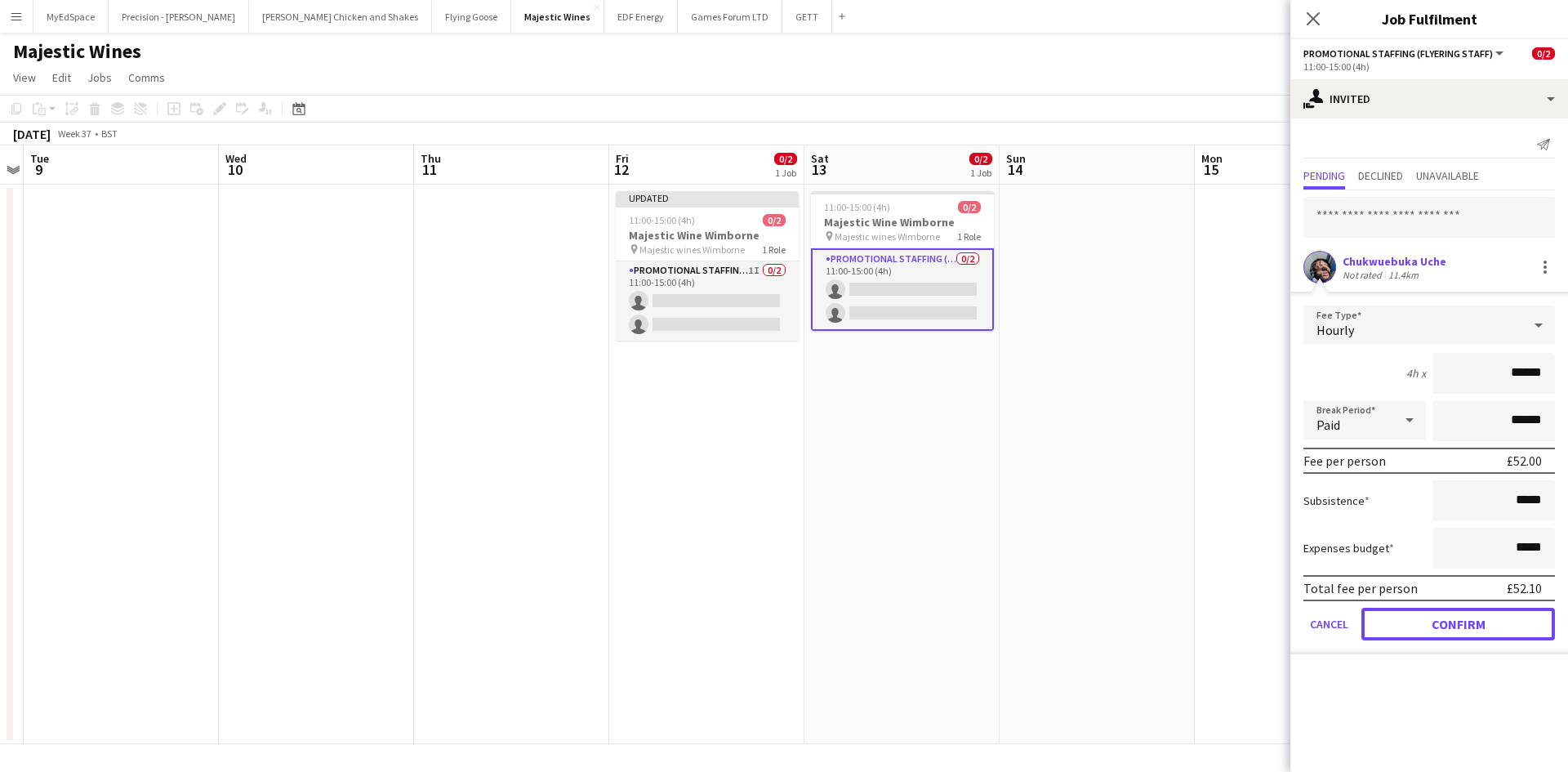
click at [1492, 630] on button "Confirm" at bounding box center [1458, 624] width 194 height 33
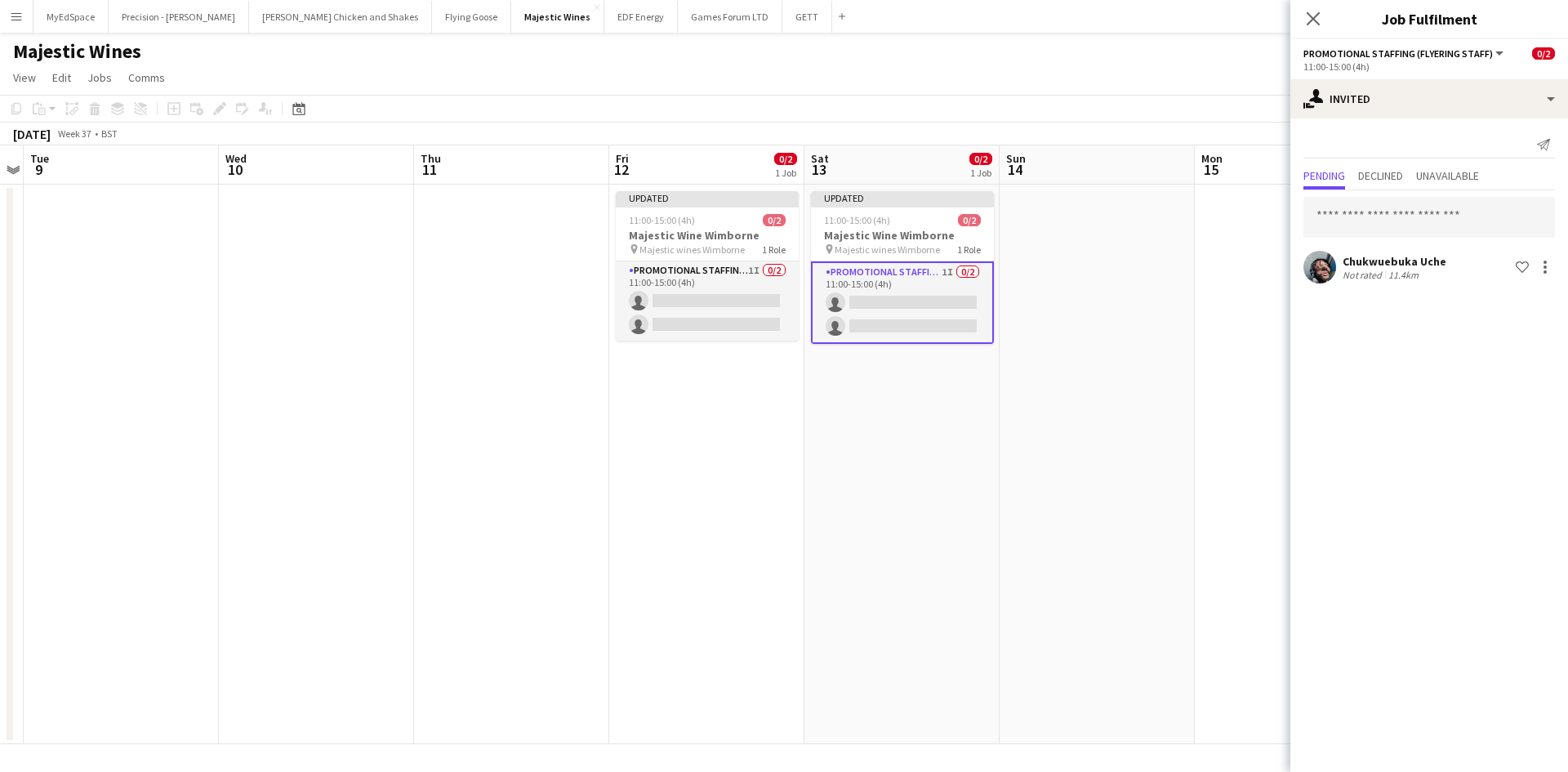
click at [1259, 420] on app-date-cell at bounding box center [1292, 464] width 196 height 560
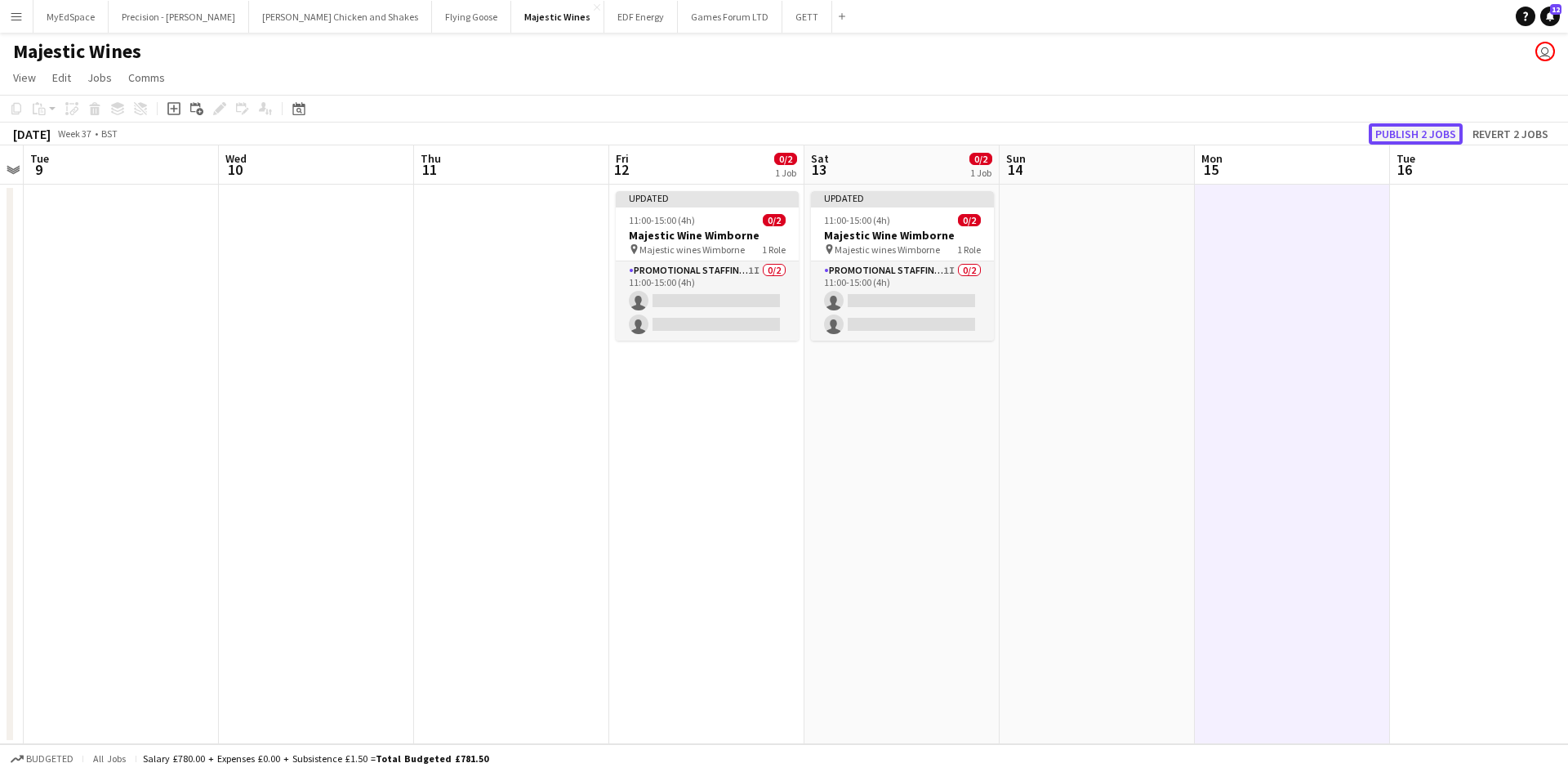
click at [1413, 132] on button "Publish 2 jobs" at bounding box center [1416, 134] width 94 height 21
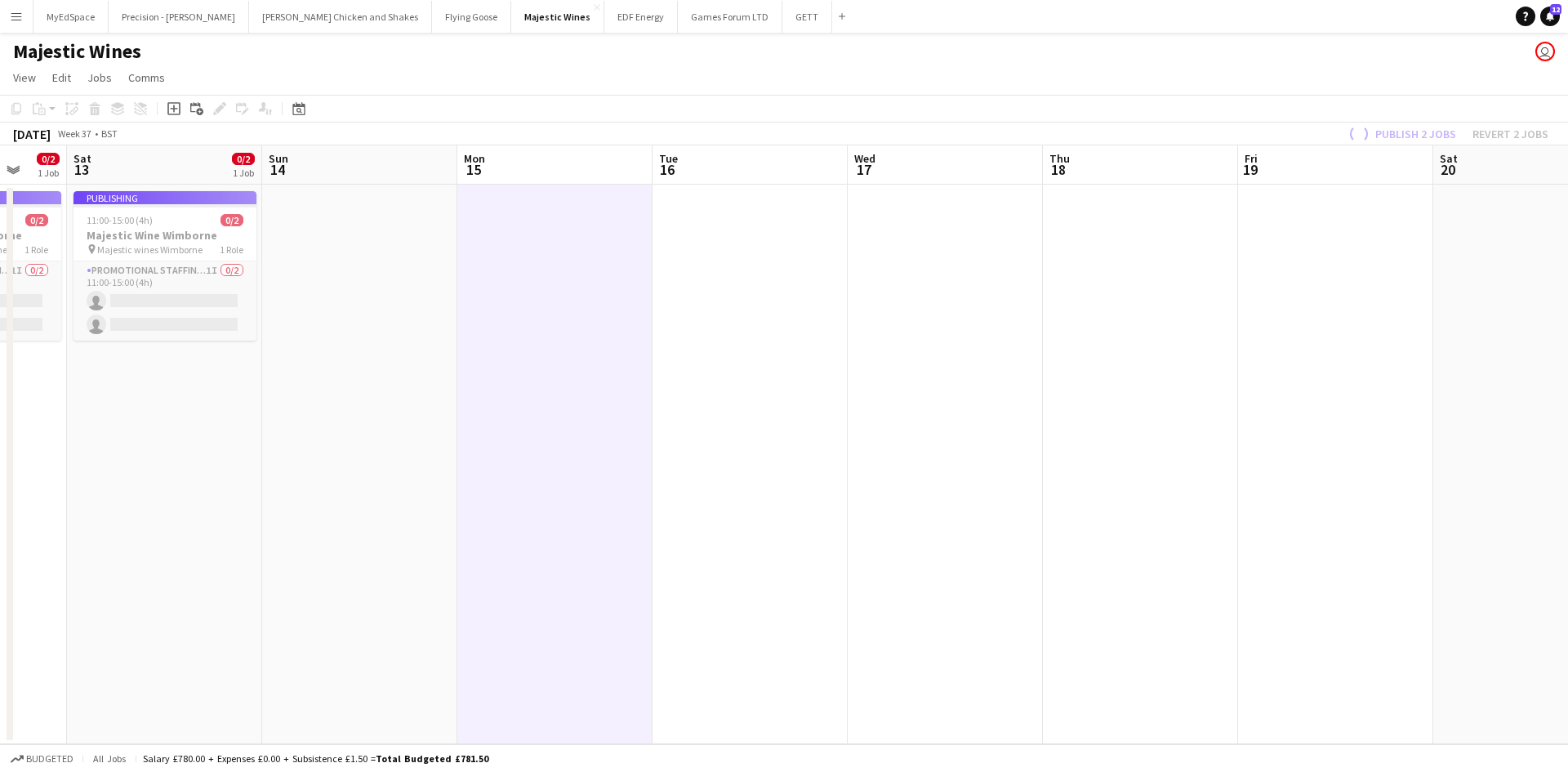
drag, startPoint x: 1159, startPoint y: 370, endPoint x: 817, endPoint y: 385, distance: 342.3
click at [810, 381] on app-calendar-viewport "Tue 9 Wed 10 Thu 11 Fri 12 0/2 1 Job Sat 13 0/2 1 Job Sun 14 Mon 15 Tue 16 Wed …" at bounding box center [784, 444] width 1568 height 599
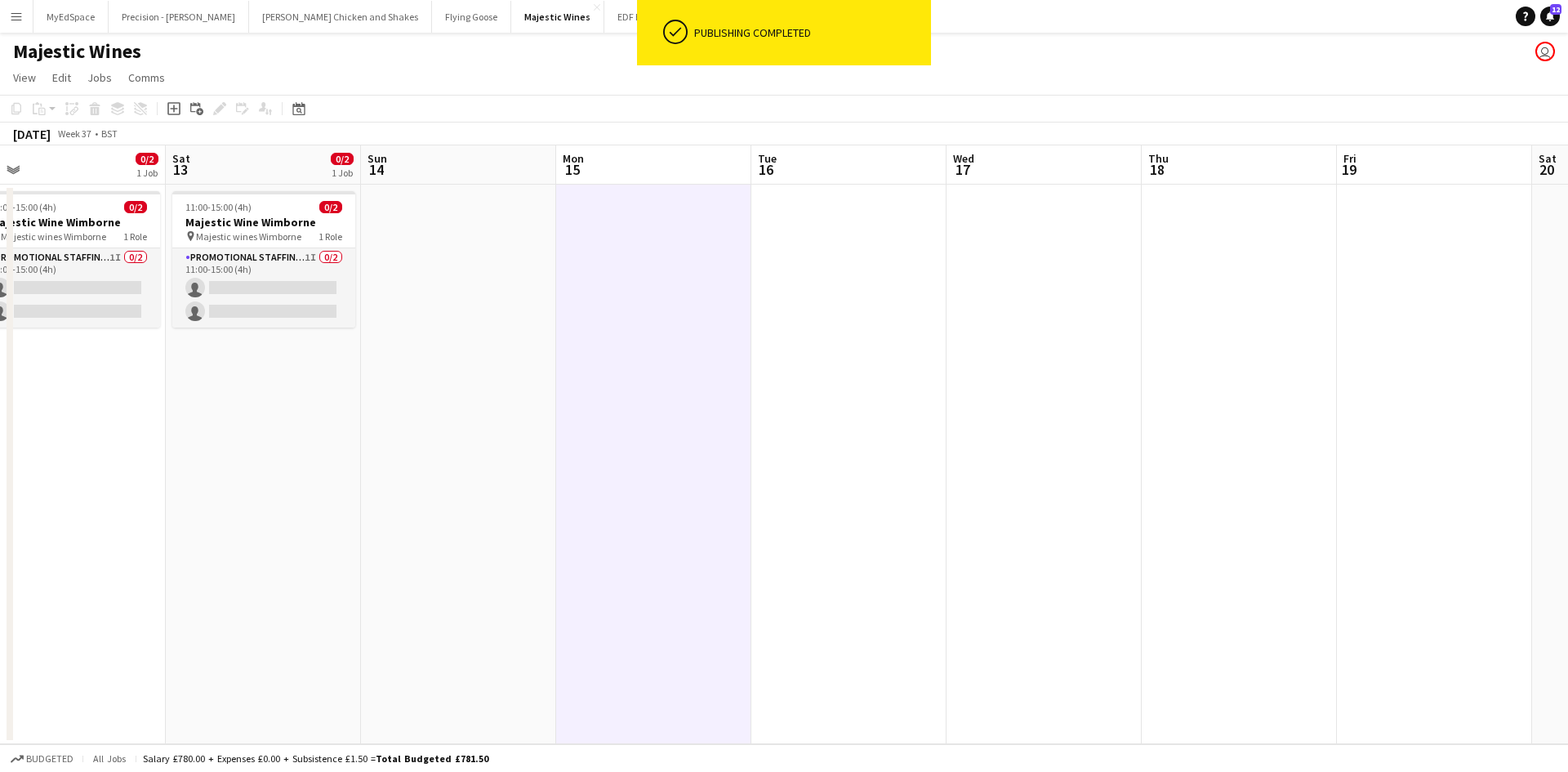
drag, startPoint x: 1032, startPoint y: 364, endPoint x: 1044, endPoint y: 378, distance: 18.4
click at [1029, 365] on app-calendar-viewport "Tue 9 Wed 10 Thu 11 Fri 12 0/2 1 Job Sat 13 0/2 1 Job Sun 14 Mon 15 Tue 16 Wed …" at bounding box center [784, 444] width 1568 height 599
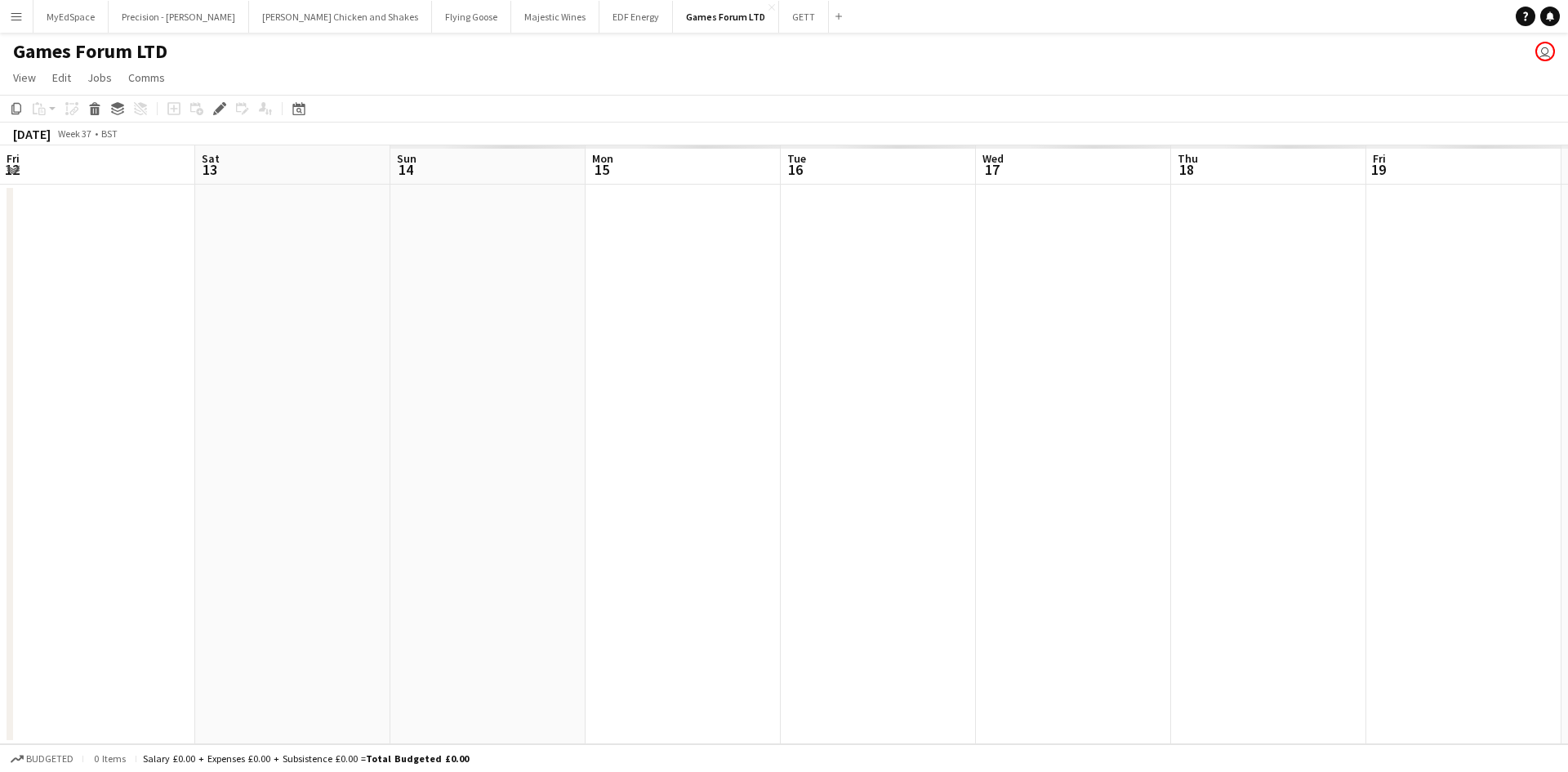
scroll to position [0, 561]
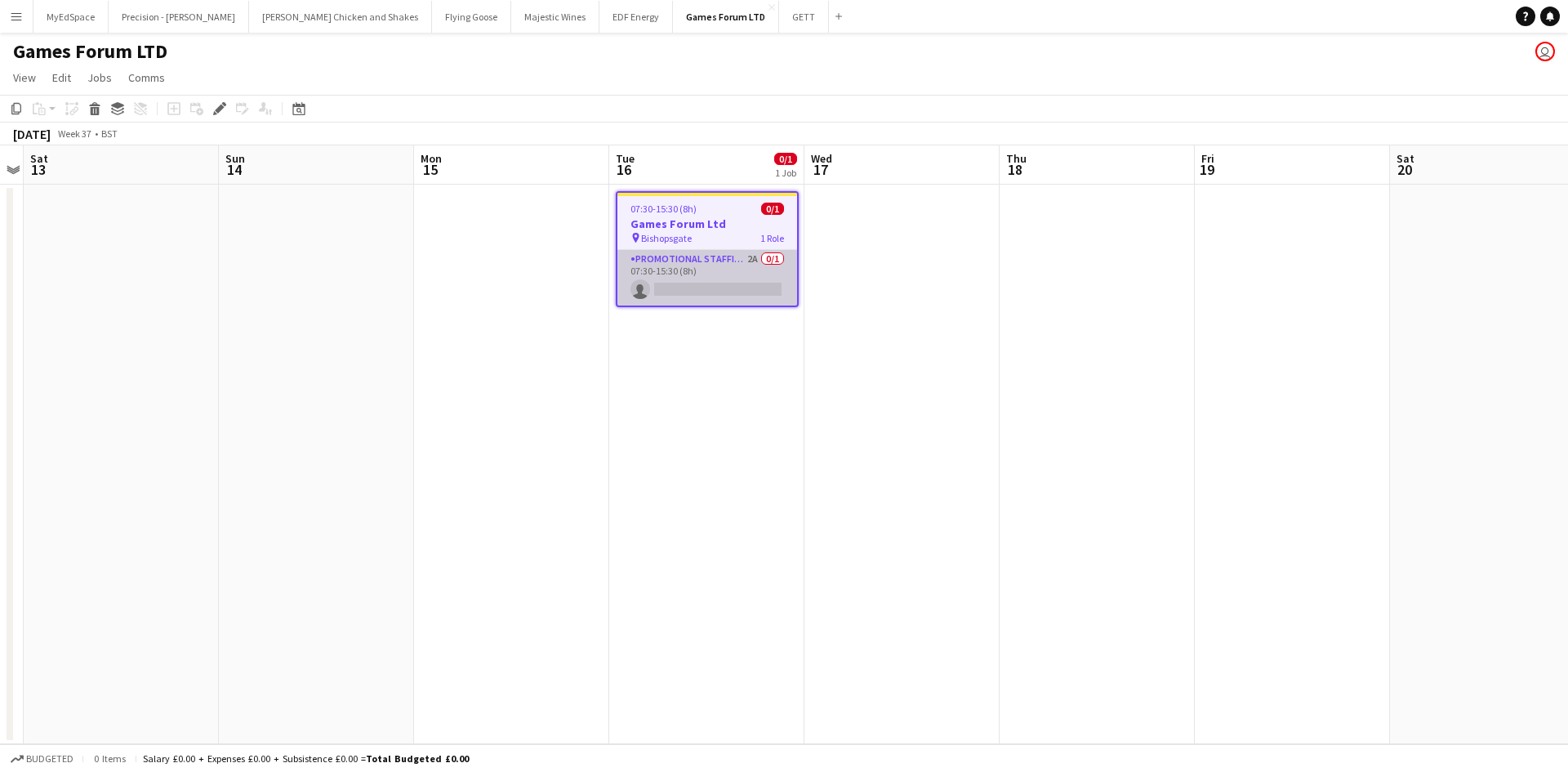
click at [749, 256] on app-card-role "Promotional Staffing (Brand Ambassadors) 2A 0/1 07:30-15:30 (8h) single-neutral…" at bounding box center [707, 278] width 180 height 56
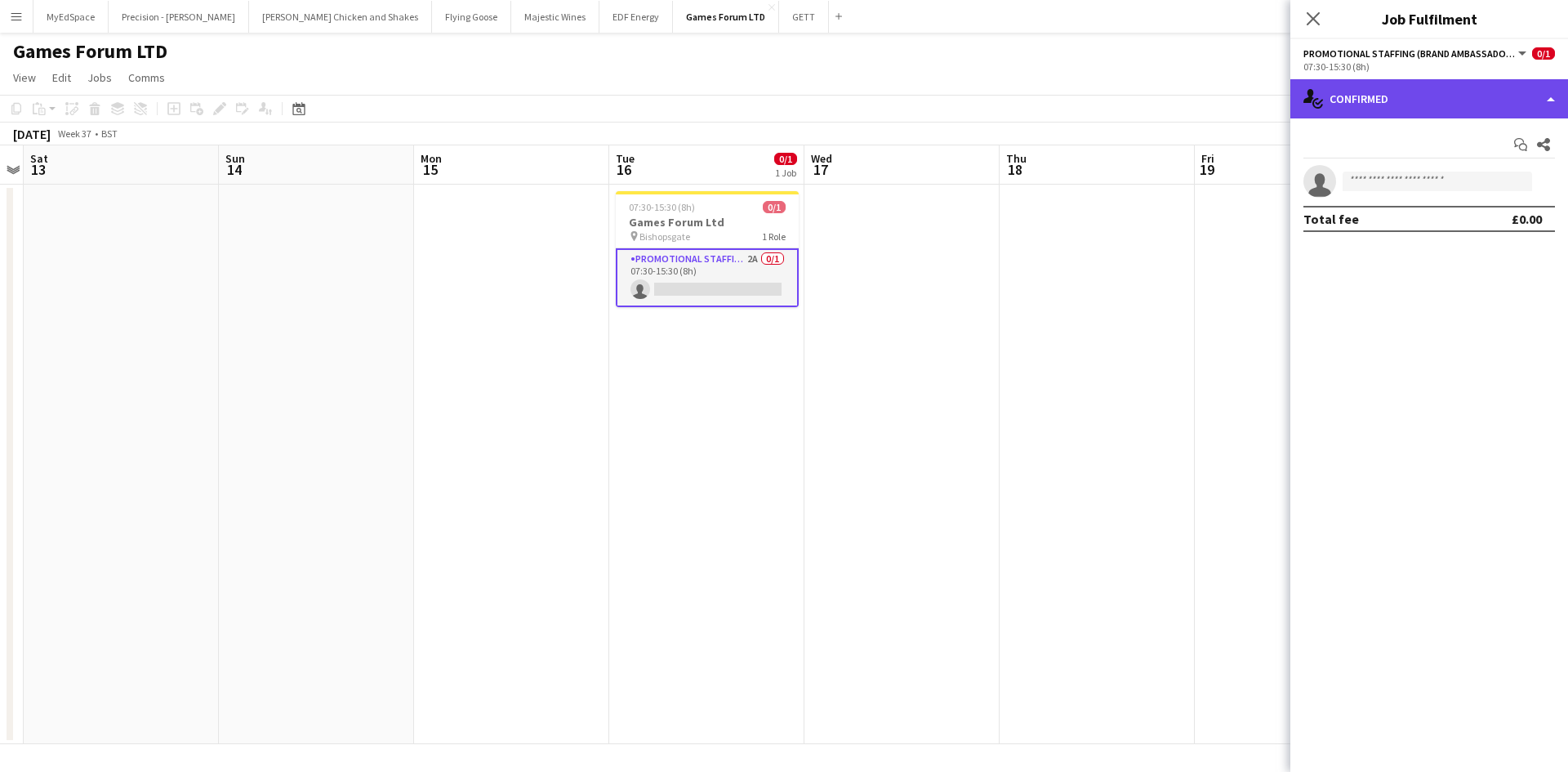
click at [1380, 104] on div "single-neutral-actions-check-2 Confirmed" at bounding box center [1428, 98] width 277 height 39
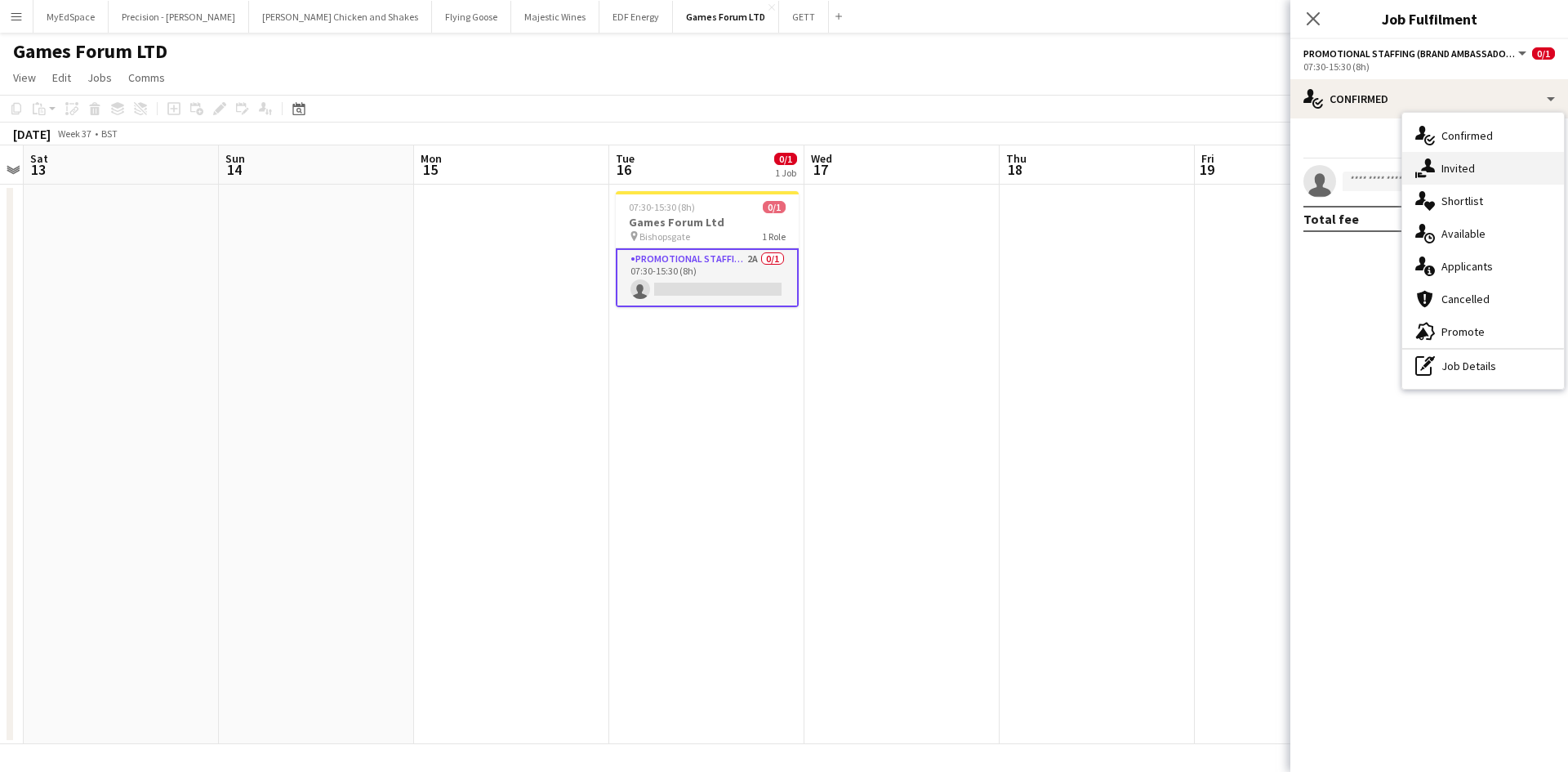
click at [1465, 165] on span "Invited" at bounding box center [1458, 168] width 34 height 15
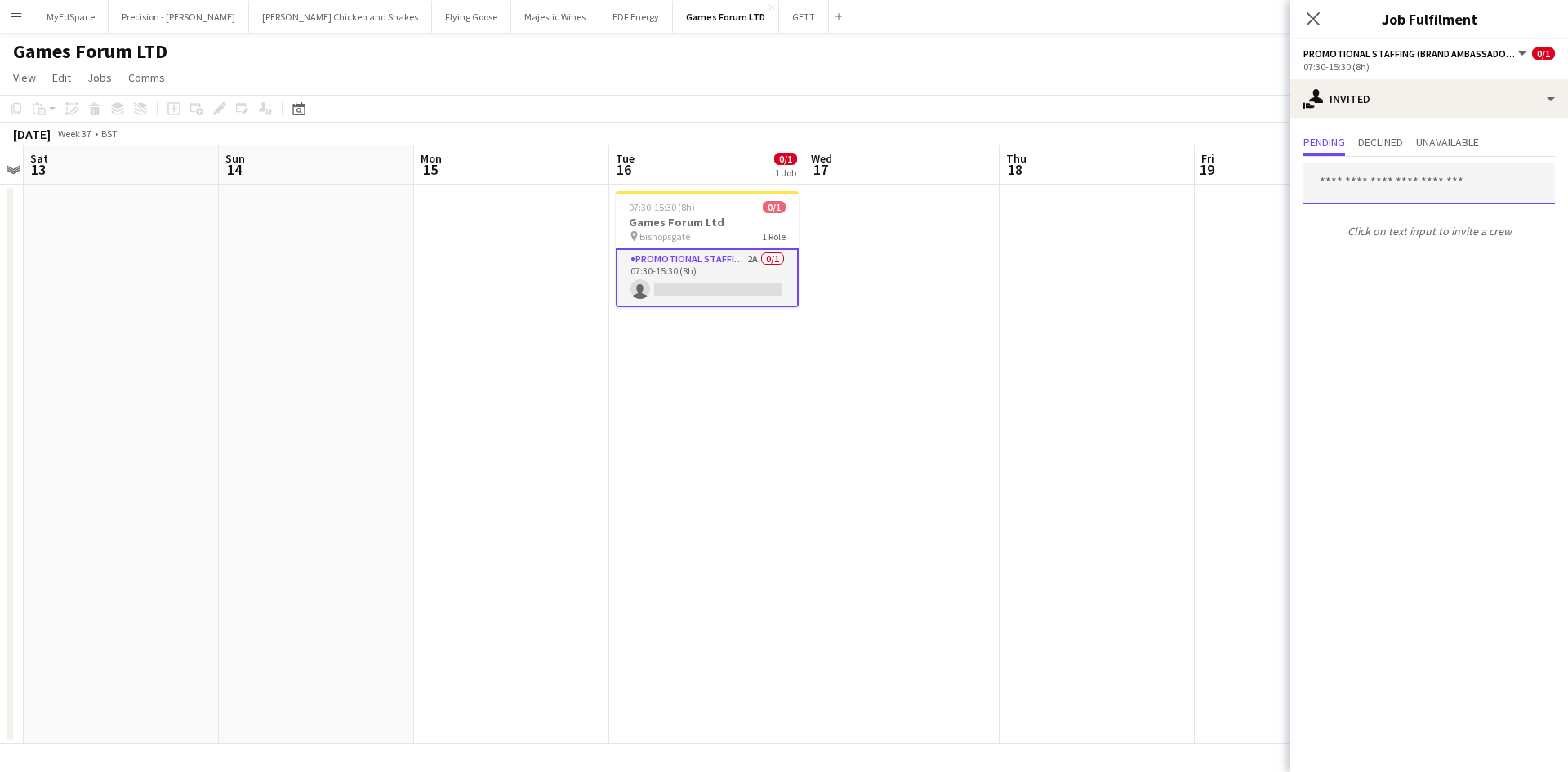
click at [1438, 194] on input "text" at bounding box center [1429, 183] width 251 height 41
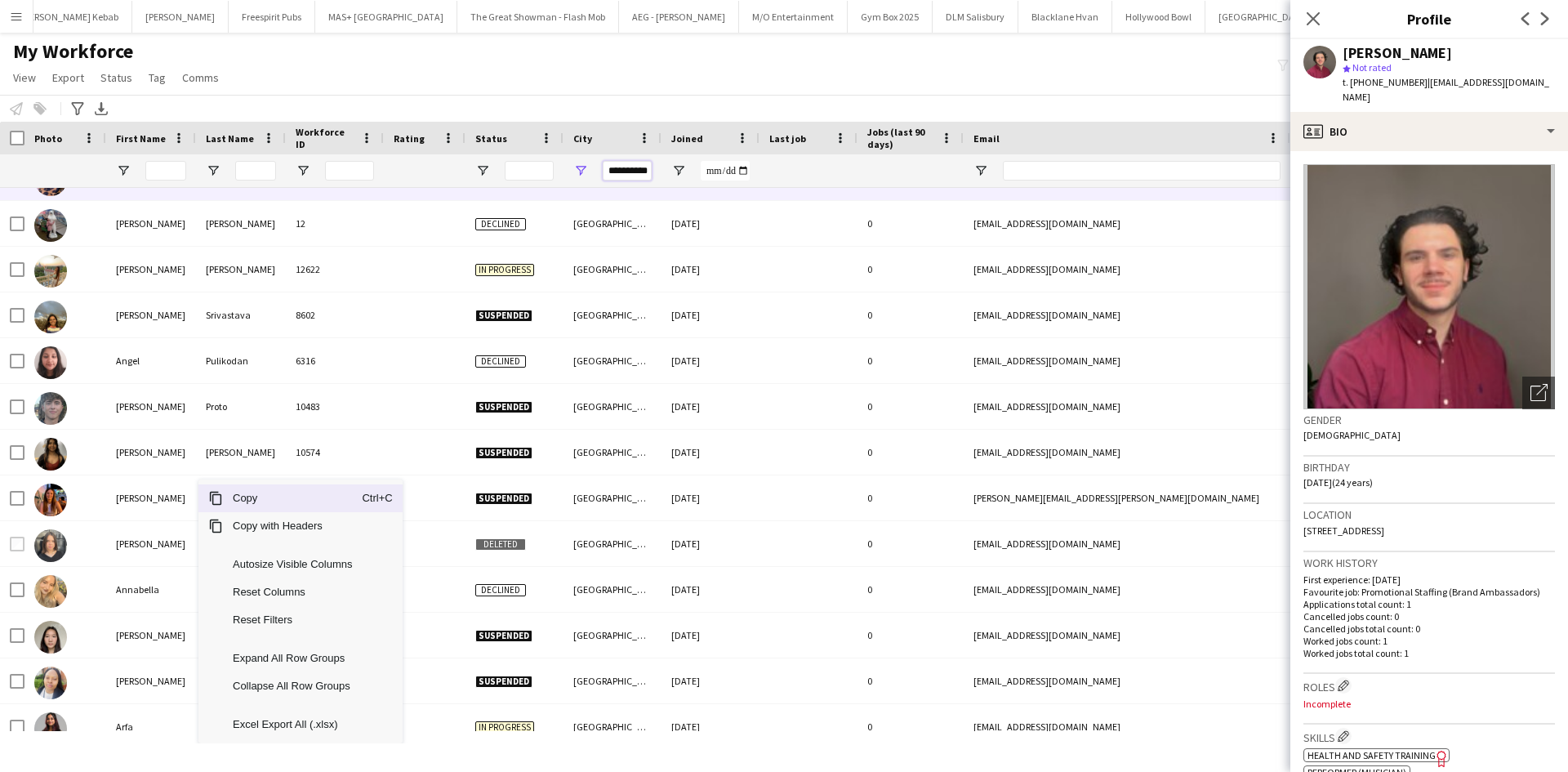
click at [635, 180] on input "**********" at bounding box center [627, 170] width 49 height 20
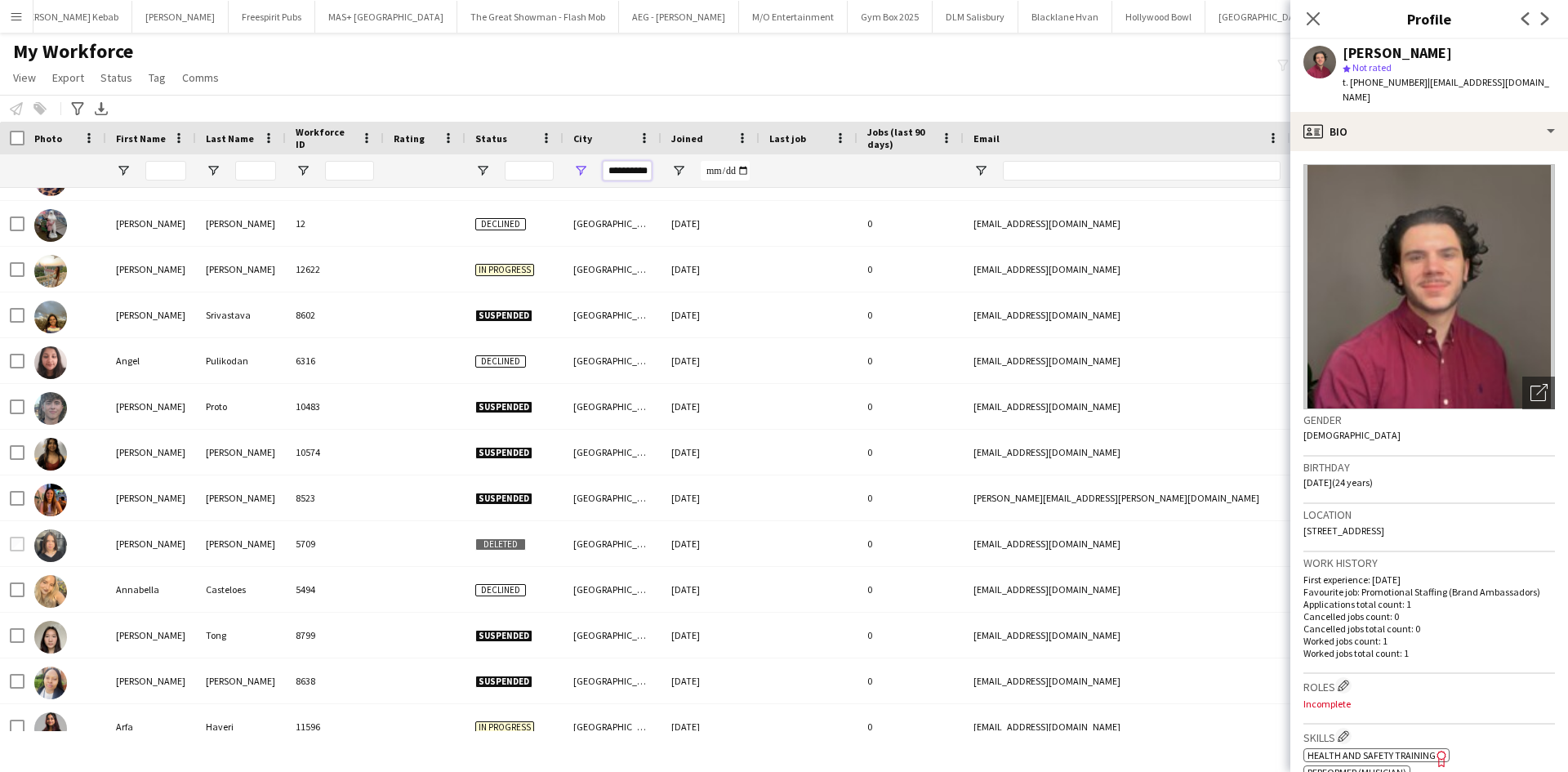
click at [635, 180] on input "**********" at bounding box center [627, 170] width 49 height 20
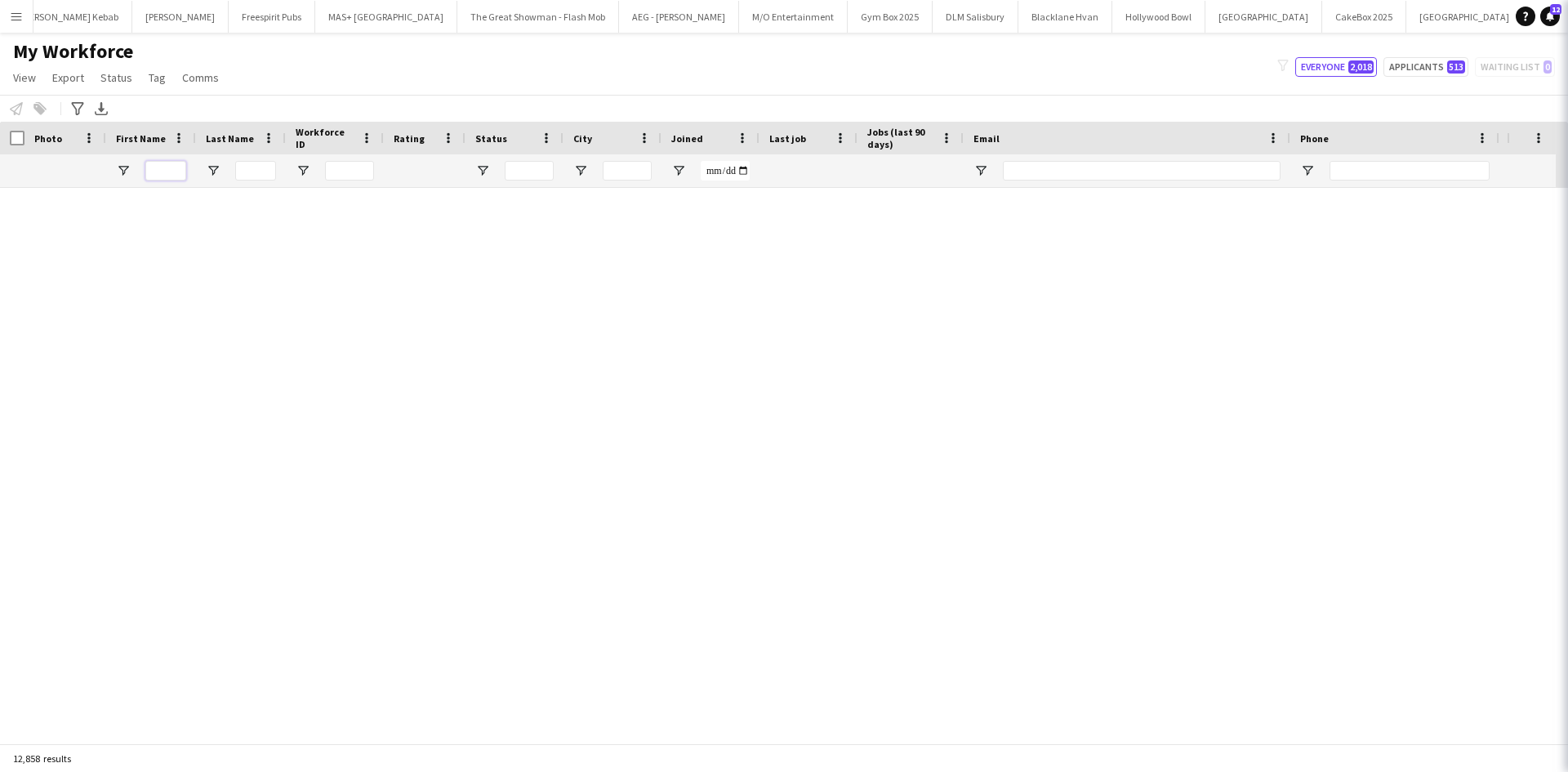
click at [164, 170] on input "First Name Filter Input" at bounding box center [165, 170] width 41 height 20
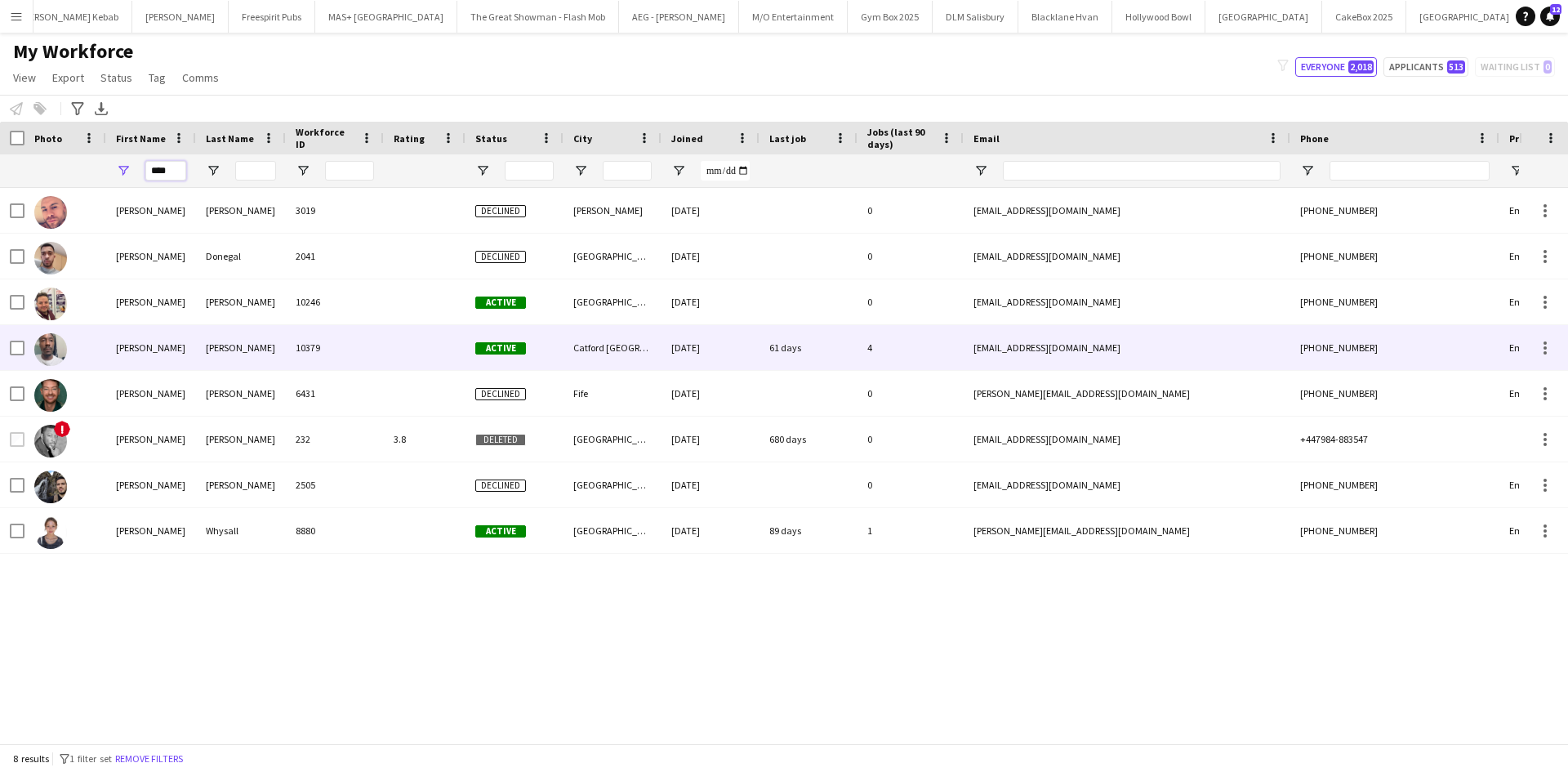
type input "****"
click at [153, 353] on div "[PERSON_NAME]" at bounding box center [150, 348] width 90 height 45
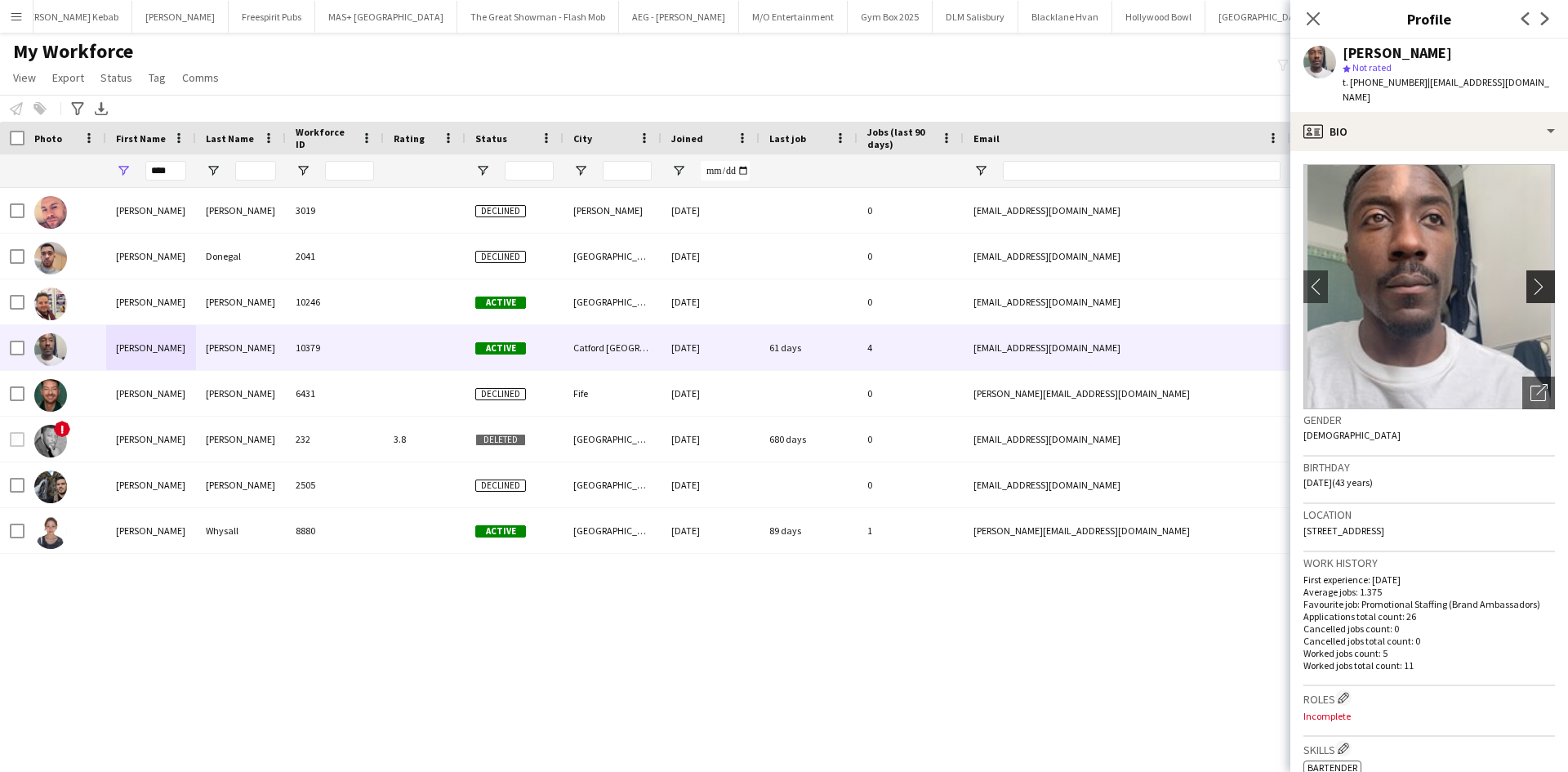
click at [1537, 292] on img at bounding box center [1429, 287] width 251 height 245
click at [1531, 277] on app-icon "chevron-right" at bounding box center [1543, 286] width 25 height 17
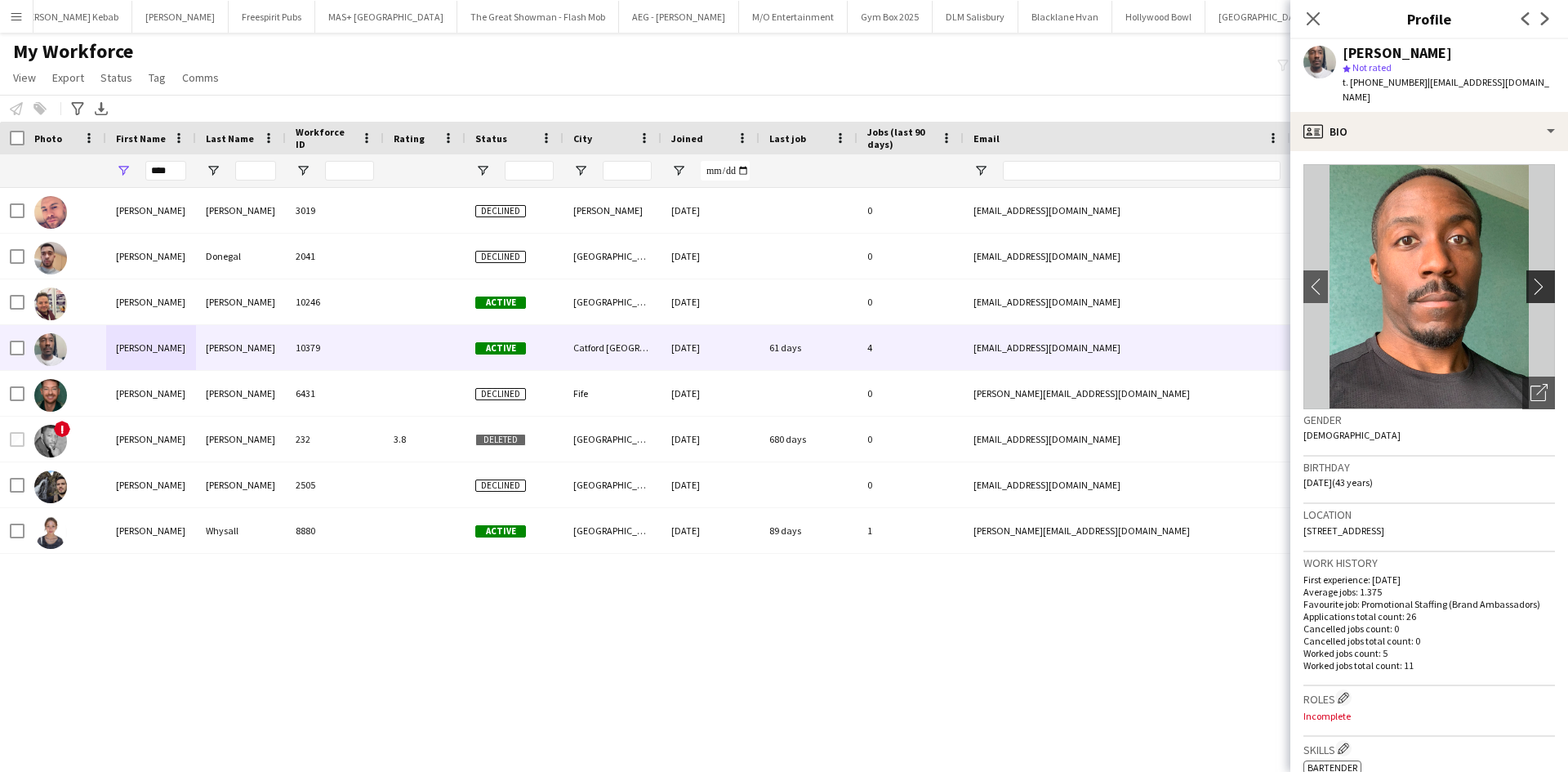
click at [1539, 278] on app-icon "chevron-right" at bounding box center [1543, 286] width 25 height 17
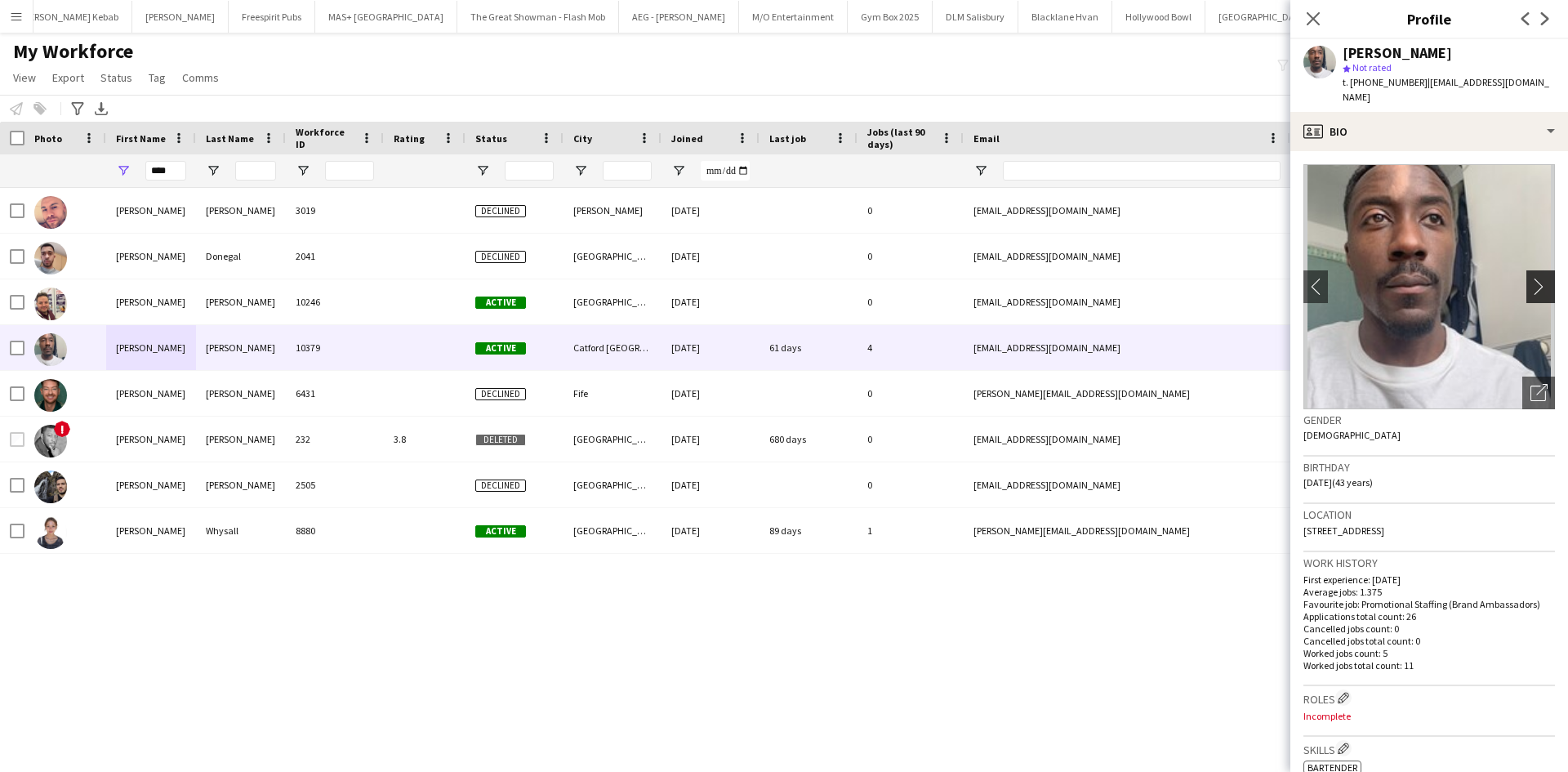
click at [1531, 278] on app-icon "chevron-right" at bounding box center [1543, 286] width 25 height 17
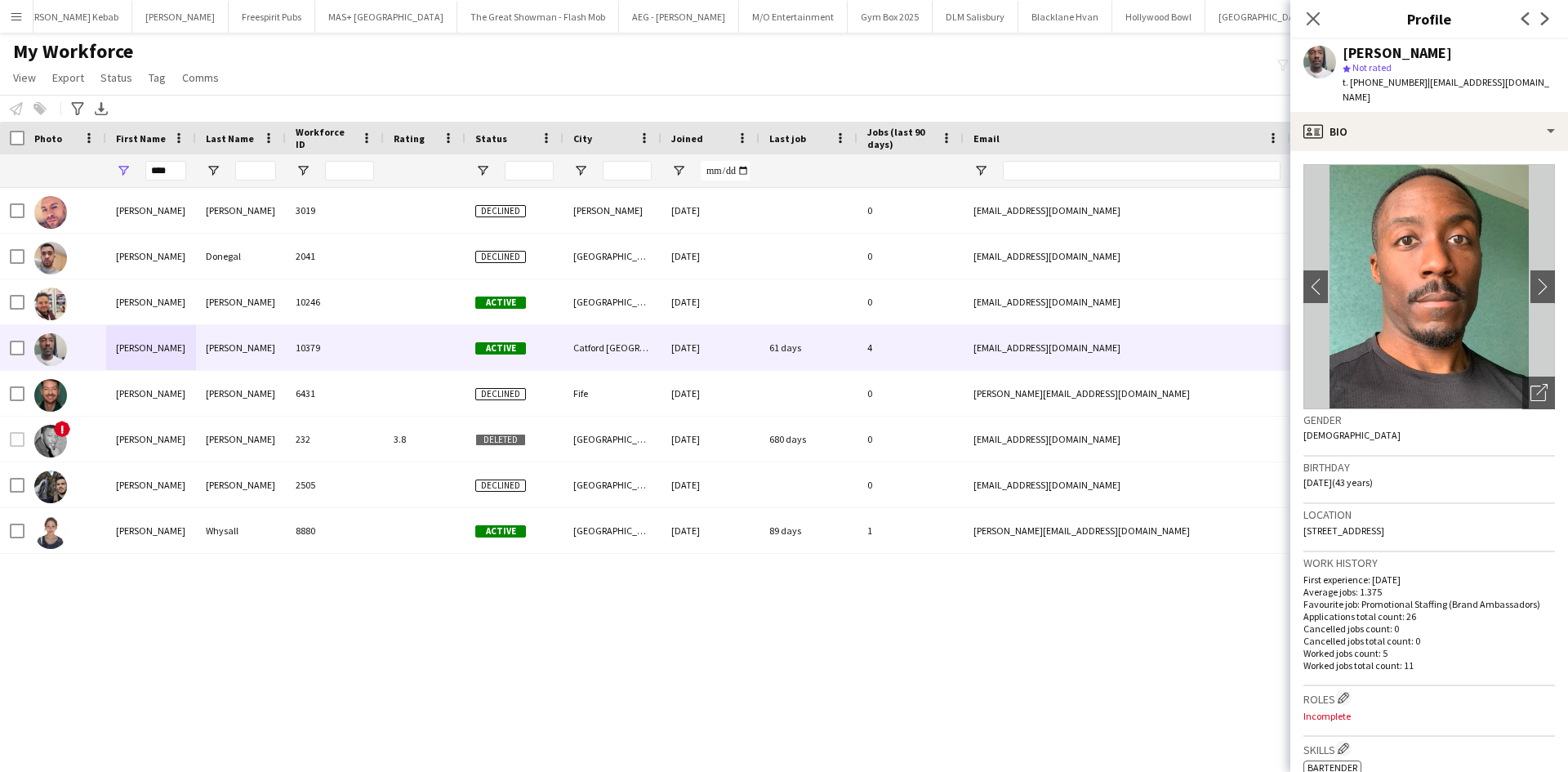
drag, startPoint x: 1093, startPoint y: 603, endPoint x: 1108, endPoint y: 592, distance: 18.6
click at [1099, 603] on div "[PERSON_NAME] 3019 Declined [PERSON_NAME] [DATE] 0 [EMAIL_ADDRESS][DOMAIN_NAME]…" at bounding box center [760, 459] width 1519 height 543
click at [1318, 277] on app-icon "chevron-left" at bounding box center [1316, 286] width 25 height 17
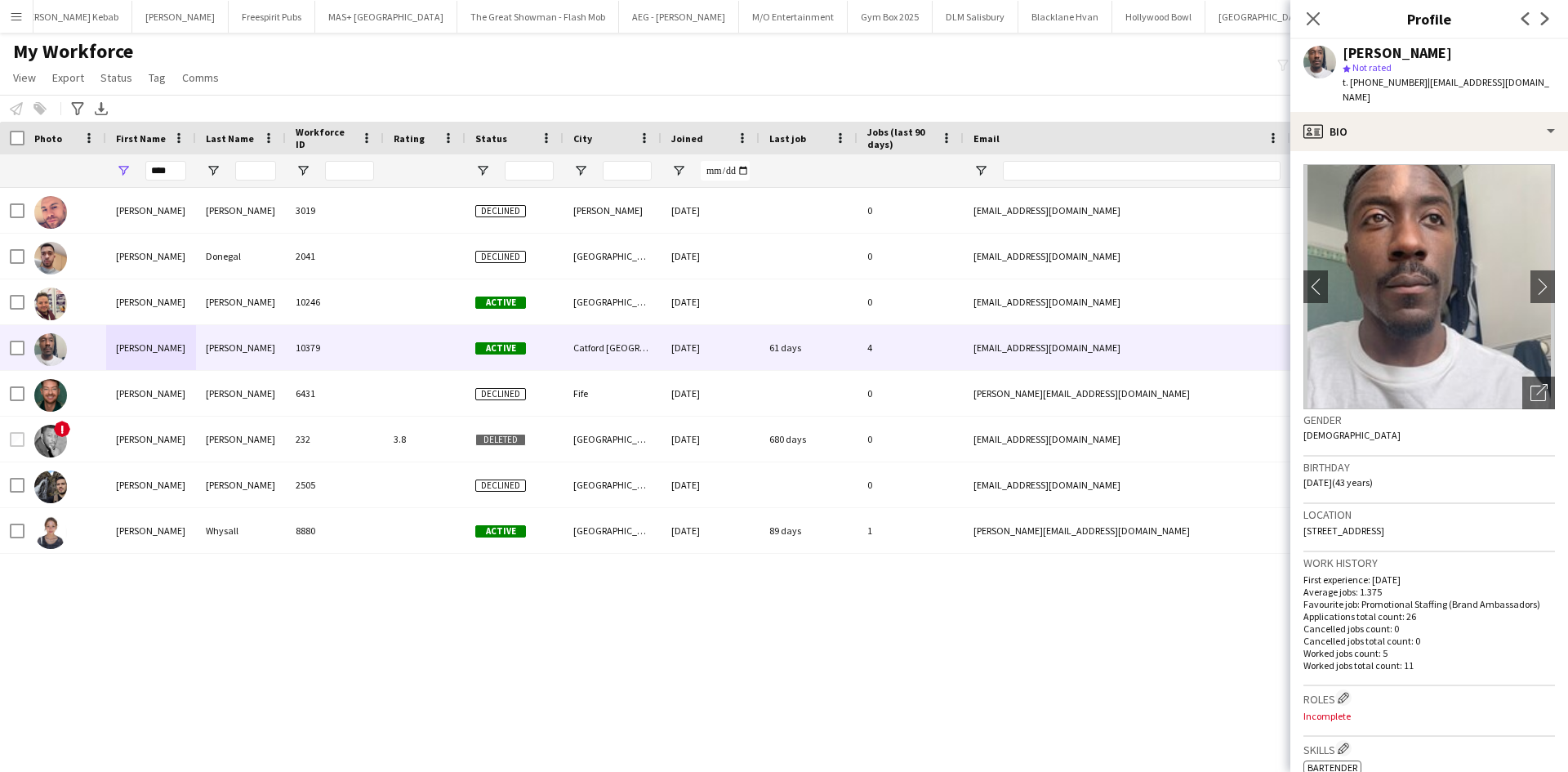
click at [1160, 602] on div "[PERSON_NAME] 3019 Declined [PERSON_NAME] [DATE] 0 [EMAIL_ADDRESS][DOMAIN_NAME]…" at bounding box center [760, 459] width 1519 height 543
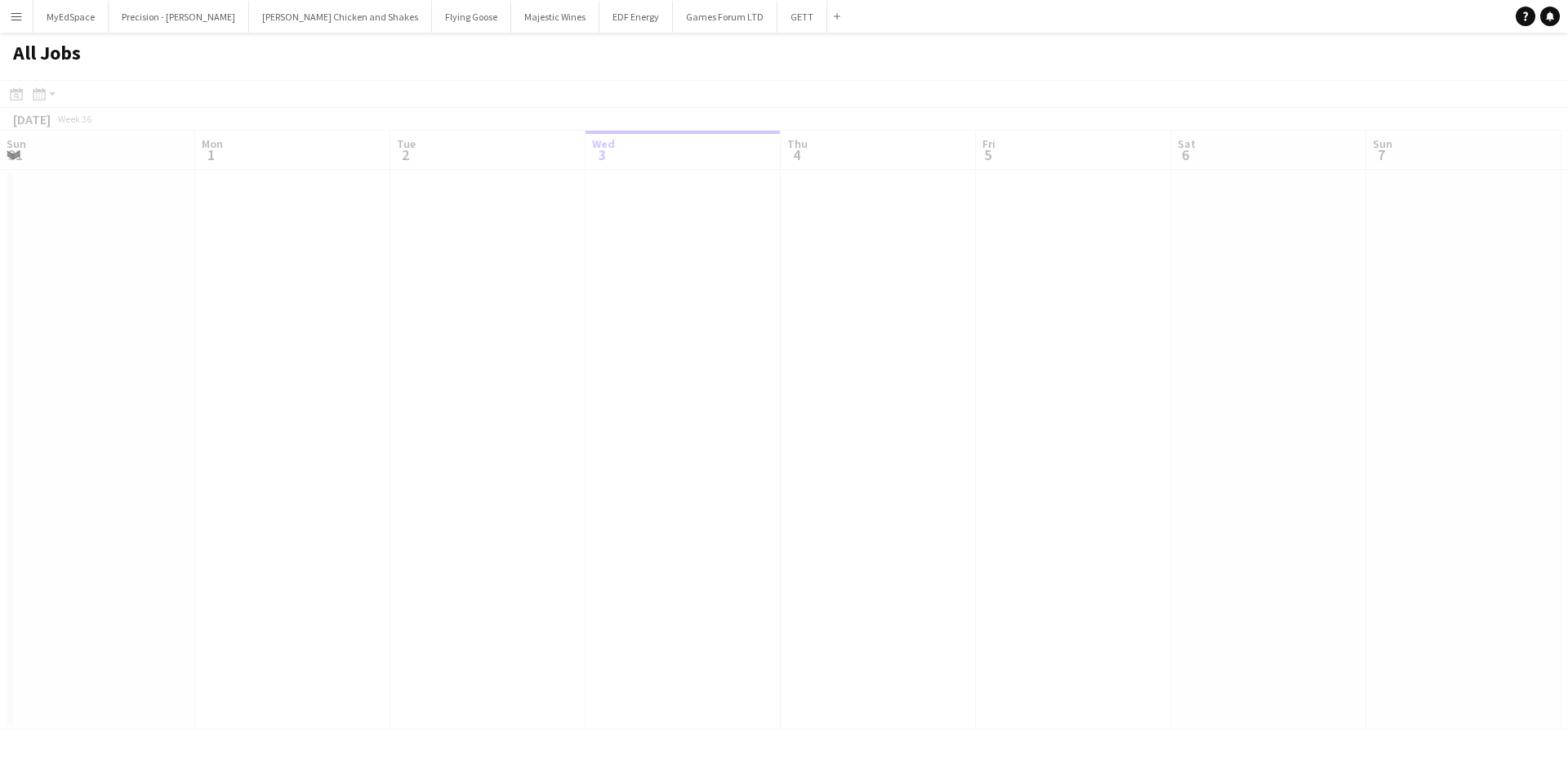
scroll to position [0, 390]
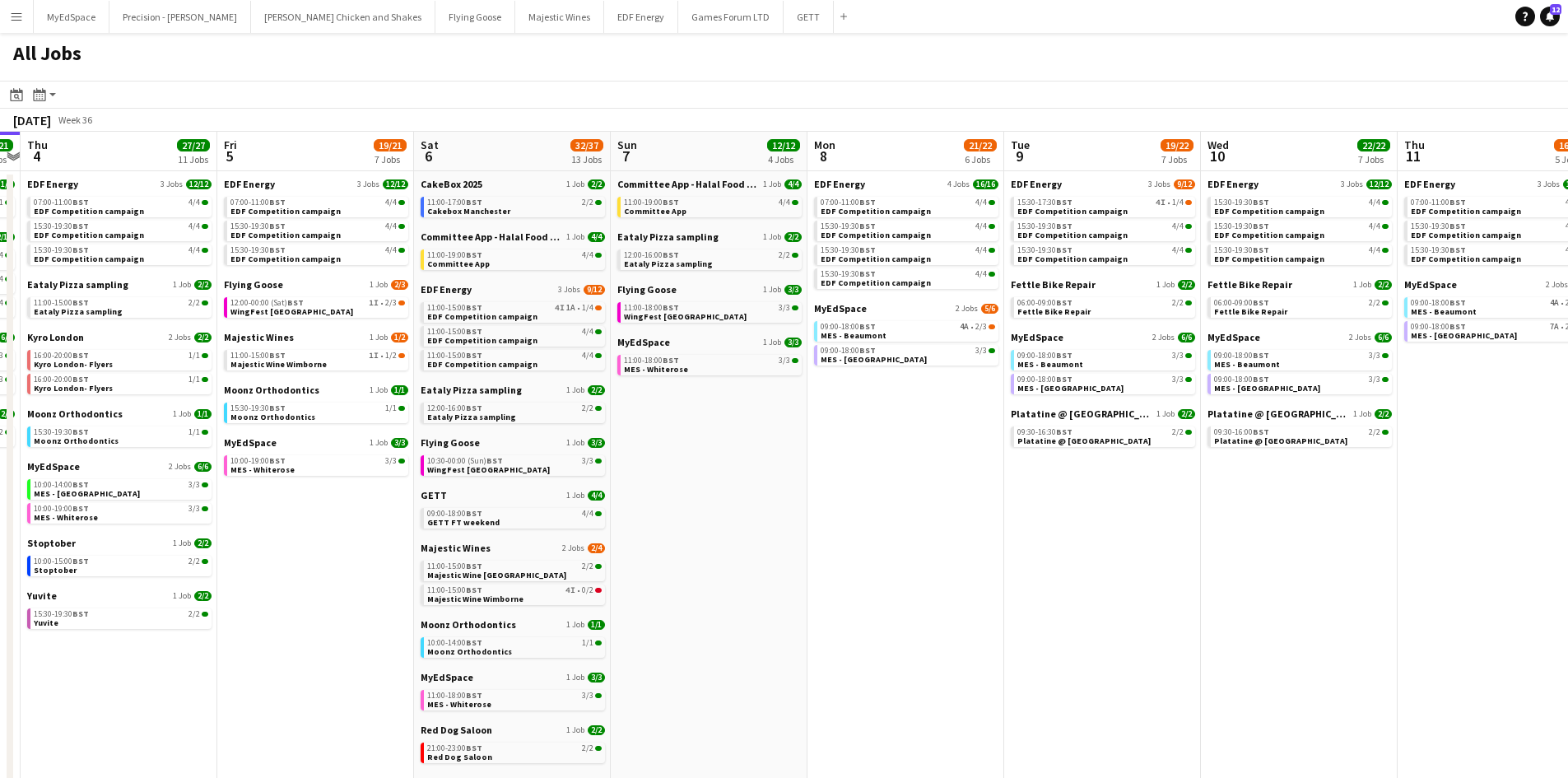
drag, startPoint x: 1176, startPoint y: 551, endPoint x: 757, endPoint y: 470, distance: 426.8
click at [757, 470] on app-calendar-viewport "Sun 31 23/27 11 Jobs Mon 1 20/20 8 Jobs Tue 2 19/19 7 Jobs Wed 3 21/21 7 Jobs T…" at bounding box center [784, 697] width 1568 height 1132
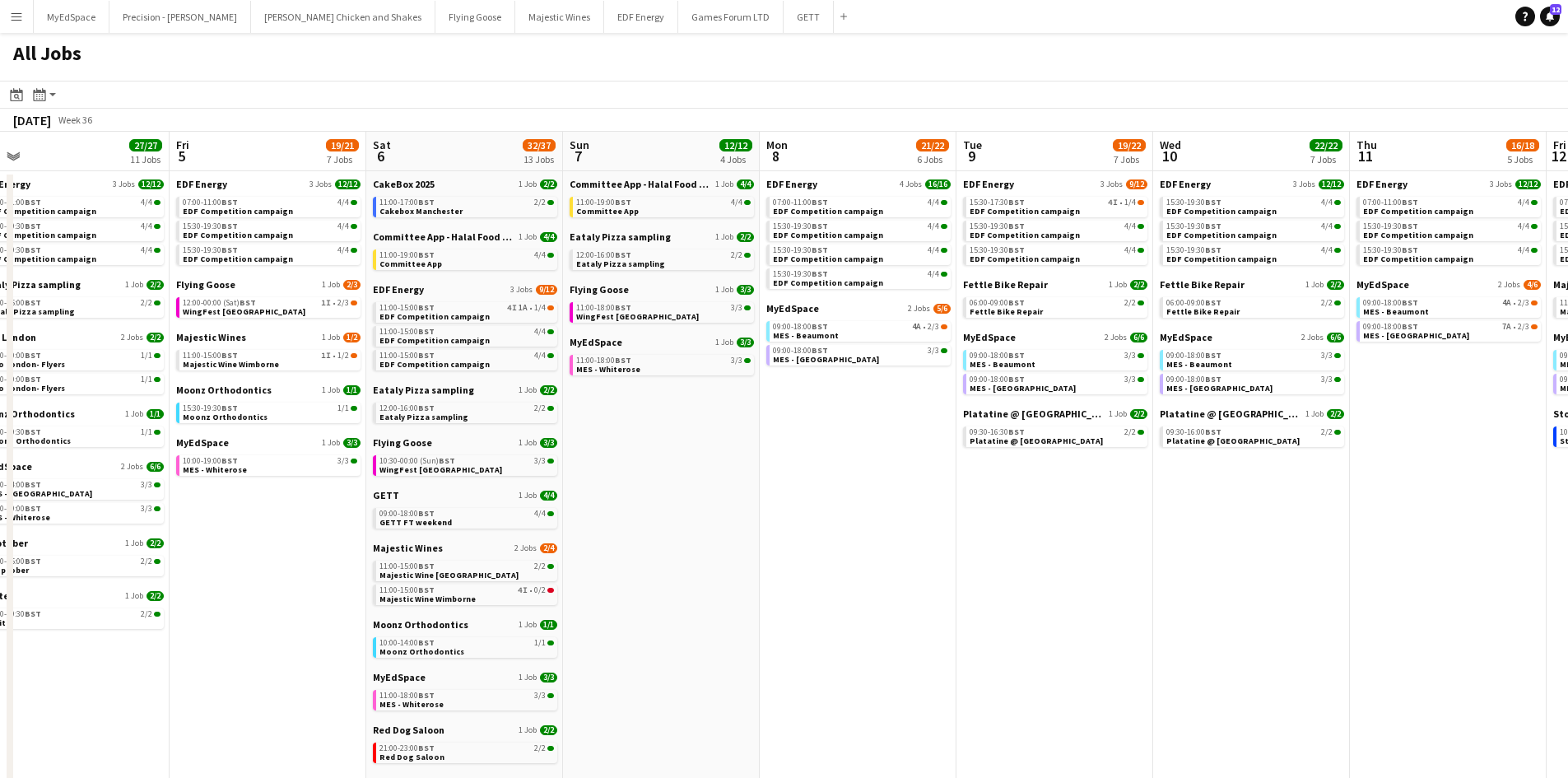
scroll to position [0, 606]
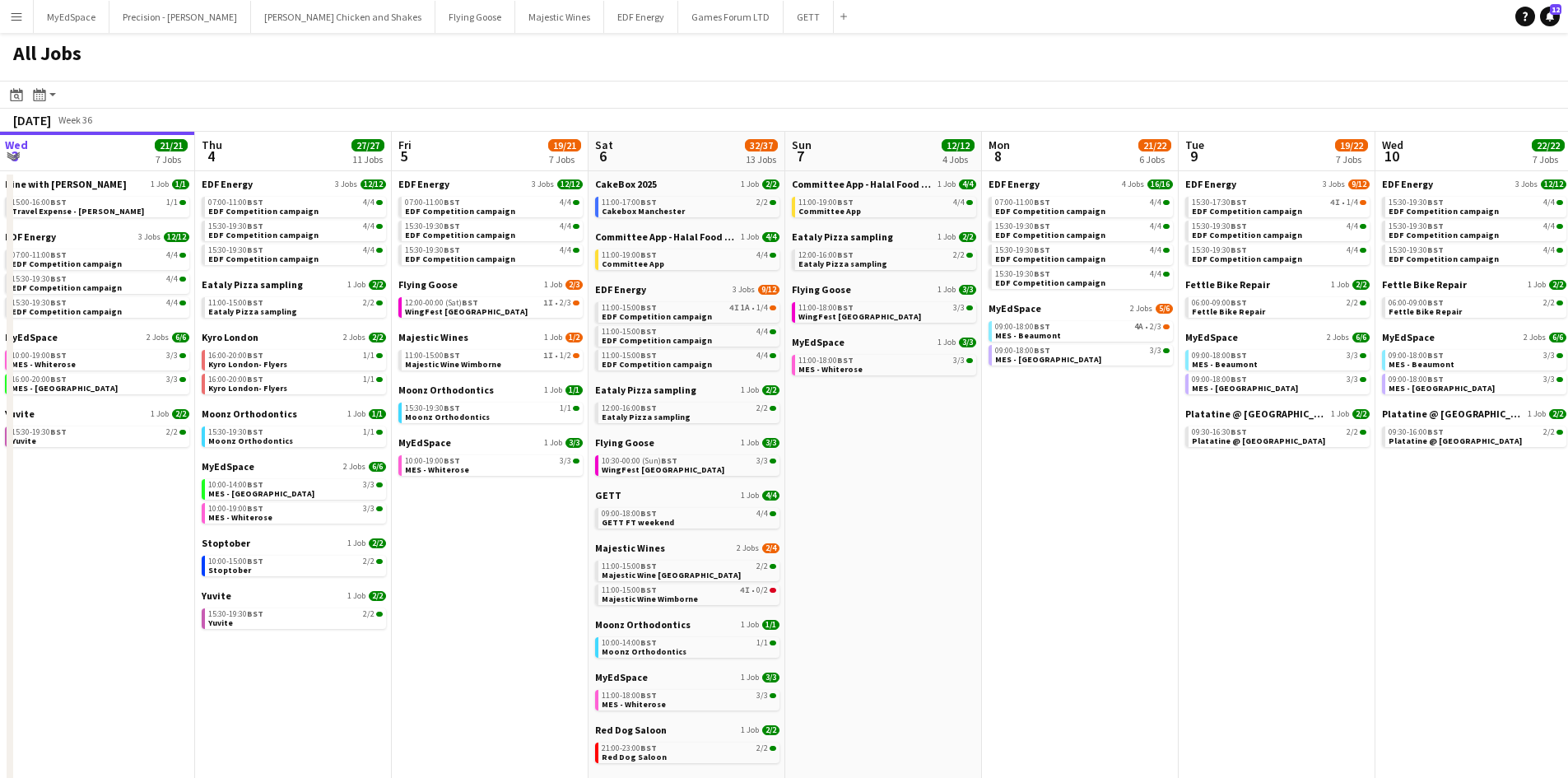
drag, startPoint x: 1291, startPoint y: 606, endPoint x: 1164, endPoint y: 605, distance: 127.0
click at [1147, 606] on app-calendar-viewport "Sun 31 23/27 11 Jobs Mon 1 20/20 8 Jobs Tue 2 19/19 7 Jobs Wed 3 21/21 7 Jobs T…" at bounding box center [784, 697] width 1568 height 1132
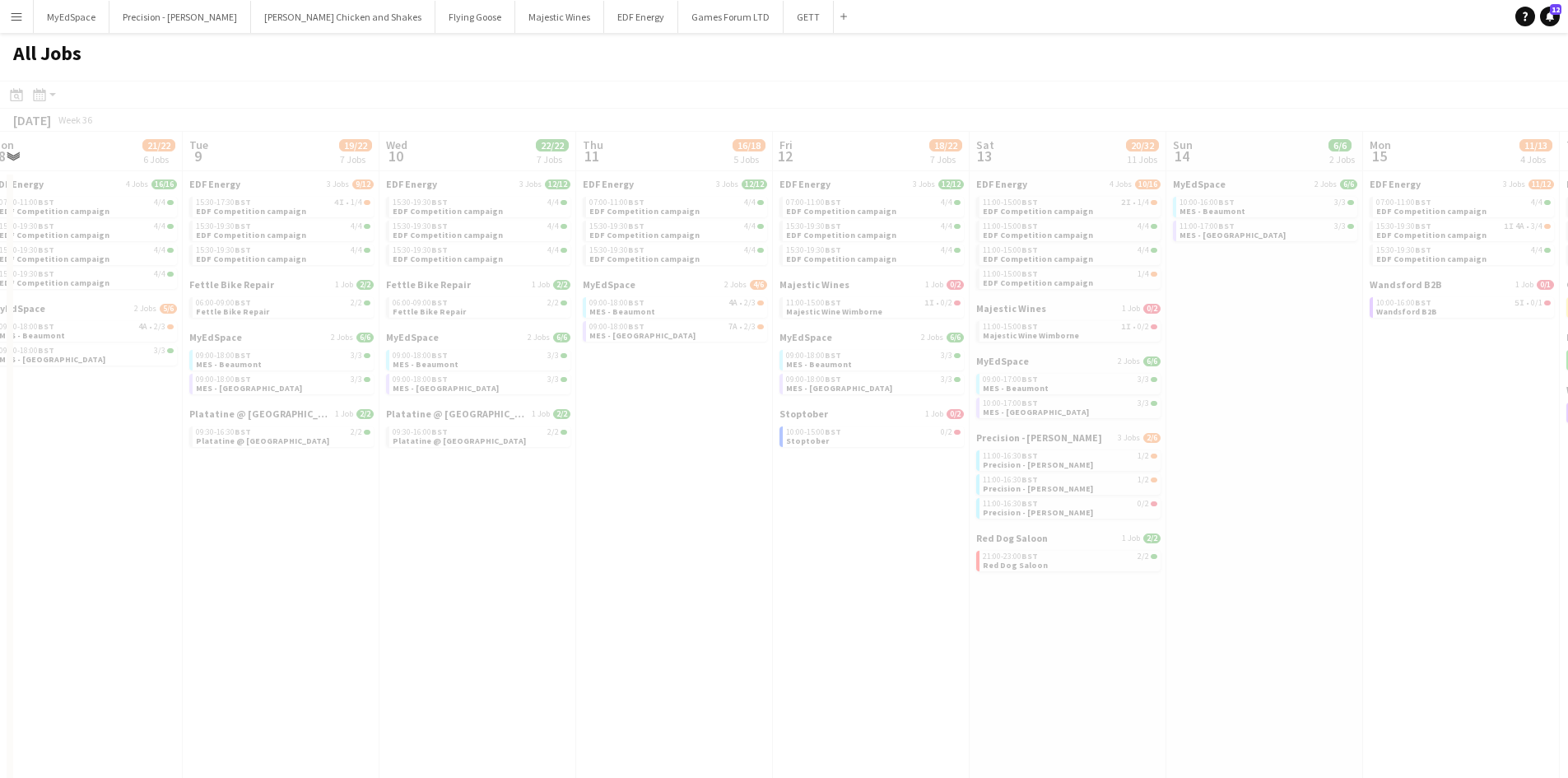
scroll to position [0, 575]
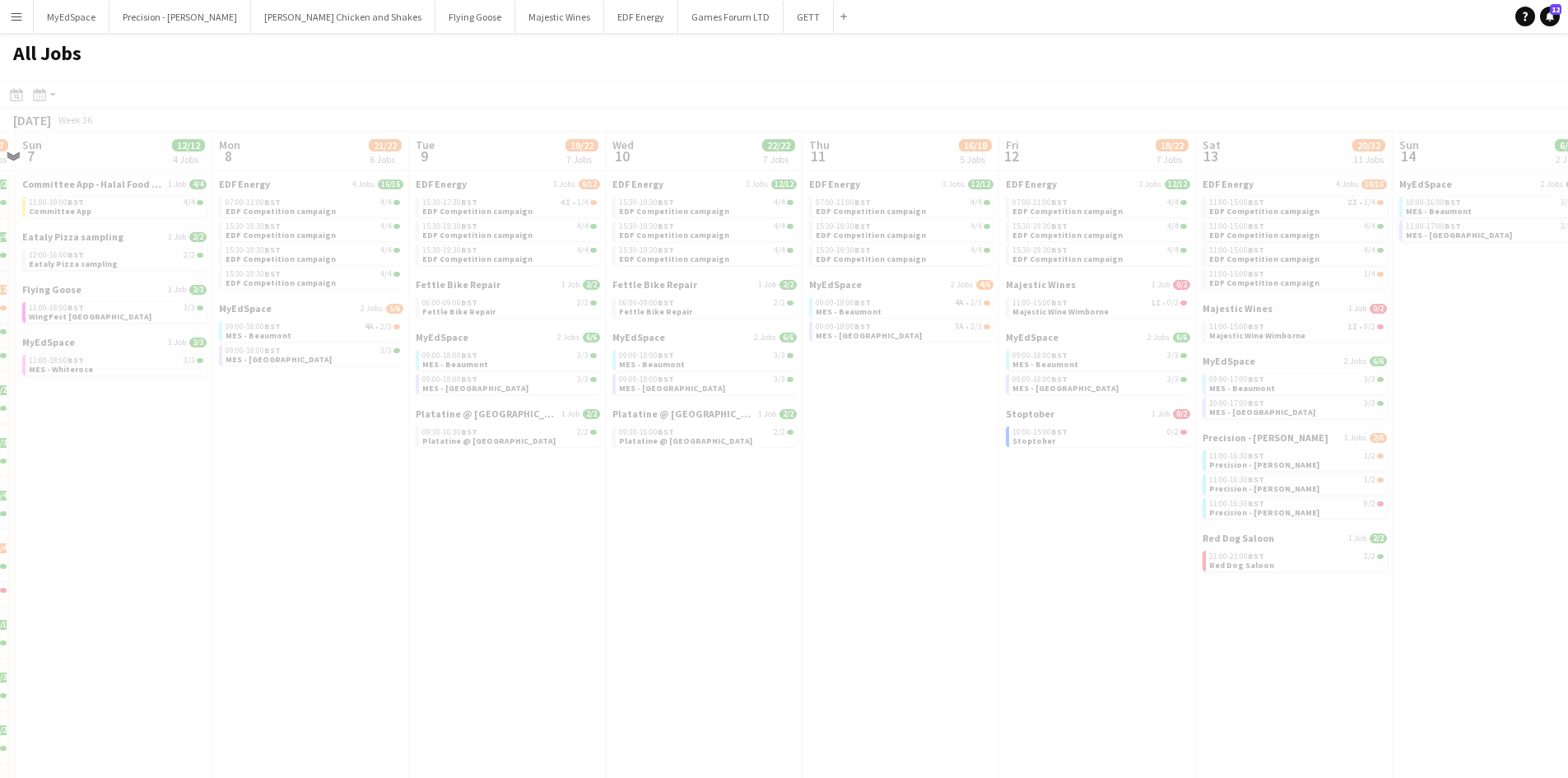
drag, startPoint x: 1403, startPoint y: 498, endPoint x: 922, endPoint y: 462, distance: 482.3
click at [922, 463] on app-all-jobs "All Jobs Date picker [DATE] [DATE] [DATE] M [DATE] T [DATE] W [DATE] T [DATE] F…" at bounding box center [784, 648] width 1568 height 1231
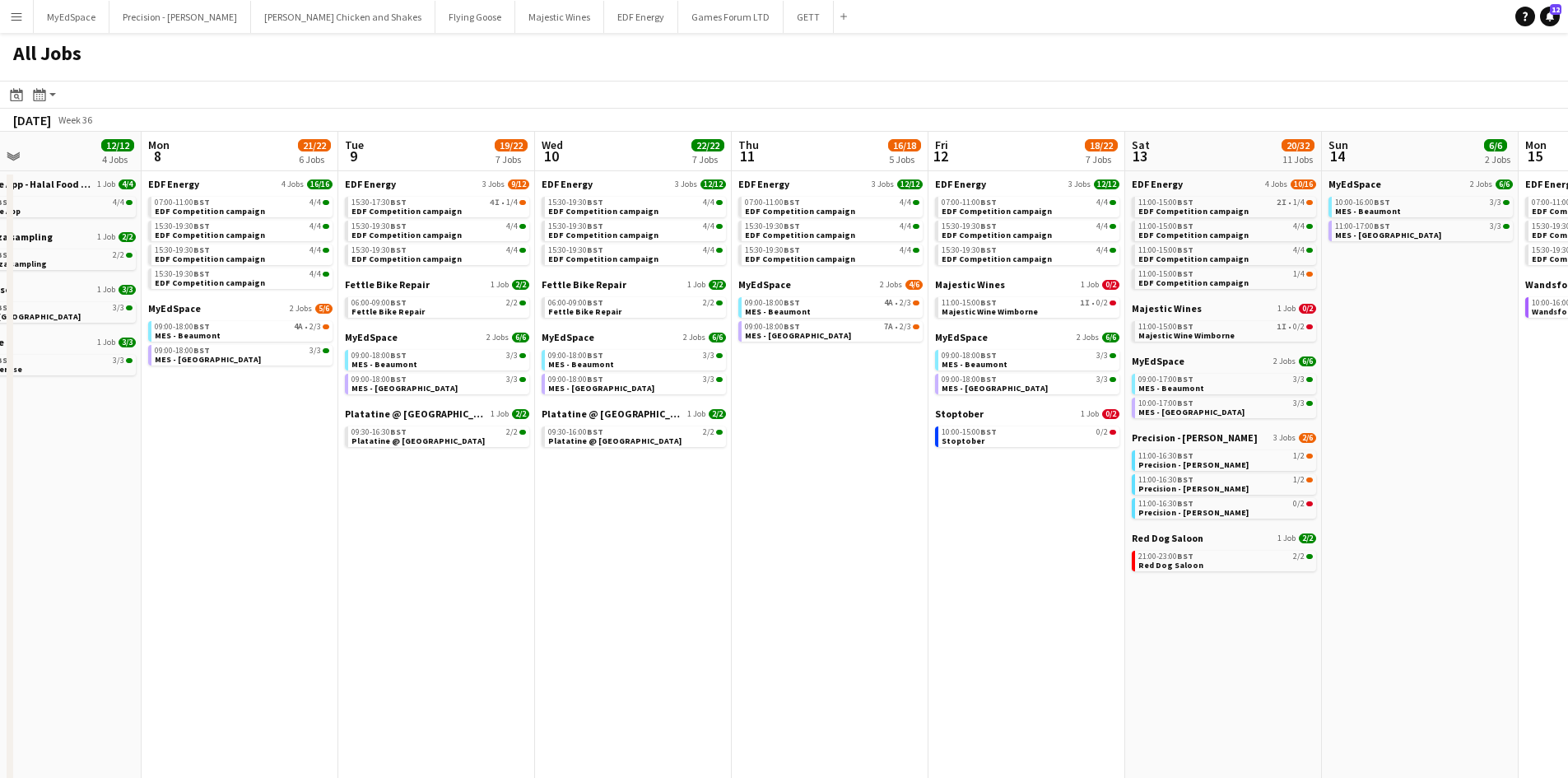
drag, startPoint x: 930, startPoint y: 370, endPoint x: 860, endPoint y: 379, distance: 70.6
click at [860, 379] on app-calendar-viewport "Thu 4 27/27 11 Jobs Fri 5 19/21 7 Jobs Sat 6 32/37 13 Jobs Sun 7 12/12 4 Jobs M…" at bounding box center [784, 697] width 1568 height 1132
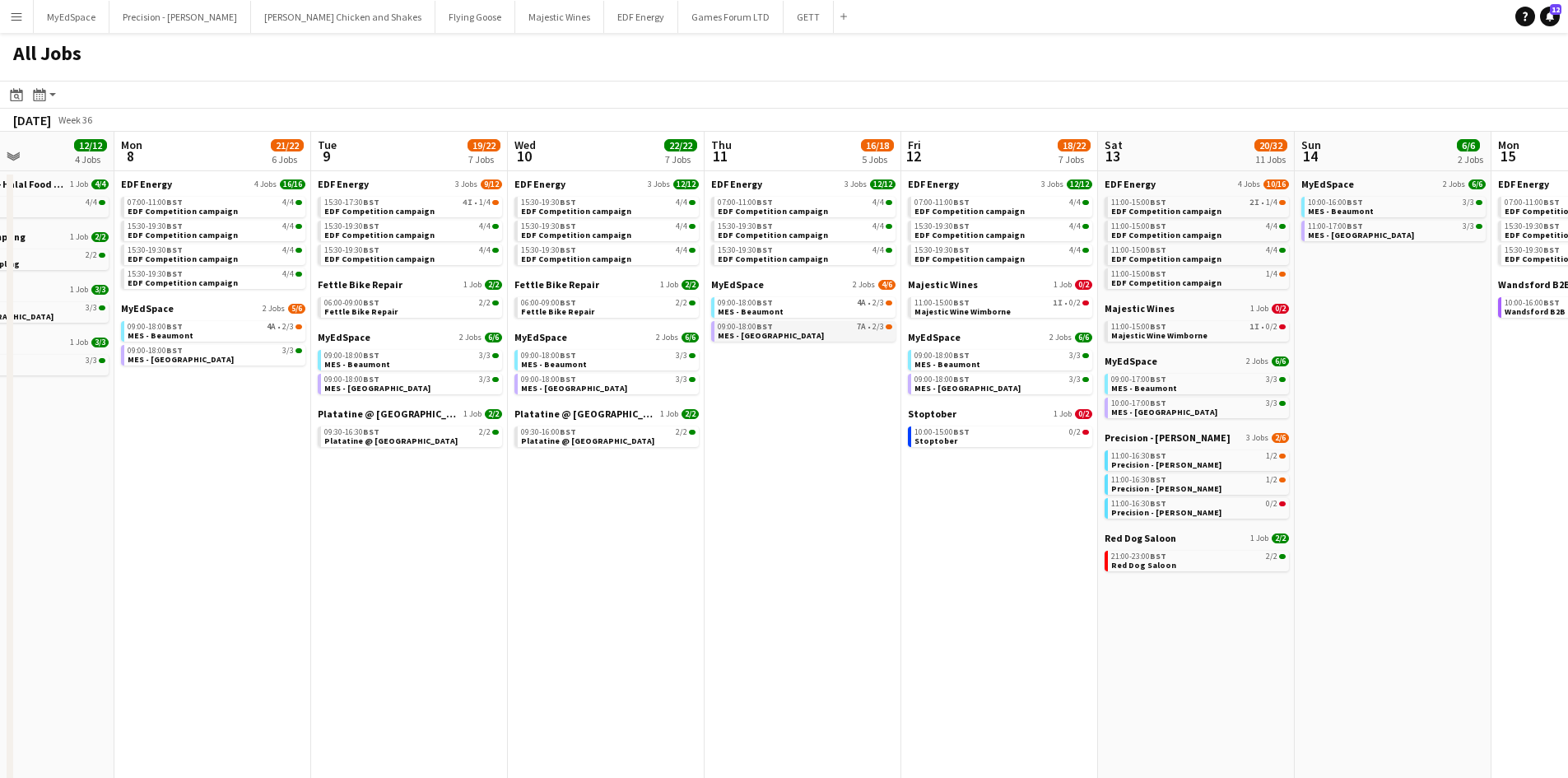
click at [852, 337] on link "09:00-18:00 BST 7A • 2/3 MES - [GEOGRAPHIC_DATA]" at bounding box center [804, 330] width 174 height 19
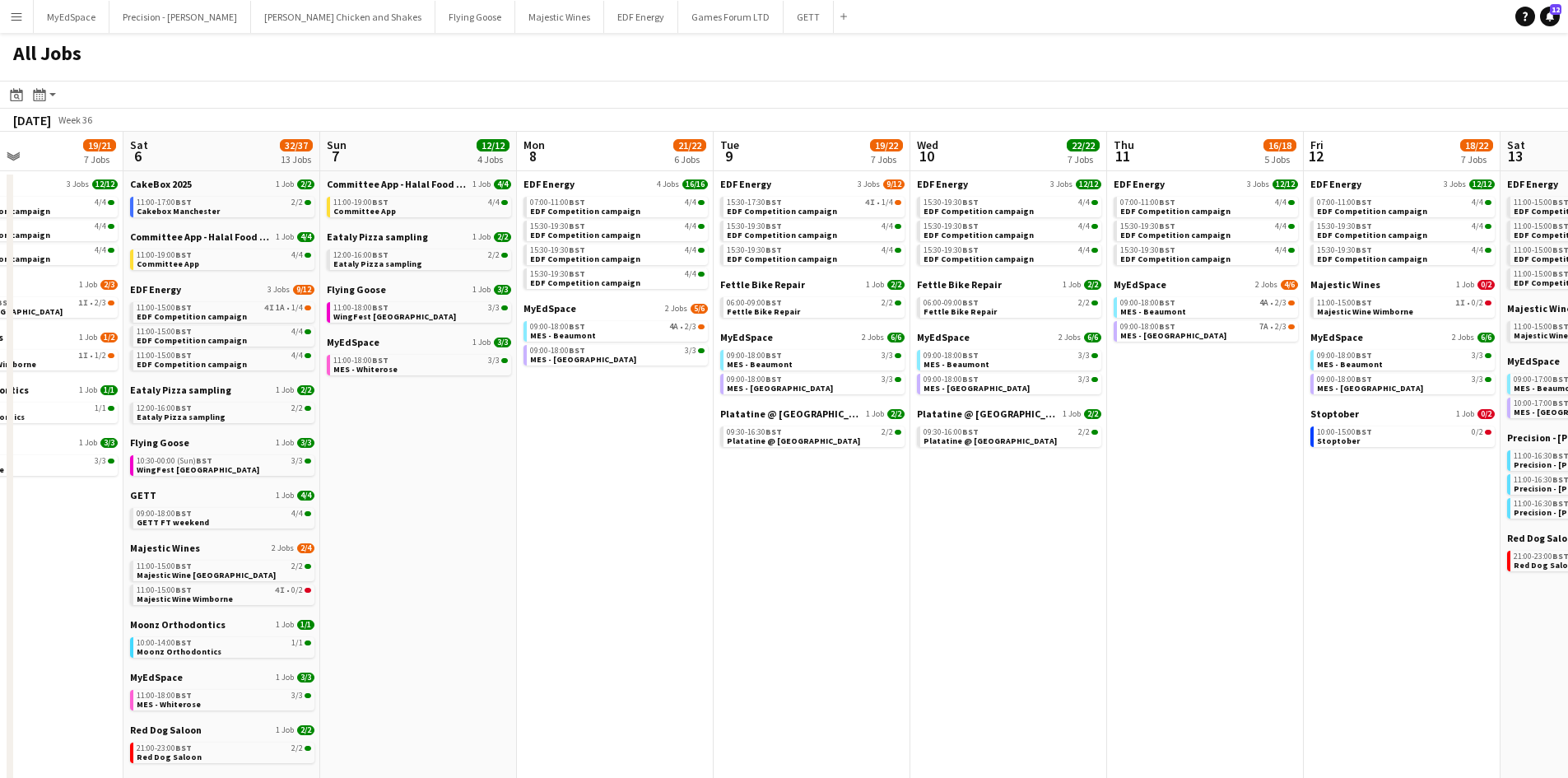
drag, startPoint x: 879, startPoint y: 538, endPoint x: 939, endPoint y: 544, distance: 60.3
click at [939, 544] on app-calendar-viewport "Wed 3 21/21 7 Jobs Thu 4 27/27 11 Jobs Fri 5 19/21 7 Jobs Sat 6 32/37 13 Jobs S…" at bounding box center [784, 697] width 1568 height 1132
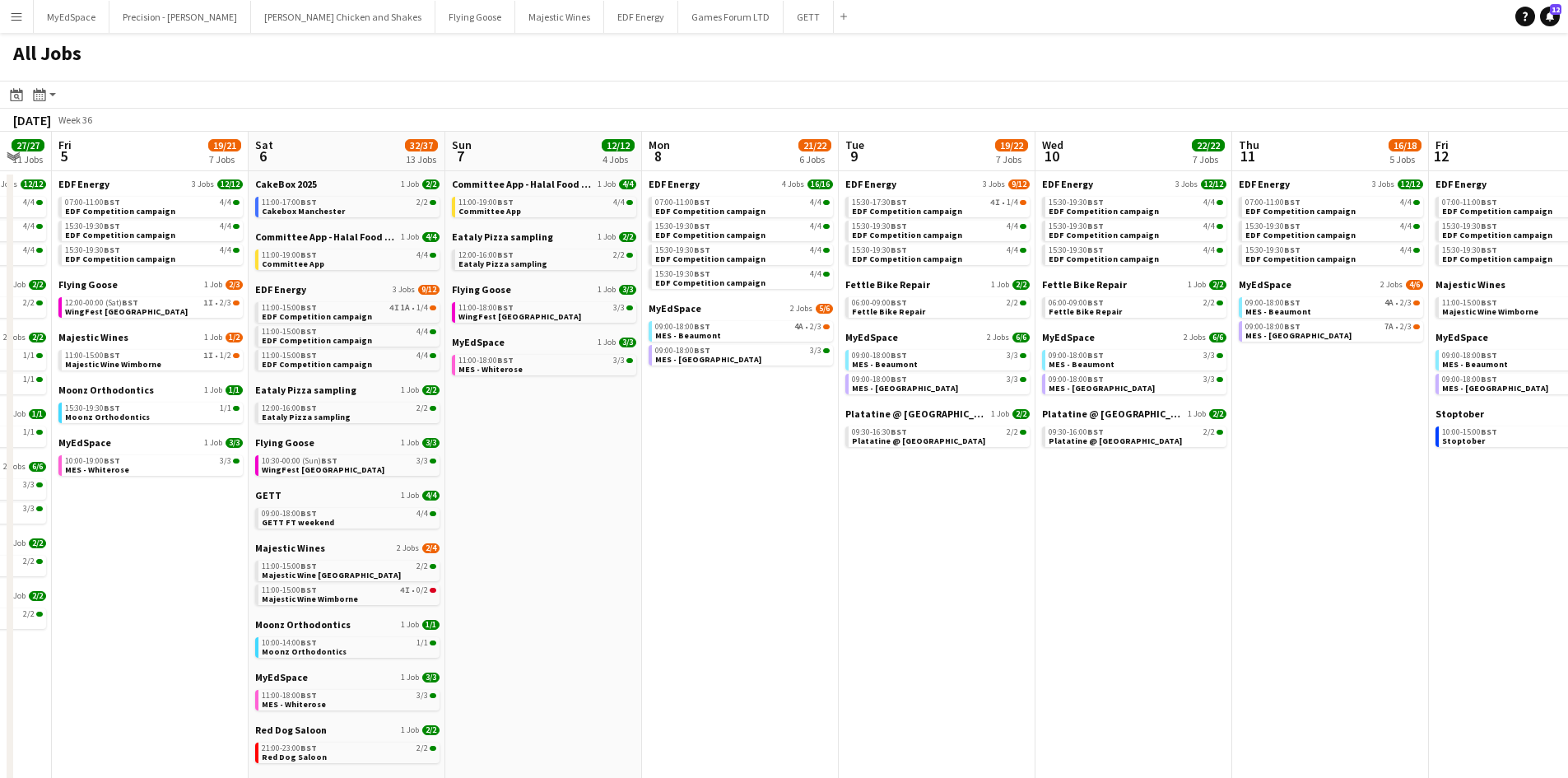
drag, startPoint x: 374, startPoint y: 444, endPoint x: 769, endPoint y: 497, distance: 398.5
click at [769, 498] on app-calendar-viewport "Wed 3 21/21 7 Jobs Thu 4 27/27 11 Jobs Fri 5 19/21 7 Jobs Sat 6 32/37 13 Jobs S…" at bounding box center [784, 697] width 1568 height 1132
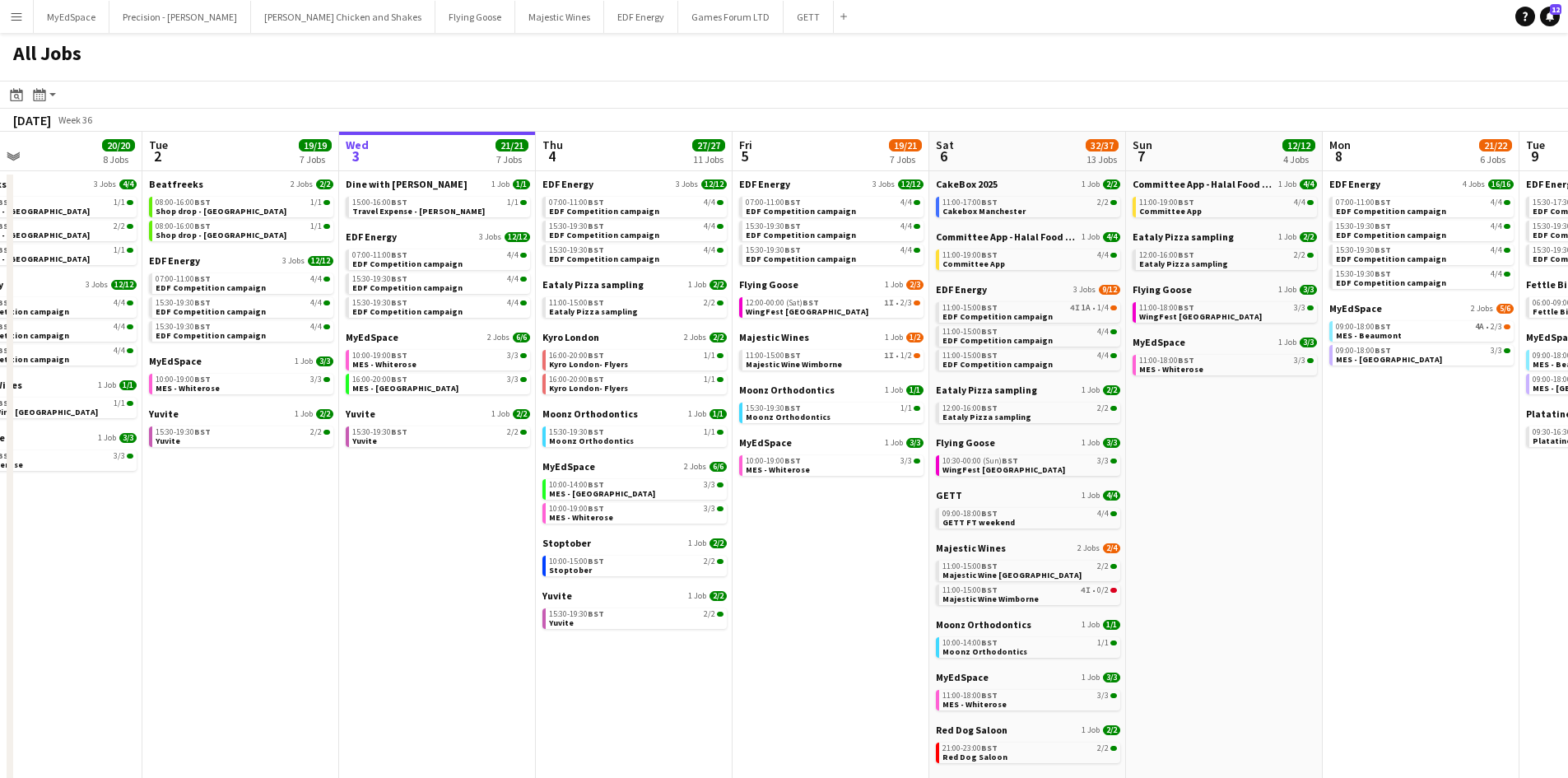
scroll to position [0, 455]
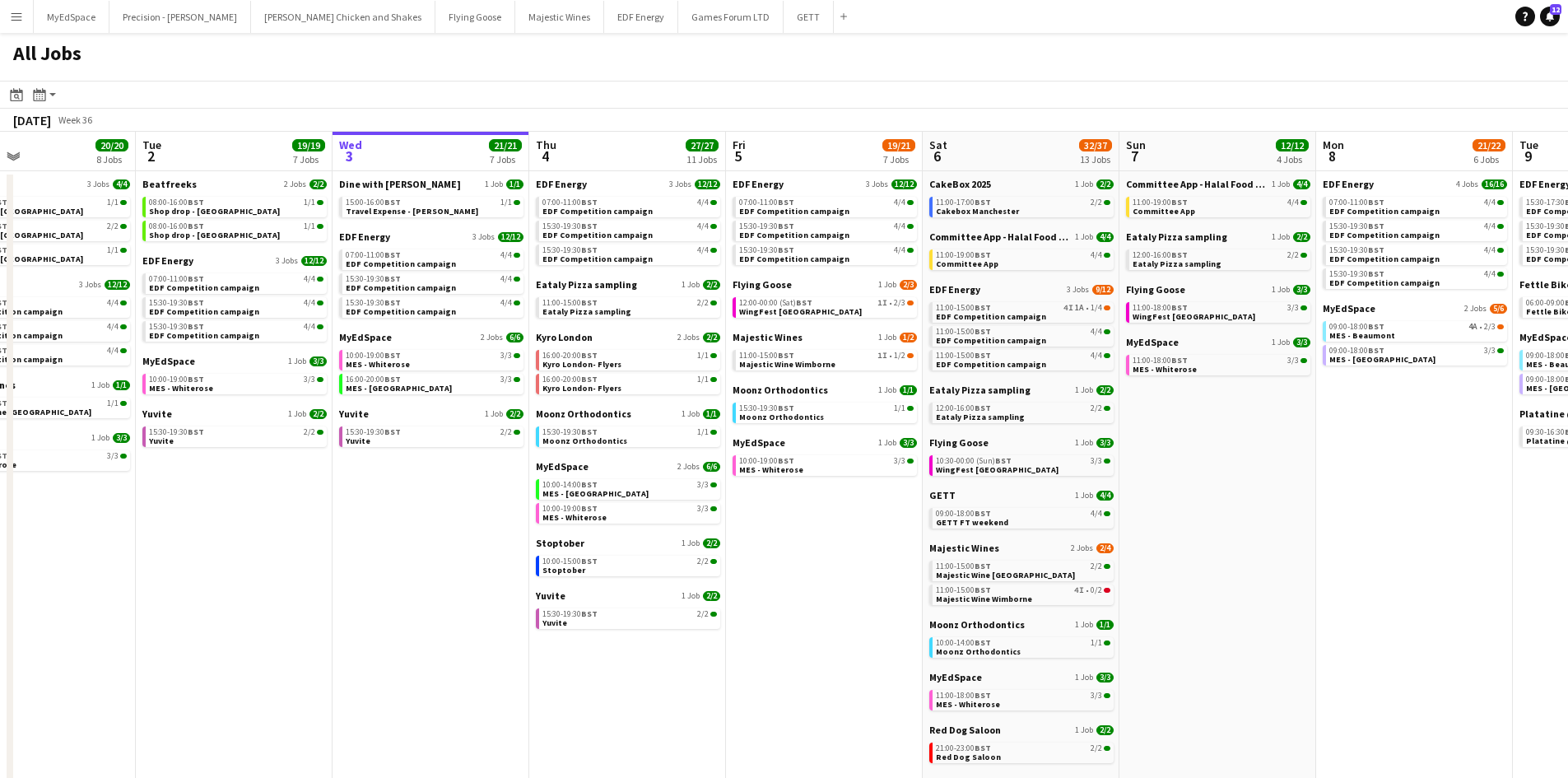
drag, startPoint x: 751, startPoint y: 545, endPoint x: 823, endPoint y: 541, distance: 72.1
click at [823, 541] on app-calendar-viewport "Sat 30 42/44 28 Jobs Sun 31 23/27 11 Jobs Mon 1 20/20 8 Jobs Tue 2 19/19 7 Jobs…" at bounding box center [784, 697] width 1568 height 1132
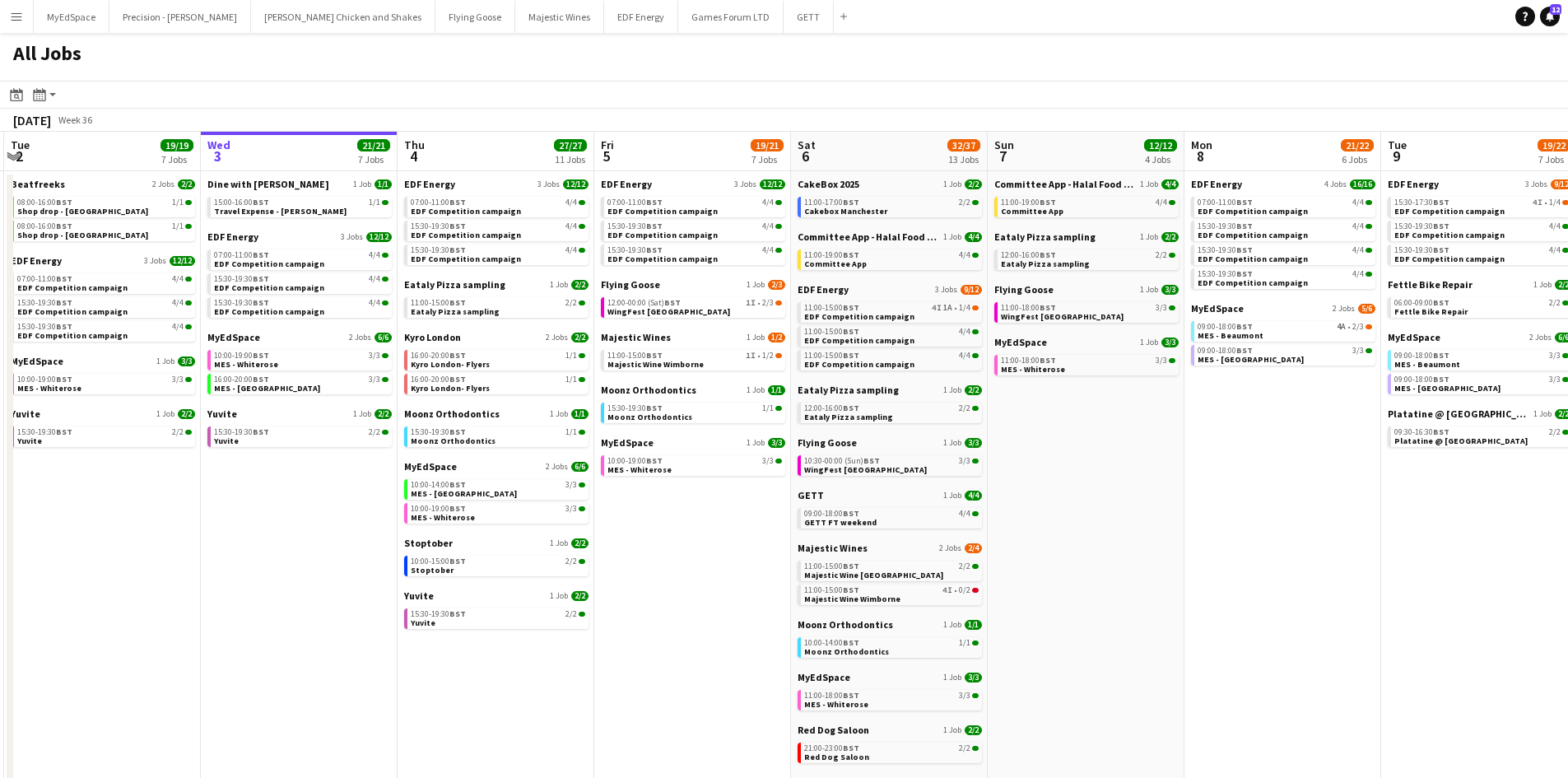
scroll to position [0, 632]
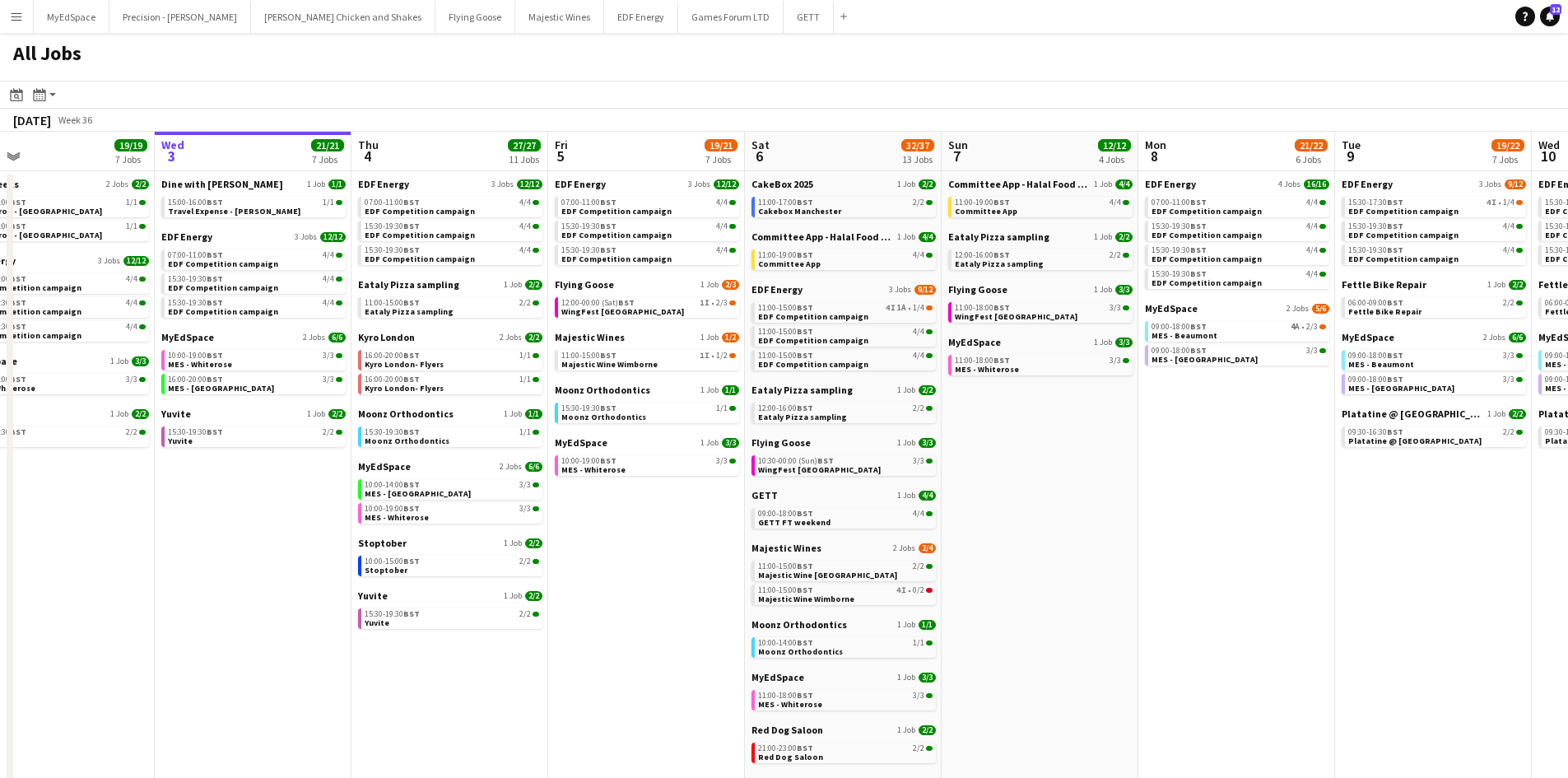
drag, startPoint x: 779, startPoint y: 420, endPoint x: 716, endPoint y: 411, distance: 63.6
click at [716, 411] on app-calendar-viewport "Sat 30 42/44 28 Jobs Sun 31 23/27 11 Jobs Mon 1 20/20 8 Jobs Tue 2 19/19 7 Jobs…" at bounding box center [784, 697] width 1568 height 1132
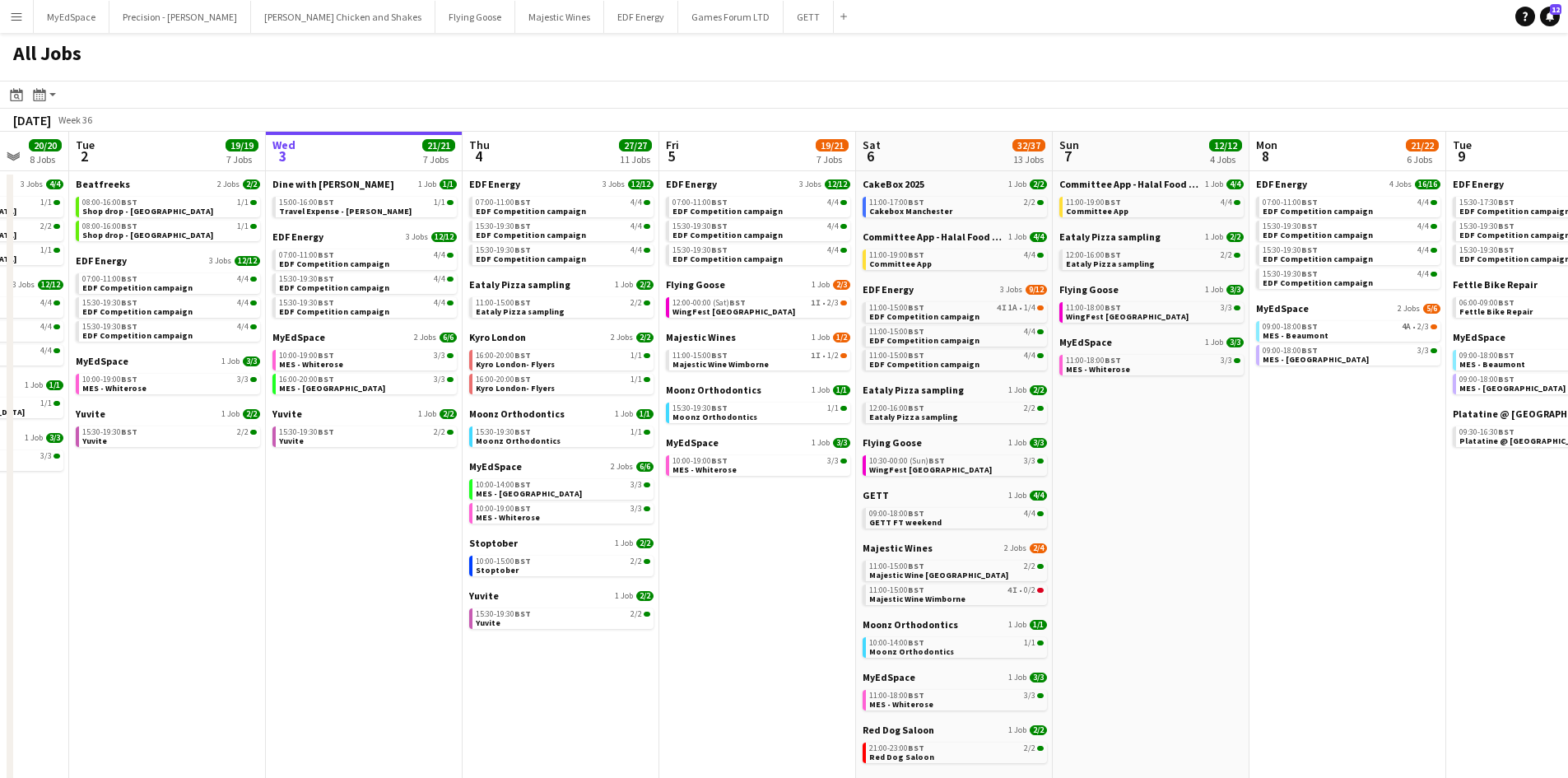
drag, startPoint x: 1021, startPoint y: 511, endPoint x: 760, endPoint y: 492, distance: 261.7
click at [760, 492] on app-calendar-viewport "Sat 30 42/44 28 Jobs Sun 31 23/27 11 Jobs Mon 1 20/20 8 Jobs Tue 2 19/19 7 Jobs…" at bounding box center [784, 697] width 1568 height 1132
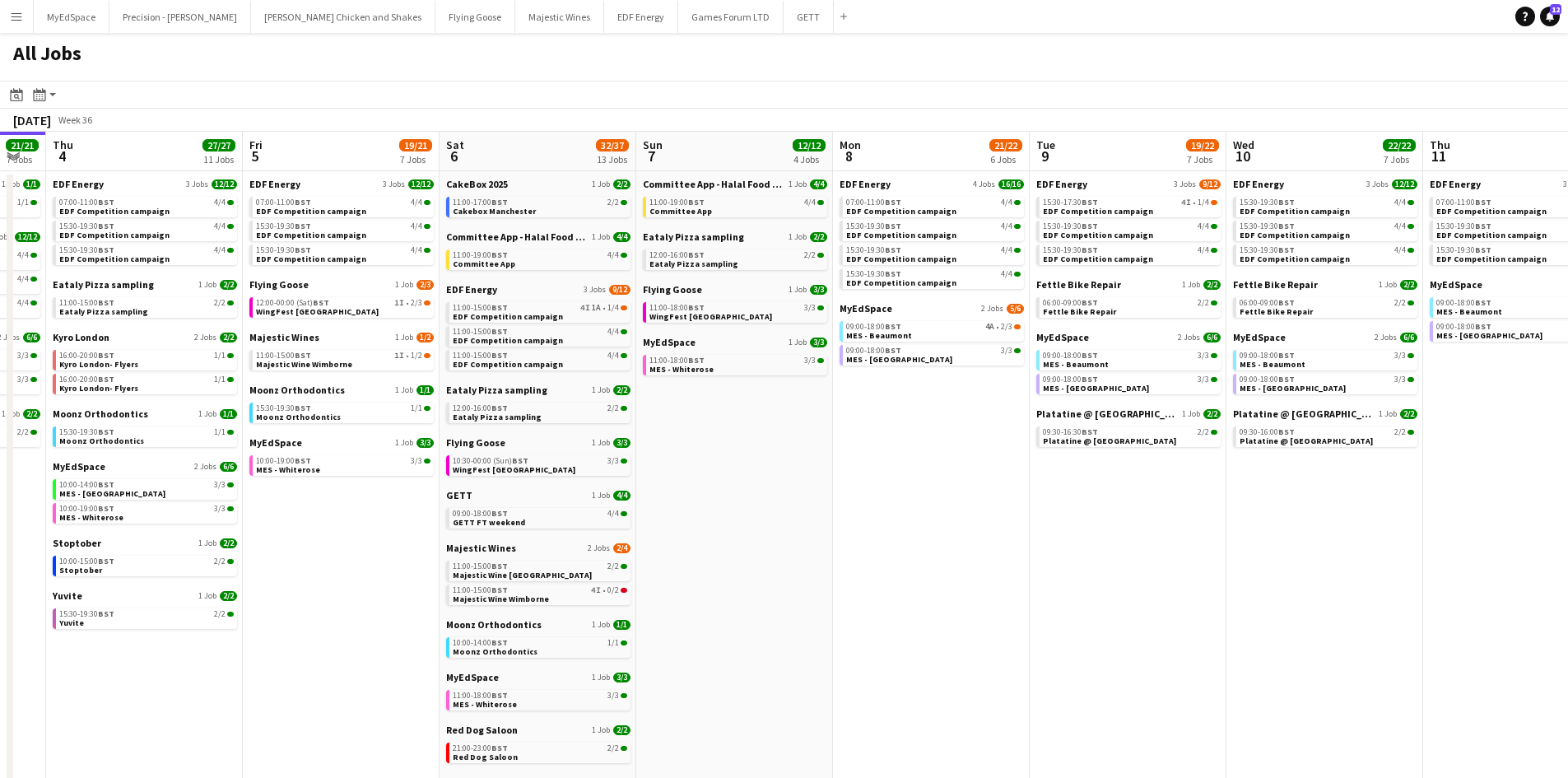
drag, startPoint x: 1128, startPoint y: 497, endPoint x: 721, endPoint y: 468, distance: 408.0
click at [723, 467] on app-calendar-viewport "Mon 1 20/20 8 Jobs Tue 2 19/19 7 Jobs Wed 3 21/21 7 Jobs Thu 4 27/27 11 Jobs Fr…" at bounding box center [784, 697] width 1568 height 1132
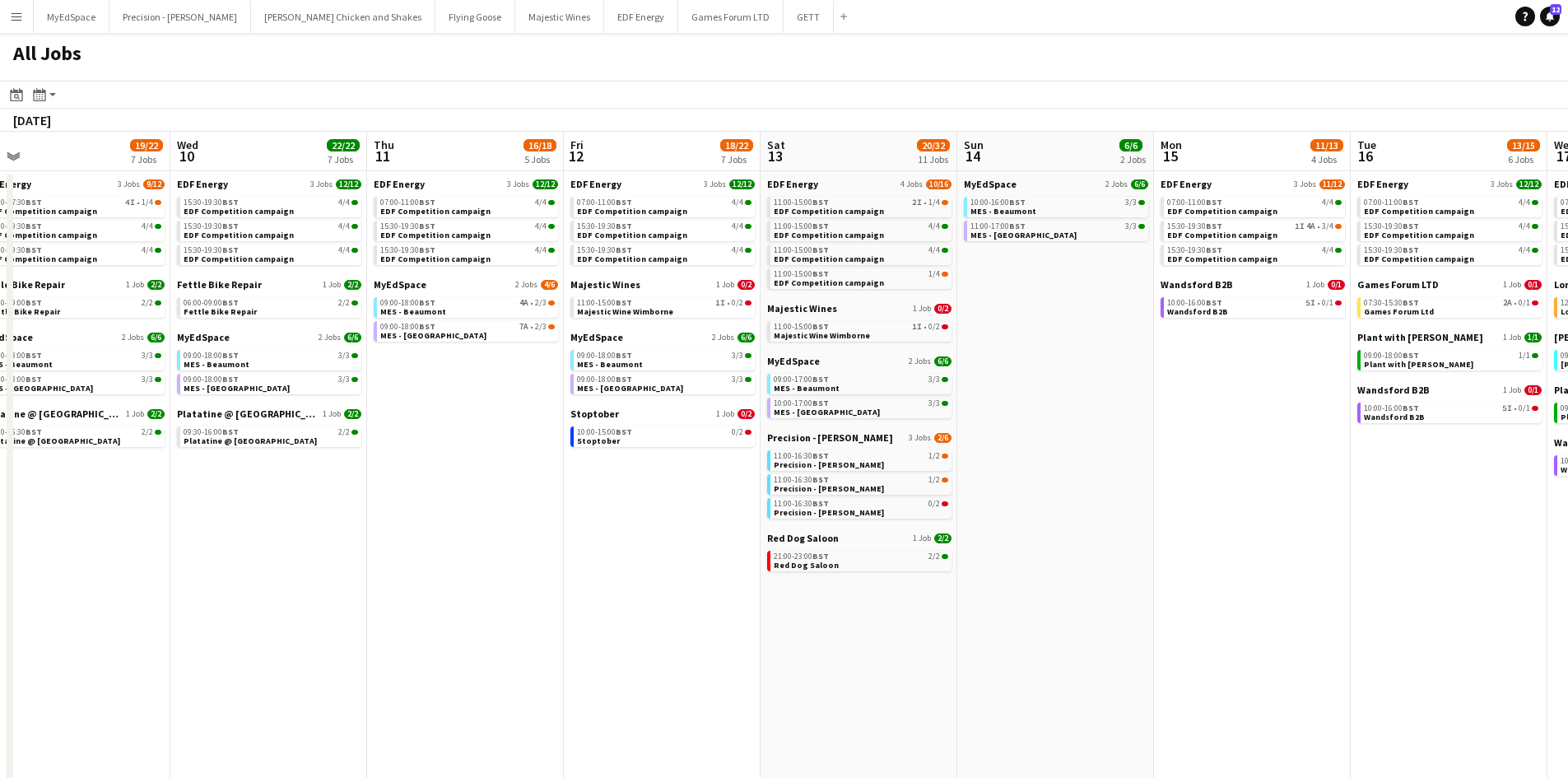
scroll to position [0, 674]
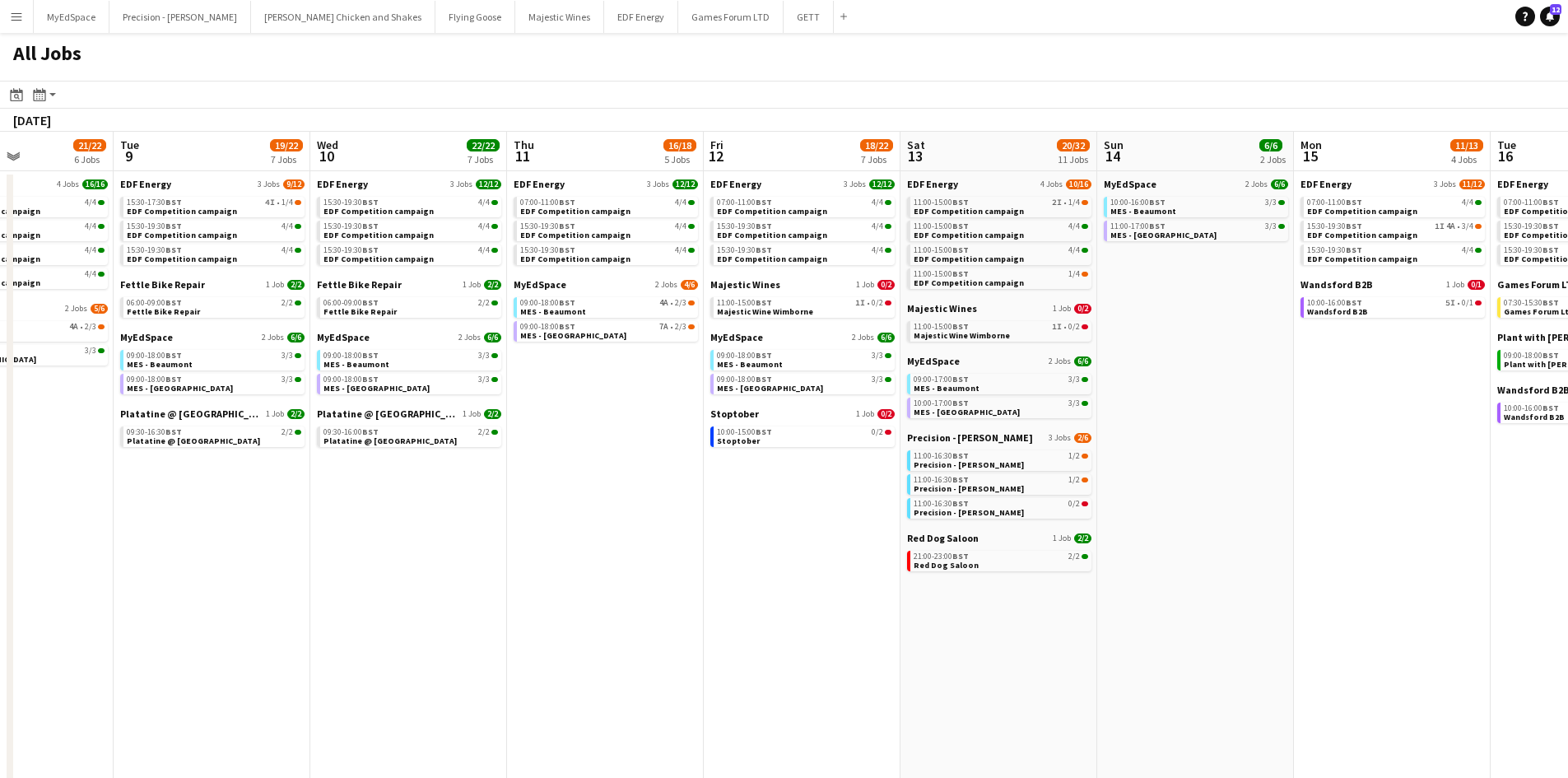
drag, startPoint x: 1159, startPoint y: 579, endPoint x: 748, endPoint y: 577, distance: 411.0
click at [738, 579] on app-calendar-viewport "Fri 5 19/21 7 Jobs Sat 6 32/37 13 Jobs Sun 7 12/12 4 Jobs Mon 8 21/22 6 Jobs Tu…" at bounding box center [784, 697] width 1568 height 1132
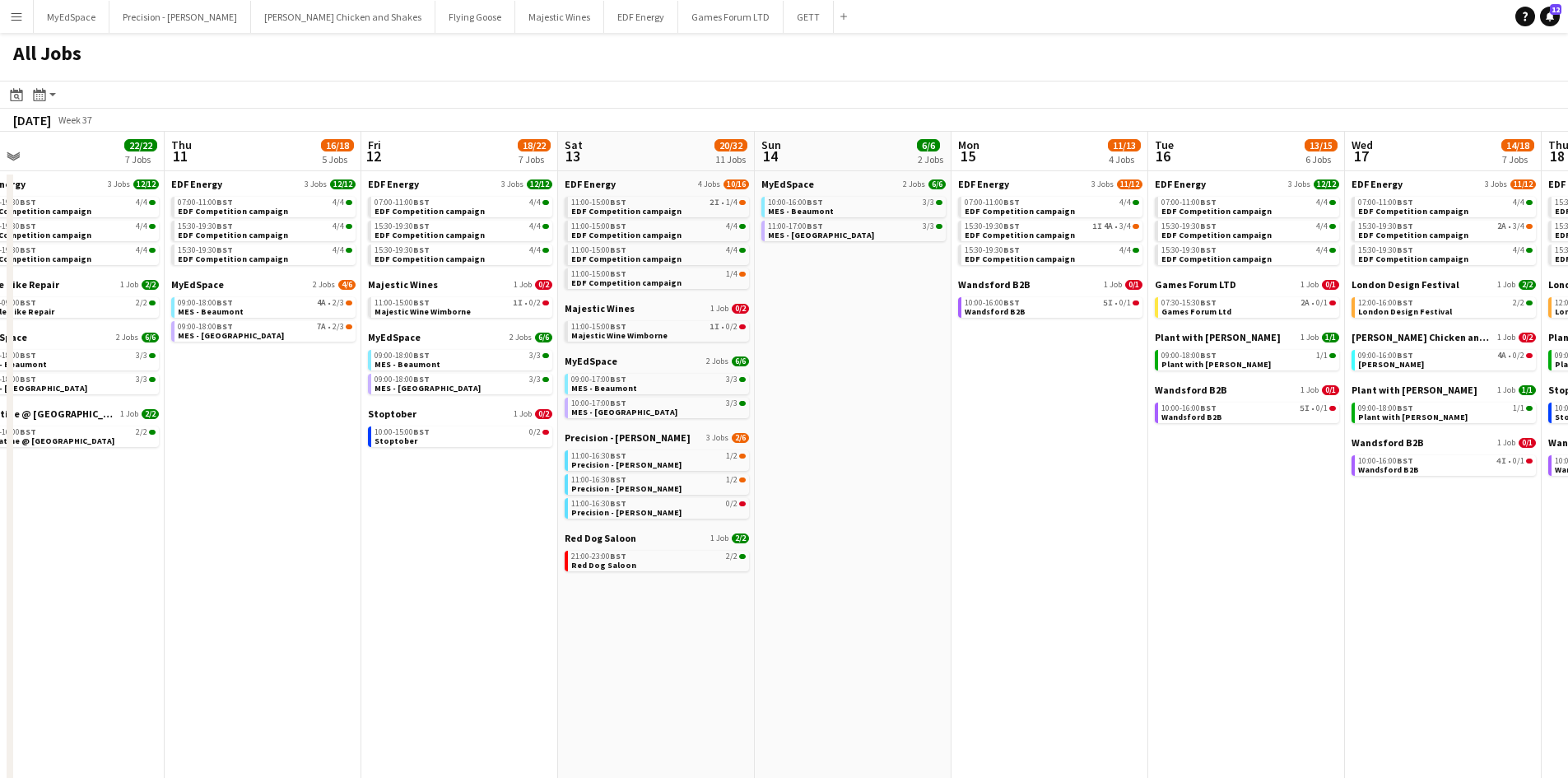
scroll to position [0, 665]
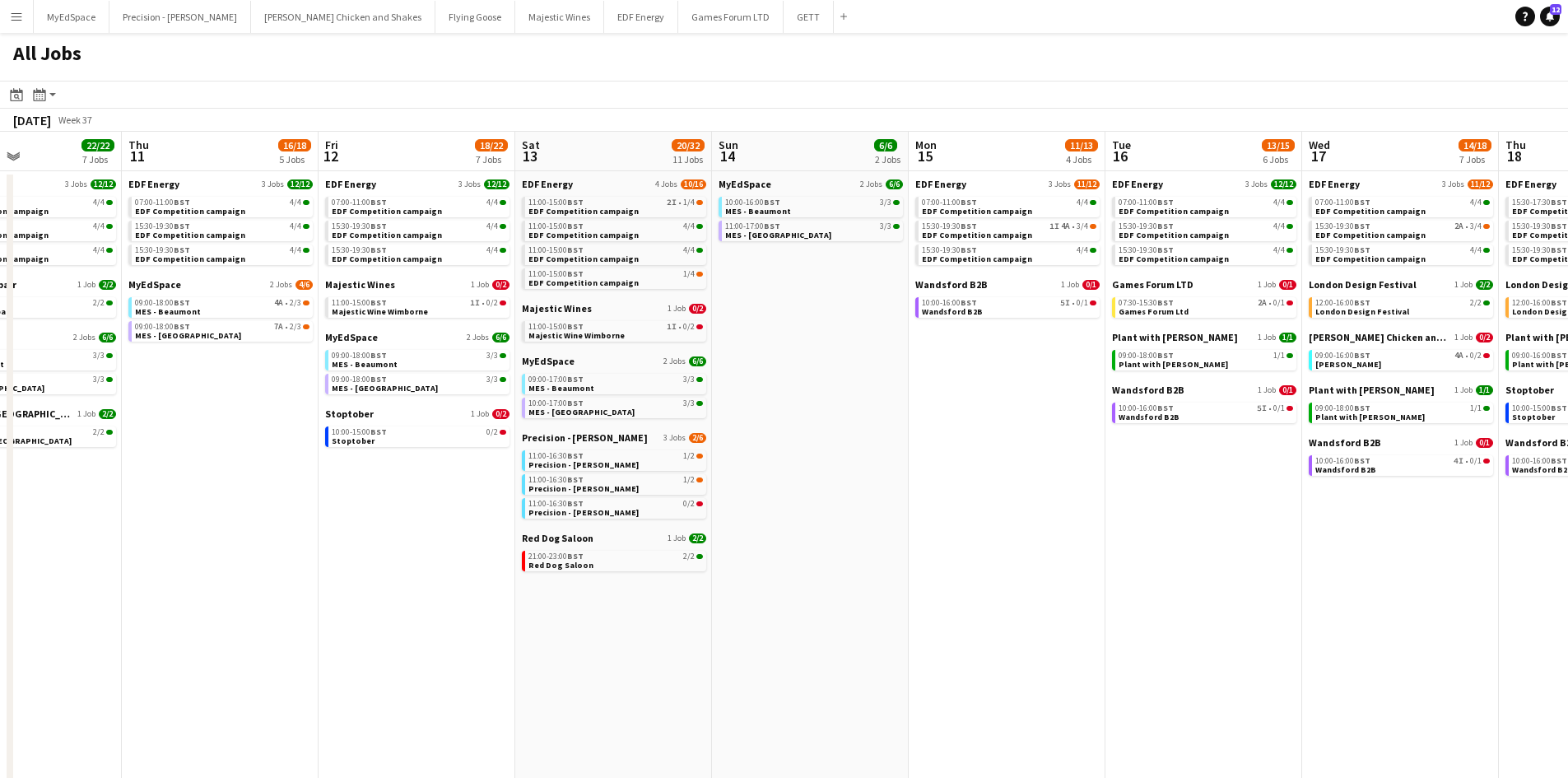
drag, startPoint x: 916, startPoint y: 574, endPoint x: 531, endPoint y: 556, distance: 385.4
click at [531, 556] on app-calendar-viewport "Sun 7 12/12 4 Jobs Mon 8 21/22 6 Jobs Tue 9 19/22 7 Jobs Wed 10 22/22 7 Jobs Th…" at bounding box center [784, 697] width 1568 height 1132
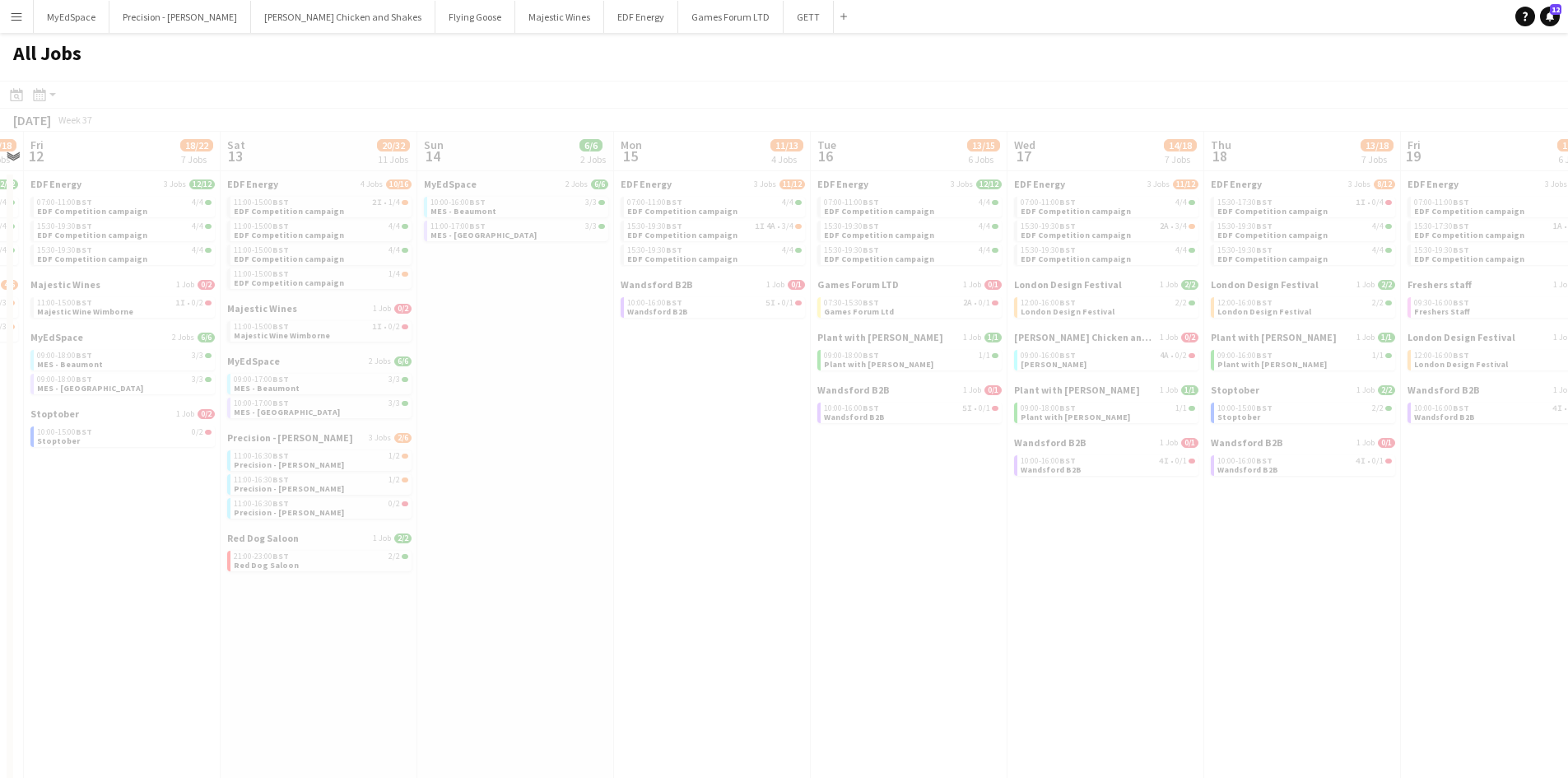
drag, startPoint x: 1161, startPoint y: 559, endPoint x: 738, endPoint y: 484, distance: 429.6
click at [738, 484] on app-all-jobs "All Jobs Date picker [DATE] [DATE] [DATE] M [DATE] T [DATE] W [DATE] T [DATE] F…" at bounding box center [784, 648] width 1568 height 1231
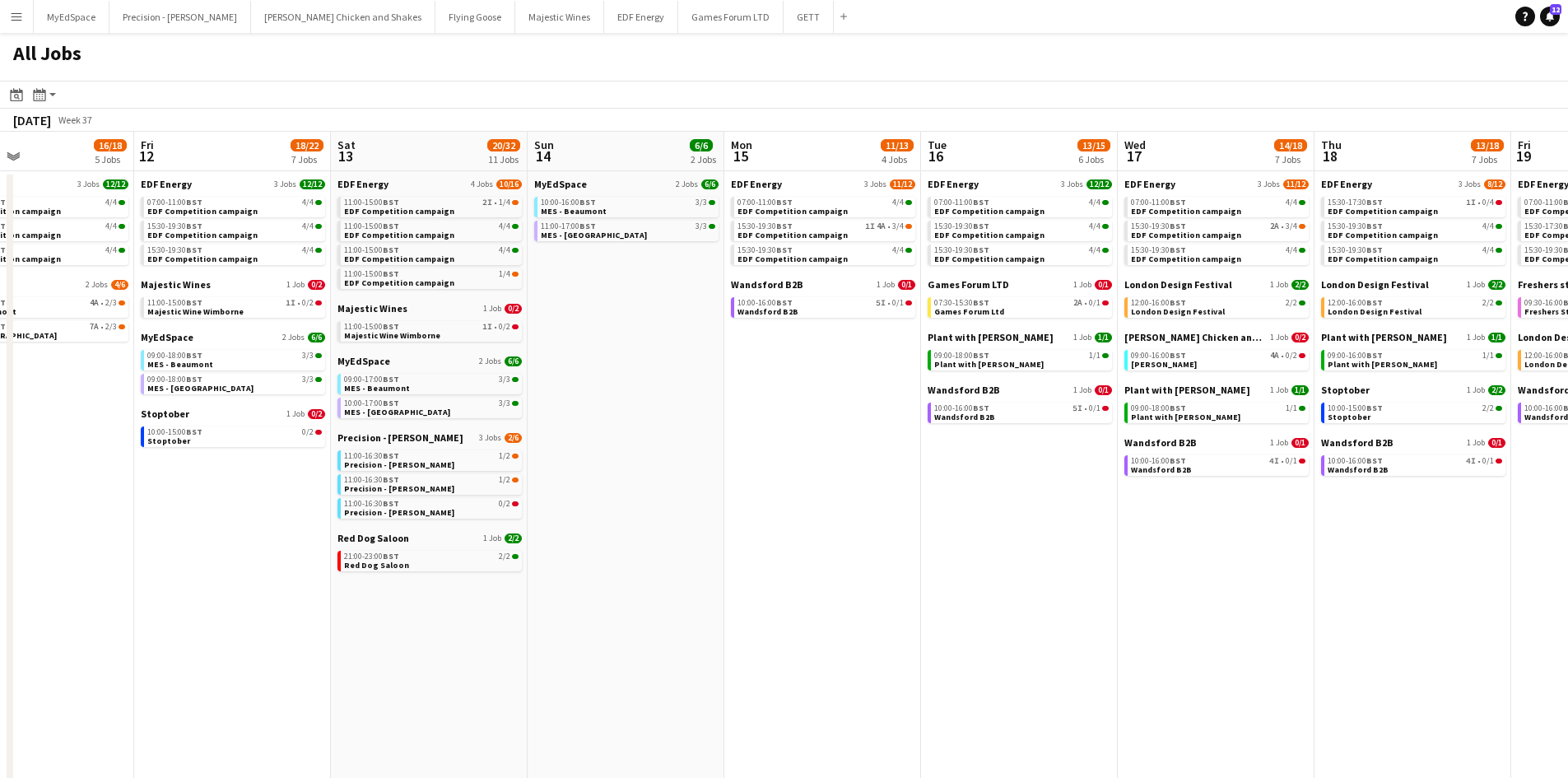
drag, startPoint x: 1107, startPoint y: 536, endPoint x: 823, endPoint y: 532, distance: 284.0
click at [823, 532] on app-calendar-viewport "Tue 9 19/22 7 Jobs Wed 10 22/22 7 Jobs Thu 11 16/18 5 Jobs Fri 12 18/22 7 Jobs …" at bounding box center [784, 697] width 1568 height 1132
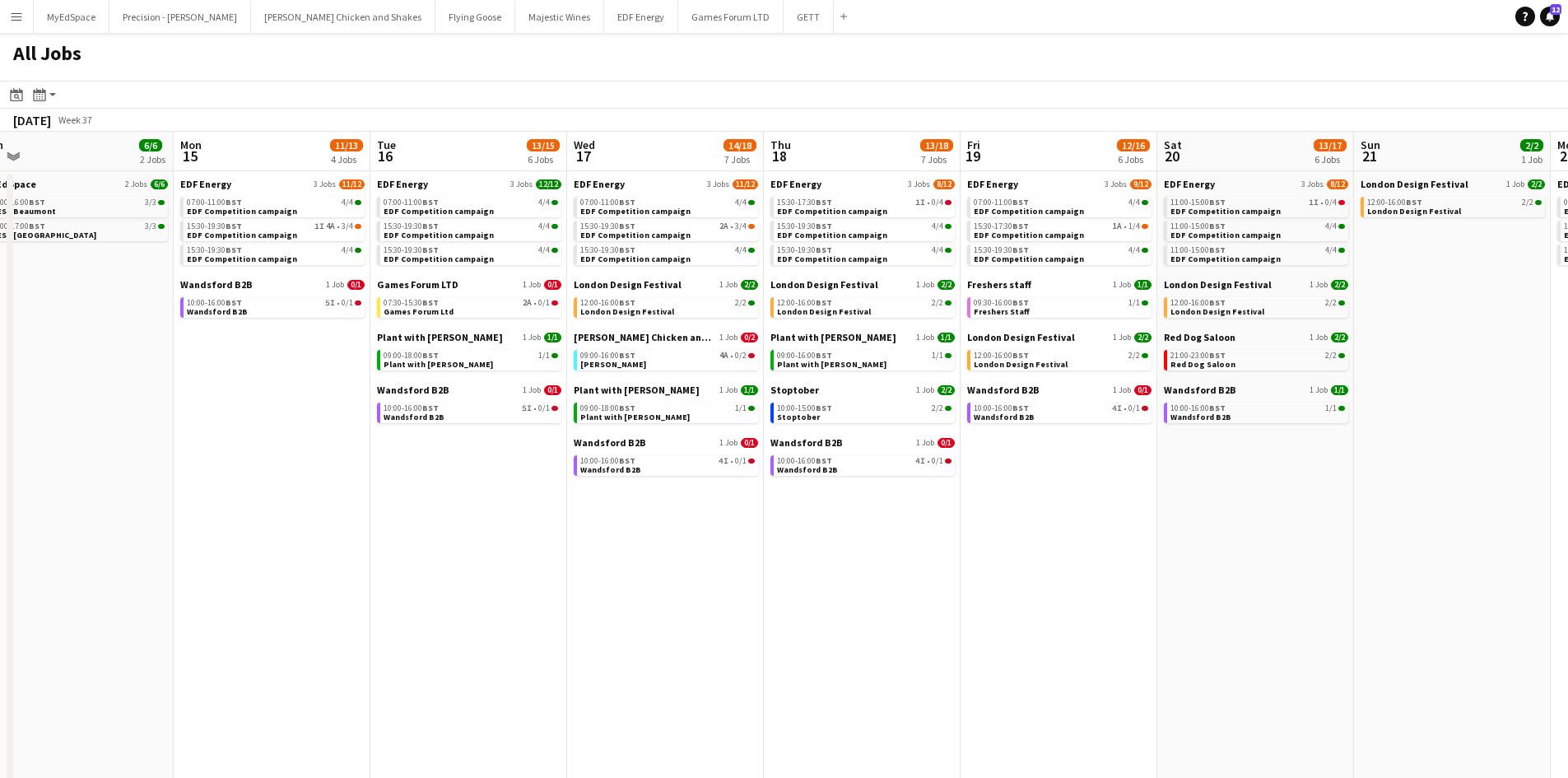
drag, startPoint x: 1085, startPoint y: 548, endPoint x: 828, endPoint y: 540, distance: 257.1
click at [830, 540] on app-calendar-viewport "Thu 11 16/18 5 Jobs Fri 12 18/22 7 Jobs Sat 13 20/32 11 Jobs Sun 14 6/6 2 Jobs …" at bounding box center [784, 697] width 1568 height 1132
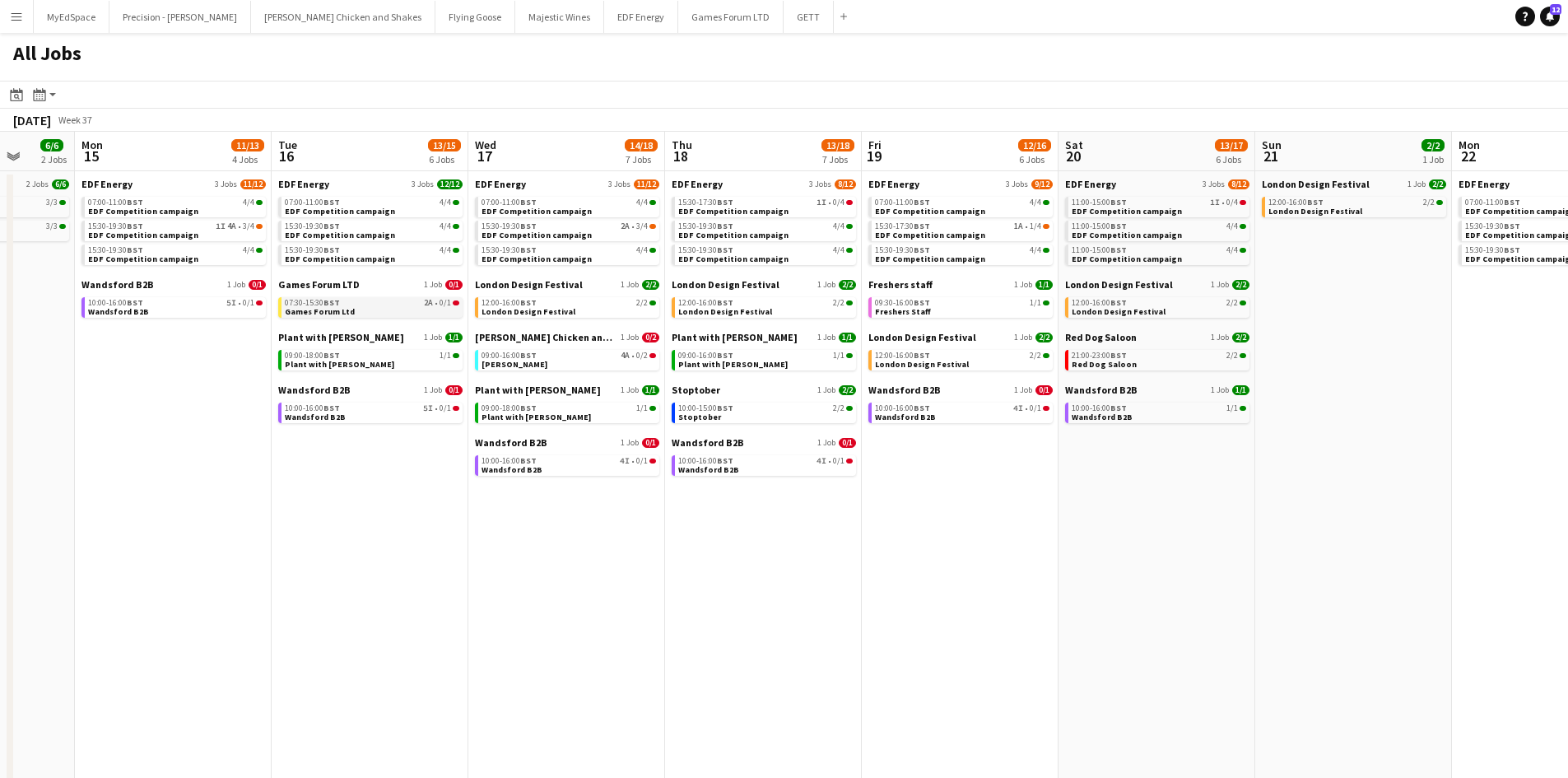
click at [437, 301] on div "07:30-15:30 BST 2A • 0/1" at bounding box center [371, 302] width 174 height 8
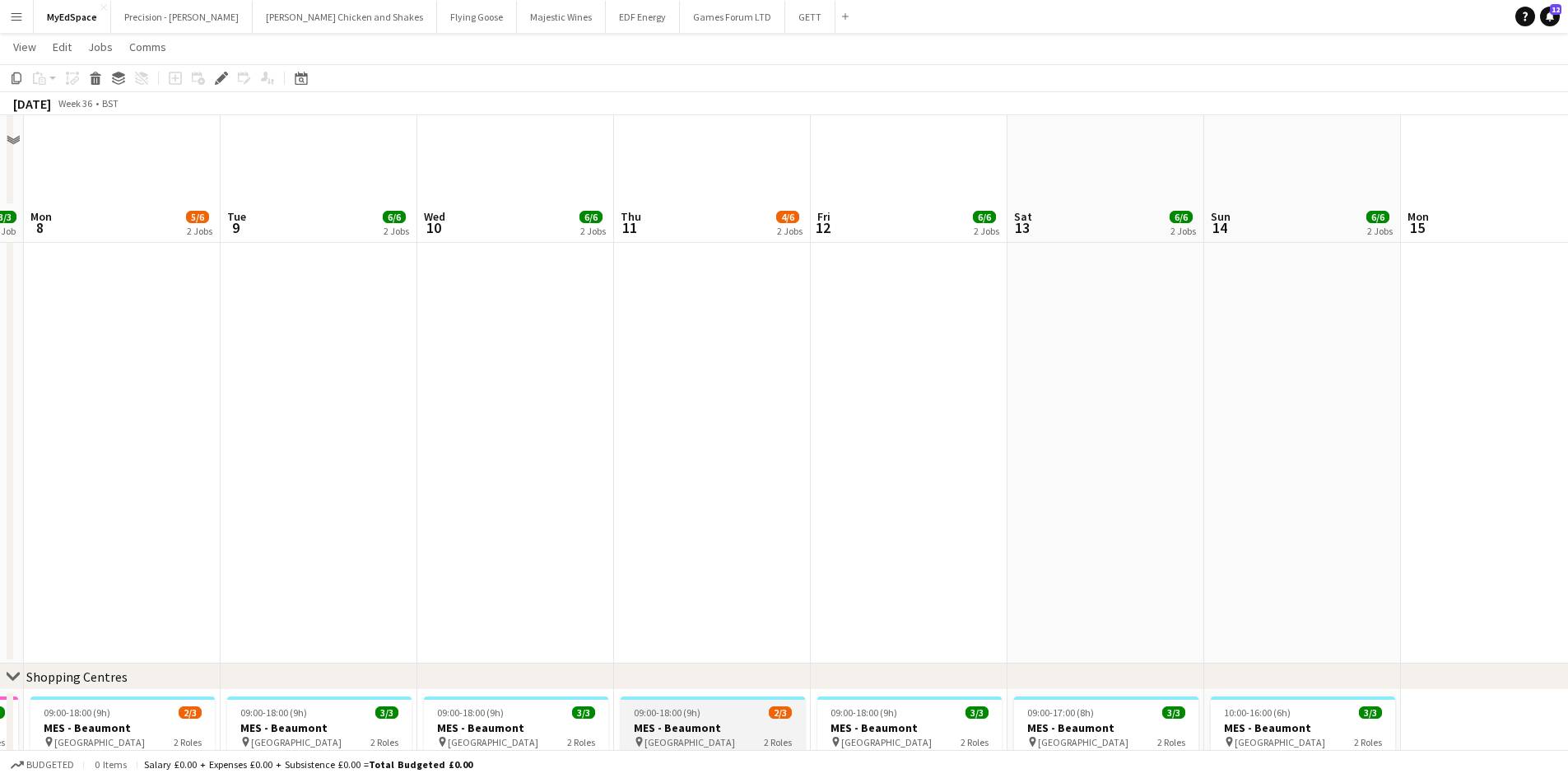
scroll to position [869, 0]
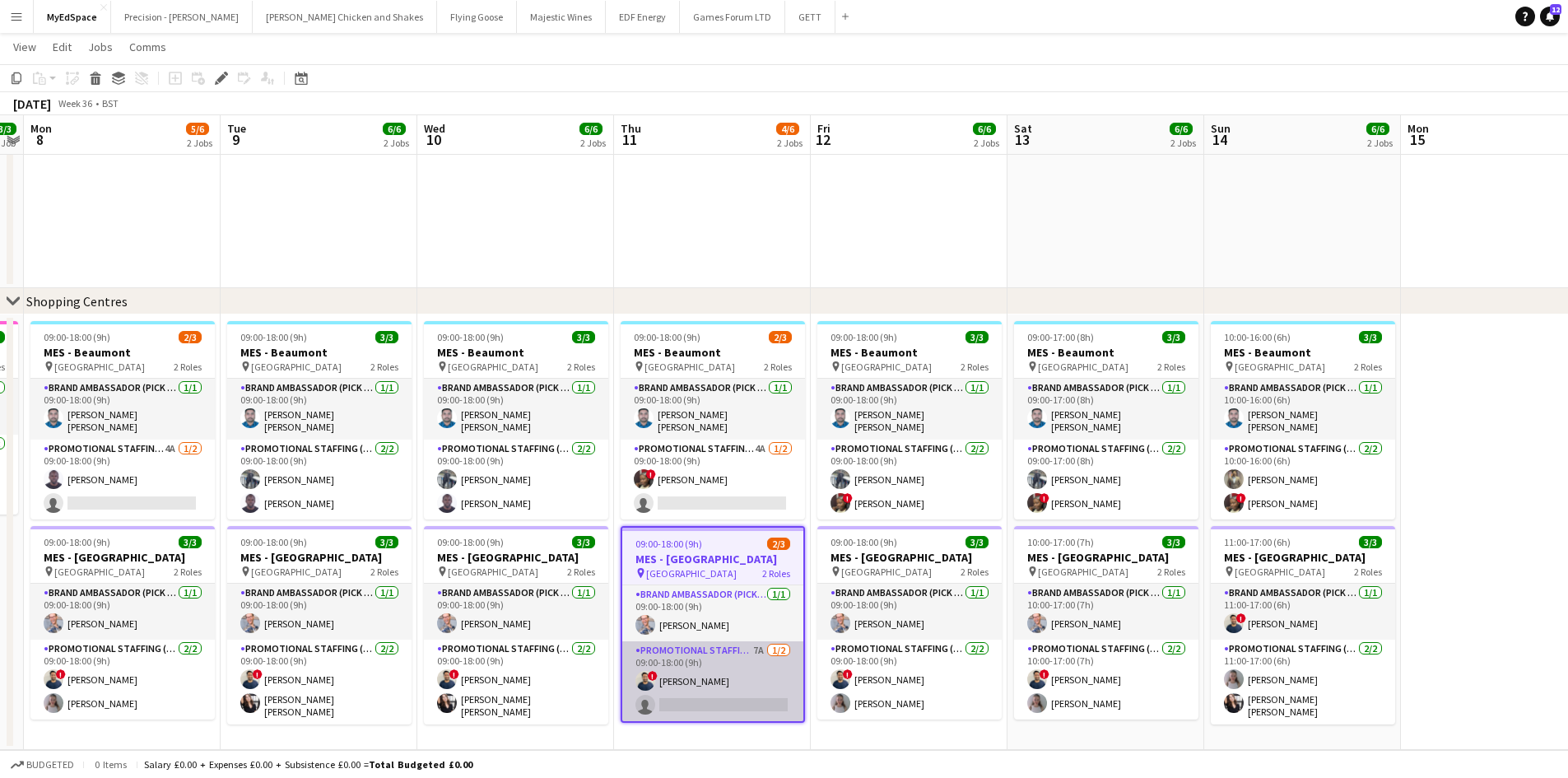
click at [759, 653] on app-card-role "Promotional Staffing (Brand Ambassadors) 7A [DATE] 09:00-18:00 (9h) ! [PERSON_N…" at bounding box center [712, 681] width 181 height 80
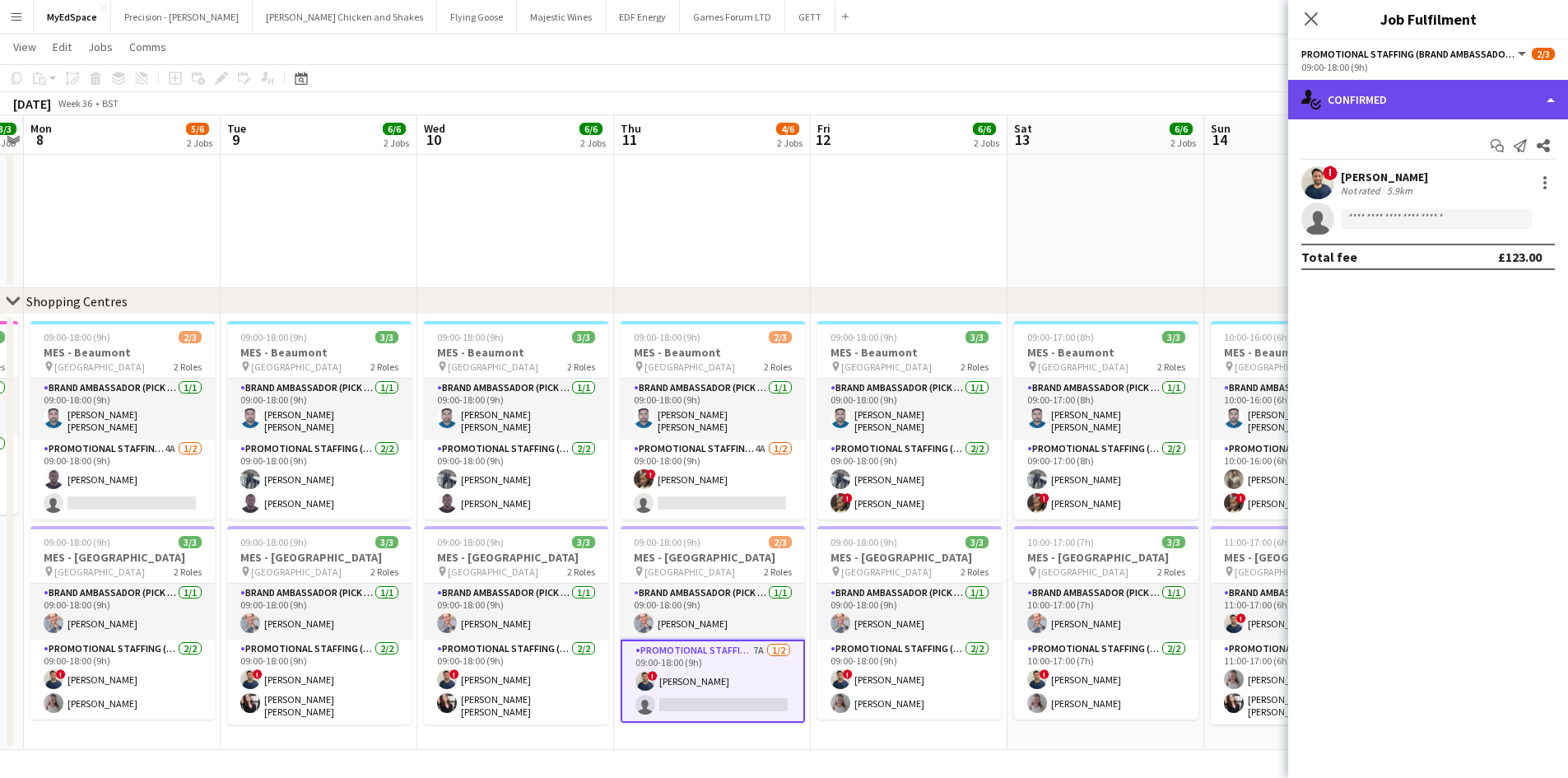
click at [1444, 104] on div "single-neutral-actions-check-2 Confirmed" at bounding box center [1427, 99] width 279 height 39
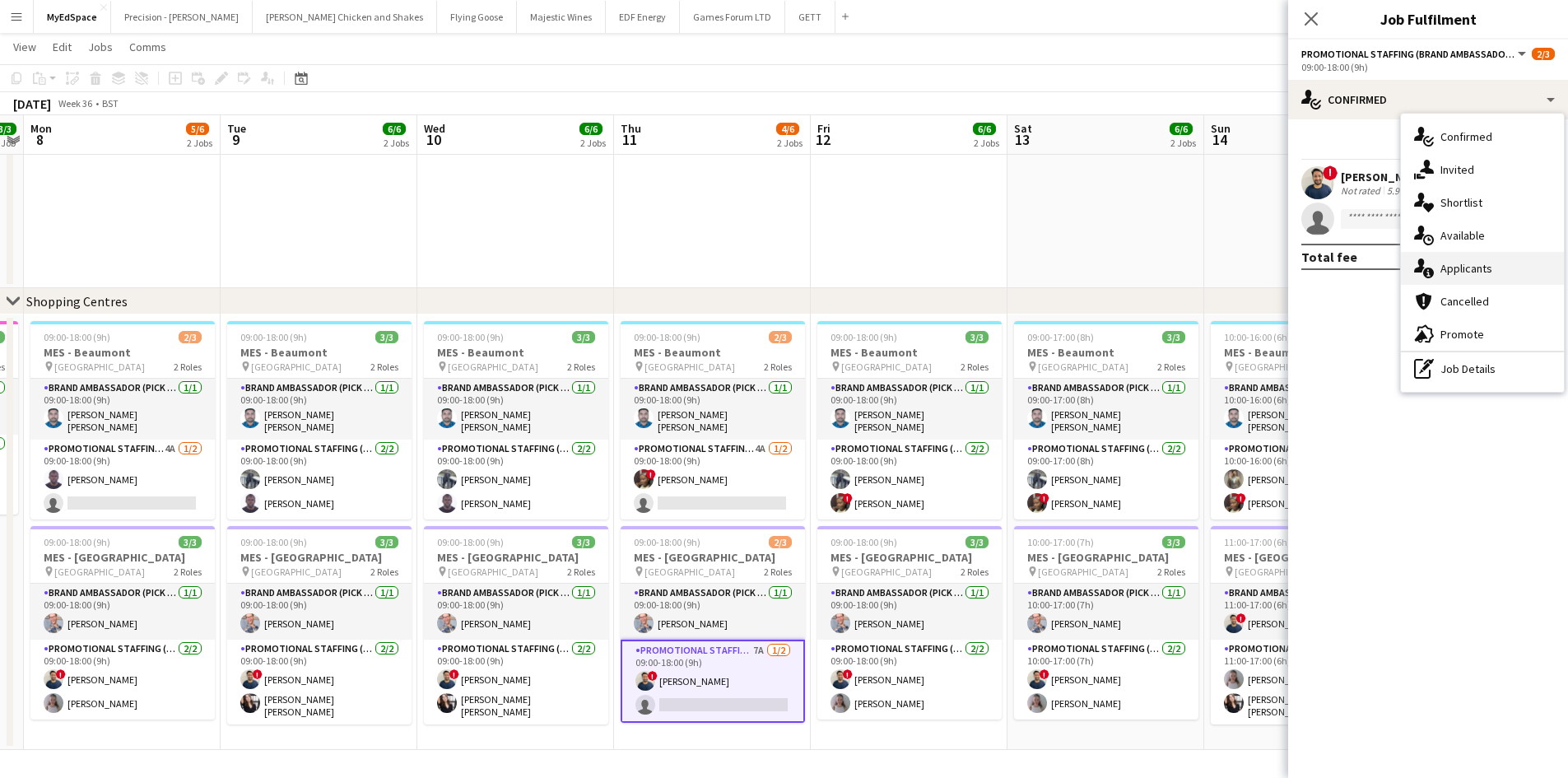
click at [1481, 271] on span "Applicants" at bounding box center [1466, 268] width 52 height 15
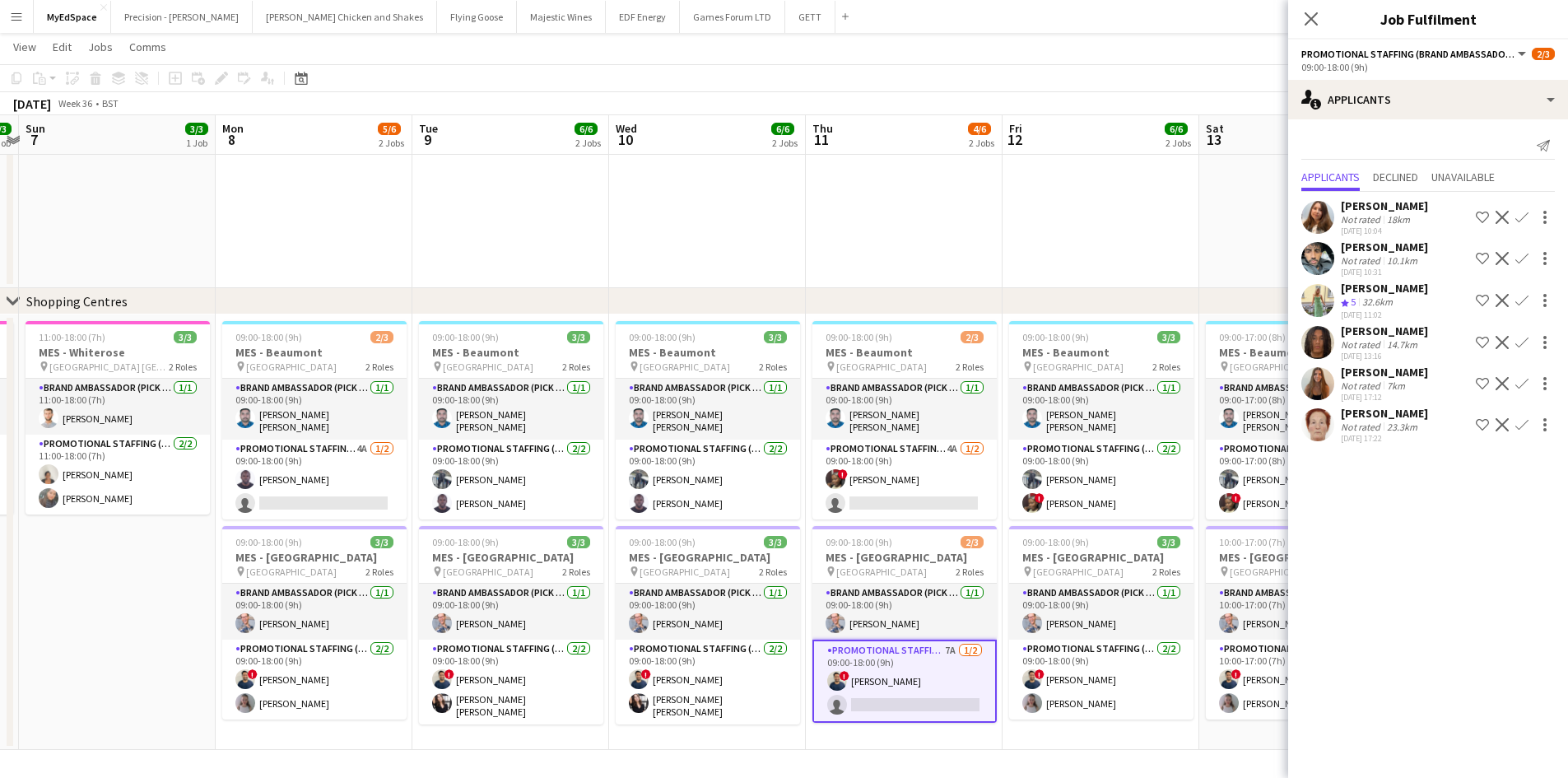
drag, startPoint x: 562, startPoint y: 667, endPoint x: 912, endPoint y: 677, distance: 350.1
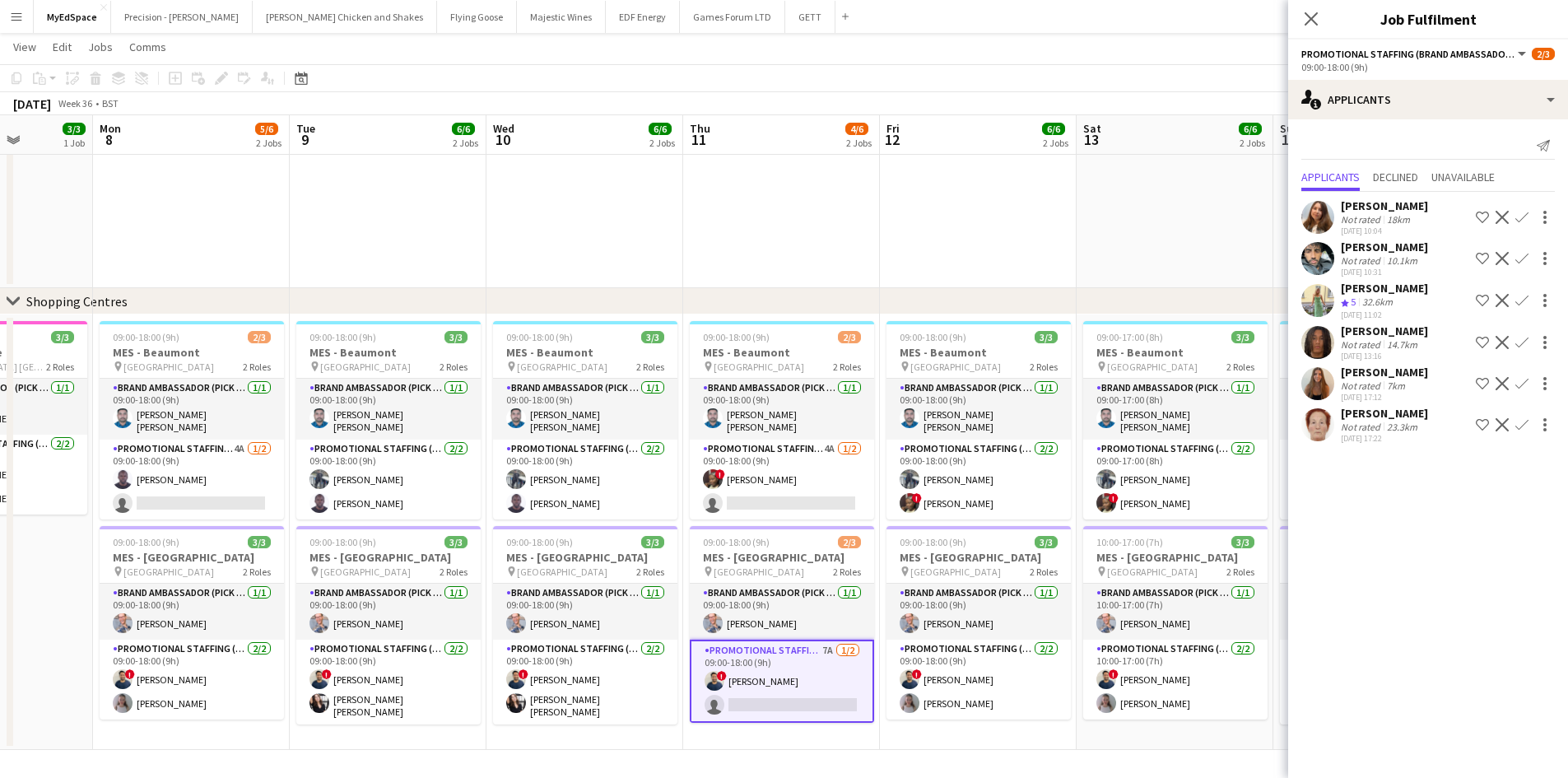
drag, startPoint x: 630, startPoint y: 640, endPoint x: 464, endPoint y: 640, distance: 166.0
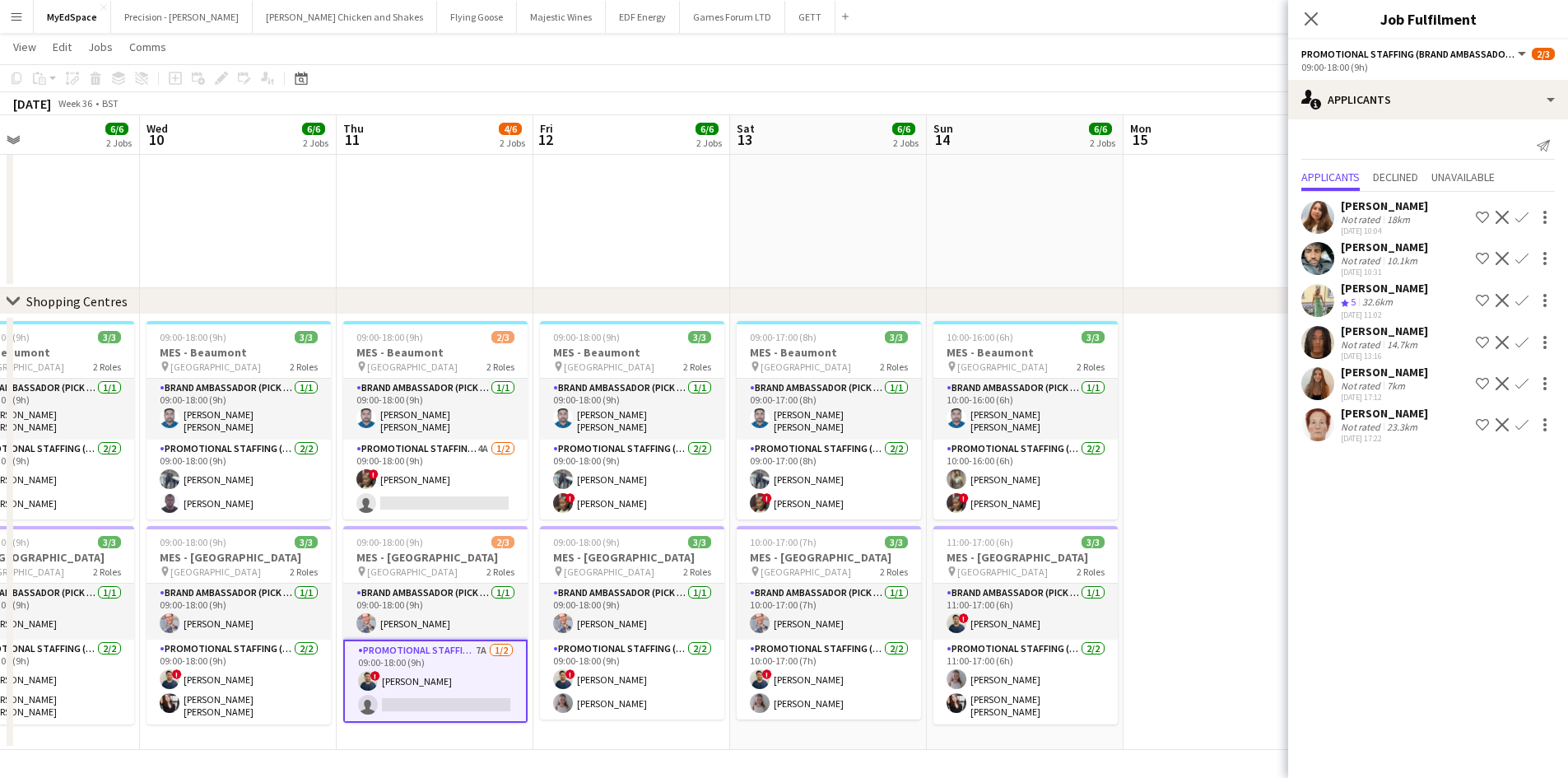
drag, startPoint x: 1041, startPoint y: 708, endPoint x: 726, endPoint y: 690, distance: 315.5
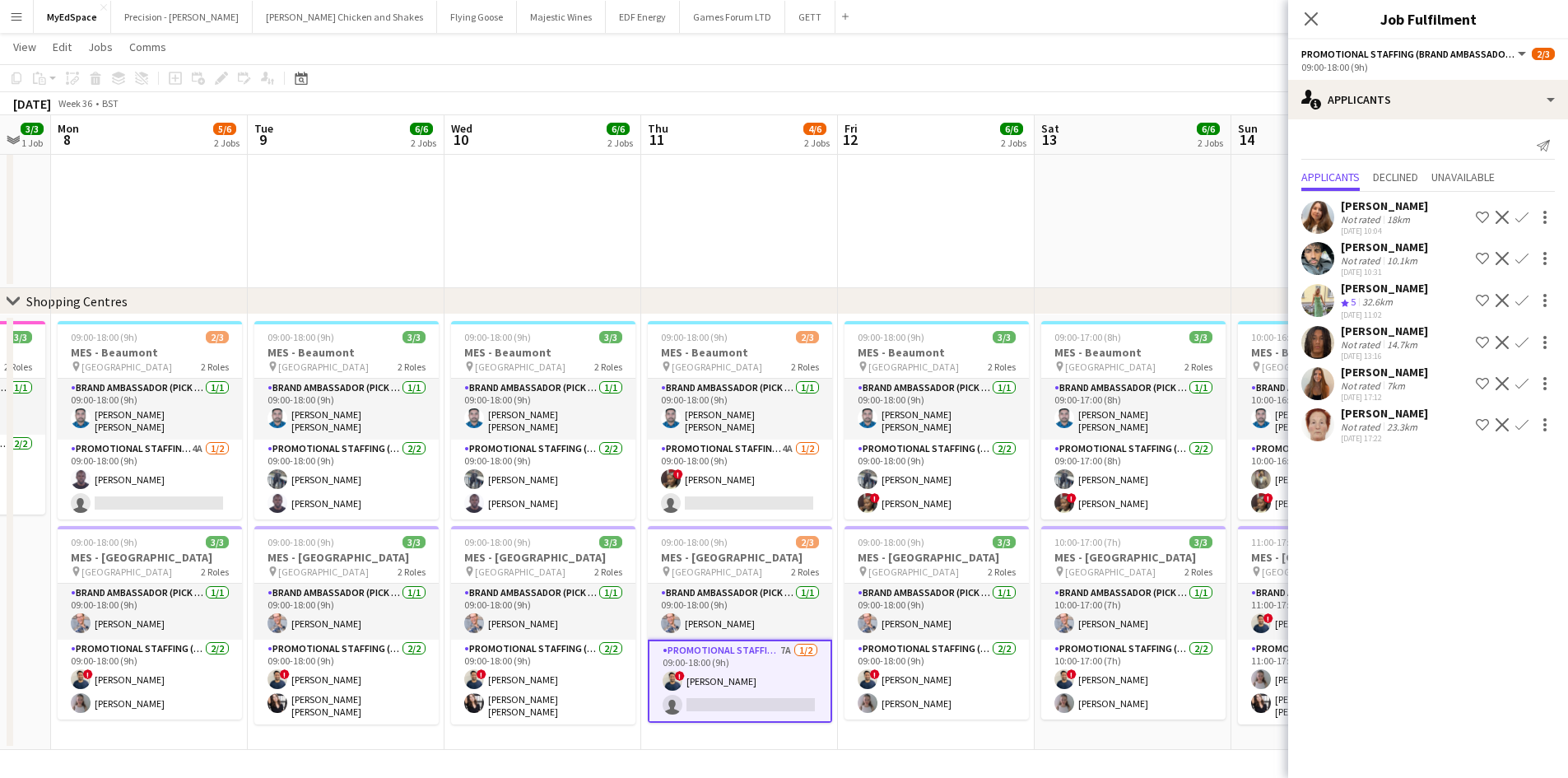
drag, startPoint x: 727, startPoint y: 685, endPoint x: 1025, endPoint y: 680, distance: 298.0
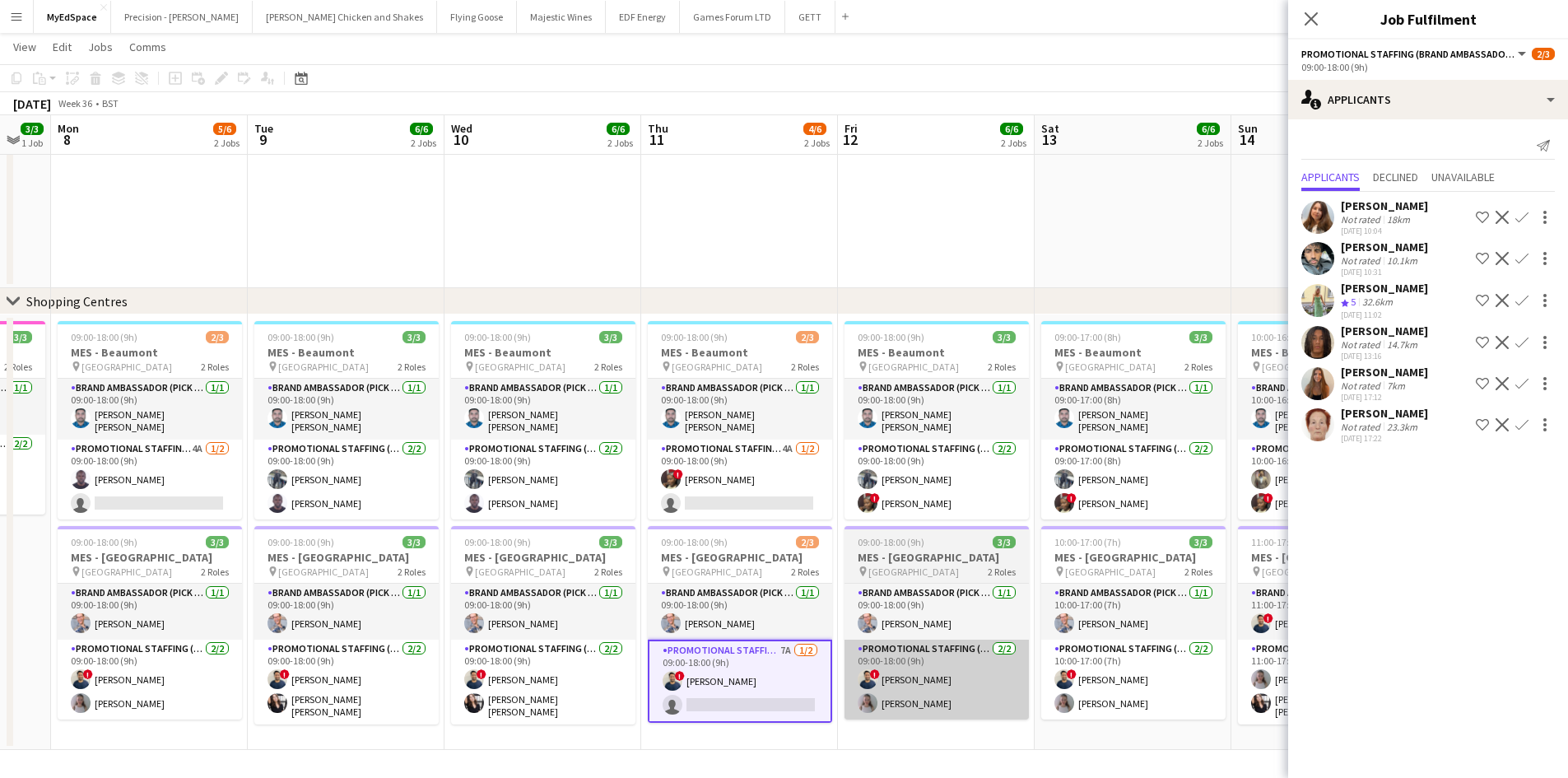
scroll to position [0, 343]
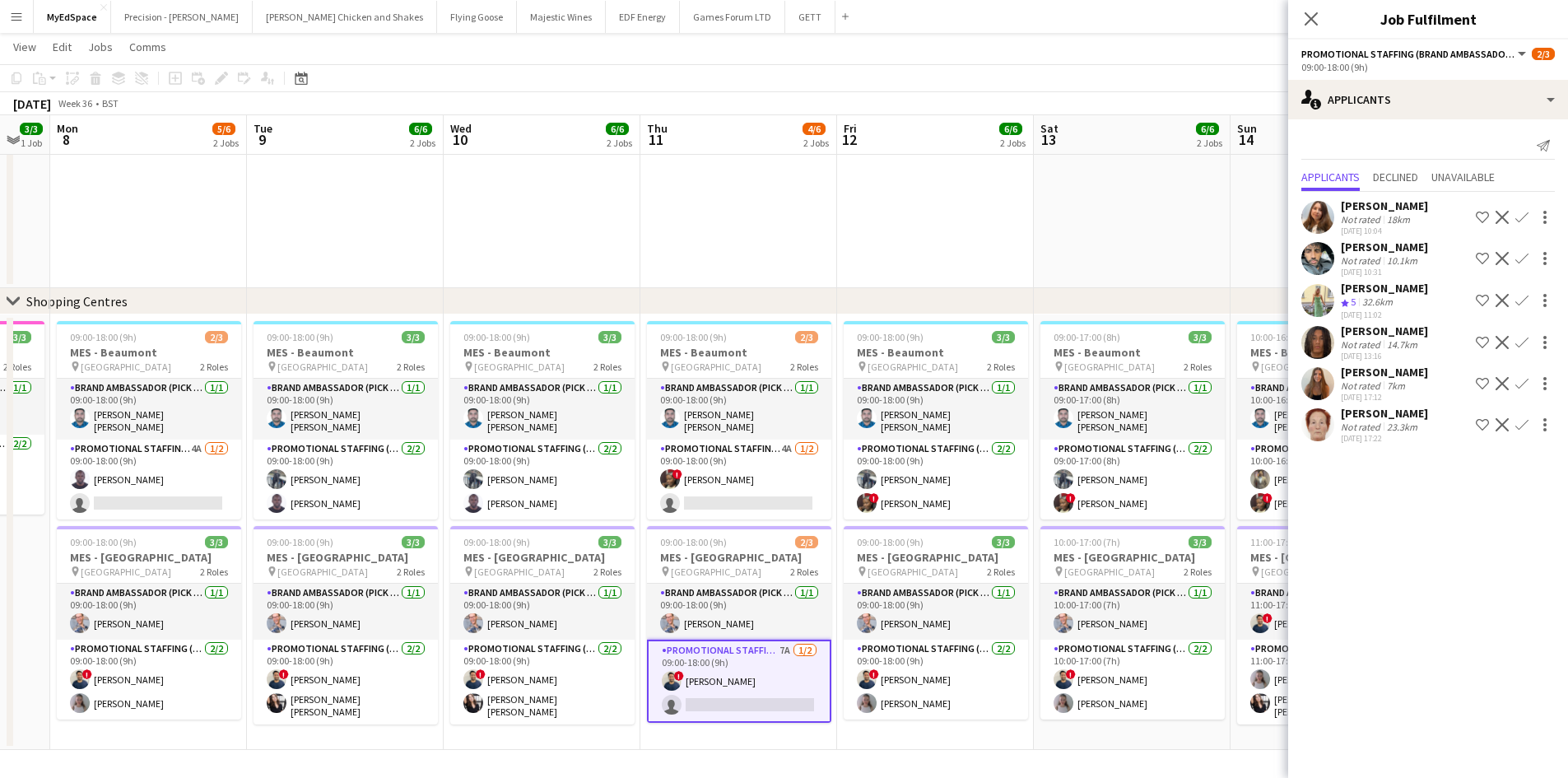
click at [1372, 385] on div "Not rated" at bounding box center [1362, 385] width 43 height 12
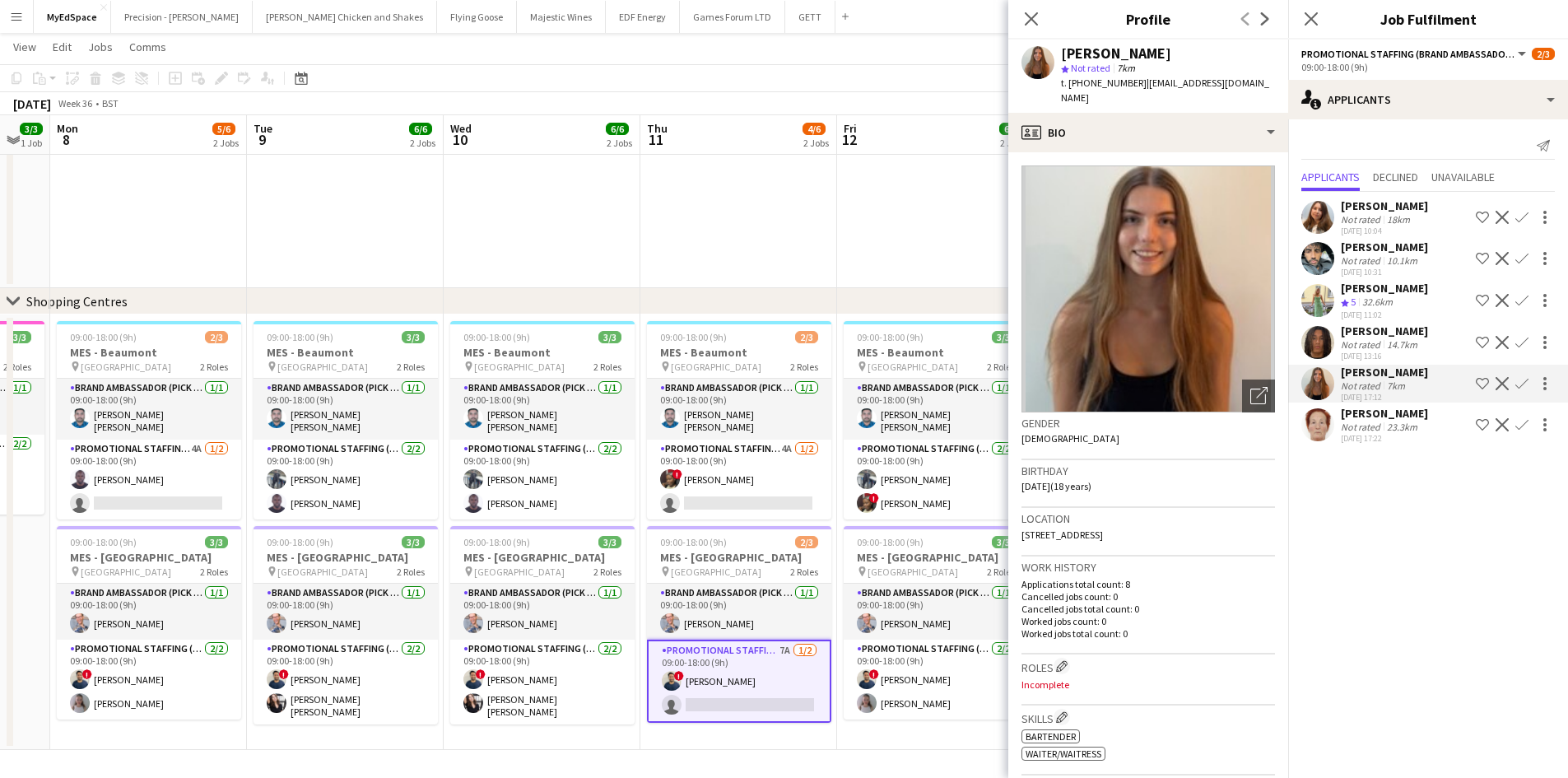
click at [1365, 347] on div "Not rated" at bounding box center [1362, 344] width 43 height 12
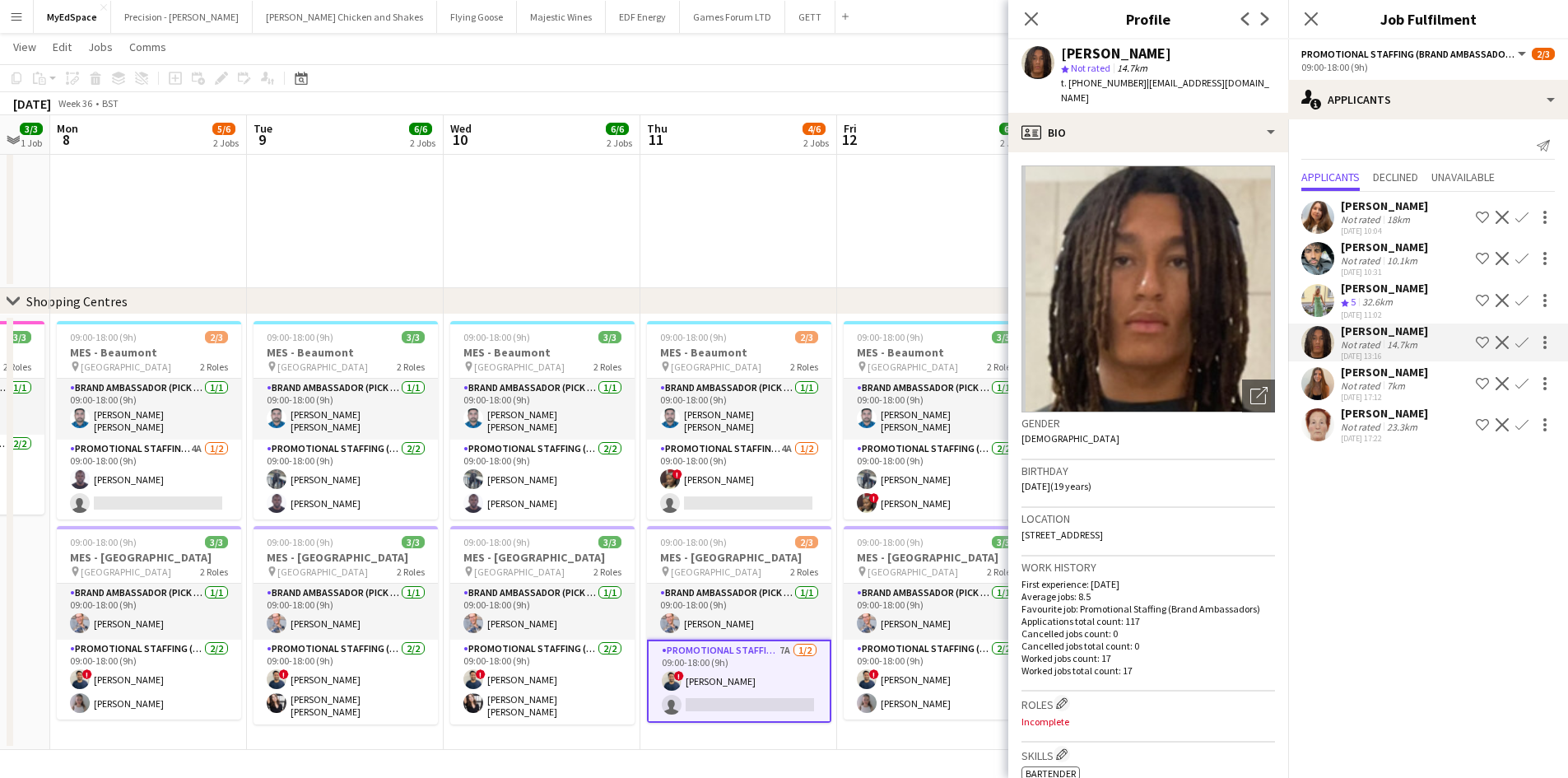
click at [1383, 211] on div "[PERSON_NAME]" at bounding box center [1385, 205] width 88 height 15
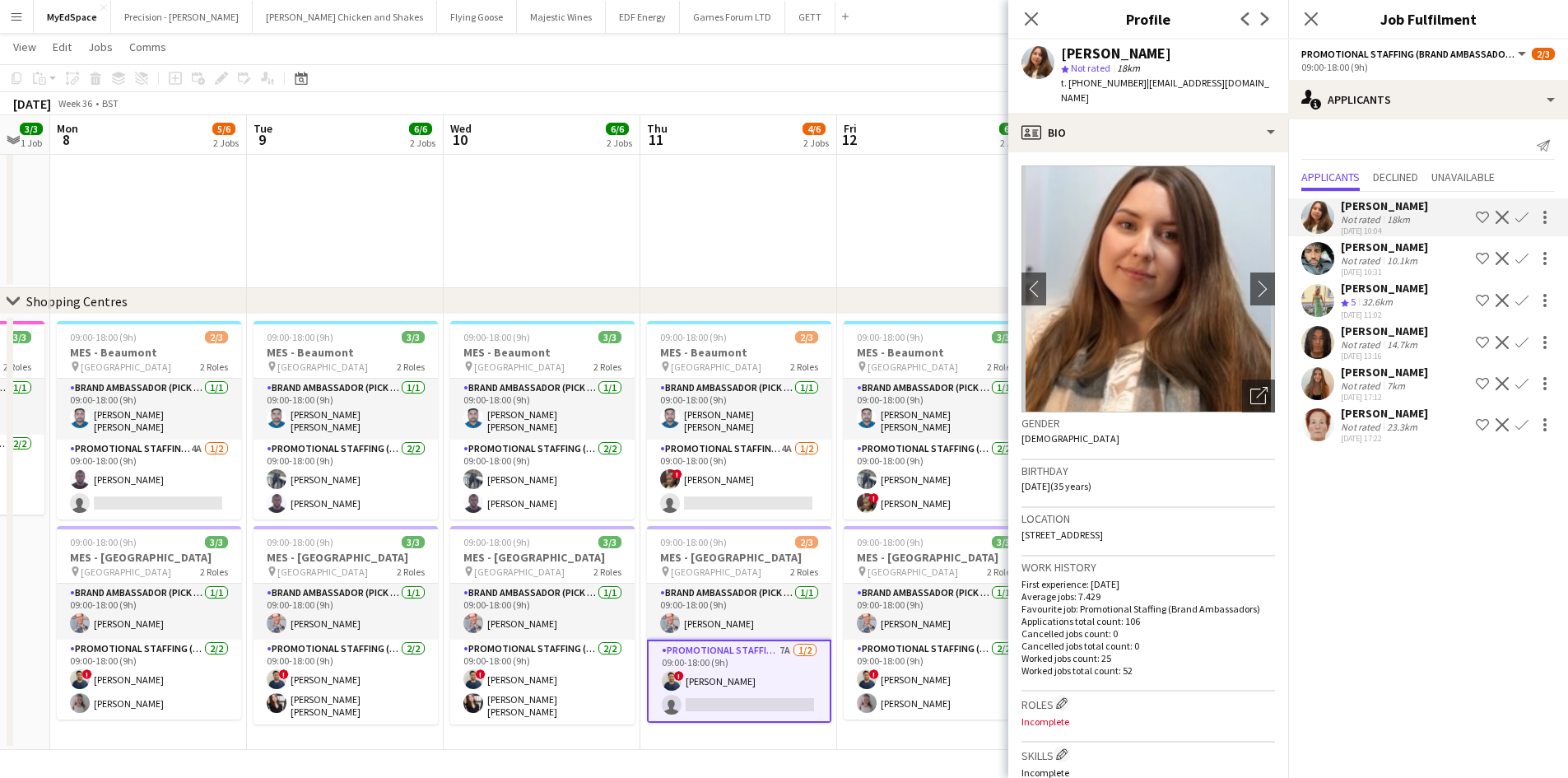
click at [1416, 301] on div "Crew rating 5 32.6km" at bounding box center [1385, 302] width 88 height 14
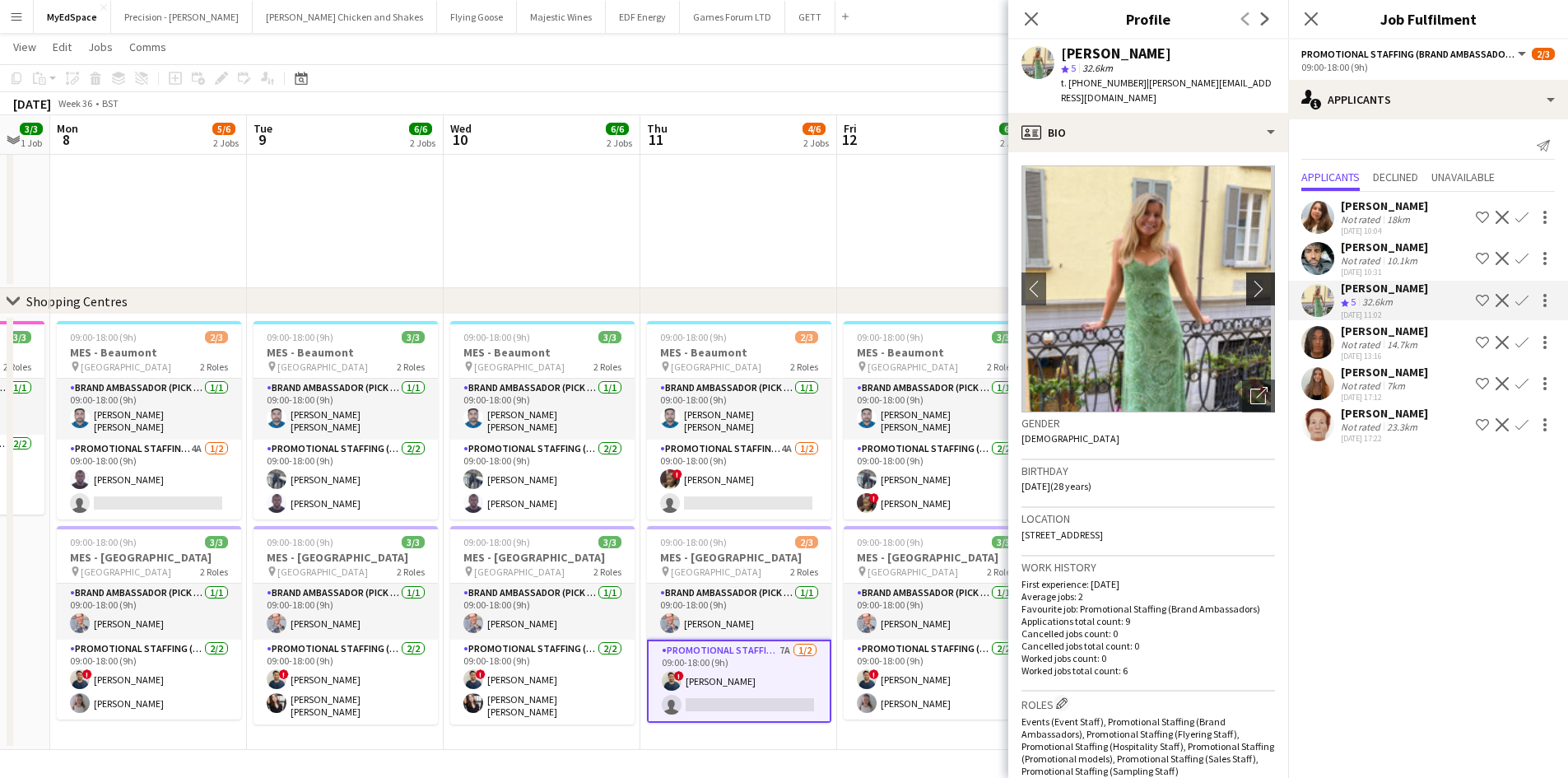
click at [1247, 272] on button "chevron-right" at bounding box center [1262, 289] width 33 height 33
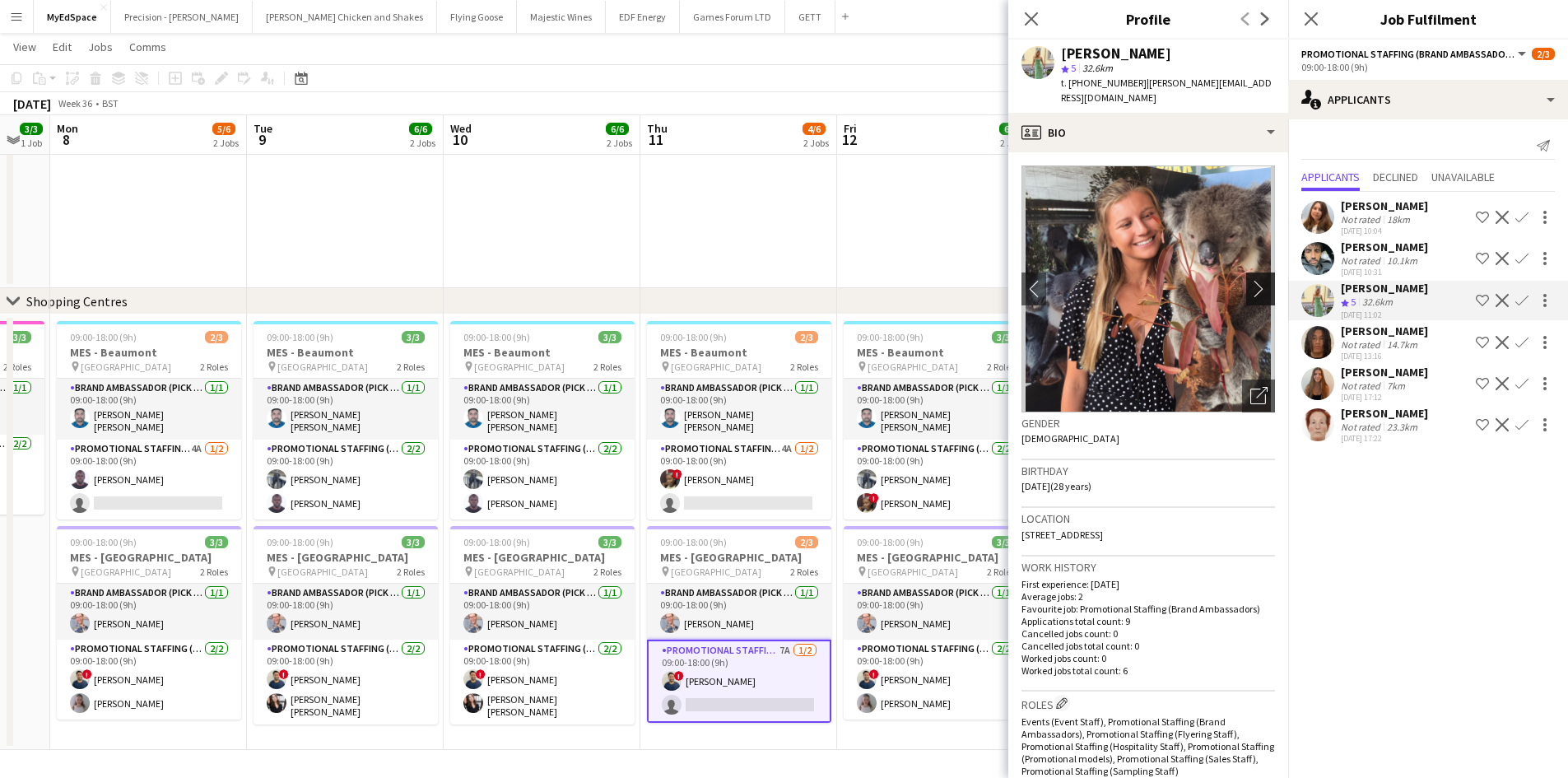
click at [1250, 279] on app-icon "chevron-right" at bounding box center [1262, 288] width 25 height 18
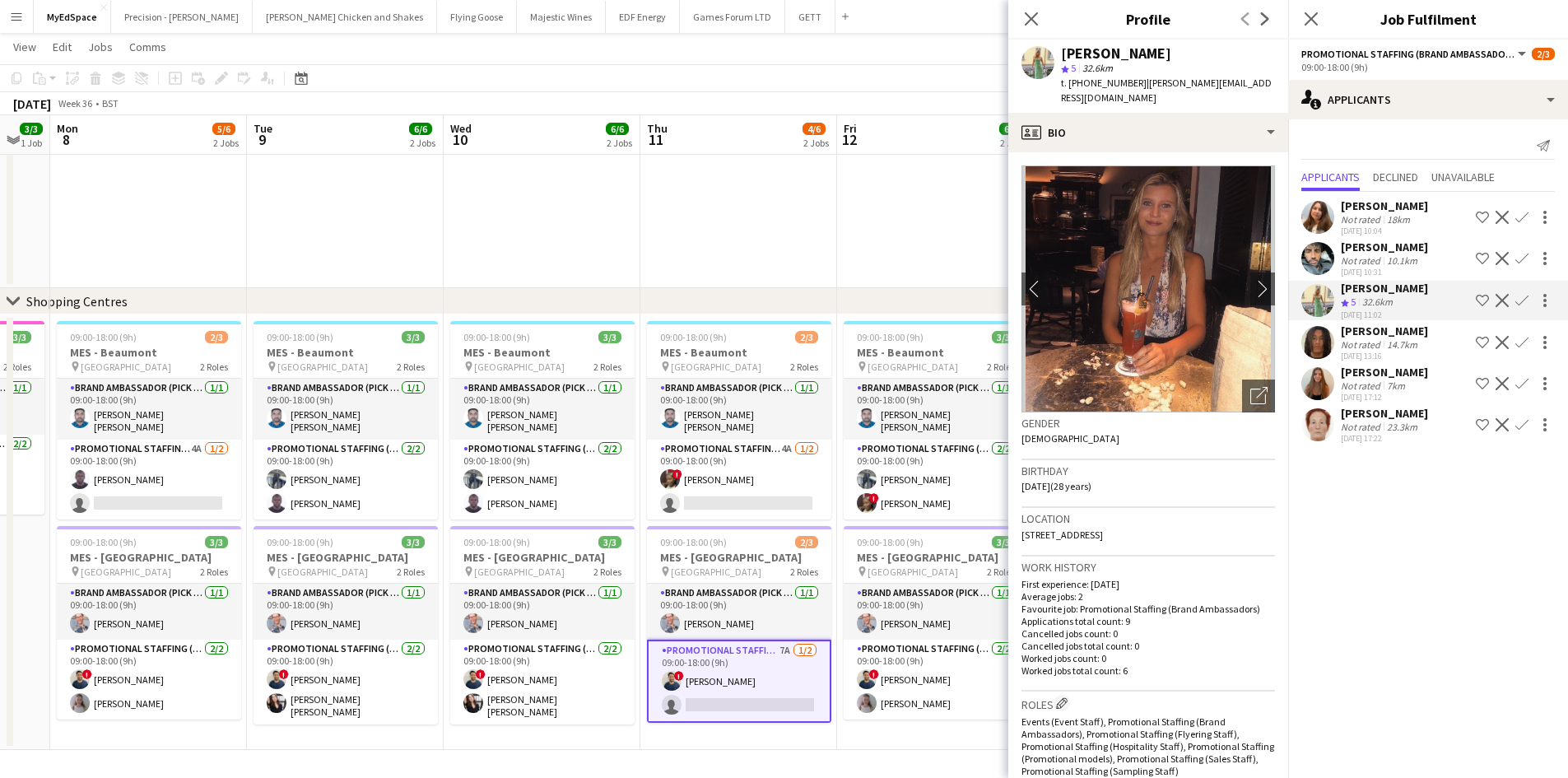
click at [1347, 202] on div "[PERSON_NAME]" at bounding box center [1385, 205] width 88 height 15
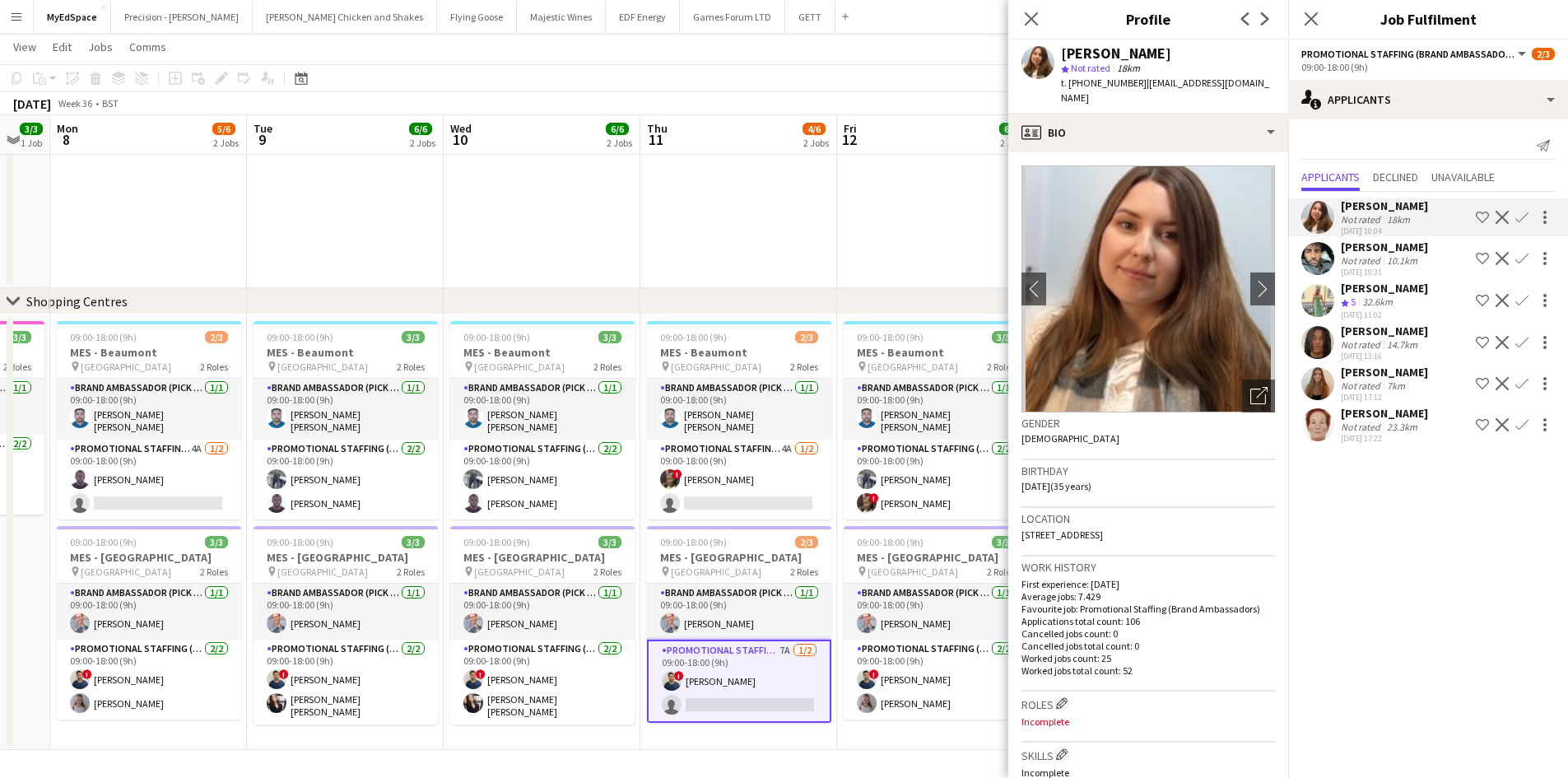
click at [1518, 219] on app-icon "Confirm" at bounding box center [1522, 217] width 13 height 13
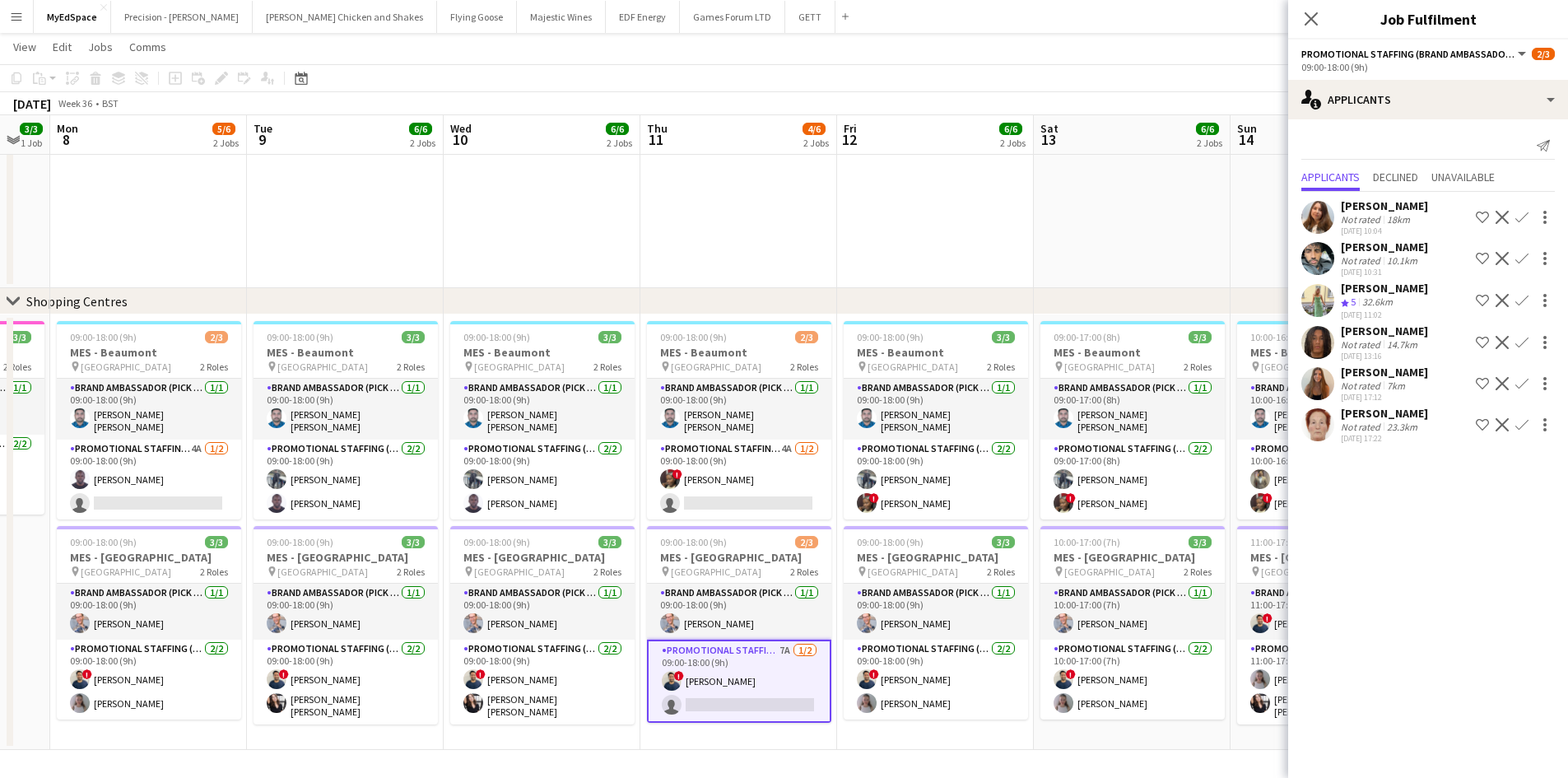
click at [1517, 218] on app-icon "Confirm" at bounding box center [1522, 217] width 13 height 13
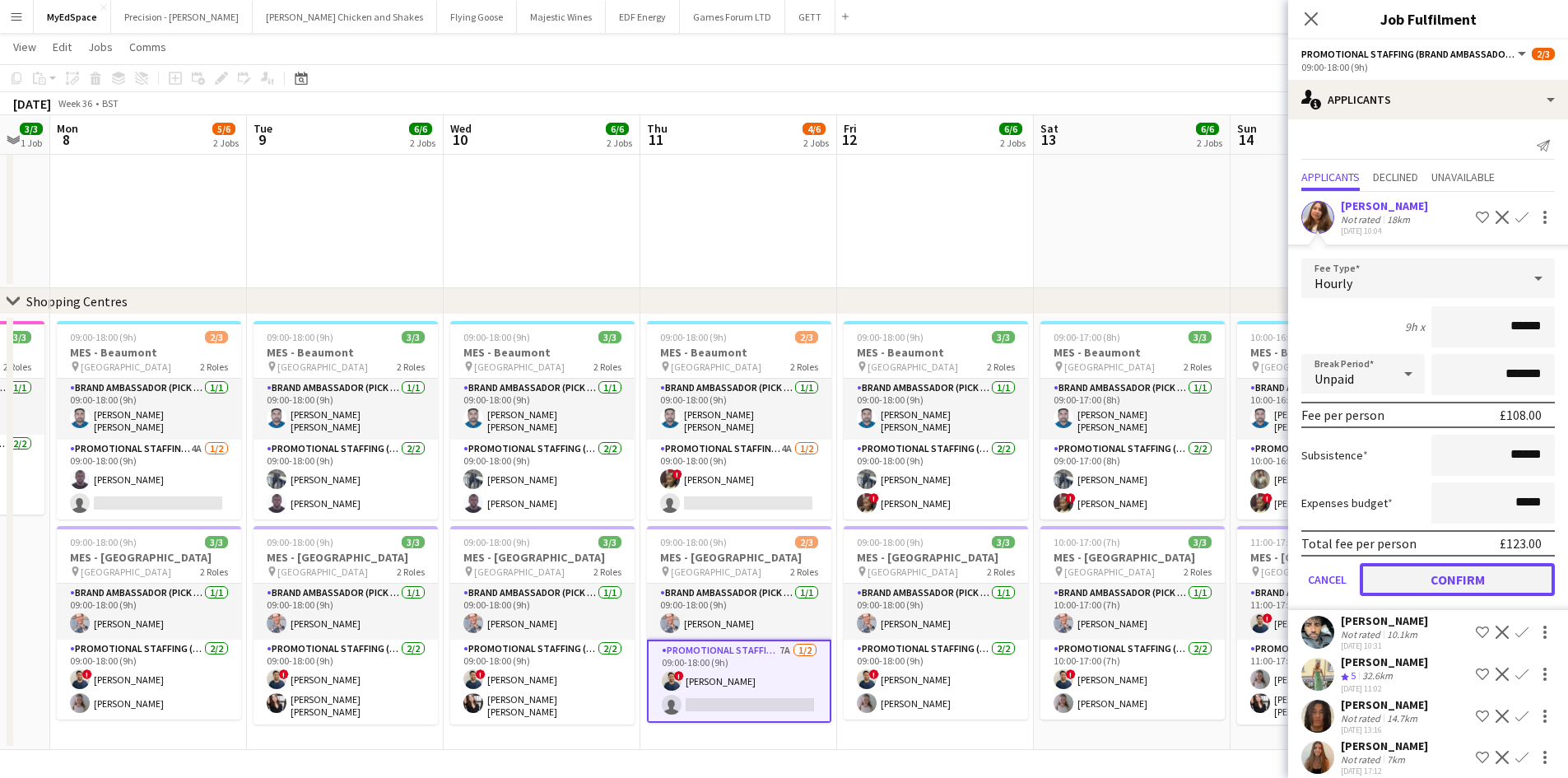
drag, startPoint x: 1468, startPoint y: 582, endPoint x: 1449, endPoint y: 565, distance: 25.5
click at [1468, 581] on button "Confirm" at bounding box center [1457, 580] width 195 height 33
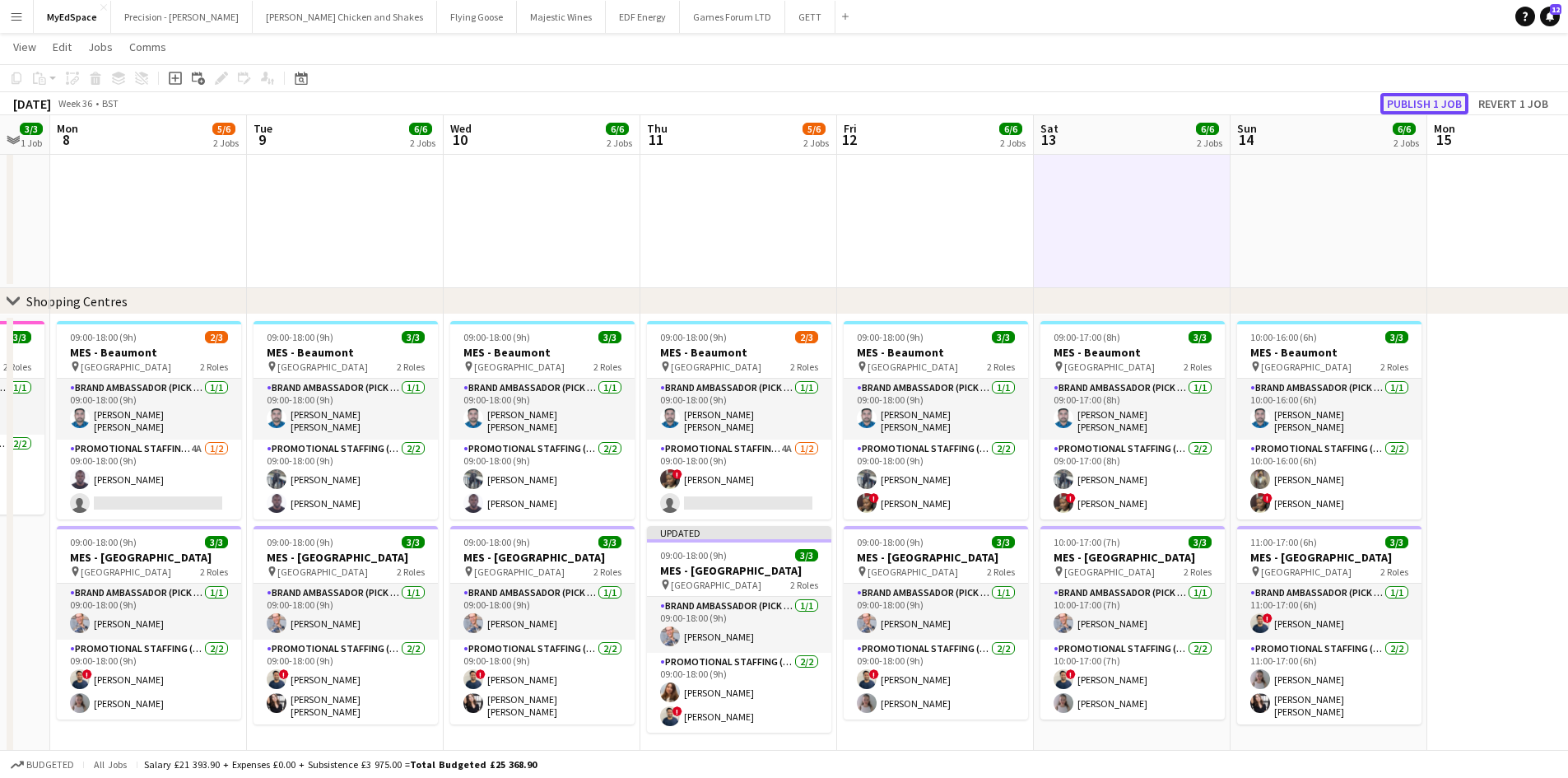
click at [1422, 97] on button "Publish 1 job" at bounding box center [1424, 103] width 88 height 21
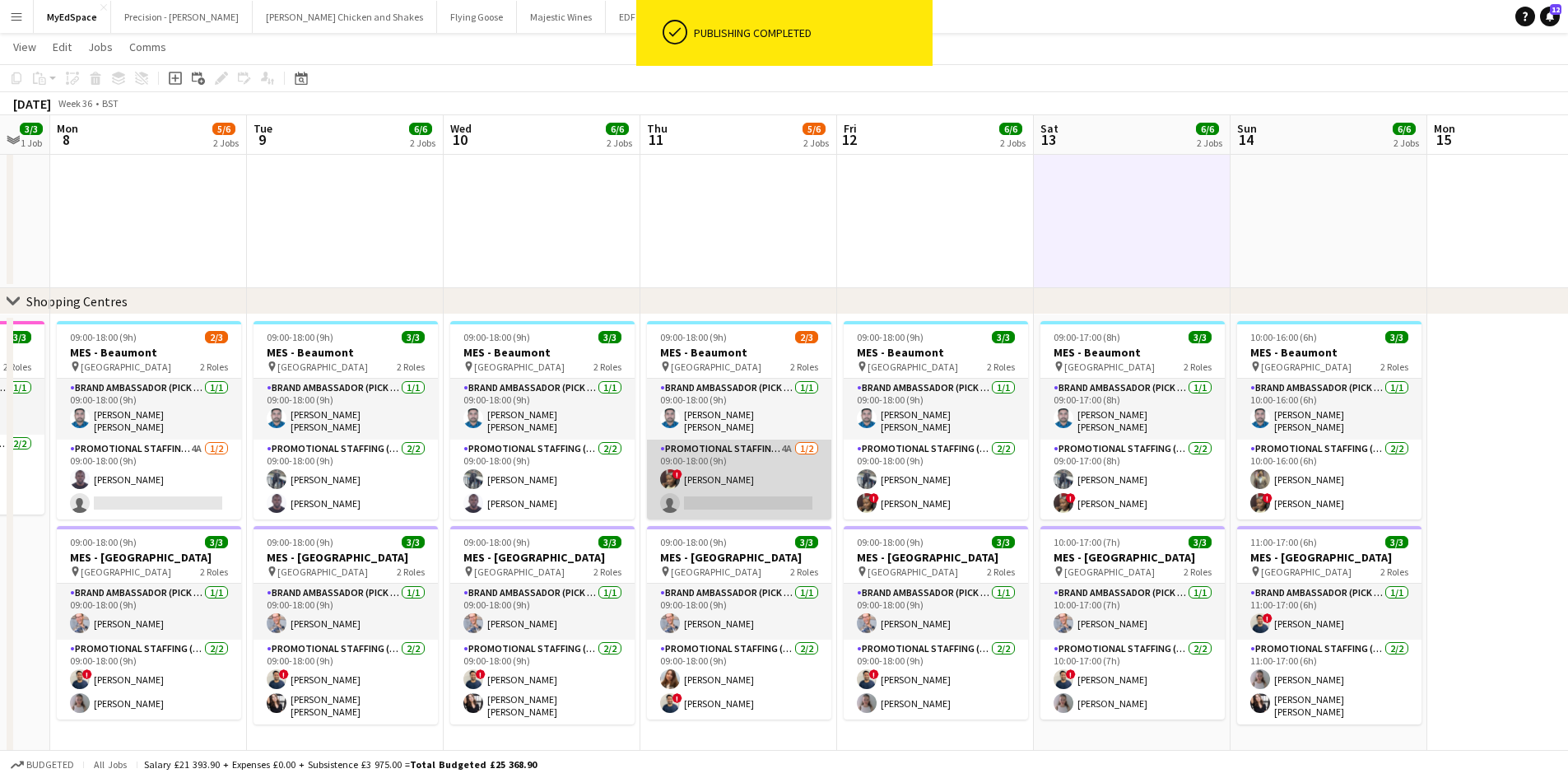
click at [788, 447] on app-card-role "Promotional Staffing (Brand Ambassadors) 4A [DATE] 09:00-18:00 (9h) ! [PERSON_N…" at bounding box center [738, 479] width 184 height 80
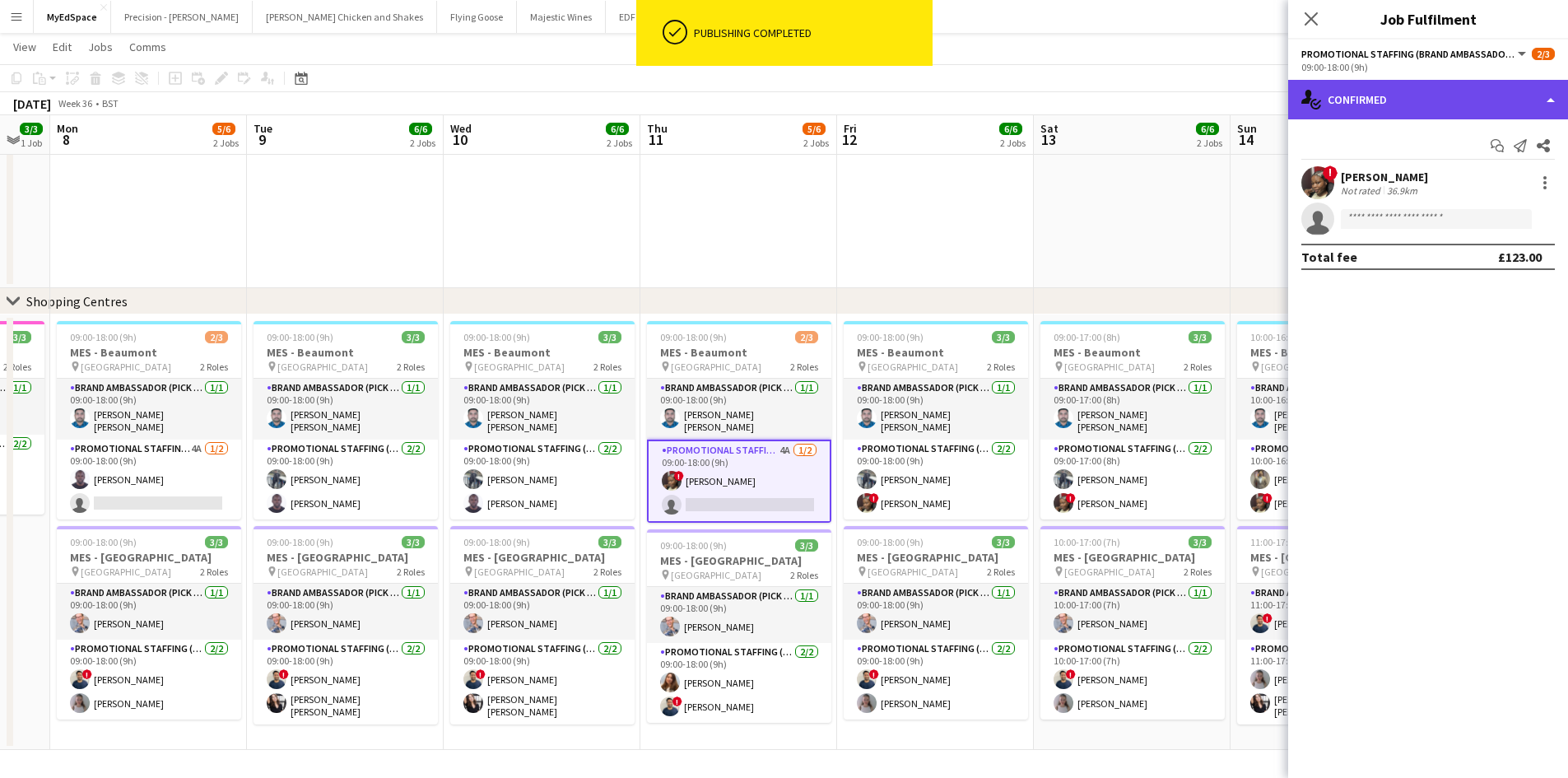
click at [1360, 111] on div "single-neutral-actions-check-2 Confirmed" at bounding box center [1427, 99] width 279 height 39
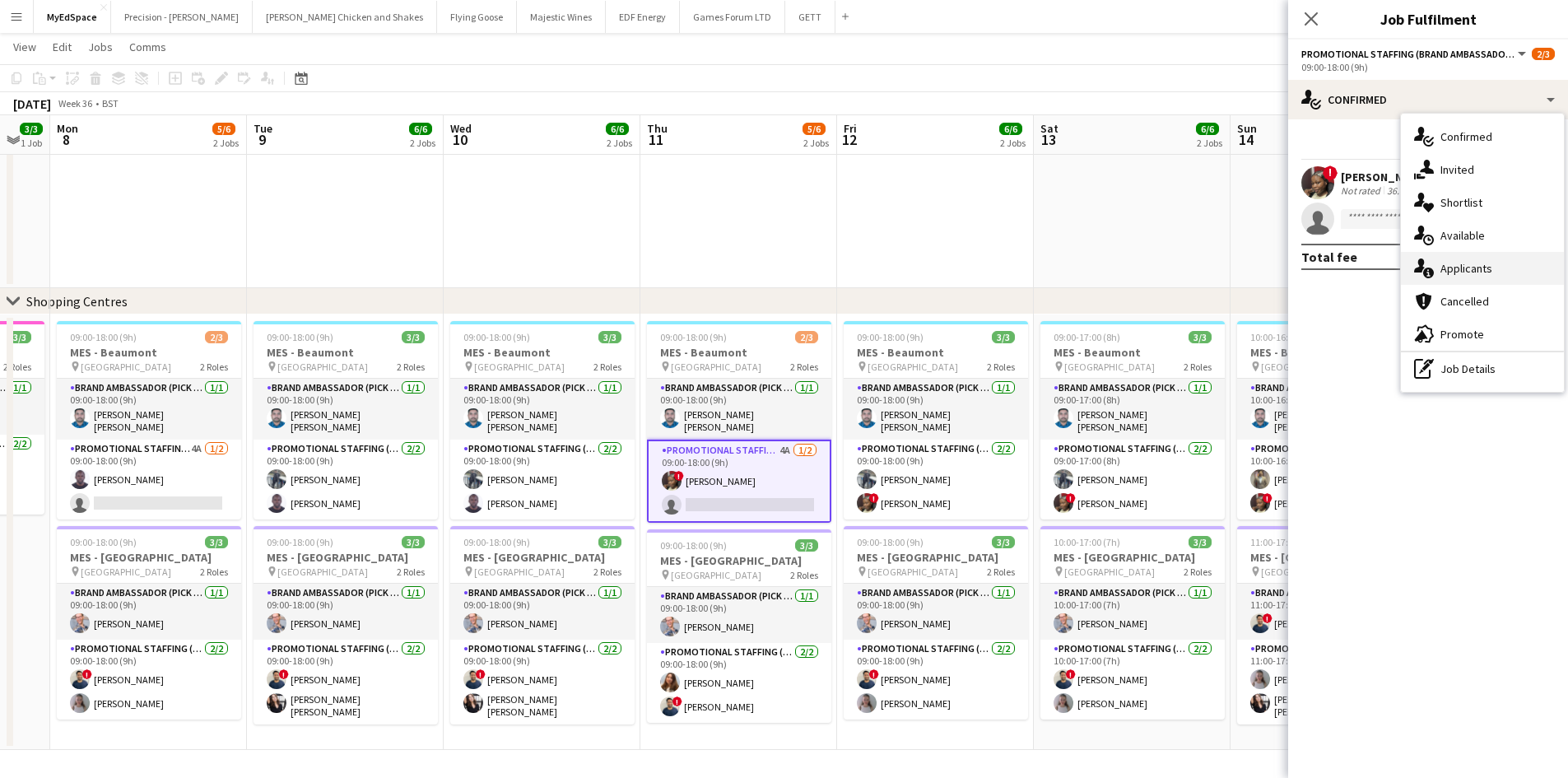
click at [1494, 270] on div "single-neutral-actions-information Applicants" at bounding box center [1482, 269] width 163 height 33
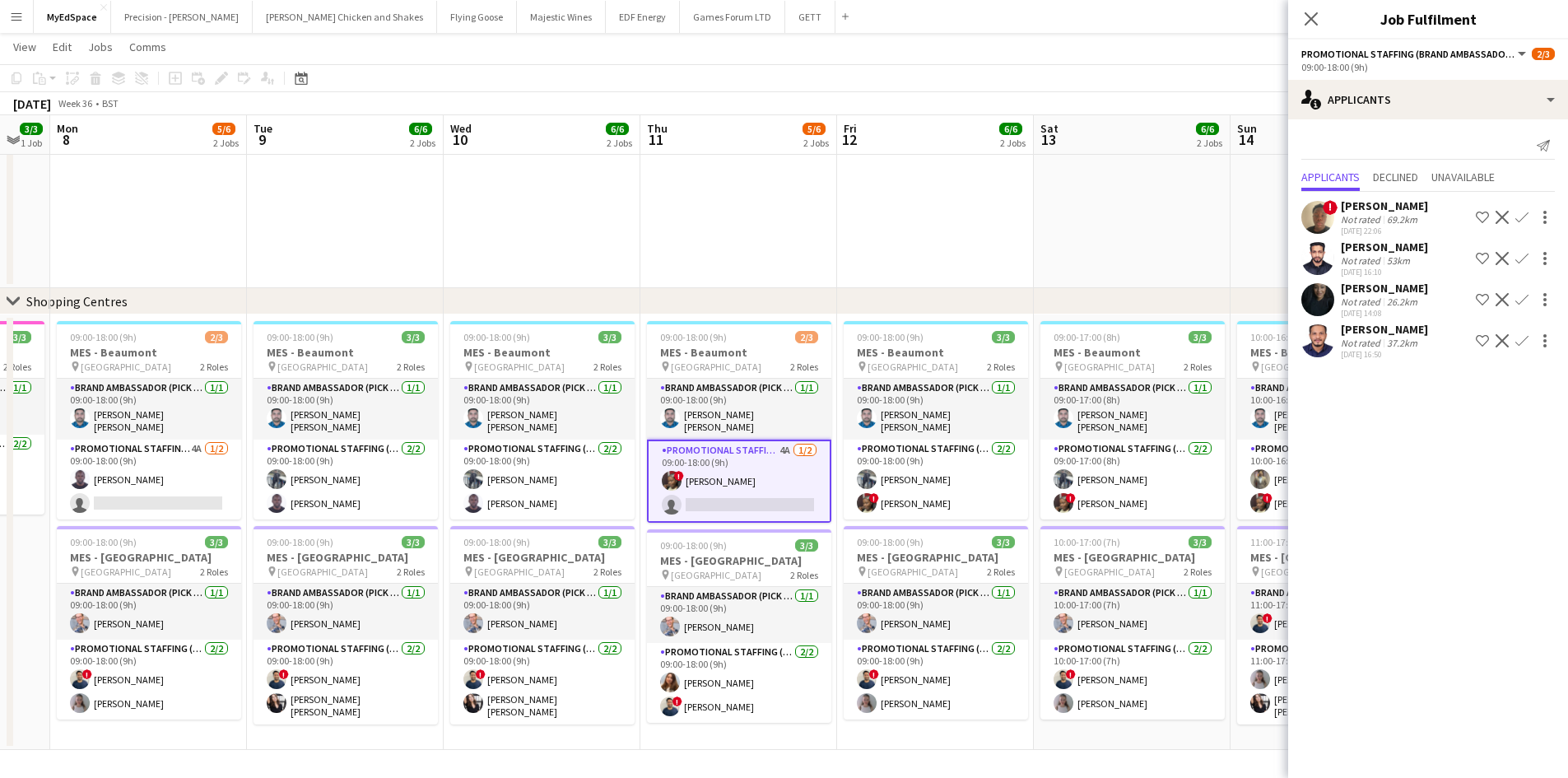
click at [1372, 329] on div "[PERSON_NAME]" at bounding box center [1385, 329] width 88 height 15
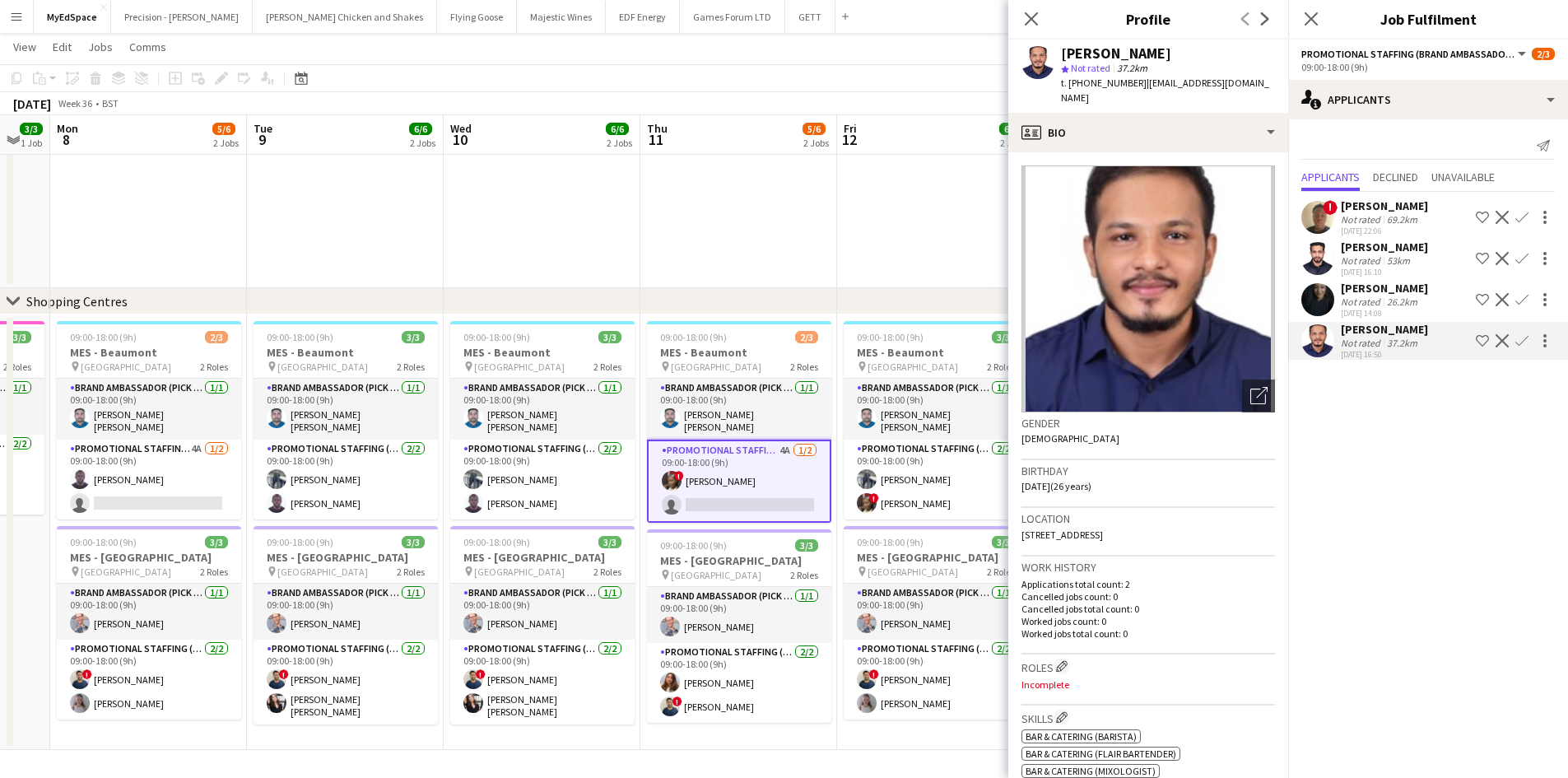
click at [1378, 212] on div "[PERSON_NAME]" at bounding box center [1385, 205] width 88 height 15
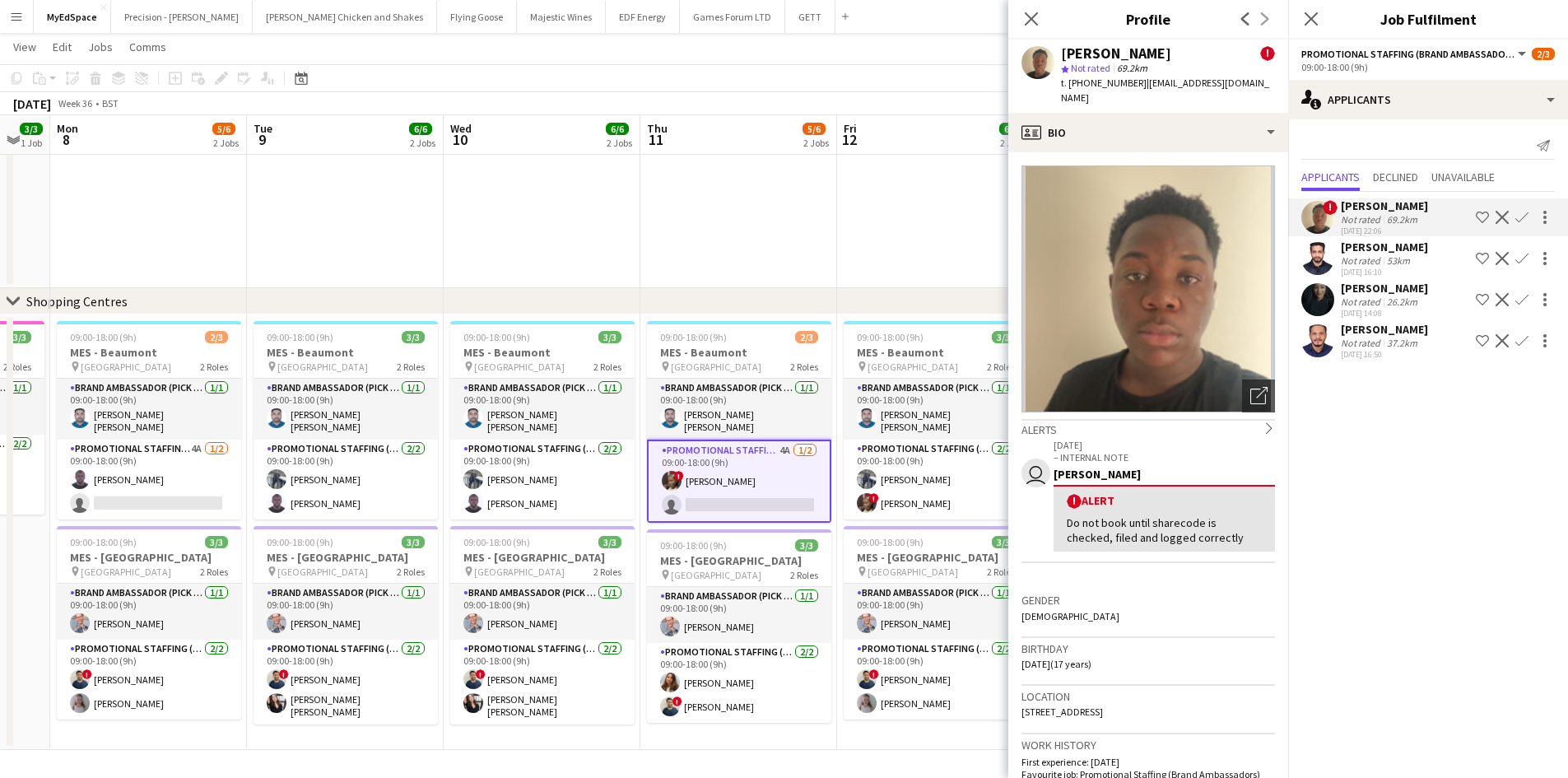
click at [1384, 252] on div "[PERSON_NAME]" at bounding box center [1385, 246] width 88 height 15
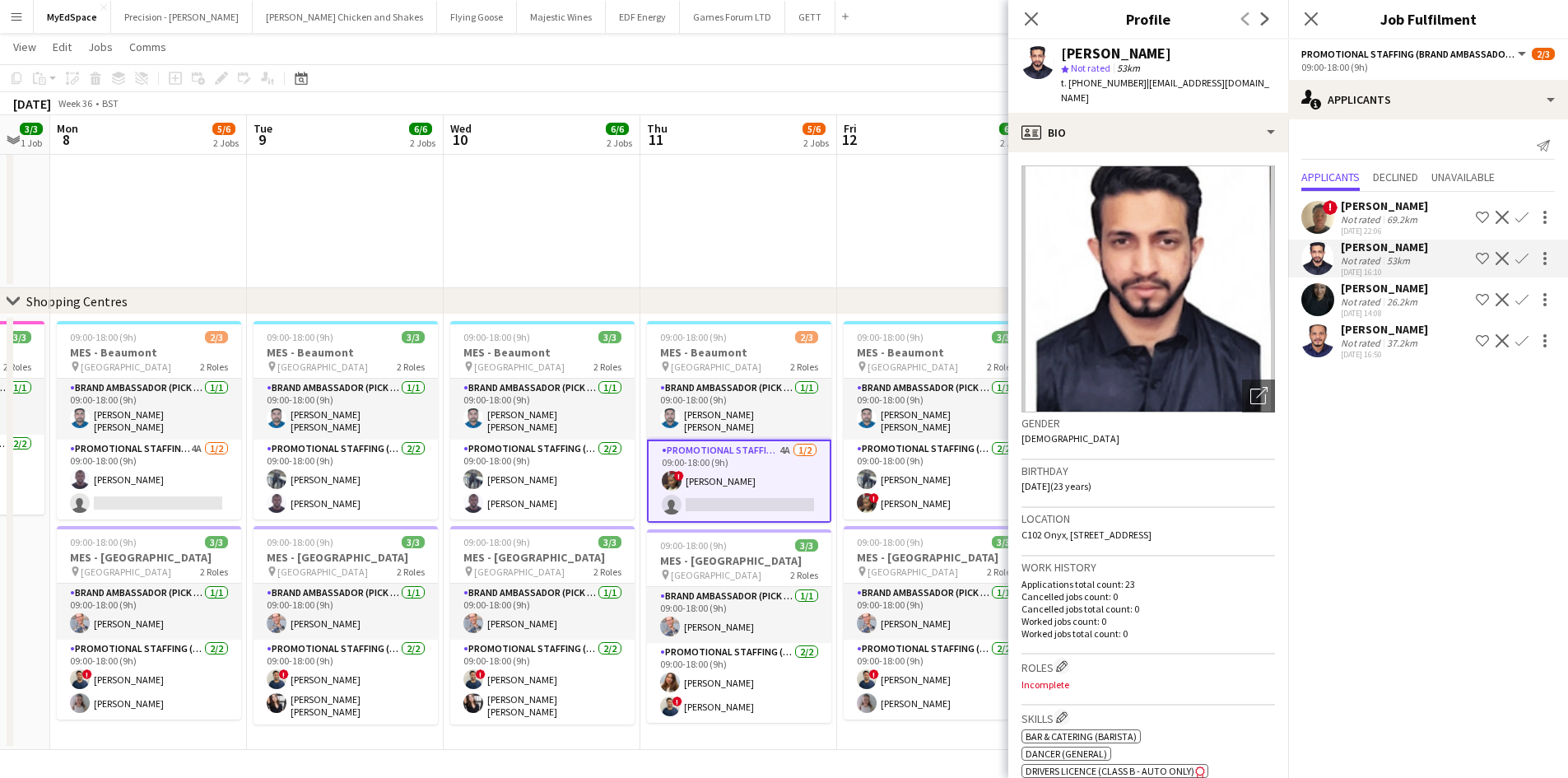
click at [1382, 294] on div "[PERSON_NAME]" at bounding box center [1385, 287] width 88 height 15
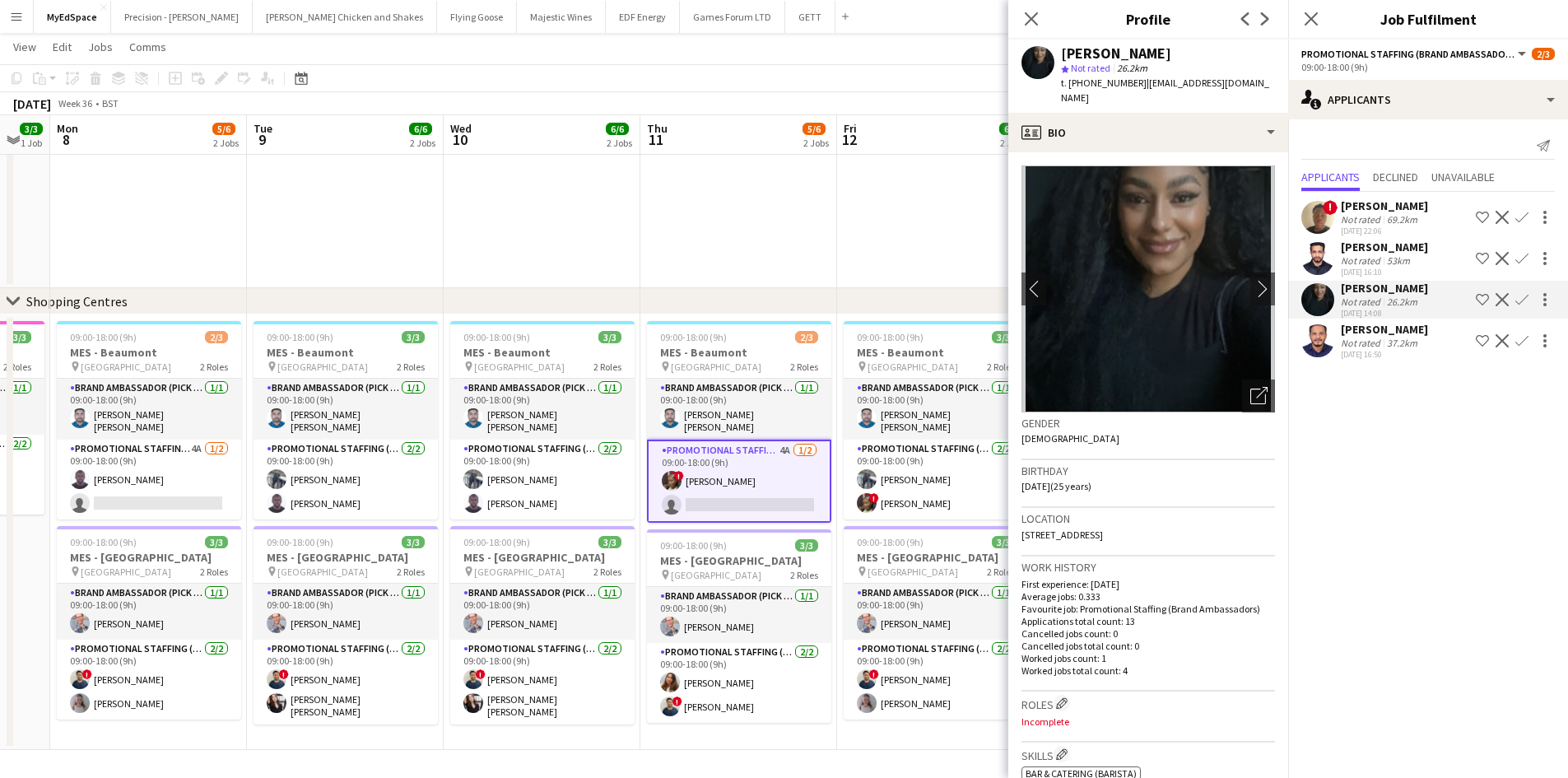
click at [1521, 299] on app-icon "Confirm" at bounding box center [1522, 299] width 13 height 13
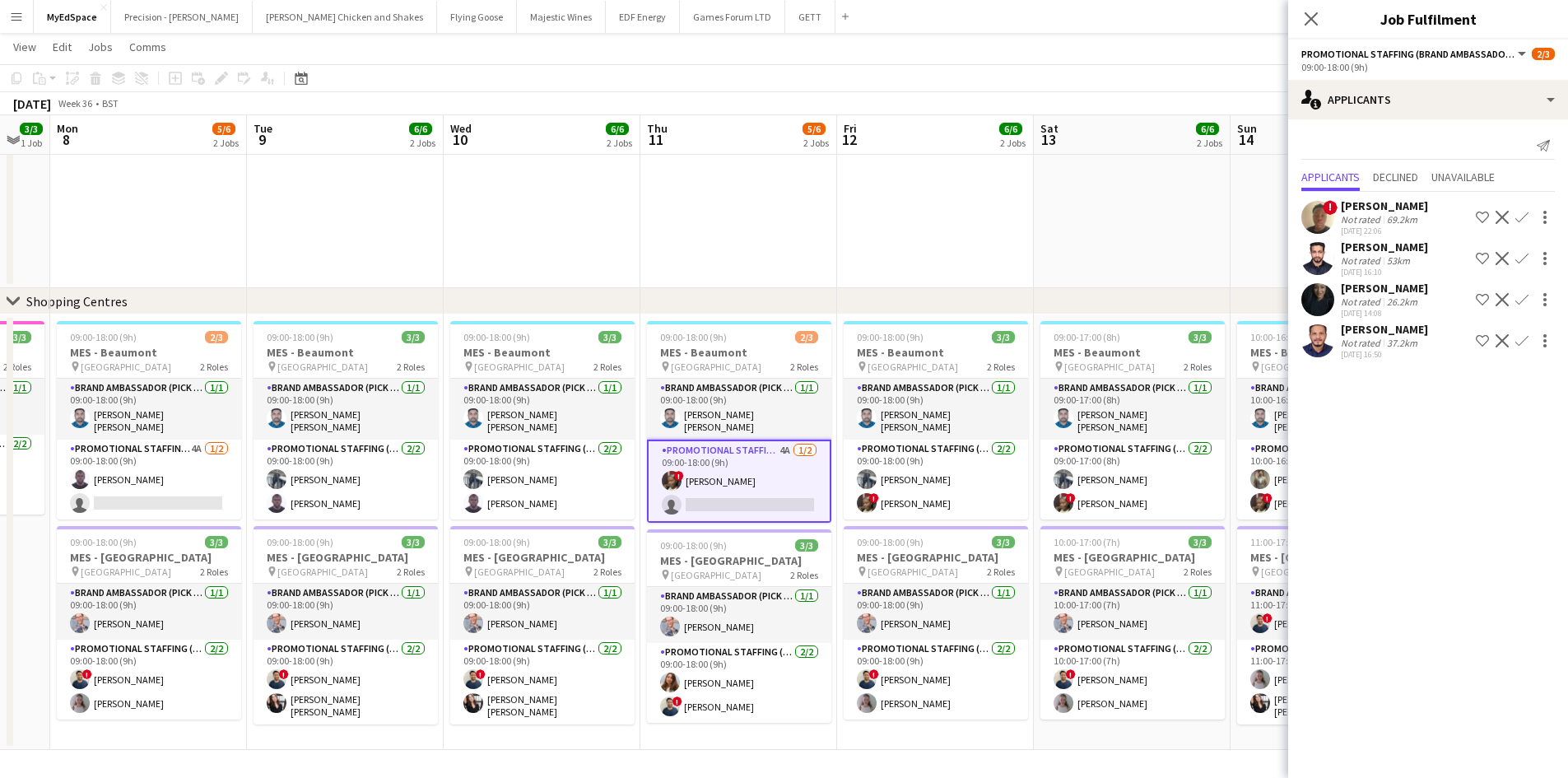
click at [1529, 297] on button "Confirm" at bounding box center [1522, 300] width 20 height 20
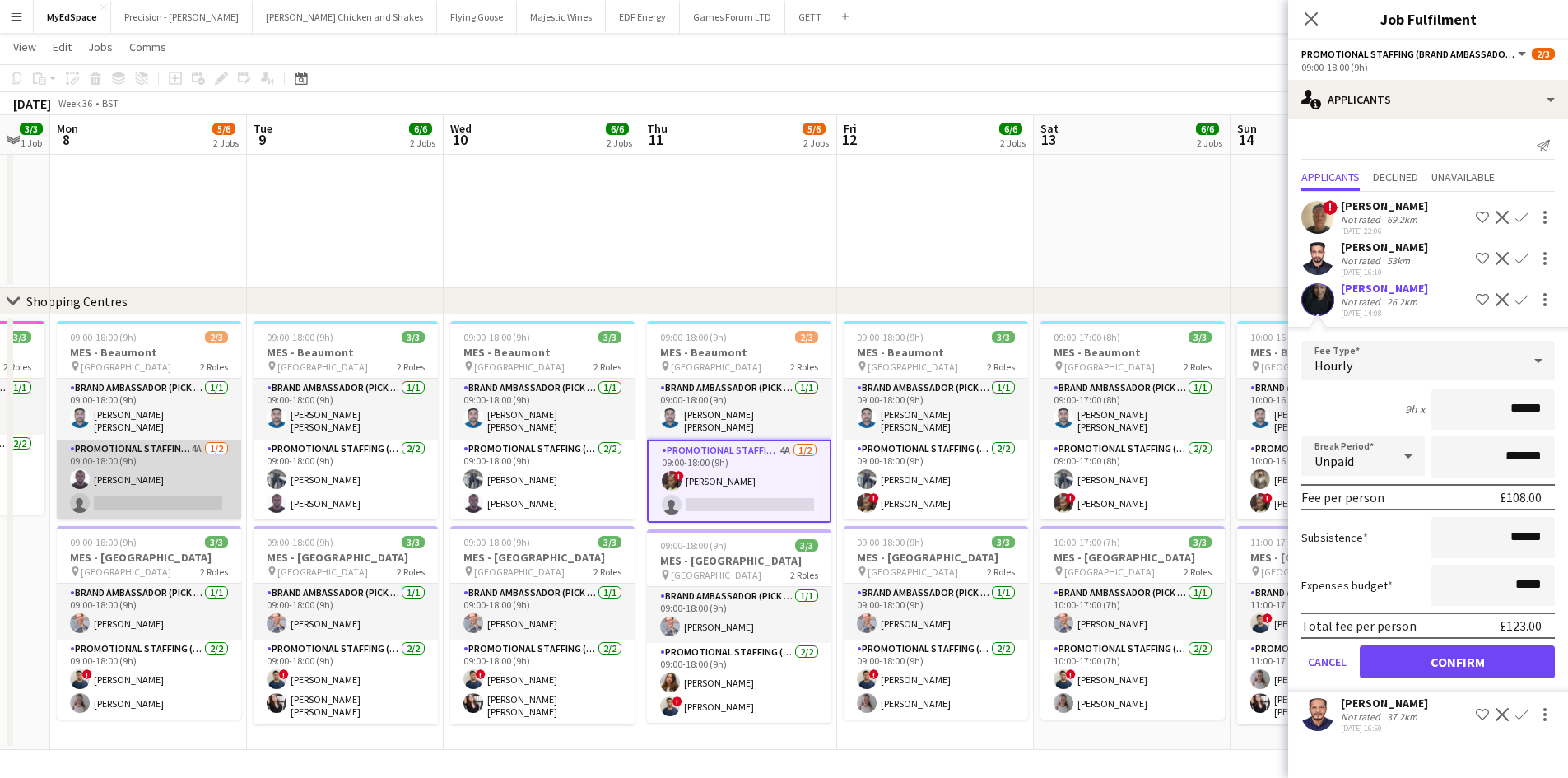
click at [192, 442] on app-card-role "Promotional Staffing (Brand Ambassadors) 4A [DATE] 09:00-18:00 (9h) [PERSON_NAM…" at bounding box center [149, 479] width 184 height 80
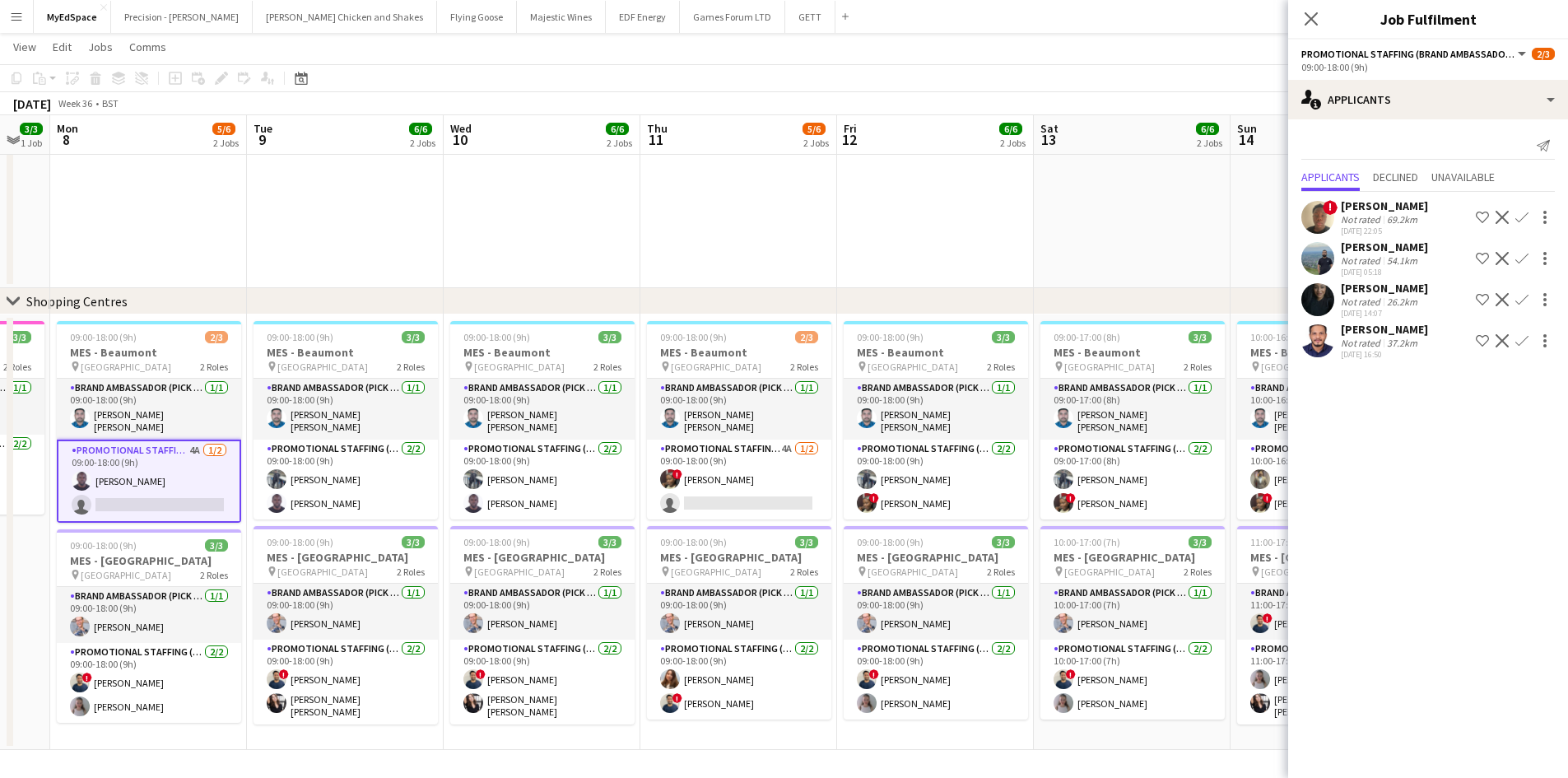
click at [1525, 307] on app-icon "Confirm" at bounding box center [1522, 299] width 13 height 13
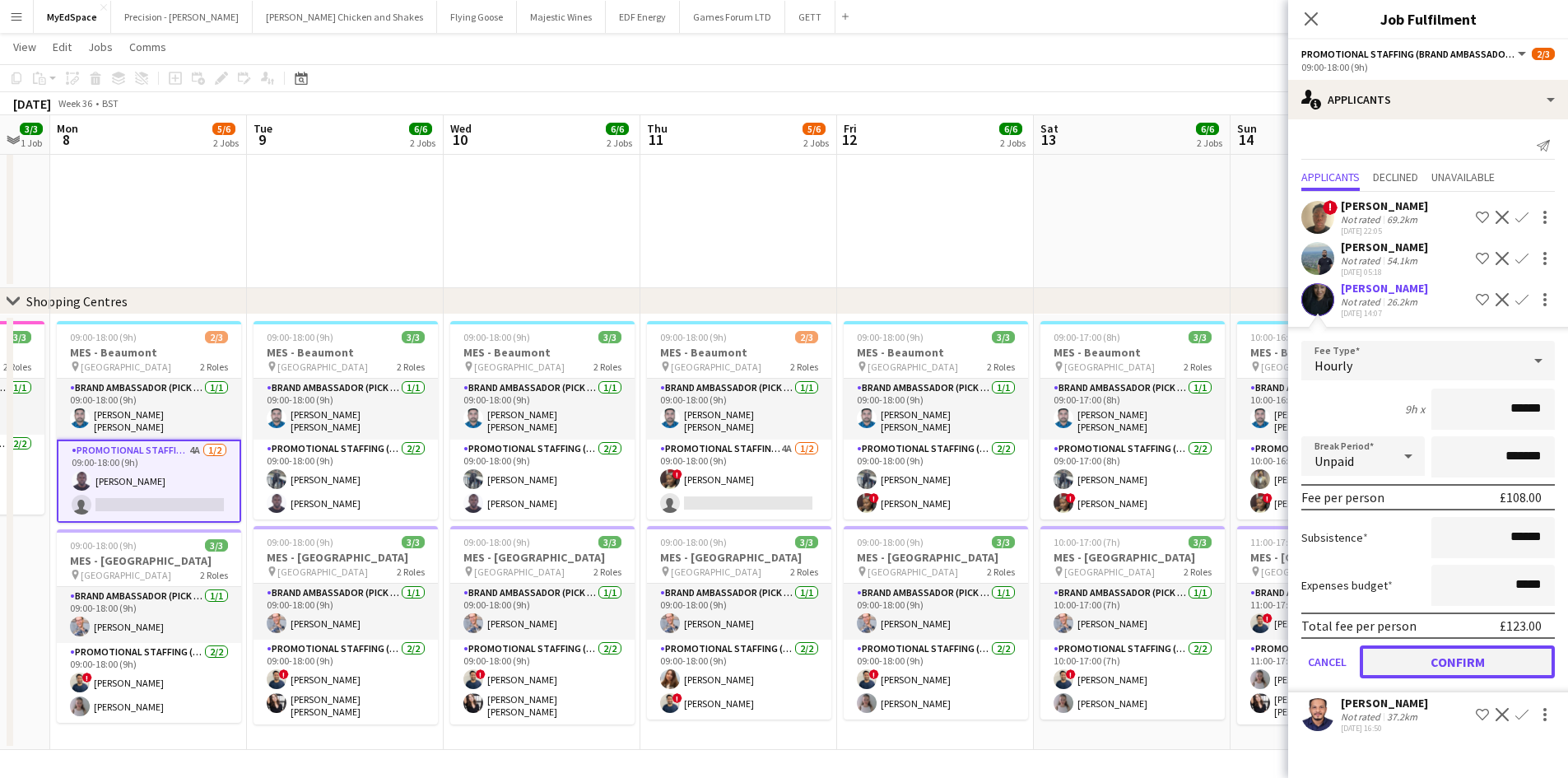
click at [1446, 678] on button "Confirm" at bounding box center [1457, 662] width 195 height 33
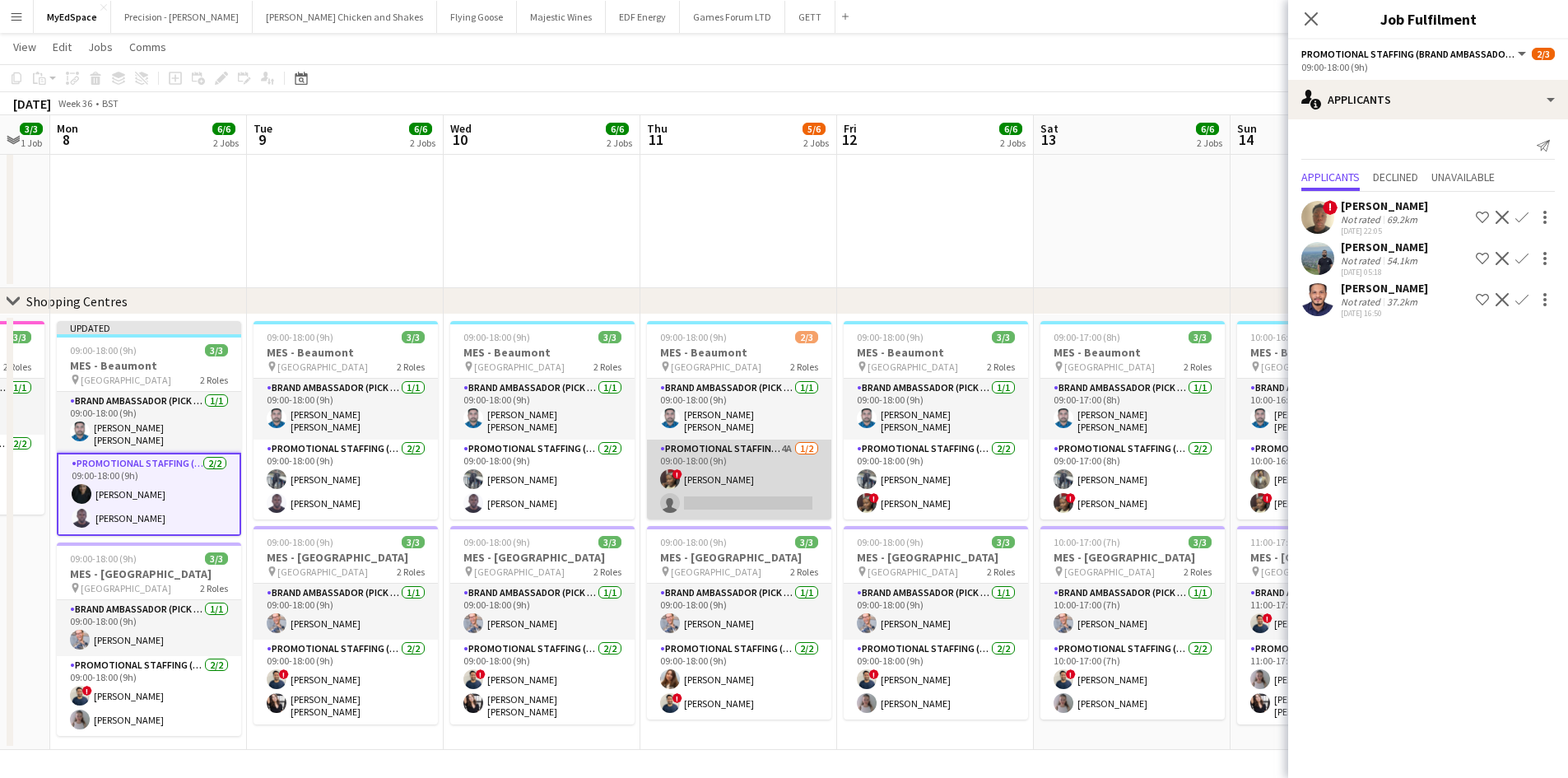
click at [788, 448] on app-card-role "Promotional Staffing (Brand Ambassadors) 4A [DATE] 09:00-18:00 (9h) ! [PERSON_N…" at bounding box center [738, 479] width 184 height 80
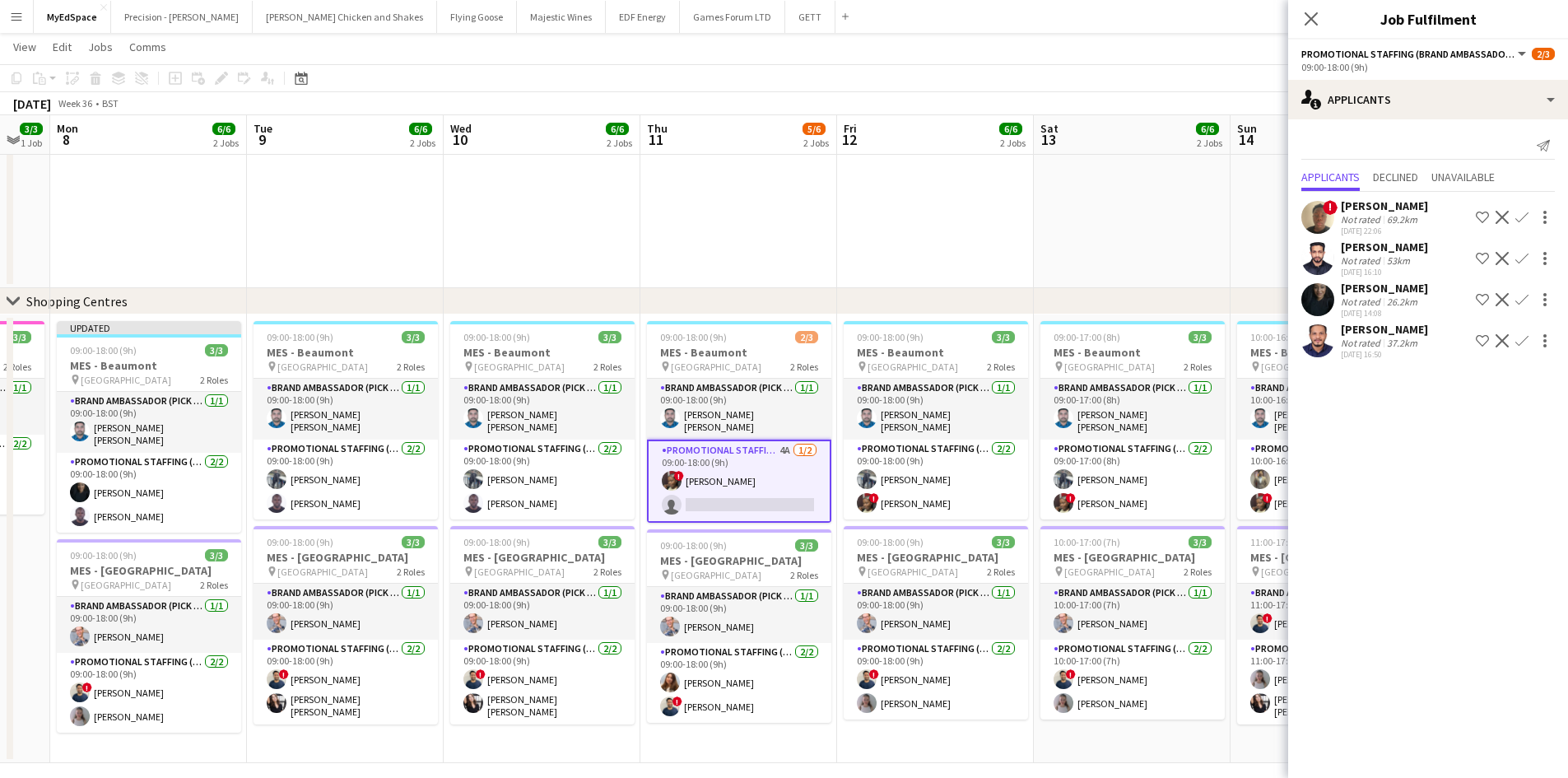
click at [1522, 293] on app-icon "Confirm" at bounding box center [1522, 299] width 13 height 13
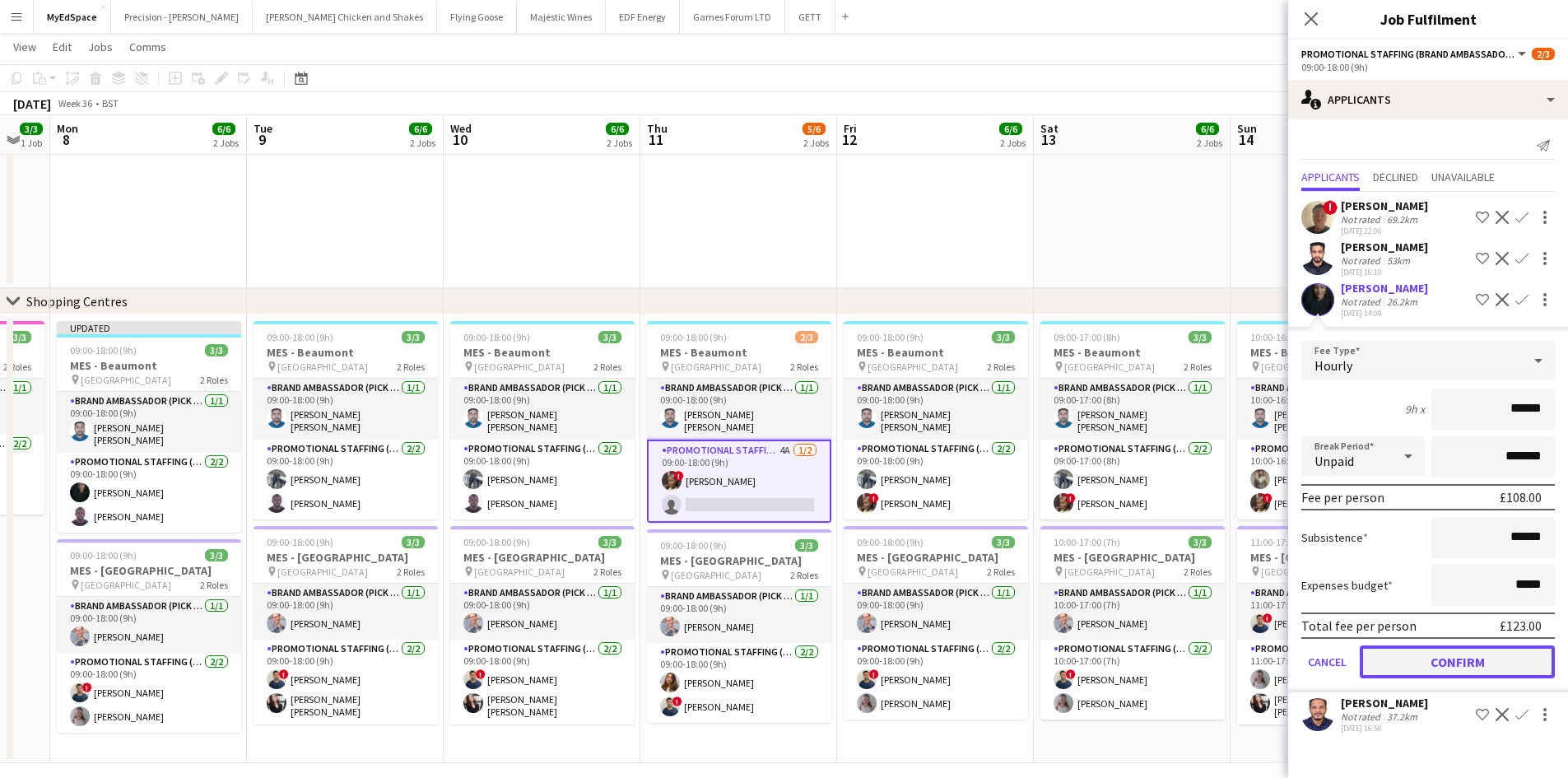
drag, startPoint x: 1431, startPoint y: 657, endPoint x: 1325, endPoint y: 505, distance: 185.3
click at [1431, 656] on button "Confirm" at bounding box center [1457, 662] width 195 height 33
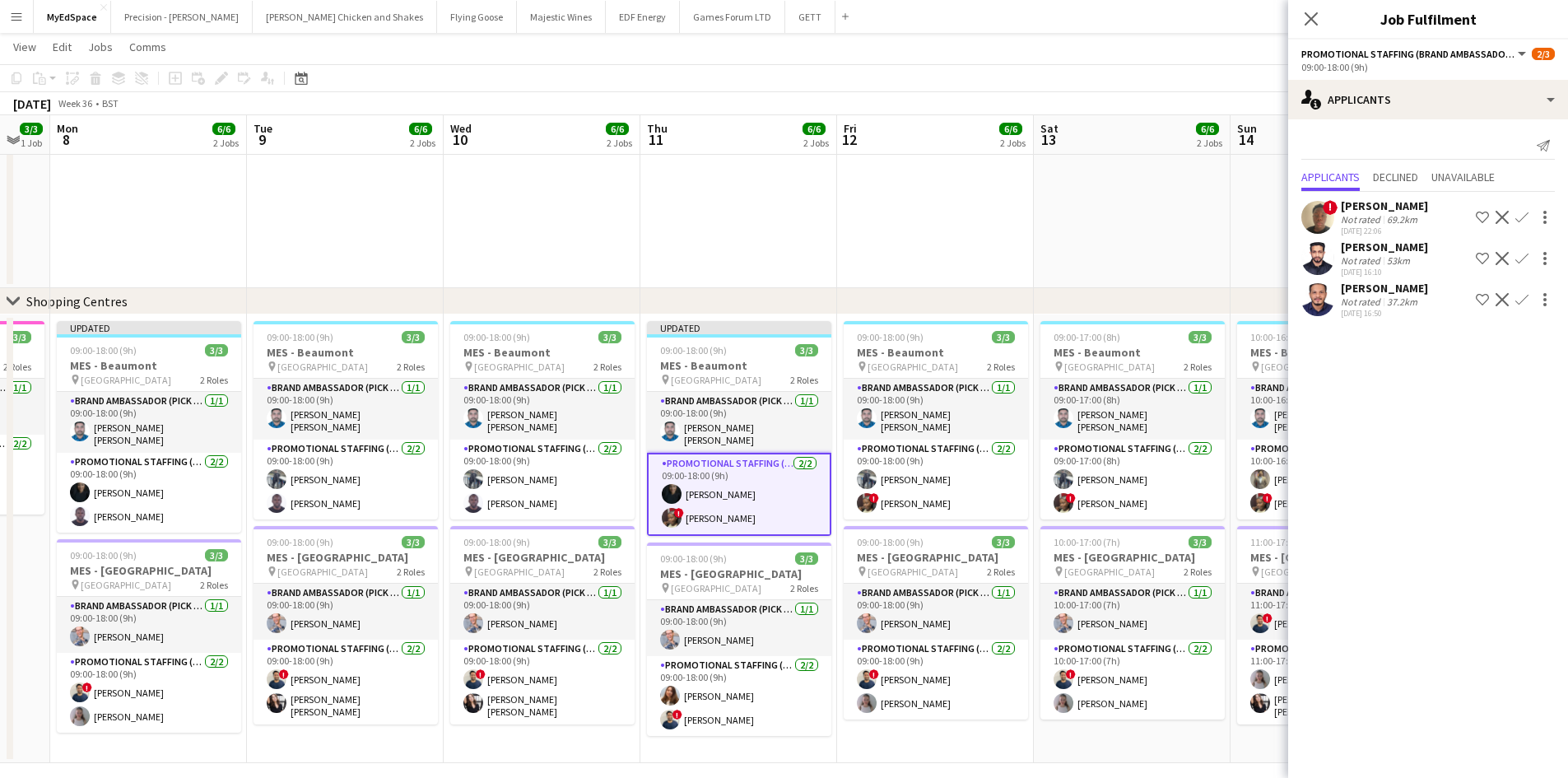
drag, startPoint x: 1177, startPoint y: 256, endPoint x: 1168, endPoint y: 249, distance: 11.4
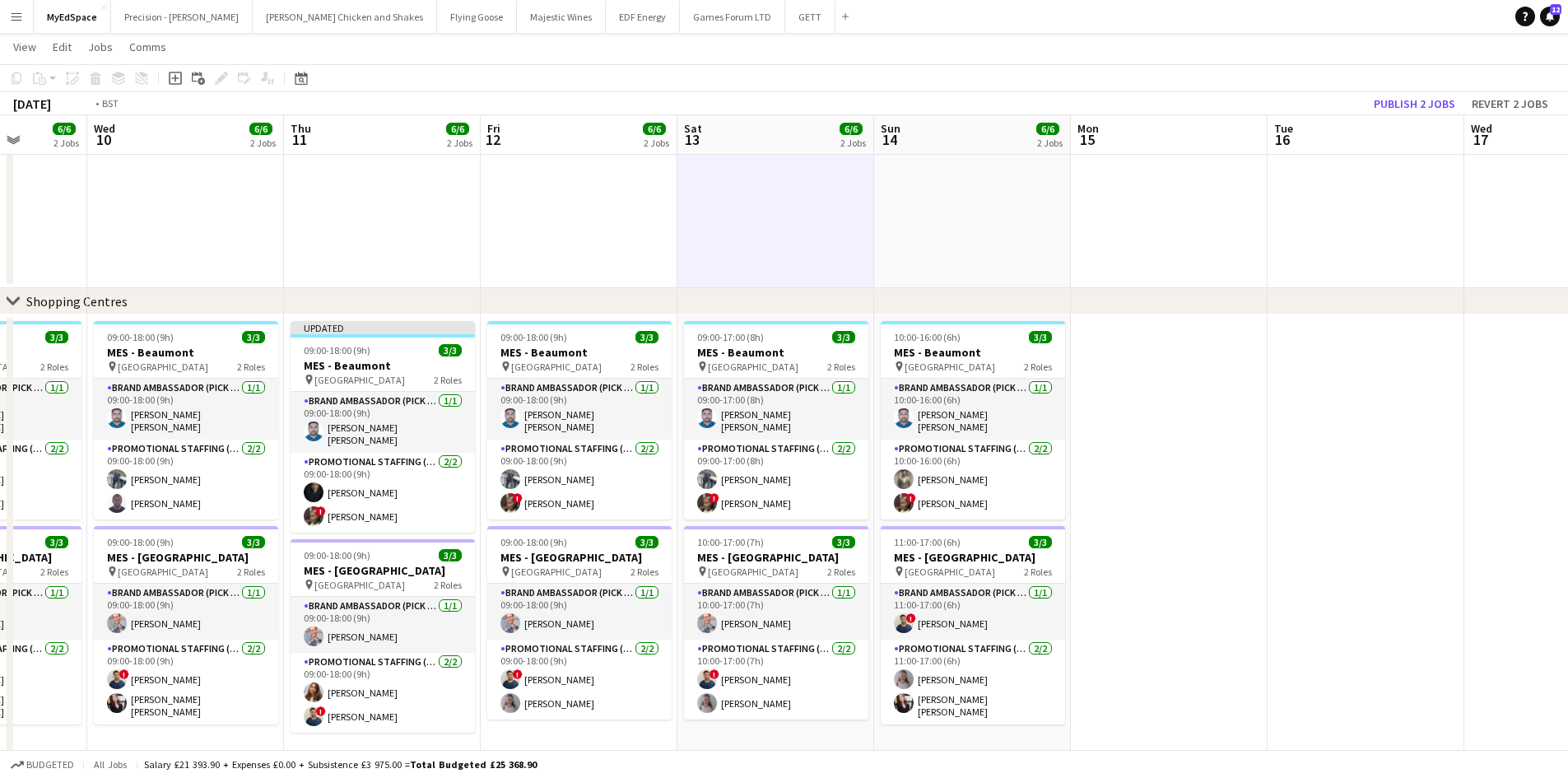
drag, startPoint x: 1366, startPoint y: 244, endPoint x: 915, endPoint y: 205, distance: 452.7
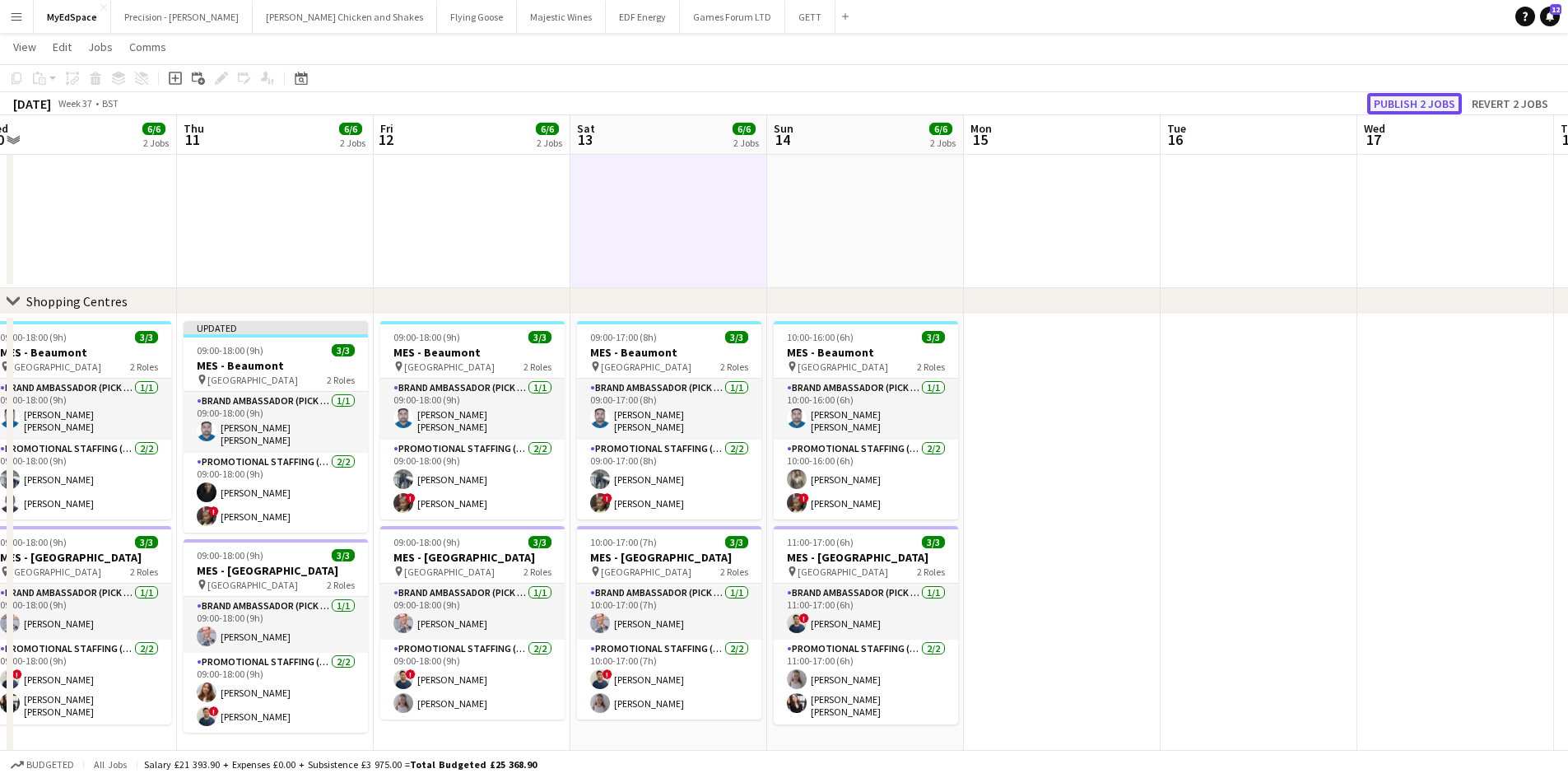
drag, startPoint x: 1410, startPoint y: 103, endPoint x: 1195, endPoint y: 230, distance: 249.7
click at [1410, 103] on button "Publish 2 jobs" at bounding box center [1415, 103] width 95 height 21
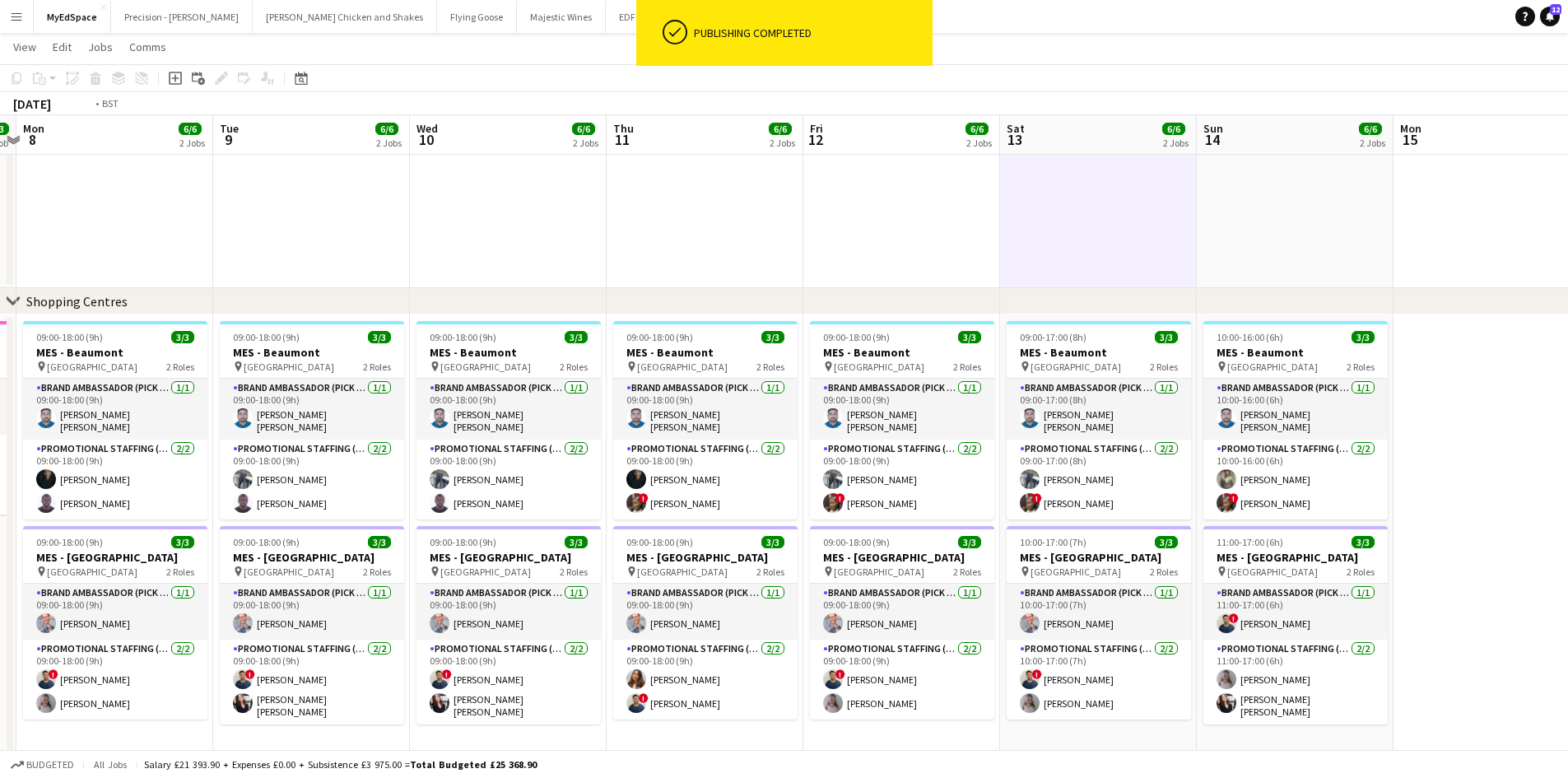
drag, startPoint x: 494, startPoint y: 562, endPoint x: 1127, endPoint y: 524, distance: 634.1
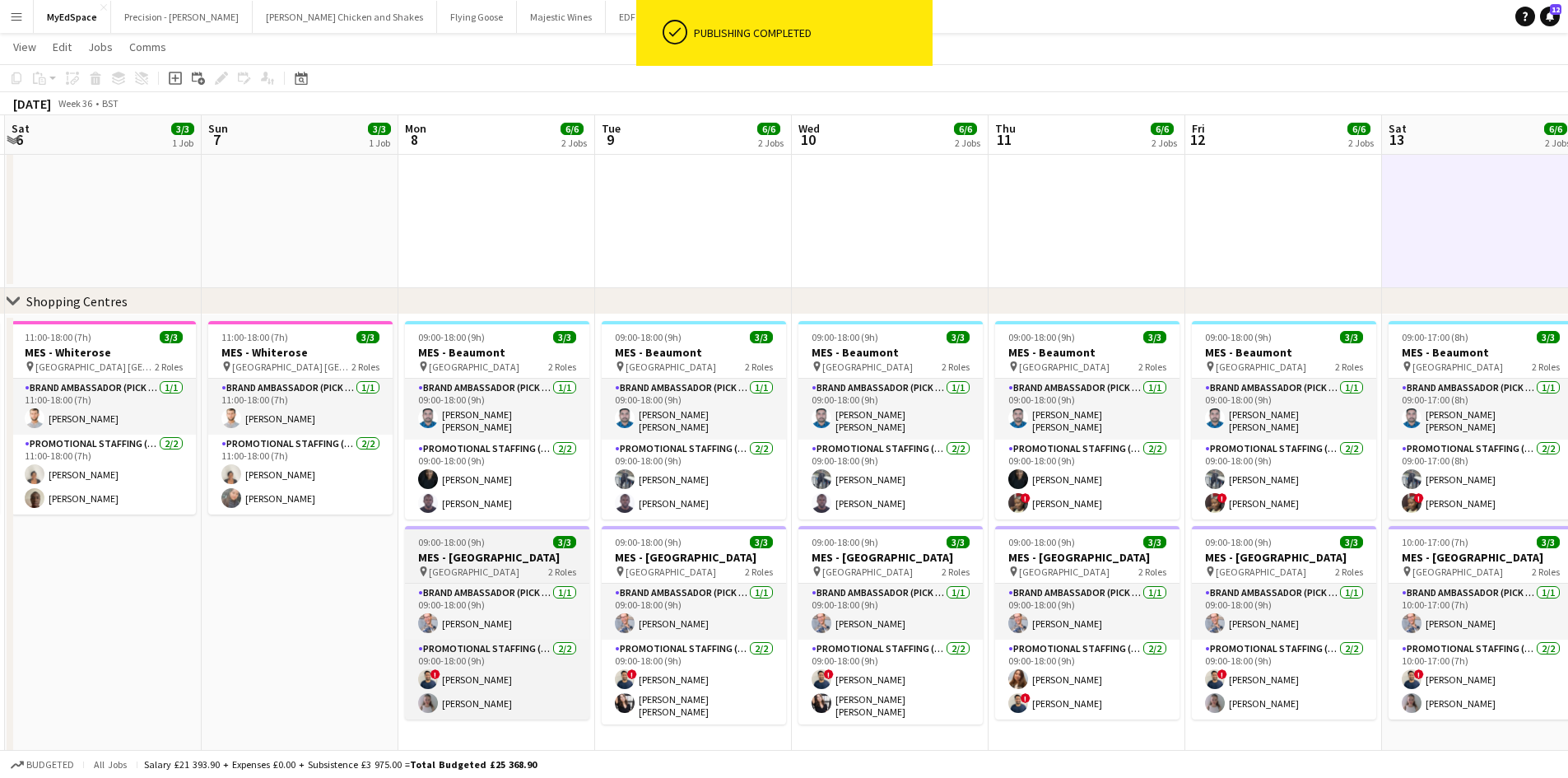
drag, startPoint x: 735, startPoint y: 558, endPoint x: 800, endPoint y: 554, distance: 65.1
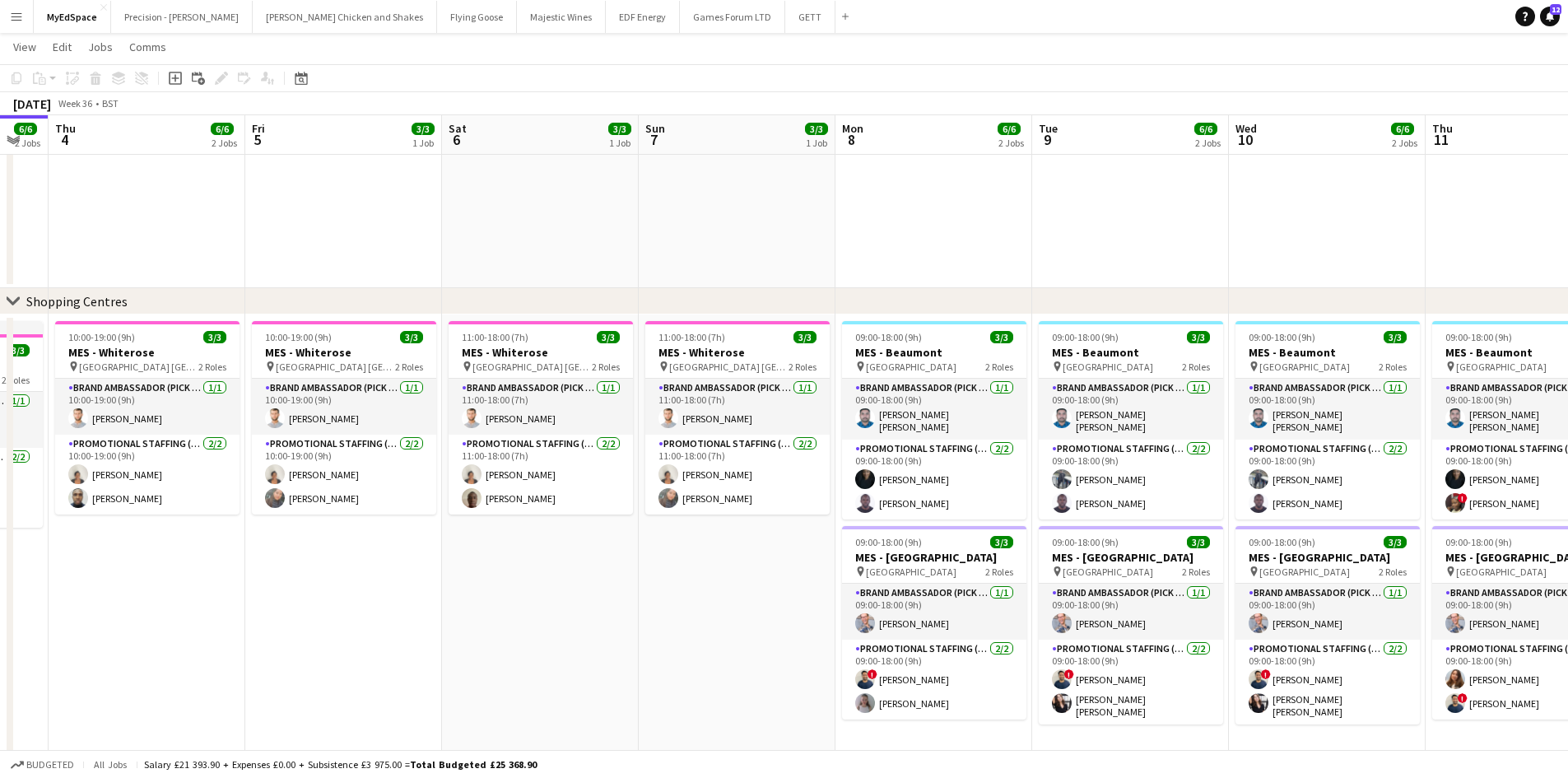
scroll to position [0, 420]
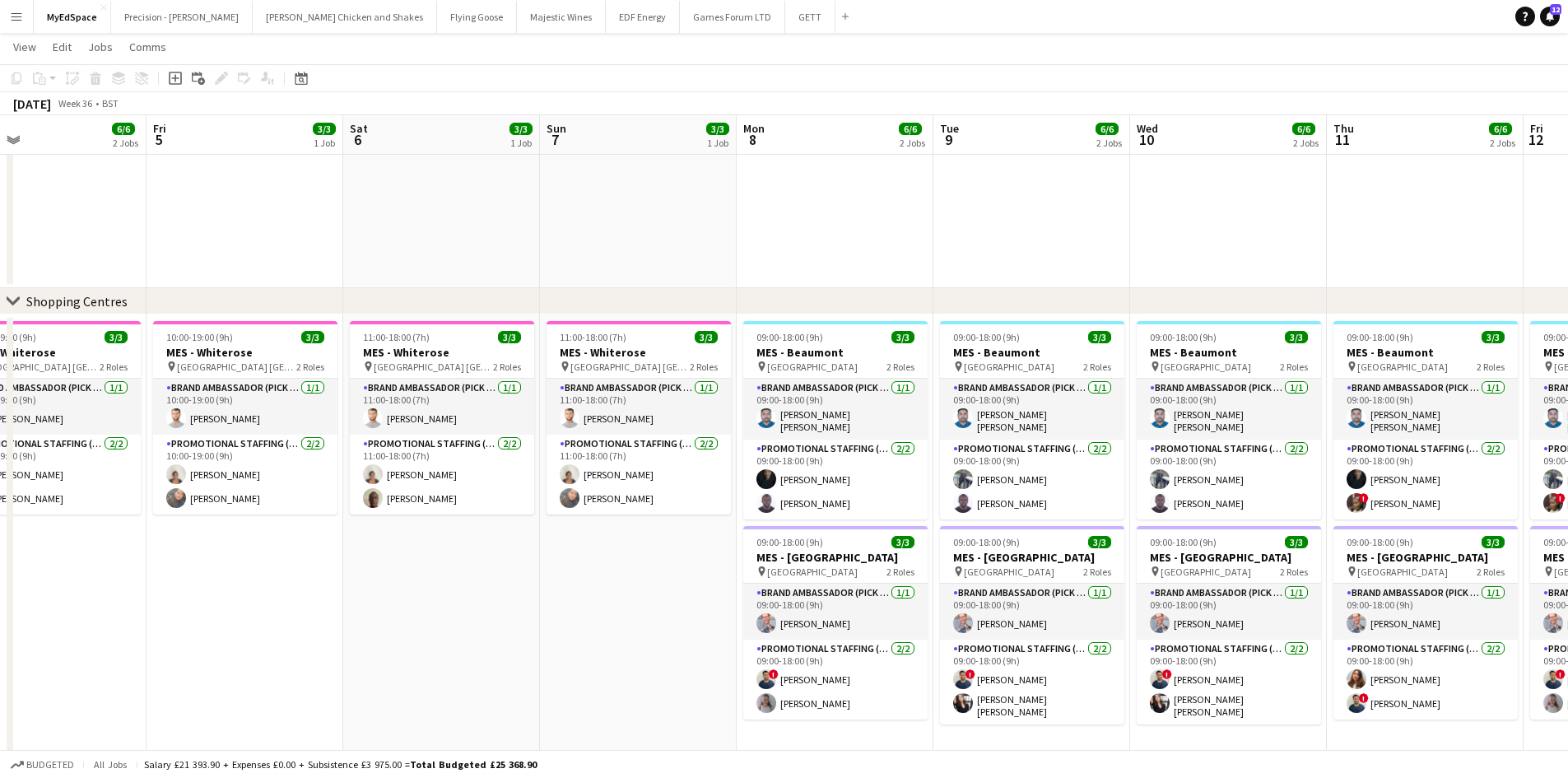
drag, startPoint x: 582, startPoint y: 593, endPoint x: 674, endPoint y: 548, distance: 102.4
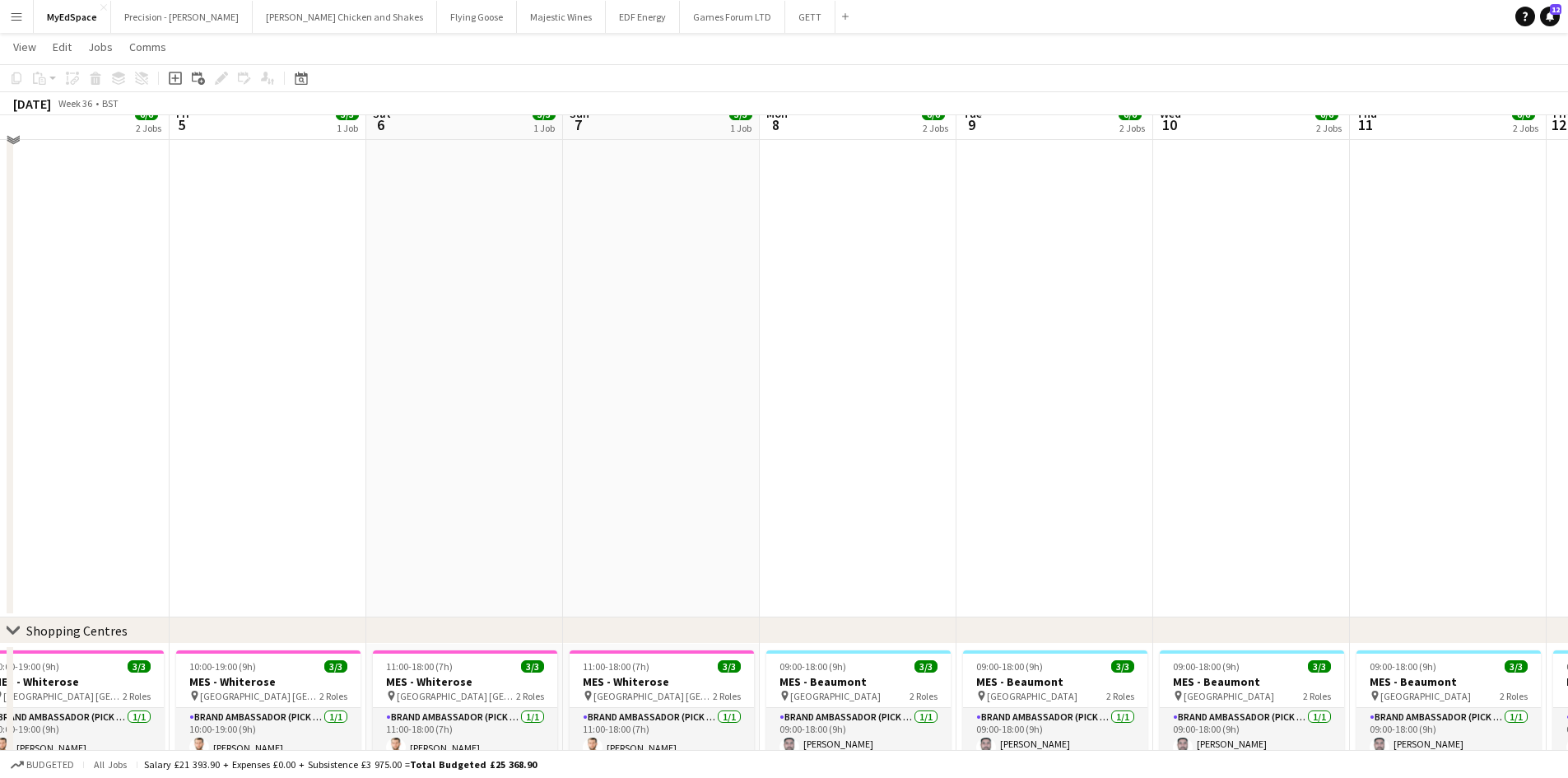
scroll to position [46, 0]
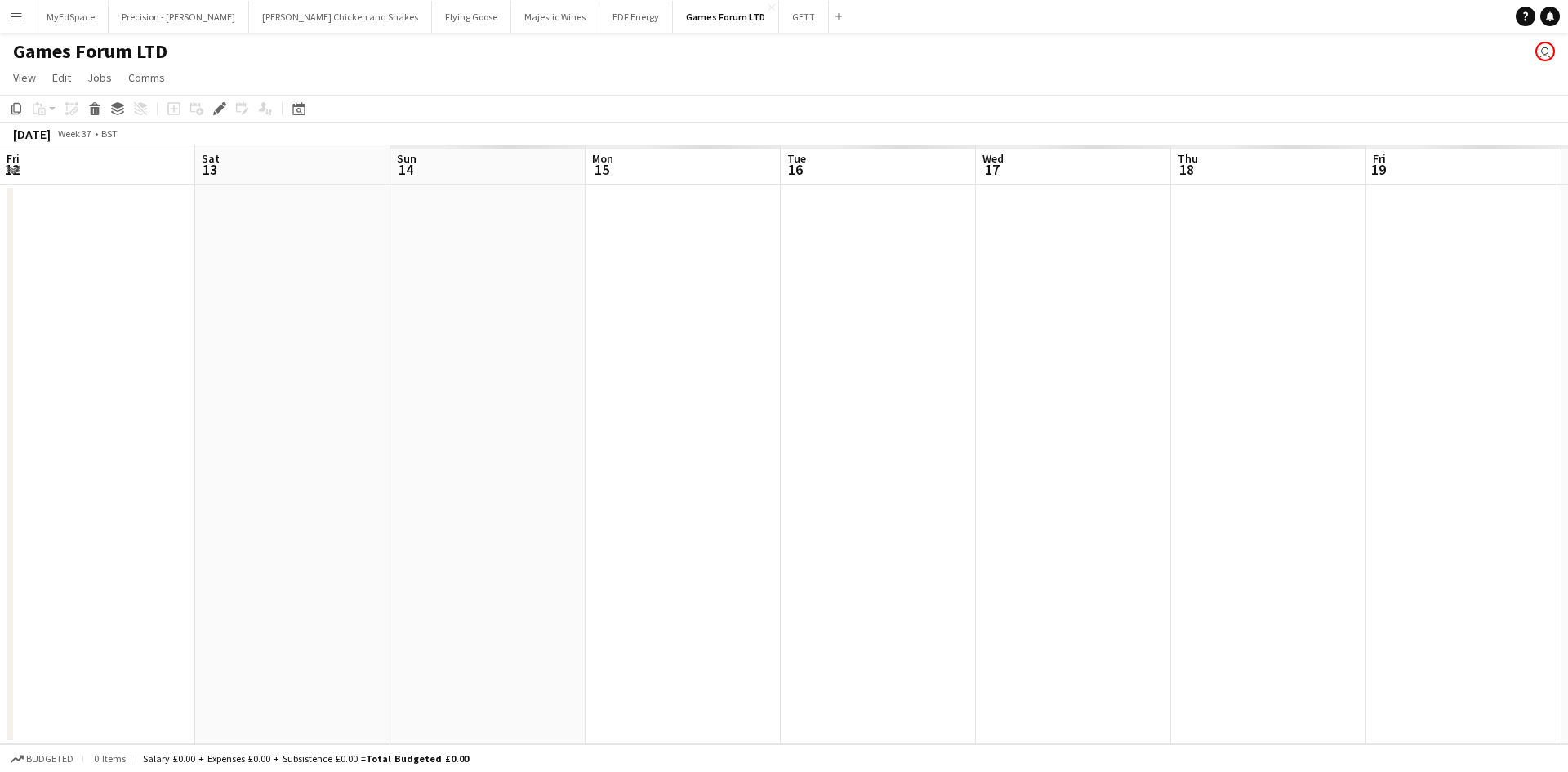
scroll to position [0, 561]
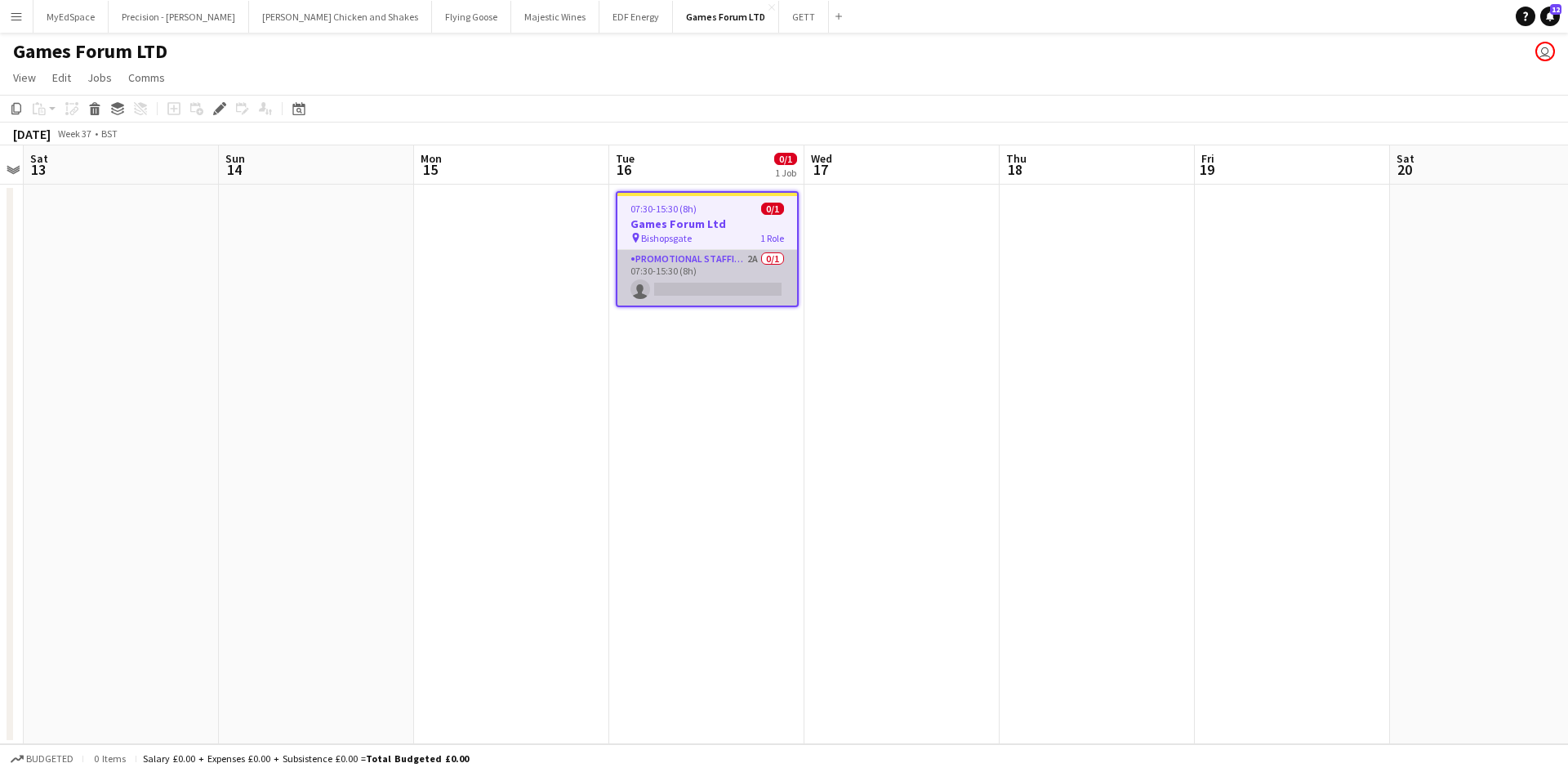
click at [728, 275] on app-card-role "Promotional Staffing (Brand Ambassadors) 2A 0/1 07:30-15:30 (8h) single-neutral…" at bounding box center [707, 278] width 180 height 56
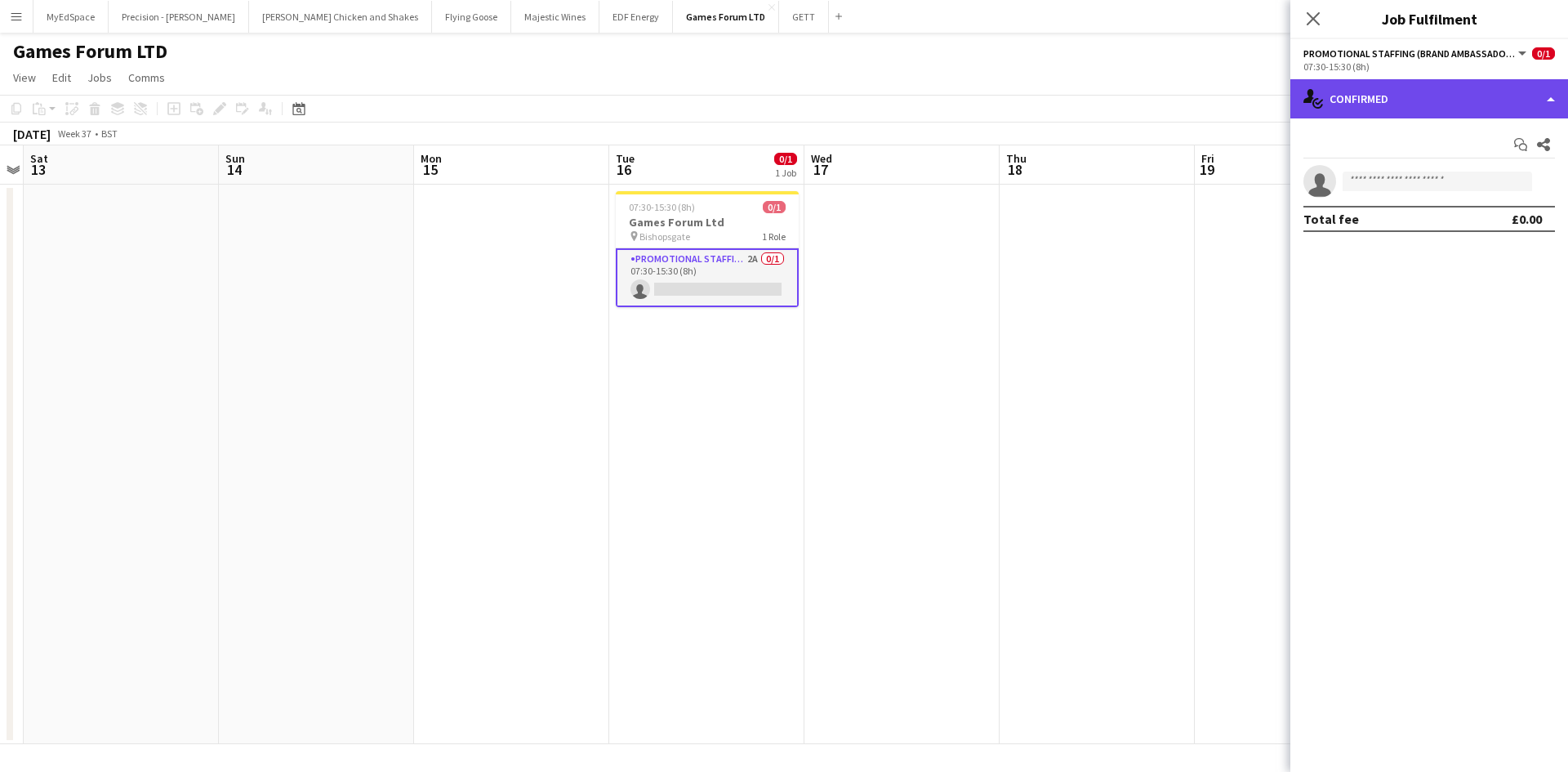
click at [1505, 104] on div "single-neutral-actions-check-2 Confirmed" at bounding box center [1428, 98] width 277 height 39
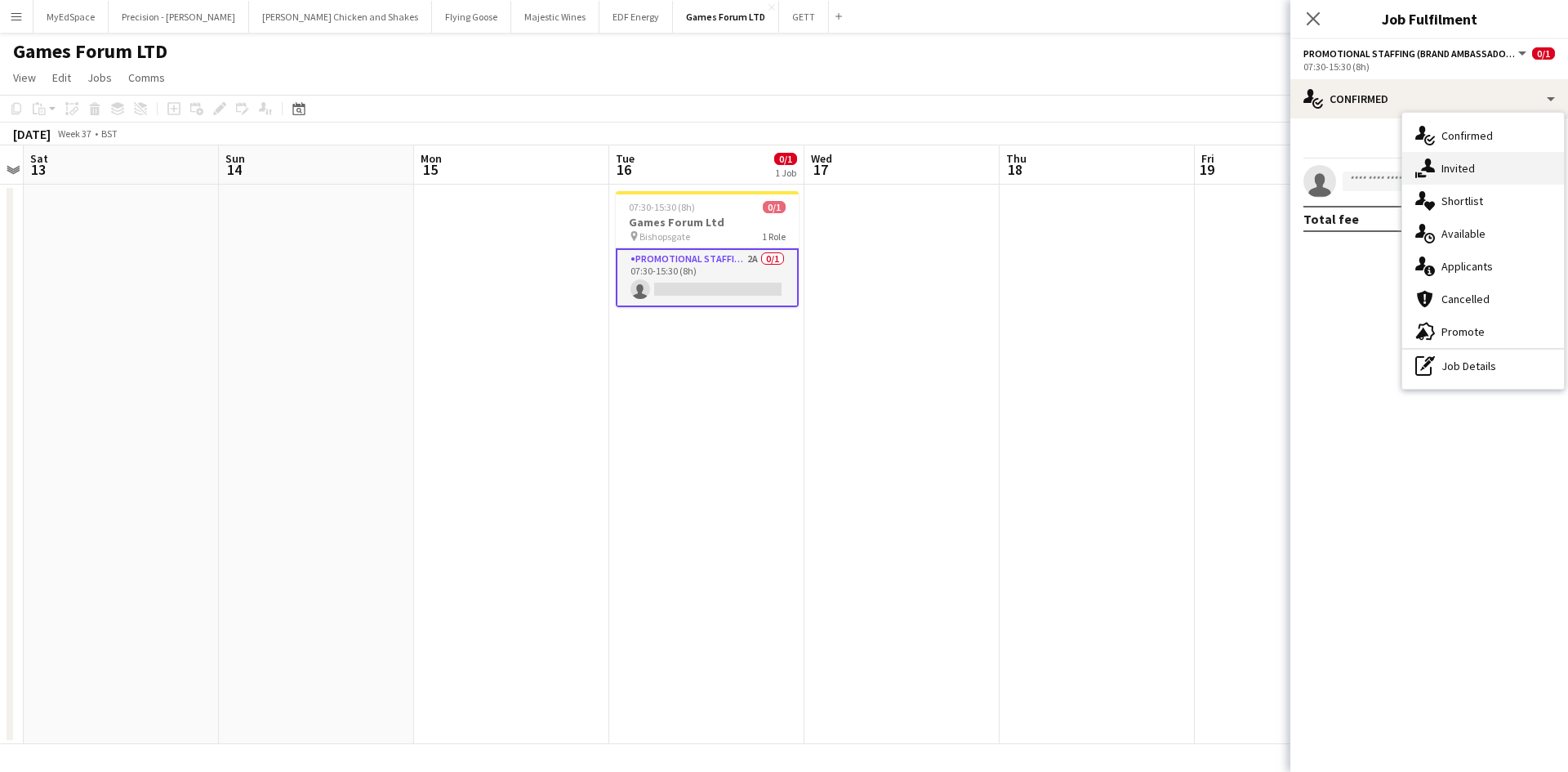
click at [1481, 165] on div "single-neutral-actions-share-1 Invited" at bounding box center [1483, 169] width 162 height 33
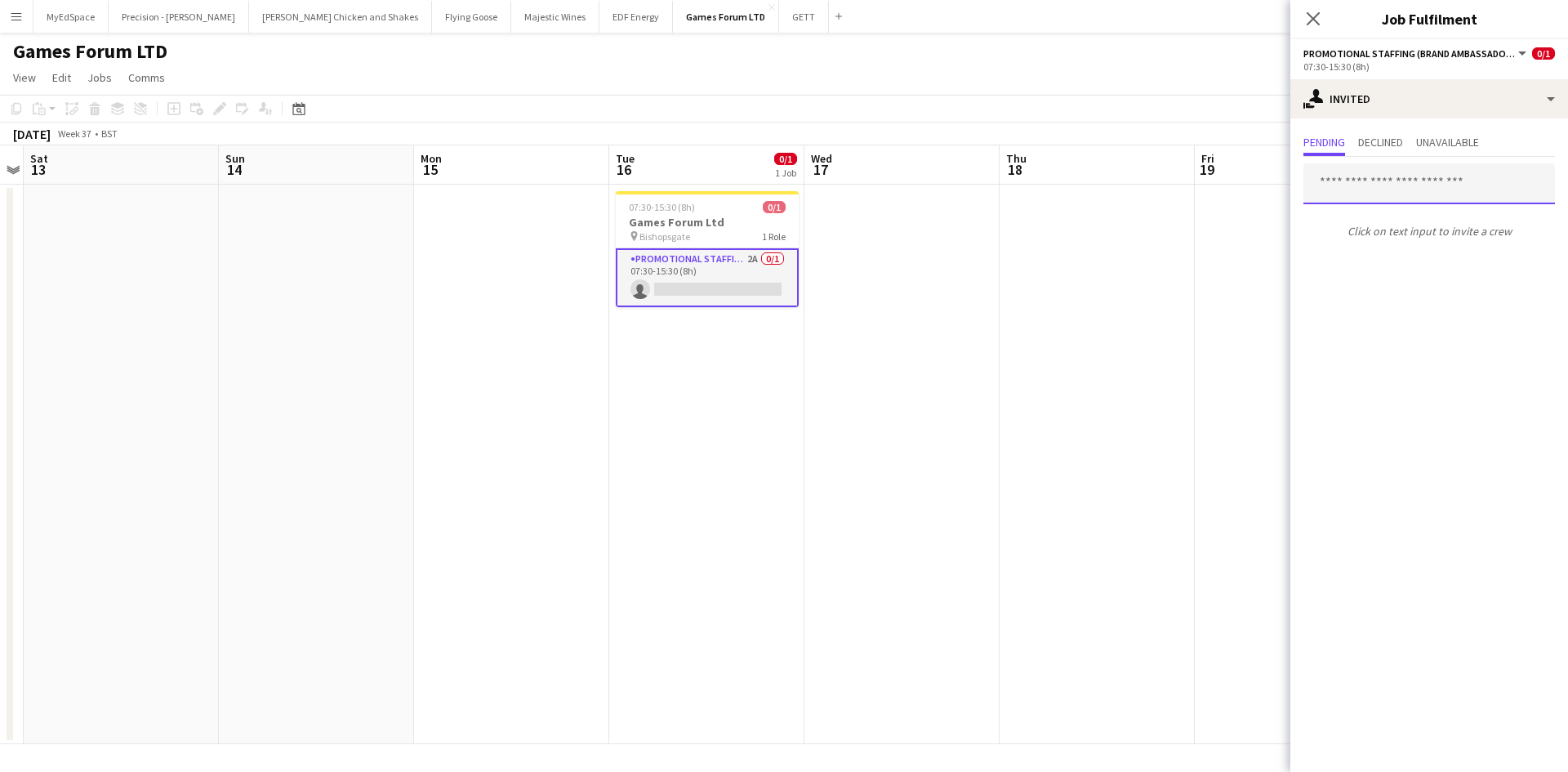
click at [1392, 190] on input "text" at bounding box center [1429, 183] width 251 height 41
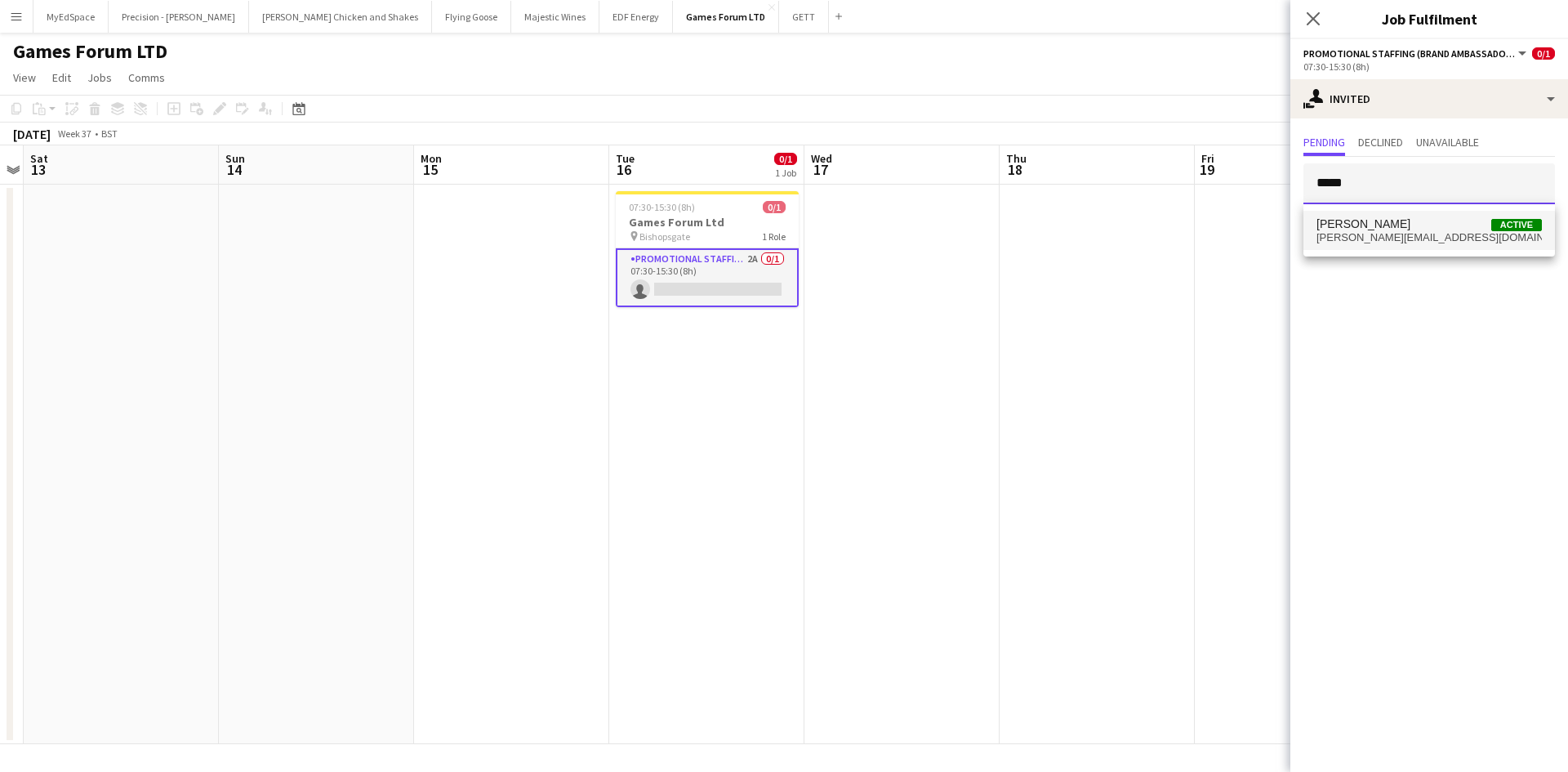
type input "*****"
click at [1372, 244] on mat-option "[PERSON_NAME] Active [PERSON_NAME][EMAIL_ADDRESS][DOMAIN_NAME]" at bounding box center [1429, 230] width 251 height 39
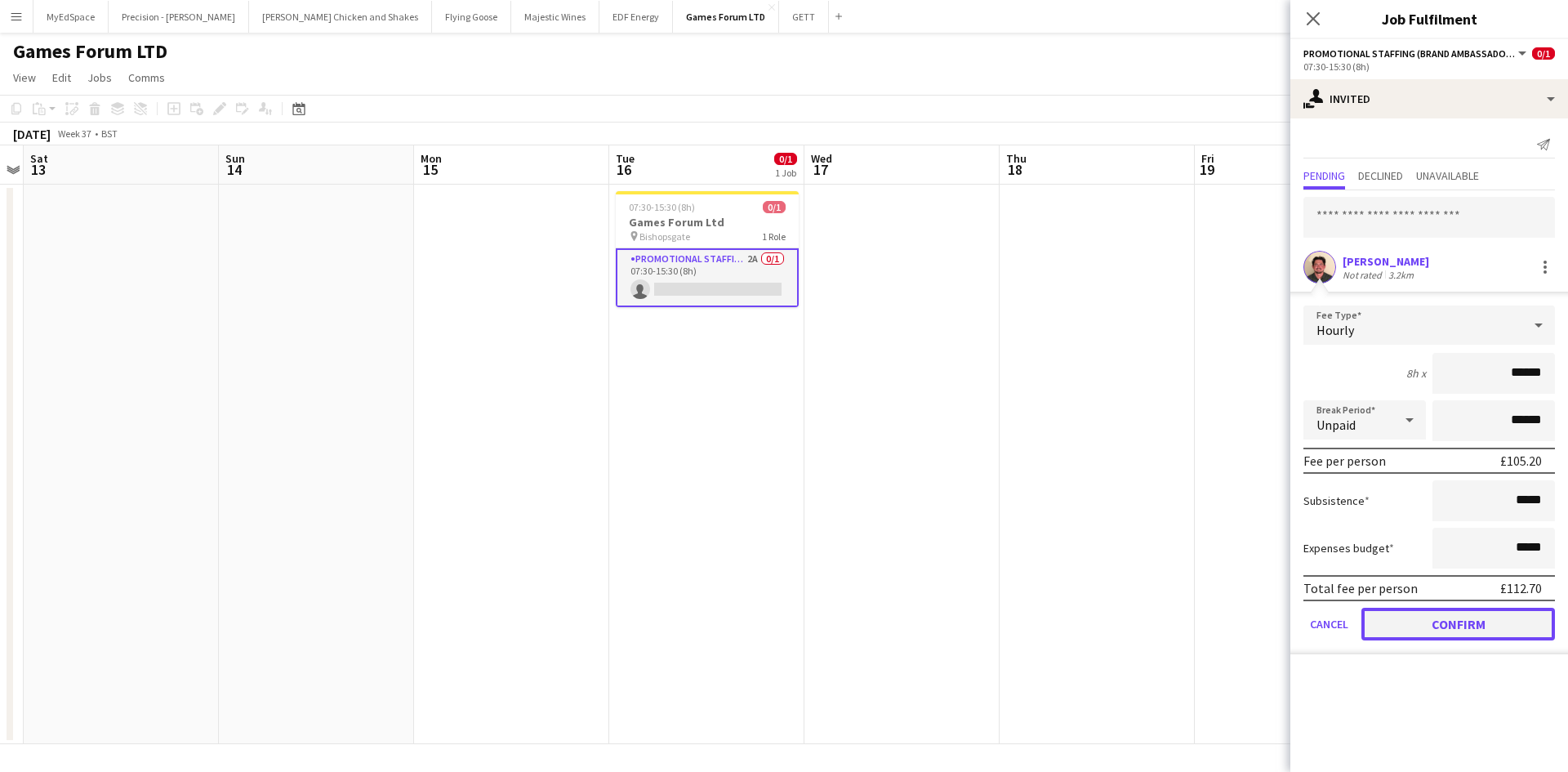
click at [1431, 636] on button "Confirm" at bounding box center [1458, 624] width 194 height 33
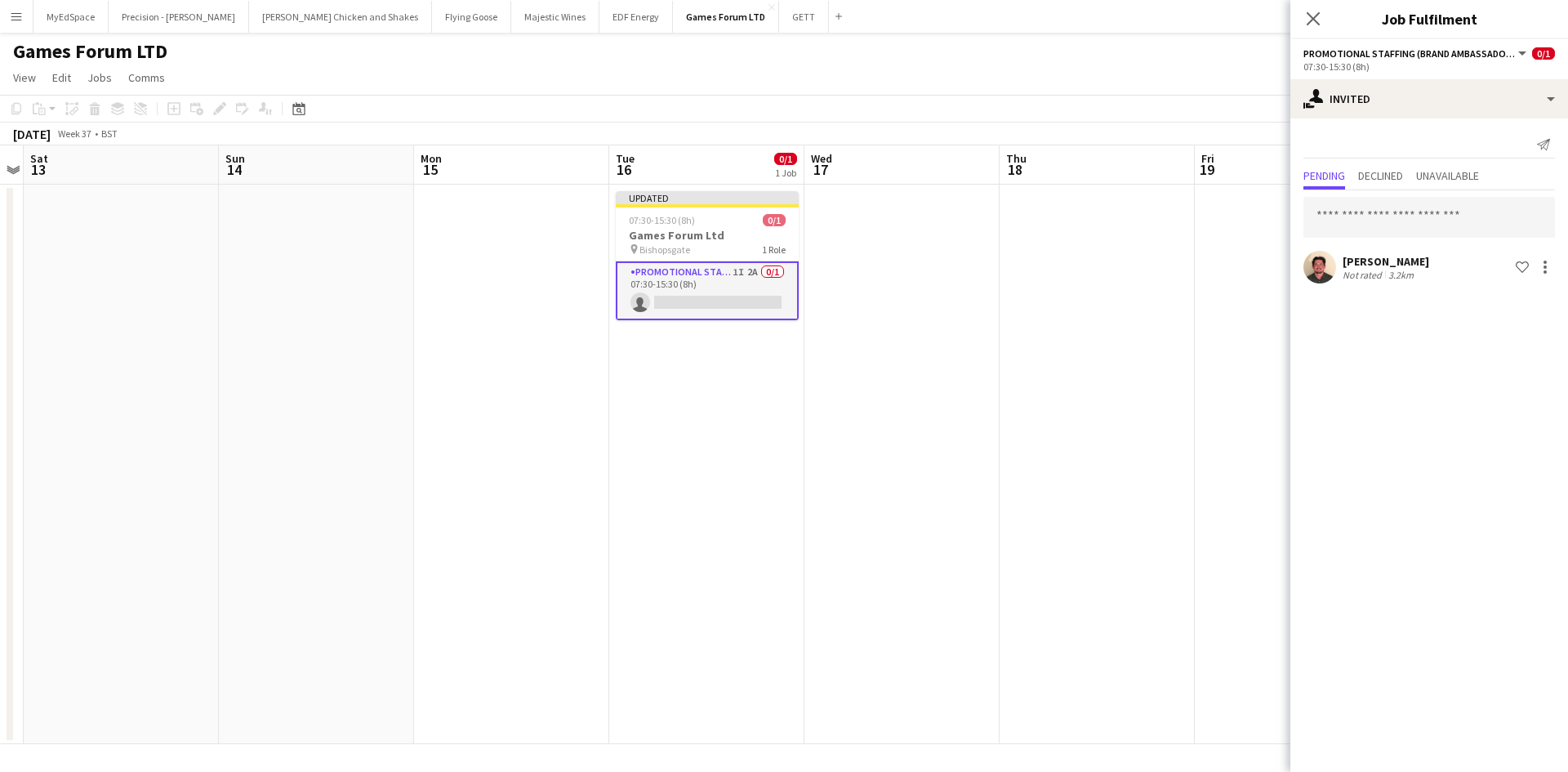
click at [1148, 354] on app-date-cell at bounding box center [1097, 464] width 196 height 560
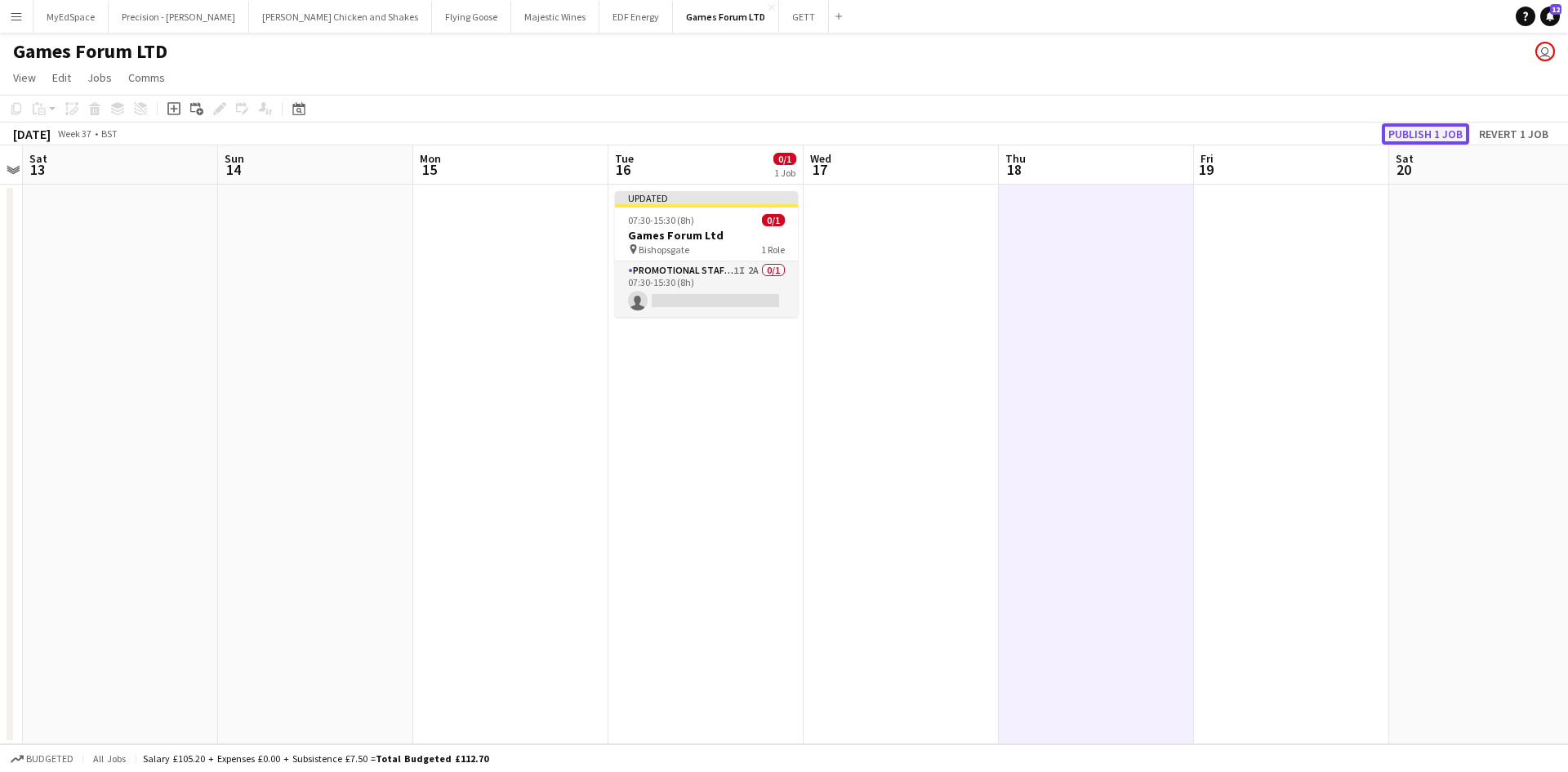
click at [1400, 138] on button "Publish 1 job" at bounding box center [1425, 134] width 88 height 21
